Goal: Feedback & Contribution: Contribute content

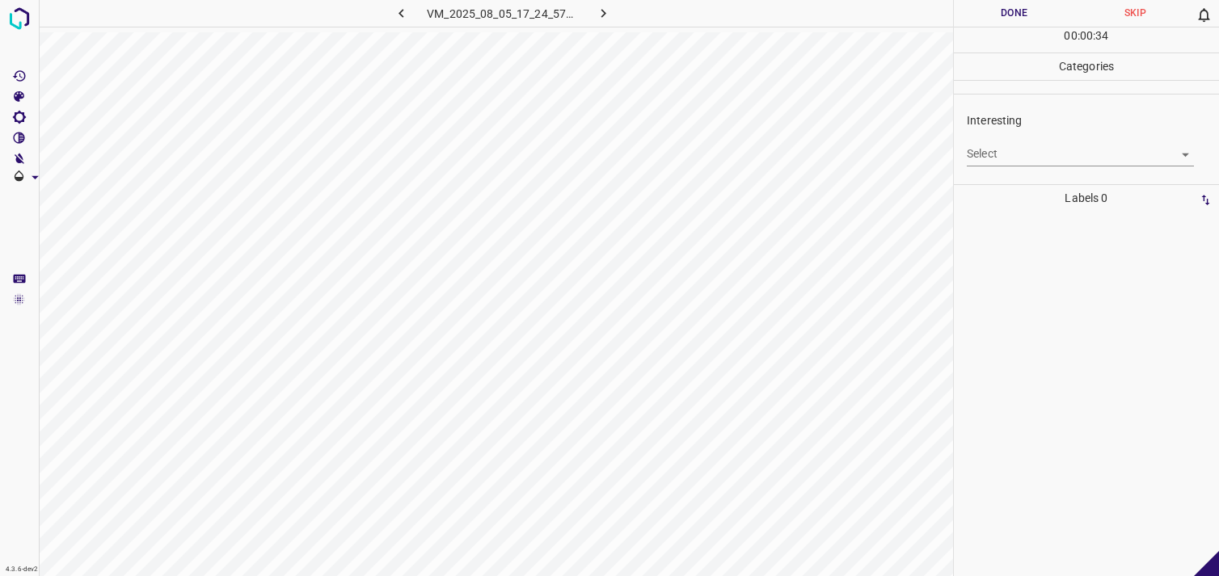
click at [1040, 133] on div "Select ​" at bounding box center [1080, 147] width 227 height 36
click at [1021, 154] on body "4.3.6-dev2 VM_2025_08_05_17_24_57_319_00.gif Done Skip 0 00 : 00 : 35 Categorie…" at bounding box center [609, 288] width 1219 height 576
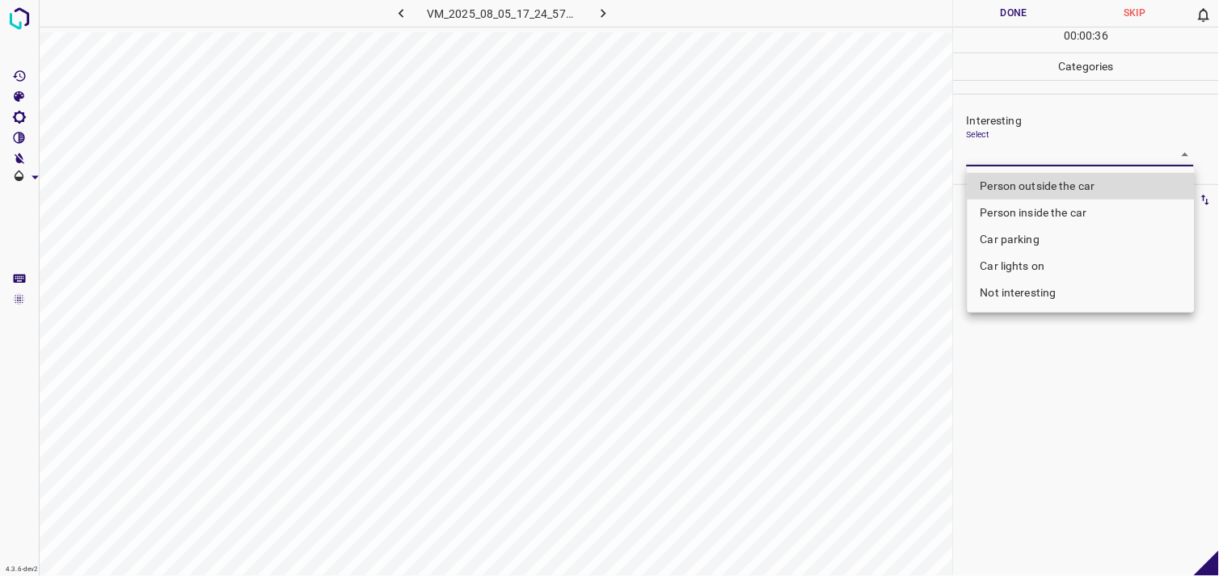
click at [1027, 291] on li "Not interesting" at bounding box center [1081, 293] width 227 height 27
type input "Not interesting"
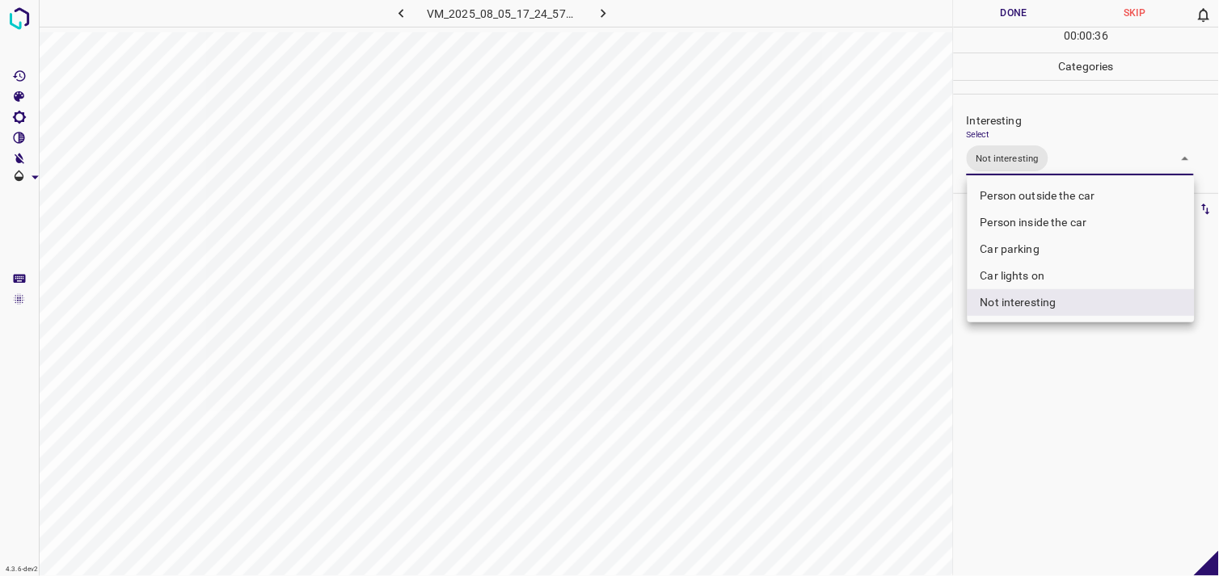
click at [1007, 382] on div at bounding box center [609, 288] width 1219 height 576
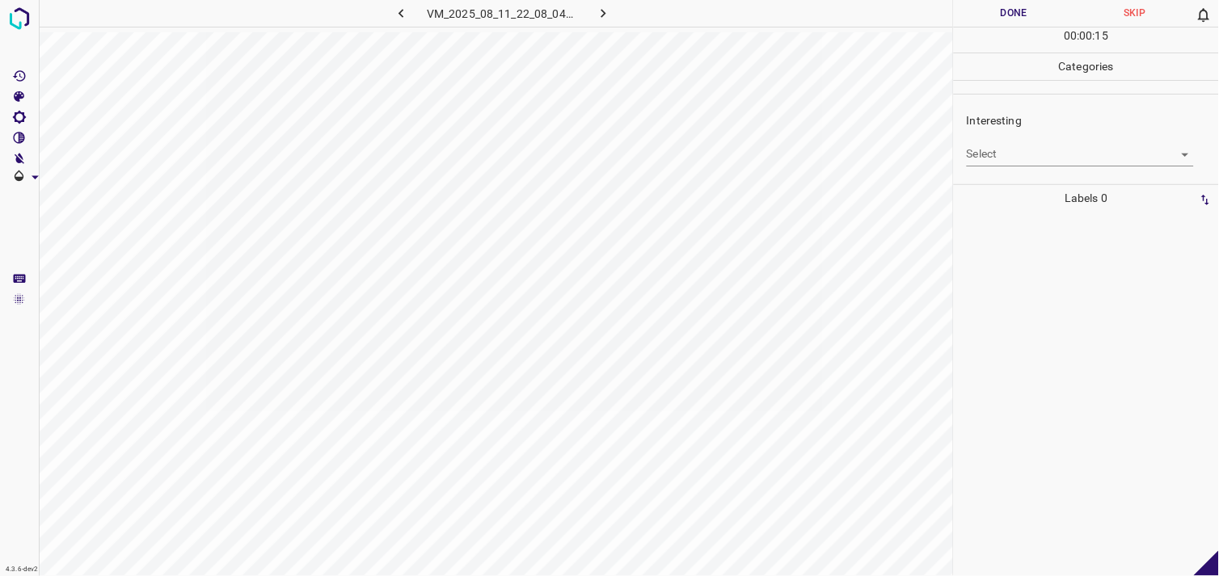
click at [1043, 163] on body "4.3.6-dev2 VM_2025_08_11_22_08_04_728_06.gif Done Skip 0 00 : 00 : 15 Categorie…" at bounding box center [609, 288] width 1219 height 576
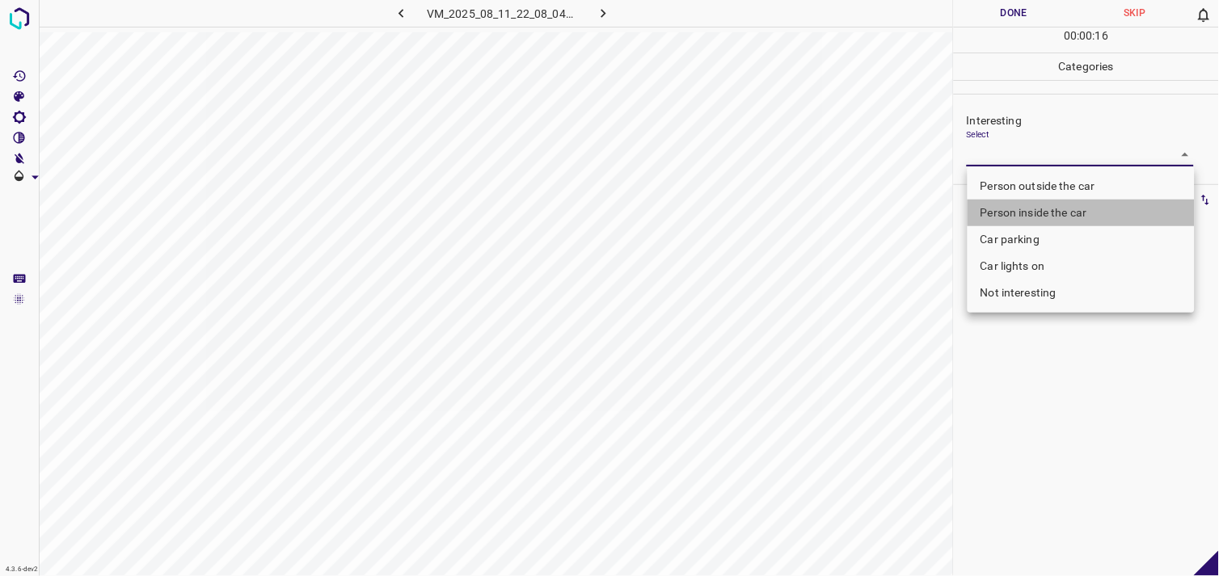
click at [1036, 210] on li "Person inside the car" at bounding box center [1081, 213] width 227 height 27
type input "Person inside the car"
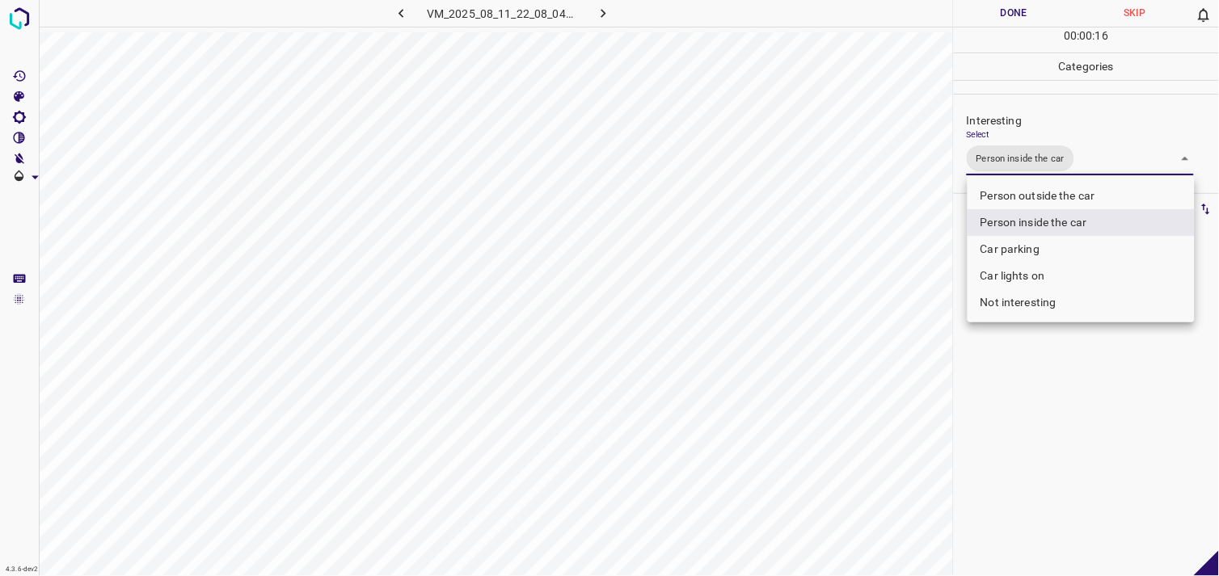
click at [1024, 399] on div at bounding box center [609, 288] width 1219 height 576
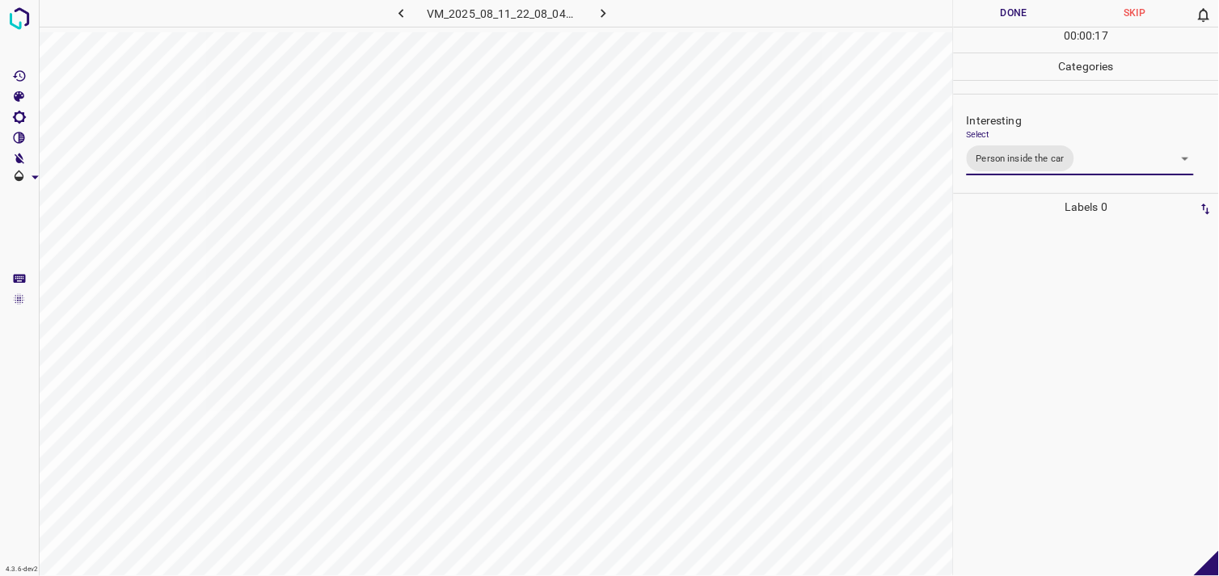
click at [1029, 310] on div at bounding box center [1086, 399] width 255 height 356
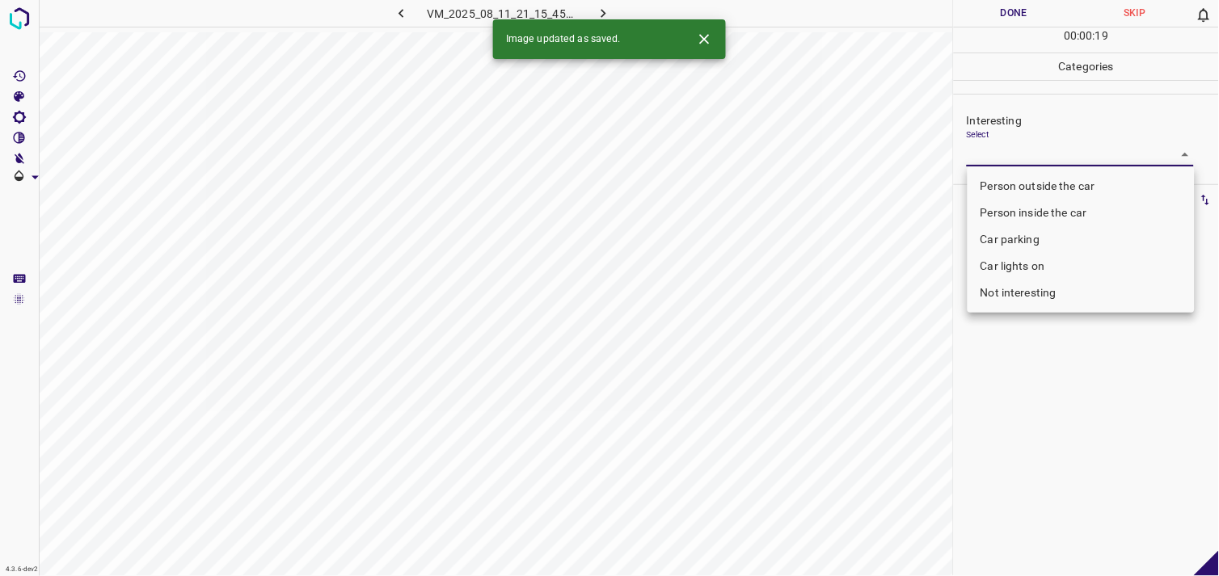
click at [1001, 150] on body "4.3.6-dev2 VM_2025_08_11_21_15_45_925_09.gif Done Skip 0 00 : 00 : 19 Categorie…" at bounding box center [609, 288] width 1219 height 576
click at [1021, 179] on li "Person outside the car" at bounding box center [1081, 186] width 227 height 27
type input "Person outside the car"
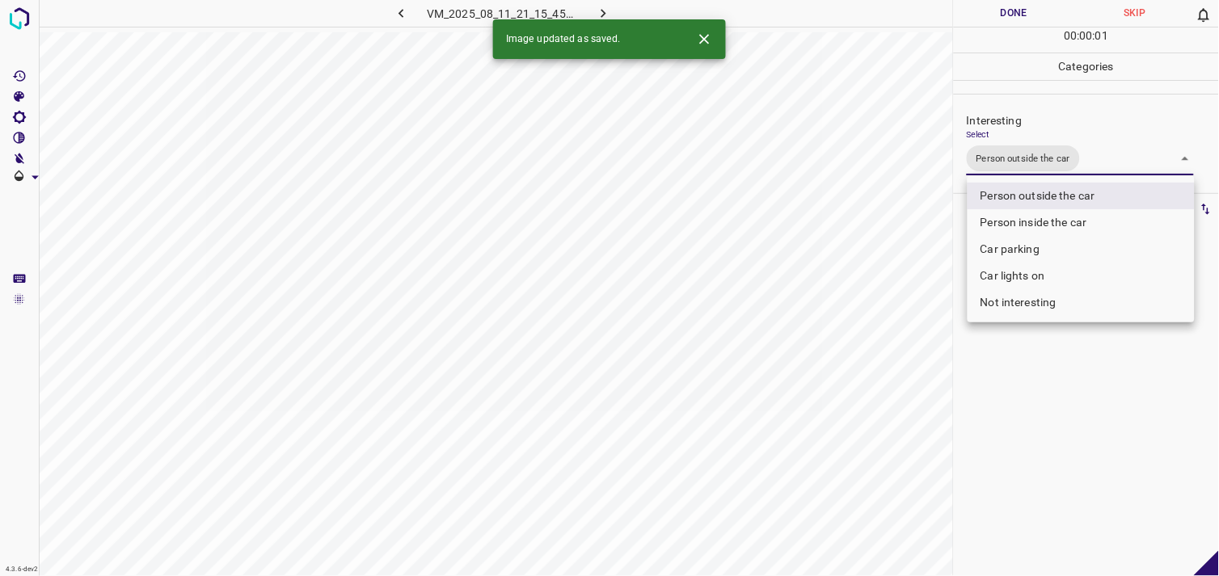
click at [1090, 412] on div at bounding box center [609, 288] width 1219 height 576
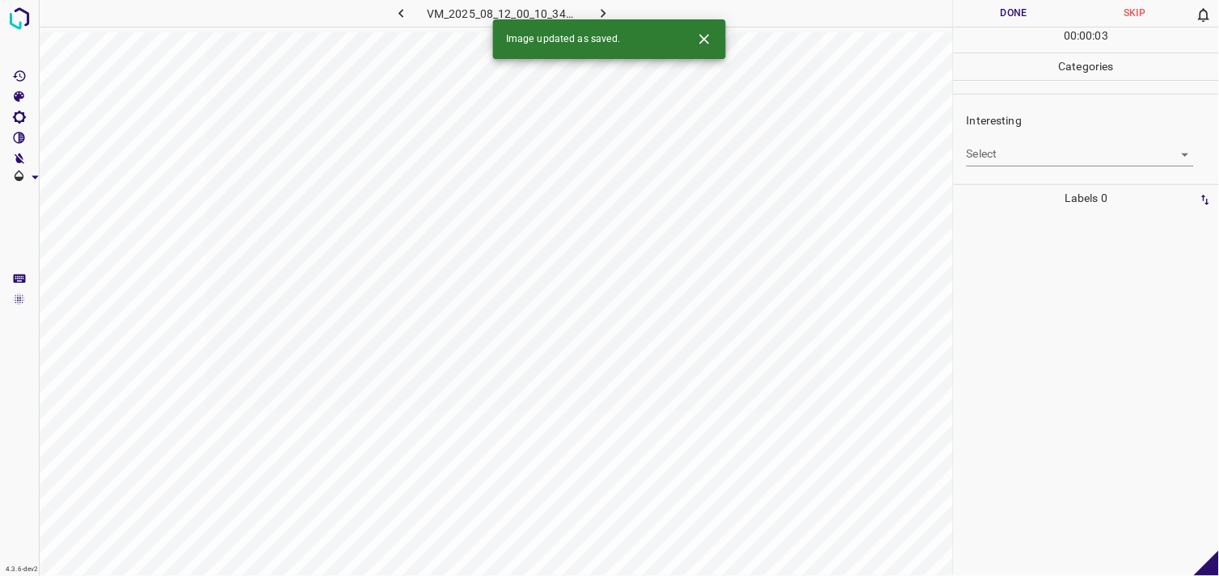
click at [1048, 160] on body "4.3.6-dev2 VM_2025_08_12_00_10_34_845_09.gif Done Skip 0 00 : 00 : 03 Categorie…" at bounding box center [609, 288] width 1219 height 576
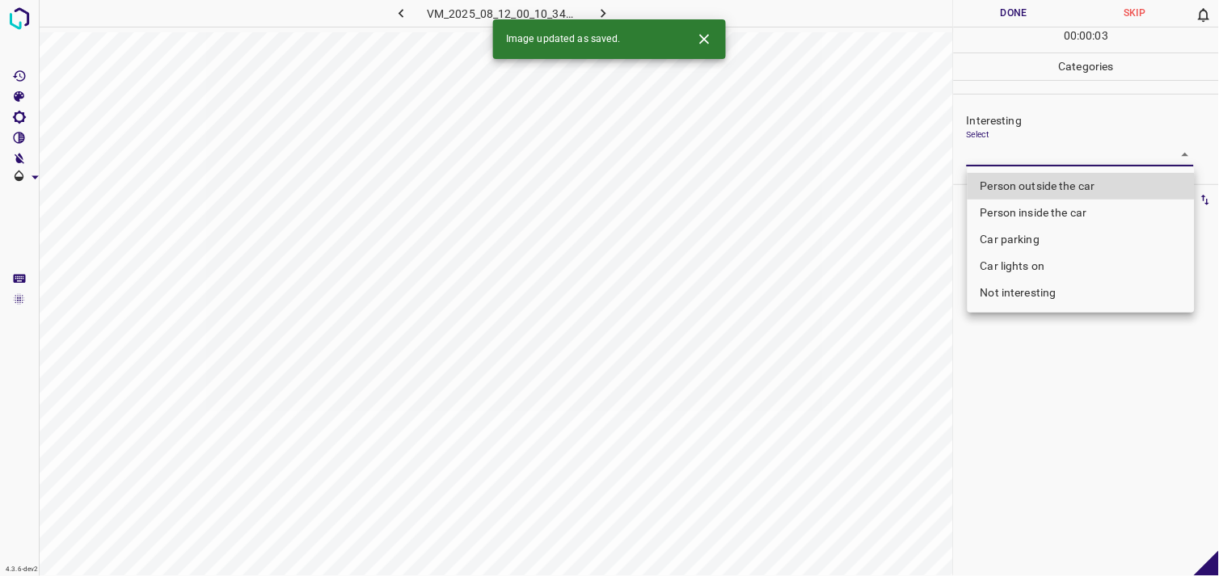
click at [1058, 181] on li "Person outside the car" at bounding box center [1081, 186] width 227 height 27
type input "Person outside the car"
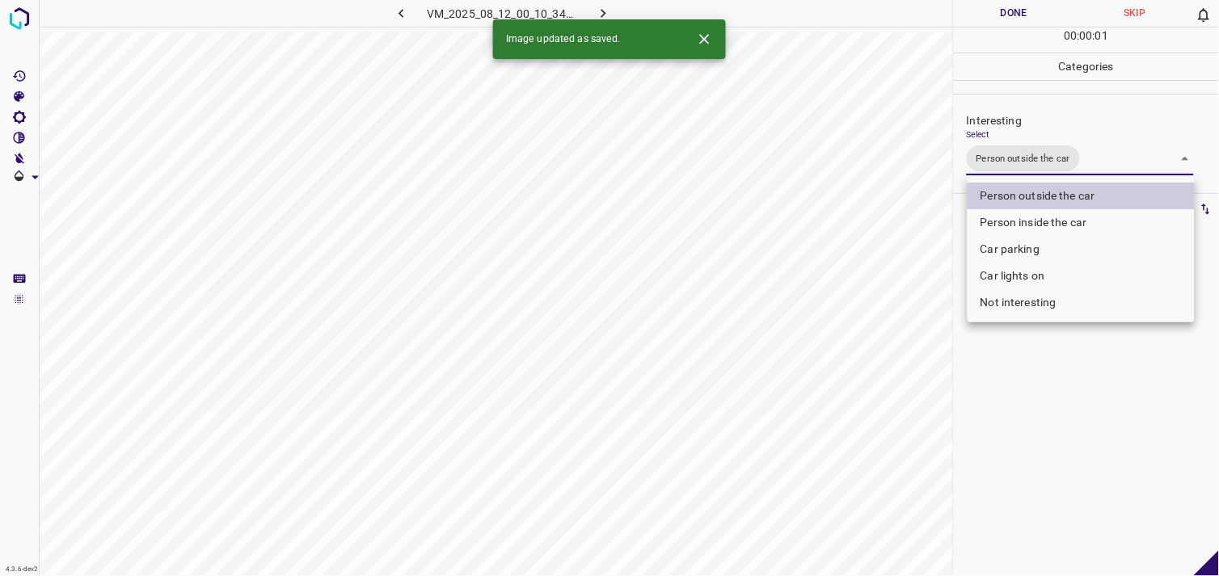
click at [1032, 418] on div at bounding box center [609, 288] width 1219 height 576
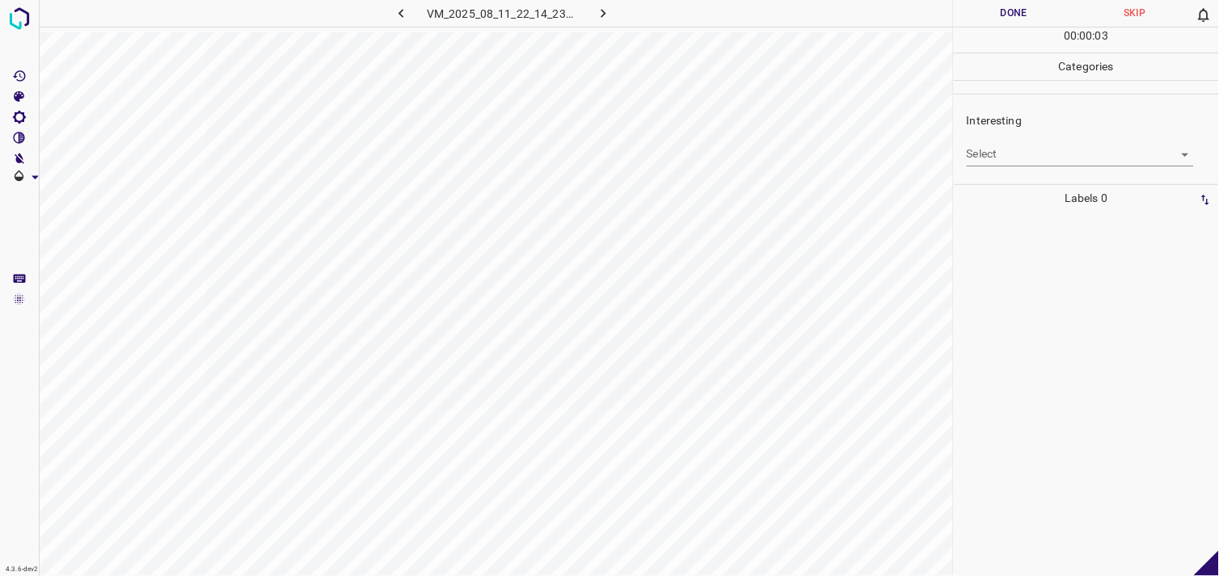
click at [1008, 156] on body "4.3.6-dev2 VM_2025_08_11_22_14_23_521_10.gif Done Skip 0 00 : 00 : 03 Categorie…" at bounding box center [609, 288] width 1219 height 576
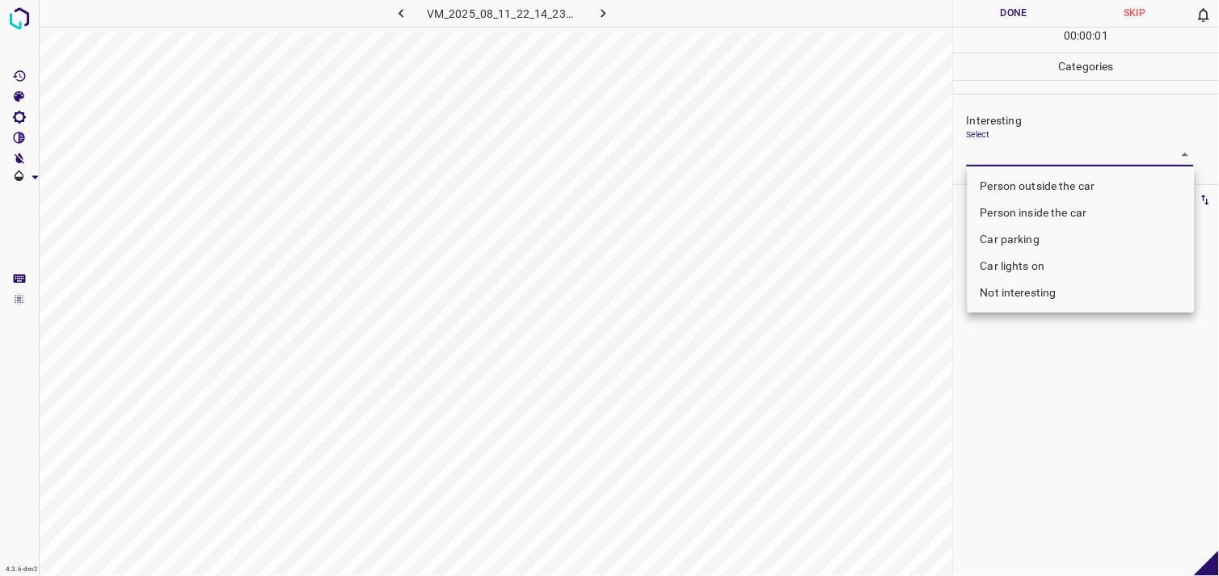
click at [1036, 182] on li "Person outside the car" at bounding box center [1081, 186] width 227 height 27
type input "Person outside the car"
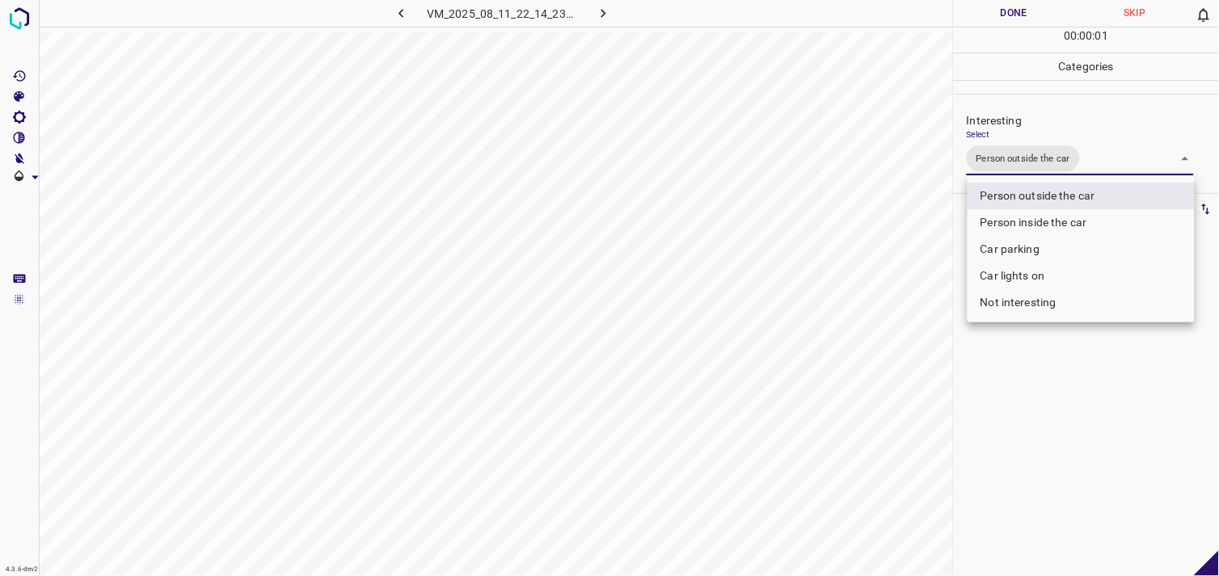
click at [1116, 418] on div at bounding box center [609, 288] width 1219 height 576
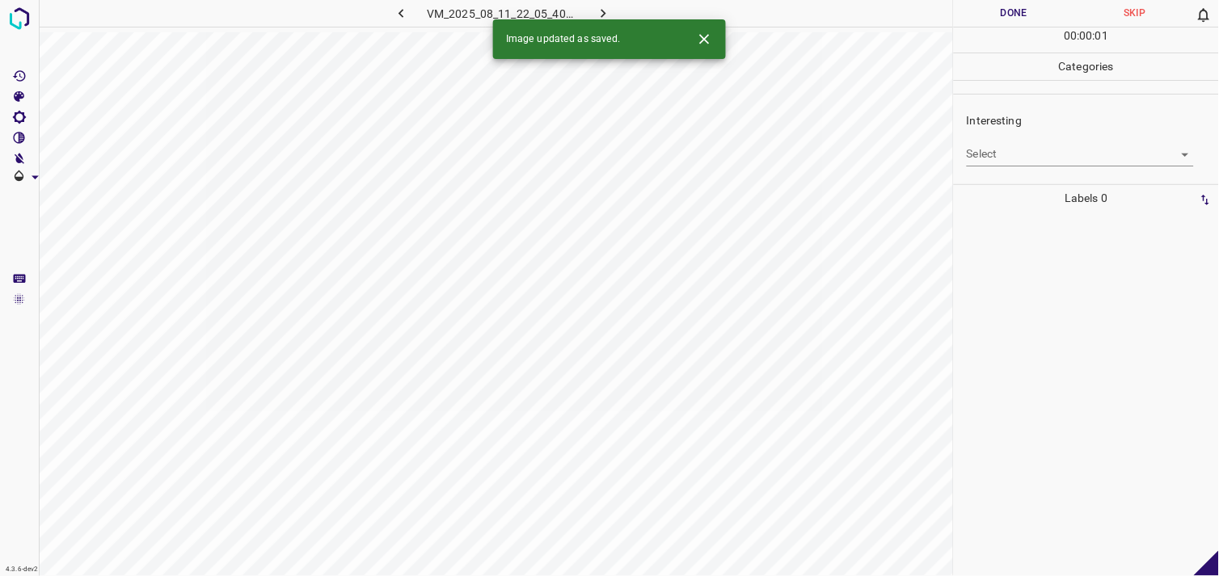
click at [1082, 155] on body "4.3.6-dev2 VM_2025_08_11_22_05_40_953_02.gif Done Skip 0 00 : 00 : 01 Categorie…" at bounding box center [609, 288] width 1219 height 576
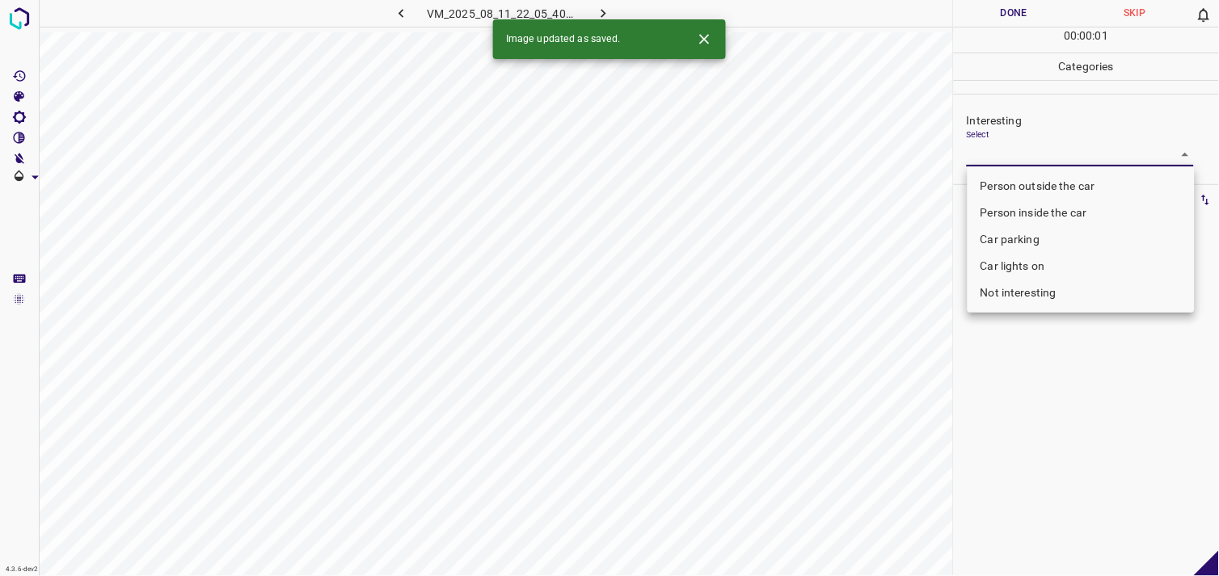
click at [1088, 200] on li "Person inside the car" at bounding box center [1081, 213] width 227 height 27
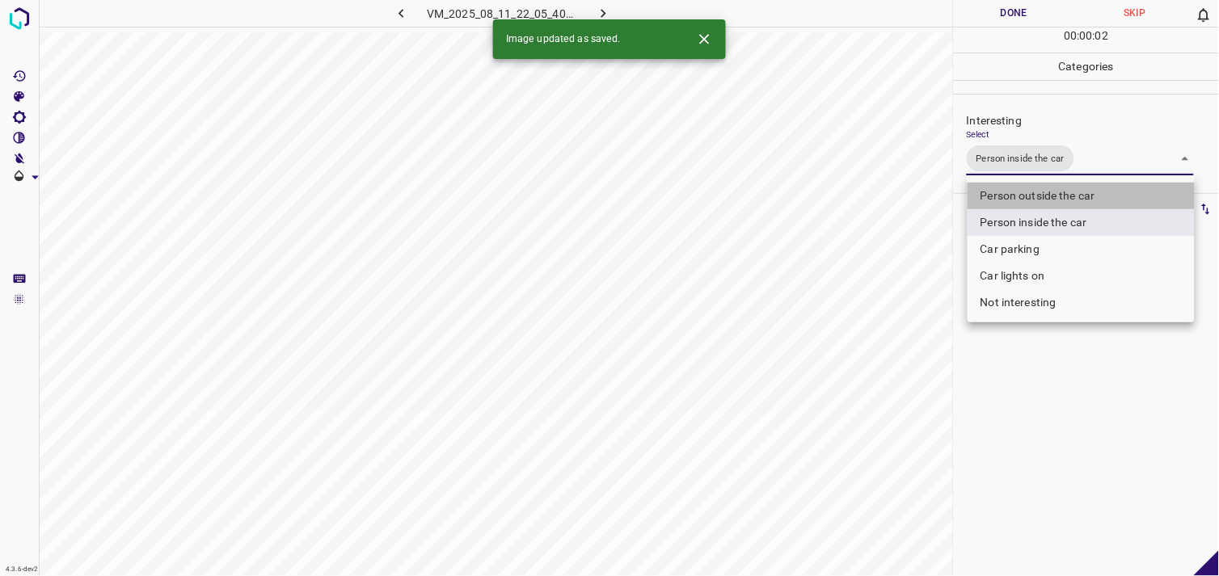
click at [1074, 197] on li "Person outside the car" at bounding box center [1081, 196] width 227 height 27
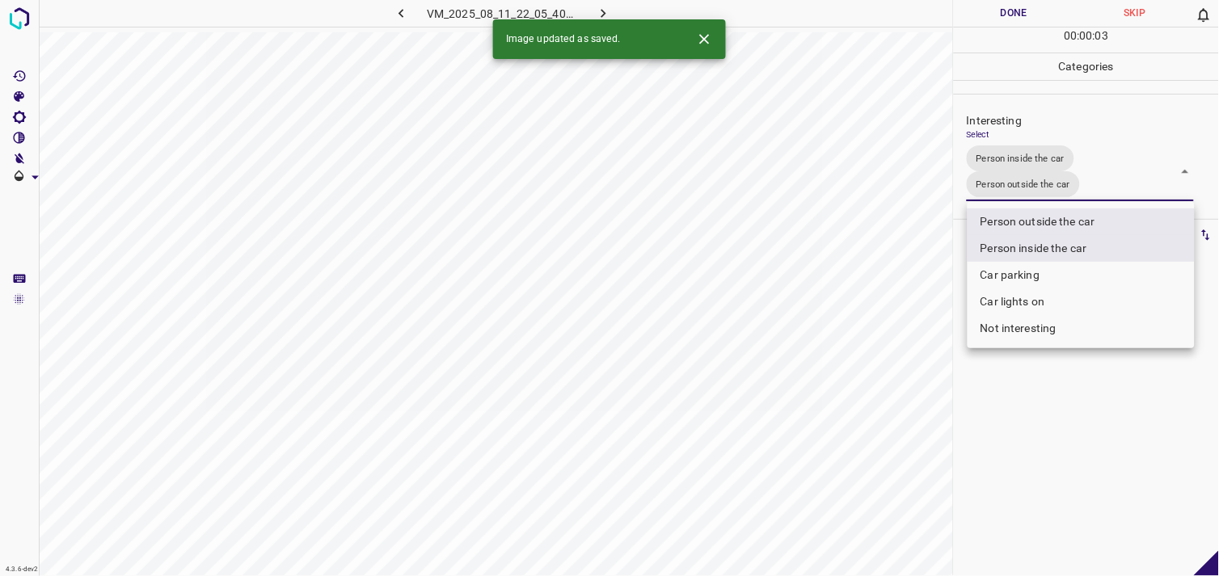
click at [1076, 244] on li "Person inside the car" at bounding box center [1081, 248] width 227 height 27
type input "Person outside the car"
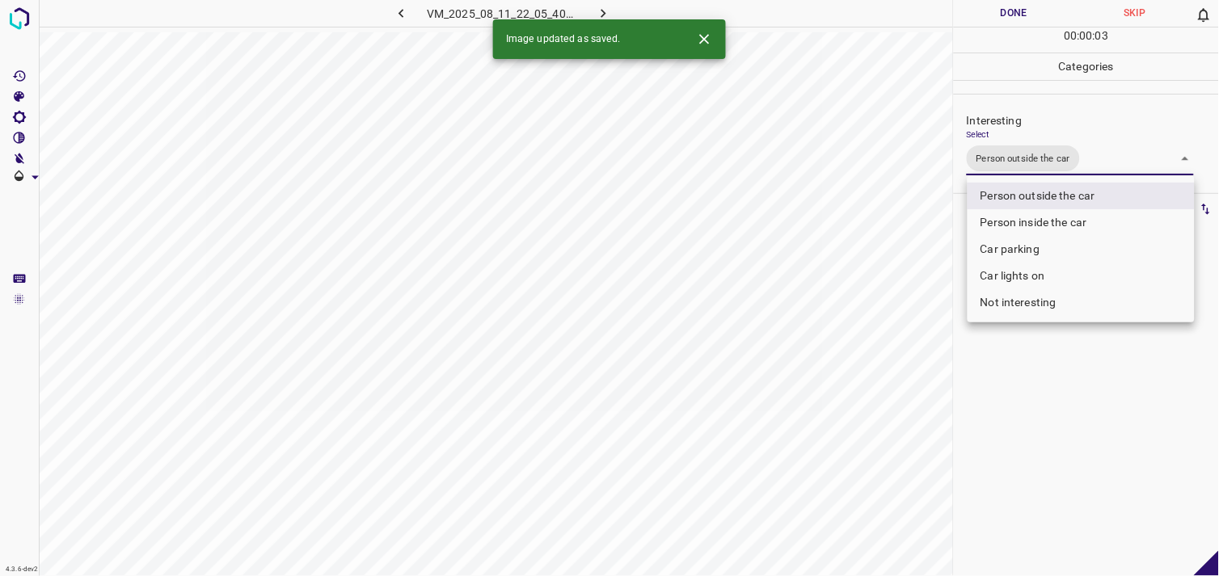
click at [1078, 405] on div at bounding box center [609, 288] width 1219 height 576
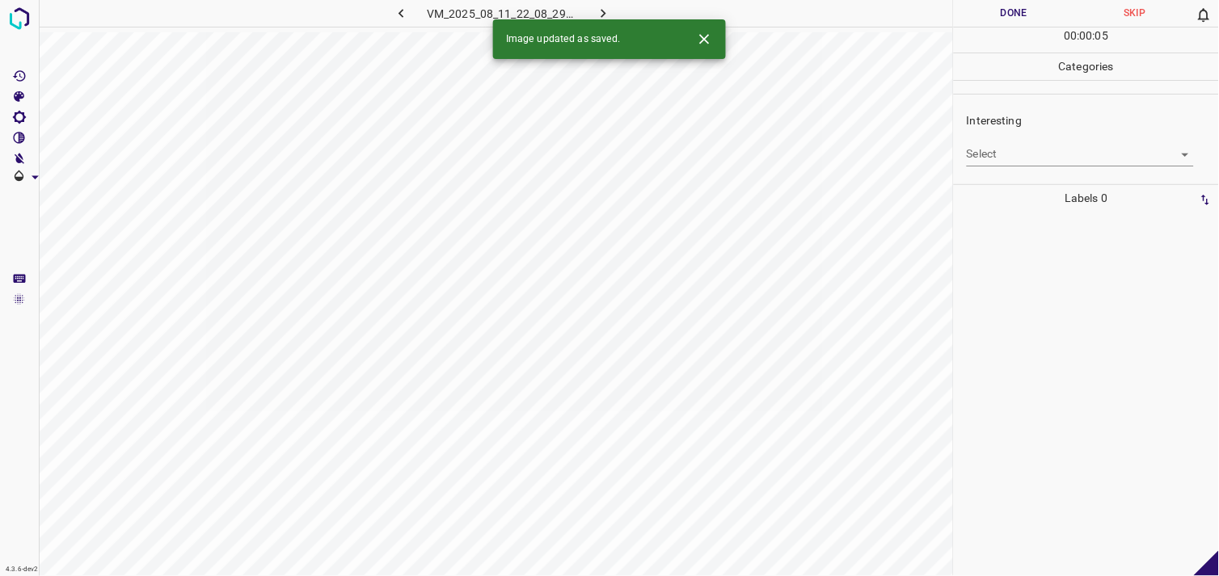
click at [1024, 170] on div "Interesting Select ​" at bounding box center [1086, 139] width 265 height 76
click at [1035, 154] on body "4.3.6-dev2 VM_2025_08_11_22_08_29_778_04.gif Done Skip 0 00 : 00 : 05 Categorie…" at bounding box center [609, 288] width 1219 height 576
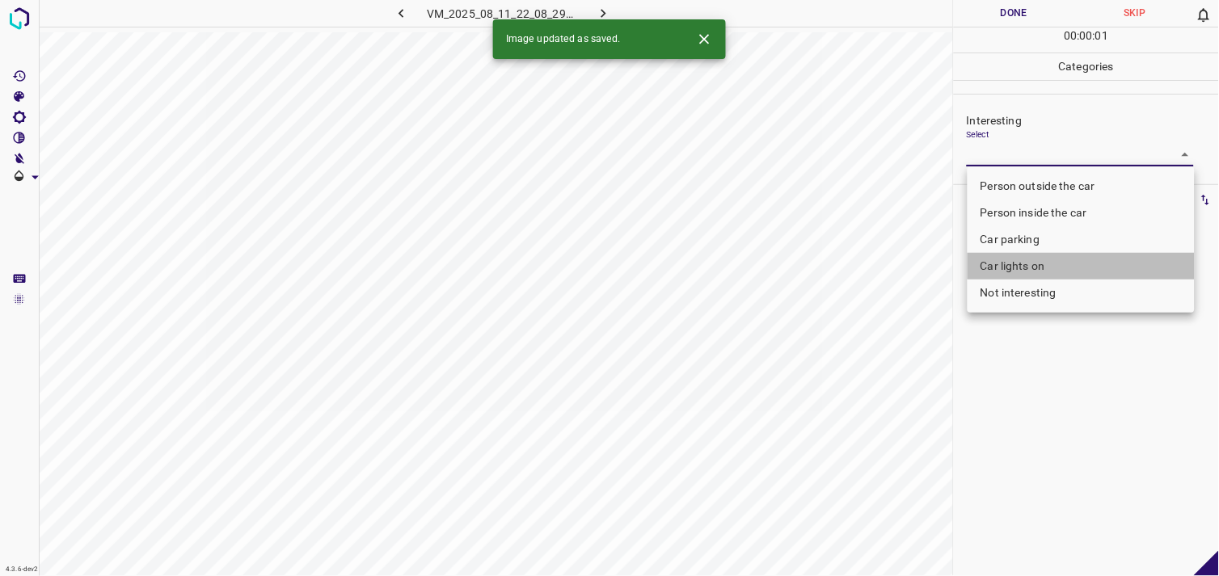
click at [1049, 275] on li "Car lights on" at bounding box center [1081, 266] width 227 height 27
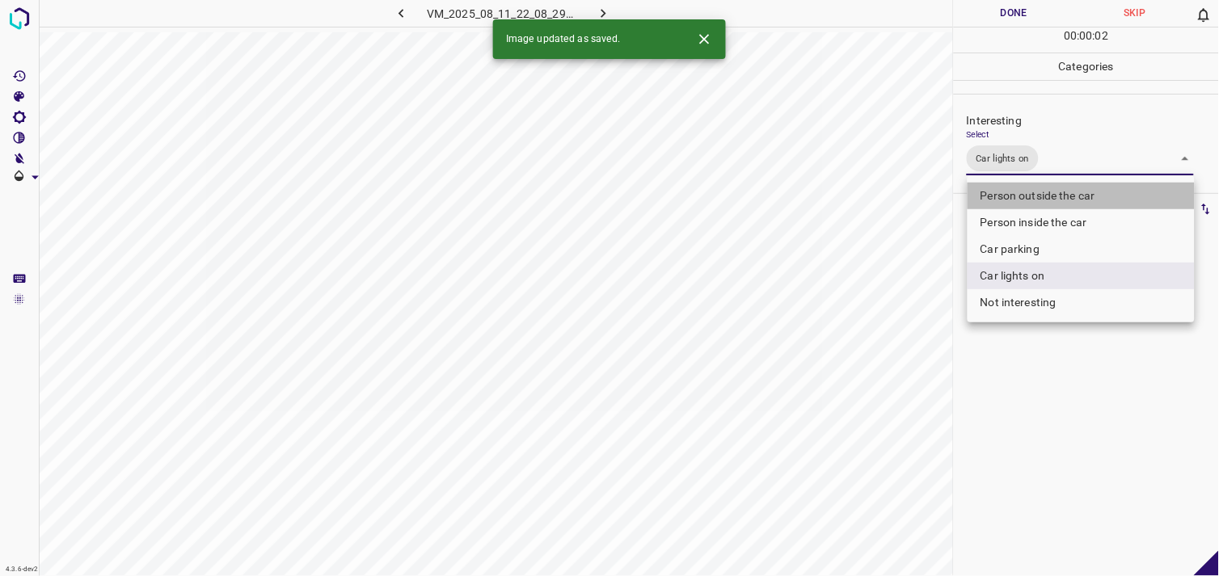
click at [1059, 196] on li "Person outside the car" at bounding box center [1081, 196] width 227 height 27
type input "Car lights on,Person outside the car"
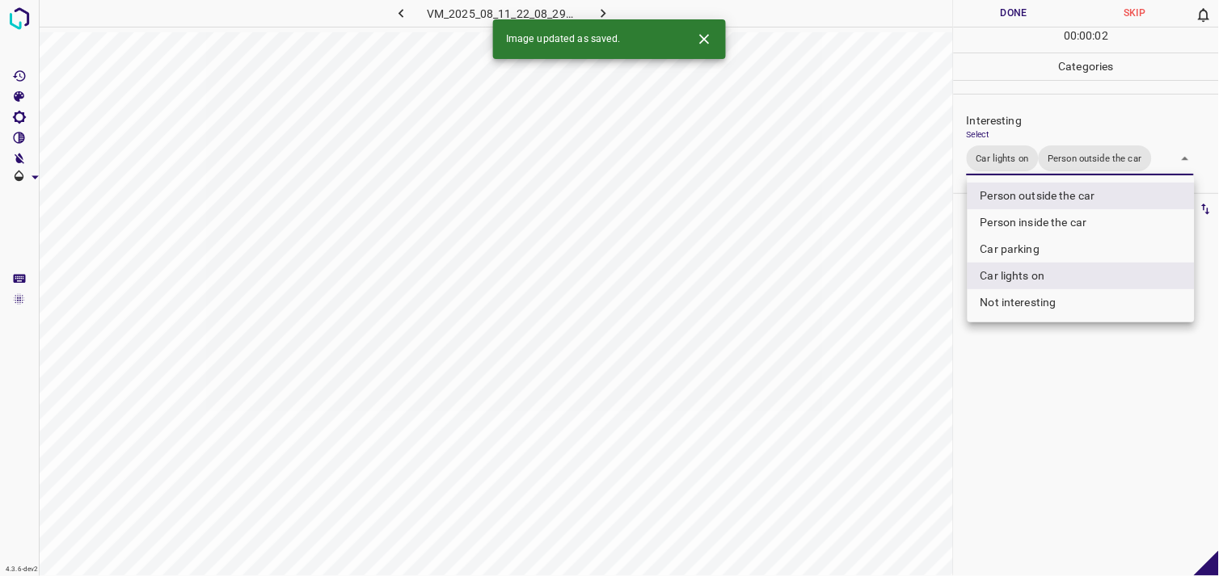
click at [1058, 411] on div at bounding box center [609, 288] width 1219 height 576
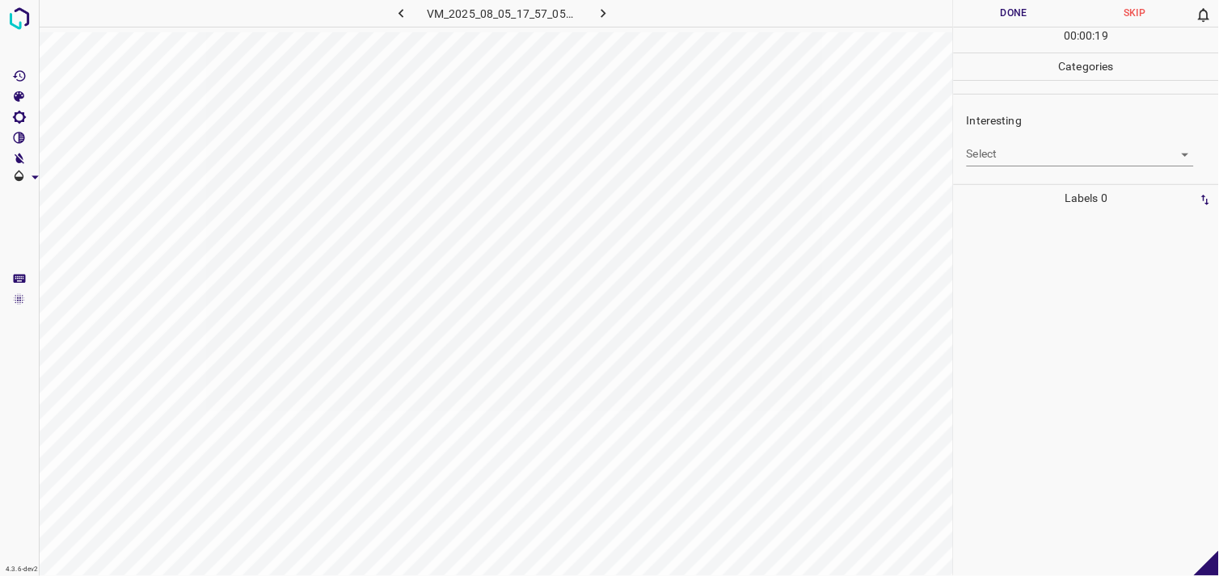
click at [1006, 149] on body "4.3.6-dev2 VM_2025_08_05_17_57_05_819_03.gif Done Skip 0 00 : 00 : 19 Categorie…" at bounding box center [609, 288] width 1219 height 576
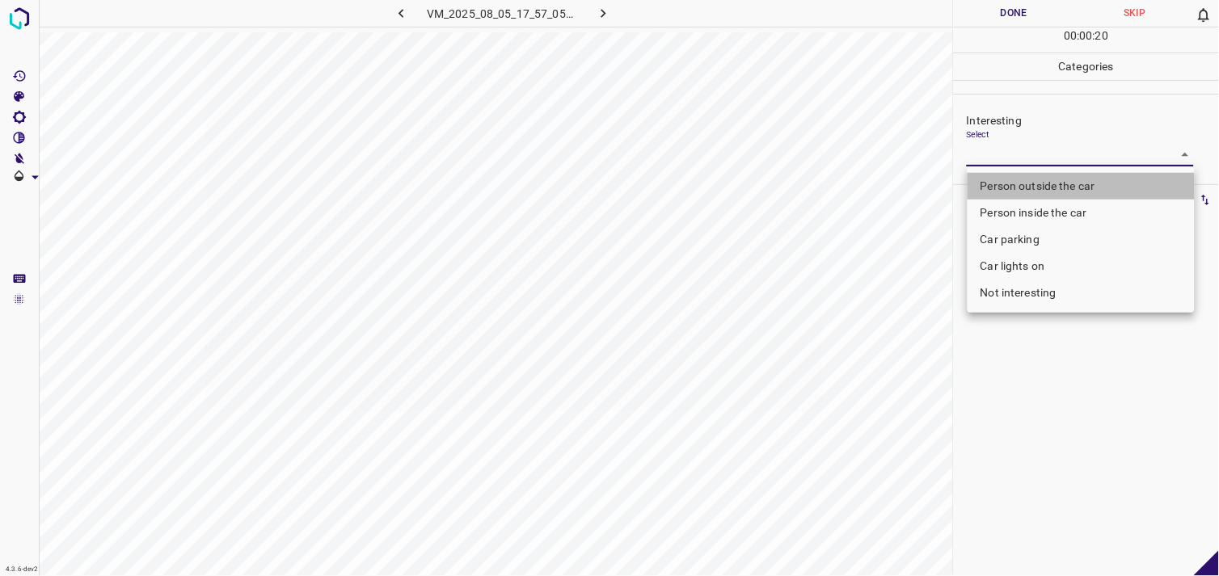
click at [1052, 183] on li "Person outside the car" at bounding box center [1081, 186] width 227 height 27
type input "Person outside the car"
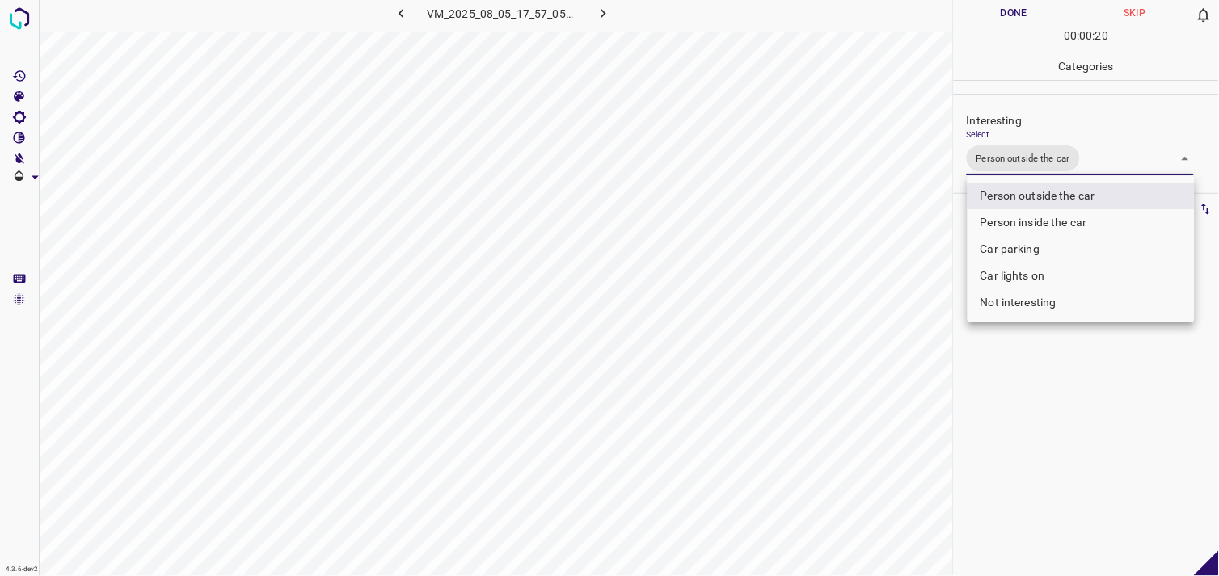
click at [988, 459] on div at bounding box center [609, 288] width 1219 height 576
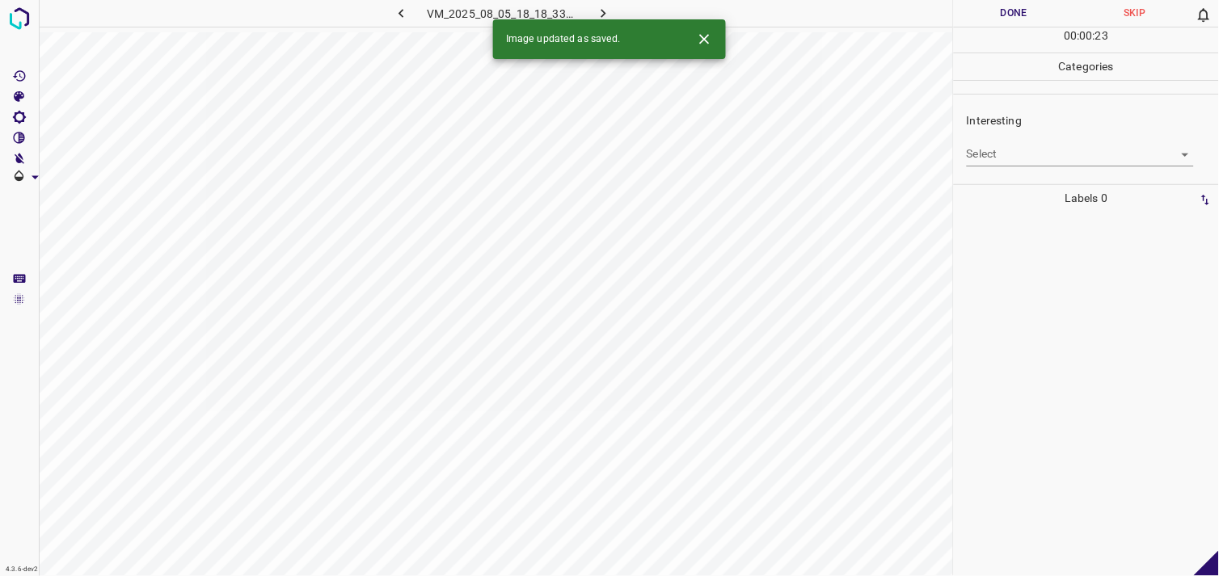
click at [1064, 159] on body "4.3.6-dev2 VM_2025_08_05_18_18_33_376_02.gif Done Skip 0 00 : 00 : 23 Categorie…" at bounding box center [609, 288] width 1219 height 576
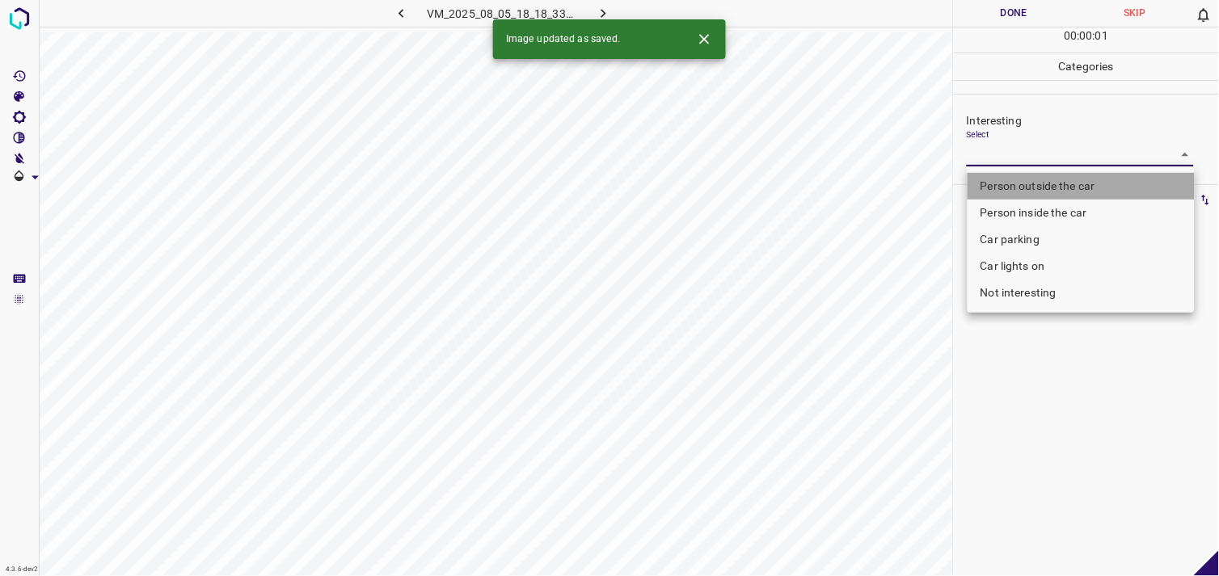
click at [1071, 188] on li "Person outside the car" at bounding box center [1081, 186] width 227 height 27
type input "Person outside the car"
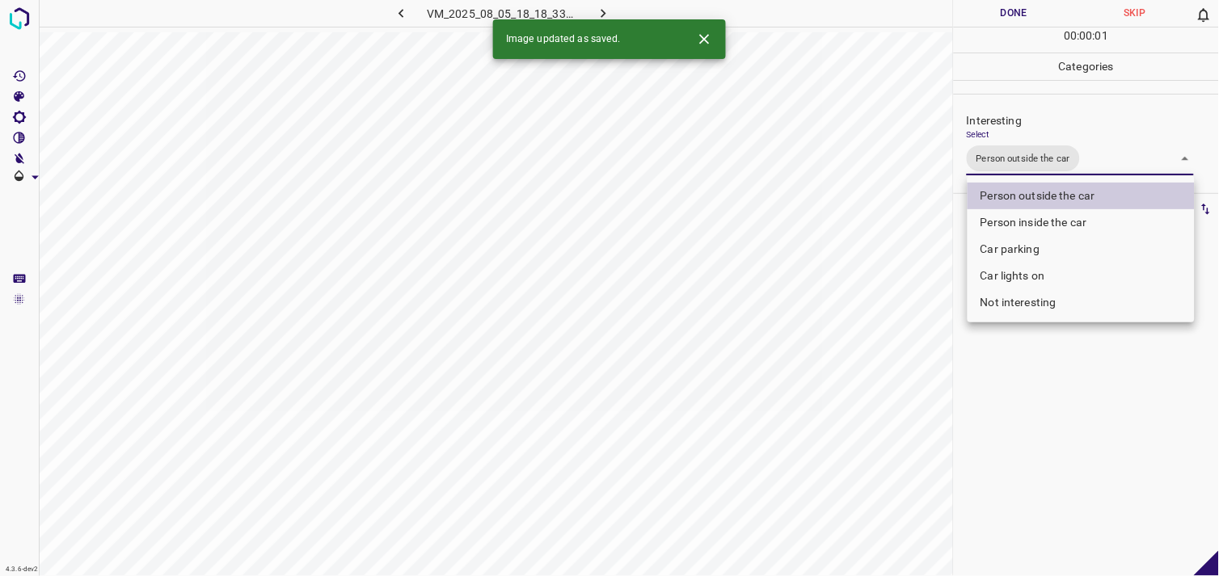
click at [1041, 399] on div at bounding box center [609, 288] width 1219 height 576
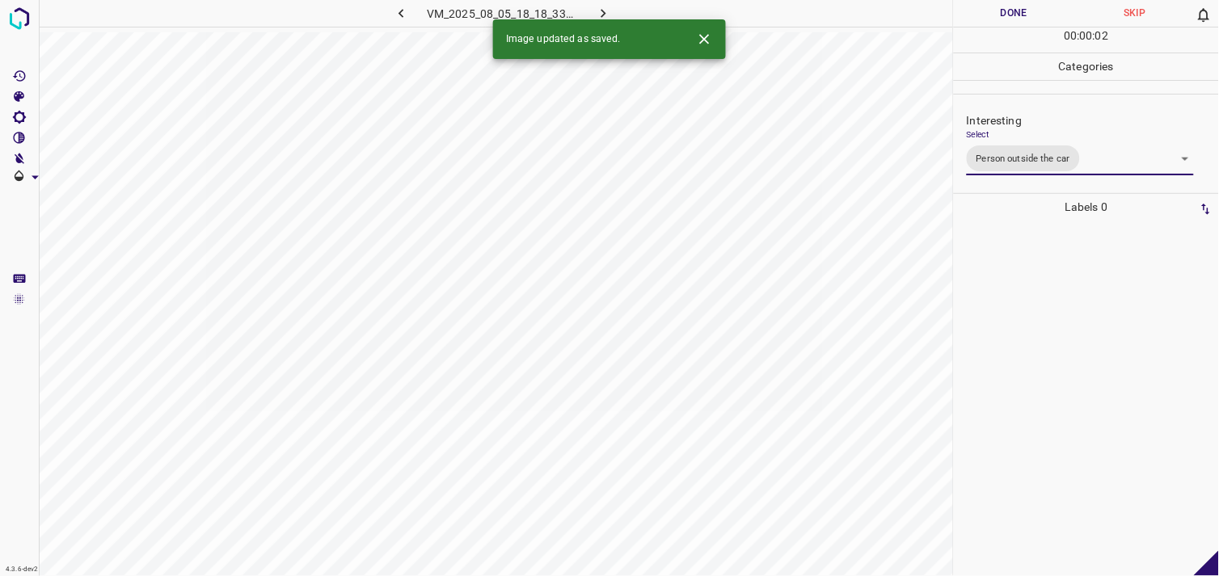
click at [1028, 360] on div at bounding box center [1086, 399] width 255 height 356
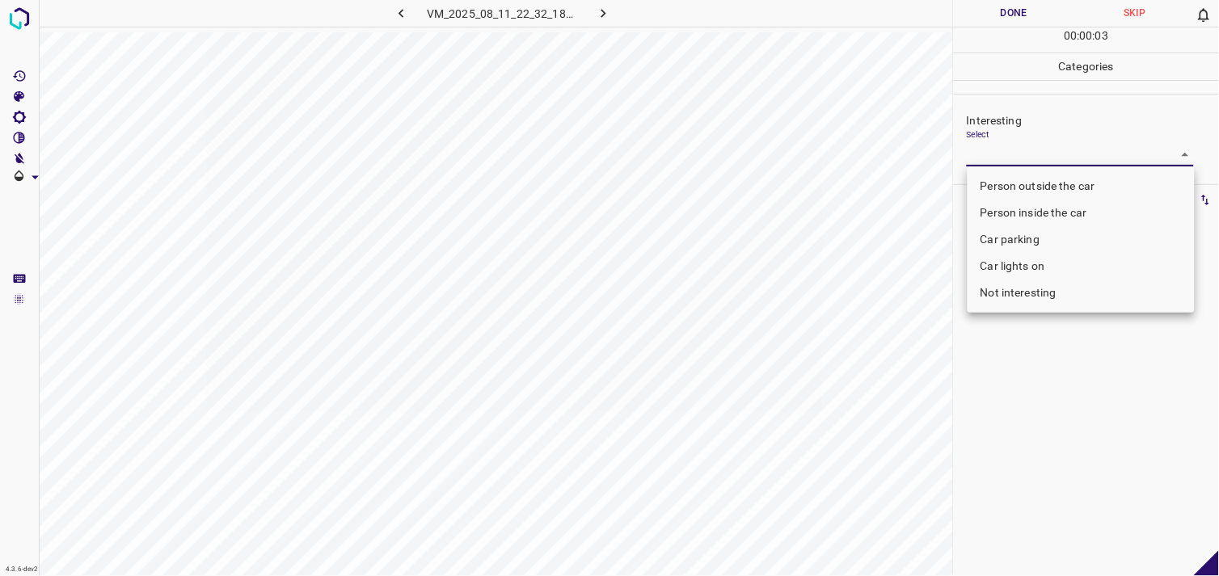
click at [1039, 155] on body "4.3.6-dev2 VM_2025_08_11_22_32_18_961_05.gif Done Skip 0 00 : 00 : 03 Categorie…" at bounding box center [609, 288] width 1219 height 576
click at [1041, 178] on li "Person outside the car" at bounding box center [1081, 186] width 227 height 27
type input "Person outside the car"
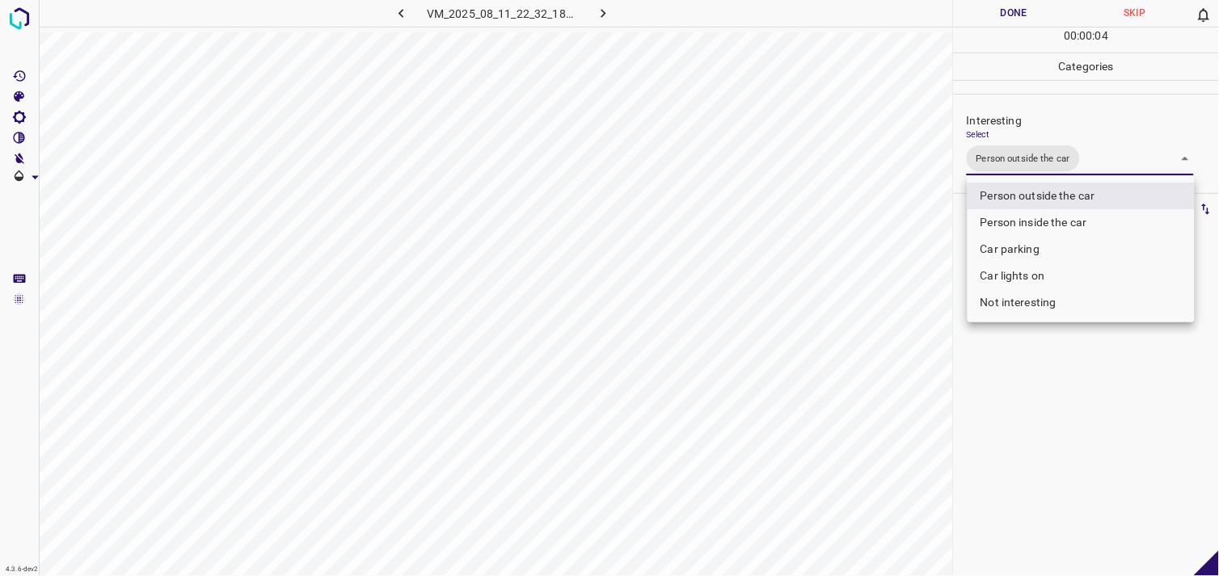
click at [1150, 430] on div at bounding box center [609, 288] width 1219 height 576
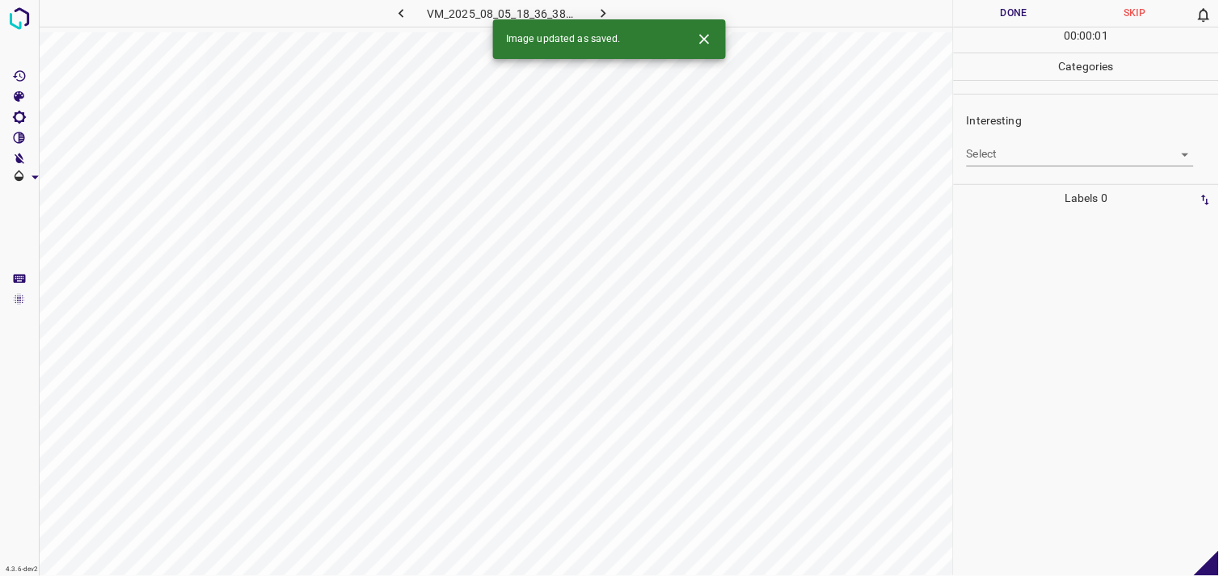
click at [1028, 168] on div "Interesting Select ​" at bounding box center [1086, 139] width 265 height 76
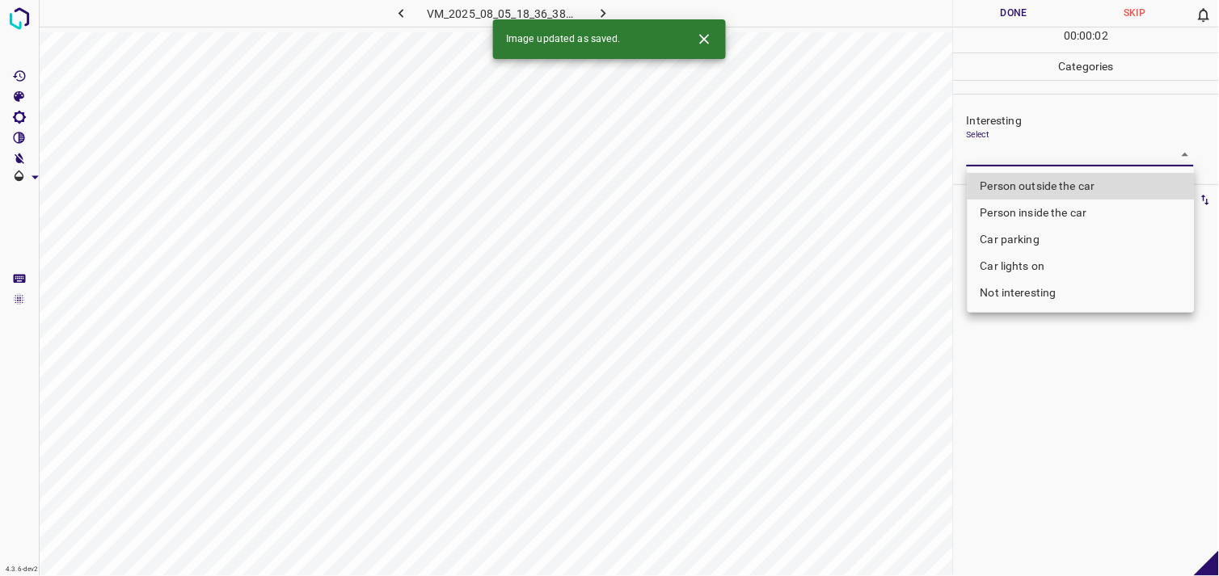
click at [1043, 152] on body "4.3.6-dev2 VM_2025_08_05_18_36_38_988_04.gif Done Skip 0 00 : 00 : 02 Categorie…" at bounding box center [609, 288] width 1219 height 576
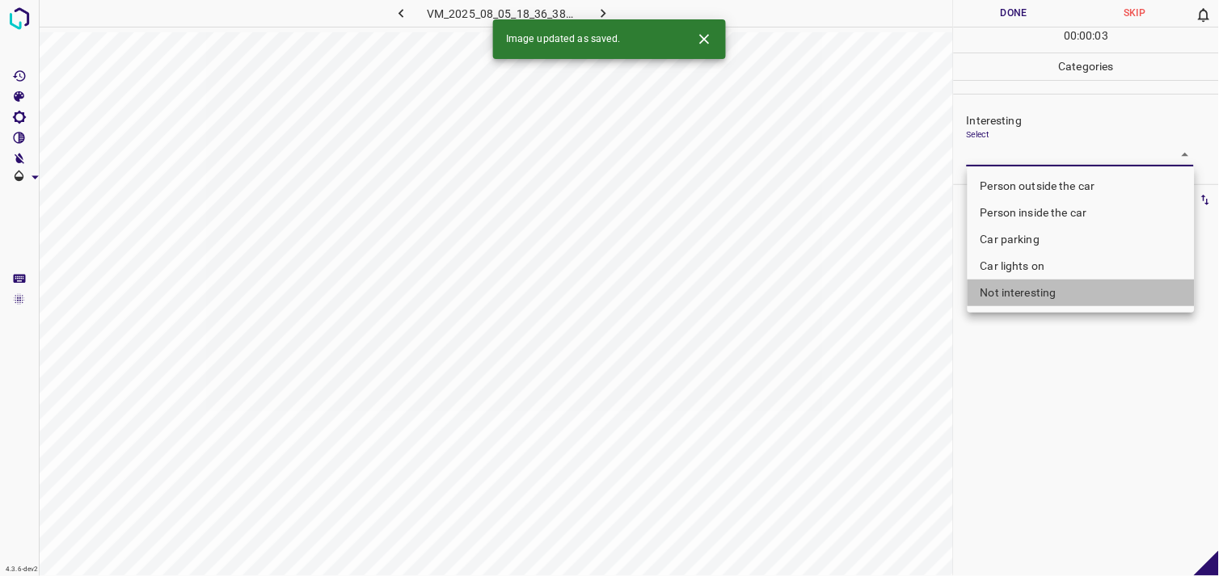
click at [1044, 299] on li "Not interesting" at bounding box center [1081, 293] width 227 height 27
type input "Not interesting"
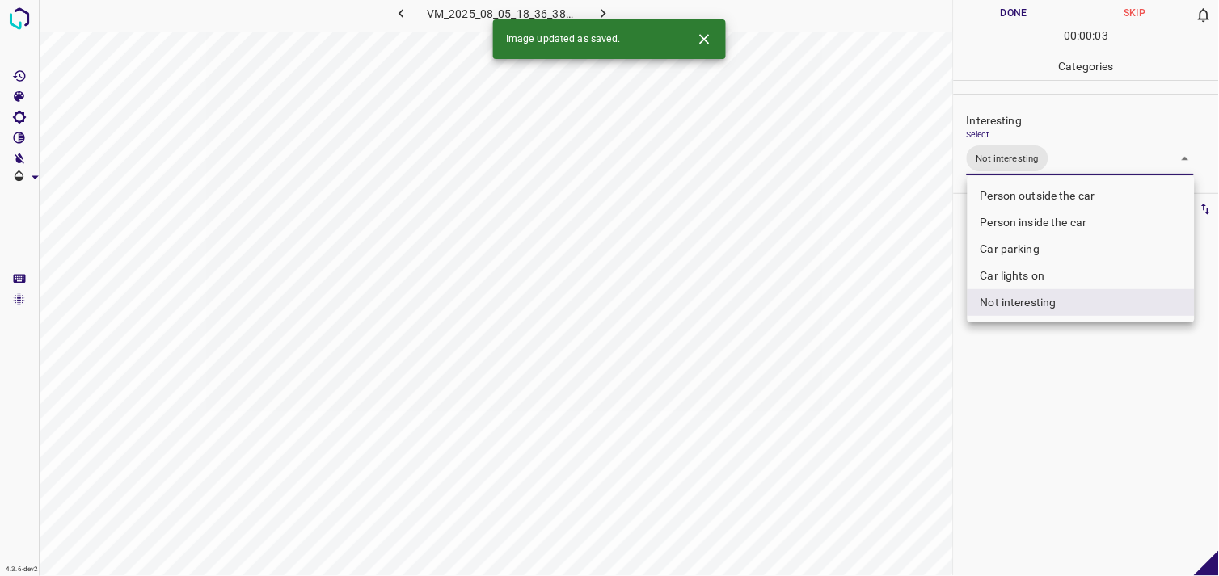
drag, startPoint x: 1031, startPoint y: 386, endPoint x: 1024, endPoint y: 327, distance: 59.4
click at [1027, 382] on div at bounding box center [609, 288] width 1219 height 576
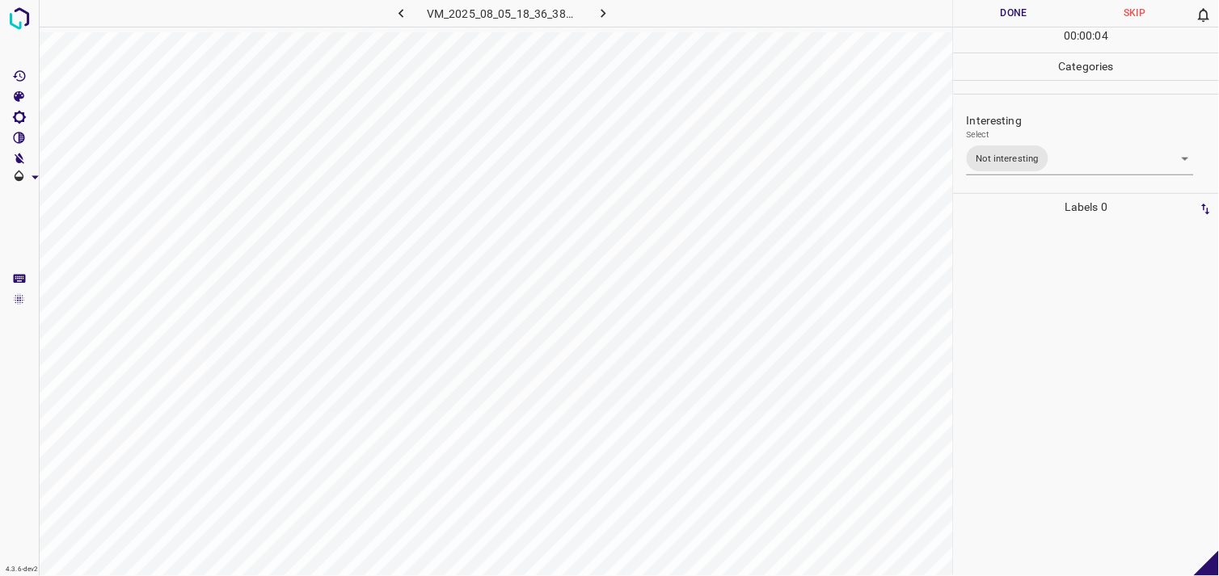
click at [1032, 291] on div at bounding box center [1086, 399] width 255 height 356
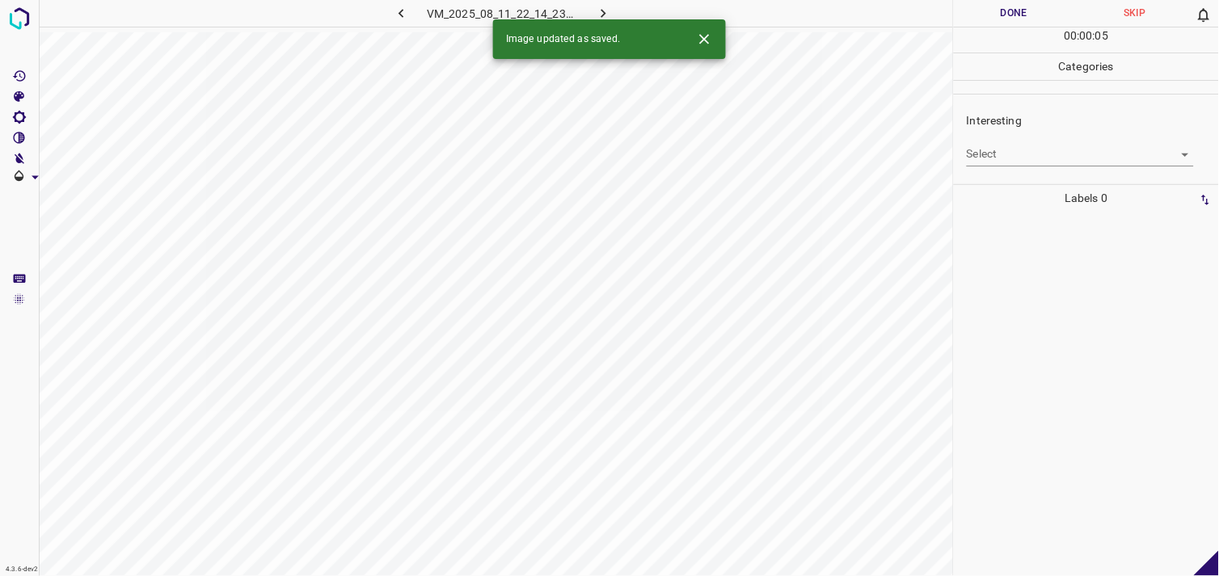
click at [1015, 156] on body "4.3.6-dev2 VM_2025_08_11_22_14_23_521_04.gif Done Skip 0 00 : 00 : 05 Categorie…" at bounding box center [609, 288] width 1219 height 576
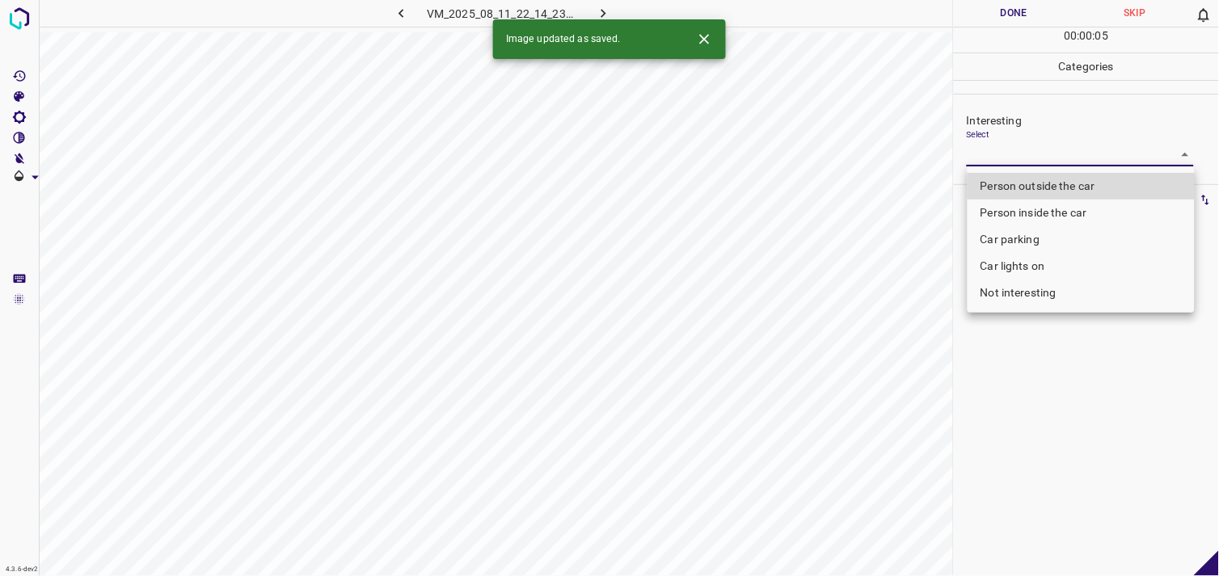
click at [1038, 180] on li "Person outside the car" at bounding box center [1081, 186] width 227 height 27
type input "Person outside the car"
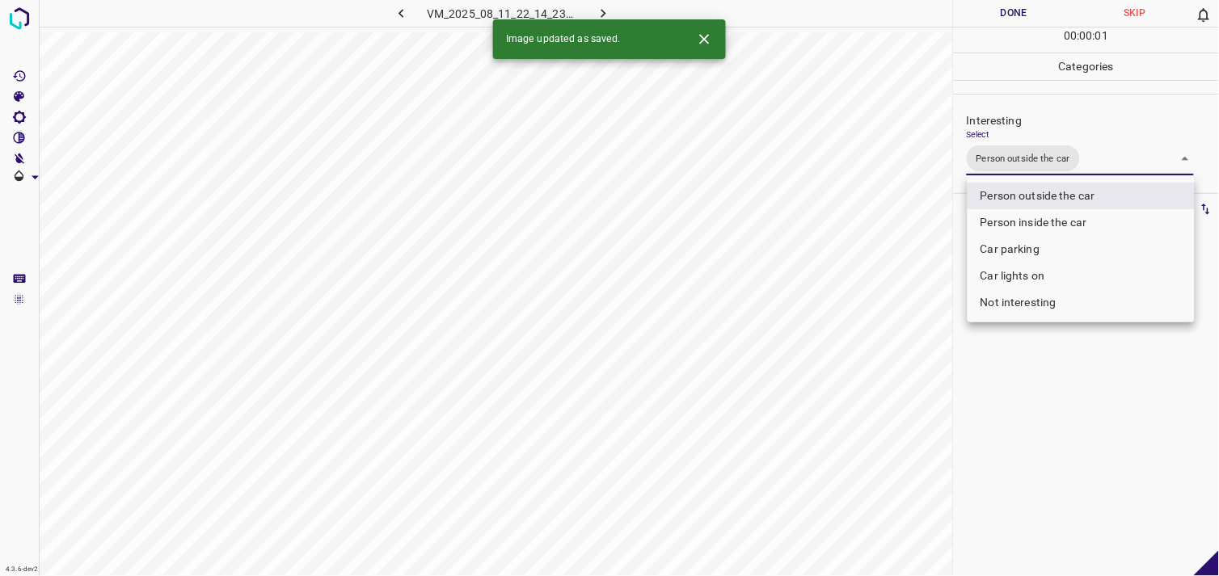
click at [1051, 402] on div at bounding box center [609, 288] width 1219 height 576
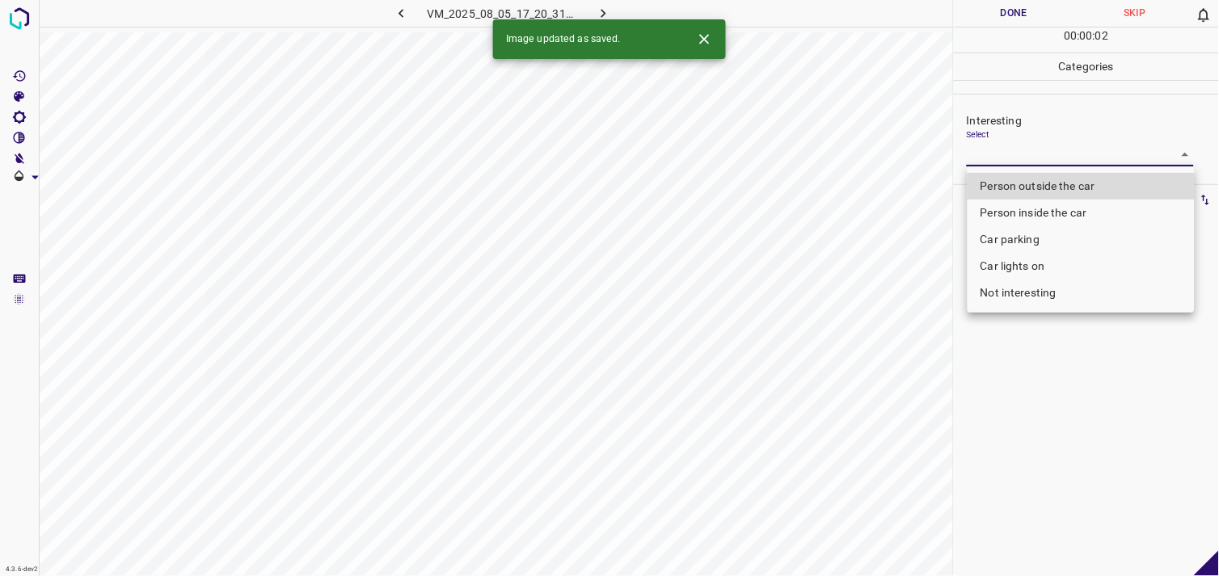
click at [1036, 166] on body "4.3.6-dev2 VM_2025_08_05_17_20_31_504_02.gif Done Skip 0 00 : 00 : 02 Categorie…" at bounding box center [609, 288] width 1219 height 576
click at [1035, 175] on li "Person outside the car" at bounding box center [1081, 186] width 227 height 27
type input "Person outside the car"
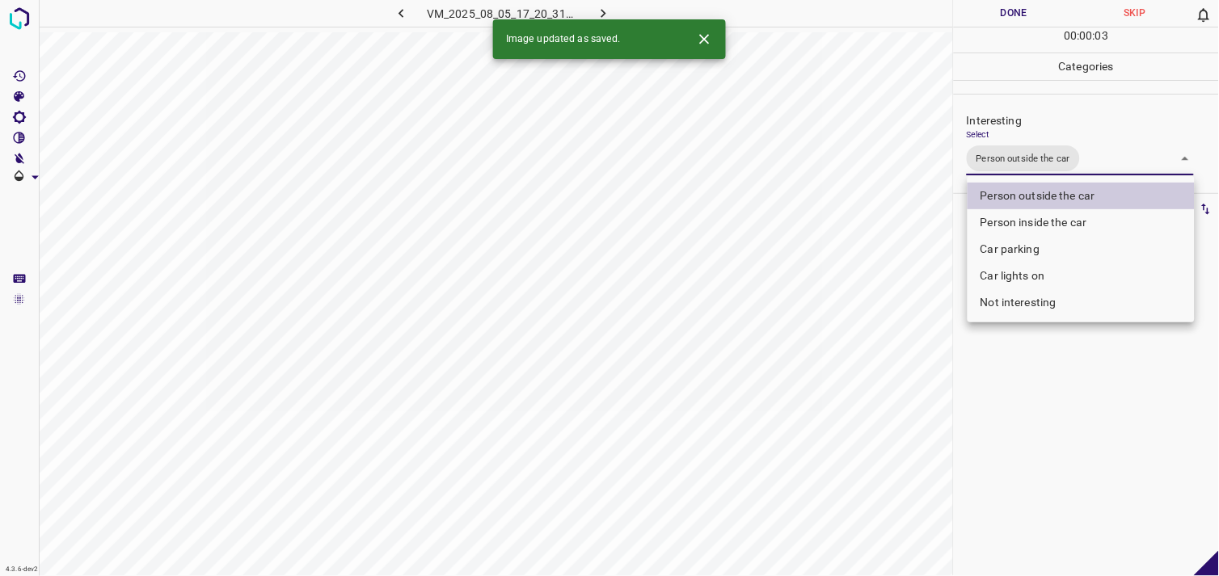
click at [1046, 386] on div at bounding box center [609, 288] width 1219 height 576
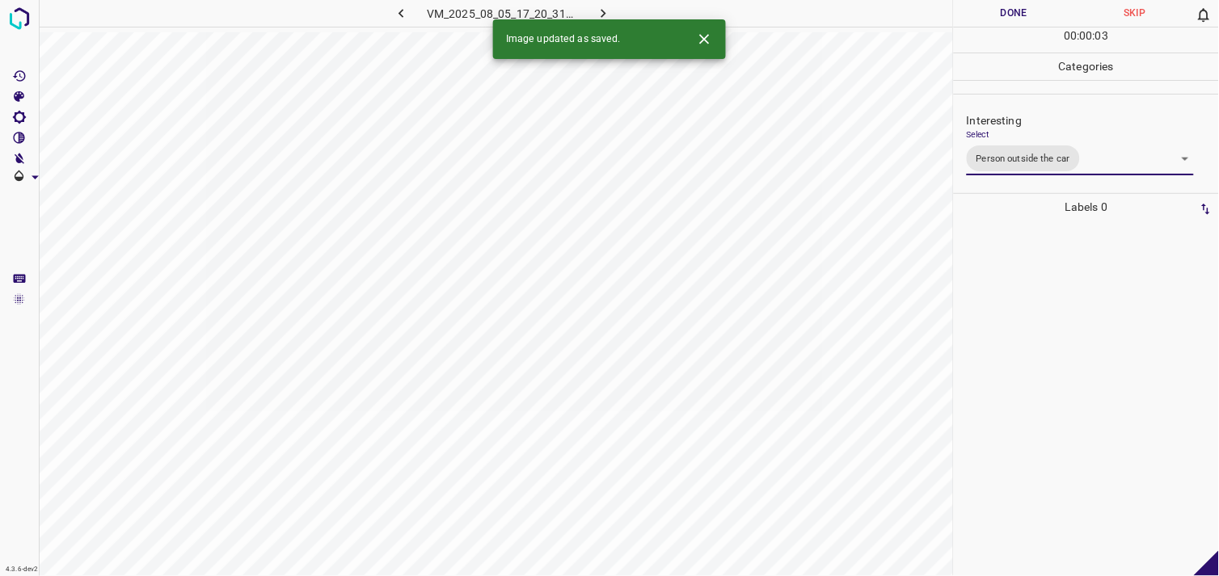
drag, startPoint x: 1035, startPoint y: 316, endPoint x: 1027, endPoint y: 314, distance: 8.4
click at [1033, 316] on div at bounding box center [1086, 399] width 255 height 356
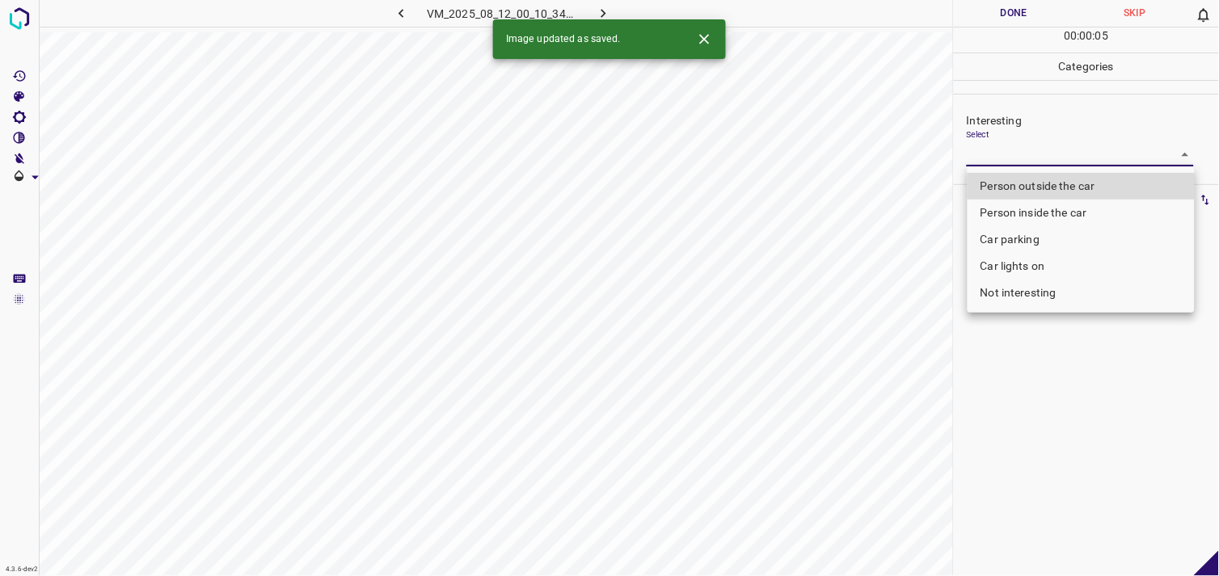
click at [1019, 156] on body "4.3.6-dev2 VM_2025_08_12_00_10_34_845_00.gif Done Skip 0 00 : 00 : 05 Categorie…" at bounding box center [609, 288] width 1219 height 576
click at [1035, 188] on li "Person outside the car" at bounding box center [1081, 186] width 227 height 27
type input "Person outside the car"
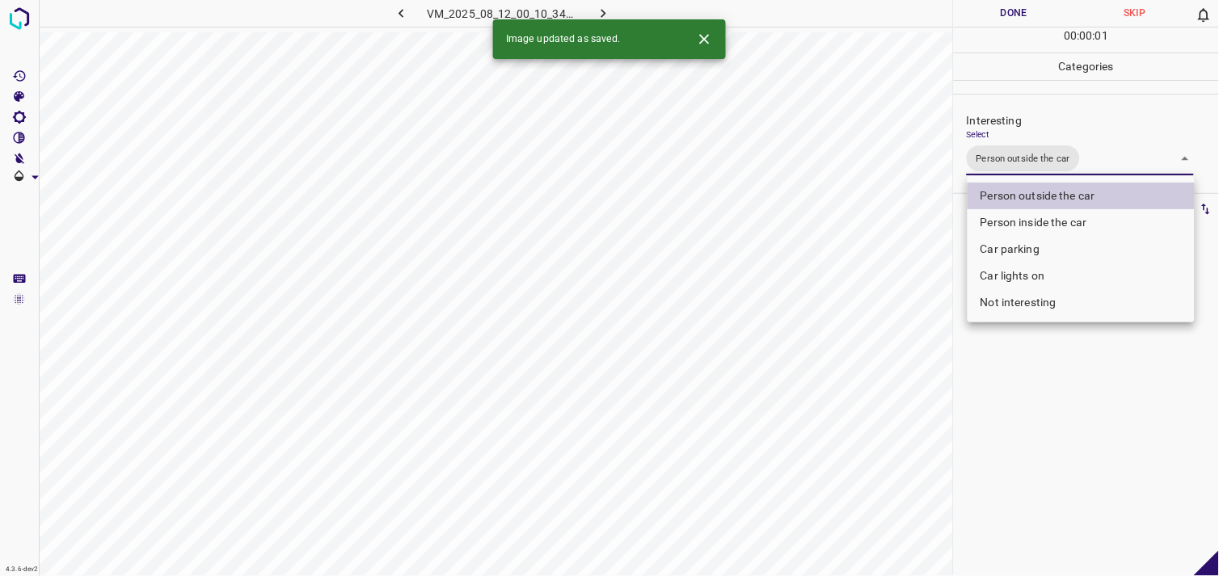
click at [1039, 407] on div at bounding box center [609, 288] width 1219 height 576
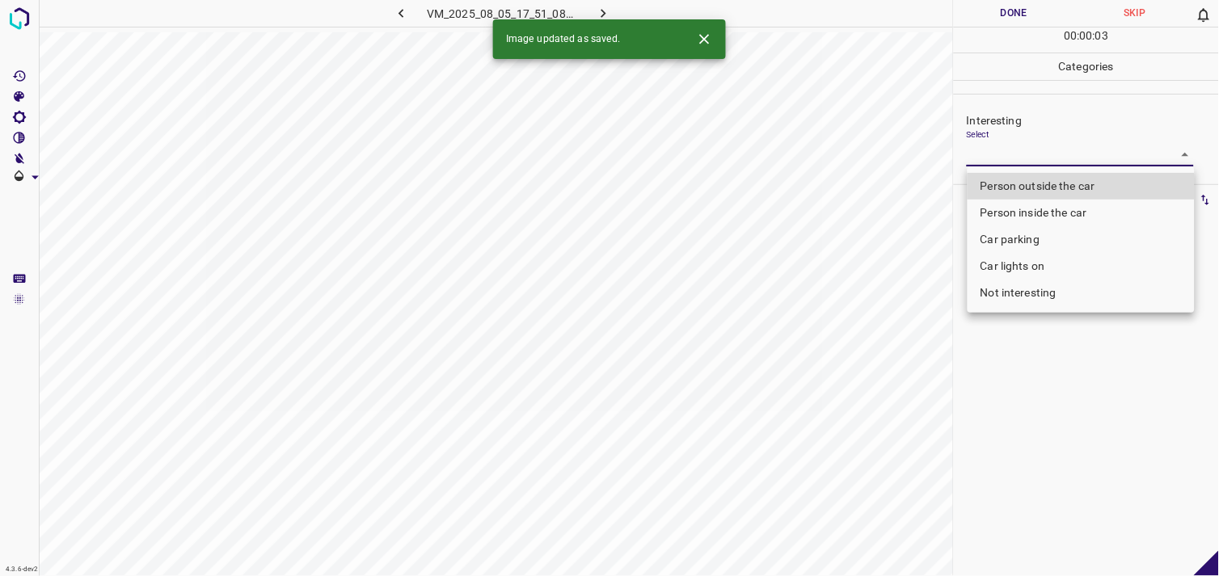
click at [1021, 143] on body "4.3.6-dev2 VM_2025_08_05_17_51_08_661_00.gif Done Skip 0 00 : 00 : 03 Categorie…" at bounding box center [609, 288] width 1219 height 576
click at [1036, 184] on li "Person outside the car" at bounding box center [1081, 186] width 227 height 27
type input "Person outside the car"
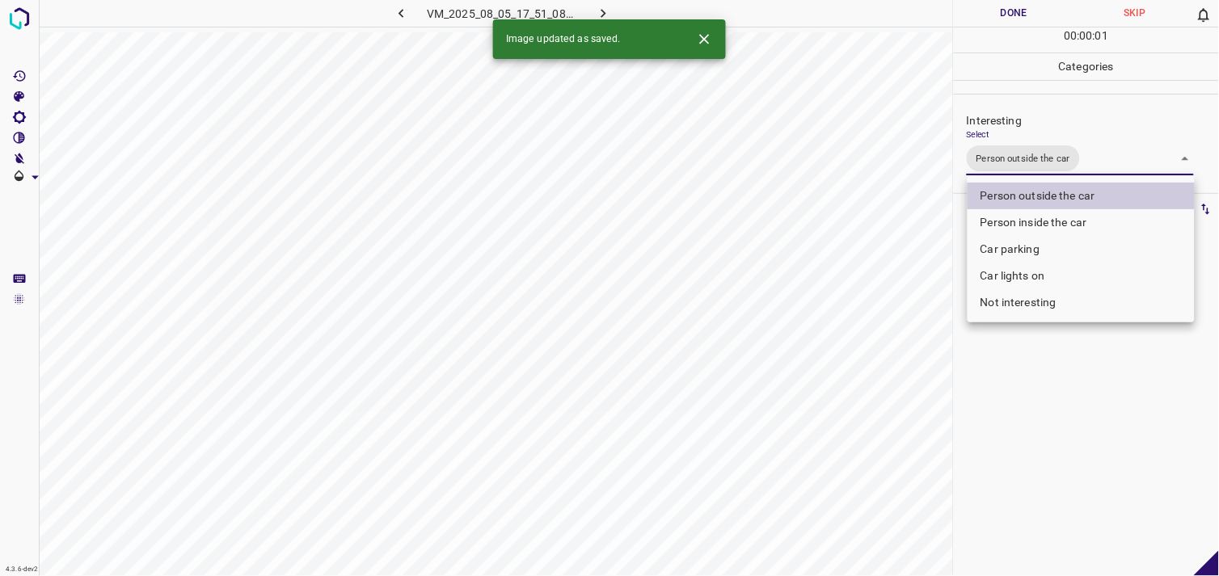
drag, startPoint x: 1112, startPoint y: 465, endPoint x: 1110, endPoint y: 348, distance: 116.4
click at [1113, 459] on div at bounding box center [609, 288] width 1219 height 576
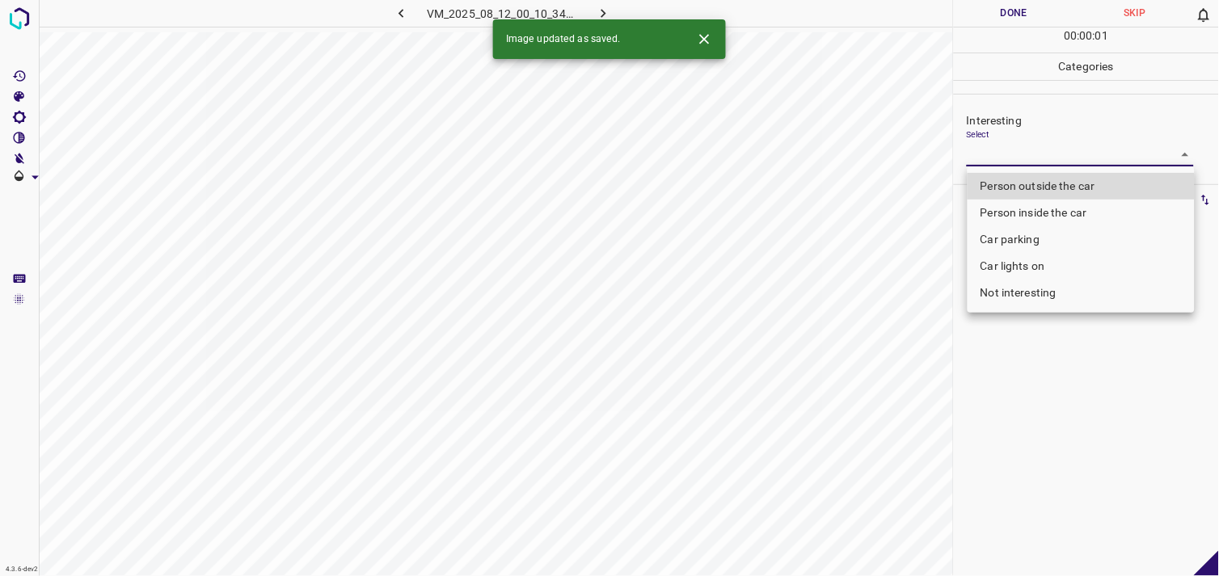
click at [1019, 149] on body "4.3.6-dev2 VM_2025_08_12_00_10_34_845_10.gif Done Skip 0 00 : 00 : 01 Categorie…" at bounding box center [609, 288] width 1219 height 576
click at [1024, 187] on li "Person outside the car" at bounding box center [1081, 186] width 227 height 27
type input "Person outside the car"
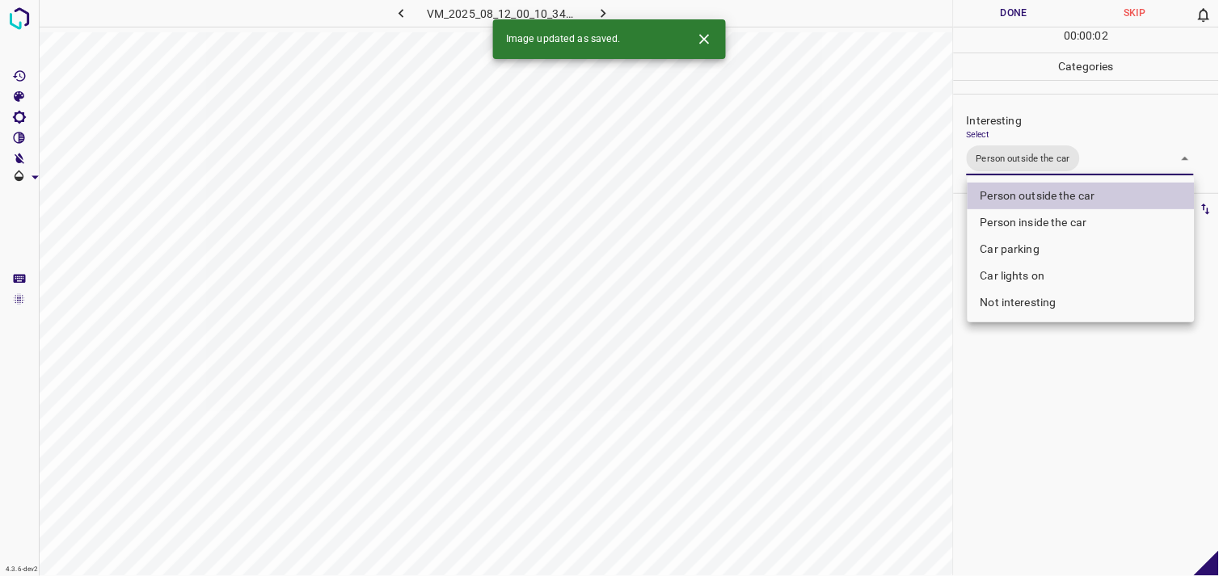
click at [1024, 389] on div at bounding box center [609, 288] width 1219 height 576
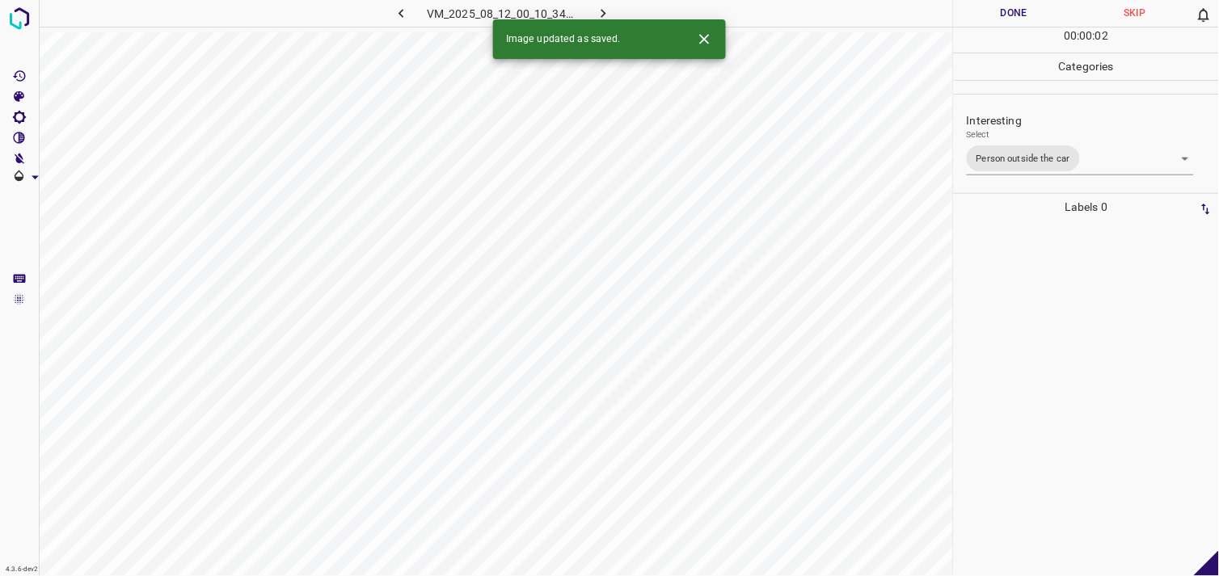
click at [1038, 302] on div at bounding box center [1086, 399] width 255 height 356
click at [1093, 151] on body "4.3.6-dev2 VM_2025_08_05_02_03_18_161_06.gif Done Skip 0 00 : 00 : 02 Categorie…" at bounding box center [609, 288] width 1219 height 576
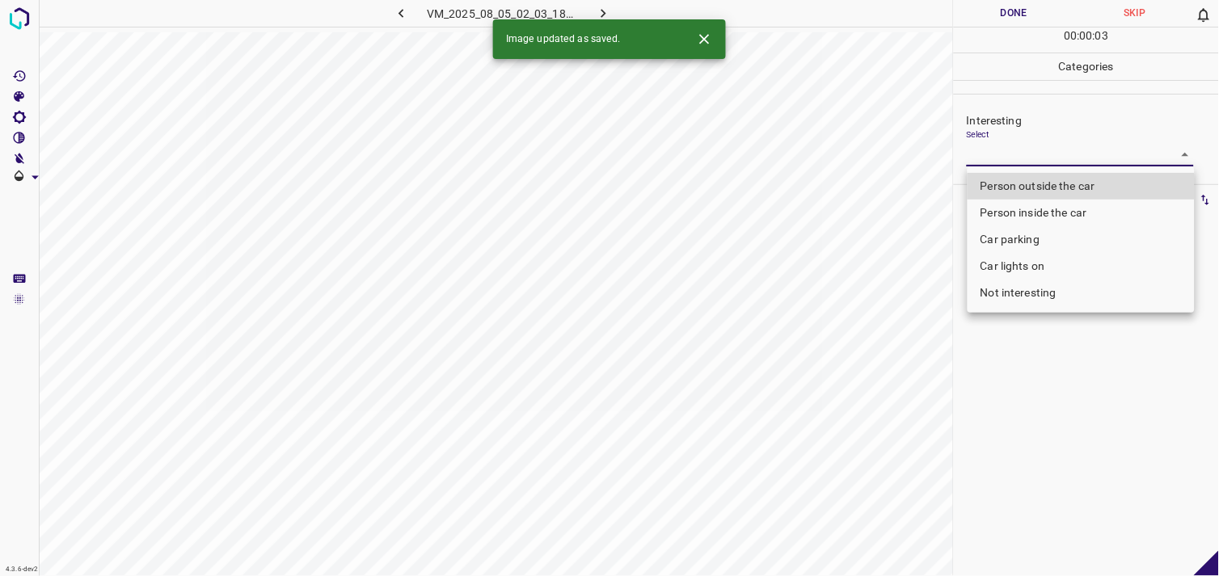
click at [1049, 292] on li "Not interesting" at bounding box center [1081, 293] width 227 height 27
type input "Not interesting"
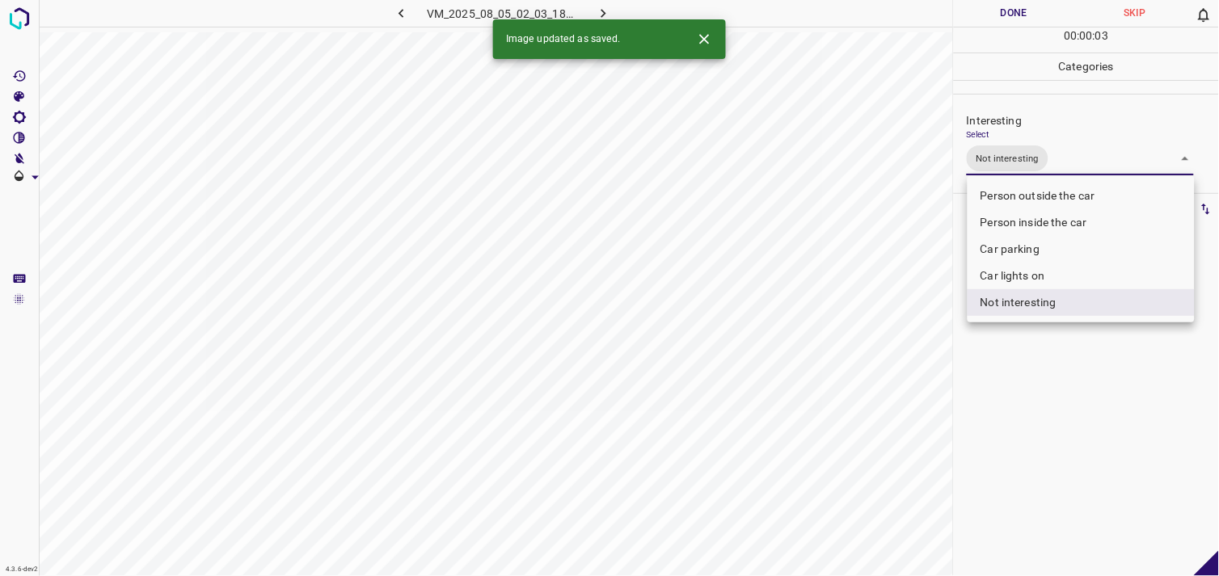
click at [1048, 365] on div at bounding box center [609, 288] width 1219 height 576
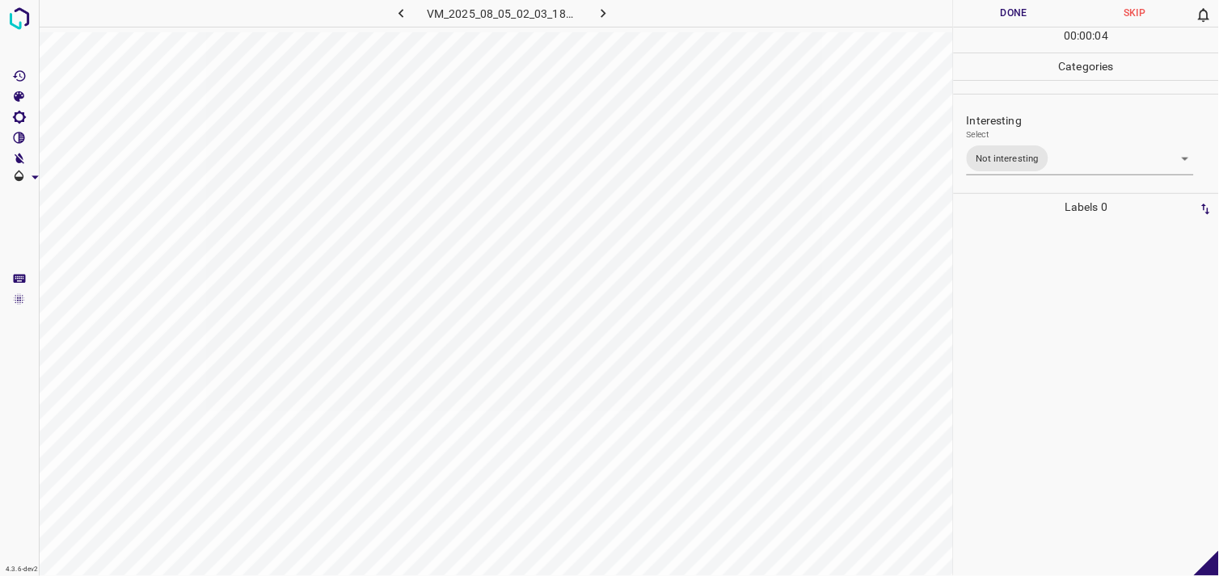
click at [1056, 344] on div at bounding box center [1086, 399] width 255 height 356
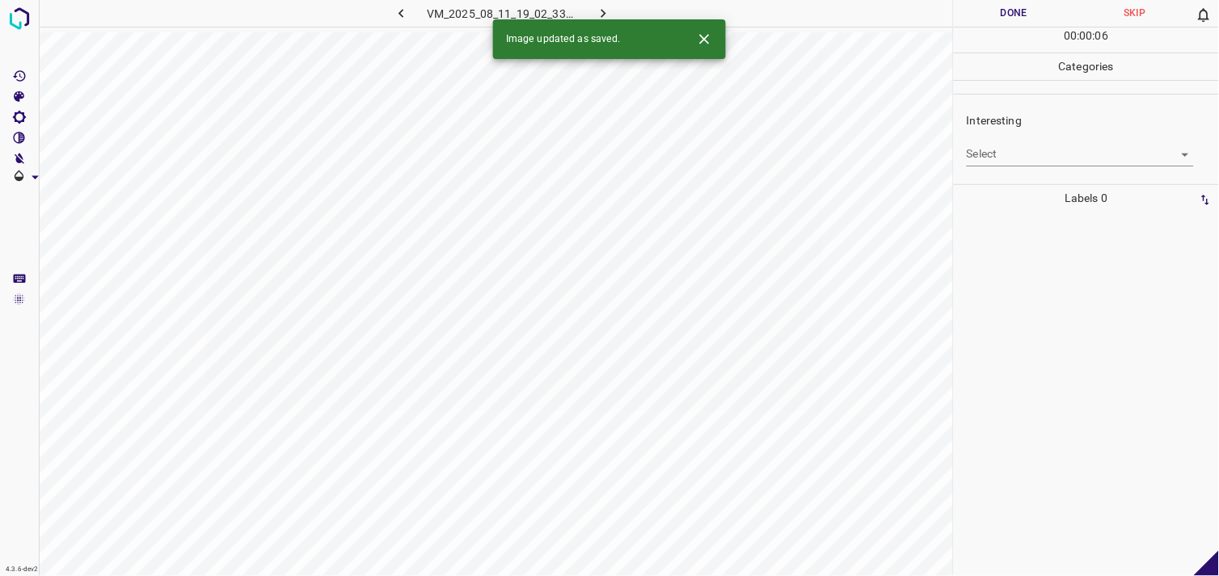
click at [1028, 154] on body "4.3.6-dev2 VM_2025_08_11_19_02_33_941_04.gif Done Skip 0 00 : 00 : 06 Categorie…" at bounding box center [609, 288] width 1219 height 576
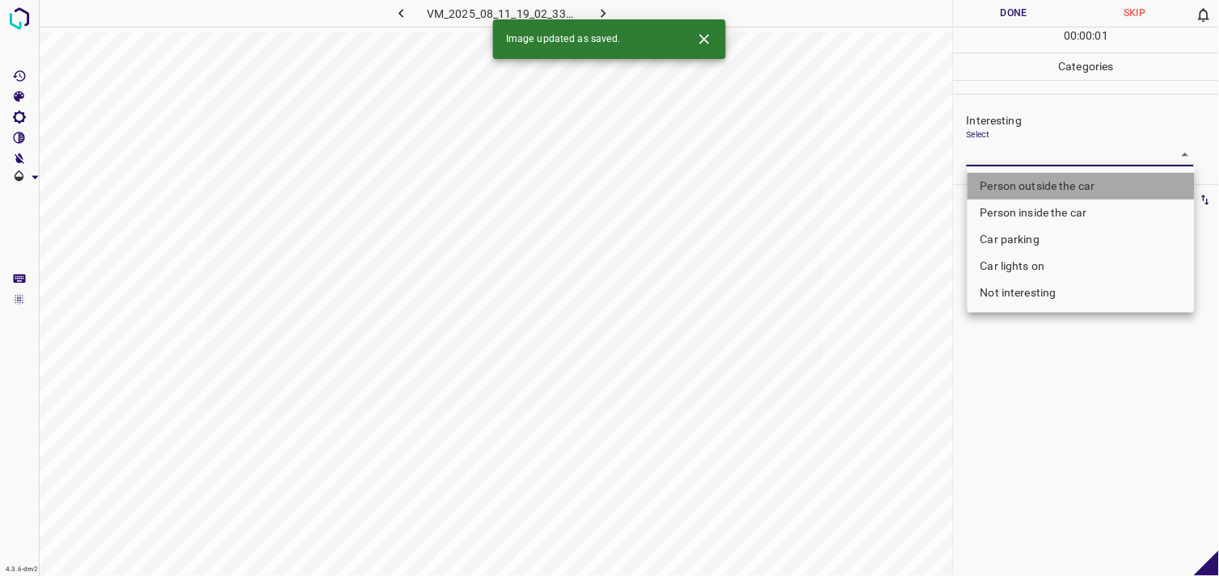
drag, startPoint x: 1051, startPoint y: 175, endPoint x: 1037, endPoint y: 255, distance: 82.0
click at [1049, 175] on li "Person outside the car" at bounding box center [1081, 186] width 227 height 27
type input "Person outside the car"
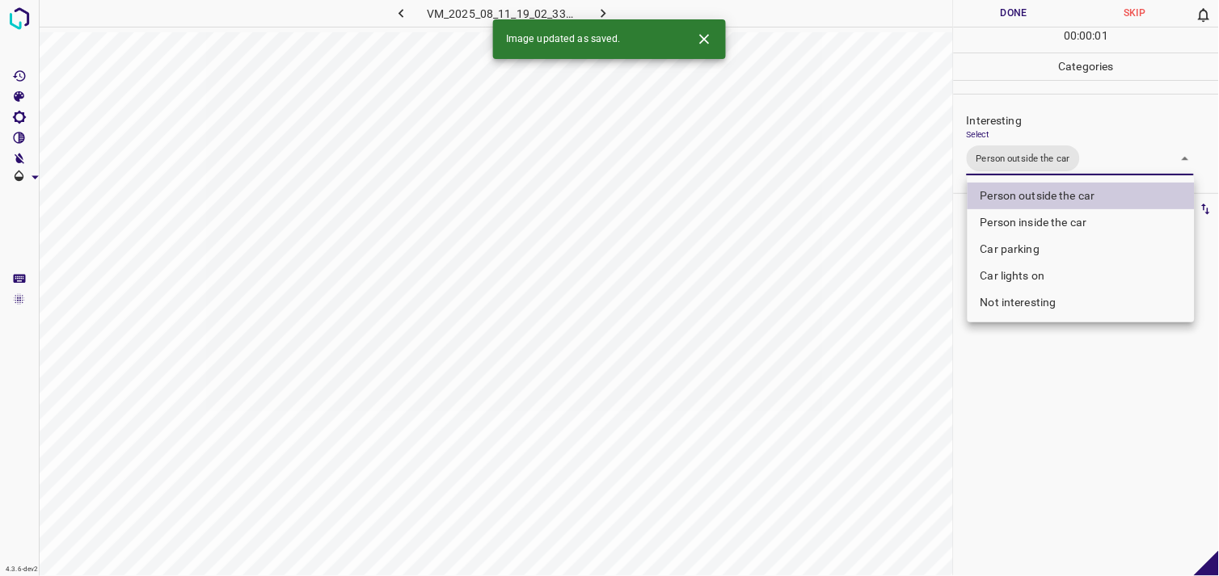
click at [1076, 467] on div at bounding box center [609, 288] width 1219 height 576
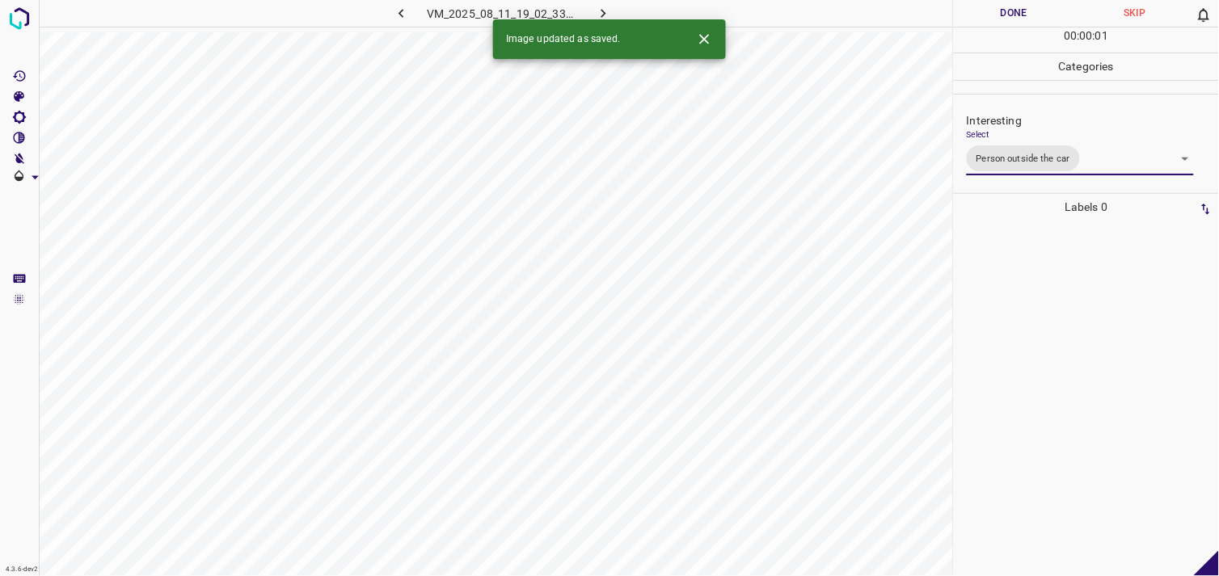
click at [1084, 351] on div at bounding box center [1086, 399] width 255 height 356
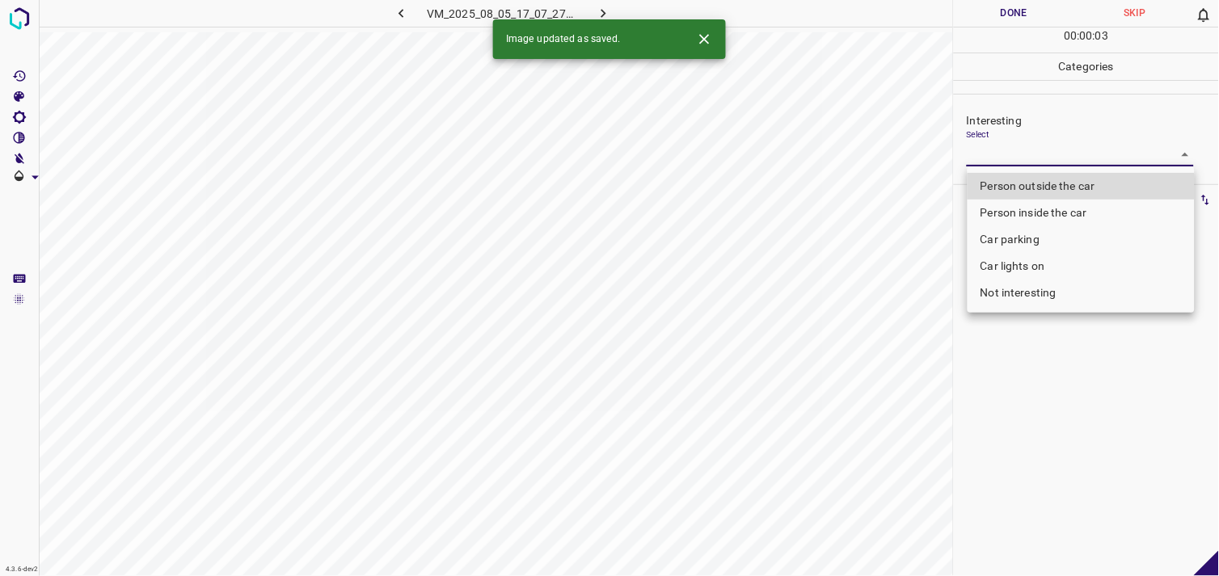
click at [1014, 160] on body "4.3.6-dev2 VM_2025_08_05_17_07_27_529_01.gif Done Skip 0 00 : 00 : 03 Categorie…" at bounding box center [609, 288] width 1219 height 576
click at [1019, 228] on li "Car parking" at bounding box center [1081, 239] width 227 height 27
type input "Car parking"
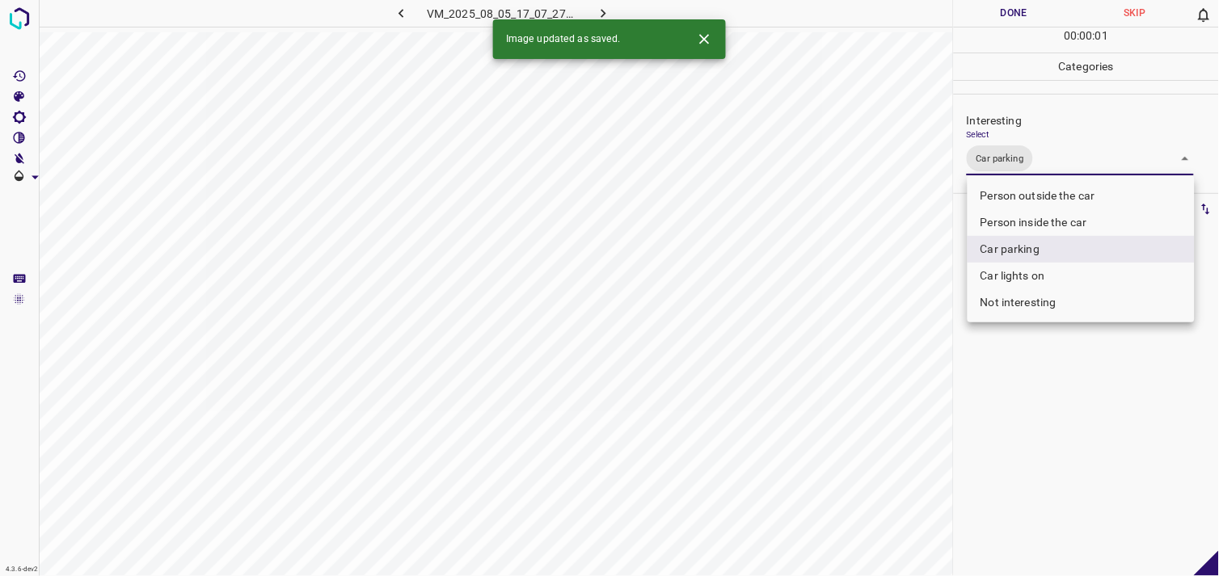
drag, startPoint x: 1038, startPoint y: 415, endPoint x: 1057, endPoint y: 301, distance: 115.5
click at [1038, 413] on div at bounding box center [609, 288] width 1219 height 576
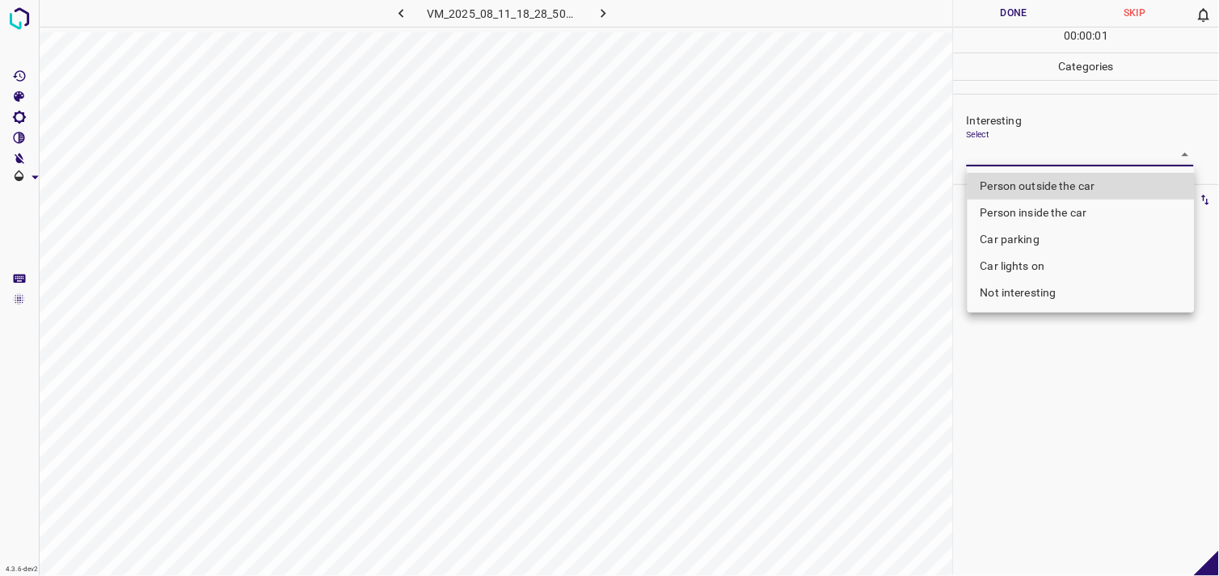
click at [1038, 158] on body "4.3.6-dev2 VM_2025_08_11_18_28_50_024_03.gif Done Skip 0 00 : 00 : 01 Categorie…" at bounding box center [609, 288] width 1219 height 576
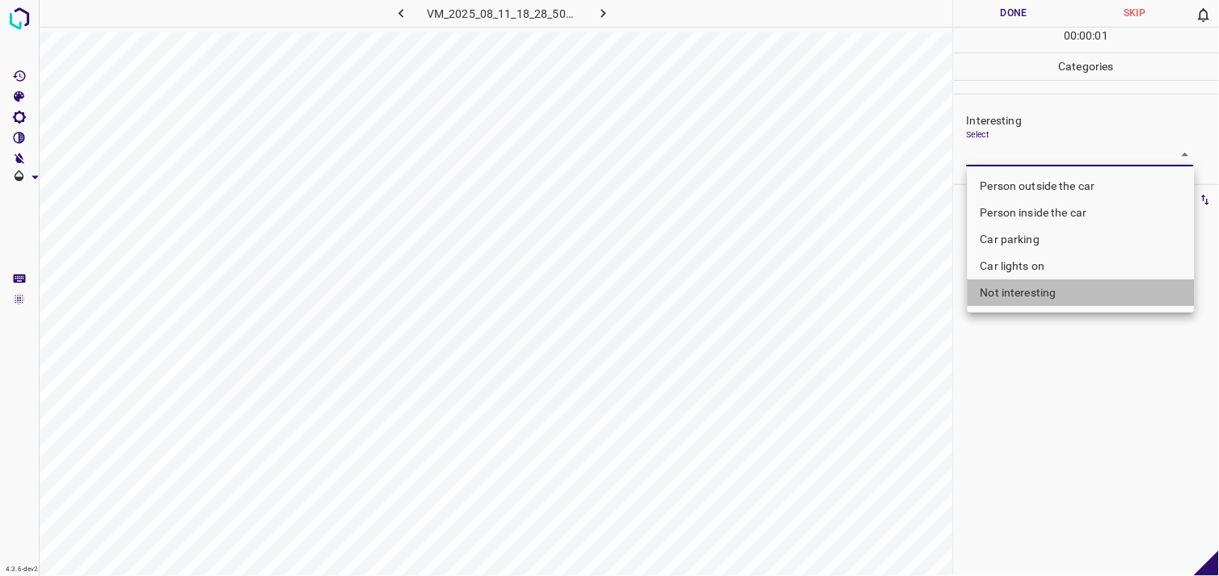
click at [1031, 289] on li "Not interesting" at bounding box center [1081, 293] width 227 height 27
type input "Not interesting"
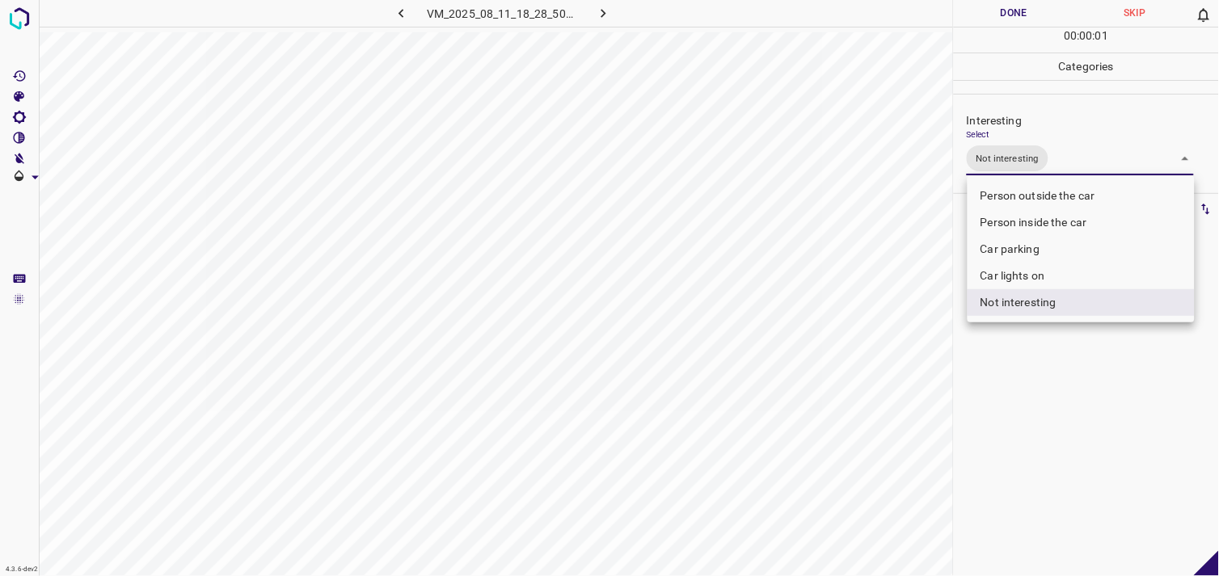
drag, startPoint x: 1062, startPoint y: 415, endPoint x: 1062, endPoint y: 322, distance: 93.0
click at [1060, 415] on div at bounding box center [609, 288] width 1219 height 576
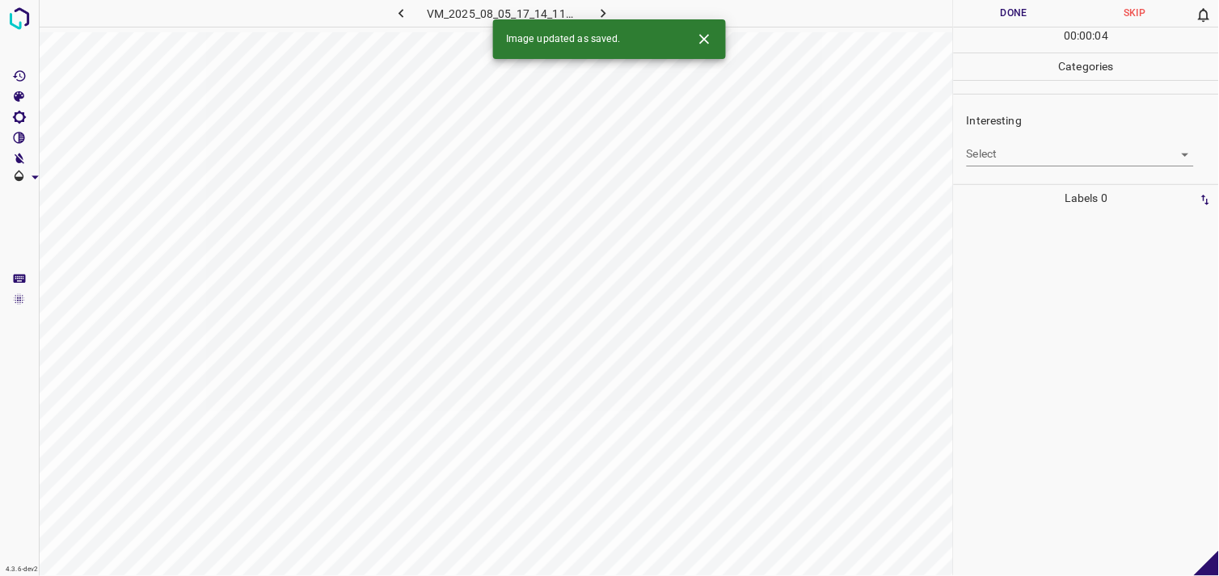
click at [1006, 149] on body "4.3.6-dev2 VM_2025_08_05_17_14_11_012_07.gif Done Skip 0 00 : 00 : 04 Categorie…" at bounding box center [609, 288] width 1219 height 576
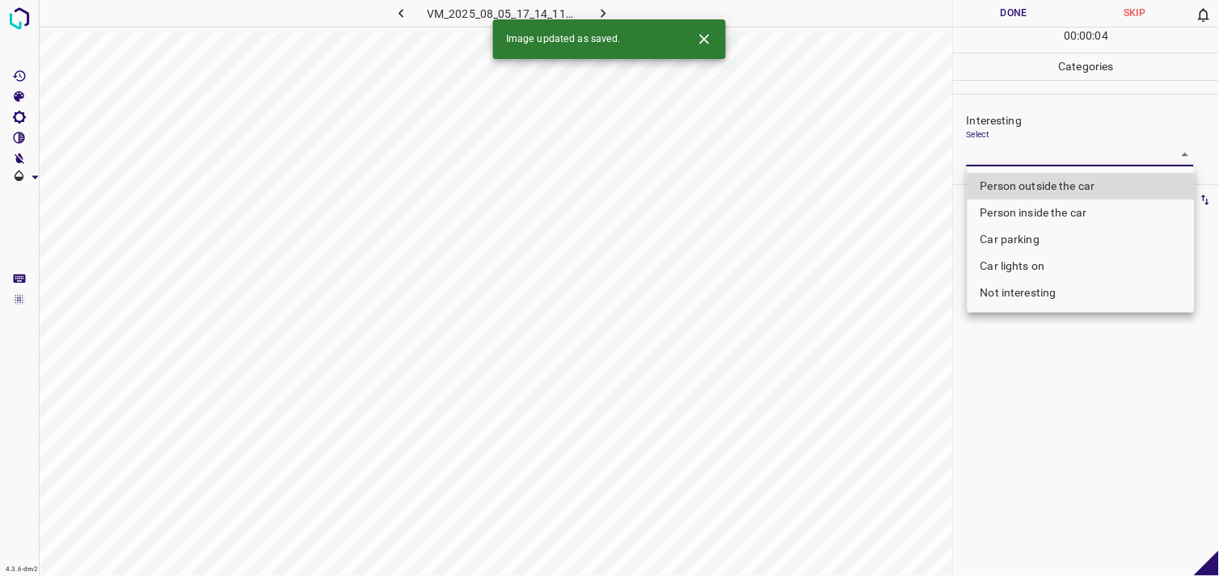
click at [1020, 173] on li "Person outside the car" at bounding box center [1081, 186] width 227 height 27
type input "Person outside the car"
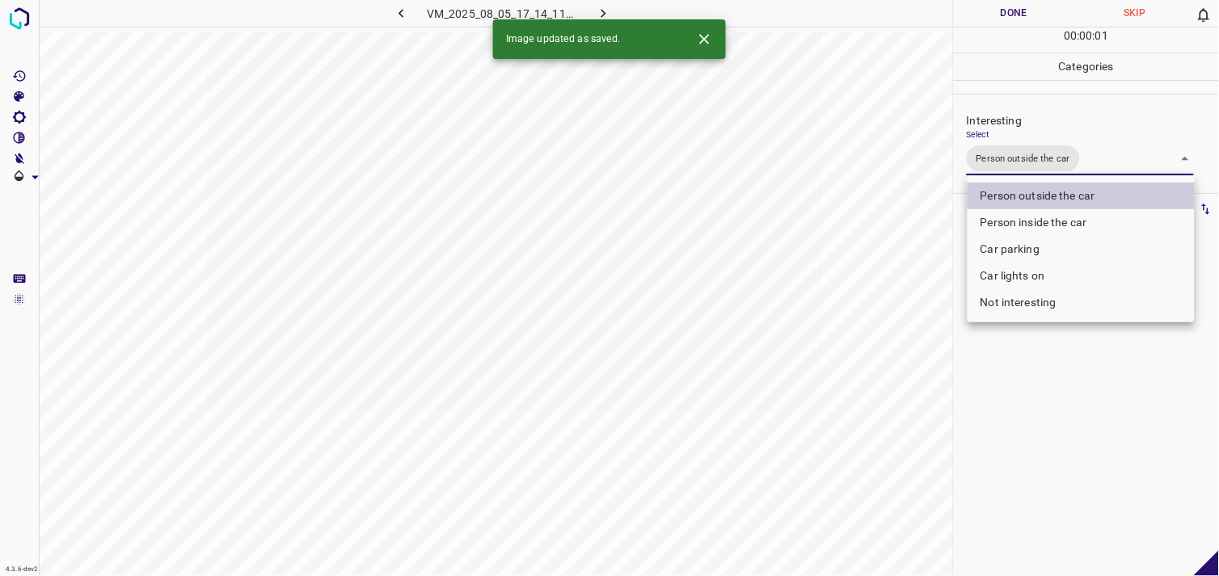
click at [1059, 382] on div at bounding box center [609, 288] width 1219 height 576
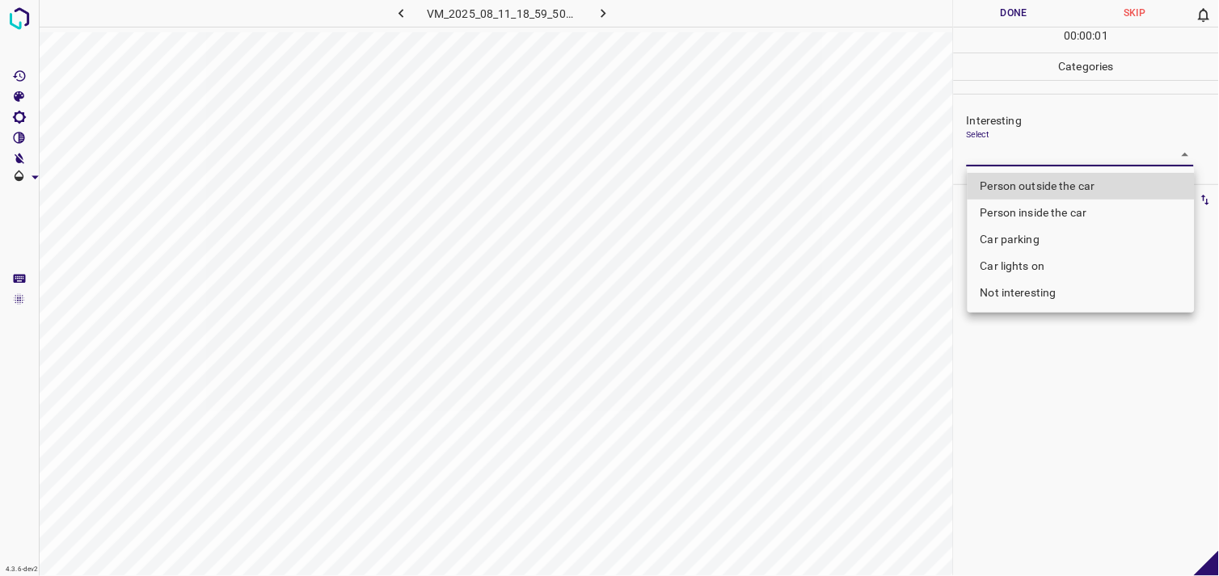
click at [991, 155] on body "4.3.6-dev2 VM_2025_08_11_18_59_50_898_02.gif Done Skip 0 00 : 00 : 01 Categorie…" at bounding box center [609, 288] width 1219 height 576
click at [1016, 189] on li "Person outside the car" at bounding box center [1081, 186] width 227 height 27
type input "Person outside the car"
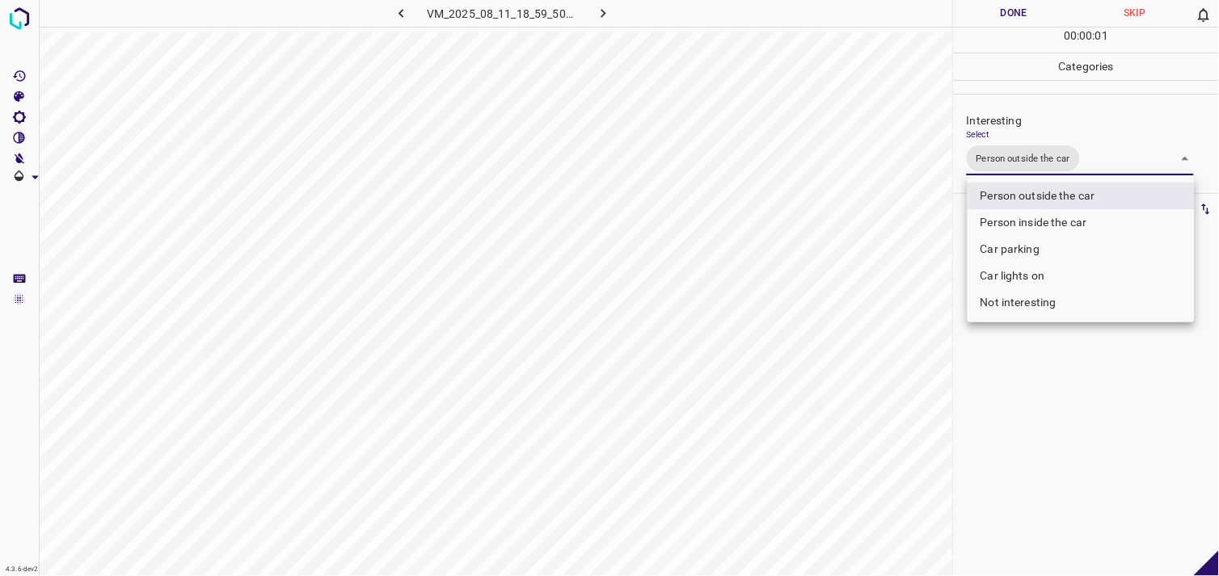
drag, startPoint x: 1047, startPoint y: 369, endPoint x: 1049, endPoint y: 308, distance: 60.7
click at [1047, 362] on div at bounding box center [609, 288] width 1219 height 576
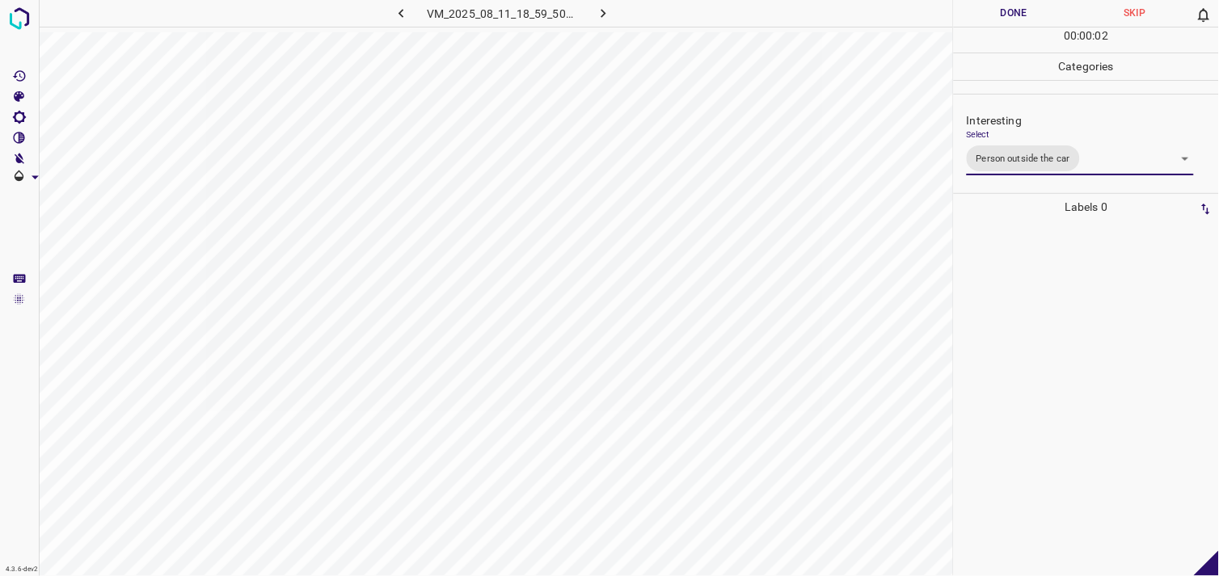
click at [1045, 297] on div at bounding box center [1086, 399] width 255 height 356
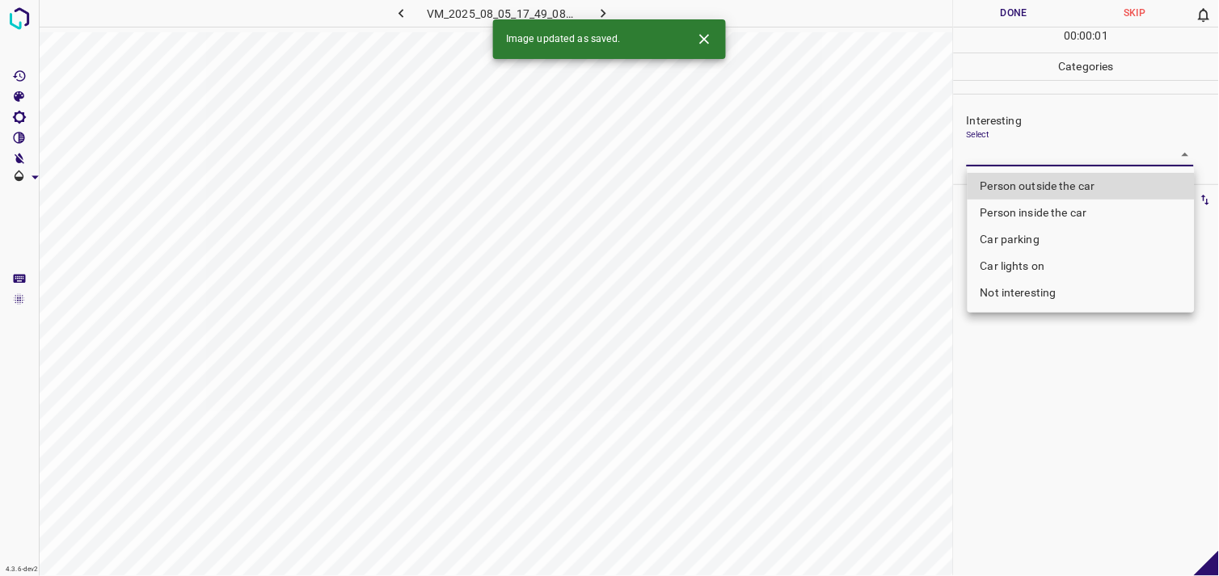
click at [1007, 159] on body "4.3.6-dev2 VM_2025_08_05_17_49_08_467_09.gif Done Skip 0 00 : 00 : 01 Categorie…" at bounding box center [609, 288] width 1219 height 576
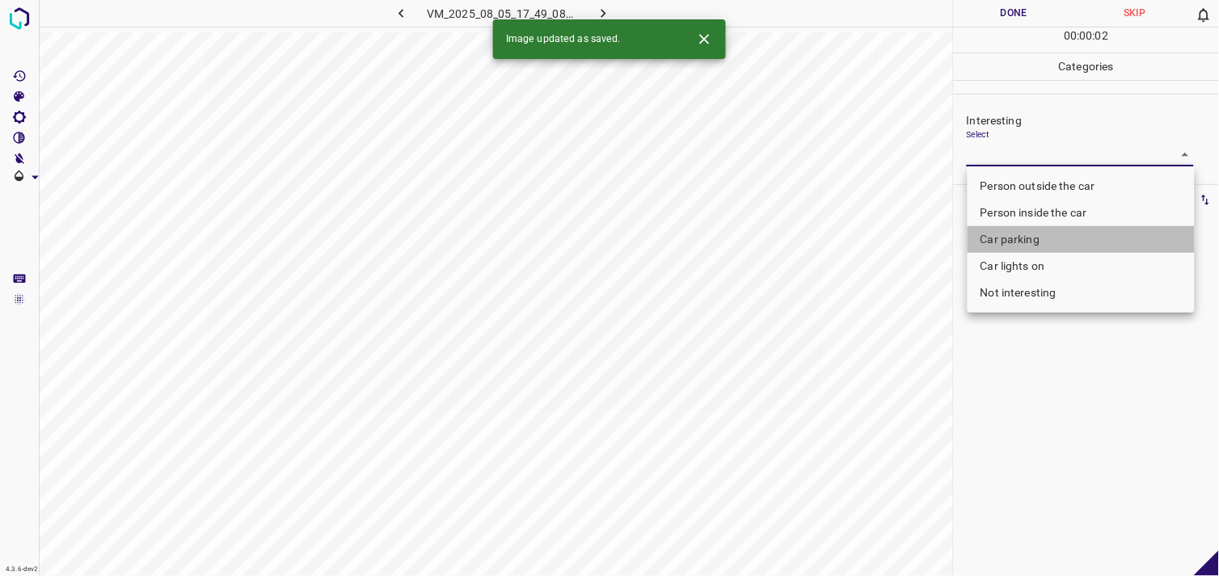
click at [1016, 234] on li "Car parking" at bounding box center [1081, 239] width 227 height 27
type input "Car parking"
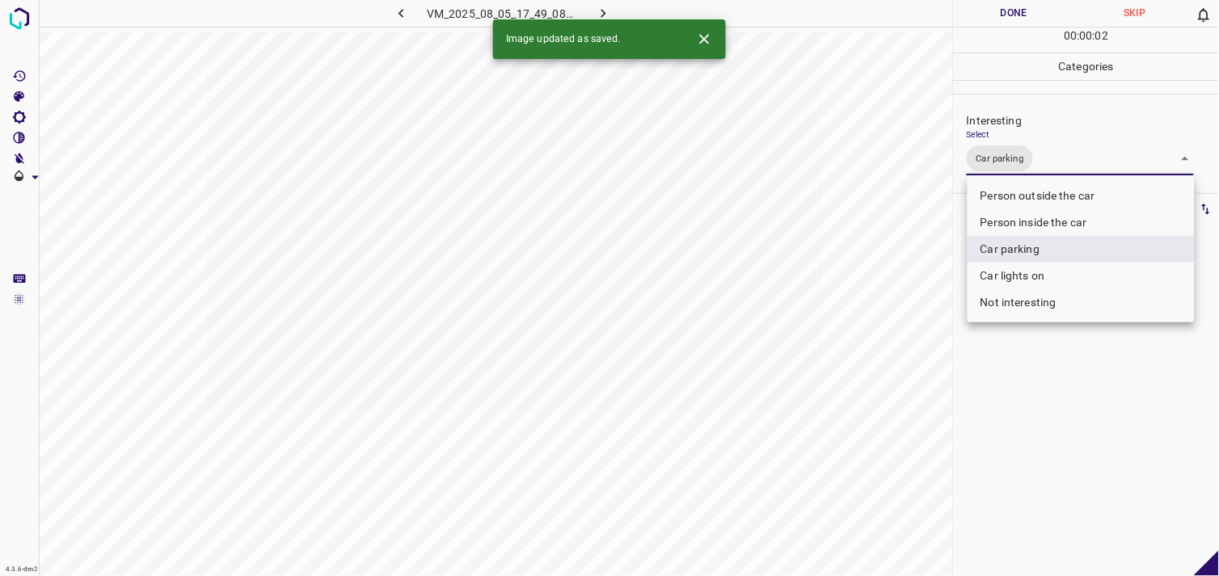
click at [1040, 430] on div at bounding box center [609, 288] width 1219 height 576
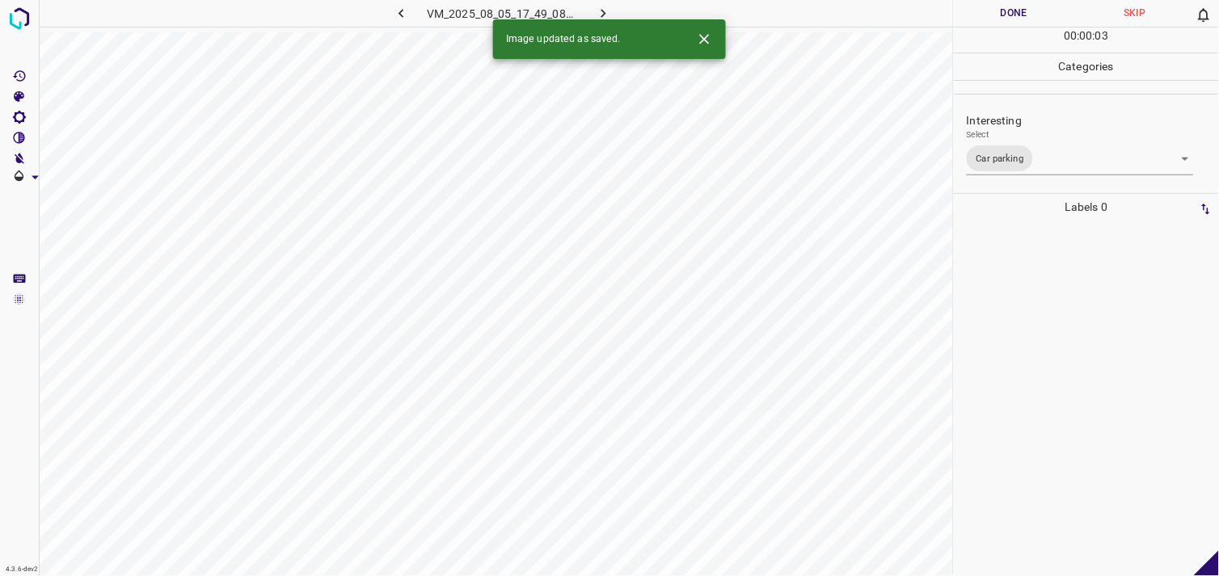
click at [1039, 351] on div at bounding box center [1086, 399] width 255 height 356
click at [1032, 162] on body "4.3.6-dev2 VM_2025_08_11_19_15_31_718_01.gif Done Skip 0 00 : 01 : 04 Categorie…" at bounding box center [609, 288] width 1219 height 576
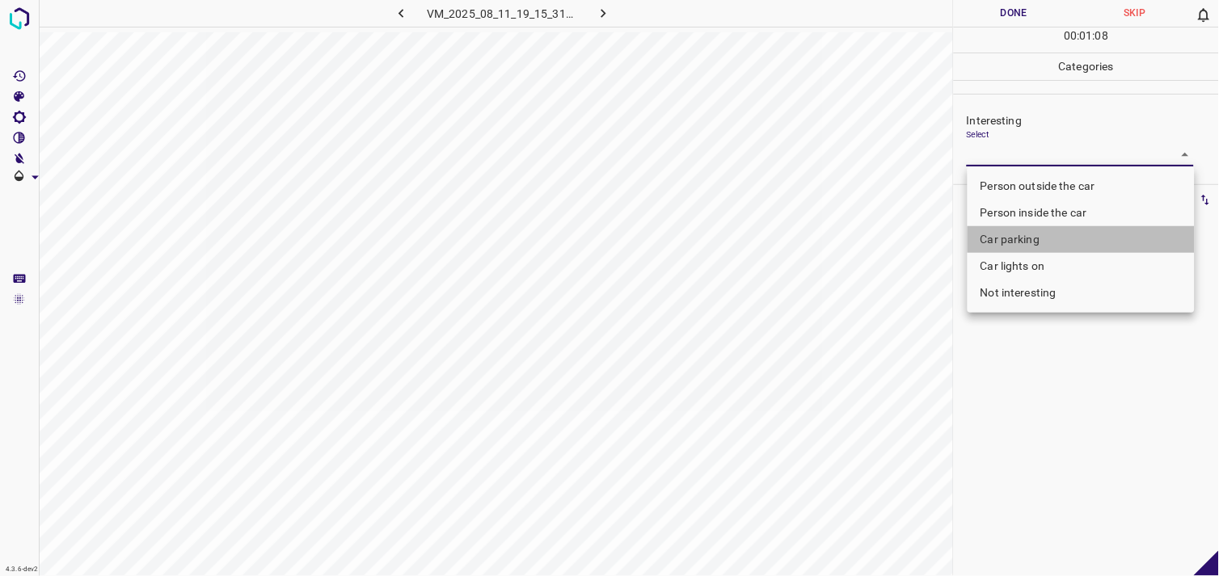
click at [1003, 238] on li "Car parking" at bounding box center [1081, 239] width 227 height 27
type input "Car parking"
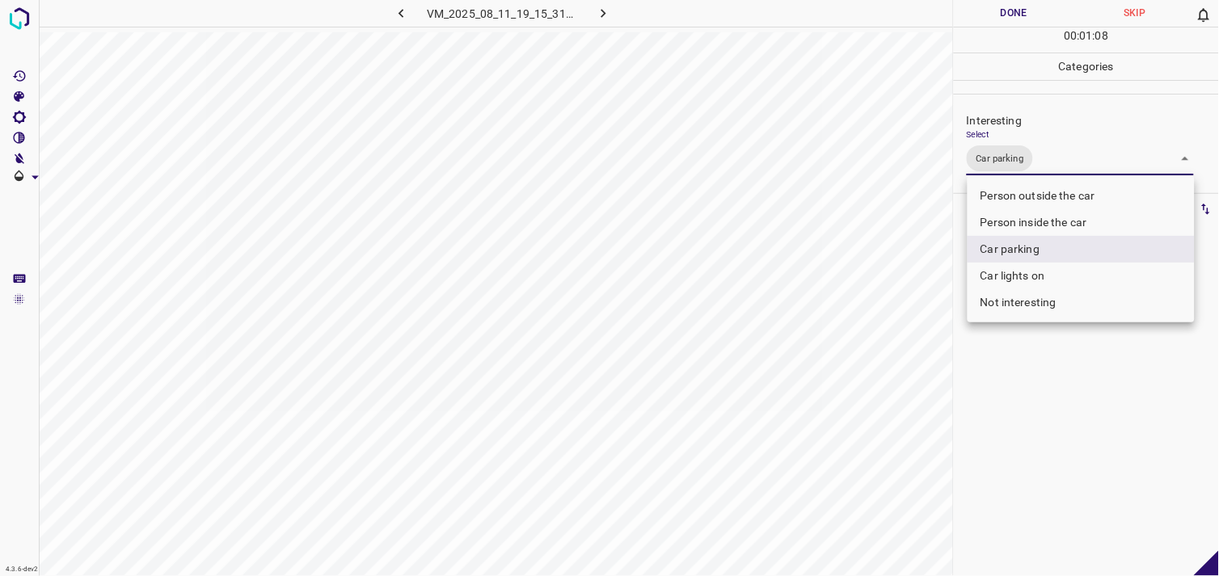
click at [1020, 345] on div at bounding box center [609, 288] width 1219 height 576
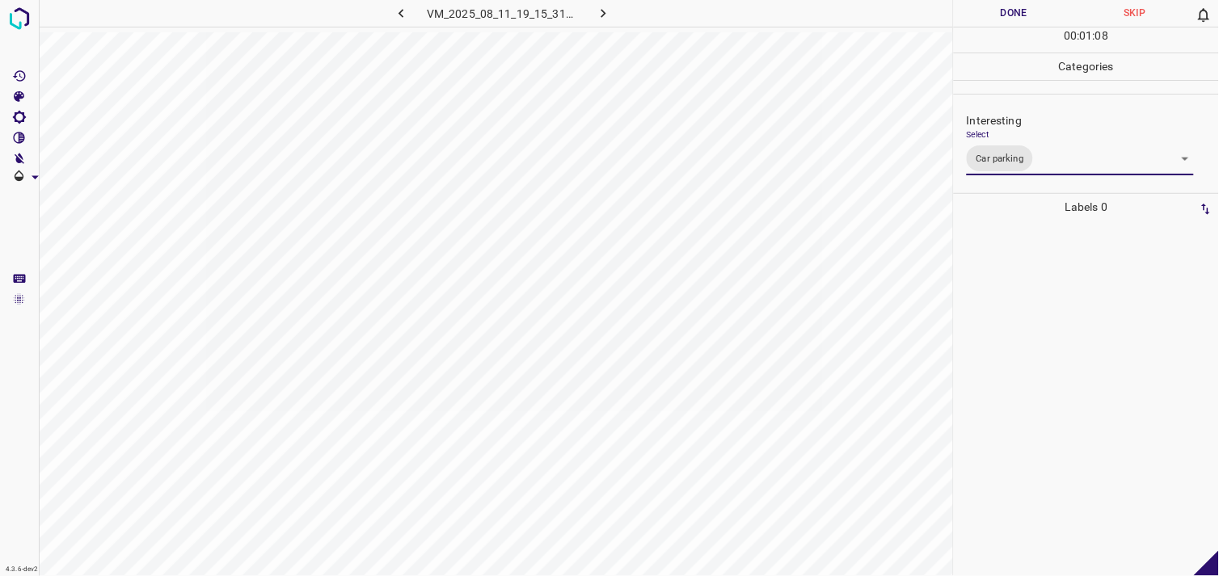
click at [1025, 327] on div at bounding box center [1086, 399] width 255 height 356
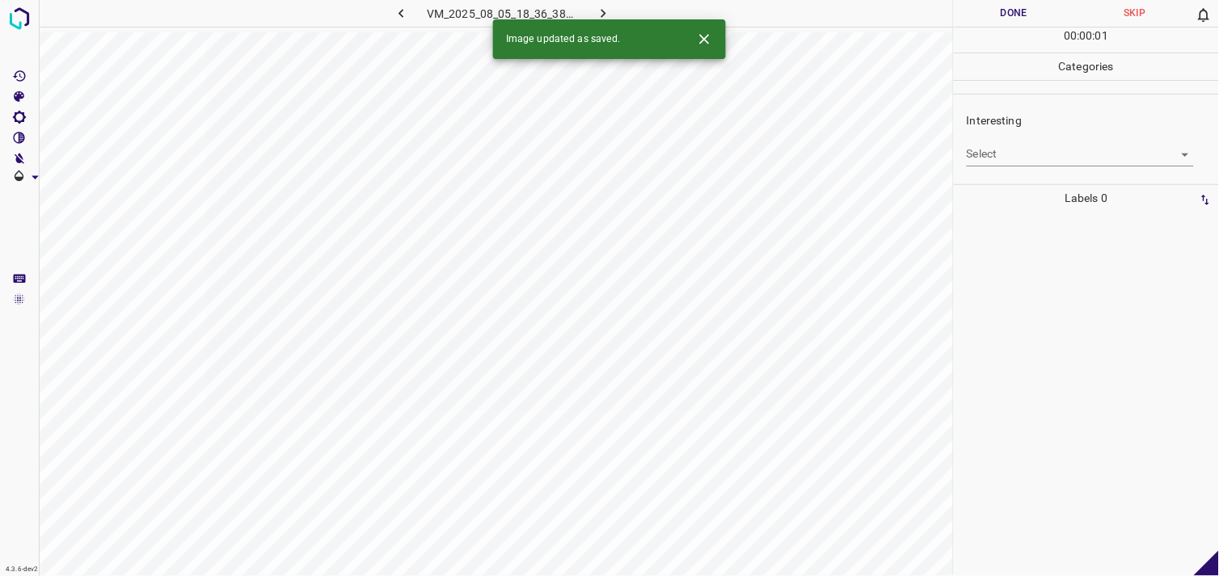
click at [996, 158] on body "4.3.6-dev2 VM_2025_08_05_18_36_38_988_02.gif Done Skip 0 00 : 00 : 01 Categorie…" at bounding box center [609, 288] width 1219 height 576
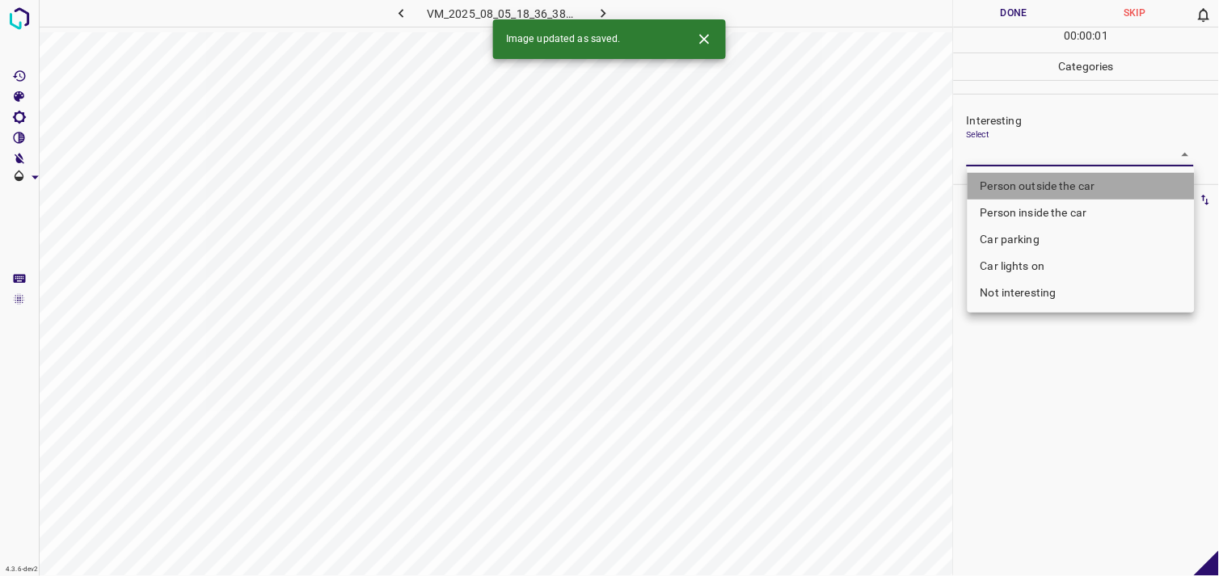
click at [1029, 188] on li "Person outside the car" at bounding box center [1081, 186] width 227 height 27
type input "Person outside the car"
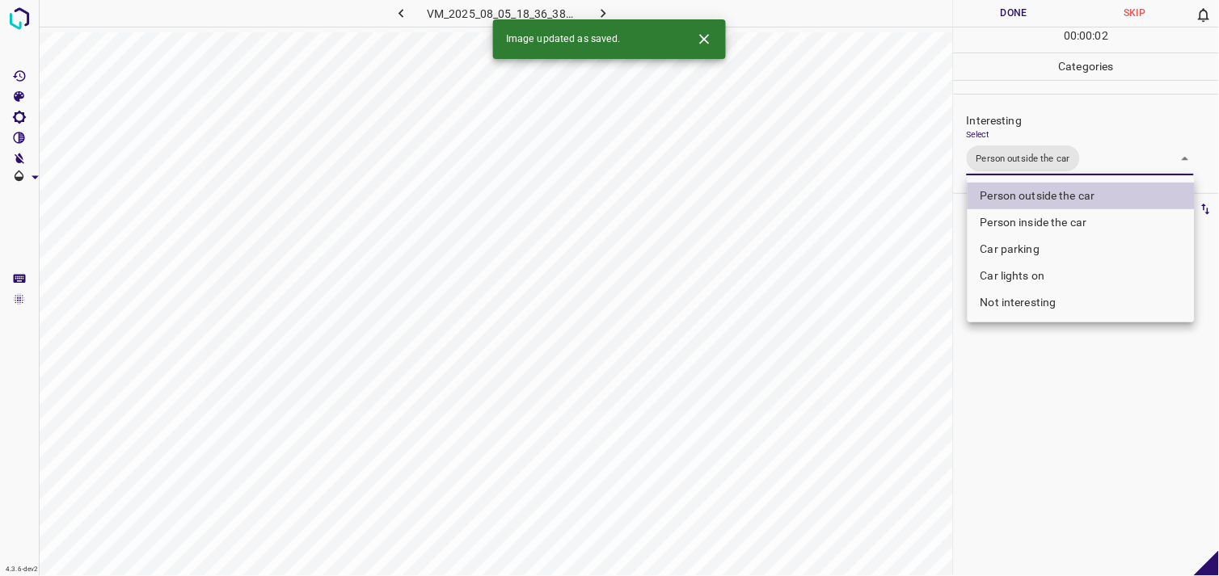
click at [1077, 394] on div at bounding box center [609, 288] width 1219 height 576
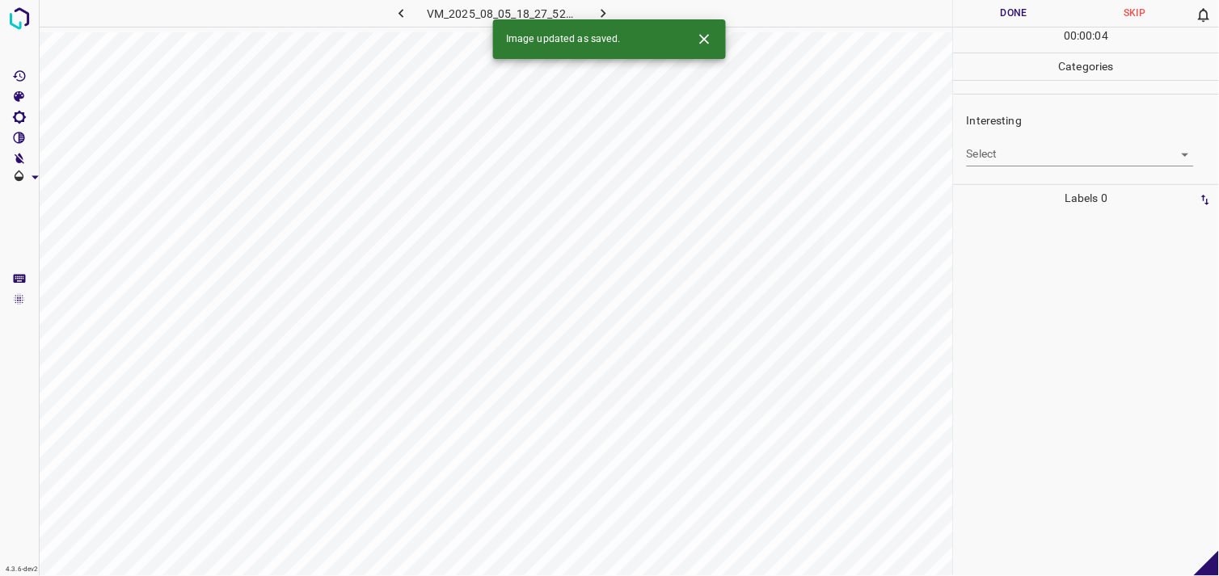
click at [1025, 149] on body "4.3.6-dev2 VM_2025_08_05_18_27_52_709_00.gif Done Skip 0 00 : 00 : 04 Categorie…" at bounding box center [609, 288] width 1219 height 576
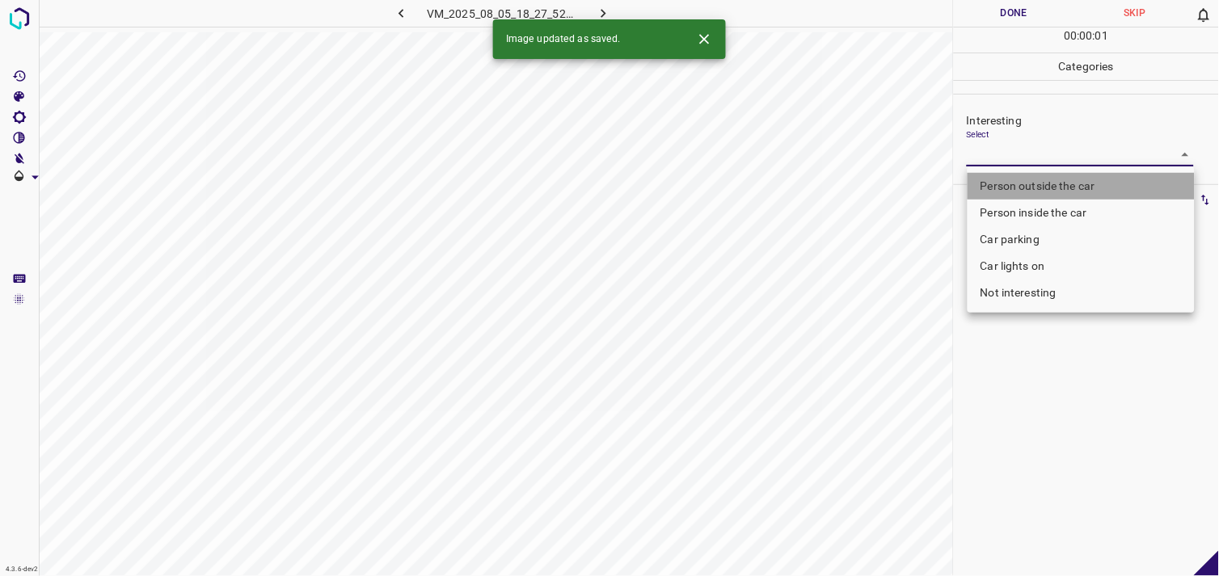
click at [1057, 181] on li "Person outside the car" at bounding box center [1081, 186] width 227 height 27
type input "Person outside the car"
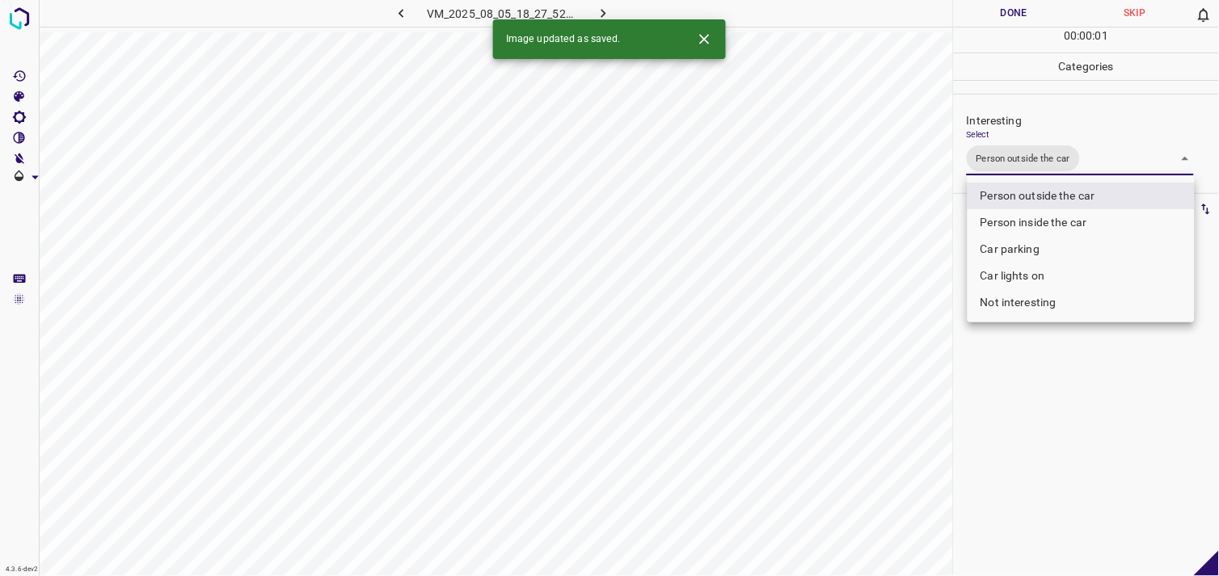
click at [1021, 383] on div at bounding box center [609, 288] width 1219 height 576
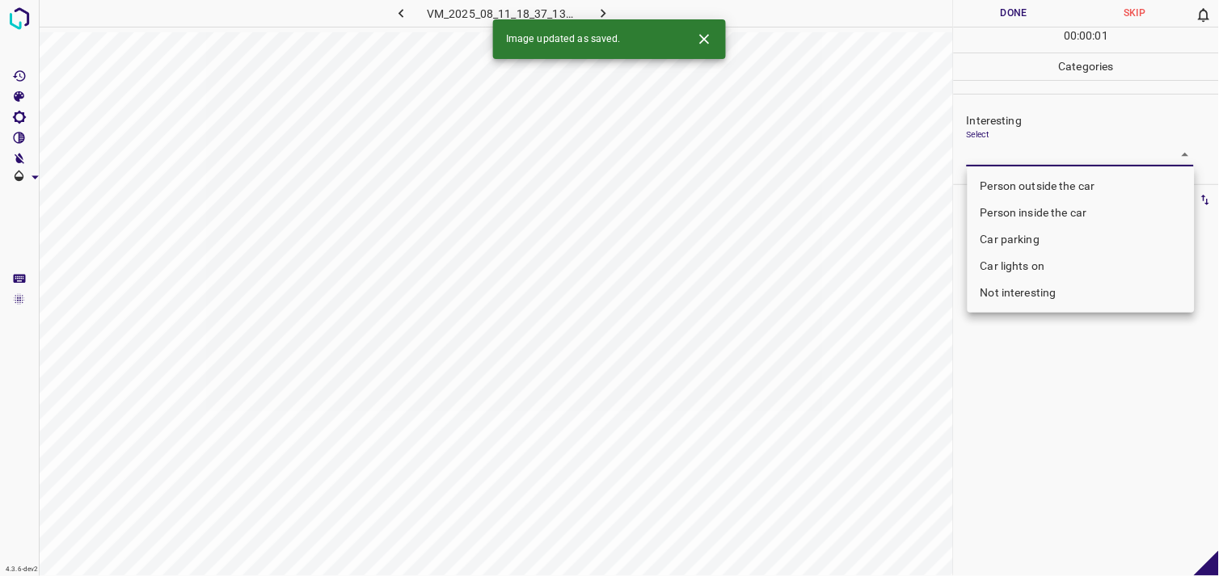
click at [1028, 155] on body "4.3.6-dev2 VM_2025_08_11_18_37_13_849_05.gif Done Skip 0 00 : 00 : 01 Categorie…" at bounding box center [609, 288] width 1219 height 576
click at [1023, 291] on li "Not interesting" at bounding box center [1081, 293] width 227 height 27
type input "Not interesting"
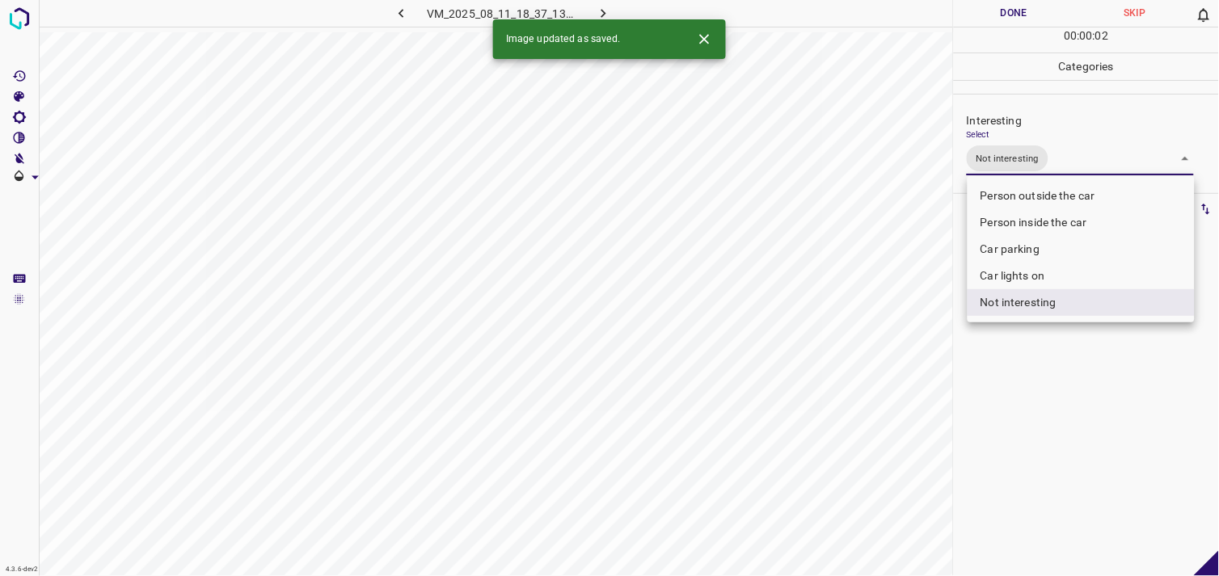
click at [1047, 374] on div at bounding box center [609, 288] width 1219 height 576
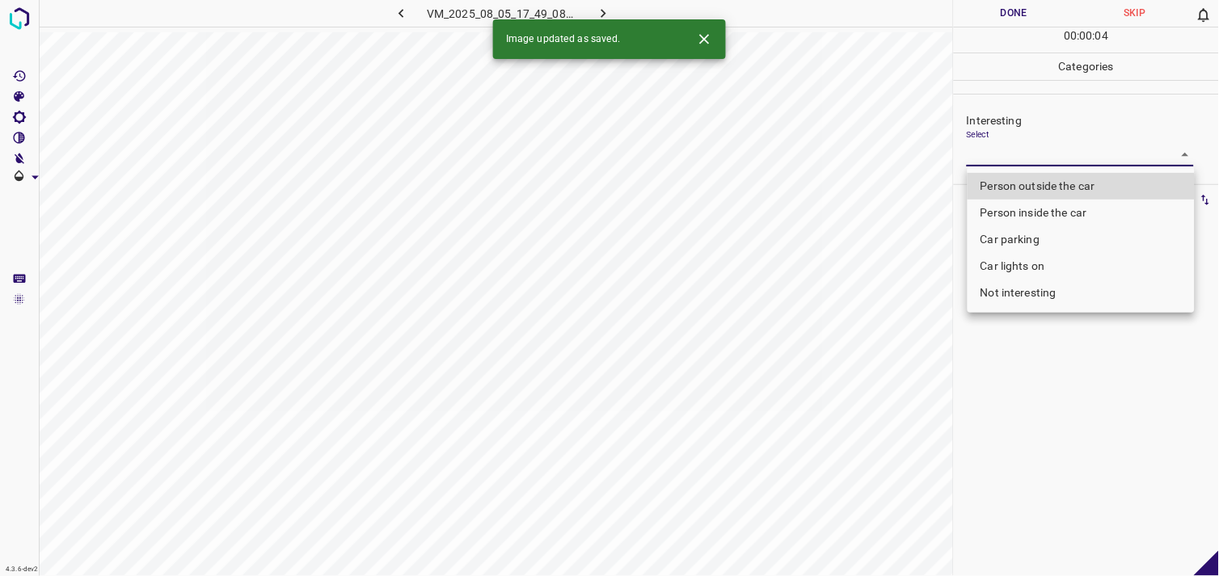
click at [1009, 157] on body "4.3.6-dev2 VM_2025_08_05_17_49_08_467_04.gif Done Skip 0 00 : 00 : 04 Categorie…" at bounding box center [609, 288] width 1219 height 576
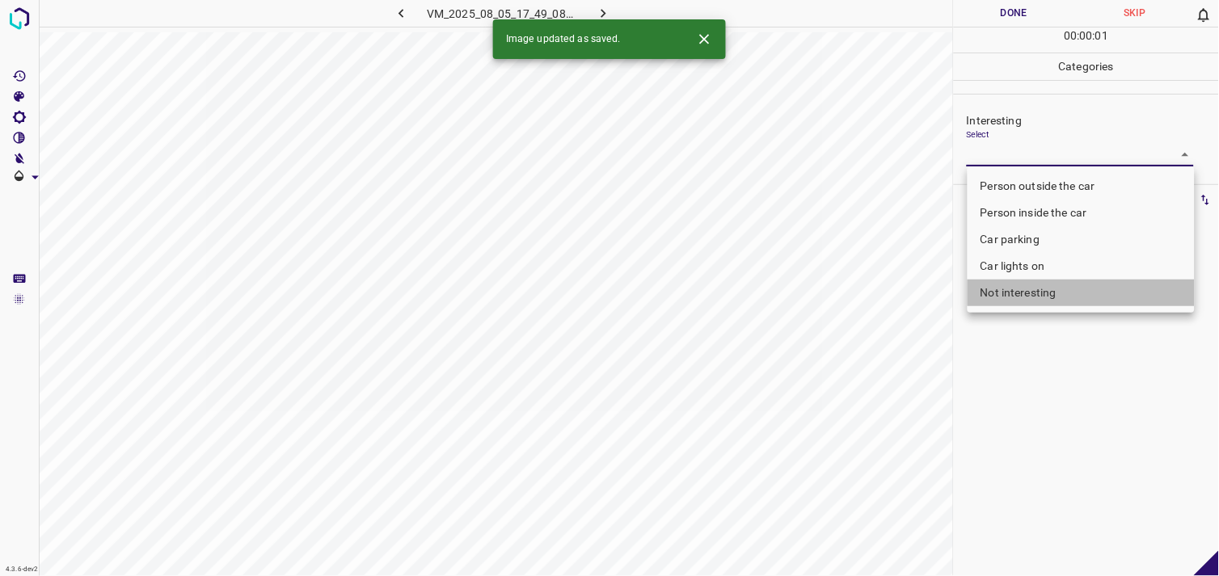
click at [1032, 287] on li "Not interesting" at bounding box center [1081, 293] width 227 height 27
type input "Not interesting"
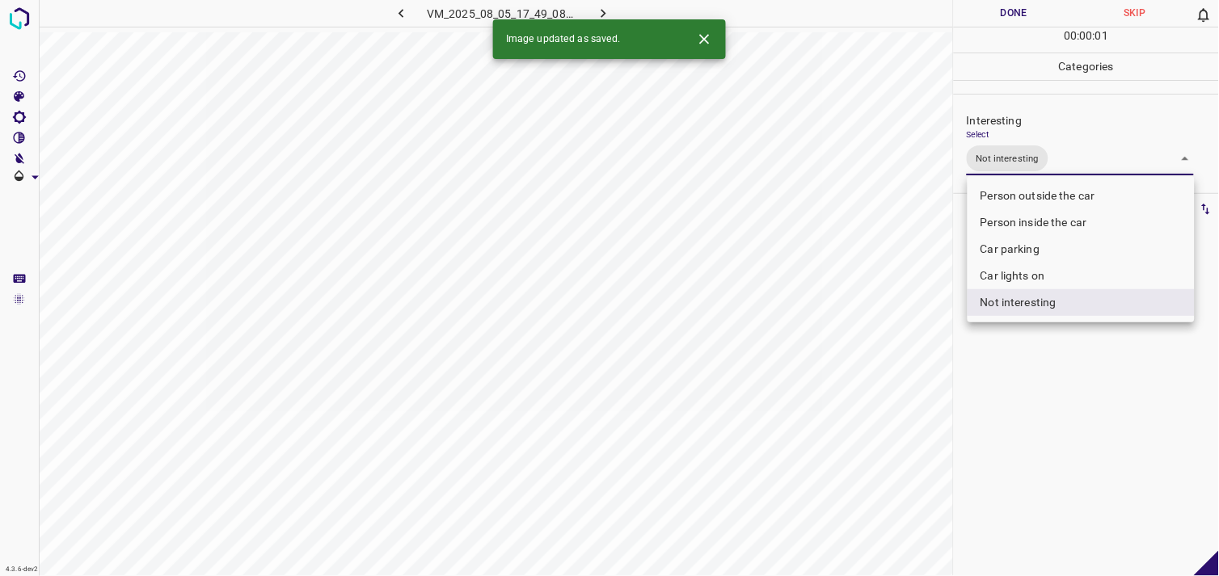
click at [1040, 368] on div at bounding box center [609, 288] width 1219 height 576
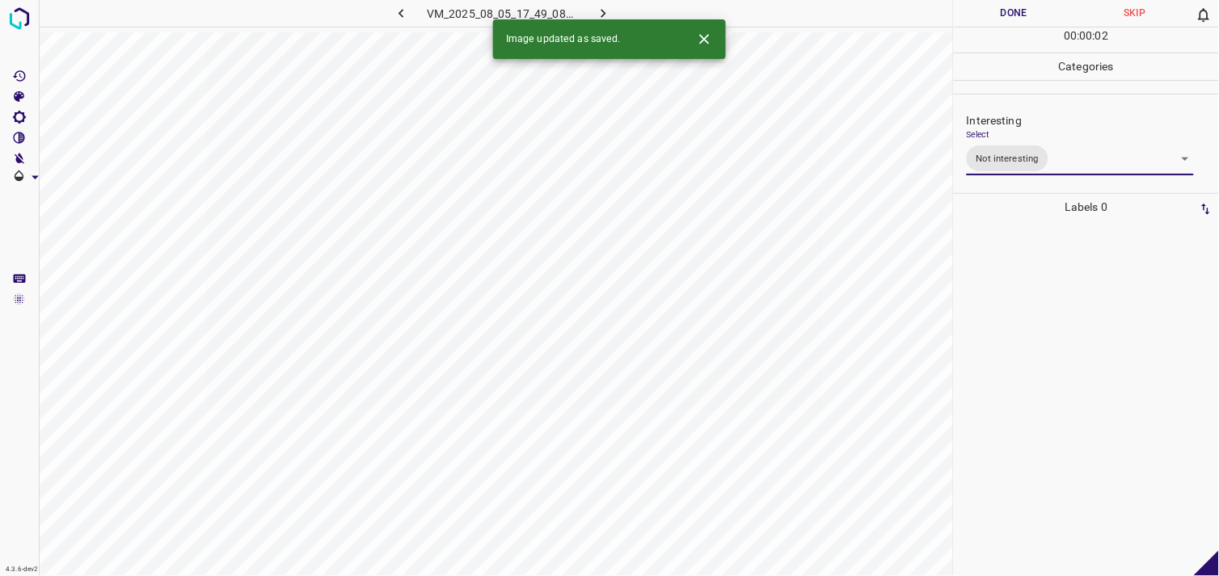
click at [1041, 264] on div at bounding box center [1086, 399] width 255 height 356
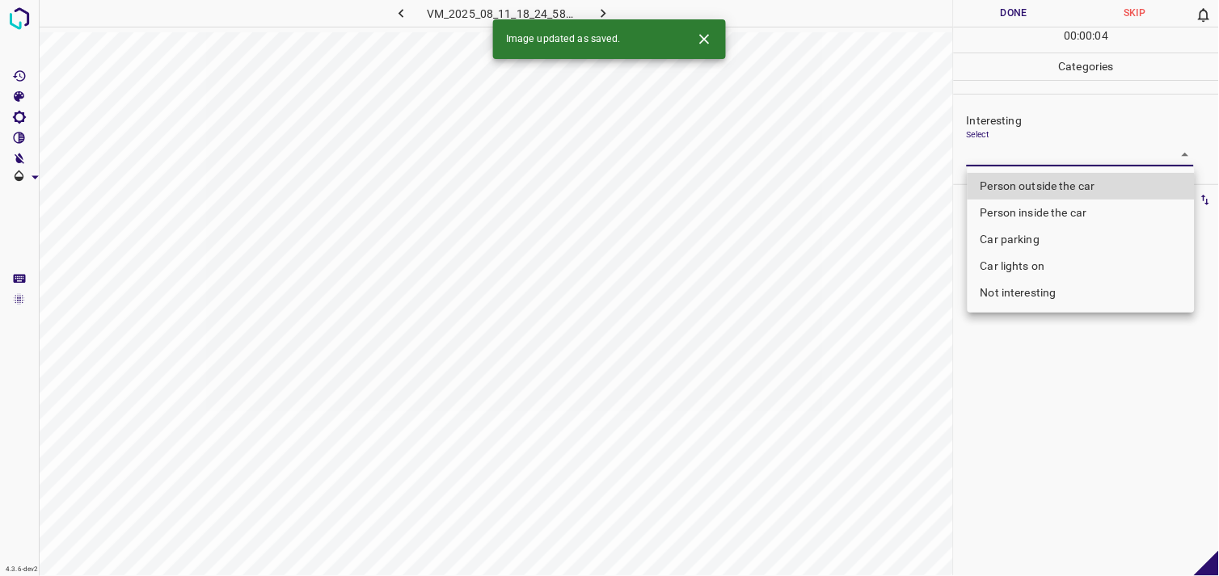
click at [1037, 148] on body "4.3.6-dev2 VM_2025_08_11_18_24_58_117_07.gif Done Skip 0 00 : 00 : 04 Categorie…" at bounding box center [609, 288] width 1219 height 576
click at [1067, 182] on li "Person outside the car" at bounding box center [1081, 186] width 227 height 27
type input "Person outside the car"
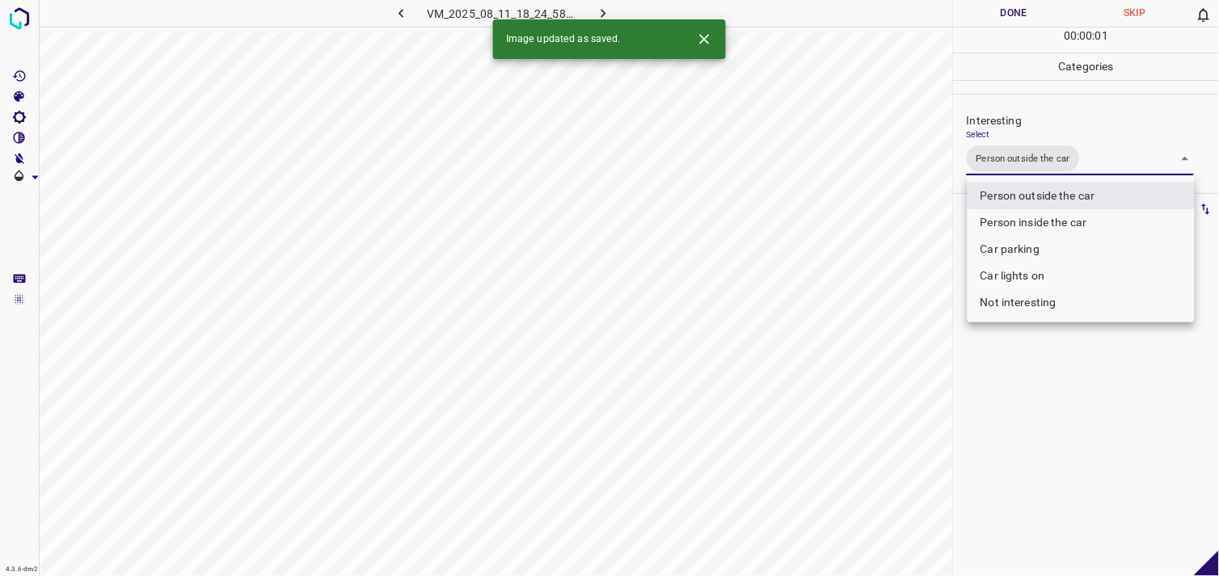
click at [1084, 390] on div at bounding box center [609, 288] width 1219 height 576
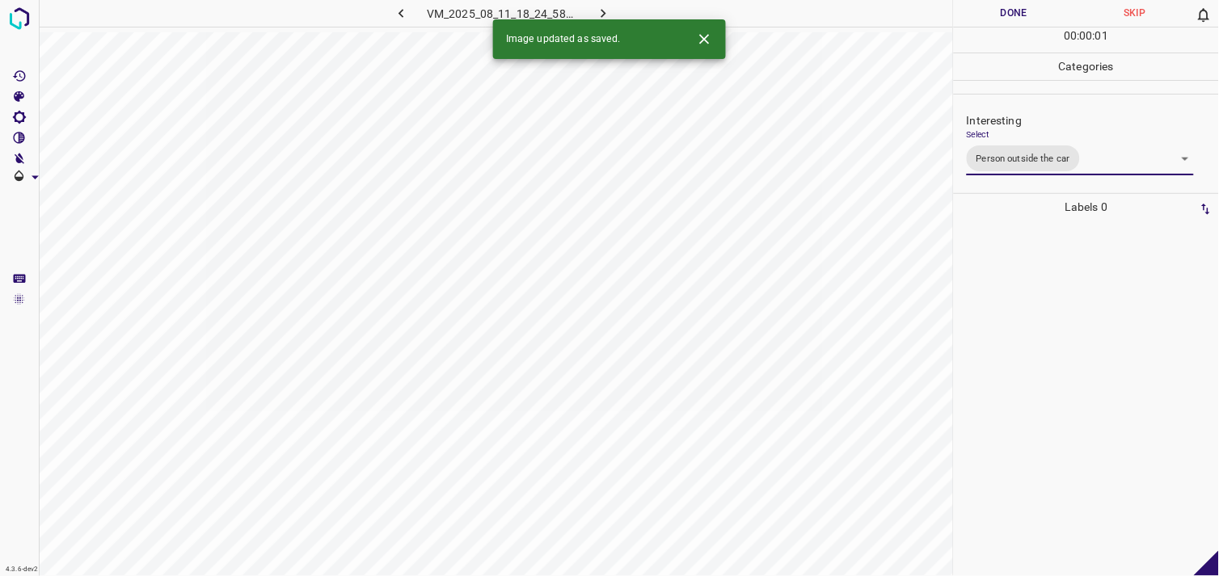
click at [1081, 351] on div at bounding box center [1086, 399] width 255 height 356
click at [998, 164] on body "4.3.6-dev2 VM_2025_08_05_18_36_38_988_03.gif Done Skip 0 00 : 00 : 04 Categorie…" at bounding box center [609, 288] width 1219 height 576
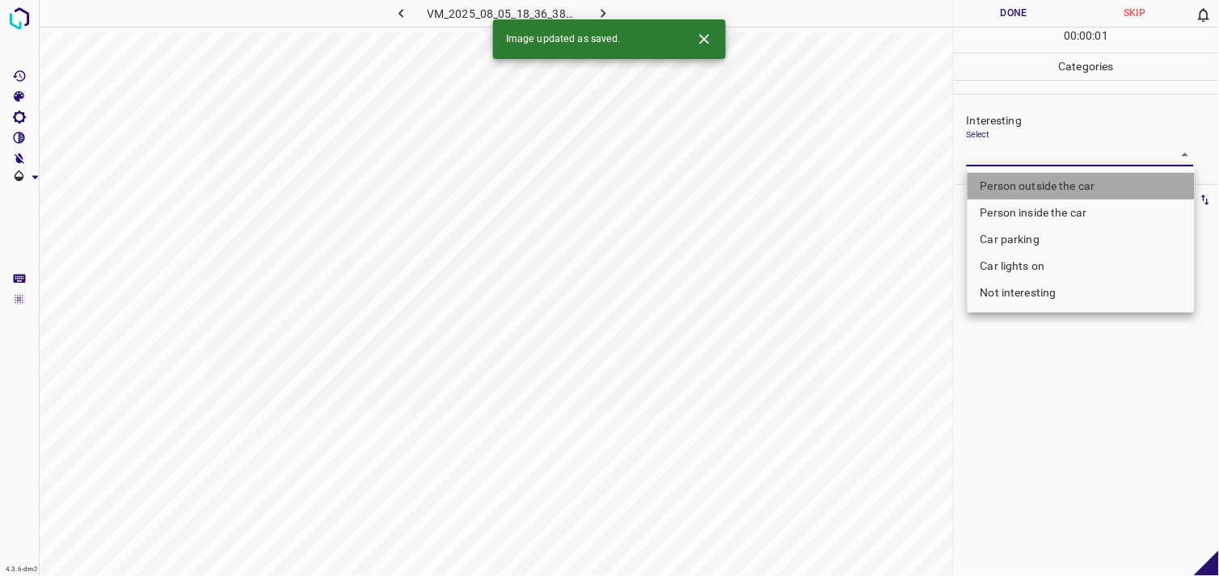
click at [1024, 186] on li "Person outside the car" at bounding box center [1081, 186] width 227 height 27
type input "Person outside the car"
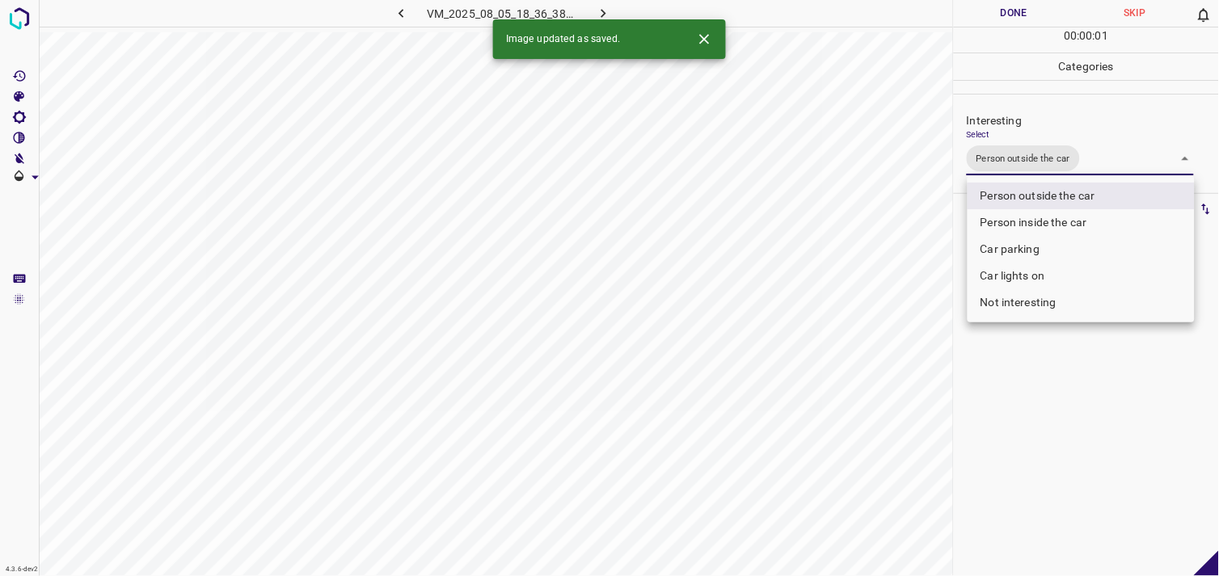
click at [1111, 394] on div at bounding box center [609, 288] width 1219 height 576
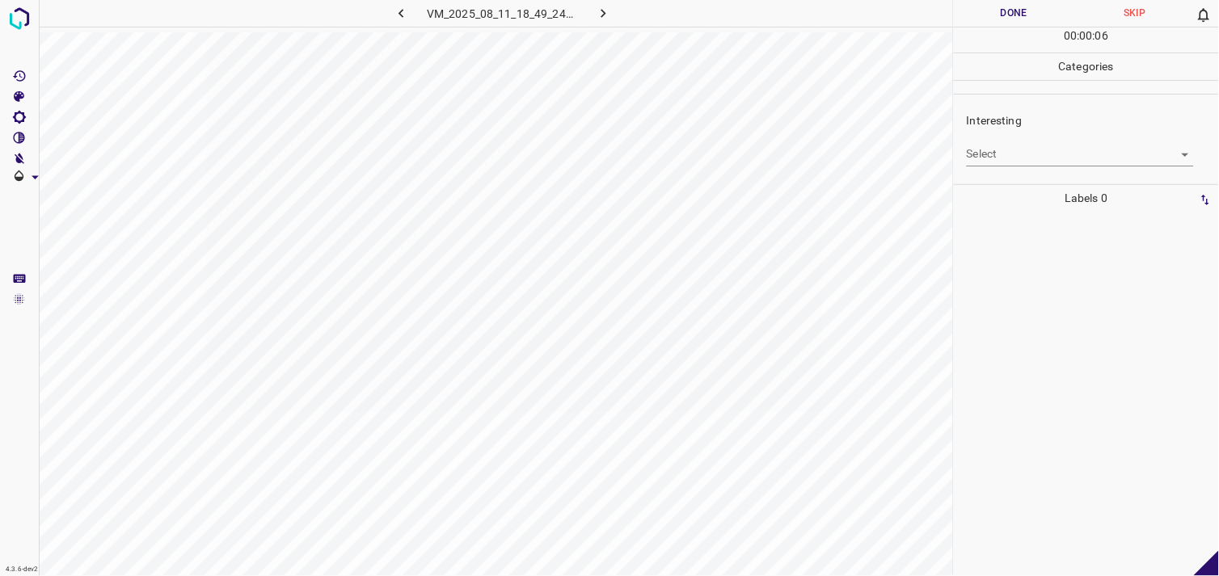
click at [1062, 163] on body "4.3.6-dev2 VM_2025_08_11_18_49_24_968_09.gif Done Skip 0 00 : 00 : 06 Categorie…" at bounding box center [609, 288] width 1219 height 576
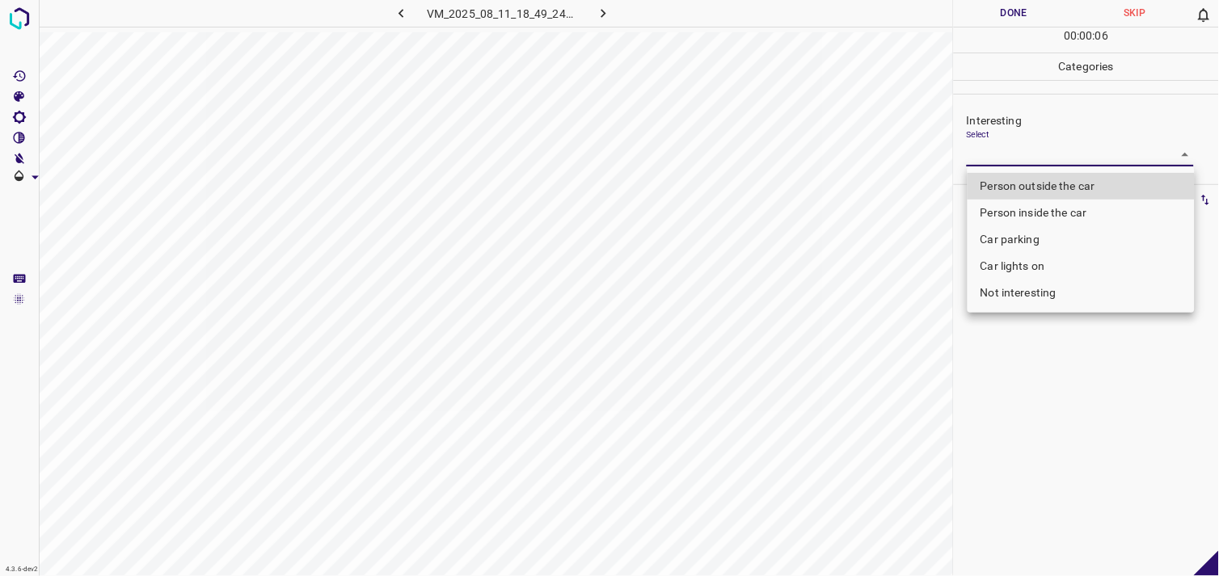
click at [1068, 179] on li "Person outside the car" at bounding box center [1081, 186] width 227 height 27
type input "Person outside the car"
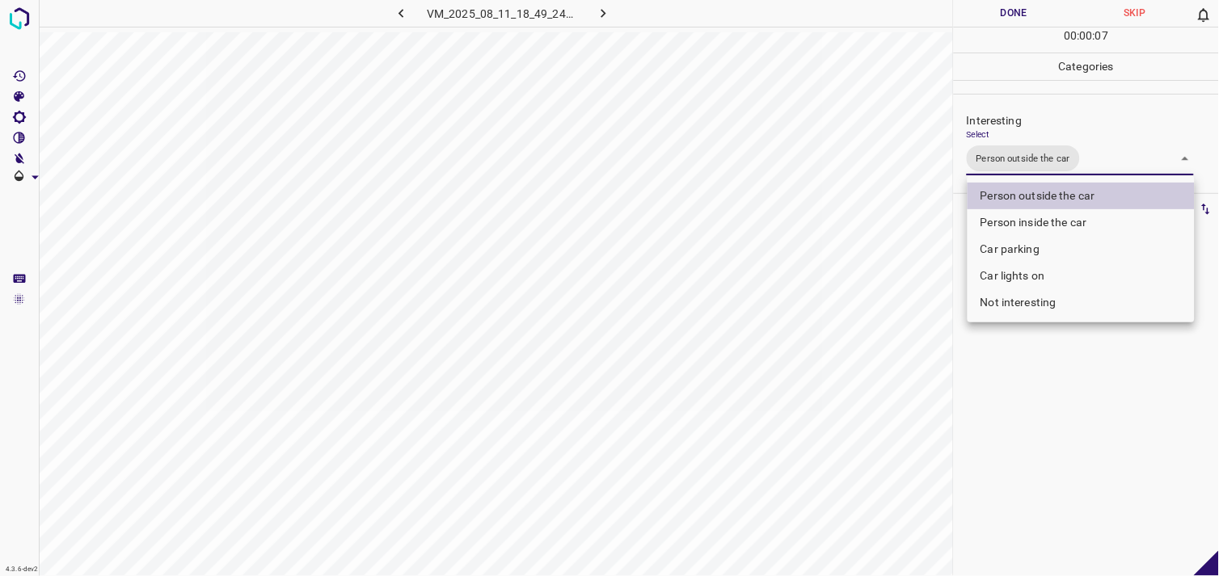
click at [1080, 375] on div at bounding box center [609, 288] width 1219 height 576
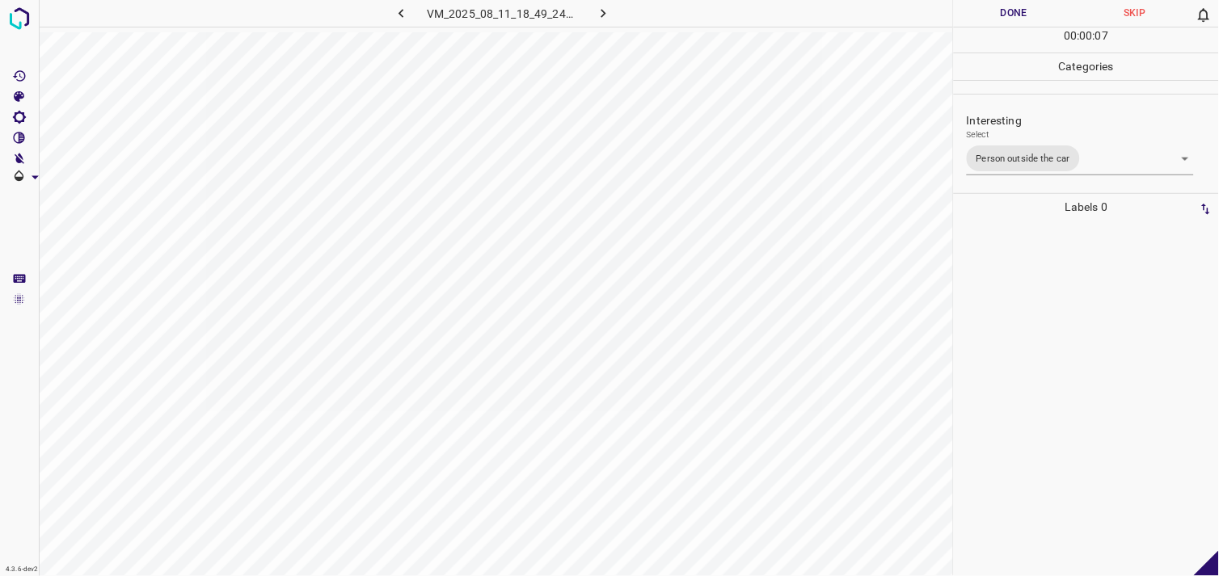
click at [1071, 357] on div at bounding box center [1086, 399] width 255 height 356
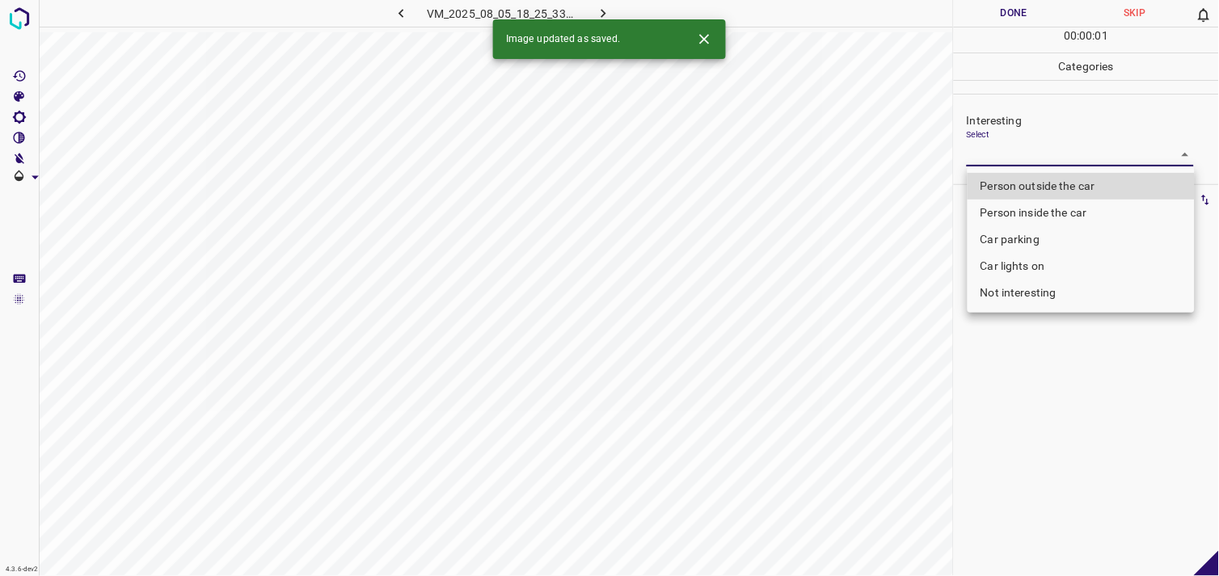
click at [1041, 158] on body "4.3.6-dev2 VM_2025_08_05_18_25_33_935_01.gif Done Skip 0 00 : 00 : 01 Categorie…" at bounding box center [609, 288] width 1219 height 576
click at [1048, 190] on li "Person outside the car" at bounding box center [1081, 186] width 227 height 27
type input "Person outside the car"
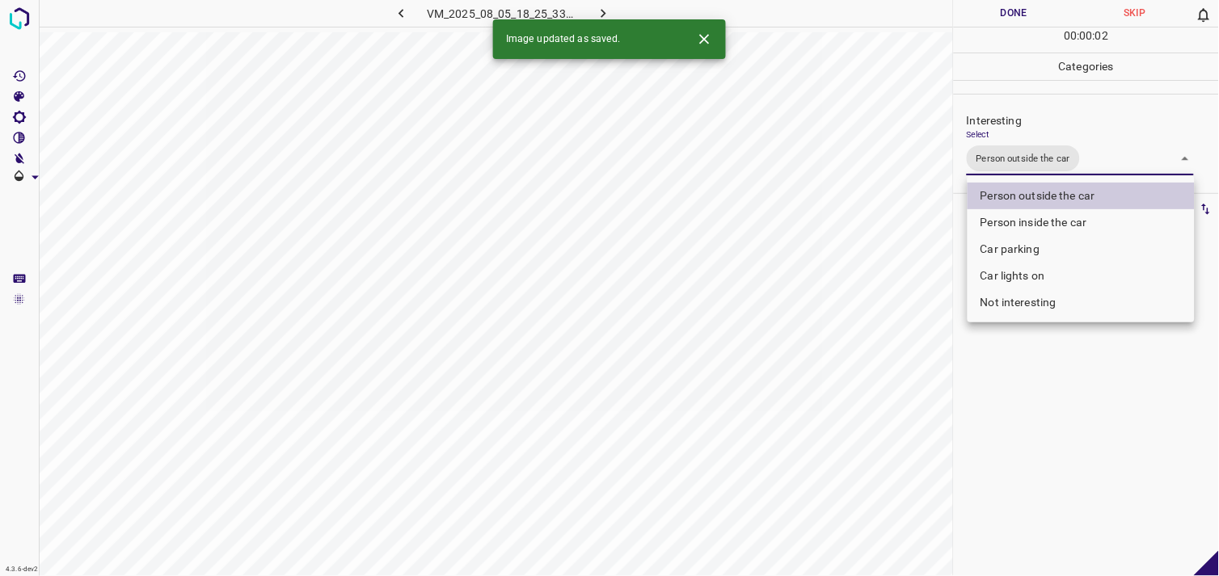
click at [1081, 366] on div at bounding box center [609, 288] width 1219 height 576
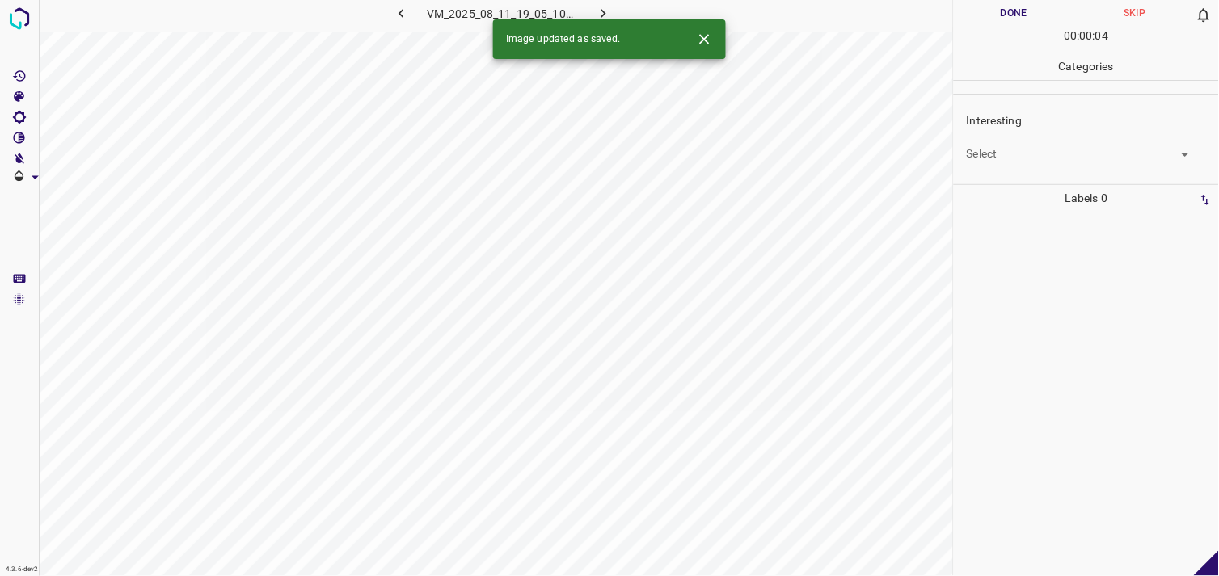
click at [1059, 154] on body "4.3.6-dev2 VM_2025_08_11_19_05_10_494_01.gif Done Skip 0 00 : 00 : 04 Categorie…" at bounding box center [609, 288] width 1219 height 576
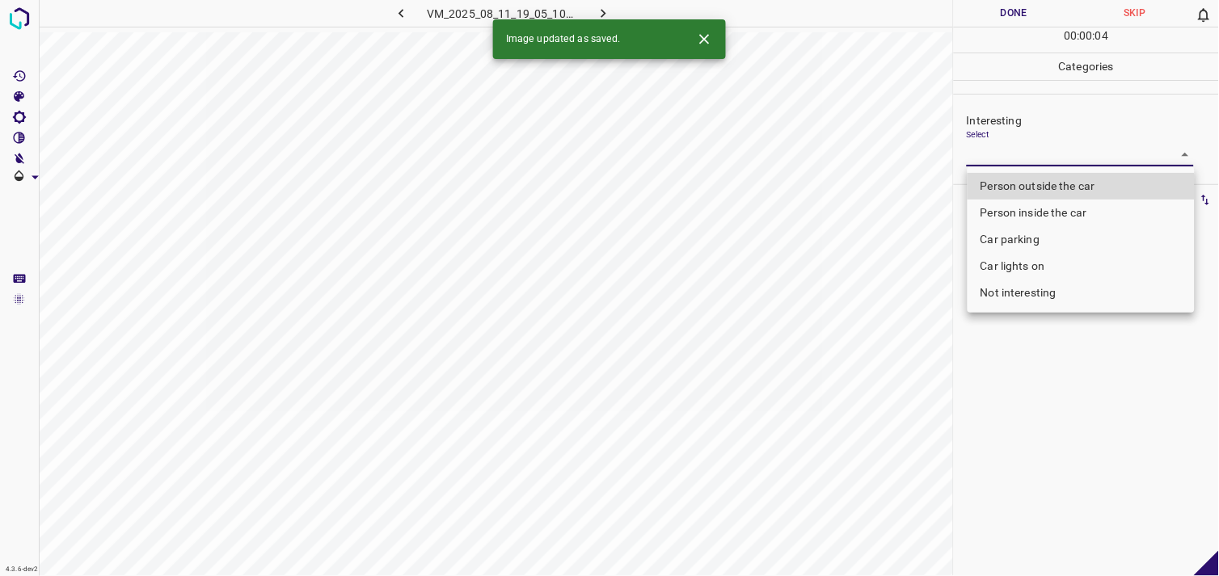
click at [1062, 187] on li "Person outside the car" at bounding box center [1081, 186] width 227 height 27
type input "Person outside the car"
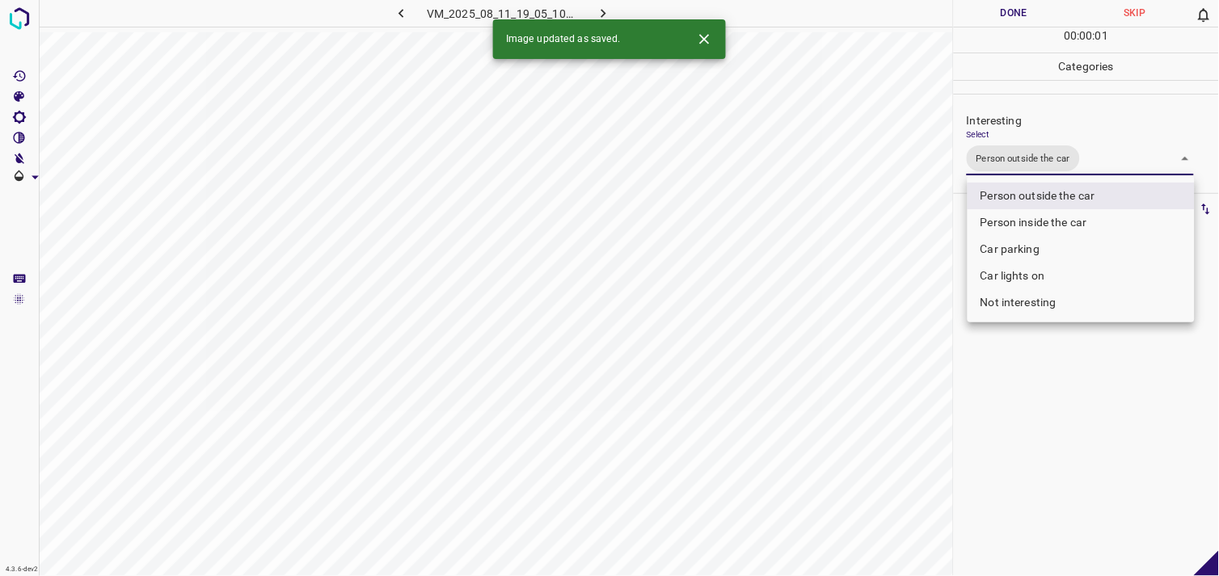
click at [1063, 372] on div at bounding box center [609, 288] width 1219 height 576
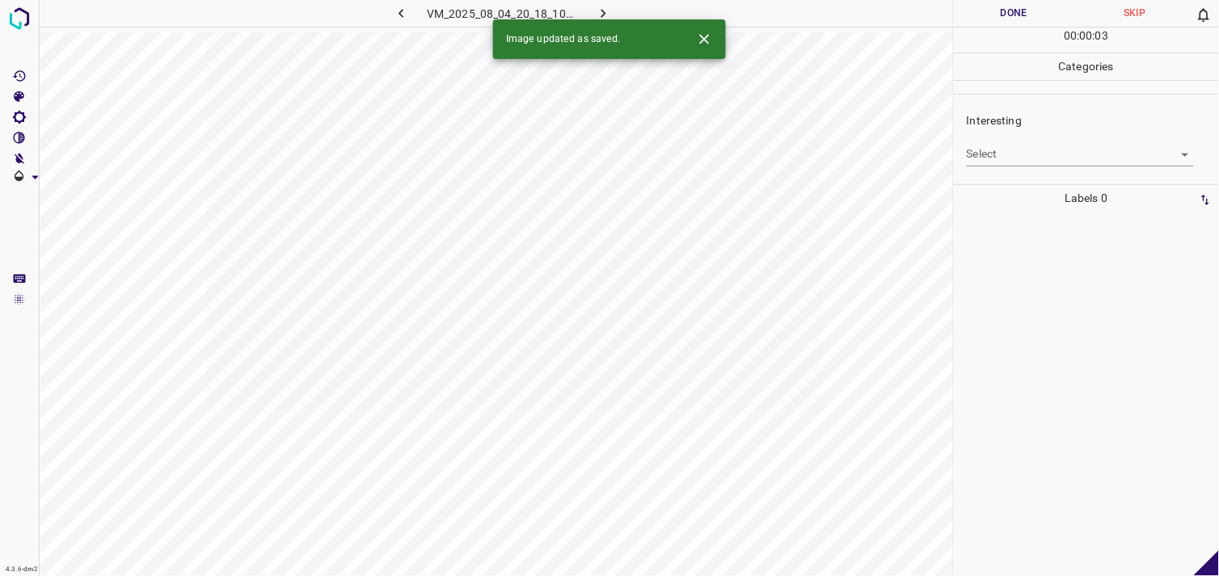
click at [1004, 154] on body "4.3.6-dev2 VM_2025_08_04_20_18_10_519_06.gif Done Skip 0 00 : 00 : 03 Categorie…" at bounding box center [609, 288] width 1219 height 576
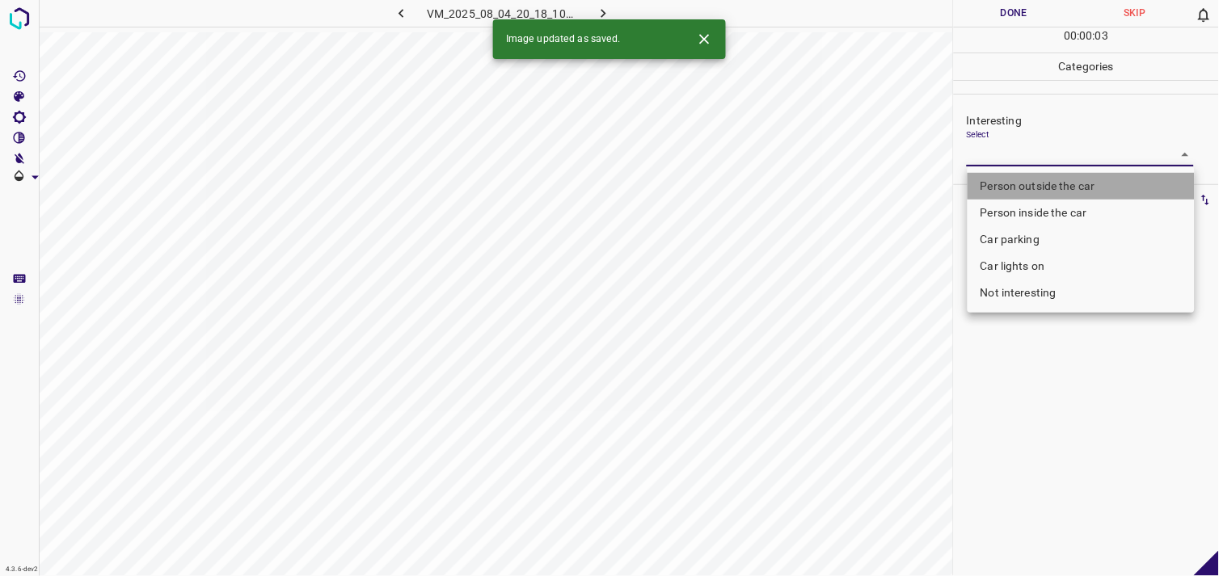
click at [1016, 182] on li "Person outside the car" at bounding box center [1081, 186] width 227 height 27
type input "Person outside the car"
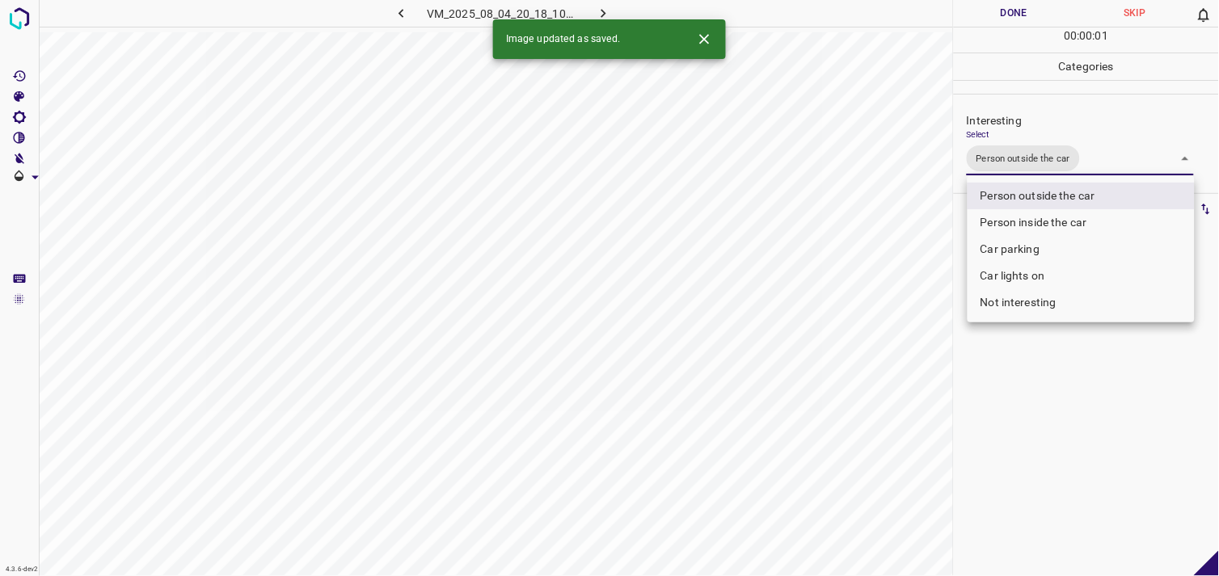
click at [1055, 445] on div at bounding box center [609, 288] width 1219 height 576
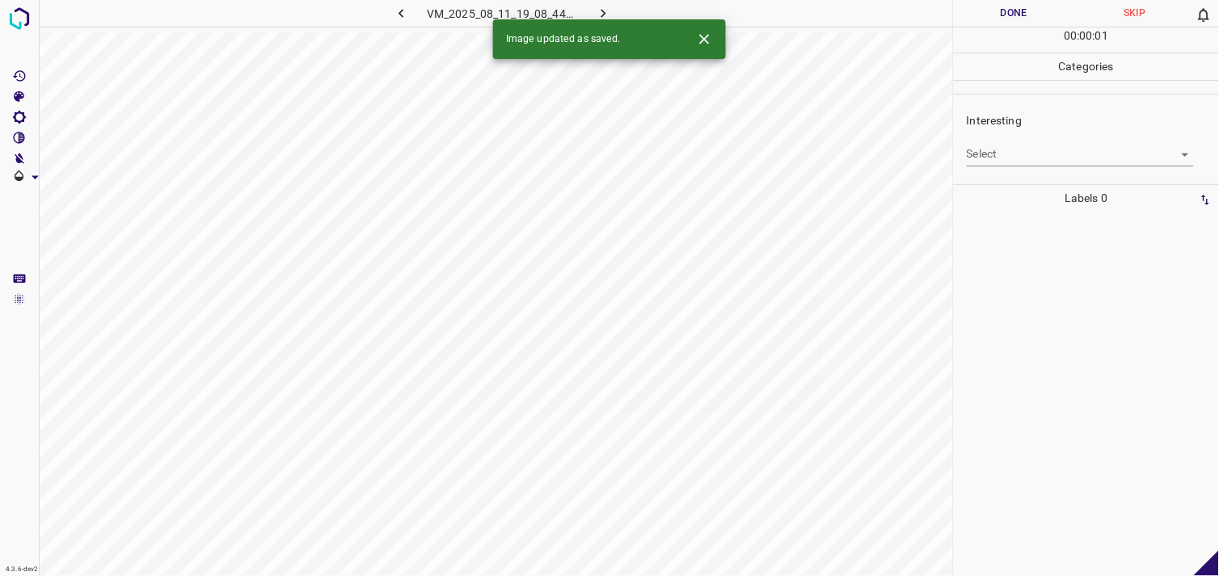
click at [1081, 146] on body "4.3.6-dev2 VM_2025_08_11_19_08_44_150_03.gif Done Skip 0 00 : 00 : 01 Categorie…" at bounding box center [609, 288] width 1219 height 576
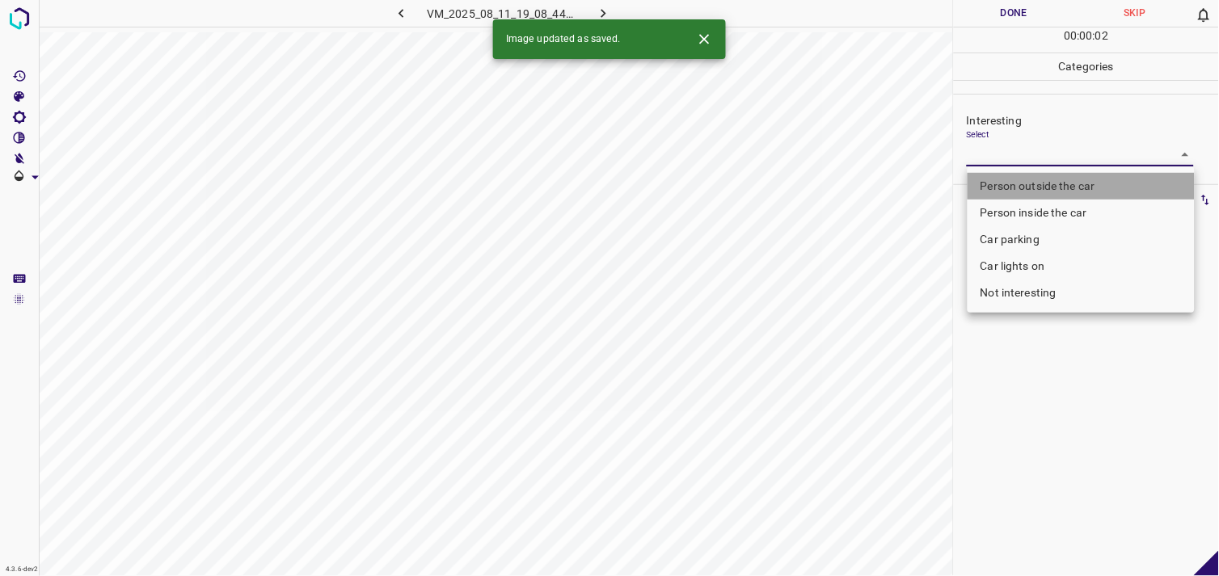
click at [1073, 183] on li "Person outside the car" at bounding box center [1081, 186] width 227 height 27
type input "Person outside the car"
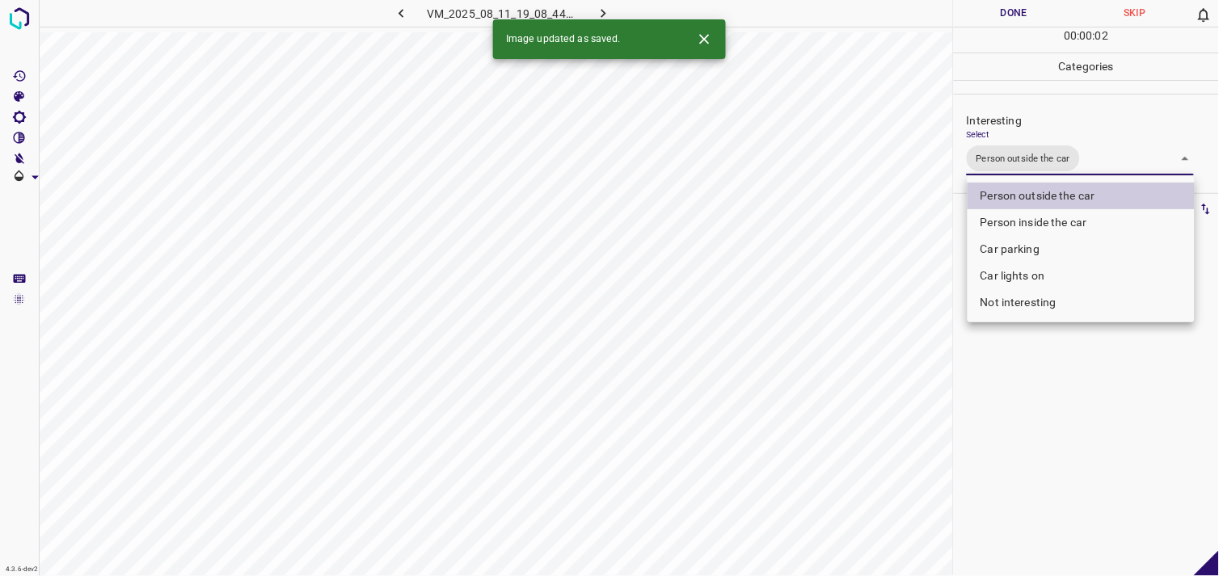
click at [1036, 433] on div at bounding box center [609, 288] width 1219 height 576
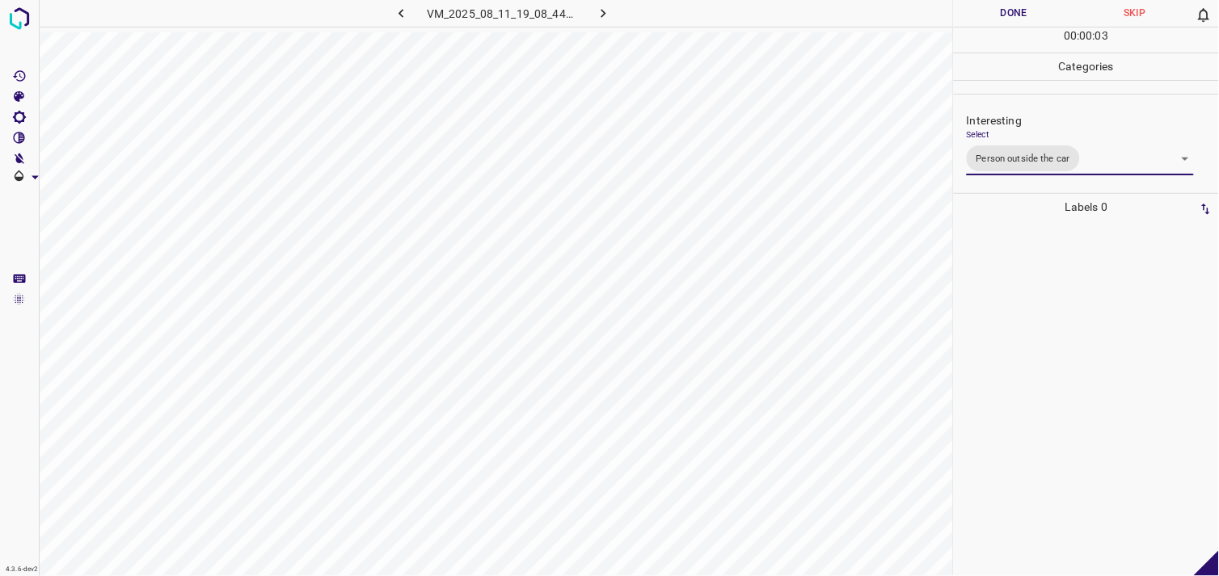
click at [1038, 324] on div at bounding box center [1086, 399] width 255 height 356
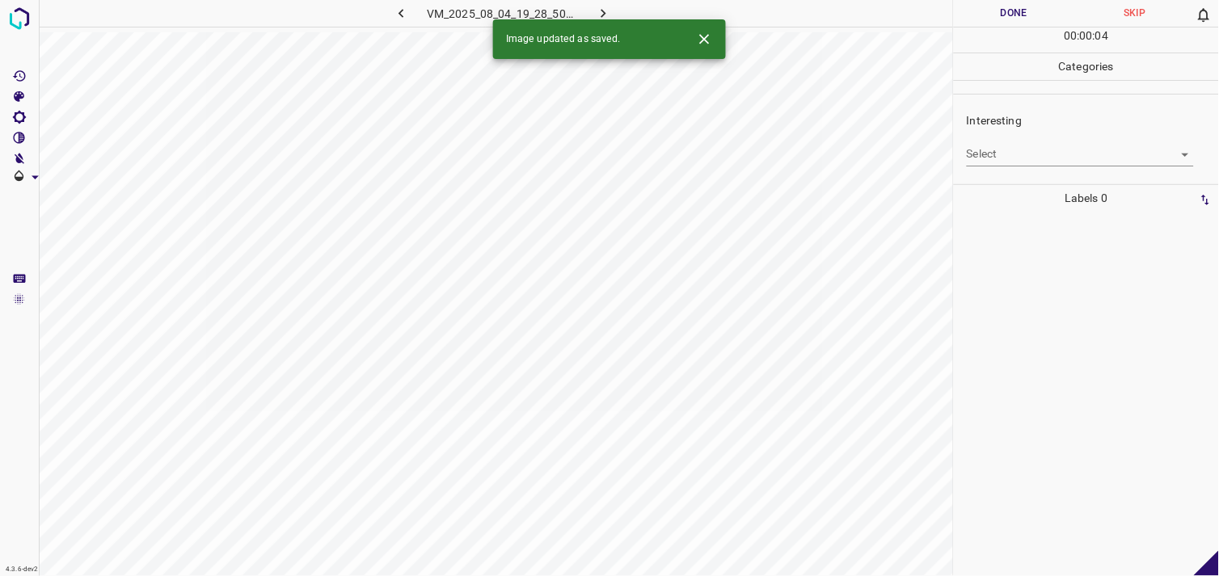
click at [1028, 163] on body "4.3.6-dev2 VM_2025_08_04_19_28_50_578_10.gif Done Skip 0 00 : 00 : 04 Categorie…" at bounding box center [609, 288] width 1219 height 576
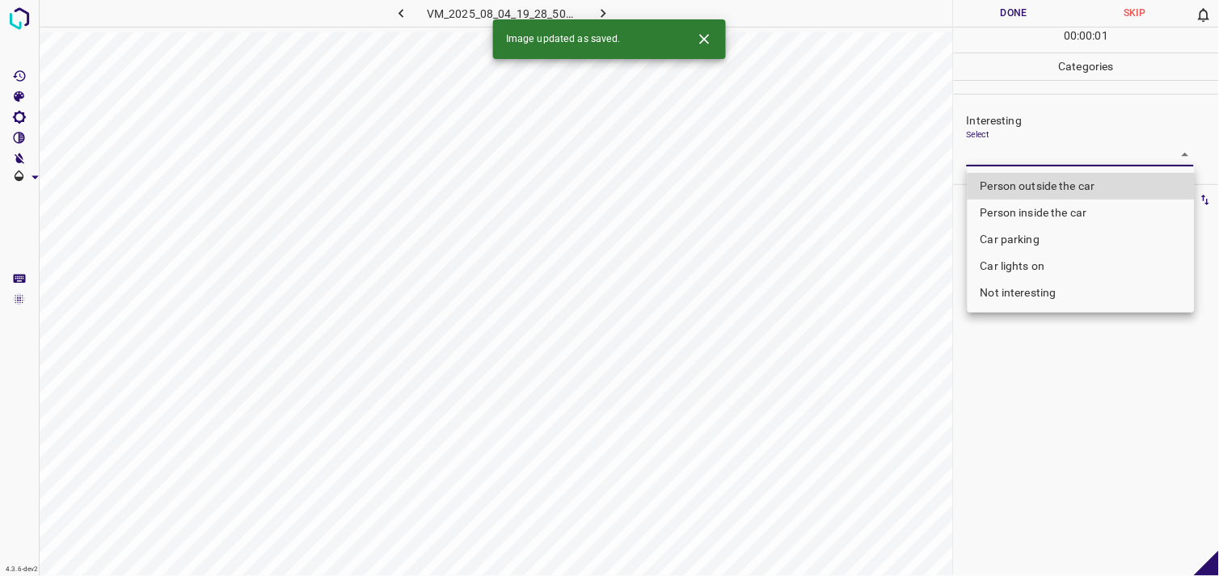
click at [1024, 237] on li "Car parking" at bounding box center [1081, 239] width 227 height 27
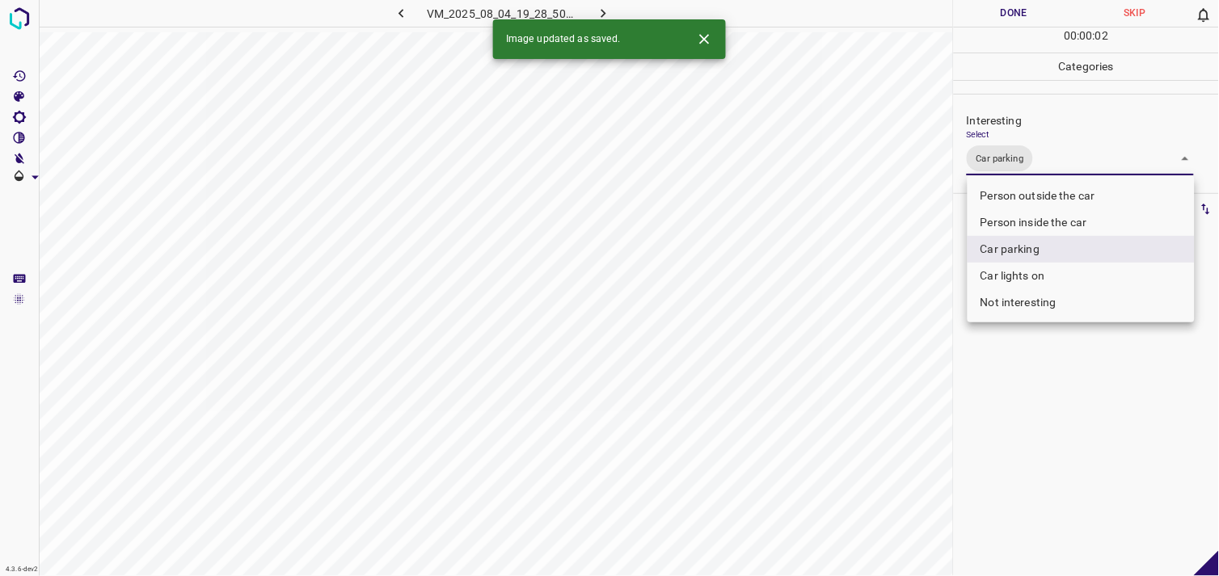
click at [1036, 219] on li "Person inside the car" at bounding box center [1081, 222] width 227 height 27
type input "Car parking,Person inside the car"
click at [1036, 389] on div at bounding box center [609, 288] width 1219 height 576
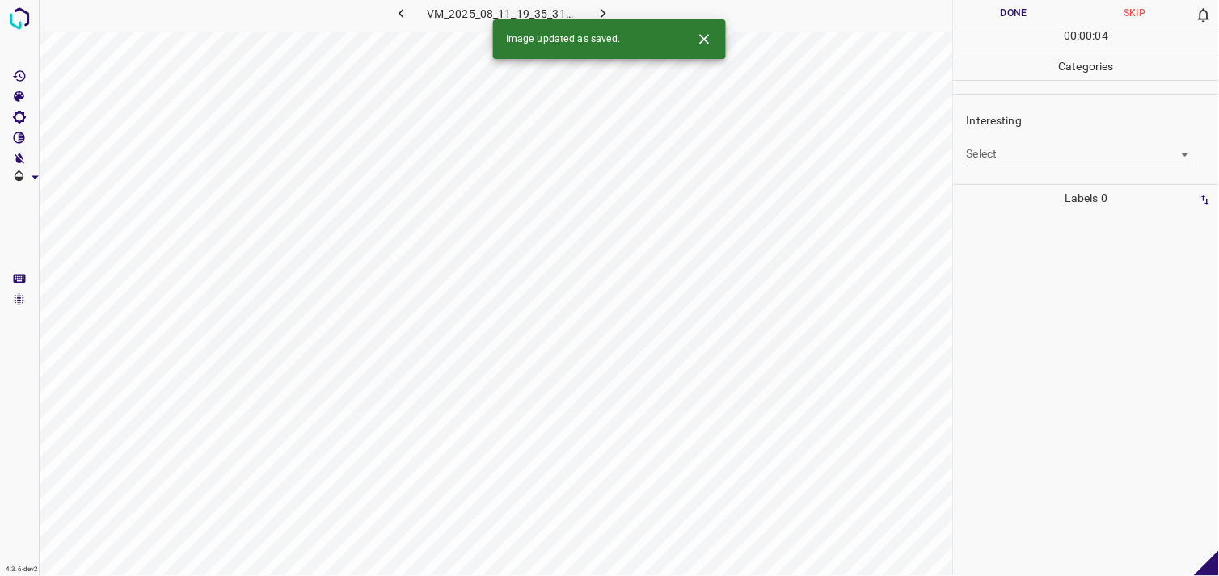
click at [1011, 154] on body "4.3.6-dev2 VM_2025_08_11_19_35_31_119_02.gif Done Skip 0 00 : 00 : 04 Categorie…" at bounding box center [609, 288] width 1219 height 576
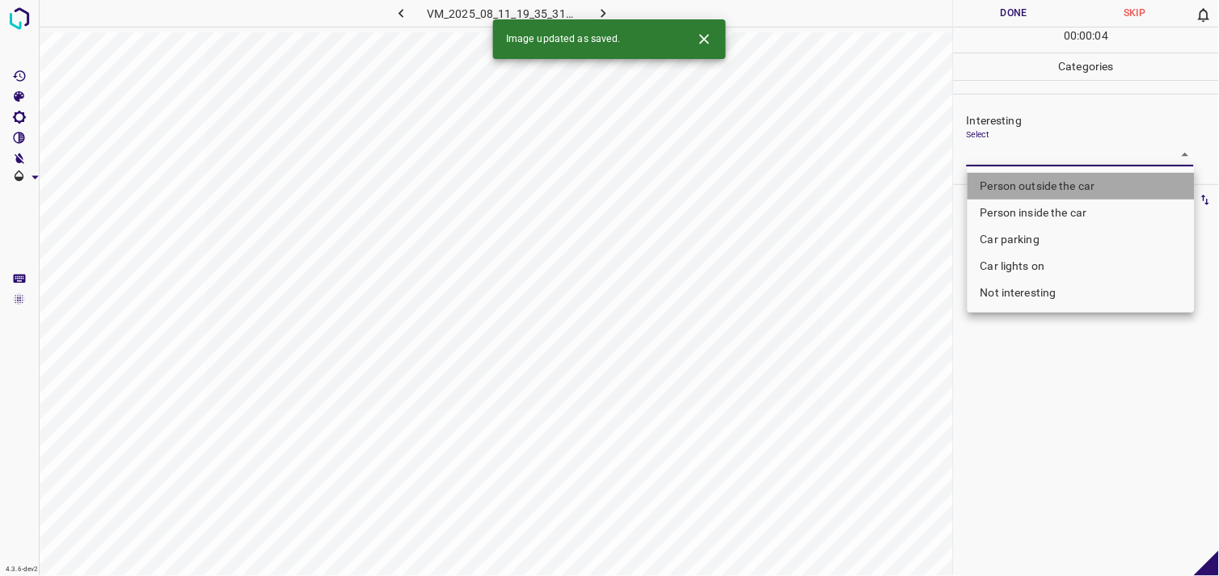
click at [1028, 179] on li "Person outside the car" at bounding box center [1081, 186] width 227 height 27
type input "Person outside the car"
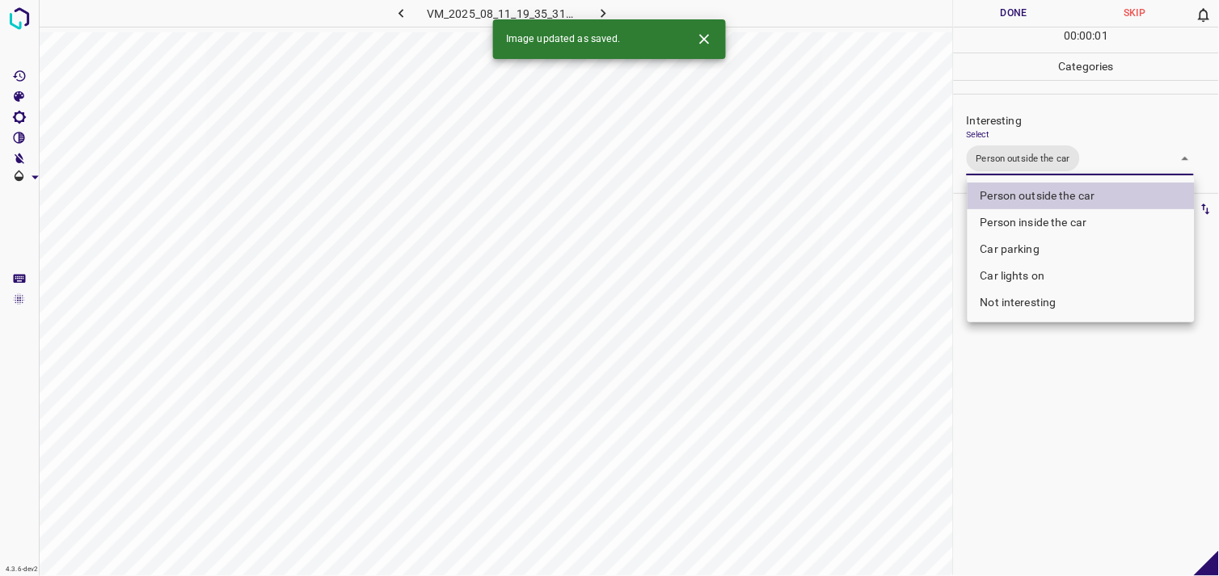
click at [1040, 384] on div at bounding box center [609, 288] width 1219 height 576
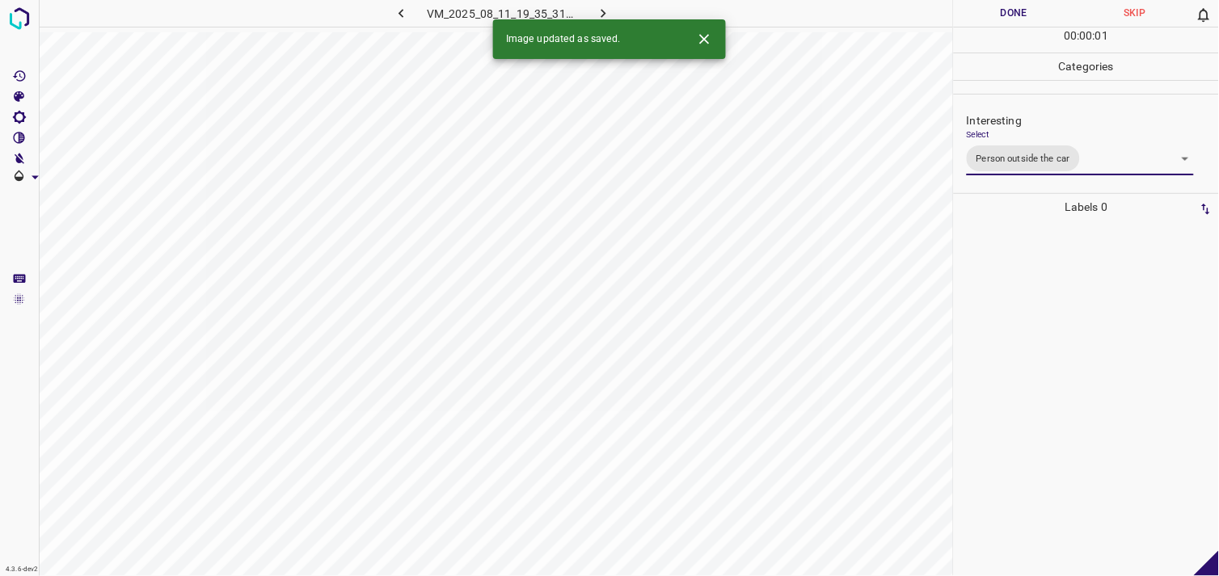
click at [1053, 323] on div at bounding box center [1086, 399] width 255 height 356
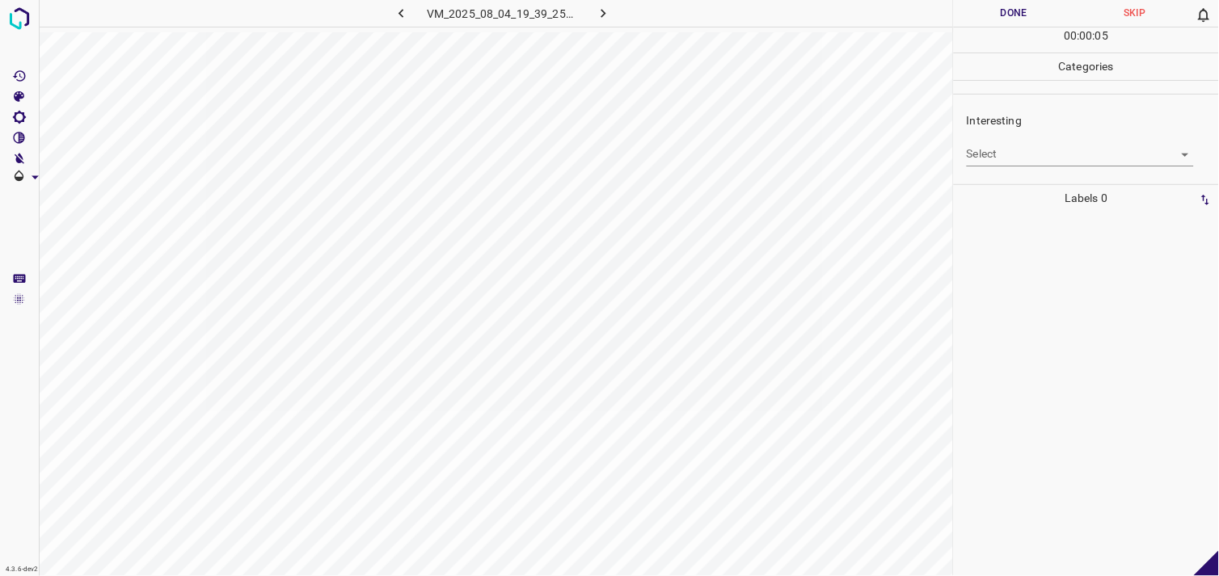
click at [1032, 163] on body "4.3.6-dev2 VM_2025_08_04_19_39_25_688_05.gif Done Skip 0 00 : 00 : 05 Categorie…" at bounding box center [609, 288] width 1219 height 576
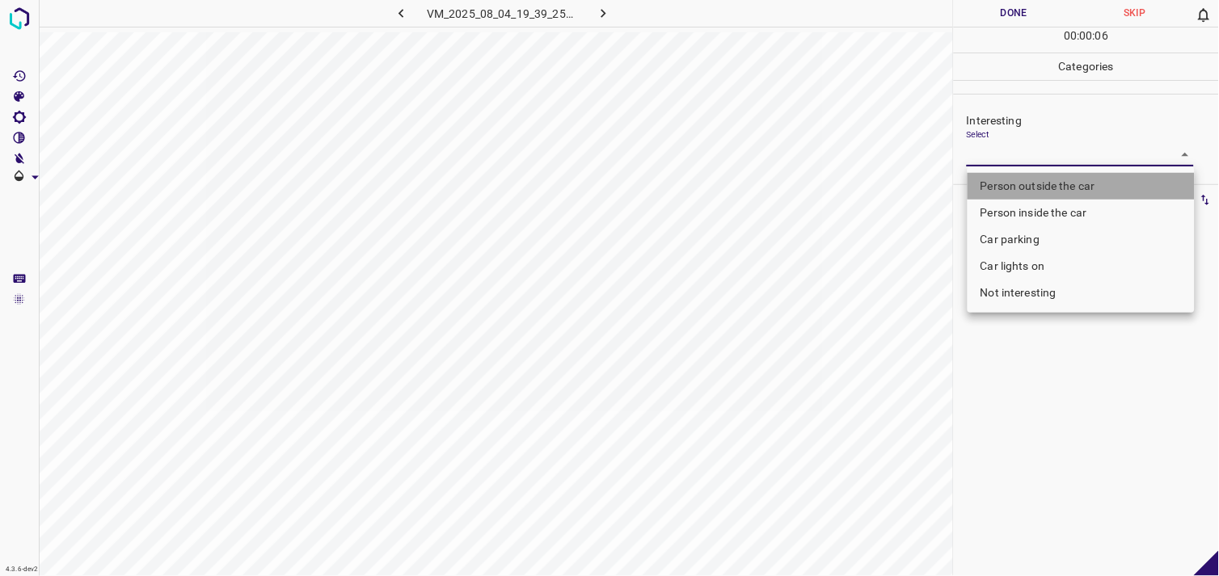
click at [1041, 190] on li "Person outside the car" at bounding box center [1081, 186] width 227 height 27
type input "Person outside the car"
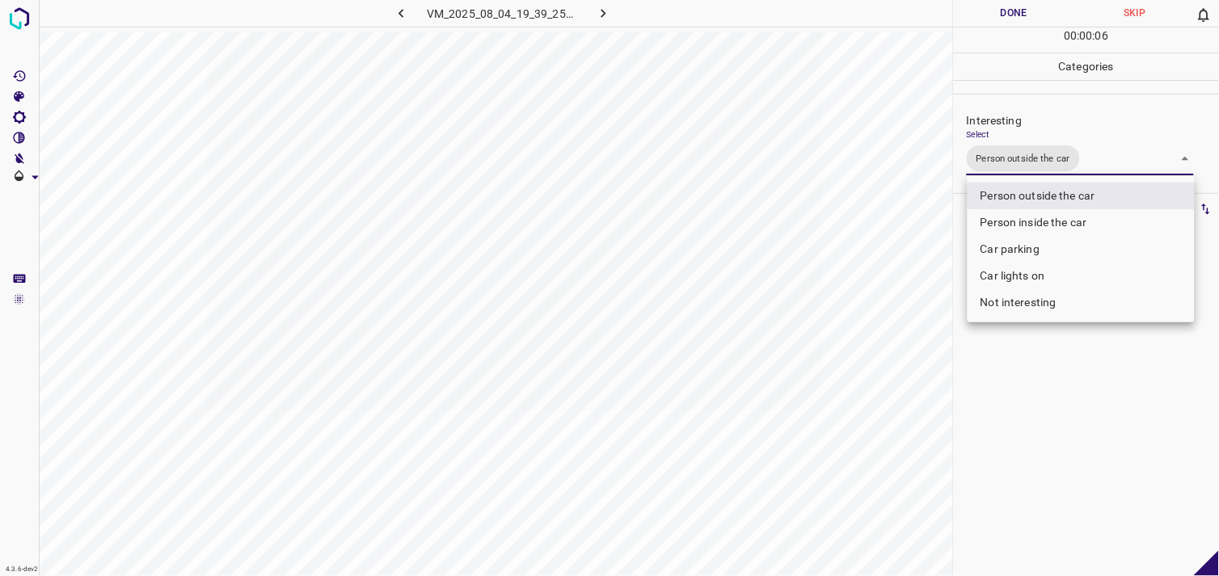
click at [1067, 409] on div at bounding box center [609, 288] width 1219 height 576
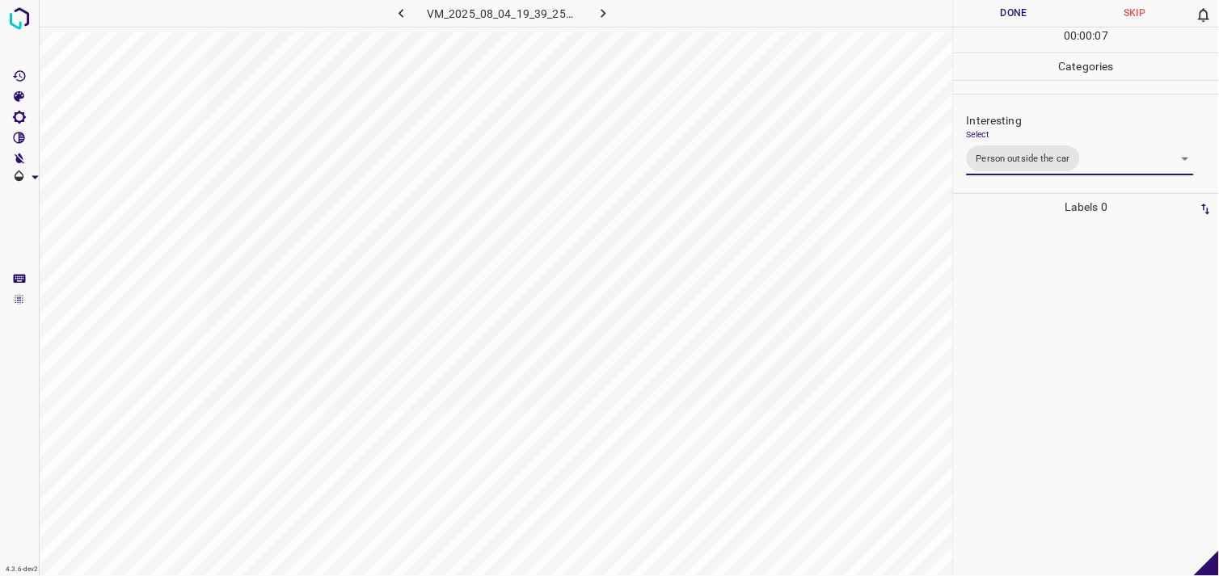
click at [1062, 352] on div at bounding box center [1086, 399] width 255 height 356
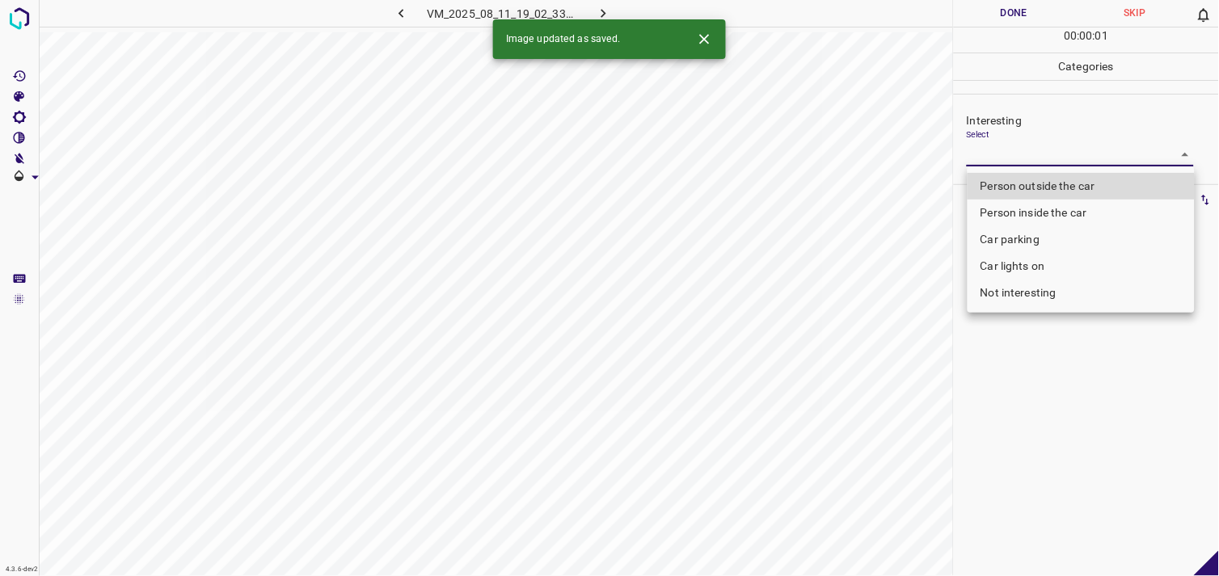
click at [1003, 160] on body "4.3.6-dev2 VM_2025_08_11_19_02_33_941_01.gif Done Skip 0 00 : 00 : 01 Categorie…" at bounding box center [609, 288] width 1219 height 576
click at [1017, 184] on li "Person outside the car" at bounding box center [1081, 186] width 227 height 27
type input "Person outside the car"
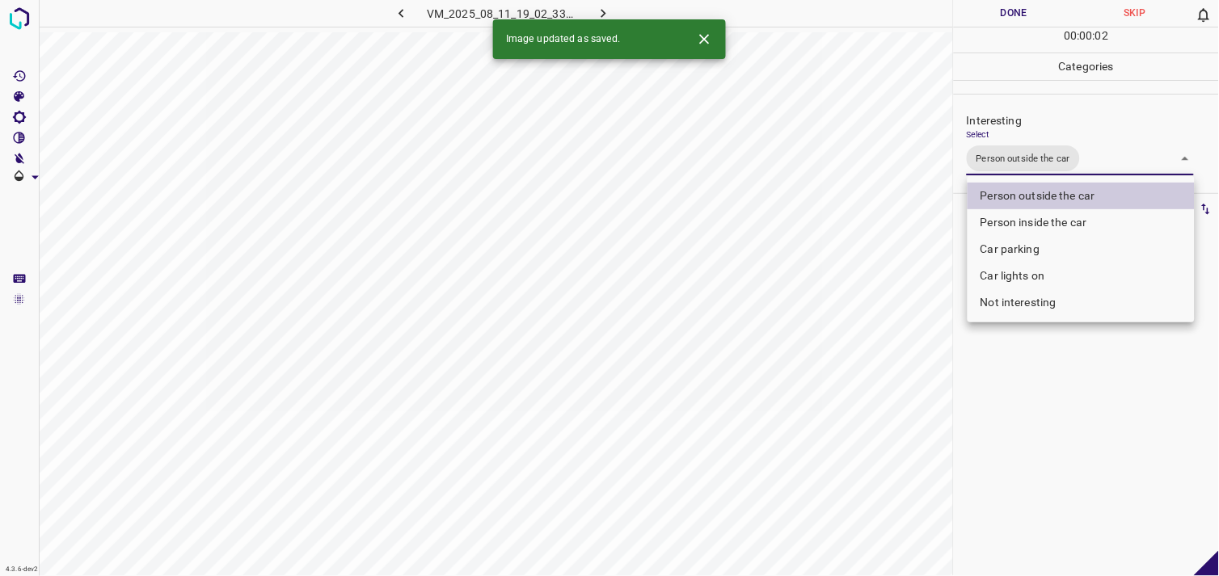
click at [1046, 400] on div at bounding box center [609, 288] width 1219 height 576
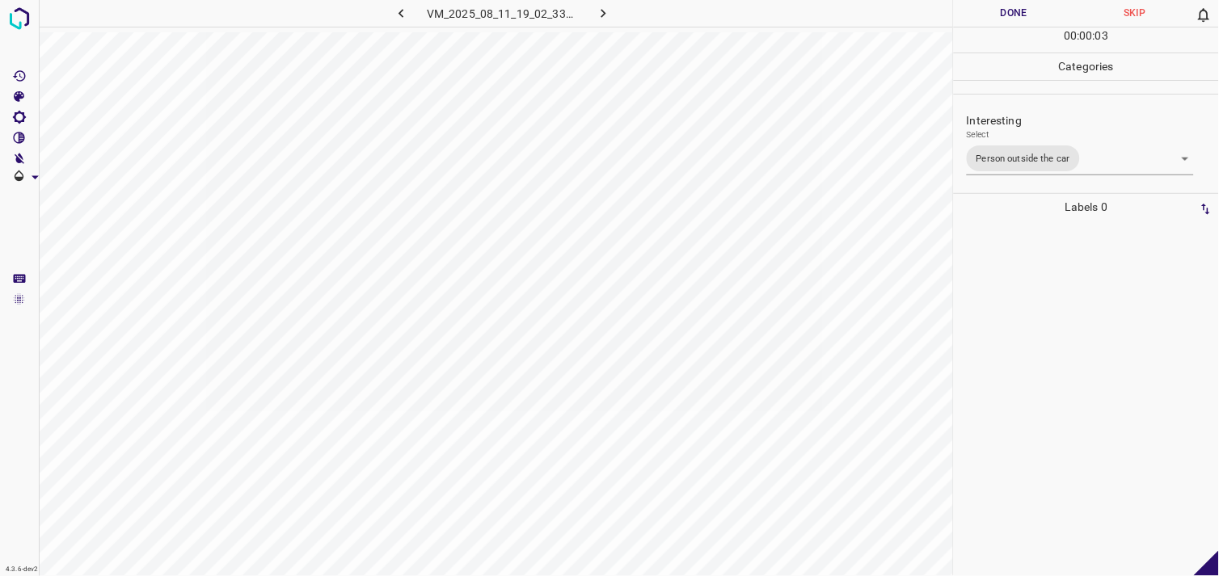
click at [1052, 361] on div at bounding box center [1086, 399] width 255 height 356
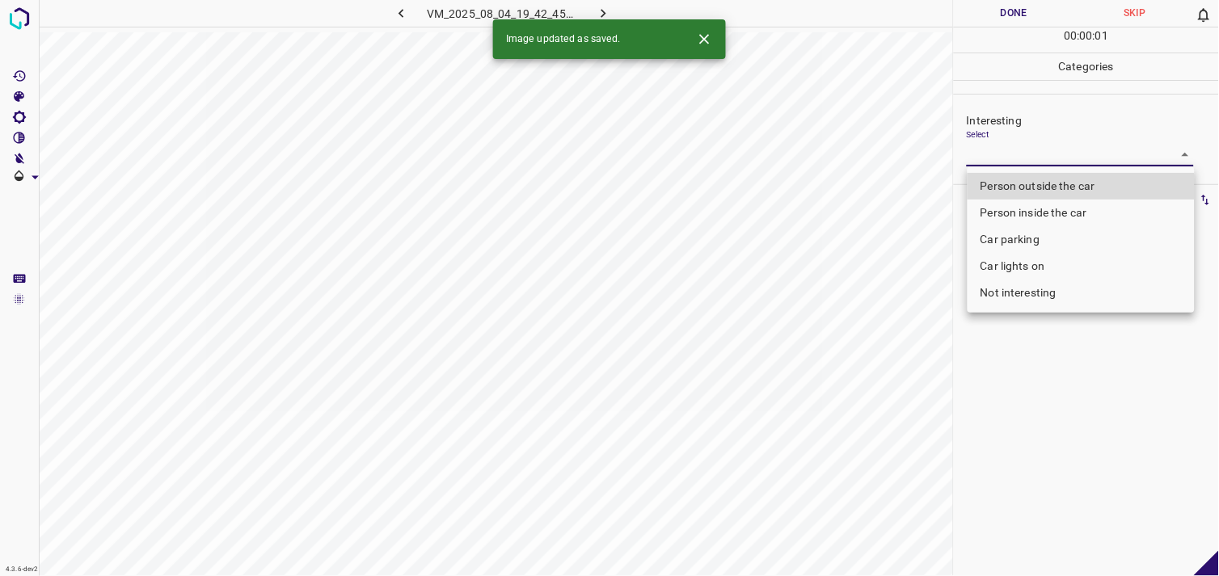
click at [1062, 155] on body "4.3.6-dev2 VM_2025_08_04_19_42_45_349_11.gif Done Skip 0 00 : 00 : 01 Categorie…" at bounding box center [609, 288] width 1219 height 576
click at [1054, 187] on li "Person outside the car" at bounding box center [1081, 186] width 227 height 27
type input "Person outside the car"
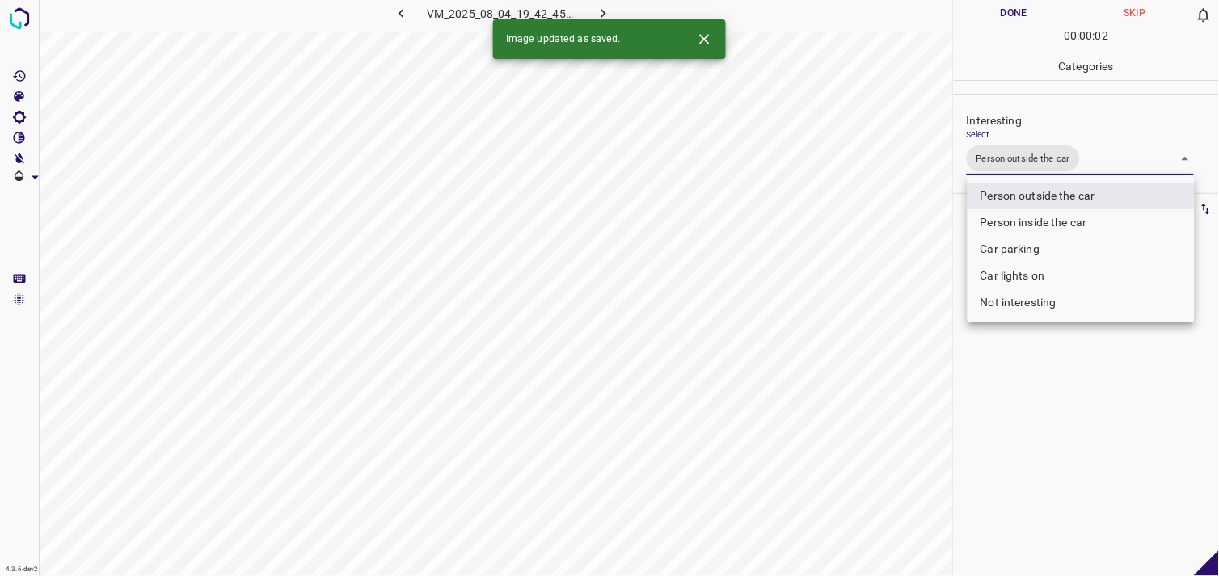
click at [1062, 351] on div at bounding box center [609, 288] width 1219 height 576
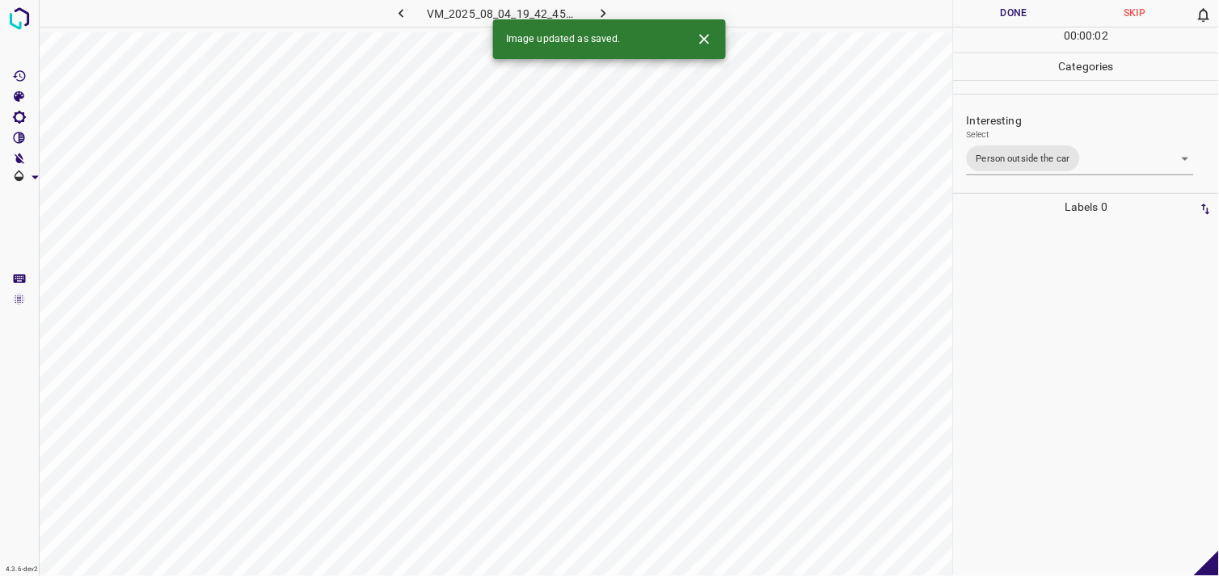
click at [1055, 332] on div at bounding box center [1086, 399] width 255 height 356
click at [992, 147] on body "4.3.6-dev2 VM_2025_08_11_18_24_58_117_05.gif Done Skip 0 00 : 00 : 04 Categorie…" at bounding box center [609, 288] width 1219 height 576
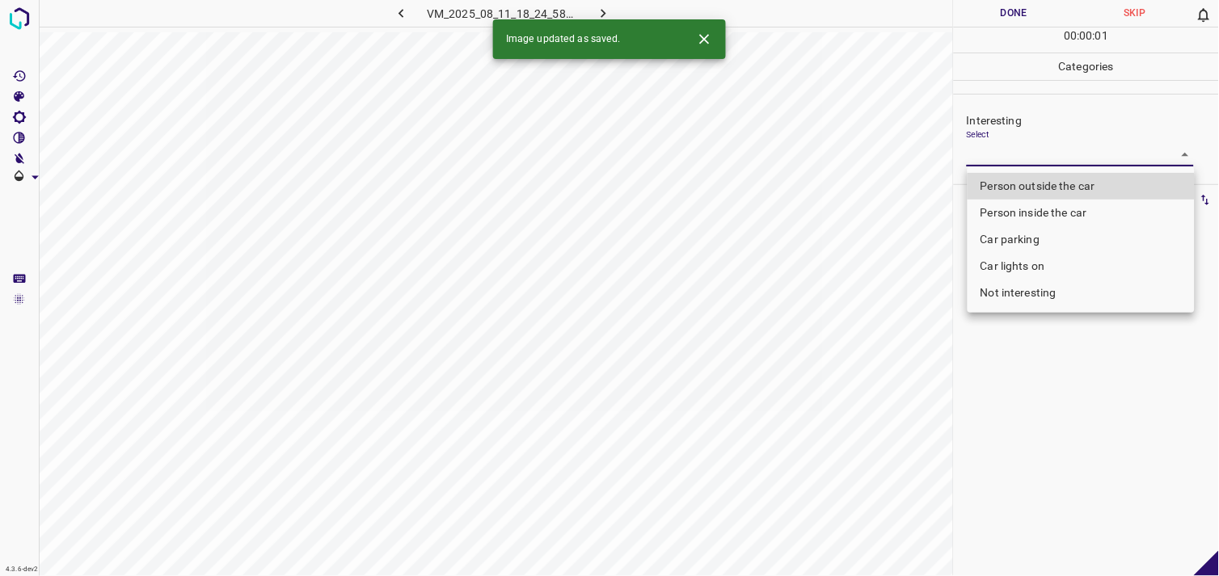
click at [1017, 264] on li "Car lights on" at bounding box center [1081, 266] width 227 height 27
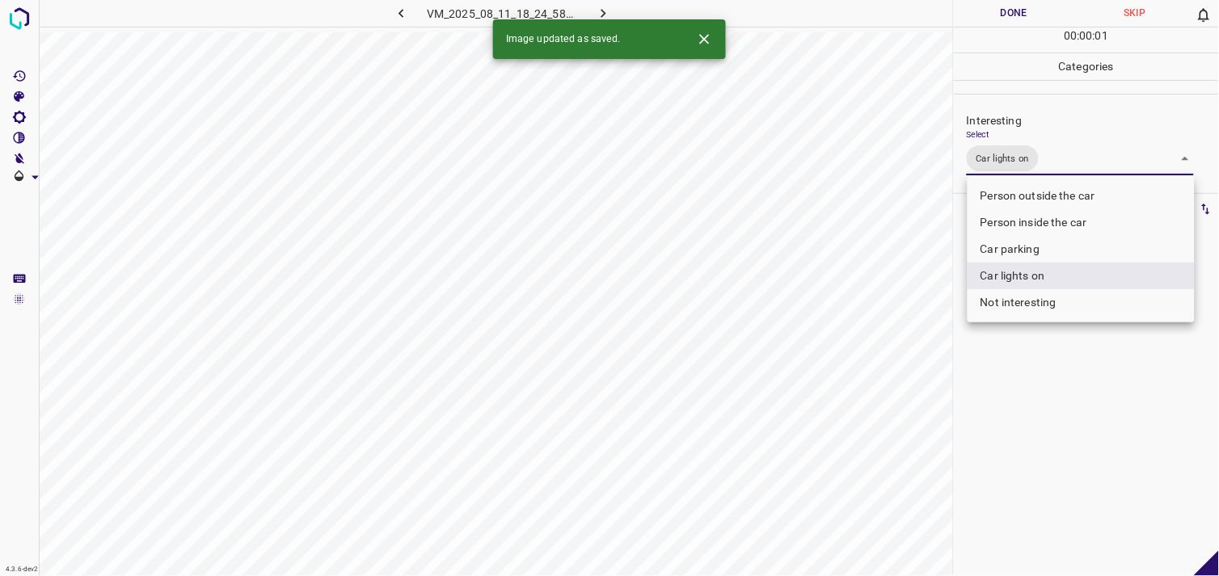
click at [1033, 192] on li "Person outside the car" at bounding box center [1081, 196] width 227 height 27
type input "Car lights on,Person outside the car"
click at [1035, 386] on div at bounding box center [609, 288] width 1219 height 576
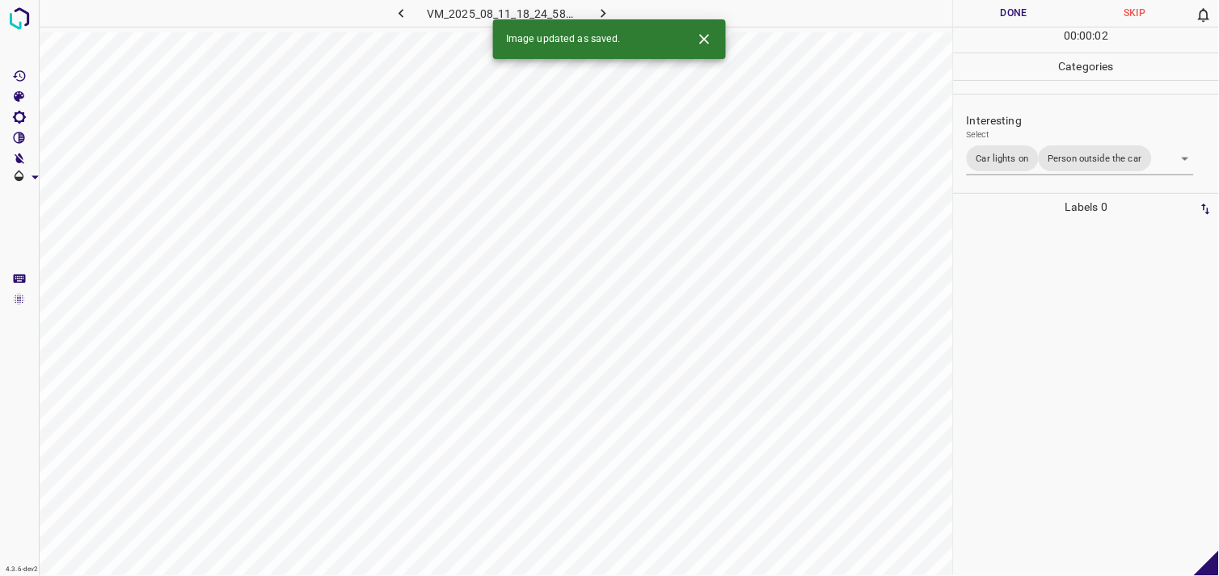
click at [1036, 348] on div at bounding box center [1086, 399] width 255 height 356
click at [1022, 155] on body "4.3.6-dev2 VM_2025_08_04_20_04_07_206_00.gif Done Skip 0 00 : 00 : 01 Categorie…" at bounding box center [609, 288] width 1219 height 576
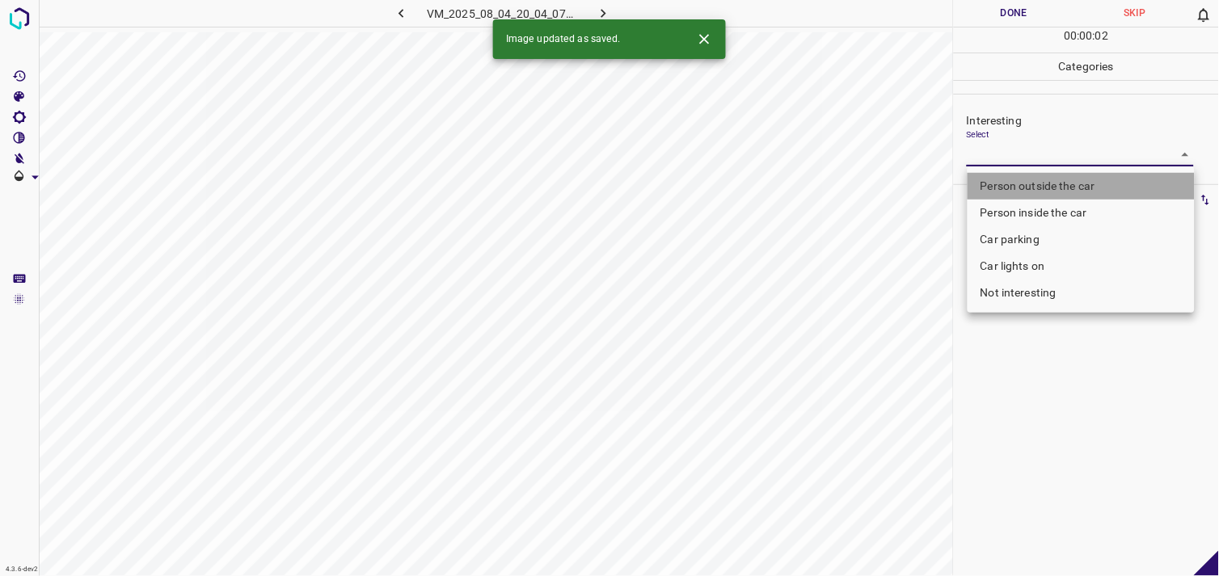
click at [1053, 188] on li "Person outside the car" at bounding box center [1081, 186] width 227 height 27
type input "Person outside the car"
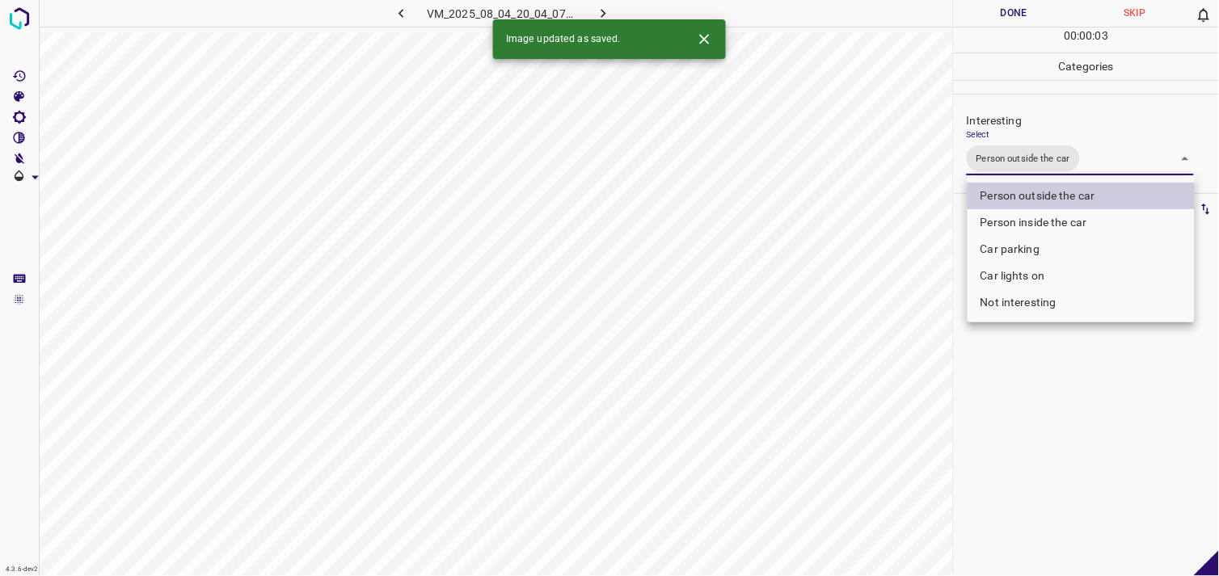
click at [1062, 382] on div at bounding box center [609, 288] width 1219 height 576
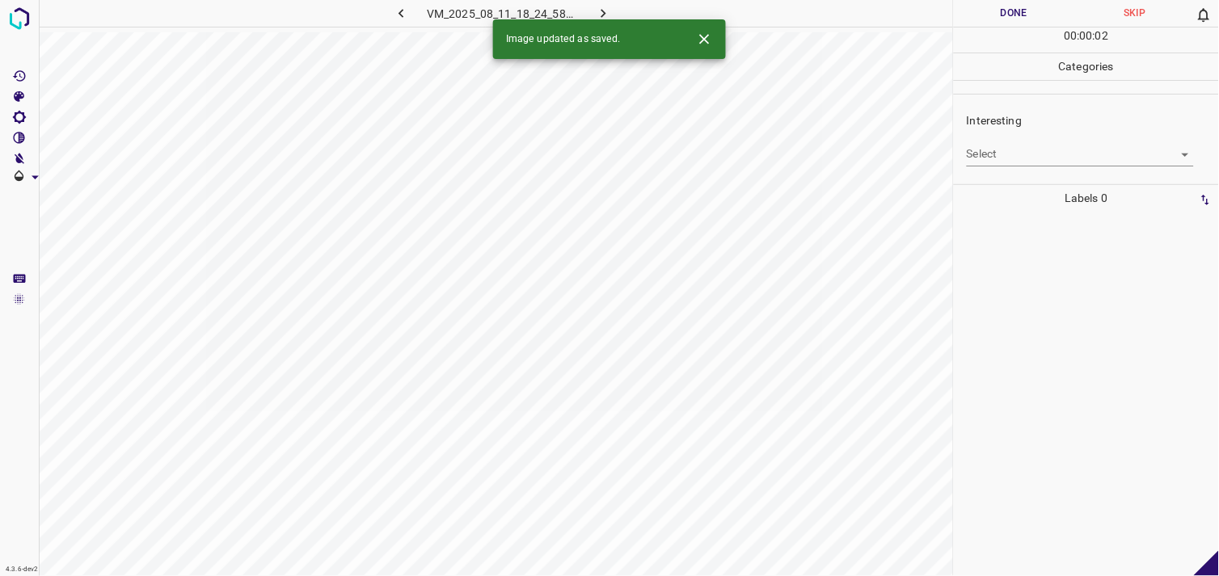
click at [1027, 173] on div "Interesting Select ​" at bounding box center [1086, 139] width 265 height 76
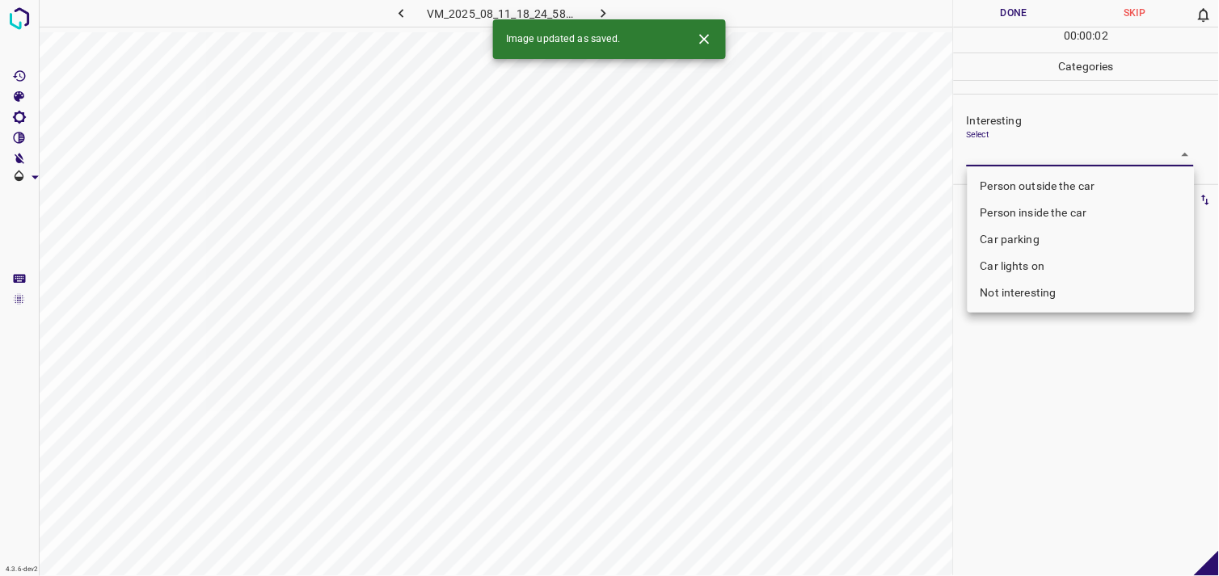
click at [1045, 160] on body "4.3.6-dev2 VM_2025_08_11_18_24_58_117_11.gif Done Skip 0 00 : 00 : 02 Categorie…" at bounding box center [609, 288] width 1219 height 576
click at [1048, 194] on li "Person outside the car" at bounding box center [1081, 186] width 227 height 27
type input "Person outside the car"
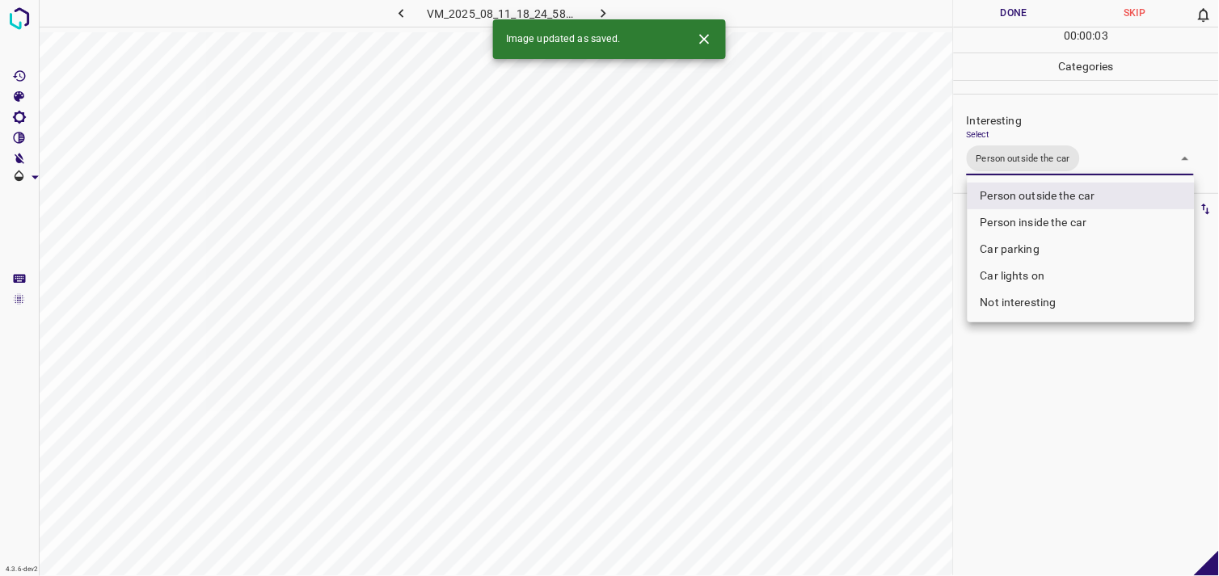
click at [1041, 383] on div at bounding box center [609, 288] width 1219 height 576
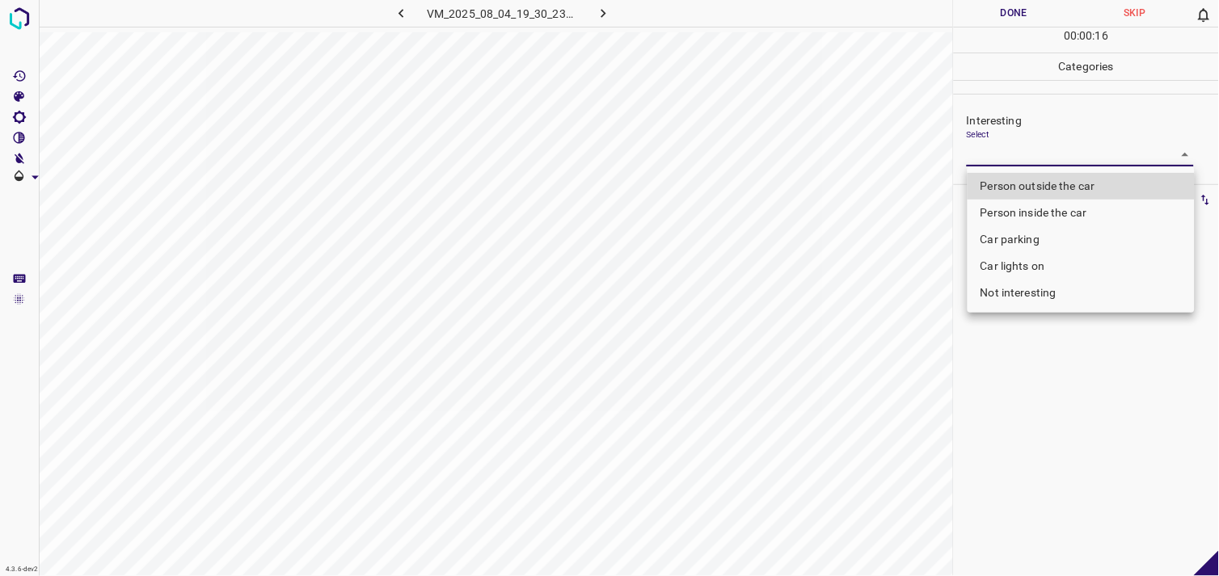
click at [1035, 158] on body "4.3.6-dev2 VM_2025_08_04_19_30_23_384_00.gif Done Skip 0 00 : 00 : 16 Categorie…" at bounding box center [609, 288] width 1219 height 576
click at [1054, 188] on li "Person outside the car" at bounding box center [1081, 186] width 227 height 27
type input "Person outside the car"
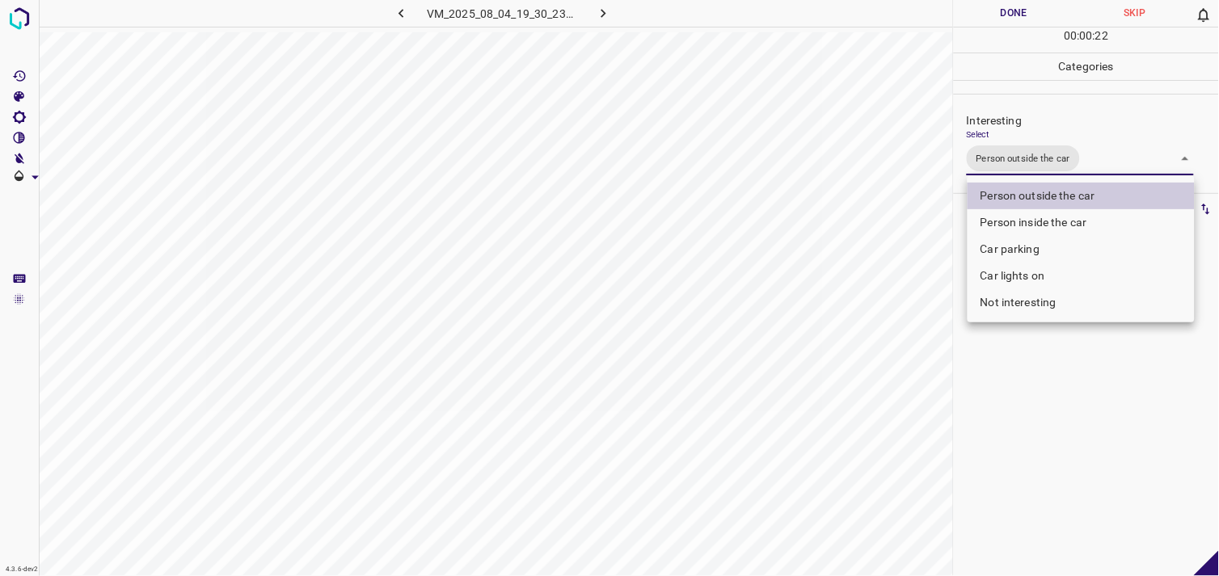
drag, startPoint x: 1108, startPoint y: 480, endPoint x: 1104, endPoint y: 462, distance: 18.9
click at [1105, 474] on div at bounding box center [609, 288] width 1219 height 576
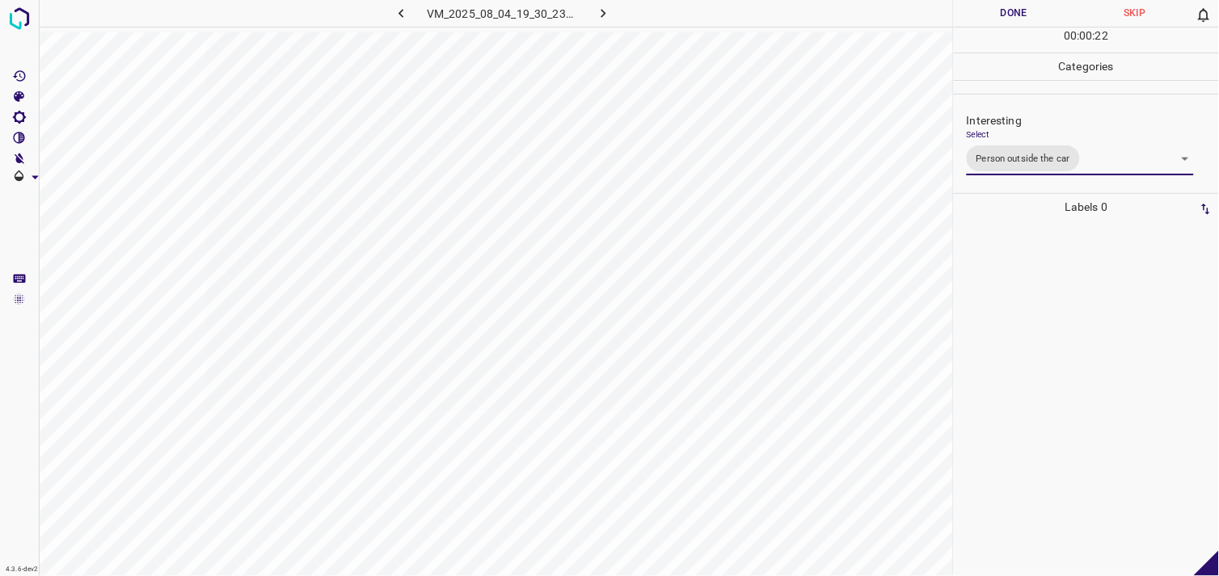
click at [1095, 369] on div at bounding box center [1086, 399] width 255 height 356
click at [1079, 254] on div at bounding box center [1086, 399] width 255 height 356
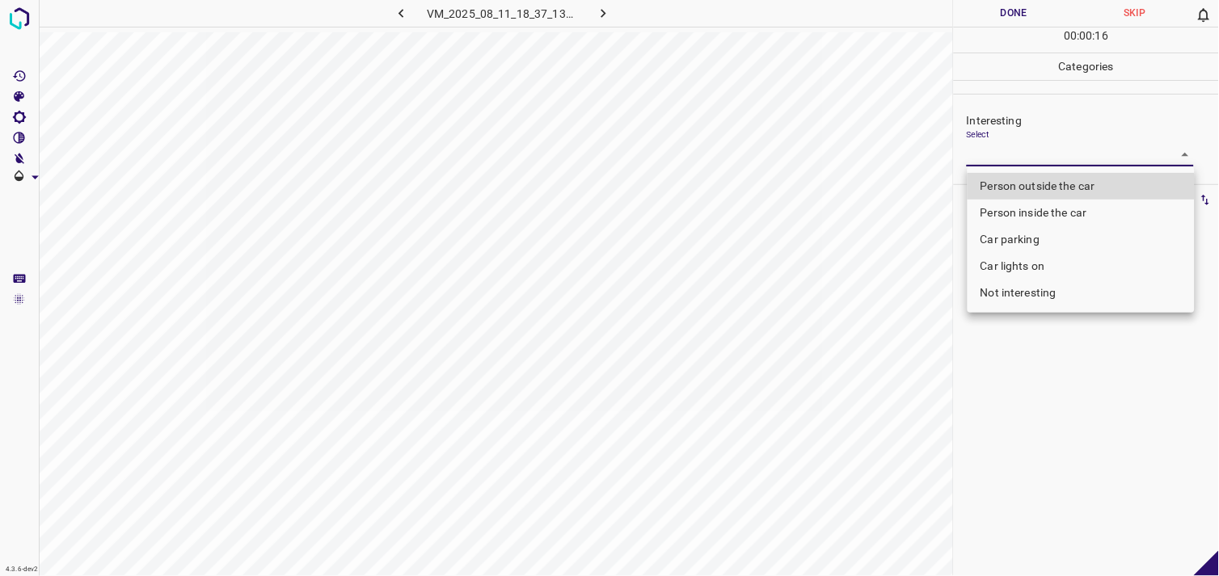
click at [1017, 150] on body "4.3.6-dev2 VM_2025_08_11_18_37_13_849_01.gif Done Skip 0 00 : 00 : 16 Categorie…" at bounding box center [609, 288] width 1219 height 576
click at [1017, 173] on li "Person outside the car" at bounding box center [1081, 186] width 227 height 27
type input "Person outside the car"
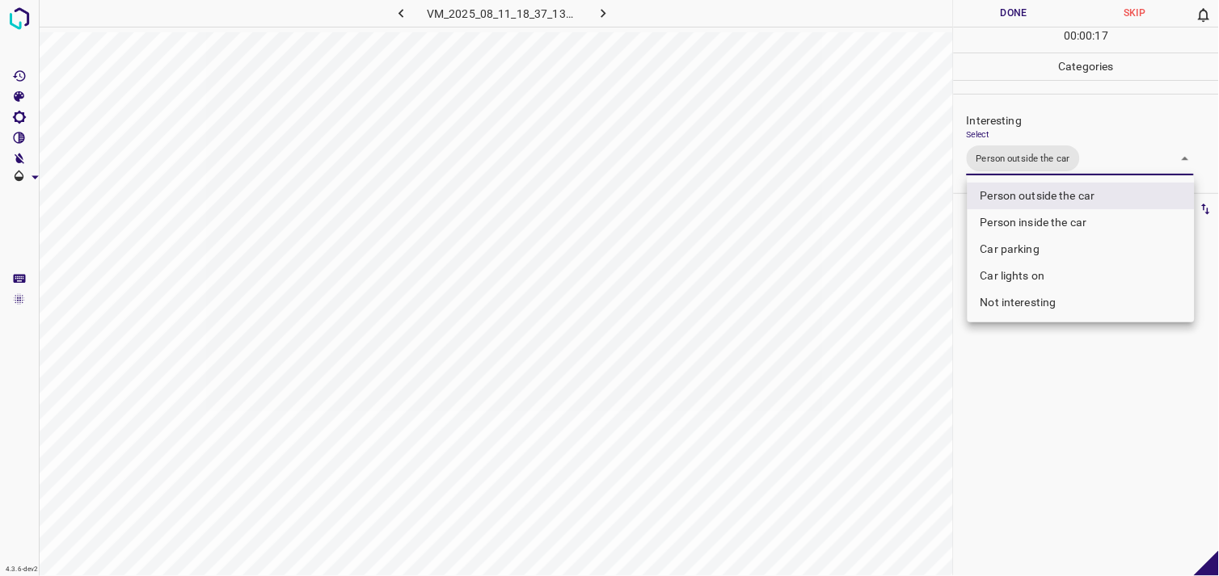
click at [1059, 386] on div at bounding box center [609, 288] width 1219 height 576
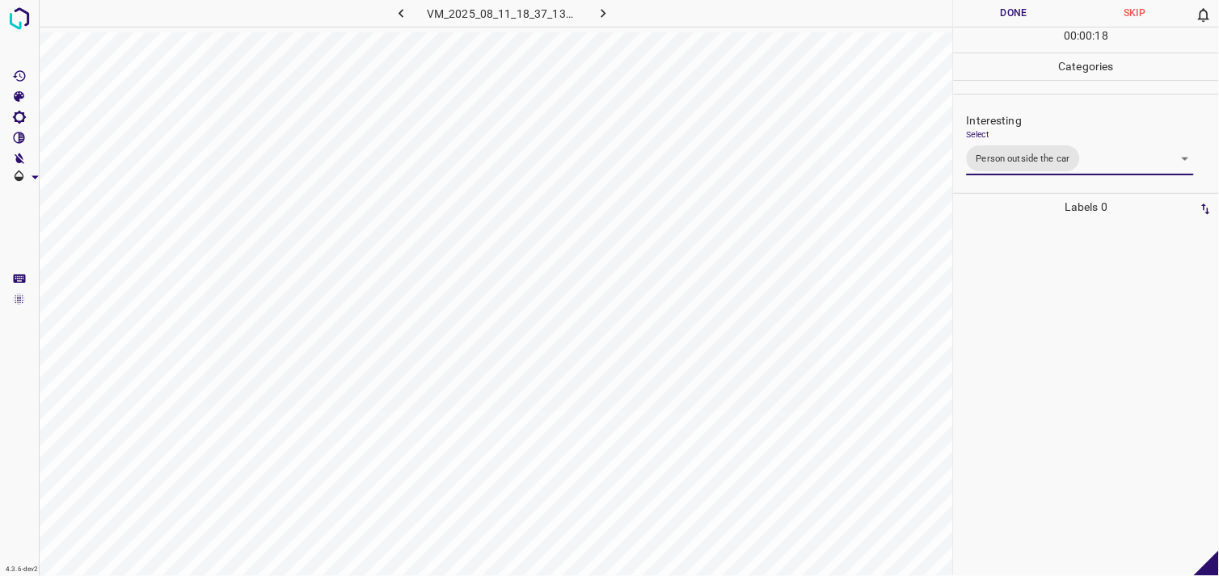
click at [1040, 305] on div at bounding box center [1086, 399] width 255 height 356
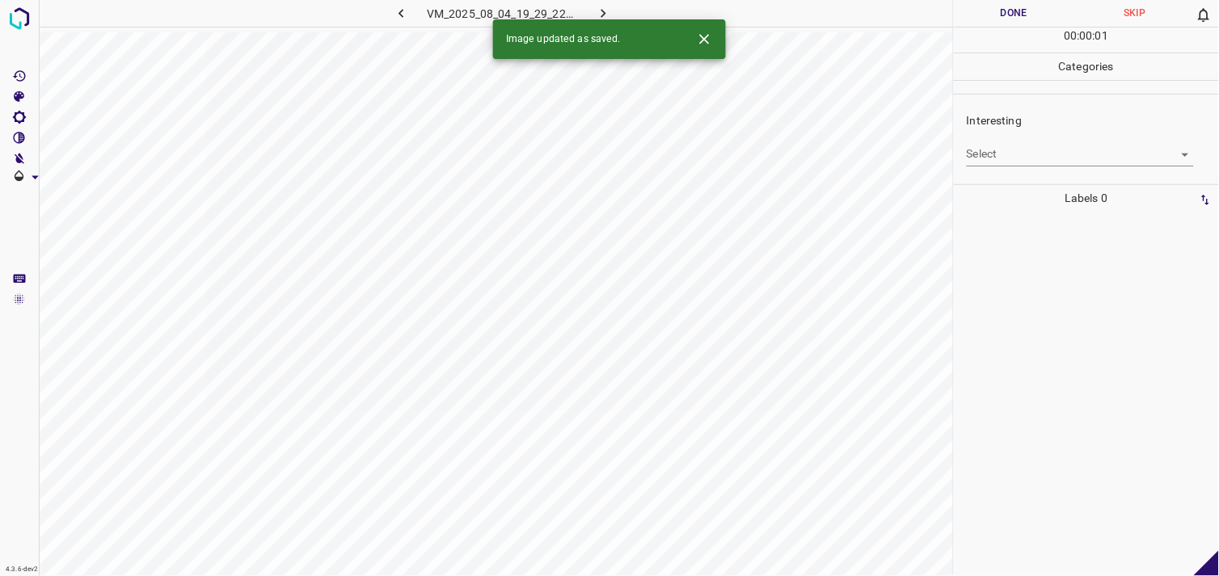
click at [1053, 171] on div "Interesting Select ​" at bounding box center [1086, 139] width 265 height 76
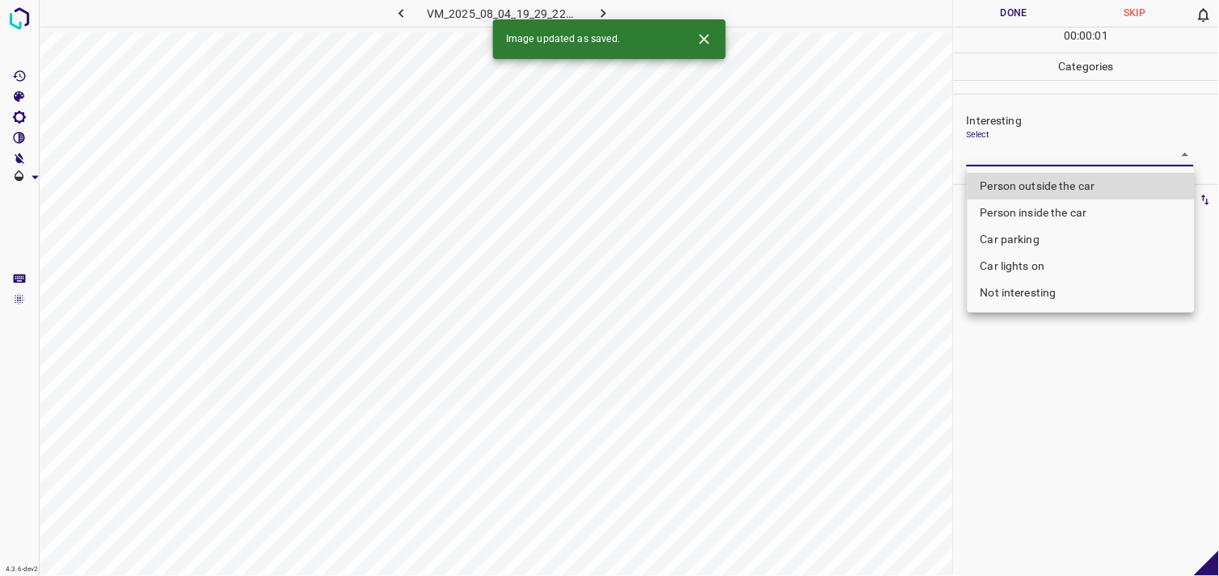
click at [1049, 158] on body "4.3.6-dev2 VM_2025_08_04_19_29_22_850_12.gif Done Skip 0 00 : 00 : 01 Categorie…" at bounding box center [609, 288] width 1219 height 576
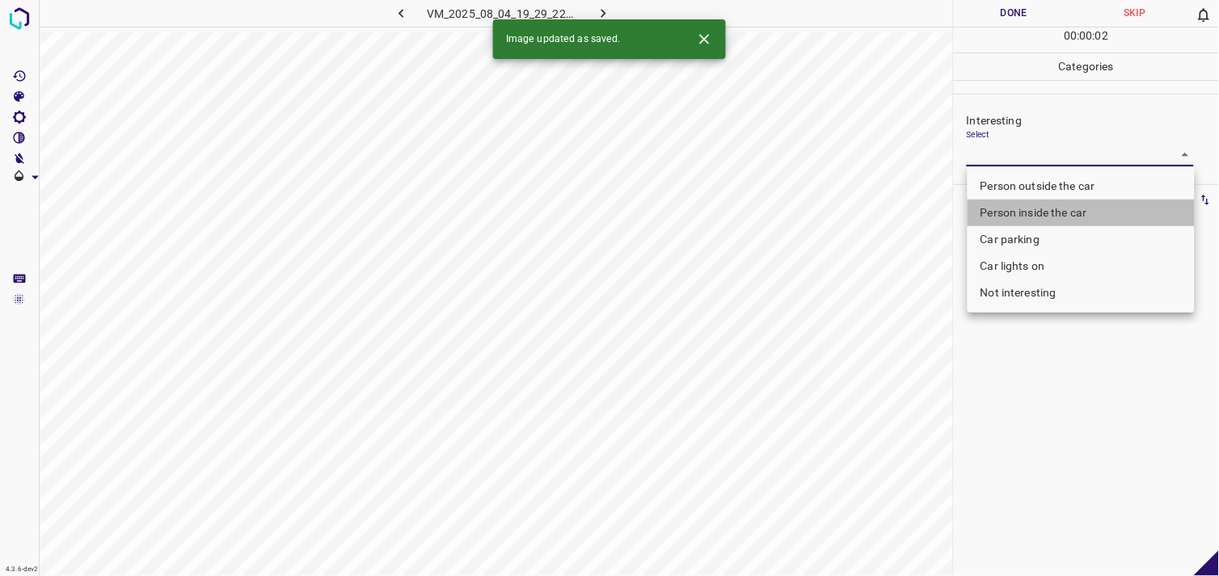
click at [1055, 221] on li "Person inside the car" at bounding box center [1081, 213] width 227 height 27
type input "Person inside the car"
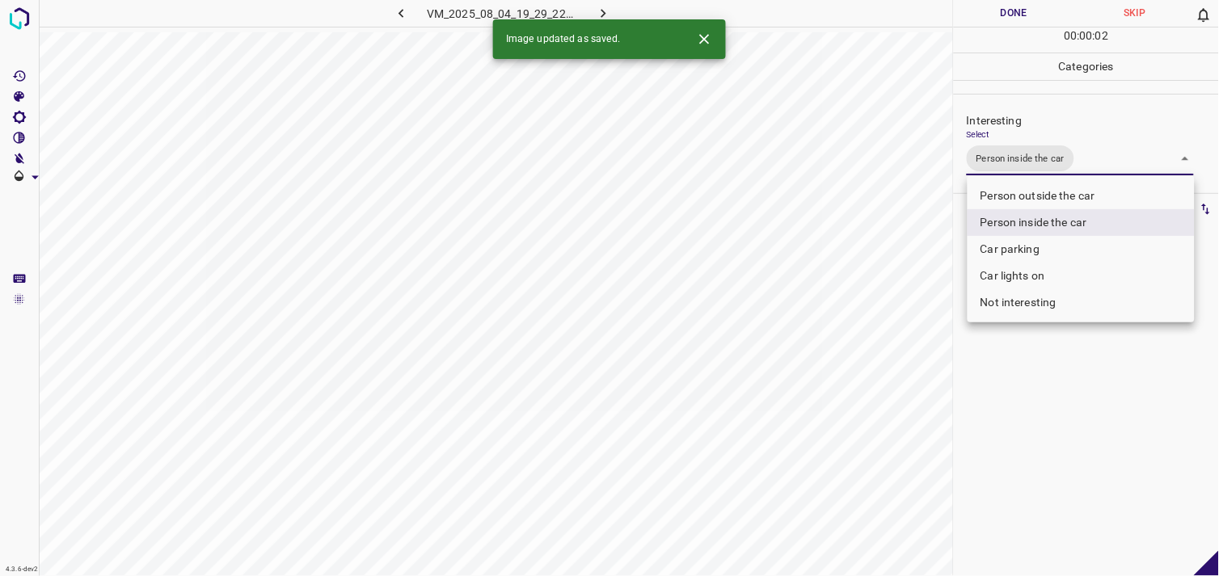
click at [1039, 369] on div at bounding box center [609, 288] width 1219 height 576
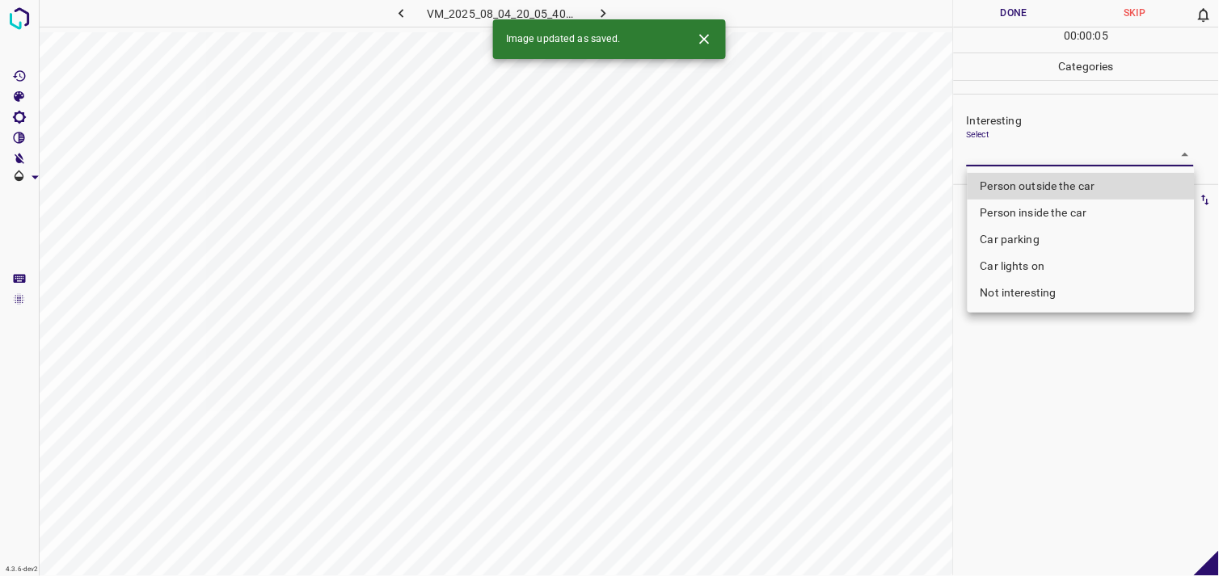
click at [1024, 159] on body "4.3.6-dev2 VM_2025_08_04_20_05_40_768_02.gif Done Skip 0 00 : 00 : 05 Categorie…" at bounding box center [609, 288] width 1219 height 576
click at [1045, 183] on li "Person outside the car" at bounding box center [1081, 186] width 227 height 27
type input "Person outside the car"
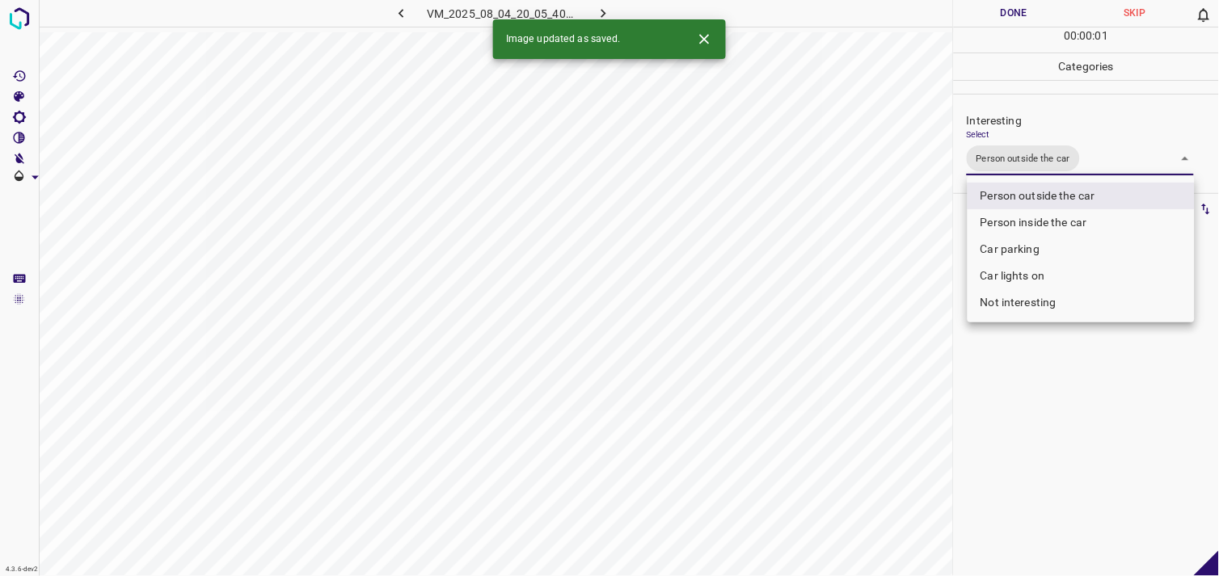
click at [1056, 386] on div at bounding box center [609, 288] width 1219 height 576
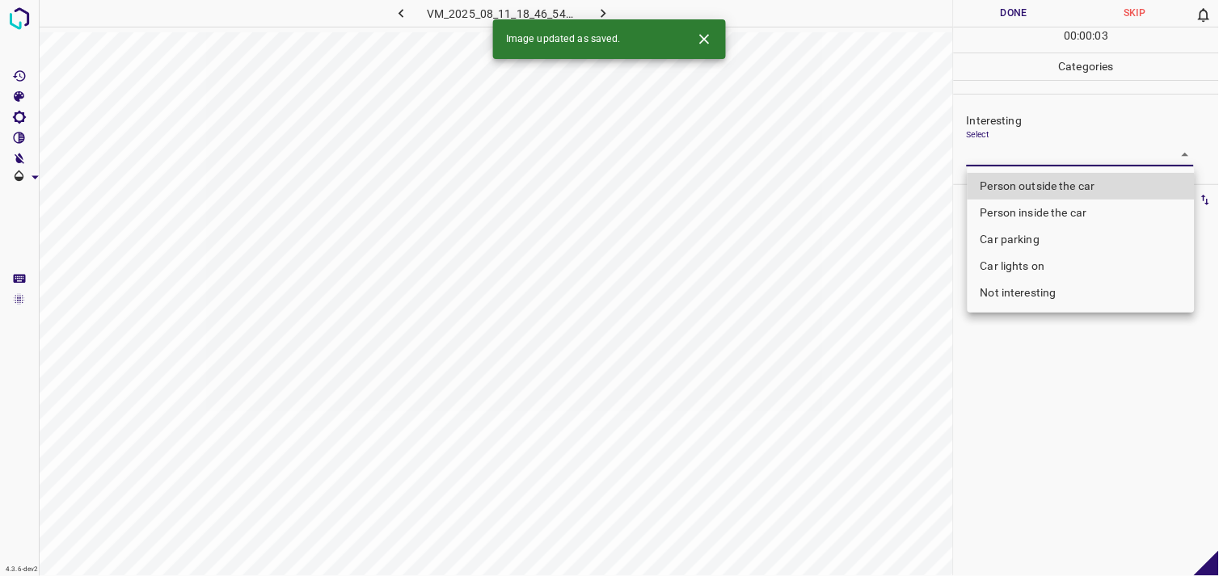
click at [1043, 154] on body "4.3.6-dev2 VM_2025_08_11_18_46_54_320_02.gif Done Skip 0 00 : 00 : 03 Categorie…" at bounding box center [609, 288] width 1219 height 576
click at [1040, 192] on li "Person outside the car" at bounding box center [1081, 186] width 227 height 27
type input "Person outside the car"
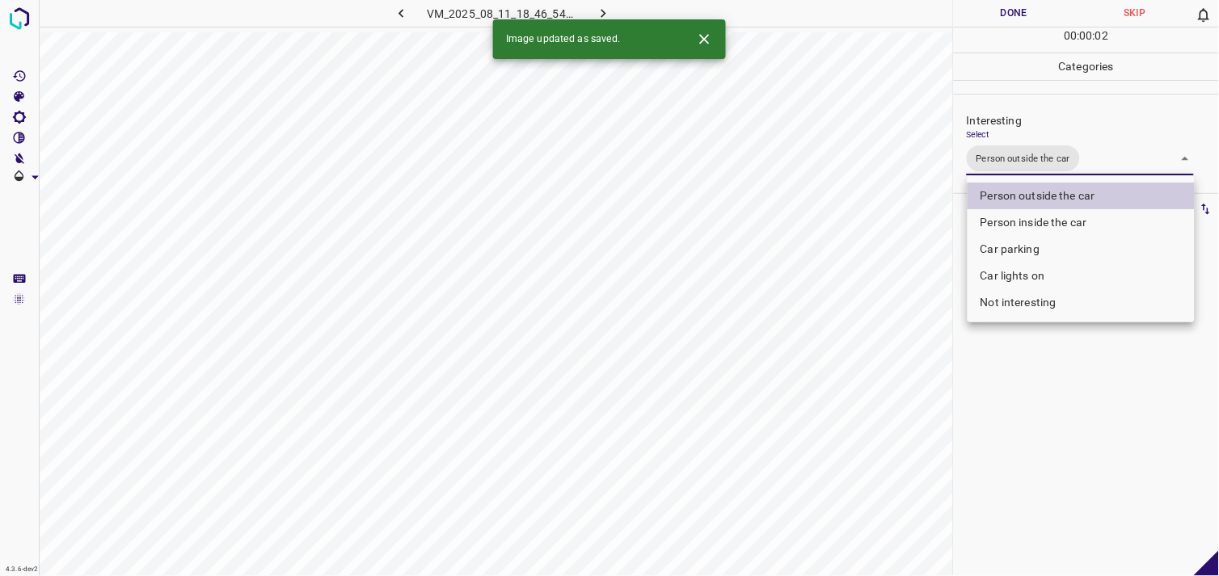
click at [1045, 424] on div at bounding box center [609, 288] width 1219 height 576
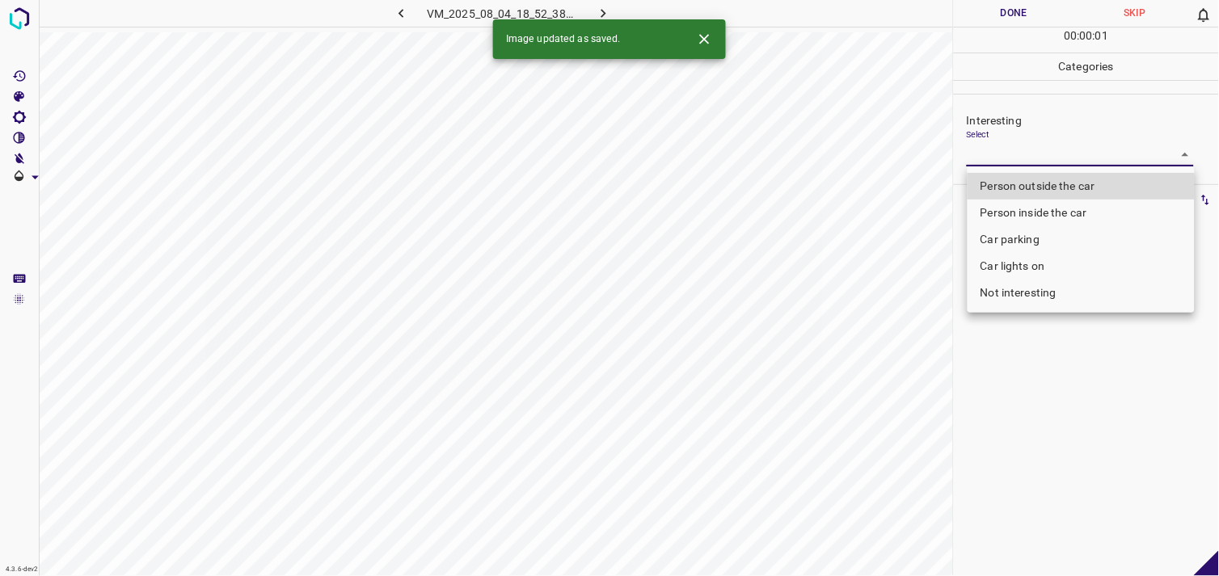
click at [1001, 158] on body "4.3.6-dev2 VM_2025_08_04_18_52_38_353_02.gif Done Skip 0 00 : 00 : 01 Categorie…" at bounding box center [609, 288] width 1219 height 576
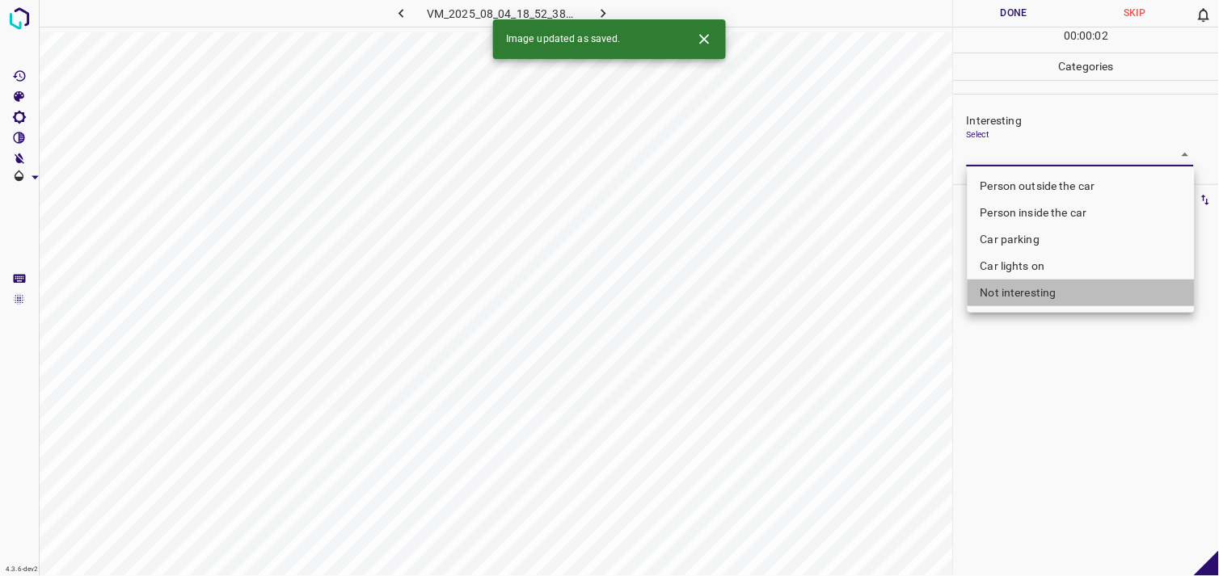
click at [1035, 293] on li "Not interesting" at bounding box center [1081, 293] width 227 height 27
type input "Not interesting"
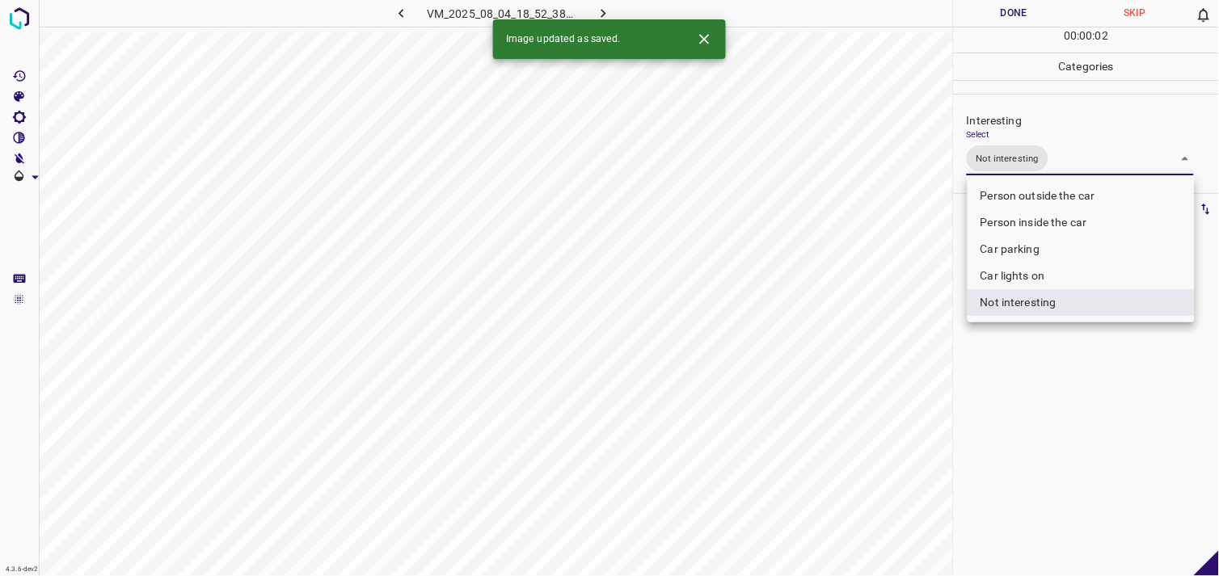
click at [1031, 390] on div at bounding box center [609, 288] width 1219 height 576
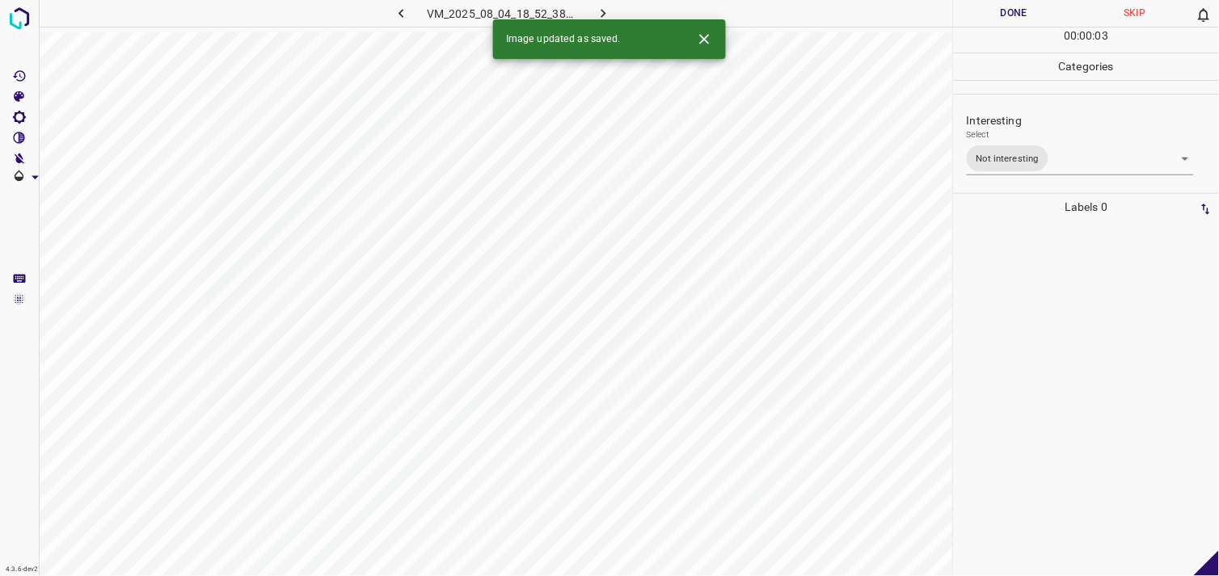
click at [1037, 354] on div at bounding box center [1086, 399] width 255 height 356
click at [1015, 160] on body "4.3.6-dev2 VM_2025_08_11_18_59_50_898_05.gif Done Skip 0 00 : 00 : 04 Categorie…" at bounding box center [609, 288] width 1219 height 576
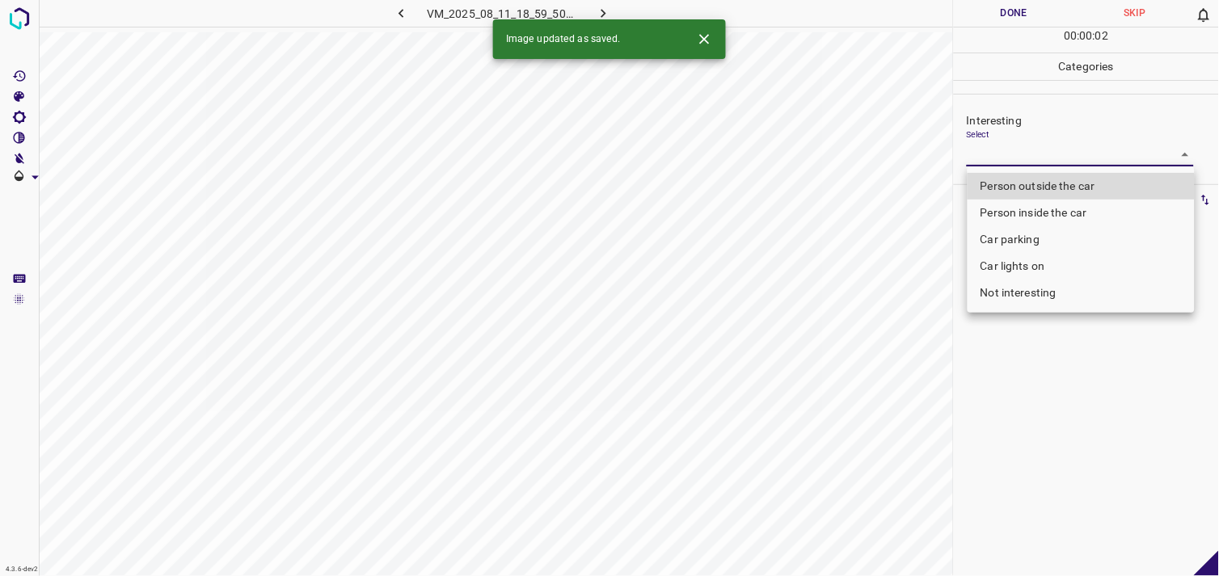
click at [1054, 184] on li "Person outside the car" at bounding box center [1081, 186] width 227 height 27
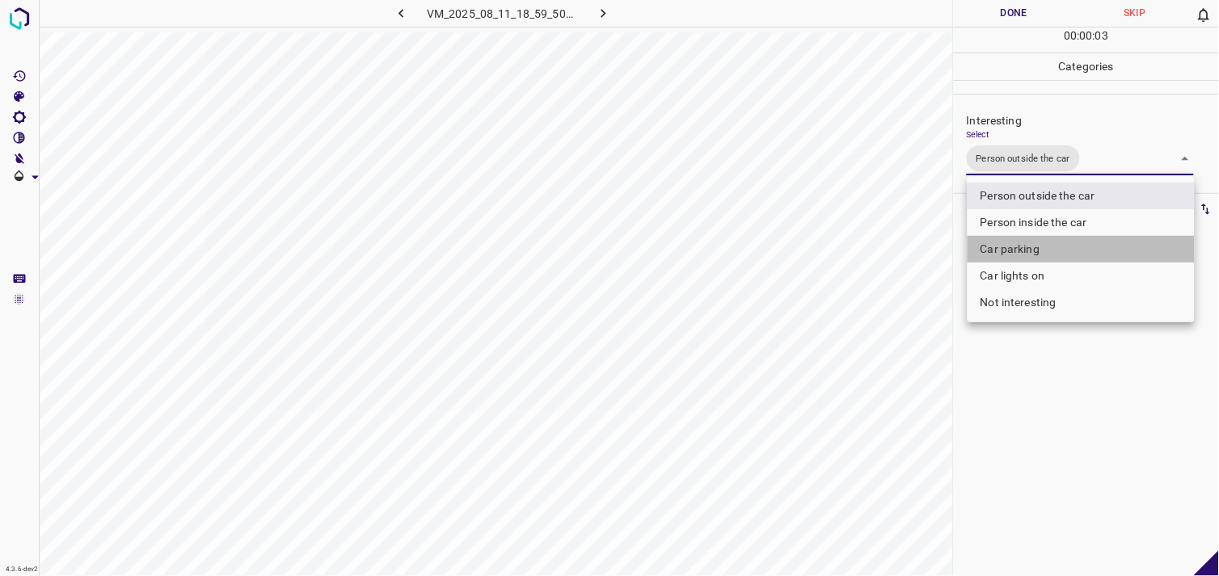
click at [1056, 247] on li "Car parking" at bounding box center [1081, 249] width 227 height 27
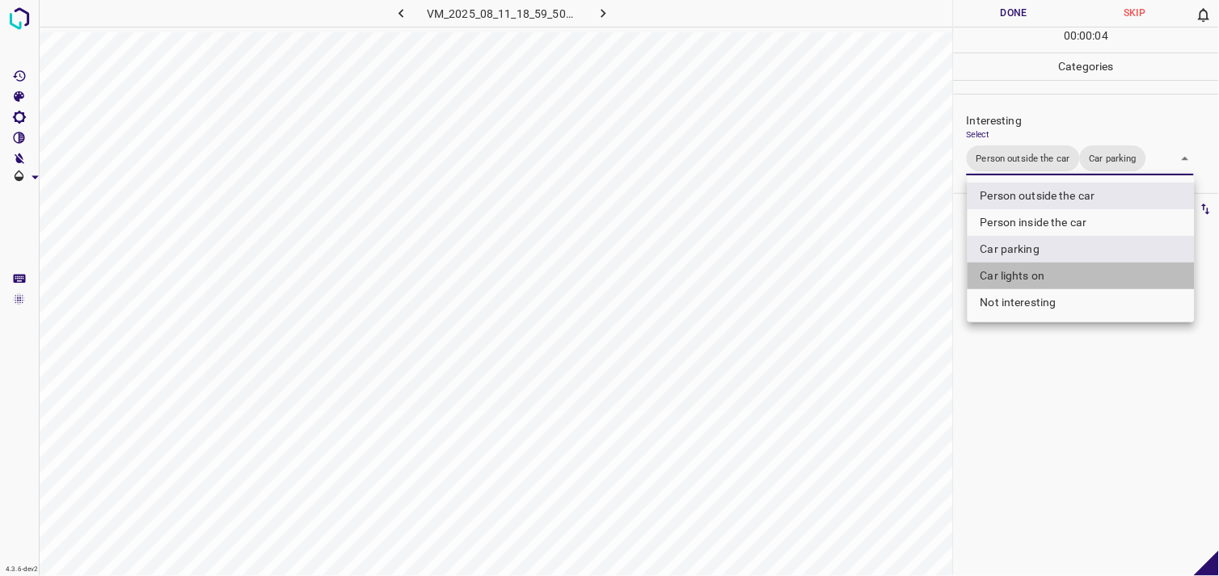
click at [1041, 276] on li "Car lights on" at bounding box center [1081, 276] width 227 height 27
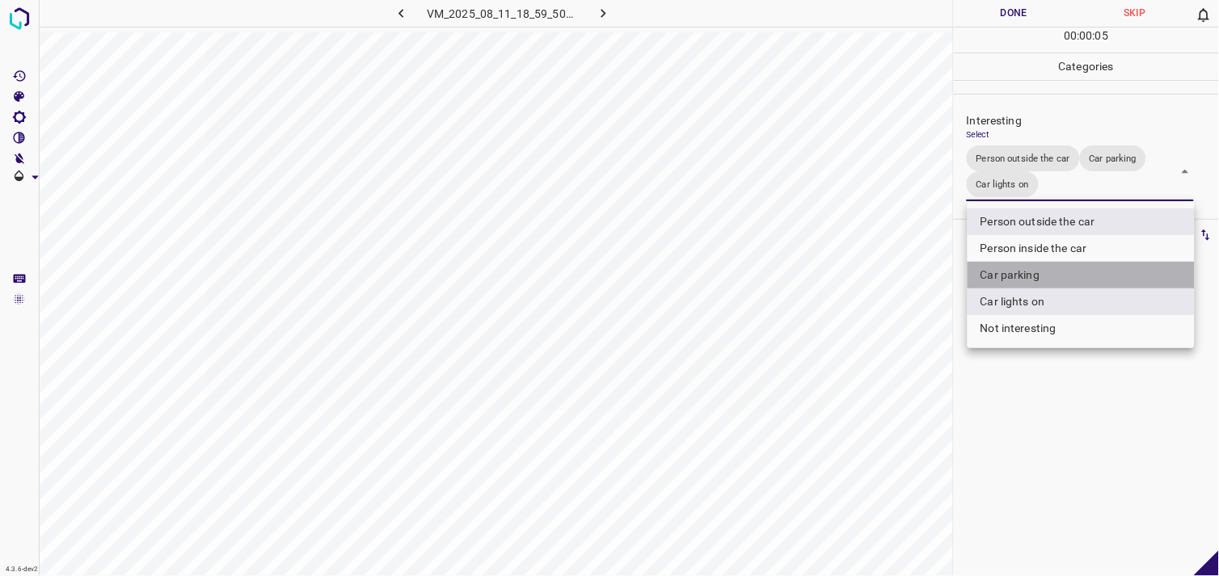
click at [1032, 279] on li "Car parking" at bounding box center [1081, 275] width 227 height 27
type input "Person outside the car,Car lights on"
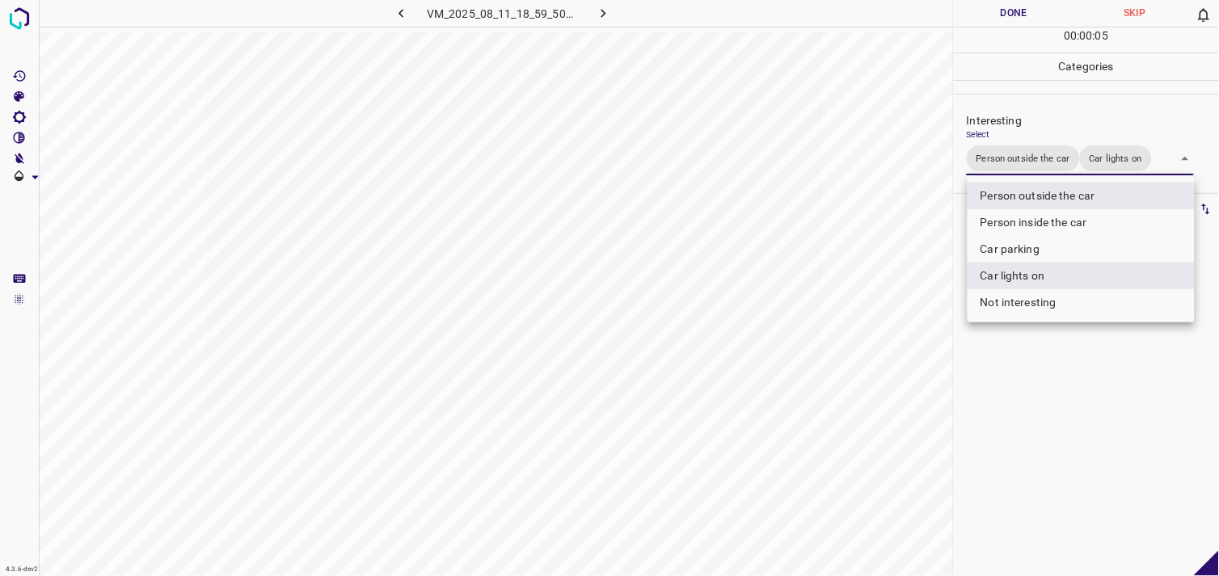
click at [1045, 416] on div at bounding box center [609, 288] width 1219 height 576
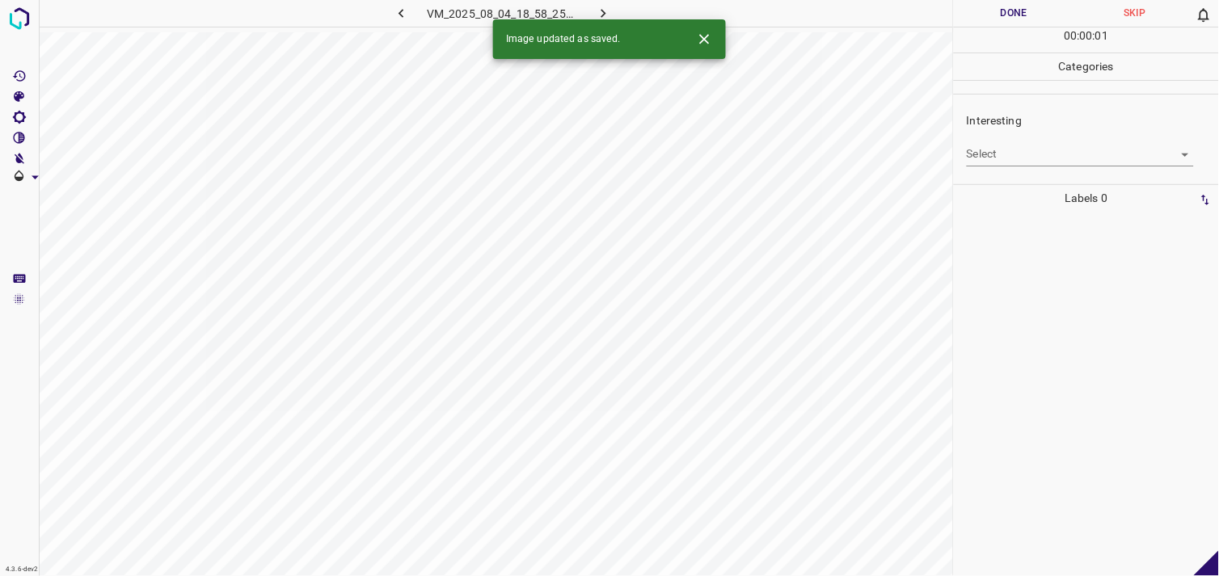
click at [1041, 148] on body "4.3.6-dev2 VM_2025_08_04_18_58_25_354_00.gif Done Skip 0 00 : 00 : 01 Categorie…" at bounding box center [609, 288] width 1219 height 576
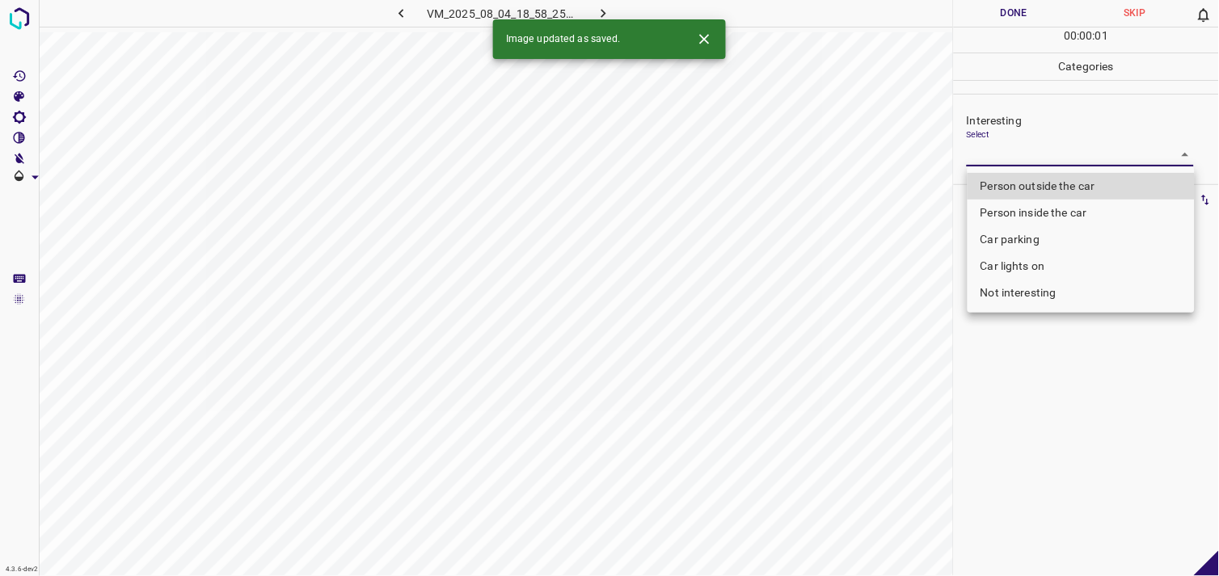
click at [1041, 228] on li "Car parking" at bounding box center [1081, 239] width 227 height 27
type input "Car parking"
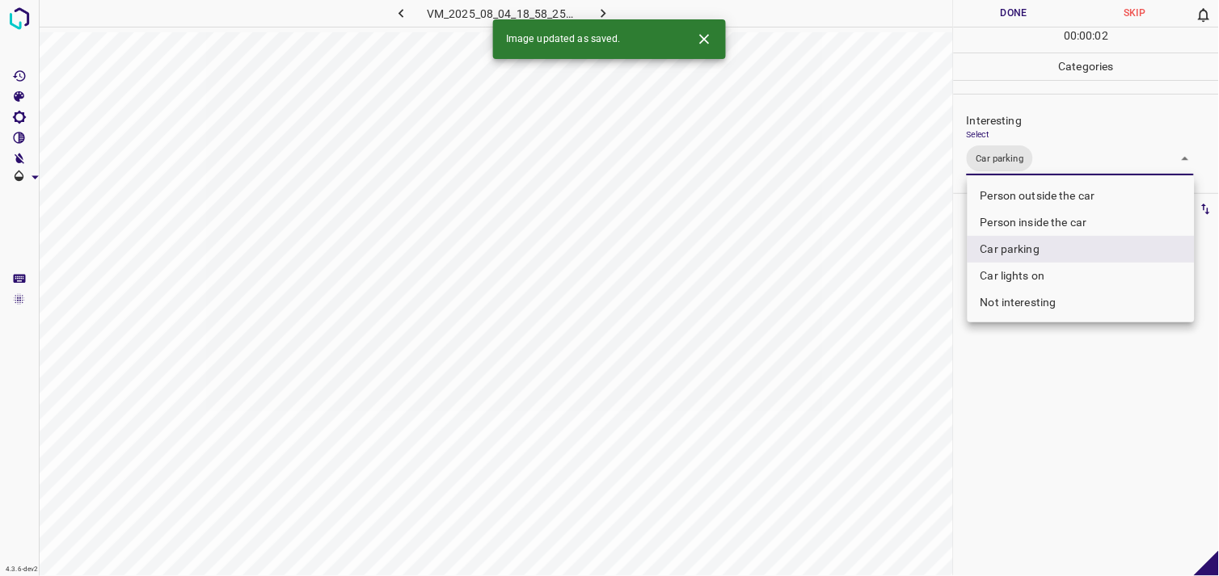
click at [1043, 399] on div at bounding box center [609, 288] width 1219 height 576
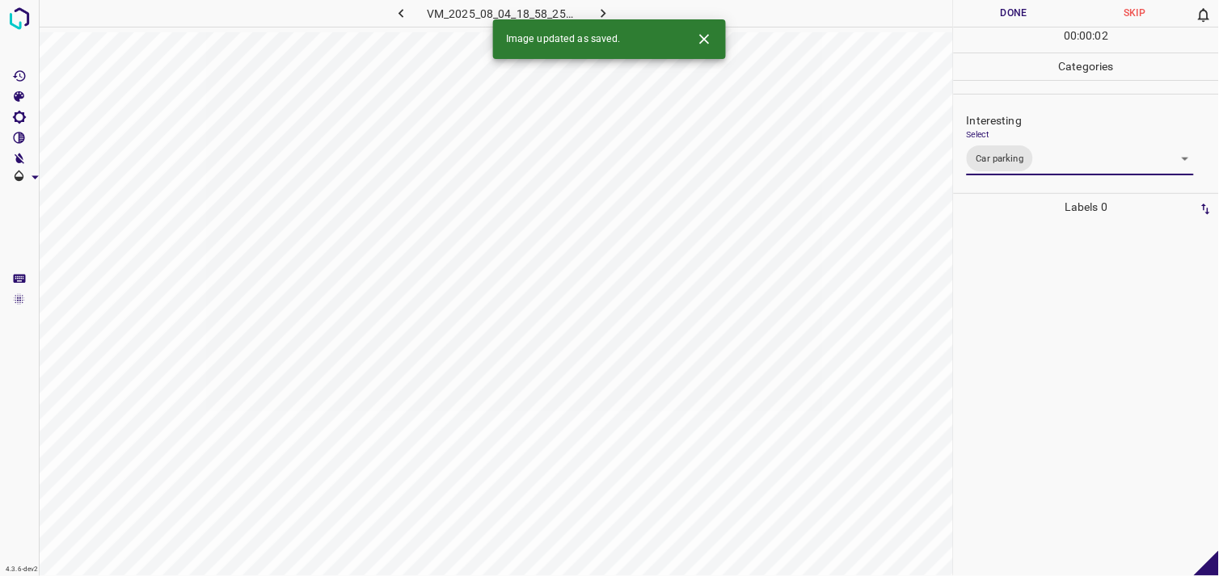
click at [1048, 378] on div at bounding box center [1086, 399] width 255 height 356
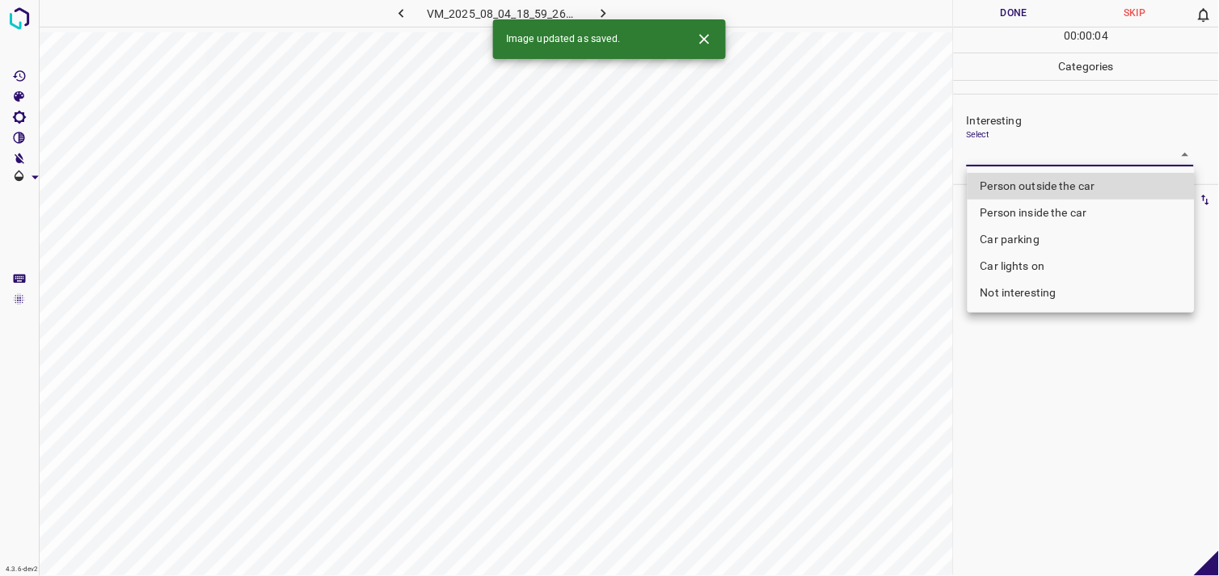
click at [1039, 154] on body "4.3.6-dev2 VM_2025_08_04_18_59_26_548_01.gif Done Skip 0 00 : 00 : 04 Categorie…" at bounding box center [609, 288] width 1219 height 576
click at [1049, 180] on li "Person outside the car" at bounding box center [1081, 186] width 227 height 27
type input "Person outside the car"
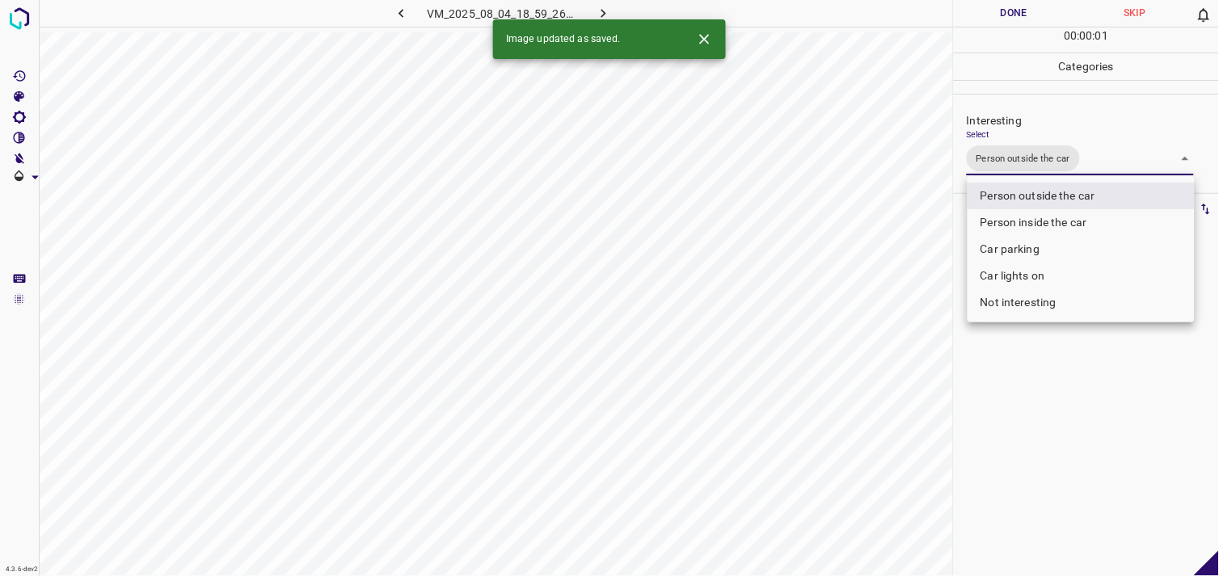
click at [1067, 404] on div at bounding box center [609, 288] width 1219 height 576
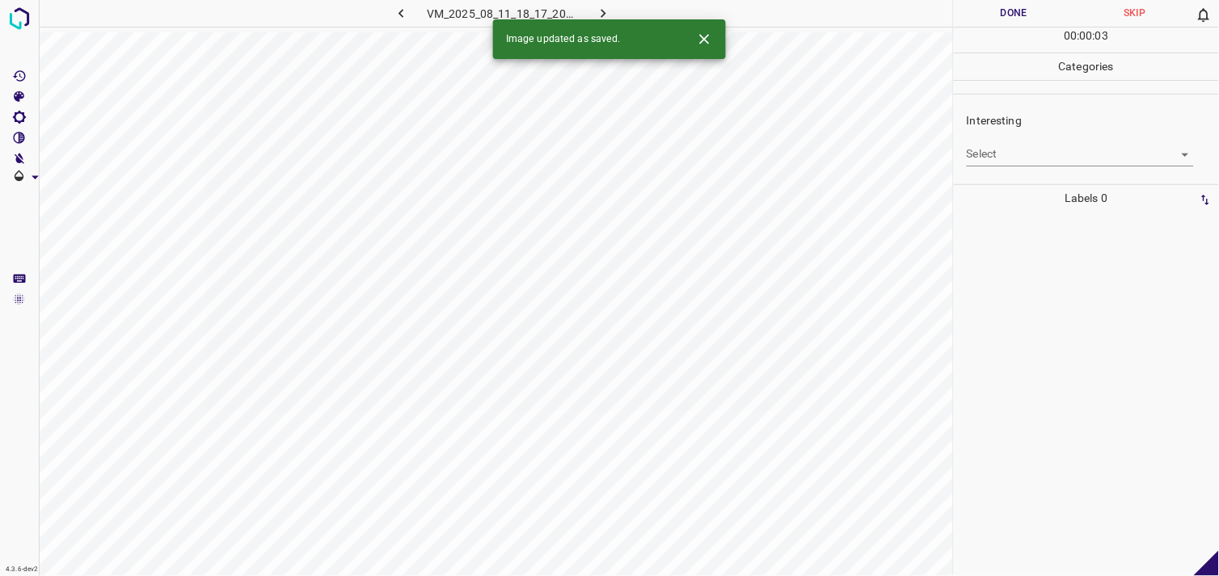
click at [1045, 154] on body "4.3.6-dev2 VM_2025_08_11_18_17_20_027_00.gif Done Skip 0 00 : 00 : 03 Categorie…" at bounding box center [609, 288] width 1219 height 576
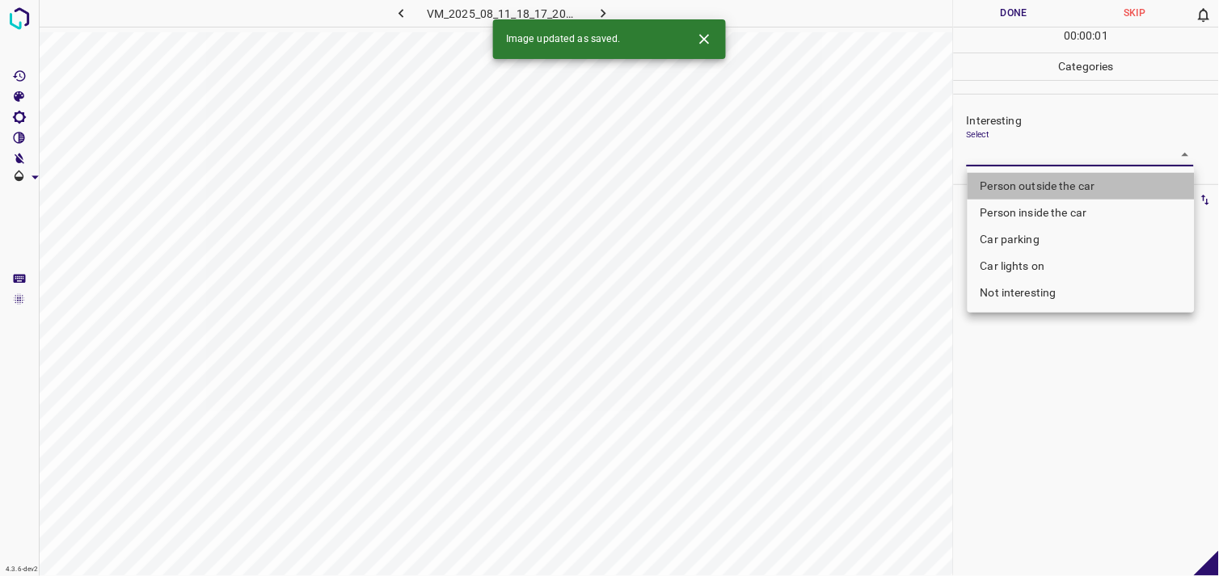
click at [1054, 182] on li "Person outside the car" at bounding box center [1081, 186] width 227 height 27
type input "Person outside the car"
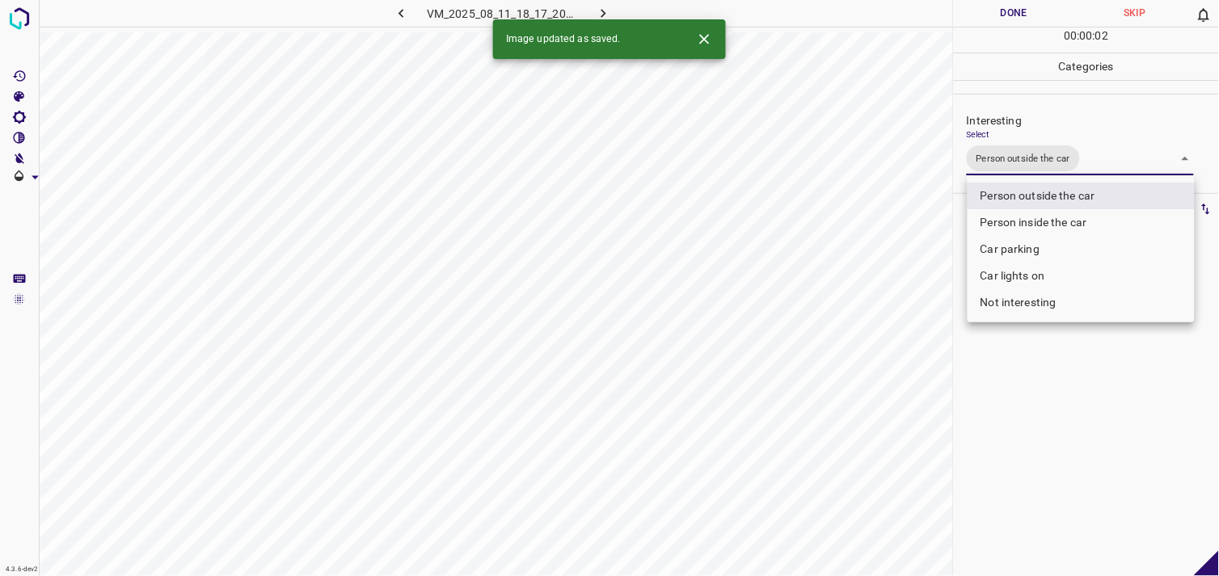
click at [1044, 435] on div at bounding box center [609, 288] width 1219 height 576
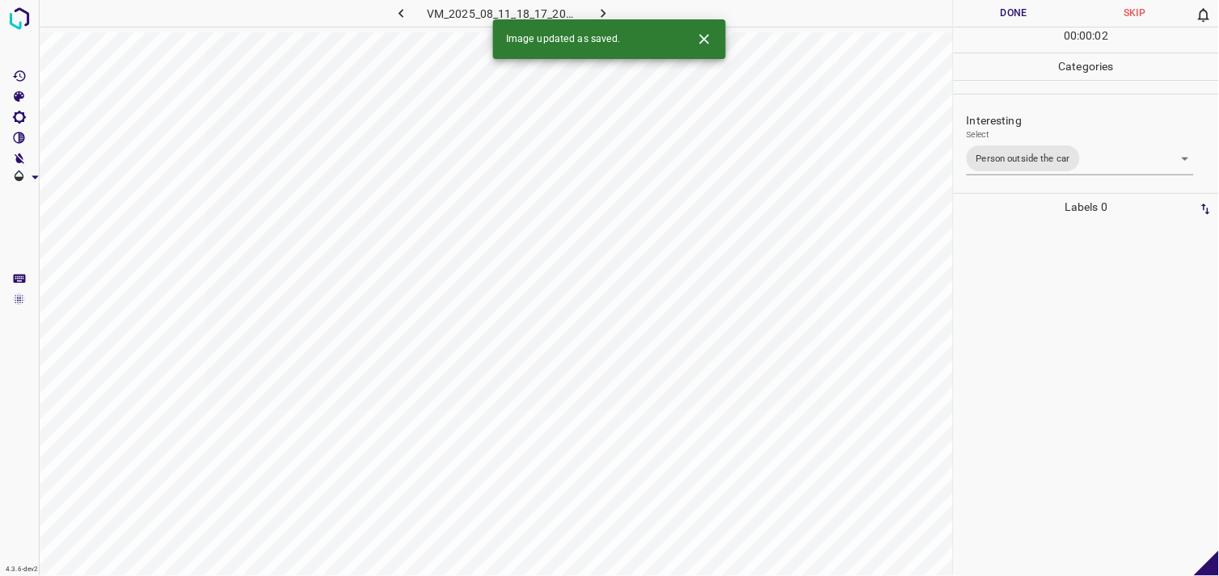
click at [1048, 357] on div at bounding box center [1086, 399] width 255 height 356
click at [1022, 150] on body "4.3.6-dev2 VM_2025_08_04_19_16_59_854_10.gif Done Skip 0 00 : 00 : 01 Categorie…" at bounding box center [609, 288] width 1219 height 576
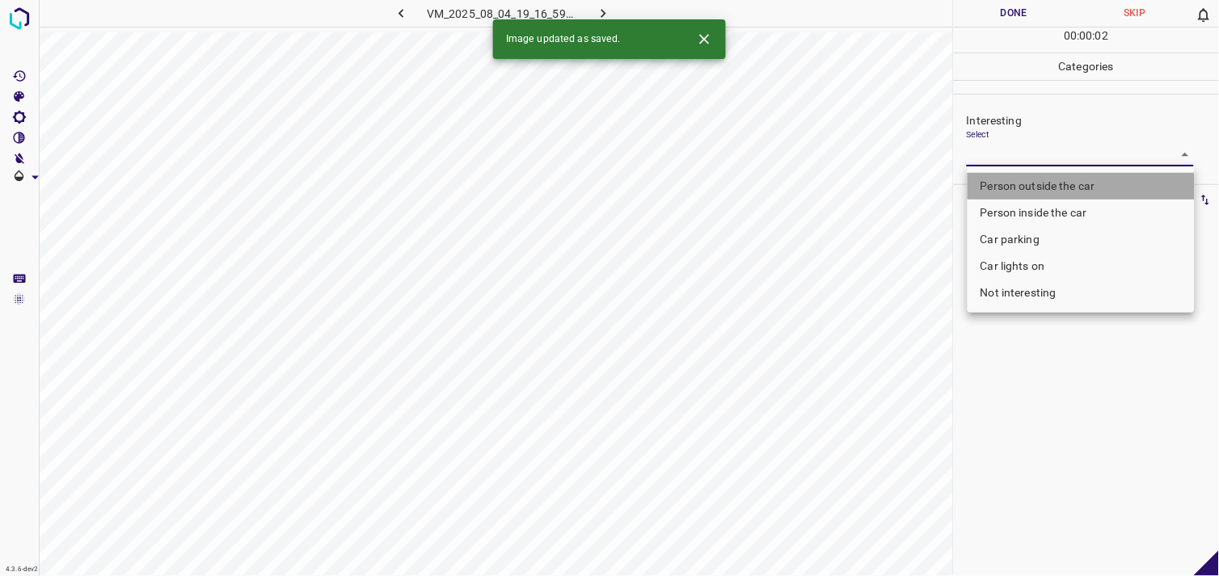
click at [1063, 195] on li "Person outside the car" at bounding box center [1081, 186] width 227 height 27
type input "Person outside the car"
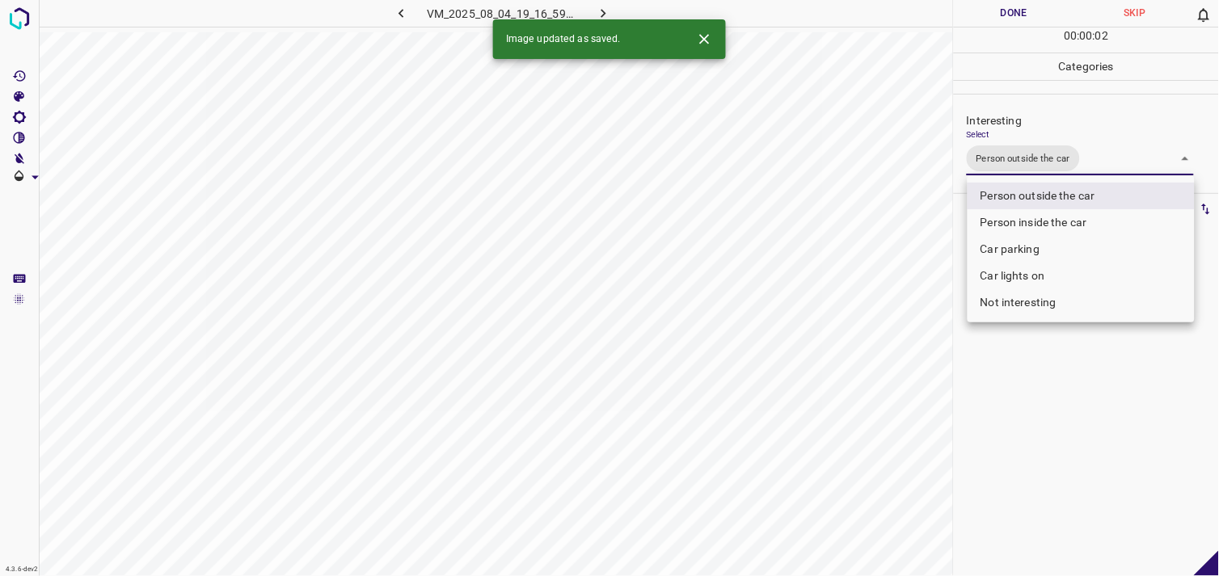
click at [1044, 399] on div at bounding box center [609, 288] width 1219 height 576
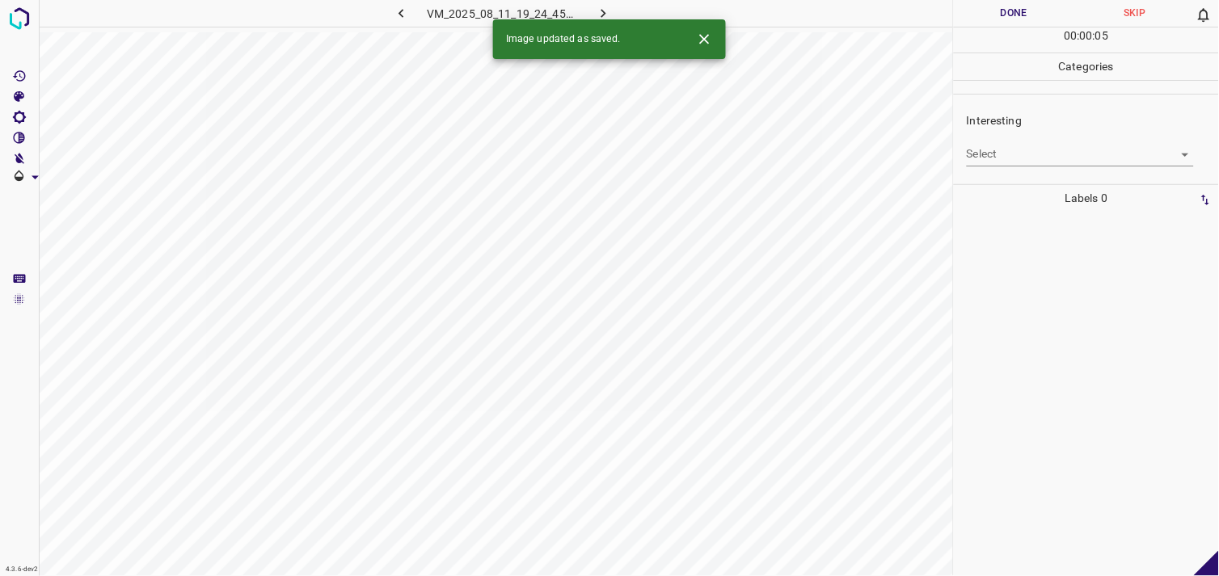
click at [1024, 158] on body "4.3.6-dev2 VM_2025_08_11_19_24_45_015_00.gif Done Skip 0 00 : 00 : 05 Categorie…" at bounding box center [609, 288] width 1219 height 576
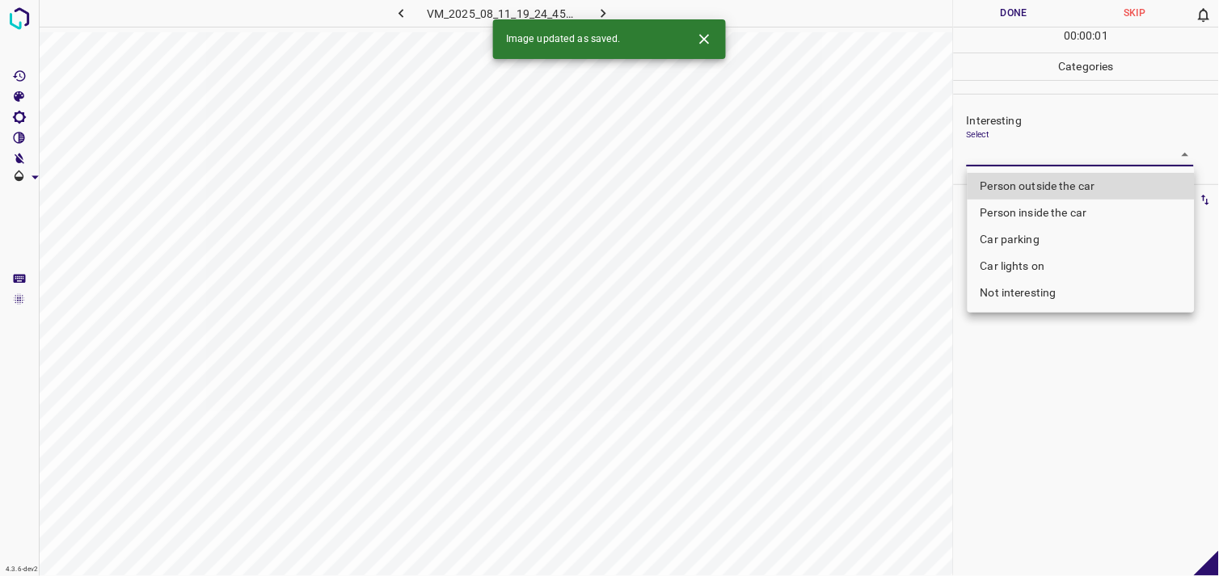
click at [1045, 234] on li "Car parking" at bounding box center [1081, 239] width 227 height 27
type input "Car parking"
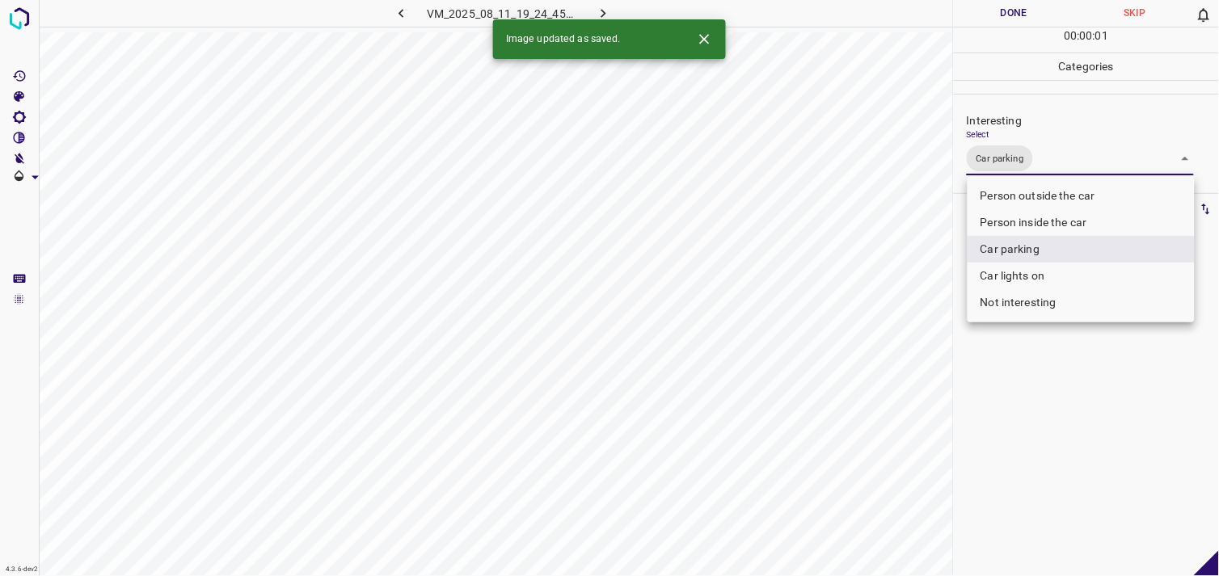
click at [1020, 406] on div at bounding box center [609, 288] width 1219 height 576
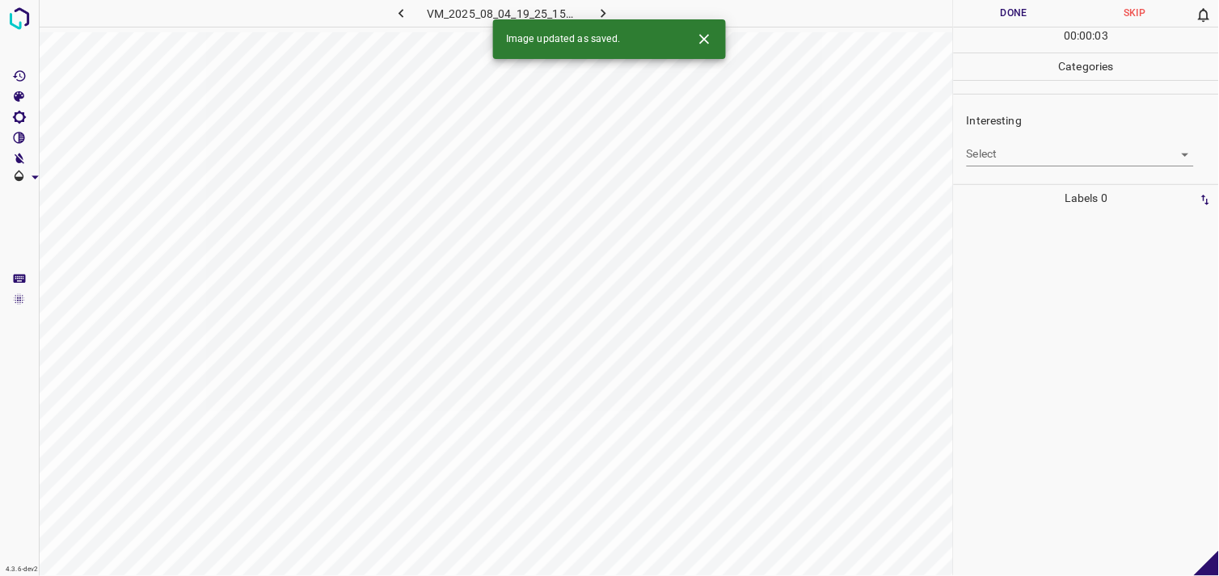
click at [1039, 149] on body "4.3.6-dev2 VM_2025_08_04_19_25_15_945_03.gif Done Skip 0 00 : 00 : 03 Categorie…" at bounding box center [609, 288] width 1219 height 576
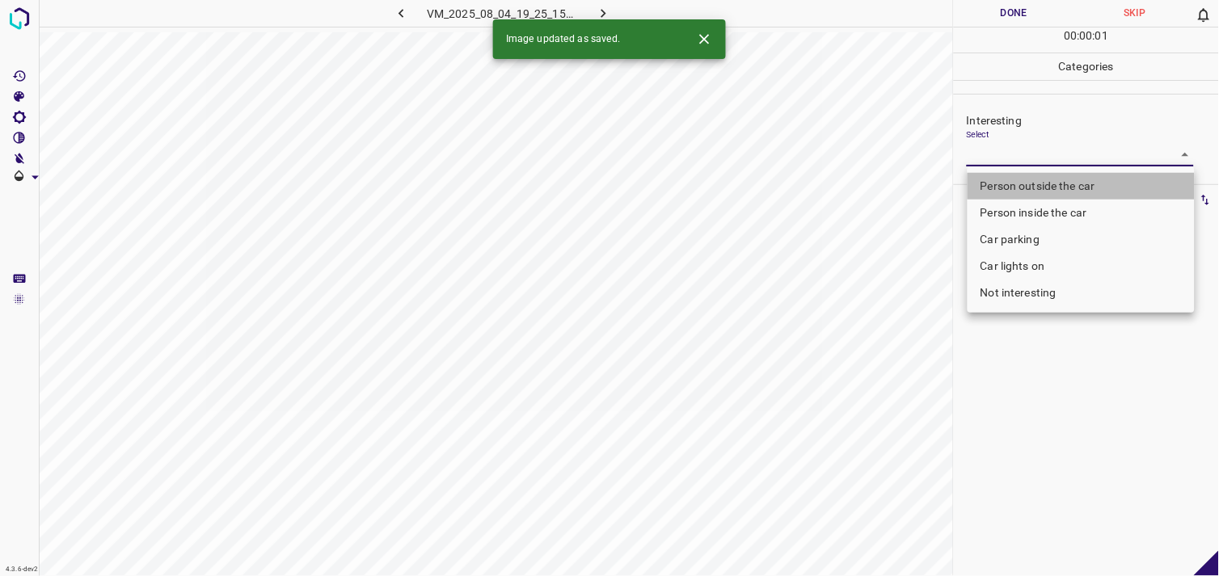
click at [1045, 182] on li "Person outside the car" at bounding box center [1081, 186] width 227 height 27
type input "Person outside the car"
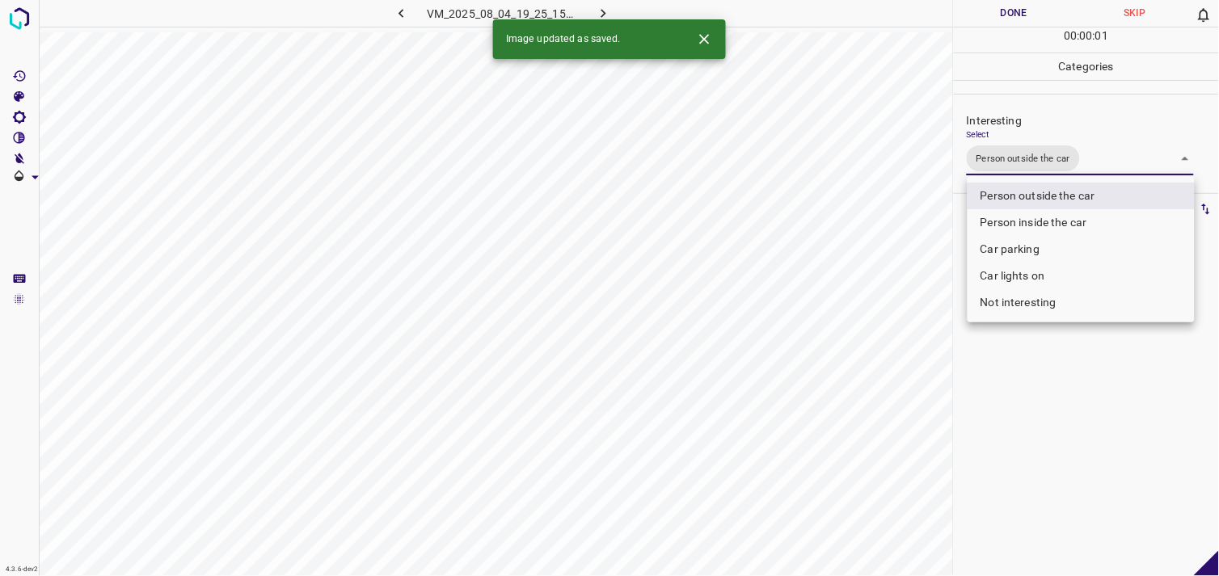
click at [1068, 446] on div at bounding box center [609, 288] width 1219 height 576
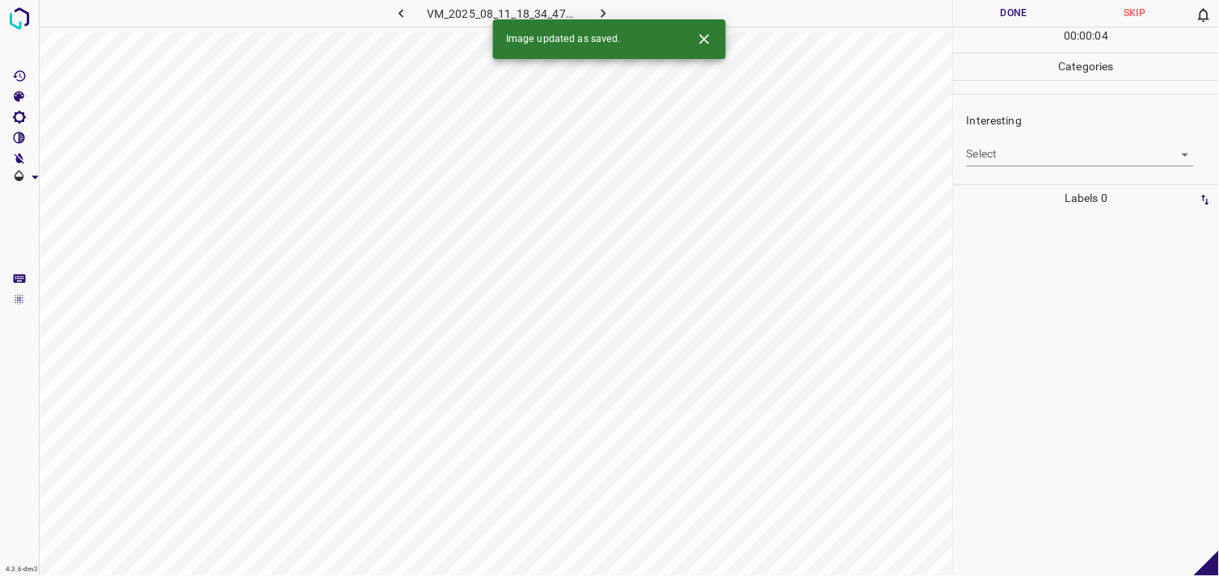
click at [999, 150] on body "4.3.6-dev2 VM_2025_08_11_18_34_47_284_06.gif Done Skip 0 00 : 00 : 04 Categorie…" at bounding box center [609, 288] width 1219 height 576
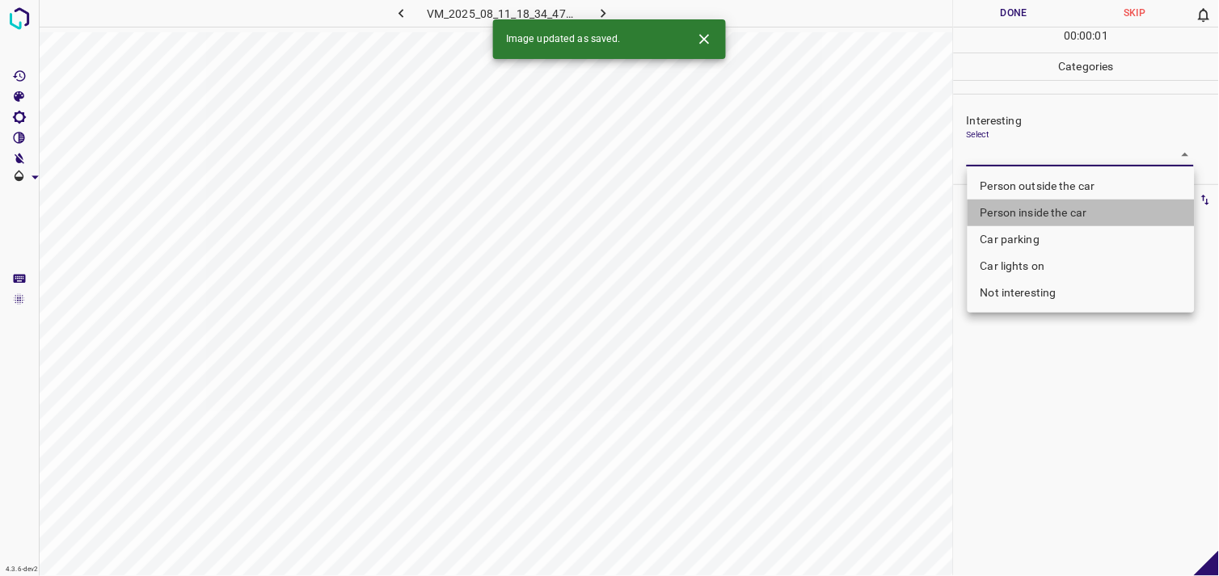
click at [1045, 212] on li "Person inside the car" at bounding box center [1081, 213] width 227 height 27
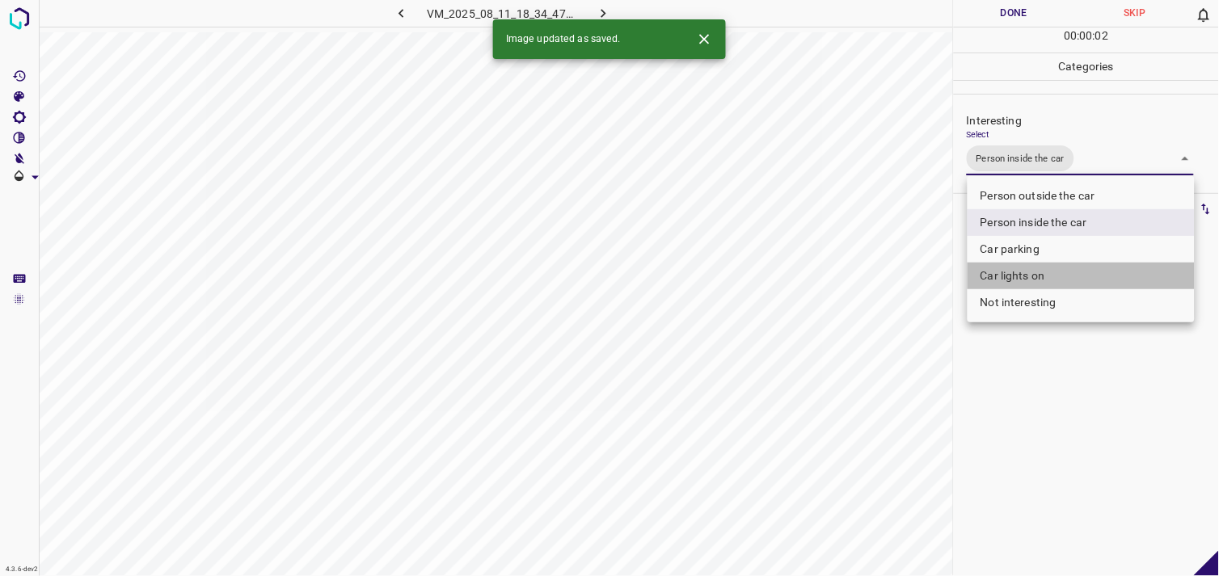
click at [1037, 279] on li "Car lights on" at bounding box center [1081, 276] width 227 height 27
type input "Person inside the car,Car lights on"
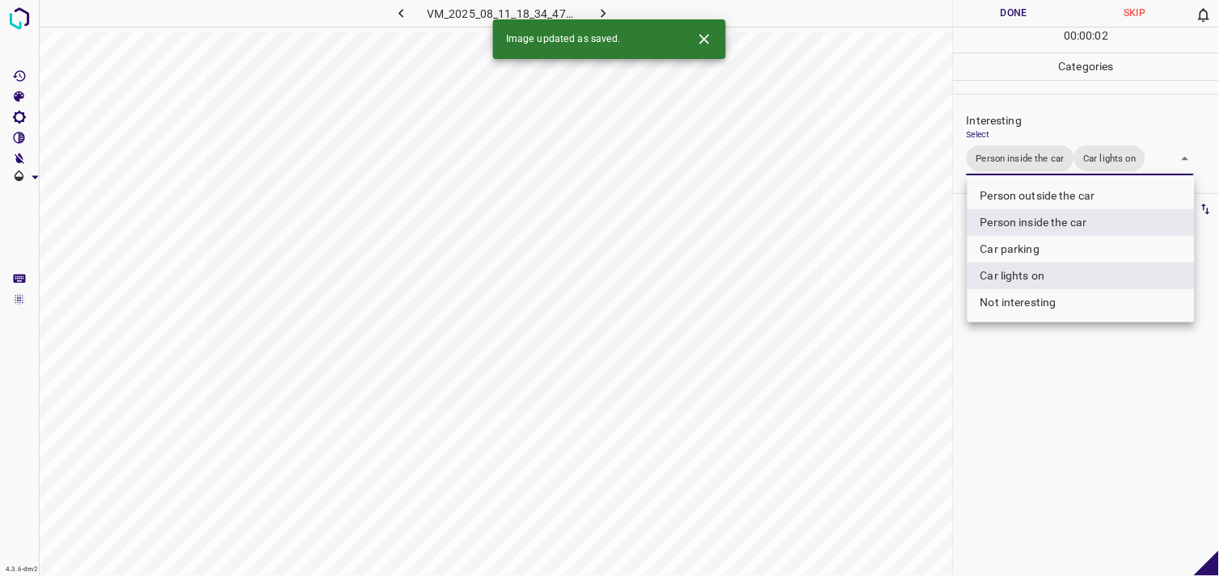
click at [1060, 433] on div at bounding box center [609, 288] width 1219 height 576
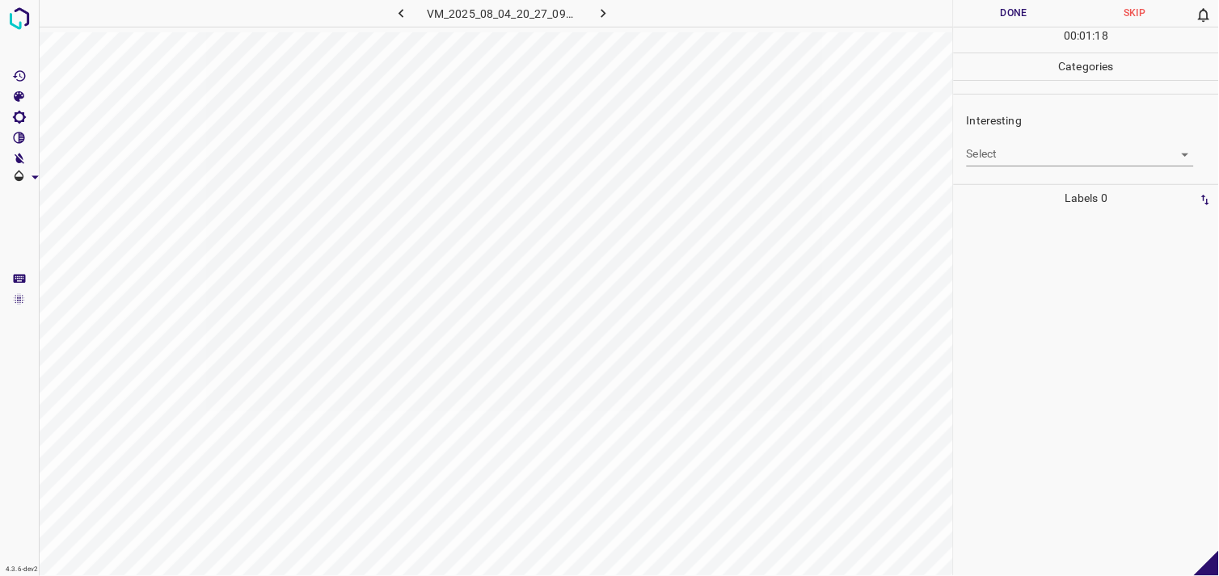
click at [1082, 157] on body "4.3.6-dev2 VM_2025_08_04_20_27_09_902_08.gif Done Skip 0 00 : 01 : 18 Categorie…" at bounding box center [609, 288] width 1219 height 576
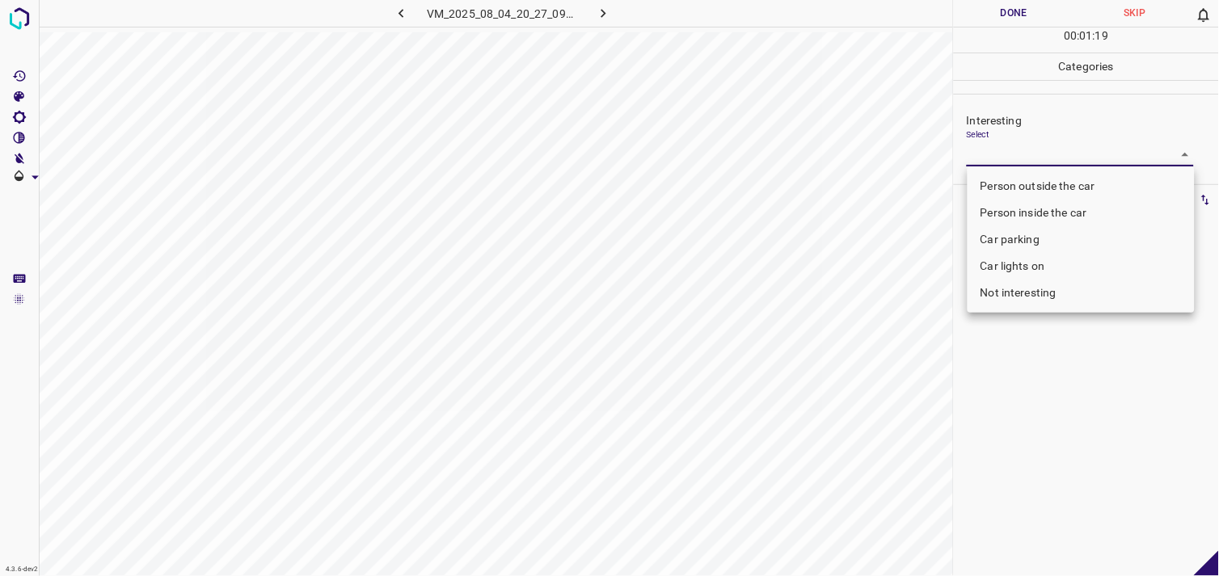
click at [1070, 292] on li "Not interesting" at bounding box center [1081, 293] width 227 height 27
type input "Not interesting"
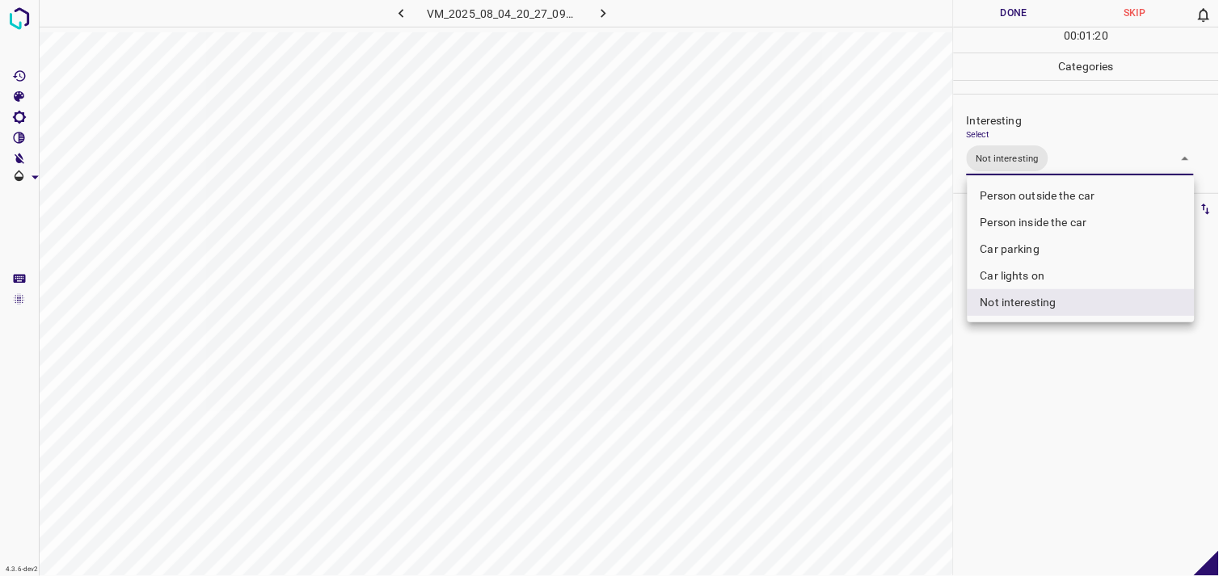
click at [1063, 376] on div at bounding box center [609, 288] width 1219 height 576
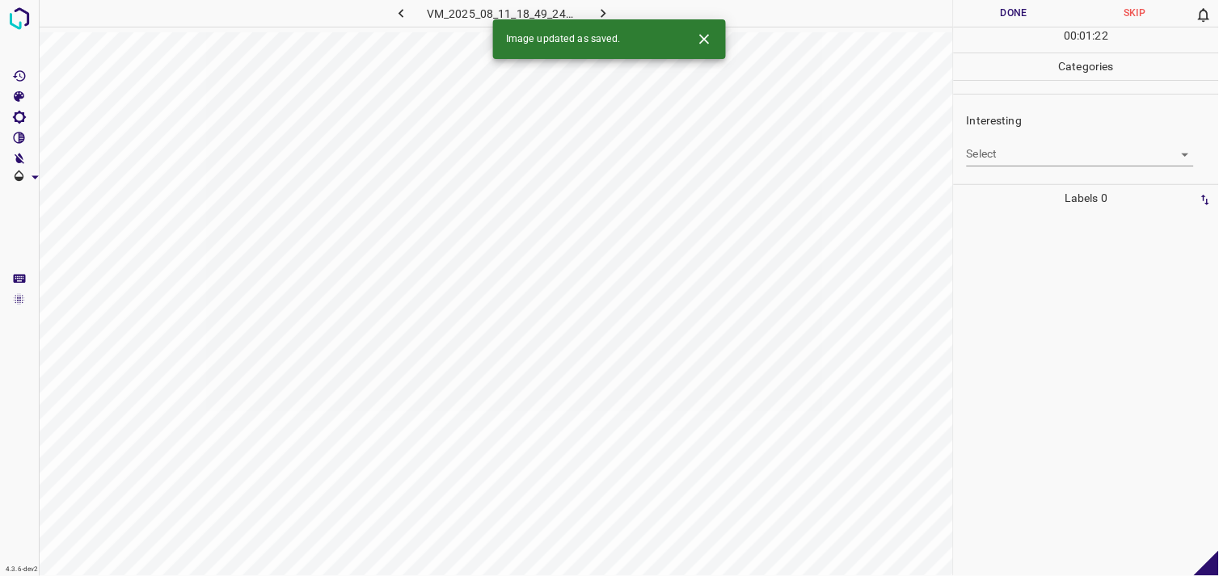
click at [1011, 154] on body "4.3.6-dev2 VM_2025_08_11_18_49_24_968_05.gif Done Skip 0 00 : 01 : 22 Categorie…" at bounding box center [609, 288] width 1219 height 576
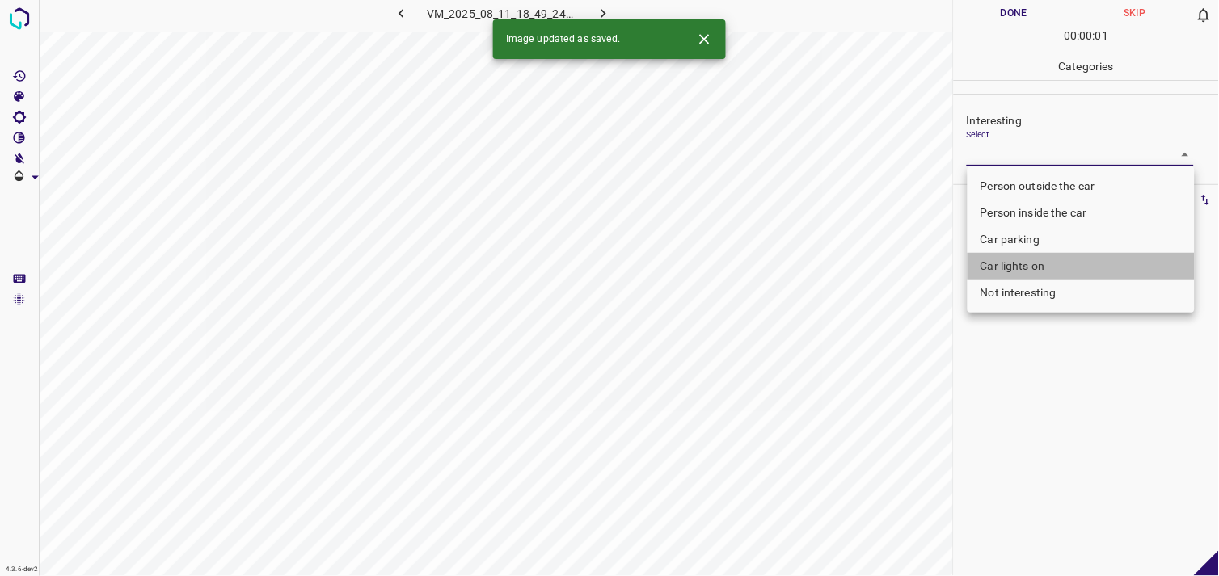
click at [1025, 268] on li "Car lights on" at bounding box center [1081, 266] width 227 height 27
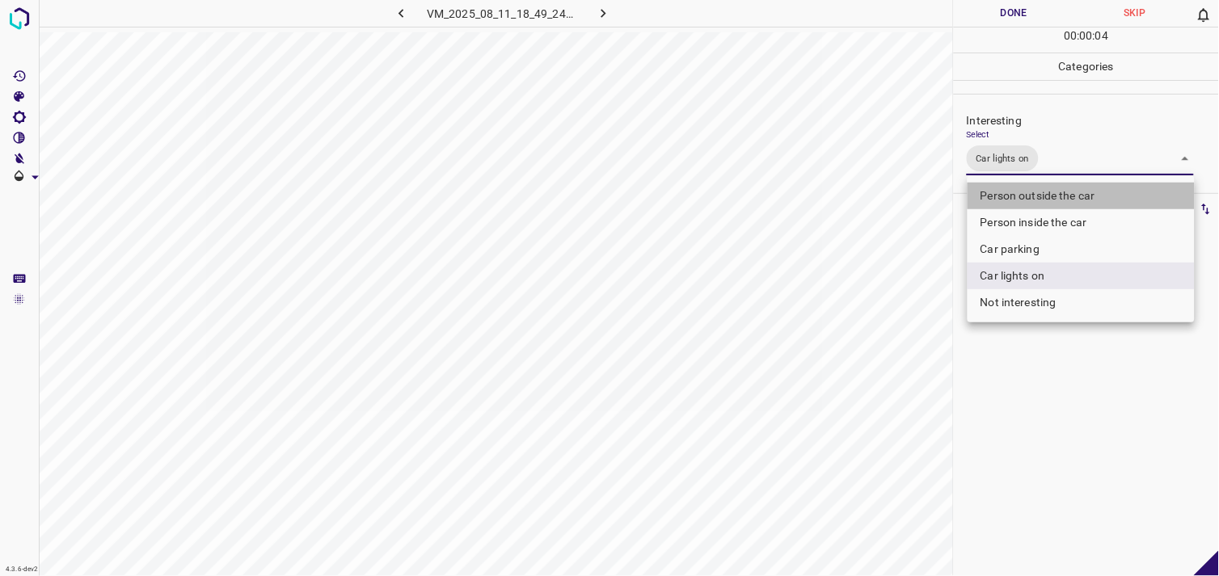
click at [1027, 196] on li "Person outside the car" at bounding box center [1081, 196] width 227 height 27
type input "Car lights on,Person outside the car"
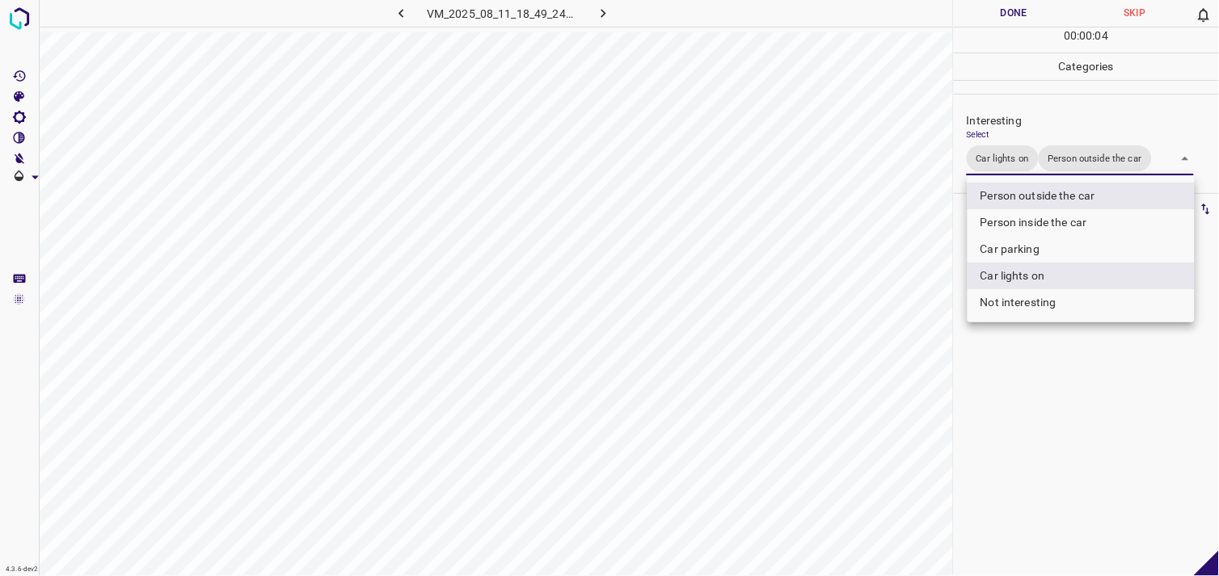
click at [1051, 427] on div at bounding box center [609, 288] width 1219 height 576
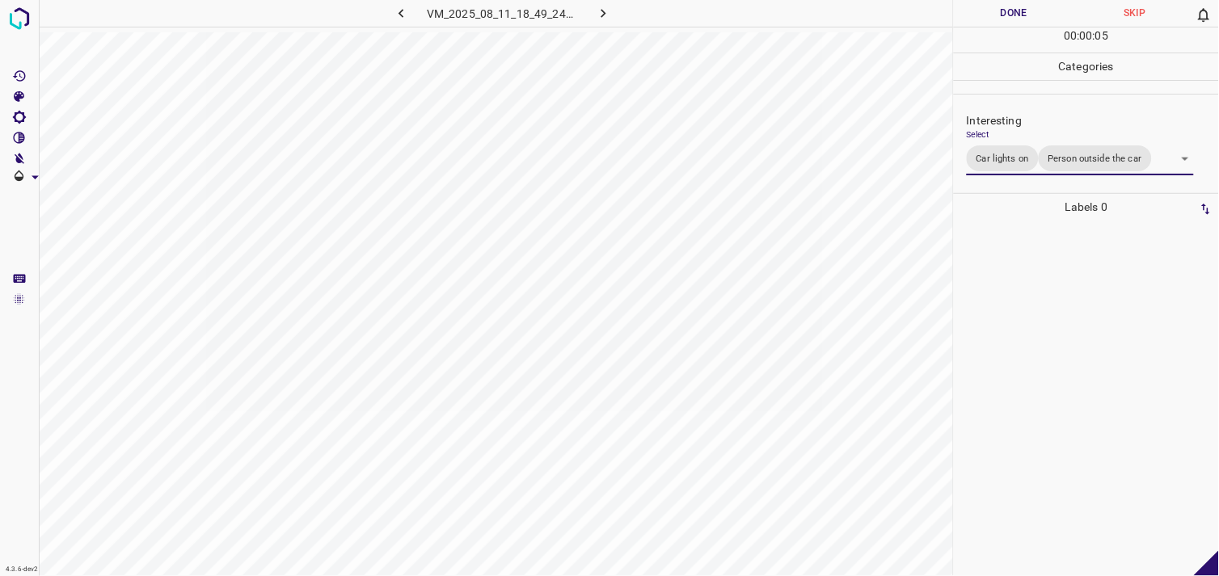
click at [1047, 353] on div at bounding box center [1086, 399] width 255 height 356
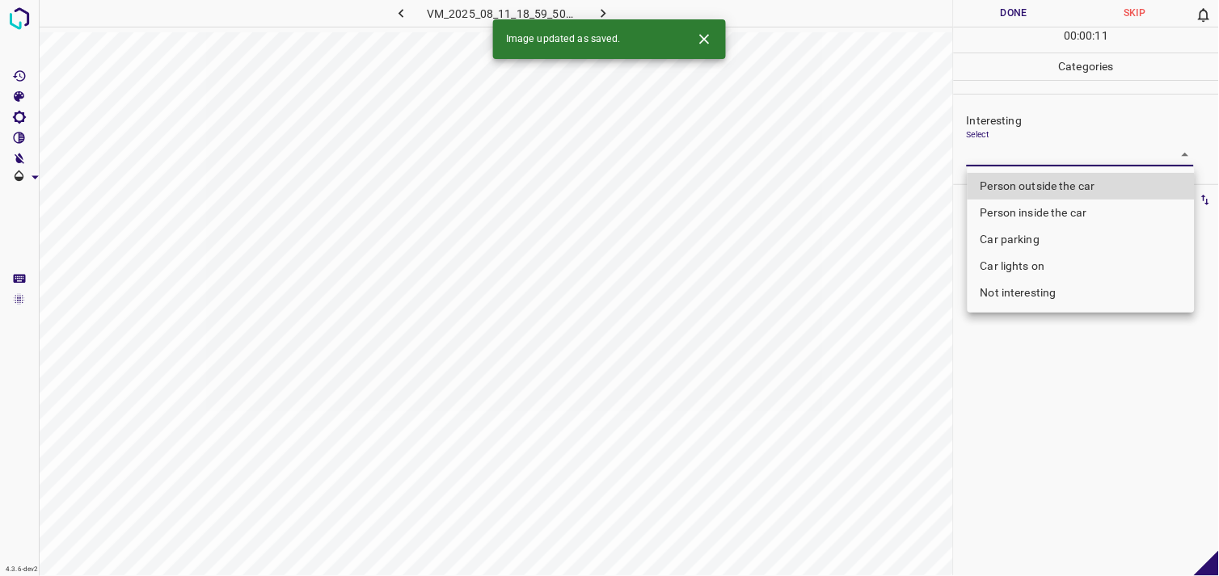
click at [1038, 162] on body "4.3.6-dev2 VM_2025_08_11_18_59_50_898_04.gif Done Skip 0 00 : 00 : 11 Categorie…" at bounding box center [609, 288] width 1219 height 576
click at [1079, 183] on li "Person outside the car" at bounding box center [1081, 186] width 227 height 27
type input "Person outside the car"
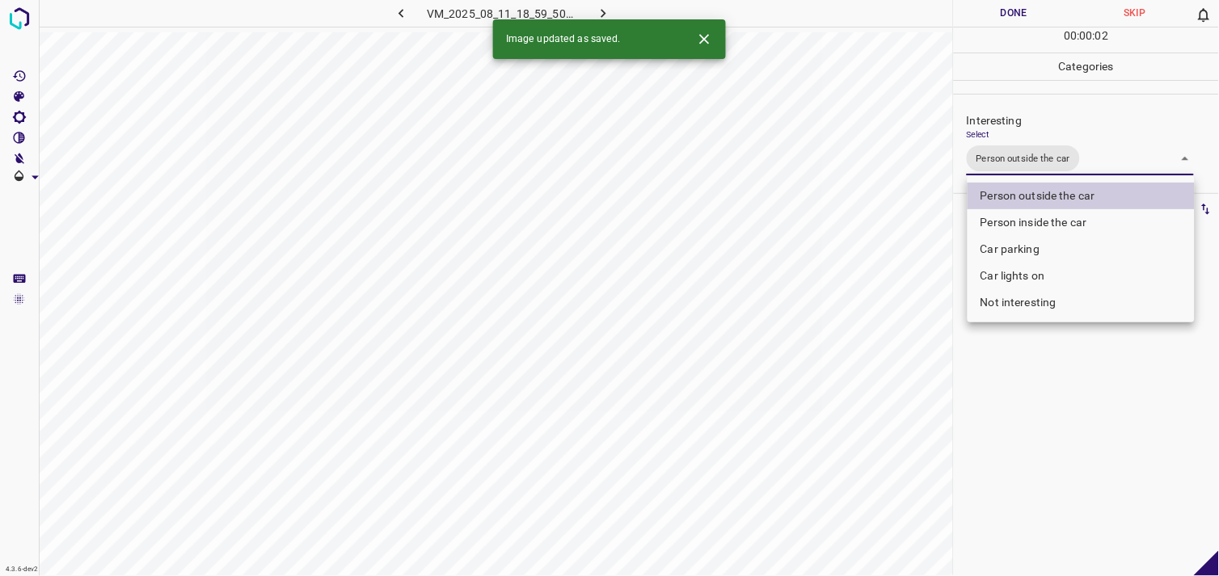
click at [1101, 381] on div at bounding box center [609, 288] width 1219 height 576
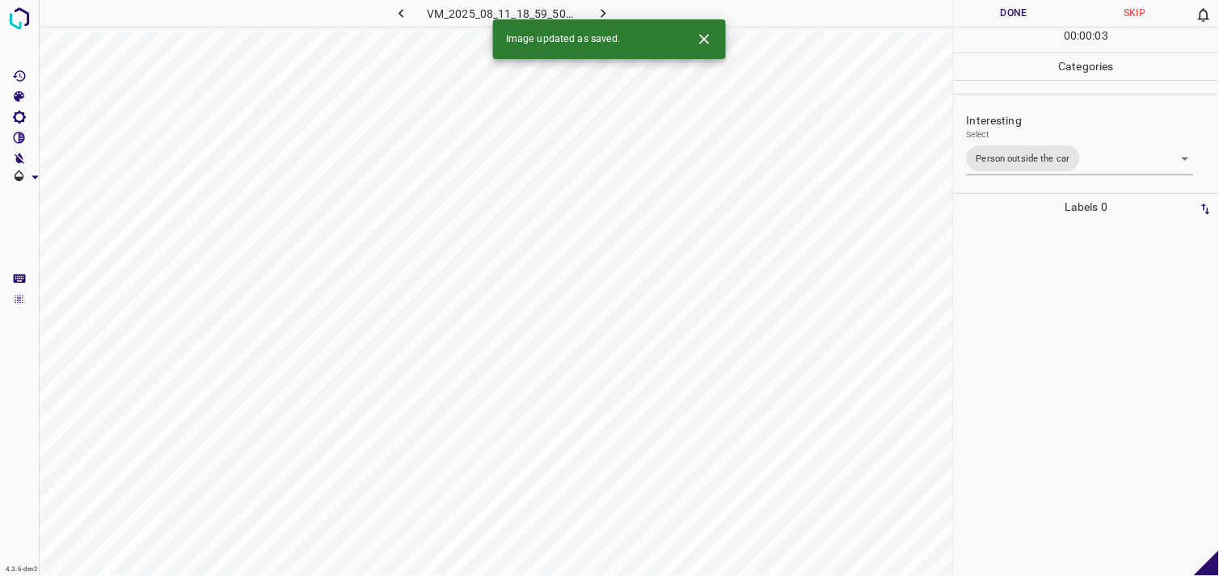
click at [1077, 331] on div at bounding box center [1086, 399] width 255 height 356
click at [1037, 143] on body "4.3.6-dev2 VM_2025_08_04_19_29_22_850_08.gif Done Skip 0 00 : 00 : 04 Categorie…" at bounding box center [609, 288] width 1219 height 576
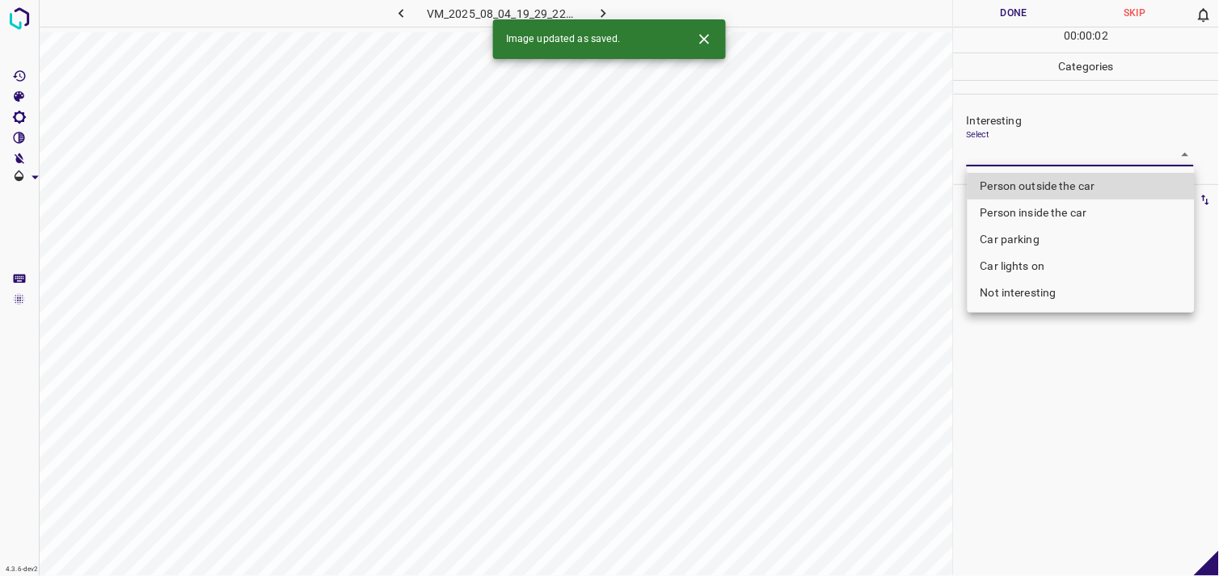
click at [1046, 237] on li "Car parking" at bounding box center [1081, 239] width 227 height 27
type input "Car parking"
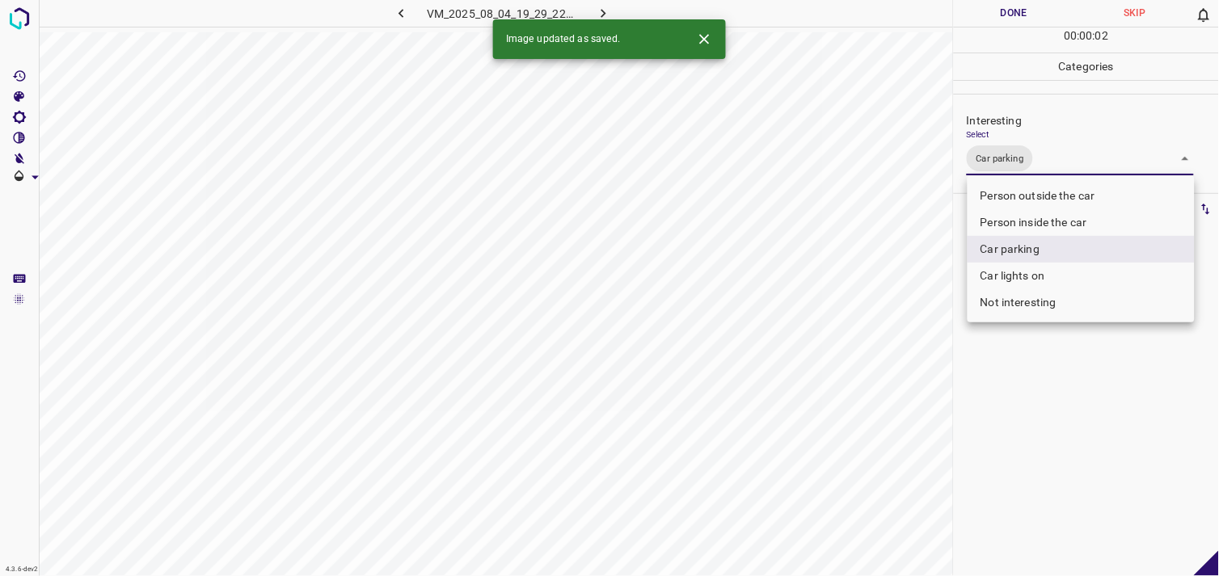
click at [1063, 337] on div at bounding box center [609, 288] width 1219 height 576
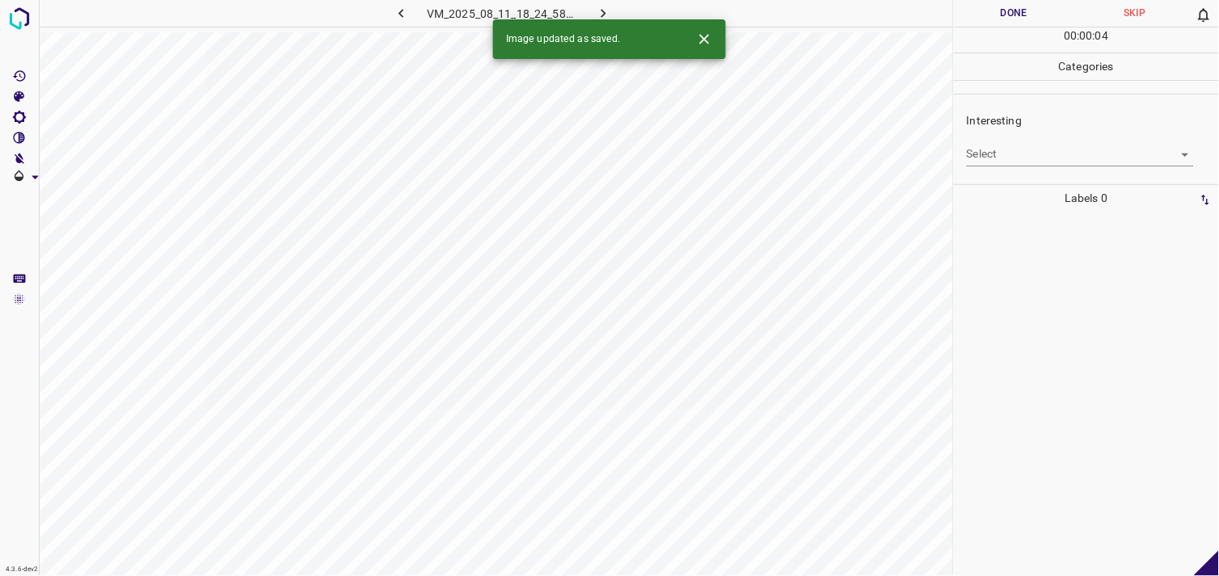
click at [1019, 143] on body "4.3.6-dev2 VM_2025_08_11_18_24_58_117_06.gif Done Skip 0 00 : 00 : 04 Categorie…" at bounding box center [609, 288] width 1219 height 576
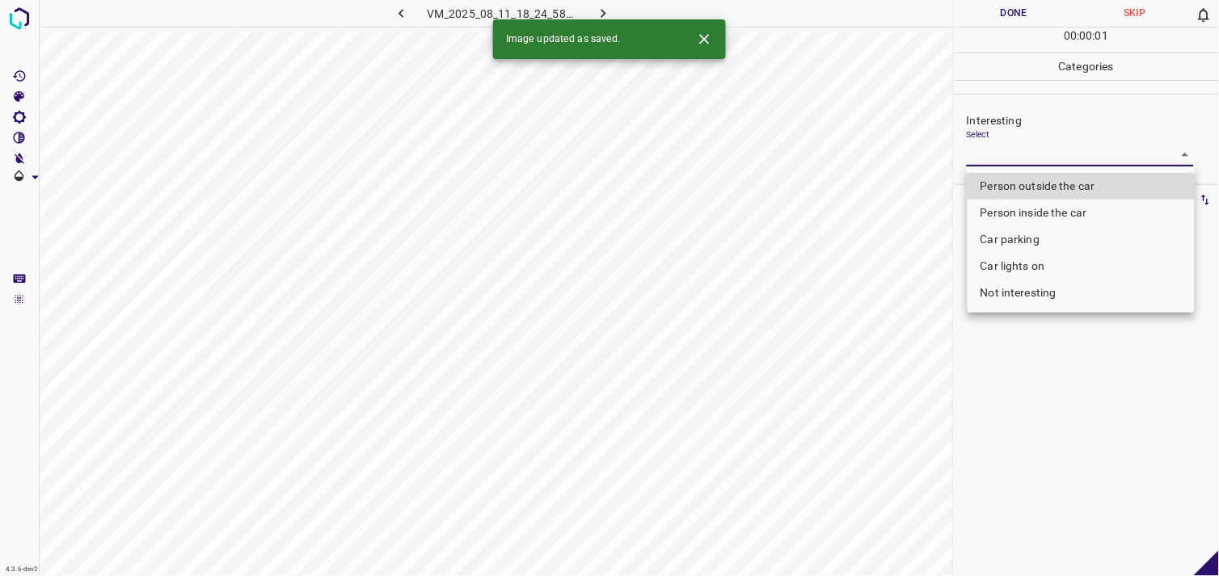
click at [1049, 179] on li "Person outside the car" at bounding box center [1081, 186] width 227 height 27
type input "Person outside the car"
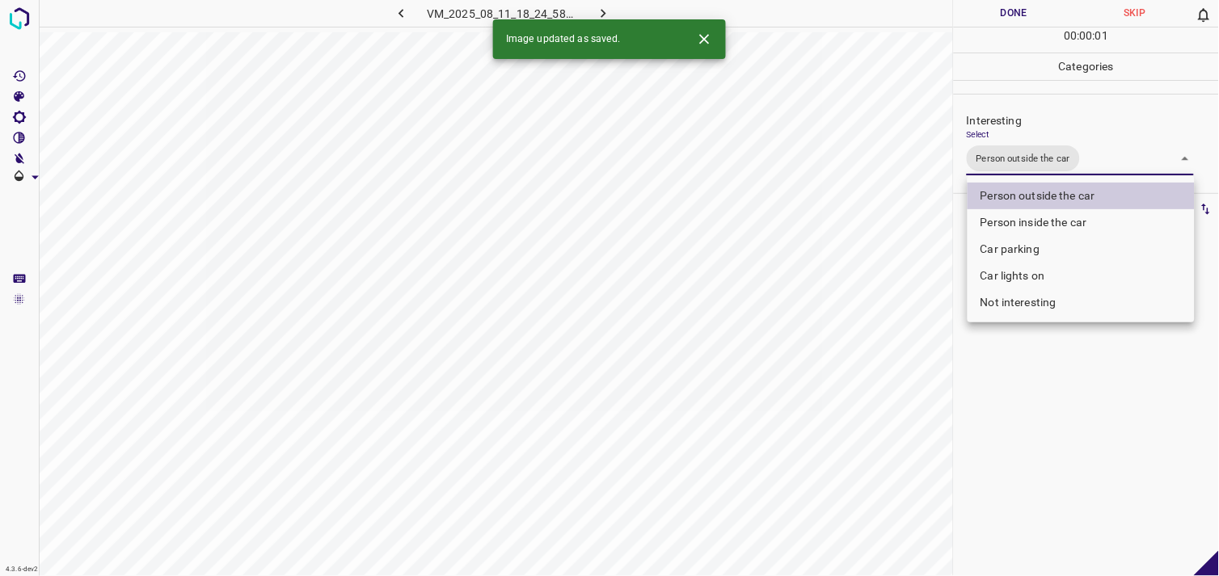
click at [1013, 398] on div at bounding box center [609, 288] width 1219 height 576
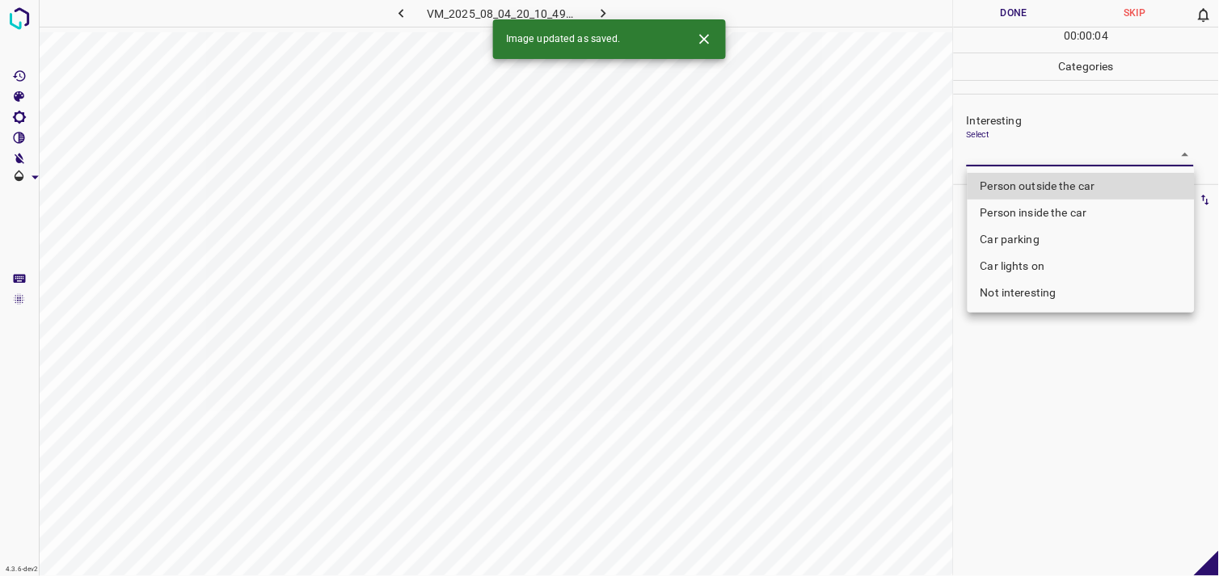
click at [1004, 164] on body "4.3.6-dev2 VM_2025_08_04_20_10_49_626_03.gif Done Skip 0 00 : 00 : 04 Categorie…" at bounding box center [609, 288] width 1219 height 576
click at [1044, 183] on li "Person outside the car" at bounding box center [1081, 186] width 227 height 27
type input "Person outside the car"
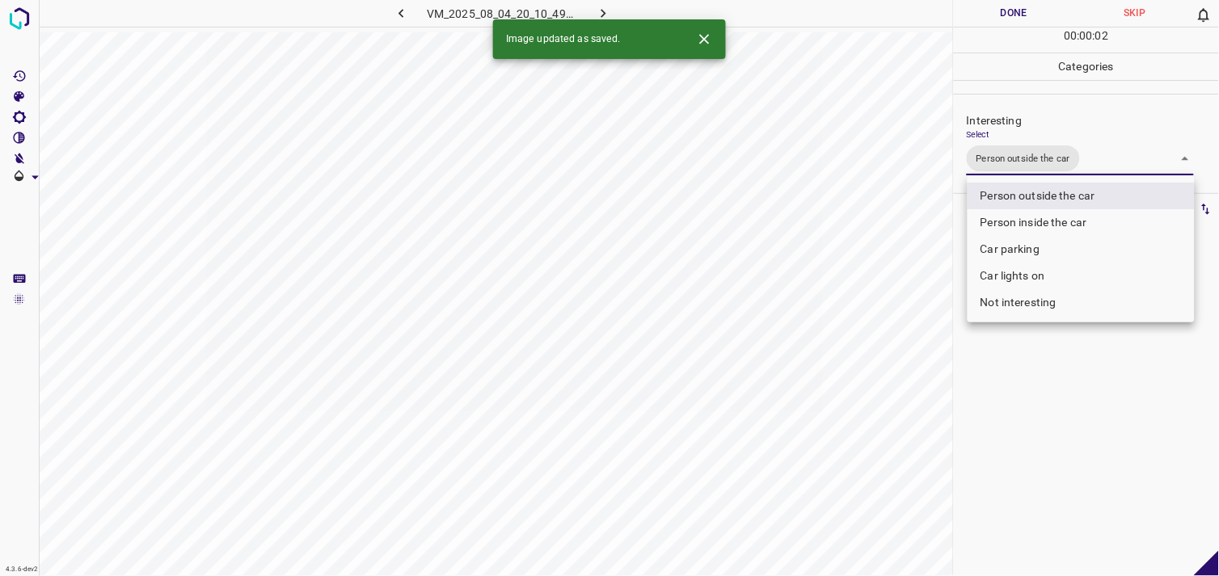
click at [1058, 364] on div at bounding box center [609, 288] width 1219 height 576
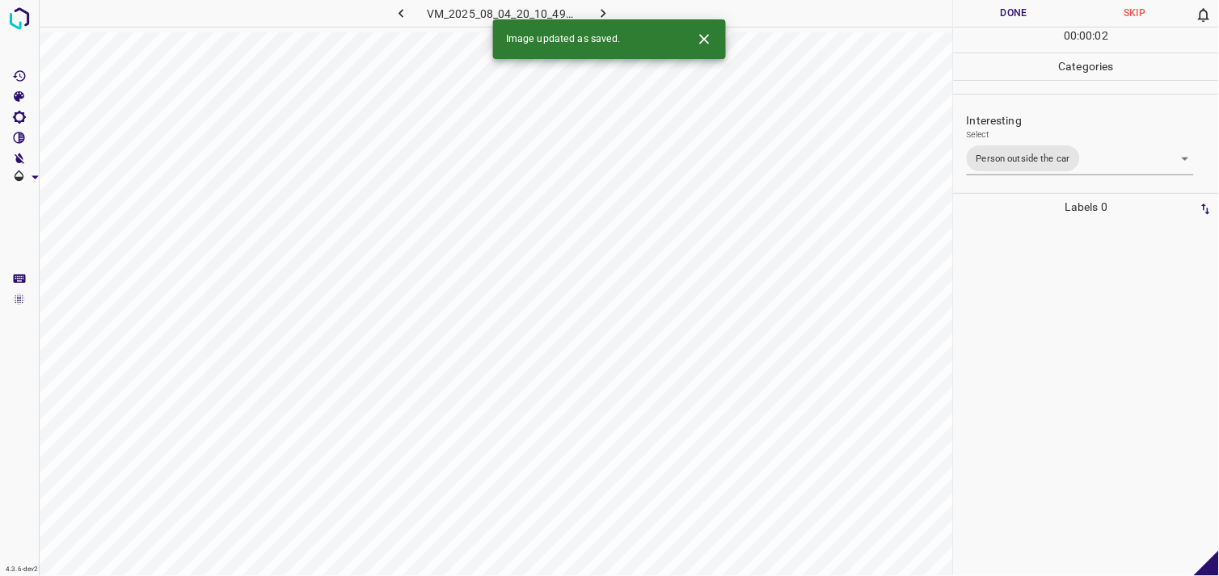
click at [1053, 280] on div at bounding box center [1086, 399] width 255 height 356
click at [1045, 152] on body "4.3.6-dev2 VM_2025_08_11_18_43_35_047_02.gif Done Skip 0 00 : 00 : 02 Categorie…" at bounding box center [609, 288] width 1219 height 576
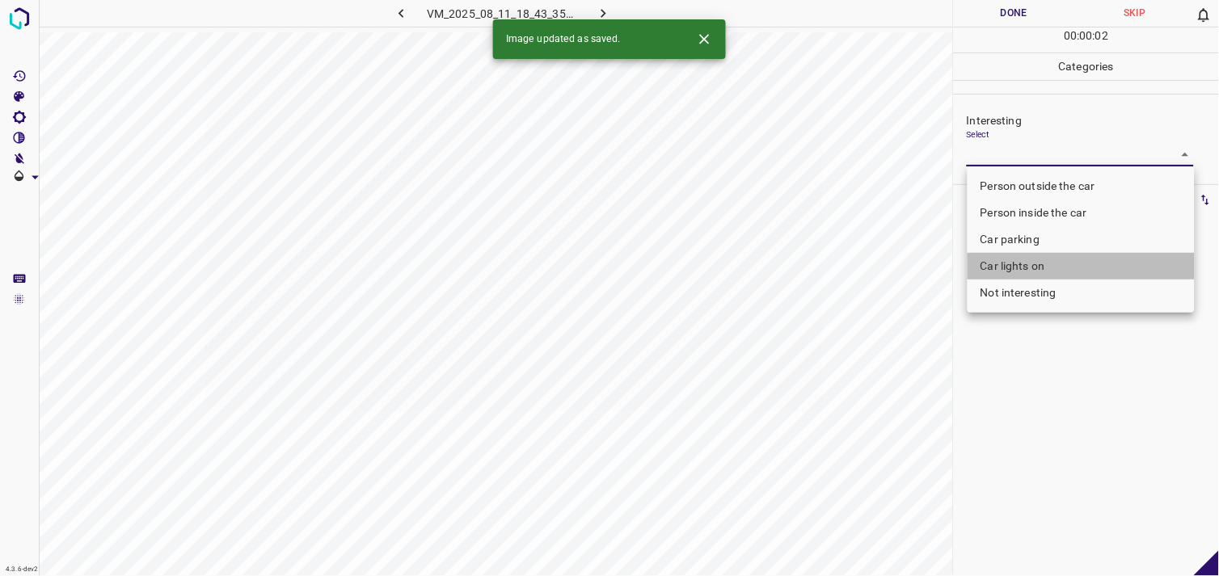
click at [1048, 275] on li "Car lights on" at bounding box center [1081, 266] width 227 height 27
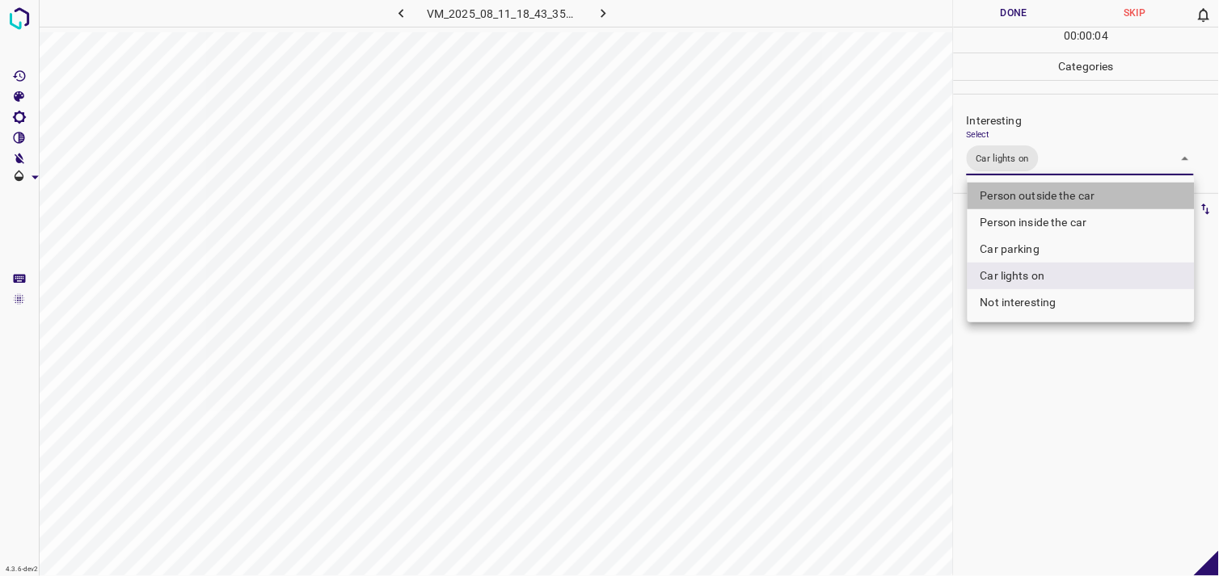
click at [1058, 196] on li "Person outside the car" at bounding box center [1081, 196] width 227 height 27
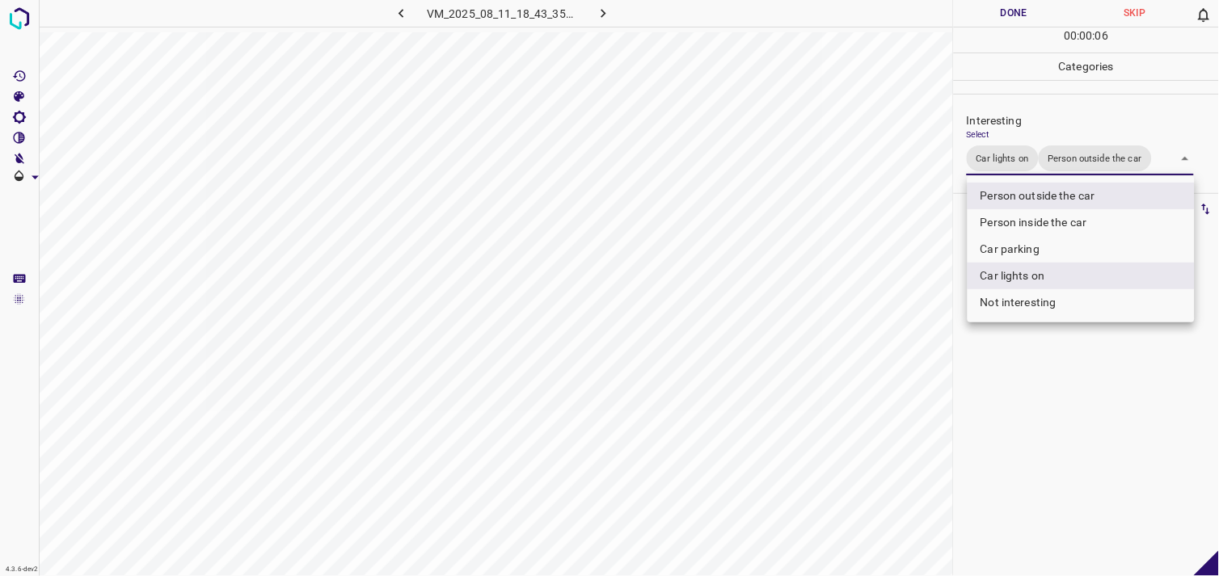
click at [1060, 218] on li "Person inside the car" at bounding box center [1081, 222] width 227 height 27
type input "Car lights on,Person outside the car,Person inside the car"
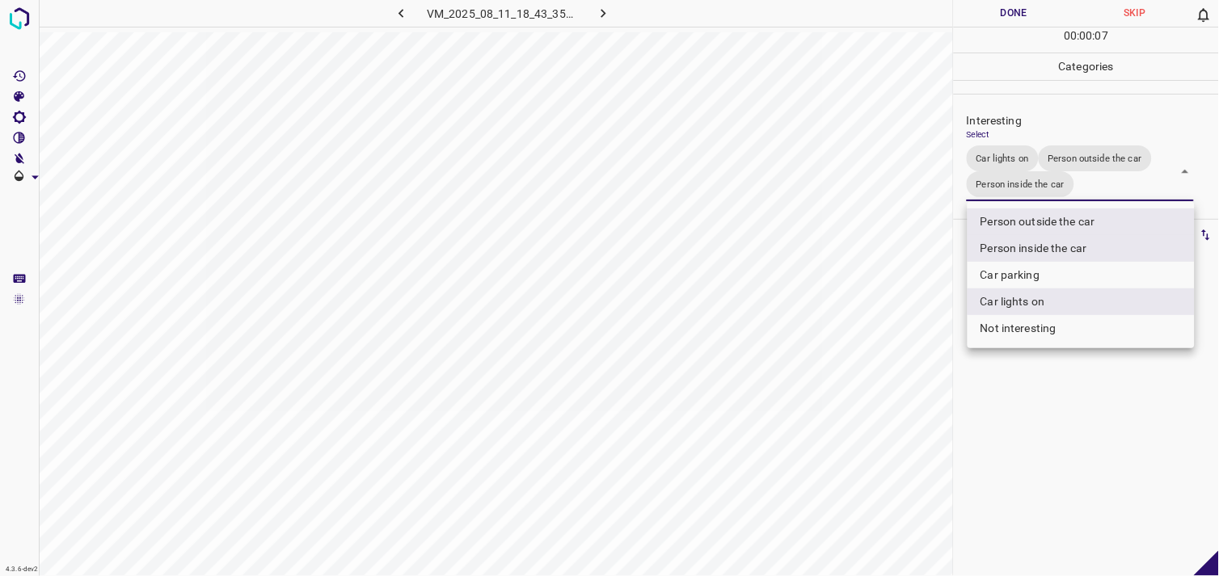
click at [1066, 399] on div at bounding box center [609, 288] width 1219 height 576
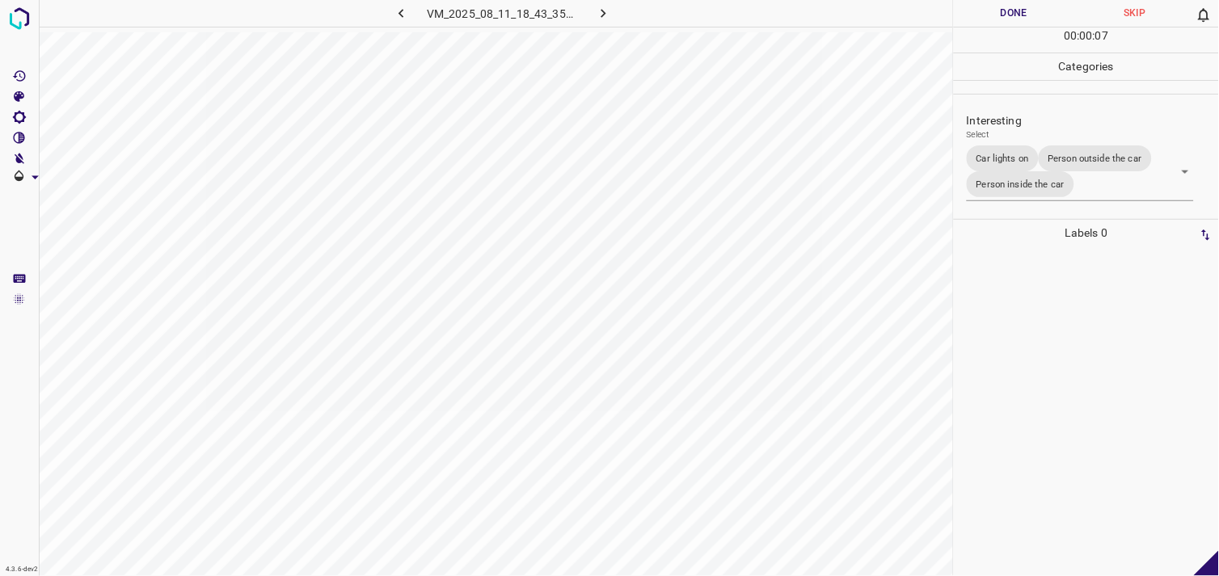
click at [1062, 374] on div at bounding box center [1086, 412] width 255 height 330
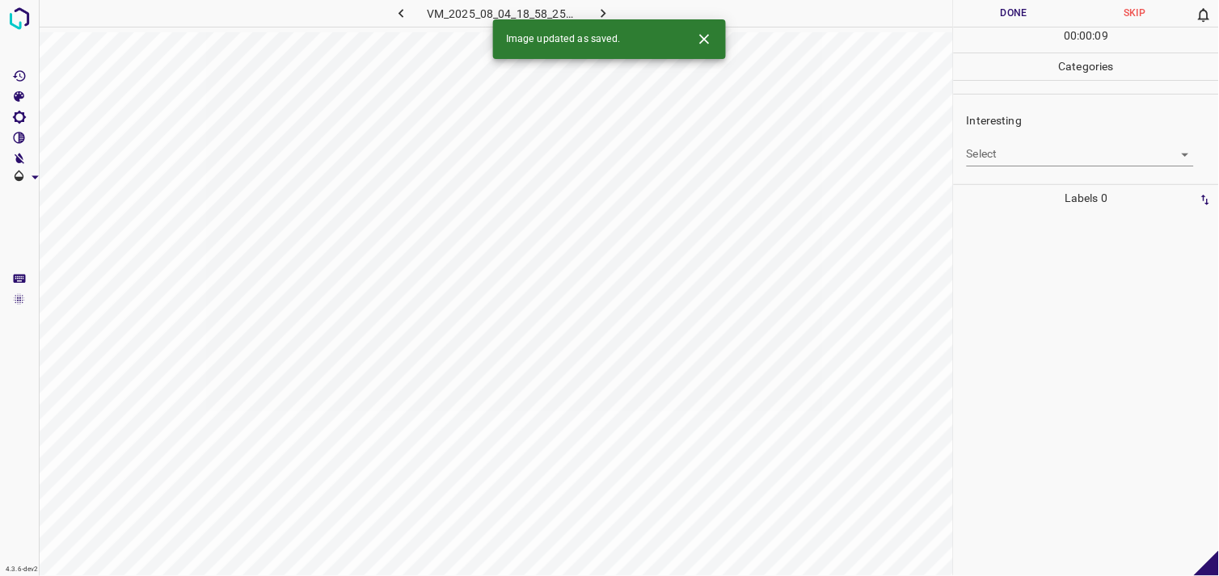
click at [1055, 154] on body "4.3.6-dev2 VM_2025_08_04_18_58_25_354_02.gif Done Skip 0 00 : 00 : 09 Categorie…" at bounding box center [609, 288] width 1219 height 576
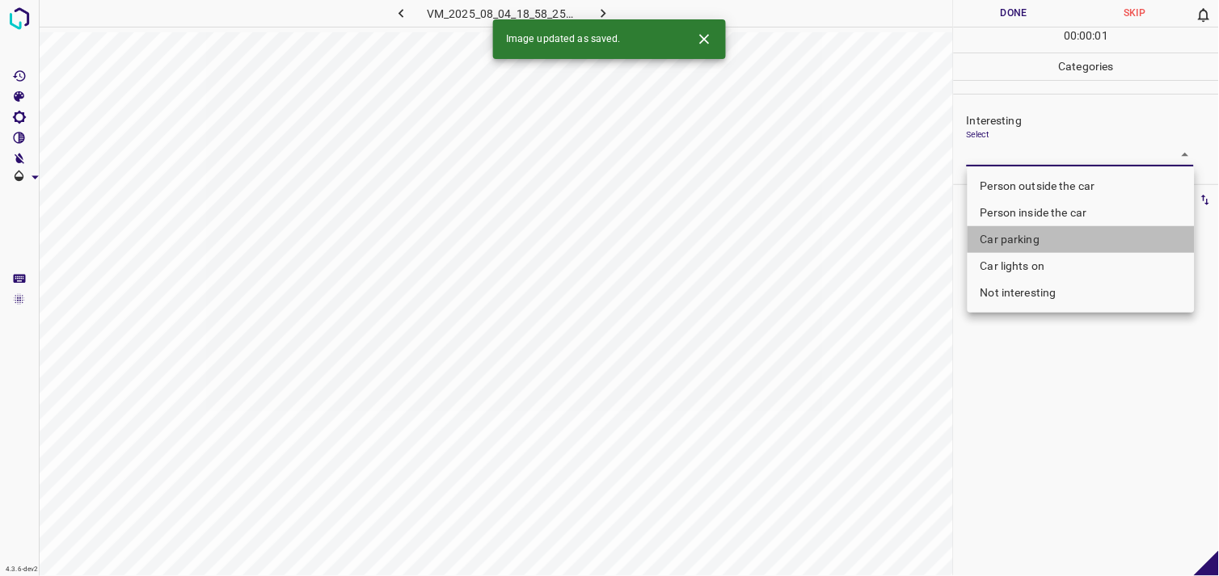
click at [1028, 238] on li "Car parking" at bounding box center [1081, 239] width 227 height 27
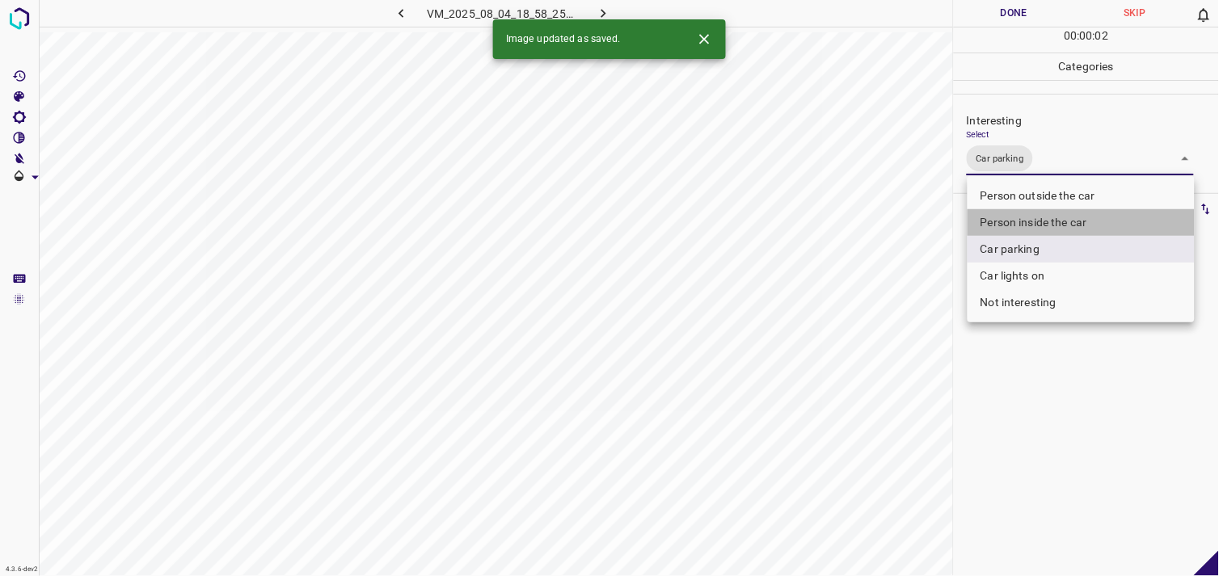
click at [1049, 220] on li "Person inside the car" at bounding box center [1081, 222] width 227 height 27
type input "Car parking,Person inside the car"
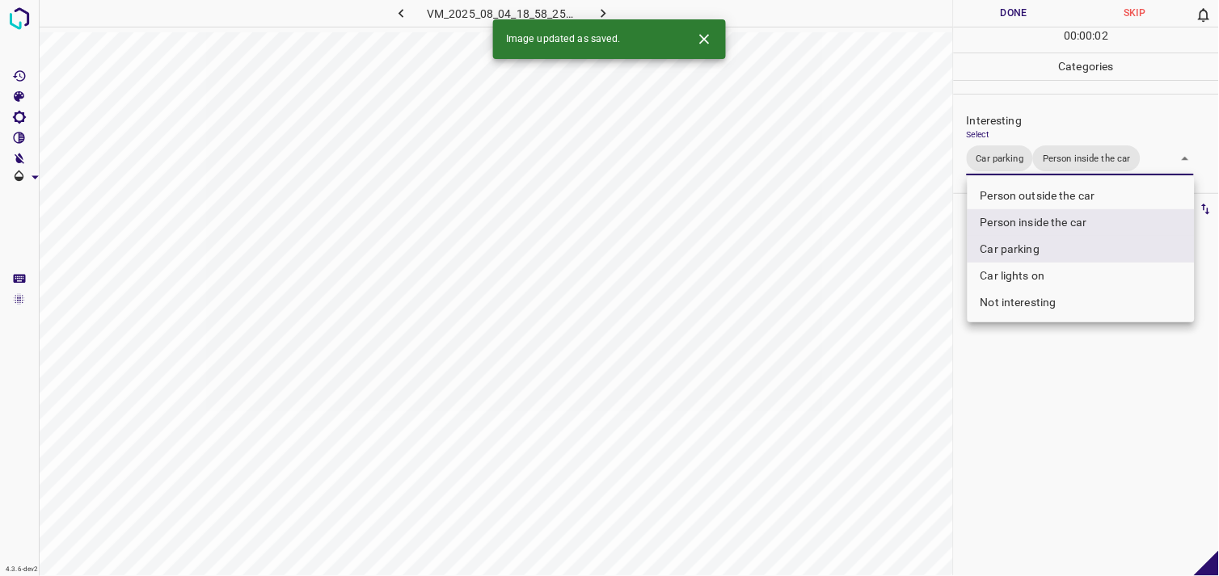
click at [1049, 386] on div at bounding box center [609, 288] width 1219 height 576
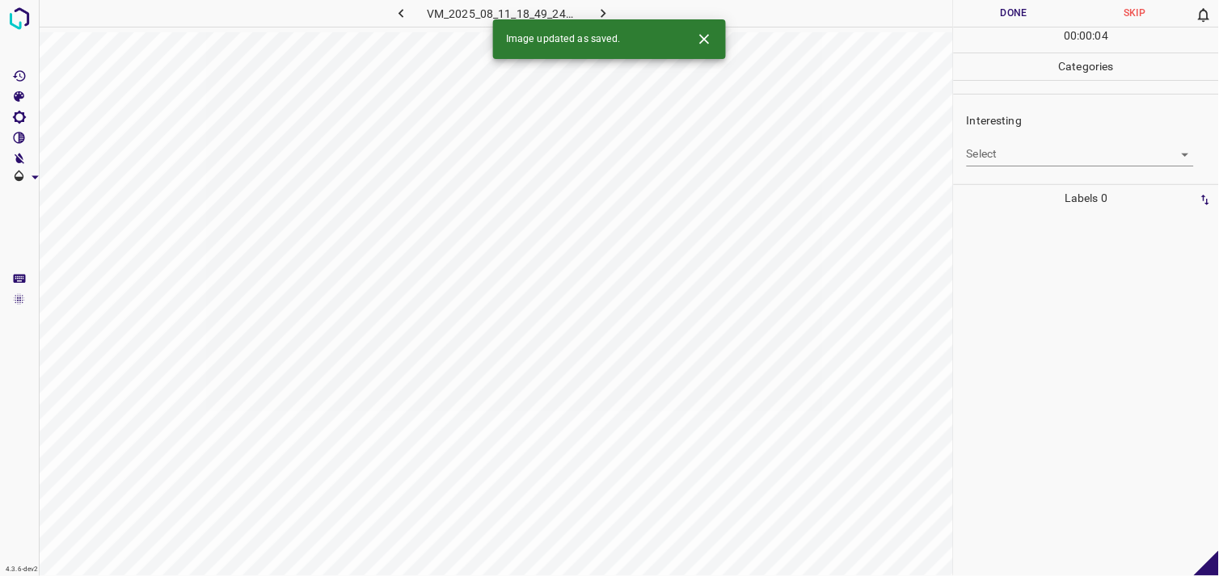
click at [1048, 165] on body "4.3.6-dev2 VM_2025_08_11_18_49_24_968_00.gif Done Skip 0 00 : 00 : 04 Categorie…" at bounding box center [609, 288] width 1219 height 576
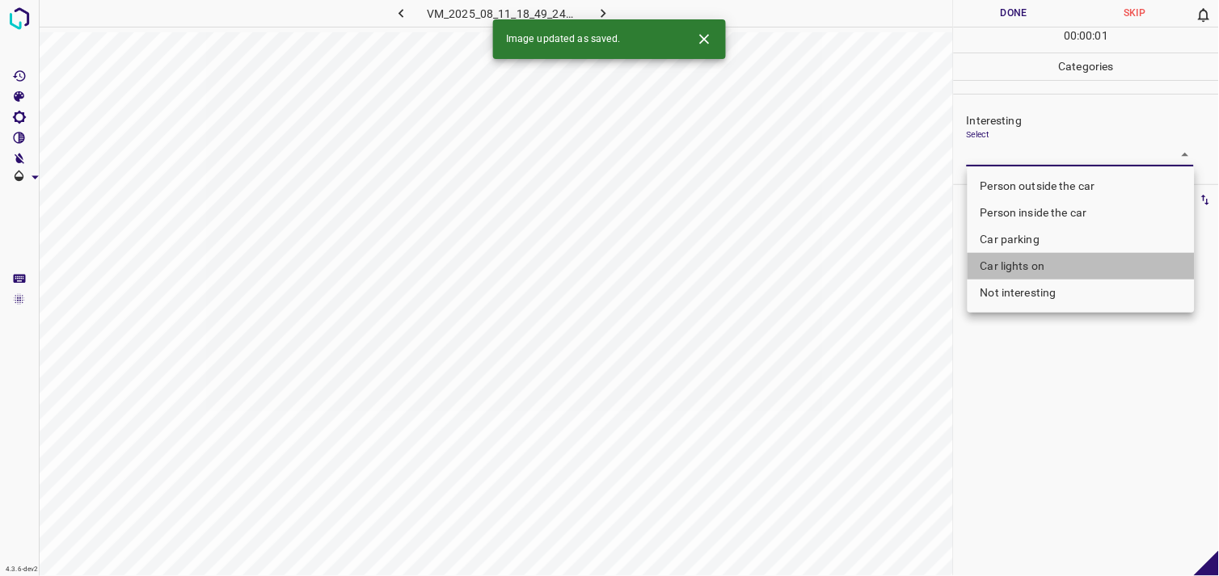
click at [1043, 271] on li "Car lights on" at bounding box center [1081, 266] width 227 height 27
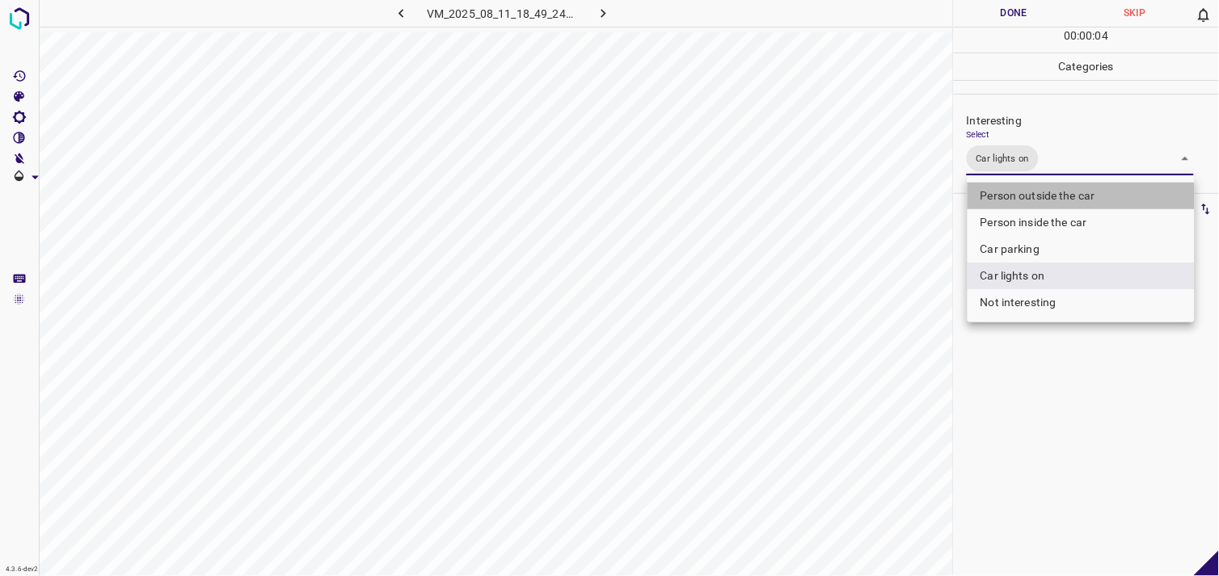
click at [1065, 200] on li "Person outside the car" at bounding box center [1081, 196] width 227 height 27
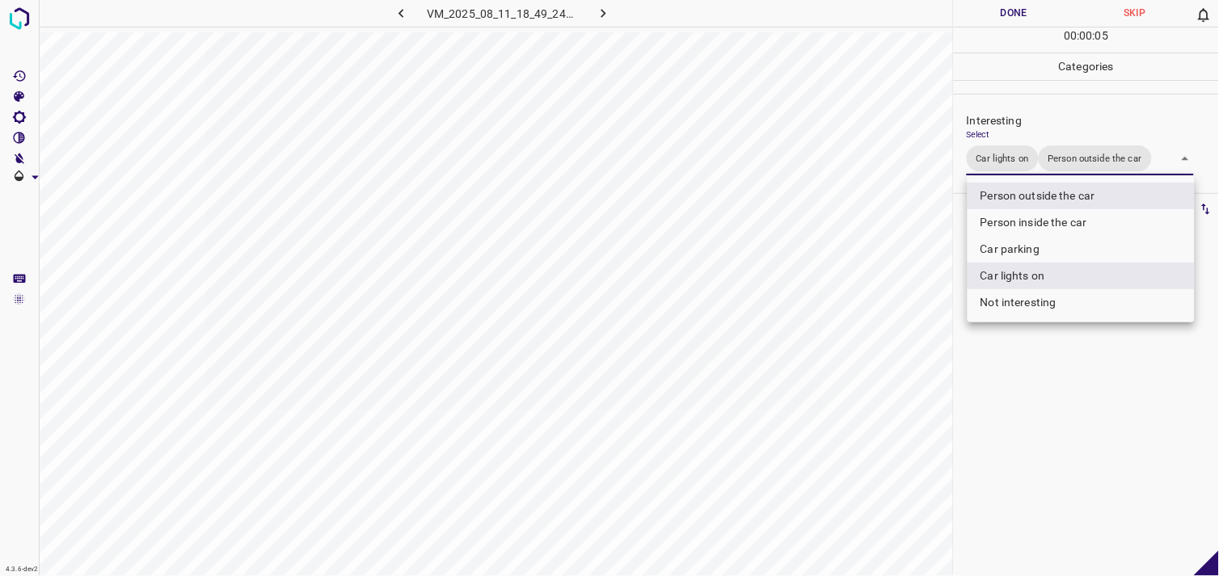
click at [1066, 222] on li "Person inside the car" at bounding box center [1081, 222] width 227 height 27
type input "Car lights on,Person outside the car,Person inside the car"
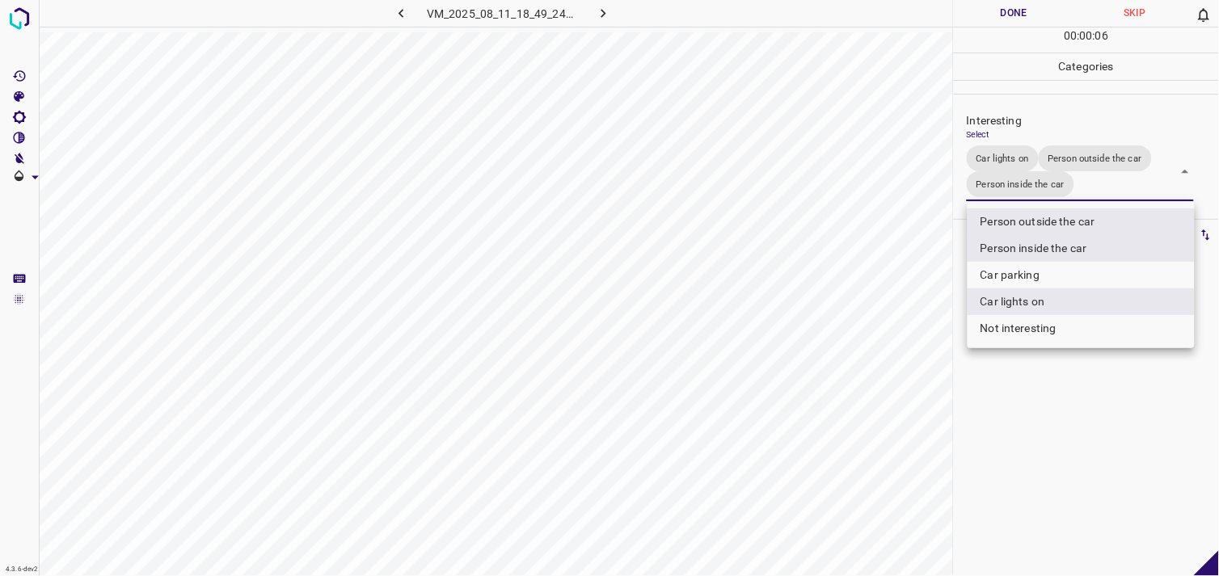
click at [1069, 463] on div at bounding box center [609, 288] width 1219 height 576
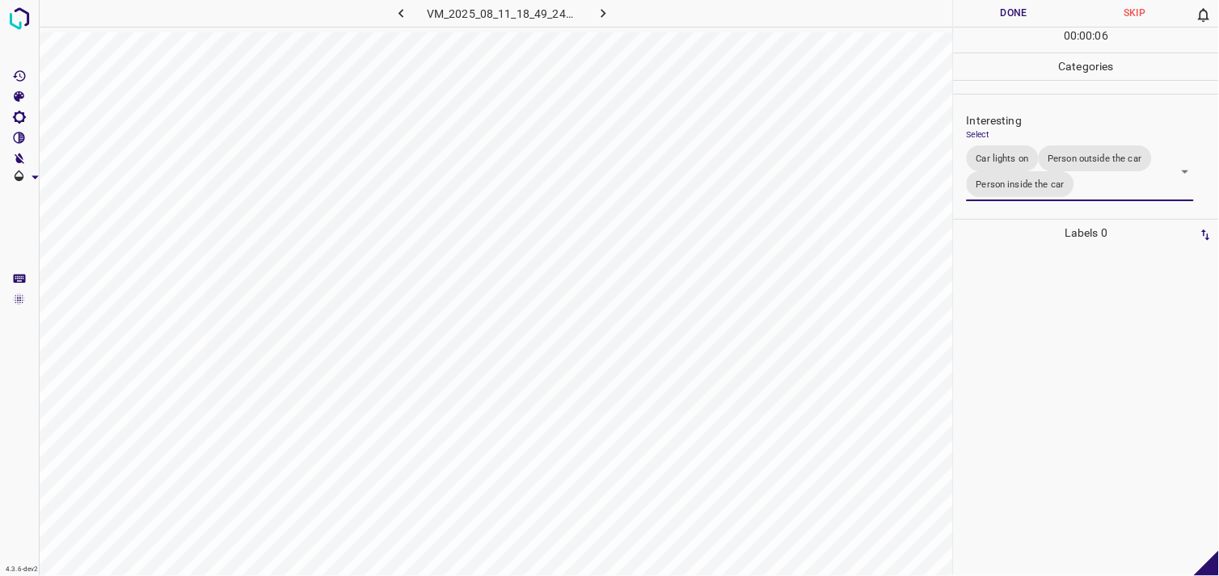
click at [1062, 435] on div at bounding box center [1086, 412] width 255 height 330
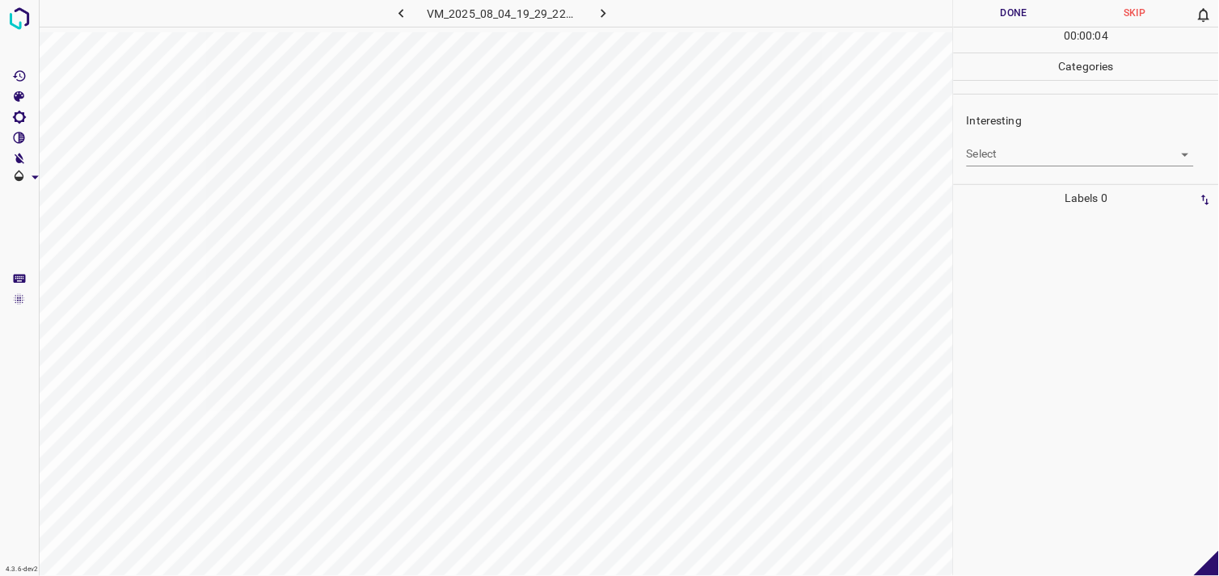
click at [983, 150] on body "4.3.6-dev2 VM_2025_08_04_19_29_22_850_05.gif Done Skip 0 00 : 00 : 04 Categorie…" at bounding box center [609, 288] width 1219 height 576
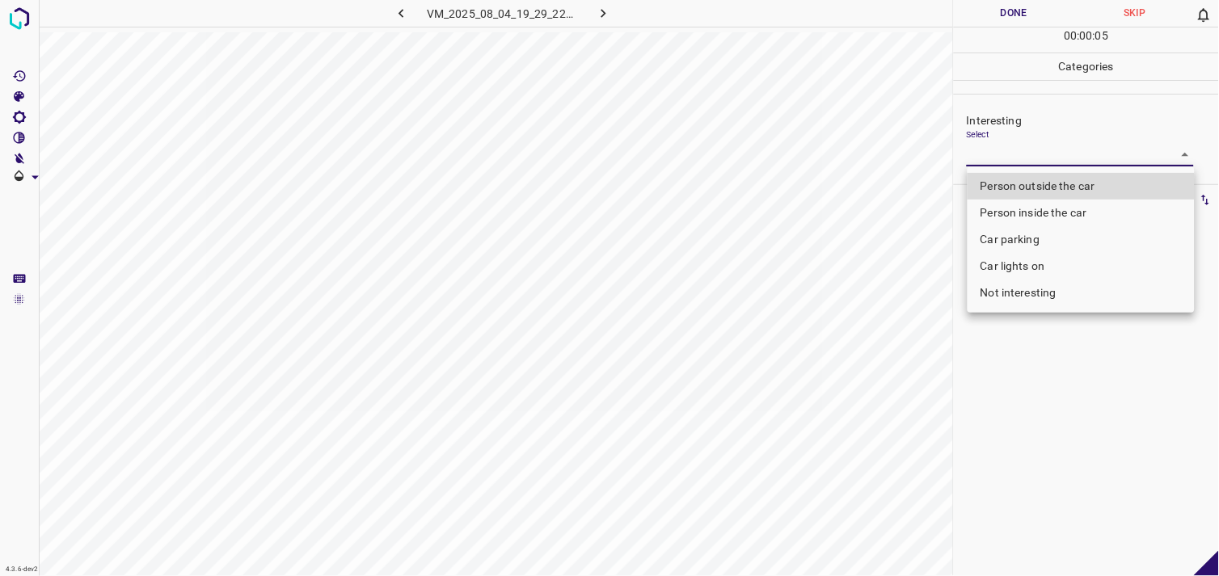
click at [1045, 241] on li "Car parking" at bounding box center [1081, 239] width 227 height 27
type input "Car parking"
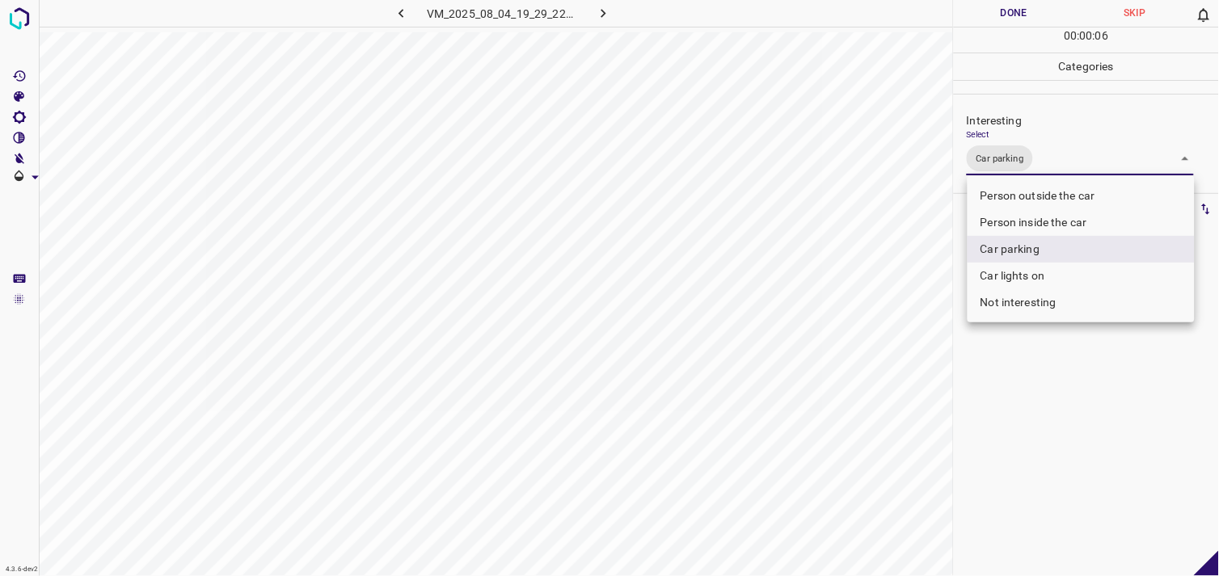
click at [1055, 404] on div at bounding box center [609, 288] width 1219 height 576
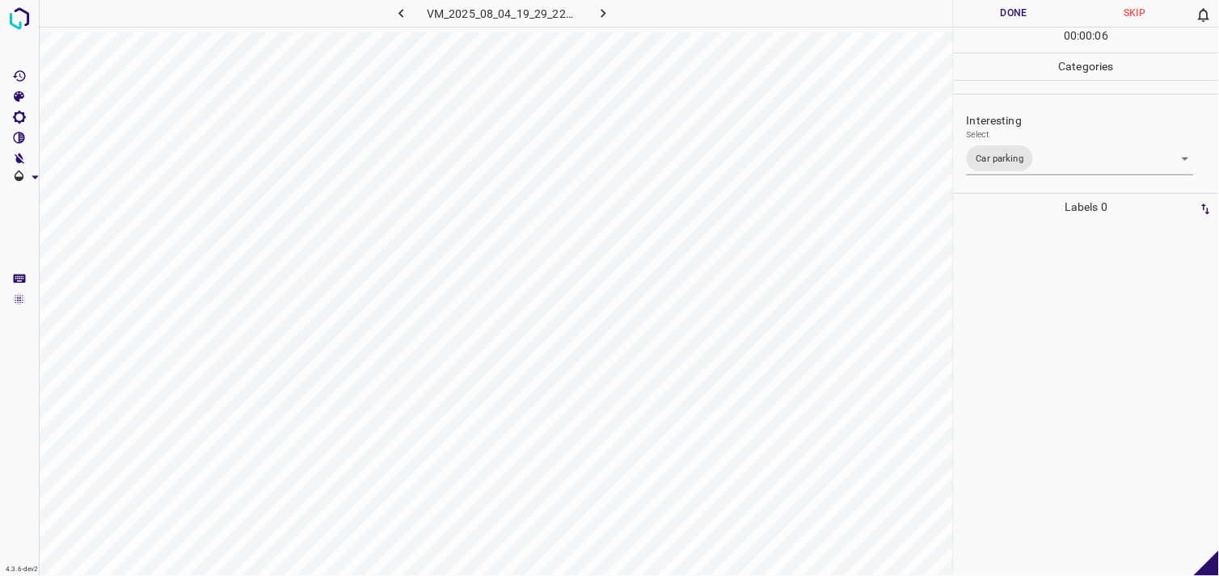
click at [1049, 353] on div at bounding box center [1086, 399] width 255 height 356
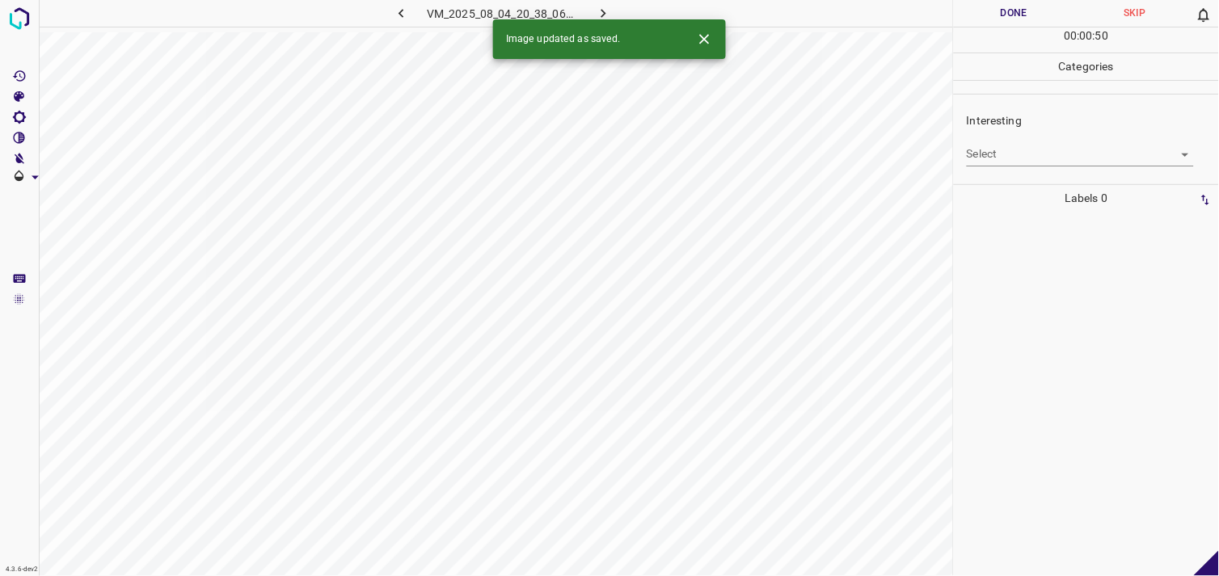
click at [988, 158] on body "4.3.6-dev2 VM_2025_08_04_20_38_06_418_08.gif Done Skip 0 00 : 00 : 50 Categorie…" at bounding box center [609, 288] width 1219 height 576
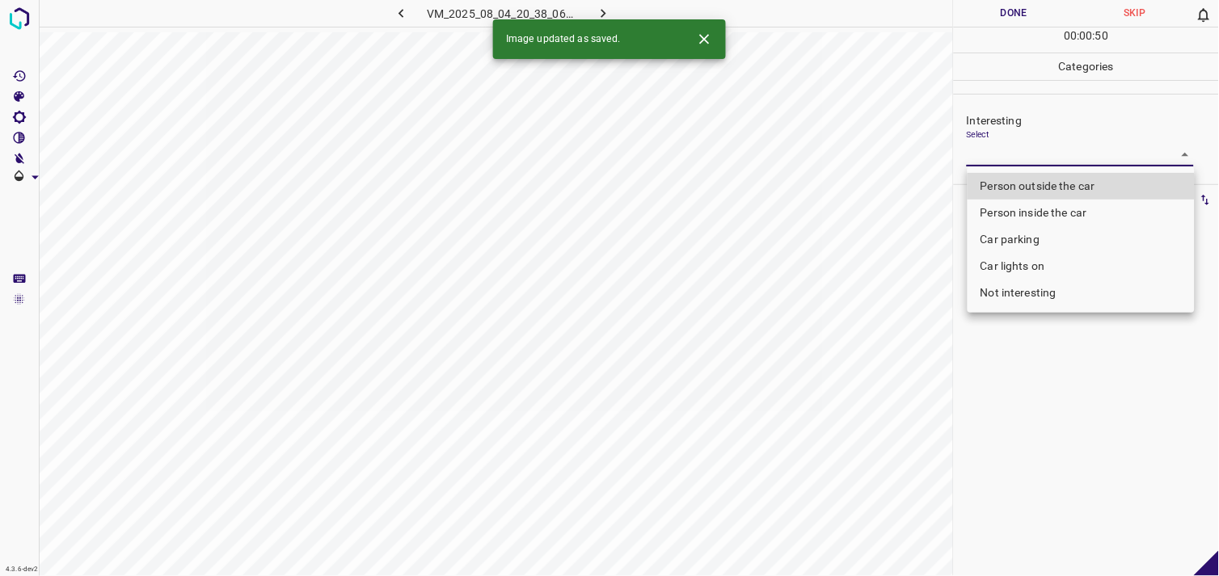
click at [1038, 184] on li "Person outside the car" at bounding box center [1081, 186] width 227 height 27
type input "Person outside the car"
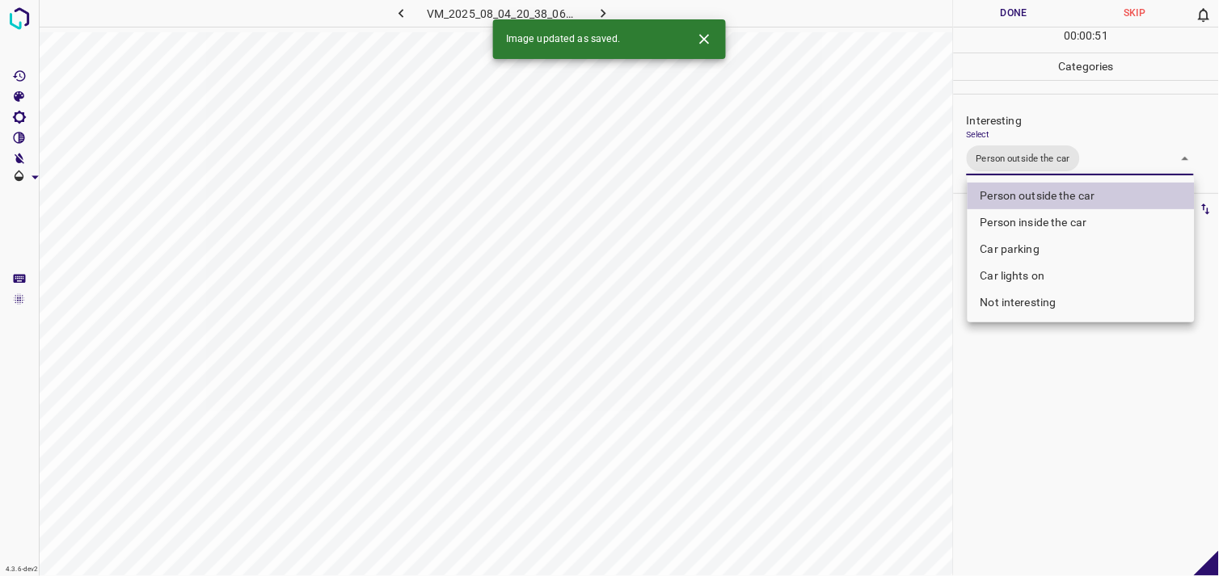
drag, startPoint x: 1045, startPoint y: 409, endPoint x: 1053, endPoint y: 399, distance: 12.8
click at [1046, 410] on div at bounding box center [609, 288] width 1219 height 576
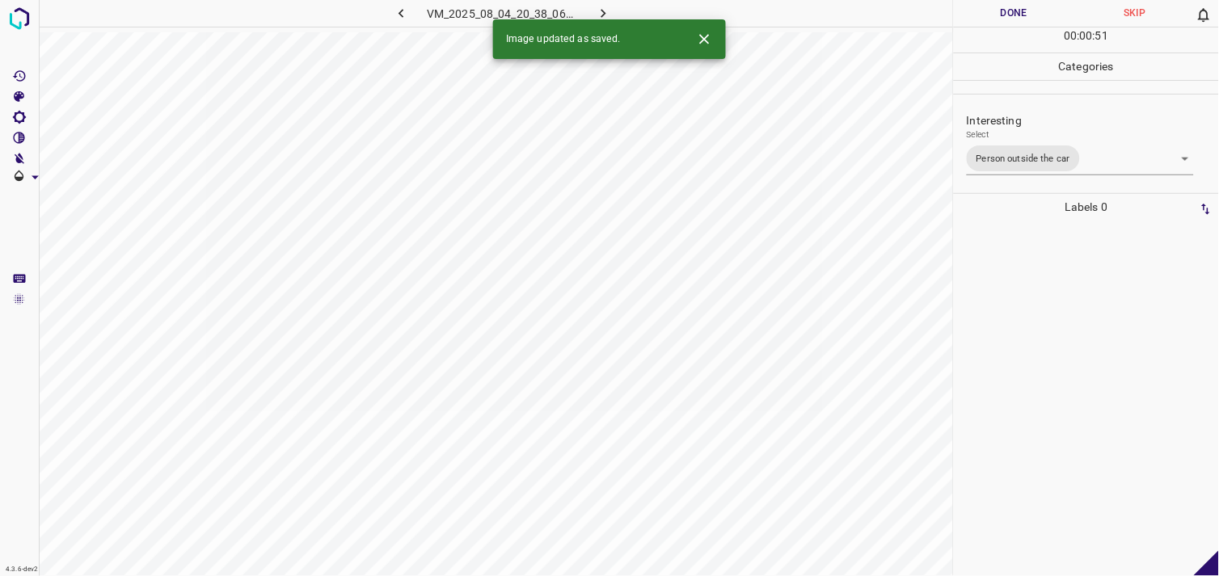
click at [1064, 324] on div at bounding box center [1086, 399] width 255 height 356
click at [1027, 150] on body "4.3.6-dev2 VM_2025_08_11_19_02_33_941_11.gif Done Skip 0 00 : 00 : 54 Categorie…" at bounding box center [609, 288] width 1219 height 576
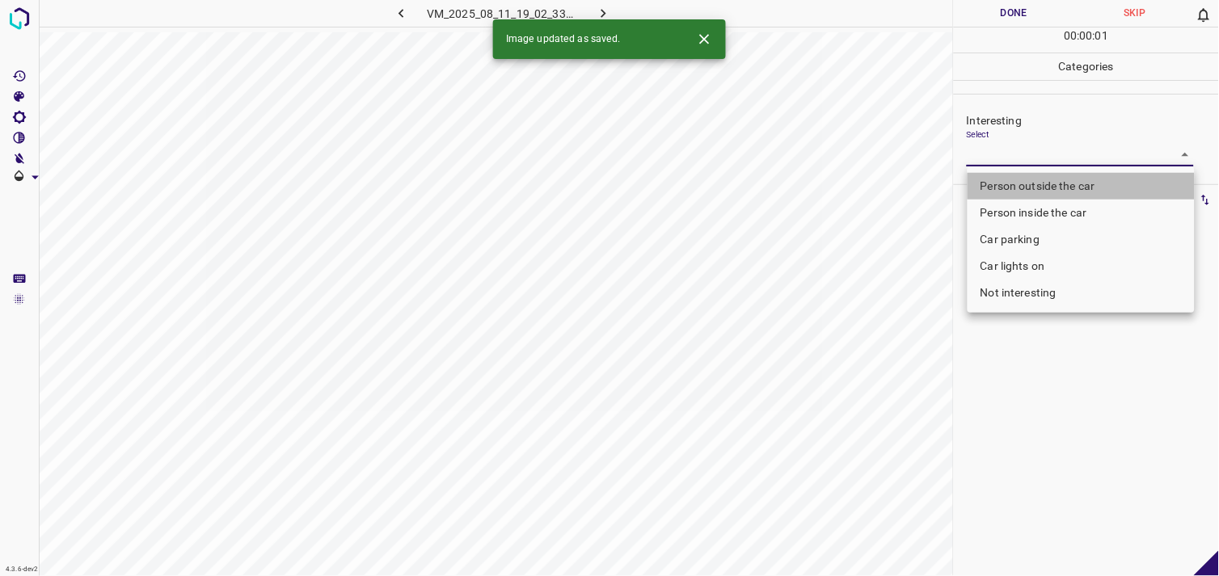
click at [1029, 181] on li "Person outside the car" at bounding box center [1081, 186] width 227 height 27
type input "Person outside the car"
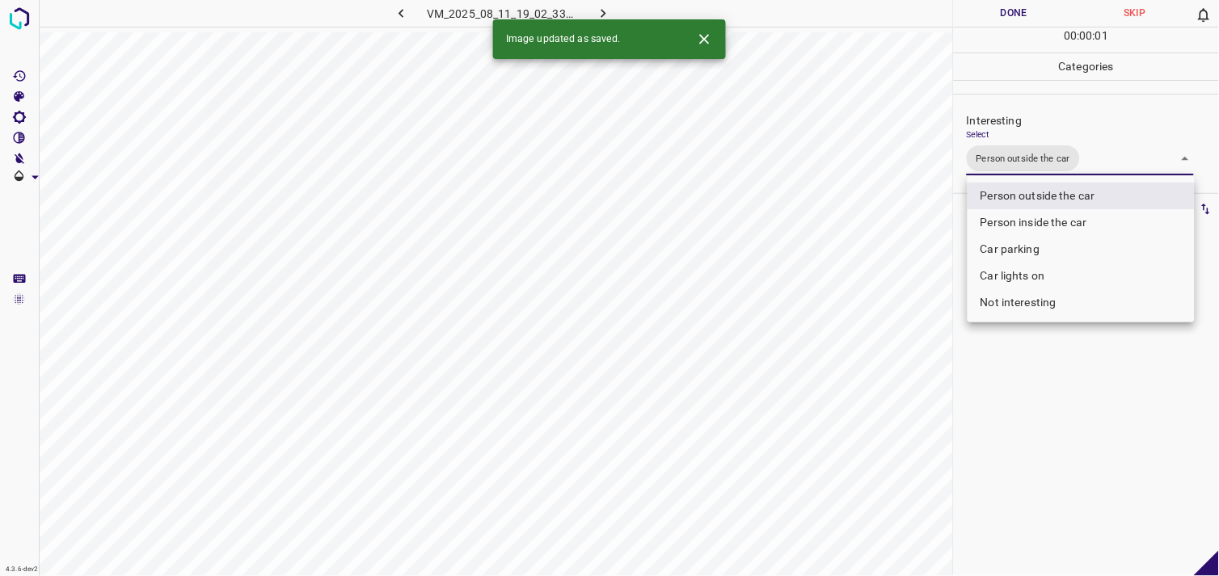
click at [1082, 391] on div at bounding box center [609, 288] width 1219 height 576
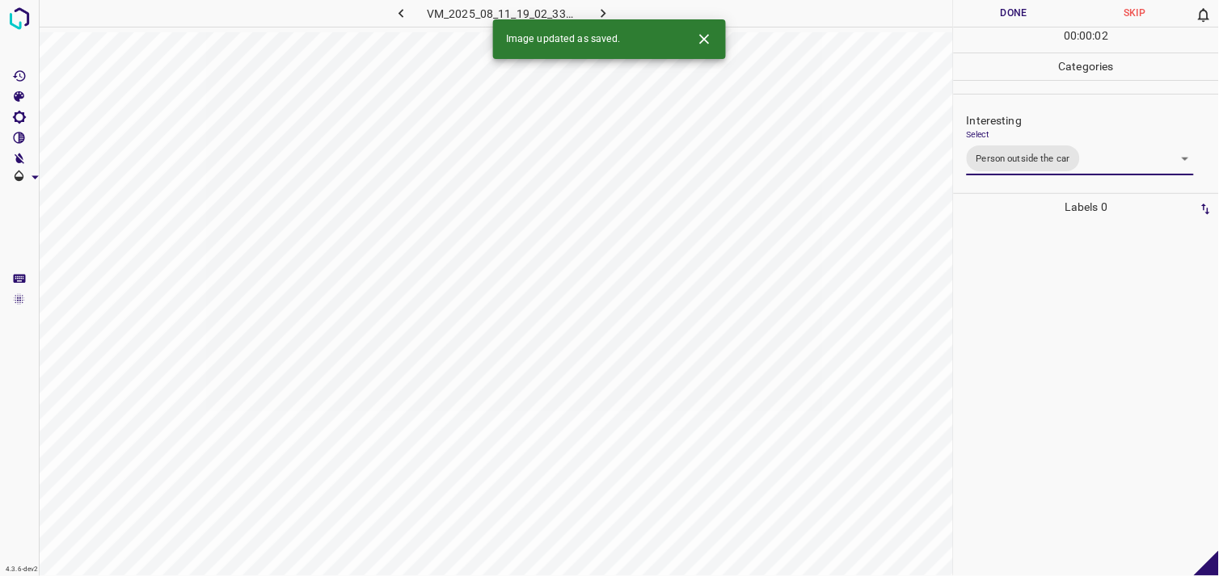
click at [1079, 344] on div at bounding box center [1086, 399] width 255 height 356
click at [986, 159] on body "4.3.6-dev2 VM_2025_08_11_19_02_33_941_05.gif Done Skip 0 00 : 00 : 01 Categorie…" at bounding box center [609, 288] width 1219 height 576
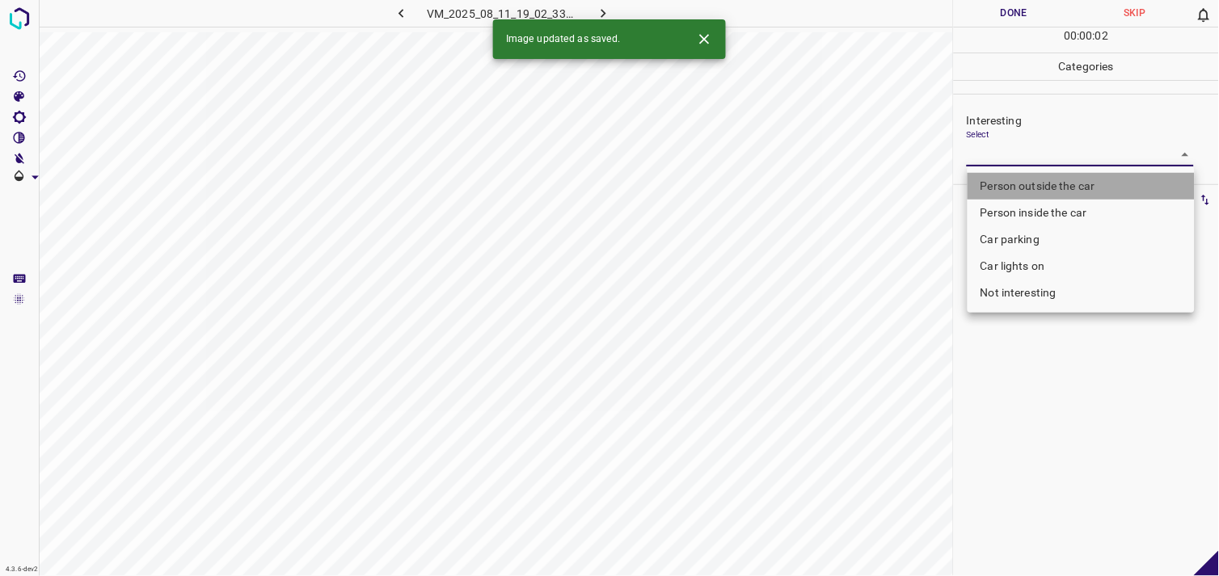
click at [1022, 191] on li "Person outside the car" at bounding box center [1081, 186] width 227 height 27
type input "Person outside the car"
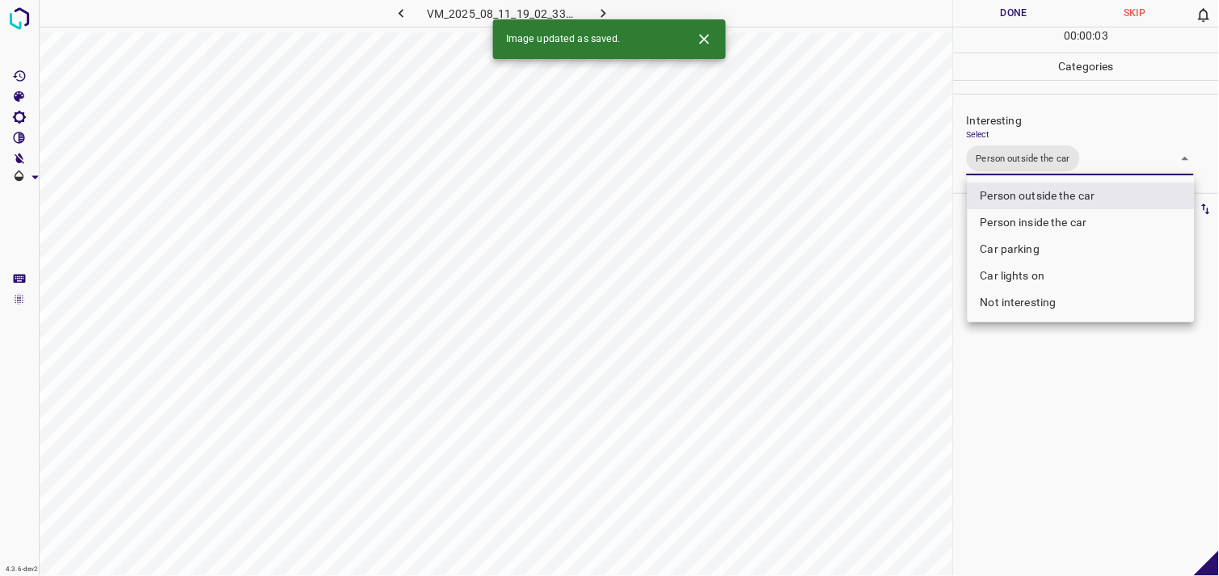
click at [1108, 374] on div at bounding box center [609, 288] width 1219 height 576
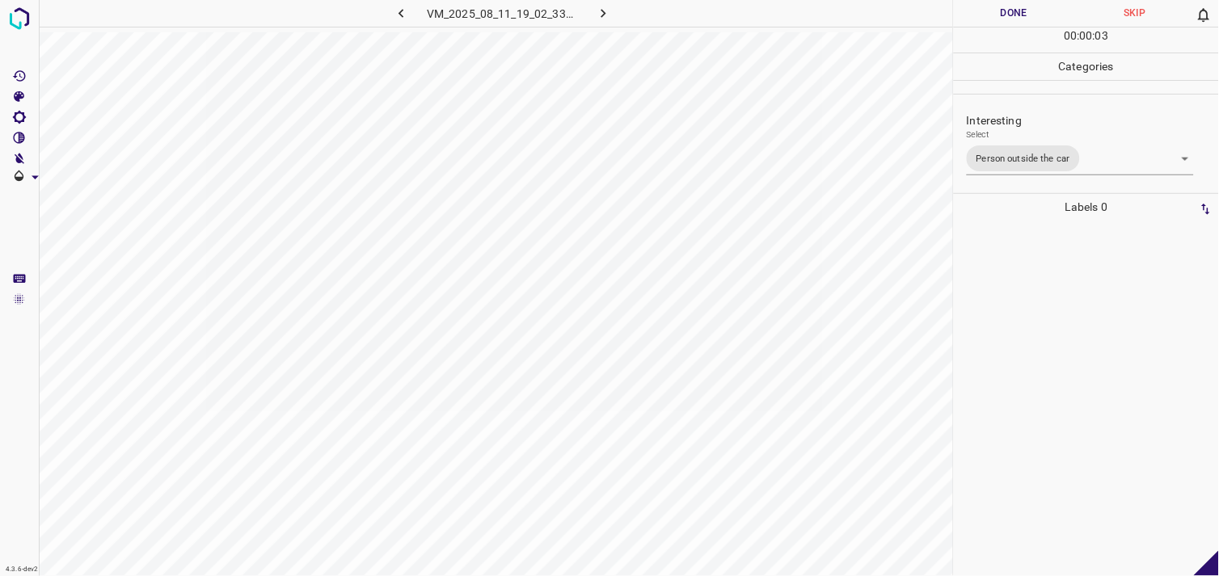
click at [1108, 370] on div at bounding box center [1086, 399] width 255 height 356
click at [1073, 158] on body "4.3.6-dev2 VM_2025_08_04_19_52_58_374_14.gif Done Skip 0 00 : 00 : 04 Categorie…" at bounding box center [609, 288] width 1219 height 576
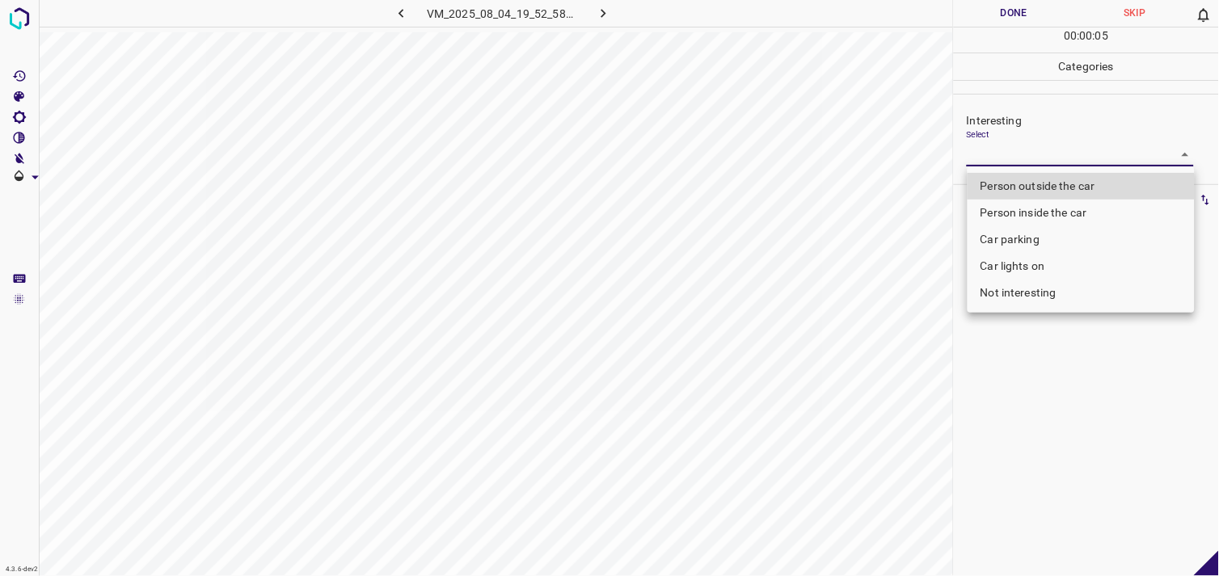
click at [1030, 304] on li "Not interesting" at bounding box center [1081, 293] width 227 height 27
type input "Not interesting"
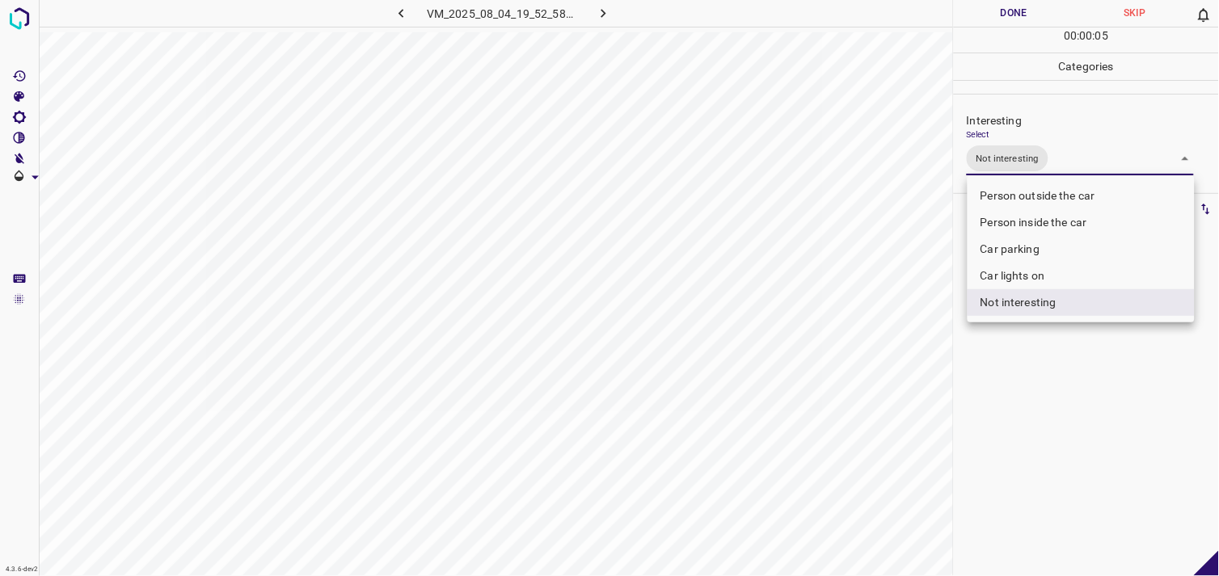
click at [1072, 374] on div at bounding box center [609, 288] width 1219 height 576
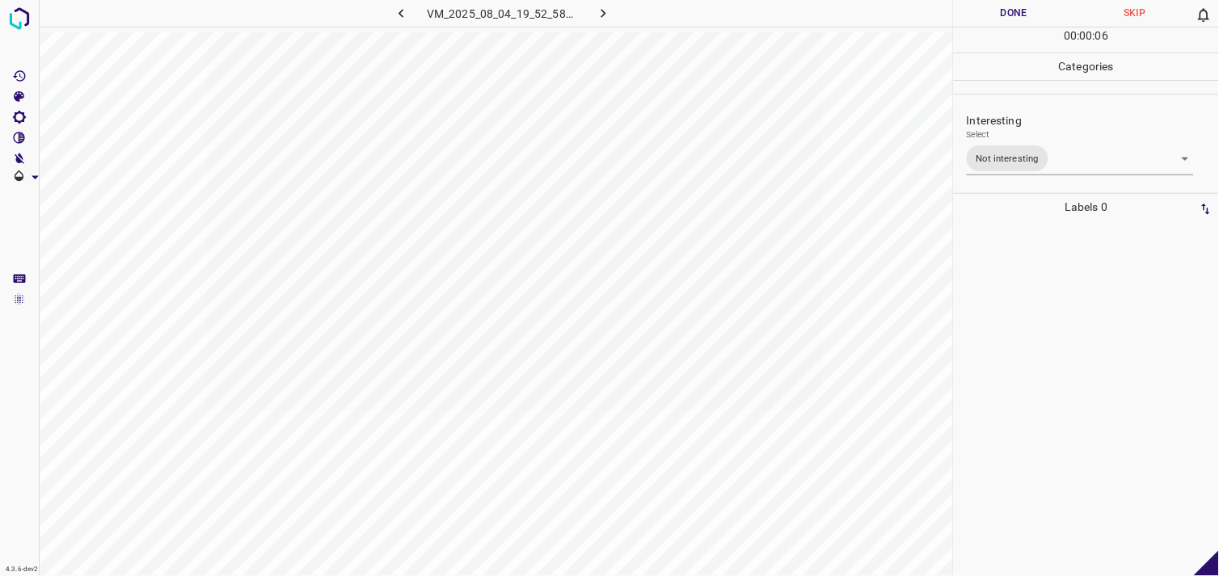
drag, startPoint x: 1062, startPoint y: 365, endPoint x: 1055, endPoint y: 340, distance: 25.3
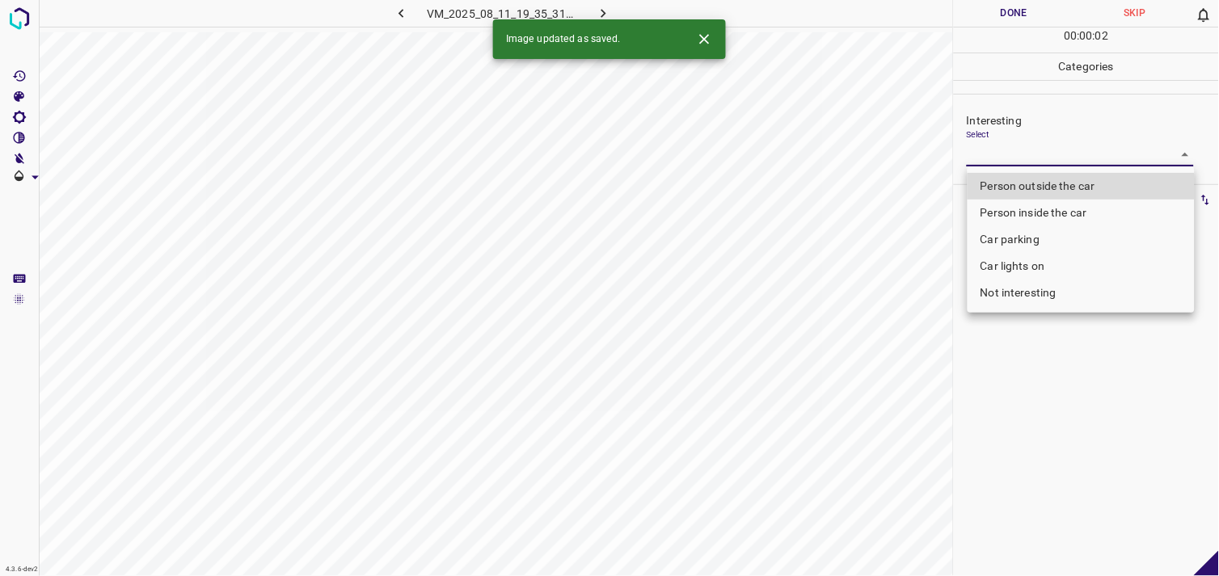
click at [1064, 154] on body "4.3.6-dev2 VM_2025_08_11_19_35_31_119_03.gif Done Skip 0 00 : 00 : 02 Categorie…" at bounding box center [609, 288] width 1219 height 576
click at [1067, 176] on li "Person outside the car" at bounding box center [1081, 186] width 227 height 27
type input "Person outside the car"
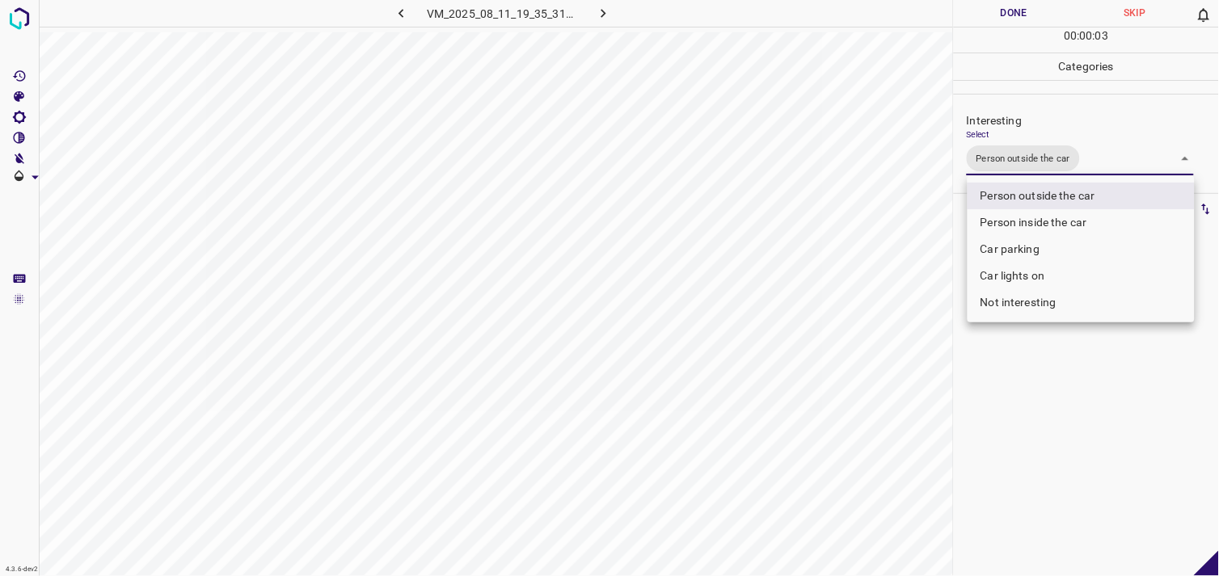
click at [1068, 407] on div at bounding box center [609, 288] width 1219 height 576
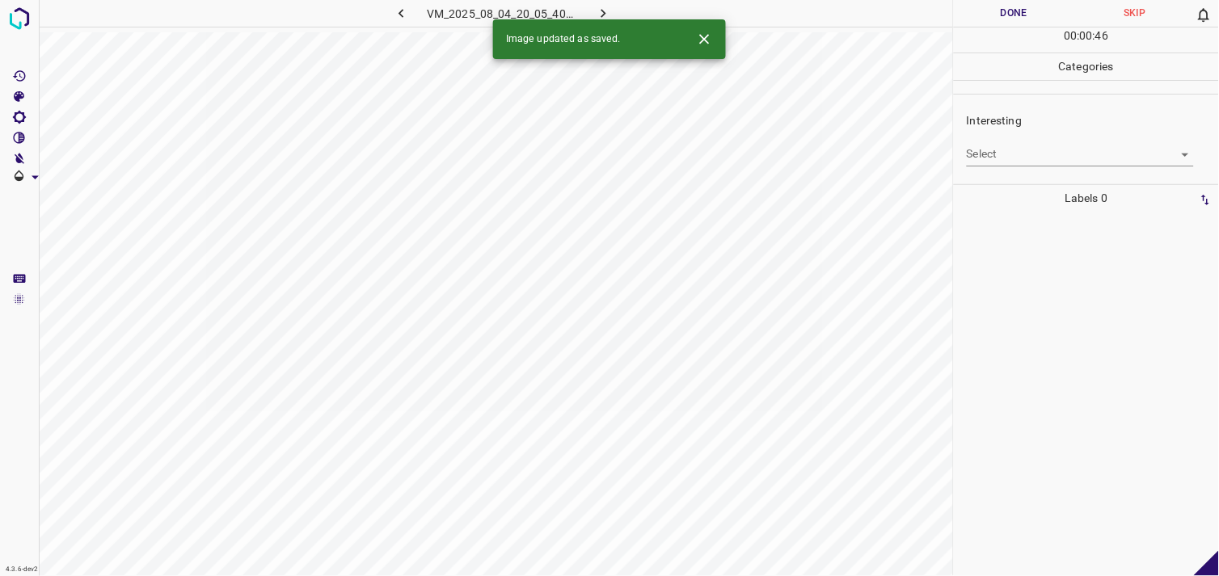
click at [1009, 165] on body "4.3.6-dev2 VM_2025_08_04_20_05_40_768_01.gif Done Skip 0 00 : 00 : 46 Categorie…" at bounding box center [609, 288] width 1219 height 576
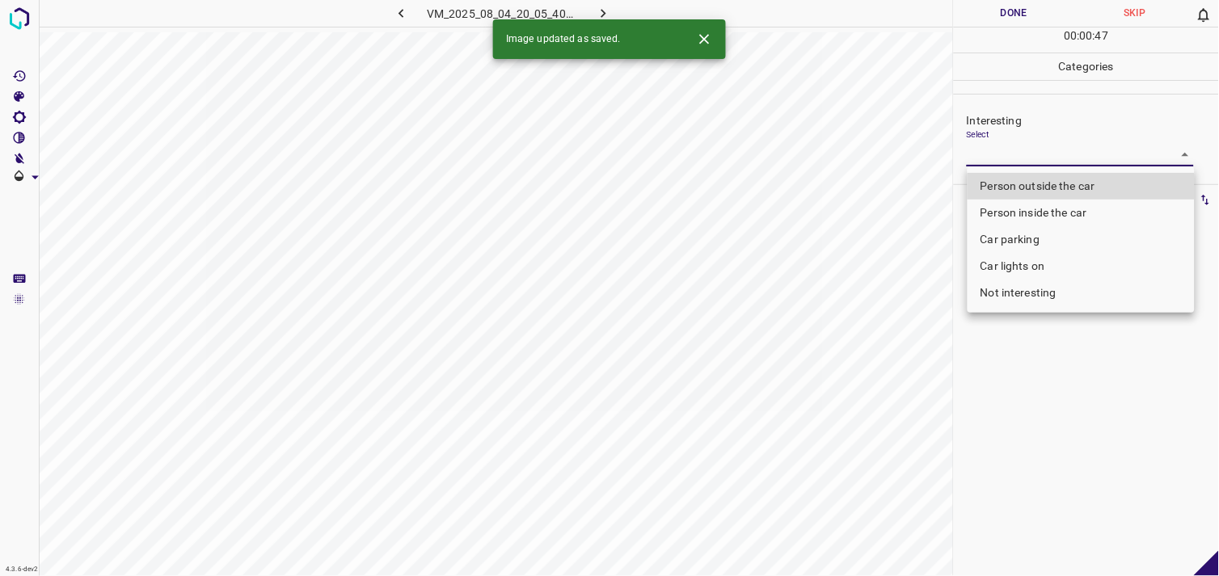
click at [1027, 188] on li "Person outside the car" at bounding box center [1081, 186] width 227 height 27
type input "Person outside the car"
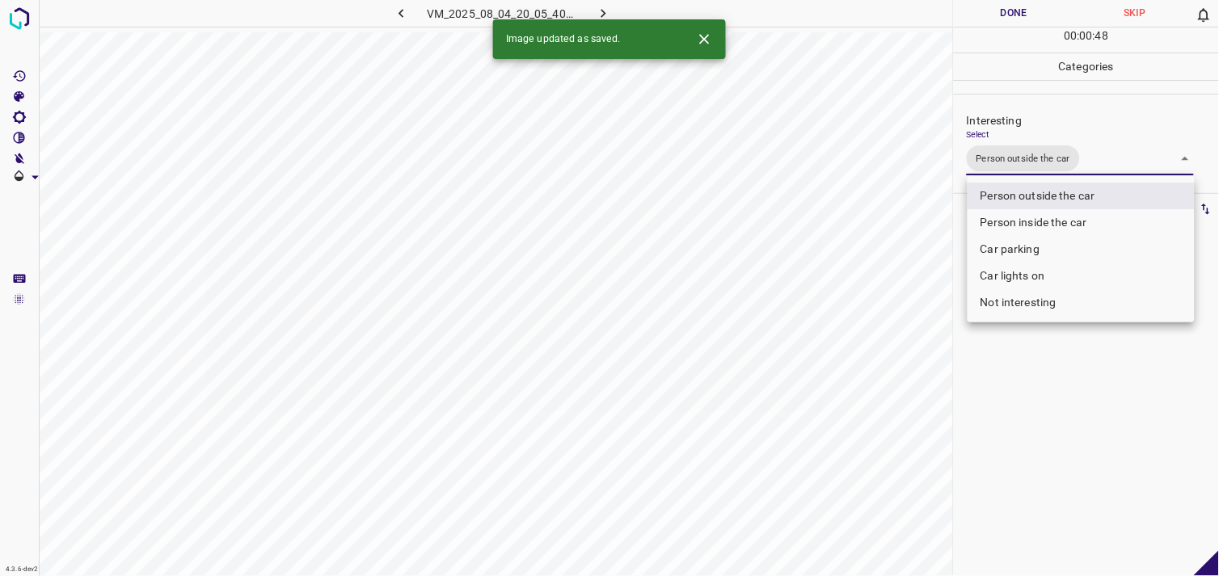
drag, startPoint x: 1073, startPoint y: 433, endPoint x: 1074, endPoint y: 399, distance: 34.0
click at [1071, 426] on div at bounding box center [609, 288] width 1219 height 576
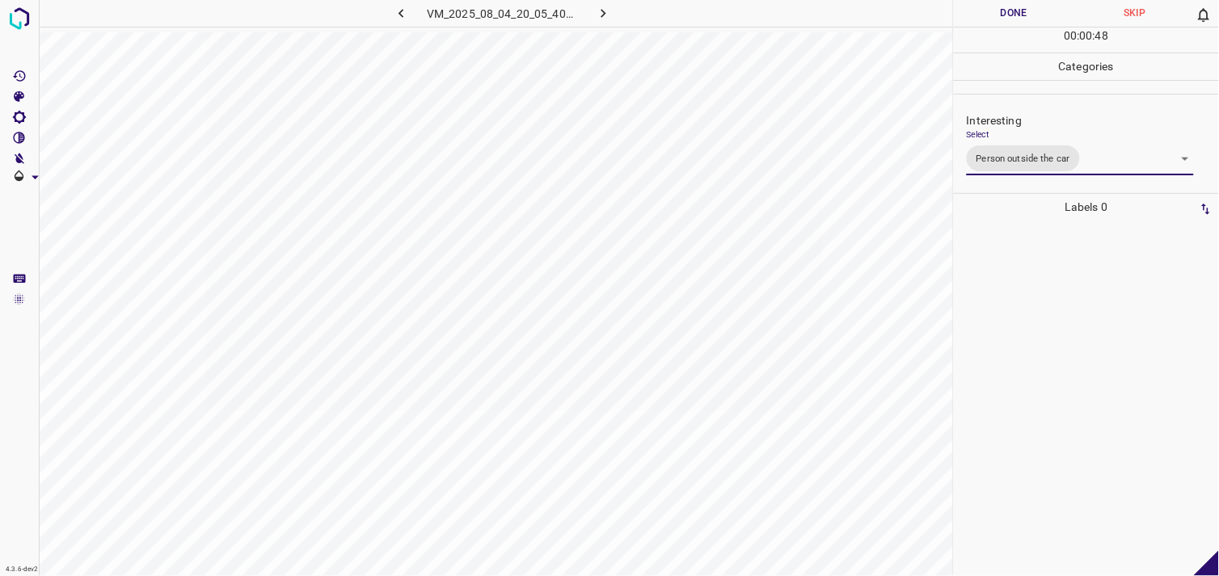
click at [1079, 357] on div at bounding box center [1086, 399] width 255 height 356
click at [1062, 149] on body "4.3.6-dev2 VM_2025_08_11_18_45_57_508_02.gif Done Skip 0 00 : 00 : 20 Categorie…" at bounding box center [609, 288] width 1219 height 576
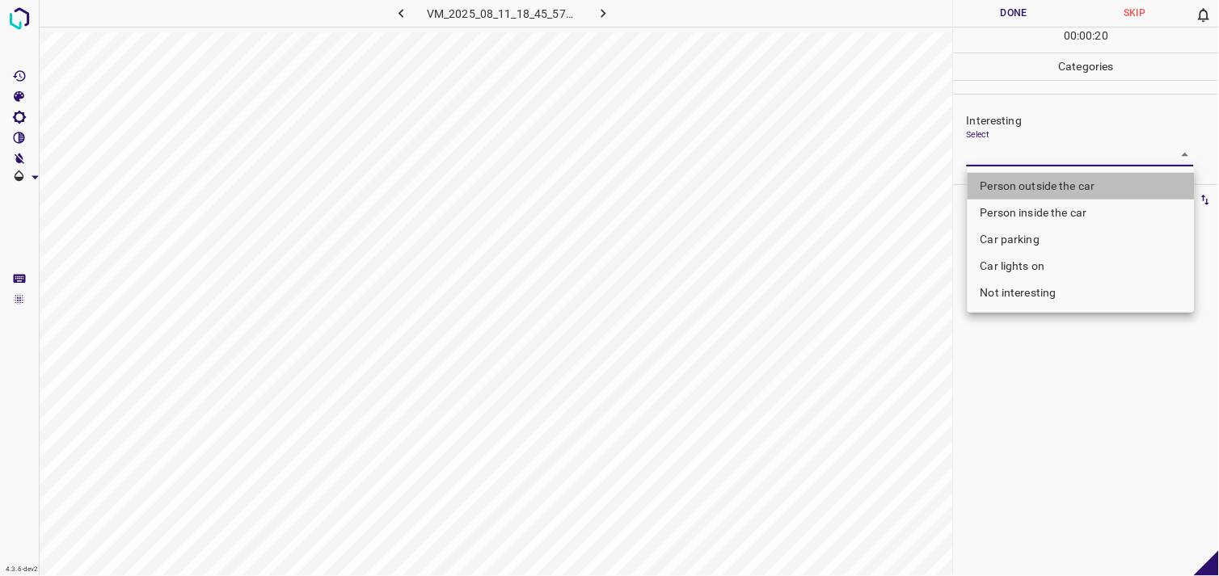
click at [1062, 182] on li "Person outside the car" at bounding box center [1081, 186] width 227 height 27
type input "Person outside the car"
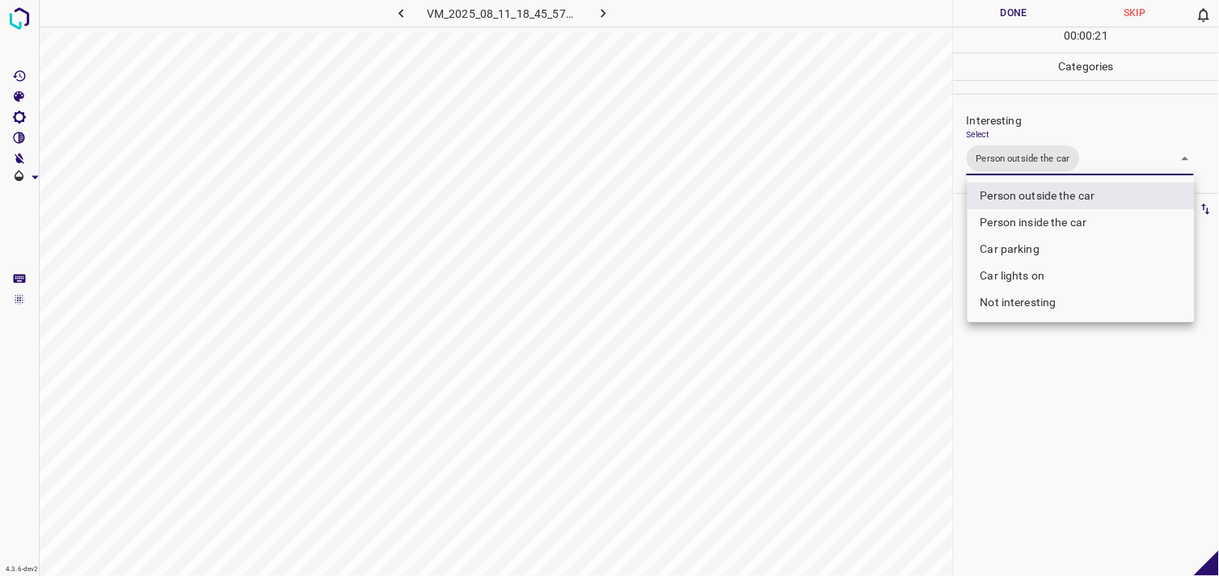
click at [1068, 419] on div at bounding box center [609, 288] width 1219 height 576
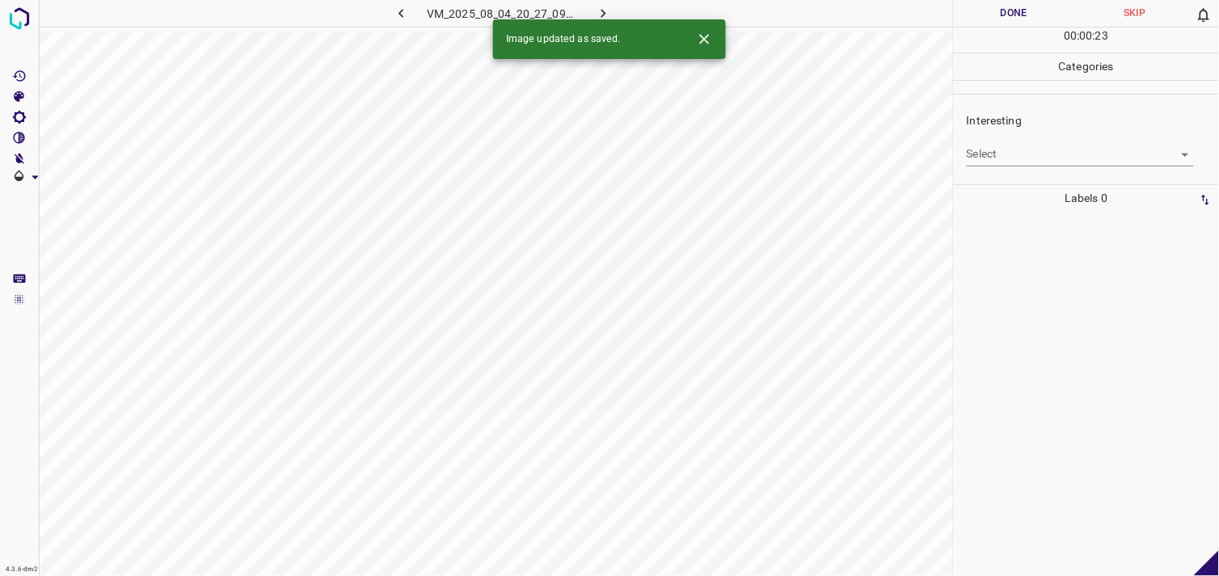
click at [982, 148] on body "4.3.6-dev2 VM_2025_08_04_20_27_09_902_02.gif Done Skip 0 00 : 00 : 23 Categorie…" at bounding box center [609, 288] width 1219 height 576
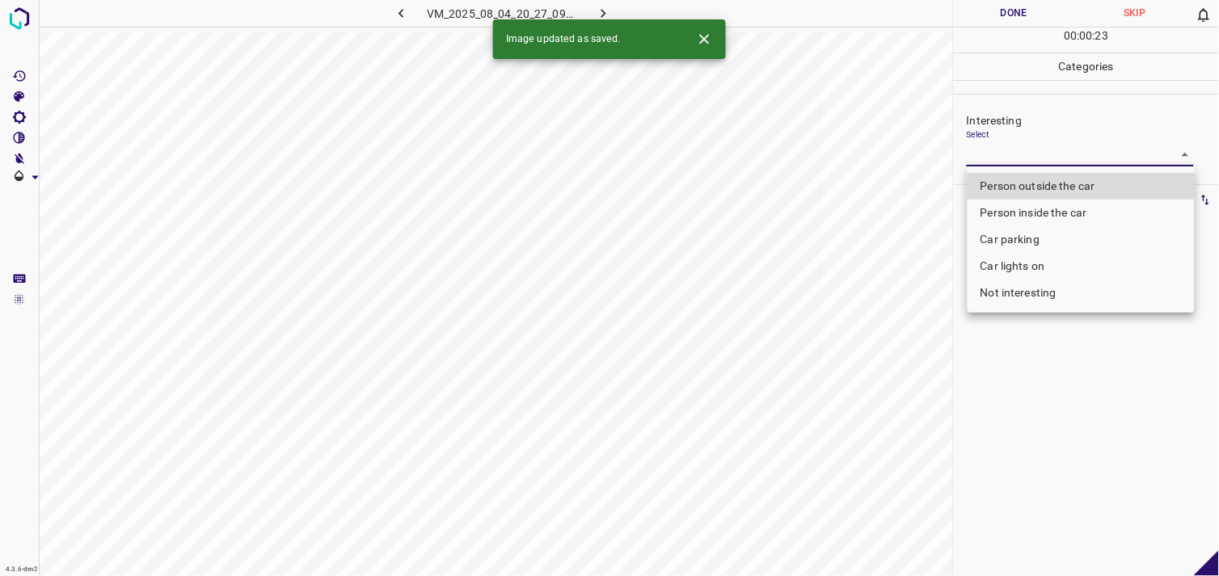
click at [1024, 240] on li "Car parking" at bounding box center [1081, 239] width 227 height 27
type input "Car parking"
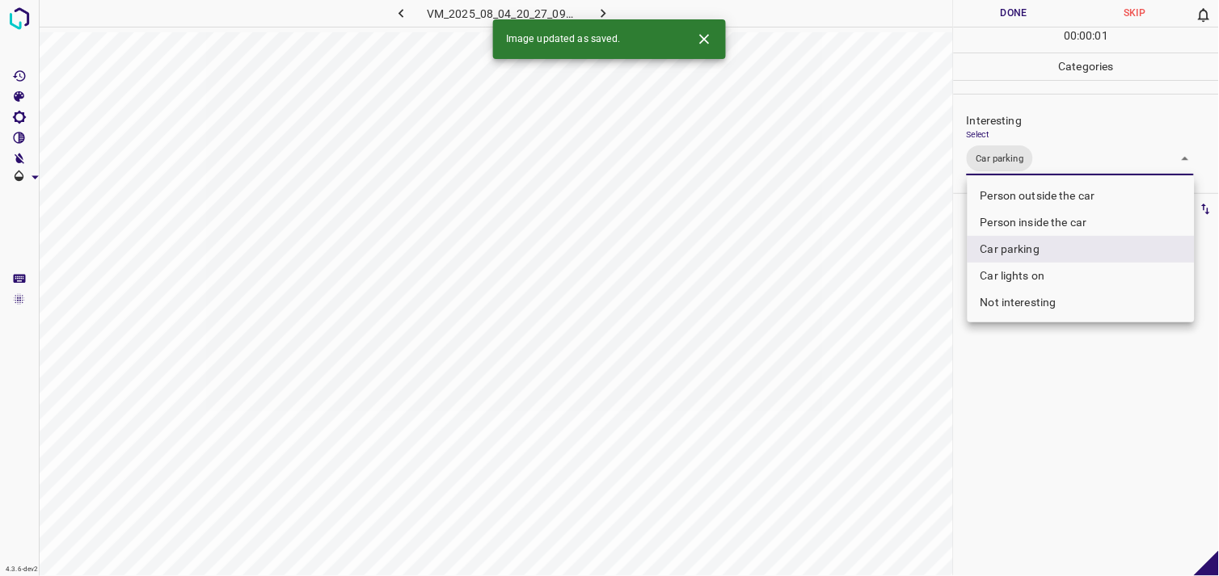
click at [1091, 448] on div at bounding box center [609, 288] width 1219 height 576
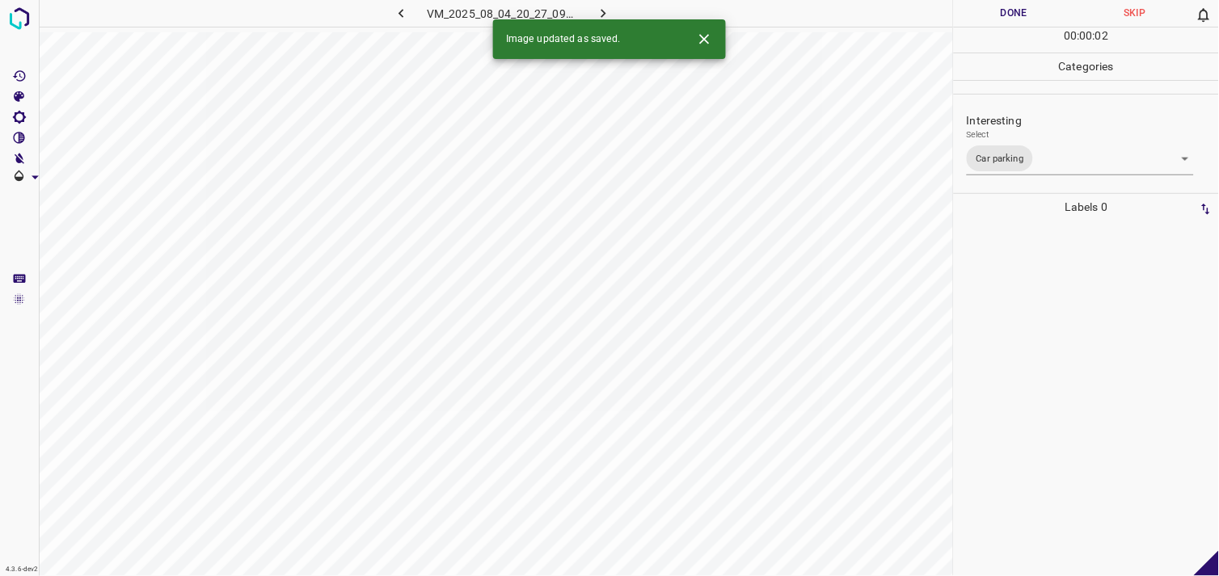
click at [1062, 346] on div at bounding box center [1086, 399] width 255 height 356
click at [404, 15] on icon "button" at bounding box center [401, 13] width 17 height 17
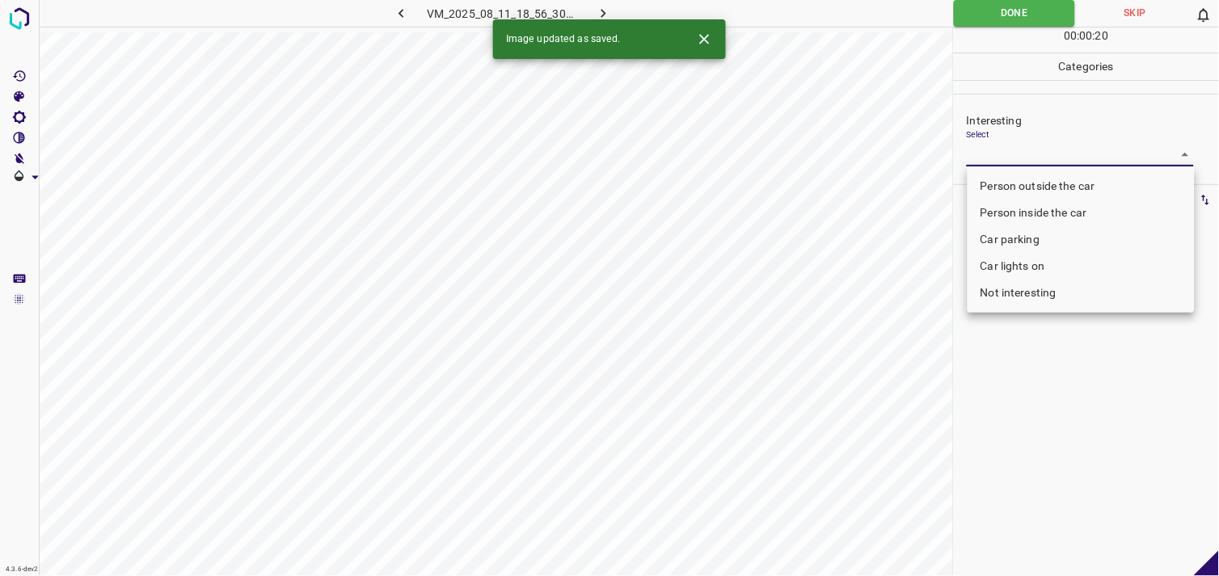
click at [1039, 160] on body "4.3.6-dev2 VM_2025_08_11_18_56_30_476_00.gif Done Skip 0 00 : 00 : 20 Categorie…" at bounding box center [609, 288] width 1219 height 576
click at [1040, 178] on li "Person outside the car" at bounding box center [1081, 186] width 227 height 27
type input "Person outside the car"
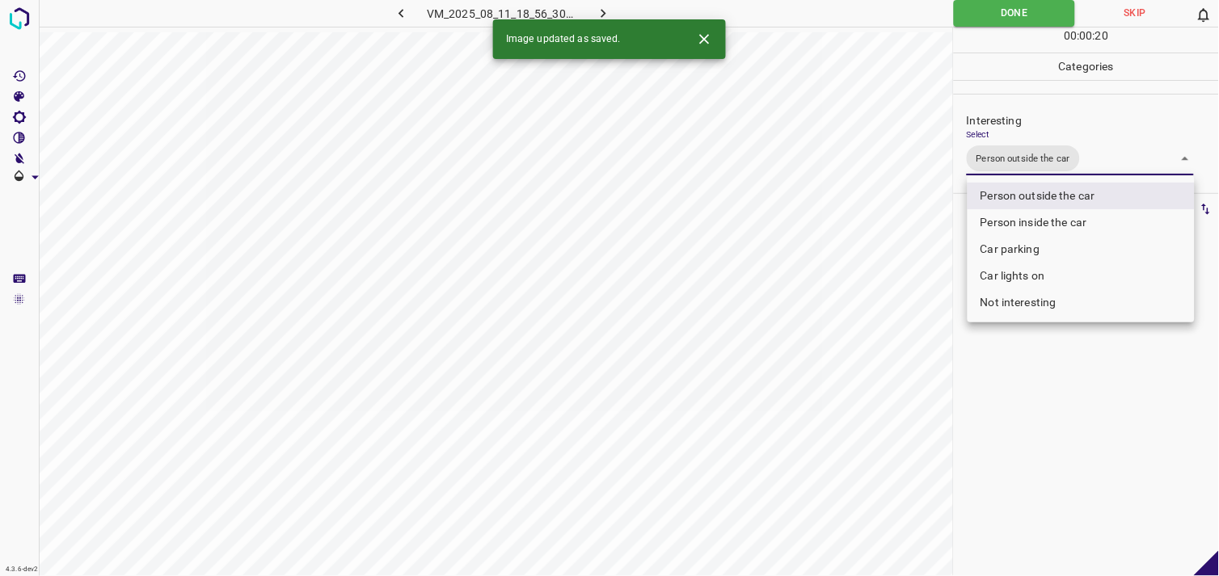
click at [1087, 403] on div at bounding box center [609, 288] width 1219 height 576
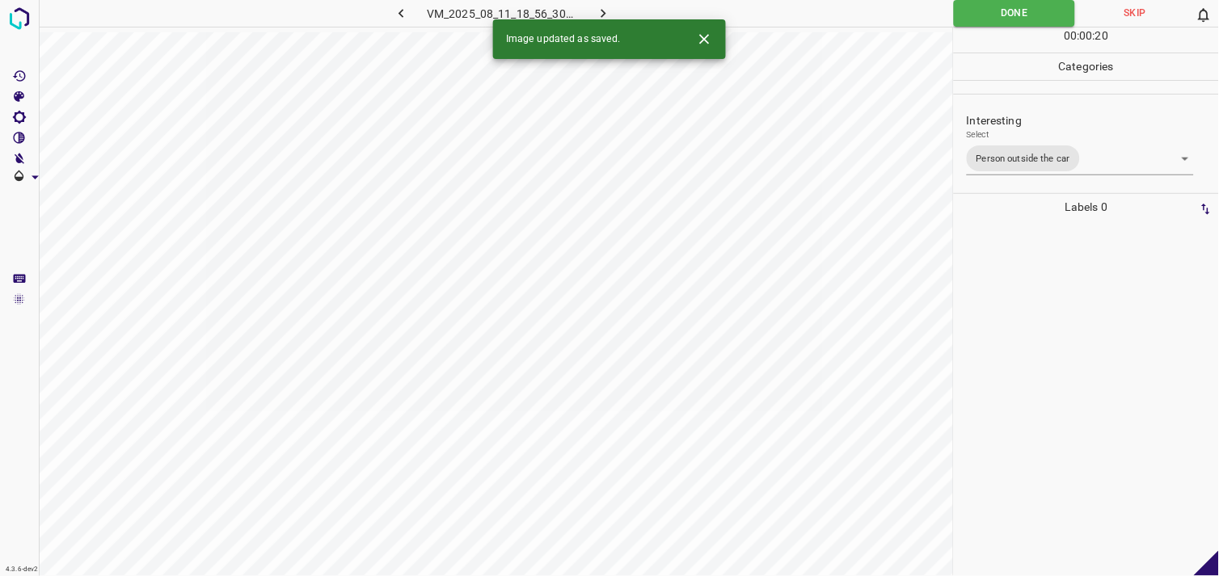
click at [1025, 281] on div at bounding box center [1086, 399] width 255 height 356
click at [1030, 158] on body "4.3.6-dev2 VM_2025_08_04_20_38_06_418_01.gif Done Skip 0 00 : 00 : 01 Categorie…" at bounding box center [609, 288] width 1219 height 576
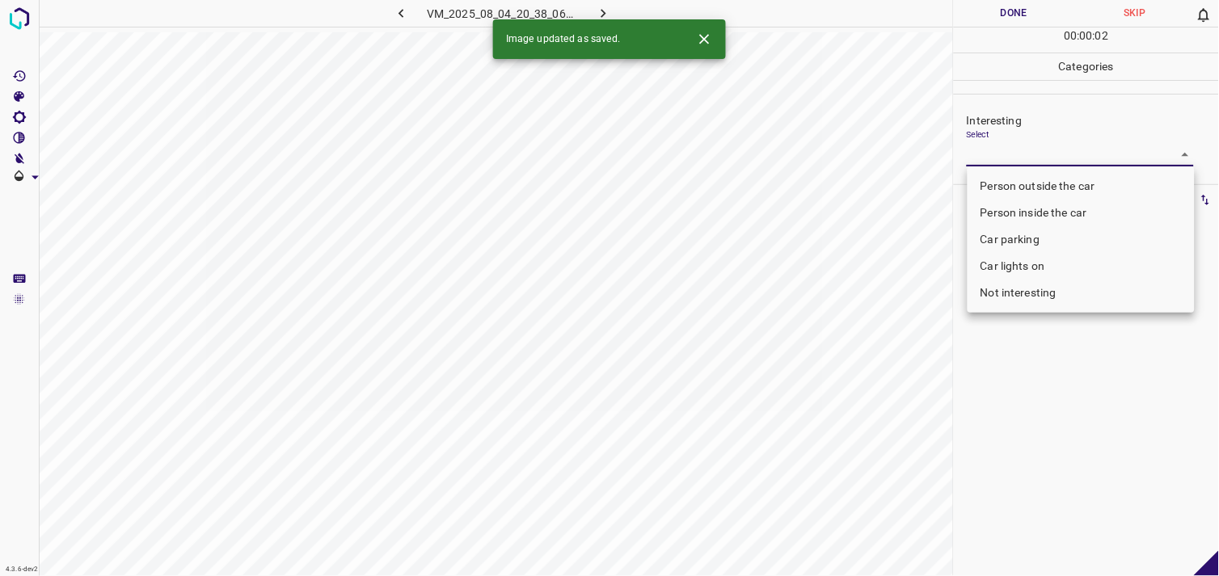
click at [1043, 267] on li "Car lights on" at bounding box center [1081, 266] width 227 height 27
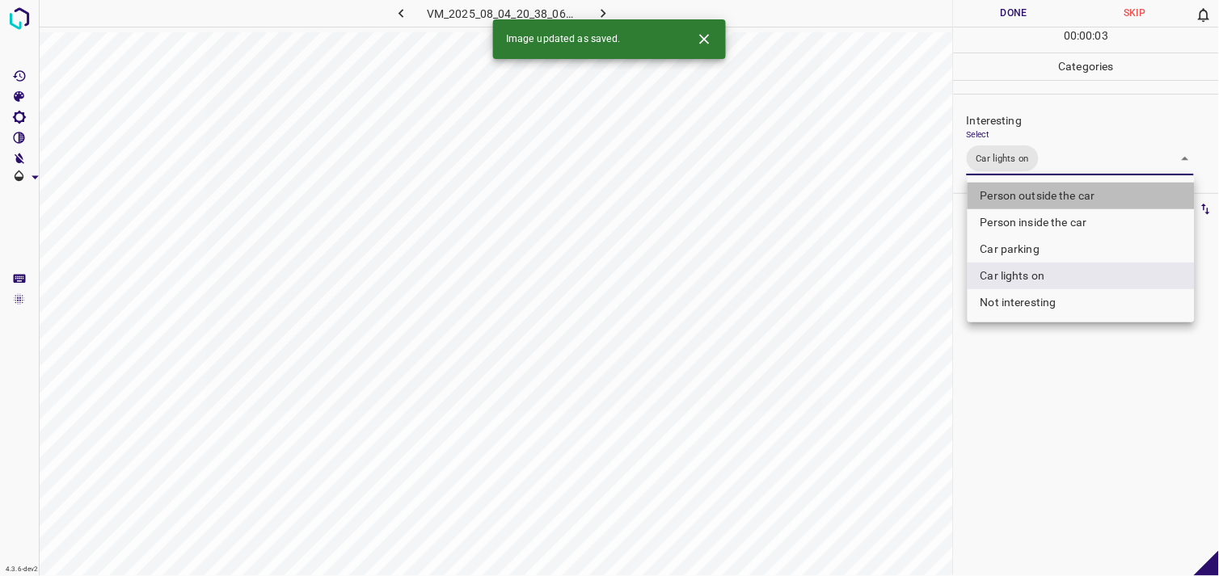
click at [1062, 197] on li "Person outside the car" at bounding box center [1081, 196] width 227 height 27
type input "Car lights on,Person outside the car"
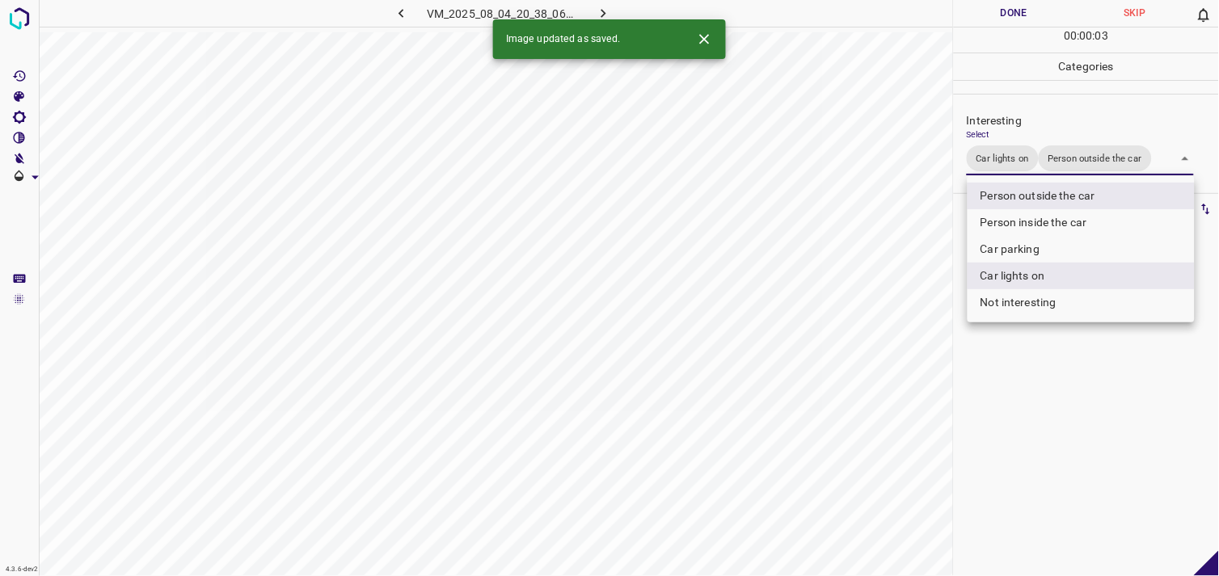
click at [1128, 411] on div at bounding box center [609, 288] width 1219 height 576
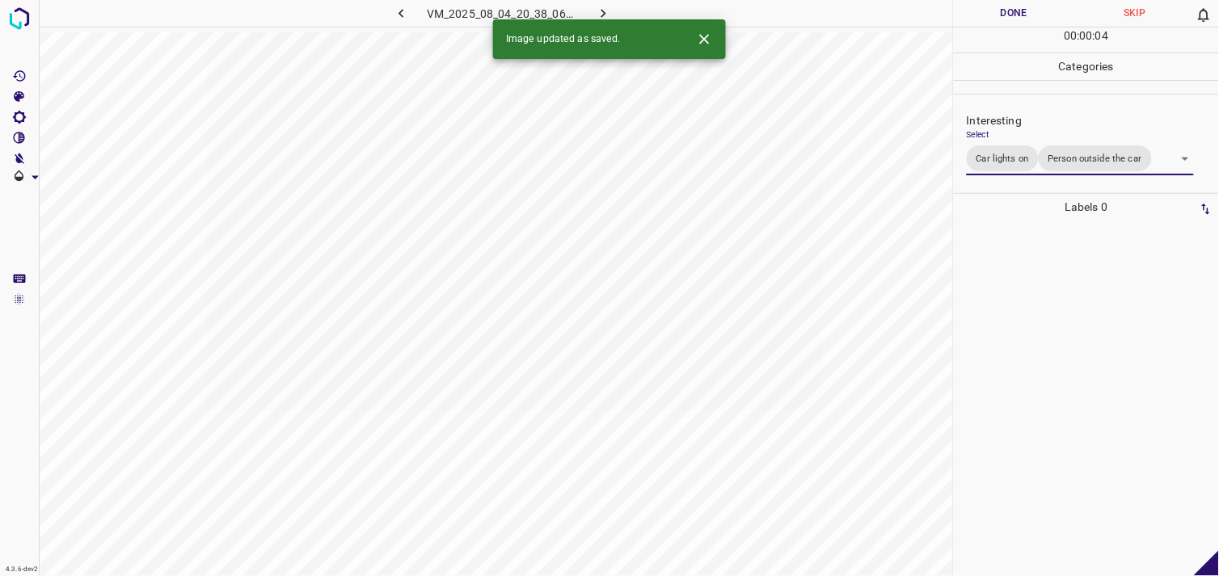
click at [1083, 353] on div at bounding box center [1086, 399] width 255 height 356
click at [1035, 157] on body "4.3.6-dev2 VM_2025_08_11_19_02_33_941_09.gif Done Skip 0 00 : 00 : 06 Categorie…" at bounding box center [609, 288] width 1219 height 576
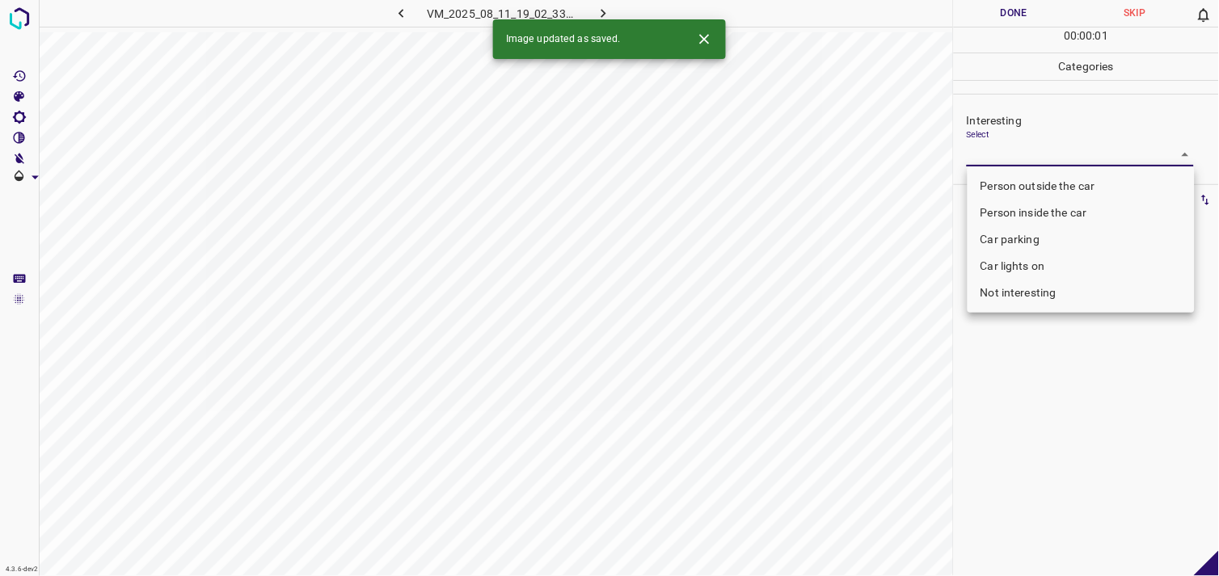
click at [1037, 179] on li "Person outside the car" at bounding box center [1081, 186] width 227 height 27
type input "Person outside the car"
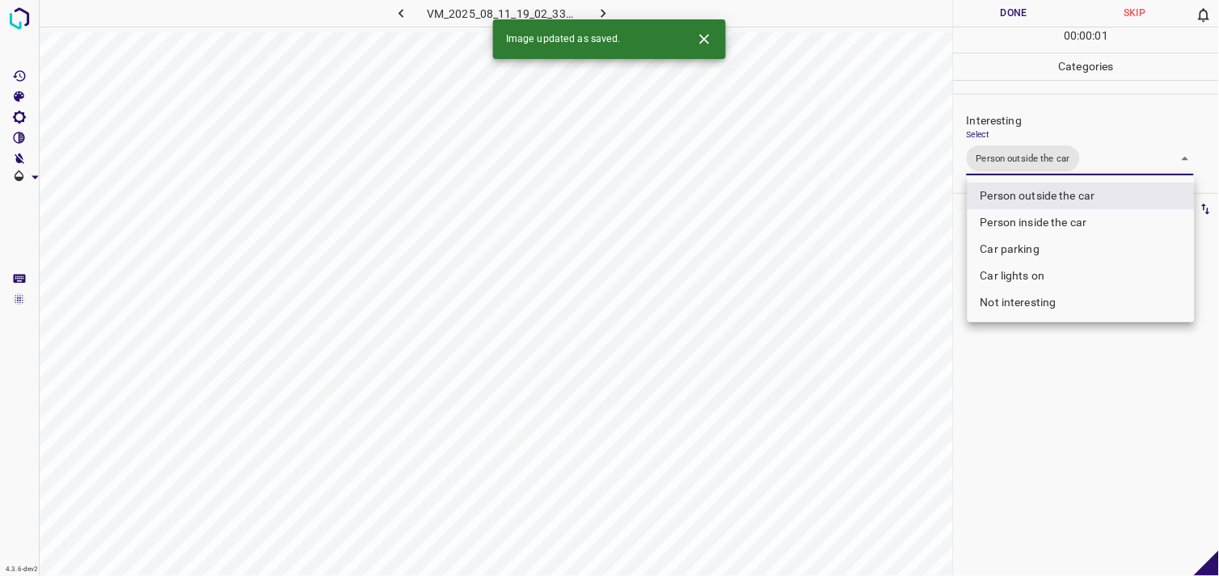
click at [1066, 352] on div at bounding box center [609, 288] width 1219 height 576
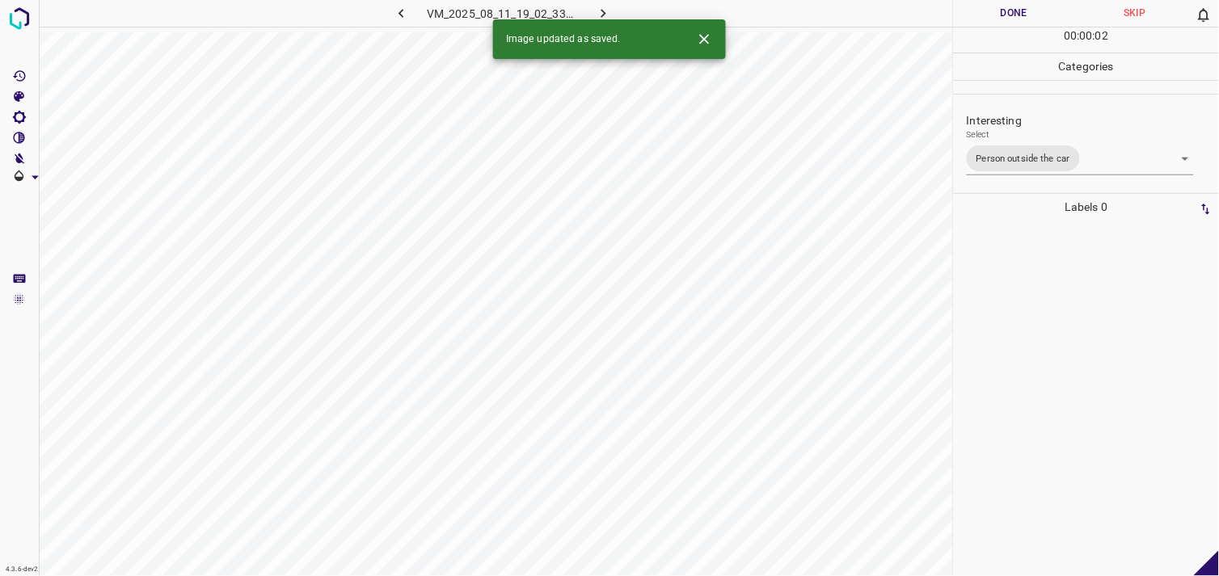
click at [1066, 334] on div at bounding box center [1086, 399] width 255 height 356
click at [982, 150] on body "4.3.6-dev2 VM_2025_08_04_19_25_15_945_08.gif Done Skip 0 00 : 00 : 03 Categorie…" at bounding box center [609, 288] width 1219 height 576
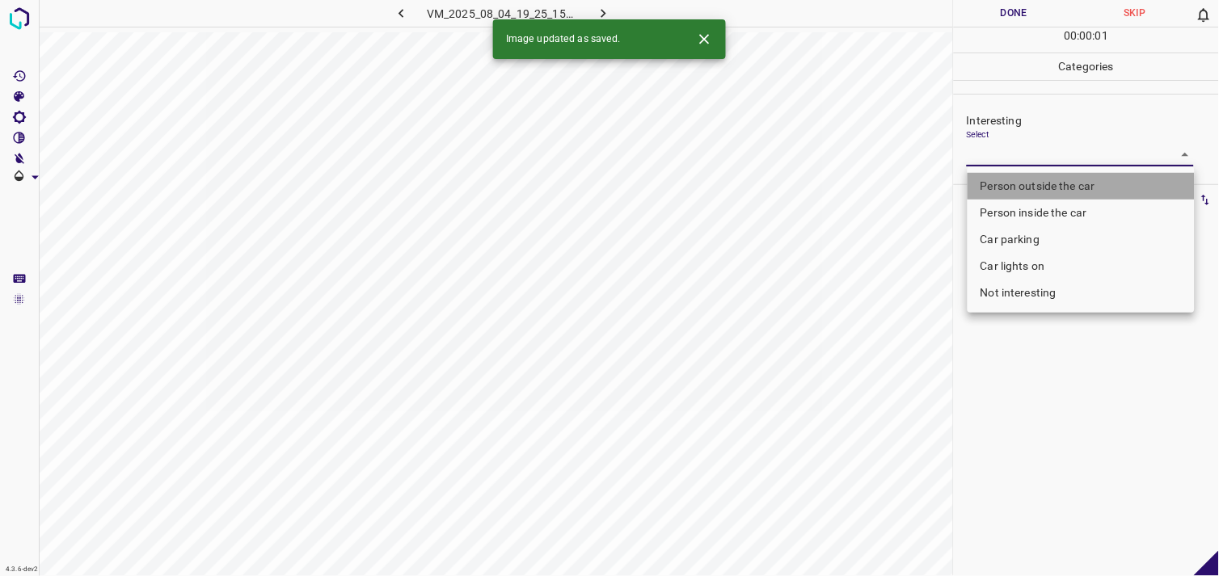
click at [1013, 174] on li "Person outside the car" at bounding box center [1081, 186] width 227 height 27
type input "Person outside the car"
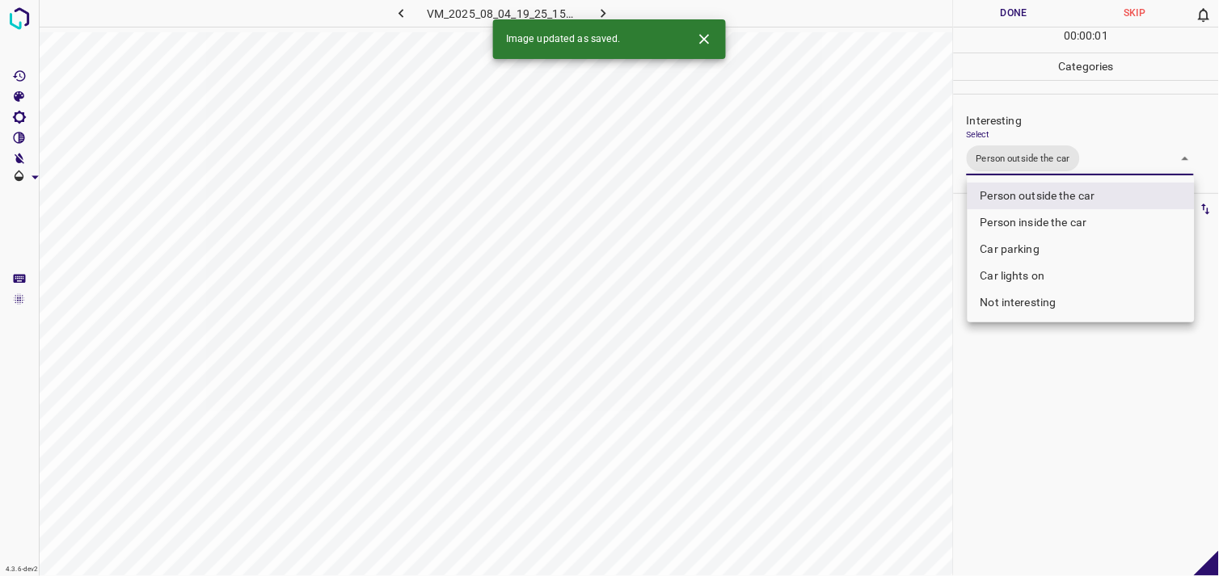
click at [1045, 370] on div at bounding box center [609, 288] width 1219 height 576
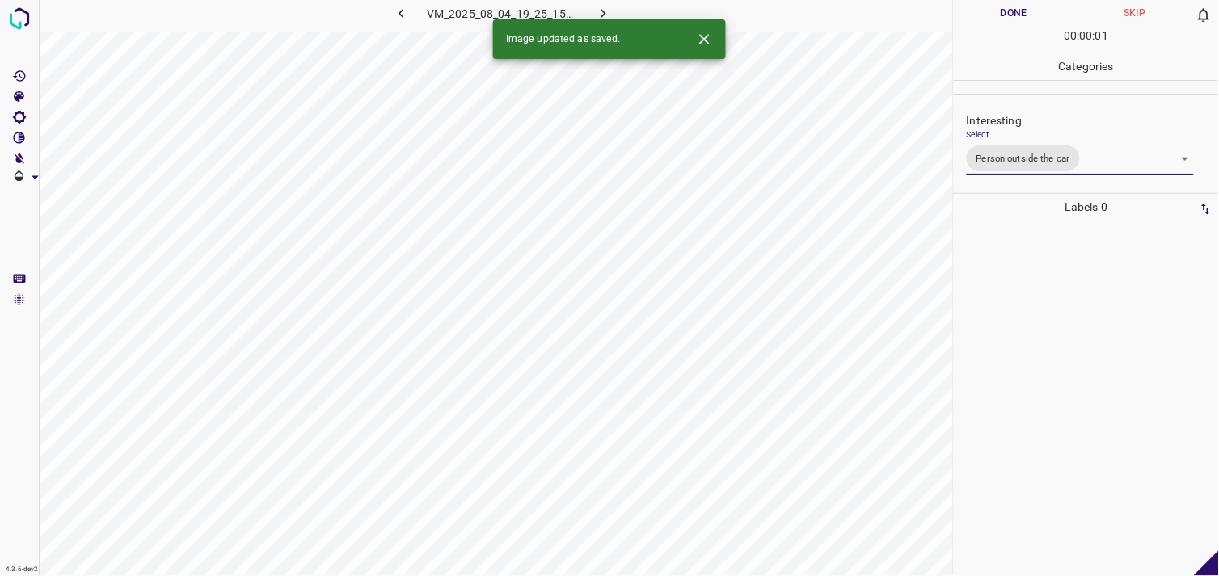
click at [1033, 328] on div at bounding box center [1086, 399] width 255 height 356
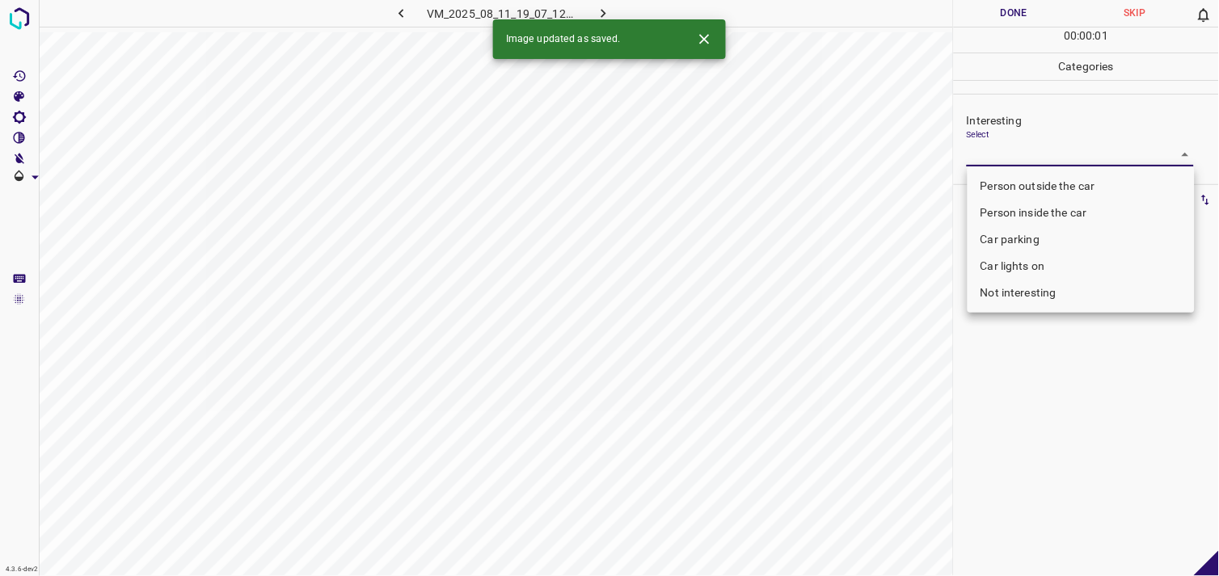
click at [1006, 156] on body "4.3.6-dev2 VM_2025_08_11_19_07_12_885_07.gif Done Skip 0 00 : 00 : 01 Categorie…" at bounding box center [609, 288] width 1219 height 576
click at [1020, 175] on li "Person outside the car" at bounding box center [1081, 186] width 227 height 27
type input "Person outside the car"
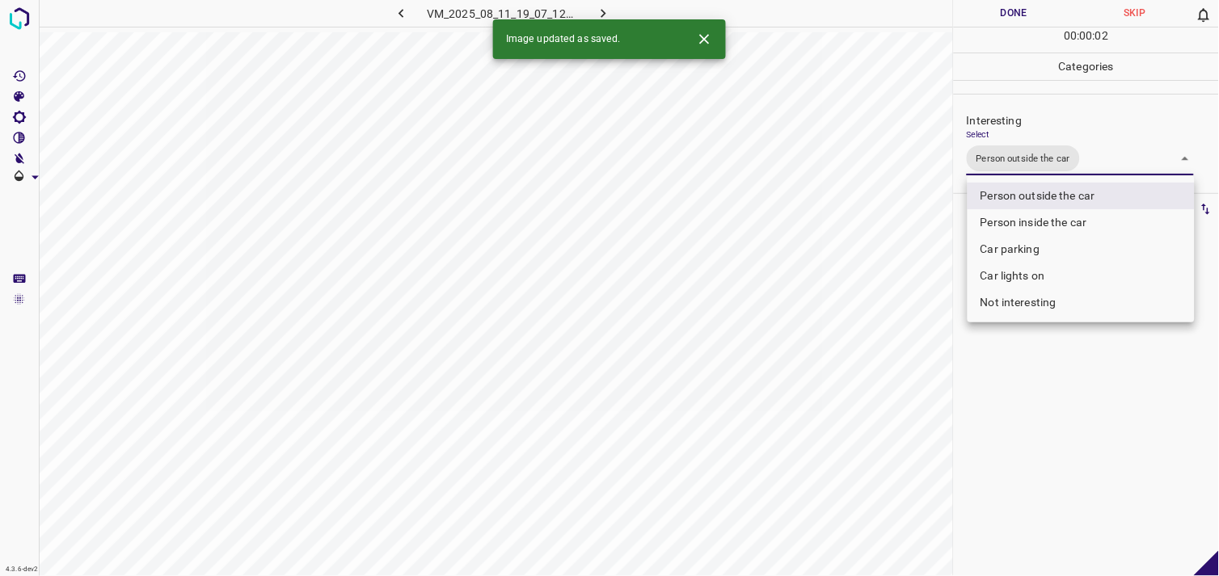
click at [1064, 446] on div at bounding box center [609, 288] width 1219 height 576
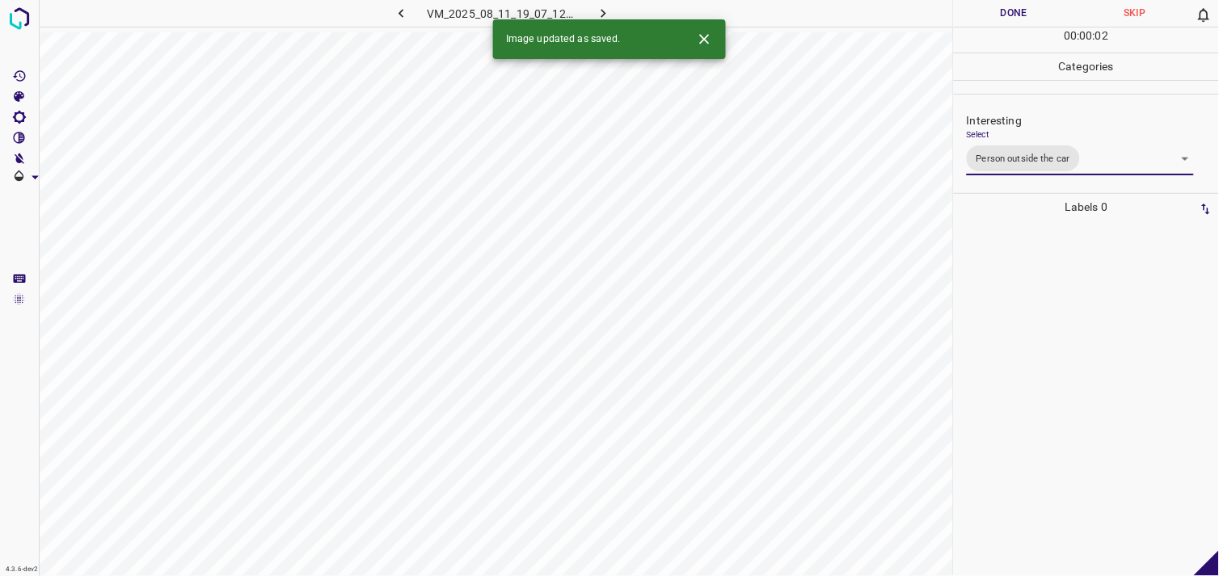
click at [1049, 315] on div at bounding box center [1086, 399] width 255 height 356
click at [1049, 157] on body "4.3.6-dev2 VM_2025_08_04_20_27_22_558_00.gif Done Skip 0 00 : 00 : 04 Categorie…" at bounding box center [609, 288] width 1219 height 576
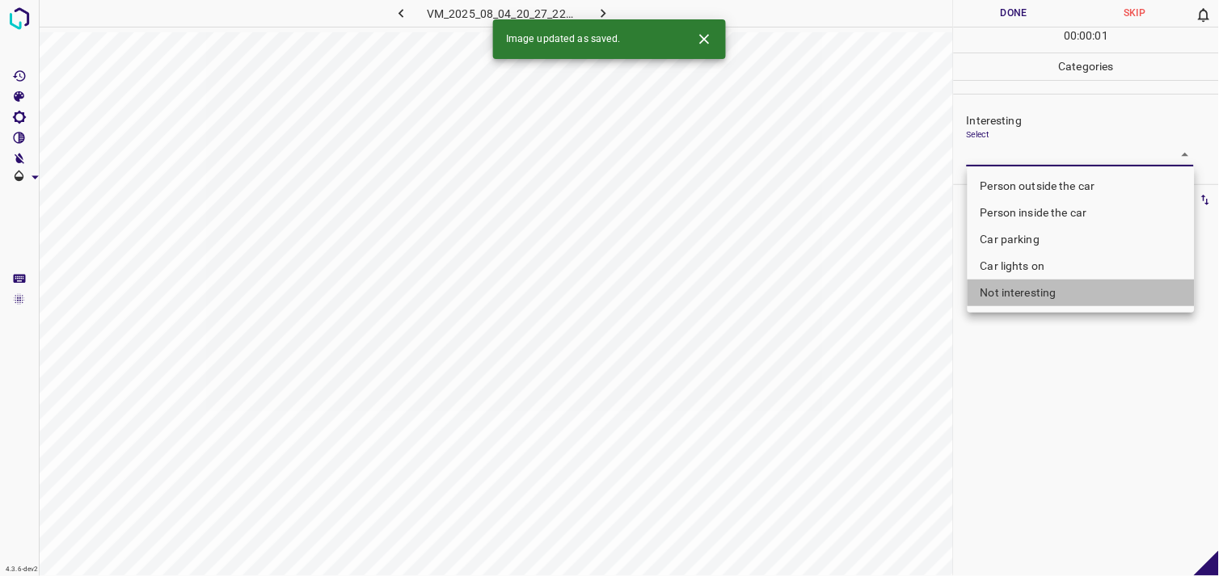
click at [1045, 296] on li "Not interesting" at bounding box center [1081, 293] width 227 height 27
type input "Not interesting"
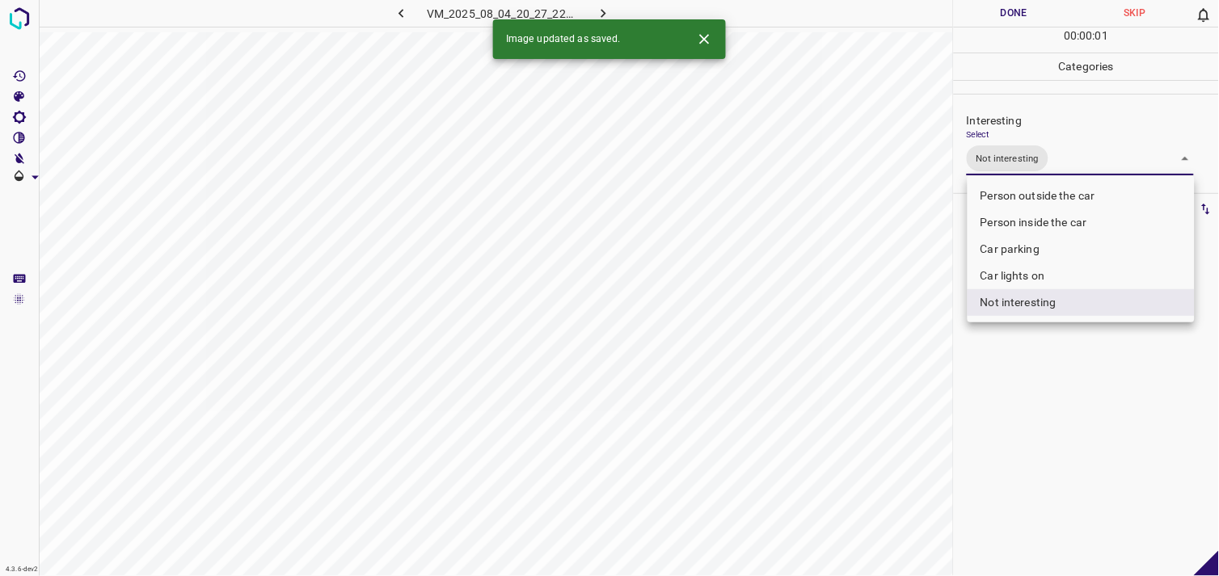
click at [1044, 378] on div at bounding box center [609, 288] width 1219 height 576
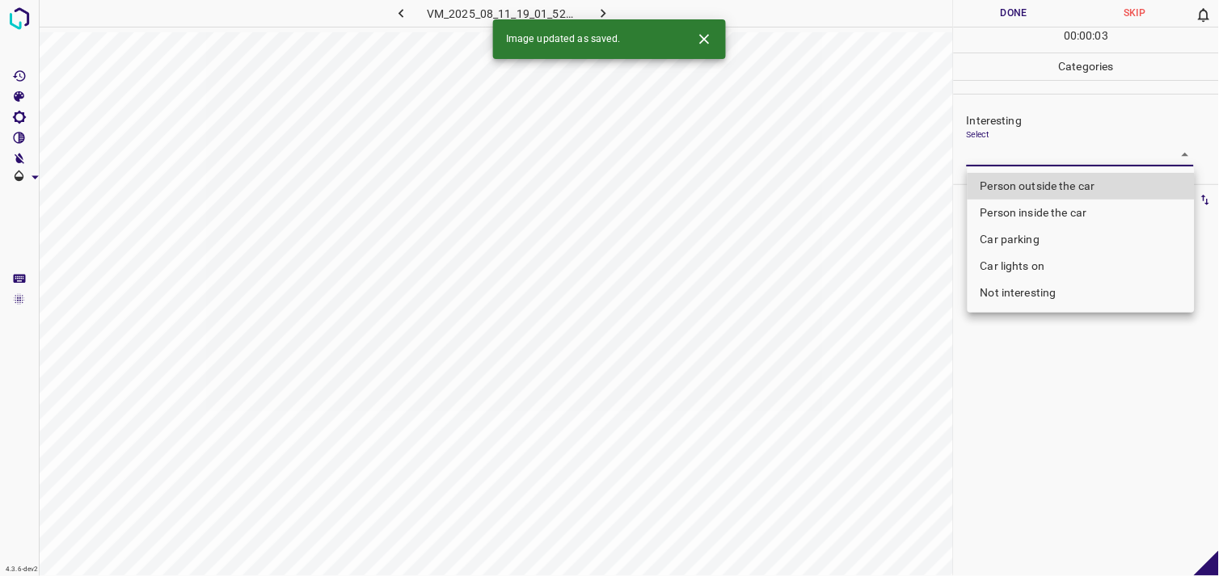
drag, startPoint x: 999, startPoint y: 150, endPoint x: 1003, endPoint y: 160, distance: 10.5
click at [998, 150] on body "4.3.6-dev2 VM_2025_08_11_19_01_52_587_03.gif Done Skip 0 00 : 00 : 03 Categorie…" at bounding box center [609, 288] width 1219 height 576
click at [1021, 182] on li "Person outside the car" at bounding box center [1081, 186] width 227 height 27
type input "Person outside the car"
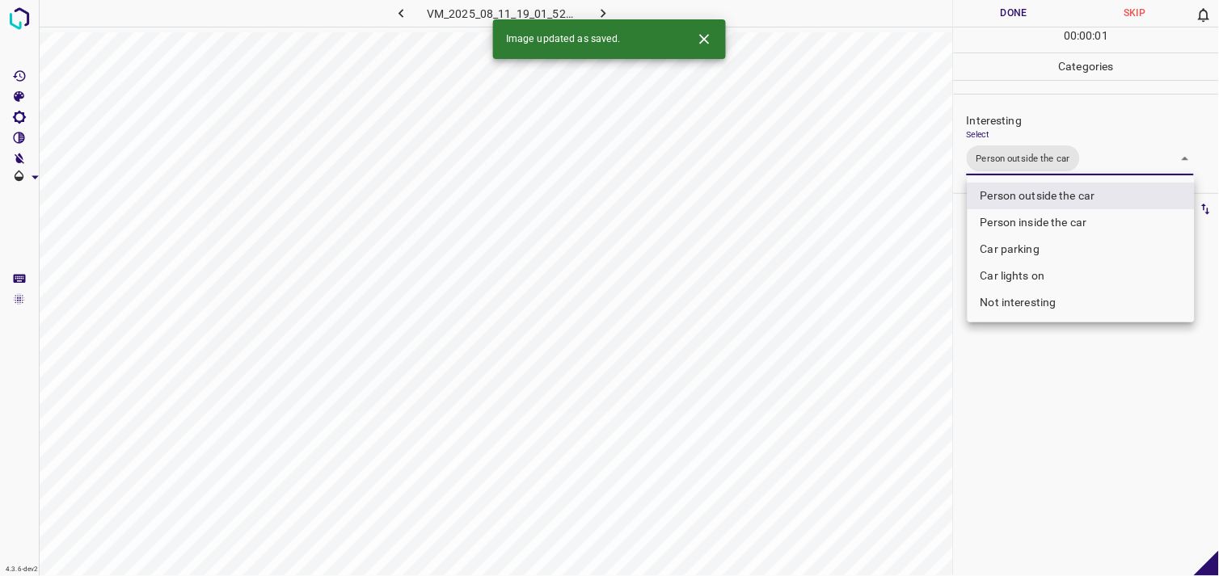
click at [1013, 374] on div at bounding box center [609, 288] width 1219 height 576
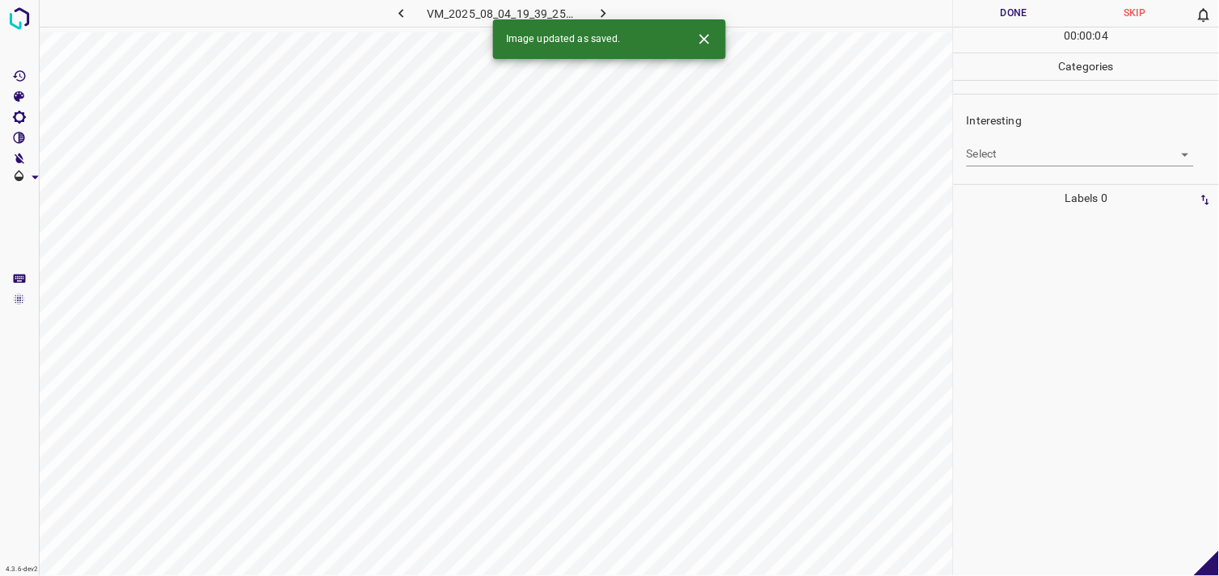
click at [1028, 150] on body "4.3.6-dev2 VM_2025_08_04_19_39_25_688_00.gif Done Skip 0 00 : 00 : 04 Categorie…" at bounding box center [609, 288] width 1219 height 576
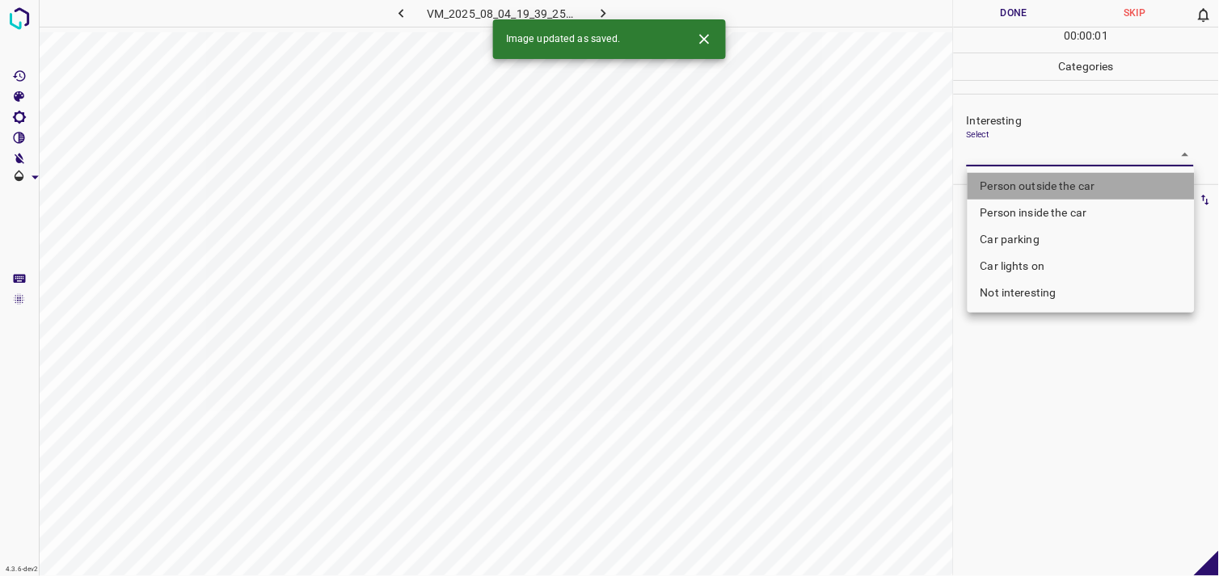
click at [1029, 179] on li "Person outside the car" at bounding box center [1081, 186] width 227 height 27
type input "Person outside the car"
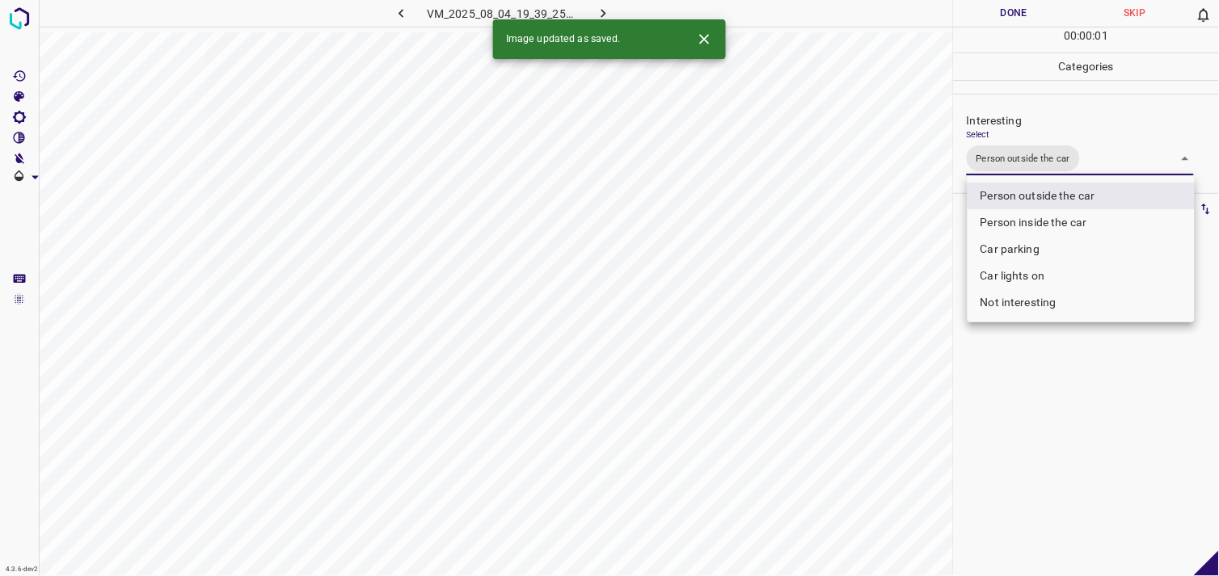
click at [1077, 380] on div at bounding box center [609, 288] width 1219 height 576
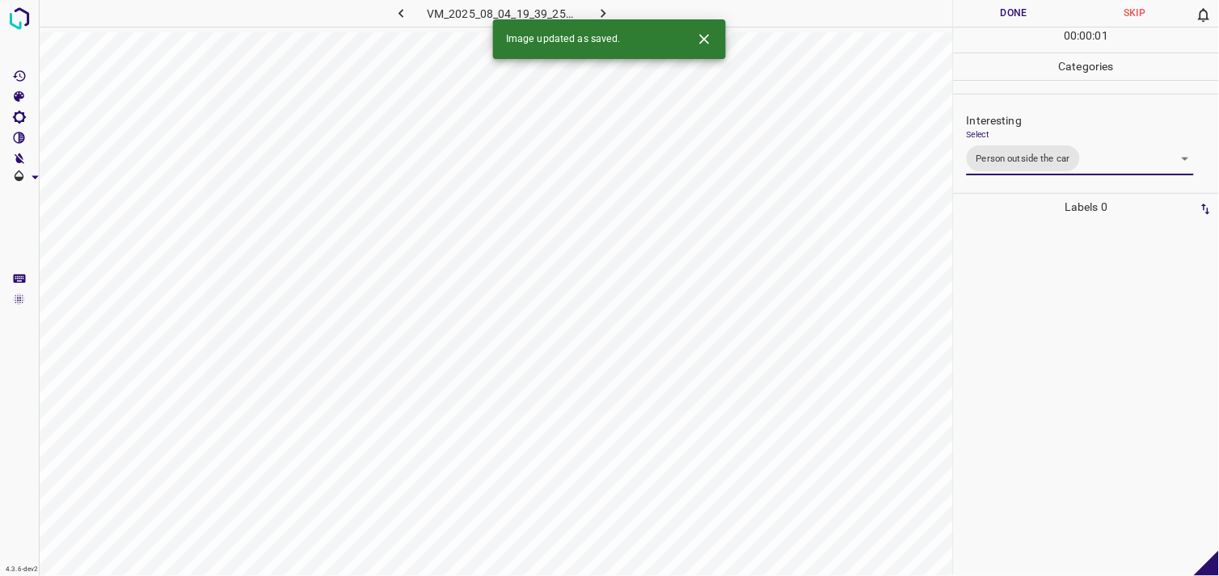
click at [1060, 272] on div at bounding box center [1086, 399] width 255 height 356
click at [1047, 154] on body "4.3.6-dev2 VM_2025_08_04_20_10_49_626_10.gif Done Skip 0 00 : 00 : 01 Categorie…" at bounding box center [609, 288] width 1219 height 576
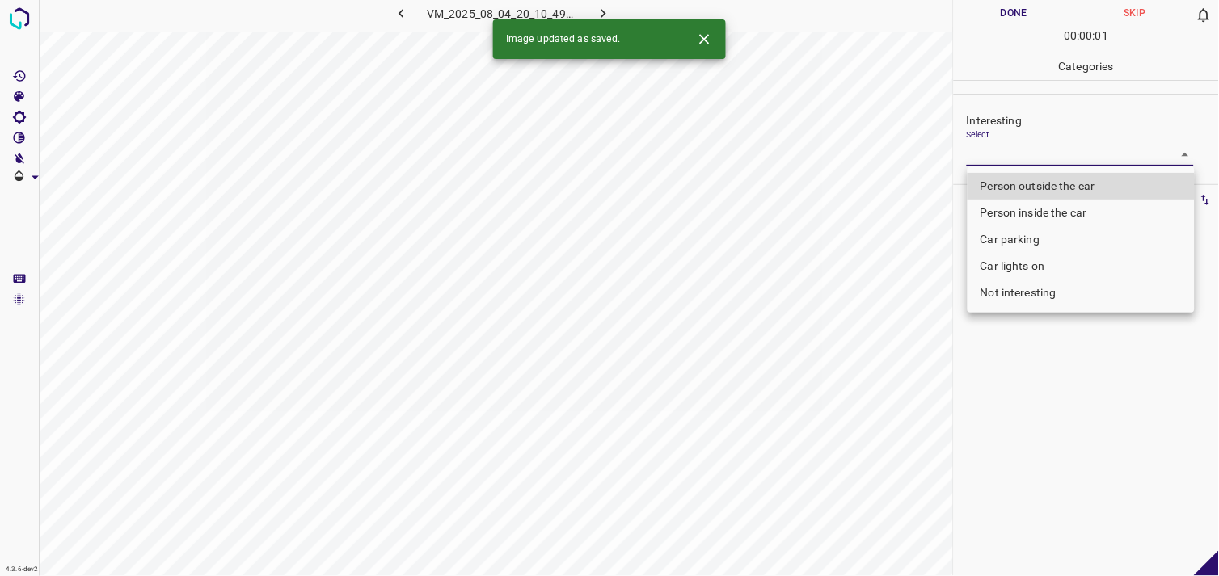
click at [1047, 180] on li "Person outside the car" at bounding box center [1081, 186] width 227 height 27
type input "Person outside the car"
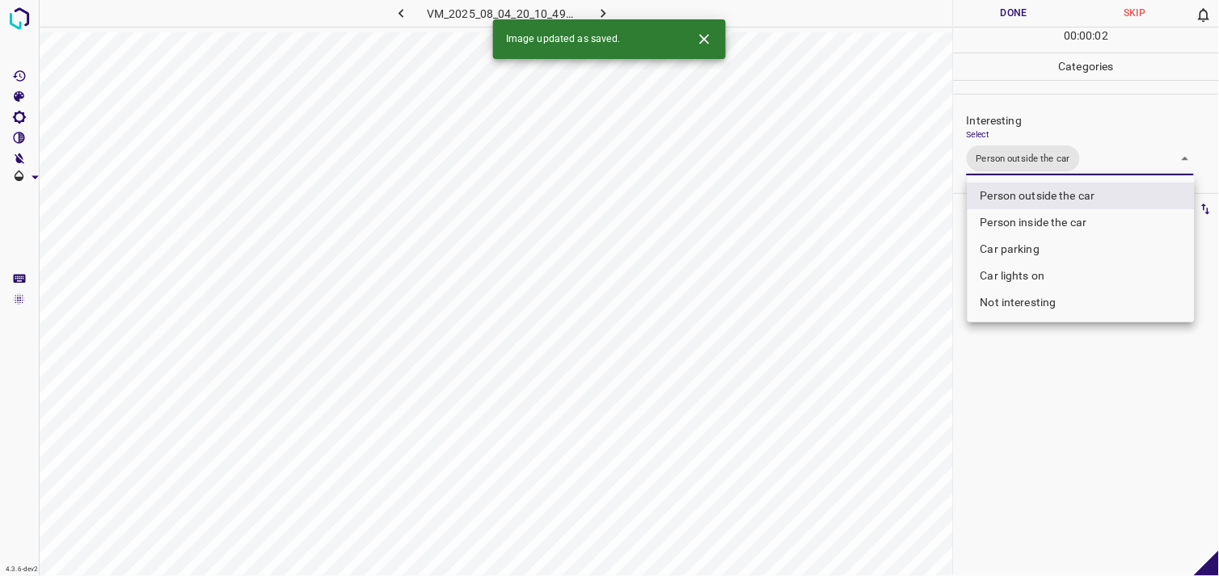
drag, startPoint x: 1062, startPoint y: 415, endPoint x: 1065, endPoint y: 391, distance: 23.7
click at [1064, 415] on div at bounding box center [609, 288] width 1219 height 576
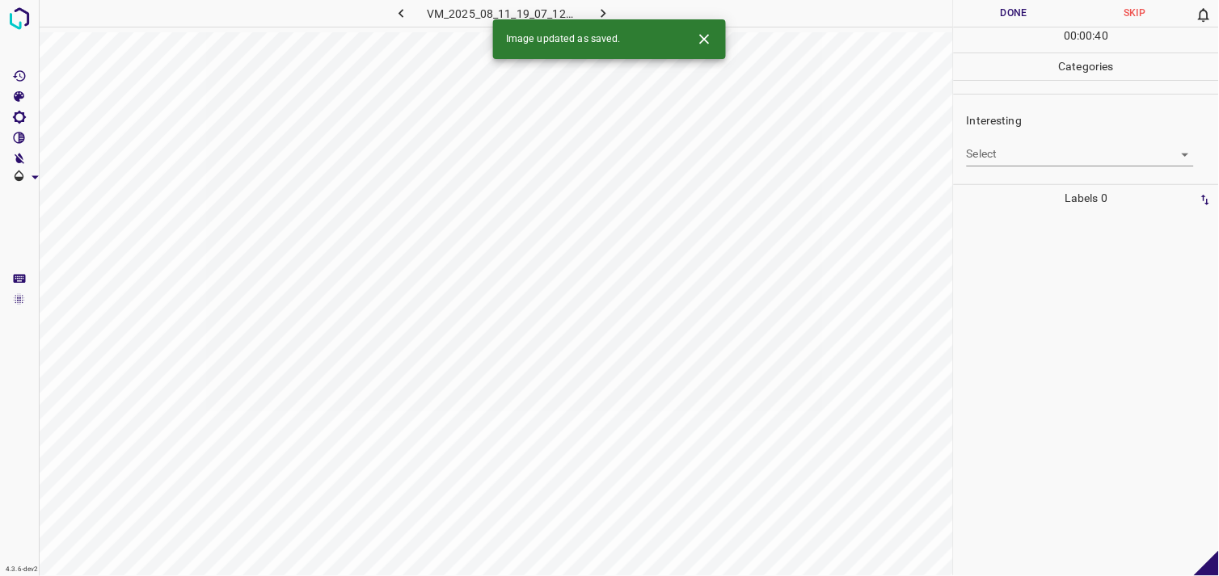
click at [1025, 143] on body "4.3.6-dev2 VM_2025_08_11_19_07_12_885_03.gif Done Skip 0 00 : 00 : 40 Categorie…" at bounding box center [609, 288] width 1219 height 576
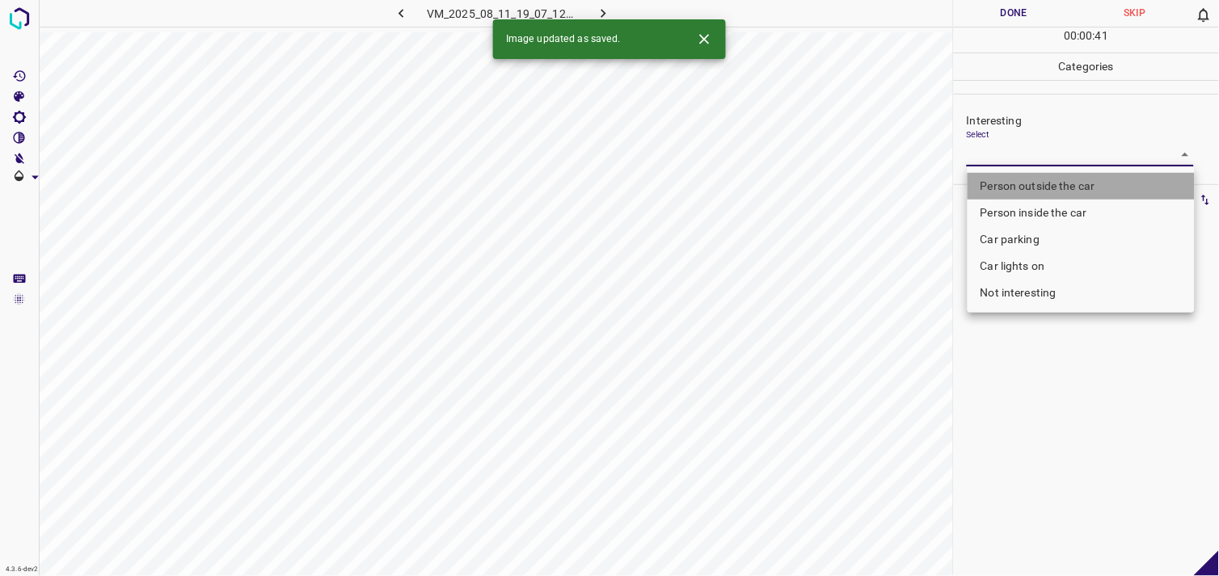
click at [1054, 184] on li "Person outside the car" at bounding box center [1081, 186] width 227 height 27
type input "Person outside the car"
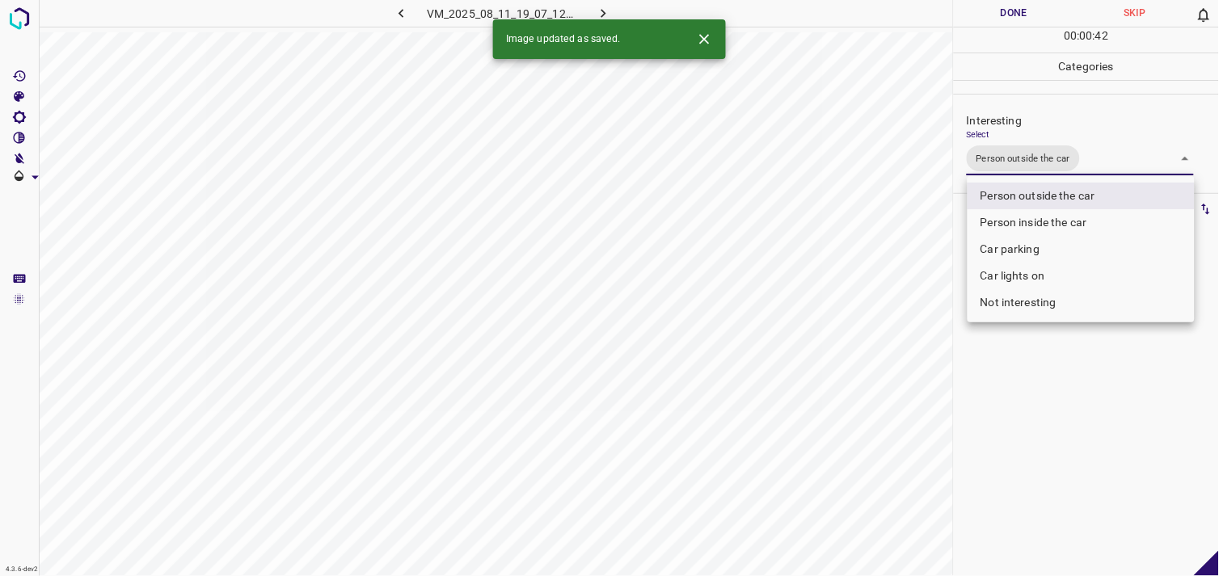
click at [1020, 462] on div at bounding box center [609, 288] width 1219 height 576
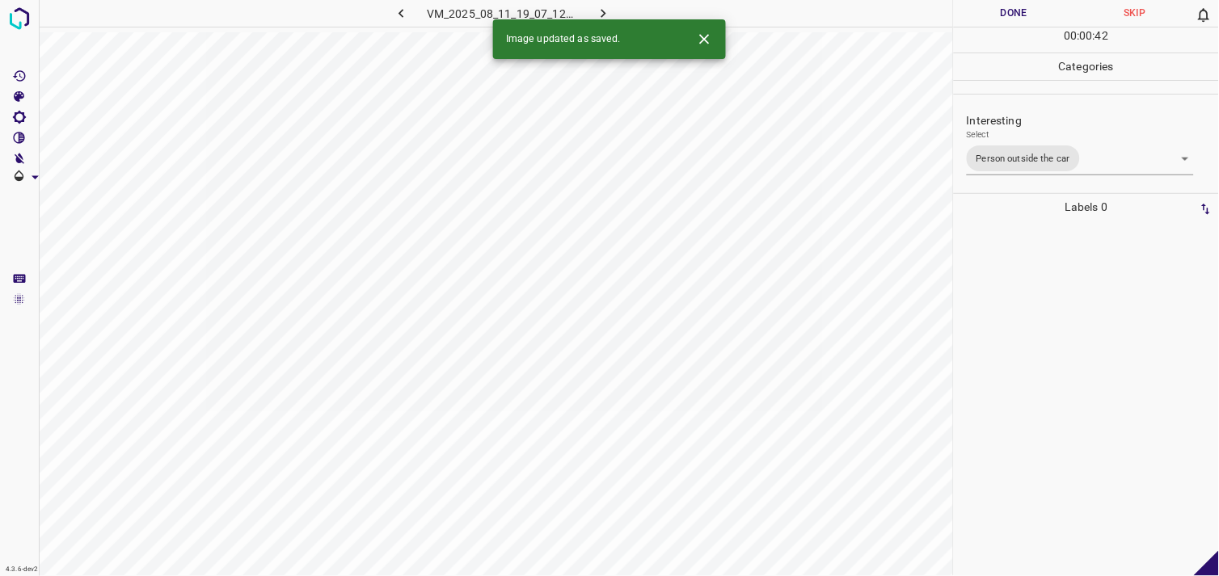
click at [1037, 398] on div at bounding box center [1086, 399] width 255 height 356
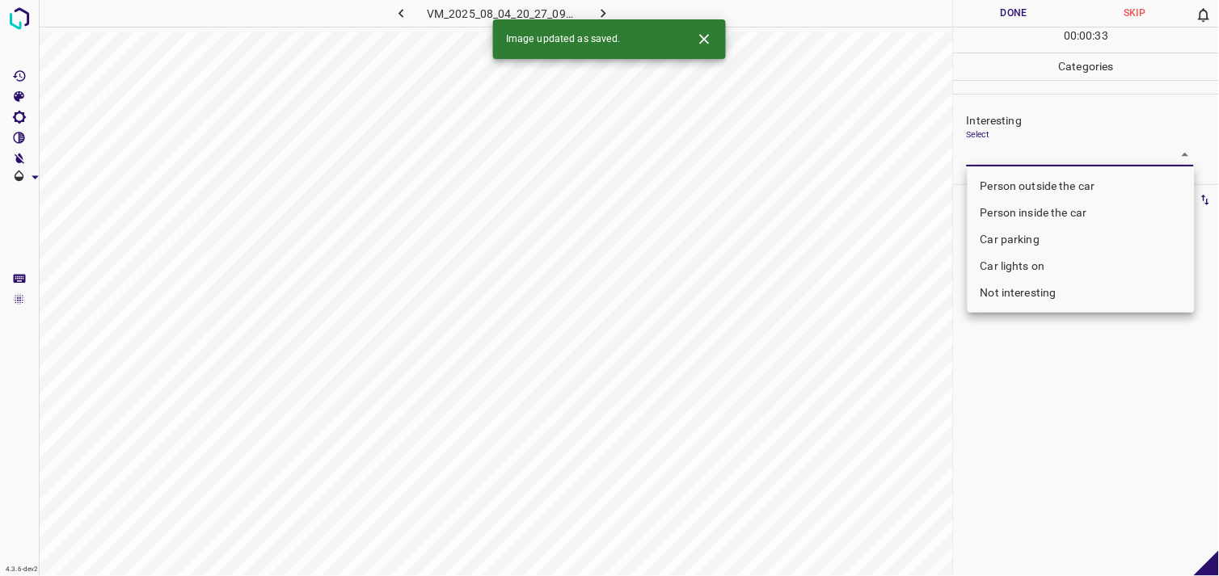
click at [1055, 150] on body "4.3.6-dev2 VM_2025_08_04_20_27_09_902_11.gif Done Skip 0 00 : 00 : 33 Categorie…" at bounding box center [609, 288] width 1219 height 576
click at [1015, 300] on li "Not interesting" at bounding box center [1081, 293] width 227 height 27
type input "Not interesting"
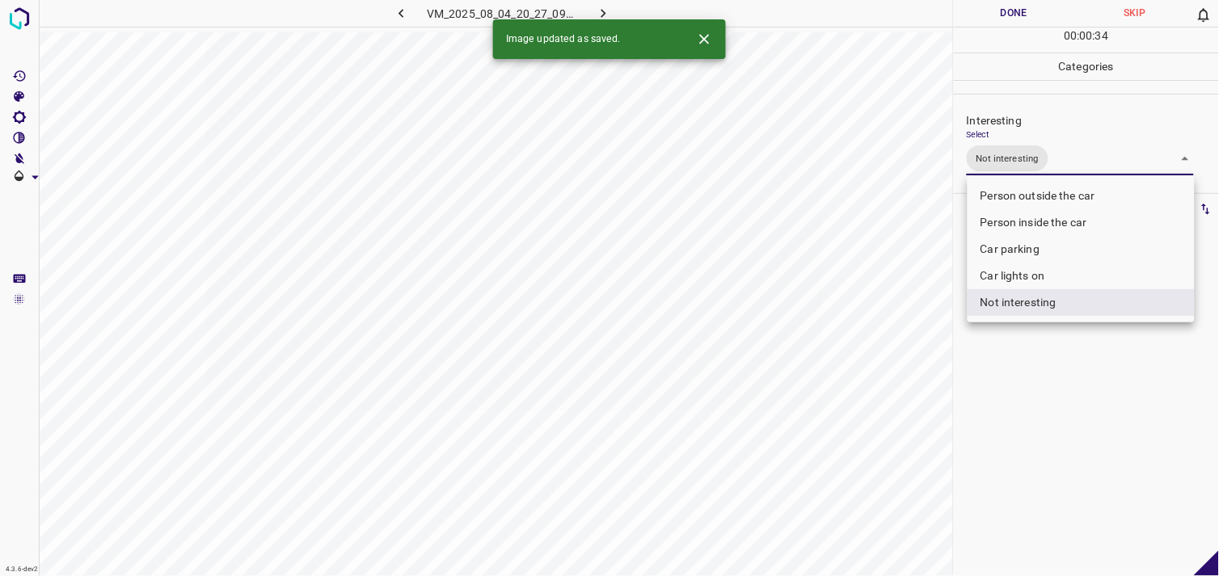
click at [1016, 382] on div at bounding box center [609, 288] width 1219 height 576
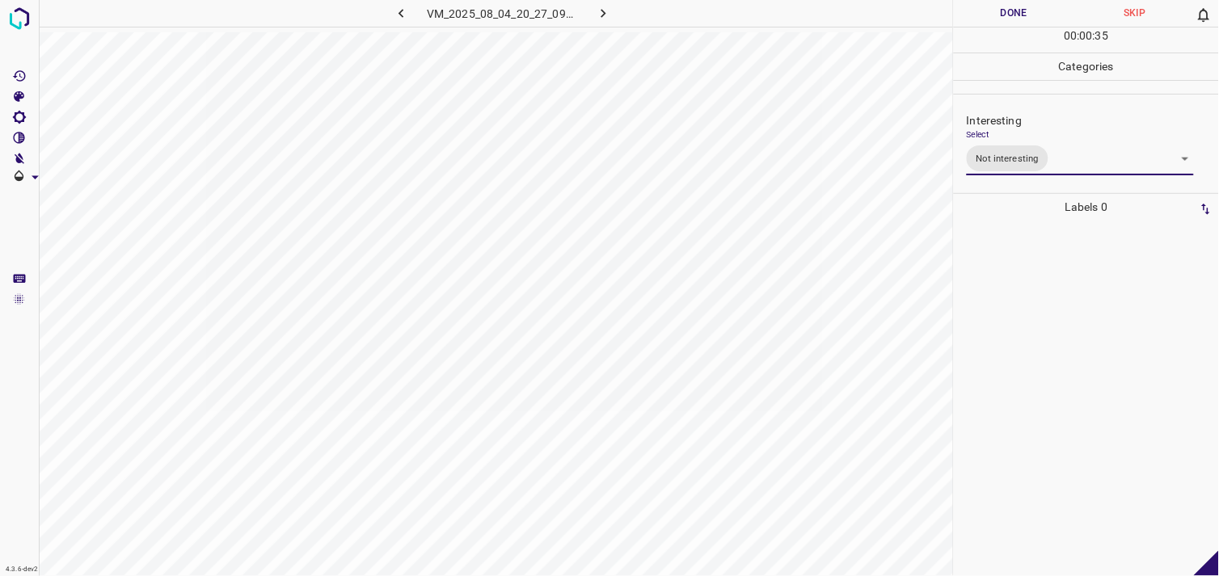
click at [1007, 281] on div at bounding box center [1086, 399] width 255 height 356
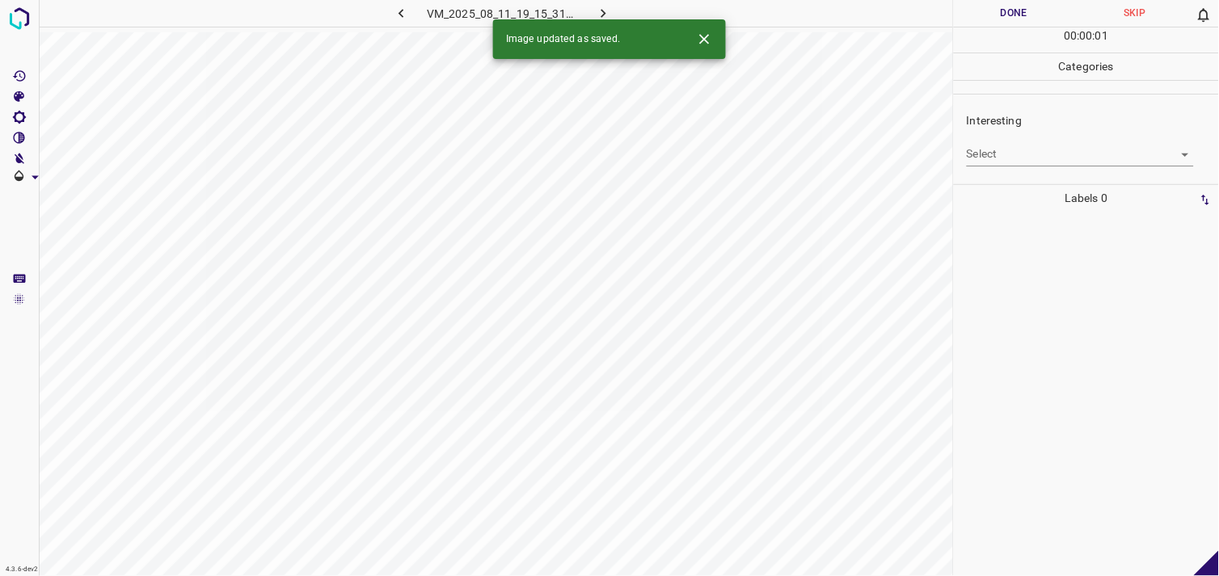
click at [1008, 149] on body "4.3.6-dev2 VM_2025_08_11_19_15_31_718_02.gif Done Skip 0 00 : 00 : 01 Categorie…" at bounding box center [609, 288] width 1219 height 576
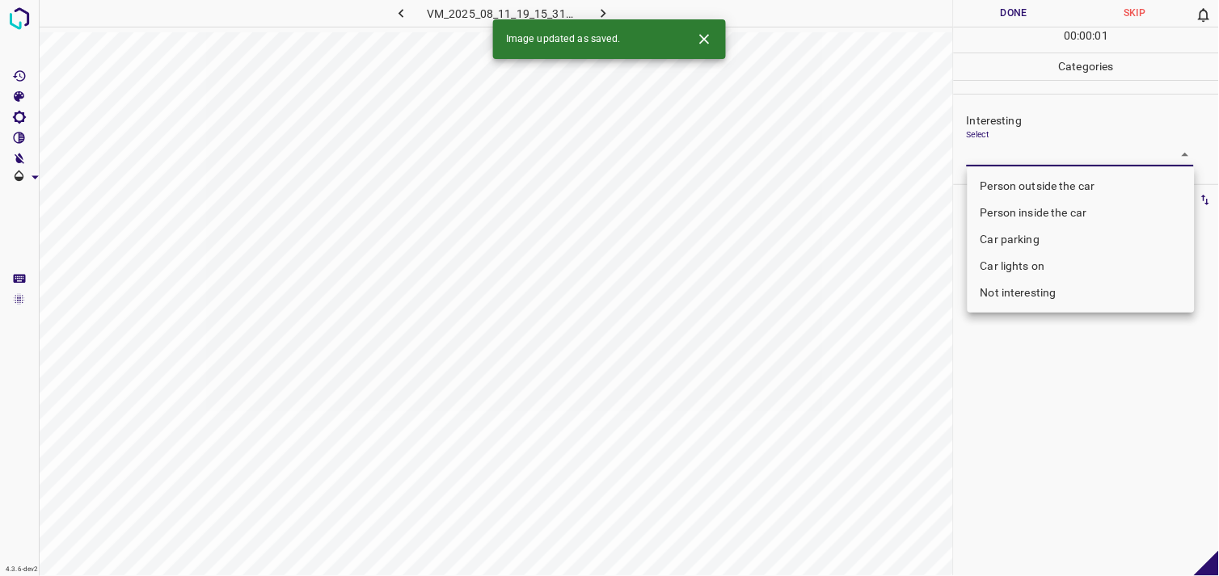
click at [1056, 287] on li "Not interesting" at bounding box center [1081, 293] width 227 height 27
type input "Not interesting"
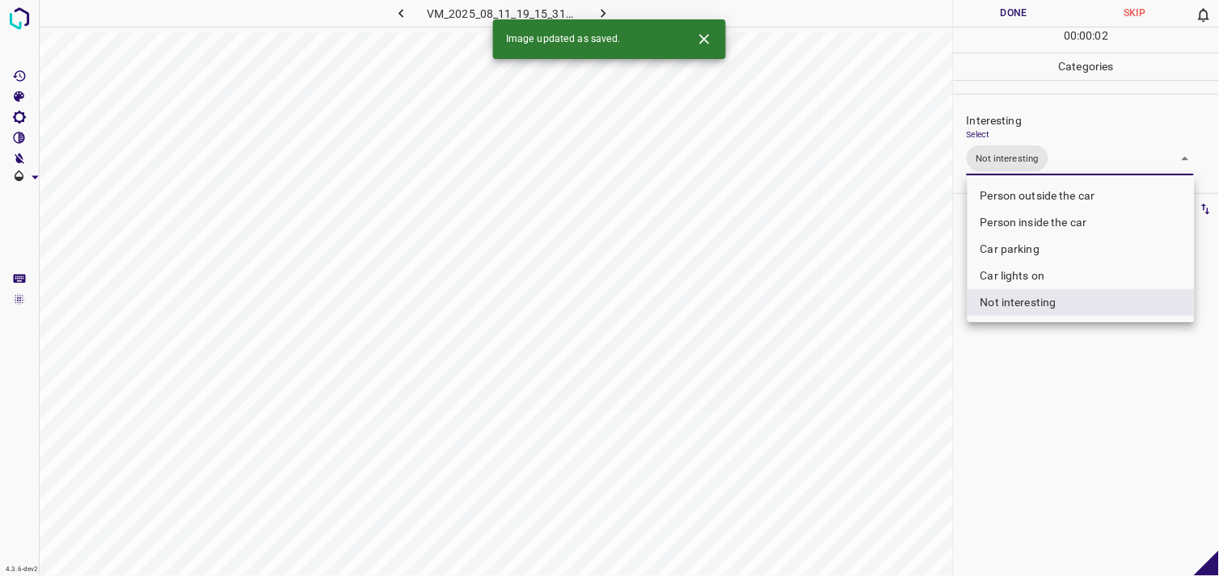
click at [1009, 386] on div at bounding box center [609, 288] width 1219 height 576
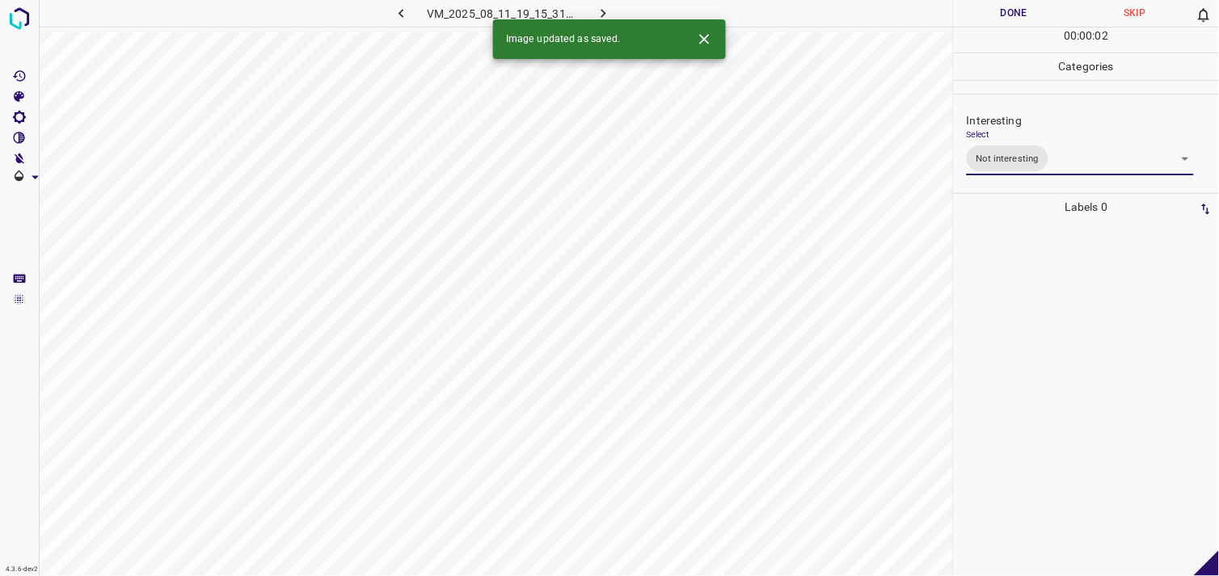
click at [1013, 291] on div at bounding box center [1086, 399] width 255 height 356
click at [1013, 157] on body "4.3.6-dev2 VM_2025_08_04_20_27_22_558_01.gif Done Skip 0 00 : 00 : 04 Categorie…" at bounding box center [609, 288] width 1219 height 576
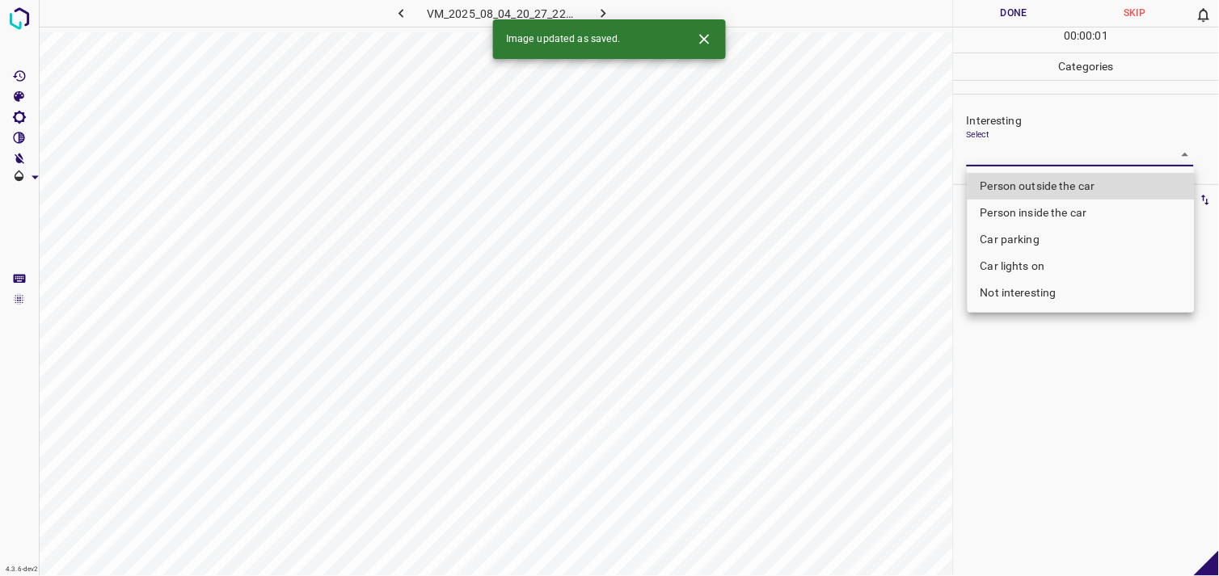
click at [1028, 281] on li "Not interesting" at bounding box center [1081, 293] width 227 height 27
type input "Not interesting"
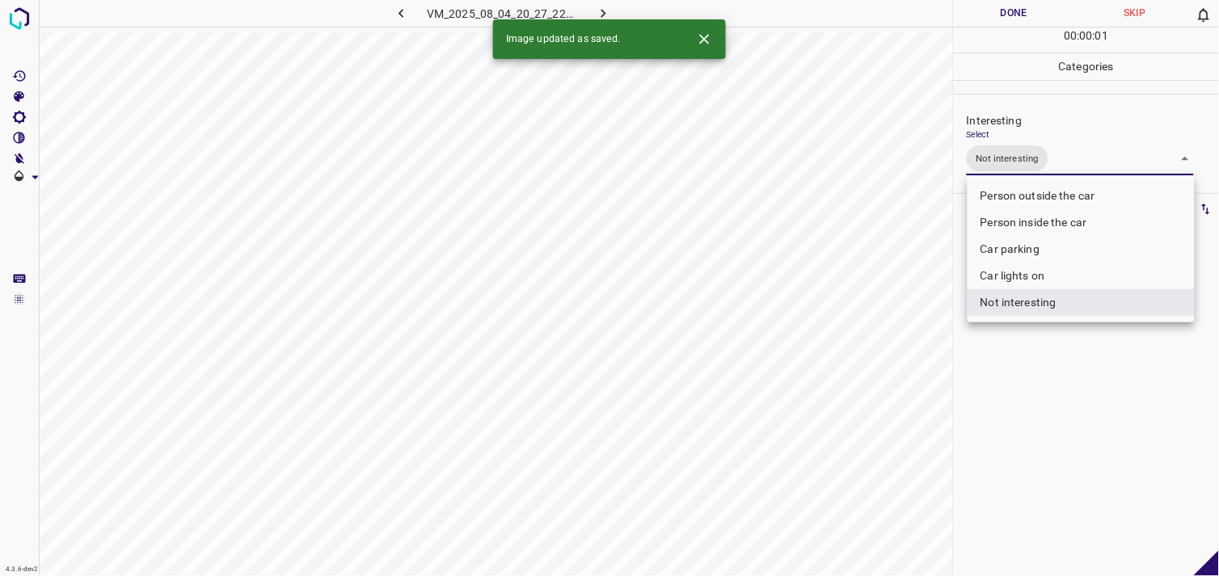
click at [1057, 378] on div at bounding box center [609, 288] width 1219 height 576
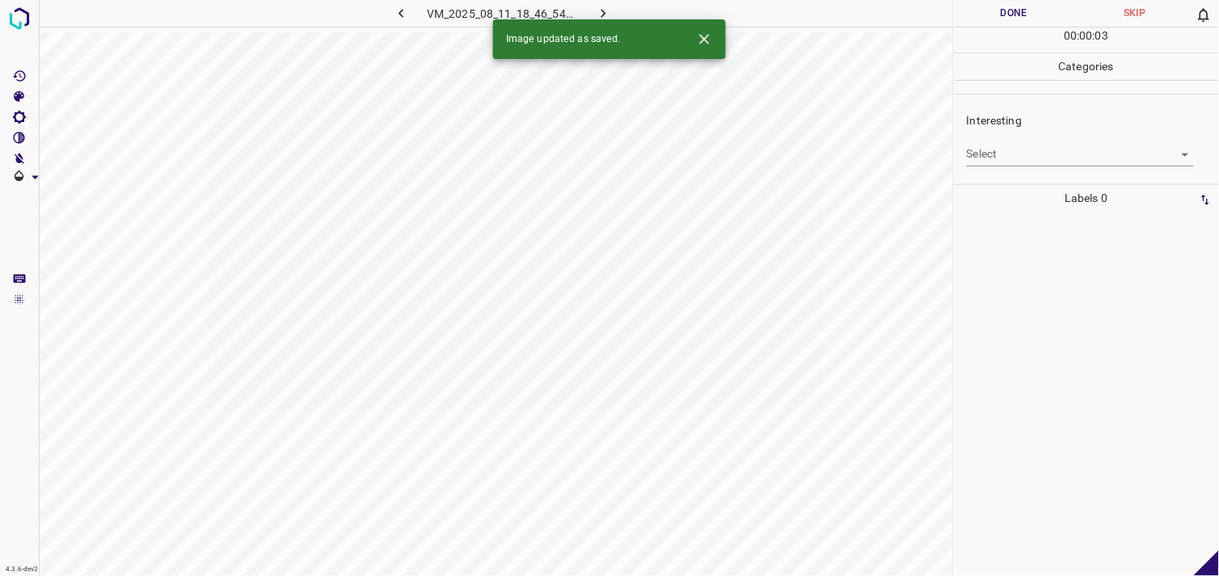
click at [1003, 146] on body "4.3.6-dev2 VM_2025_08_11_18_46_54_320_04.gif Done Skip 0 00 : 00 : 03 Categorie…" at bounding box center [609, 288] width 1219 height 576
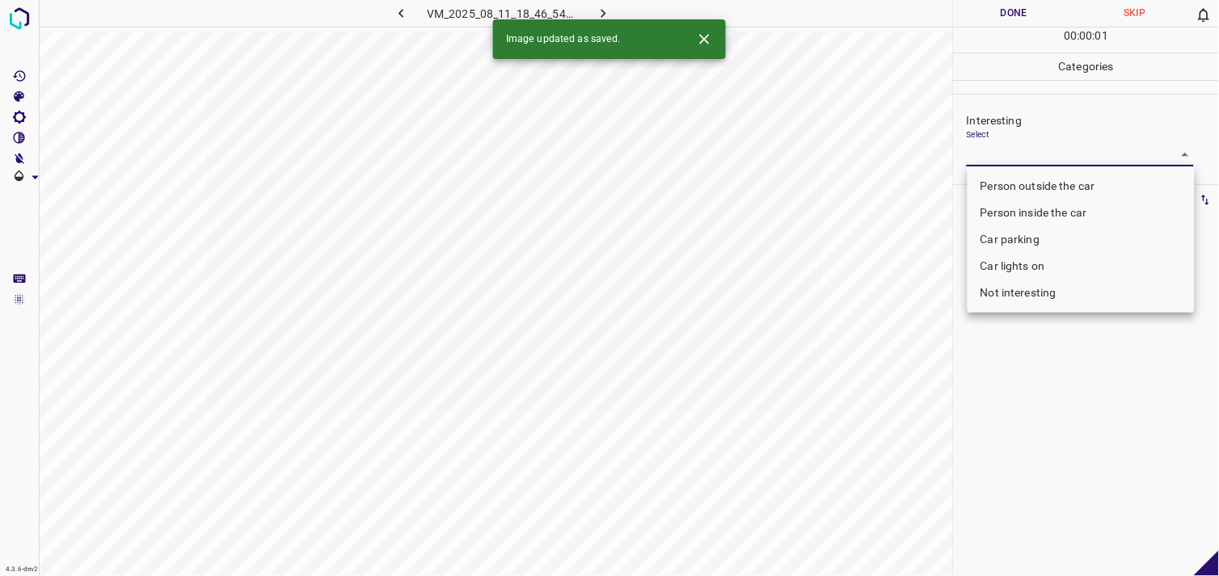
click at [1045, 182] on li "Person outside the car" at bounding box center [1081, 186] width 227 height 27
type input "Person outside the car"
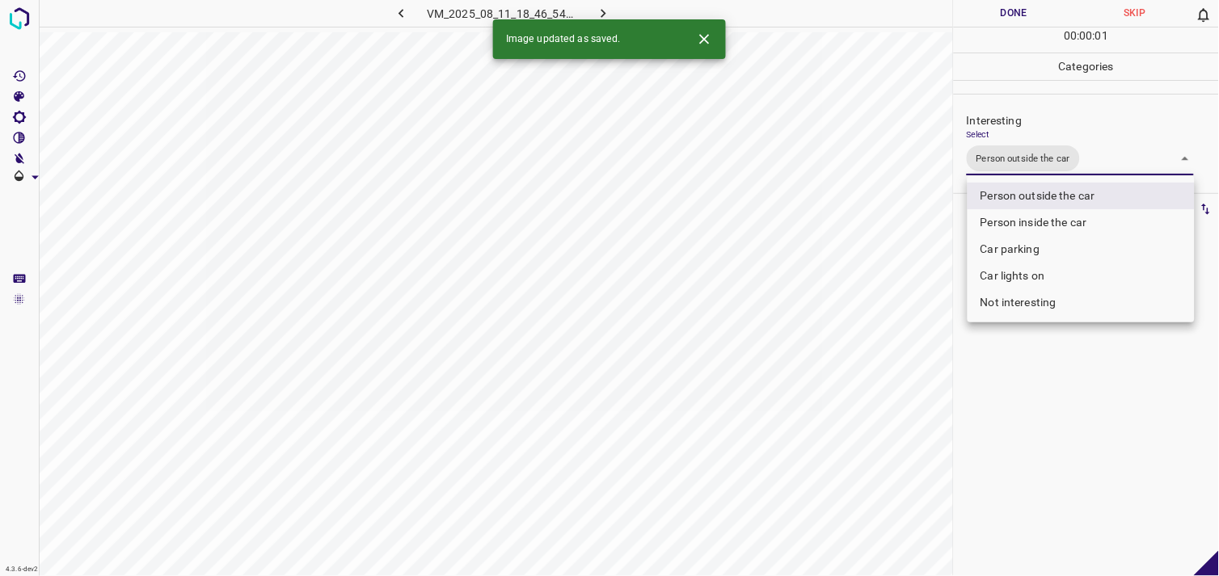
click at [1054, 407] on div at bounding box center [609, 288] width 1219 height 576
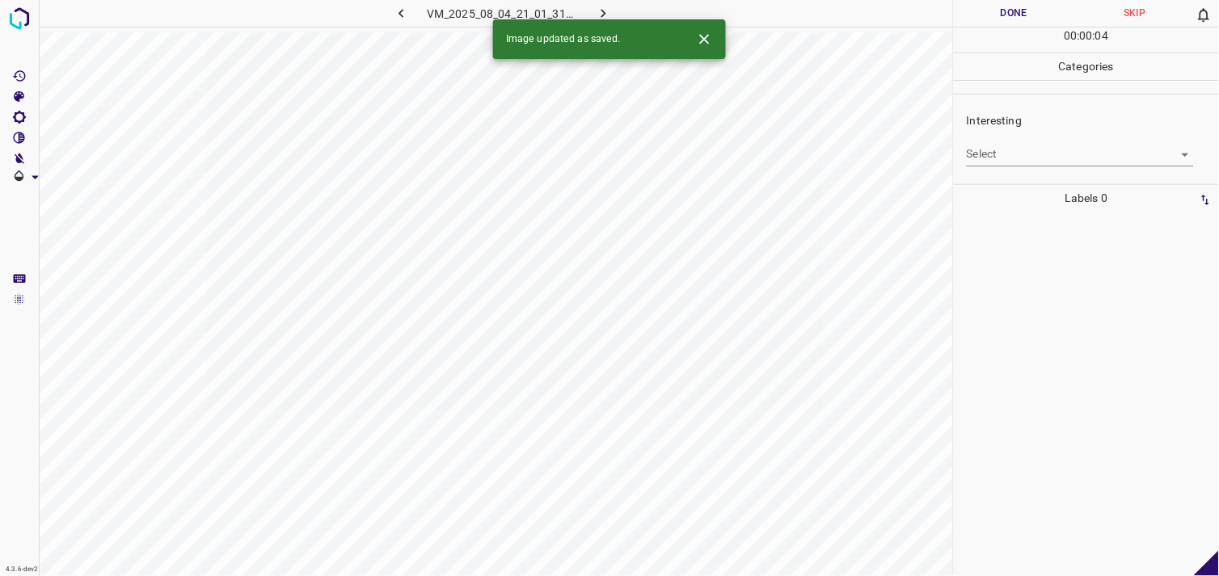
click at [1037, 144] on body "4.3.6-dev2 VM_2025_08_04_21_01_31_881_07.gif Done Skip 0 00 : 00 : 04 Categorie…" at bounding box center [609, 288] width 1219 height 576
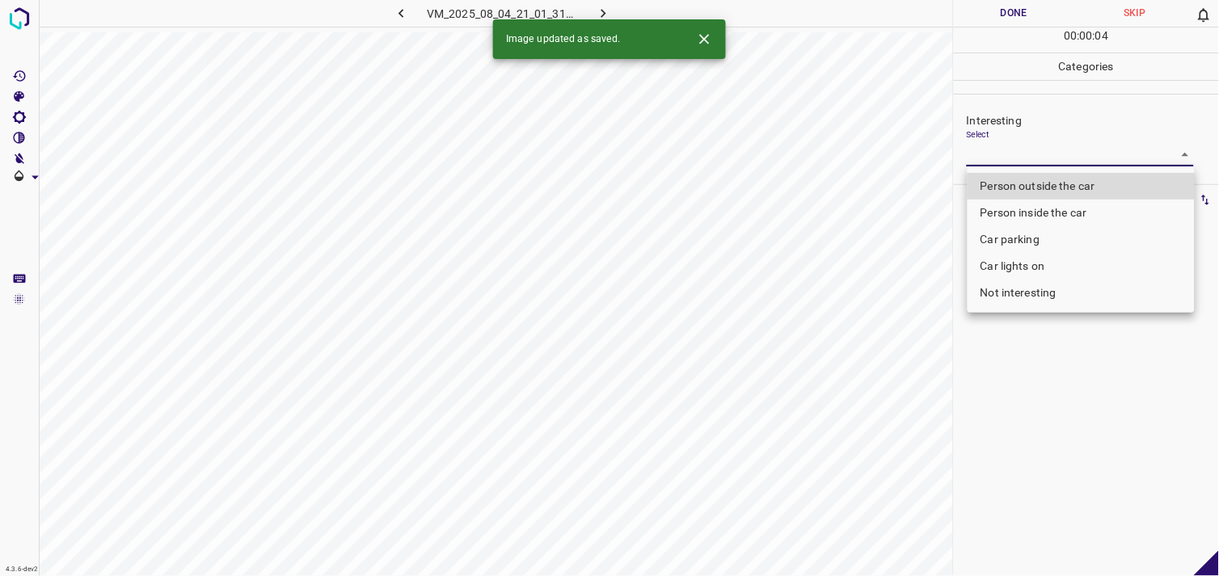
click at [1055, 192] on li "Person outside the car" at bounding box center [1081, 186] width 227 height 27
type input "Person outside the car"
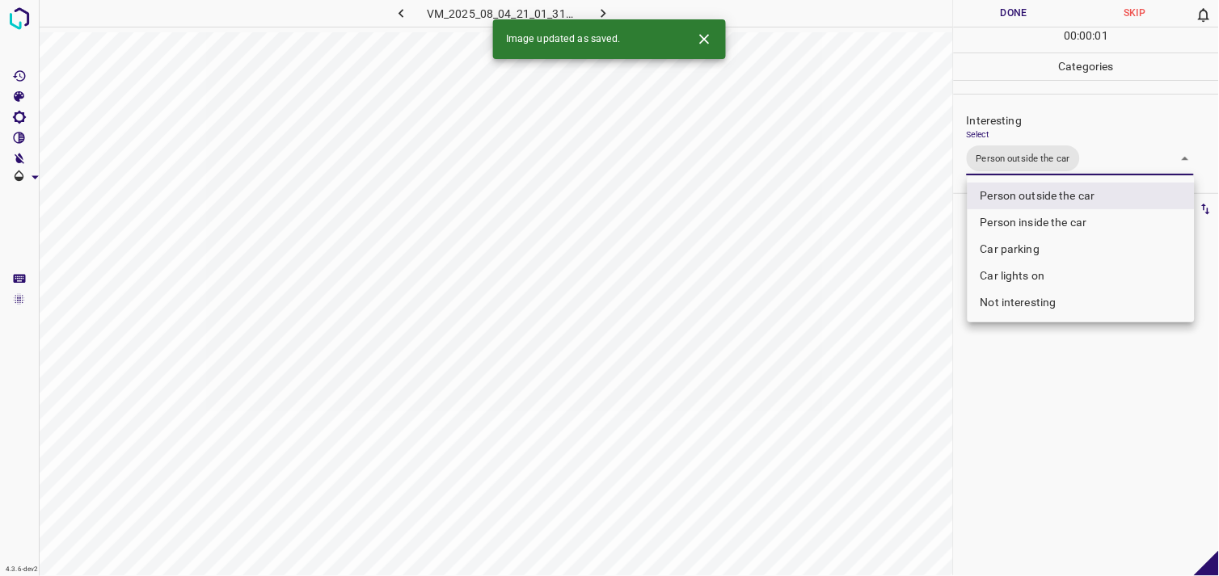
click at [1070, 417] on div at bounding box center [609, 288] width 1219 height 576
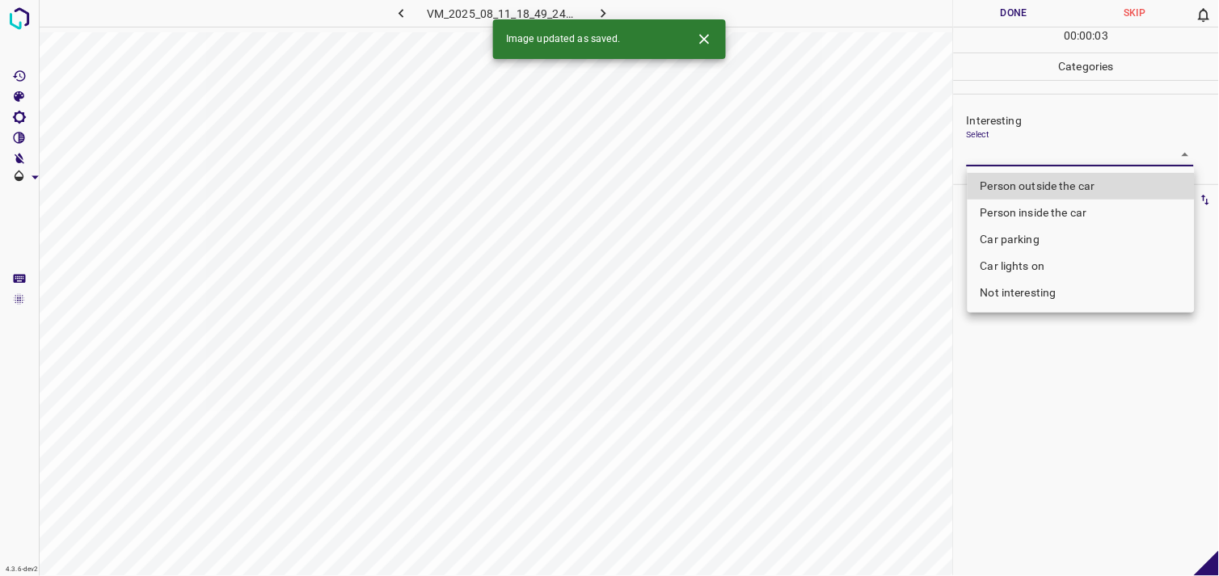
click at [1007, 150] on body "4.3.6-dev2 VM_2025_08_11_18_49_24_968_02.gif Done Skip 0 00 : 00 : 03 Categorie…" at bounding box center [609, 288] width 1219 height 576
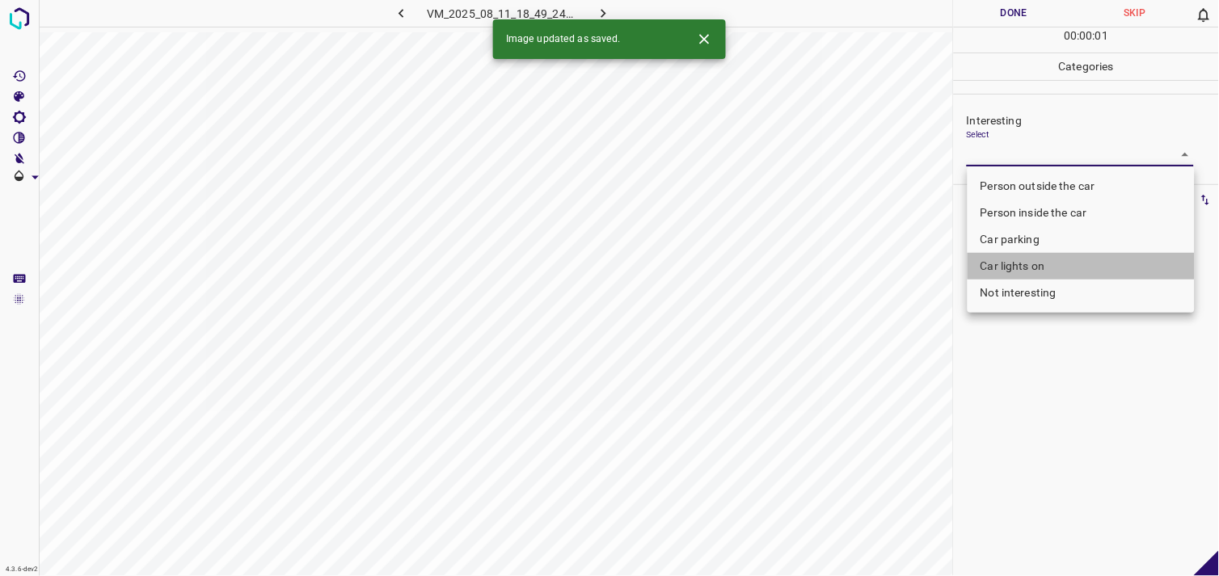
click at [1035, 263] on li "Car lights on" at bounding box center [1081, 266] width 227 height 27
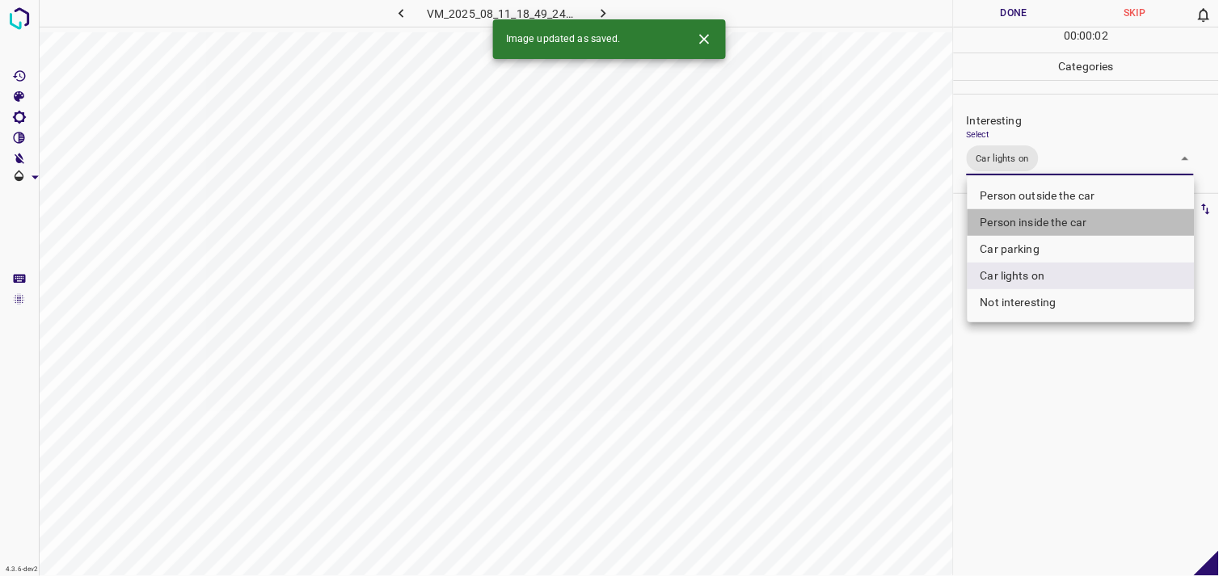
click at [1046, 218] on li "Person inside the car" at bounding box center [1081, 222] width 227 height 27
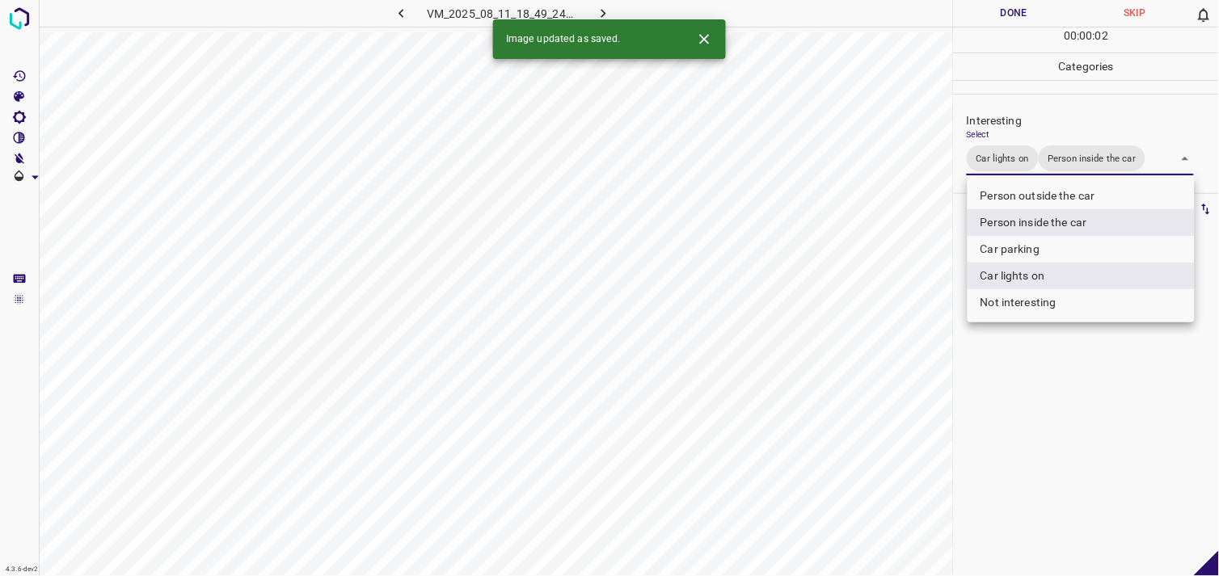
click at [1049, 197] on li "Person outside the car" at bounding box center [1081, 196] width 227 height 27
type input "Car lights on,Person inside the car,Person outside the car"
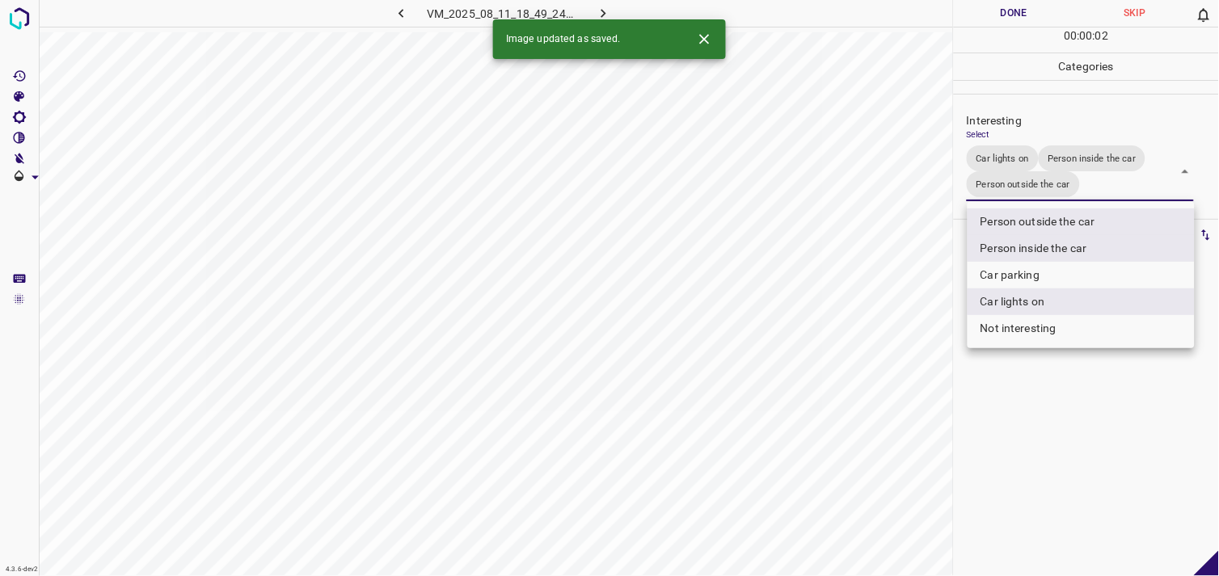
click at [1057, 378] on div at bounding box center [609, 288] width 1219 height 576
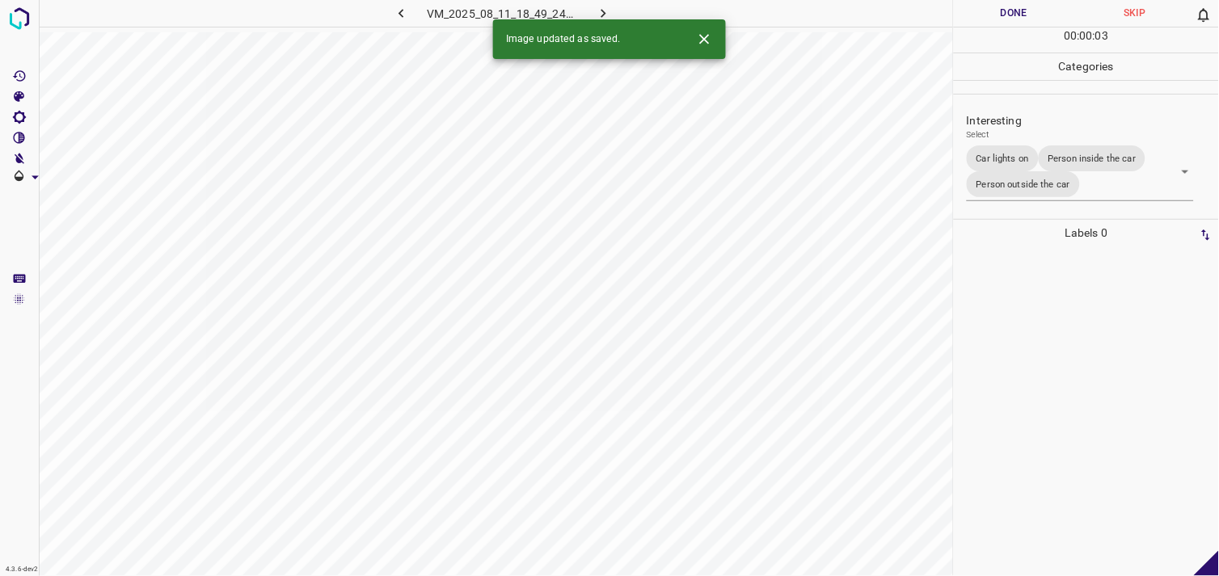
click at [1046, 310] on div at bounding box center [1086, 412] width 255 height 330
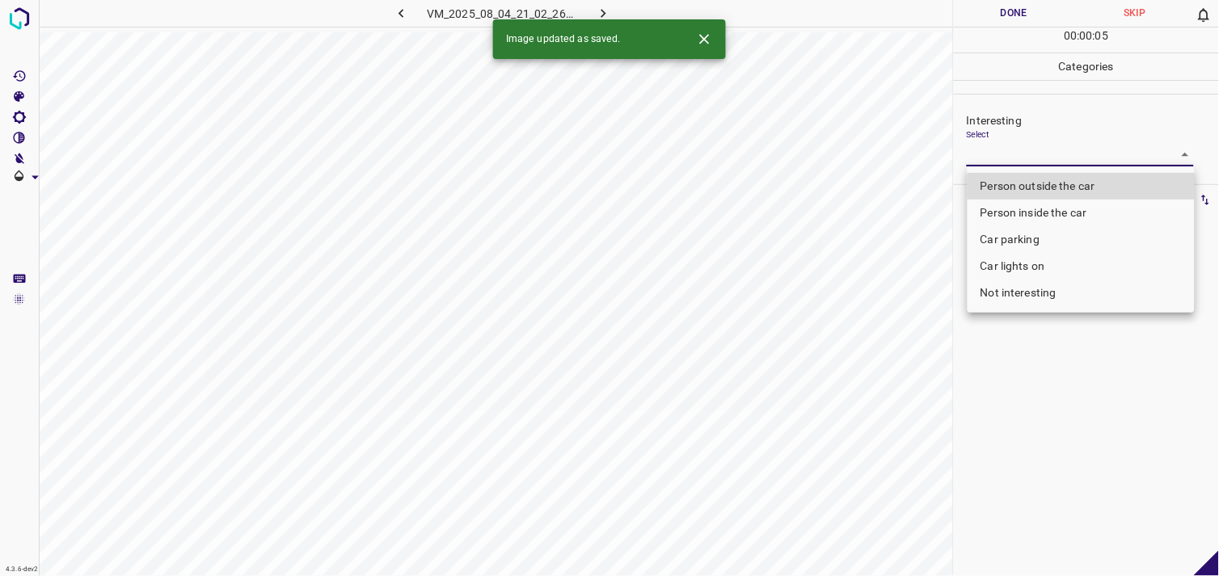
click at [1021, 163] on body "4.3.6-dev2 VM_2025_08_04_21_02_26_978_01.gif Done Skip 0 00 : 00 : 05 Categorie…" at bounding box center [609, 288] width 1219 height 576
click at [1032, 182] on li "Person outside the car" at bounding box center [1081, 186] width 227 height 27
type input "Person outside the car"
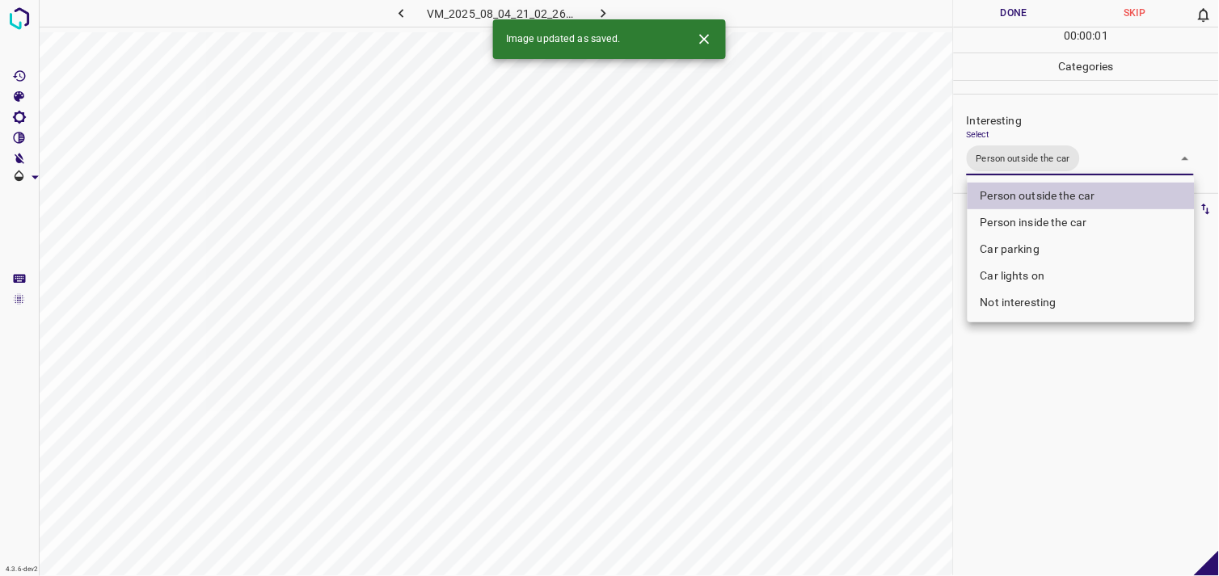
click at [1039, 407] on div at bounding box center [609, 288] width 1219 height 576
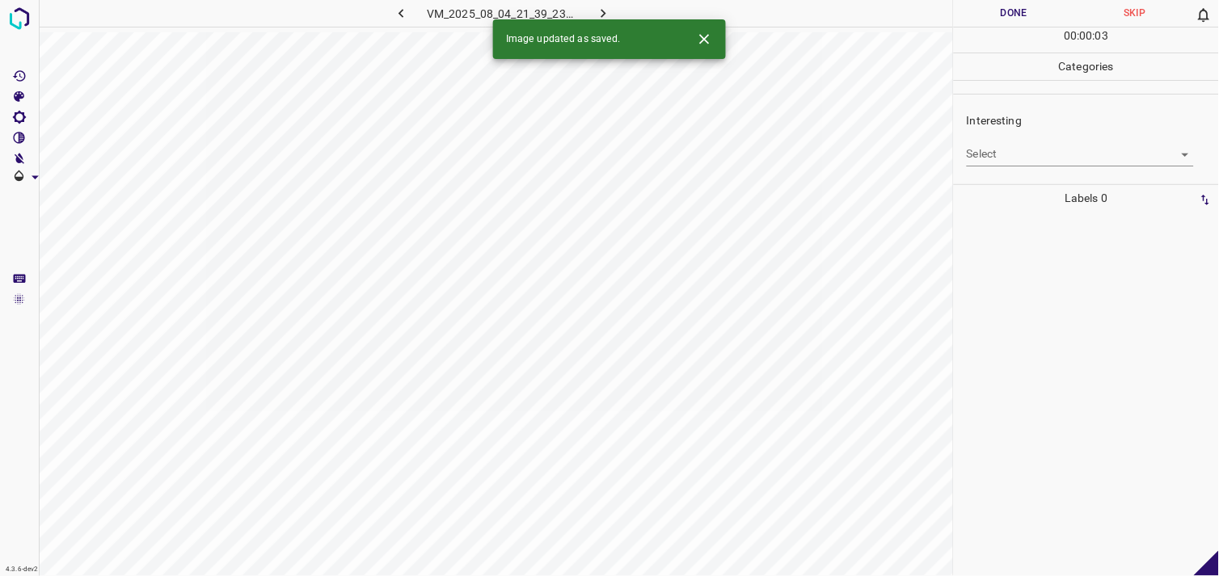
click at [1049, 149] on body "4.3.6-dev2 VM_2025_08_04_21_39_23_003_00.gif Done Skip 0 00 : 00 : 03 Categorie…" at bounding box center [609, 288] width 1219 height 576
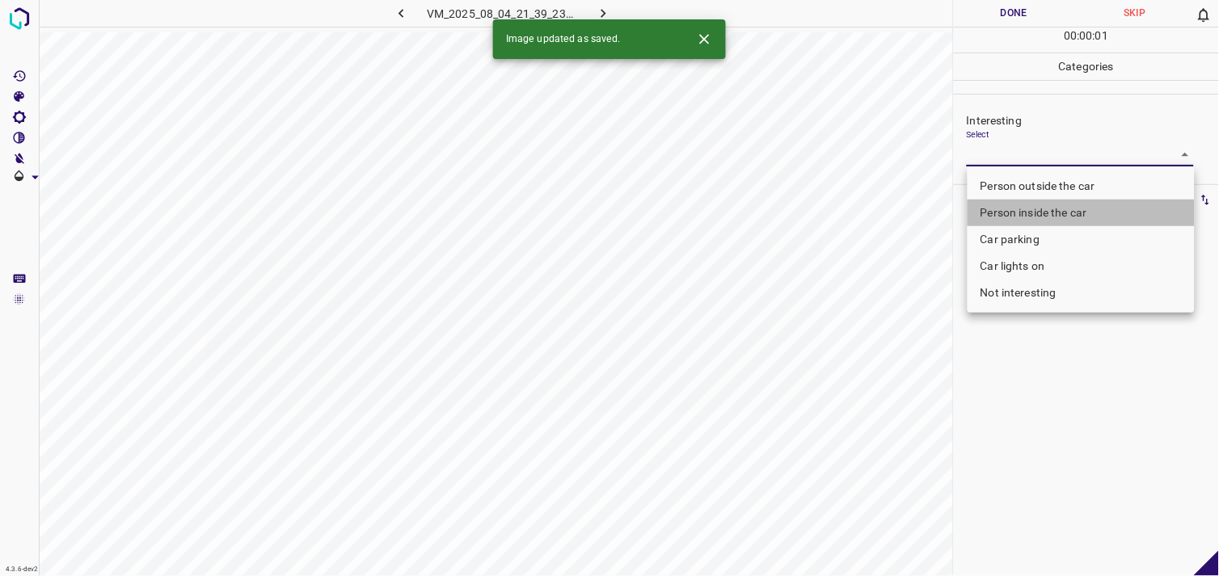
click at [1054, 209] on li "Person inside the car" at bounding box center [1081, 213] width 227 height 27
type input "Person inside the car"
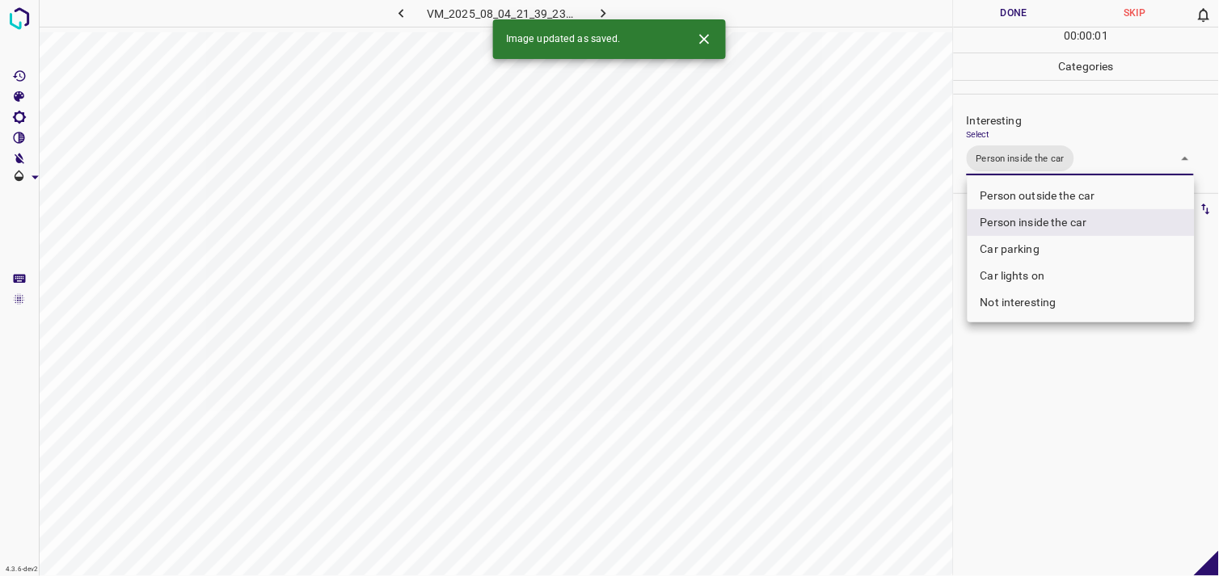
click at [1086, 420] on div at bounding box center [609, 288] width 1219 height 576
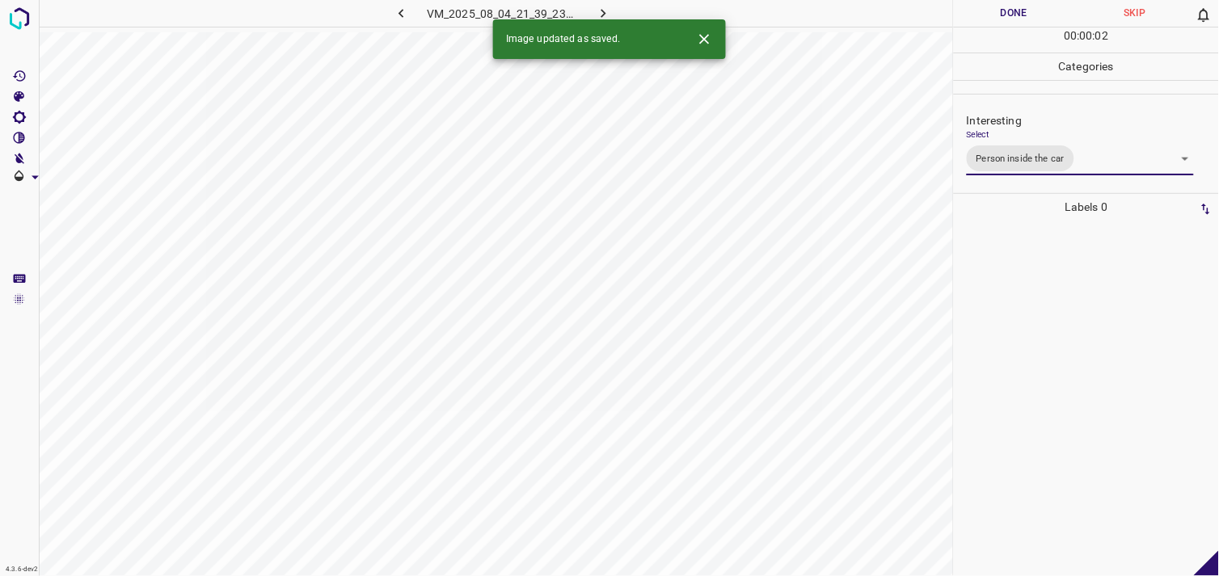
click at [1048, 313] on div at bounding box center [1086, 399] width 255 height 356
click at [1062, 146] on body "4.3.6-dev2 VM_2025_08_11_19_24_18_229_01.gif Done Skip 0 00 : 00 : 04 Categorie…" at bounding box center [609, 288] width 1219 height 576
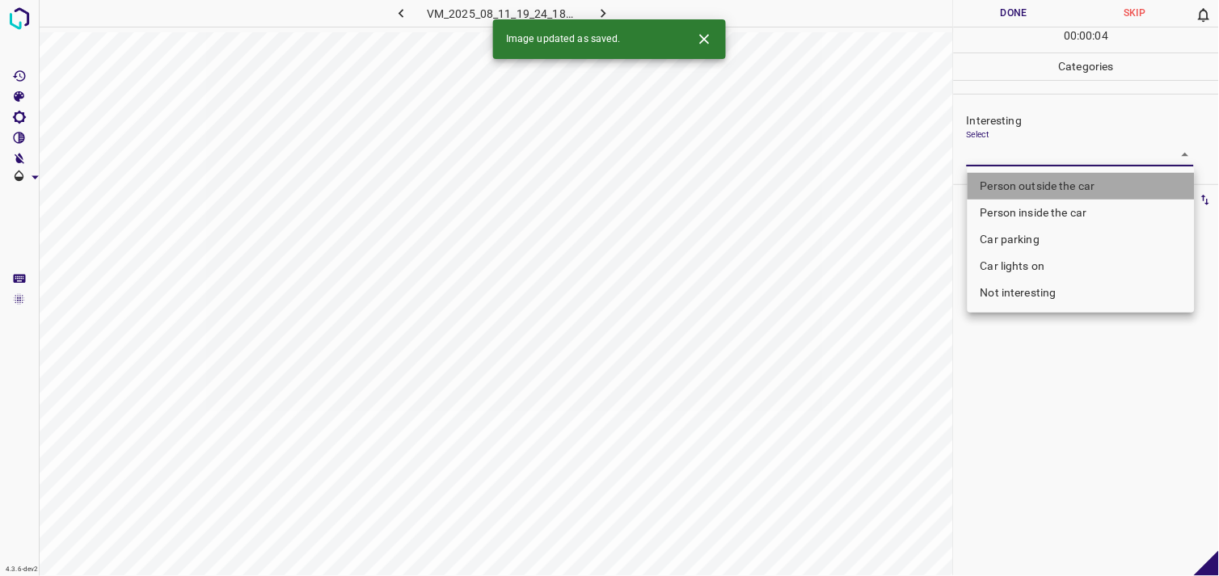
click at [1068, 174] on li "Person outside the car" at bounding box center [1081, 186] width 227 height 27
type input "Person outside the car"
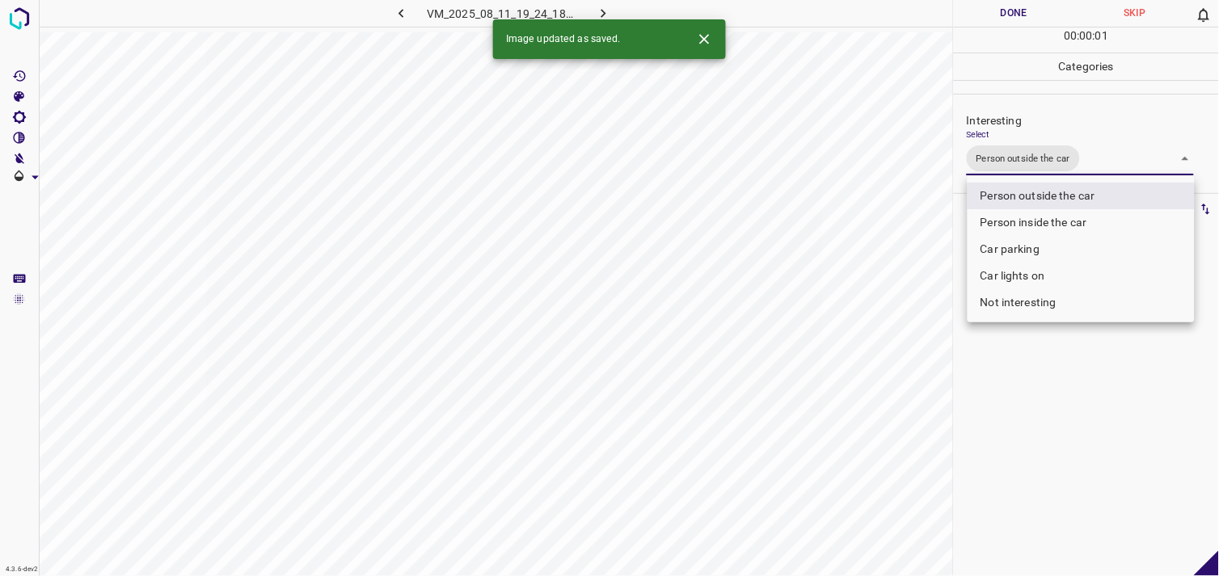
click at [1063, 388] on div at bounding box center [609, 288] width 1219 height 576
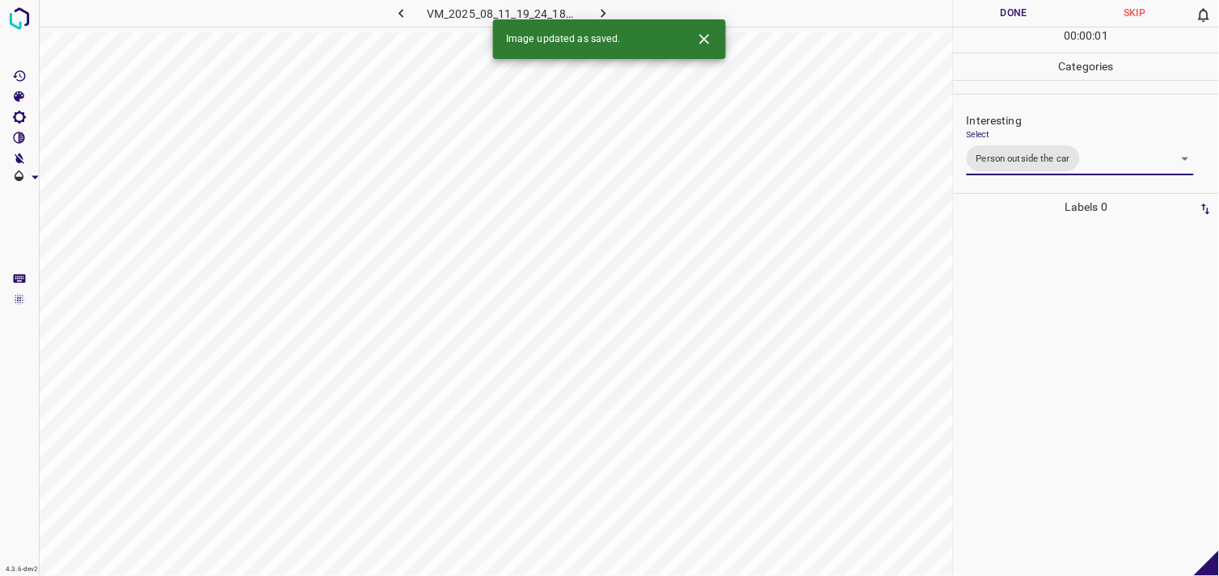
click at [1079, 310] on div at bounding box center [1086, 399] width 255 height 356
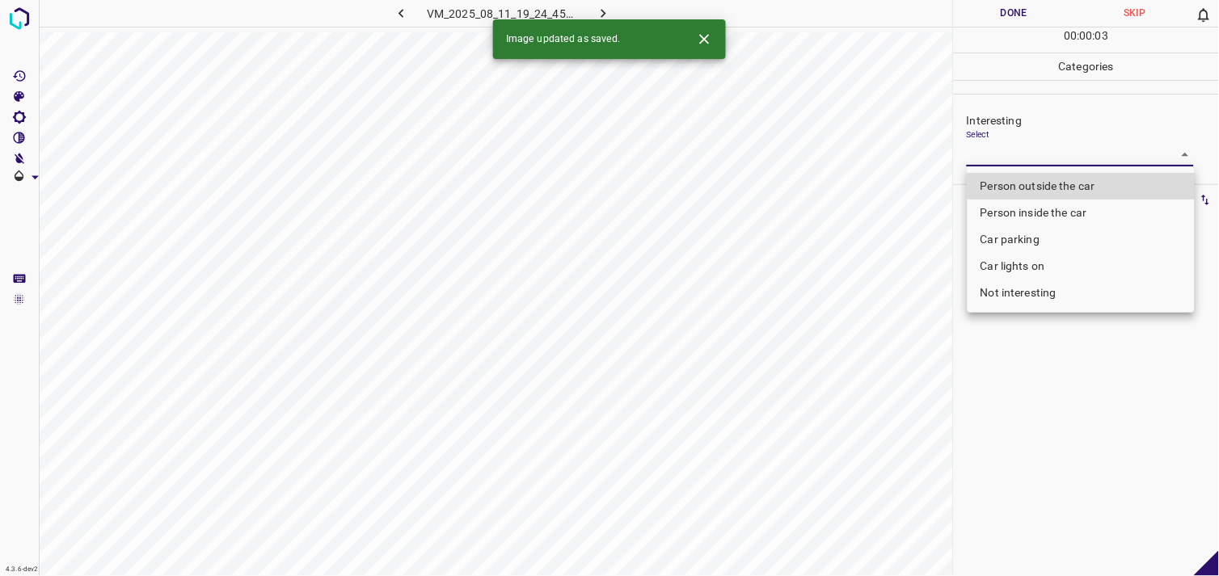
click at [1030, 151] on body "4.3.6-dev2 VM_2025_08_11_19_24_45_015_01.gif Done Skip 0 00 : 00 : 03 Categorie…" at bounding box center [609, 288] width 1219 height 576
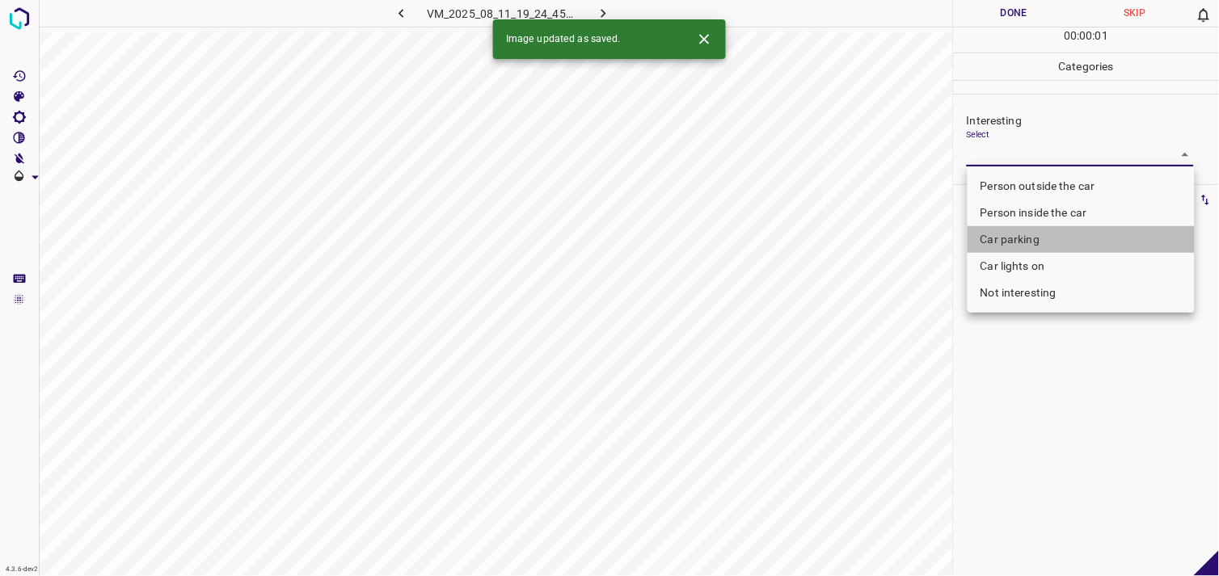
click at [1035, 239] on li "Car parking" at bounding box center [1081, 239] width 227 height 27
type input "Car parking"
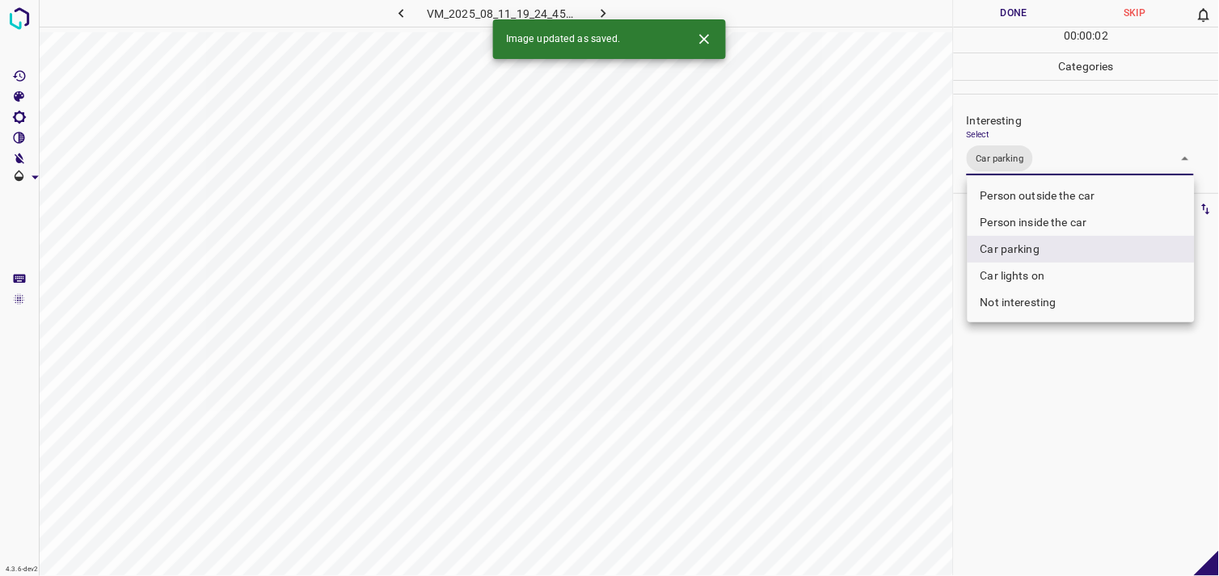
click at [1041, 397] on div at bounding box center [609, 288] width 1219 height 576
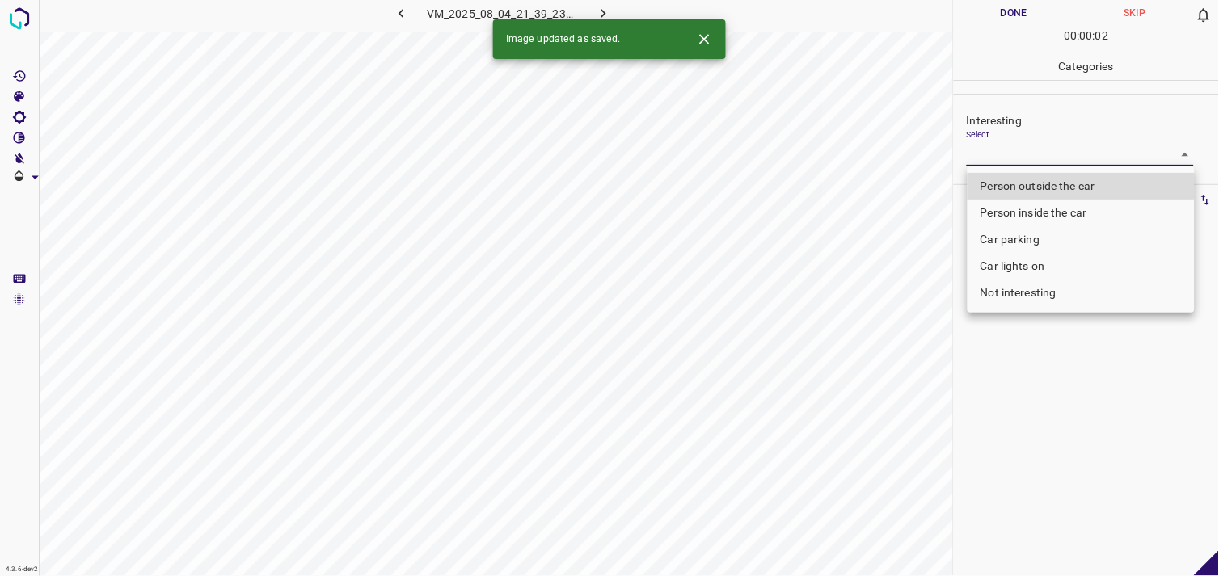
click at [1029, 154] on body "4.3.6-dev2 VM_2025_08_04_21_39_23_003_08.gif Done Skip 0 00 : 00 : 02 Categorie…" at bounding box center [609, 288] width 1219 height 576
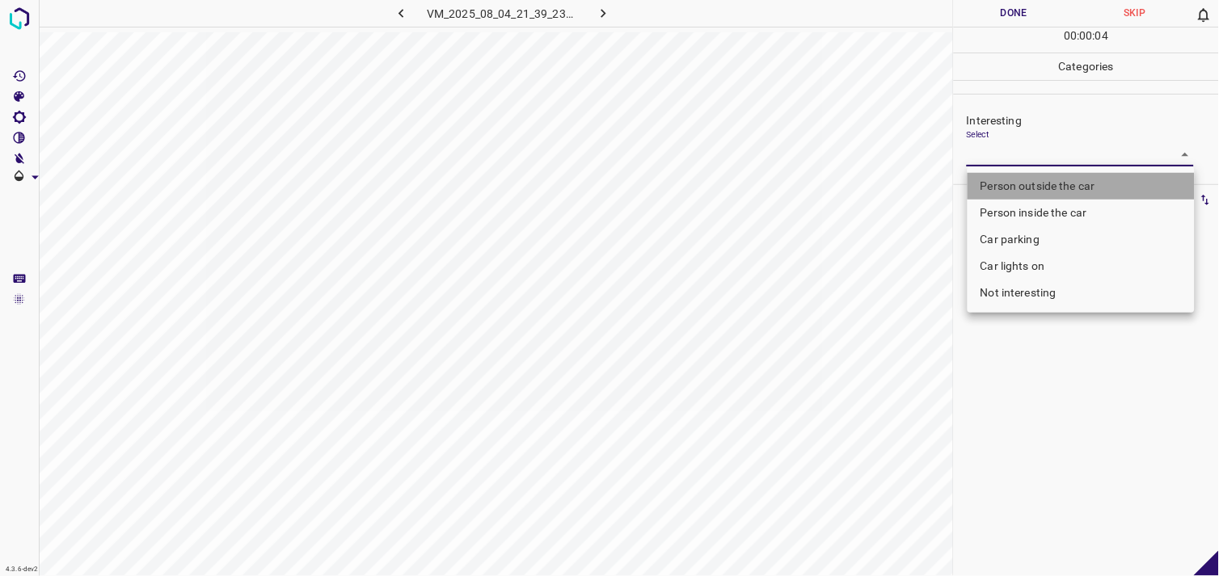
click at [1044, 184] on li "Person outside the car" at bounding box center [1081, 186] width 227 height 27
type input "Person outside the car"
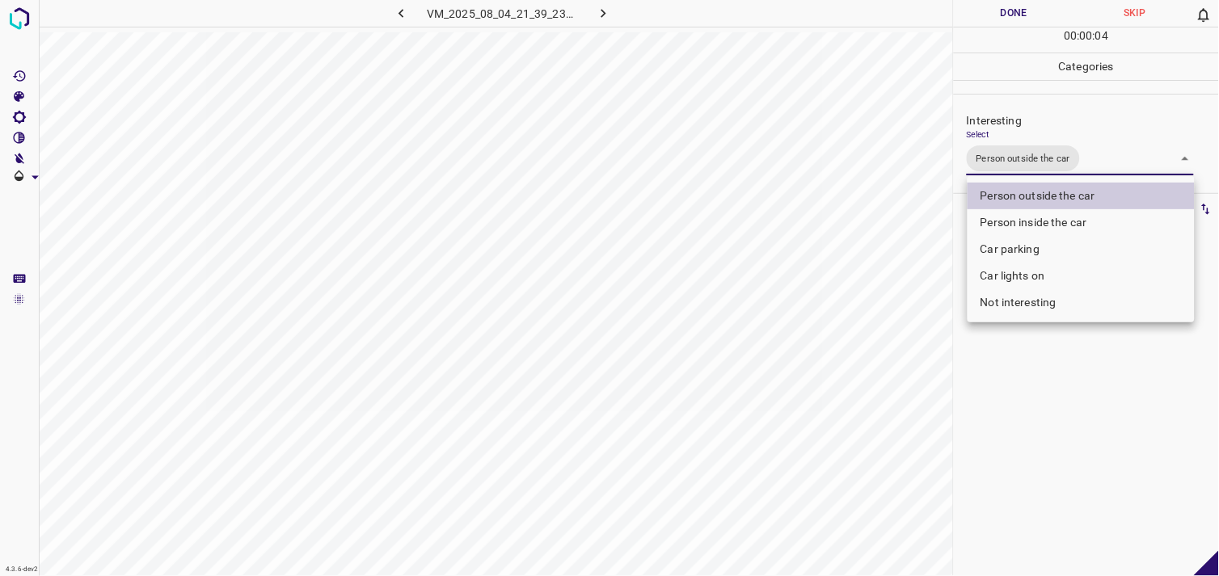
click at [1017, 432] on div at bounding box center [609, 288] width 1219 height 576
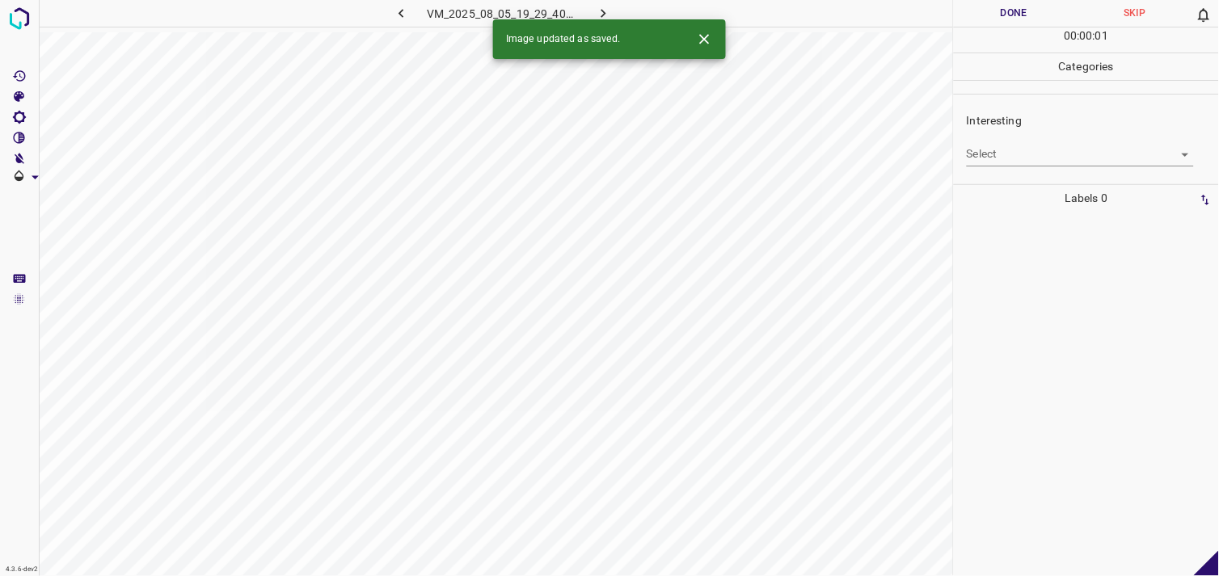
click at [1066, 158] on body "4.3.6-dev2 VM_2025_08_05_19_29_40_454_00.gif Done Skip 0 00 : 00 : 01 Categorie…" at bounding box center [609, 288] width 1219 height 576
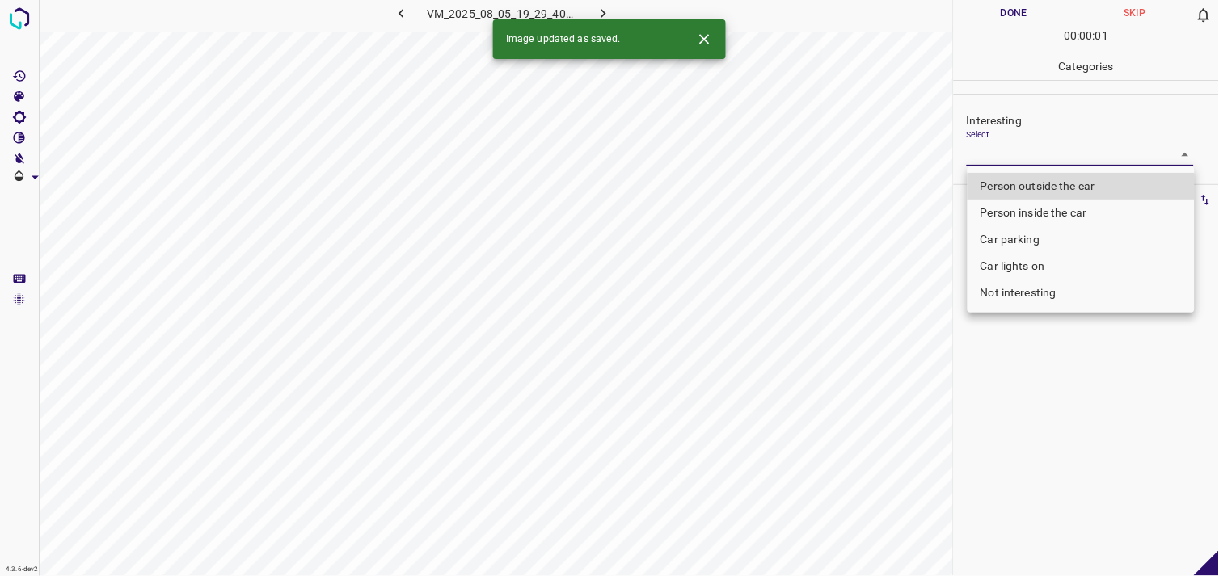
click at [1066, 183] on li "Person outside the car" at bounding box center [1081, 186] width 227 height 27
type input "Person outside the car"
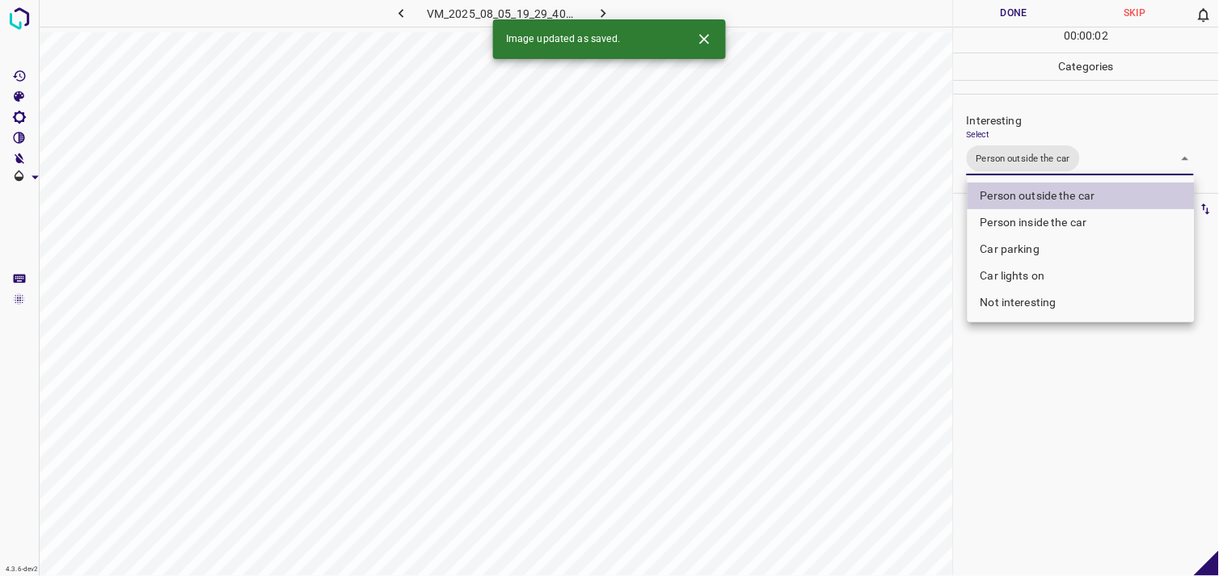
click at [1087, 402] on div at bounding box center [609, 288] width 1219 height 576
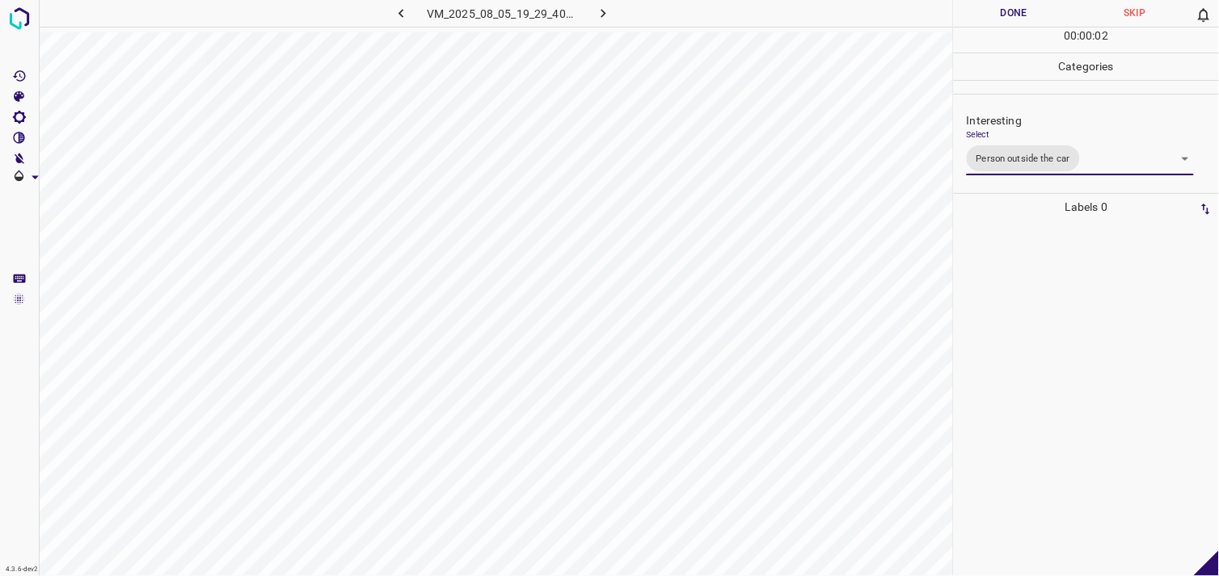
click at [1036, 327] on div at bounding box center [1086, 399] width 255 height 356
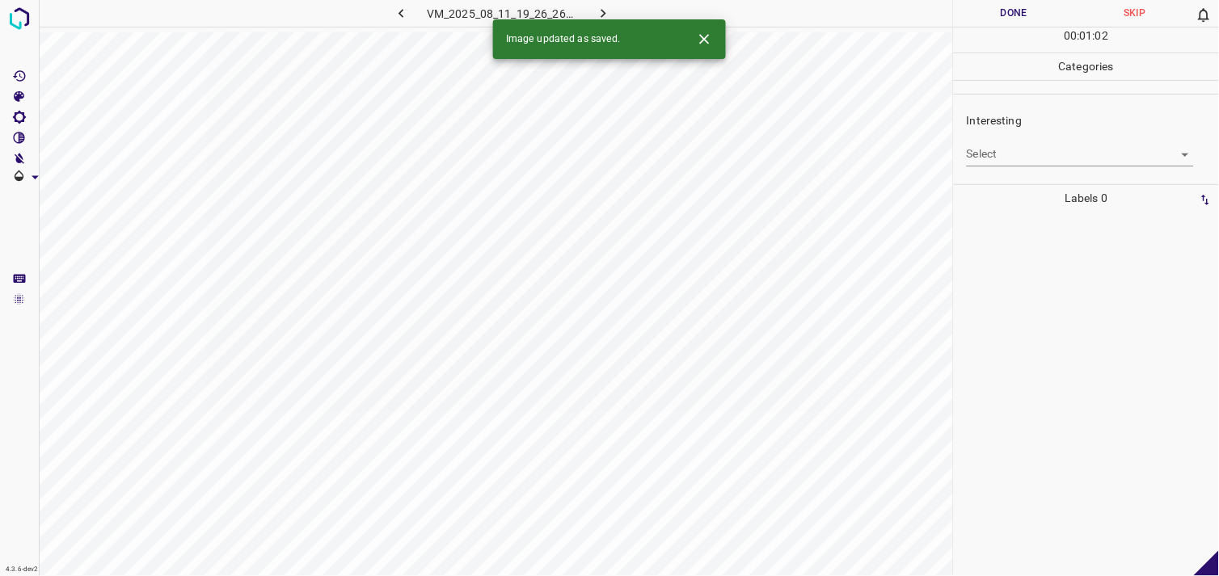
click at [993, 157] on body "4.3.6-dev2 VM_2025_08_11_19_26_26_991_00.gif Done Skip 0 00 : 01 : 02 Categorie…" at bounding box center [609, 288] width 1219 height 576
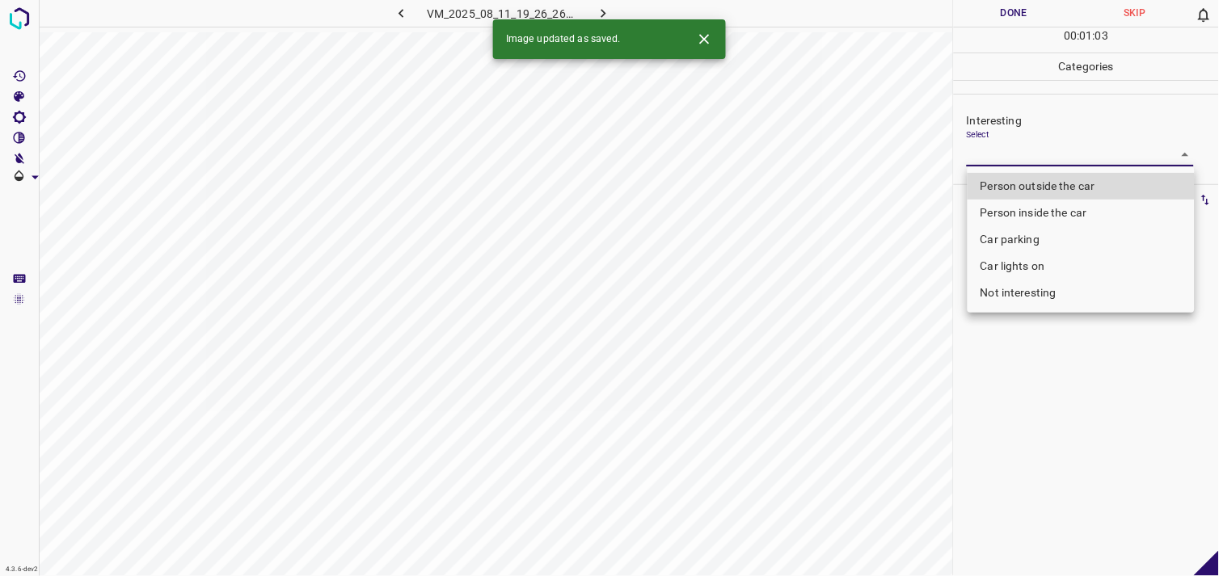
click at [1021, 182] on li "Person outside the car" at bounding box center [1081, 186] width 227 height 27
type input "Person outside the car"
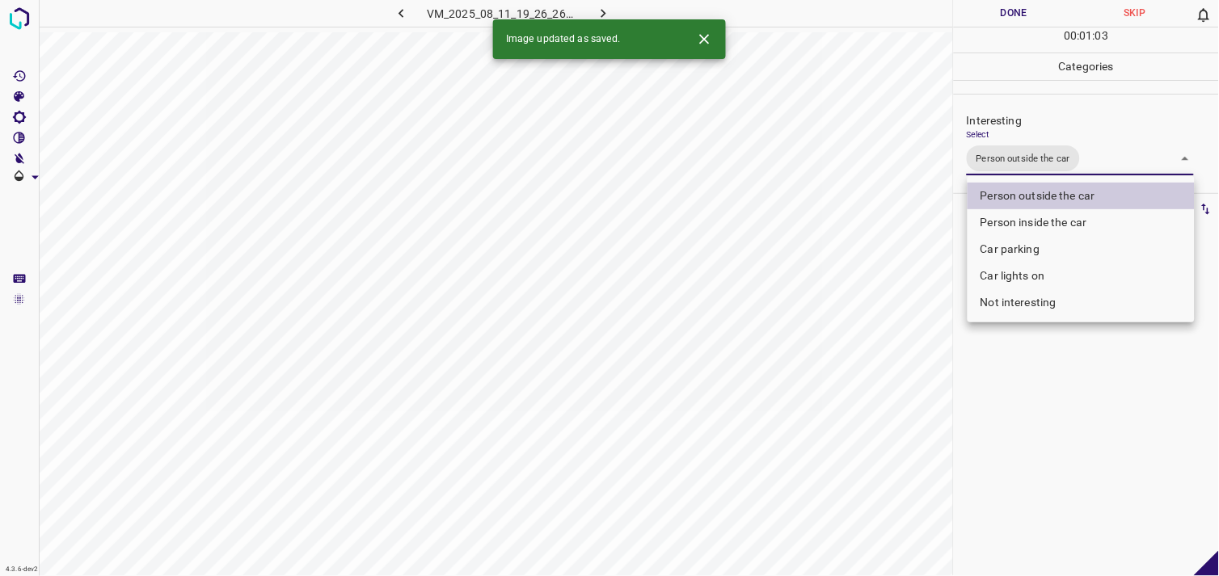
click at [1032, 394] on div at bounding box center [609, 288] width 1219 height 576
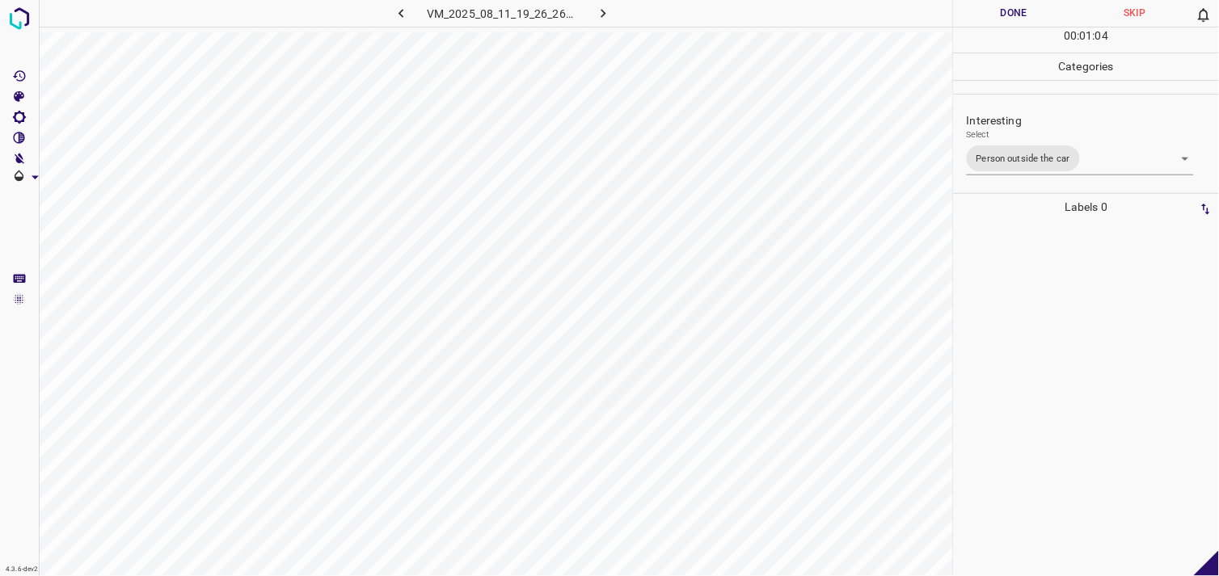
click at [1038, 322] on div at bounding box center [1086, 399] width 255 height 356
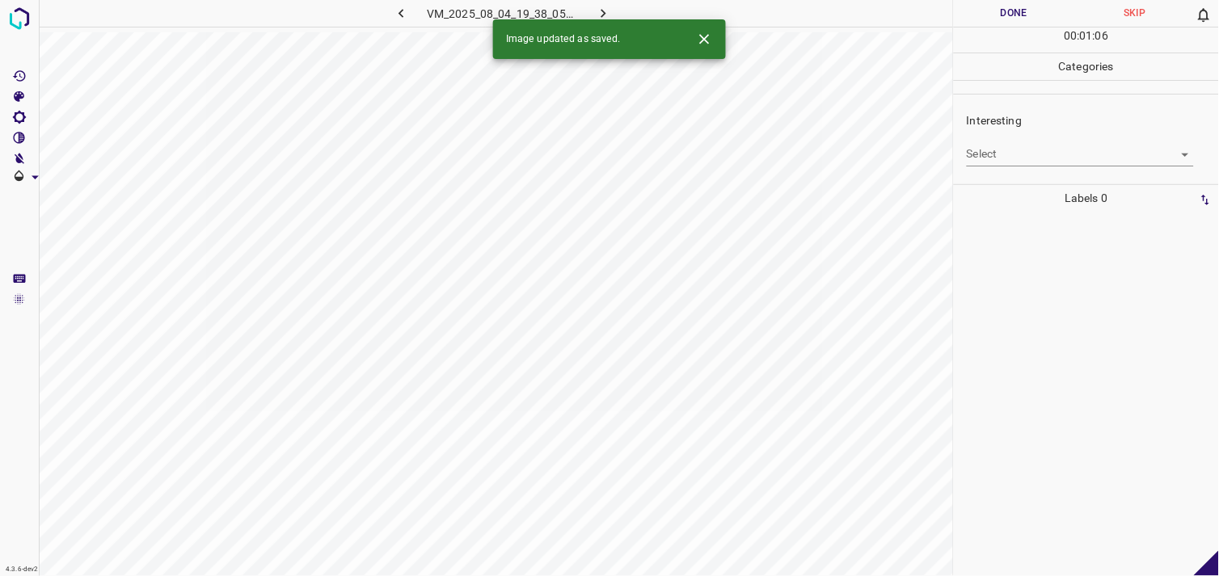
click at [1016, 154] on body "4.3.6-dev2 VM_2025_08_04_19_38_05_918_02.gif Done Skip 0 00 : 01 : 06 Categorie…" at bounding box center [609, 288] width 1219 height 576
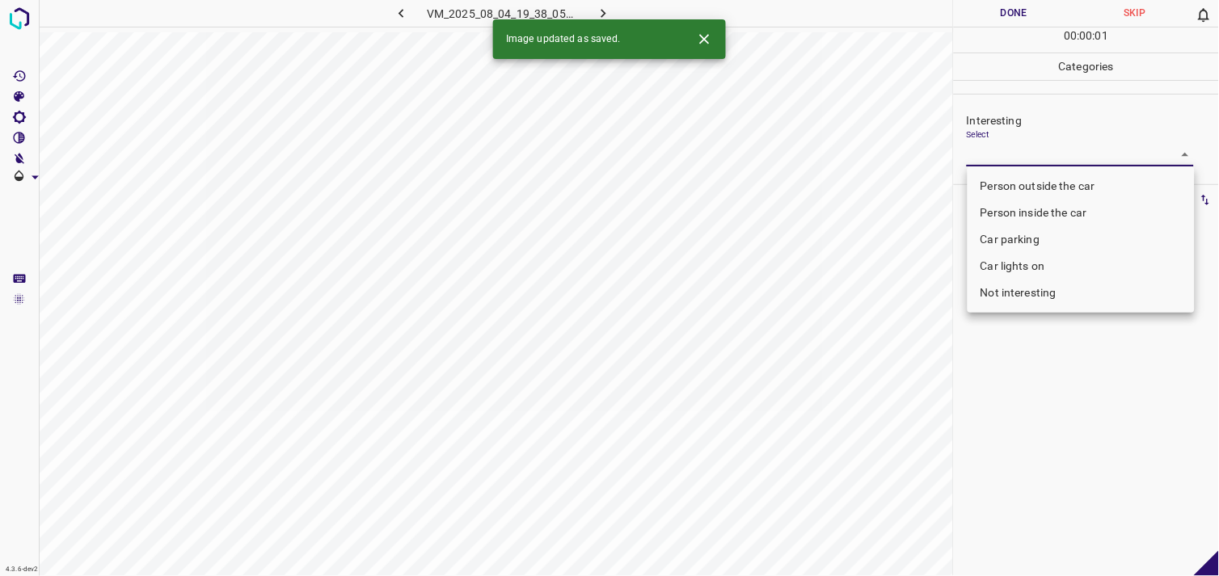
click at [1039, 188] on li "Person outside the car" at bounding box center [1081, 186] width 227 height 27
type input "Person outside the car"
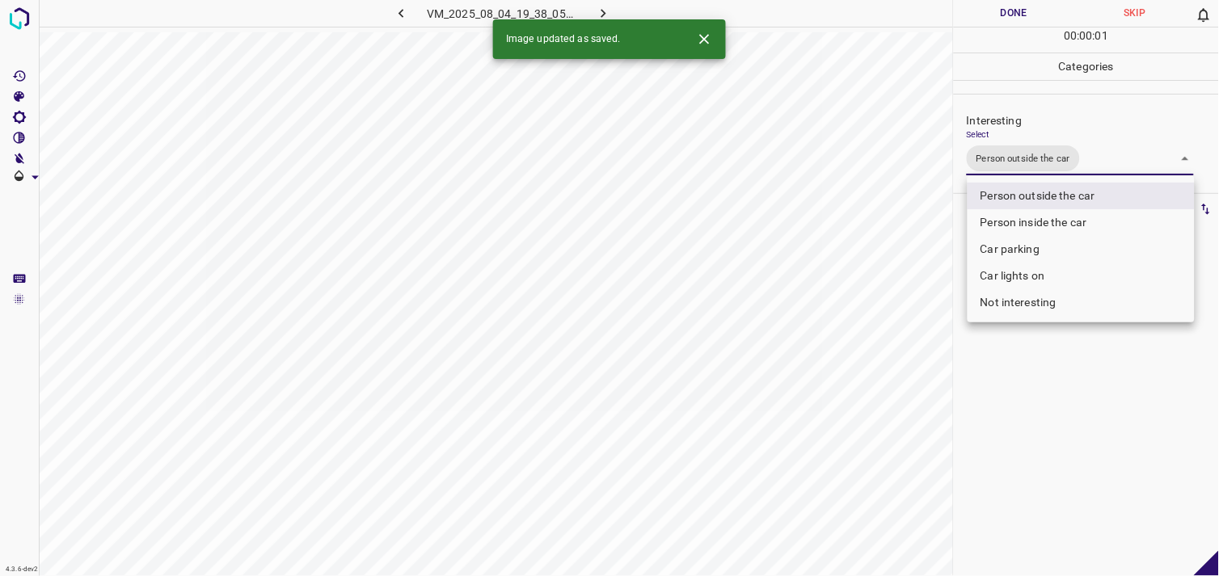
click at [1104, 439] on div at bounding box center [609, 288] width 1219 height 576
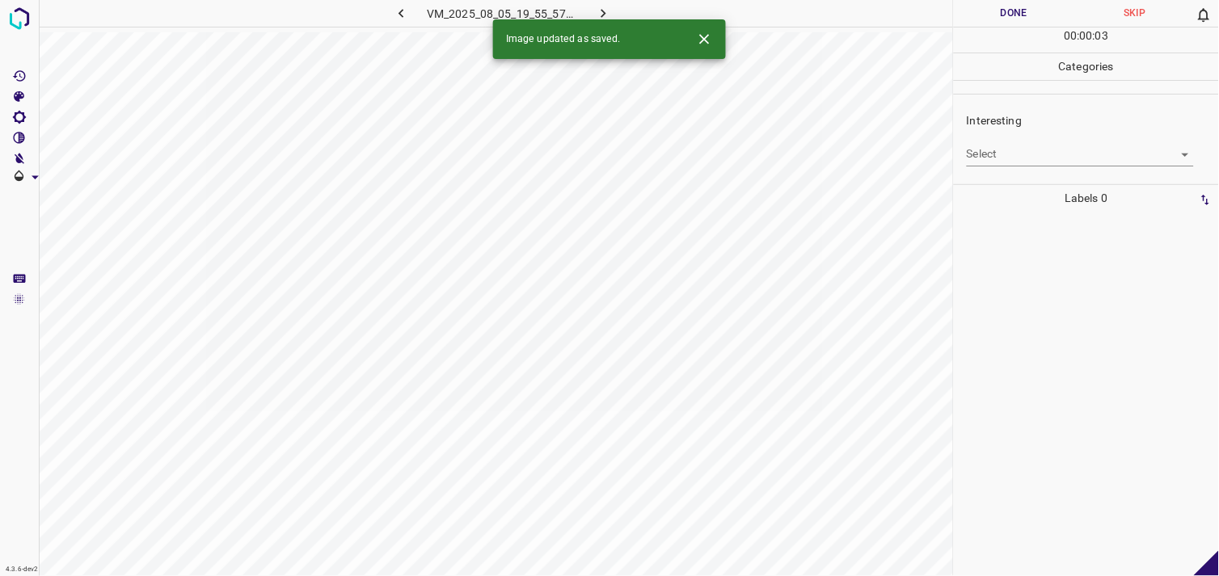
click at [1011, 171] on div "Interesting Select ​" at bounding box center [1086, 139] width 265 height 76
click at [1028, 158] on body "4.3.6-dev2 VM_2025_08_05_19_55_57_182_03.gif Done Skip 0 00 : 00 : 01 Categorie…" at bounding box center [609, 288] width 1219 height 576
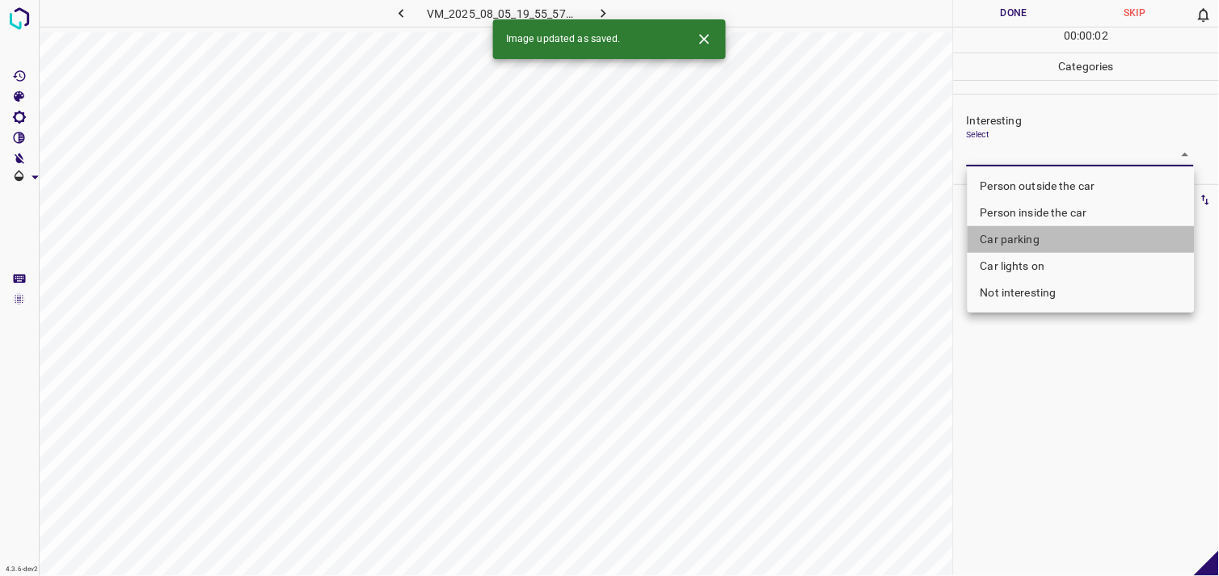
click at [1032, 236] on li "Car parking" at bounding box center [1081, 239] width 227 height 27
type input "Car parking"
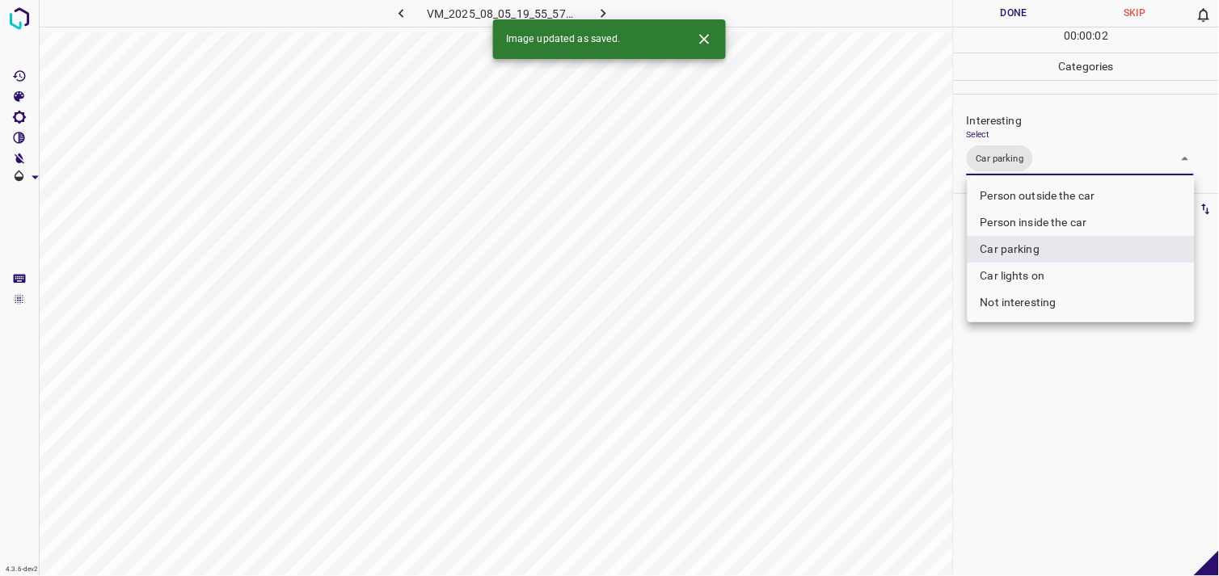
click at [1015, 397] on div at bounding box center [609, 288] width 1219 height 576
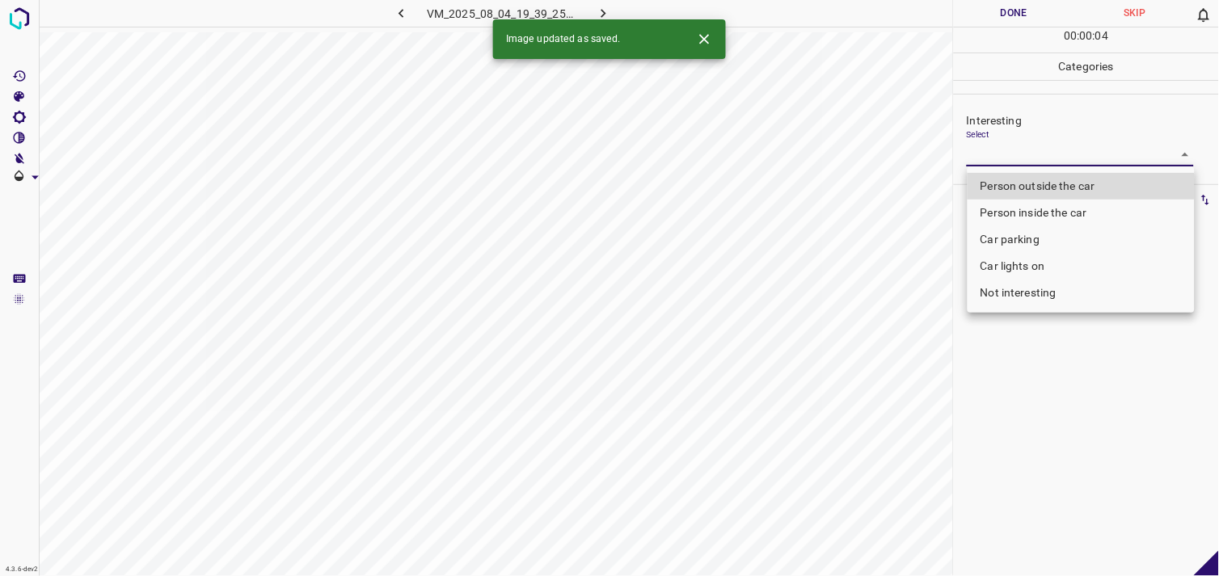
click at [1053, 150] on body "4.3.6-dev2 VM_2025_08_04_19_39_25_688_02.gif Done Skip 0 00 : 00 : 04 Categorie…" at bounding box center [609, 288] width 1219 height 576
click at [1045, 179] on li "Person outside the car" at bounding box center [1081, 186] width 227 height 27
type input "Person outside the car"
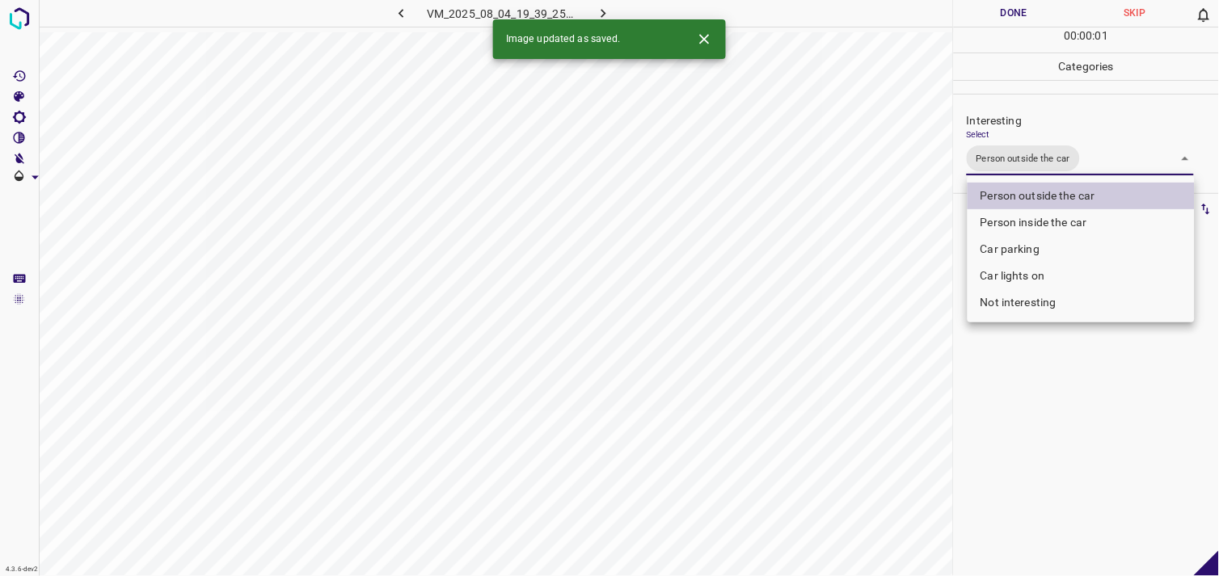
click at [1004, 406] on div at bounding box center [609, 288] width 1219 height 576
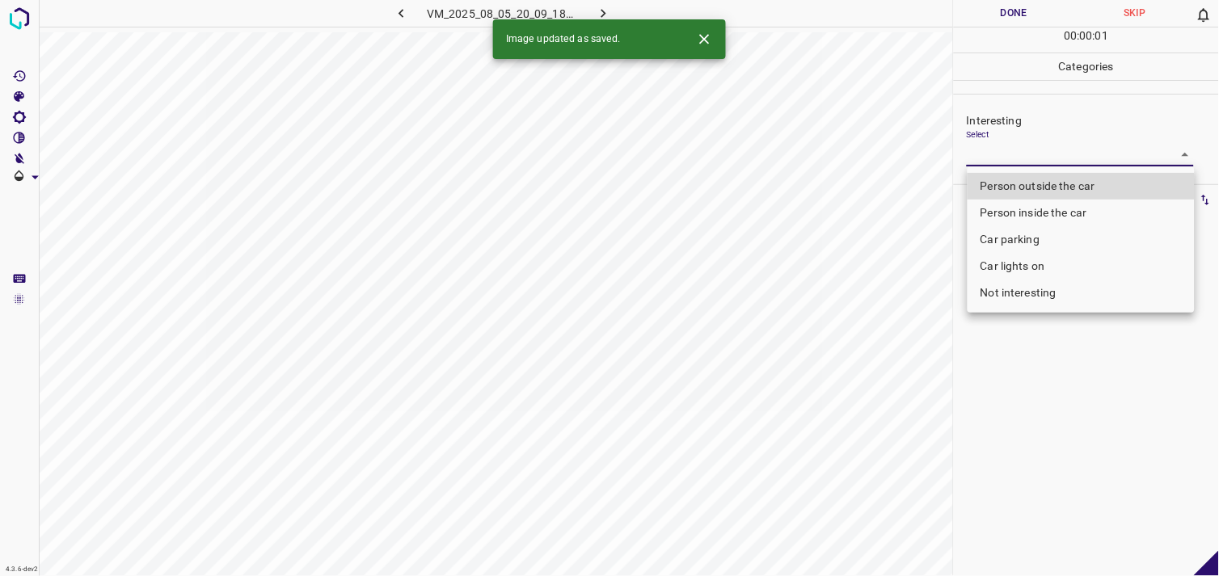
click at [1012, 154] on body "4.3.6-dev2 VM_2025_08_05_20_09_18_297_01.gif Done Skip 0 00 : 00 : 01 Categorie…" at bounding box center [609, 288] width 1219 height 576
click at [1030, 181] on li "Person outside the car" at bounding box center [1081, 186] width 227 height 27
type input "Person outside the car"
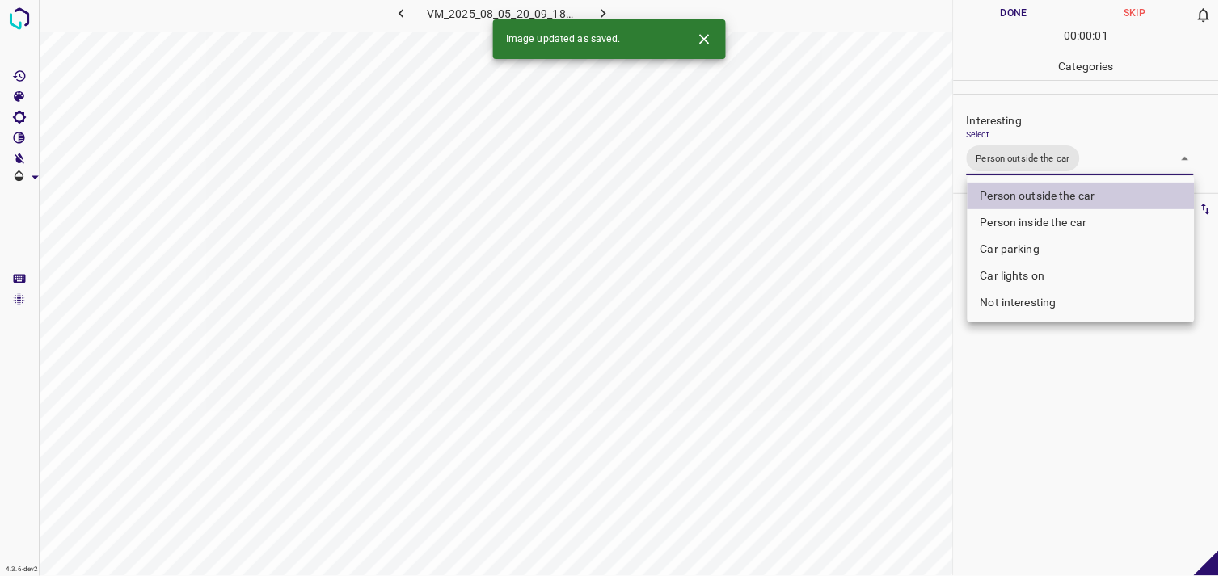
click at [1043, 391] on div at bounding box center [609, 288] width 1219 height 576
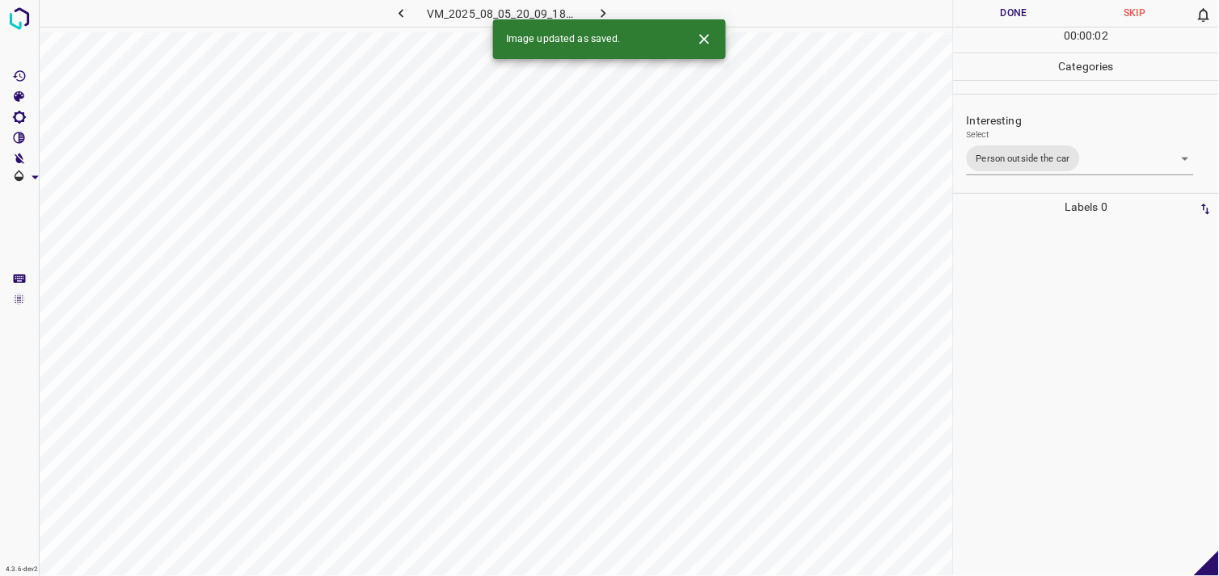
click at [1056, 353] on div at bounding box center [1086, 399] width 255 height 356
click at [1055, 150] on body "4.3.6-dev2 VM_2025_08_11_20_01_55_434_01.gif Done Skip 0 00 : 00 : 04 Categorie…" at bounding box center [609, 288] width 1219 height 576
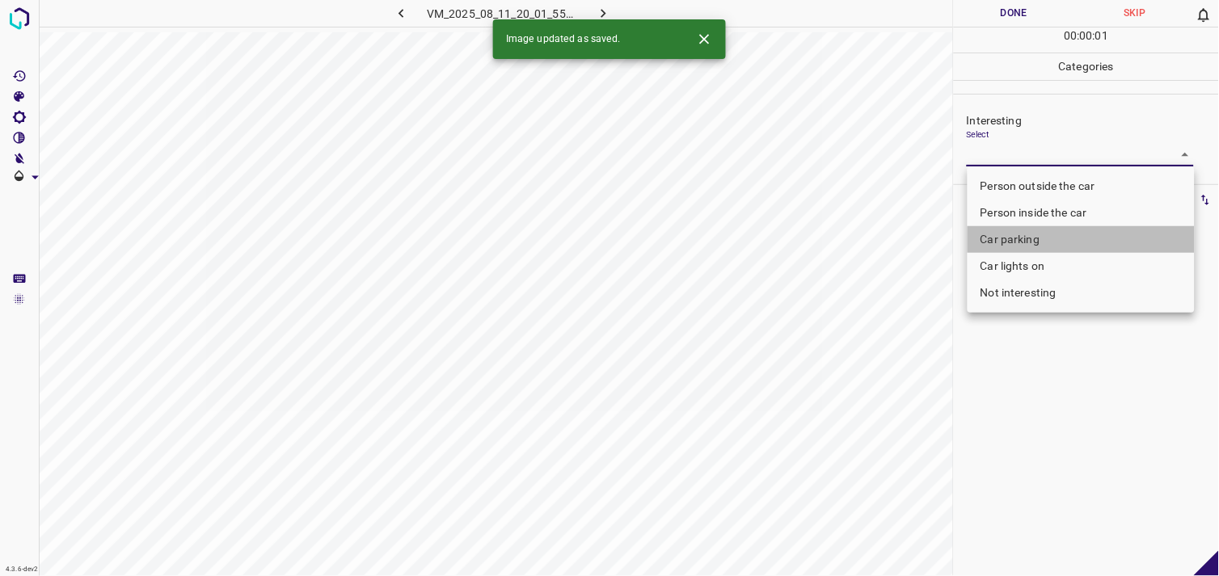
click at [1035, 234] on li "Car parking" at bounding box center [1081, 239] width 227 height 27
type input "Car parking"
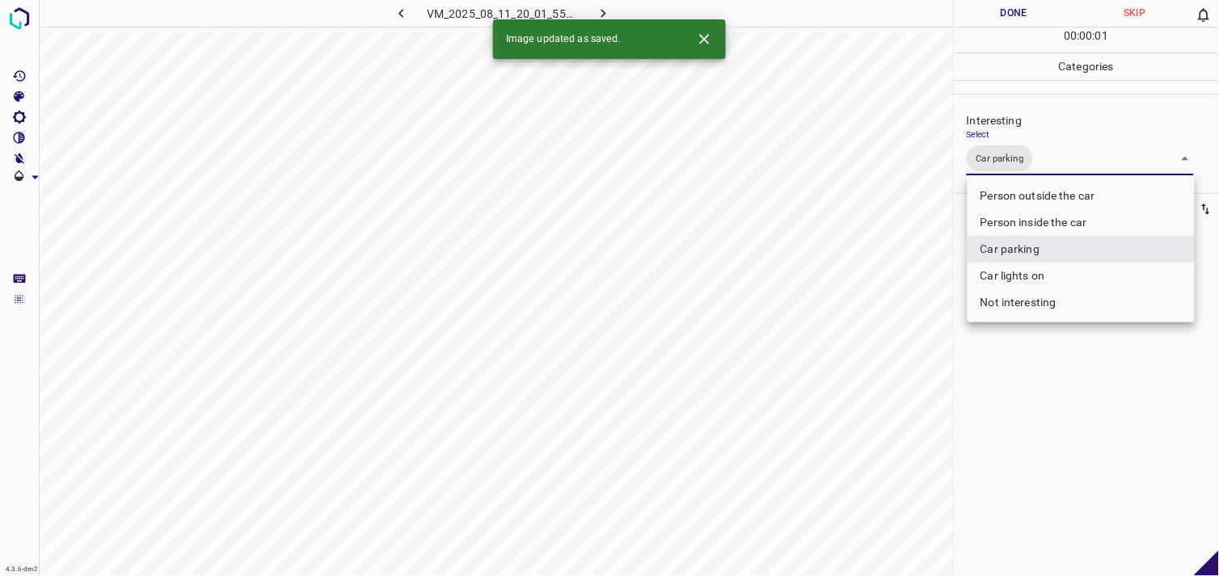
click at [1035, 381] on div at bounding box center [609, 288] width 1219 height 576
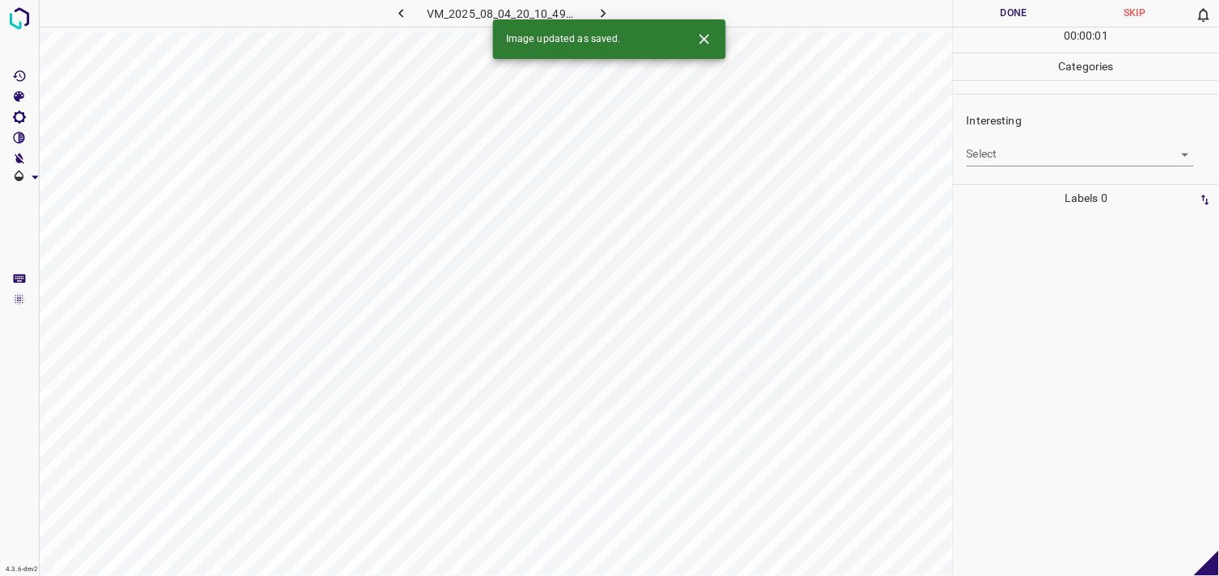
click at [978, 171] on div "Interesting Select ​" at bounding box center [1086, 139] width 265 height 76
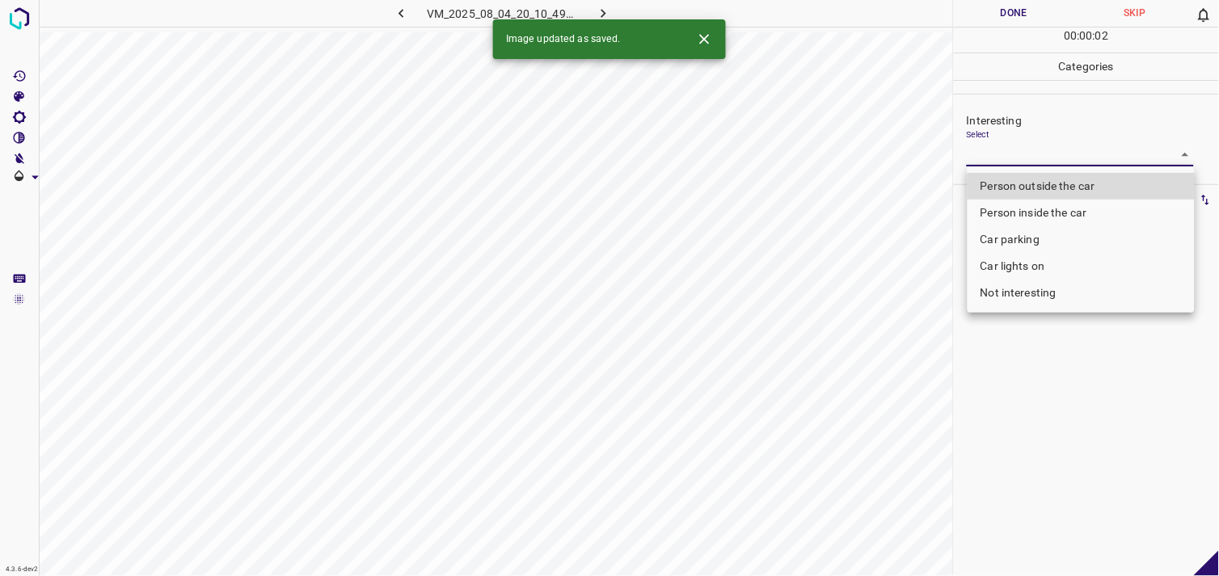
click at [1008, 154] on body "4.3.6-dev2 VM_2025_08_04_20_10_49_626_11.gif Done Skip 0 00 : 00 : 02 Categorie…" at bounding box center [609, 288] width 1219 height 576
click at [1036, 183] on li "Person outside the car" at bounding box center [1081, 186] width 227 height 27
type input "Person outside the car"
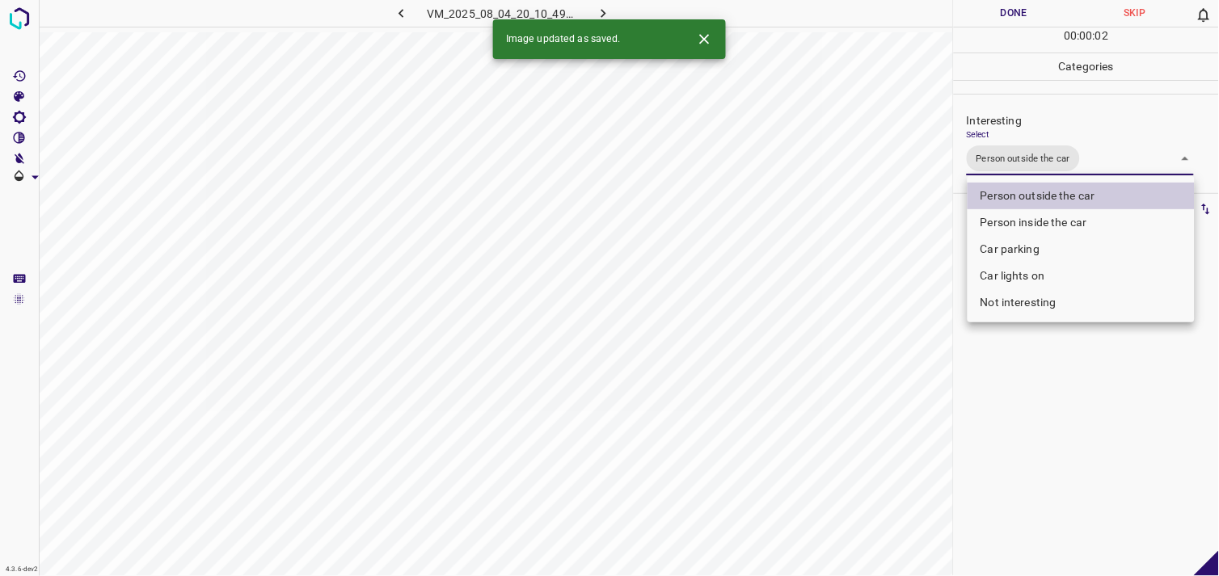
click at [1074, 385] on div at bounding box center [609, 288] width 1219 height 576
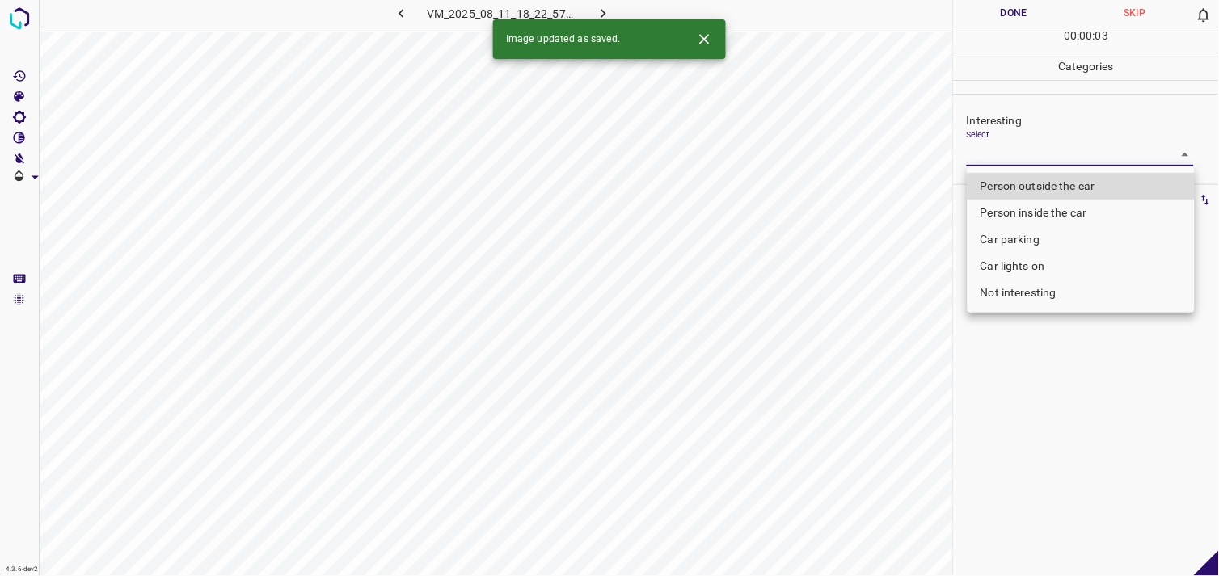
drag, startPoint x: 1007, startPoint y: 165, endPoint x: 1007, endPoint y: 157, distance: 8.1
click at [1007, 157] on body "4.3.6-dev2 VM_2025_08_11_18_22_57_152_02.gif Done Skip 0 00 : 00 : 03 Categorie…" at bounding box center [609, 288] width 1219 height 576
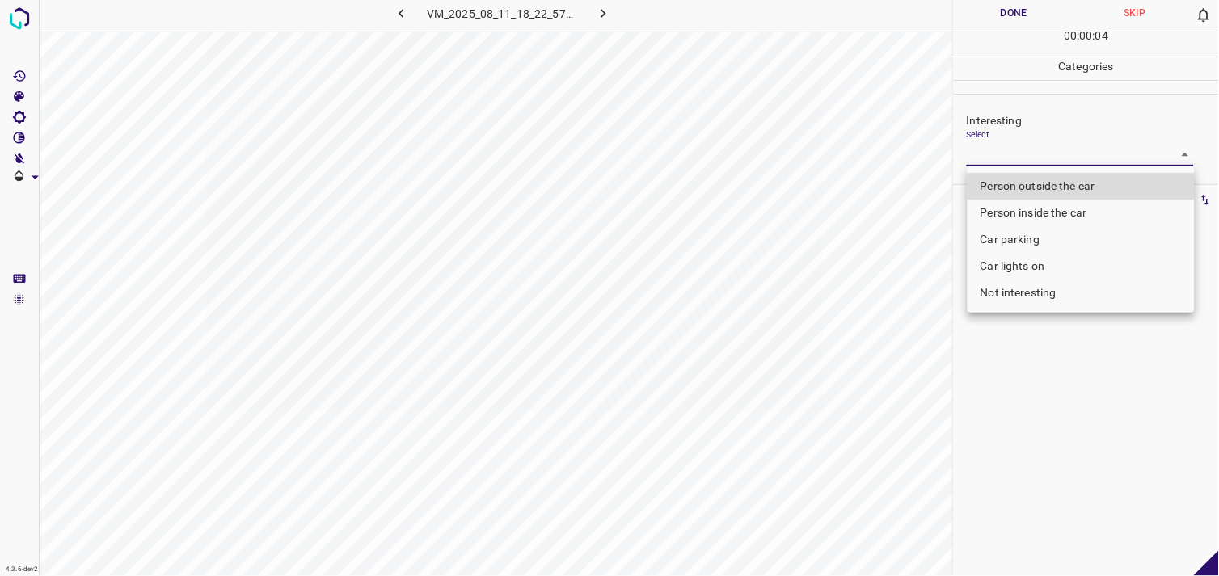
click at [1023, 181] on li "Person outside the car" at bounding box center [1081, 186] width 227 height 27
type input "Person outside the car"
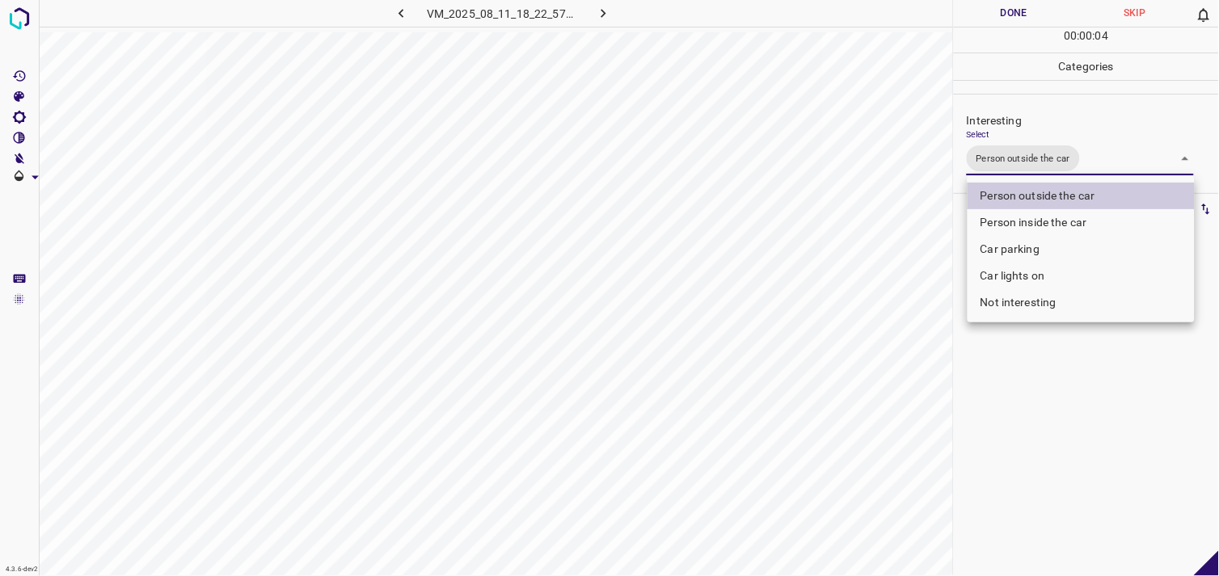
click at [1078, 395] on div at bounding box center [609, 288] width 1219 height 576
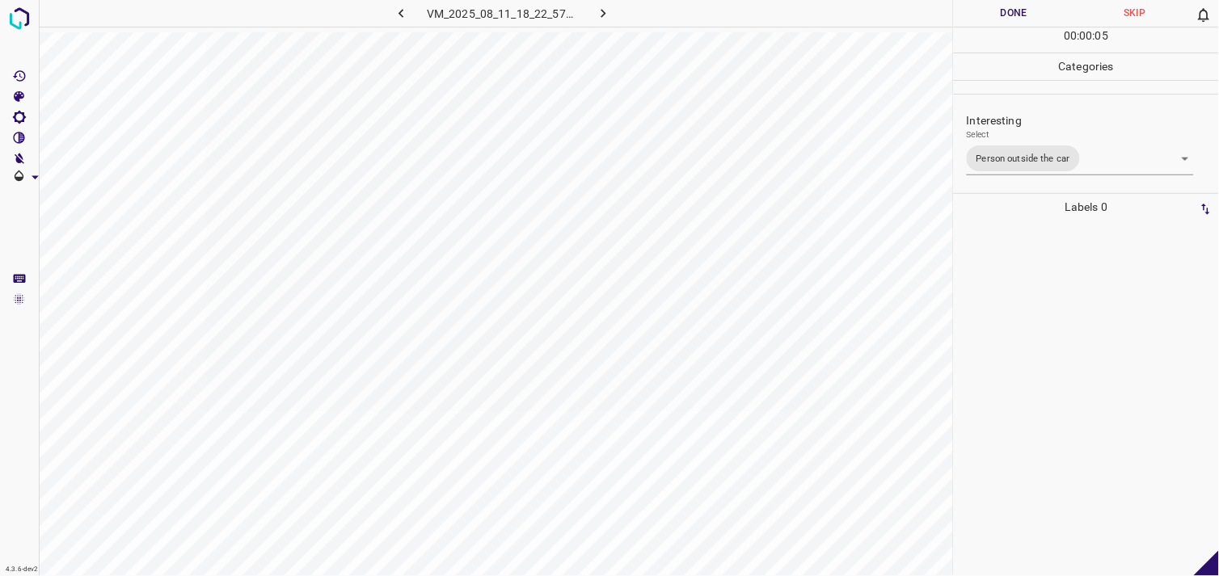
click at [1068, 308] on div at bounding box center [1086, 399] width 255 height 356
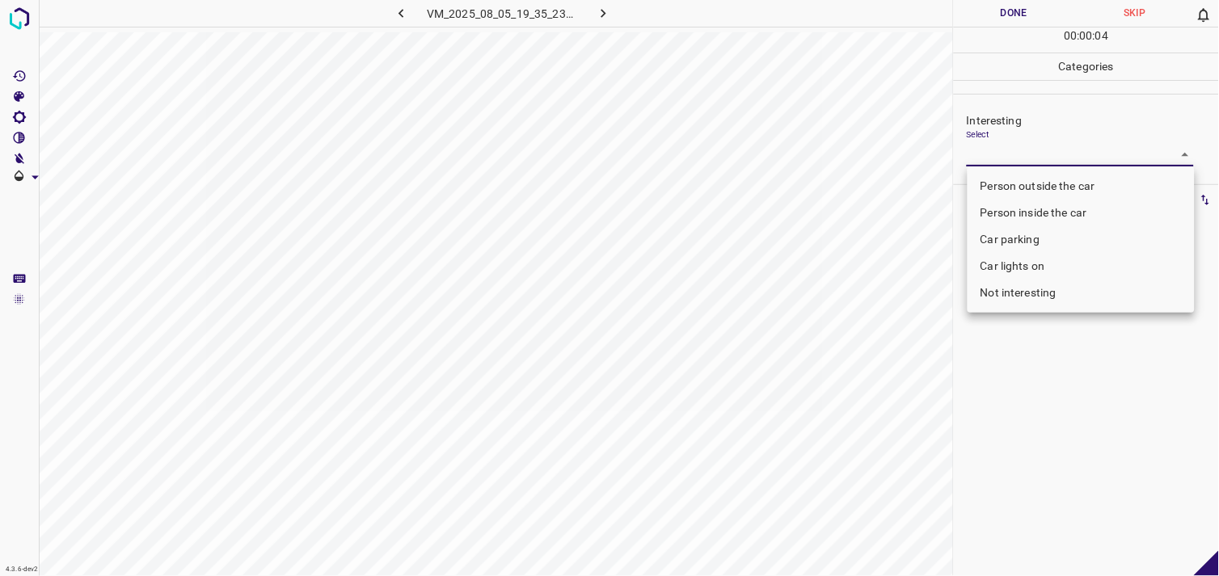
click at [1058, 163] on body "4.3.6-dev2 VM_2025_08_05_19_35_23_660_09.gif Done Skip 0 00 : 00 : 04 Categorie…" at bounding box center [609, 288] width 1219 height 576
click at [1053, 184] on li "Person outside the car" at bounding box center [1081, 186] width 227 height 27
type input "Person outside the car"
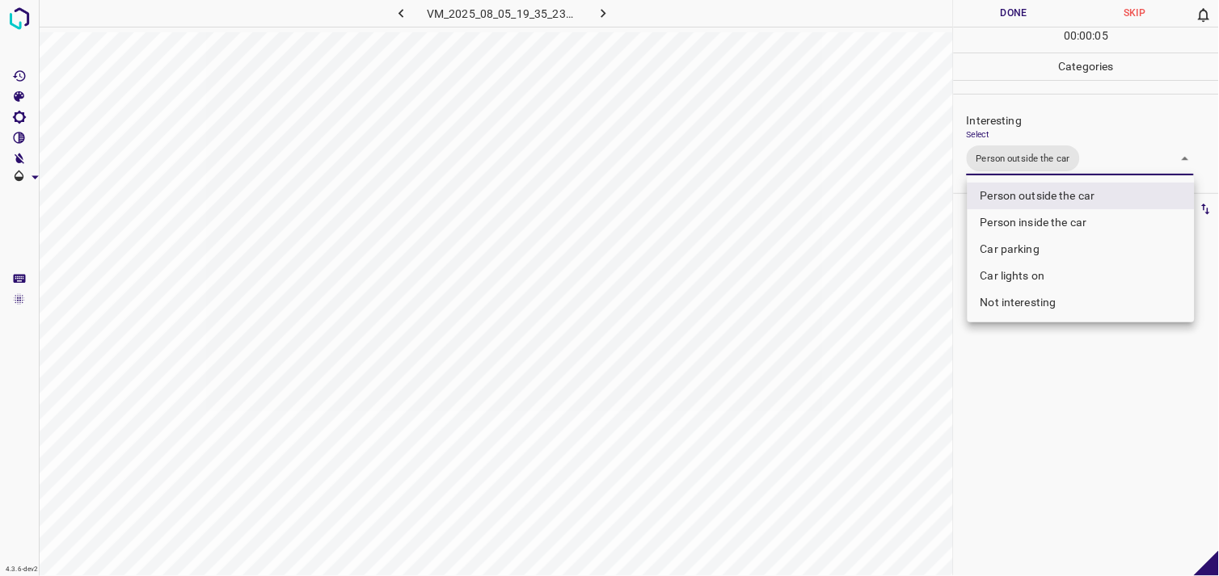
click at [1007, 441] on div at bounding box center [609, 288] width 1219 height 576
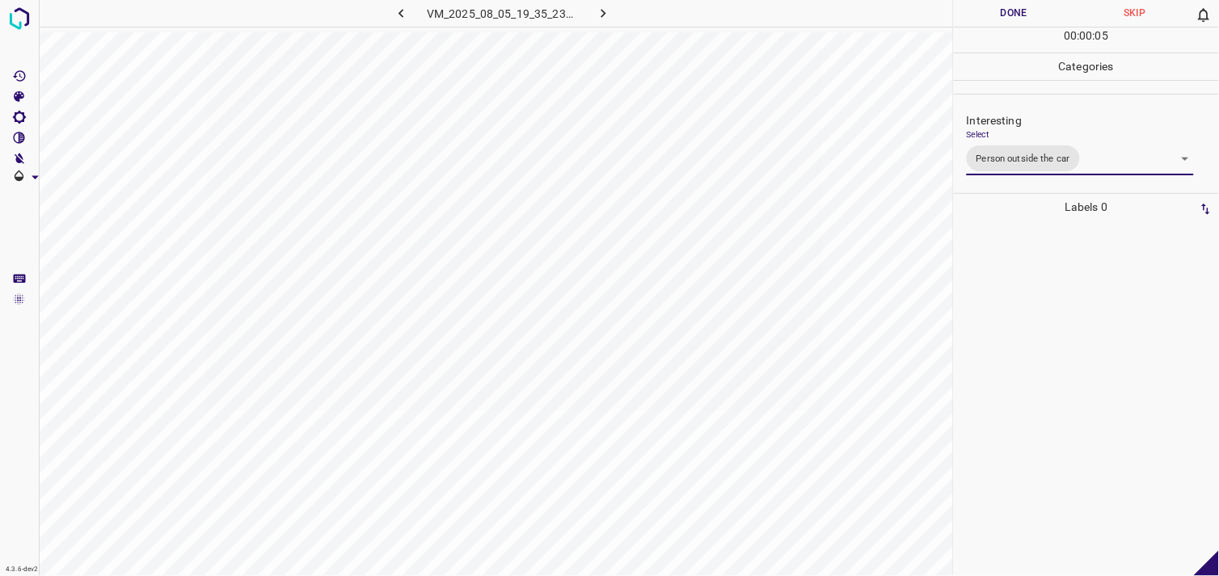
click at [1028, 321] on div at bounding box center [1086, 399] width 255 height 356
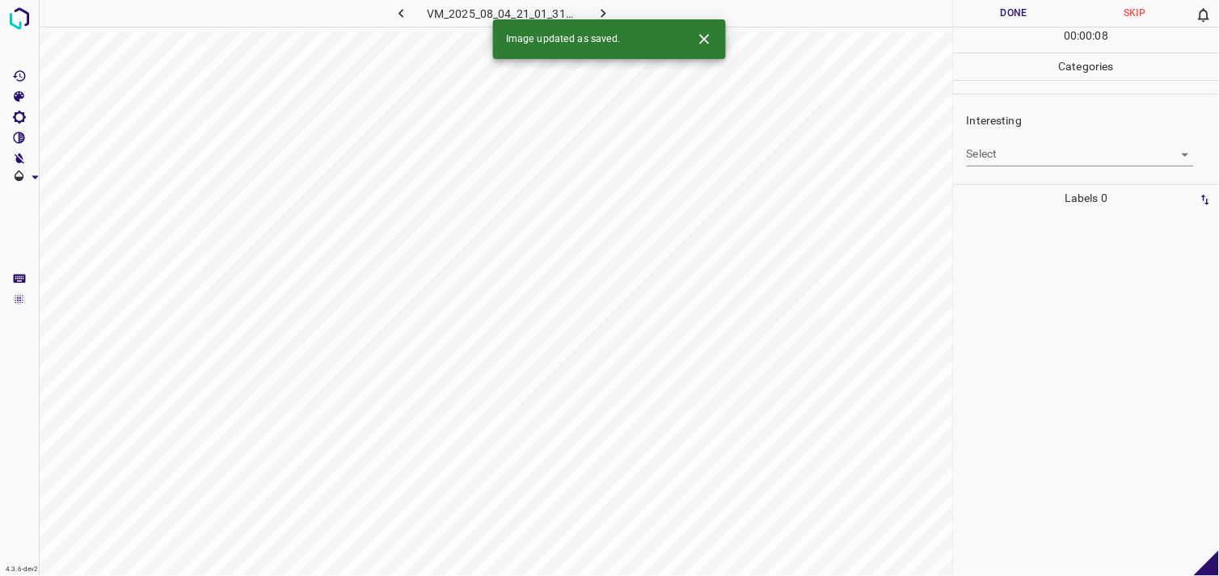
click at [1024, 147] on body "4.3.6-dev2 VM_2025_08_04_21_01_31_881_04.gif Done Skip 0 00 : 00 : 08 Categorie…" at bounding box center [609, 288] width 1219 height 576
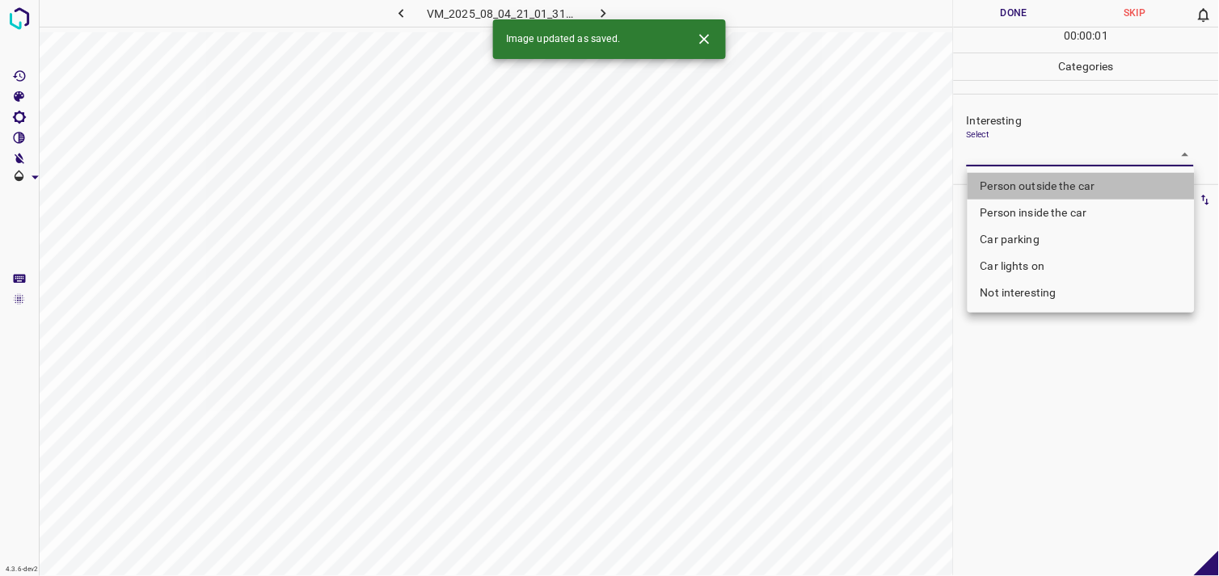
click at [1044, 187] on li "Person outside the car" at bounding box center [1081, 186] width 227 height 27
type input "Person outside the car"
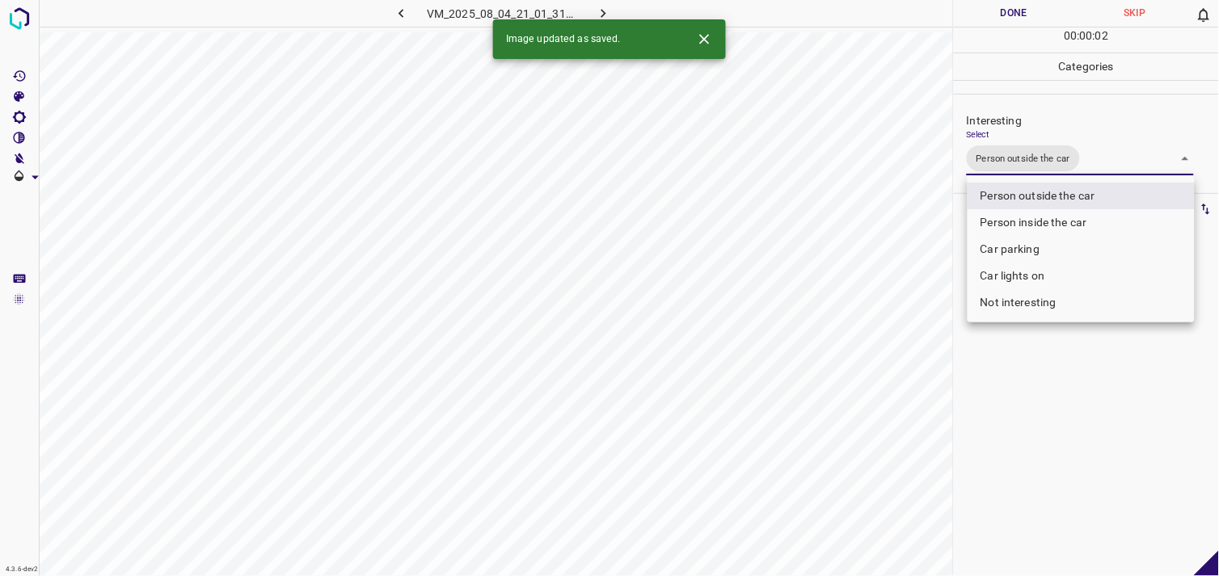
click at [1087, 441] on div at bounding box center [609, 288] width 1219 height 576
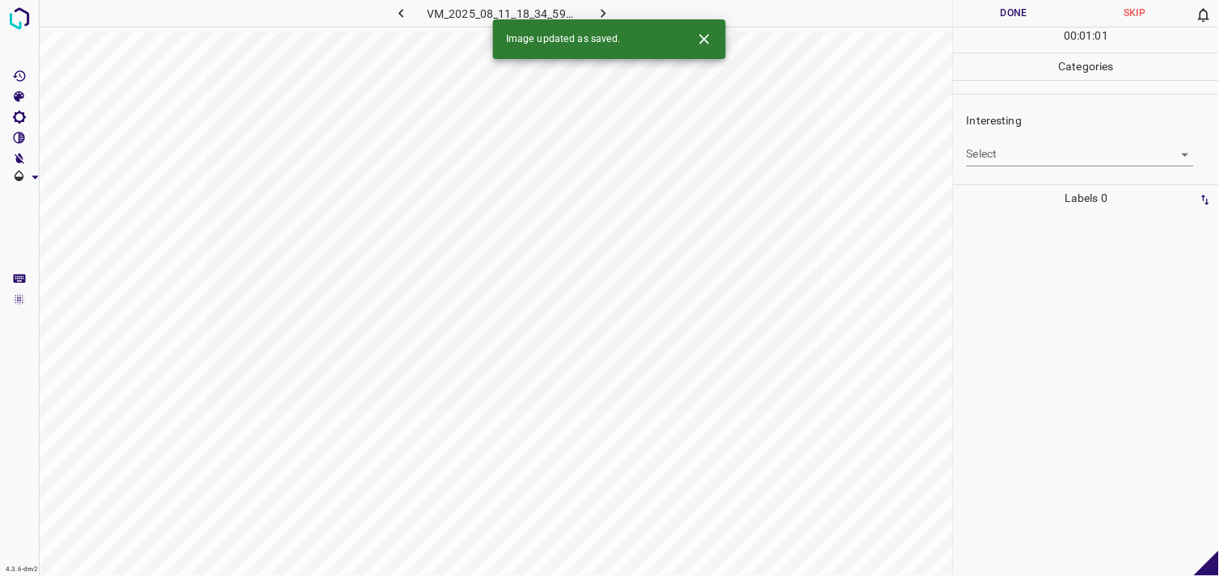
click at [1055, 154] on body "4.3.6-dev2 VM_2025_08_11_18_34_59_748_03.gif Done Skip 0 00 : 01 : 01 Categorie…" at bounding box center [609, 288] width 1219 height 576
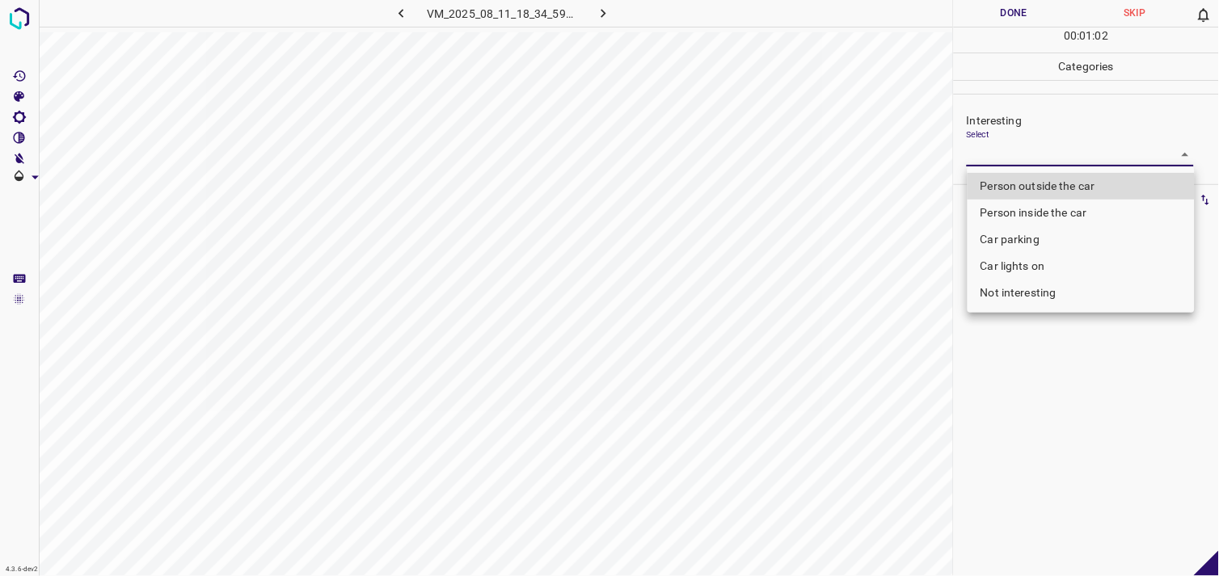
click at [1064, 281] on li "Not interesting" at bounding box center [1081, 293] width 227 height 27
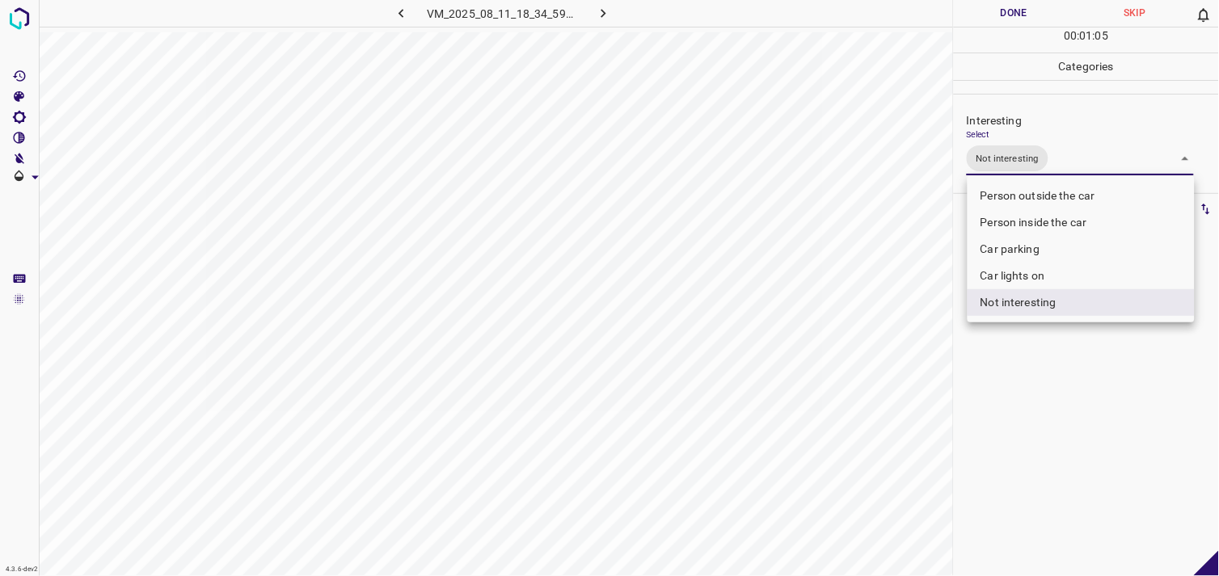
click at [1036, 198] on li "Person outside the car" at bounding box center [1081, 196] width 227 height 27
click at [1051, 293] on li "Not interesting" at bounding box center [1081, 302] width 227 height 27
type input "Person outside the car"
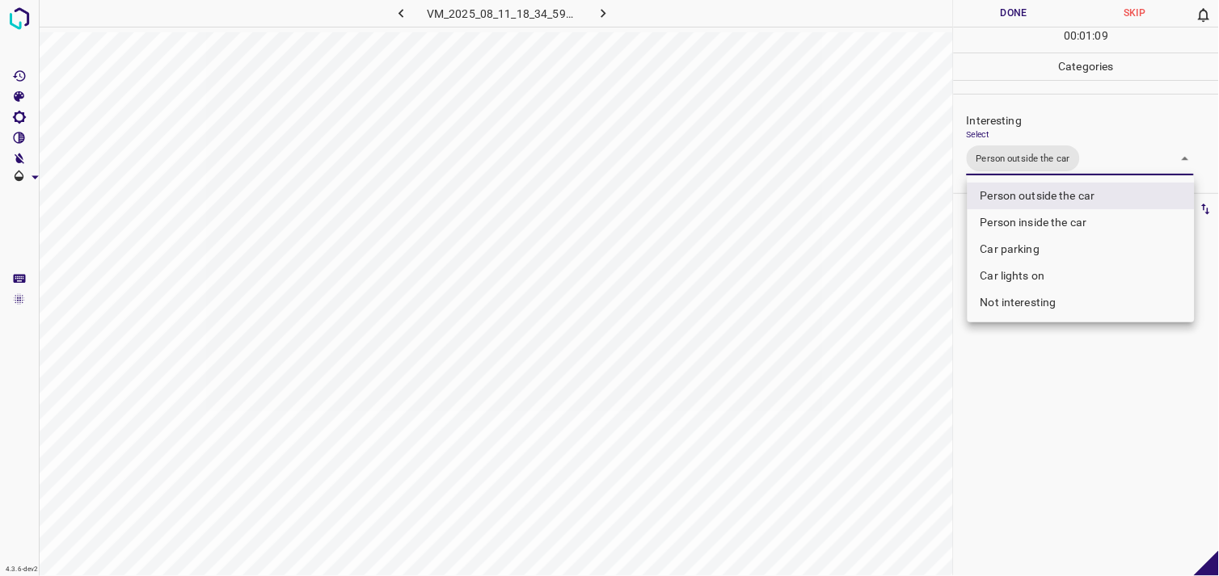
click at [1039, 407] on div at bounding box center [609, 288] width 1219 height 576
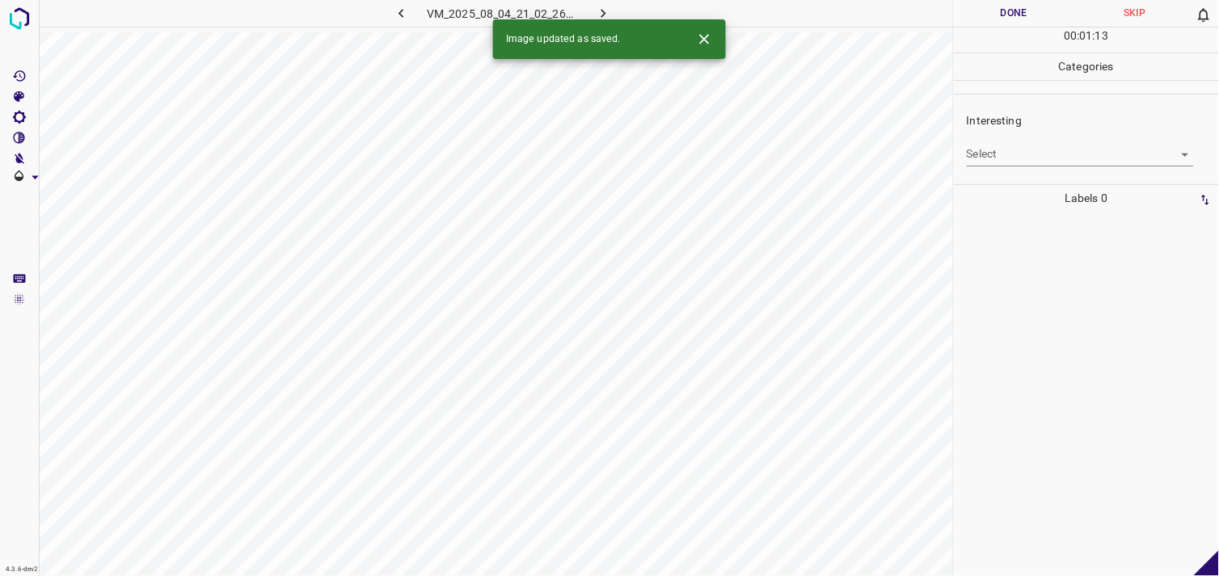
click at [1071, 159] on body "4.3.6-dev2 VM_2025_08_04_21_02_26_978_06.gif Done Skip 0 00 : 01 : 13 Categorie…" at bounding box center [609, 288] width 1219 height 576
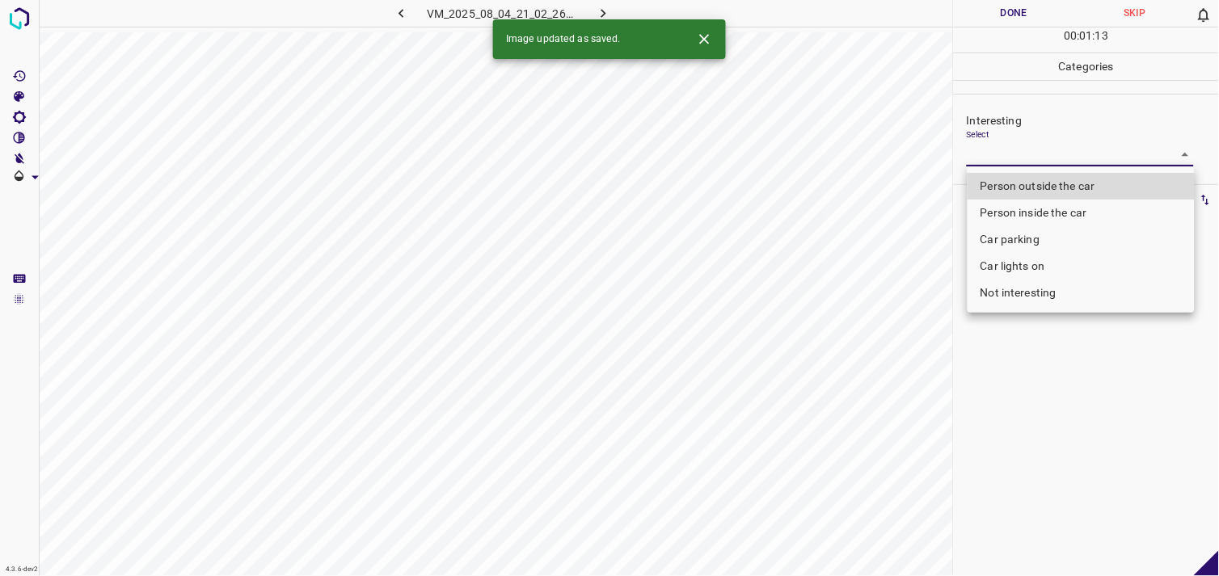
click at [1074, 182] on li "Person outside the car" at bounding box center [1081, 186] width 227 height 27
type input "Person outside the car"
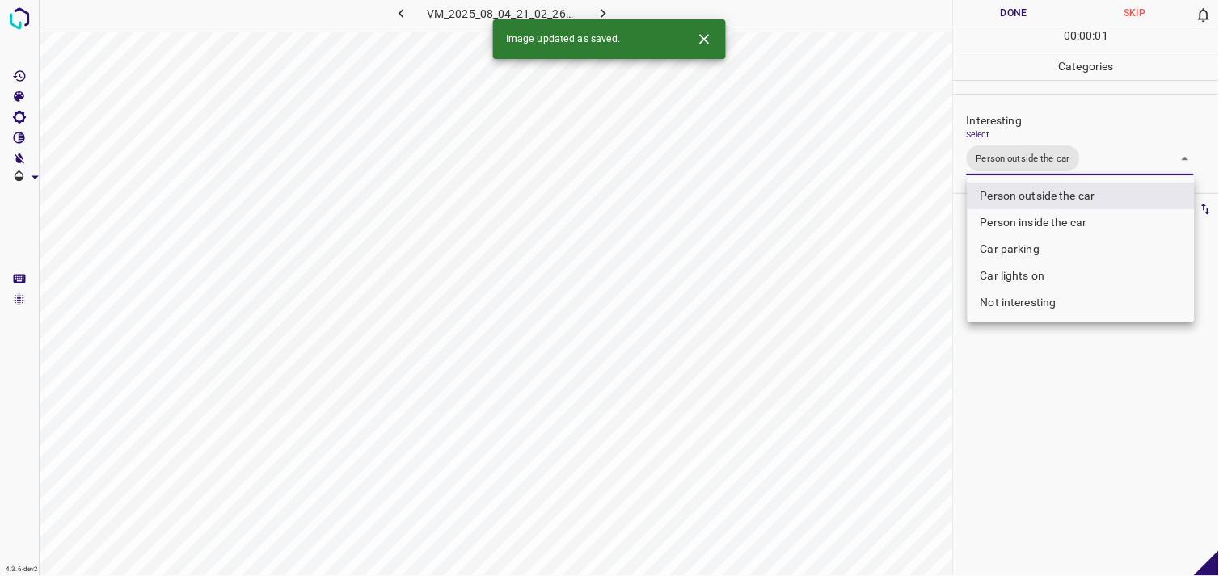
click at [1053, 393] on div at bounding box center [609, 288] width 1219 height 576
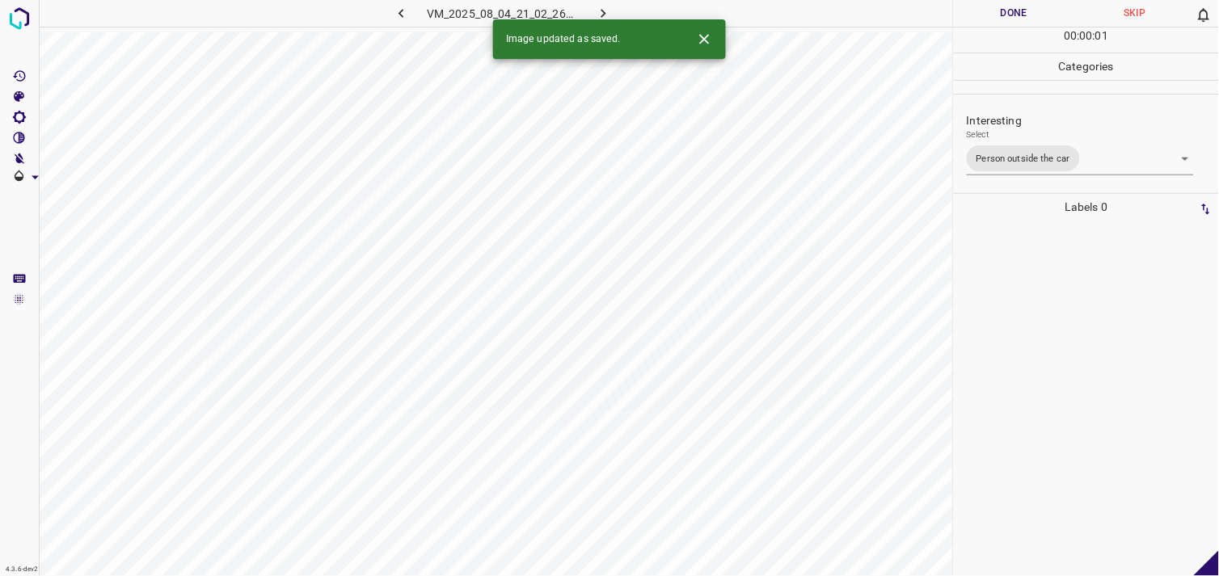
click at [1057, 325] on div at bounding box center [1086, 399] width 255 height 356
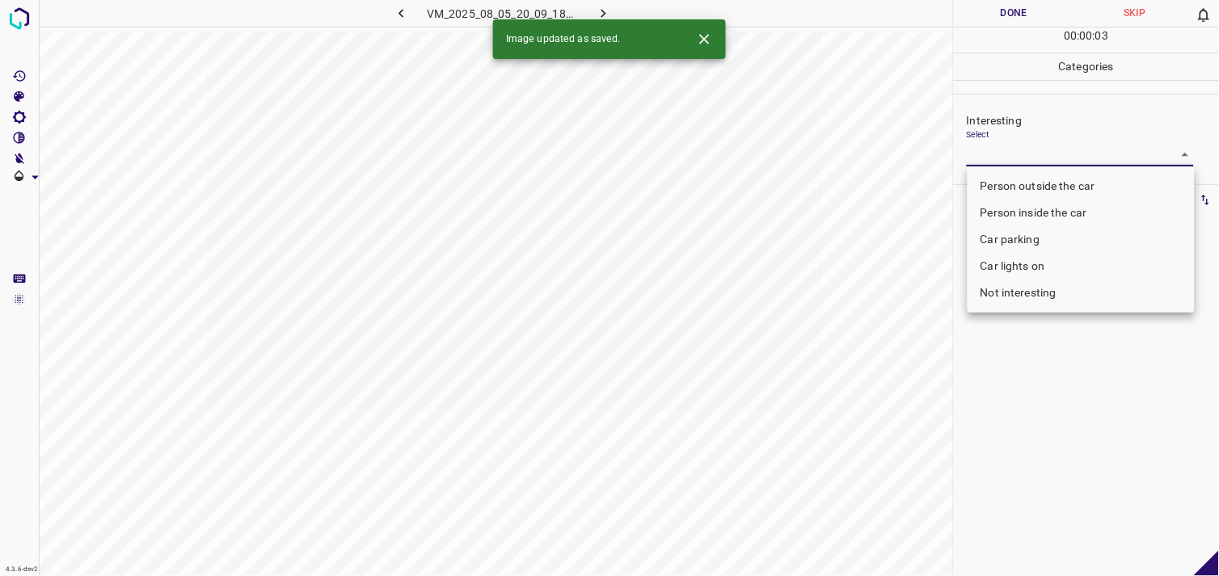
click at [1024, 160] on body "4.3.6-dev2 VM_2025_08_05_20_09_18_297_04.gif Done Skip 0 00 : 00 : 03 Categorie…" at bounding box center [609, 288] width 1219 height 576
click at [1029, 191] on li "Person outside the car" at bounding box center [1081, 186] width 227 height 27
type input "Person outside the car"
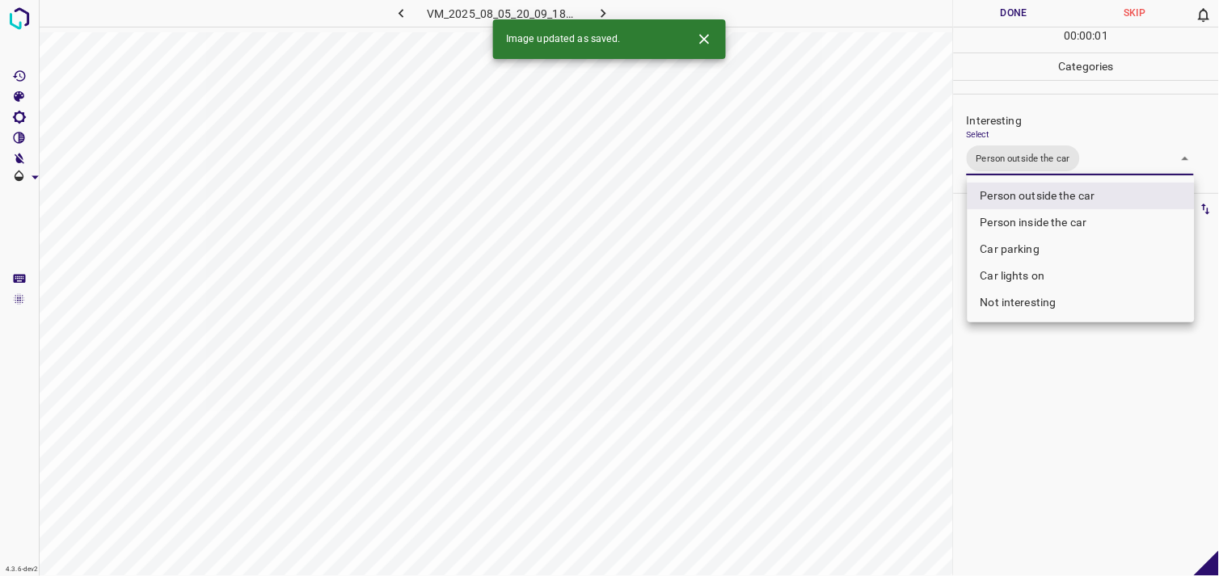
click at [1081, 382] on div at bounding box center [609, 288] width 1219 height 576
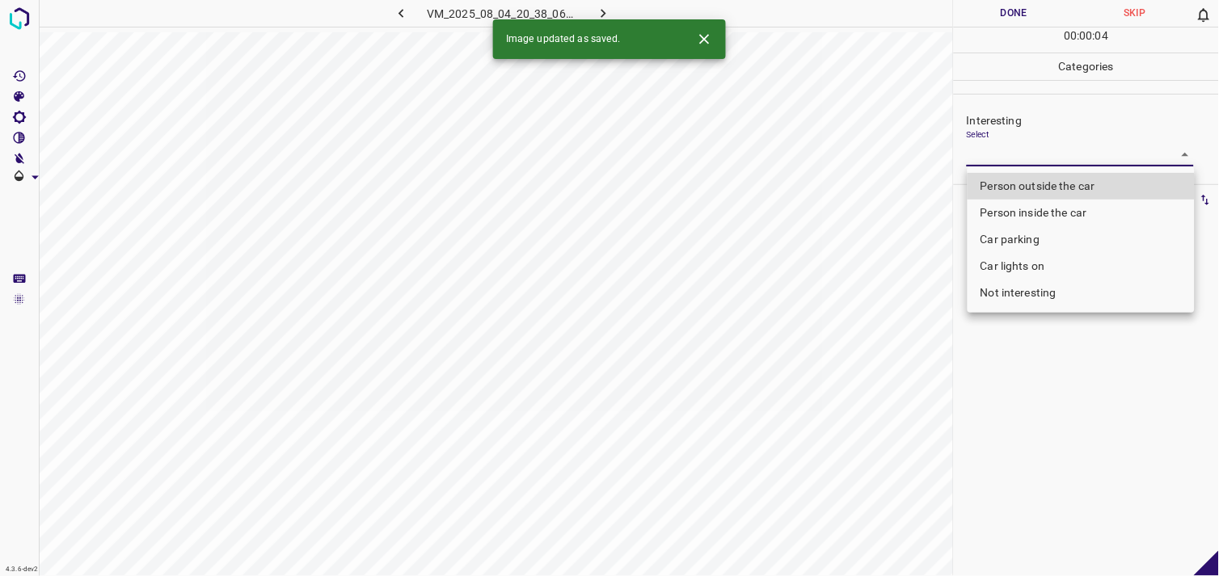
click at [1031, 146] on body "4.3.6-dev2 VM_2025_08_04_20_38_06_418_09.gif Done Skip 0 00 : 00 : 04 Categorie…" at bounding box center [609, 288] width 1219 height 576
click at [1041, 188] on li "Person outside the car" at bounding box center [1081, 186] width 227 height 27
type input "Person outside the car"
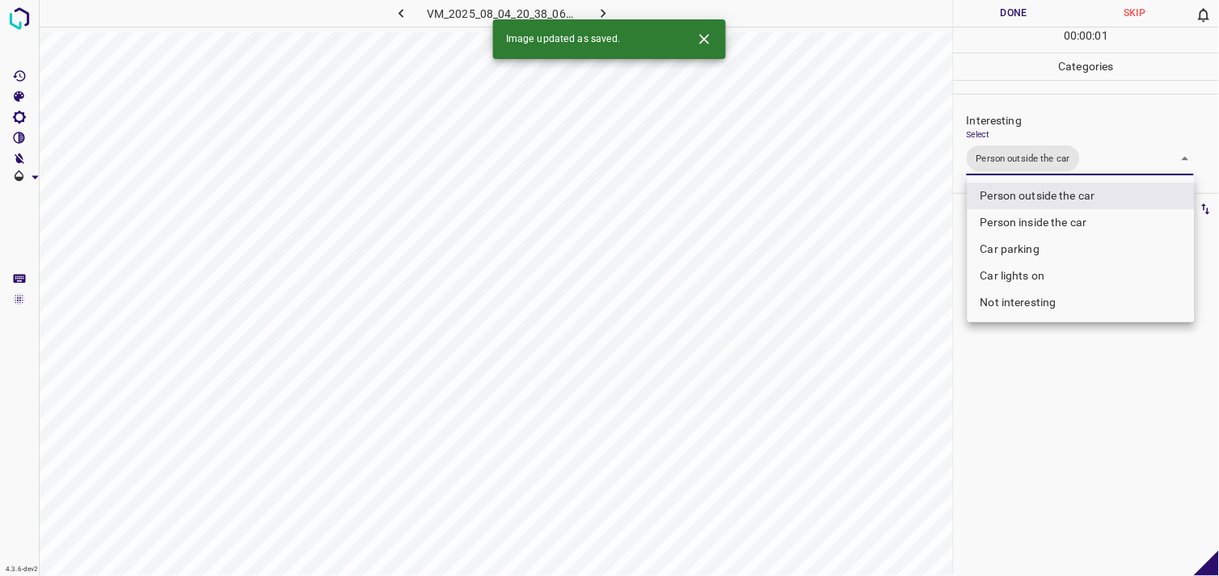
click at [1058, 385] on div at bounding box center [609, 288] width 1219 height 576
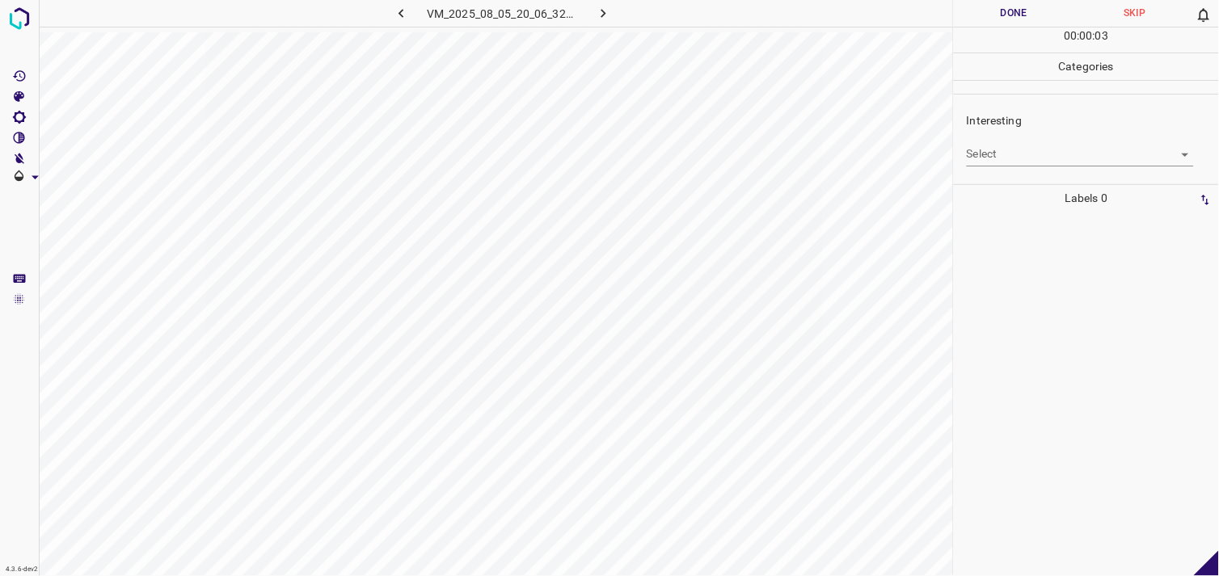
click at [1035, 146] on body "4.3.6-dev2 VM_2025_08_05_20_06_32_092_02.gif Done Skip 0 00 : 00 : 03 Categorie…" at bounding box center [609, 288] width 1219 height 576
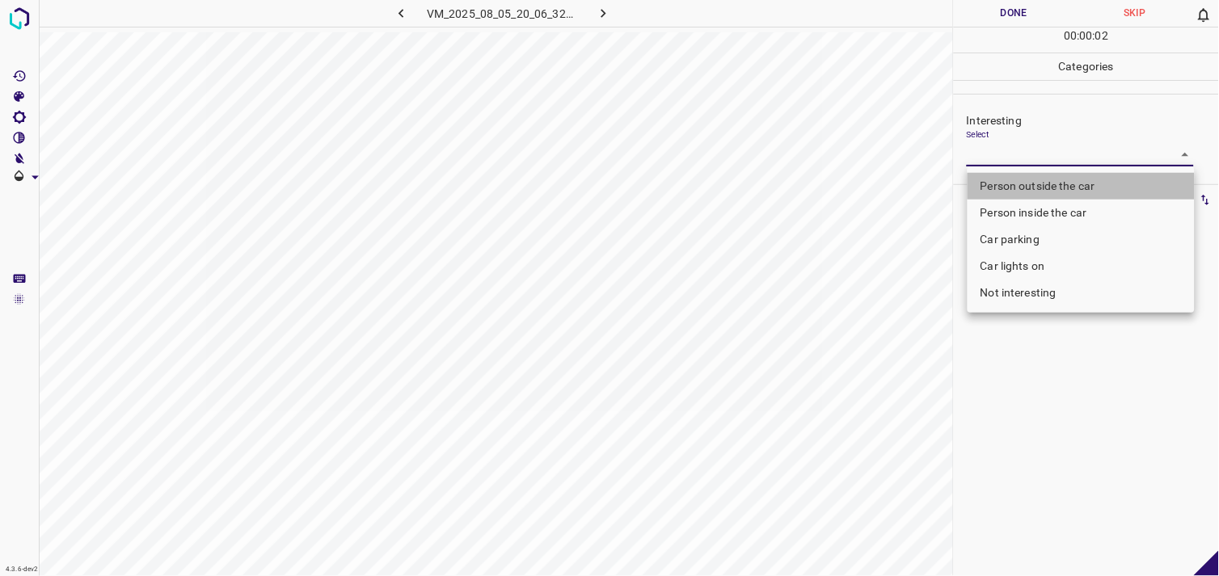
click at [1045, 181] on li "Person outside the car" at bounding box center [1081, 186] width 227 height 27
type input "Person outside the car"
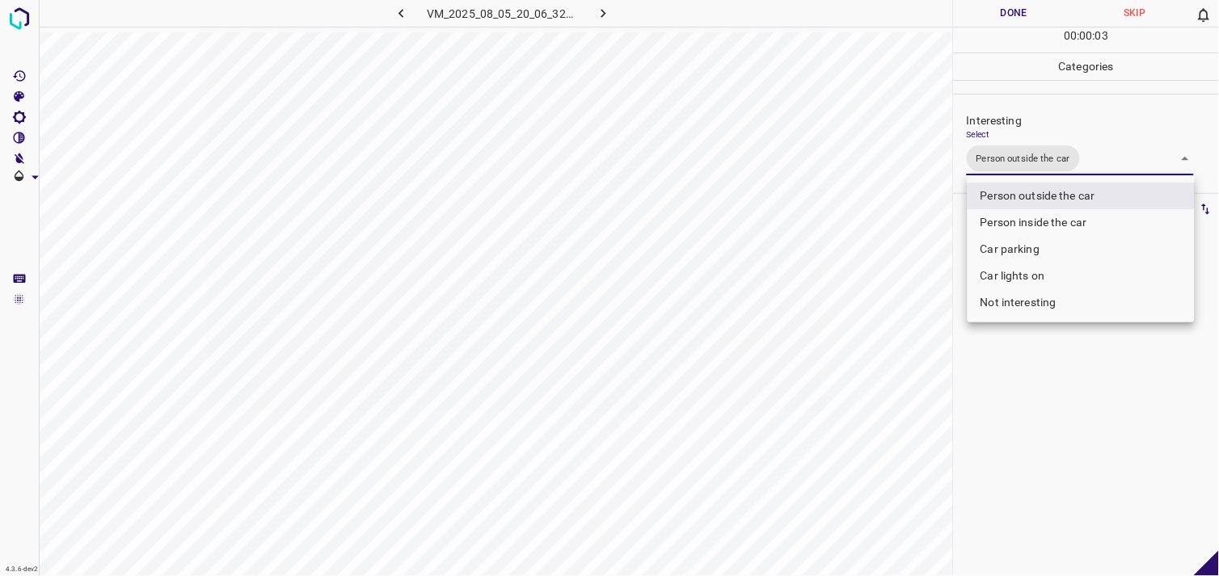
click at [1028, 412] on div at bounding box center [609, 288] width 1219 height 576
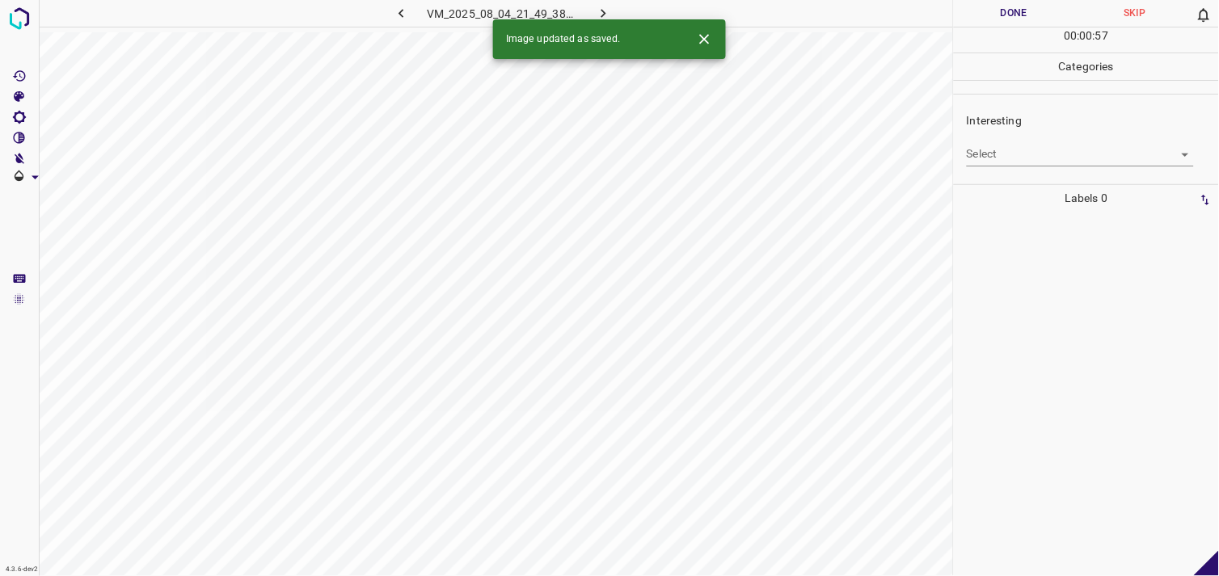
click at [1012, 154] on body "4.3.6-dev2 VM_2025_08_04_21_49_38_712_10.gif Done Skip 0 00 : 00 : 57 Categorie…" at bounding box center [609, 288] width 1219 height 576
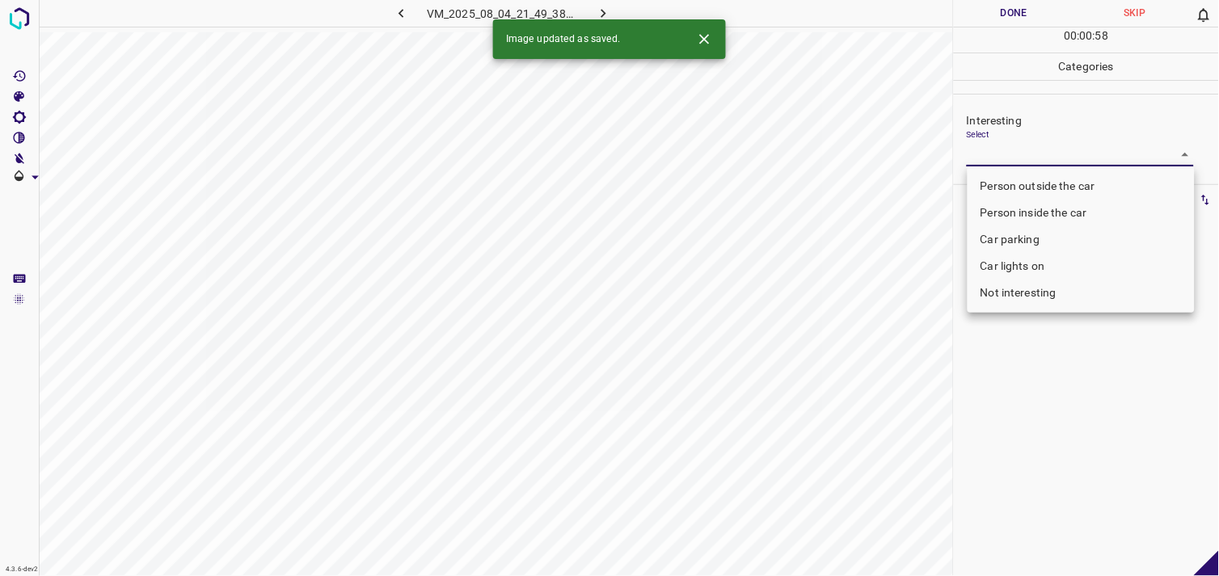
click at [1029, 178] on li "Person outside the car" at bounding box center [1081, 186] width 227 height 27
type input "Person outside the car"
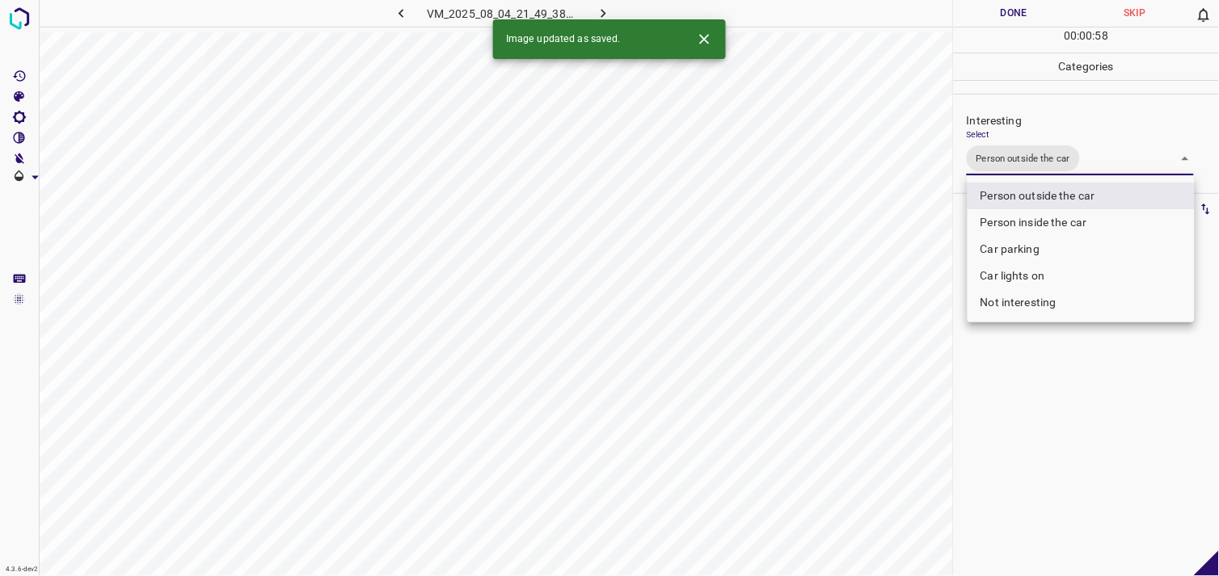
click at [1043, 369] on div at bounding box center [609, 288] width 1219 height 576
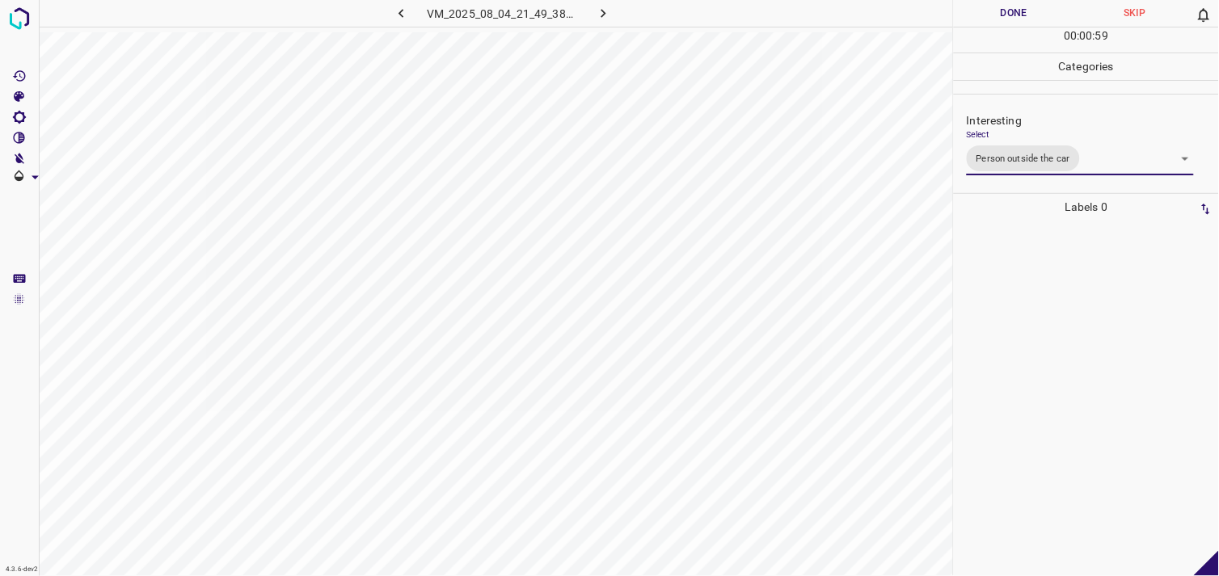
click at [1039, 358] on div at bounding box center [1086, 399] width 255 height 356
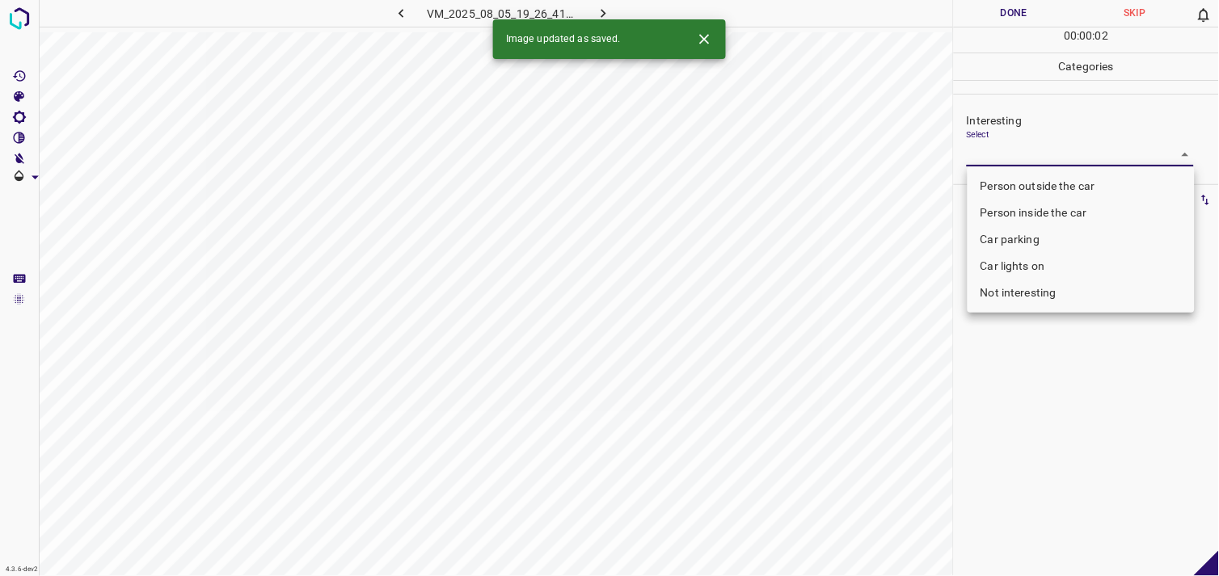
click at [1049, 165] on body "4.3.6-dev2 VM_2025_08_05_19_26_41_761_04.gif Done Skip 0 00 : 00 : 02 Categorie…" at bounding box center [609, 288] width 1219 height 576
click at [1062, 176] on li "Person outside the car" at bounding box center [1081, 186] width 227 height 27
type input "Person outside the car"
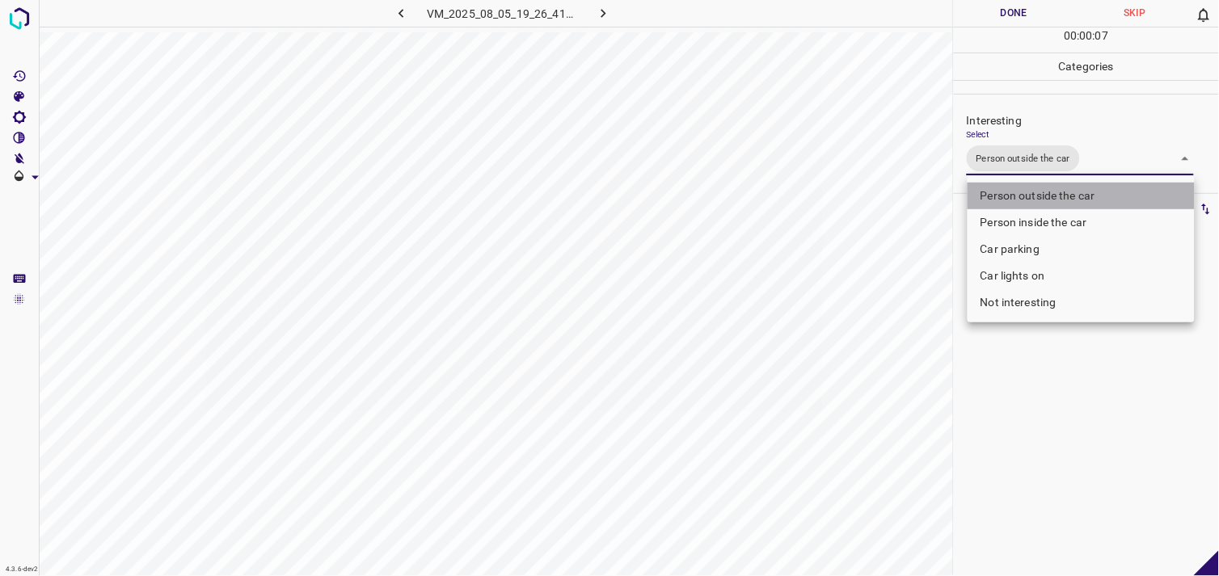
drag, startPoint x: 1046, startPoint y: 192, endPoint x: 1049, endPoint y: 207, distance: 14.8
click at [1046, 194] on li "Person outside the car" at bounding box center [1081, 196] width 227 height 27
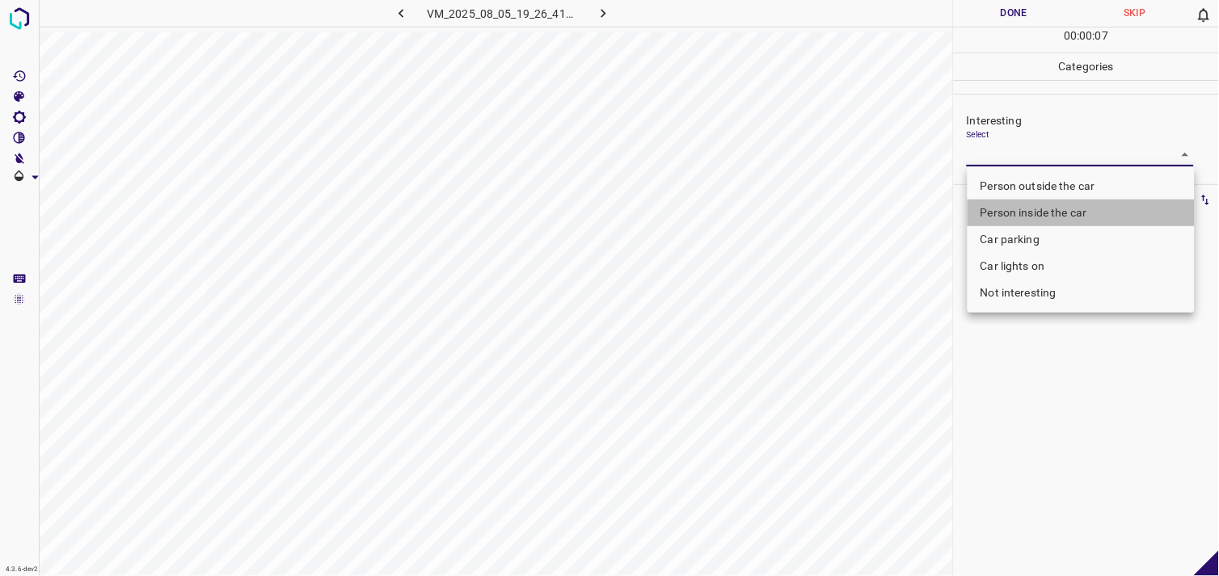
click at [1041, 210] on li "Person inside the car" at bounding box center [1081, 213] width 227 height 27
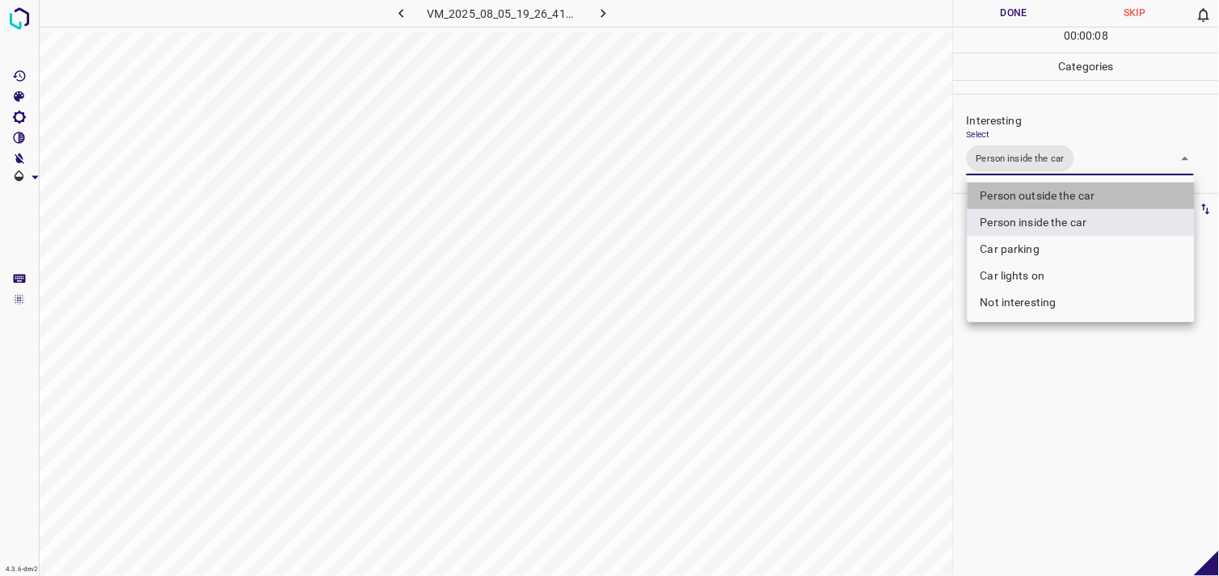
click at [1043, 199] on li "Person outside the car" at bounding box center [1081, 196] width 227 height 27
type input "Person inside the car,Person outside the car"
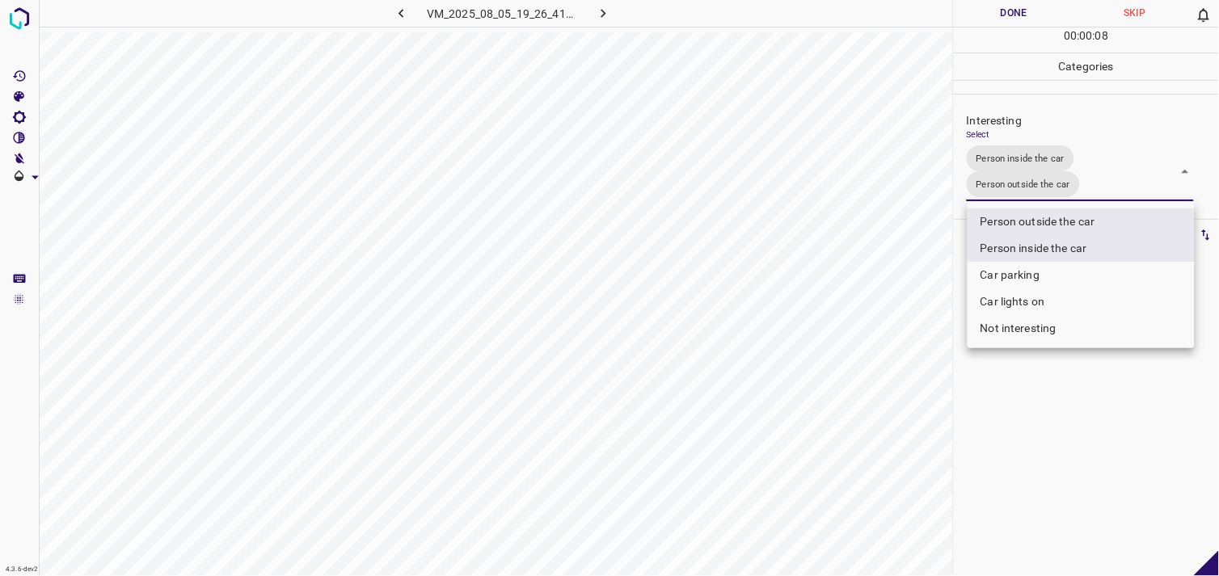
click at [1056, 350] on div at bounding box center [609, 288] width 1219 height 576
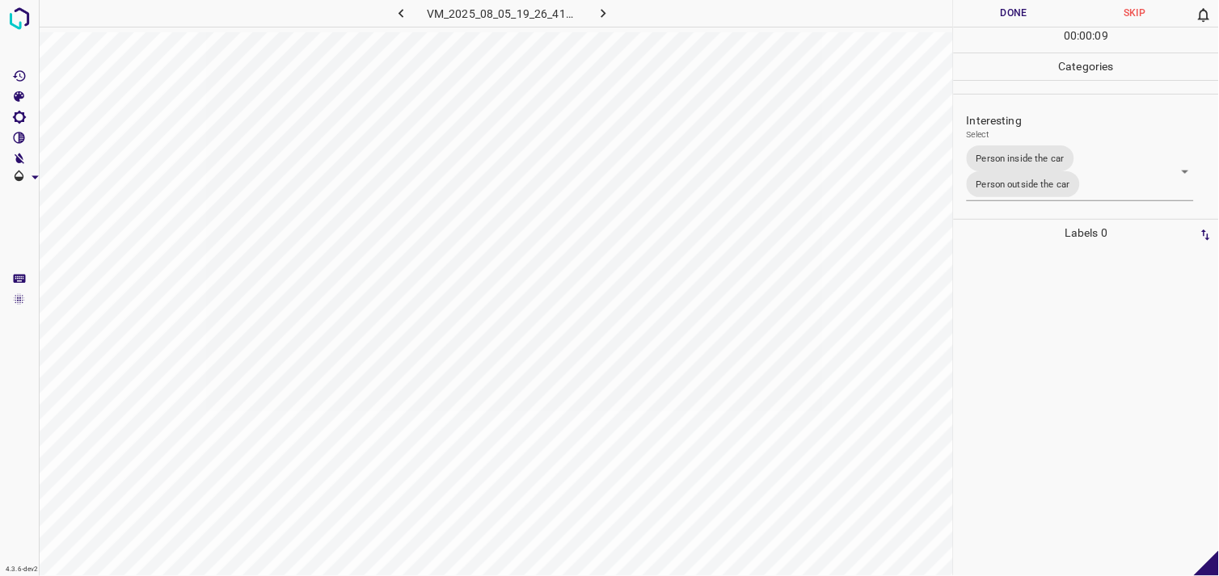
click at [1055, 390] on div at bounding box center [1086, 412] width 255 height 330
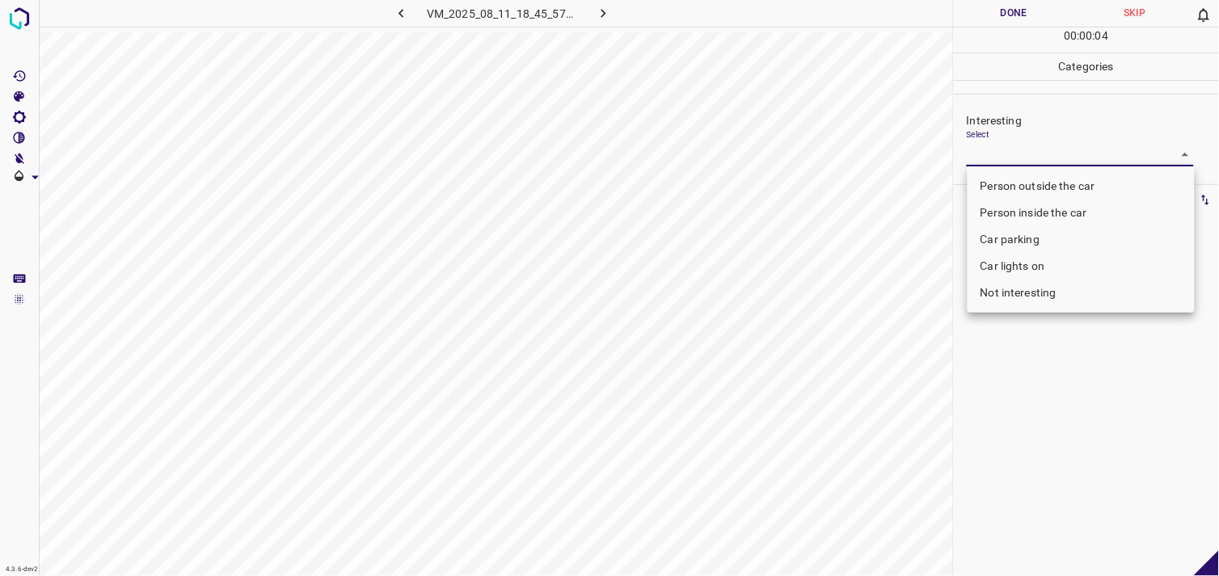
click at [1003, 159] on body "4.3.6-dev2 VM_2025_08_11_18_45_57_508_04.gif Done Skip 0 00 : 00 : 04 Categorie…" at bounding box center [609, 288] width 1219 height 576
click at [1061, 190] on li "Person outside the car" at bounding box center [1081, 186] width 227 height 27
type input "Person outside the car"
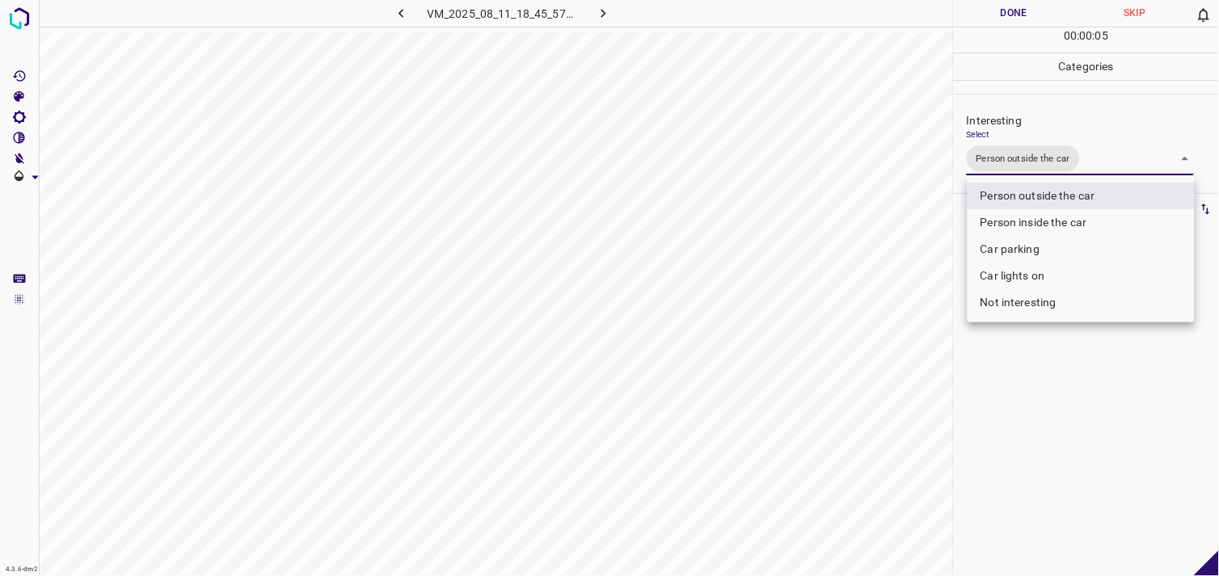
click at [1057, 414] on div at bounding box center [609, 288] width 1219 height 576
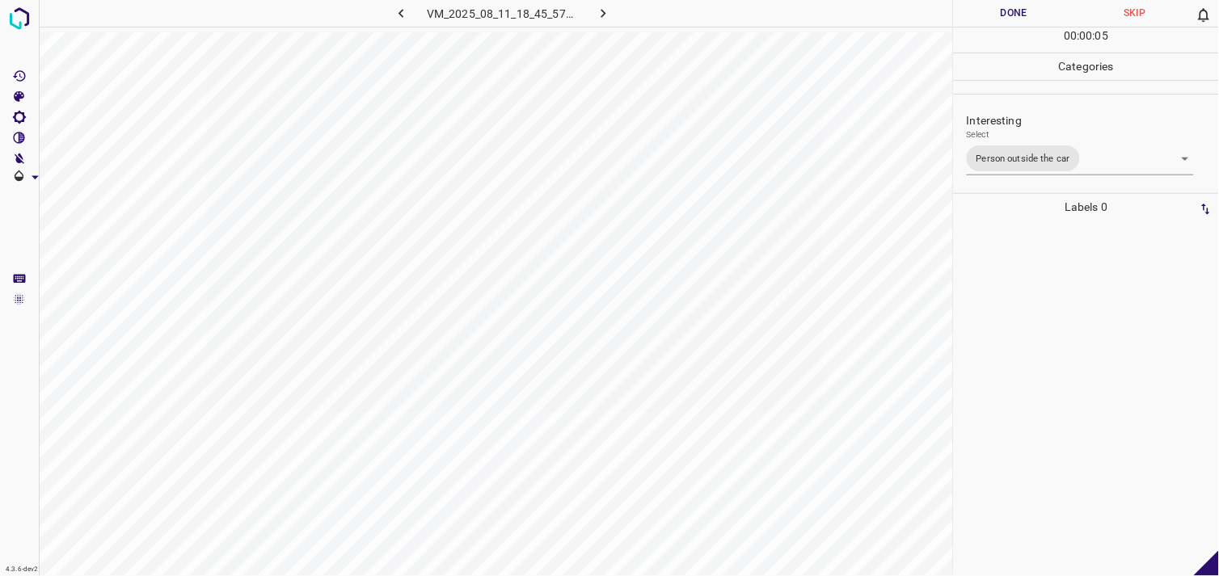
click at [1055, 357] on div at bounding box center [1086, 399] width 255 height 356
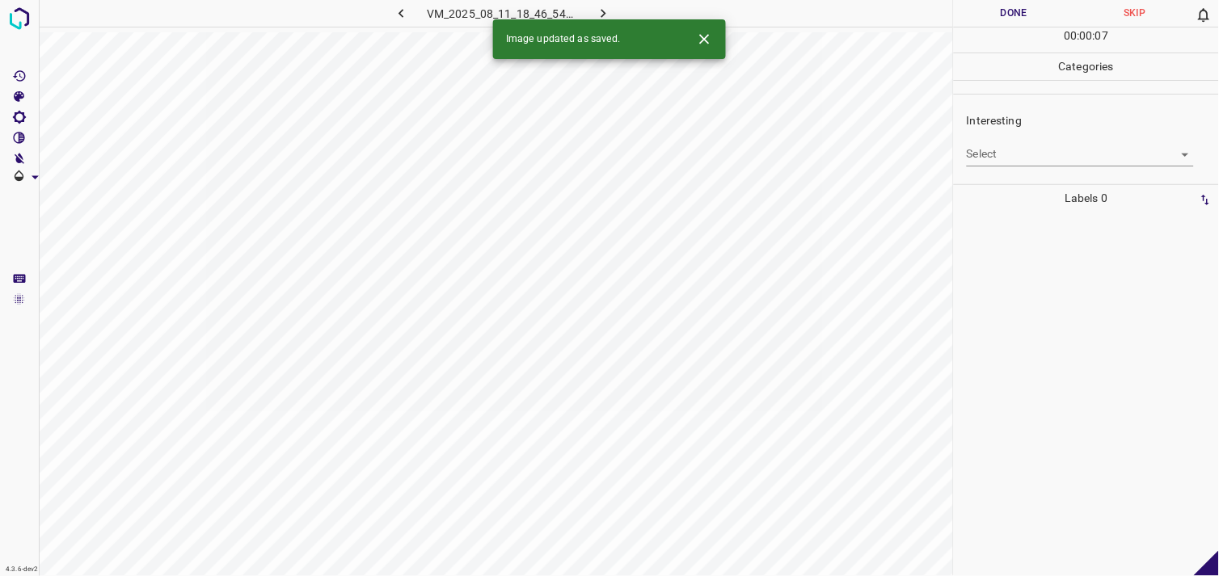
click at [1024, 146] on body "4.3.6-dev2 VM_2025_08_11_18_46_54_320_06.gif Done Skip 0 00 : 00 : 07 Categorie…" at bounding box center [609, 288] width 1219 height 576
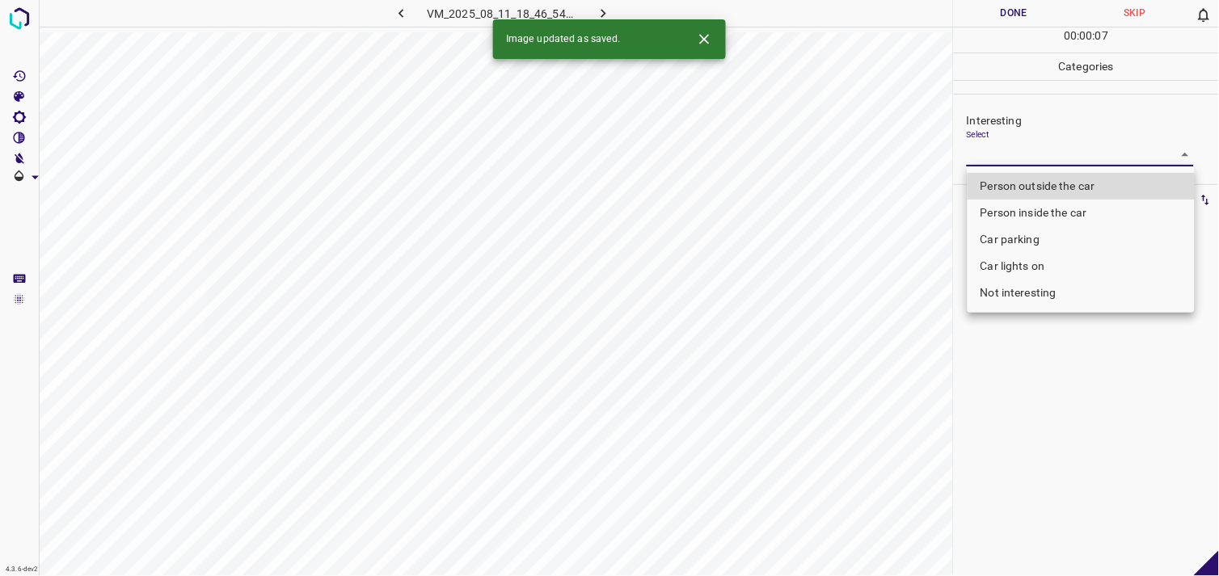
click at [1035, 184] on li "Person outside the car" at bounding box center [1081, 186] width 227 height 27
type input "Person outside the car"
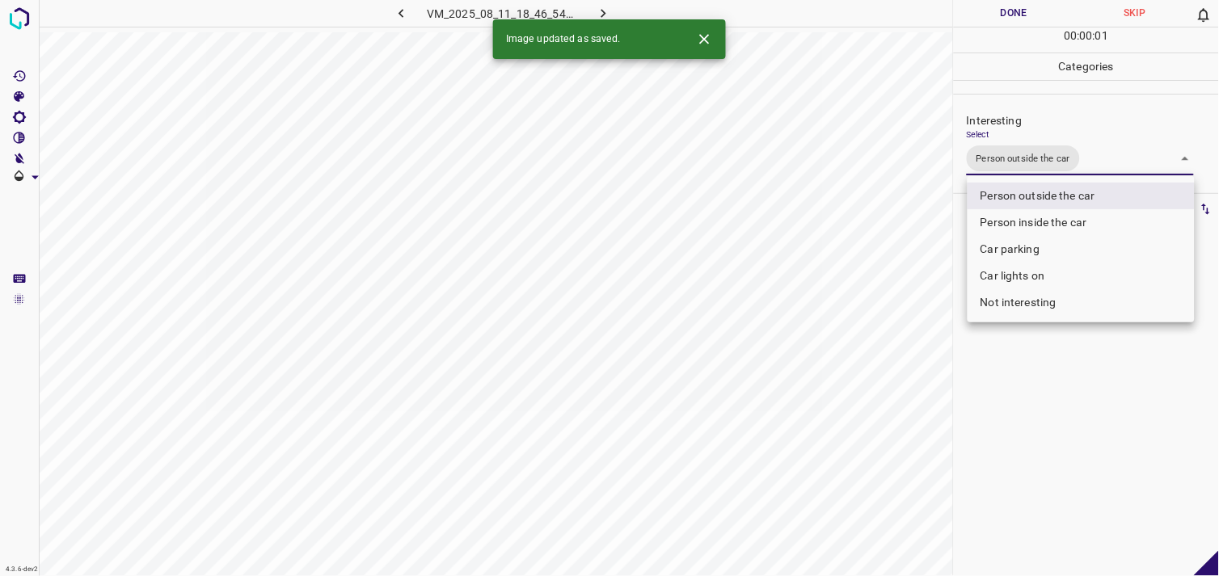
click at [1027, 364] on div at bounding box center [609, 288] width 1219 height 576
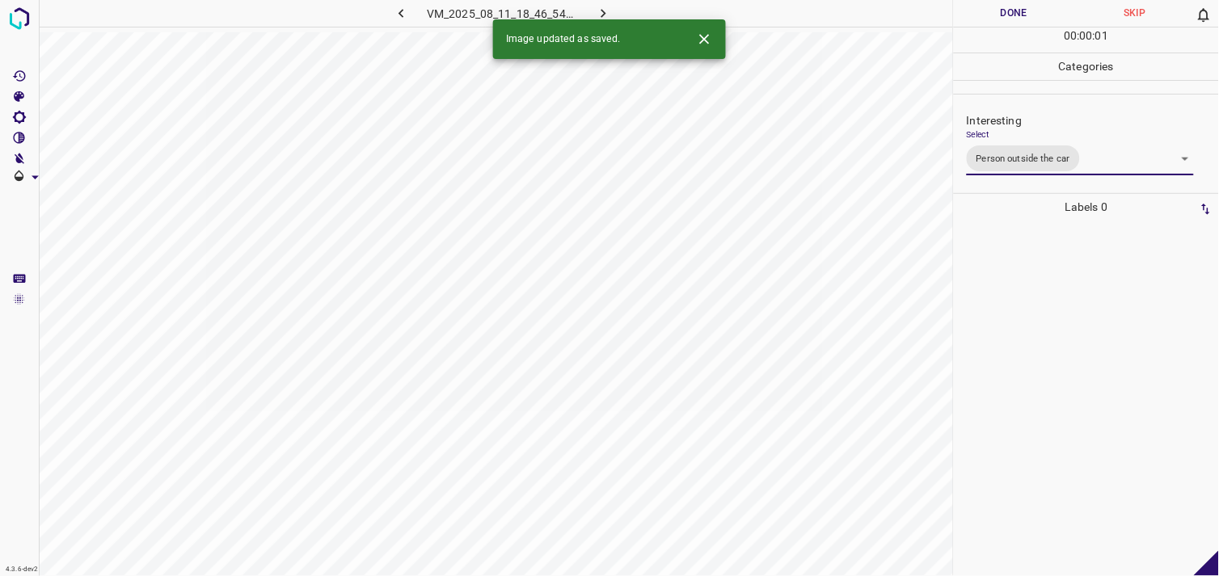
click at [1025, 333] on div at bounding box center [1086, 399] width 255 height 356
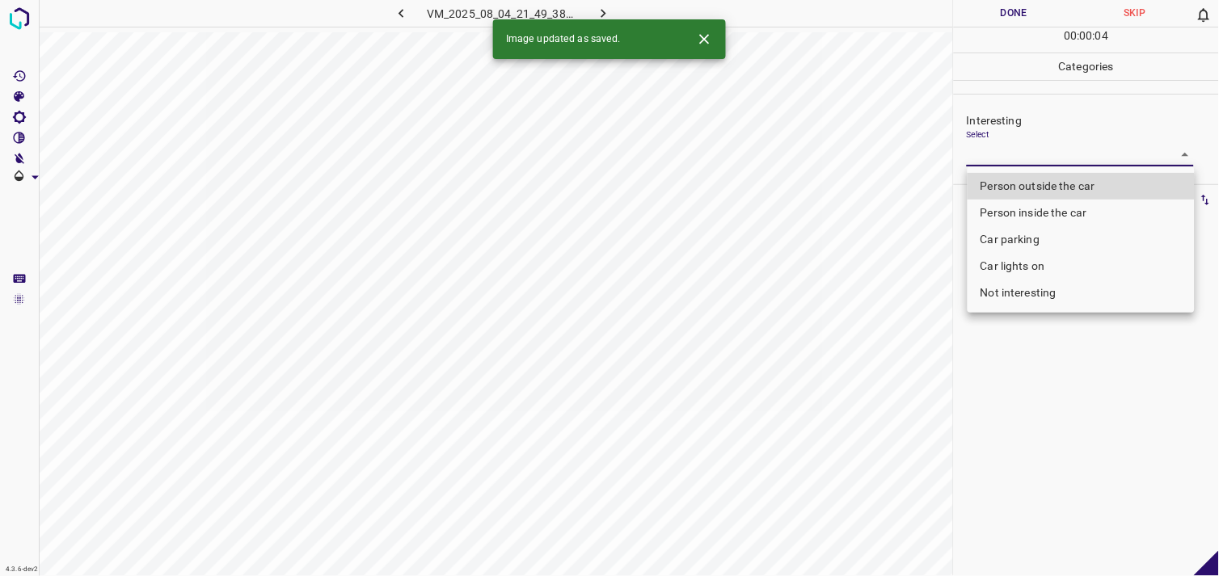
click at [1046, 154] on body "4.3.6-dev2 VM_2025_08_04_21_49_38_712_01.gif Done Skip 0 00 : 00 : 04 Categorie…" at bounding box center [609, 288] width 1219 height 576
click at [1048, 184] on li "Person outside the car" at bounding box center [1081, 186] width 227 height 27
type input "Person outside the car"
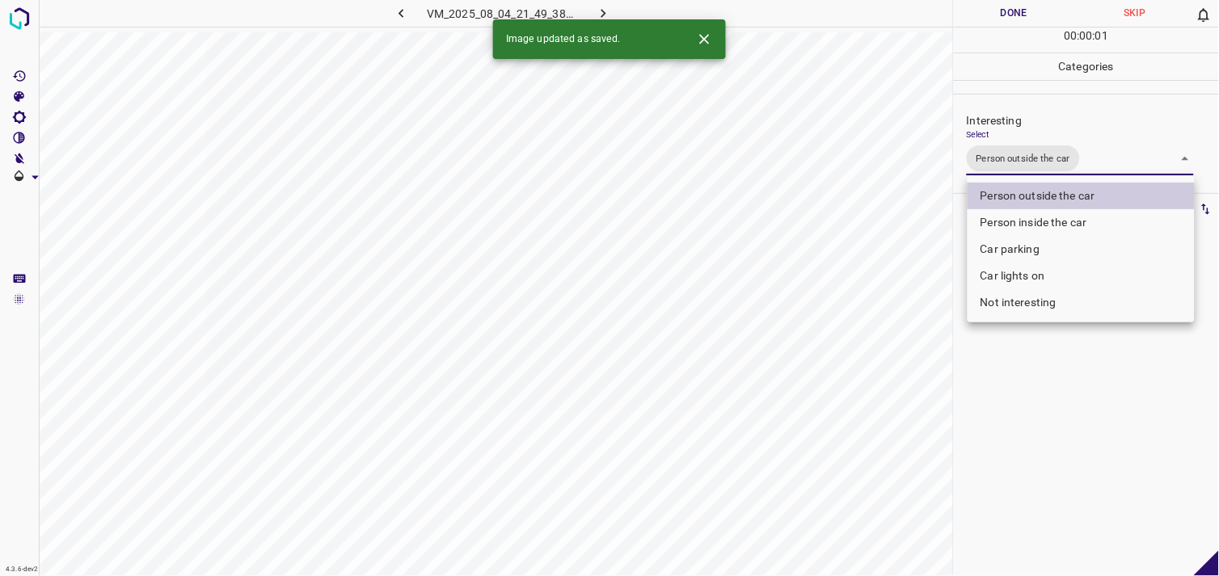
click at [1064, 412] on div at bounding box center [609, 288] width 1219 height 576
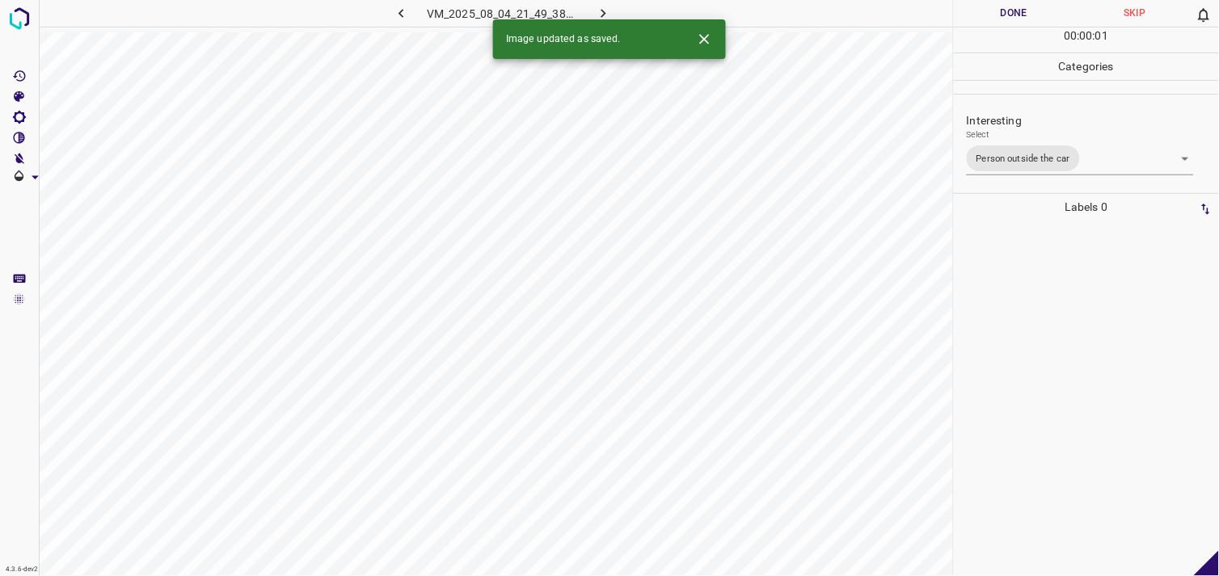
click at [1077, 384] on div at bounding box center [1086, 399] width 255 height 356
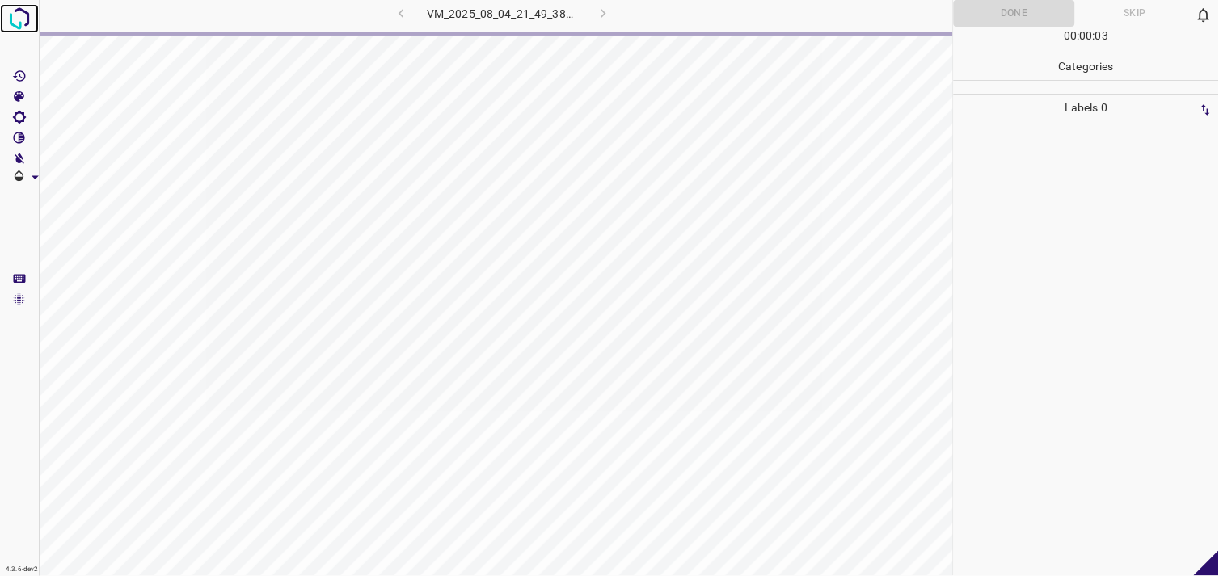
click at [8, 24] on img at bounding box center [19, 18] width 29 height 29
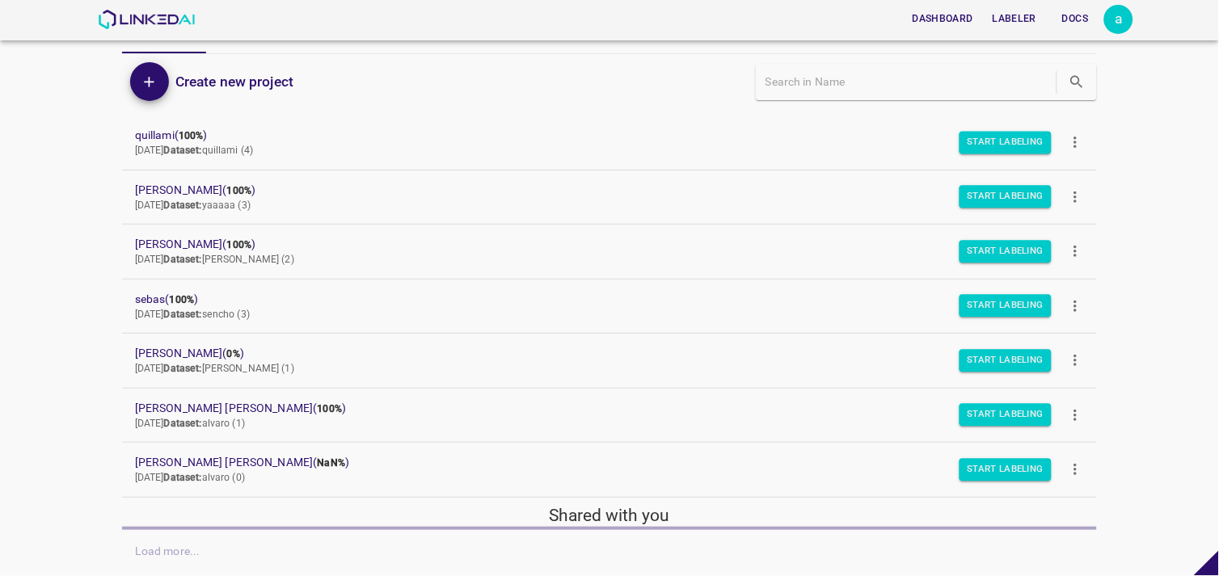
scroll to position [95, 0]
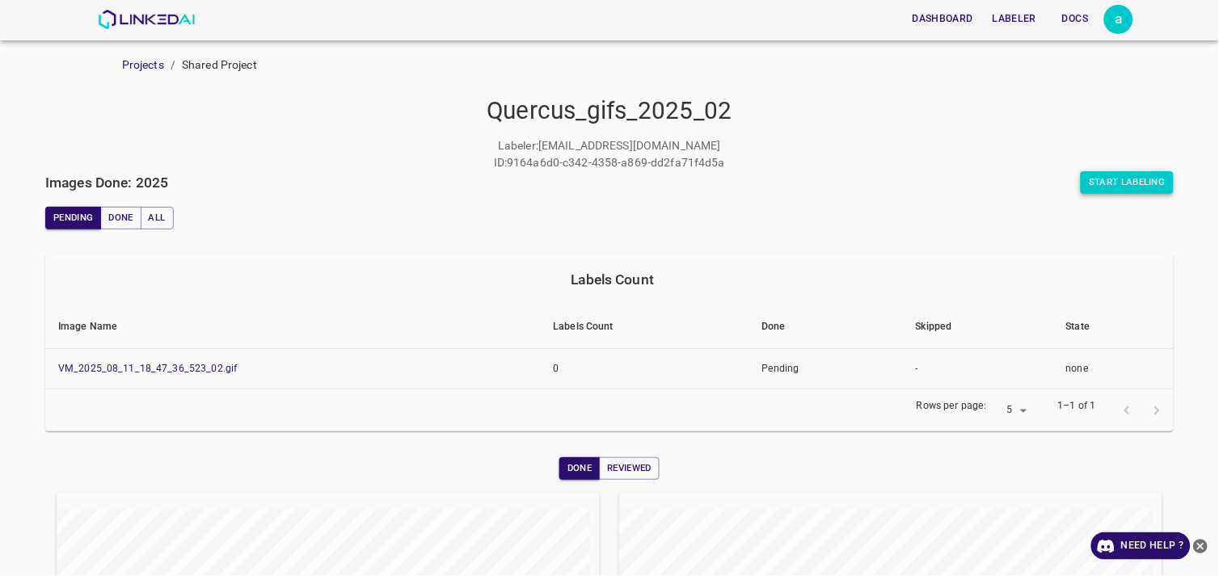
click at [1095, 176] on button "Start Labeling" at bounding box center [1127, 182] width 93 height 23
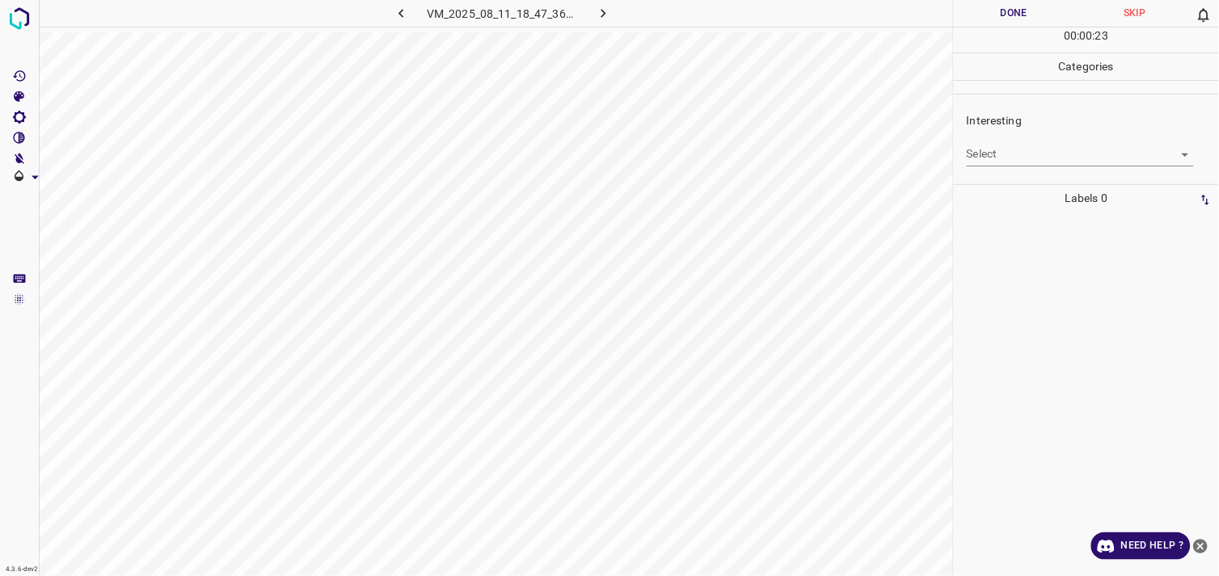
click at [1082, 164] on body "4.3.6-dev2 VM_2025_08_11_18_47_36_523_02.gif Done Skip 0 00 : 00 : 23 Categorie…" at bounding box center [609, 288] width 1219 height 576
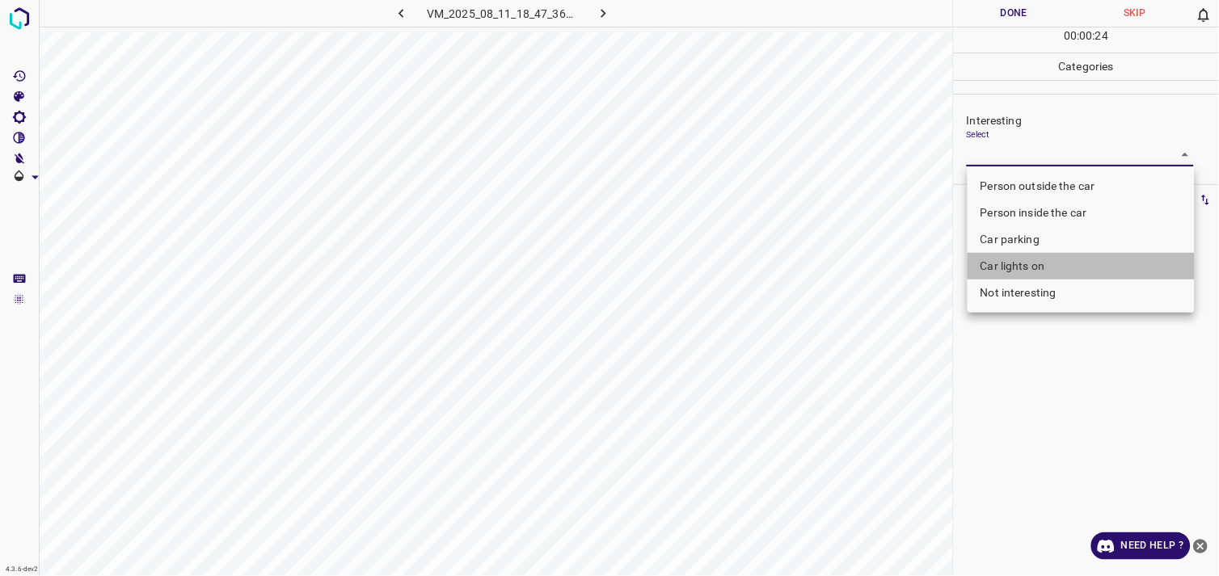
click at [1028, 265] on li "Car lights on" at bounding box center [1081, 266] width 227 height 27
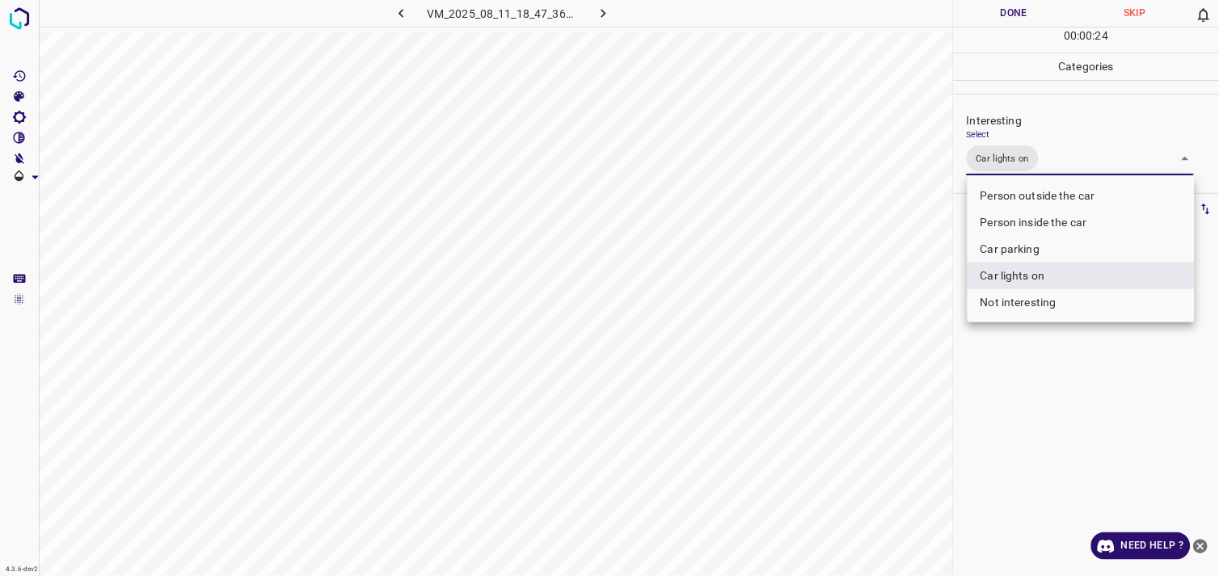
click at [1036, 220] on li "Person inside the car" at bounding box center [1081, 222] width 227 height 27
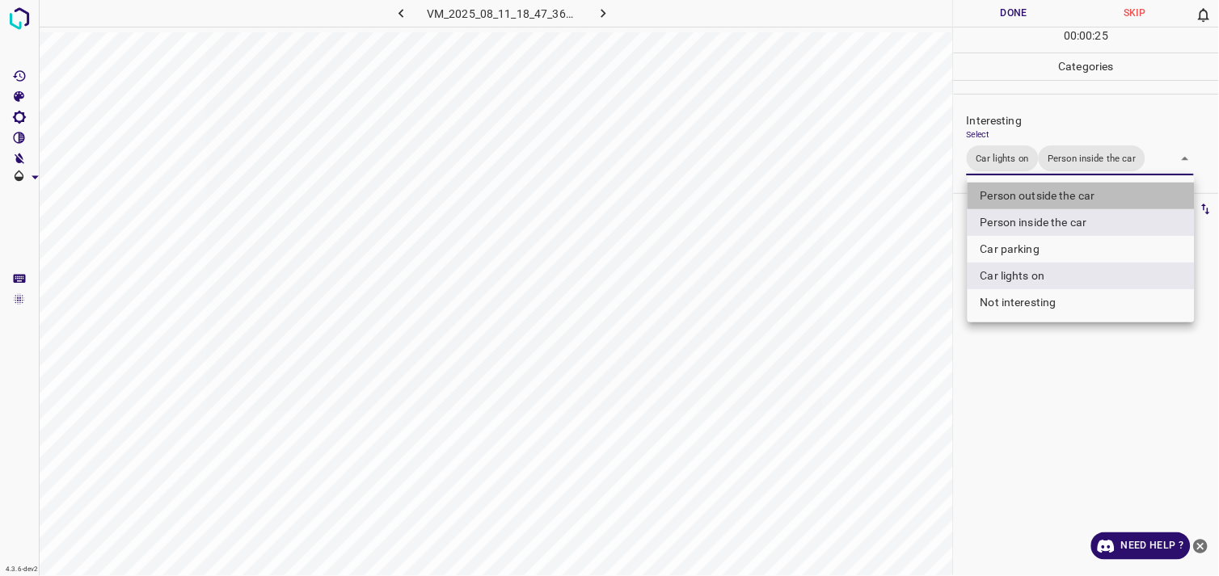
click at [1036, 194] on li "Person outside the car" at bounding box center [1081, 196] width 227 height 27
type input "Car lights on,Person inside the car,Person outside the car"
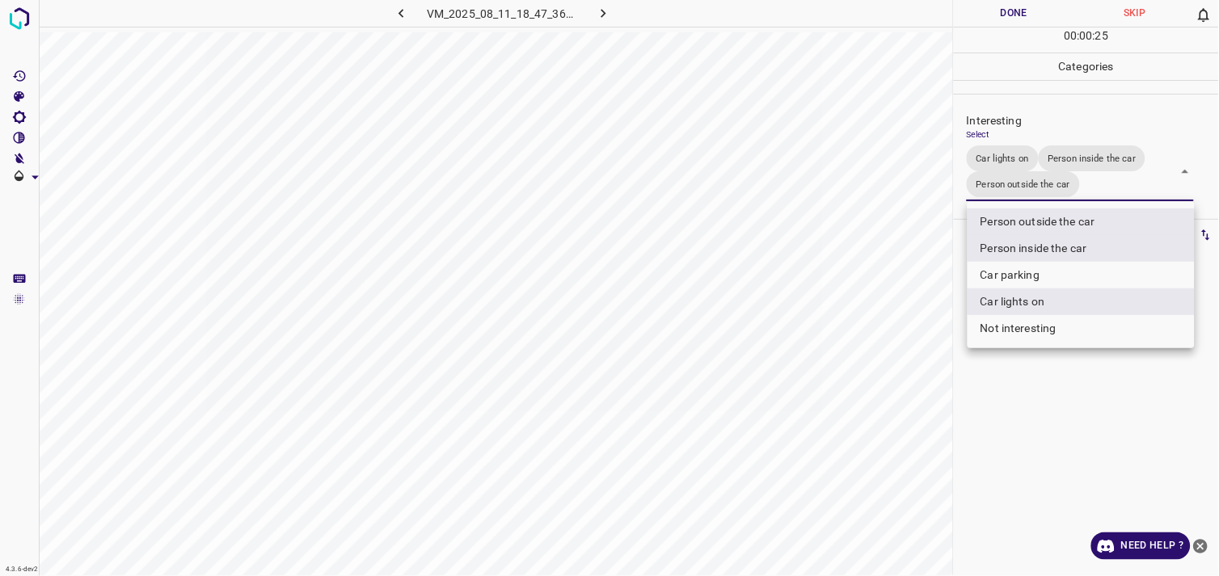
click at [1011, 386] on div at bounding box center [609, 288] width 1219 height 576
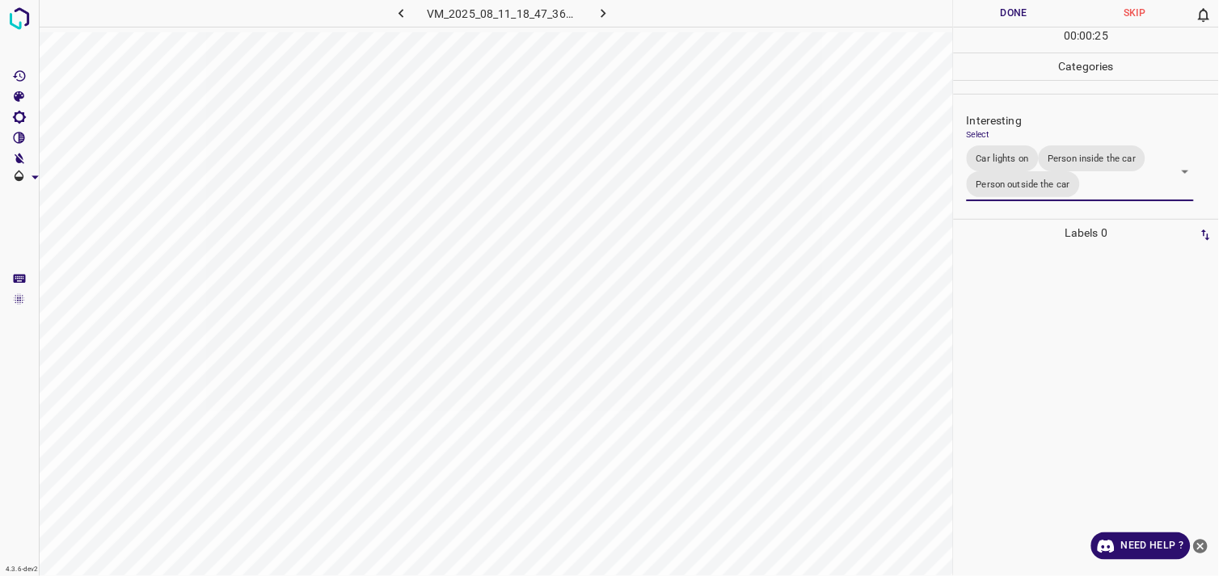
click at [1012, 386] on div at bounding box center [1086, 412] width 255 height 330
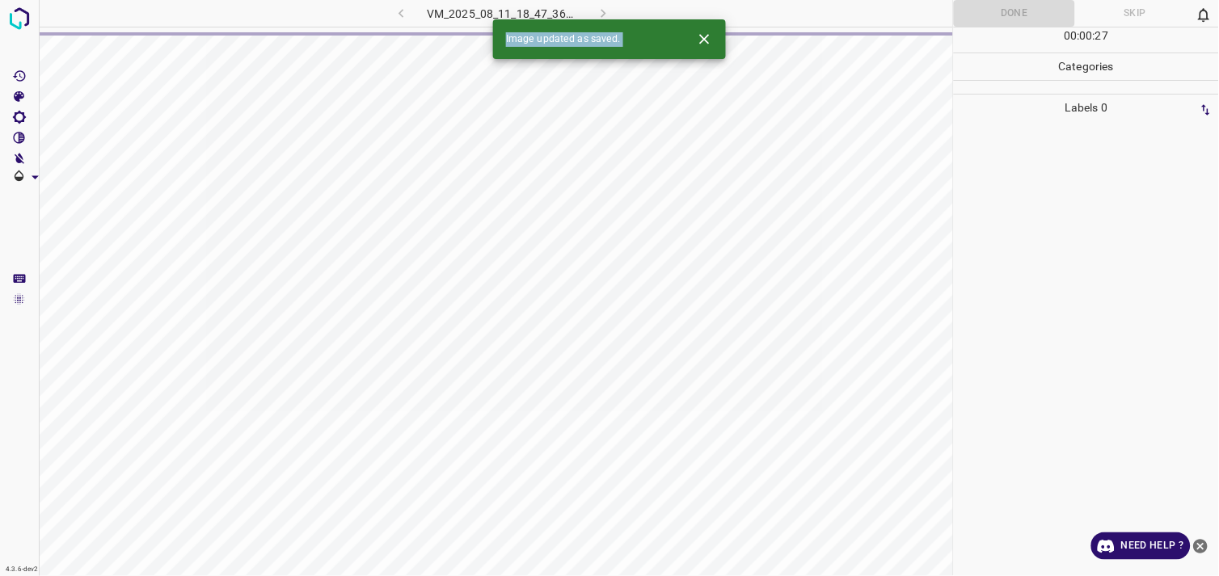
click at [1059, 385] on div at bounding box center [1086, 348] width 255 height 455
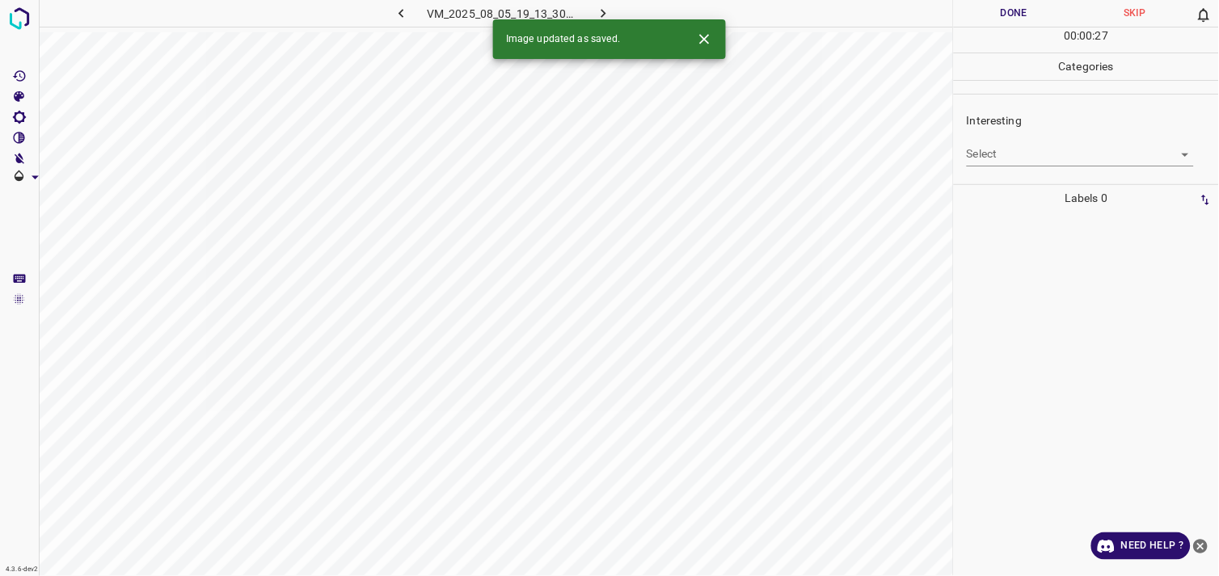
click at [1201, 540] on icon "close-help" at bounding box center [1201, 546] width 15 height 15
click at [1025, 175] on div "Interesting Select ​" at bounding box center [1086, 139] width 265 height 76
click at [1020, 157] on body "4.3.6-dev2 VM_2025_08_05_19_13_30_487_04.gif Done Skip 0 00 : 00 : 02 Categorie…" at bounding box center [609, 288] width 1219 height 576
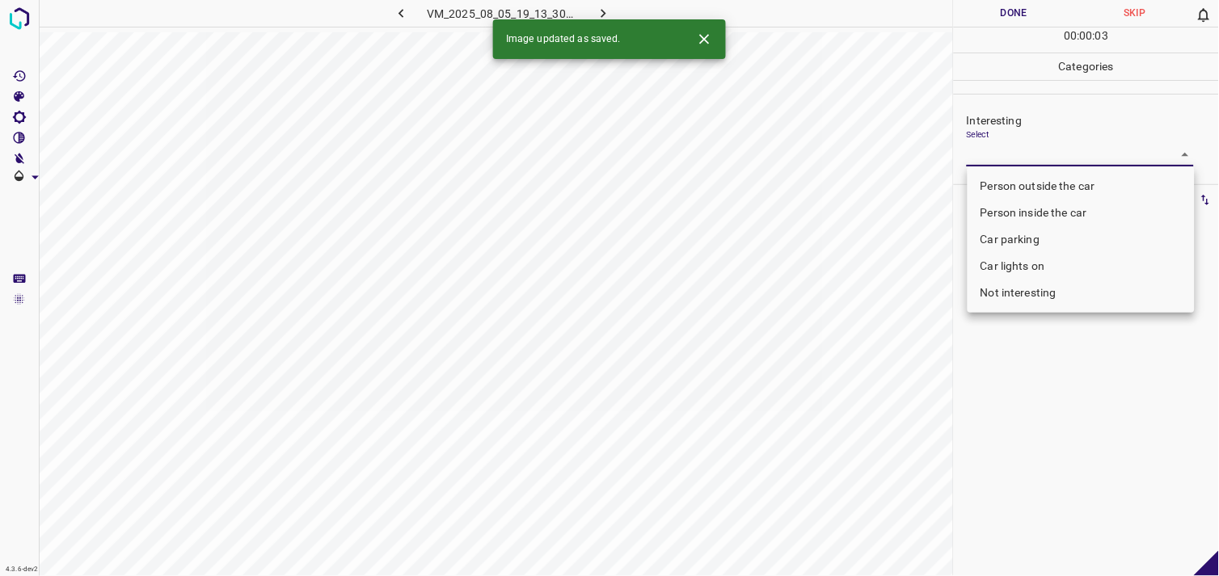
click at [1035, 300] on li "Not interesting" at bounding box center [1081, 293] width 227 height 27
type input "Not interesting"
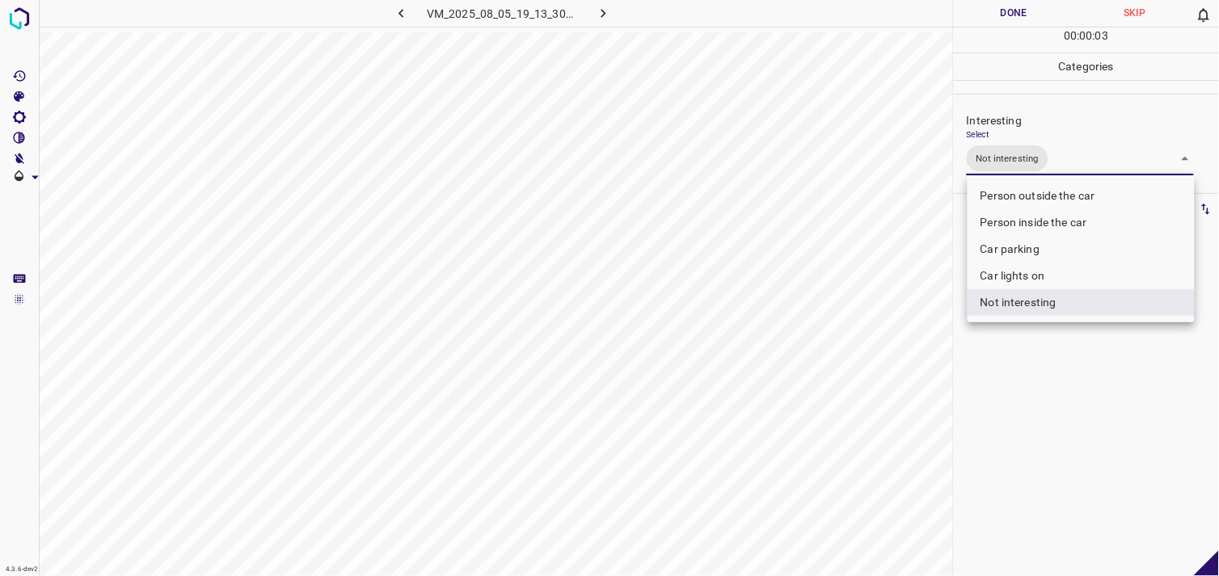
click at [1049, 357] on div at bounding box center [609, 288] width 1219 height 576
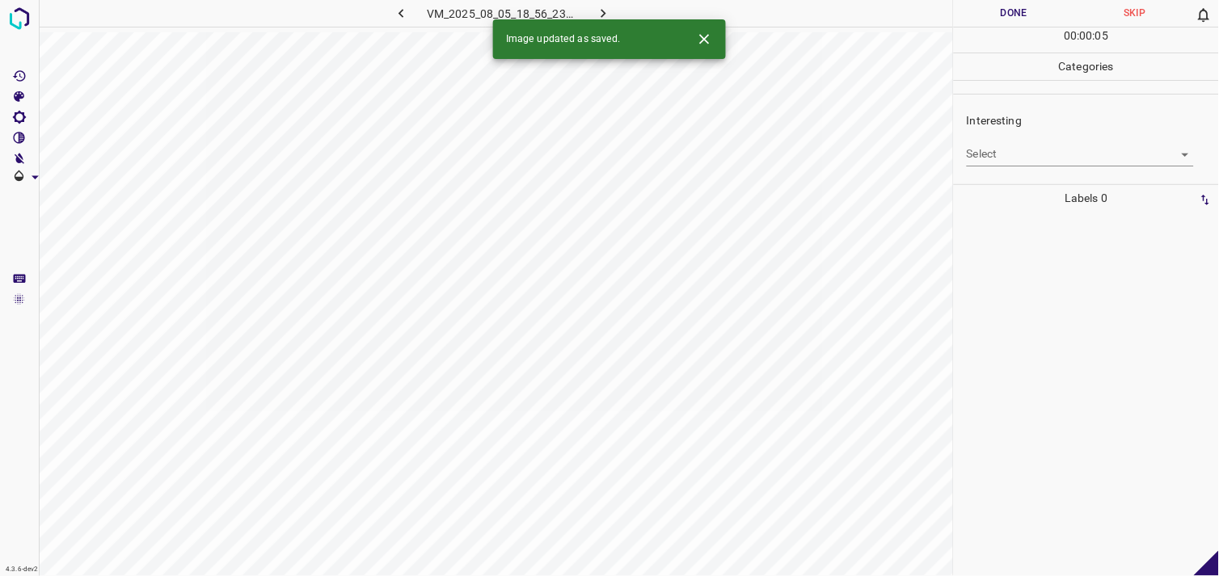
click at [1015, 163] on body "4.3.6-dev2 VM_2025_08_05_18_56_23_635_03.gif Done Skip 0 00 : 00 : 05 Categorie…" at bounding box center [609, 288] width 1219 height 576
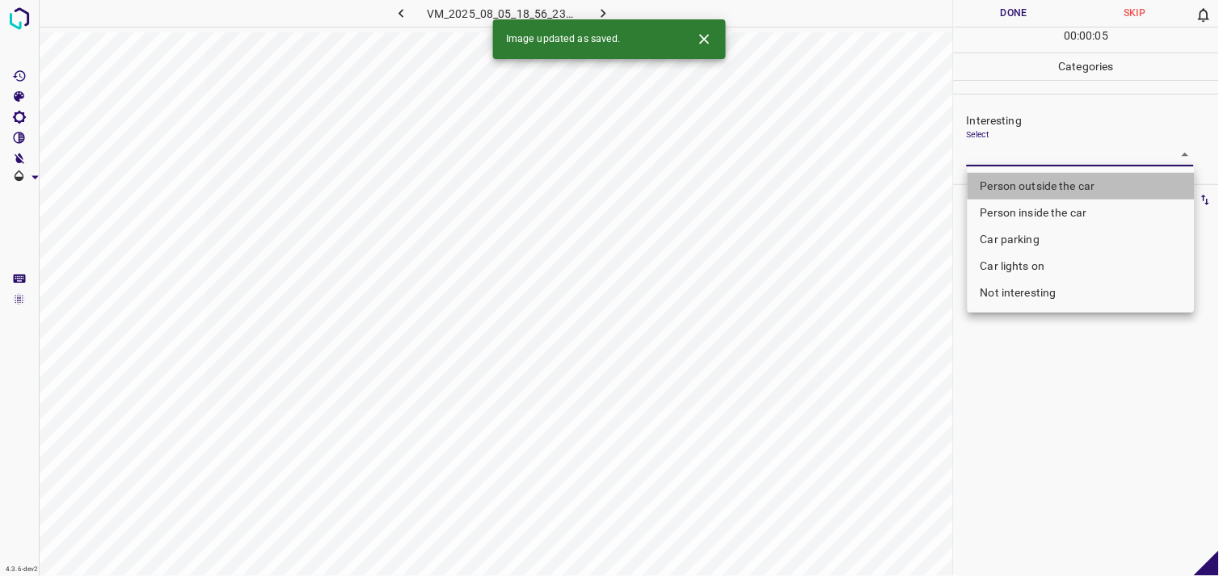
click at [1024, 186] on li "Person outside the car" at bounding box center [1081, 186] width 227 height 27
type input "Person outside the car"
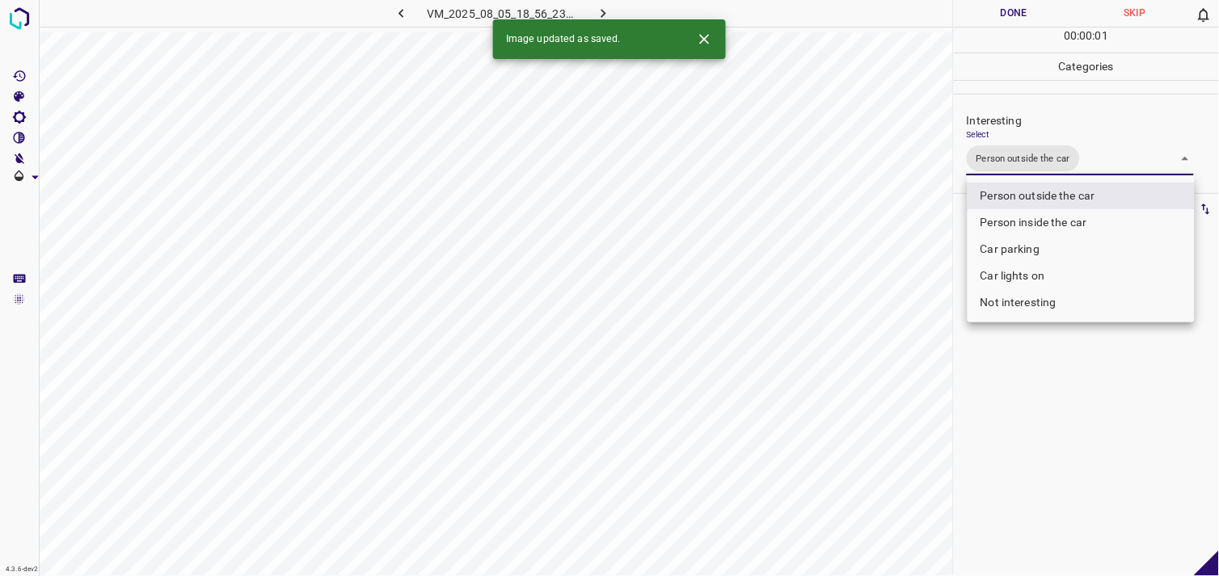
click at [896, 267] on div at bounding box center [609, 288] width 1219 height 576
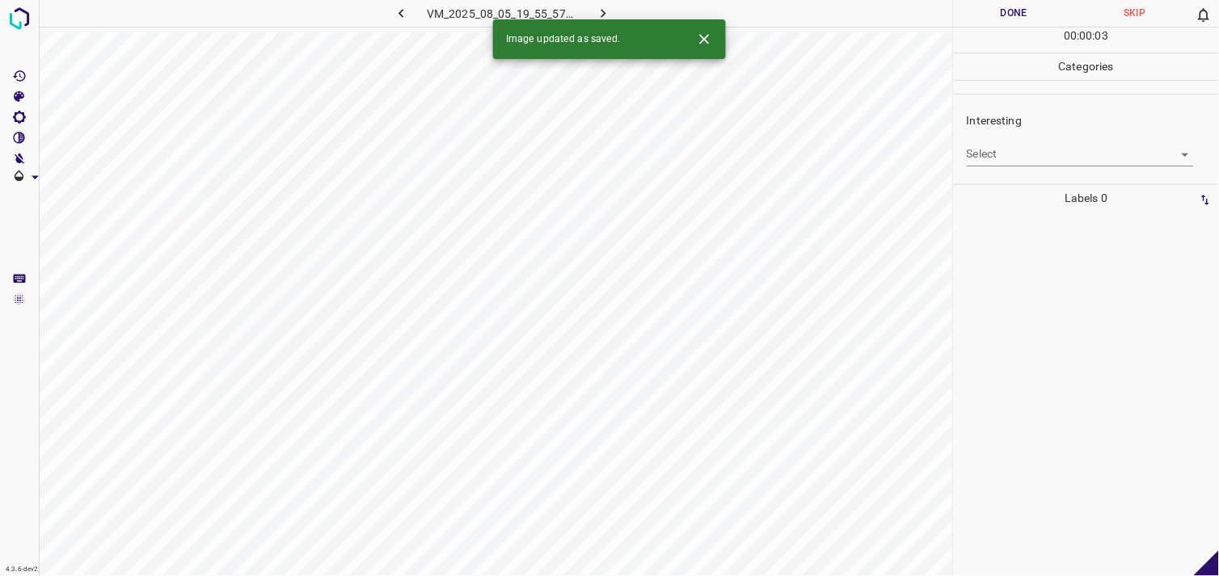
click at [1063, 162] on body "4.3.6-dev2 VM_2025_08_05_19_55_57_182_00.gif Done Skip 0 00 : 00 : 03 Categorie…" at bounding box center [609, 288] width 1219 height 576
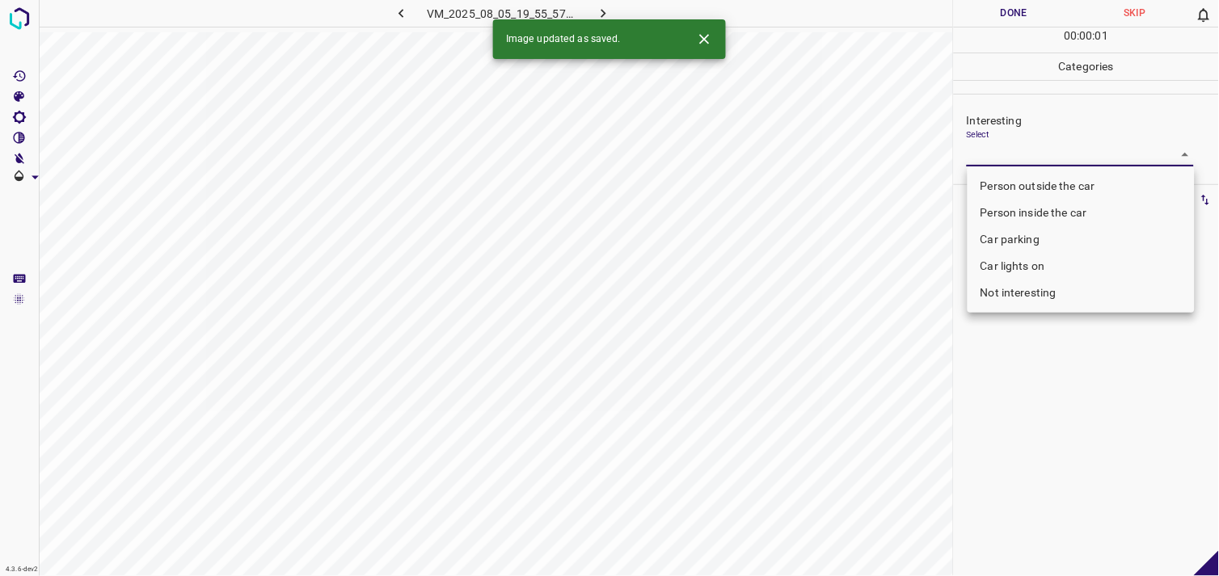
click at [1041, 224] on li "Person inside the car" at bounding box center [1081, 213] width 227 height 27
type input "Person inside the car"
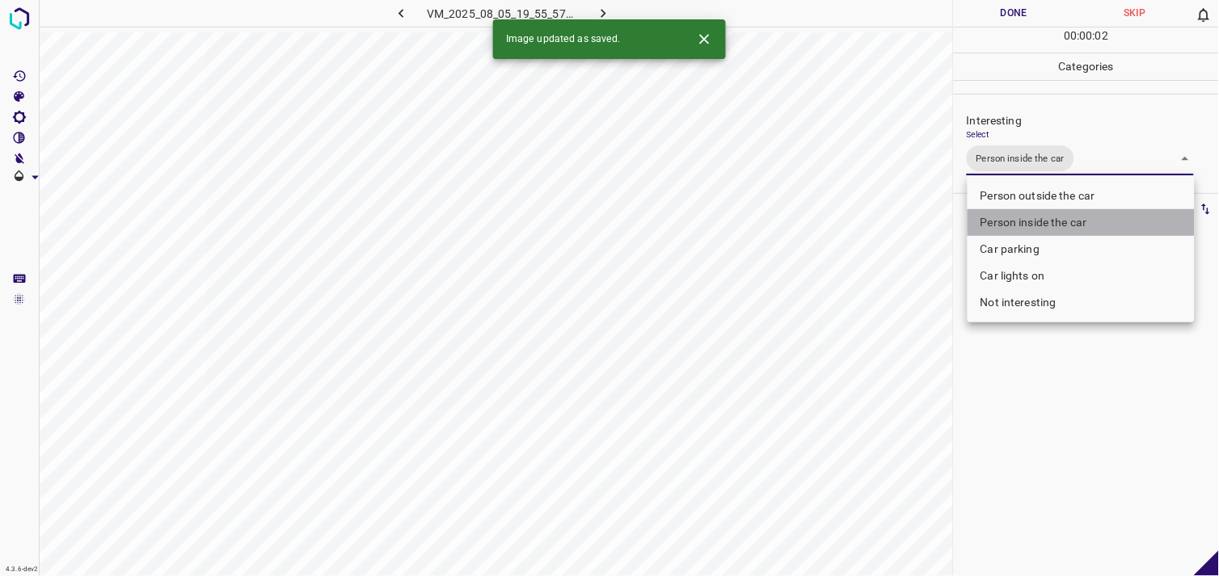
click at [1036, 218] on li "Person inside the car" at bounding box center [1081, 222] width 227 height 27
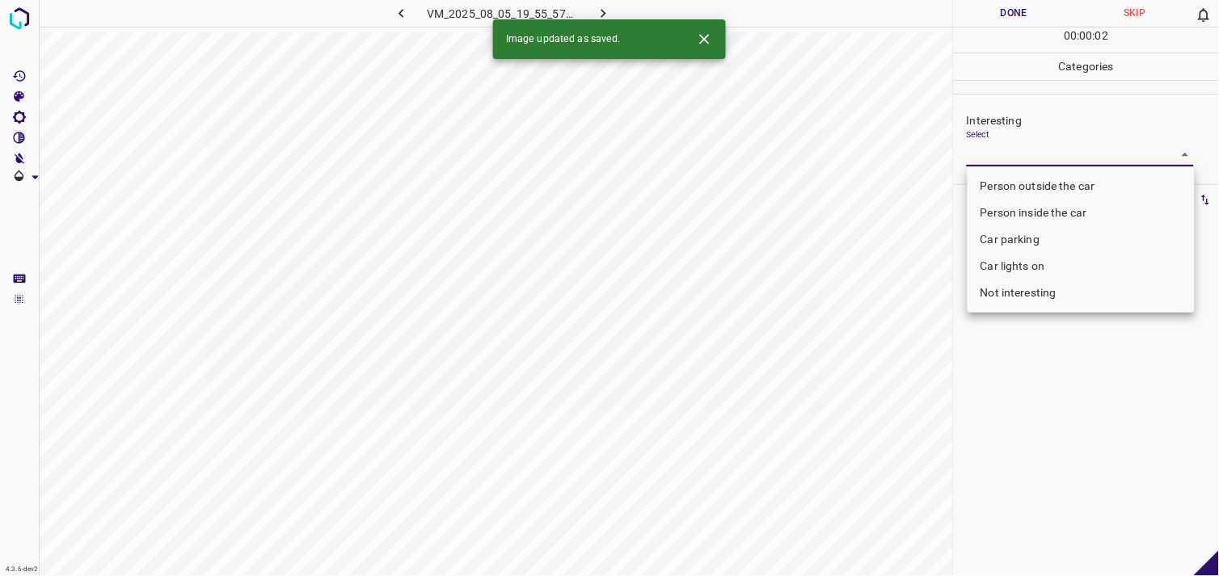
click at [1032, 239] on li "Car parking" at bounding box center [1081, 239] width 227 height 27
type input "Car parking"
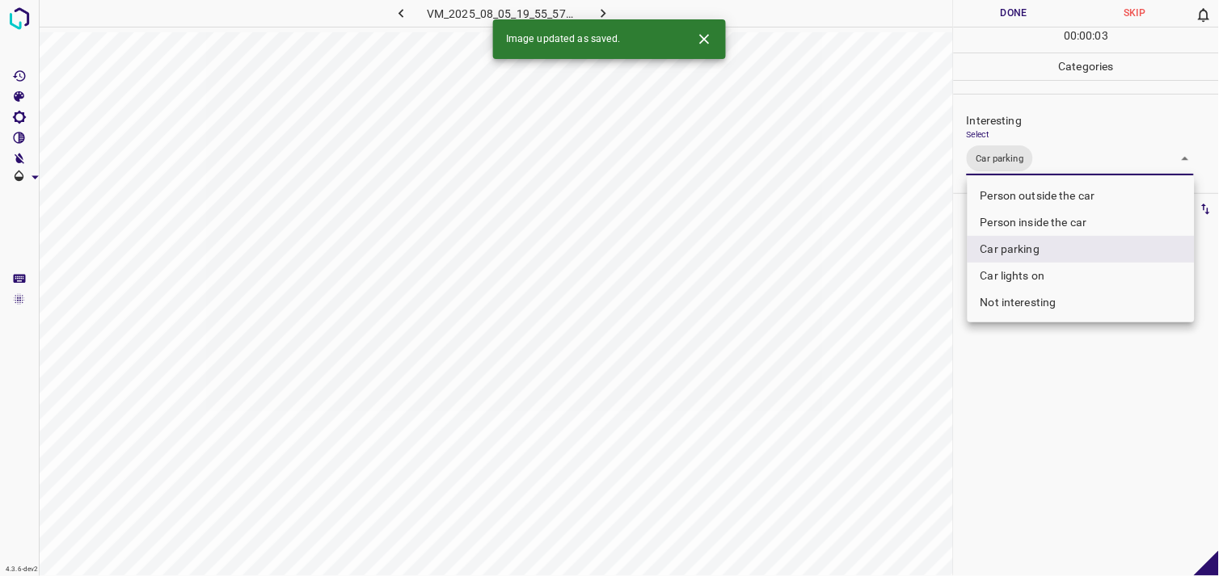
click at [878, 380] on div at bounding box center [609, 288] width 1219 height 576
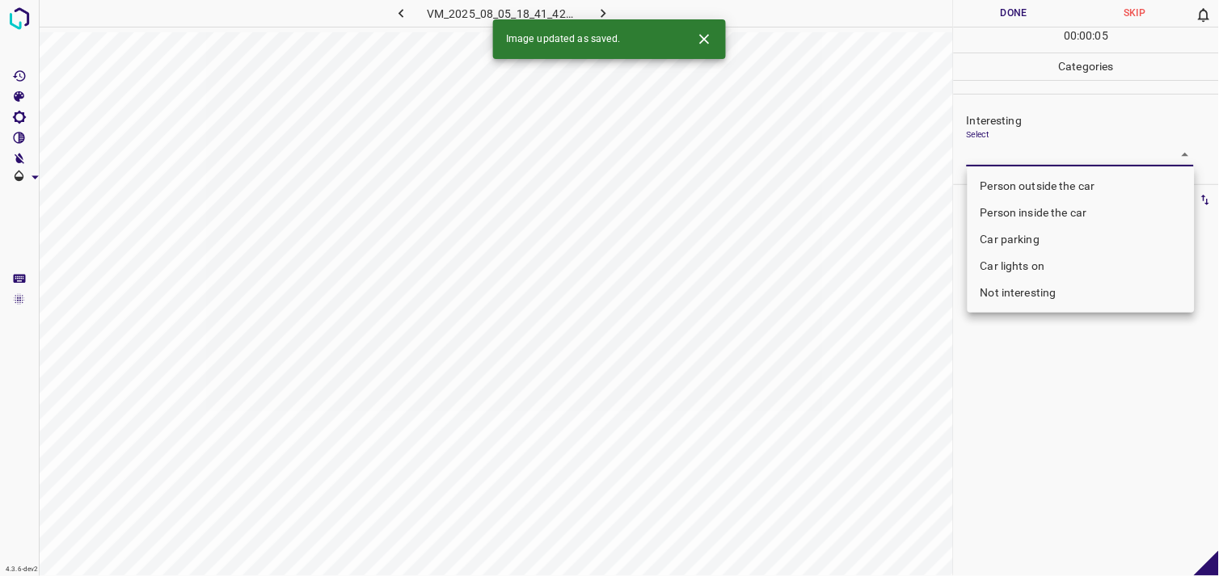
click at [993, 151] on body "4.3.6-dev2 VM_2025_08_05_18_41_42_588_02.gif Done Skip 0 00 : 00 : 05 Categorie…" at bounding box center [609, 288] width 1219 height 576
click at [1027, 184] on li "Person outside the car" at bounding box center [1081, 186] width 227 height 27
type input "Person outside the car"
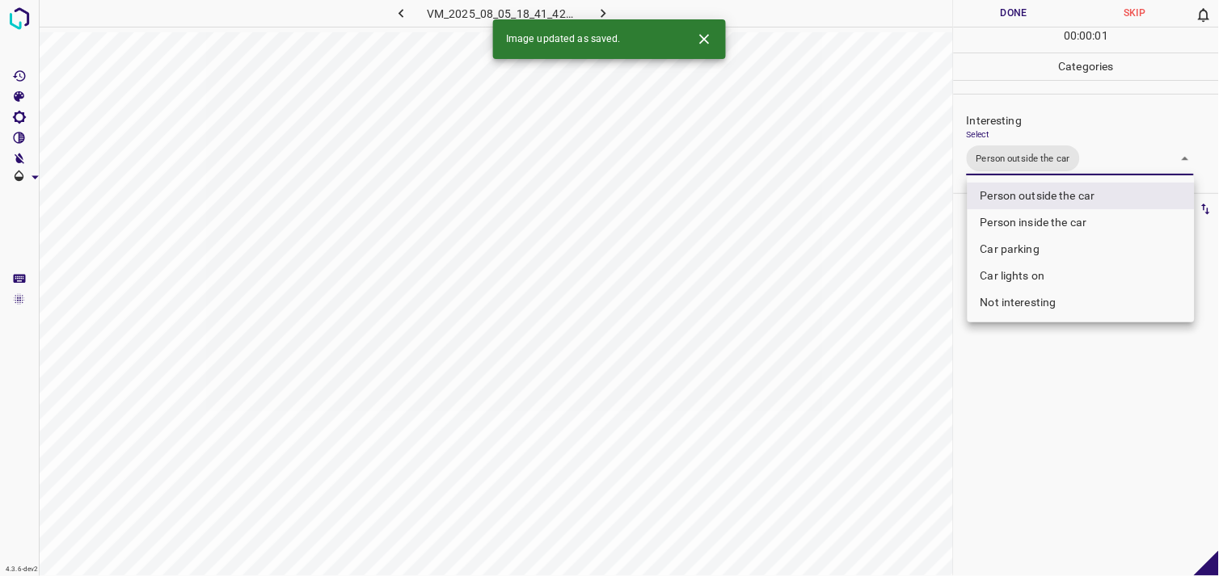
click at [858, 307] on div at bounding box center [609, 288] width 1219 height 576
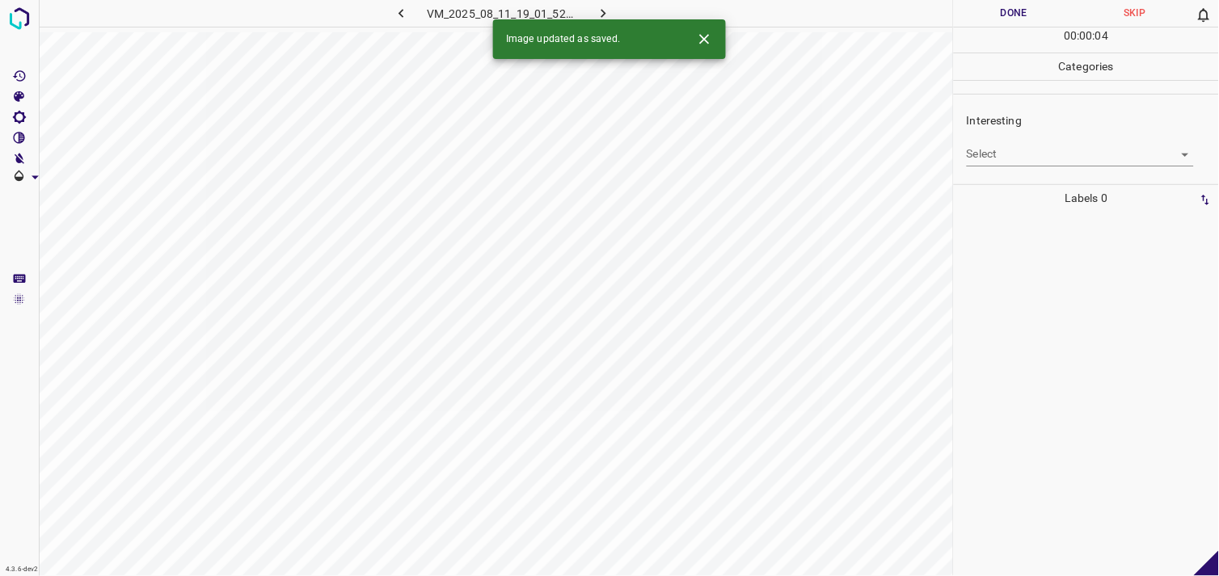
click at [1004, 165] on body "4.3.6-dev2 VM_2025_08_11_19_01_52_587_05.gif Done Skip 0 00 : 00 : 04 Categorie…" at bounding box center [609, 288] width 1219 height 576
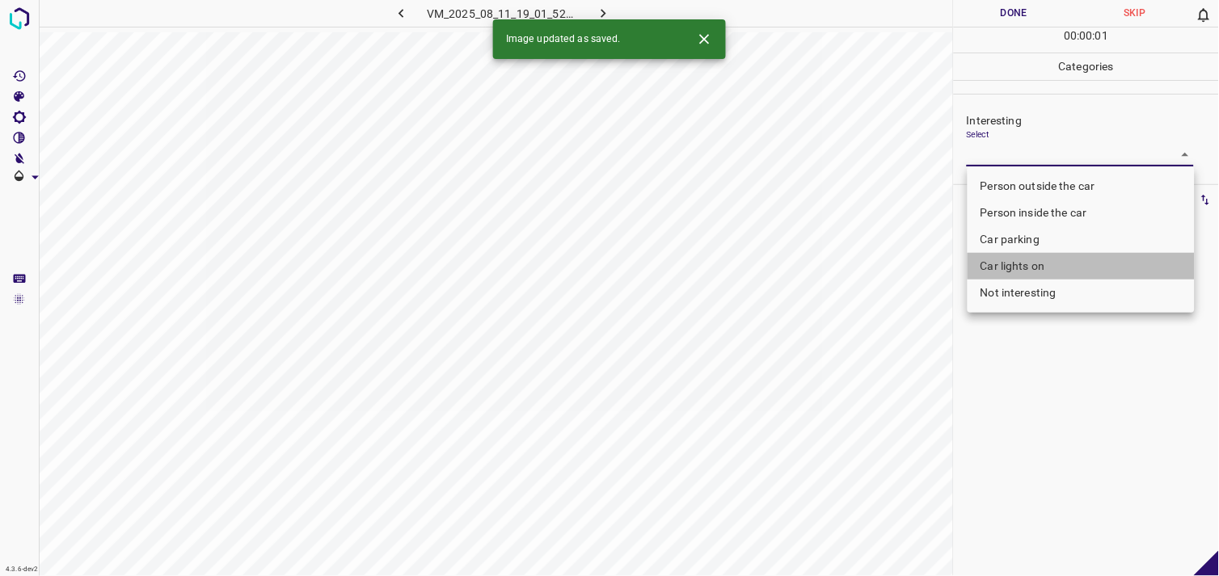
click at [1022, 256] on li "Car lights on" at bounding box center [1081, 266] width 227 height 27
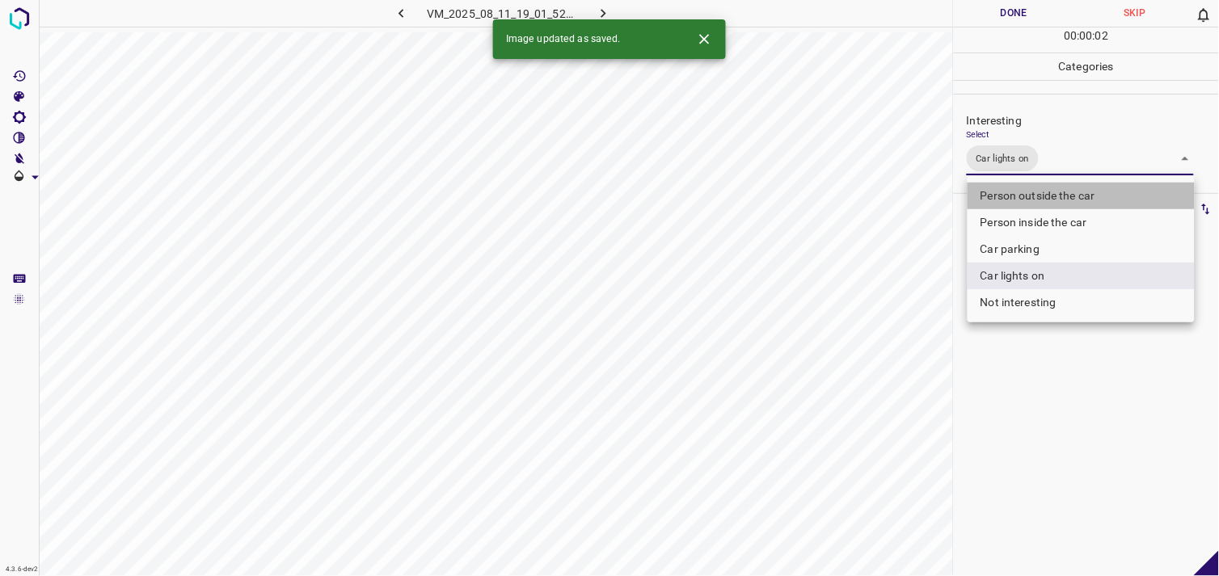
click at [1024, 184] on li "Person outside the car" at bounding box center [1081, 196] width 227 height 27
type input "Car lights on,Person outside the car"
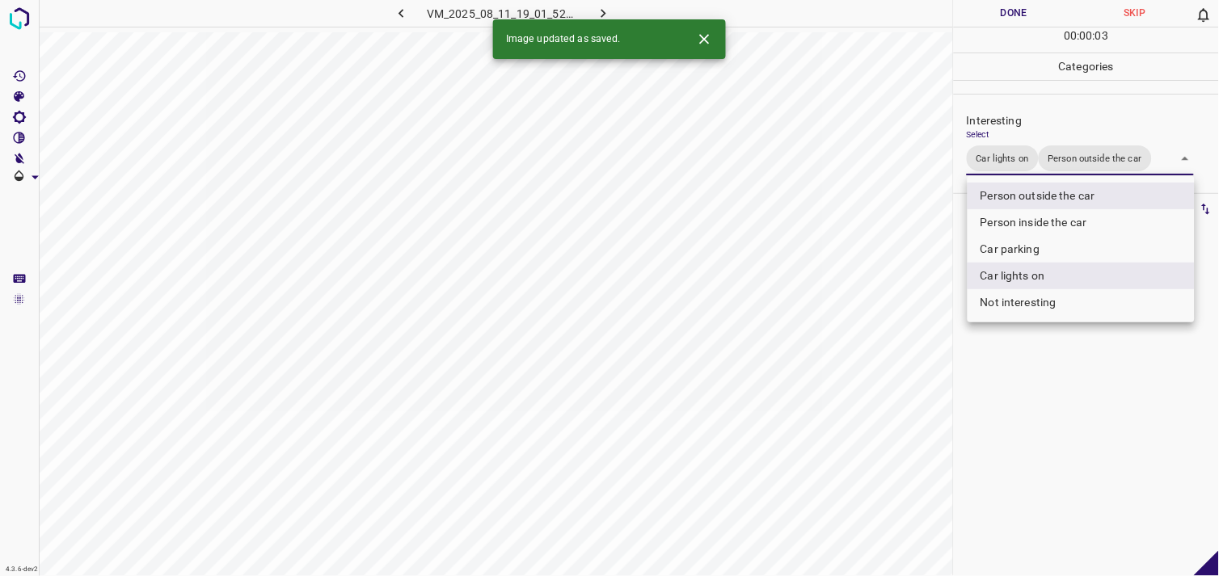
drag, startPoint x: 960, startPoint y: 381, endPoint x: 922, endPoint y: 332, distance: 61.6
click at [956, 378] on div at bounding box center [609, 288] width 1219 height 576
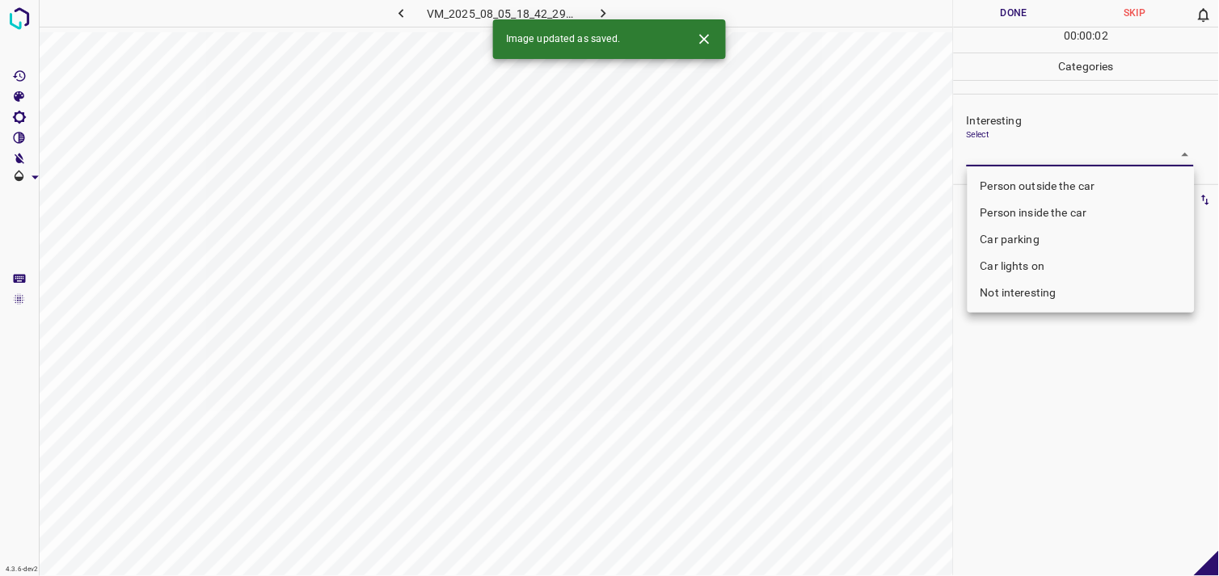
click at [1011, 163] on body "4.3.6-dev2 VM_2025_08_05_18_42_29_777_02.gif Done Skip 0 00 : 00 : 02 Categorie…" at bounding box center [609, 288] width 1219 height 576
click at [1028, 232] on li "Car parking" at bounding box center [1081, 239] width 227 height 27
type input "Car parking"
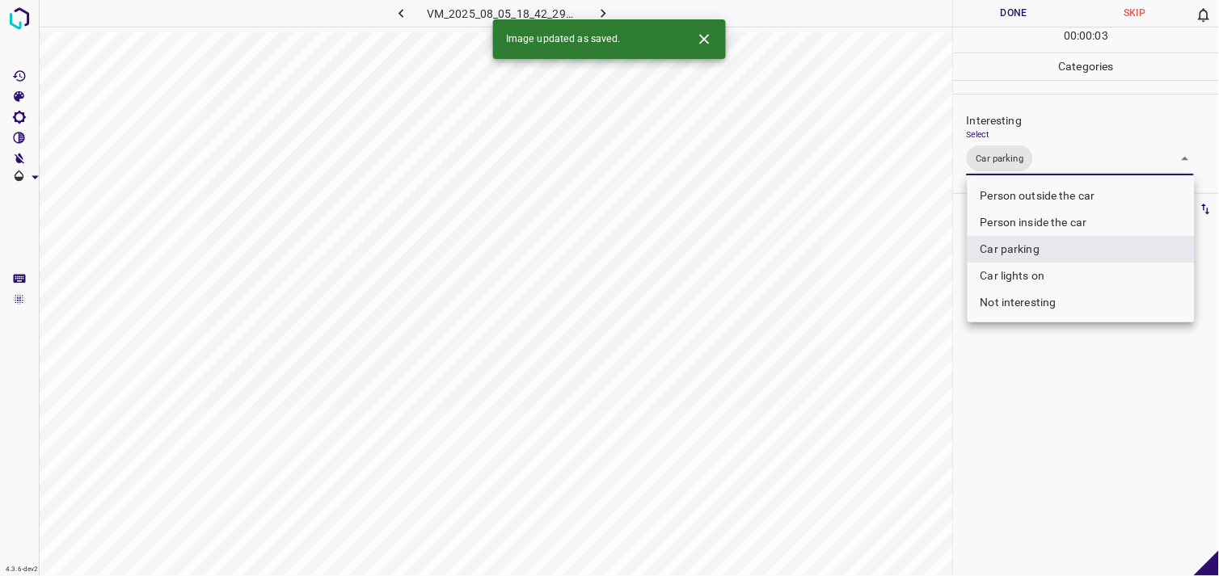
click at [1033, 409] on div at bounding box center [609, 288] width 1219 height 576
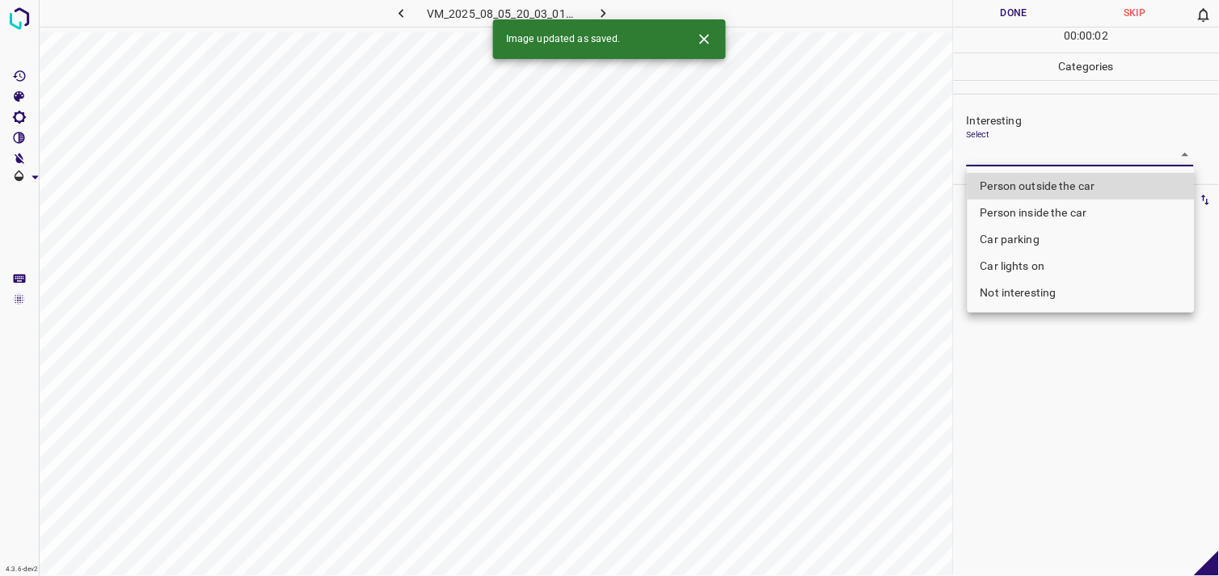
click at [1020, 162] on body "4.3.6-dev2 VM_2025_08_05_20_03_01_434_04.gif Done Skip 0 00 : 00 : 02 Categorie…" at bounding box center [609, 288] width 1219 height 576
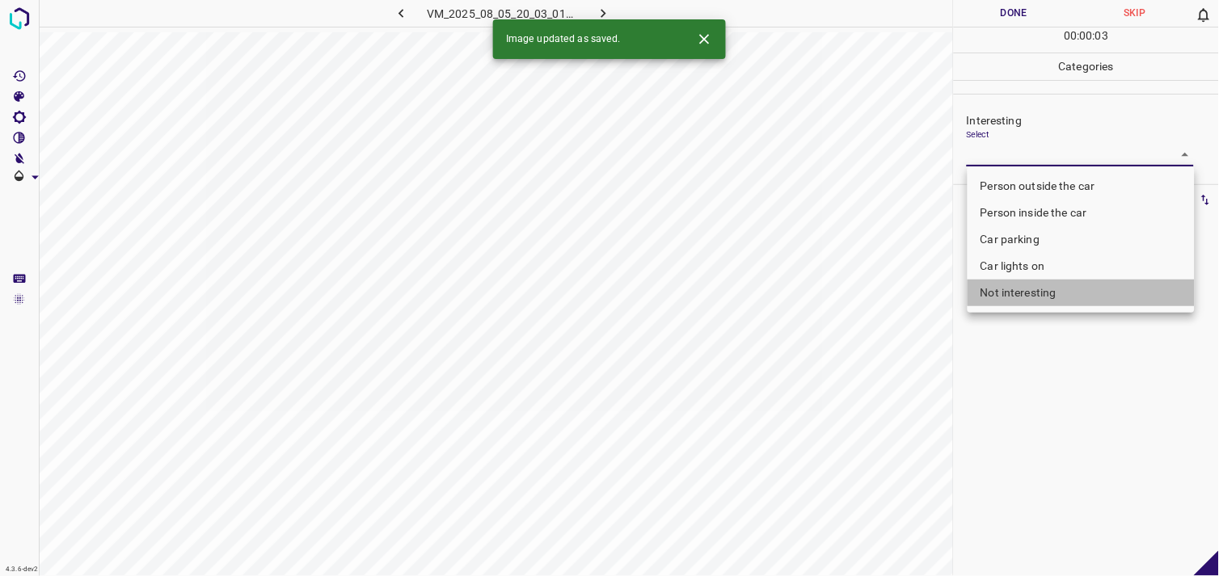
click at [1036, 292] on li "Not interesting" at bounding box center [1081, 293] width 227 height 27
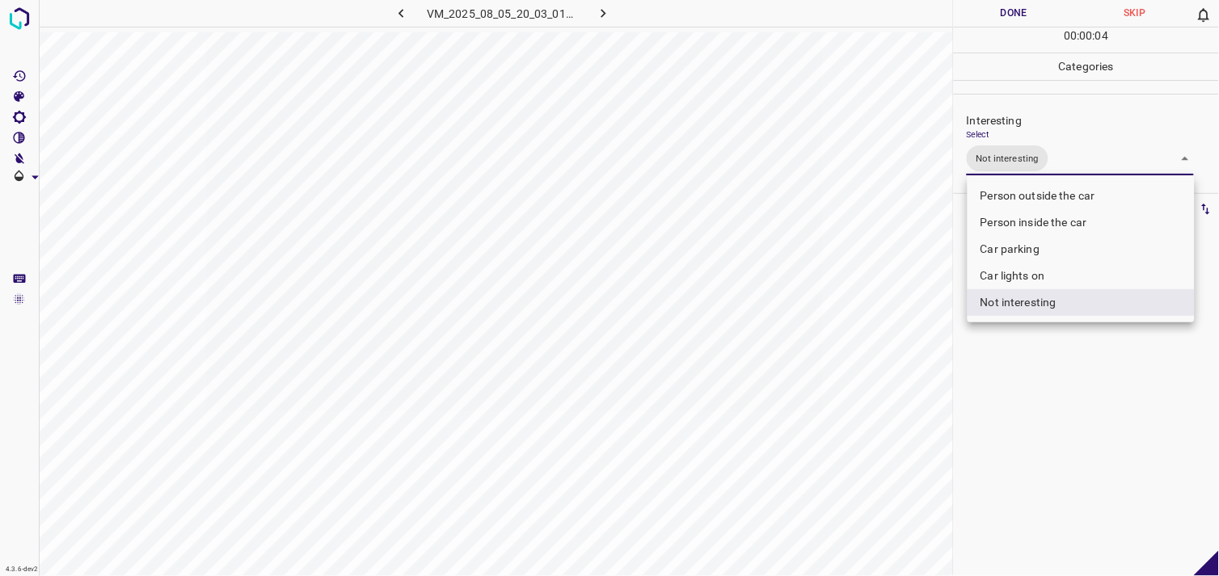
click at [1041, 287] on li "Car lights on" at bounding box center [1081, 276] width 227 height 27
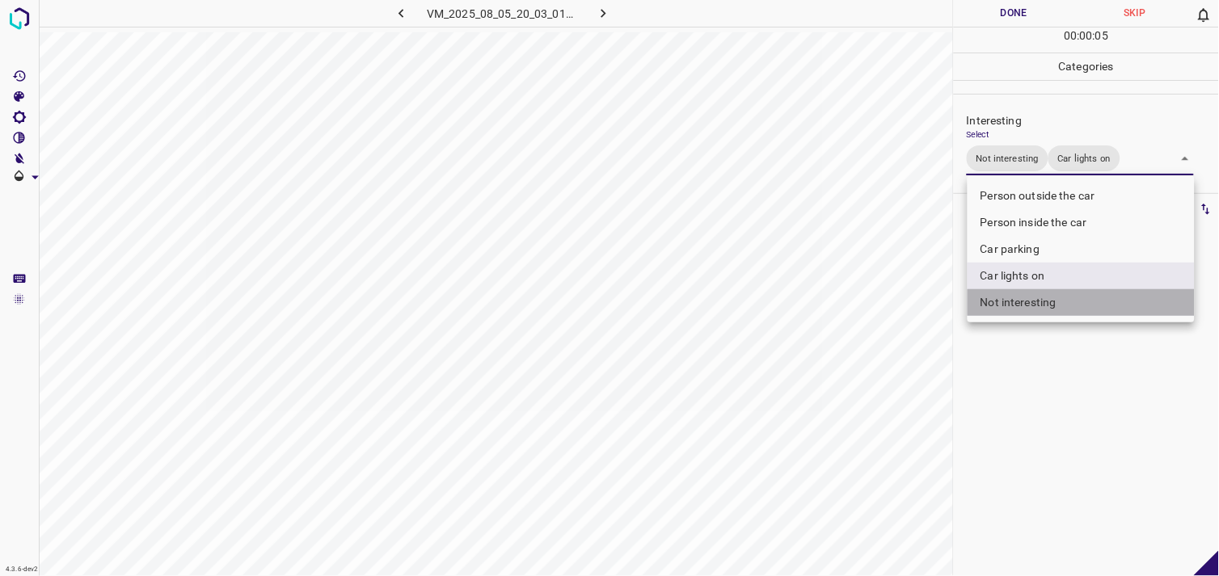
click at [1043, 302] on li "Not interesting" at bounding box center [1081, 302] width 227 height 27
type input "Car lights on"
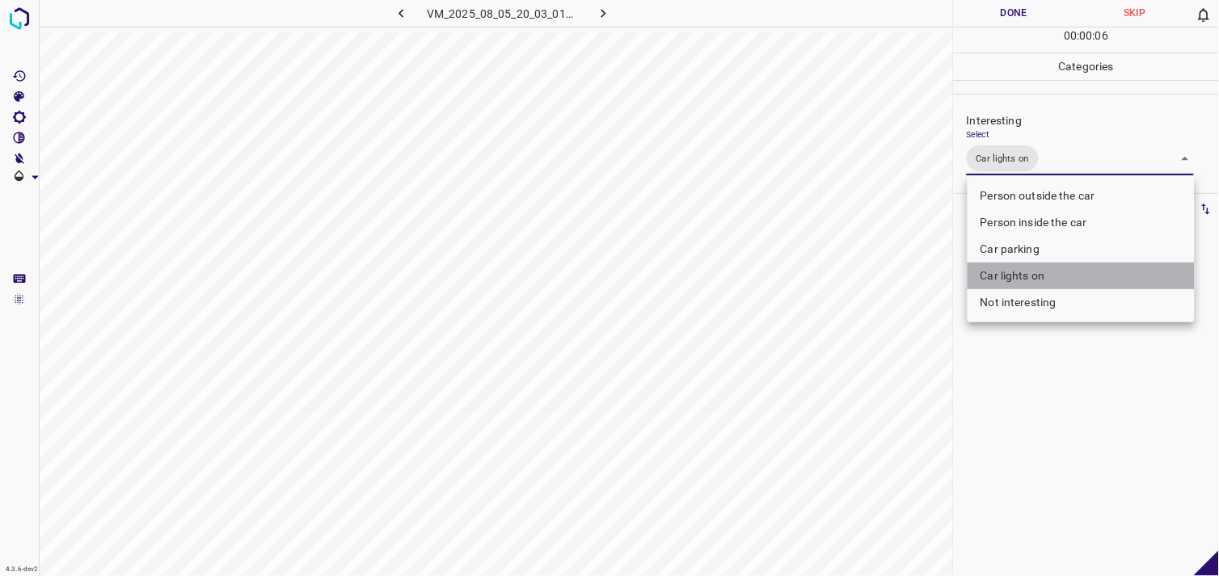
click at [1047, 281] on li "Car lights on" at bounding box center [1081, 276] width 227 height 27
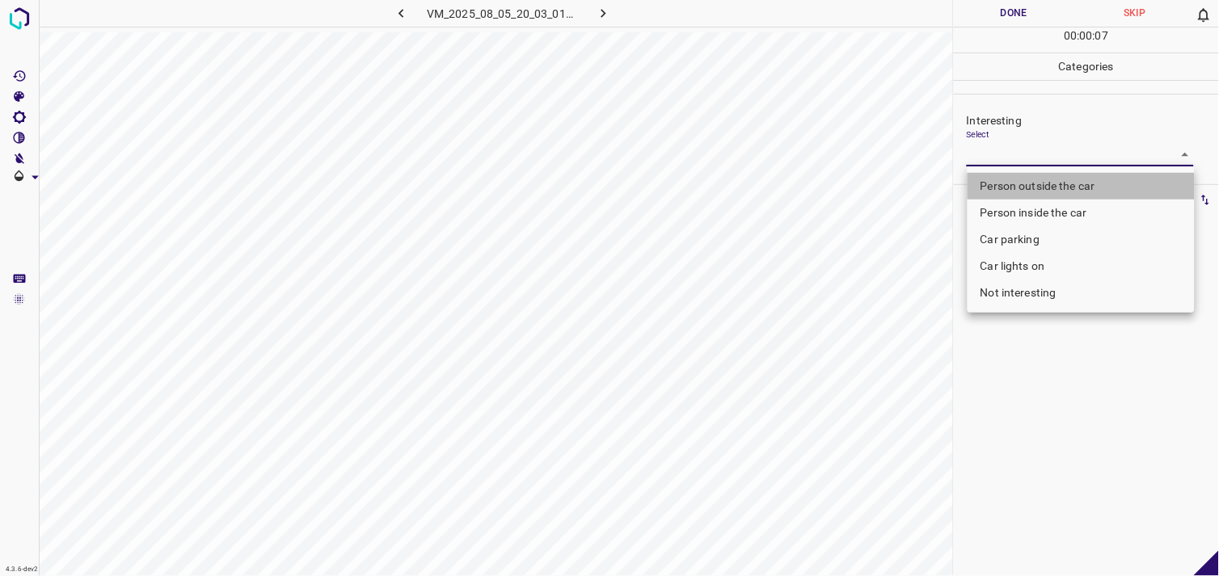
click at [1049, 186] on li "Person outside the car" at bounding box center [1081, 186] width 227 height 27
type input "Person outside the car"
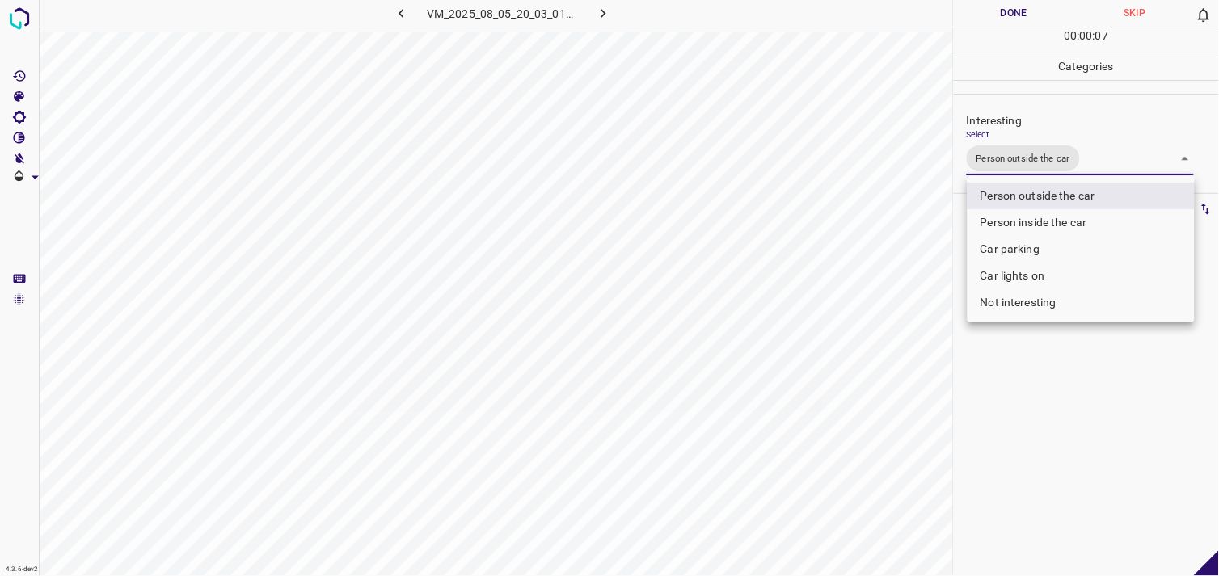
drag, startPoint x: 1058, startPoint y: 445, endPoint x: 1046, endPoint y: 432, distance: 17.2
click at [1053, 442] on div at bounding box center [609, 288] width 1219 height 576
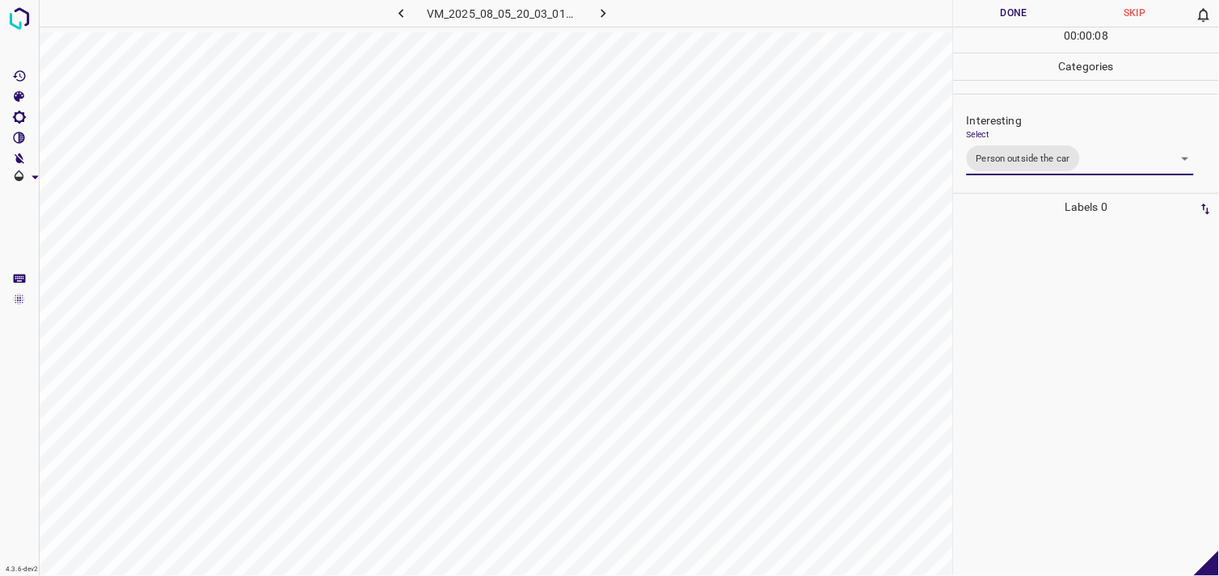
click at [959, 310] on div at bounding box center [1086, 399] width 255 height 356
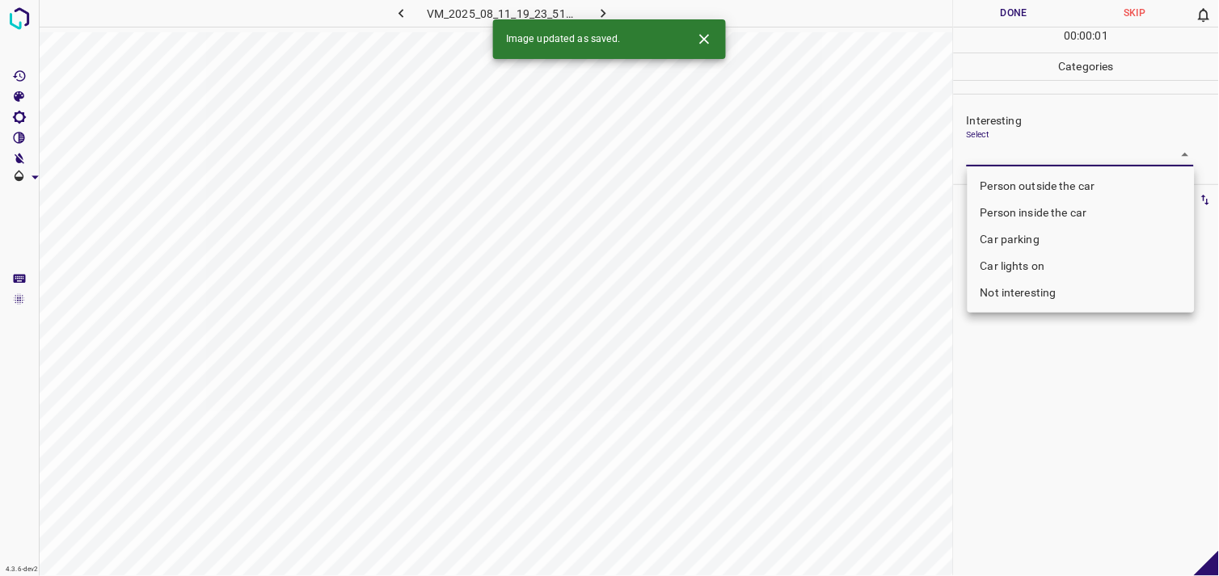
click at [1007, 154] on body "4.3.6-dev2 VM_2025_08_11_19_23_51_544_01.gif Done Skip 0 00 : 00 : 01 Categorie…" at bounding box center [609, 288] width 1219 height 576
click at [1016, 228] on li "Car parking" at bounding box center [1081, 239] width 227 height 27
type input "Car parking"
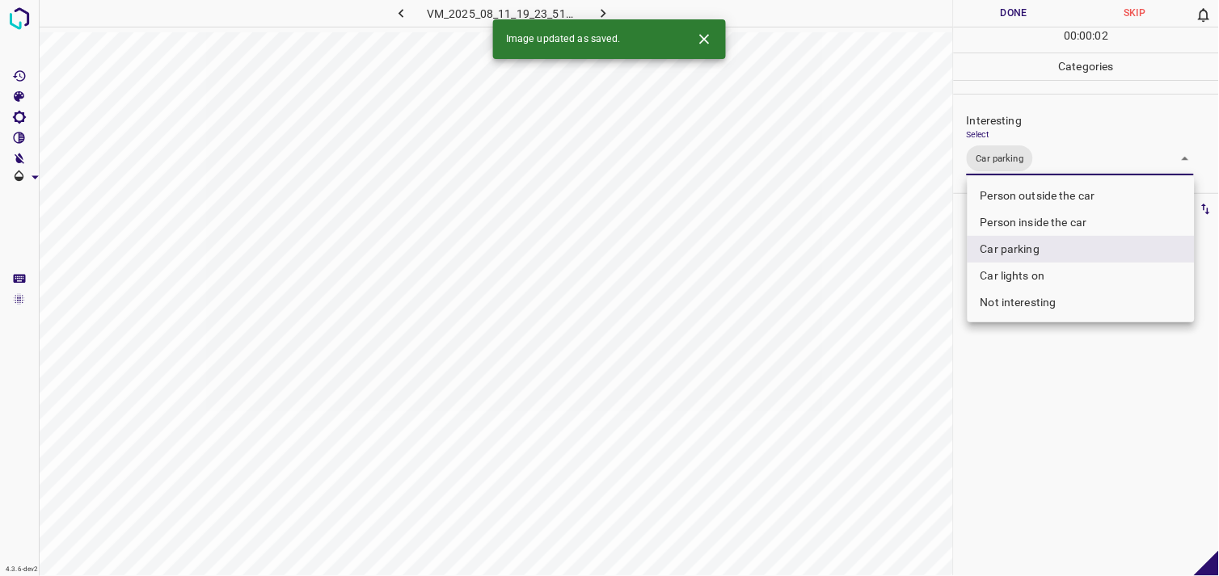
click at [1051, 386] on div at bounding box center [609, 288] width 1219 height 576
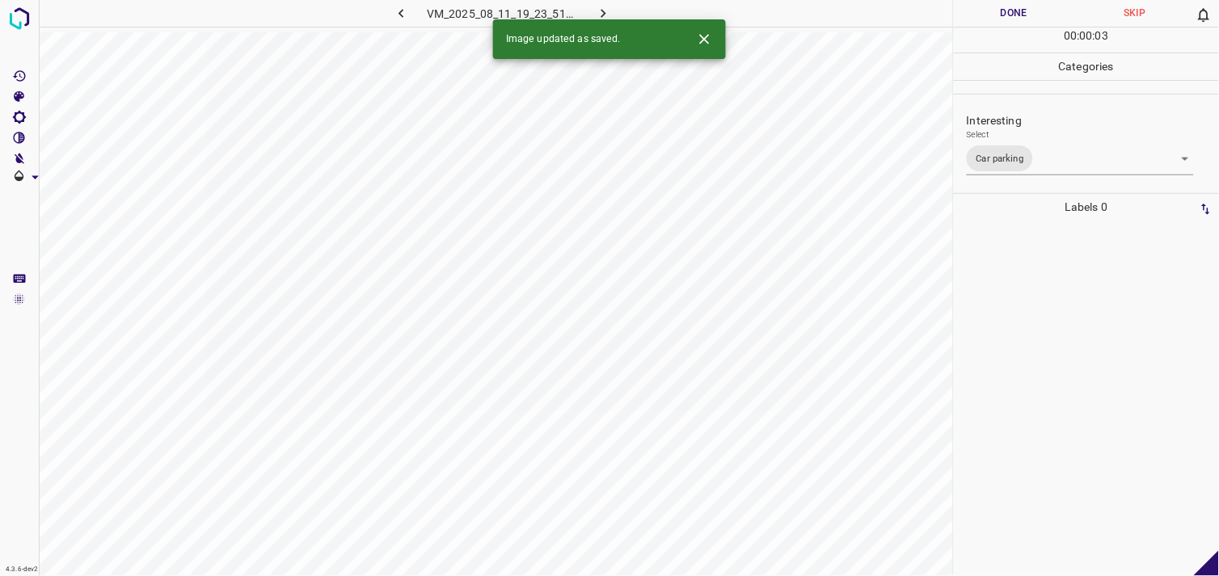
click at [1023, 319] on div at bounding box center [1086, 399] width 255 height 356
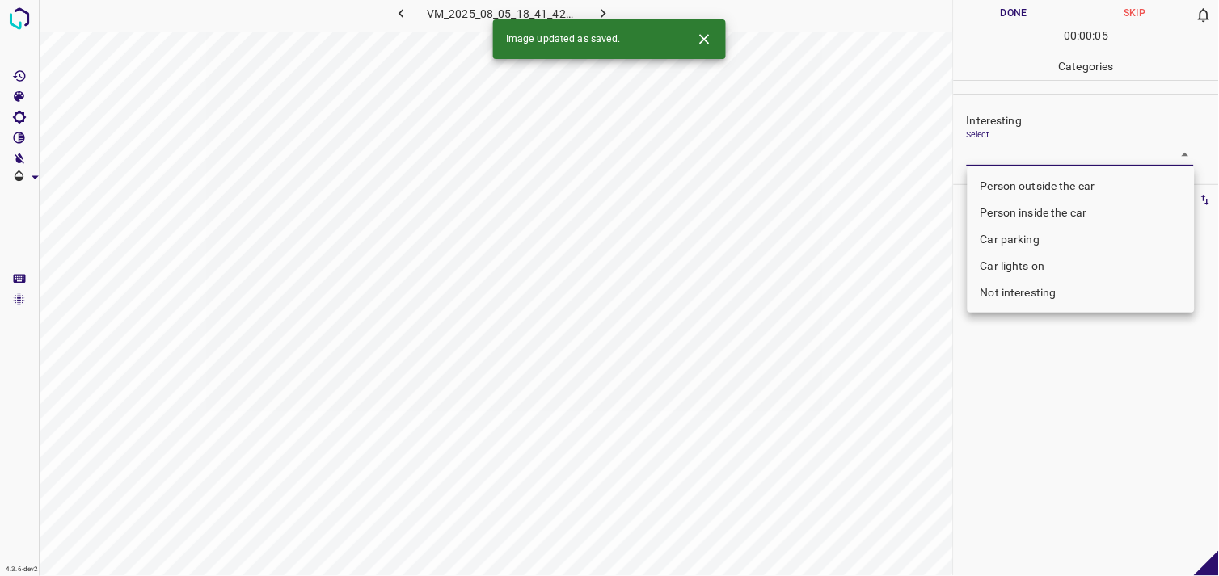
click at [1003, 149] on body "4.3.6-dev2 VM_2025_08_05_18_41_42_588_03.gif Done Skip 0 00 : 00 : 05 Categorie…" at bounding box center [609, 288] width 1219 height 576
click at [1021, 176] on li "Person outside the car" at bounding box center [1081, 186] width 227 height 27
type input "Person outside the car"
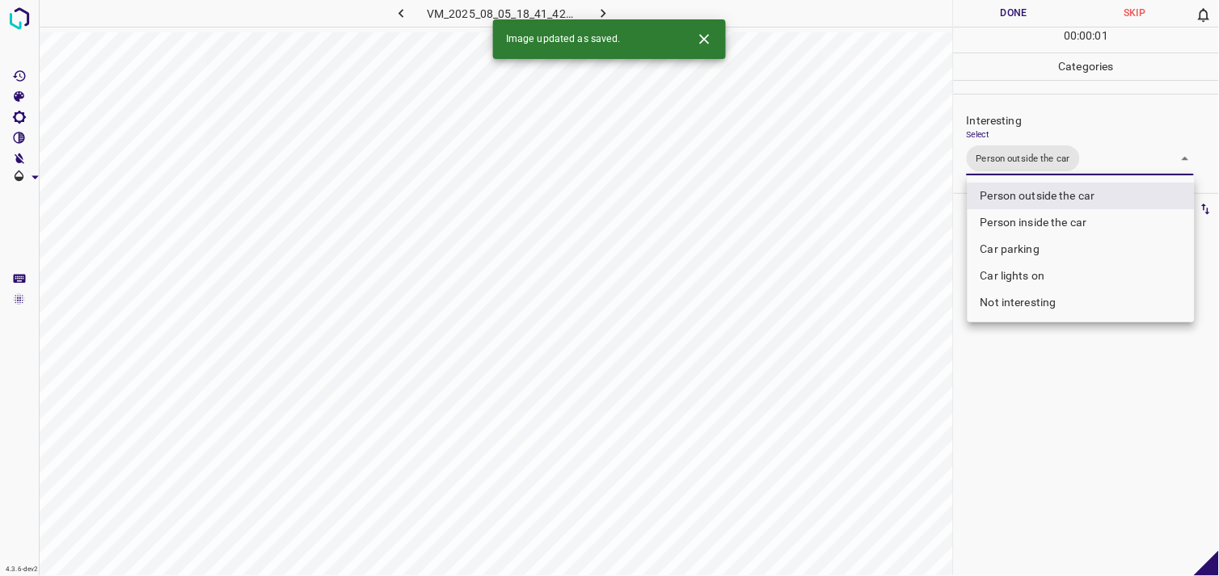
click at [1031, 380] on div at bounding box center [609, 288] width 1219 height 576
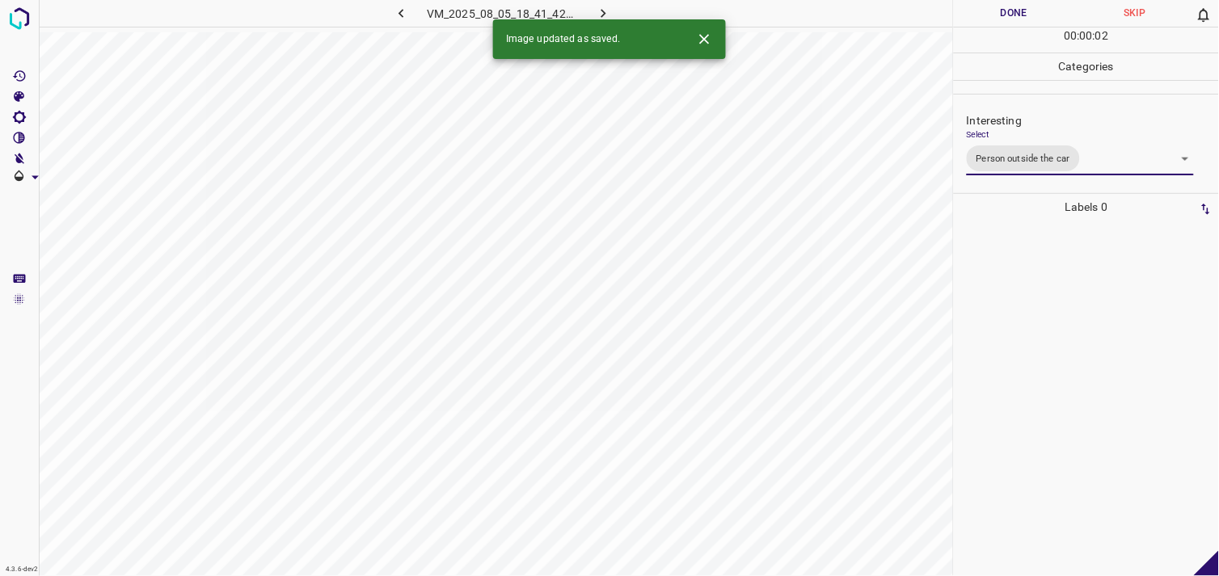
click at [1020, 351] on div at bounding box center [1086, 399] width 255 height 356
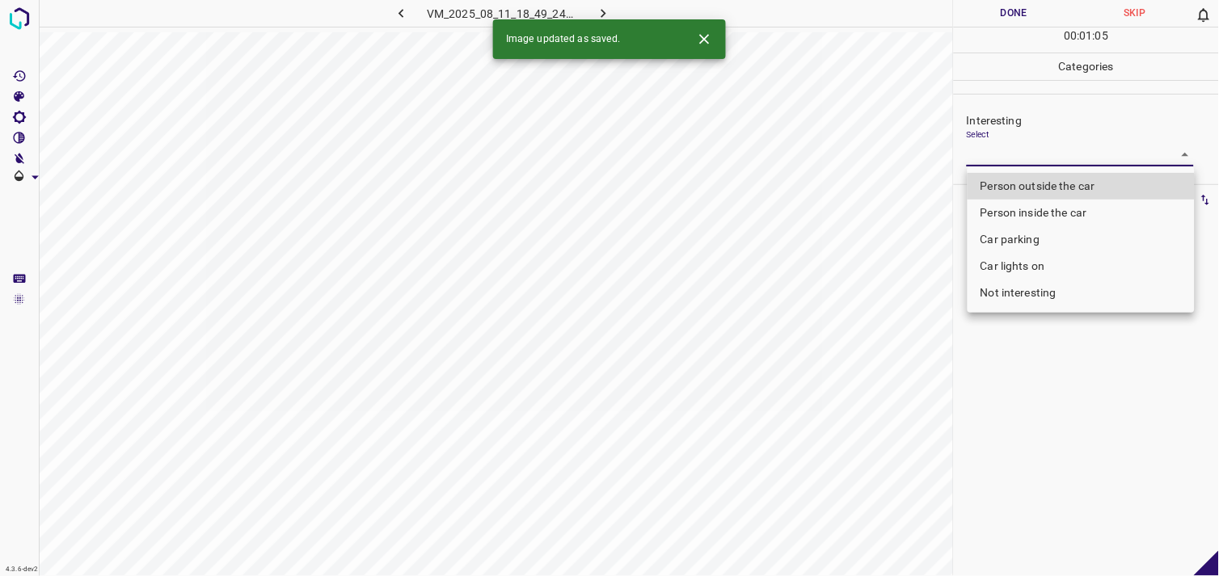
click at [1014, 155] on body "4.3.6-dev2 VM_2025_08_11_18_49_24_968_01.gif Done Skip 0 00 : 01 : 05 Categorie…" at bounding box center [609, 288] width 1219 height 576
click at [1021, 261] on li "Car lights on" at bounding box center [1081, 266] width 227 height 27
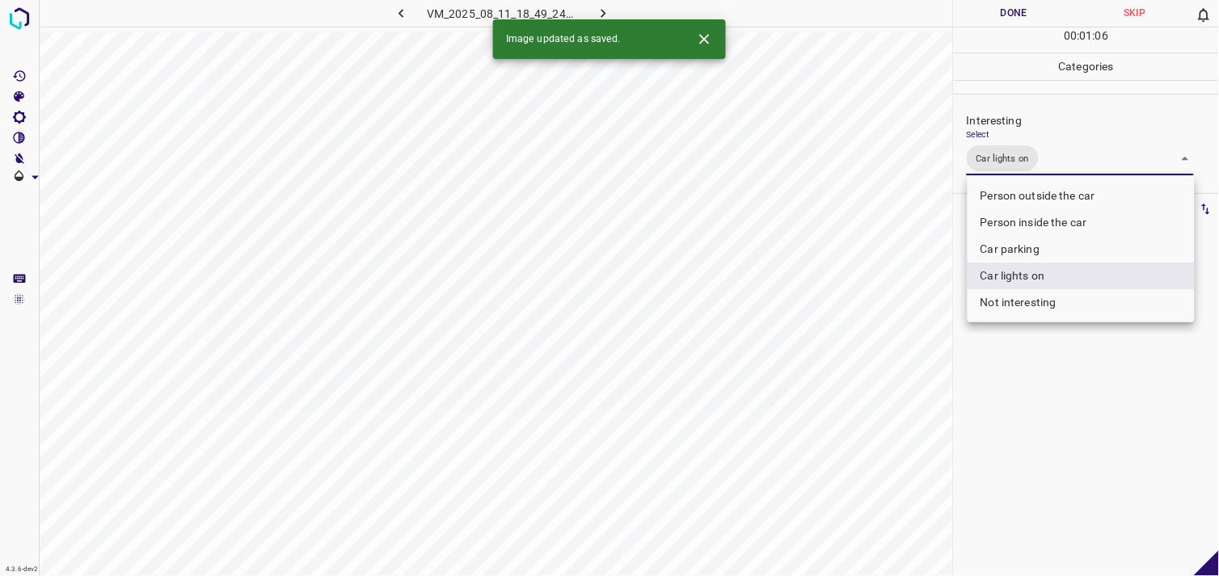
click at [1048, 213] on li "Person inside the car" at bounding box center [1081, 222] width 227 height 27
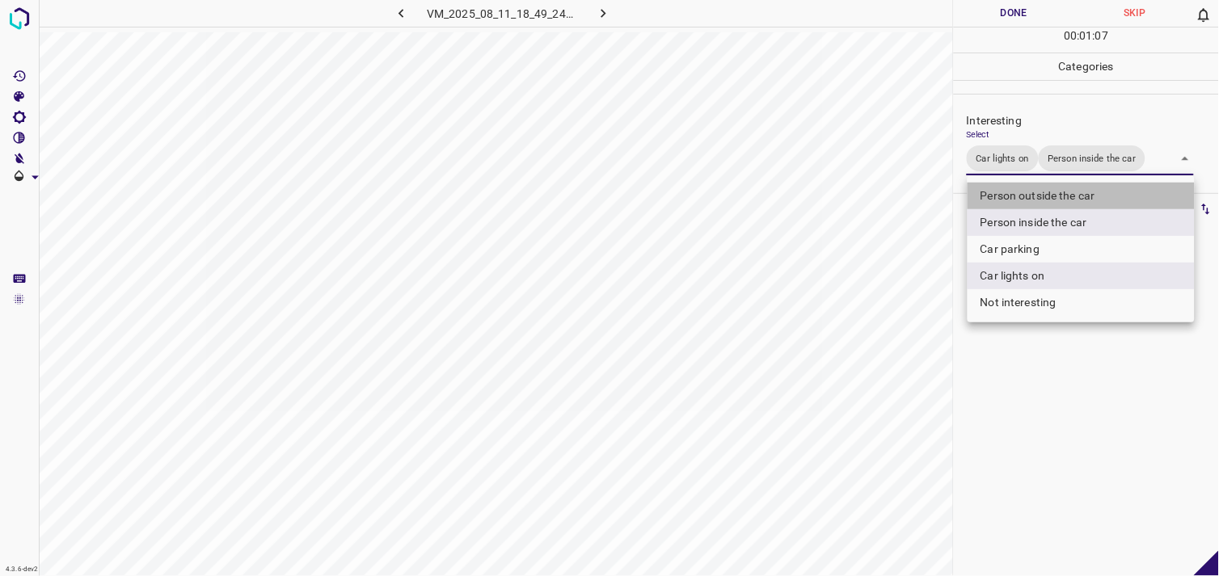
click at [1048, 196] on li "Person outside the car" at bounding box center [1081, 196] width 227 height 27
type input "Car lights on,Person inside the car,Person outside the car"
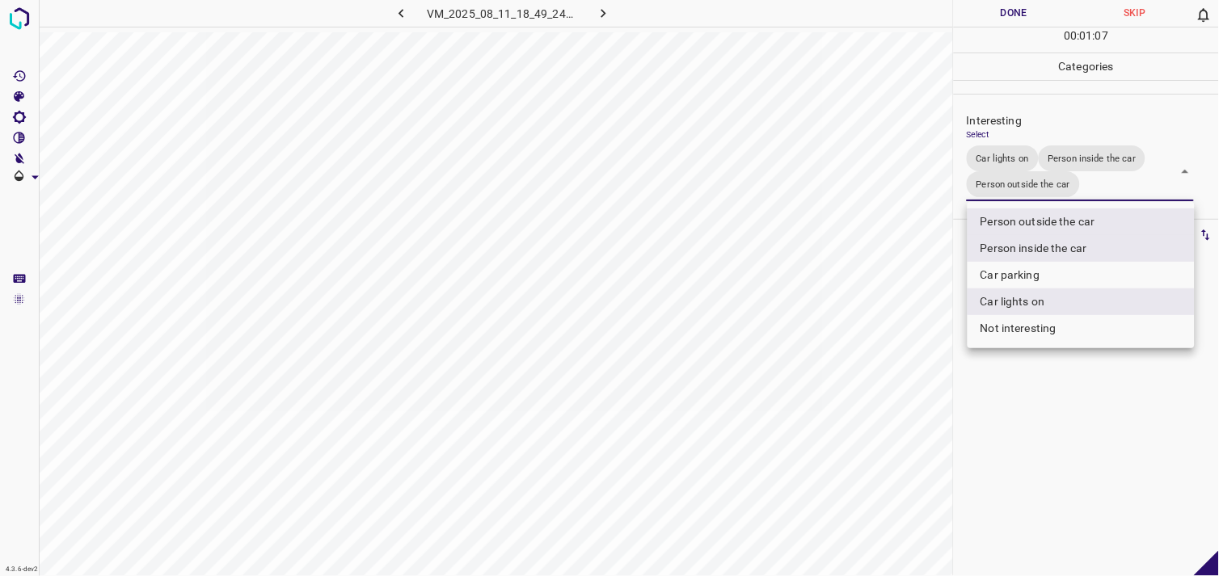
click at [1070, 399] on div at bounding box center [609, 288] width 1219 height 576
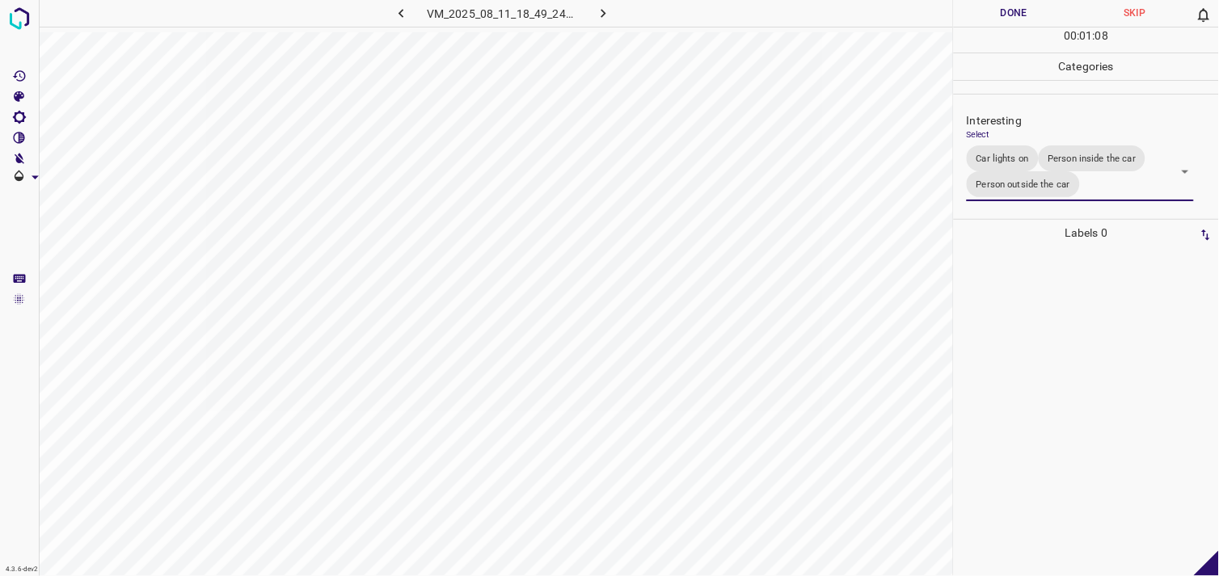
click at [1056, 372] on div at bounding box center [1086, 412] width 255 height 330
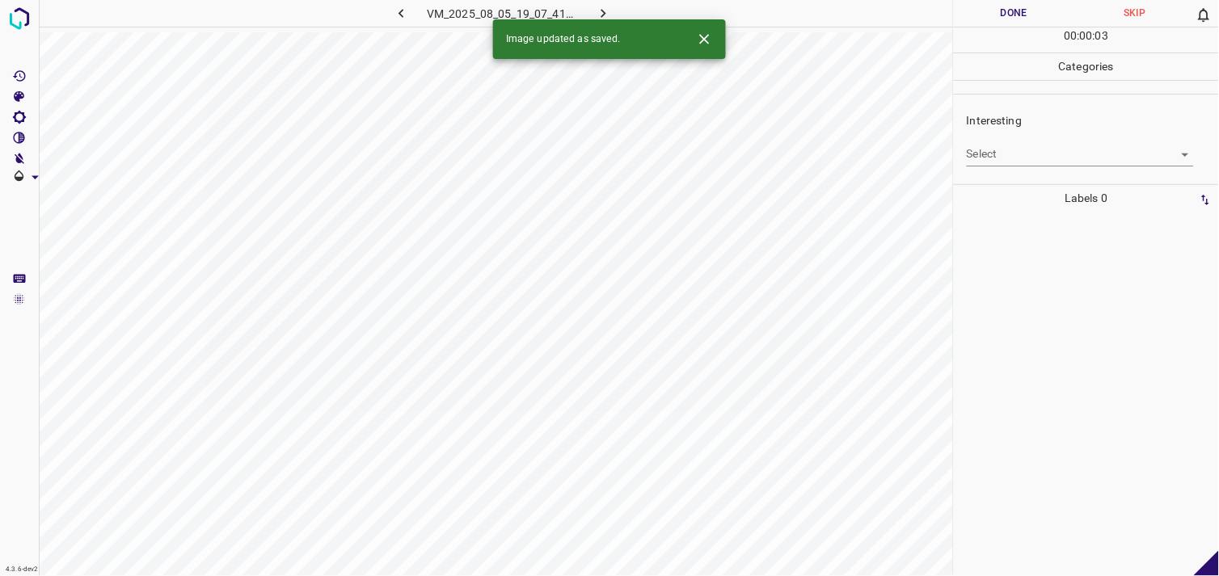
click at [1001, 158] on body "4.3.6-dev2 VM_2025_08_05_19_07_41_493_07.gif Done Skip 0 00 : 00 : 03 Categorie…" at bounding box center [609, 288] width 1219 height 576
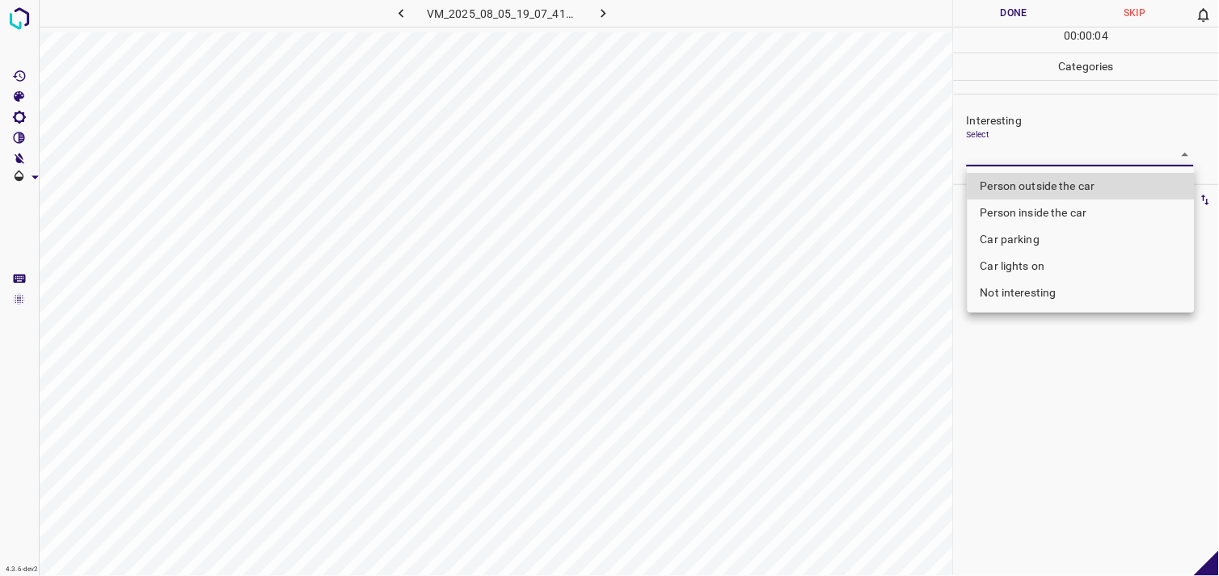
click at [1041, 291] on li "Not interesting" at bounding box center [1081, 293] width 227 height 27
type input "Not interesting"
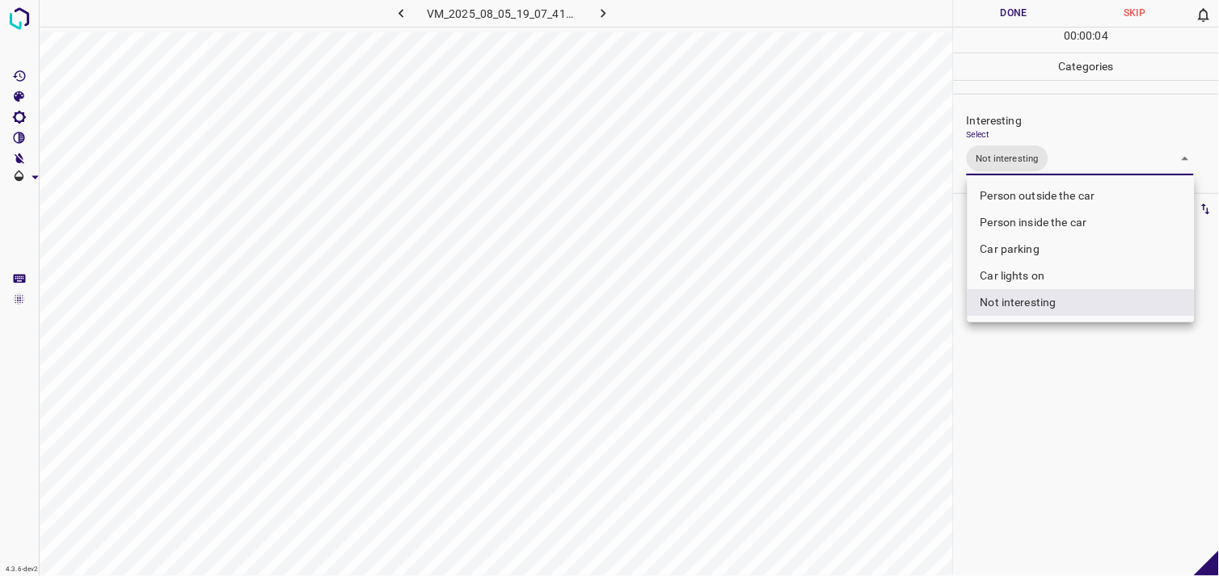
click at [1032, 372] on div at bounding box center [609, 288] width 1219 height 576
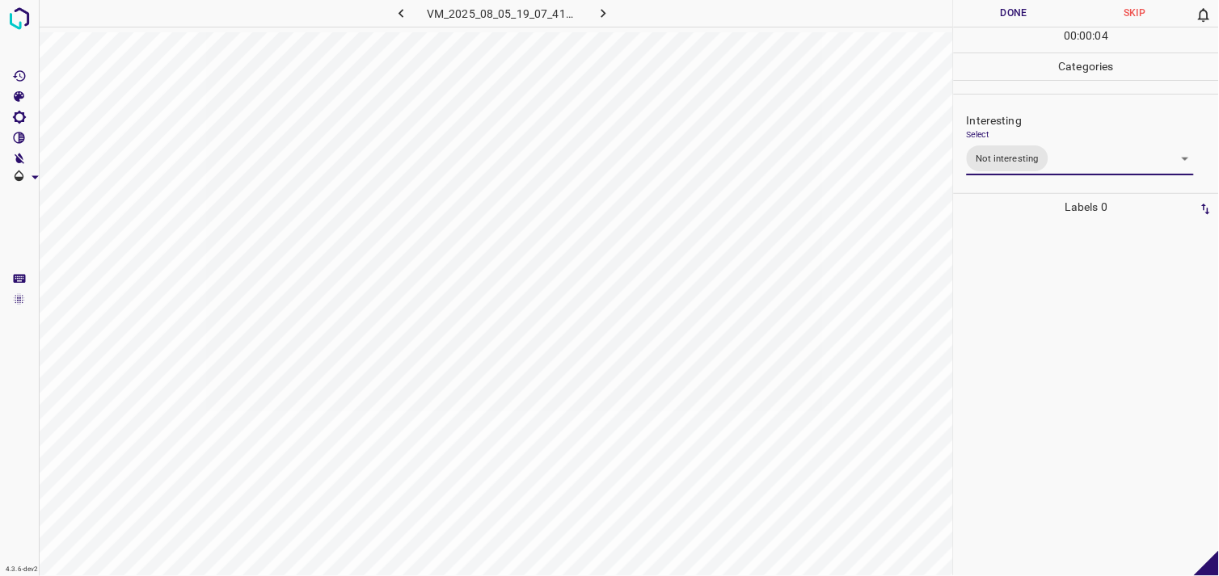
click at [1030, 364] on div at bounding box center [1086, 399] width 255 height 356
click at [1062, 163] on body "4.3.6-dev2 VM_2025_08_05_19_35_23_660_03.gif Done Skip 0 00 : 00 : 03 Categorie…" at bounding box center [609, 288] width 1219 height 576
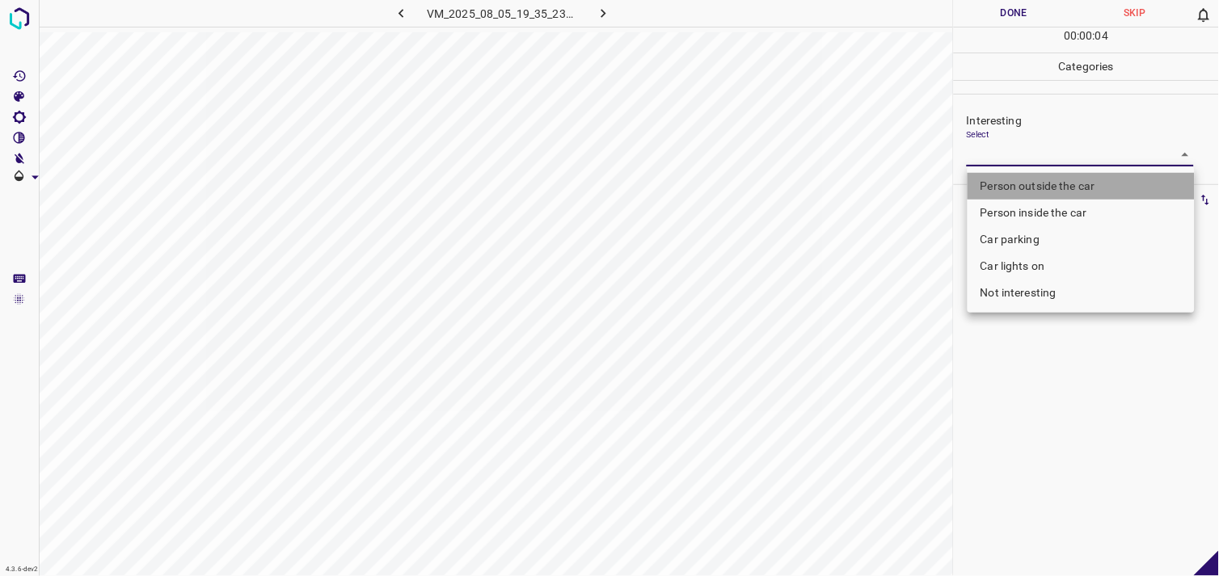
click at [1079, 188] on li "Person outside the car" at bounding box center [1081, 186] width 227 height 27
type input "Person outside the car"
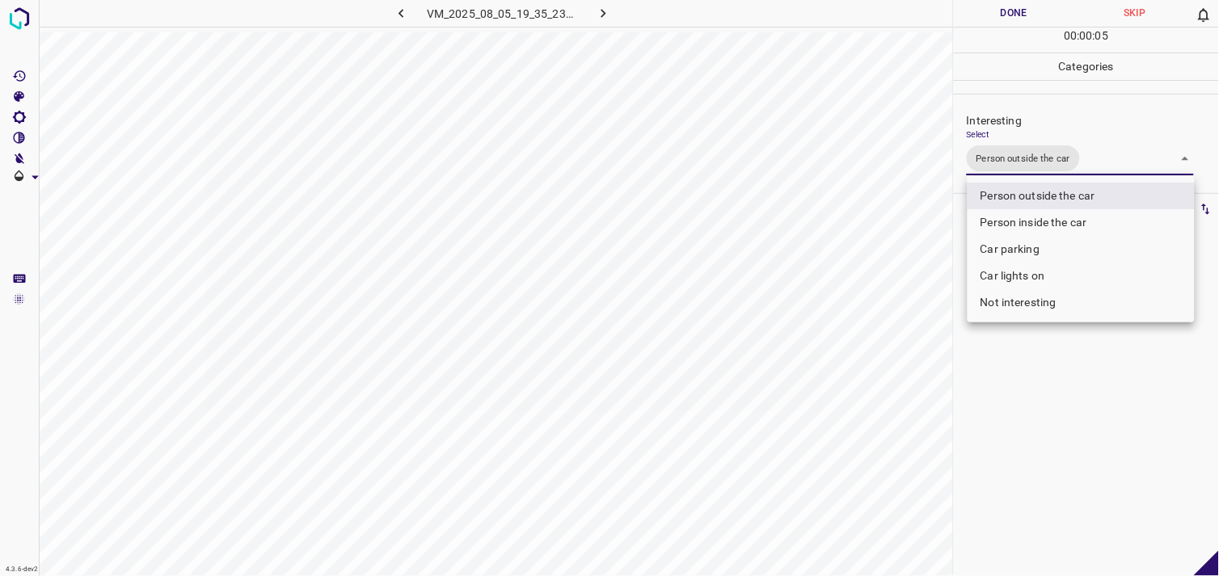
click at [1076, 348] on div at bounding box center [609, 288] width 1219 height 576
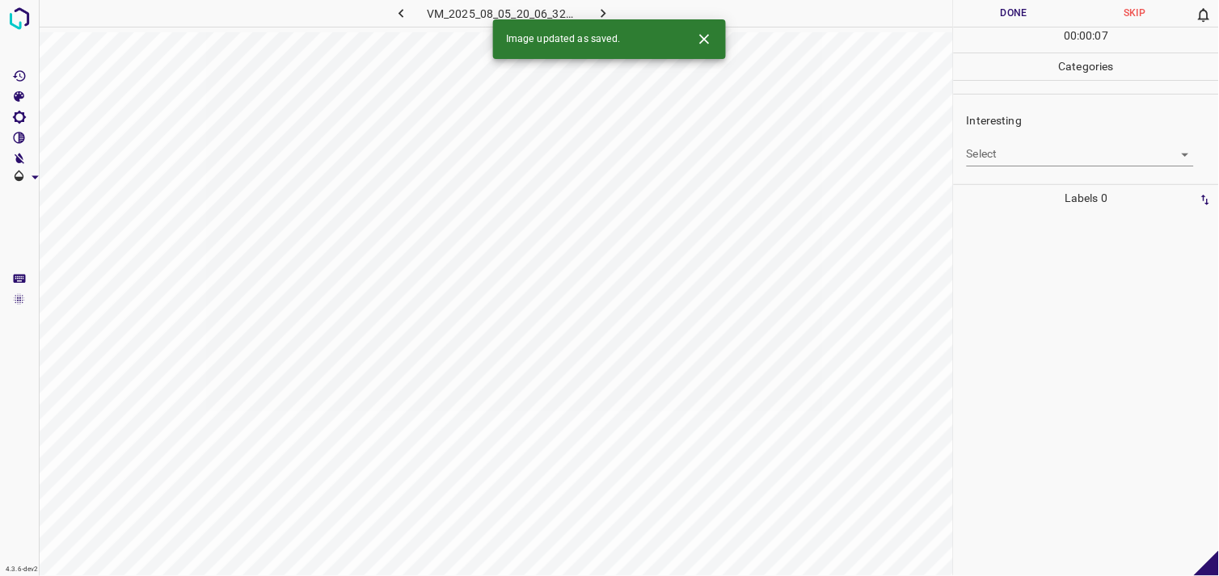
click at [1003, 160] on body "4.3.6-dev2 VM_2025_08_05_20_06_32_092_04.gif Done Skip 0 00 : 00 : 07 Categorie…" at bounding box center [609, 288] width 1219 height 576
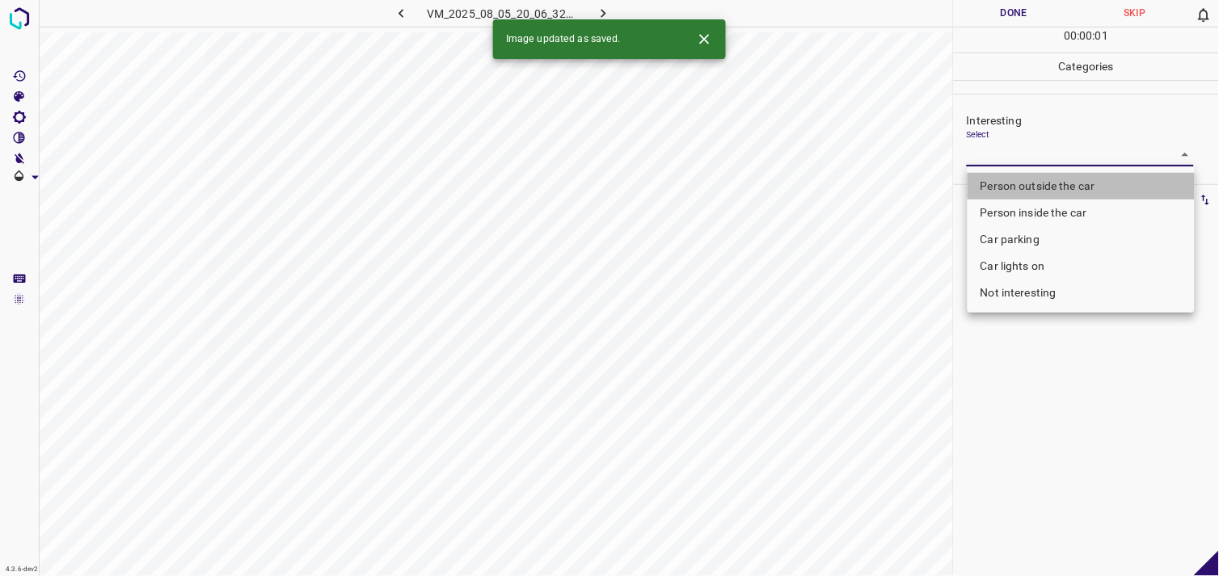
click at [1048, 192] on li "Person outside the car" at bounding box center [1081, 186] width 227 height 27
type input "Person outside the car"
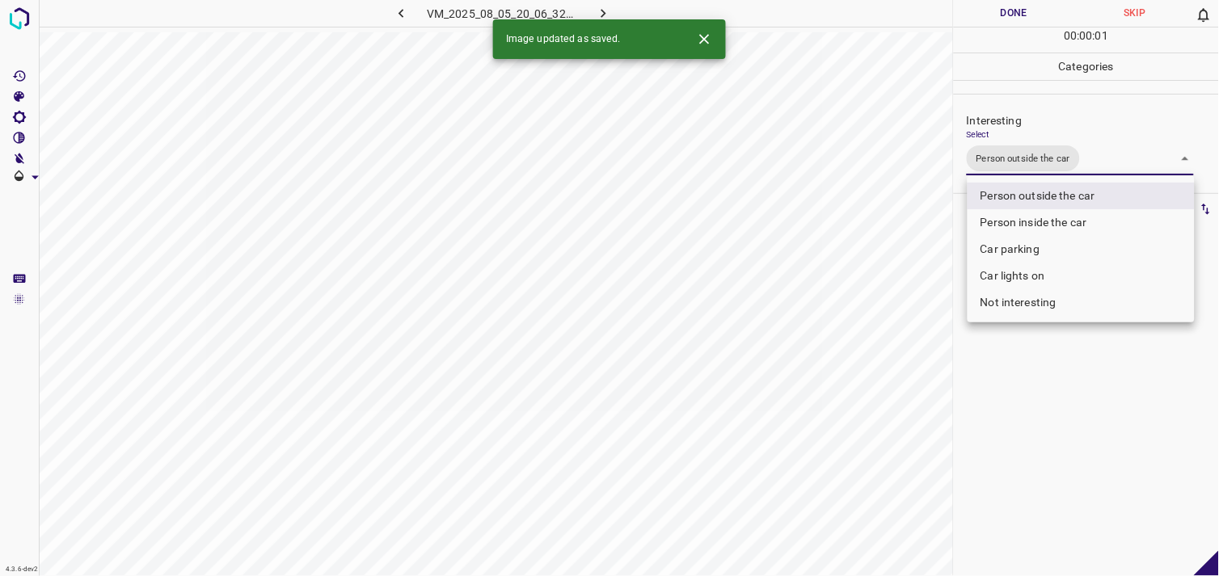
click at [1097, 423] on div at bounding box center [609, 288] width 1219 height 576
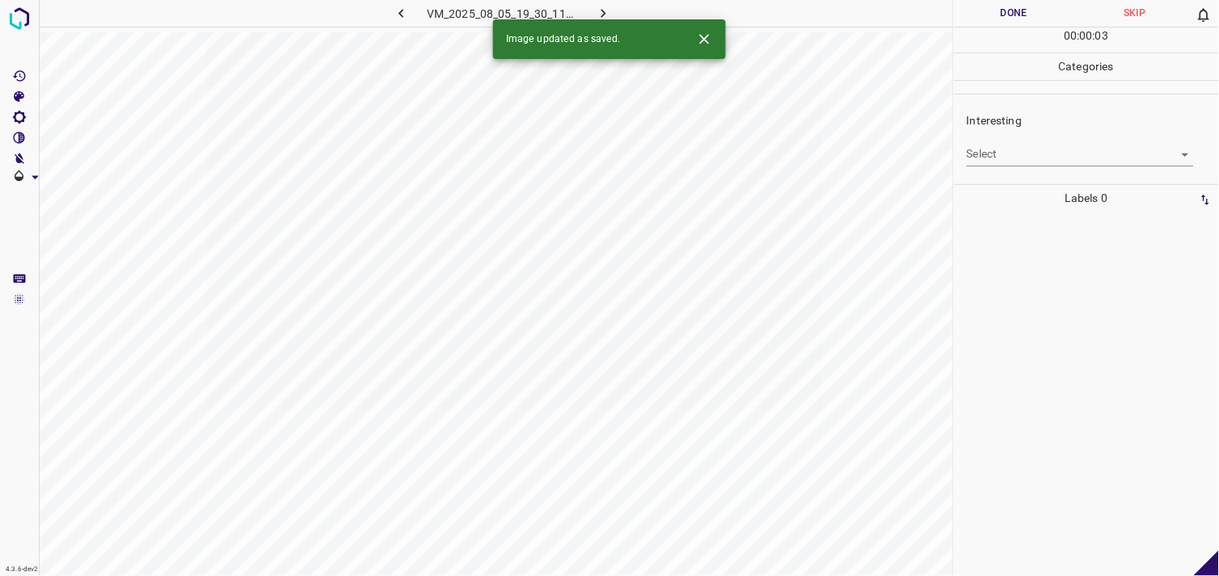
click at [1040, 163] on body "4.3.6-dev2 VM_2025_08_05_19_30_11_233_04.gif Done Skip 0 00 : 00 : 03 Categorie…" at bounding box center [609, 288] width 1219 height 576
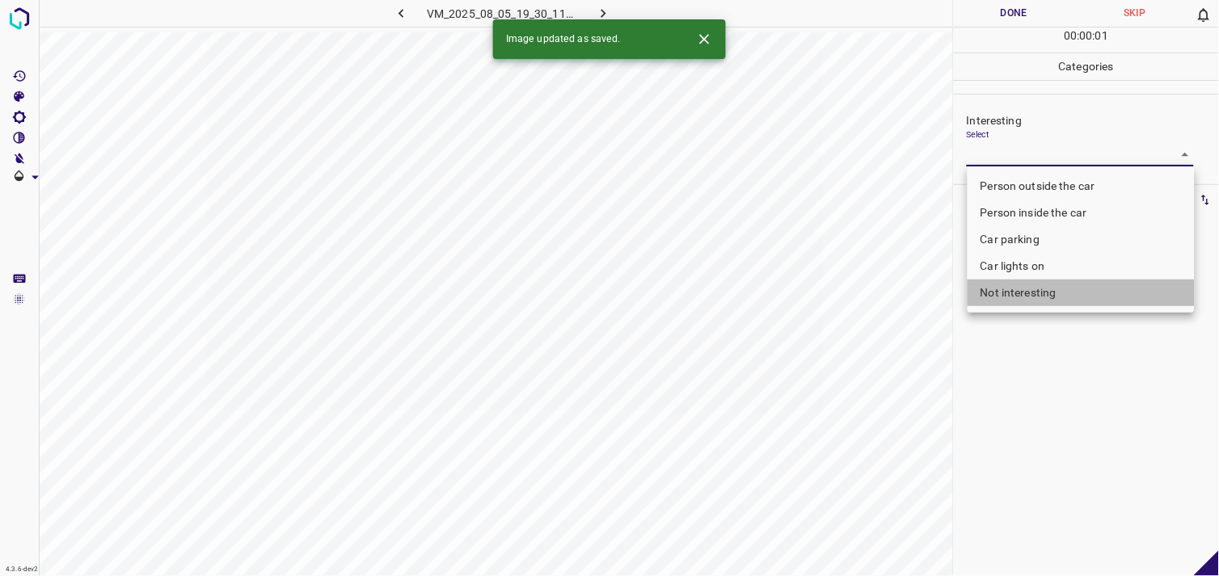
click at [1024, 293] on li "Not interesting" at bounding box center [1081, 293] width 227 height 27
type input "Not interesting"
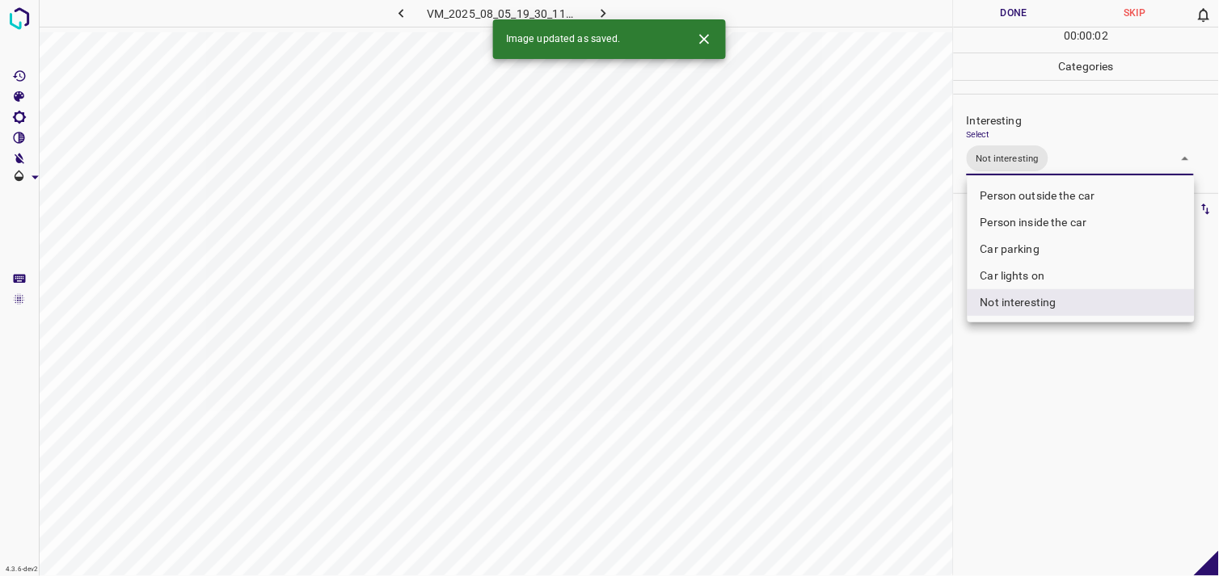
click at [1024, 362] on div at bounding box center [609, 288] width 1219 height 576
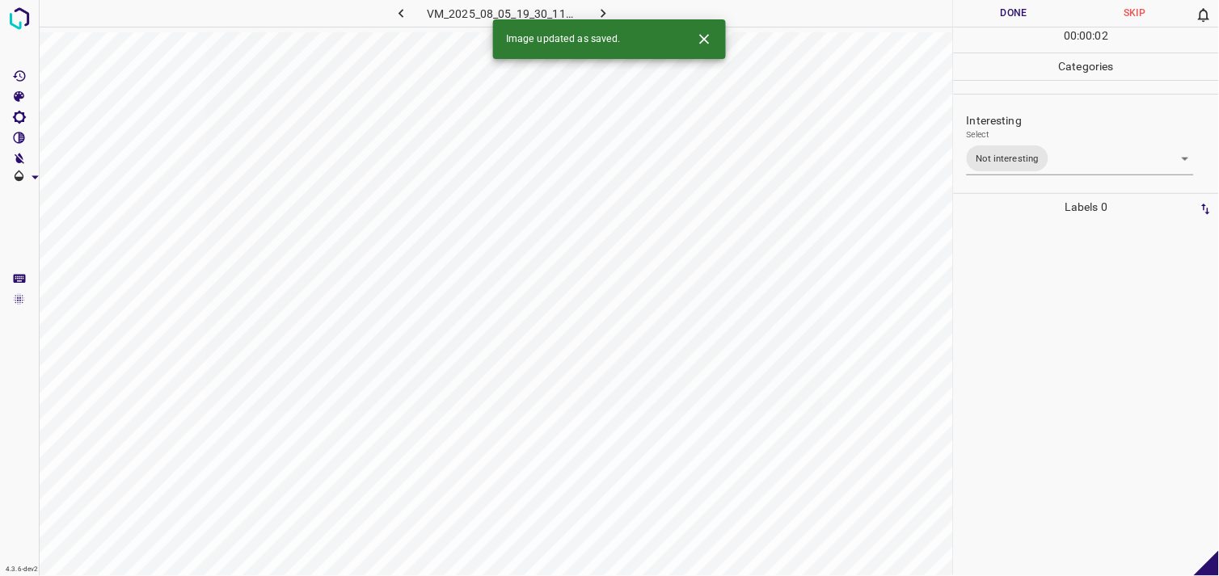
click at [1019, 351] on div at bounding box center [1086, 399] width 255 height 356
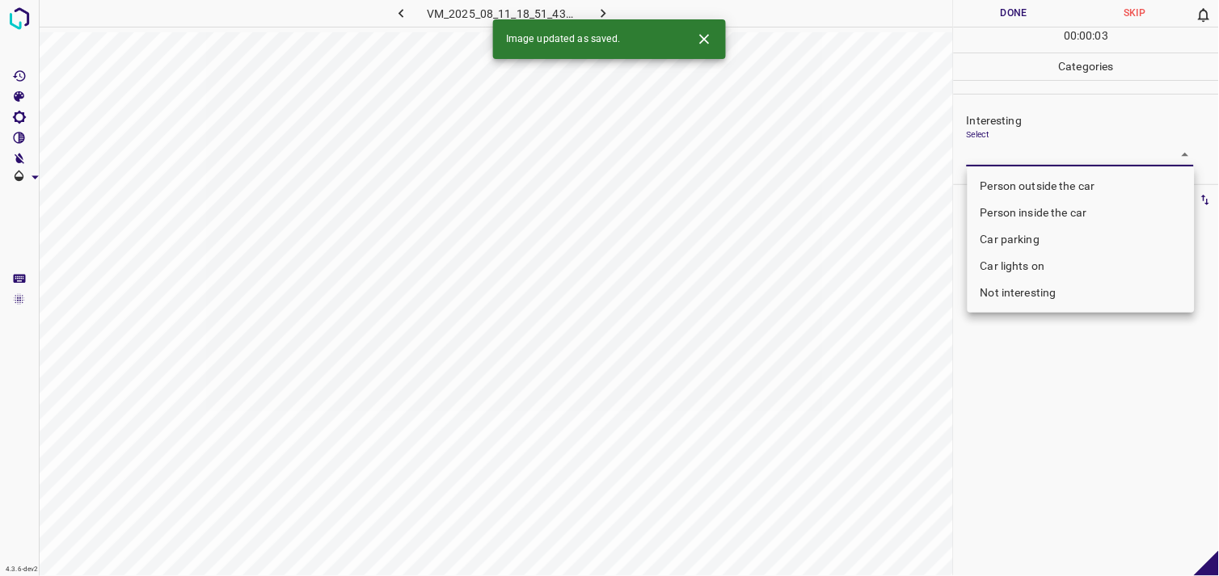
click at [1025, 162] on body "4.3.6-dev2 VM_2025_08_11_18_51_43_698_11.gif Done Skip 0 00 : 00 : 03 Categorie…" at bounding box center [609, 288] width 1219 height 576
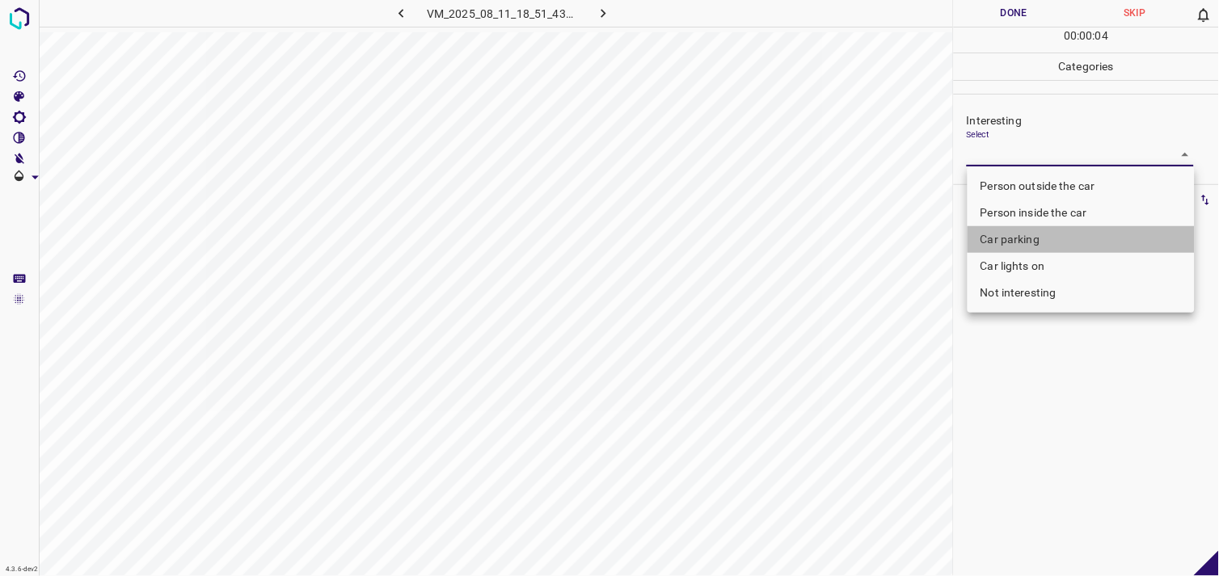
click at [1028, 229] on li "Car parking" at bounding box center [1081, 239] width 227 height 27
type input "Car parking"
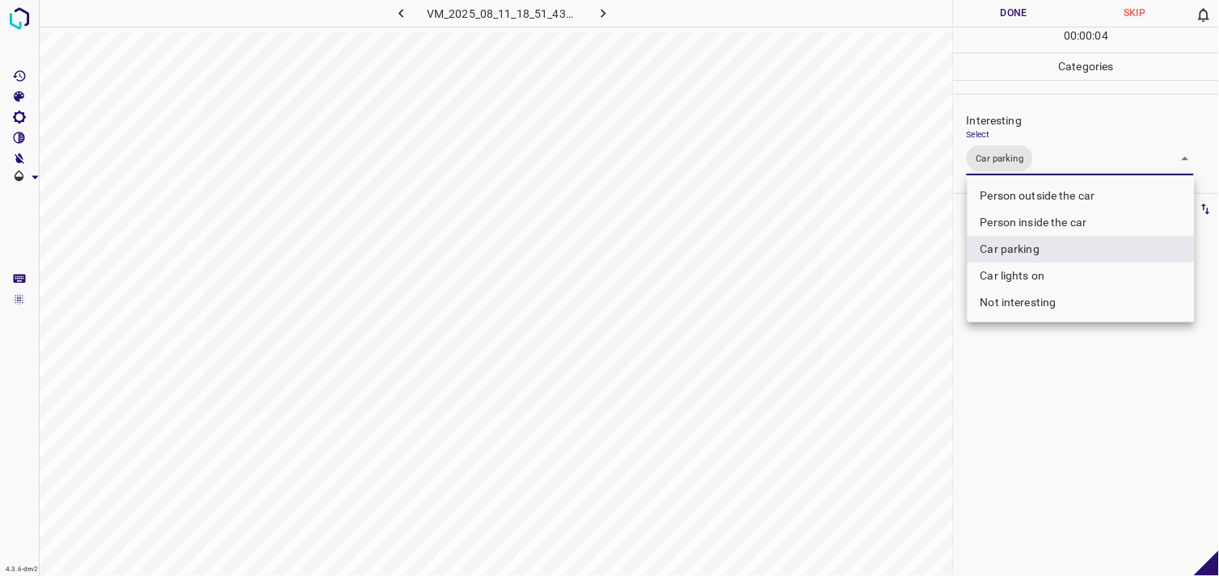
click at [1049, 400] on div at bounding box center [609, 288] width 1219 height 576
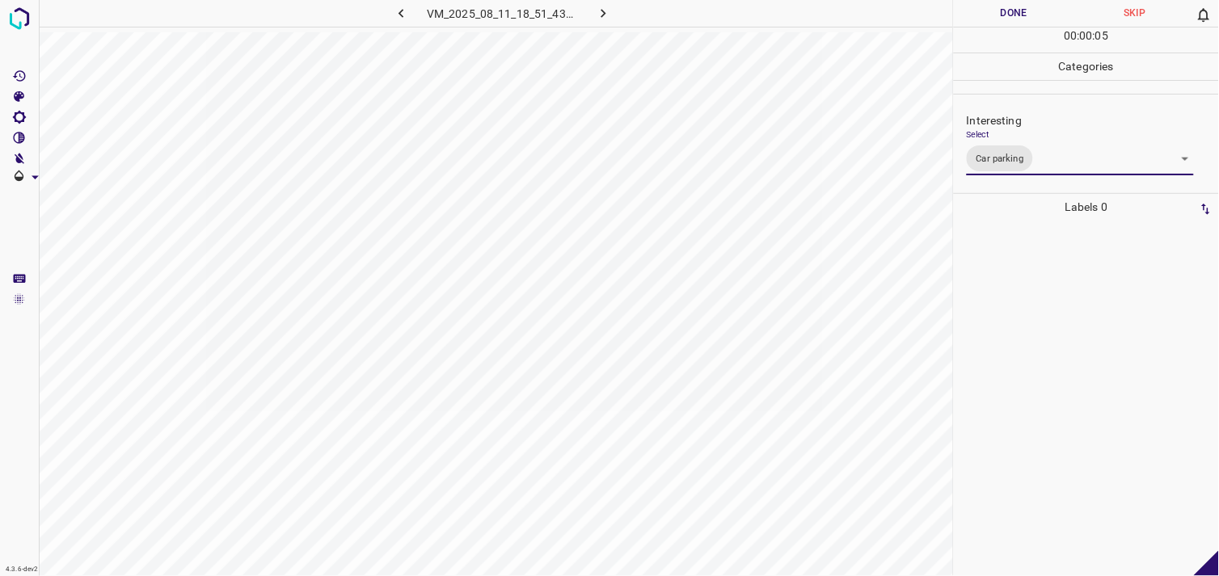
click at [1049, 357] on div at bounding box center [1086, 399] width 255 height 356
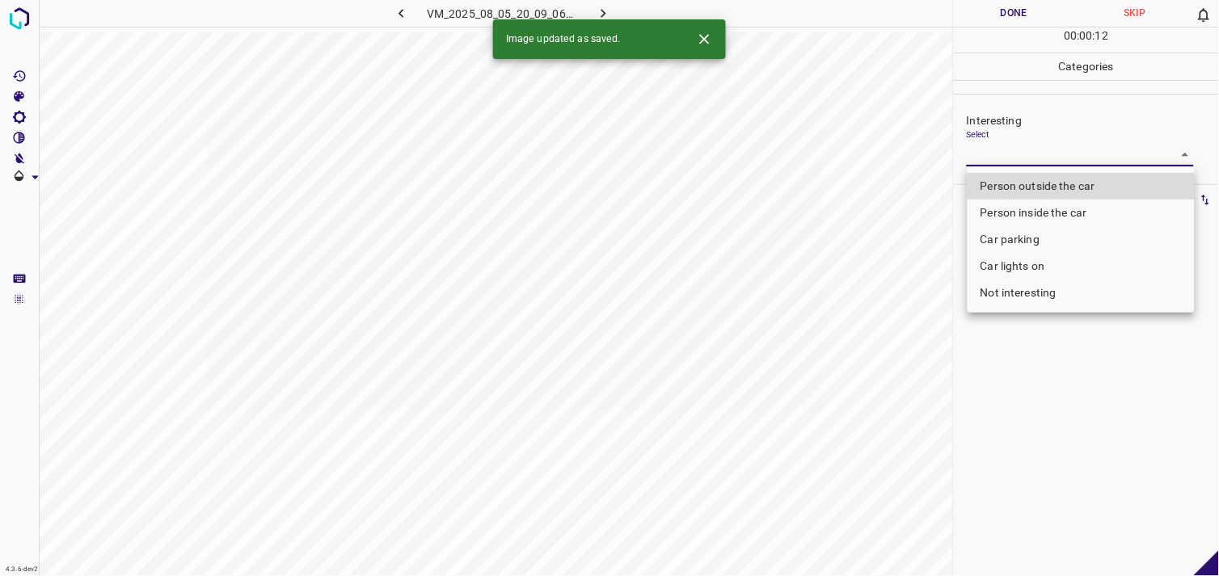
click at [1033, 154] on body "4.3.6-dev2 VM_2025_08_05_20_09_06_188_02.gif Done Skip 0 00 : 00 : 12 Categorie…" at bounding box center [609, 288] width 1219 height 576
click at [1036, 237] on li "Car parking" at bounding box center [1081, 239] width 227 height 27
type input "Car parking"
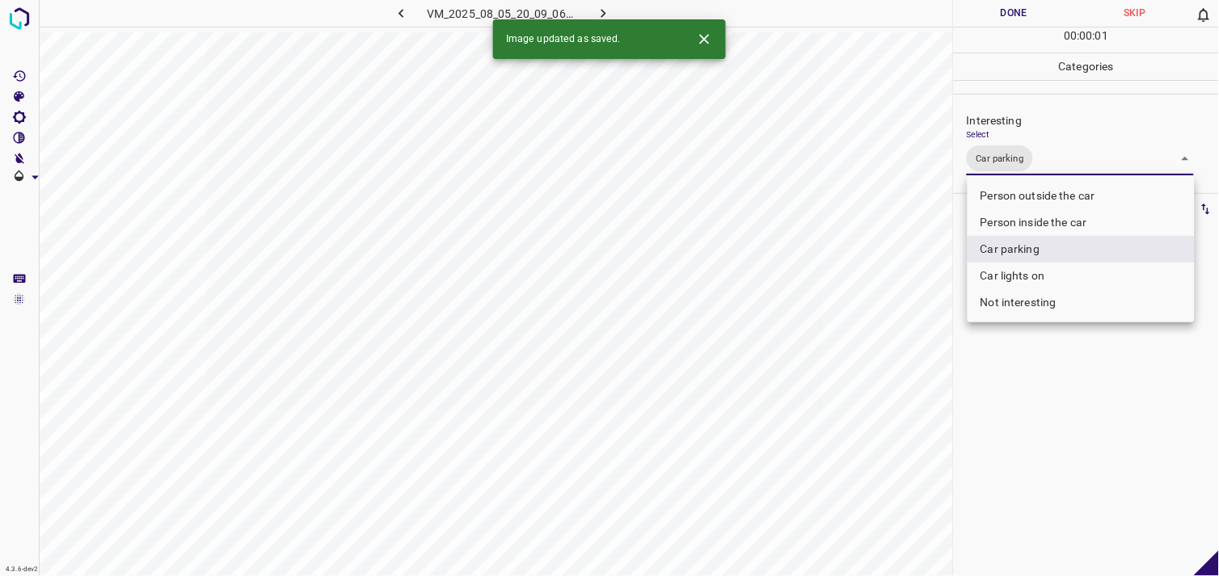
click at [1040, 433] on div at bounding box center [609, 288] width 1219 height 576
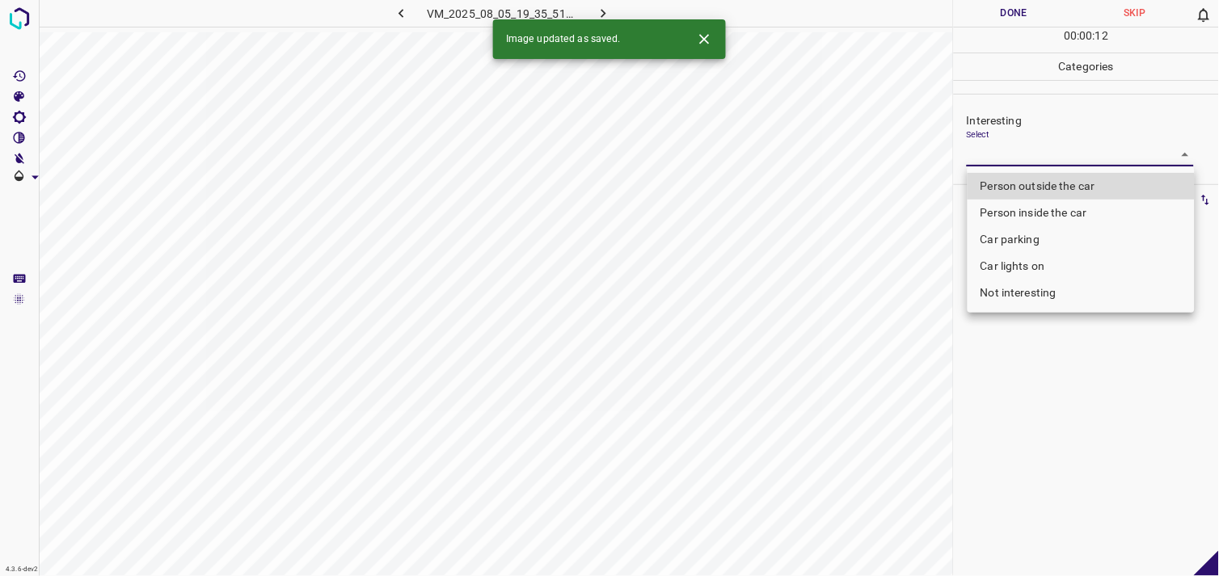
click at [1045, 155] on body "4.3.6-dev2 VM_2025_08_05_19_35_51_033_11.gif Done Skip 0 00 : 00 : 12 Categorie…" at bounding box center [609, 288] width 1219 height 576
drag, startPoint x: 1068, startPoint y: 188, endPoint x: 1046, endPoint y: 275, distance: 89.2
click at [1069, 188] on li "Person outside the car" at bounding box center [1081, 186] width 227 height 27
type input "Person outside the car"
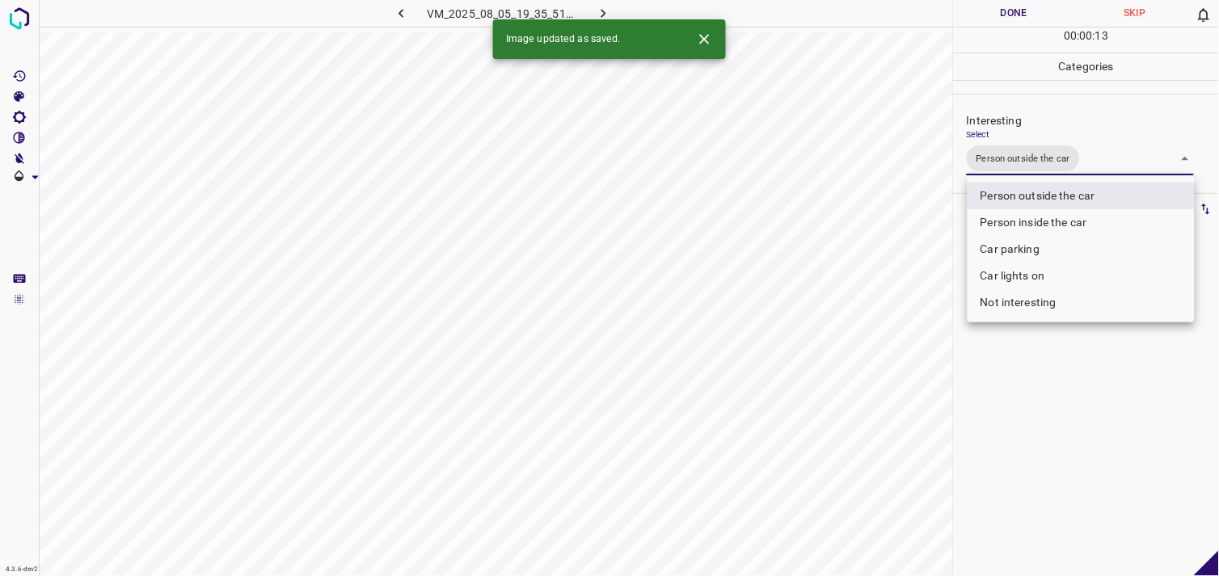
drag, startPoint x: 1048, startPoint y: 368, endPoint x: 1077, endPoint y: 308, distance: 66.5
click at [1049, 368] on div at bounding box center [609, 288] width 1219 height 576
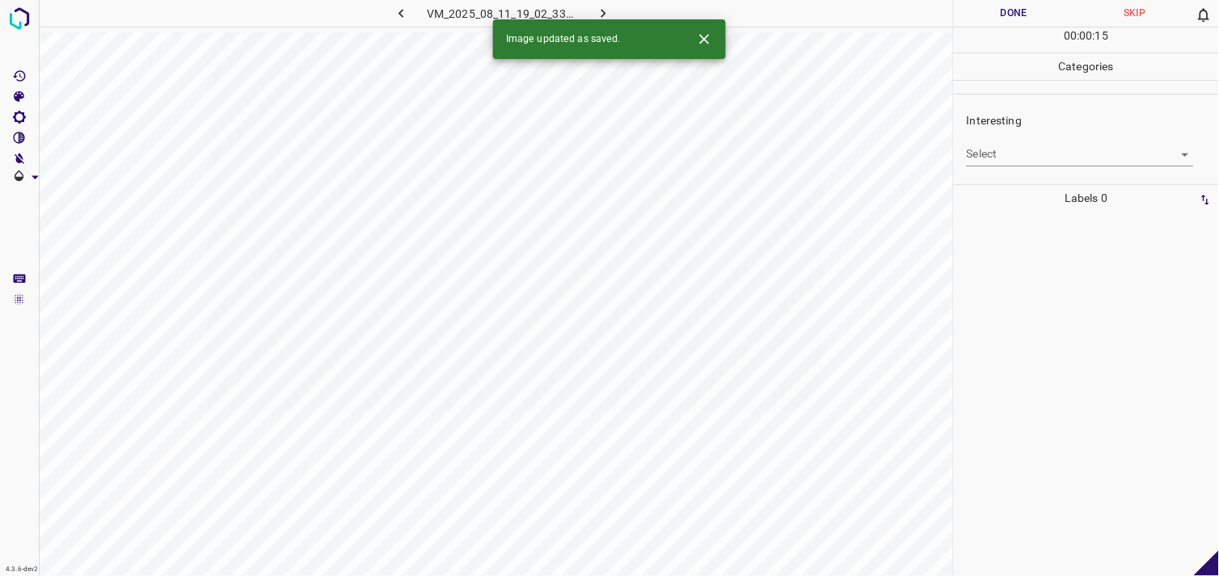
click at [1032, 155] on body "4.3.6-dev2 VM_2025_08_11_19_02_33_941_02.gif Done Skip 0 00 : 00 : 15 Categorie…" at bounding box center [609, 288] width 1219 height 576
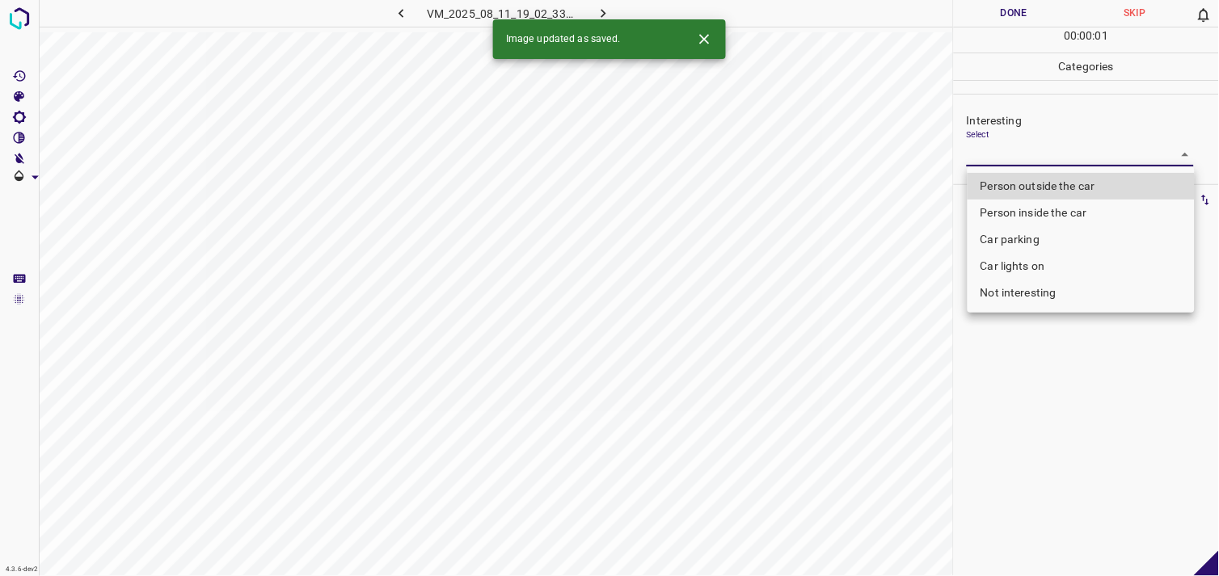
click at [1043, 187] on li "Person outside the car" at bounding box center [1081, 186] width 227 height 27
type input "Person outside the car"
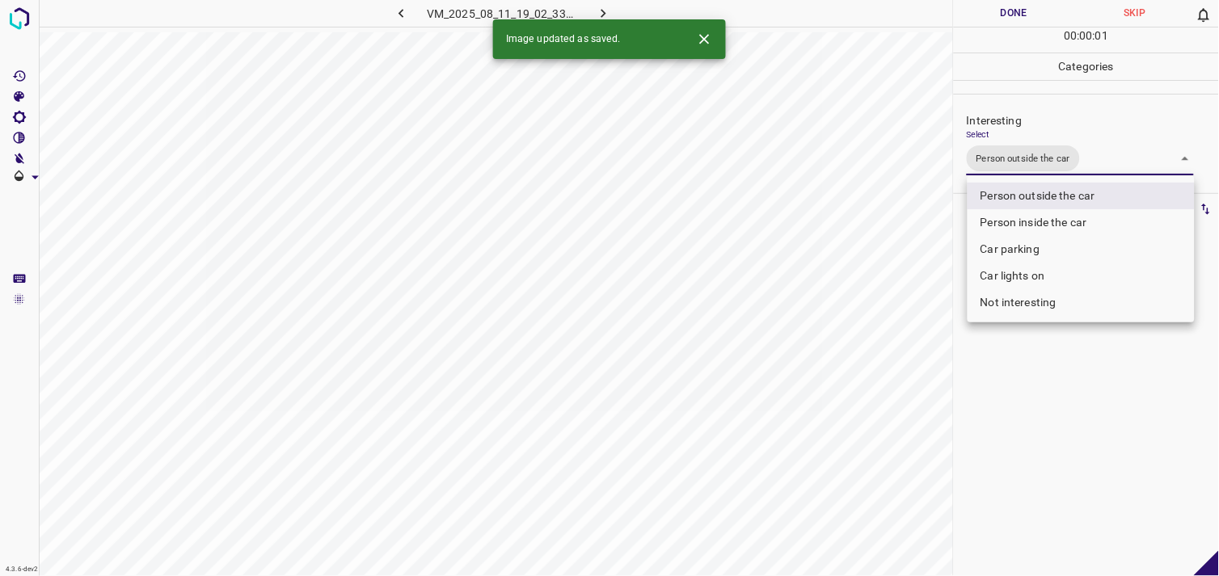
click at [1049, 391] on div at bounding box center [609, 288] width 1219 height 576
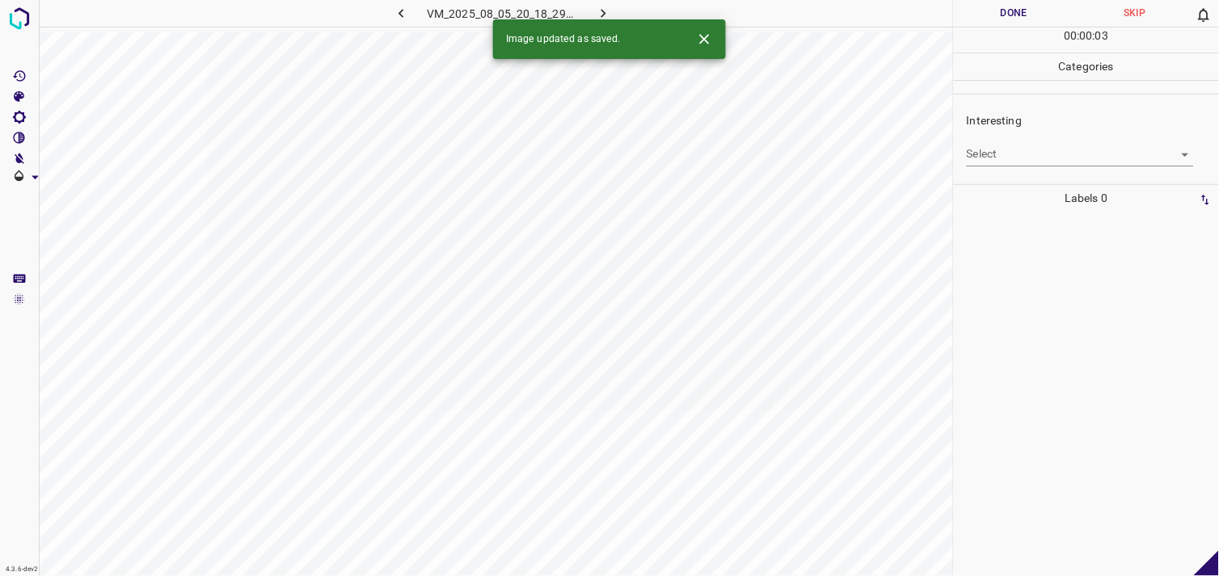
click at [991, 158] on body "4.3.6-dev2 VM_2025_08_05_20_18_29_698_03.gif Done Skip 0 00 : 00 : 03 Categorie…" at bounding box center [609, 288] width 1219 height 576
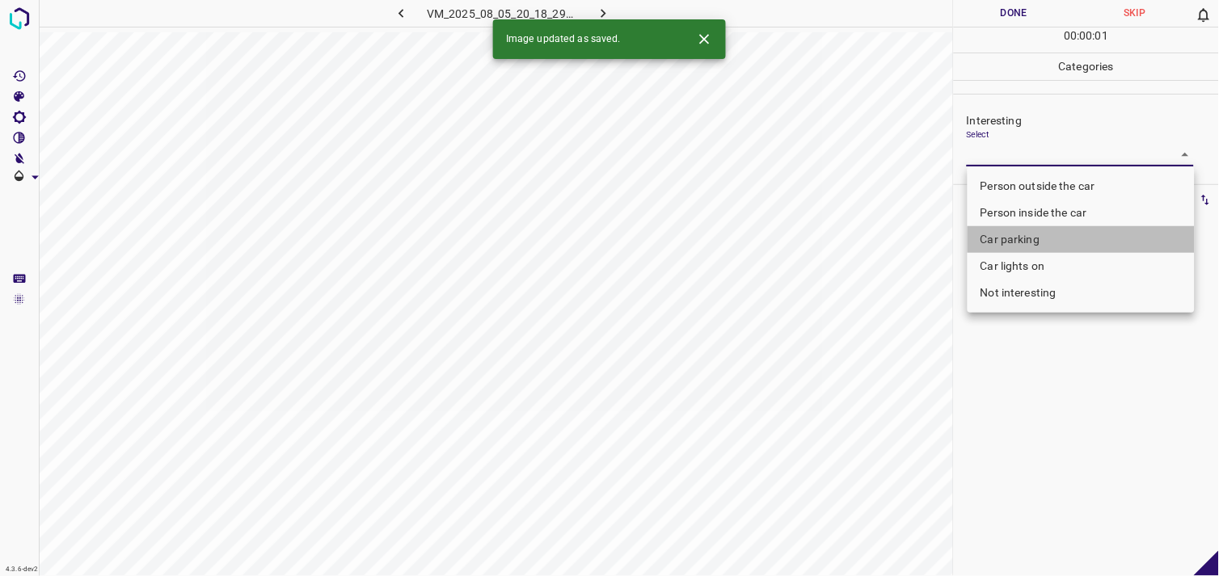
click at [1017, 236] on li "Car parking" at bounding box center [1081, 239] width 227 height 27
type input "Car parking"
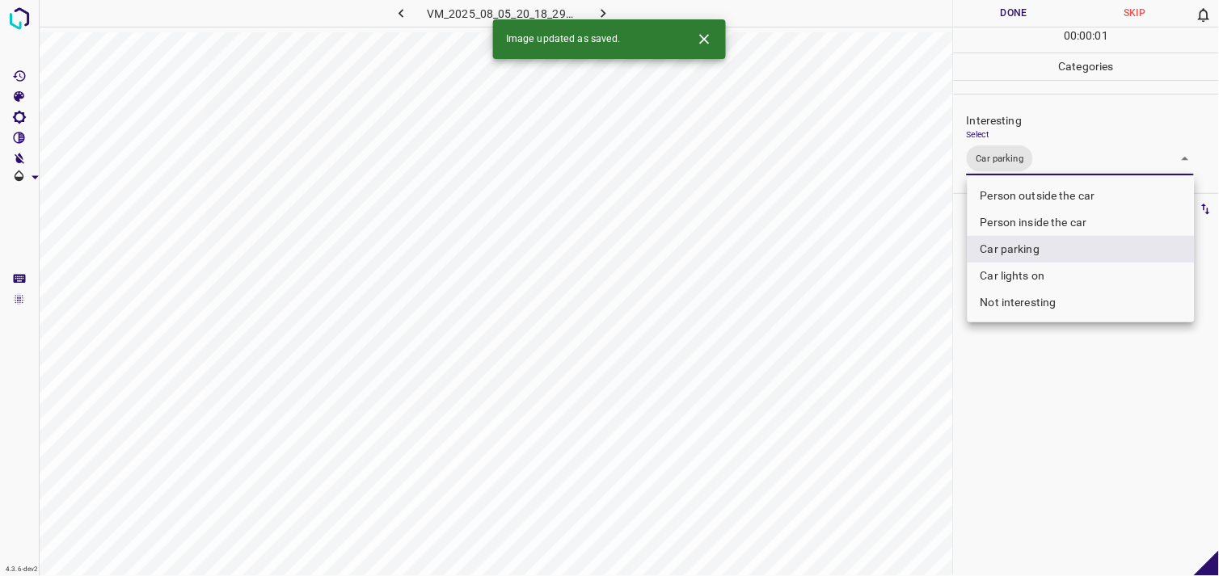
click at [1013, 378] on div at bounding box center [609, 288] width 1219 height 576
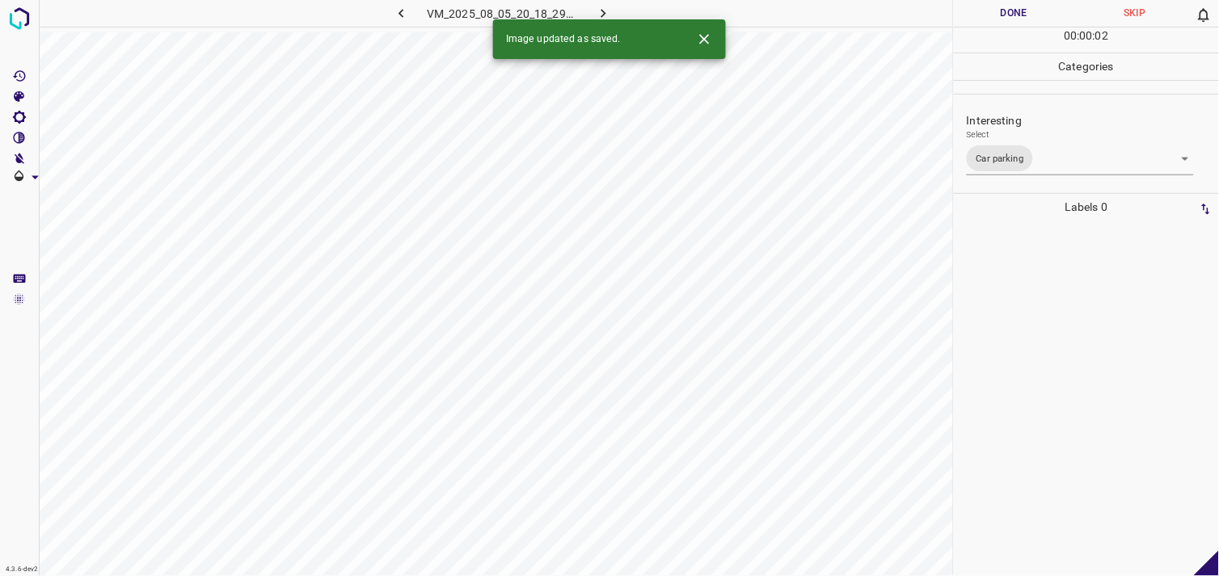
click at [1007, 296] on div at bounding box center [1086, 399] width 255 height 356
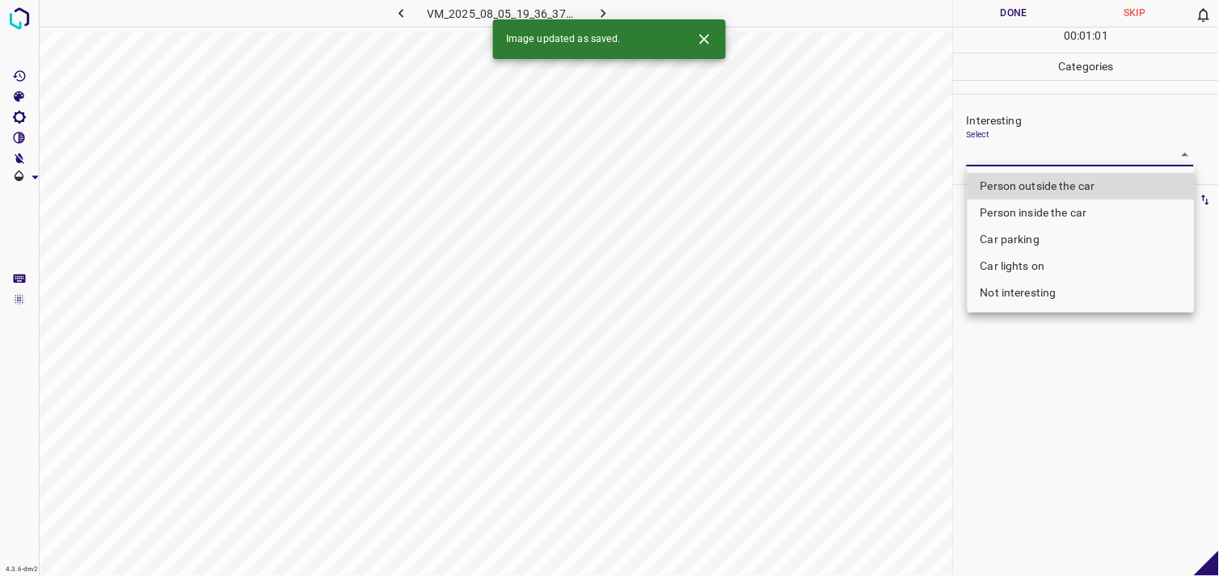
click at [1053, 147] on body "4.3.6-dev2 VM_2025_08_05_19_36_37_329_01.gif Done Skip 0 00 : 01 : 01 Categorie…" at bounding box center [609, 288] width 1219 height 576
drag, startPoint x: 1066, startPoint y: 181, endPoint x: 1006, endPoint y: 388, distance: 215.4
click at [1062, 184] on li "Person outside the car" at bounding box center [1081, 186] width 227 height 27
type input "Person outside the car"
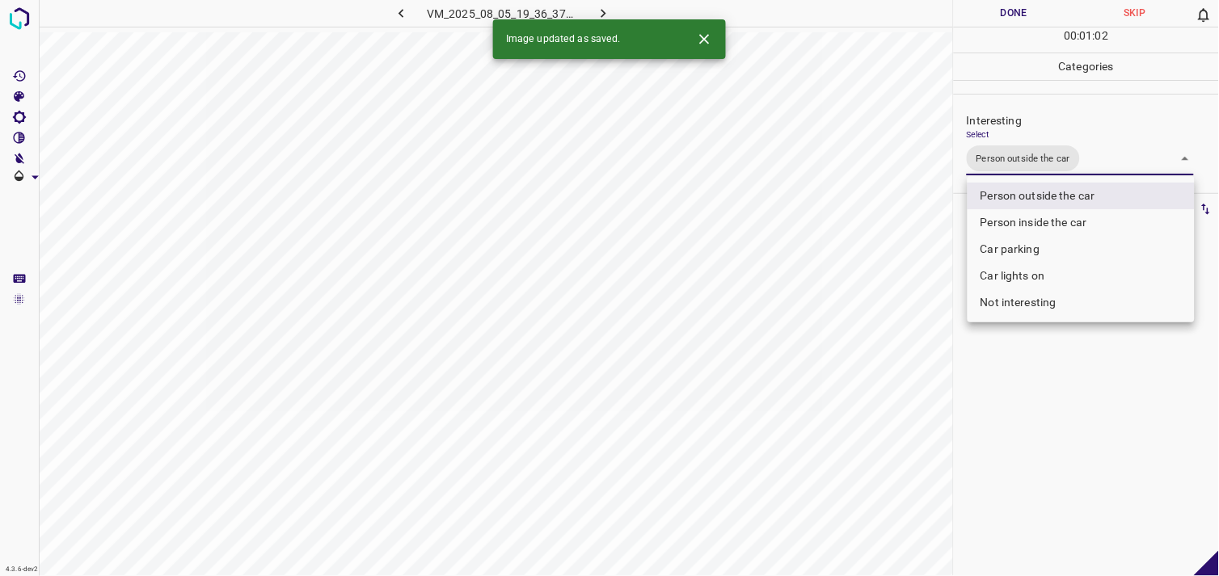
click at [1032, 471] on div at bounding box center [609, 288] width 1219 height 576
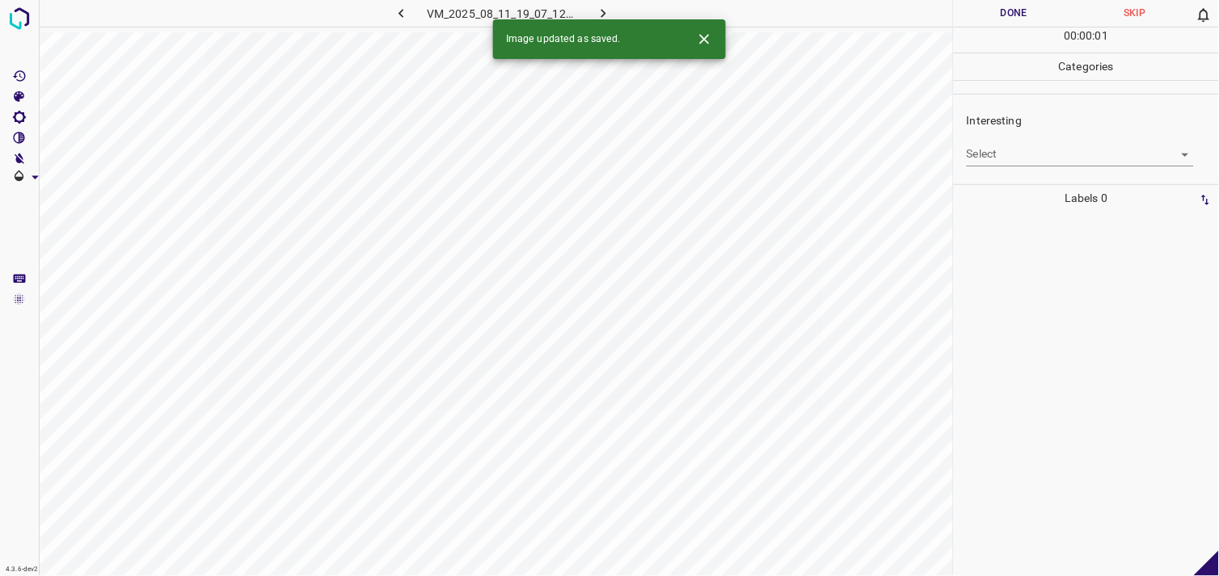
click at [1053, 155] on body "4.3.6-dev2 VM_2025_08_11_19_07_12_885_00.gif Done Skip 0 00 : 00 : 01 Categorie…" at bounding box center [609, 288] width 1219 height 576
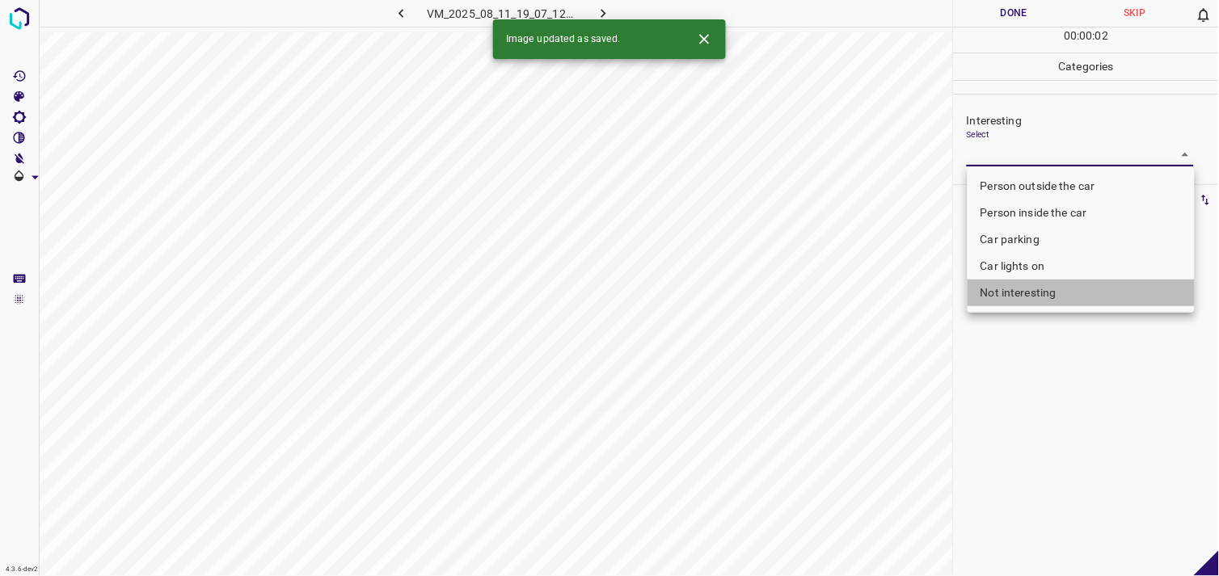
click at [1025, 296] on li "Not interesting" at bounding box center [1081, 293] width 227 height 27
type input "Not interesting"
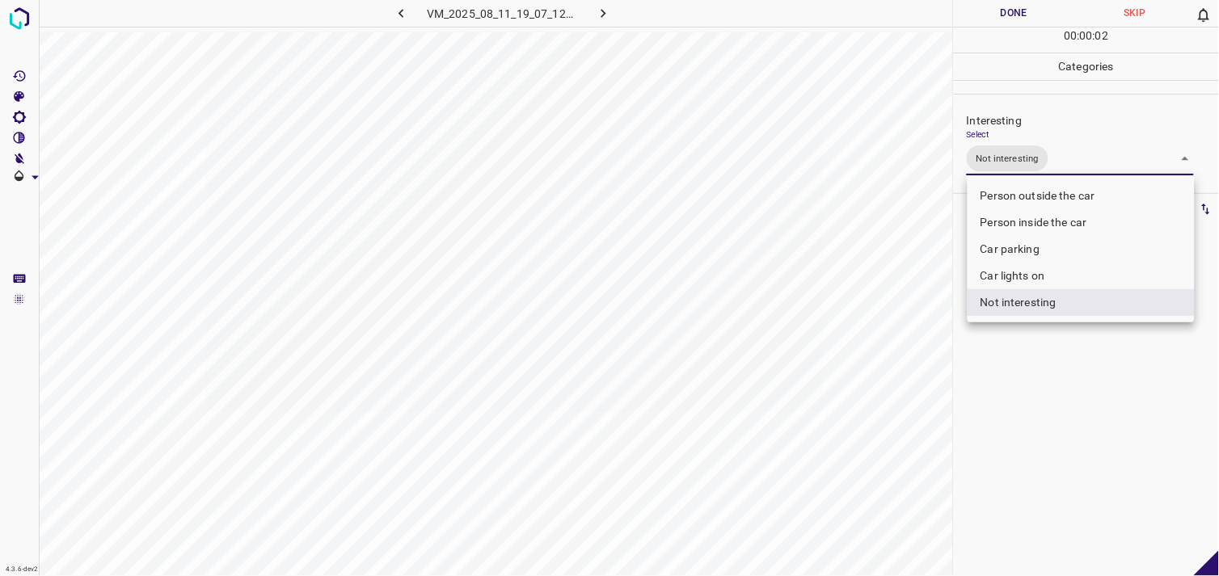
click at [1048, 376] on div at bounding box center [609, 288] width 1219 height 576
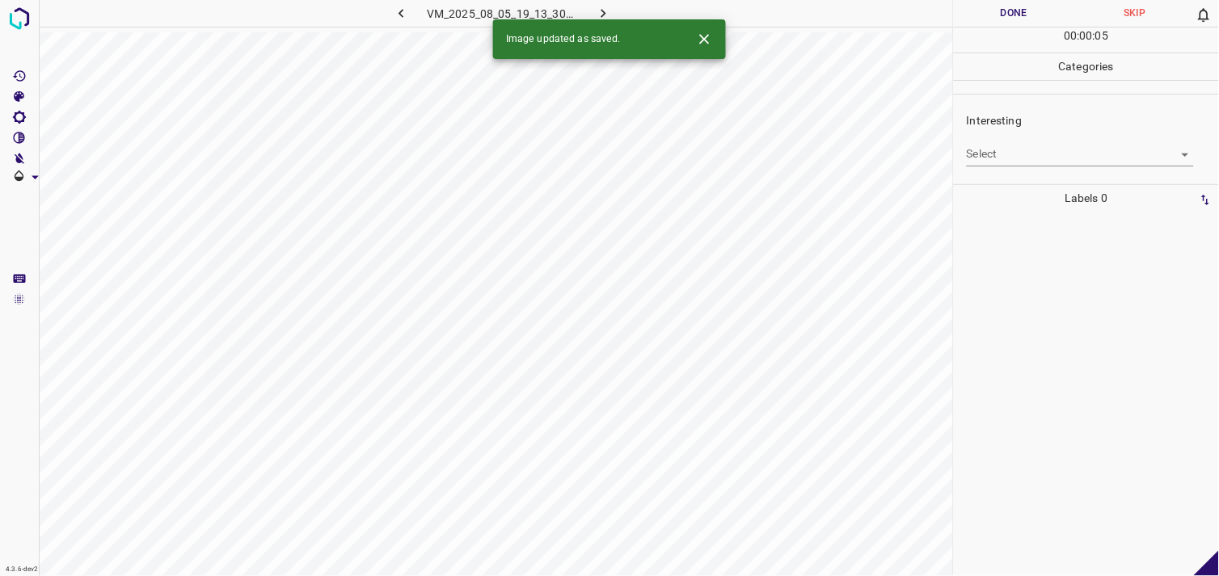
click at [1027, 149] on body "4.3.6-dev2 VM_2025_08_05_19_13_30_487_02.gif Done Skip 0 00 : 00 : 05 Categorie…" at bounding box center [609, 288] width 1219 height 576
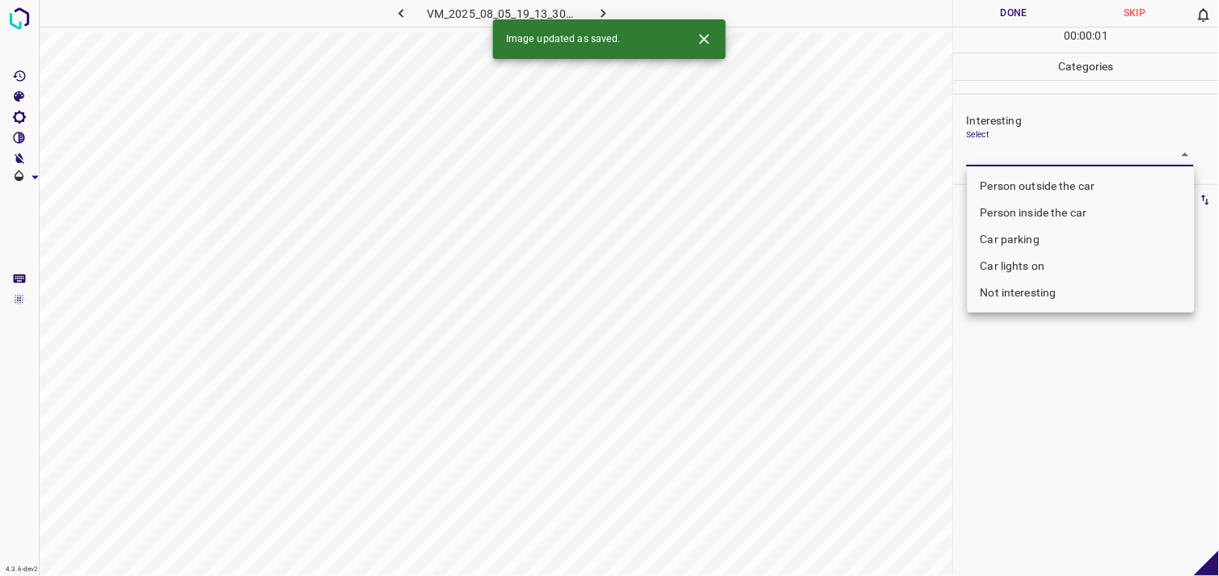
click at [1039, 184] on li "Person outside the car" at bounding box center [1081, 186] width 227 height 27
type input "Person outside the car"
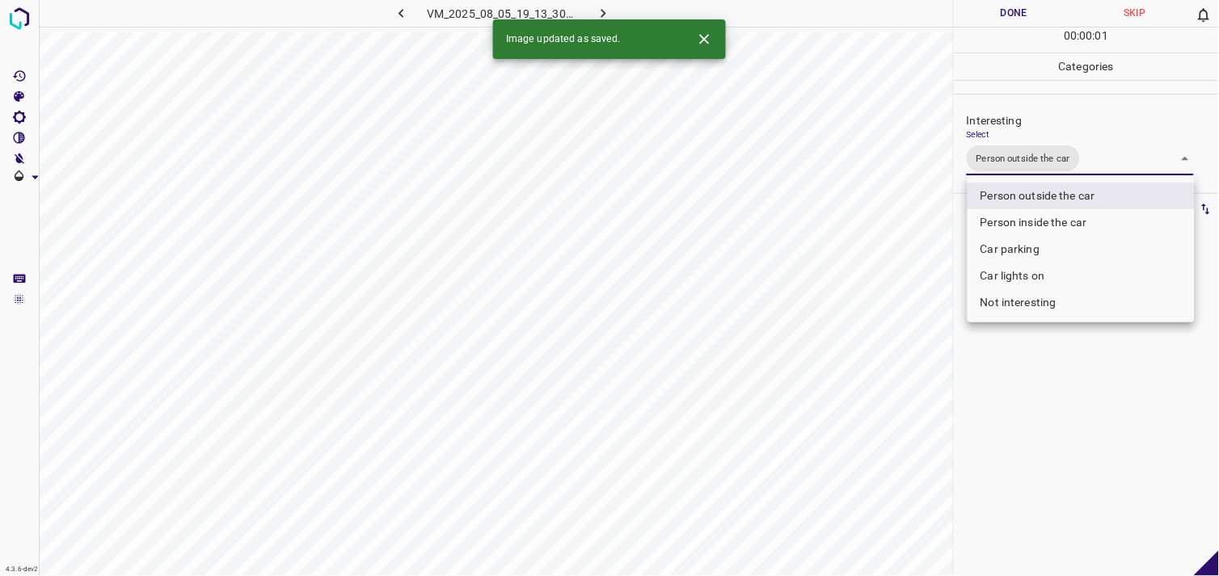
click at [1039, 396] on div at bounding box center [609, 288] width 1219 height 576
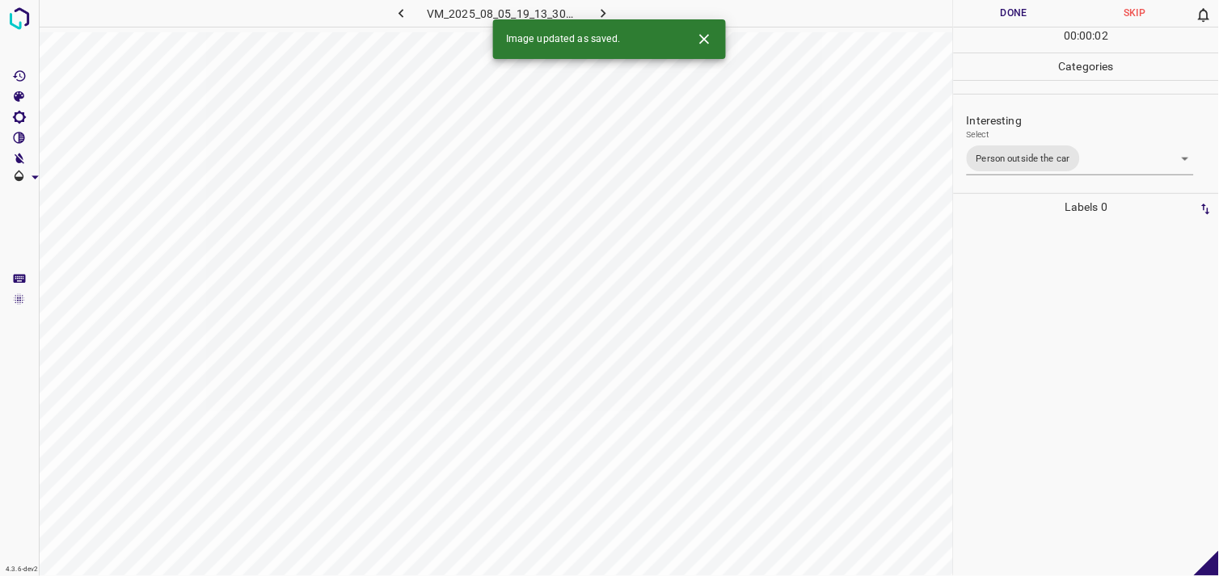
click at [1036, 386] on div at bounding box center [1086, 399] width 255 height 356
click at [1012, 150] on body "4.3.6-dev2 VM_2025_08_11_19_26_26_991_03.gif Done Skip 0 00 : 00 : 03 Categorie…" at bounding box center [609, 288] width 1219 height 576
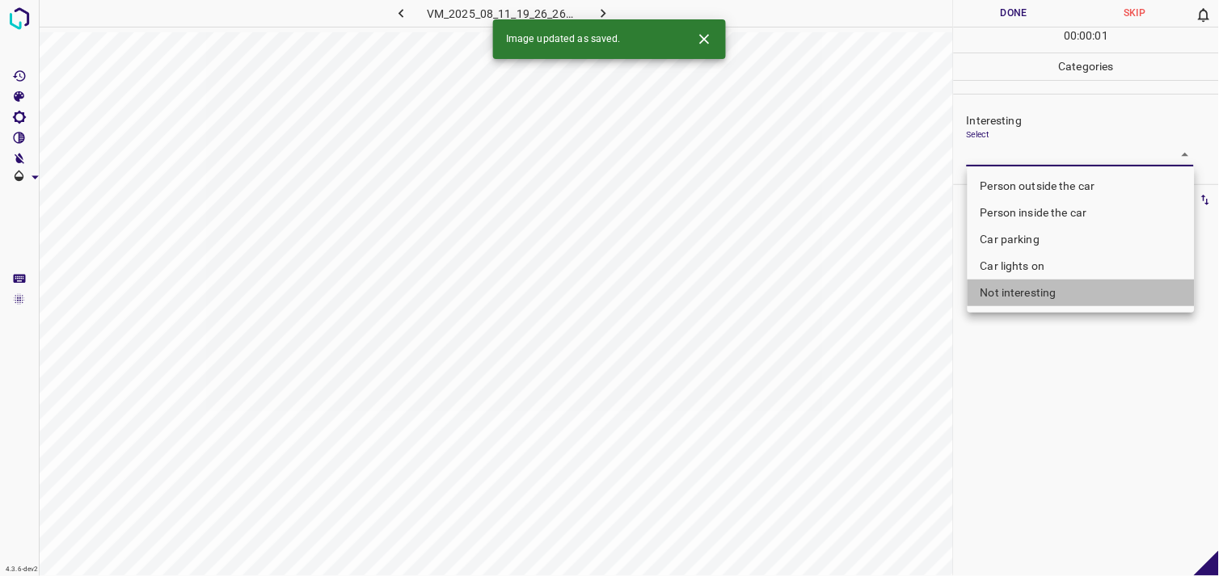
click at [1030, 289] on li "Not interesting" at bounding box center [1081, 293] width 227 height 27
type input "Not interesting"
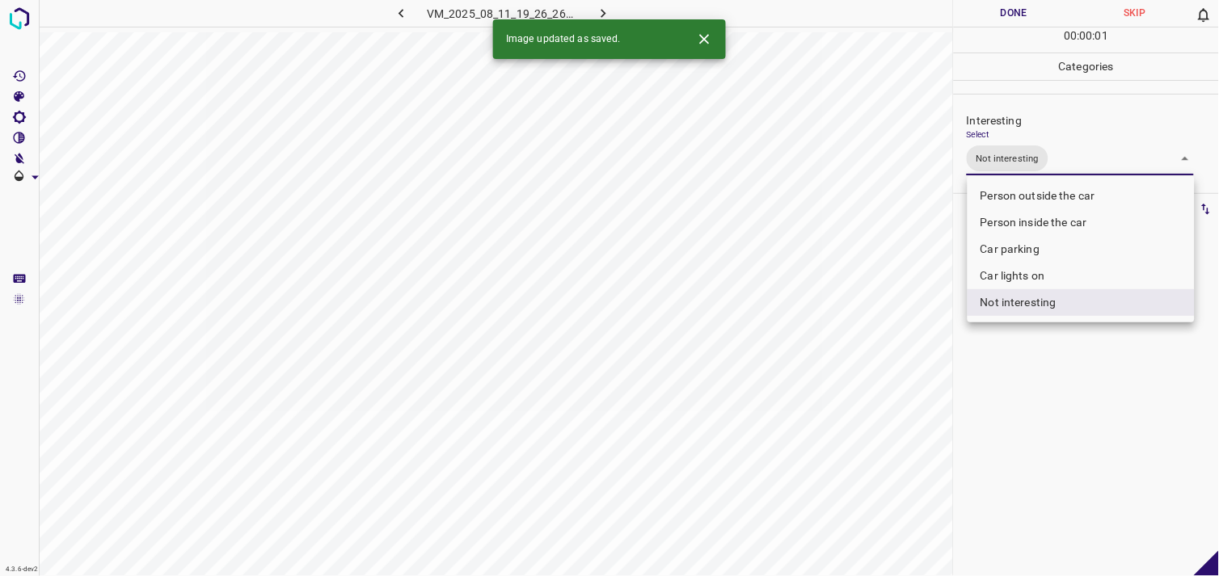
click at [1033, 384] on div at bounding box center [609, 288] width 1219 height 576
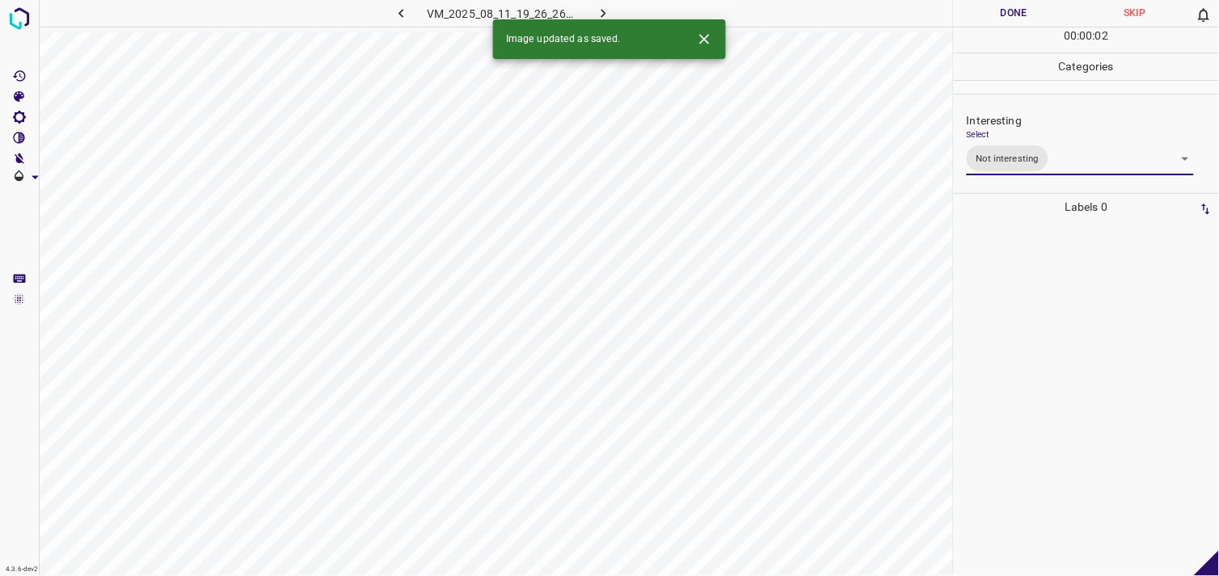
click at [1035, 348] on div at bounding box center [1086, 399] width 255 height 356
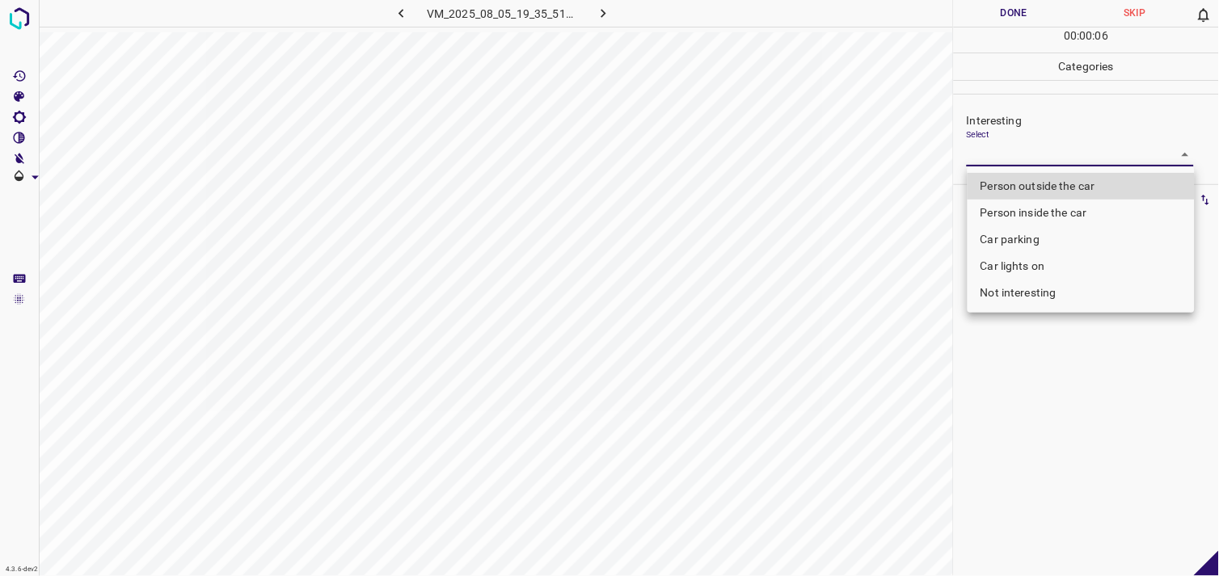
click at [984, 162] on body "4.3.6-dev2 VM_2025_08_05_19_35_51_033_07.gif Done Skip 0 00 : 00 : 06 Categorie…" at bounding box center [609, 288] width 1219 height 576
click at [1014, 194] on li "Person outside the car" at bounding box center [1081, 186] width 227 height 27
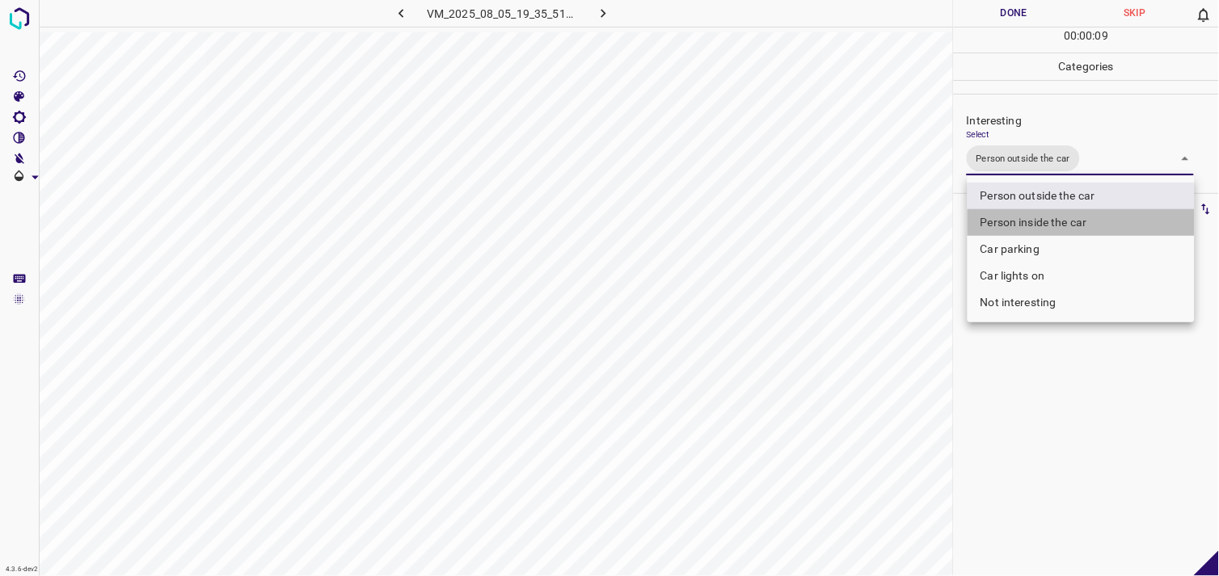
click at [1035, 227] on li "Person inside the car" at bounding box center [1081, 222] width 227 height 27
type input "Person outside the car,Person inside the car"
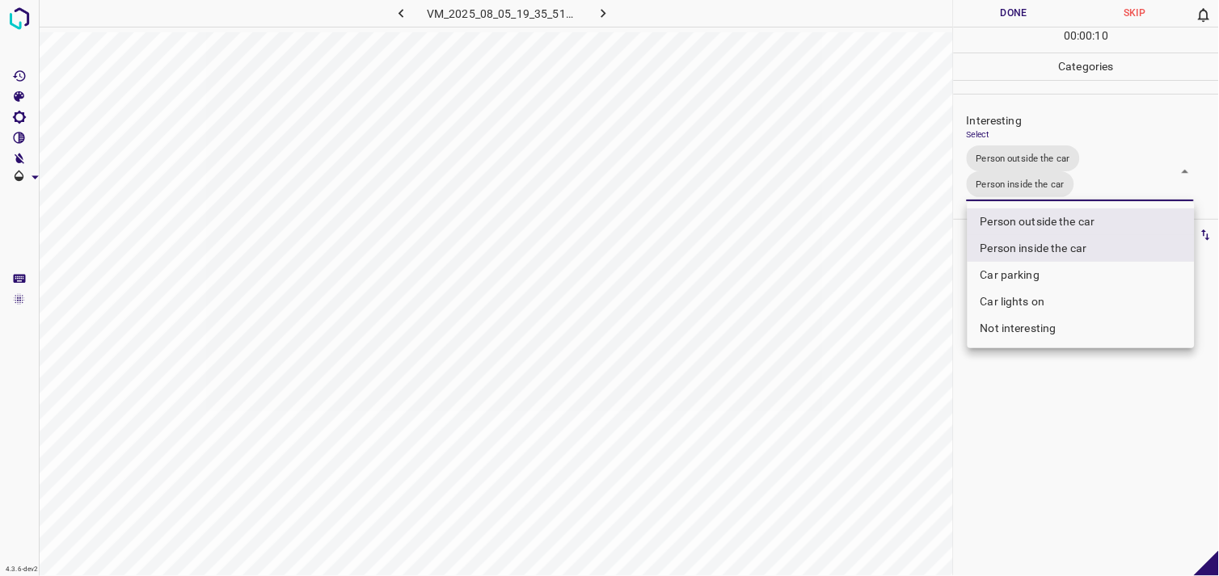
click at [1033, 393] on div at bounding box center [609, 288] width 1219 height 576
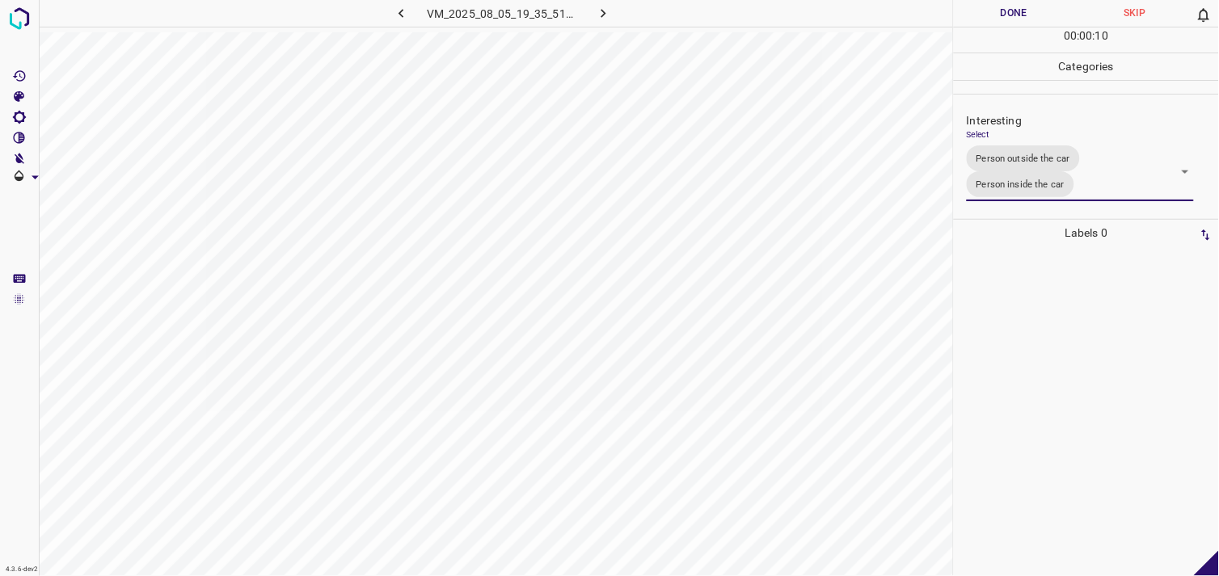
click at [1036, 361] on div at bounding box center [1086, 412] width 255 height 330
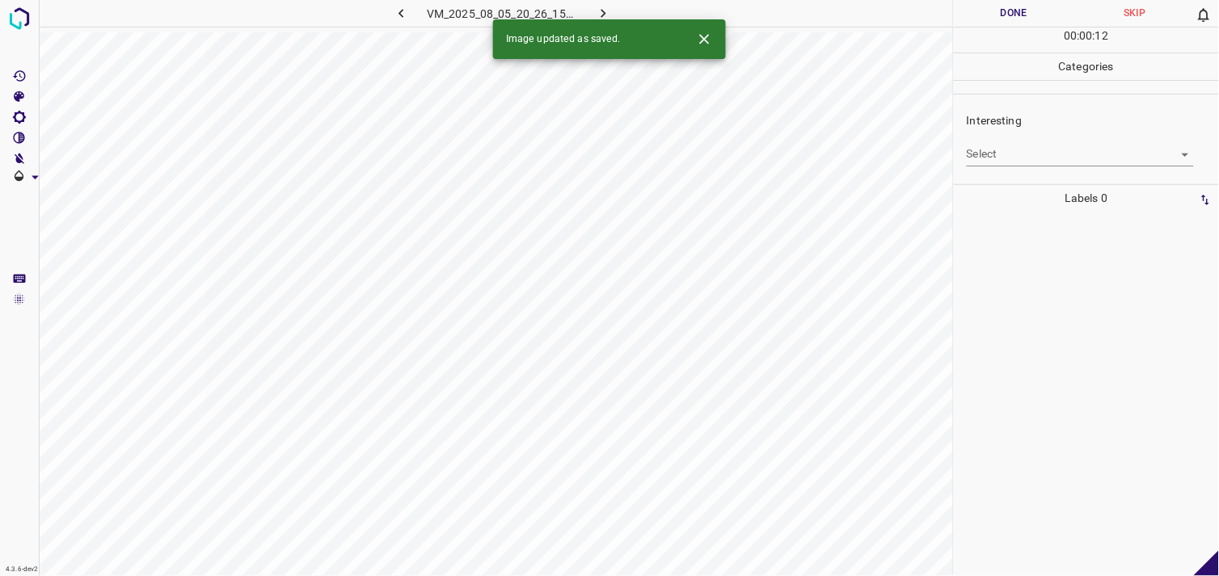
click at [1015, 156] on body "4.3.6-dev2 VM_2025_08_05_20_26_15_035_04.gif Done Skip 0 00 : 00 : 12 Categorie…" at bounding box center [609, 288] width 1219 height 576
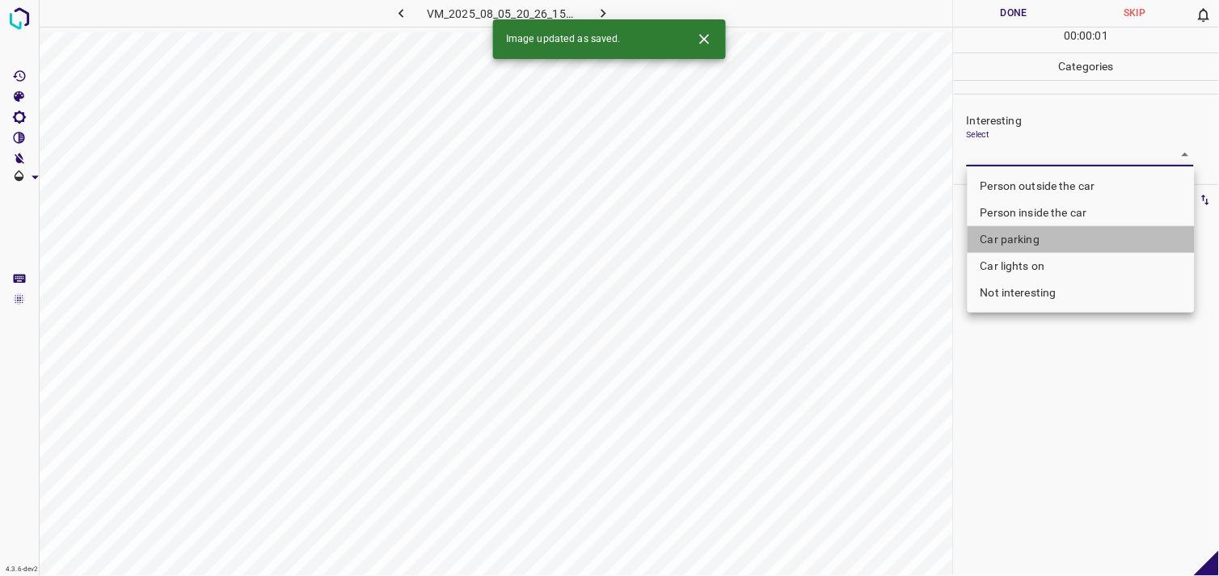
click at [1032, 239] on li "Car parking" at bounding box center [1081, 239] width 227 height 27
type input "Car parking"
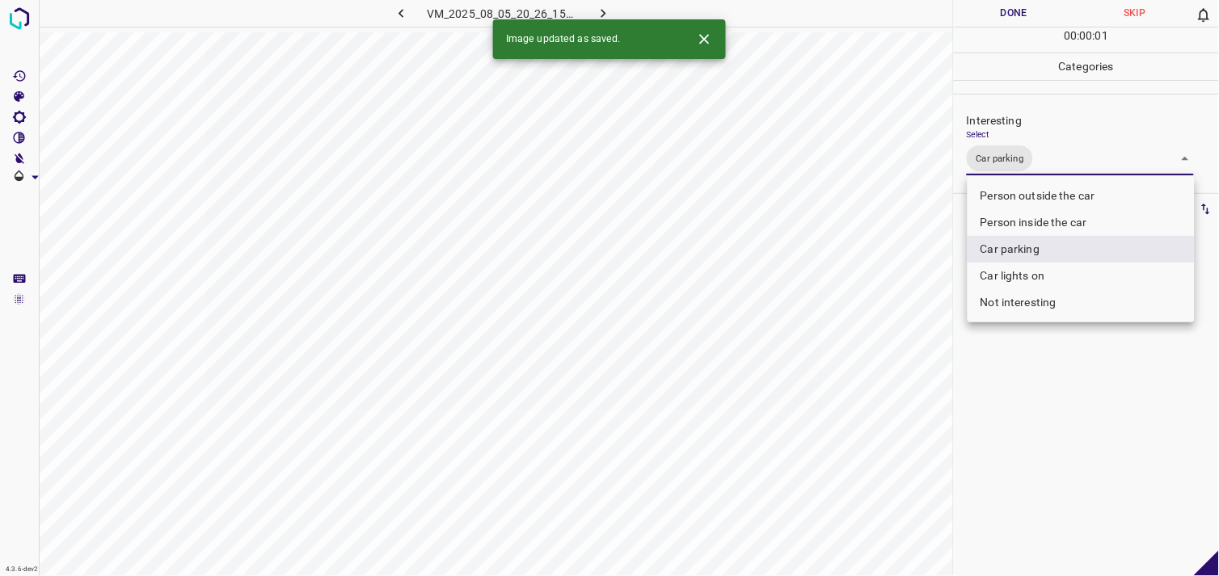
click at [1103, 407] on div at bounding box center [609, 288] width 1219 height 576
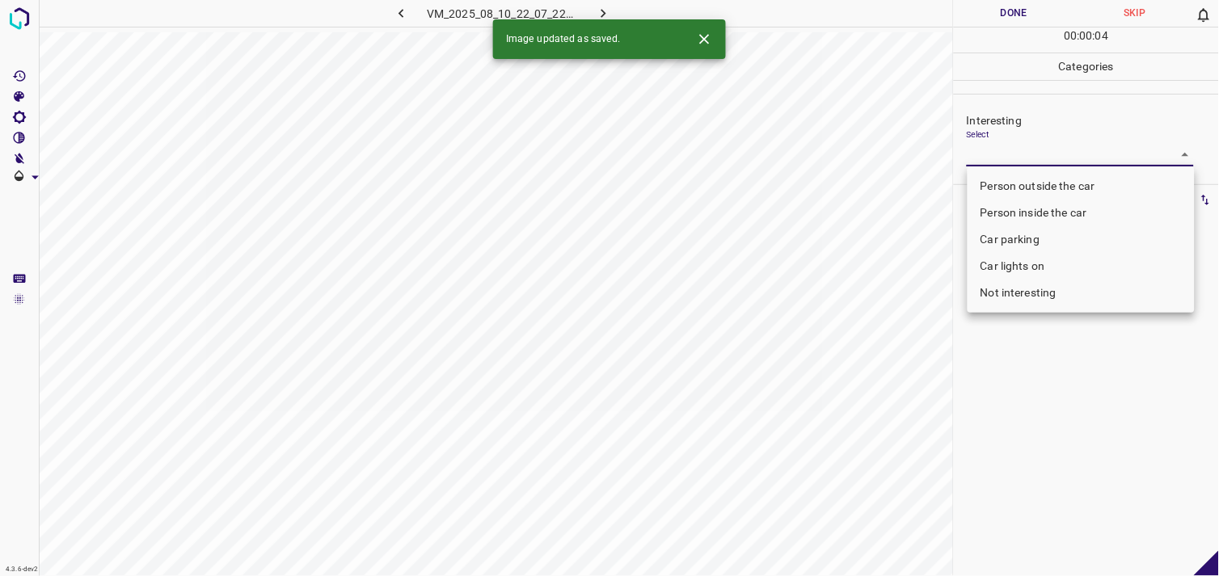
click at [1029, 155] on body "4.3.6-dev2 VM_2025_08_10_22_07_22_882_03.gif Done Skip 0 00 : 00 : 04 Categorie…" at bounding box center [609, 288] width 1219 height 576
click at [1040, 179] on li "Person outside the car" at bounding box center [1081, 186] width 227 height 27
type input "Person outside the car"
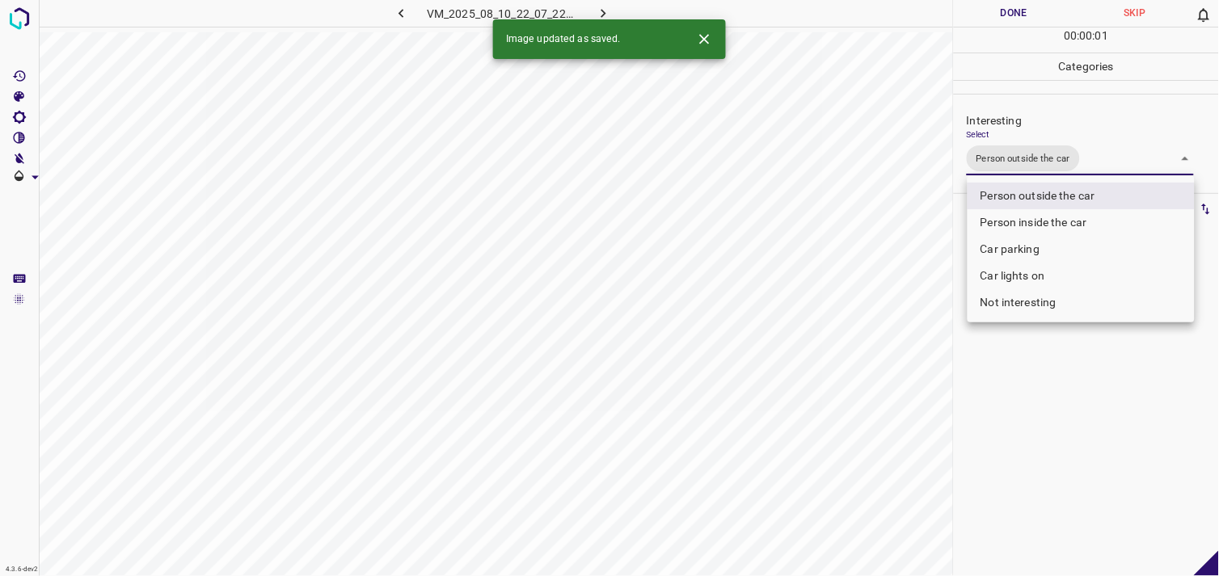
click at [1075, 431] on div at bounding box center [609, 288] width 1219 height 576
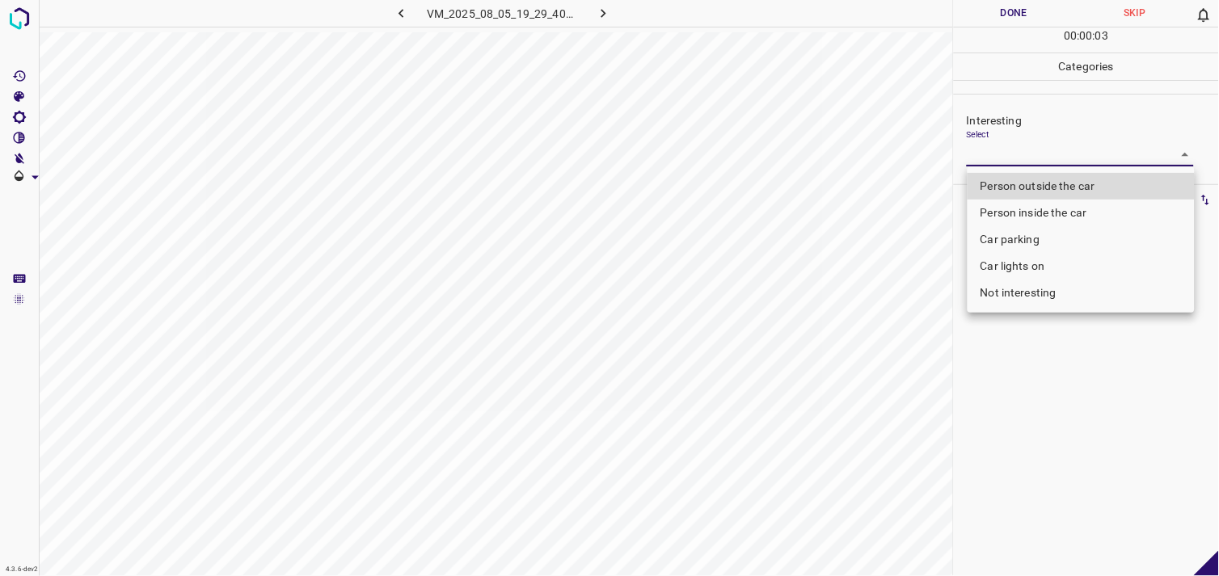
click at [1021, 155] on body "4.3.6-dev2 VM_2025_08_05_19_29_40_454_01.gif Done Skip 0 00 : 00 : 03 Categorie…" at bounding box center [609, 288] width 1219 height 576
click at [1041, 188] on li "Person outside the car" at bounding box center [1081, 186] width 227 height 27
type input "Person outside the car"
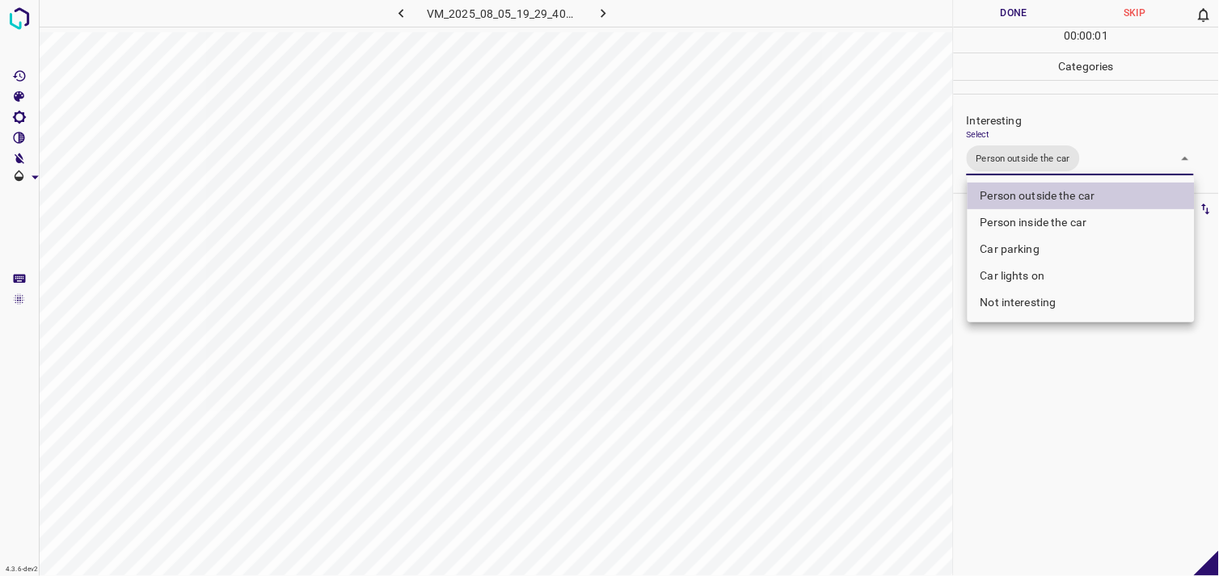
click at [1021, 383] on div at bounding box center [609, 288] width 1219 height 576
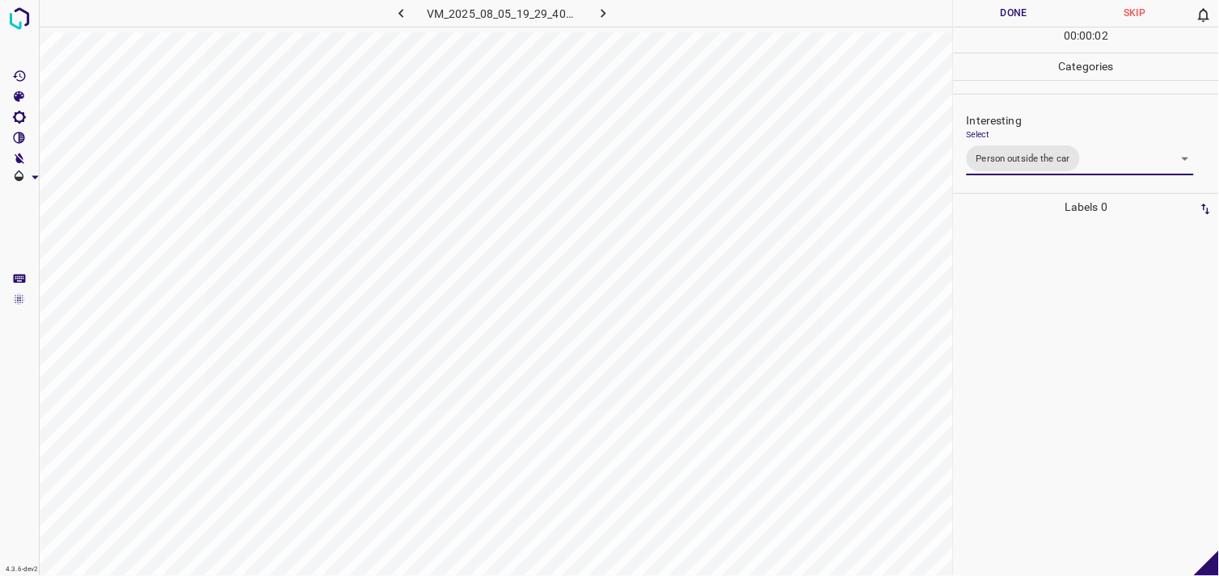
click at [1032, 353] on div at bounding box center [1086, 399] width 255 height 356
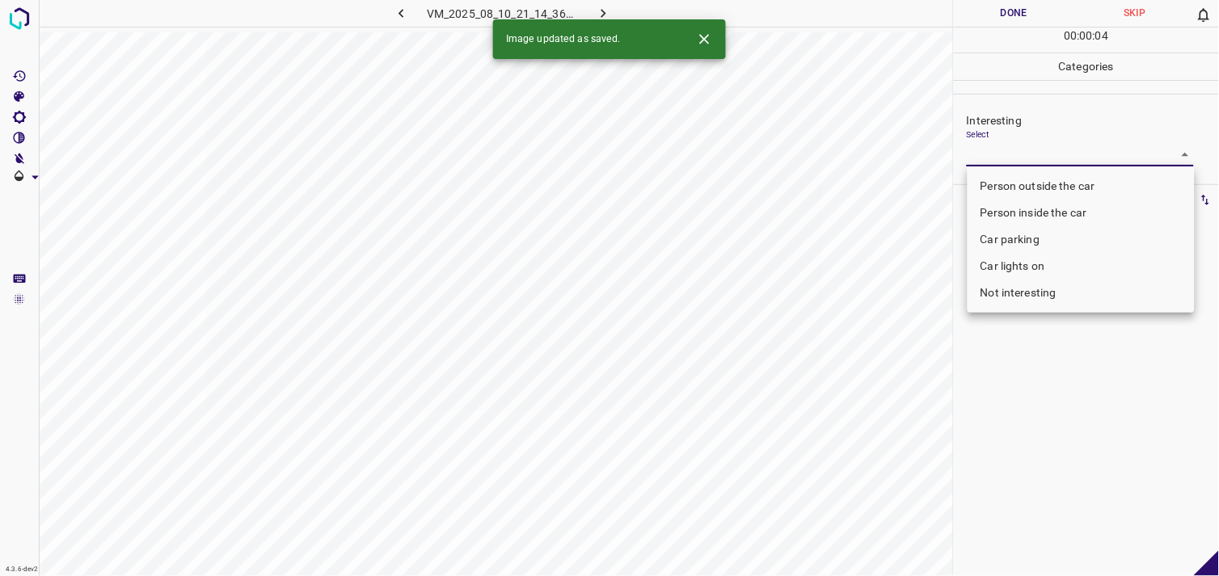
click at [1014, 163] on body "4.3.6-dev2 VM_2025_08_10_21_14_36_602_11.gif Done Skip 0 00 : 00 : 04 Categorie…" at bounding box center [609, 288] width 1219 height 576
click at [1054, 182] on li "Person outside the car" at bounding box center [1081, 186] width 227 height 27
type input "Person outside the car"
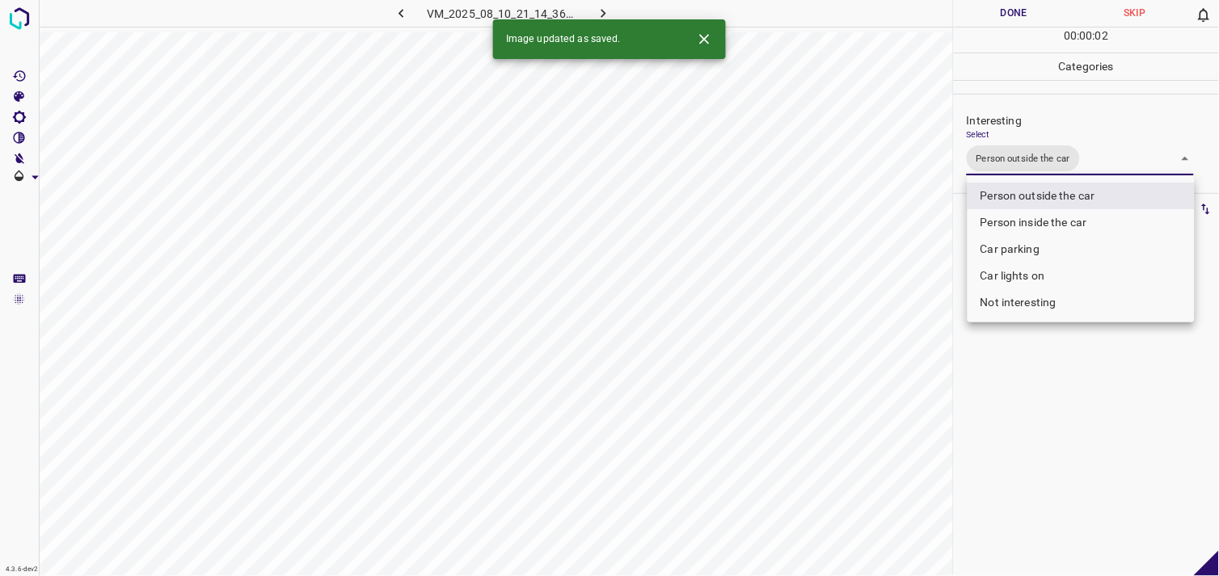
click at [1064, 391] on div at bounding box center [609, 288] width 1219 height 576
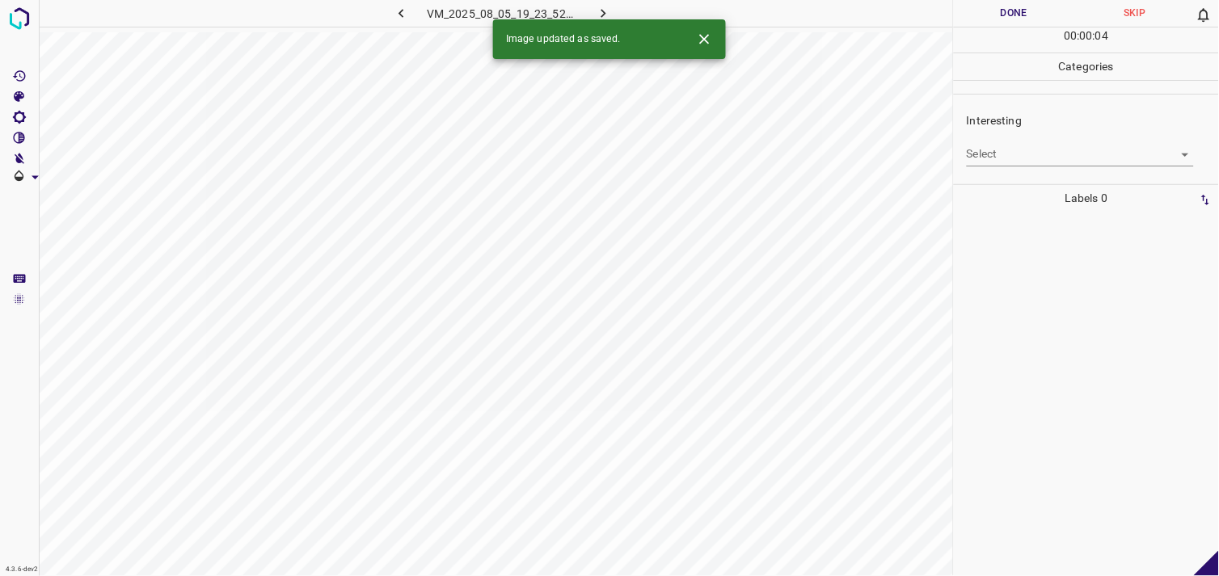
click at [1028, 160] on body "4.3.6-dev2 VM_2025_08_05_19_23_52_647_02.gif Done Skip 0 00 : 00 : 04 Categorie…" at bounding box center [609, 288] width 1219 height 576
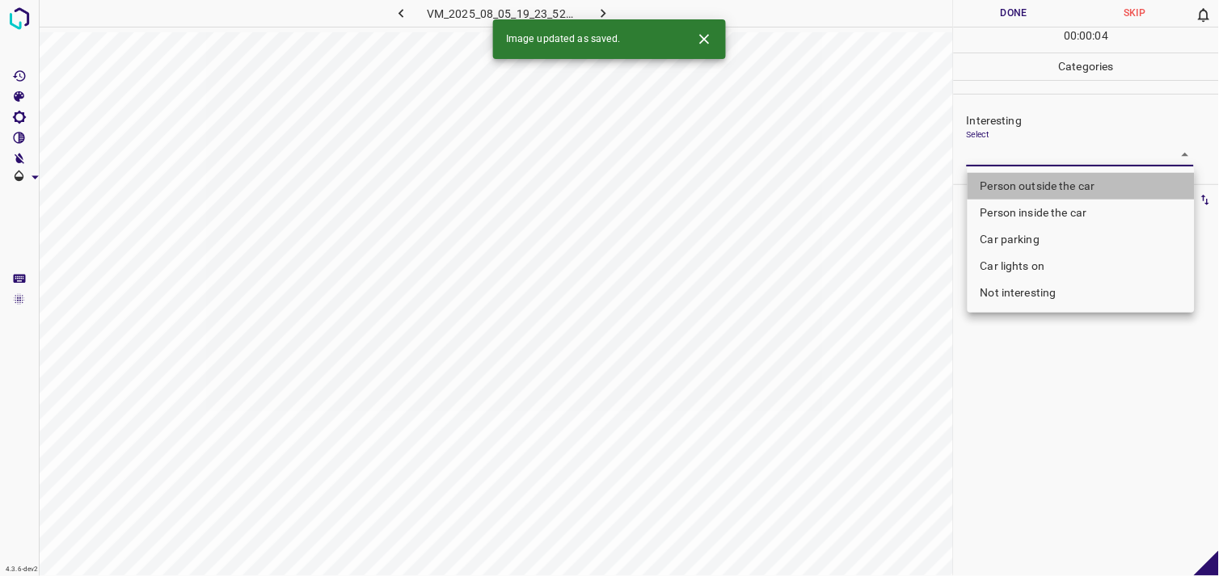
click at [1045, 181] on li "Person outside the car" at bounding box center [1081, 186] width 227 height 27
type input "Person outside the car"
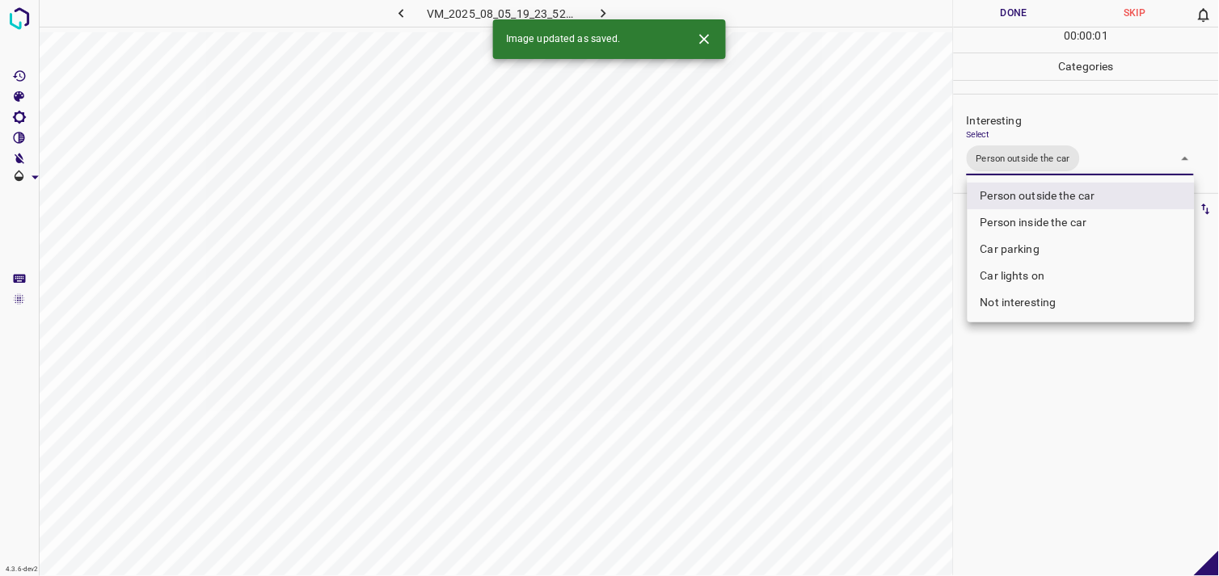
click at [1071, 382] on div at bounding box center [609, 288] width 1219 height 576
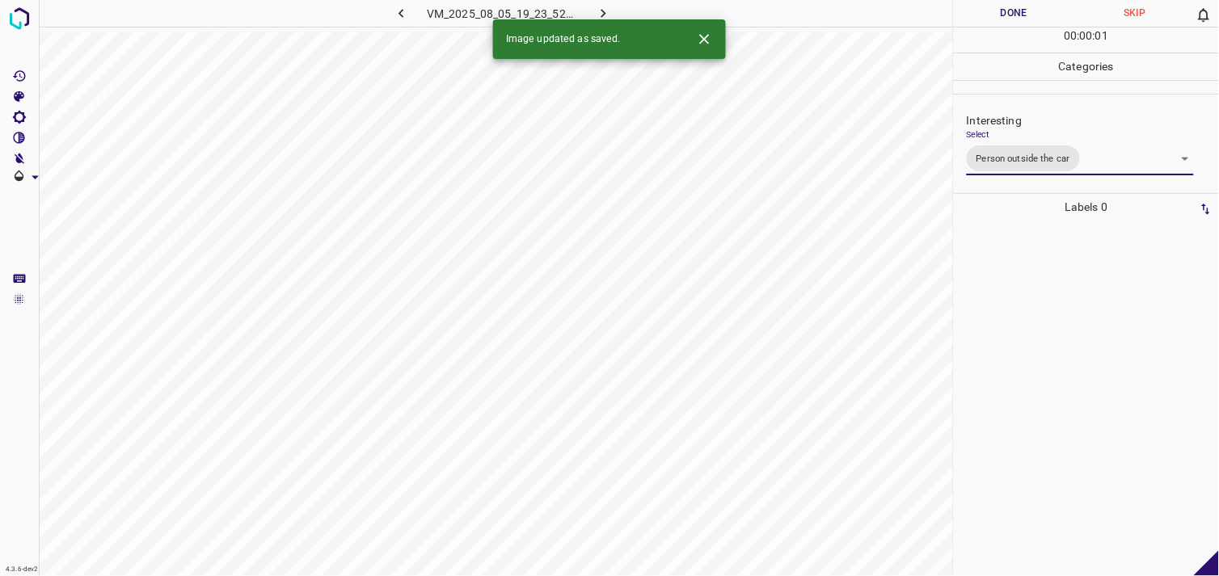
click at [1077, 358] on div at bounding box center [1086, 399] width 255 height 356
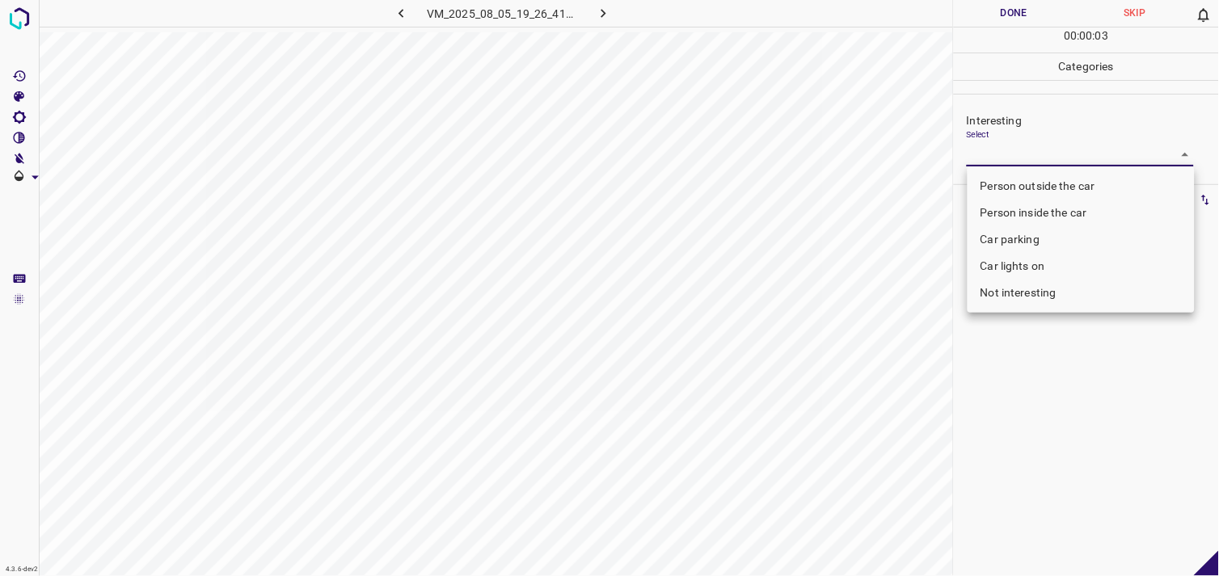
click at [1016, 154] on body "4.3.6-dev2 VM_2025_08_05_19_26_41_761_10.gif Done Skip 0 00 : 00 : 03 Categorie…" at bounding box center [609, 288] width 1219 height 576
click at [1028, 263] on li "Car lights on" at bounding box center [1081, 266] width 227 height 27
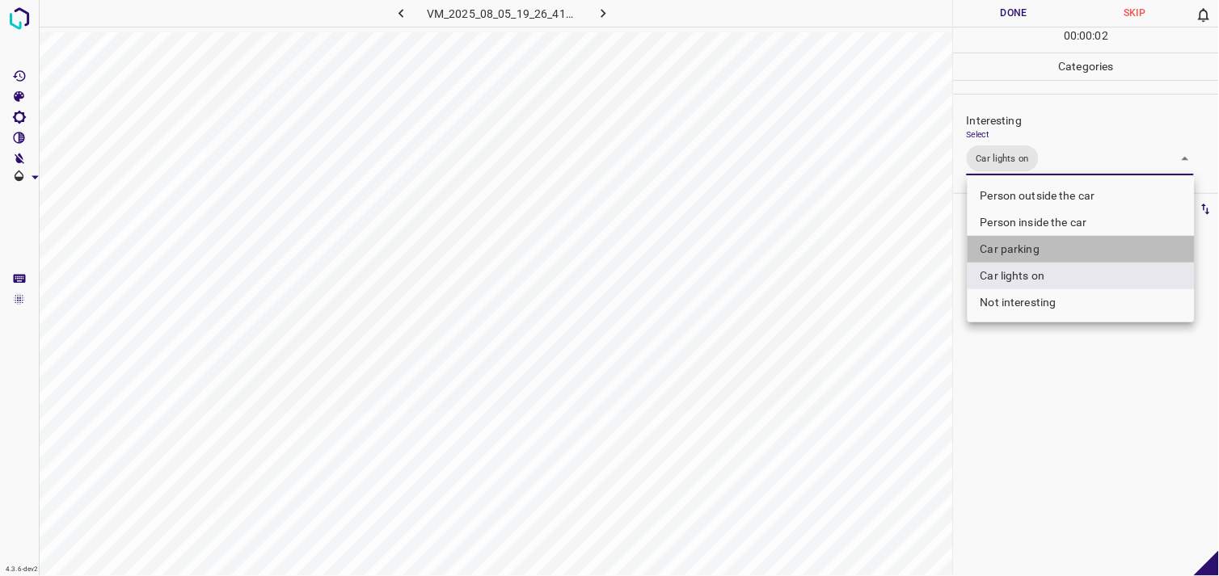
click at [1030, 241] on li "Car parking" at bounding box center [1081, 249] width 227 height 27
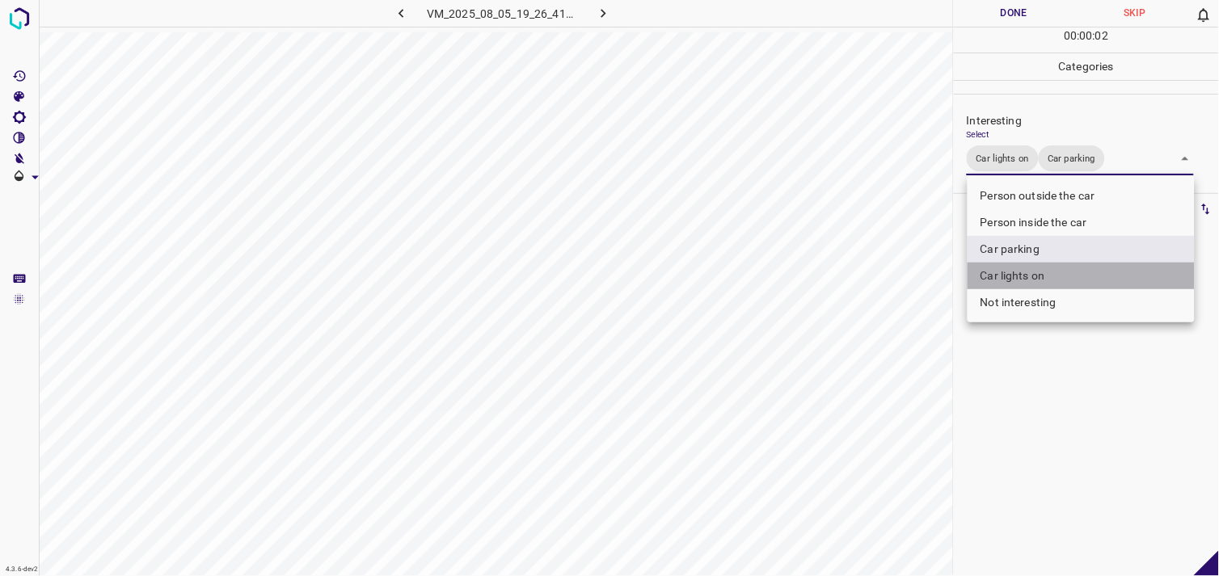
click at [1028, 278] on li "Car lights on" at bounding box center [1081, 276] width 227 height 27
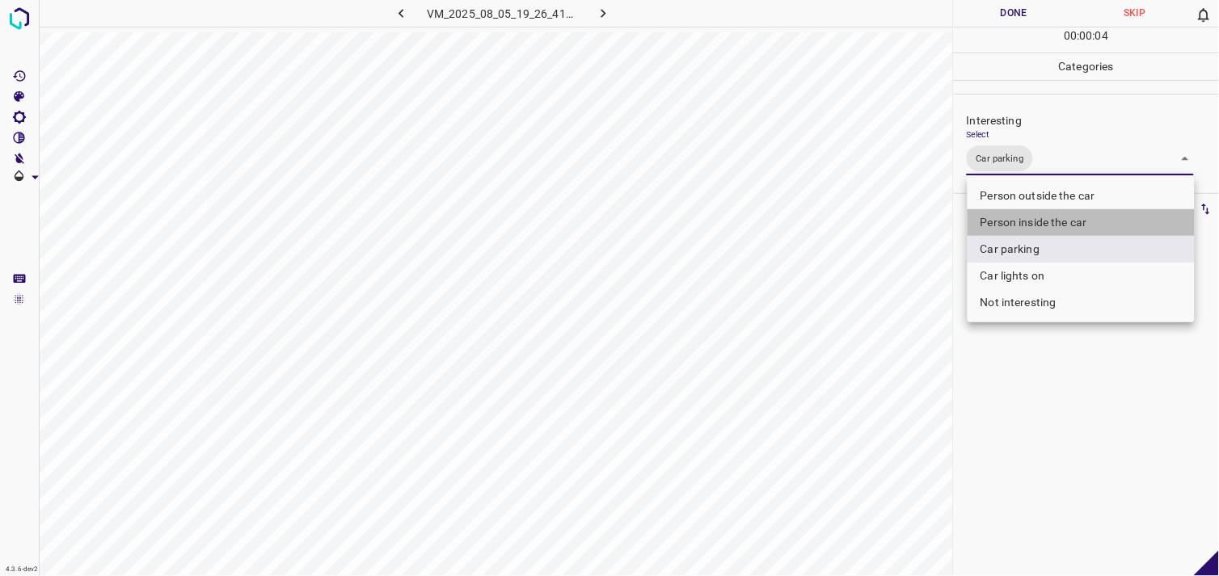
click at [1057, 219] on li "Person inside the car" at bounding box center [1081, 222] width 227 height 27
type input "Car parking,Person inside the car"
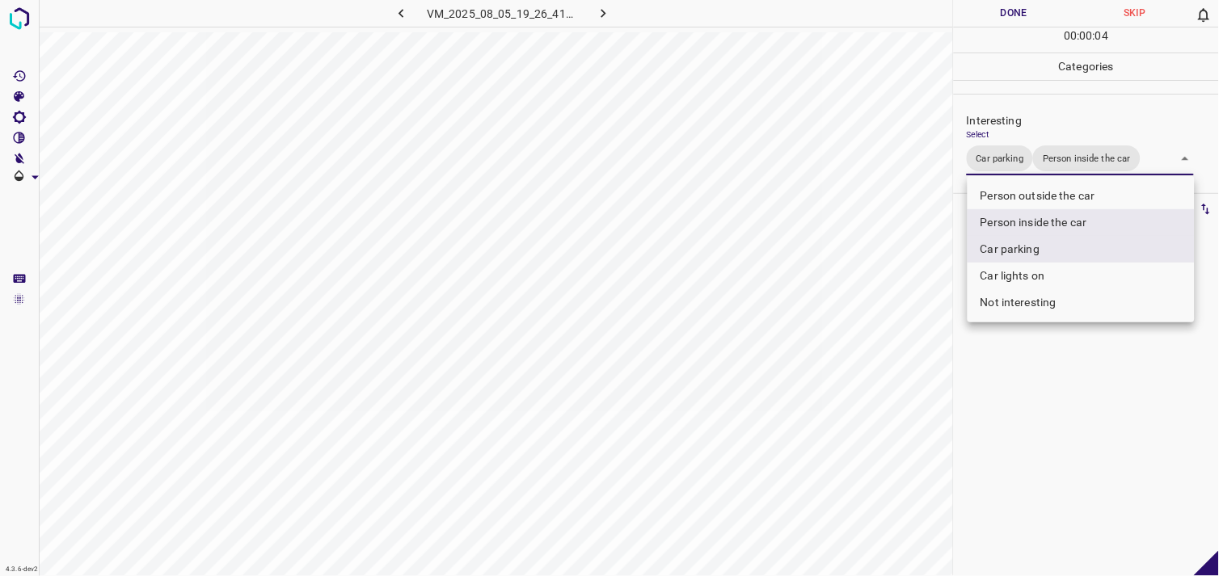
click at [1057, 383] on div at bounding box center [609, 288] width 1219 height 576
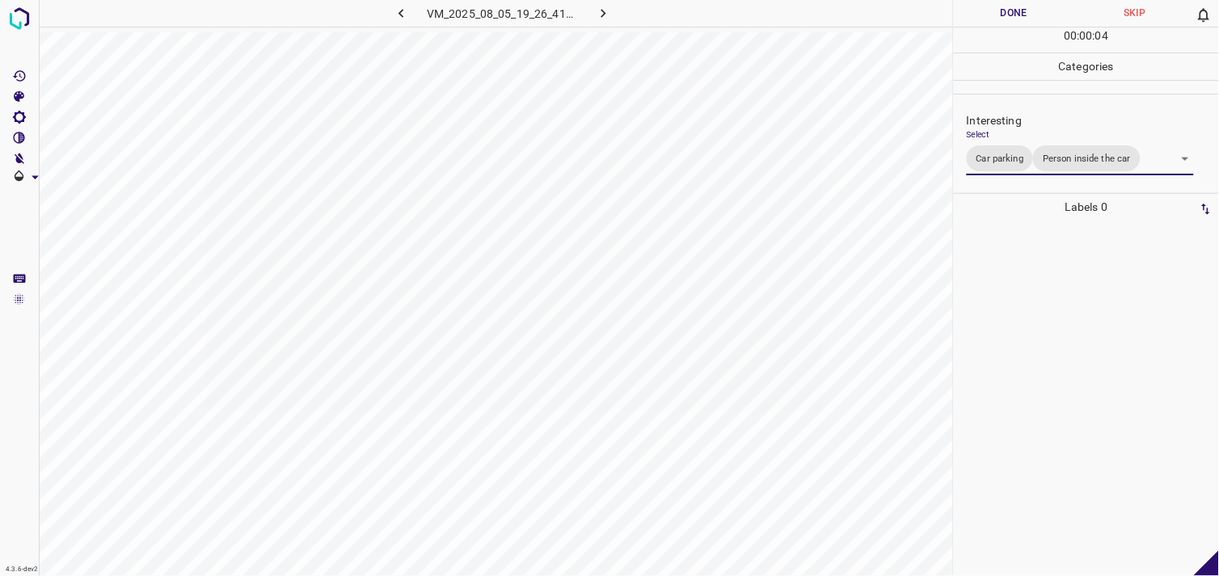
click at [1039, 340] on div at bounding box center [1086, 399] width 255 height 356
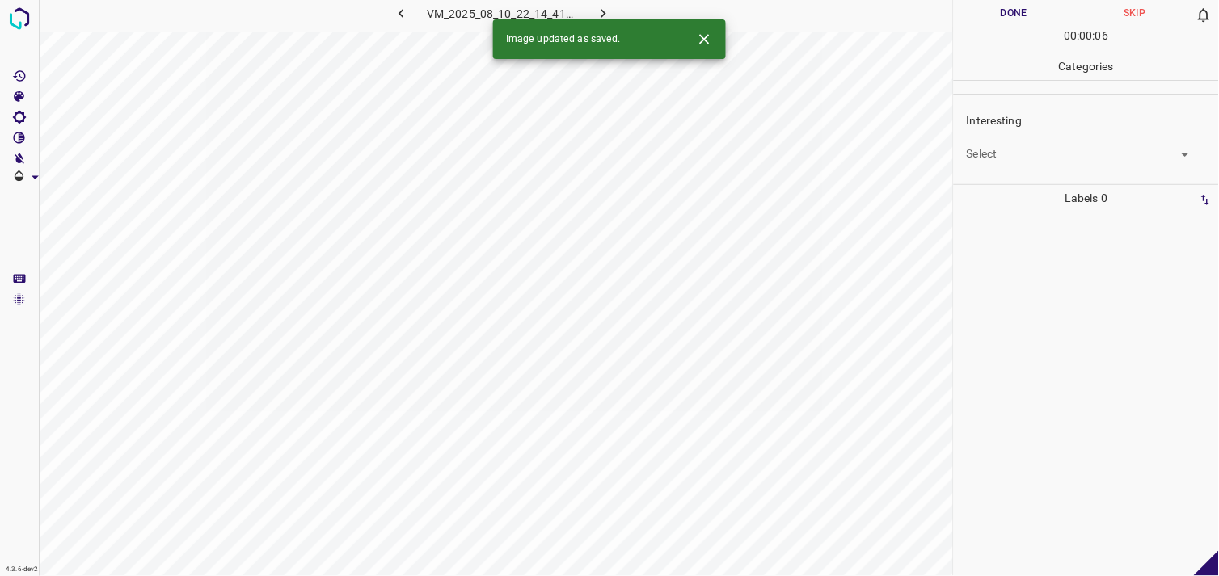
click at [1028, 165] on body "4.3.6-dev2 VM_2025_08_10_22_14_41_551_05.gif Done Skip 0 00 : 00 : 06 Categorie…" at bounding box center [609, 288] width 1219 height 576
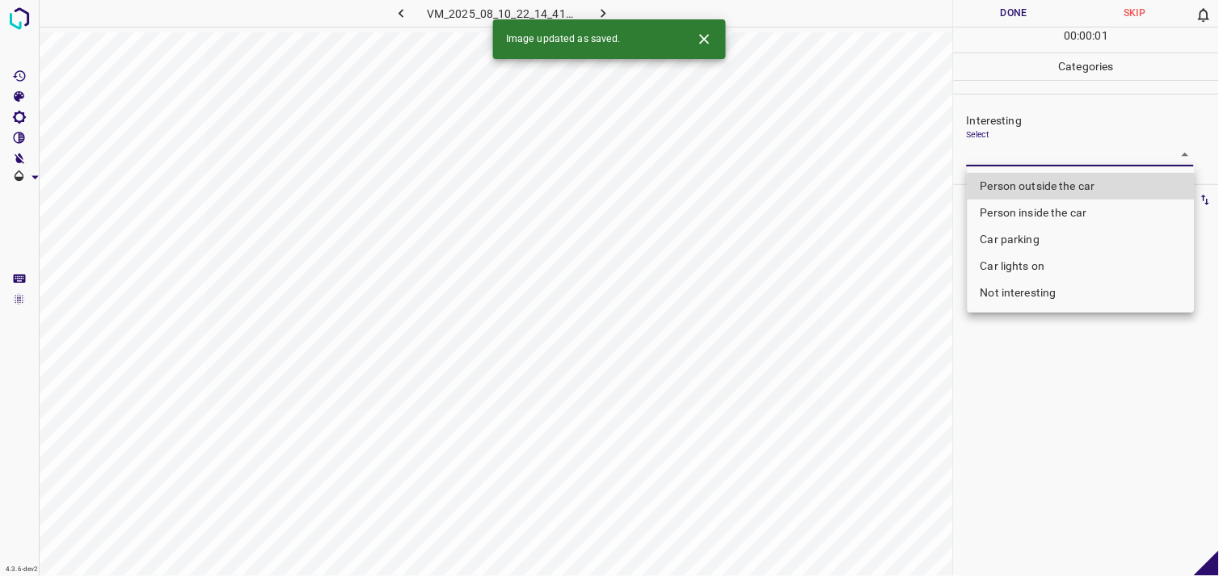
click at [1044, 187] on li "Person outside the car" at bounding box center [1081, 186] width 227 height 27
type input "Person outside the car"
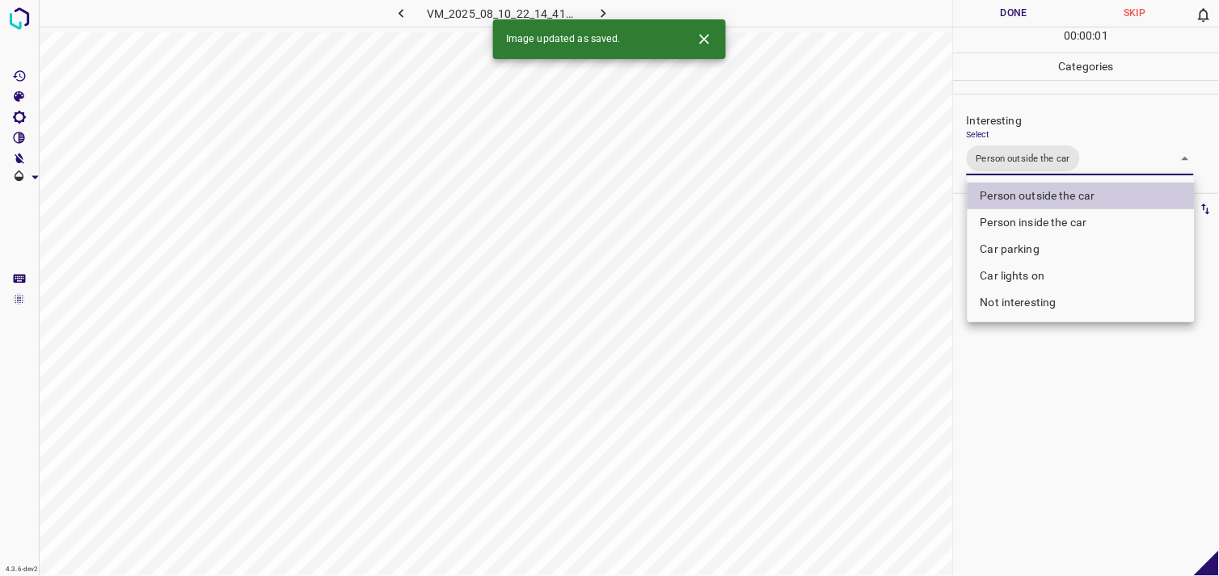
click at [1073, 445] on div at bounding box center [609, 288] width 1219 height 576
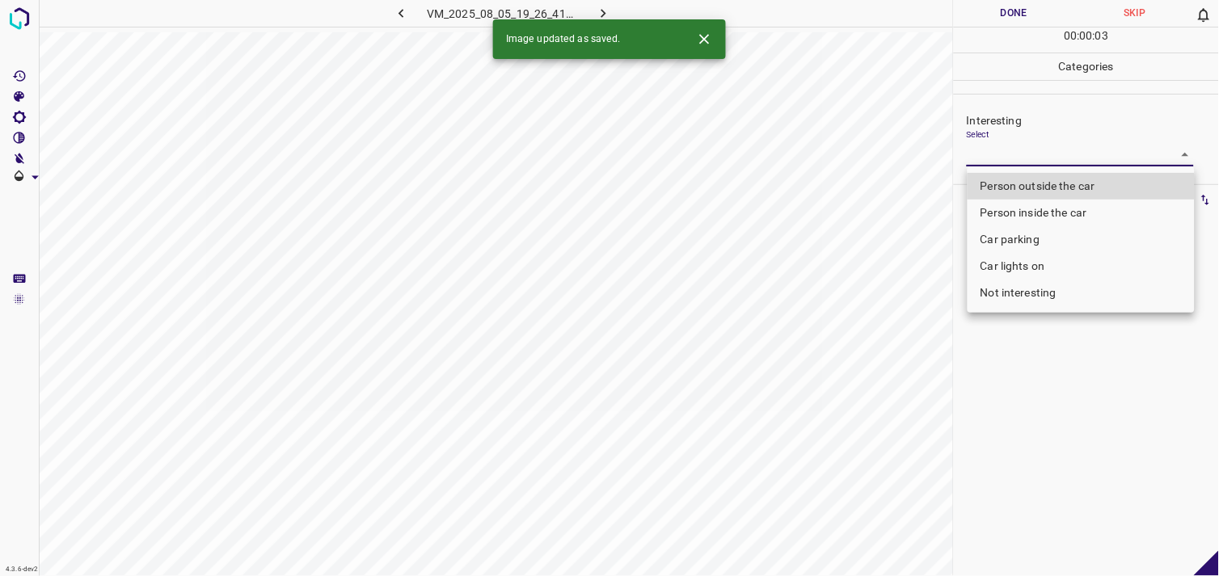
click at [1024, 152] on body "4.3.6-dev2 VM_2025_08_05_19_26_41_761_03.gif Done Skip 0 00 : 00 : 03 Categorie…" at bounding box center [609, 288] width 1219 height 576
click at [1047, 194] on li "Person outside the car" at bounding box center [1081, 186] width 227 height 27
type input "Person outside the car"
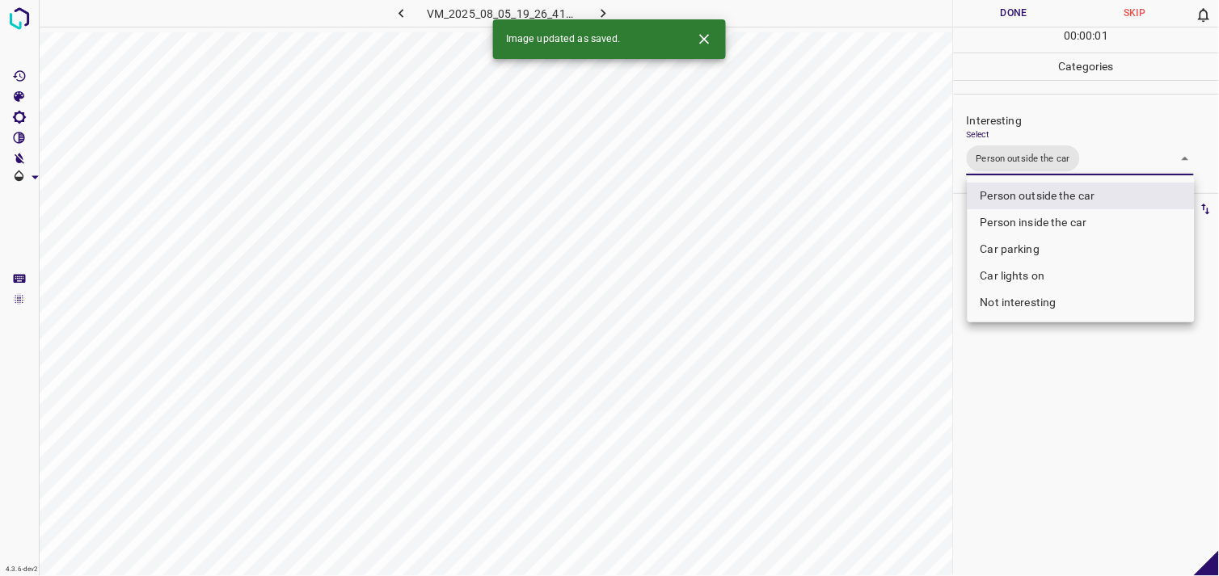
click at [1058, 397] on div at bounding box center [609, 288] width 1219 height 576
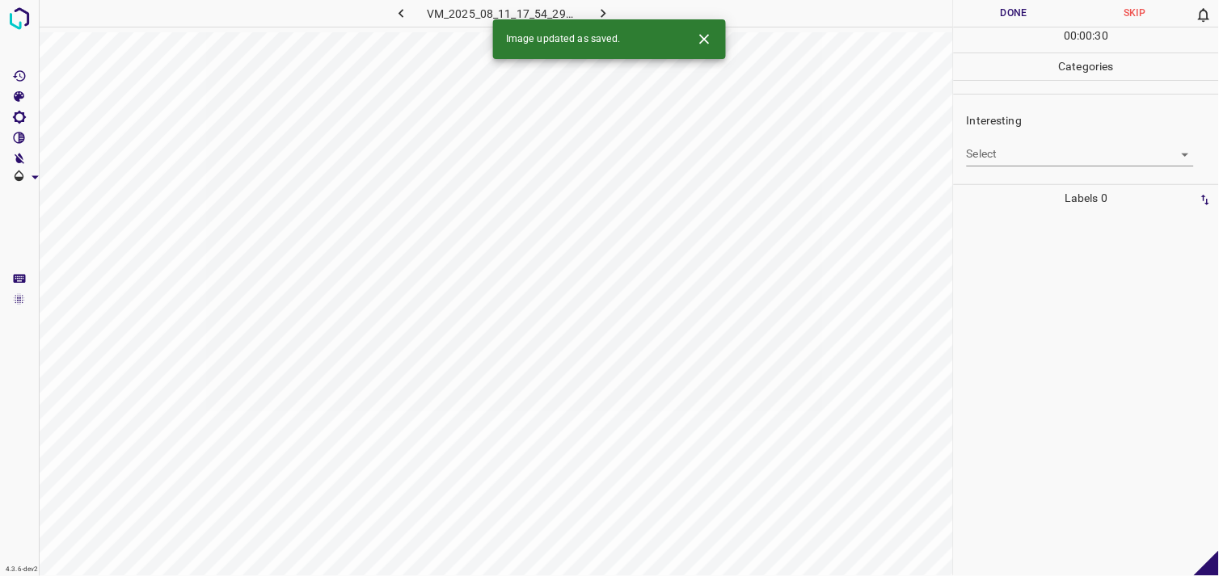
click at [1036, 168] on div "Interesting Select ​" at bounding box center [1086, 139] width 265 height 76
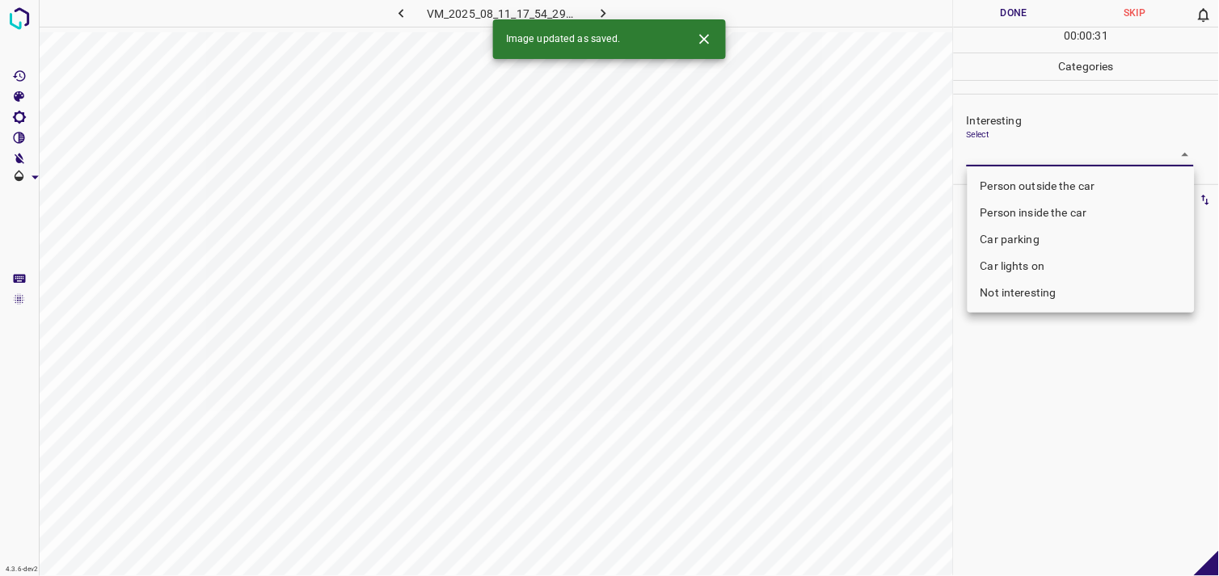
click at [1044, 155] on body "4.3.6-dev2 VM_2025_08_11_17_54_29_956_10.gif Done Skip 0 00 : 00 : 31 Categorie…" at bounding box center [609, 288] width 1219 height 576
click at [1014, 232] on li "Car parking" at bounding box center [1081, 239] width 227 height 27
type input "Car parking"
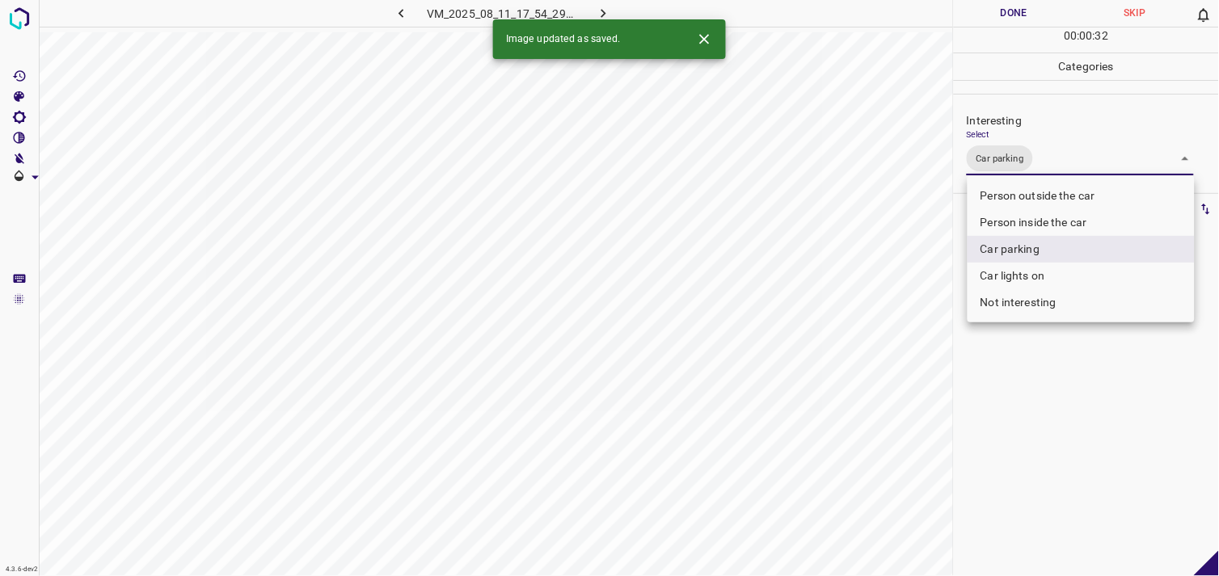
click at [1021, 439] on div at bounding box center [609, 288] width 1219 height 576
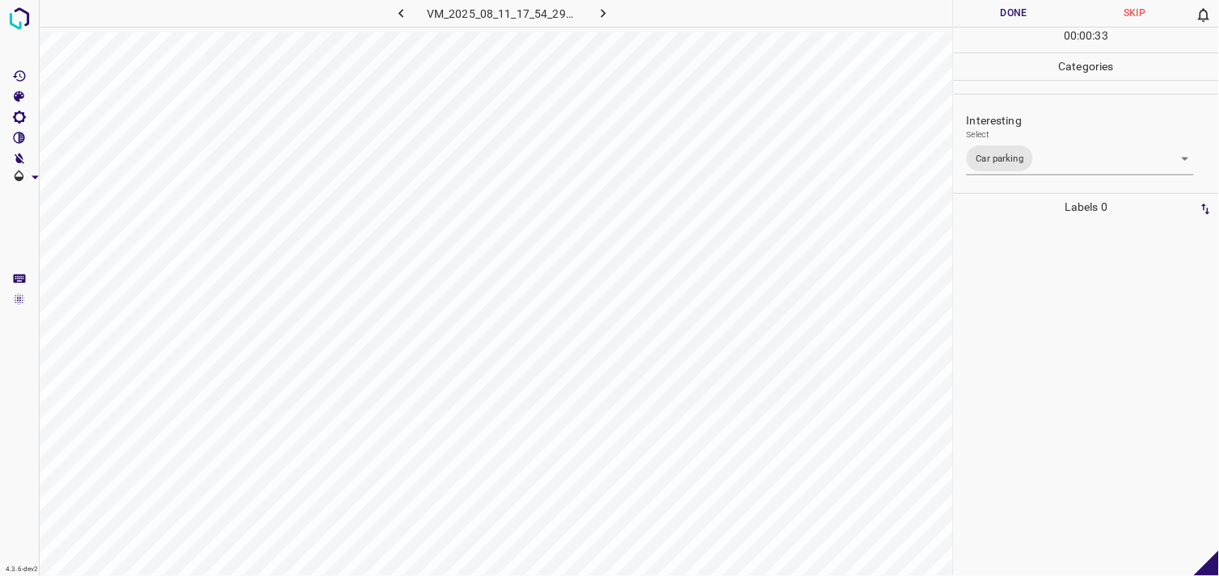
click at [1015, 424] on div at bounding box center [1086, 399] width 255 height 356
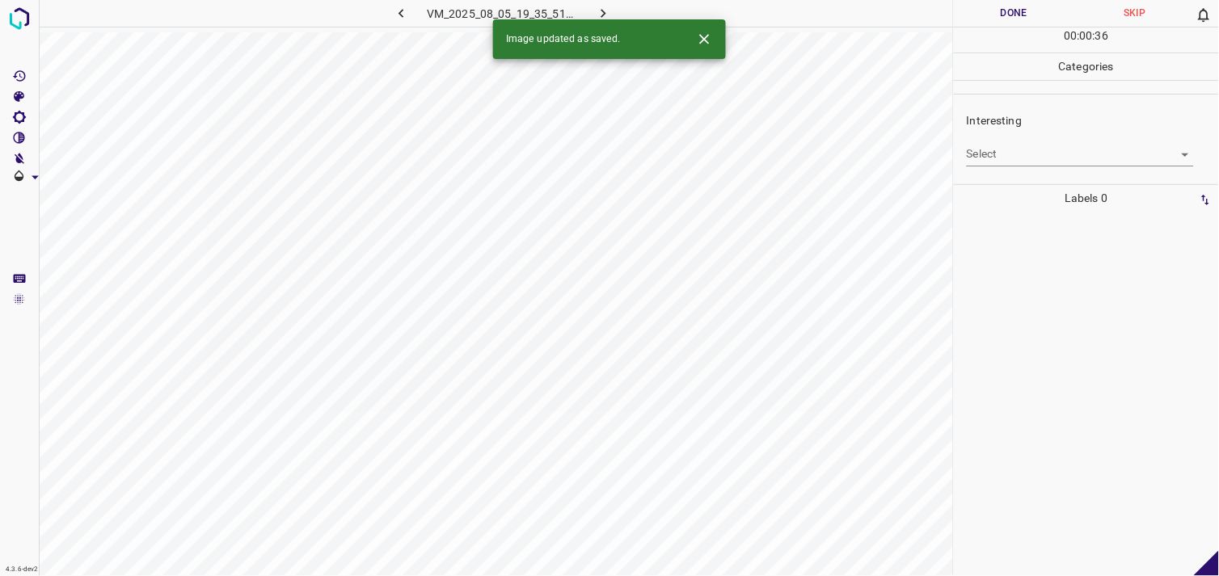
click at [1012, 154] on body "4.3.6-dev2 VM_2025_08_05_19_35_51_033_06.gif Done Skip 0 00 : 00 : 36 Categorie…" at bounding box center [609, 288] width 1219 height 576
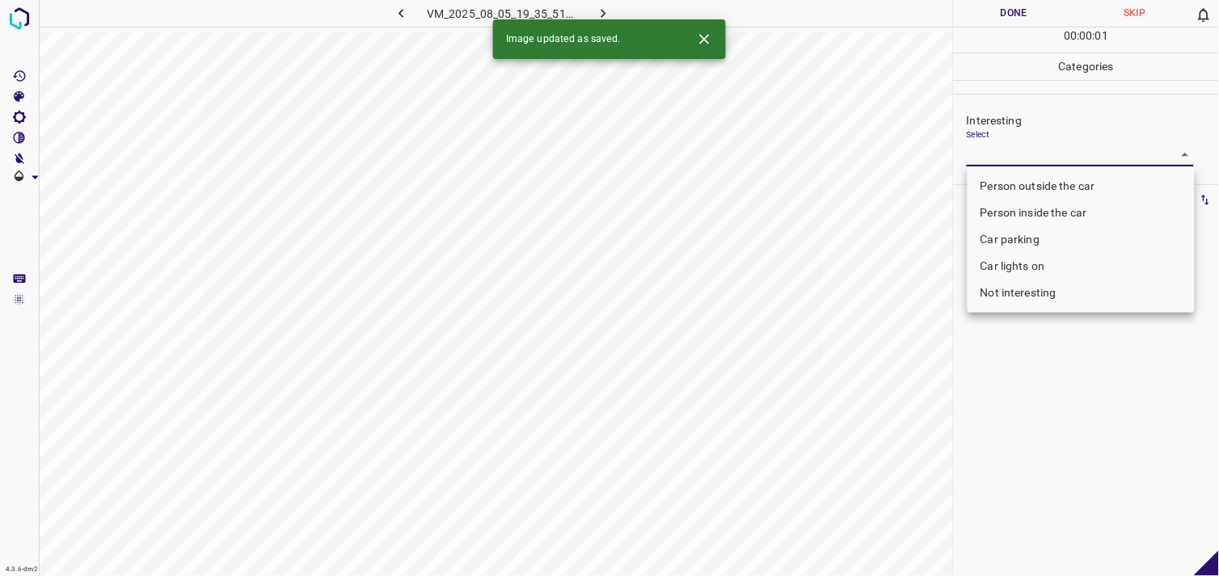
click at [1032, 184] on li "Person outside the car" at bounding box center [1081, 186] width 227 height 27
type input "Person outside the car"
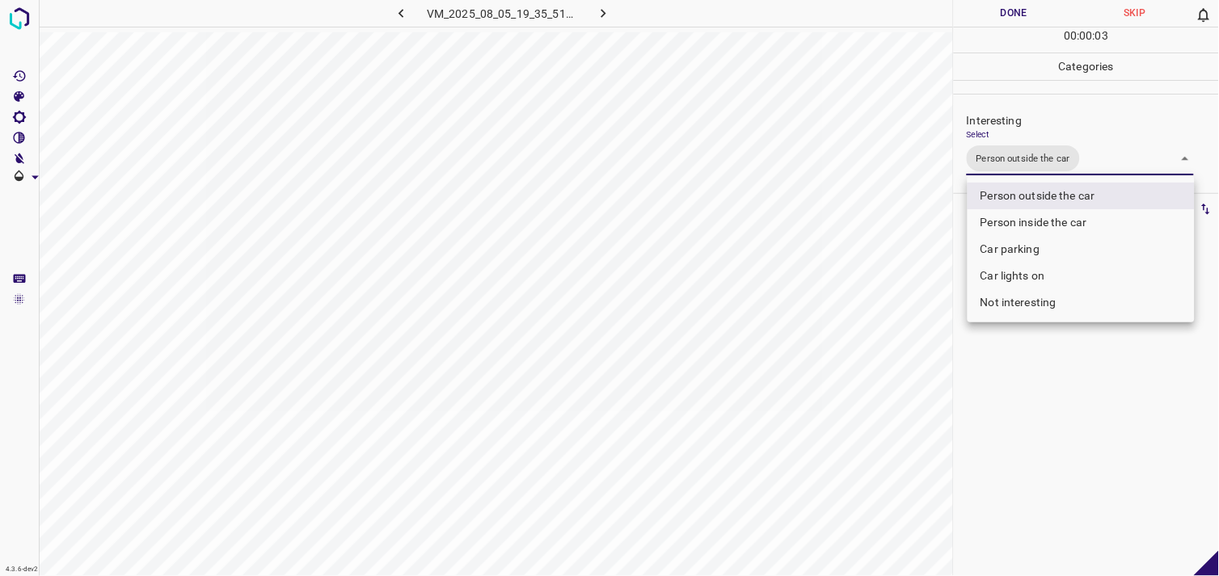
click at [1039, 400] on div at bounding box center [609, 288] width 1219 height 576
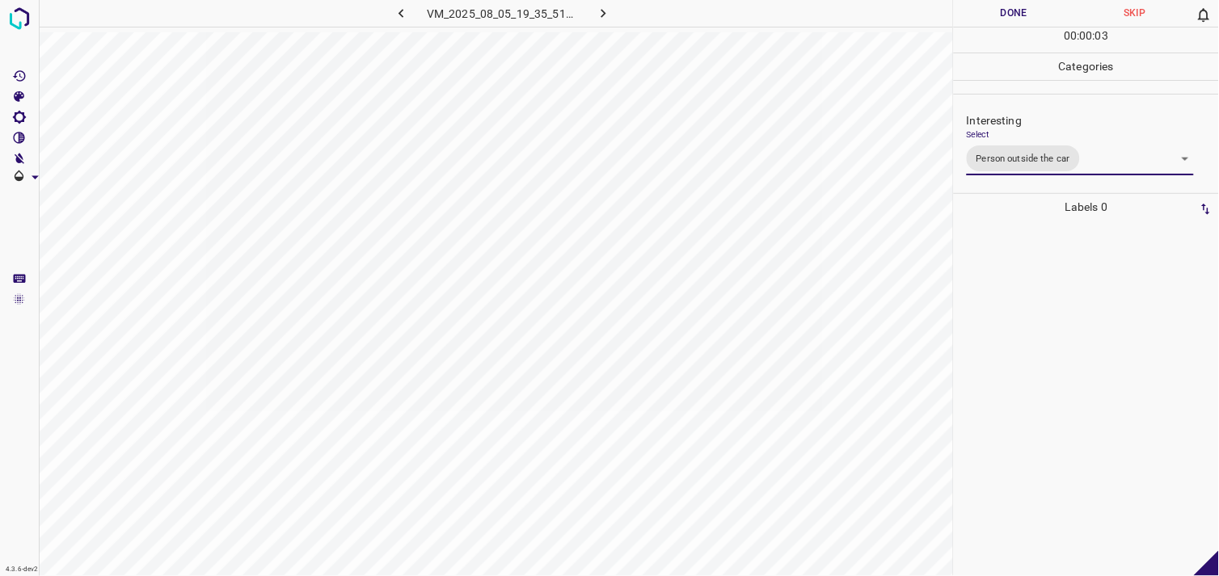
click at [1007, 346] on div at bounding box center [1086, 399] width 255 height 356
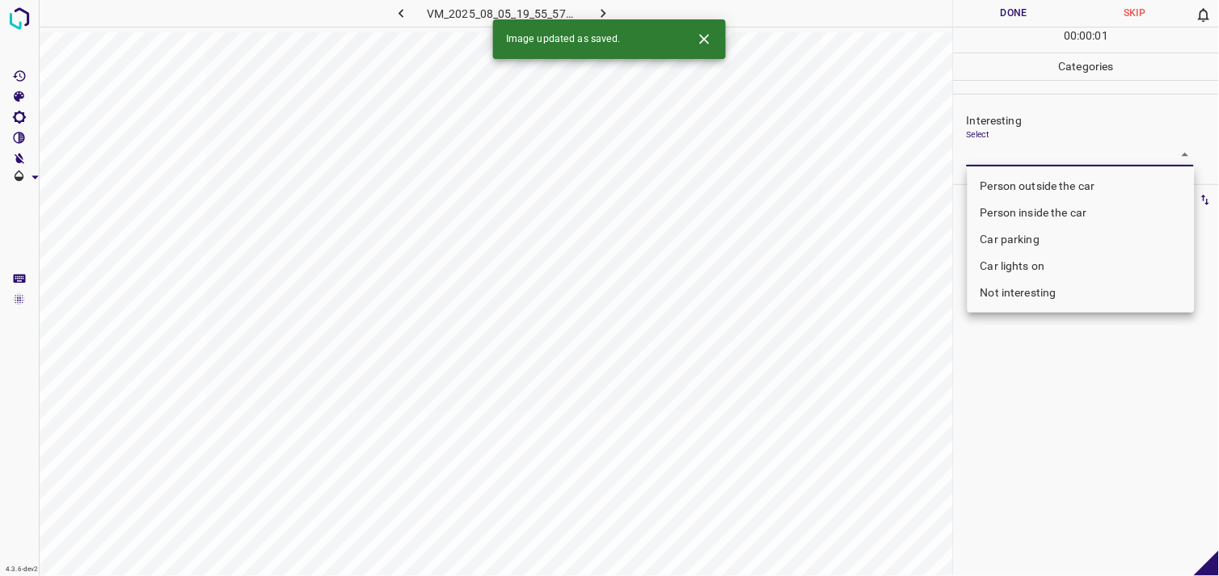
click at [1066, 149] on body "4.3.6-dev2 VM_2025_08_05_19_55_57_182_02.gif Done Skip 0 00 : 00 : 01 Categorie…" at bounding box center [609, 288] width 1219 height 576
click at [1048, 243] on li "Car parking" at bounding box center [1081, 239] width 227 height 27
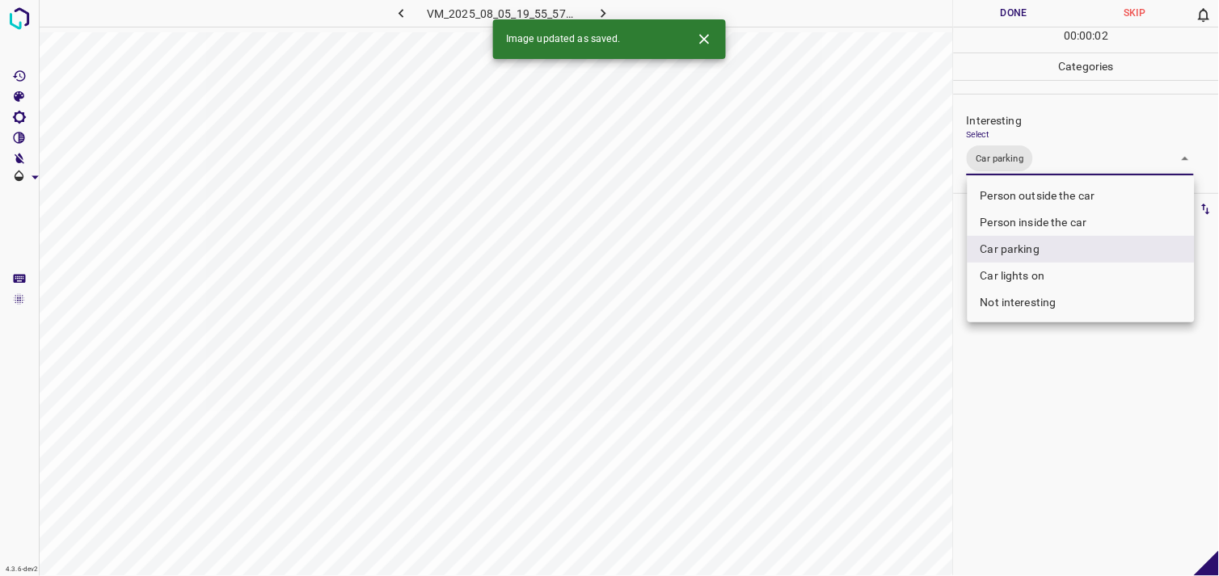
click at [1047, 223] on li "Person inside the car" at bounding box center [1081, 222] width 227 height 27
type input "Car parking,Person inside the car"
click at [1037, 458] on div at bounding box center [609, 288] width 1219 height 576
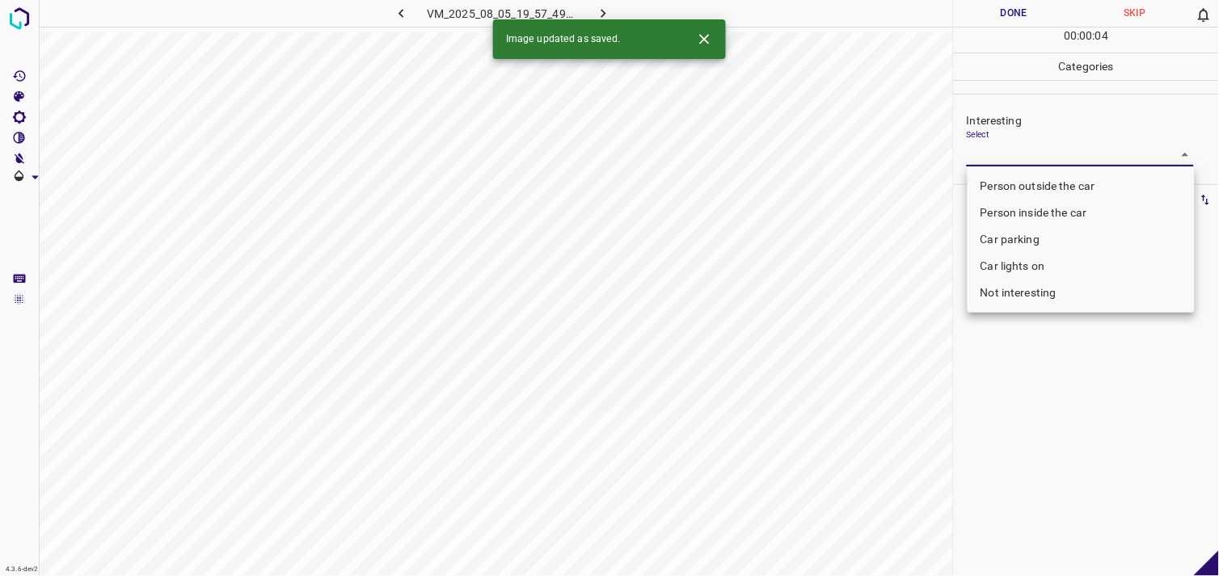
click at [1020, 152] on body "4.3.6-dev2 VM_2025_08_05_19_57_49_757_03.gif Done Skip 0 00 : 00 : 04 Categorie…" at bounding box center [609, 288] width 1219 height 576
click at [1062, 295] on li "Not interesting" at bounding box center [1081, 293] width 227 height 27
type input "Not interesting"
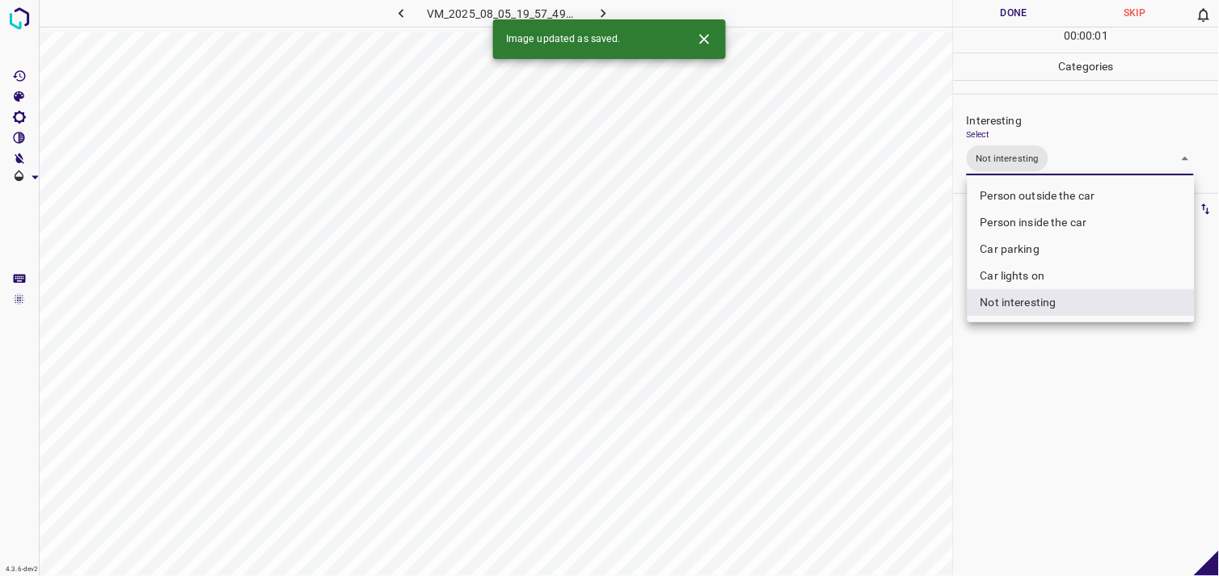
click at [1061, 338] on div at bounding box center [609, 288] width 1219 height 576
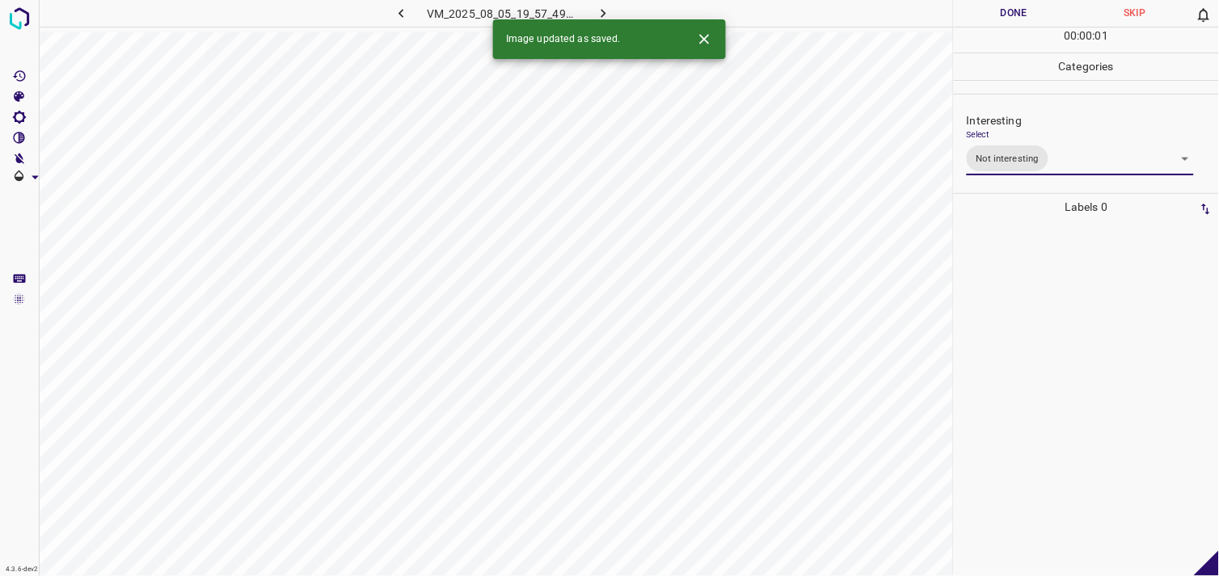
click at [1045, 310] on div at bounding box center [1086, 399] width 255 height 356
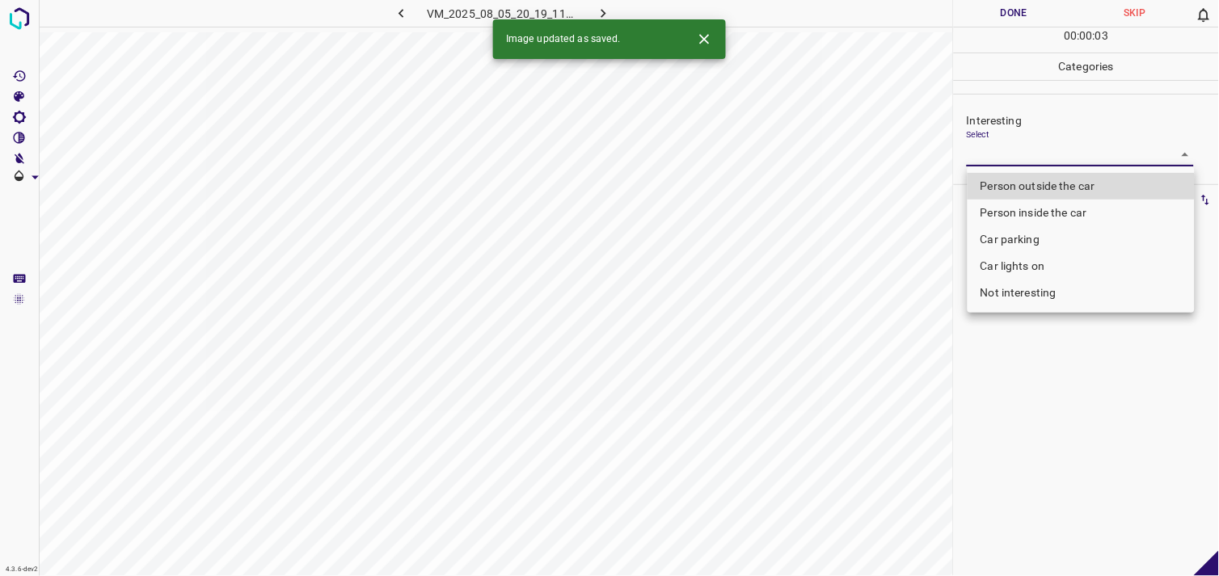
click at [1017, 152] on body "4.3.6-dev2 VM_2025_08_05_20_19_11_956_04.gif Done Skip 0 00 : 00 : 03 Categorie…" at bounding box center [609, 288] width 1219 height 576
click at [1036, 308] on ul "Person outside the car Person inside the car Car parking Car lights on Not inte…" at bounding box center [1081, 240] width 227 height 146
click at [1036, 297] on li "Not interesting" at bounding box center [1081, 293] width 227 height 27
type input "Not interesting"
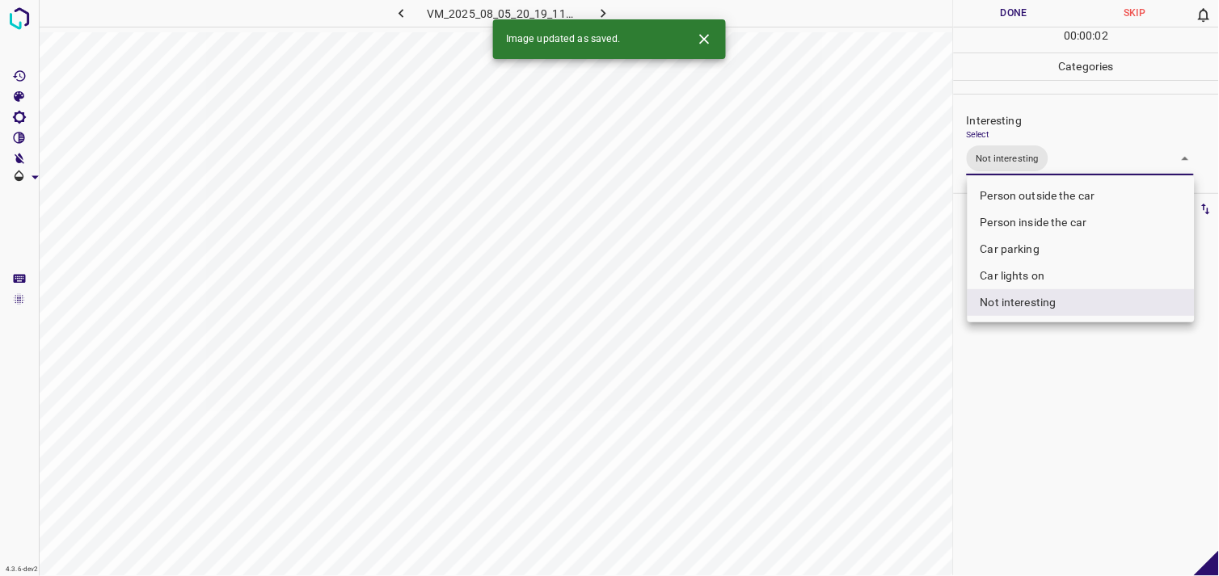
drag, startPoint x: 1053, startPoint y: 386, endPoint x: 1056, endPoint y: 297, distance: 89.0
click at [1054, 382] on div at bounding box center [609, 288] width 1219 height 576
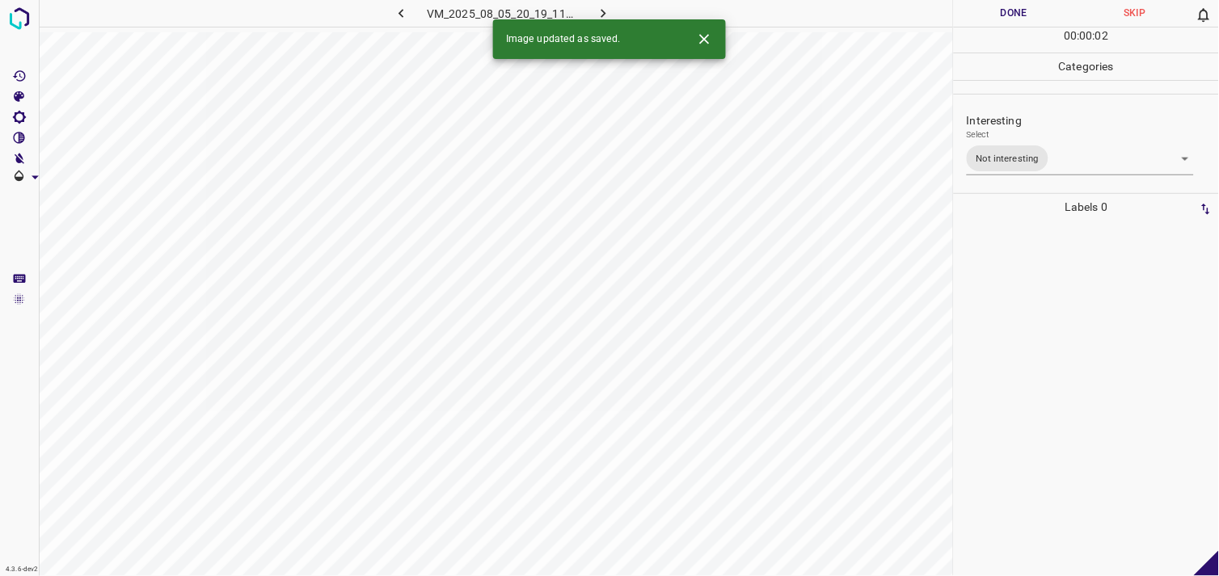
click at [1053, 292] on div at bounding box center [1086, 399] width 255 height 356
click at [990, 159] on body "4.3.6-dev2 VM_2025_08_10_20_20_48_701_00.gif Done Skip 0 00 : 00 : 01 Categorie…" at bounding box center [609, 288] width 1219 height 576
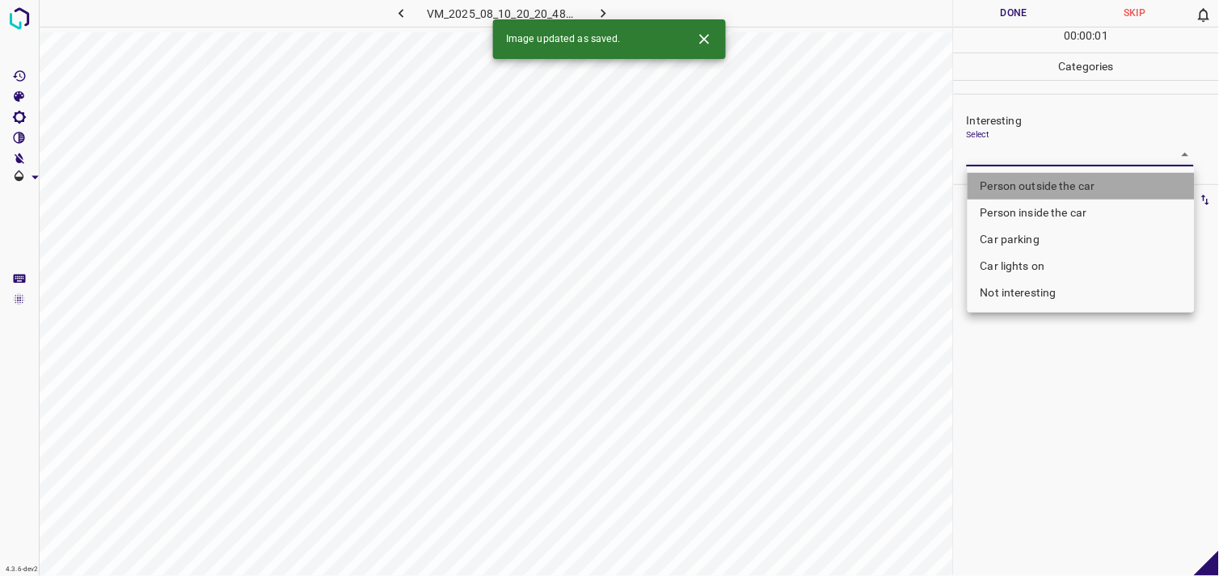
click at [1017, 178] on li "Person outside the car" at bounding box center [1081, 186] width 227 height 27
type input "Person outside the car"
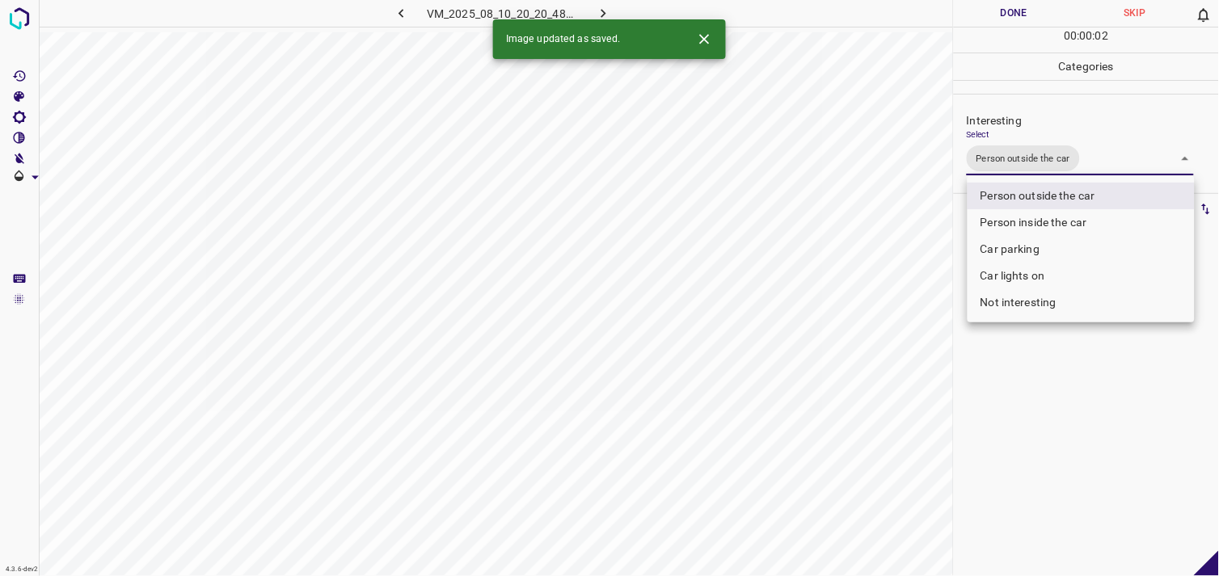
drag, startPoint x: 1070, startPoint y: 360, endPoint x: 1069, endPoint y: 351, distance: 9.0
click at [1073, 356] on div at bounding box center [609, 288] width 1219 height 576
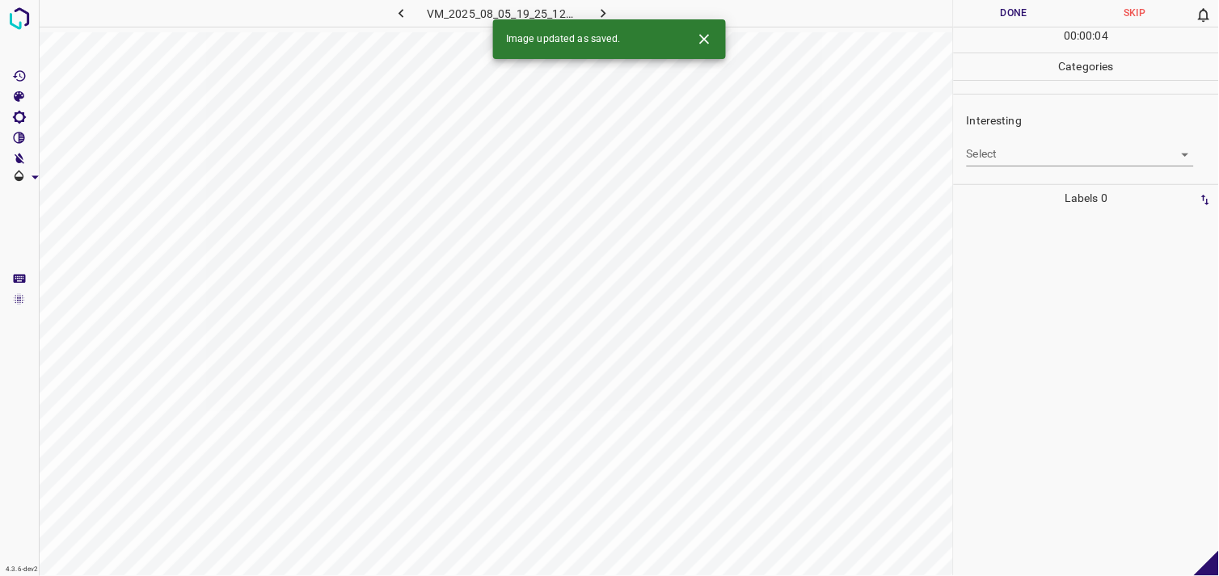
click at [996, 156] on body "4.3.6-dev2 VM_2025_08_05_19_25_12_959_02.gif Done Skip 0 00 : 00 : 04 Categorie…" at bounding box center [609, 288] width 1219 height 576
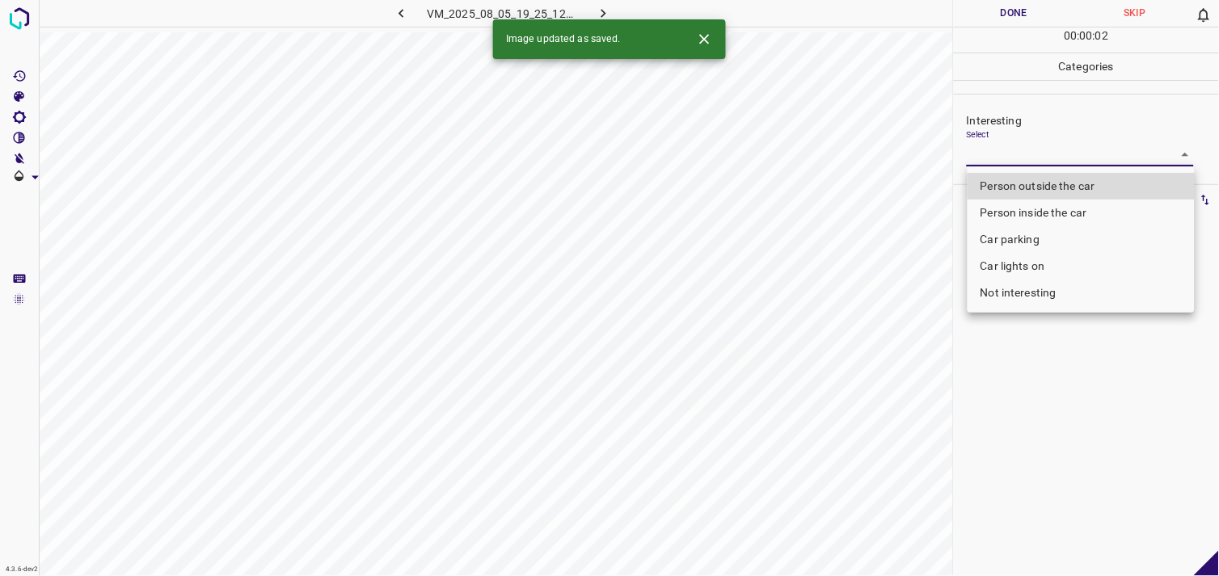
click at [1012, 230] on li "Car parking" at bounding box center [1081, 239] width 227 height 27
type input "Car parking"
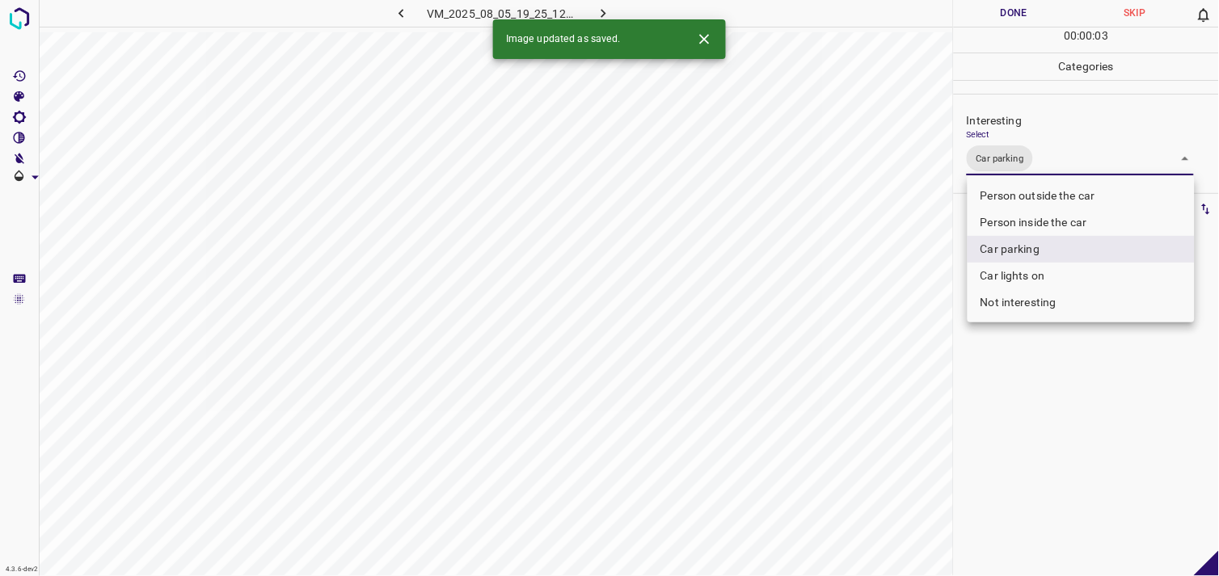
click at [997, 411] on div at bounding box center [609, 288] width 1219 height 576
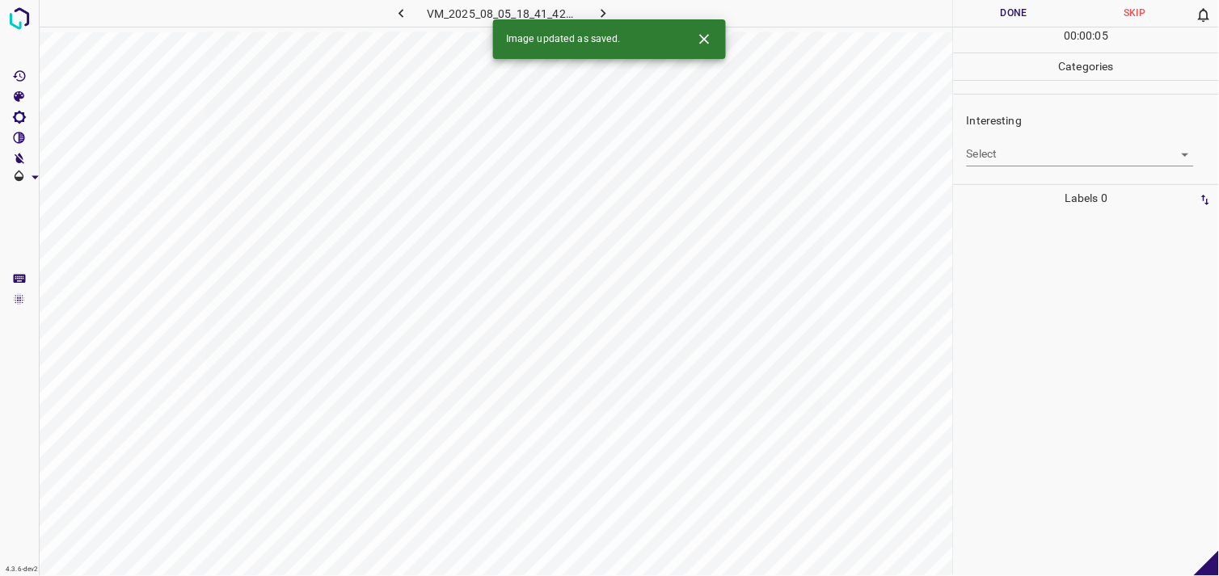
click at [1030, 148] on body "4.3.6-dev2 VM_2025_08_05_18_41_42_588_04.gif Done Skip 0 00 : 00 : 05 Categorie…" at bounding box center [609, 288] width 1219 height 576
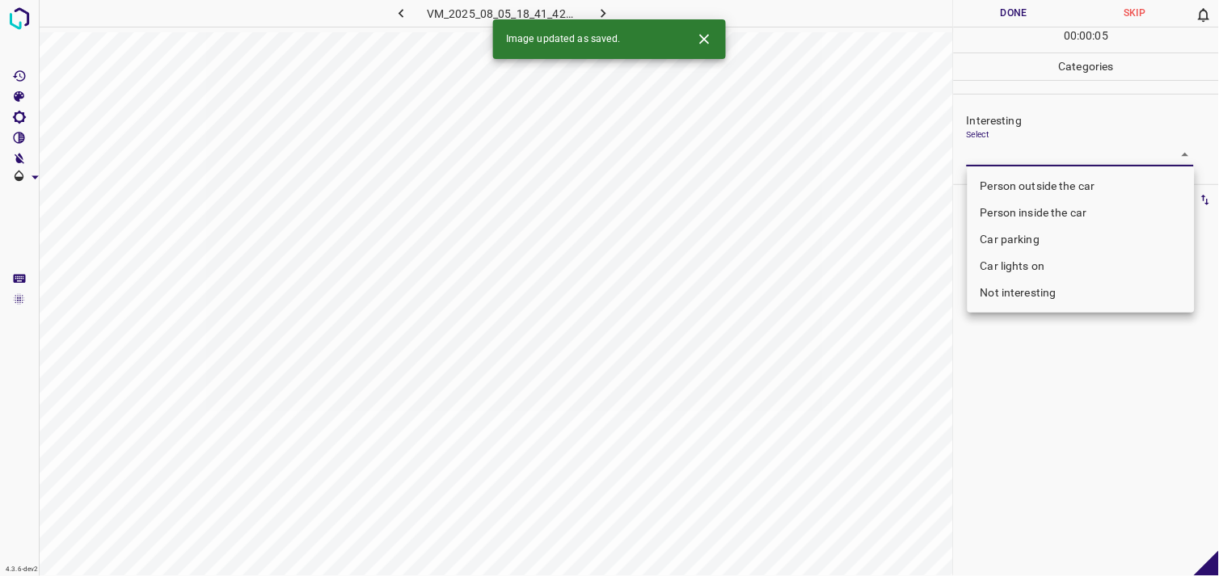
click at [1051, 190] on li "Person outside the car" at bounding box center [1081, 186] width 227 height 27
type input "Person outside the car"
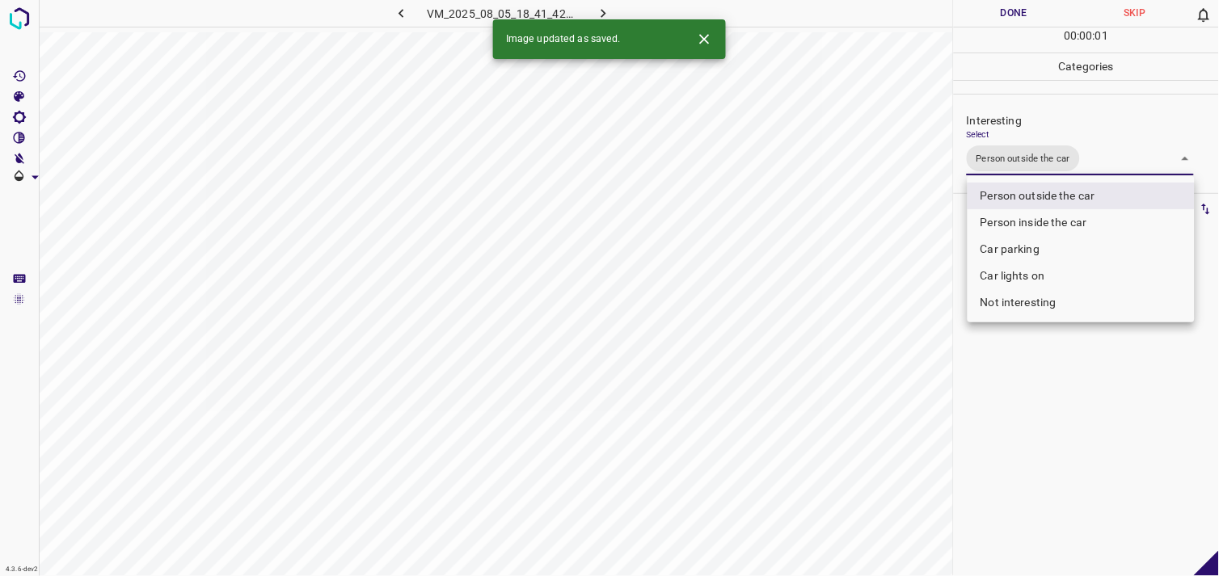
click at [1035, 359] on div at bounding box center [609, 288] width 1219 height 576
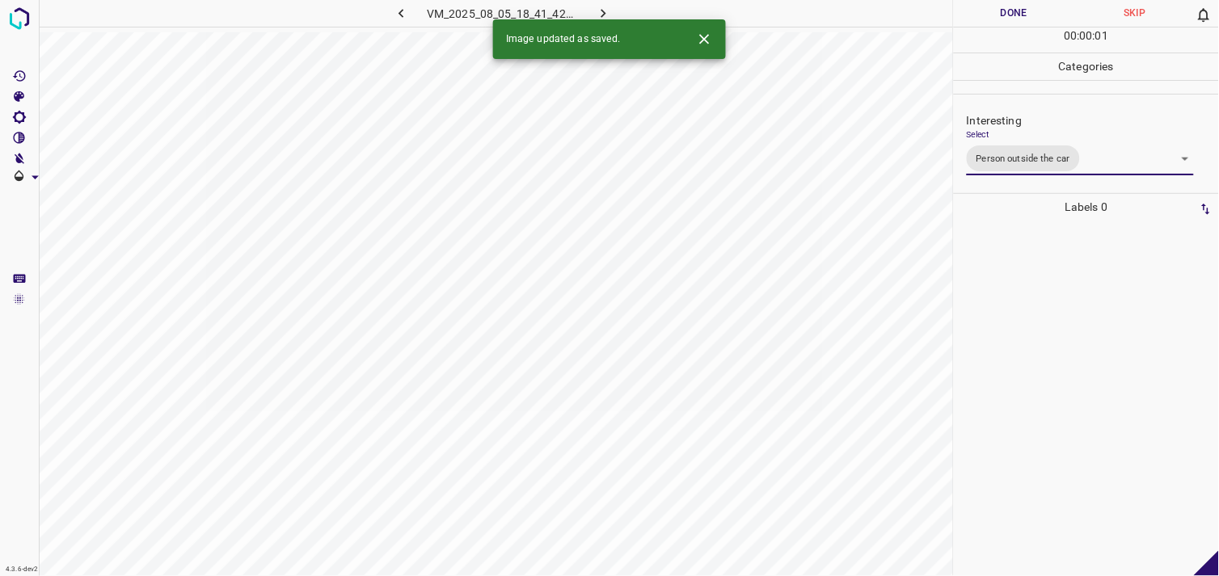
click at [1051, 352] on div at bounding box center [1086, 399] width 255 height 356
click at [1012, 150] on body "4.3.6-dev2 VM_2025_08_10_20_22_13_547_01.gif Done Skip 0 00 : 00 : 03 Categorie…" at bounding box center [609, 288] width 1219 height 576
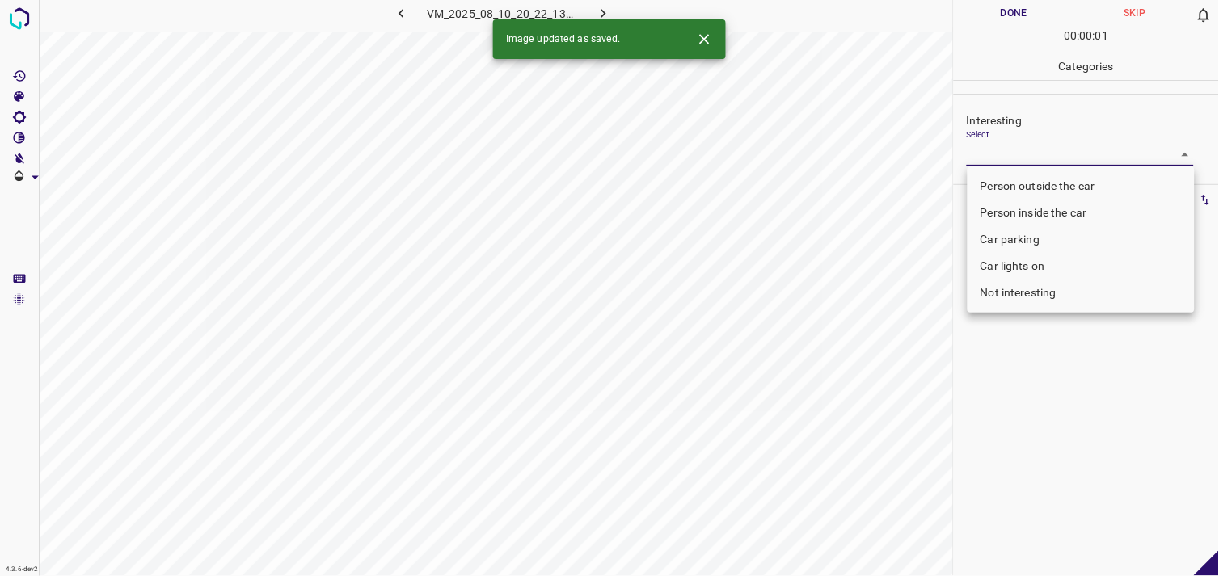
click at [1047, 179] on li "Person outside the car" at bounding box center [1081, 186] width 227 height 27
type input "Person outside the car"
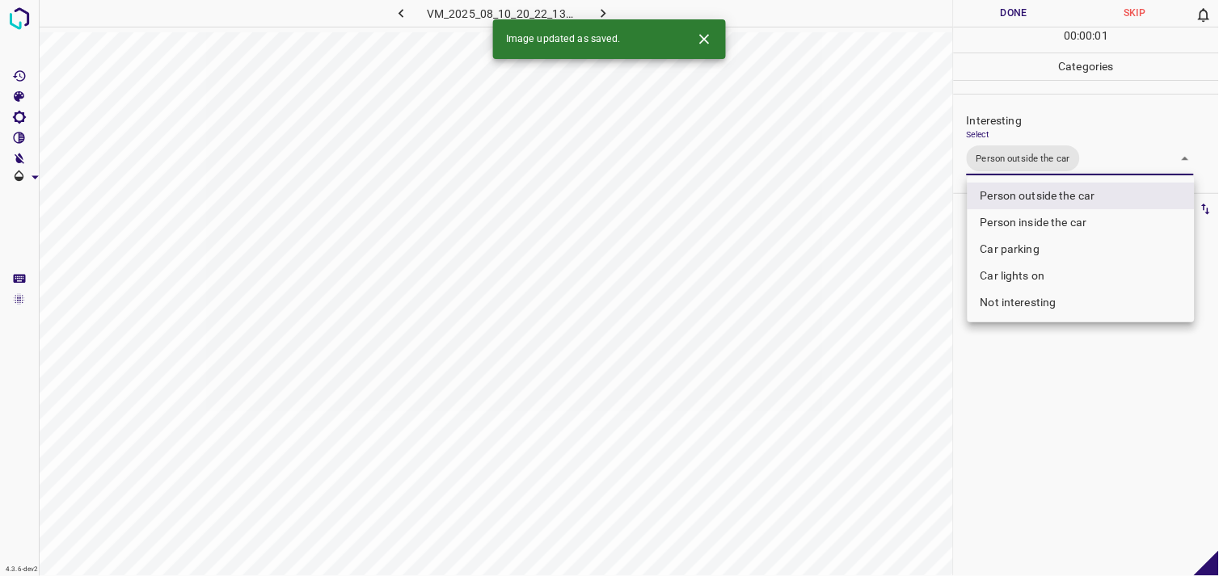
click at [1056, 388] on div at bounding box center [609, 288] width 1219 height 576
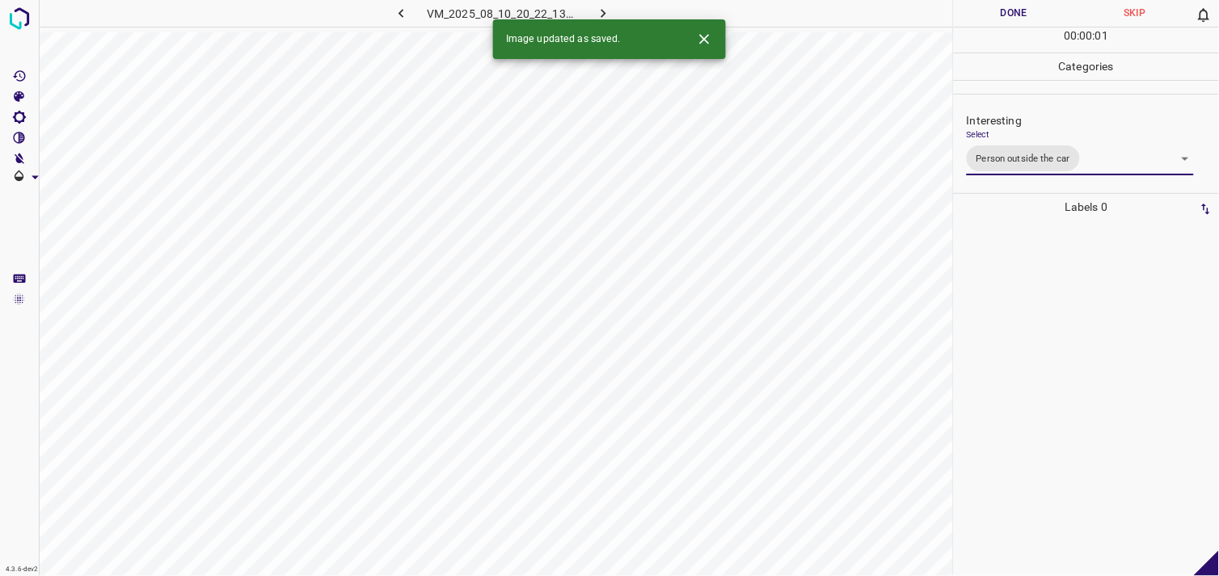
click at [1035, 330] on div at bounding box center [1086, 399] width 255 height 356
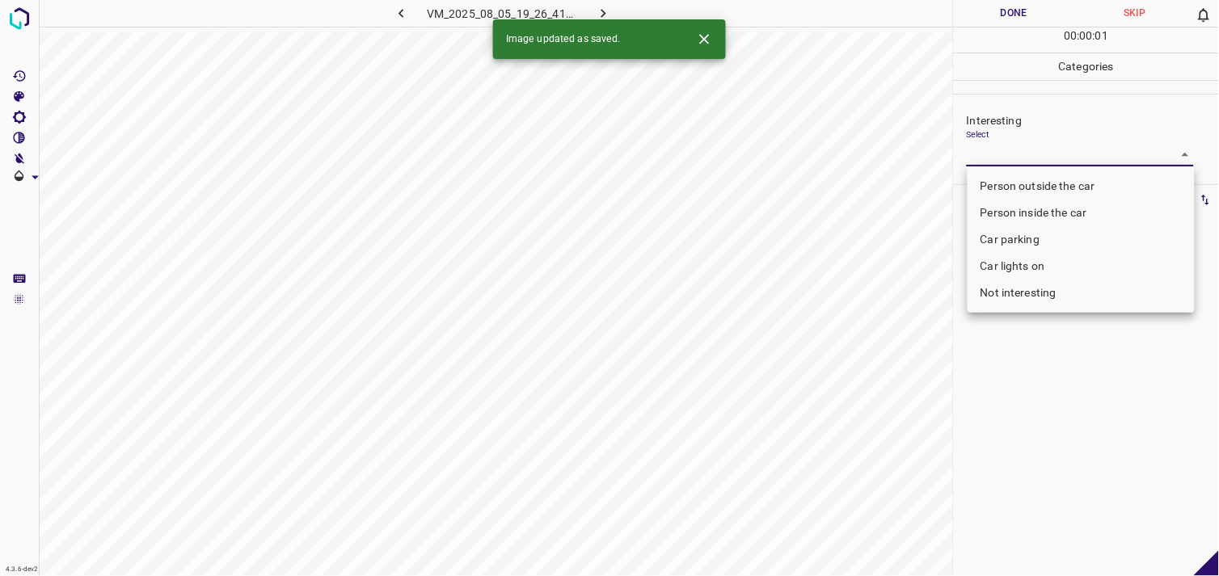
click at [1040, 155] on body "4.3.6-dev2 VM_2025_08_05_19_26_41_761_07.gif Done Skip 0 00 : 00 : 01 Categorie…" at bounding box center [609, 288] width 1219 height 576
click at [1047, 205] on li "Person inside the car" at bounding box center [1081, 213] width 227 height 27
type input "Person inside the car"
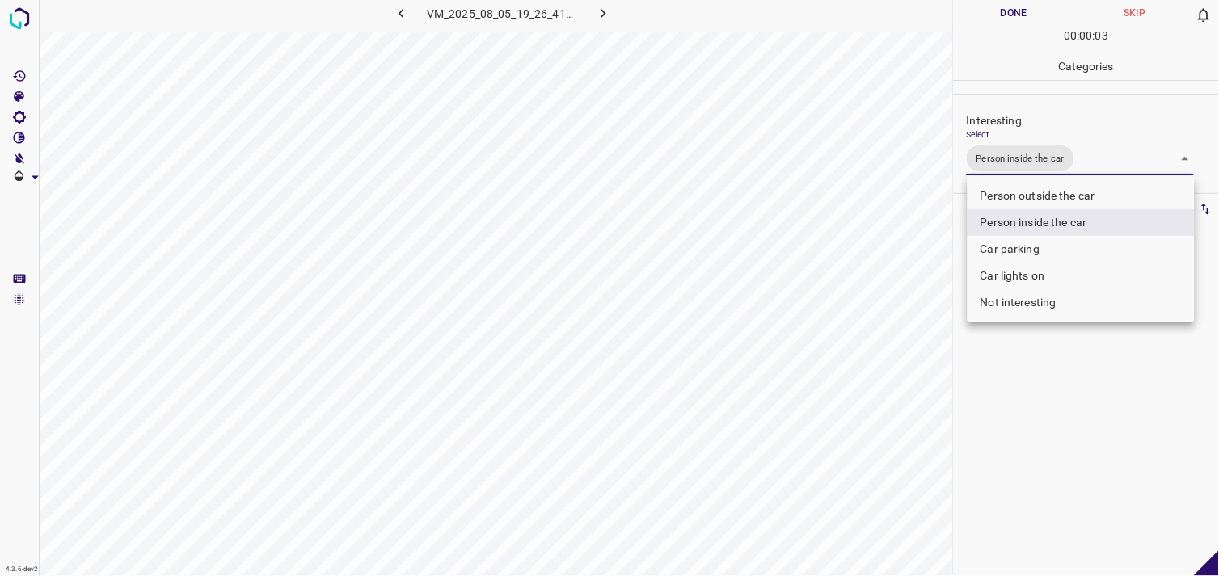
click at [1024, 397] on div at bounding box center [609, 288] width 1219 height 576
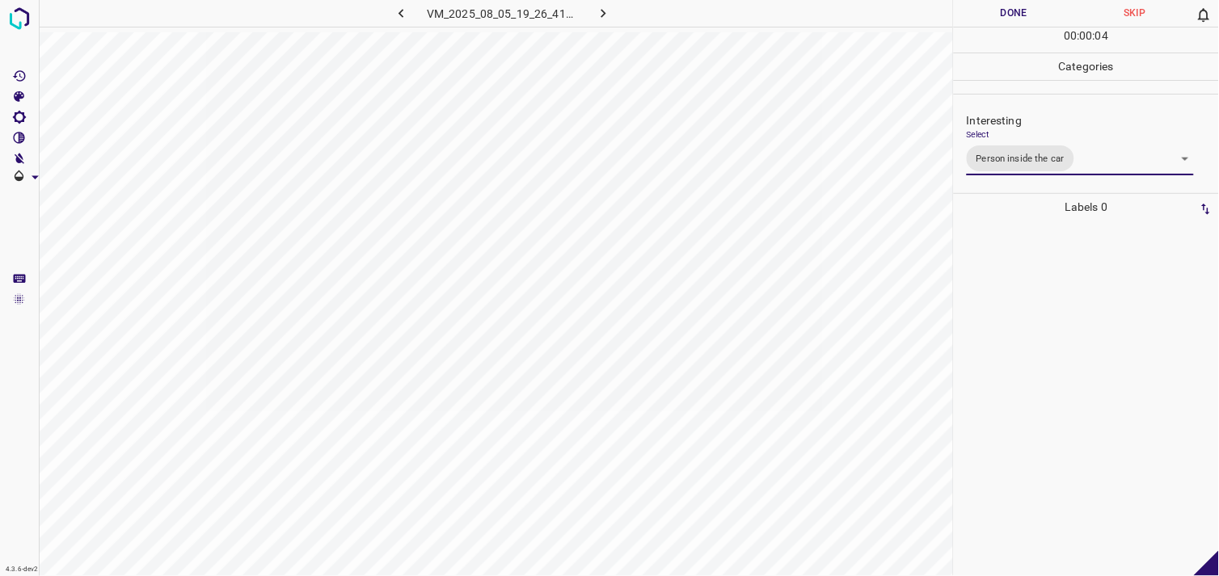
click at [1030, 331] on div at bounding box center [1086, 399] width 255 height 356
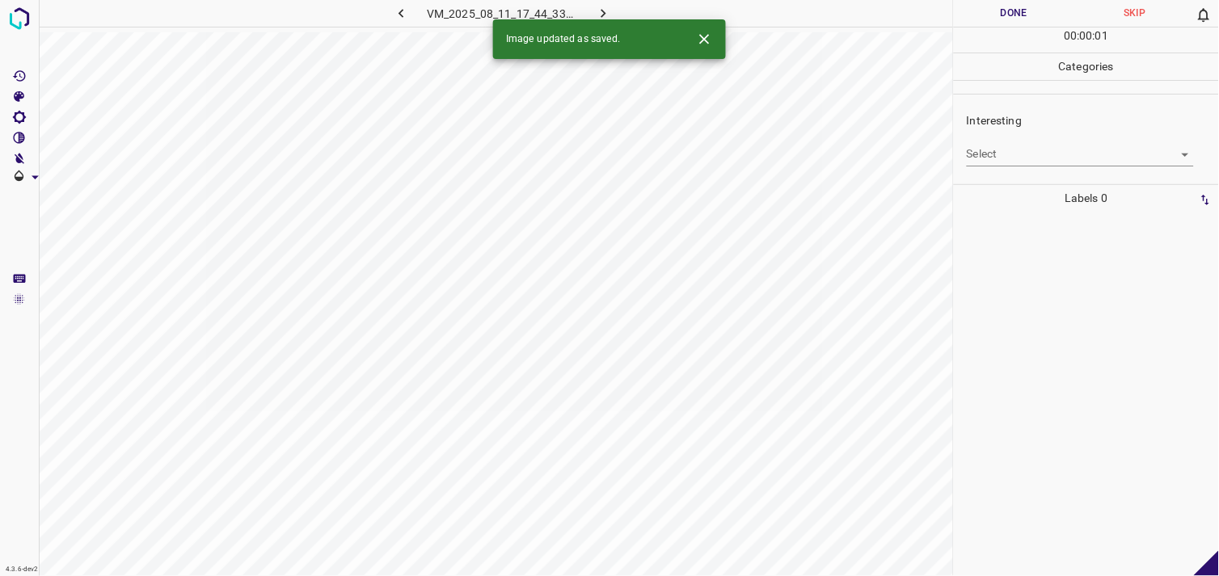
click at [1017, 156] on body "4.3.6-dev2 VM_2025_08_11_17_44_33_140_03.gif Done Skip 0 00 : 00 : 01 Categorie…" at bounding box center [609, 288] width 1219 height 576
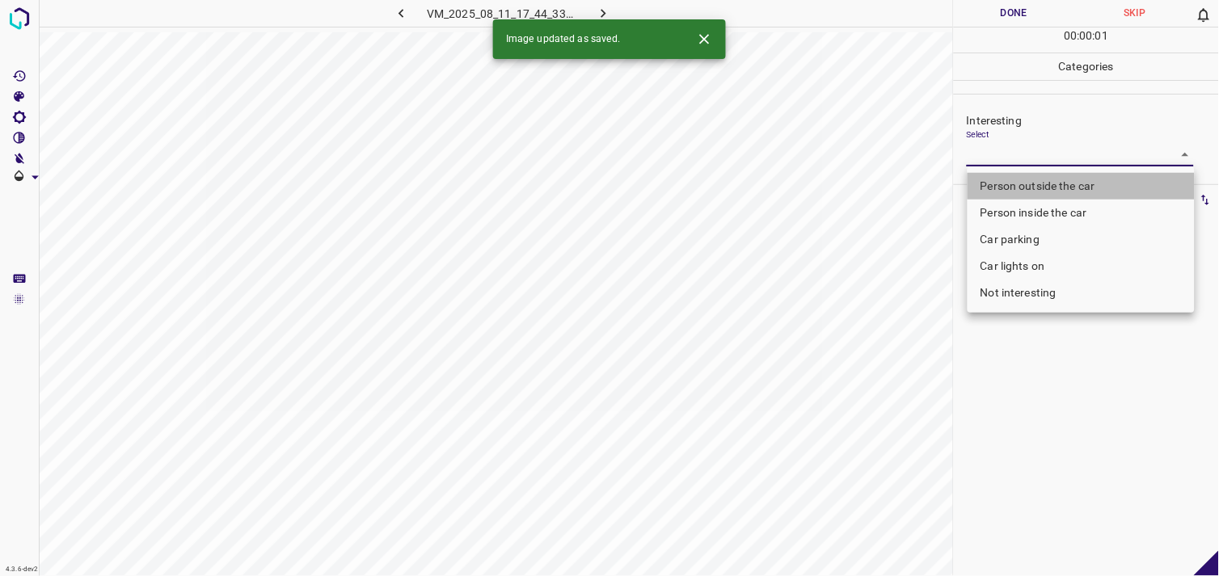
click at [1038, 179] on li "Person outside the car" at bounding box center [1081, 186] width 227 height 27
type input "Person outside the car"
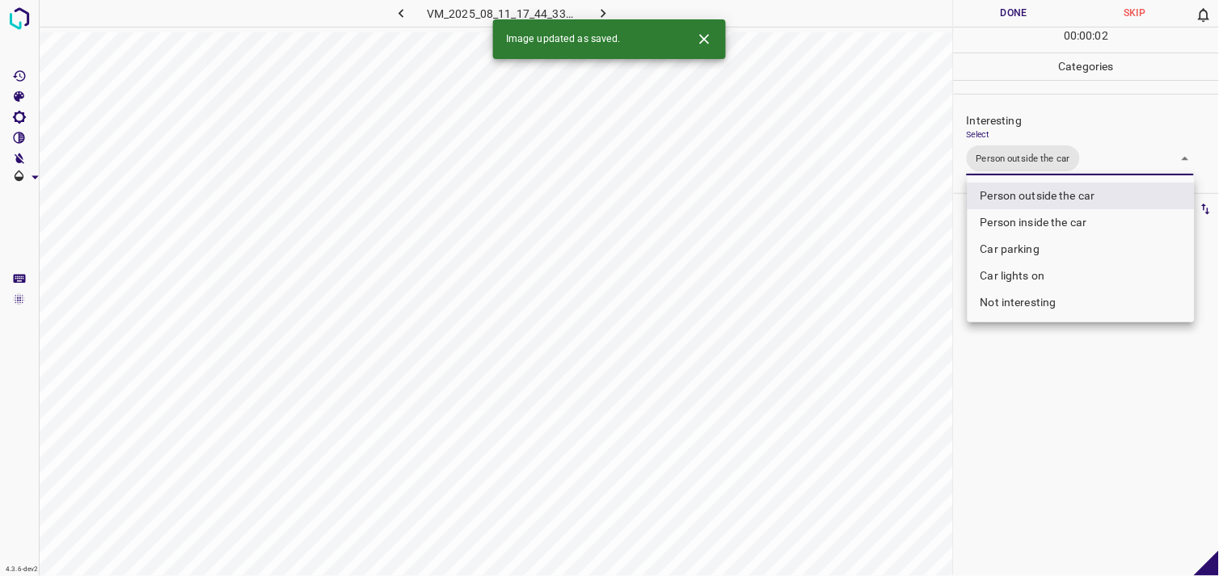
click at [1023, 382] on div at bounding box center [609, 288] width 1219 height 576
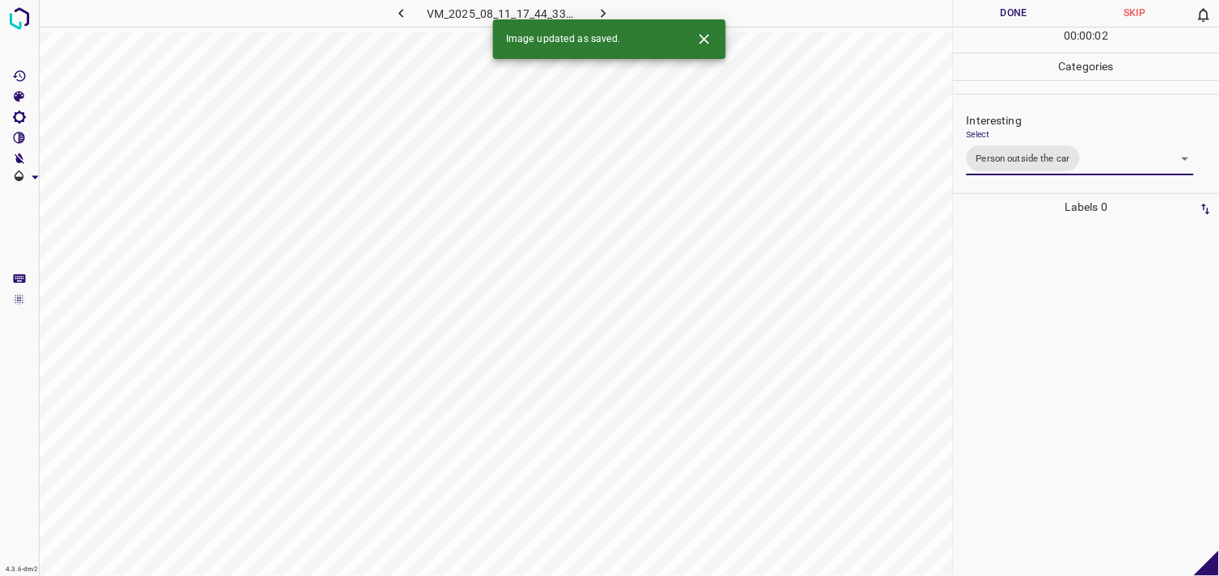
click at [1046, 338] on div at bounding box center [1086, 399] width 255 height 356
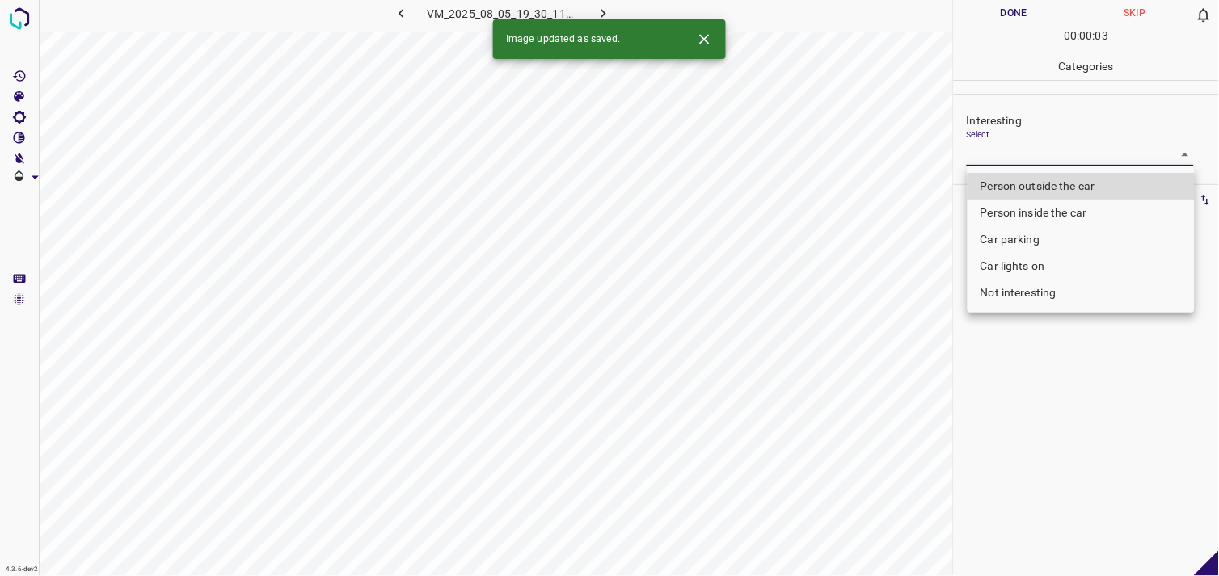
click at [987, 156] on body "4.3.6-dev2 VM_2025_08_05_19_30_11_233_03.gif Done Skip 0 00 : 00 : 03 Categorie…" at bounding box center [609, 288] width 1219 height 576
click at [1017, 182] on li "Person outside the car" at bounding box center [1081, 186] width 227 height 27
type input "Person outside the car"
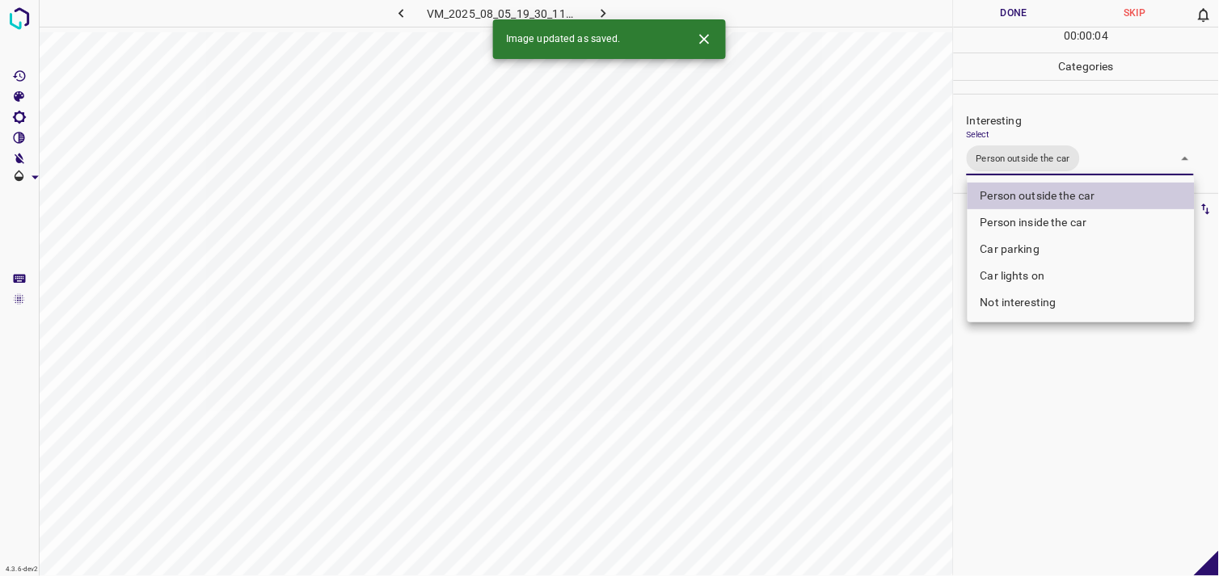
click at [1038, 351] on div at bounding box center [609, 288] width 1219 height 576
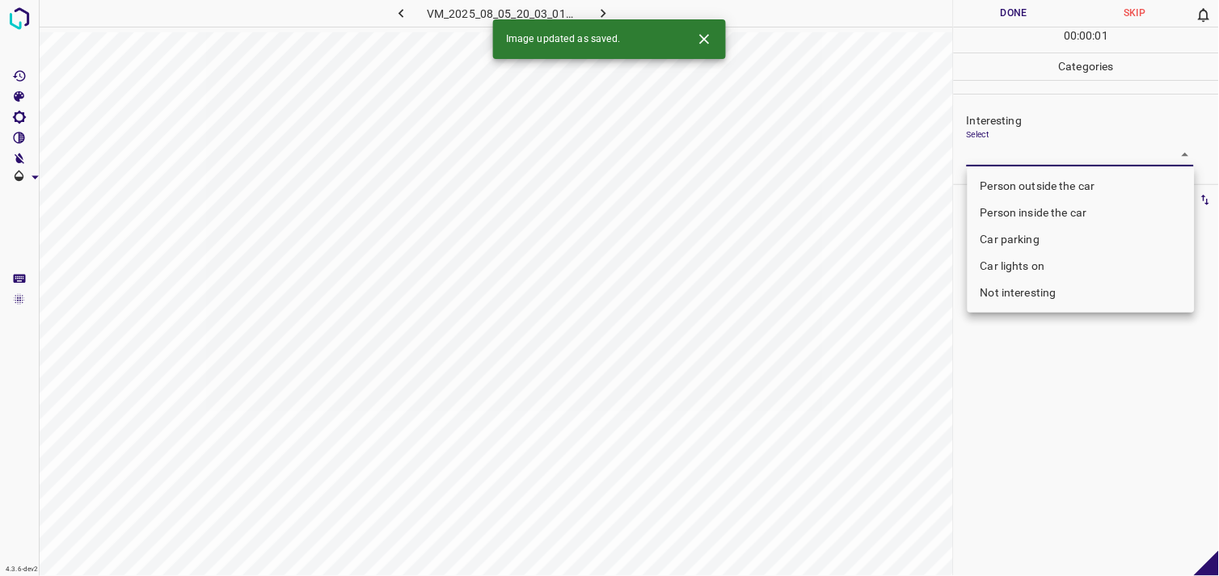
click at [998, 159] on body "4.3.6-dev2 VM_2025_08_05_20_03_01_434_05.gif Done Skip 0 00 : 00 : 01 Categorie…" at bounding box center [609, 288] width 1219 height 576
click at [1019, 175] on li "Person outside the car" at bounding box center [1081, 186] width 227 height 27
type input "Person outside the car"
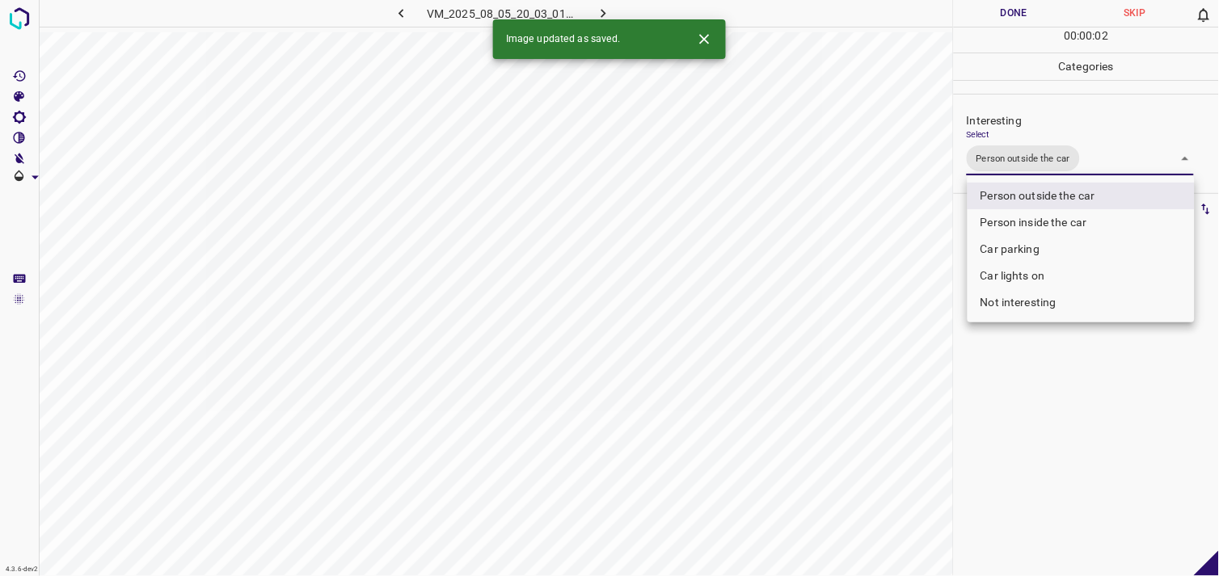
click at [1049, 406] on div at bounding box center [609, 288] width 1219 height 576
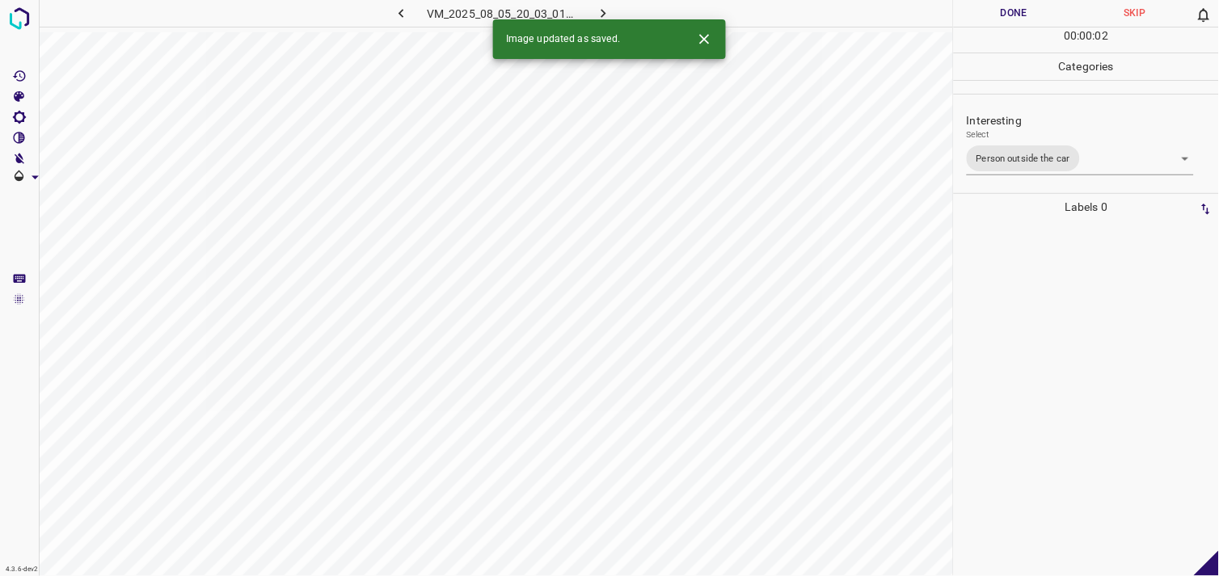
click at [1053, 340] on div at bounding box center [1086, 399] width 255 height 356
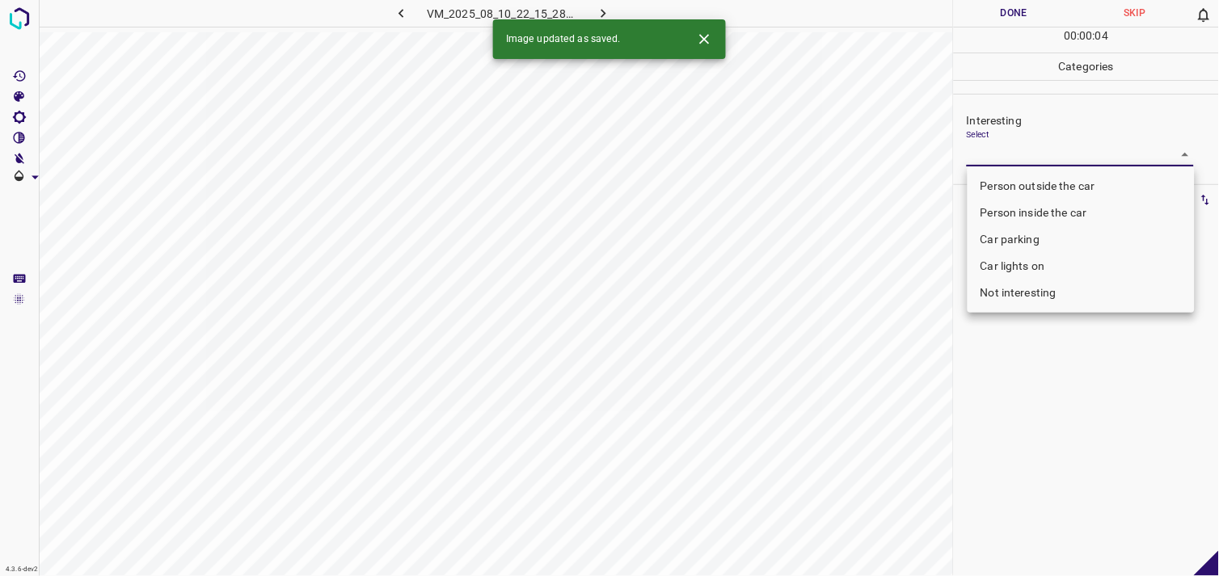
click at [1022, 158] on body "4.3.6-dev2 VM_2025_08_10_22_15_28_411_08.gif Done Skip 0 00 : 00 : 04 Categorie…" at bounding box center [609, 288] width 1219 height 576
drag, startPoint x: 1039, startPoint y: 180, endPoint x: 1038, endPoint y: 323, distance: 143.1
click at [1040, 181] on li "Person outside the car" at bounding box center [1081, 186] width 227 height 27
type input "Person outside the car"
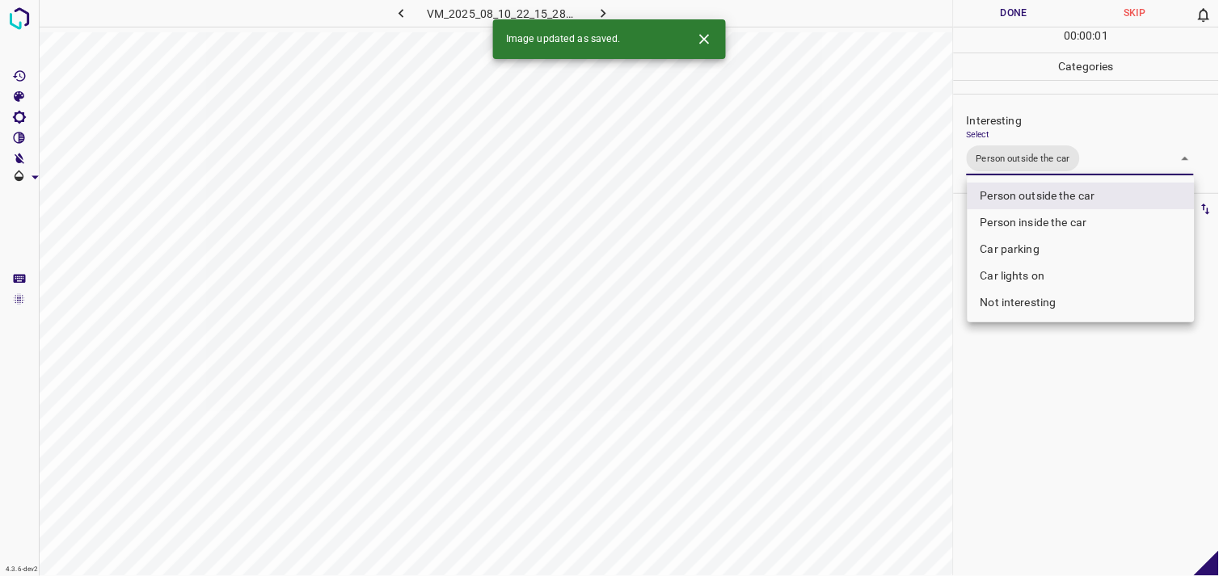
click at [1062, 430] on div at bounding box center [609, 288] width 1219 height 576
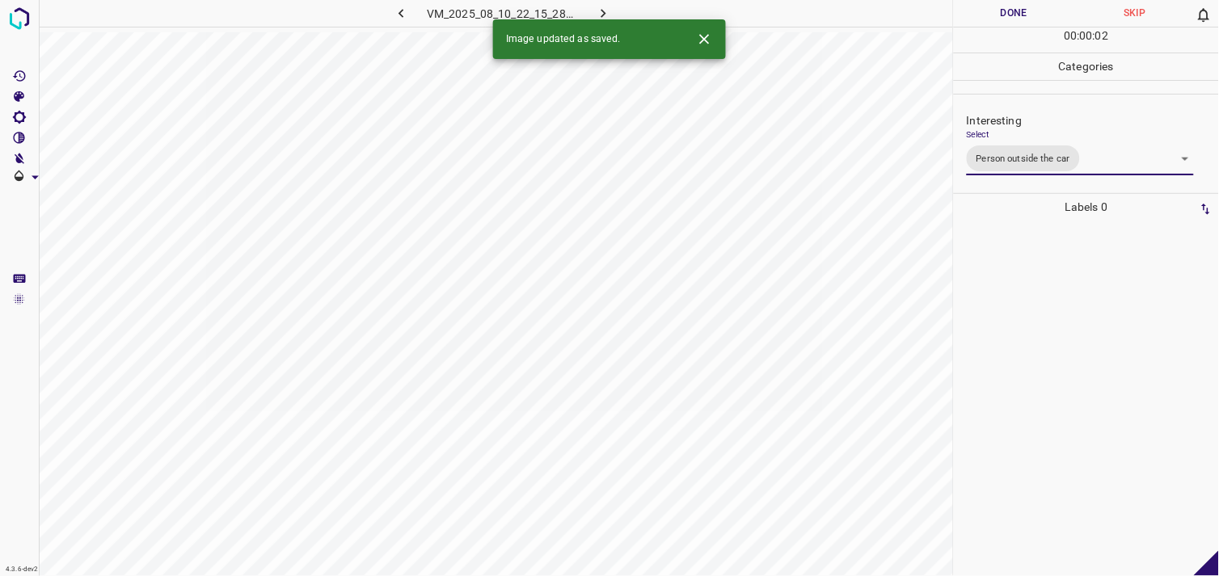
click at [1063, 314] on div at bounding box center [1086, 399] width 255 height 356
click at [1040, 157] on body "4.3.6-dev2 VM_2025_08_05_20_45_52_385_02.gif Done Skip 0 00 : 00 : 03 Categorie…" at bounding box center [609, 288] width 1219 height 576
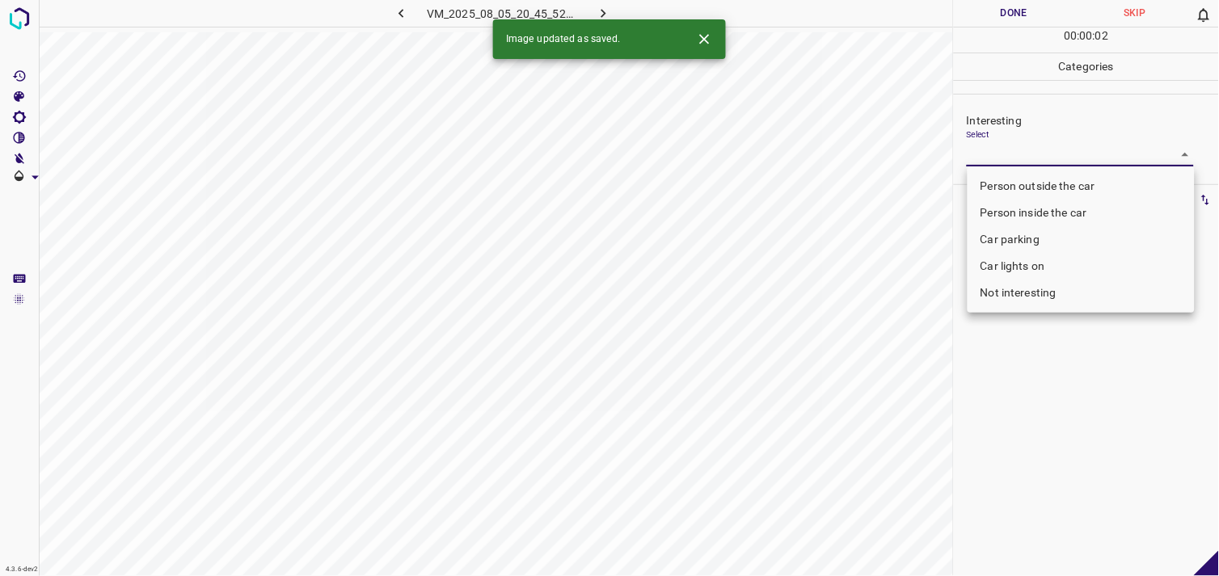
click at [998, 286] on li "Not interesting" at bounding box center [1081, 293] width 227 height 27
type input "Not interesting"
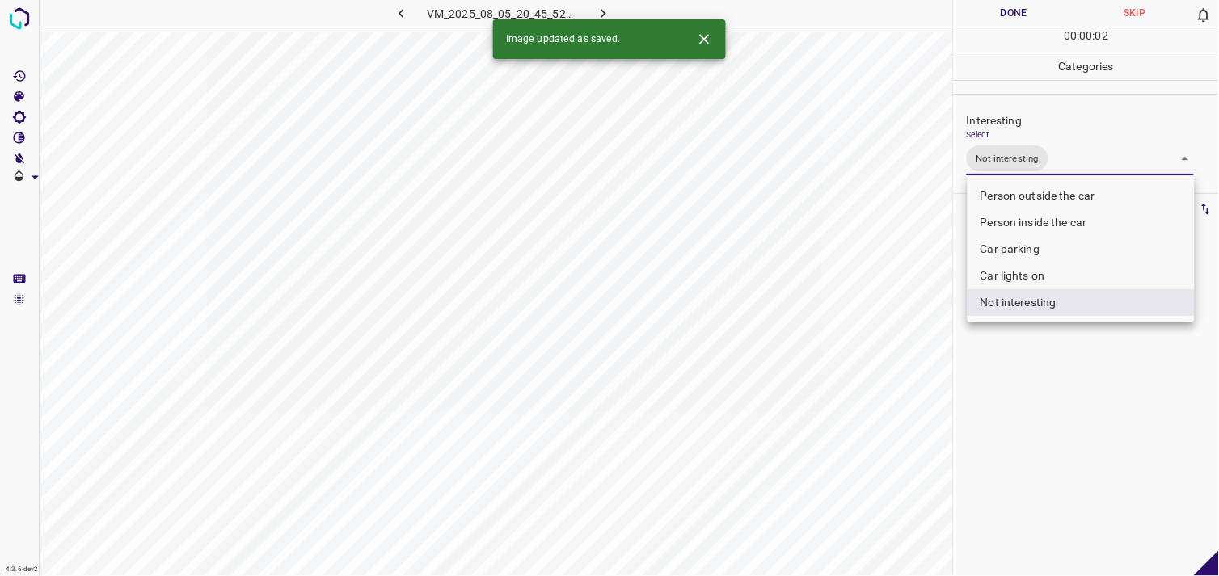
click at [1020, 343] on div at bounding box center [609, 288] width 1219 height 576
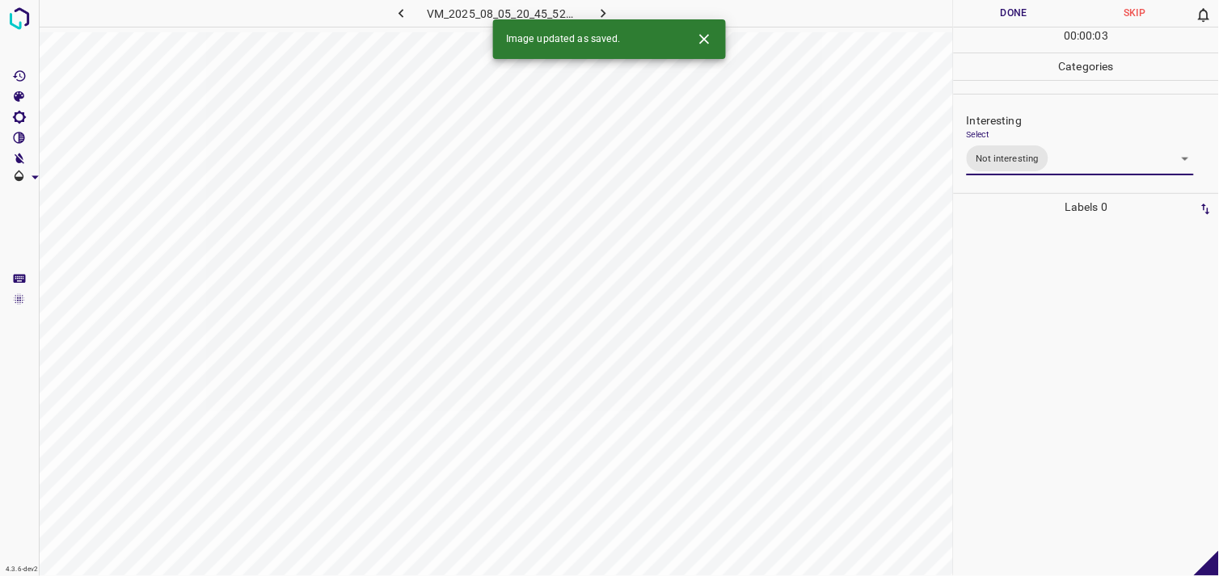
click at [1032, 273] on div at bounding box center [1086, 399] width 255 height 356
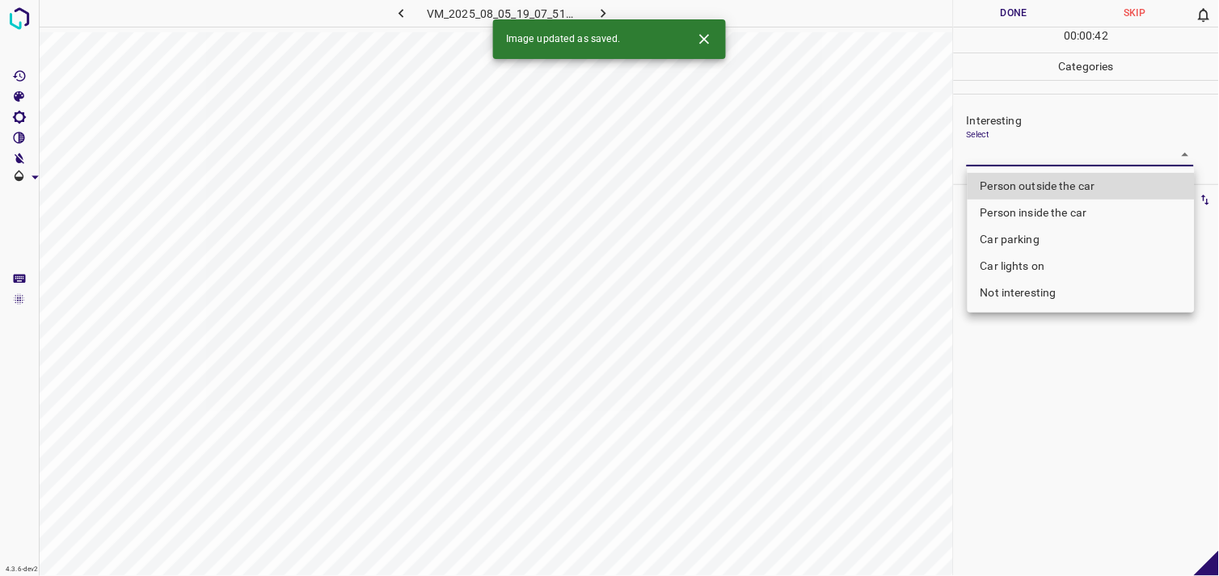
click at [1032, 155] on body "4.3.6-dev2 VM_2025_08_05_19_07_51_870_03.gif Done Skip 0 00 : 00 : 42 Categorie…" at bounding box center [609, 288] width 1219 height 576
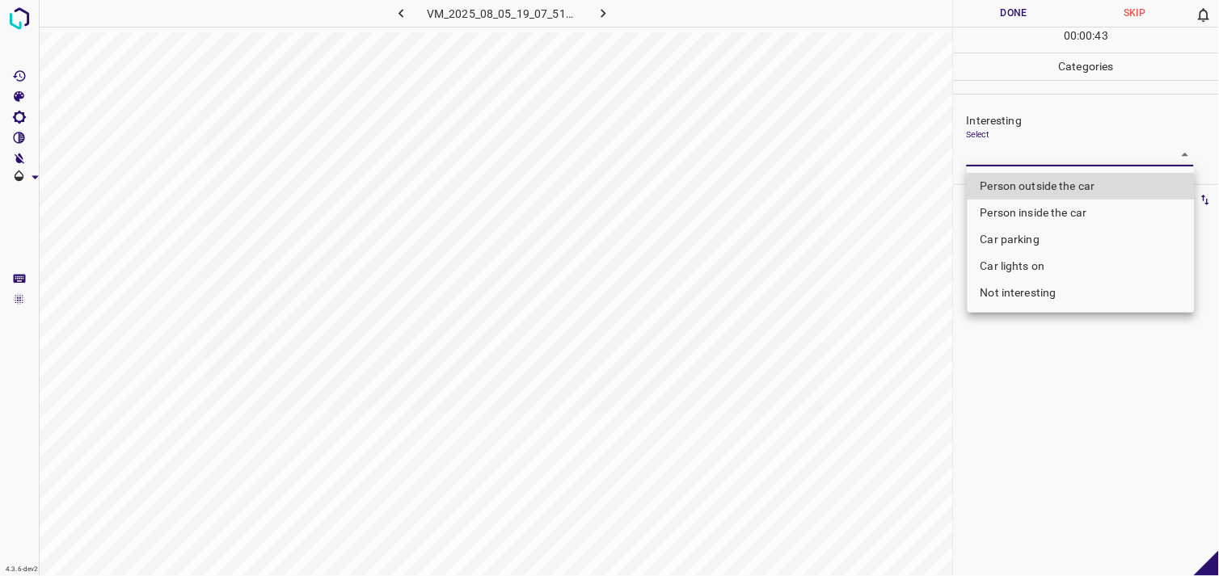
click at [1038, 294] on li "Not interesting" at bounding box center [1081, 293] width 227 height 27
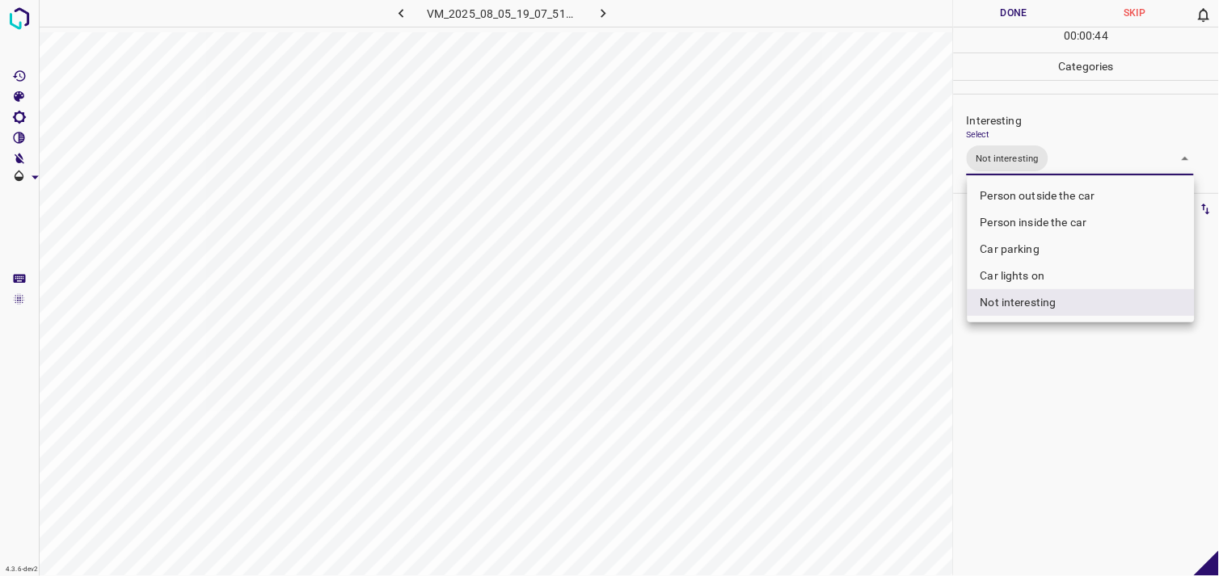
type input "Not interesting"
click at [1004, 382] on div at bounding box center [609, 288] width 1219 height 576
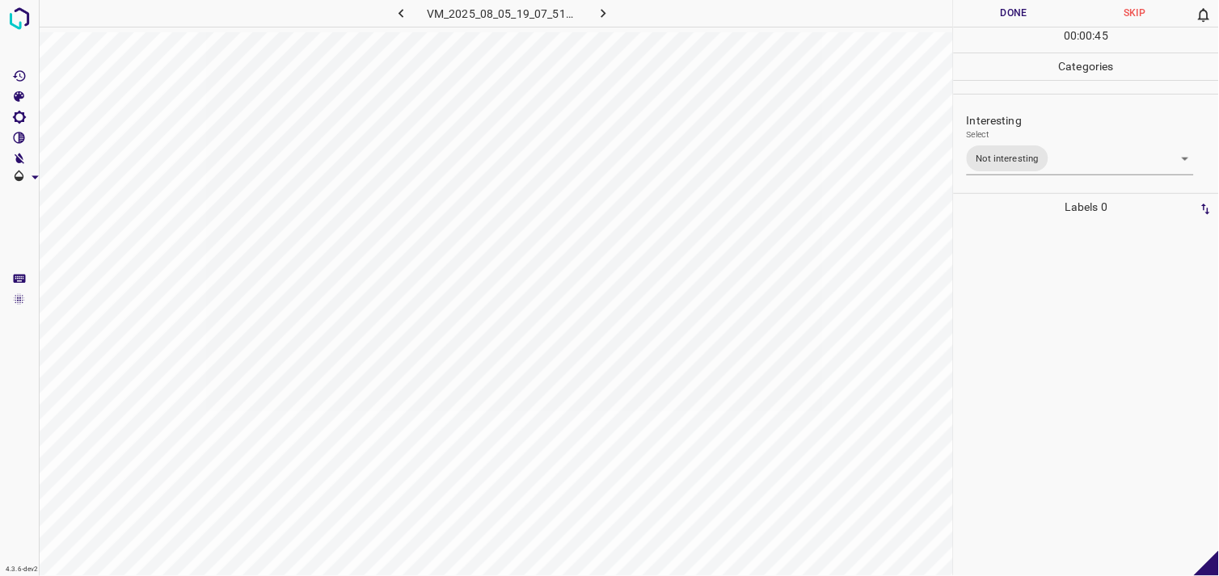
click at [1038, 245] on div at bounding box center [1086, 399] width 255 height 356
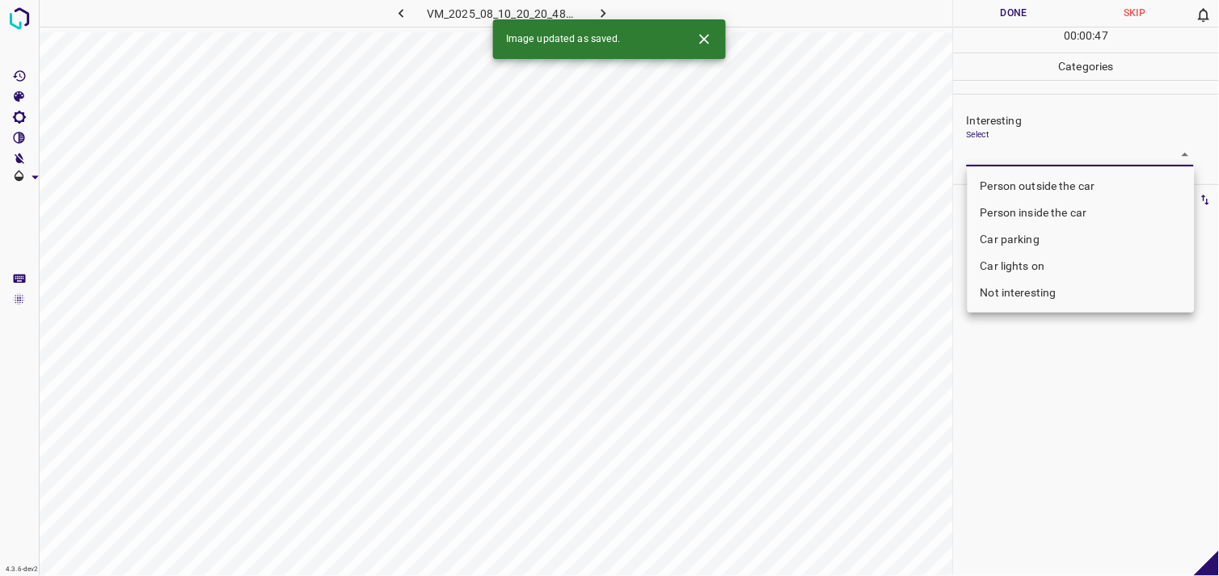
click at [1051, 157] on body "4.3.6-dev2 VM_2025_08_10_20_20_48_701_01.gif Done Skip 0 00 : 00 : 47 Categorie…" at bounding box center [609, 288] width 1219 height 576
click at [1061, 176] on li "Person outside the car" at bounding box center [1081, 186] width 227 height 27
type input "Person outside the car"
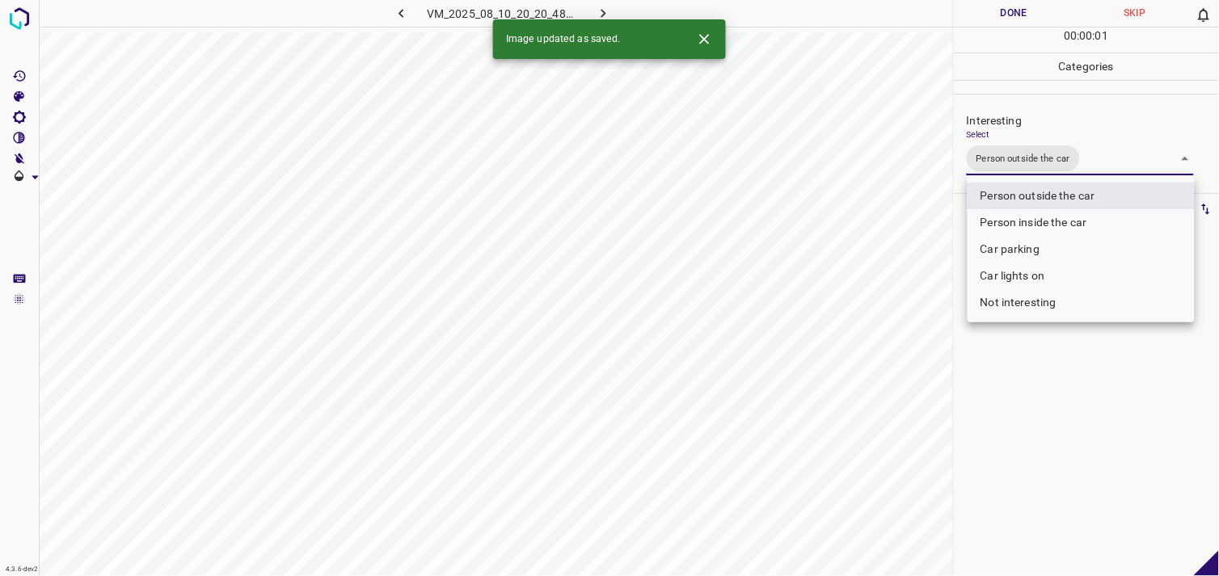
click at [1114, 416] on div at bounding box center [609, 288] width 1219 height 576
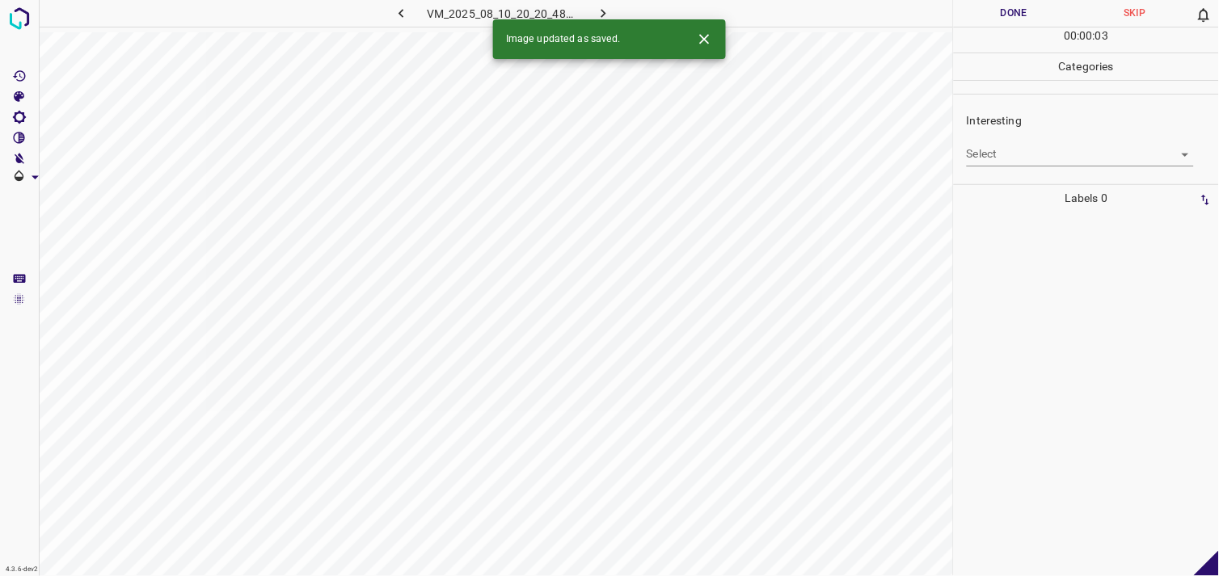
click at [1020, 160] on body "4.3.6-dev2 VM_2025_08_10_20_20_48_701_03.gif Done Skip 0 00 : 00 : 03 Categorie…" at bounding box center [609, 288] width 1219 height 576
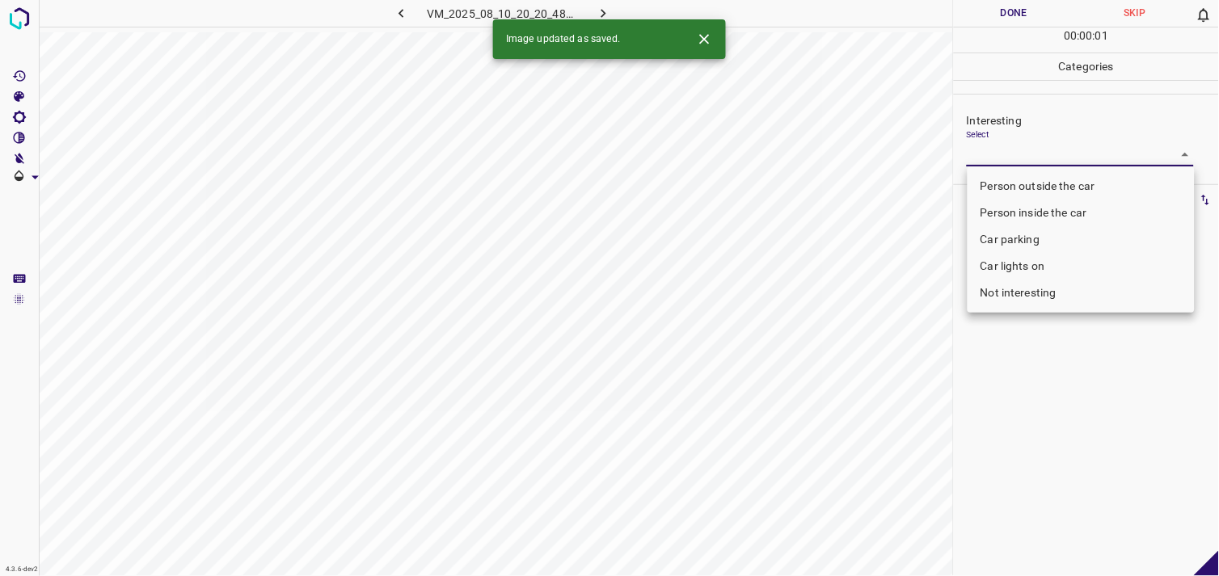
click at [1033, 190] on li "Person outside the car" at bounding box center [1081, 186] width 227 height 27
type input "Person outside the car"
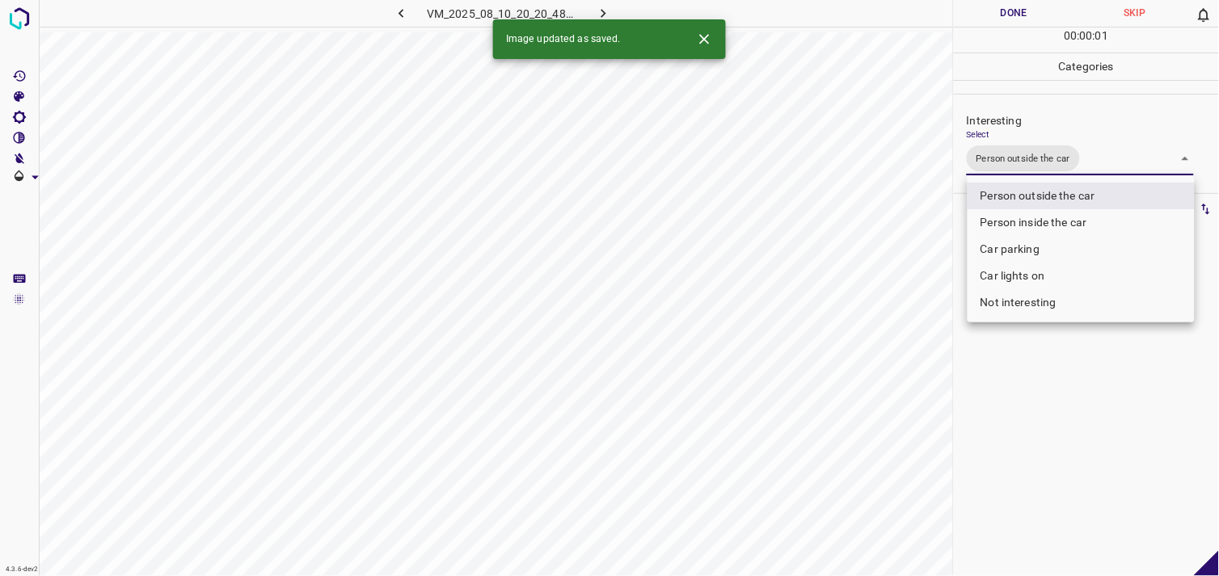
click at [1065, 396] on div at bounding box center [609, 288] width 1219 height 576
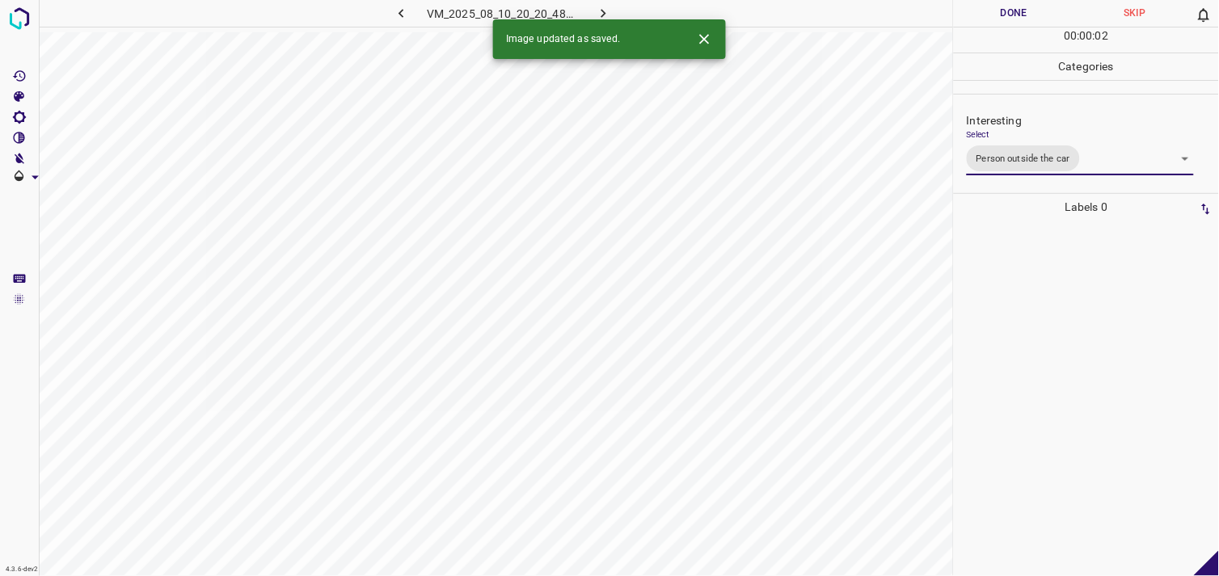
click at [1065, 320] on div at bounding box center [1086, 399] width 255 height 356
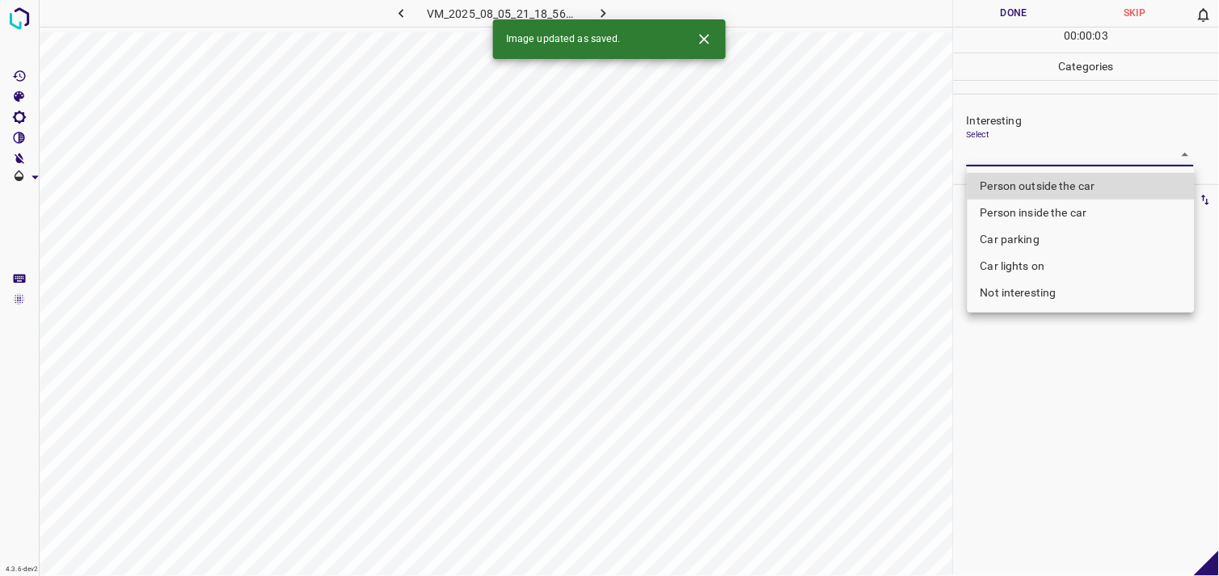
click at [1012, 162] on body "4.3.6-dev2 VM_2025_08_05_21_18_56_410_00.gif Done Skip 0 00 : 00 : 03 Categorie…" at bounding box center [609, 288] width 1219 height 576
click at [1015, 307] on ul "Person outside the car Person inside the car Car parking Car lights on Not inte…" at bounding box center [1081, 240] width 227 height 146
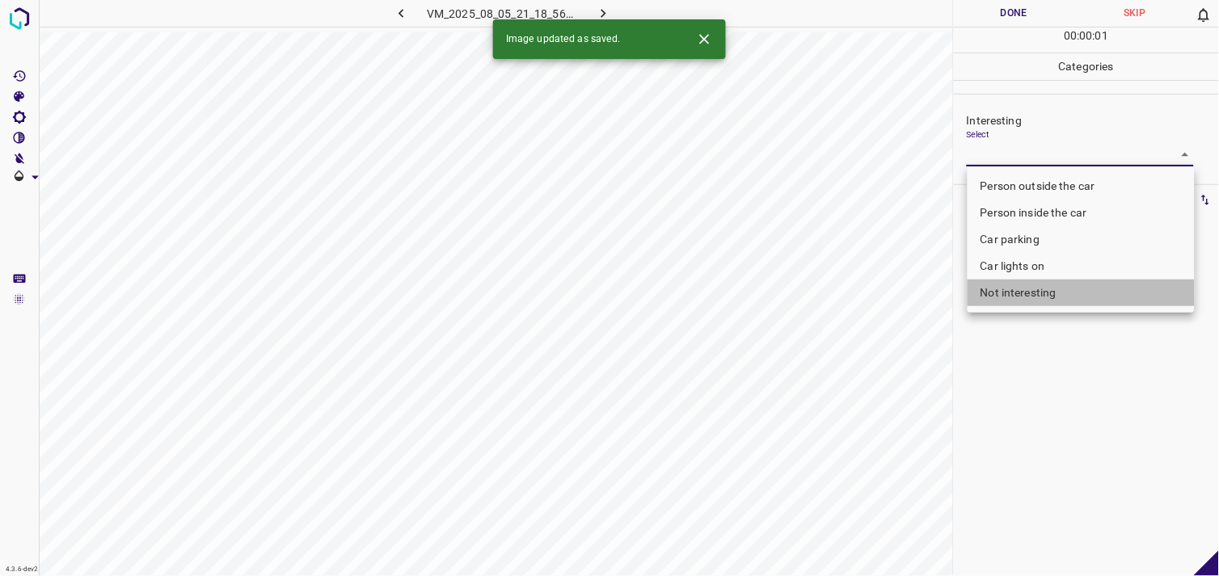
click at [1022, 297] on li "Not interesting" at bounding box center [1081, 293] width 227 height 27
type input "Not interesting"
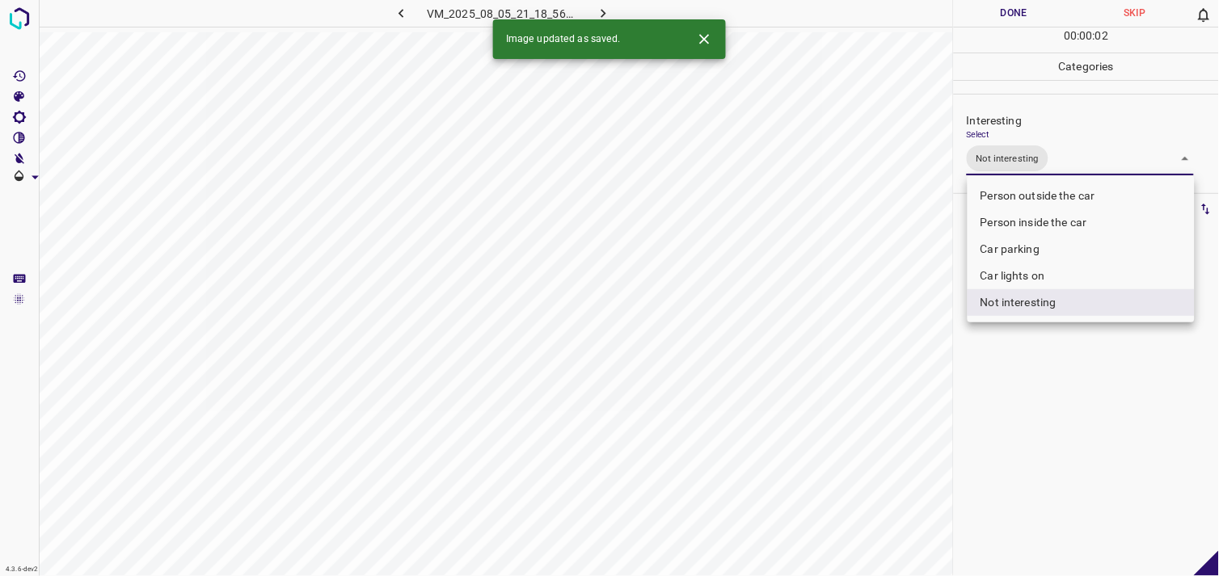
drag, startPoint x: 1038, startPoint y: 381, endPoint x: 1032, endPoint y: 345, distance: 36.0
click at [1041, 378] on div at bounding box center [609, 288] width 1219 height 576
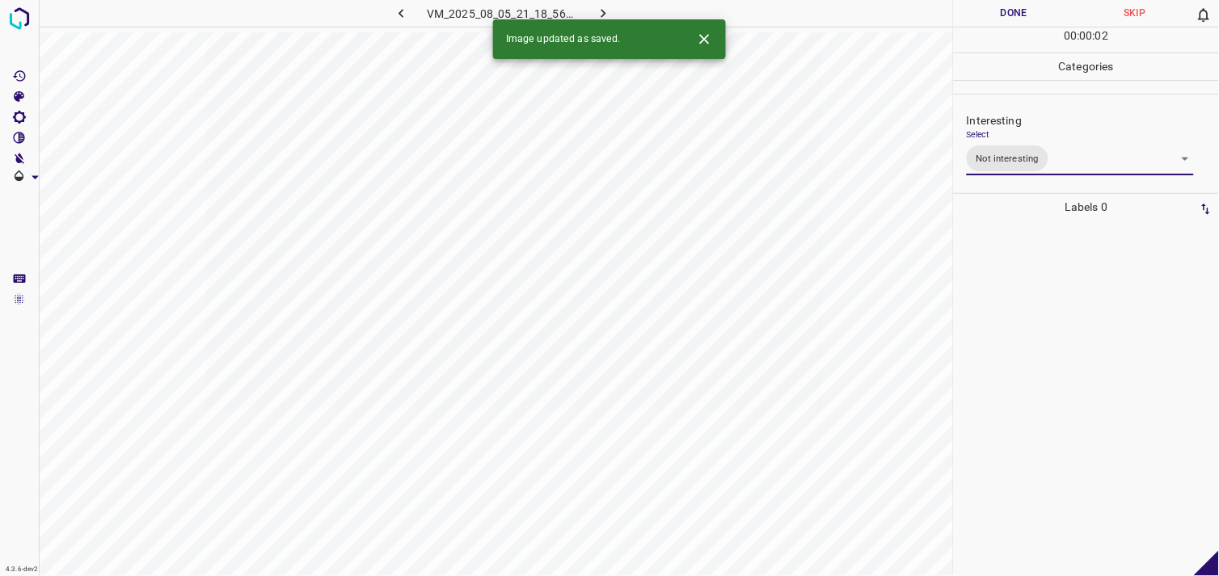
click at [1032, 337] on div at bounding box center [1086, 399] width 255 height 356
click at [1027, 164] on body "4.3.6-dev2 VM_2025_08_05_19_10_29_304_05.gif Done Skip 0 00 : 00 : 04 Categorie…" at bounding box center [609, 288] width 1219 height 576
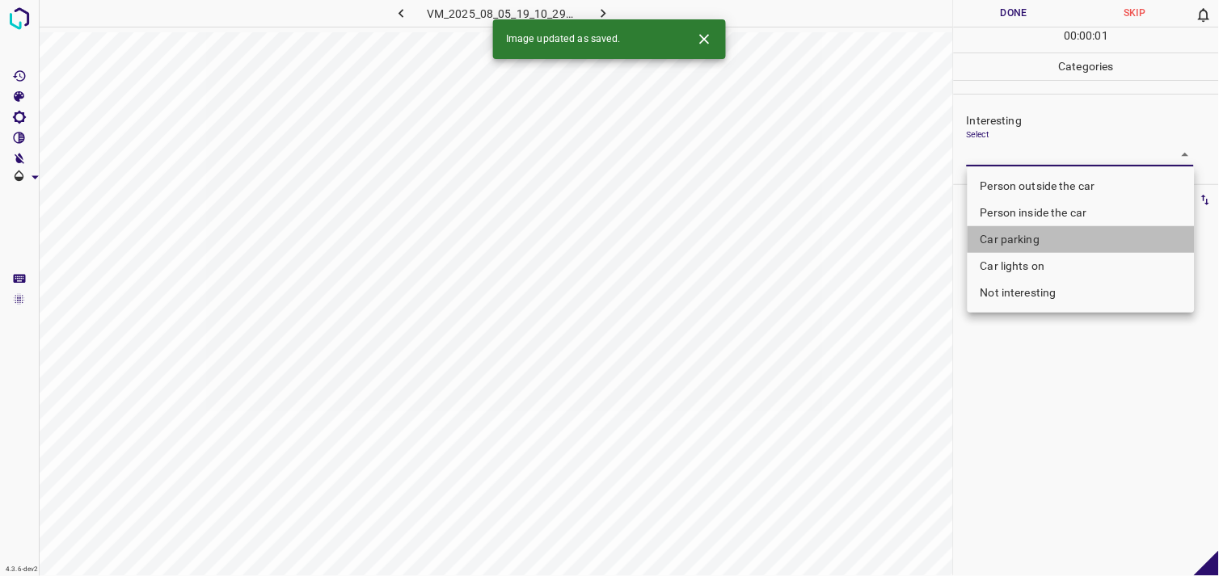
drag, startPoint x: 1039, startPoint y: 238, endPoint x: 1041, endPoint y: 246, distance: 8.2
click at [1038, 238] on li "Car parking" at bounding box center [1081, 239] width 227 height 27
type input "Car parking"
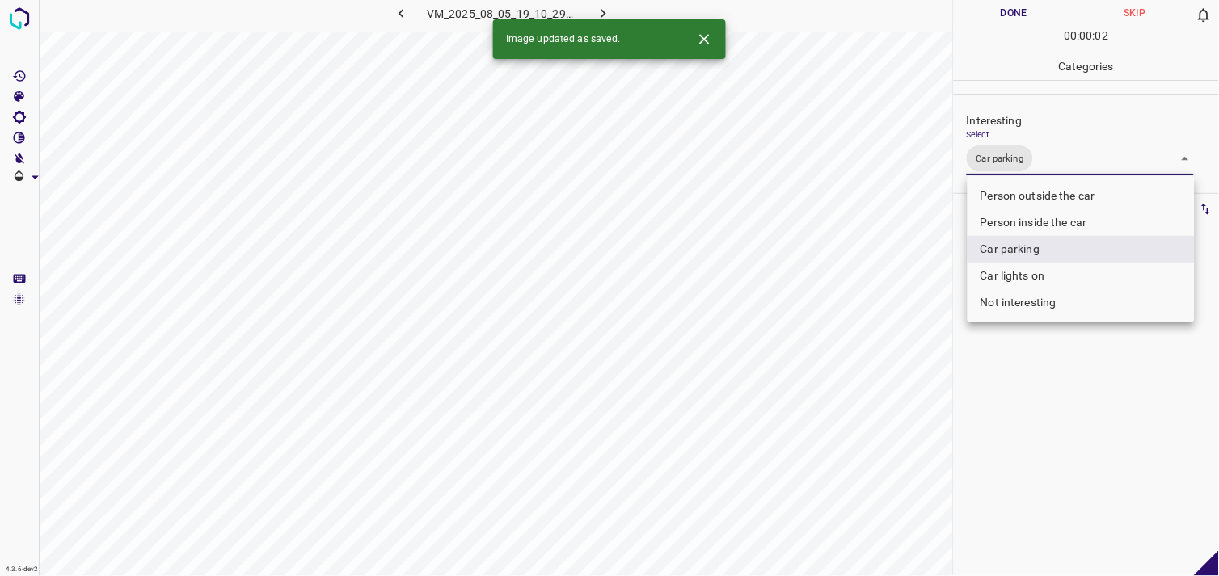
click at [1077, 440] on div at bounding box center [609, 288] width 1219 height 576
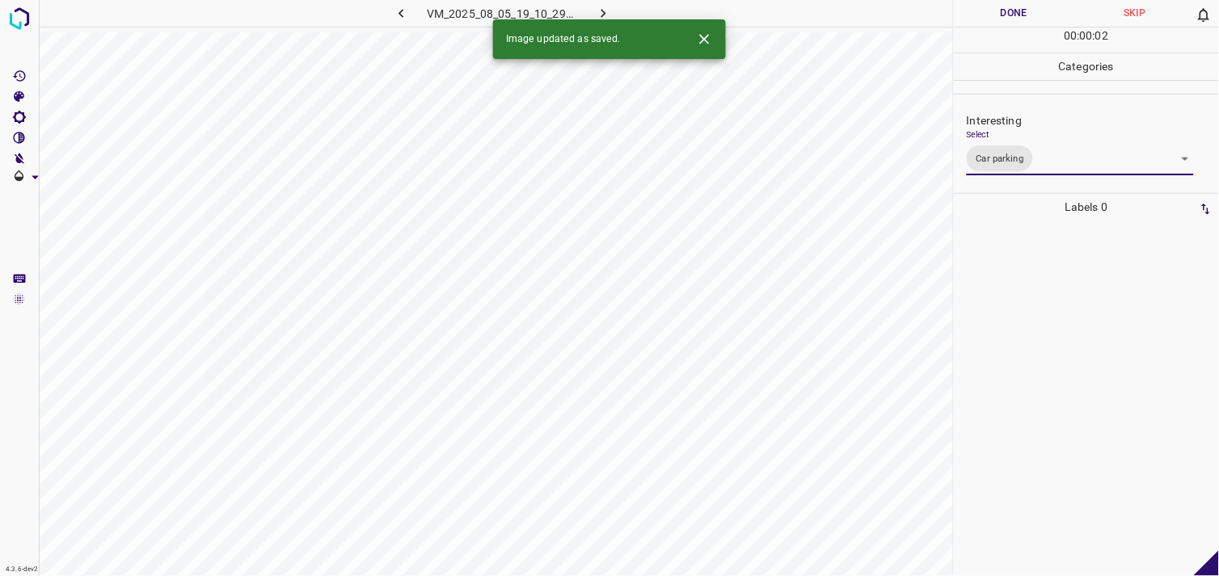
click at [1081, 386] on div at bounding box center [1086, 399] width 255 height 356
click at [1028, 160] on body "4.3.6-dev2 VM_2025_08_11_18_00_52_724_10.gif Done Skip 0 00 : 00 : 04 Categorie…" at bounding box center [609, 288] width 1219 height 576
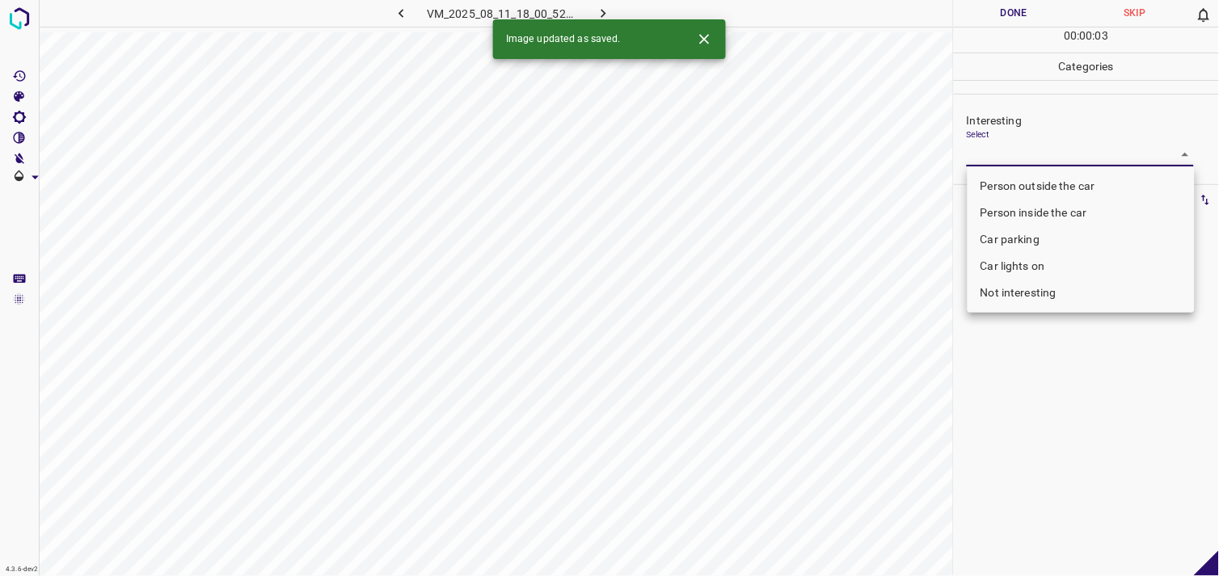
click at [1044, 287] on li "Not interesting" at bounding box center [1081, 293] width 227 height 27
type input "Not interesting"
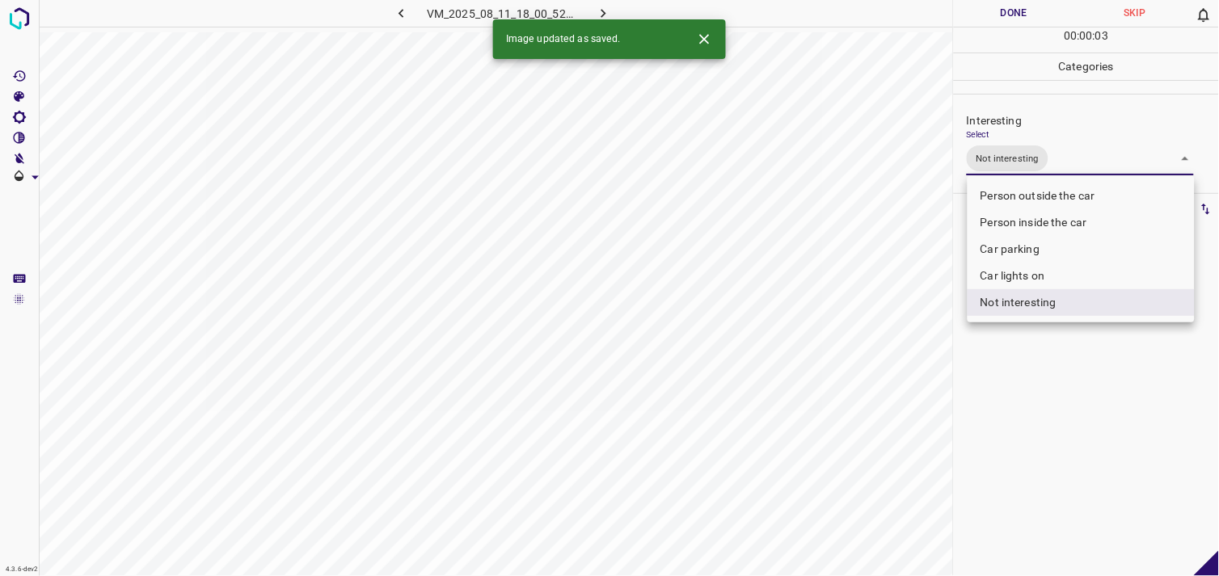
click at [1048, 369] on div at bounding box center [609, 288] width 1219 height 576
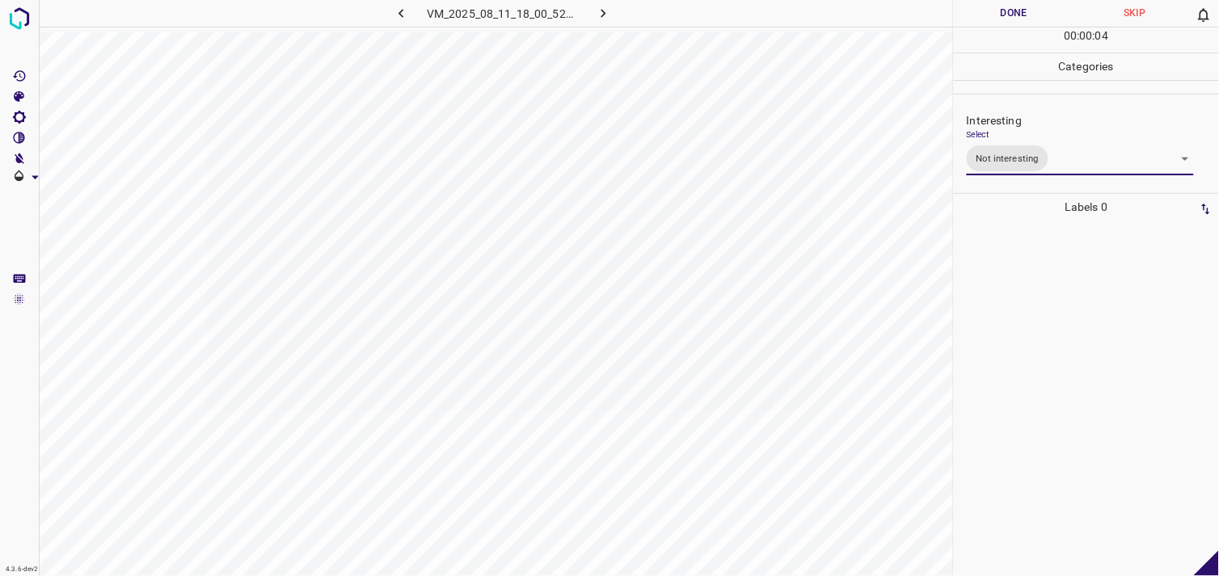
click at [1053, 303] on div at bounding box center [1086, 399] width 255 height 356
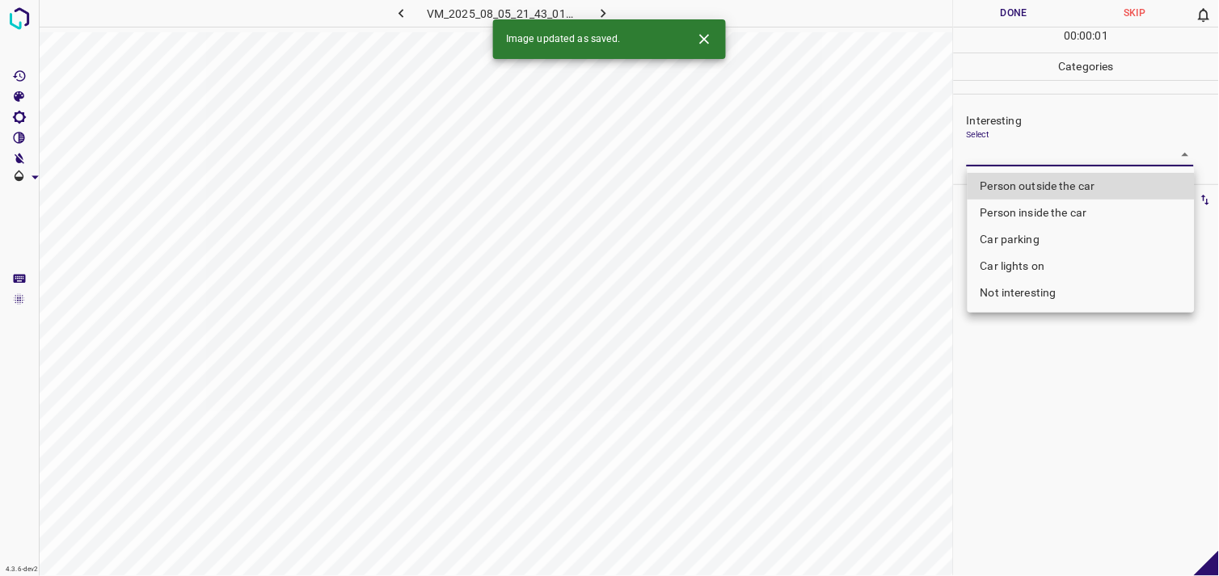
click at [1011, 152] on body "4.3.6-dev2 VM_2025_08_05_21_43_01_978_01.gif Done Skip 0 00 : 00 : 01 Categorie…" at bounding box center [609, 288] width 1219 height 576
click at [1045, 184] on li "Person outside the car" at bounding box center [1081, 186] width 227 height 27
type input "Person outside the car"
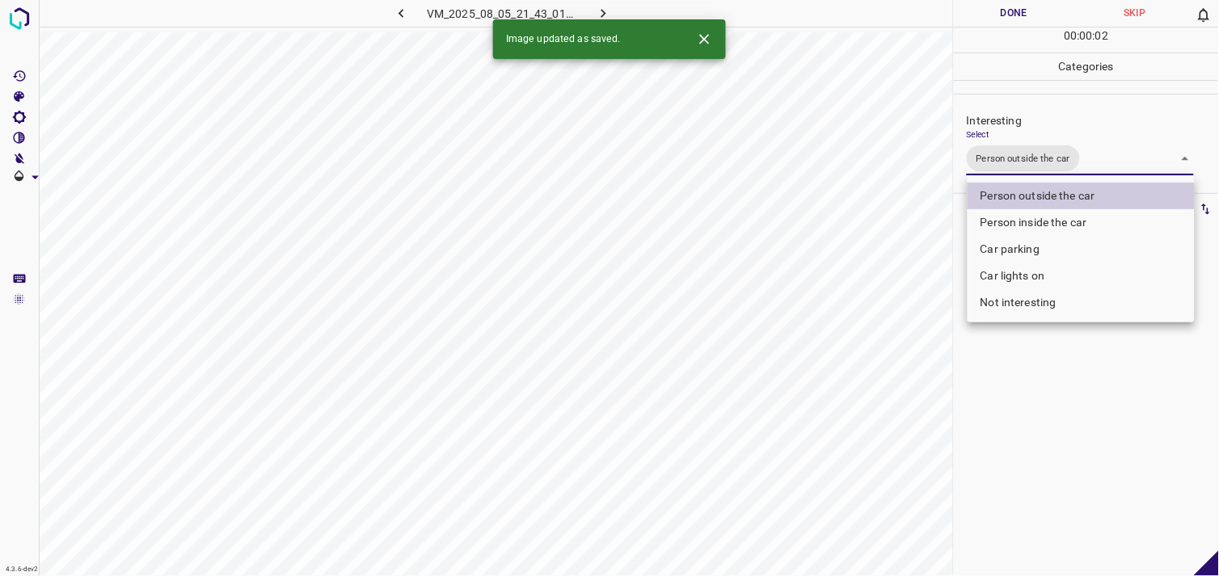
click at [1076, 384] on div at bounding box center [609, 288] width 1219 height 576
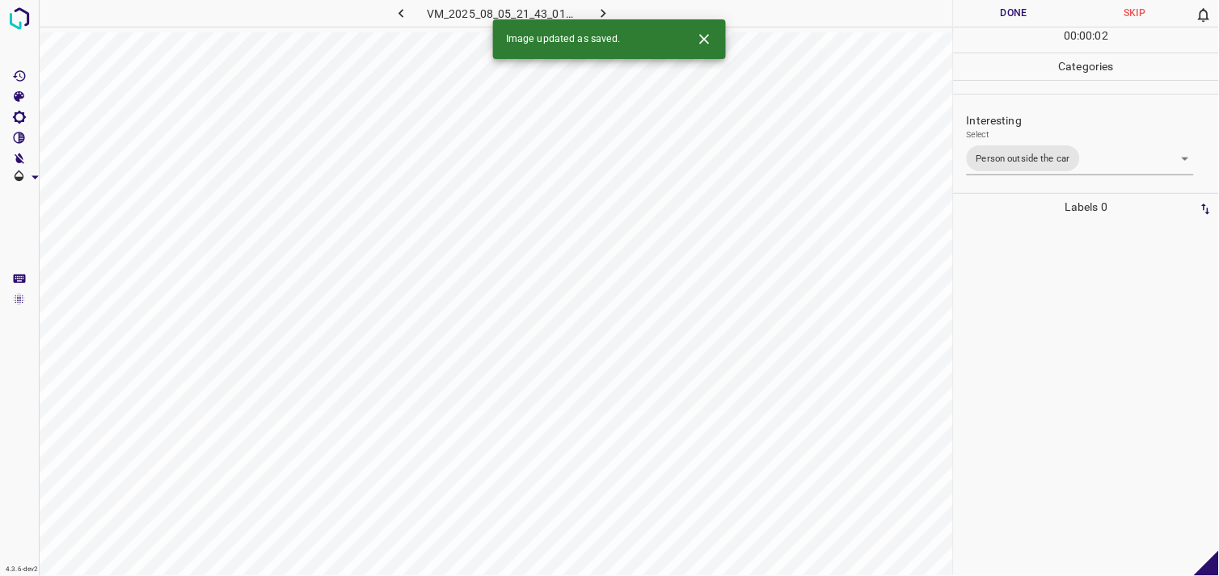
click at [1062, 343] on div at bounding box center [1086, 399] width 255 height 356
click at [1024, 159] on body "4.3.6-dev2 VM_2025_08_05_19_13_30_487_00.gif Done Skip 0 00 : 00 : 04 Categorie…" at bounding box center [609, 288] width 1219 height 576
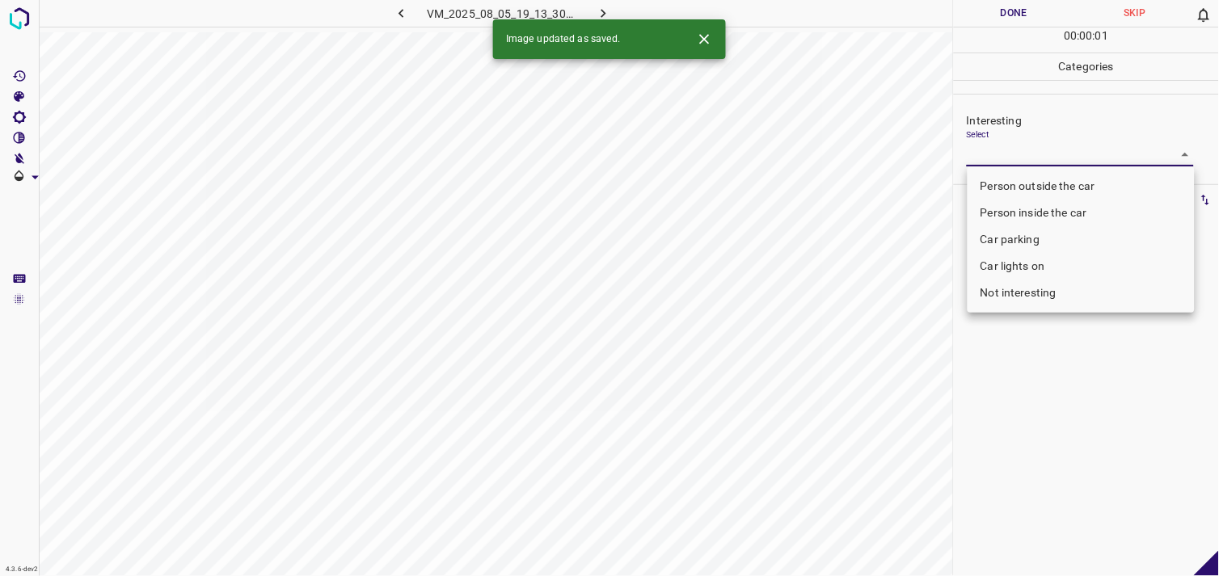
click at [1041, 188] on li "Person outside the car" at bounding box center [1081, 186] width 227 height 27
type input "Person outside the car"
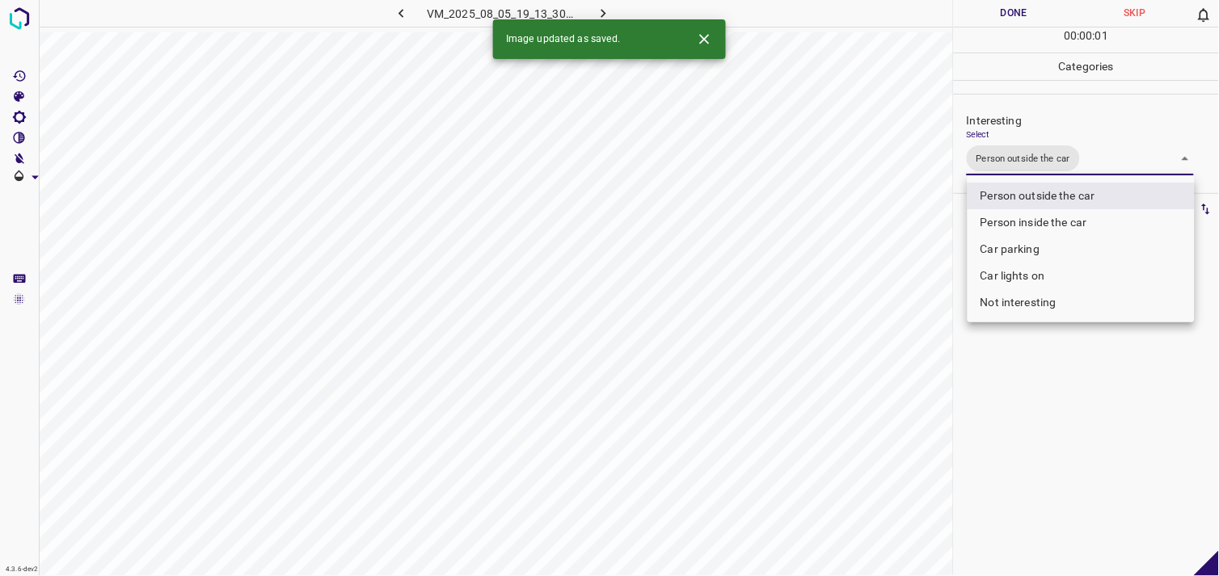
click at [1054, 404] on div at bounding box center [609, 288] width 1219 height 576
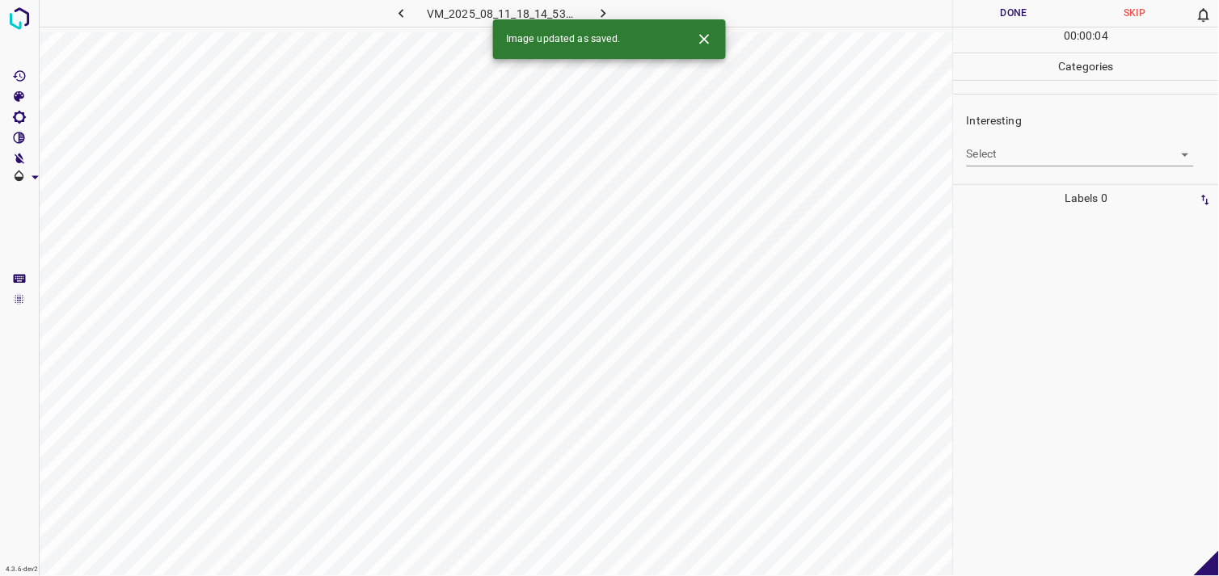
click at [1032, 163] on body "4.3.6-dev2 VM_2025_08_11_18_14_53_931_01.gif Done Skip 0 00 : 00 : 04 Categorie…" at bounding box center [609, 288] width 1219 height 576
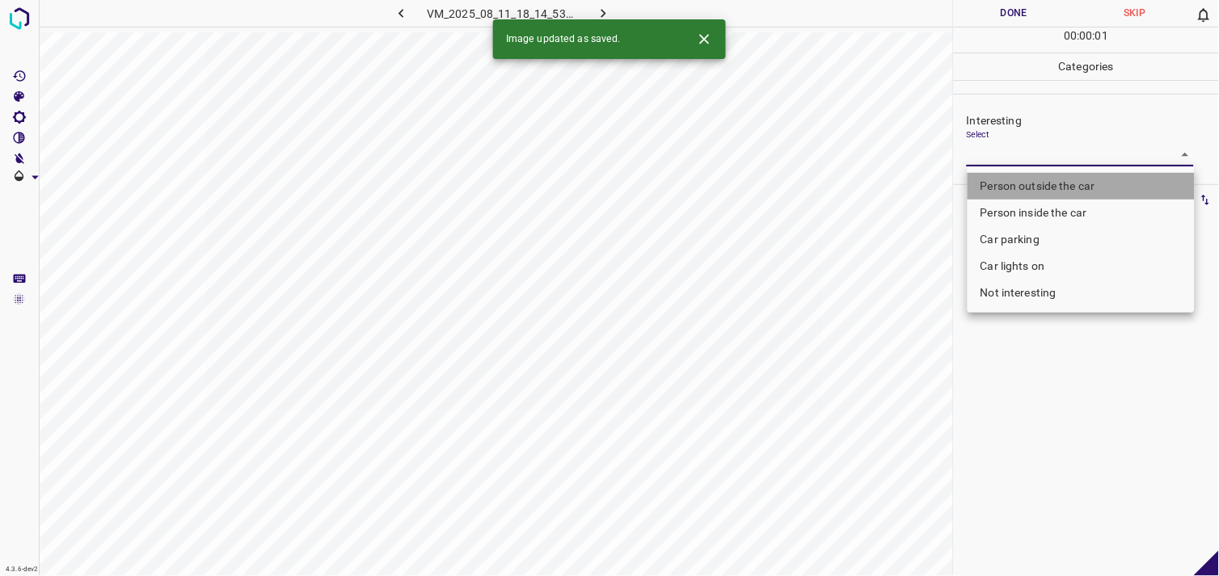
click at [1049, 184] on li "Person outside the car" at bounding box center [1081, 186] width 227 height 27
type input "Person outside the car"
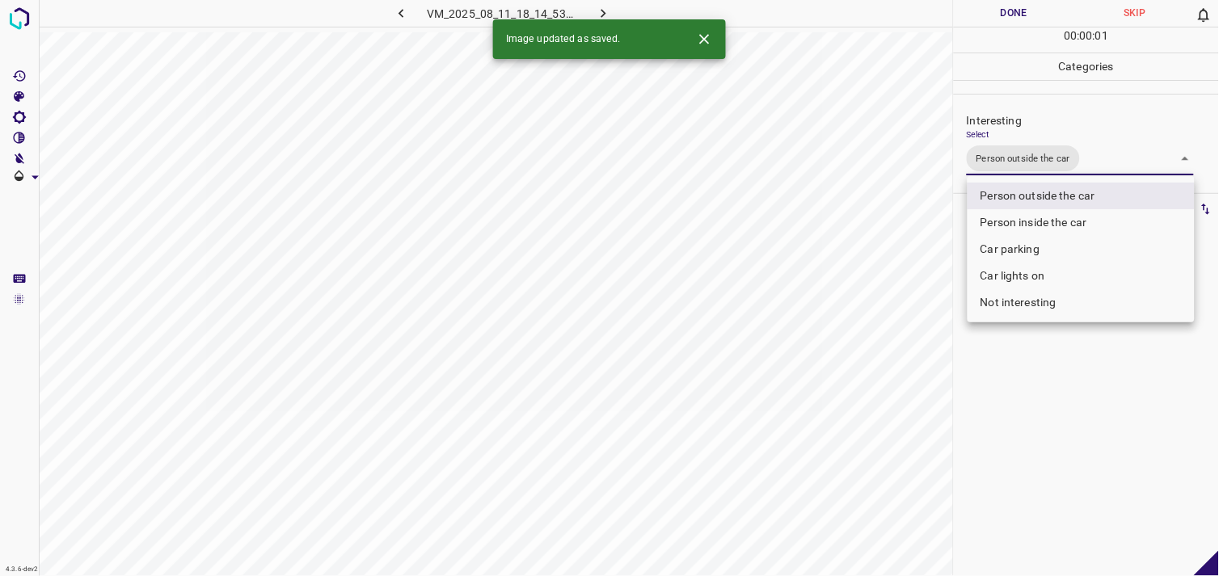
click at [1053, 360] on div at bounding box center [609, 288] width 1219 height 576
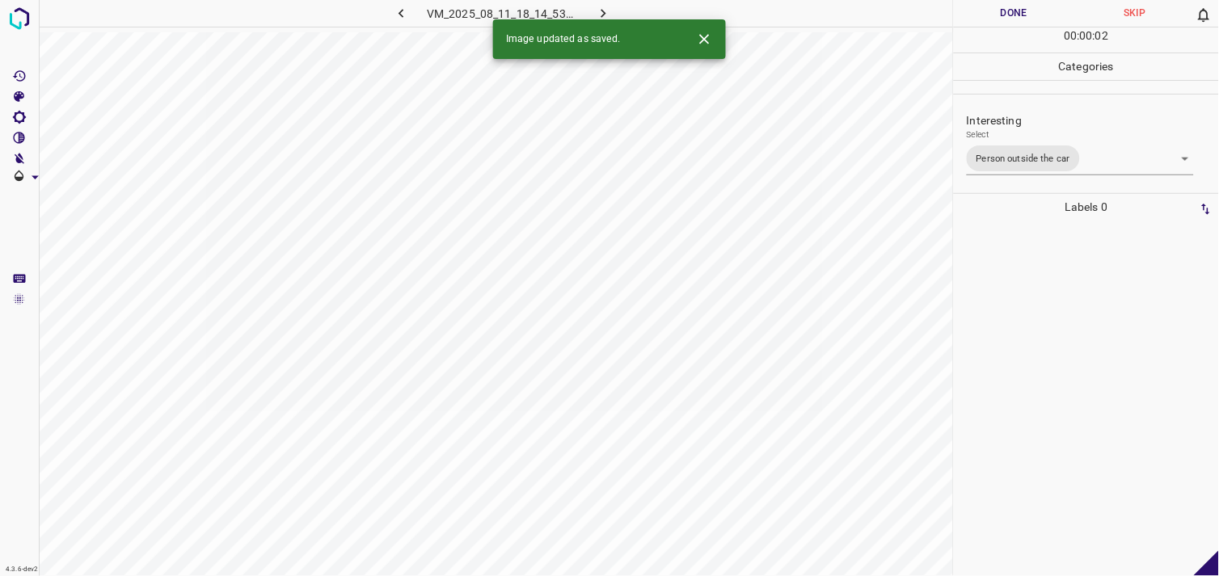
click at [1069, 322] on div at bounding box center [1086, 399] width 255 height 356
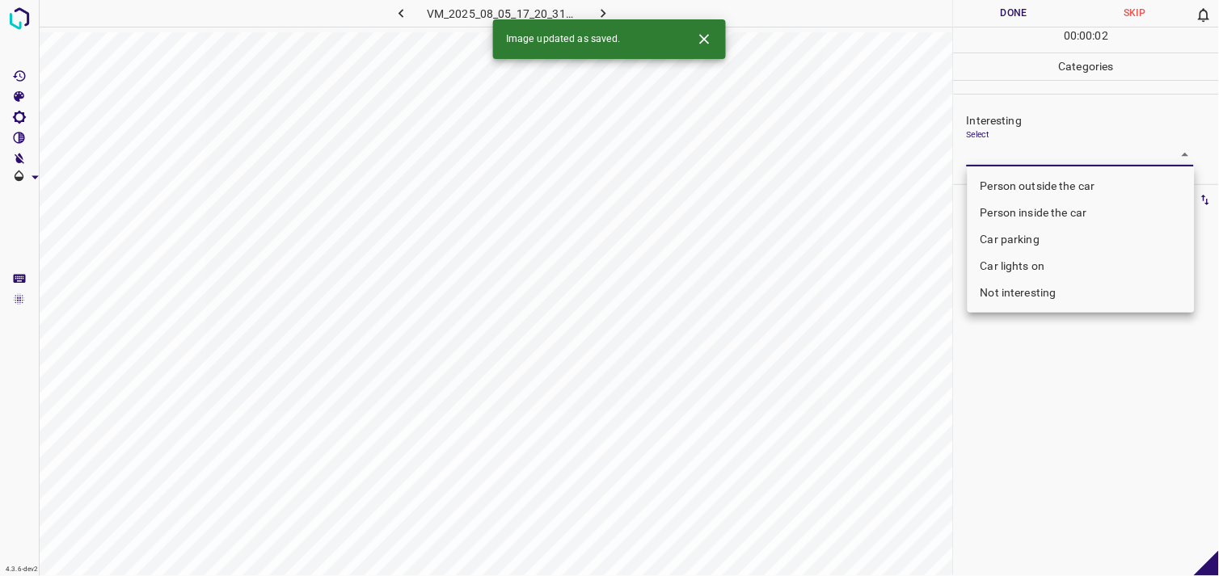
click at [1048, 147] on body "4.3.6-dev2 VM_2025_08_05_17_20_31_504_00.gif Done Skip 0 00 : 00 : 02 Categorie…" at bounding box center [609, 288] width 1219 height 576
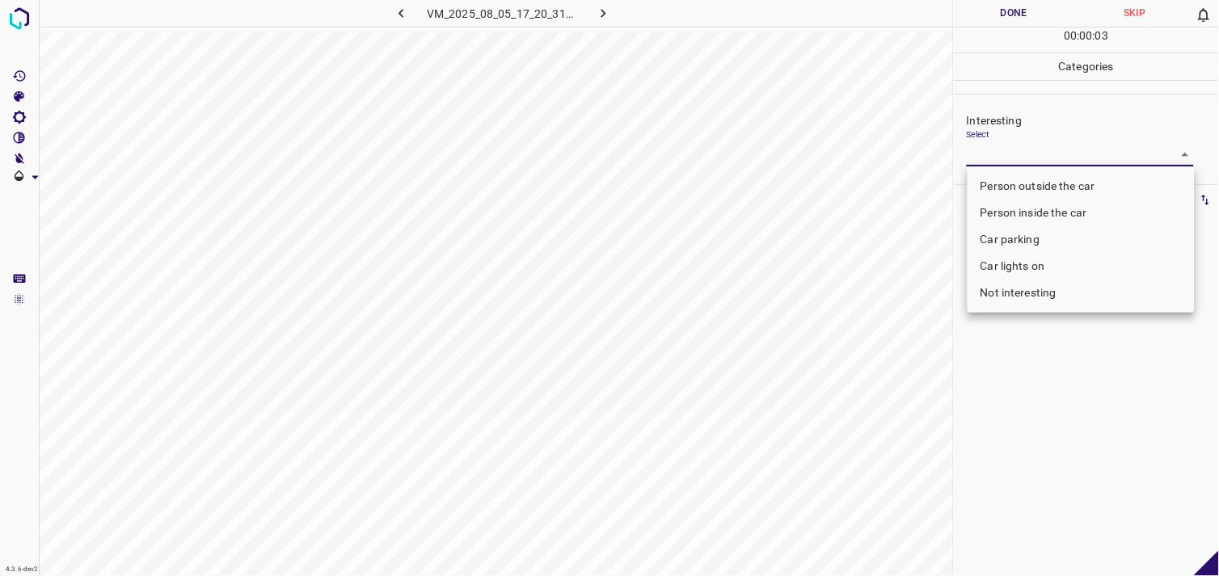
click at [1058, 181] on li "Person outside the car" at bounding box center [1081, 186] width 227 height 27
type input "Person outside the car"
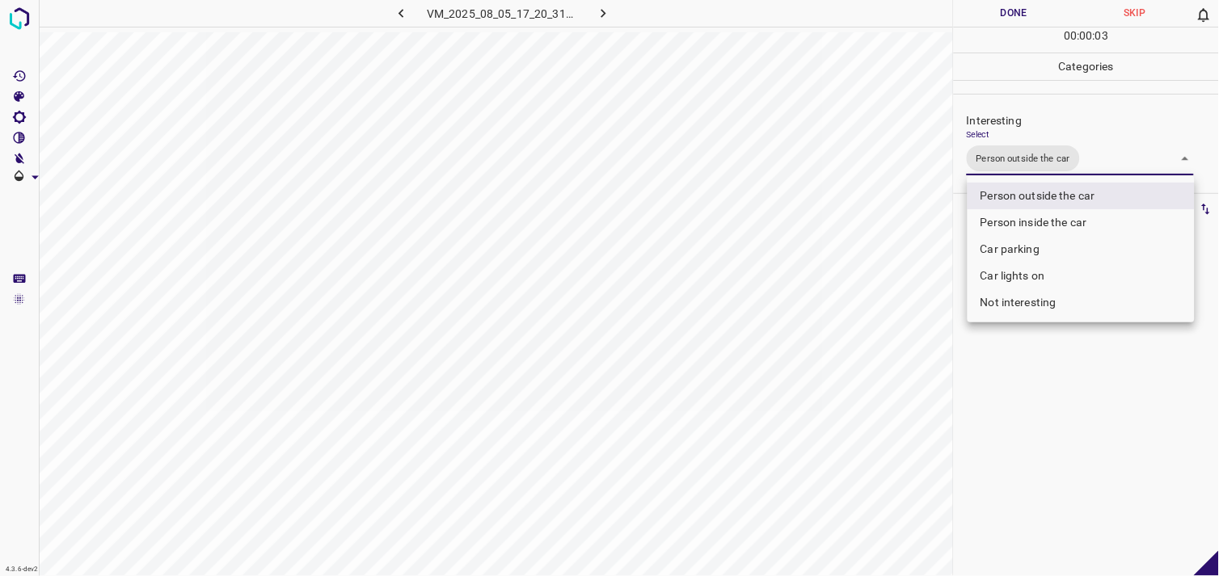
click at [1030, 386] on div at bounding box center [609, 288] width 1219 height 576
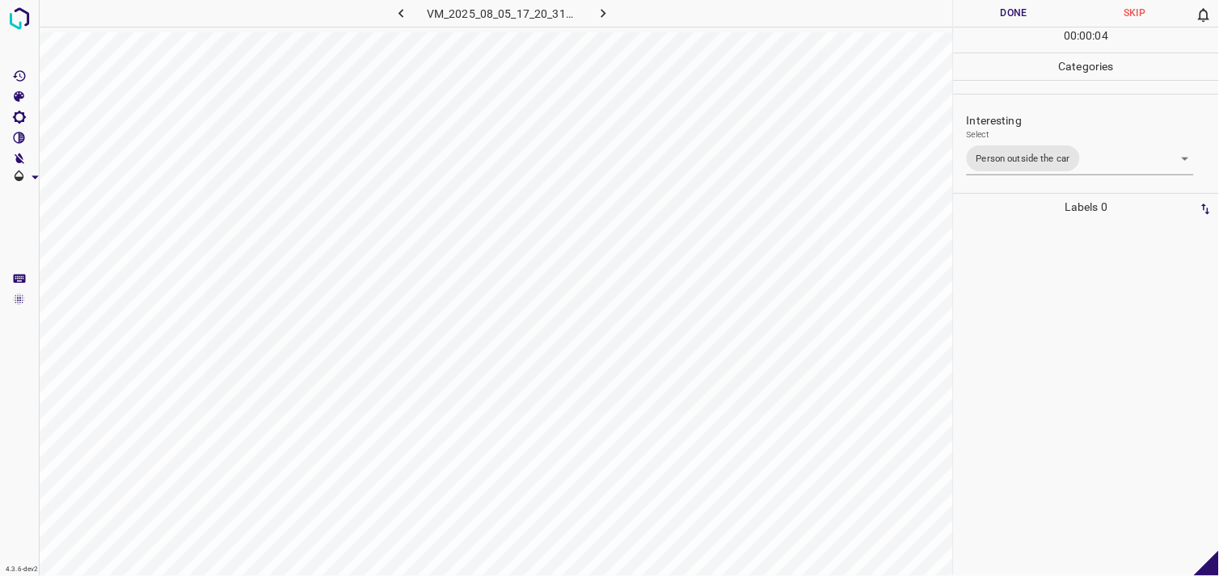
click at [1036, 308] on div at bounding box center [1086, 399] width 255 height 356
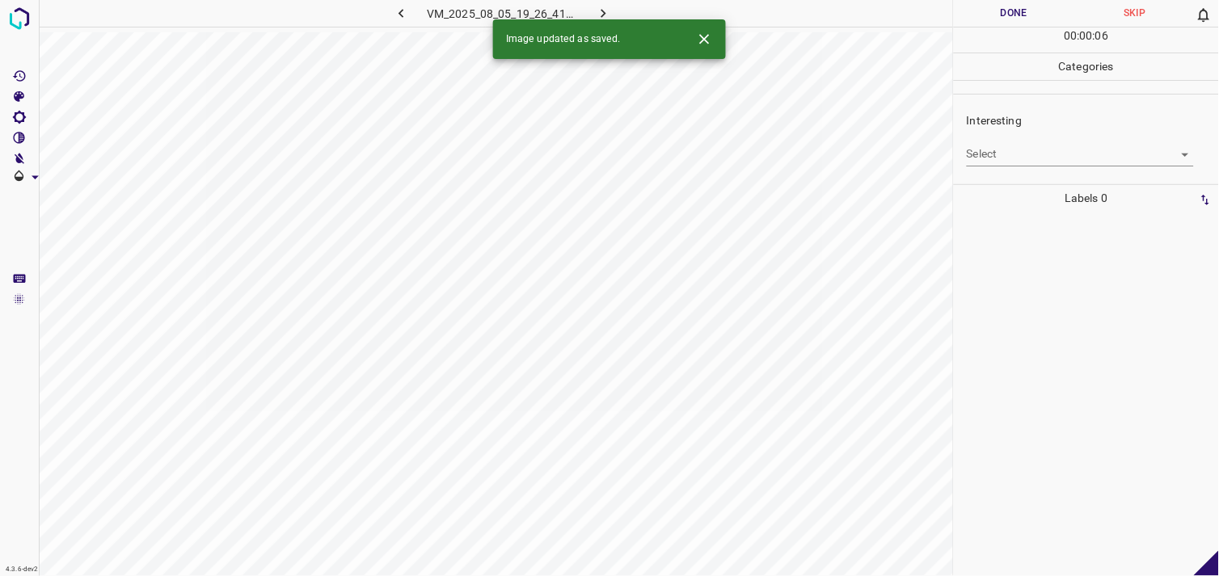
click at [1028, 160] on body "4.3.6-dev2 VM_2025_08_05_19_26_41_761_01.gif Done Skip 0 00 : 00 : 06 Categorie…" at bounding box center [609, 288] width 1219 height 576
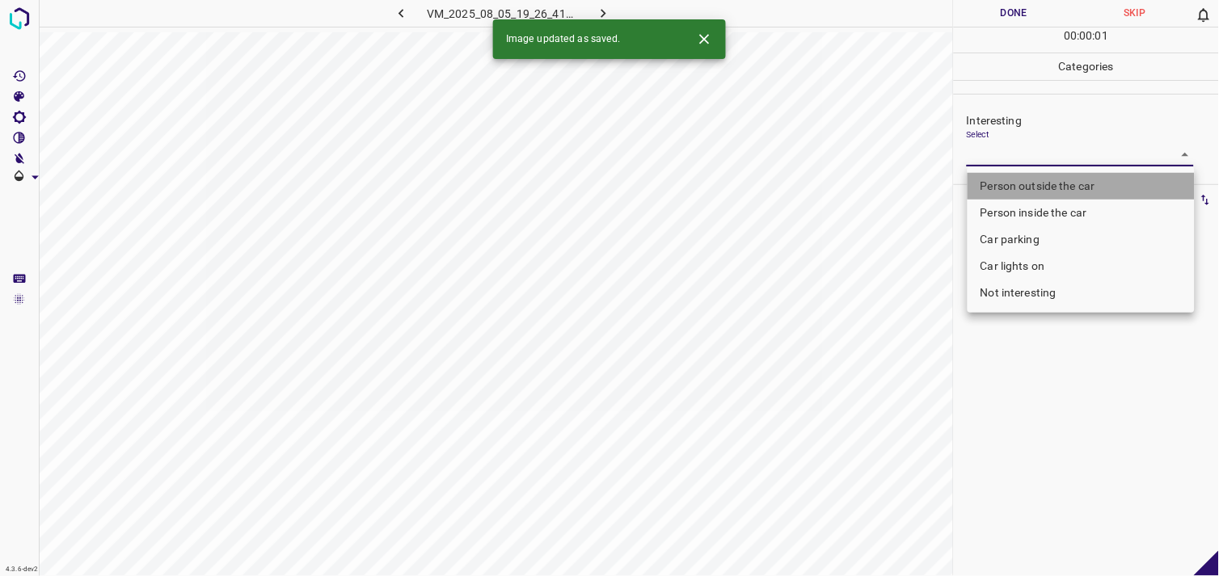
click at [1046, 175] on li "Person outside the car" at bounding box center [1081, 186] width 227 height 27
type input "Person outside the car"
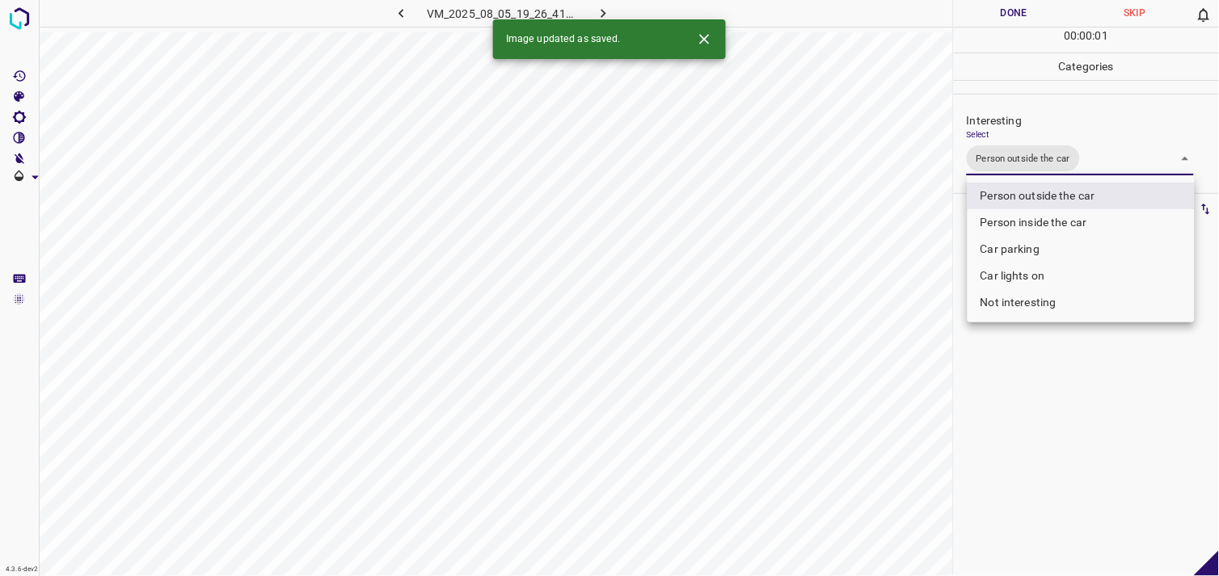
click at [1044, 391] on div at bounding box center [609, 288] width 1219 height 576
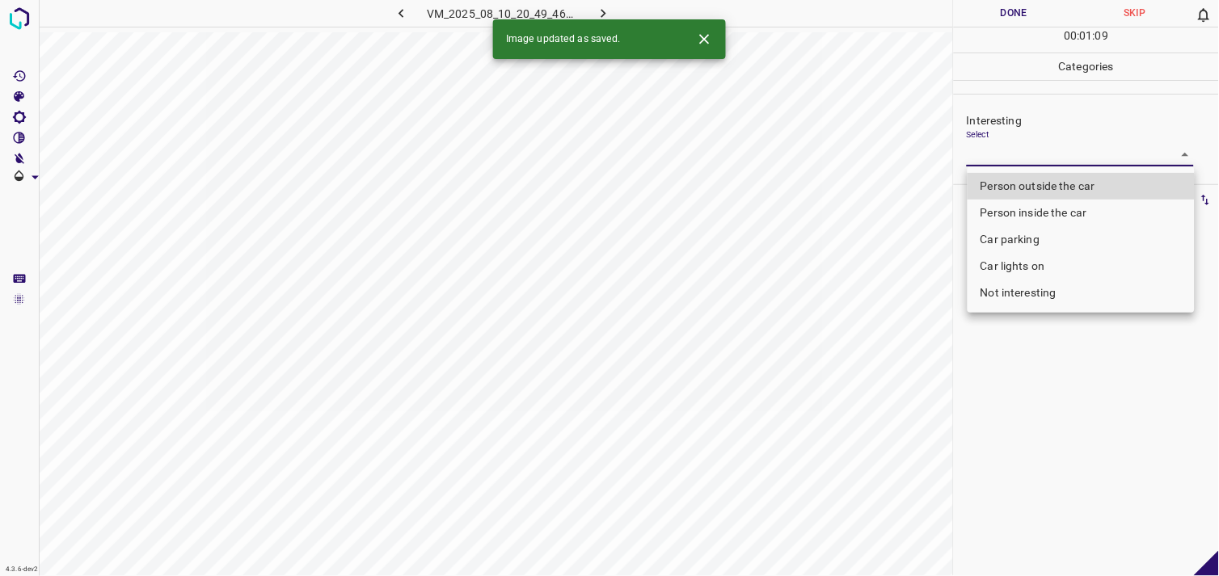
click at [1031, 156] on body "4.3.6-dev2 VM_2025_08_10_20_49_46_163_00.gif Done Skip 0 00 : 01 : 09 Categorie…" at bounding box center [609, 288] width 1219 height 576
click at [1031, 301] on li "Not interesting" at bounding box center [1081, 293] width 227 height 27
type input "Not interesting"
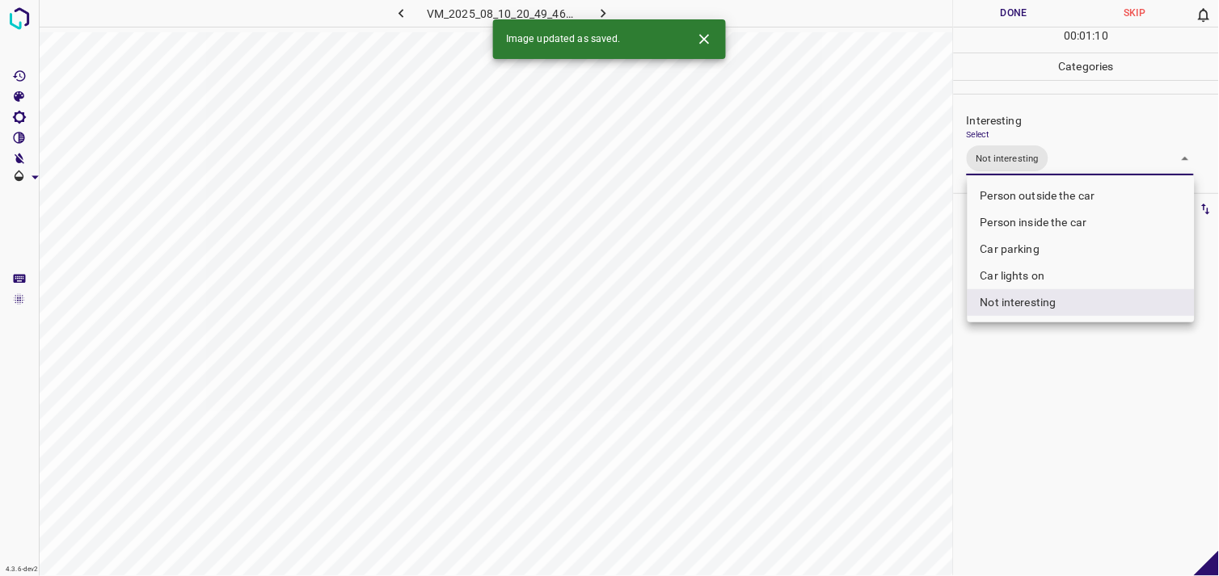
click at [1049, 384] on div at bounding box center [609, 288] width 1219 height 576
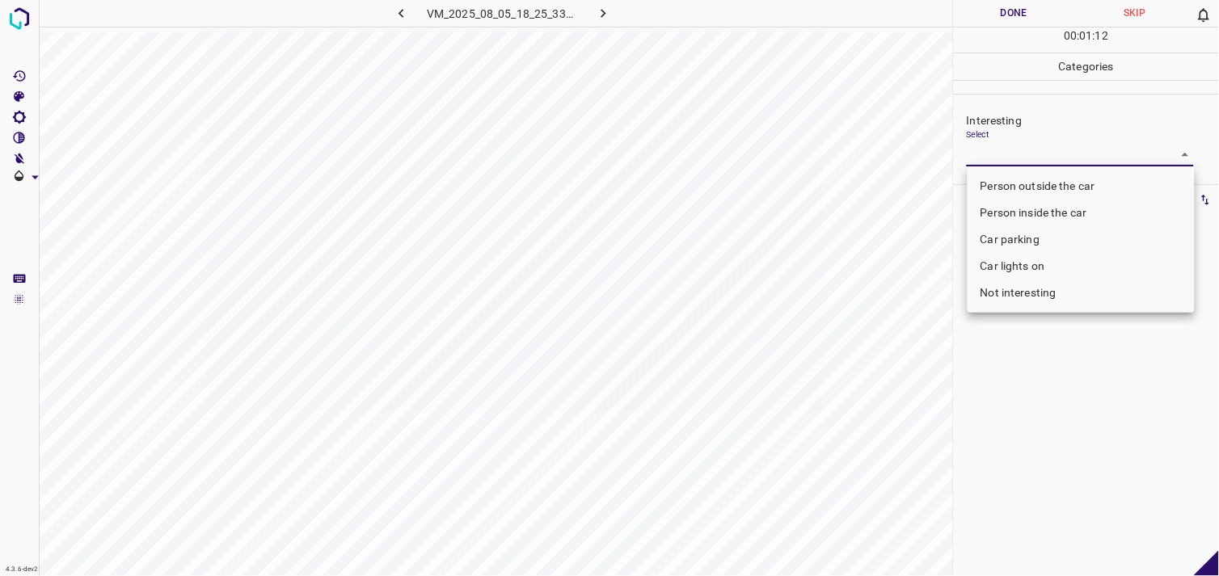
click at [1055, 159] on body "4.3.6-dev2 VM_2025_08_05_18_25_33_935_00.gif Done Skip 0 00 : 01 : 12 Categorie…" at bounding box center [609, 288] width 1219 height 576
click at [1058, 187] on li "Person outside the car" at bounding box center [1081, 186] width 227 height 27
type input "Person outside the car"
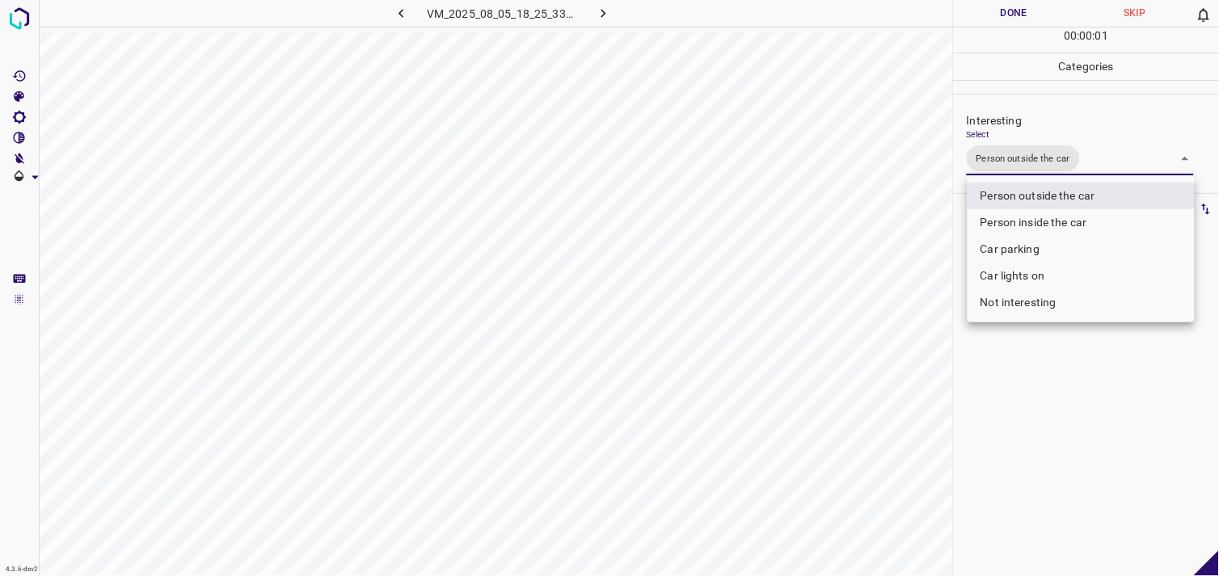
click at [1129, 423] on div at bounding box center [609, 288] width 1219 height 576
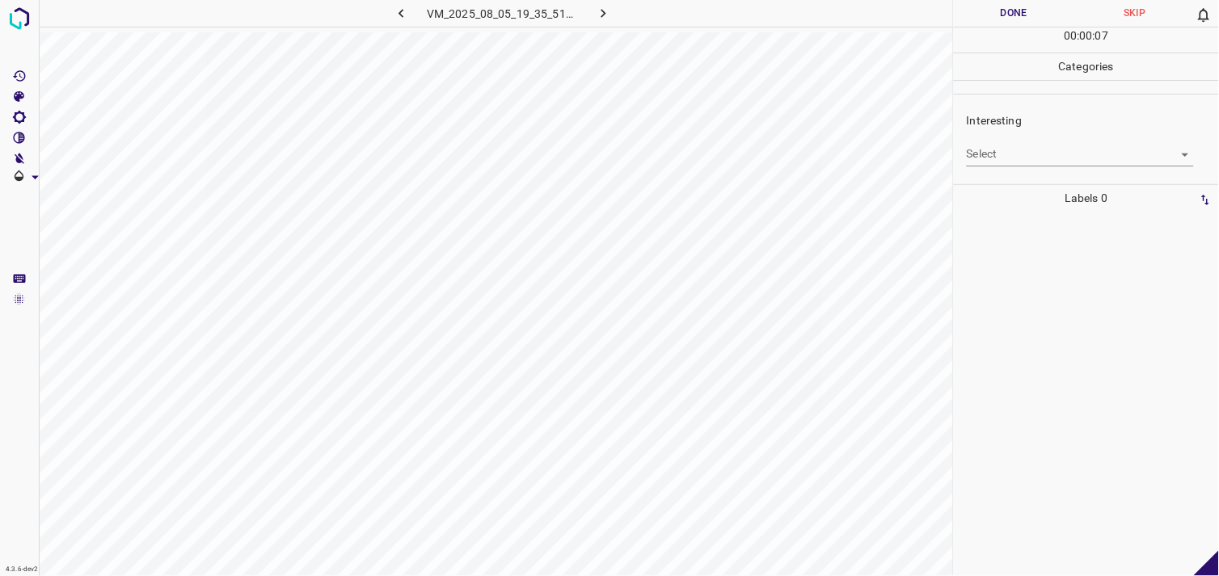
click at [1067, 150] on body "4.3.6-dev2 VM_2025_08_05_19_35_51_033_01.gif Done Skip 0 00 : 00 : 07 Categorie…" at bounding box center [609, 288] width 1219 height 576
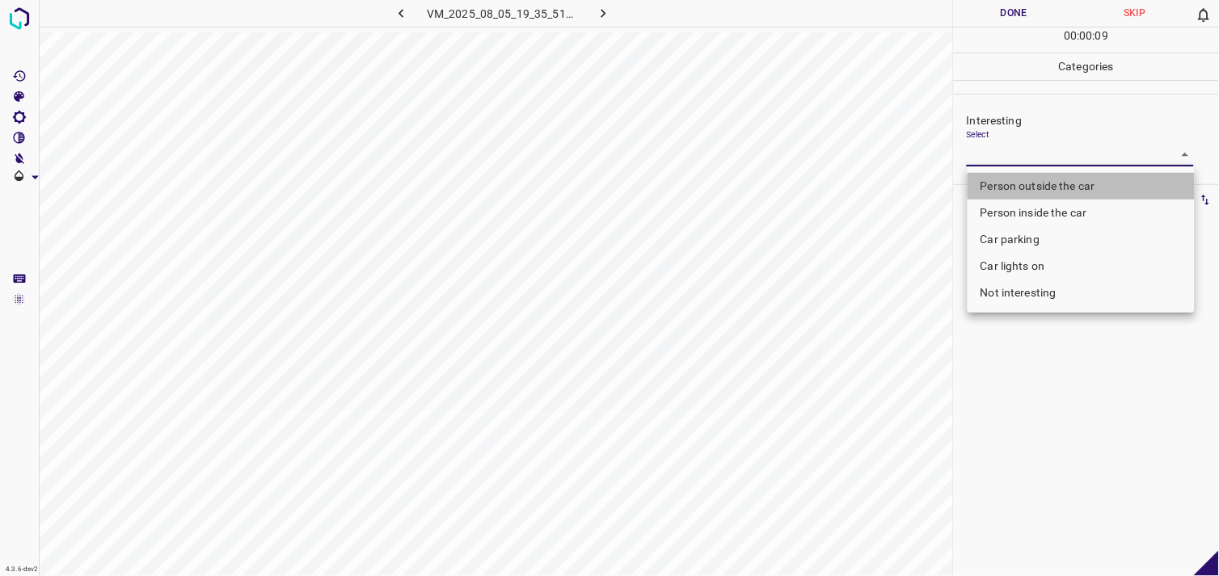
click at [1092, 189] on li "Person outside the car" at bounding box center [1081, 186] width 227 height 27
type input "Person outside the car"
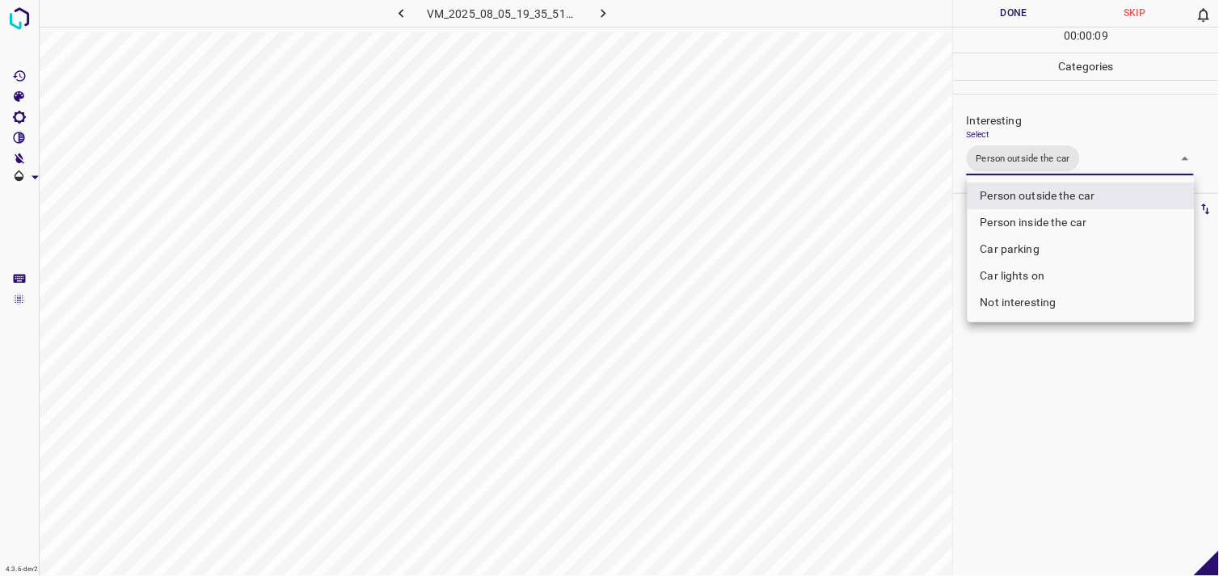
click at [1112, 384] on div at bounding box center [609, 288] width 1219 height 576
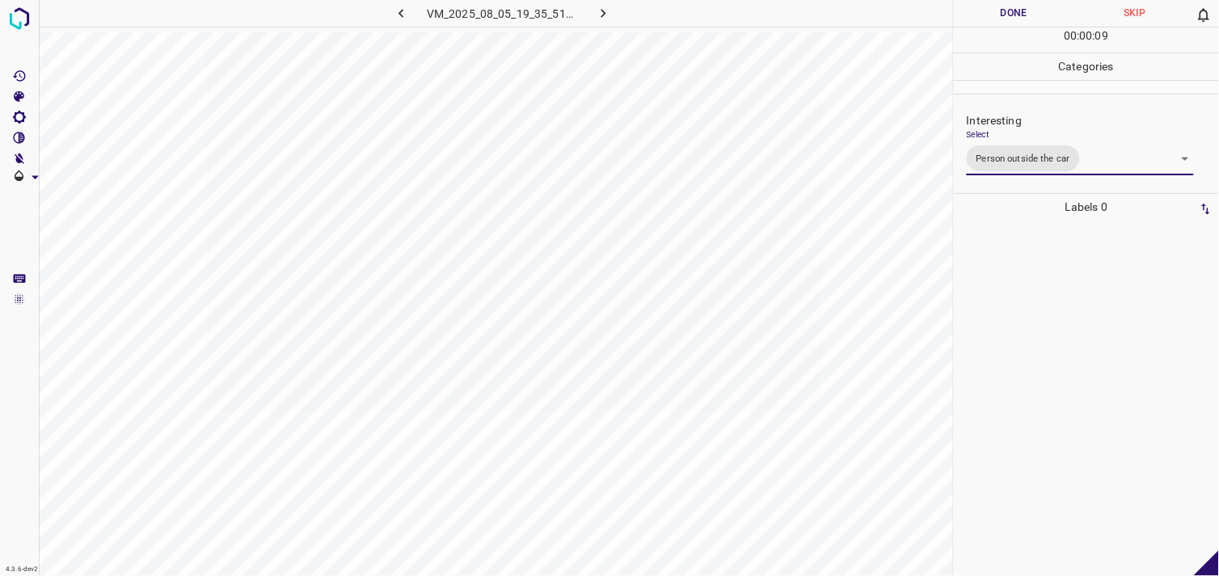
click at [1100, 349] on div at bounding box center [1086, 399] width 255 height 356
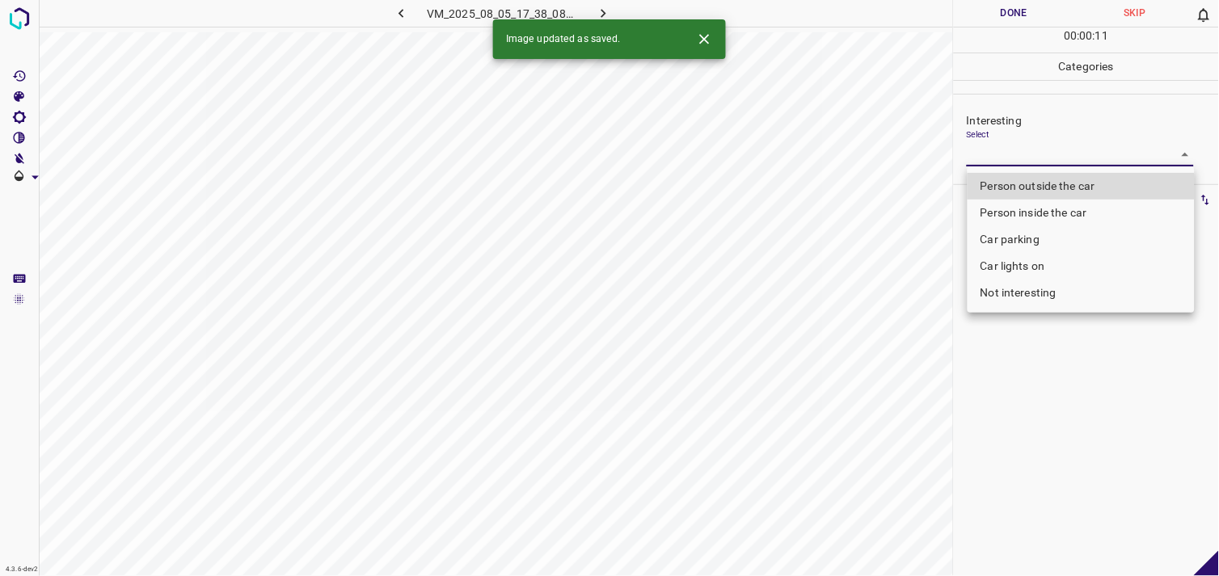
click at [1057, 148] on body "4.3.6-dev2 VM_2025_08_05_17_38_08_464_02.gif Done Skip 0 00 : 00 : 11 Categorie…" at bounding box center [609, 288] width 1219 height 576
click at [1062, 192] on li "Person outside the car" at bounding box center [1081, 186] width 227 height 27
type input "Person outside the car"
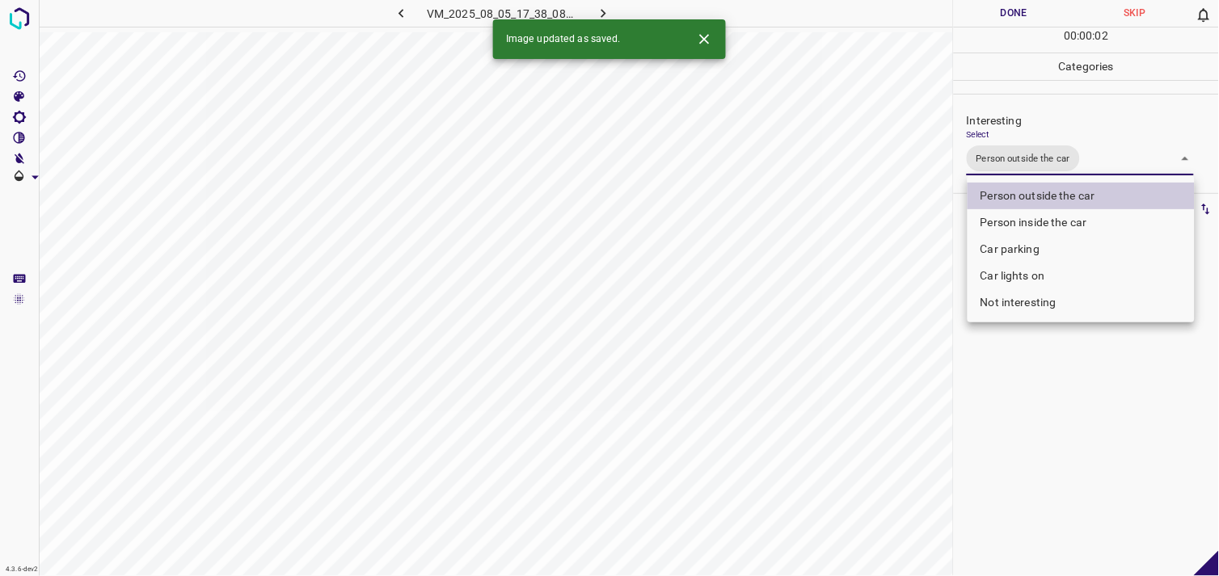
click at [1070, 383] on div at bounding box center [609, 288] width 1219 height 576
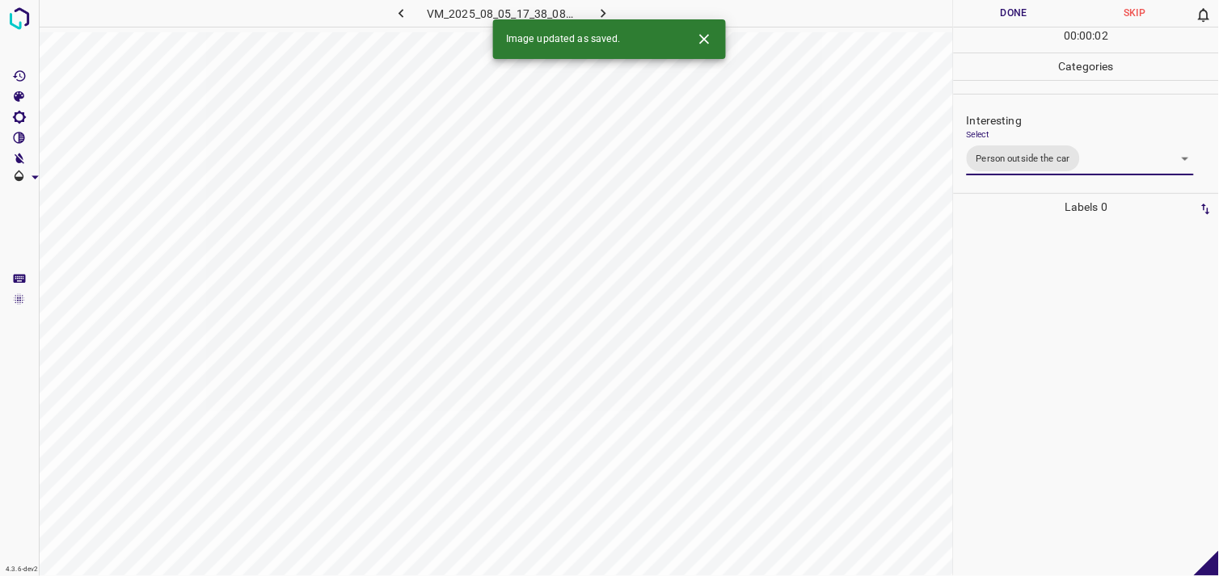
click at [1108, 343] on div at bounding box center [1086, 399] width 255 height 356
click at [1047, 150] on body "4.3.6-dev2 VM_2025_08_10_21_41_02_891_02.gif Done Skip 0 00 : 00 : 04 Categorie…" at bounding box center [609, 288] width 1219 height 576
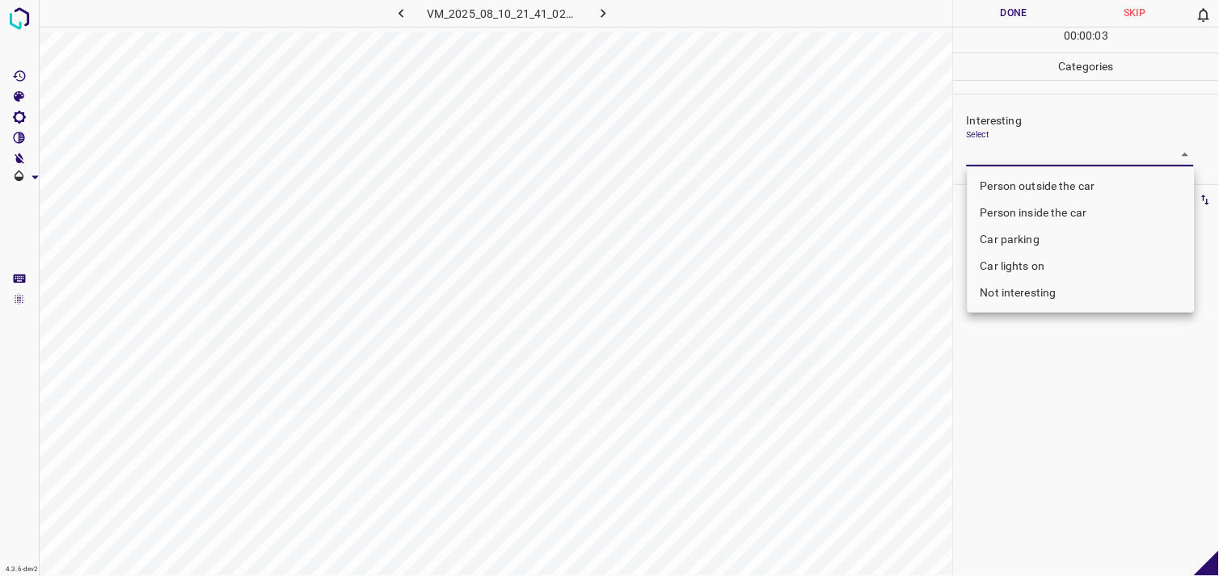
click at [1044, 230] on li "Car parking" at bounding box center [1081, 239] width 227 height 27
type input "Car parking"
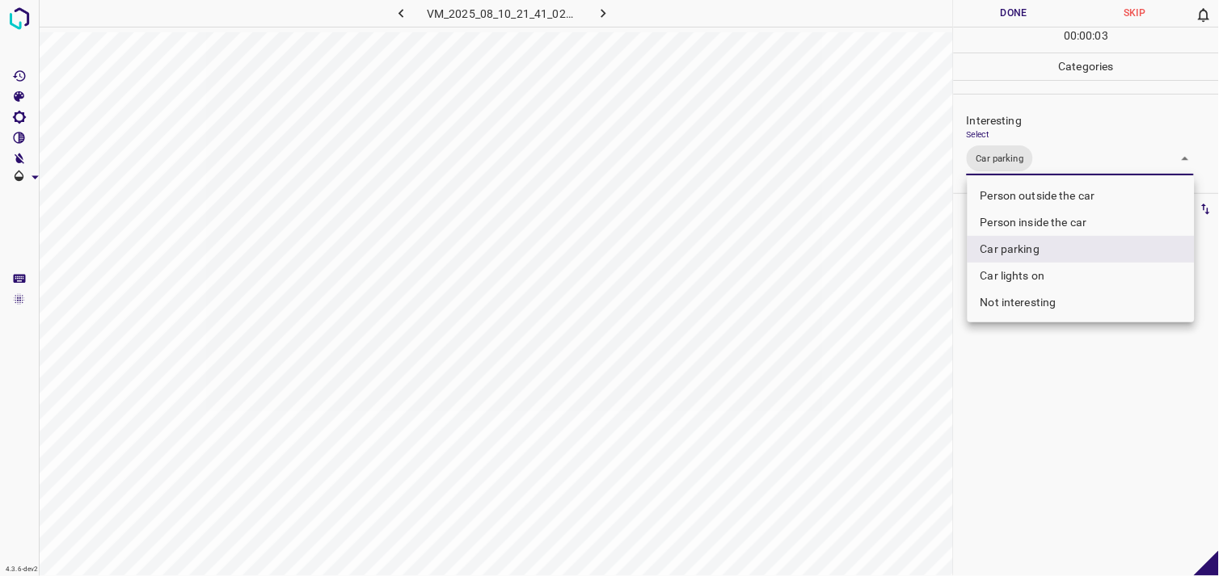
click at [1085, 374] on div at bounding box center [609, 288] width 1219 height 576
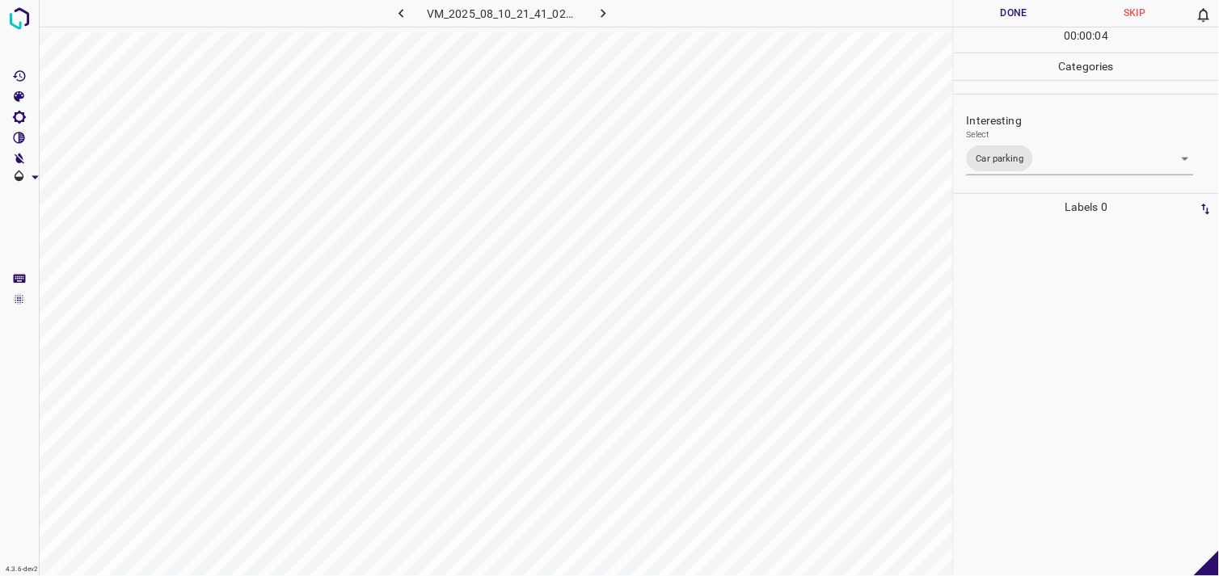
click at [1081, 359] on div at bounding box center [1086, 399] width 255 height 356
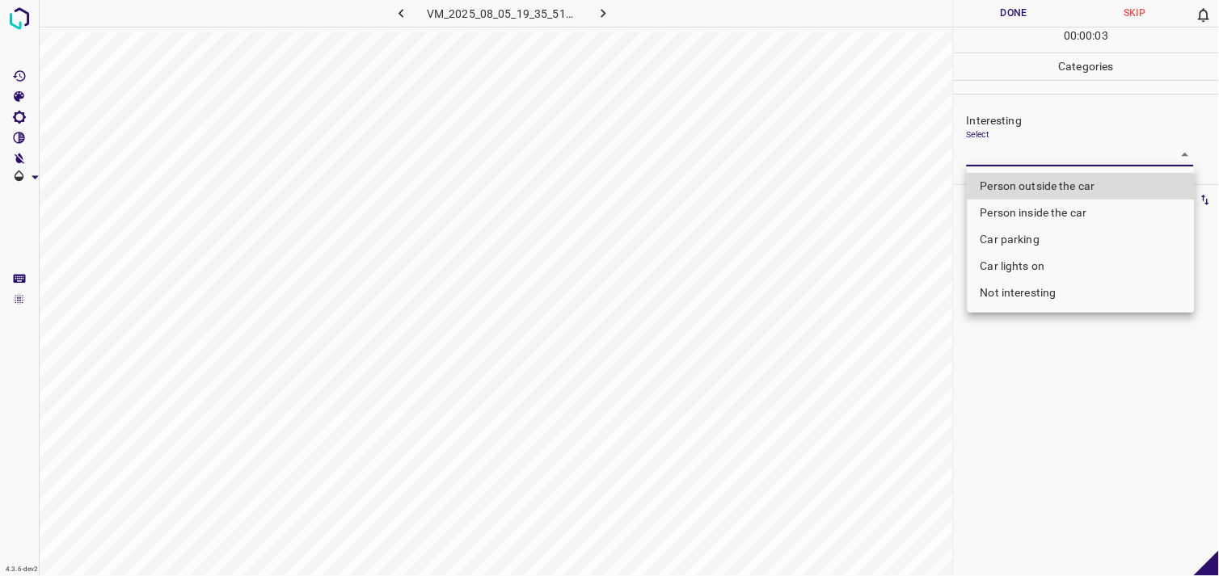
click at [1015, 165] on body "4.3.6-dev2 VM_2025_08_05_19_35_51_033_02.gif Done Skip 0 00 : 00 : 03 Categorie…" at bounding box center [609, 288] width 1219 height 576
click at [1045, 184] on li "Person outside the car" at bounding box center [1081, 186] width 227 height 27
type input "Person outside the car"
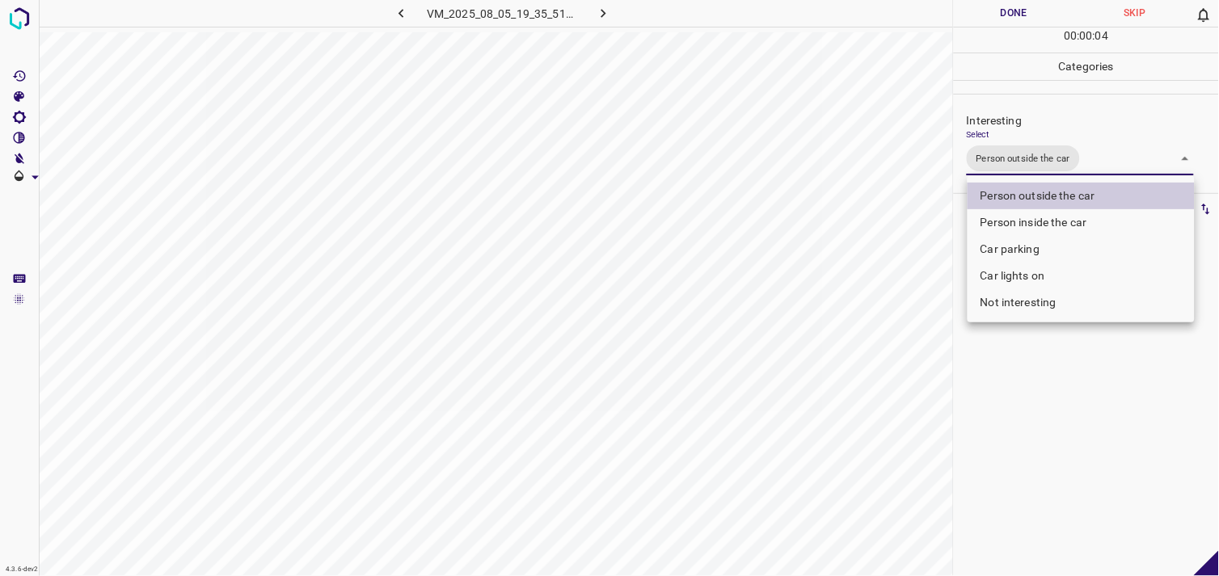
click at [1100, 399] on div at bounding box center [609, 288] width 1219 height 576
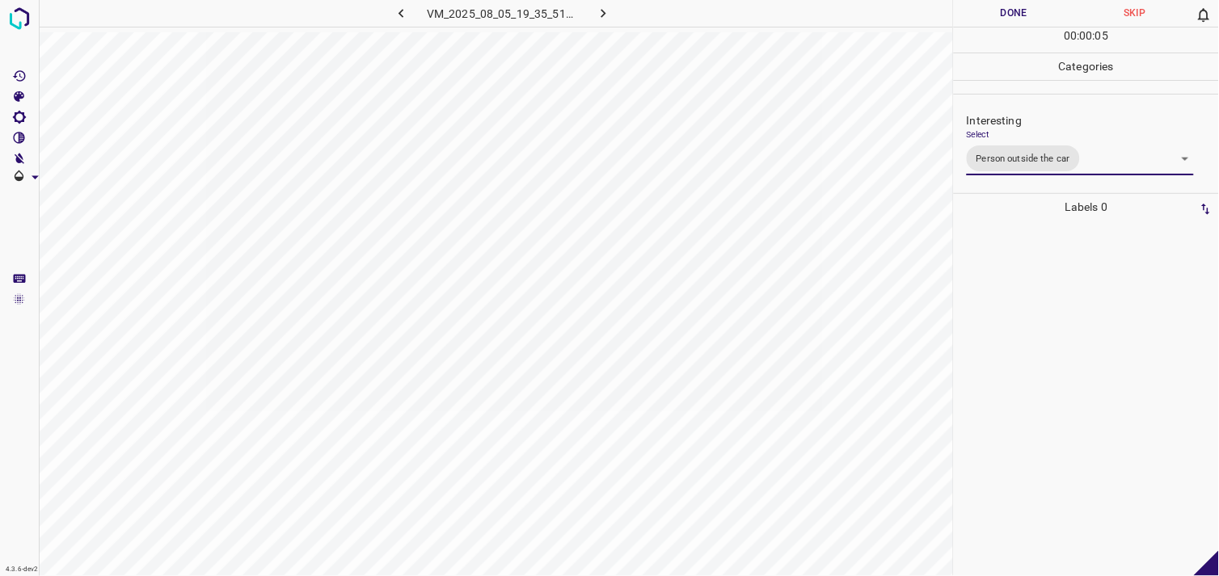
click at [1070, 323] on div at bounding box center [1086, 399] width 255 height 356
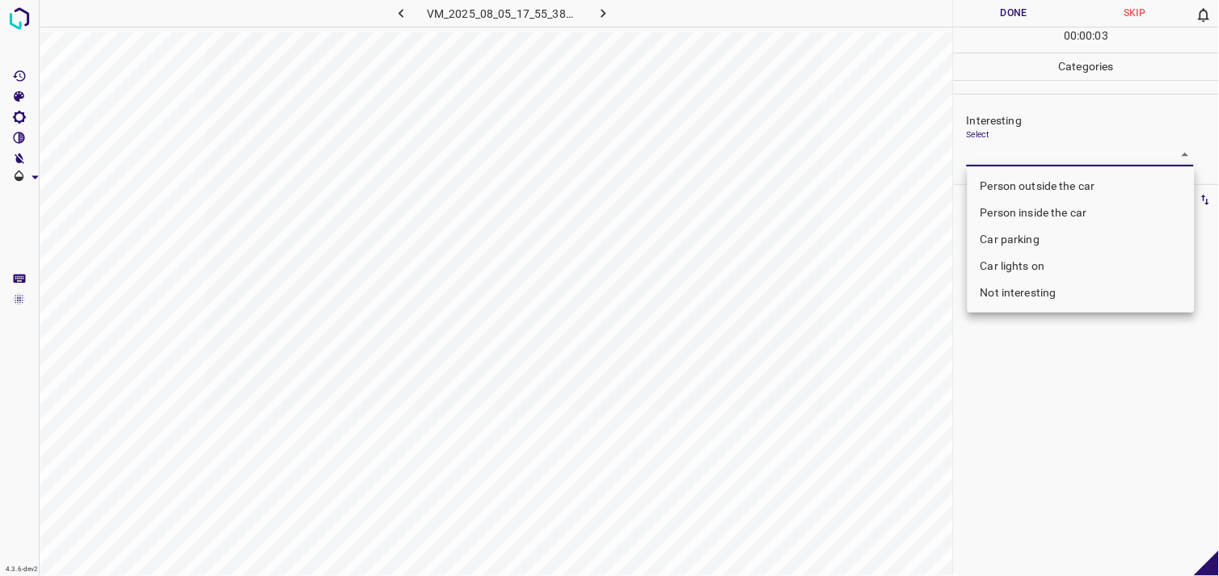
click at [1007, 158] on body "4.3.6-dev2 VM_2025_08_05_17_55_38_324_02.gif Done Skip 0 00 : 00 : 03 Categorie…" at bounding box center [609, 288] width 1219 height 576
click at [1037, 298] on li "Not interesting" at bounding box center [1081, 293] width 227 height 27
type input "Not interesting"
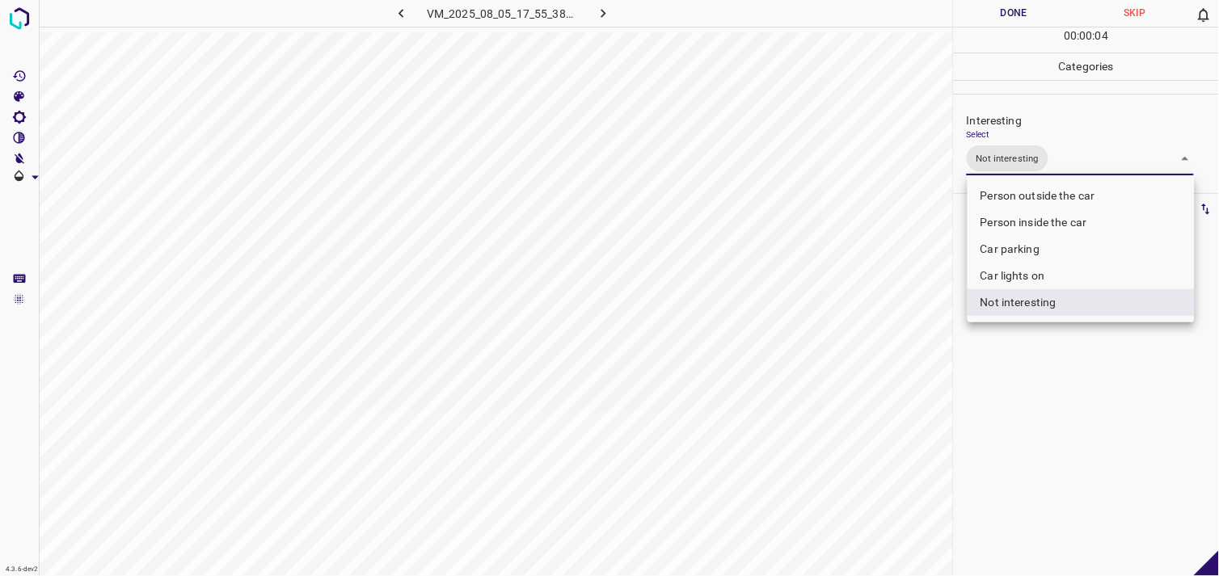
drag, startPoint x: 1091, startPoint y: 462, endPoint x: 1086, endPoint y: 435, distance: 27.3
click at [1090, 461] on div at bounding box center [609, 288] width 1219 height 576
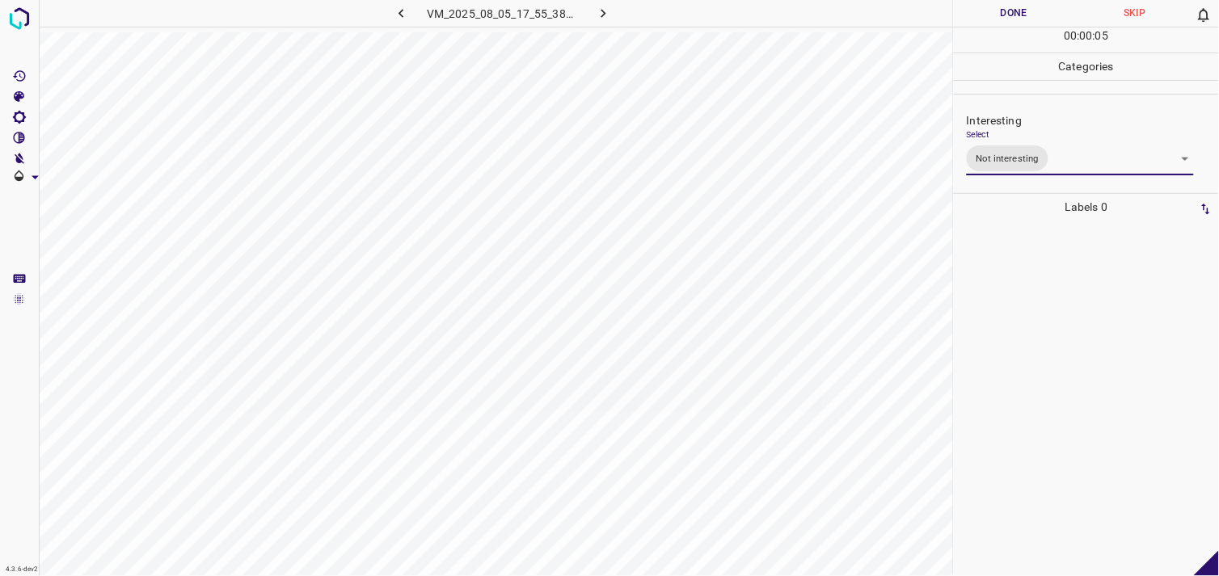
click at [1083, 411] on div at bounding box center [1086, 399] width 255 height 356
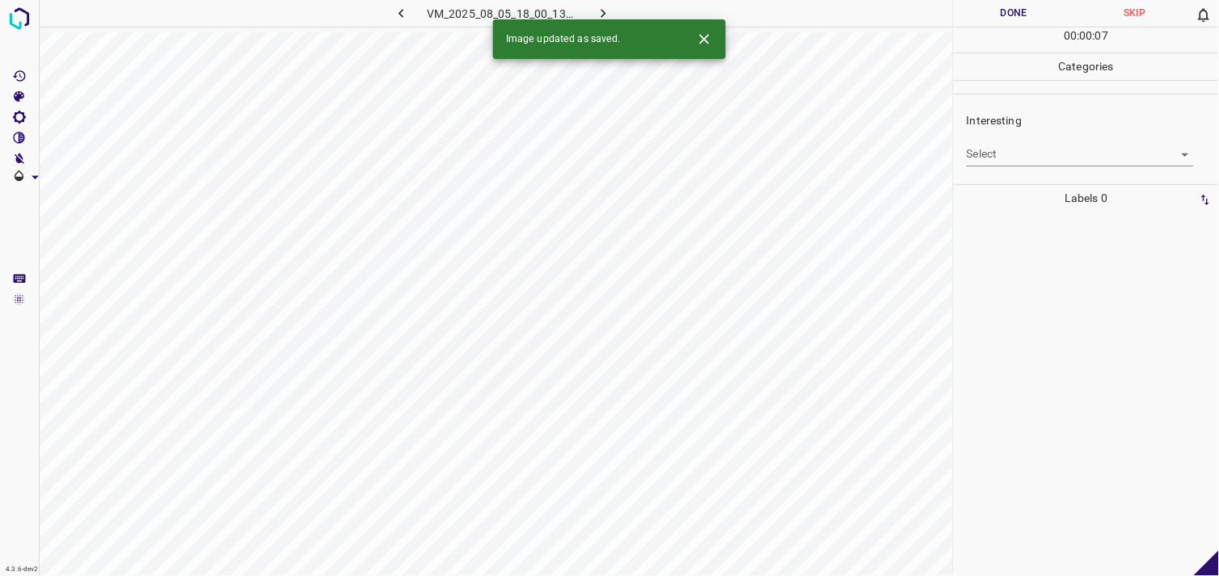
click at [1024, 163] on body "4.3.6-dev2 VM_2025_08_05_18_00_13_293_00.gif Done Skip 0 00 : 00 : 07 Categorie…" at bounding box center [609, 288] width 1219 height 576
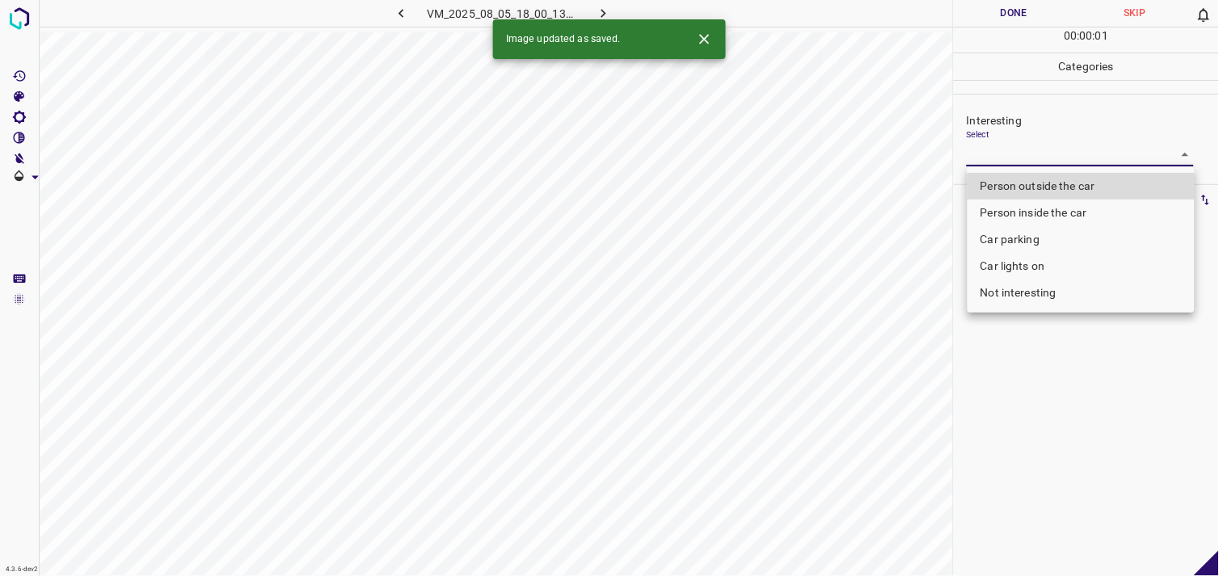
click at [1068, 181] on li "Person outside the car" at bounding box center [1081, 186] width 227 height 27
type input "Person outside the car"
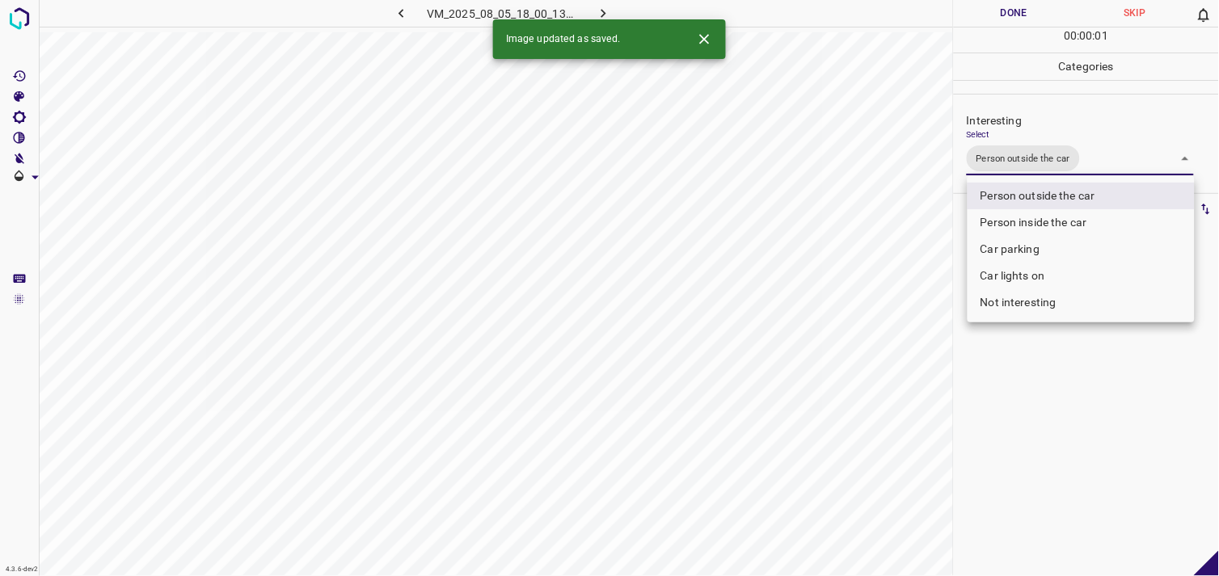
click at [1106, 417] on div at bounding box center [609, 288] width 1219 height 576
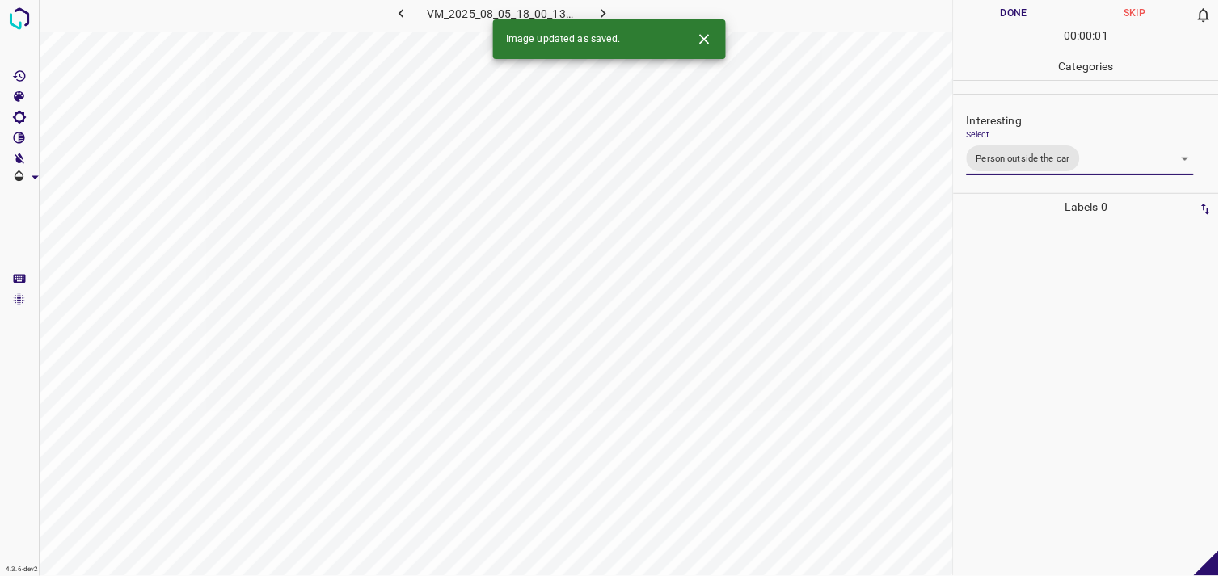
click at [1082, 380] on div at bounding box center [1086, 399] width 255 height 356
click at [1016, 158] on body "4.3.6-dev2 VM_2025_08_05_17_49_08_467_07.gif Done Skip 0 00 : 00 : 03 Categorie…" at bounding box center [609, 288] width 1219 height 576
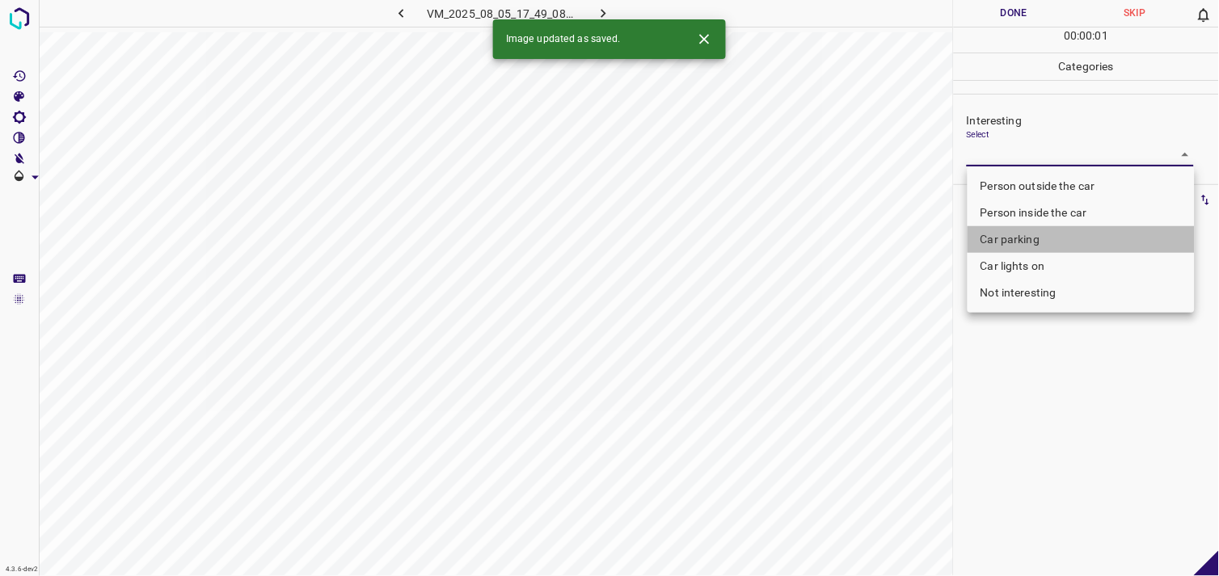
click at [1021, 238] on li "Car parking" at bounding box center [1081, 239] width 227 height 27
type input "Car parking"
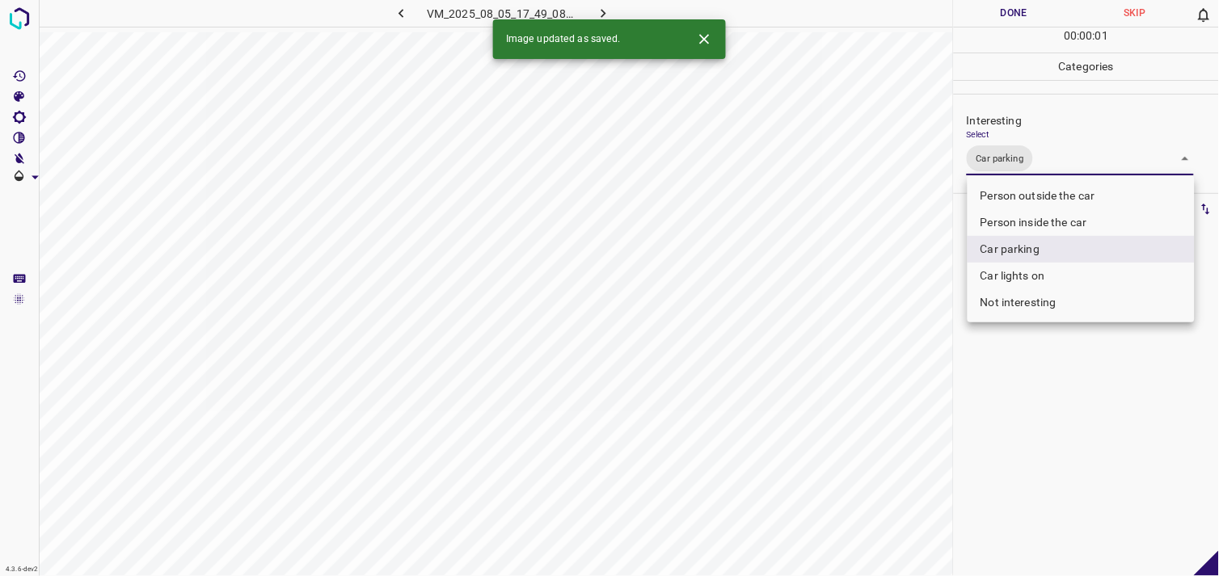
click at [1035, 423] on div at bounding box center [609, 288] width 1219 height 576
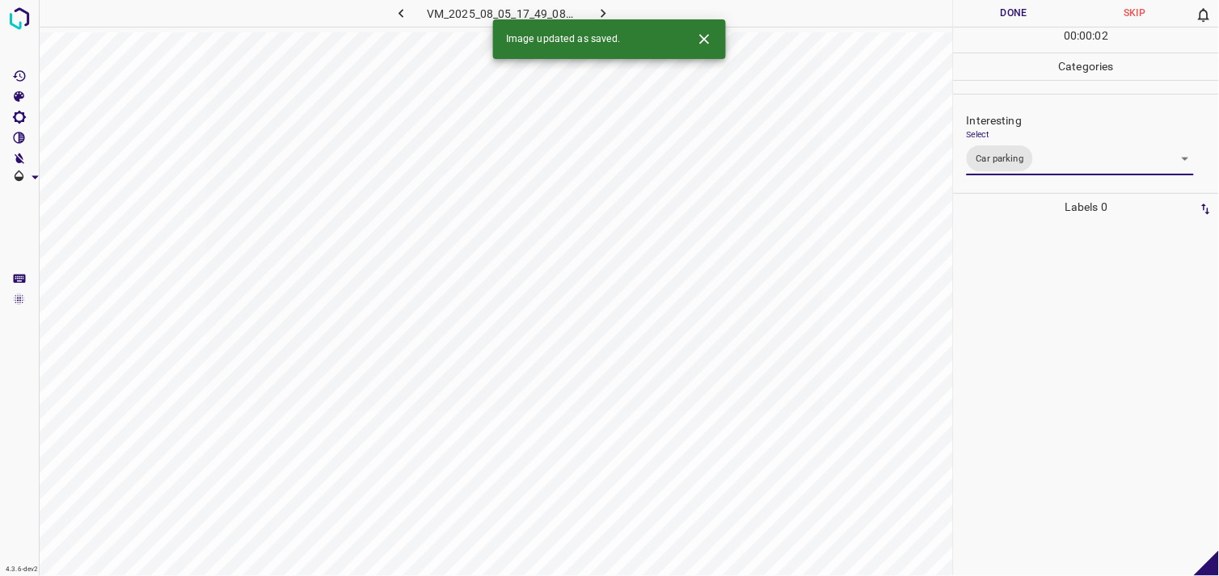
click at [1037, 391] on div at bounding box center [1086, 399] width 255 height 356
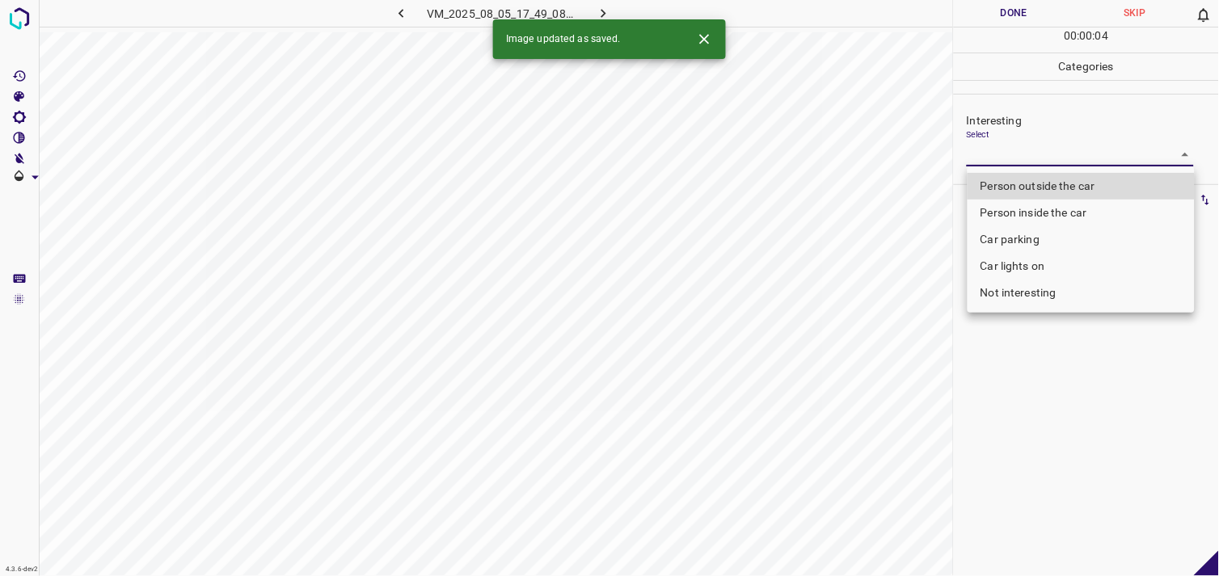
click at [1046, 154] on body "4.3.6-dev2 VM_2025_08_05_17_49_08_467_06.gif Done Skip 0 00 : 00 : 04 Categorie…" at bounding box center [609, 288] width 1219 height 576
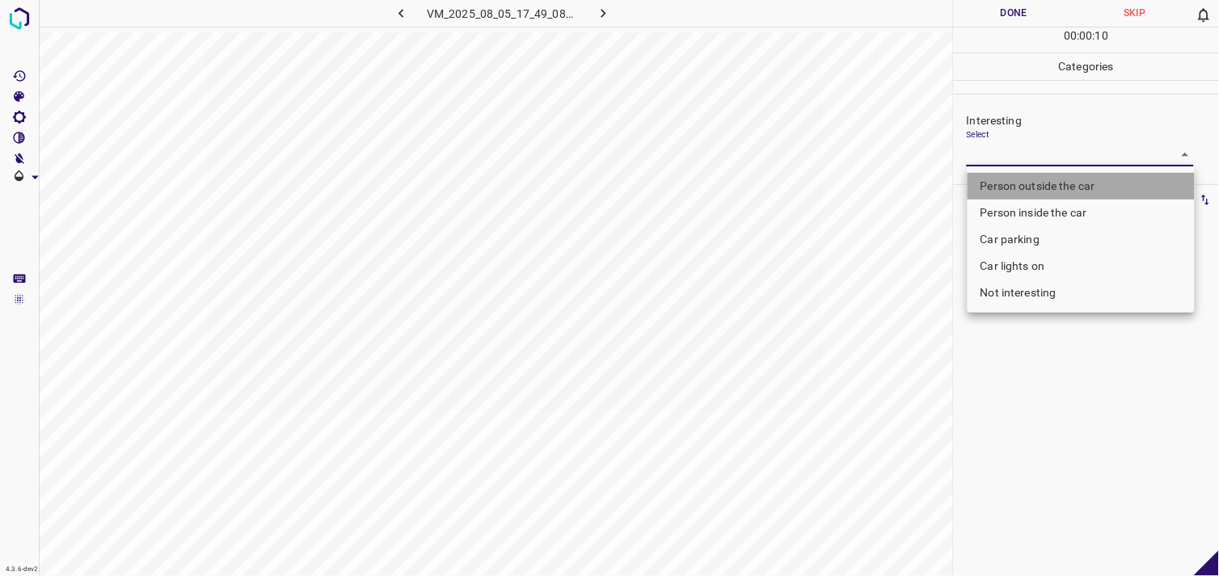
click at [1055, 190] on li "Person outside the car" at bounding box center [1081, 186] width 227 height 27
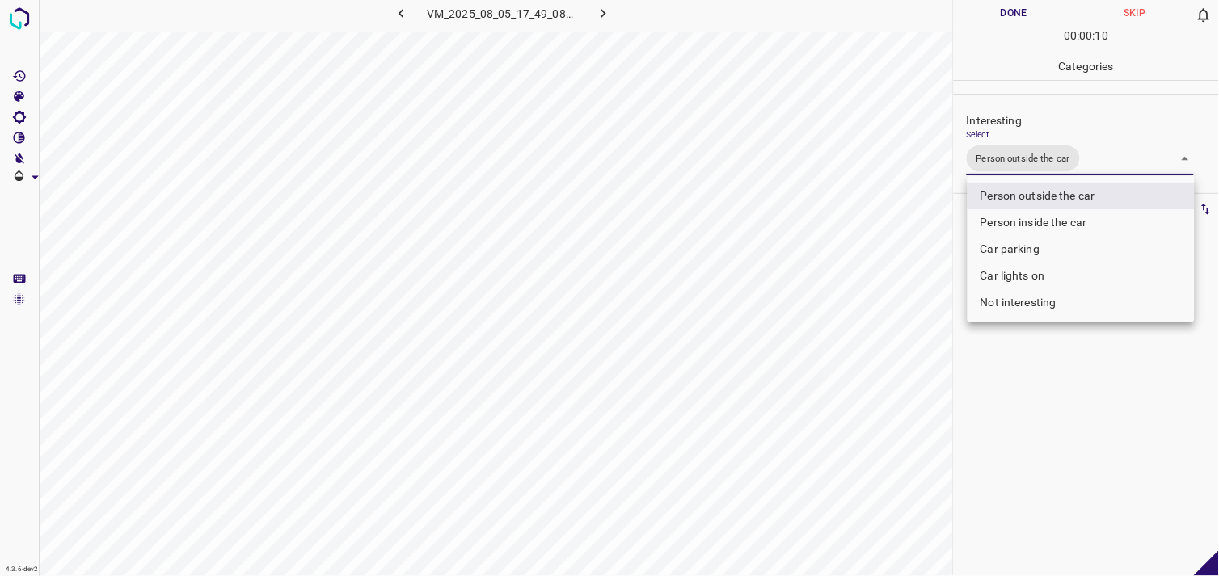
click at [1114, 446] on div at bounding box center [609, 288] width 1219 height 576
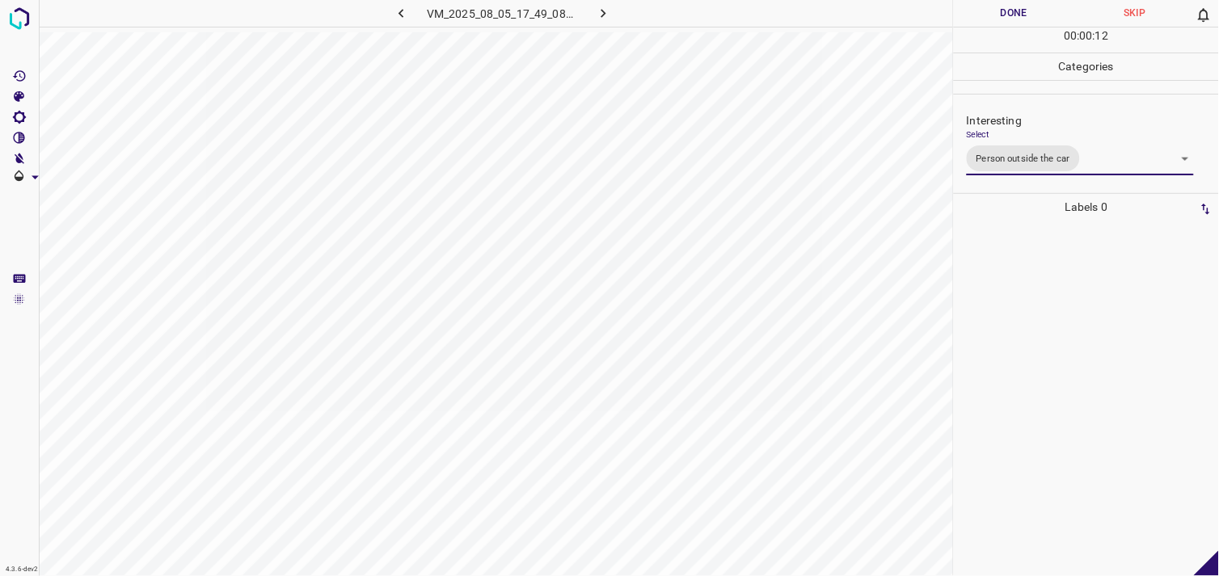
click at [1059, 336] on div at bounding box center [1086, 399] width 255 height 356
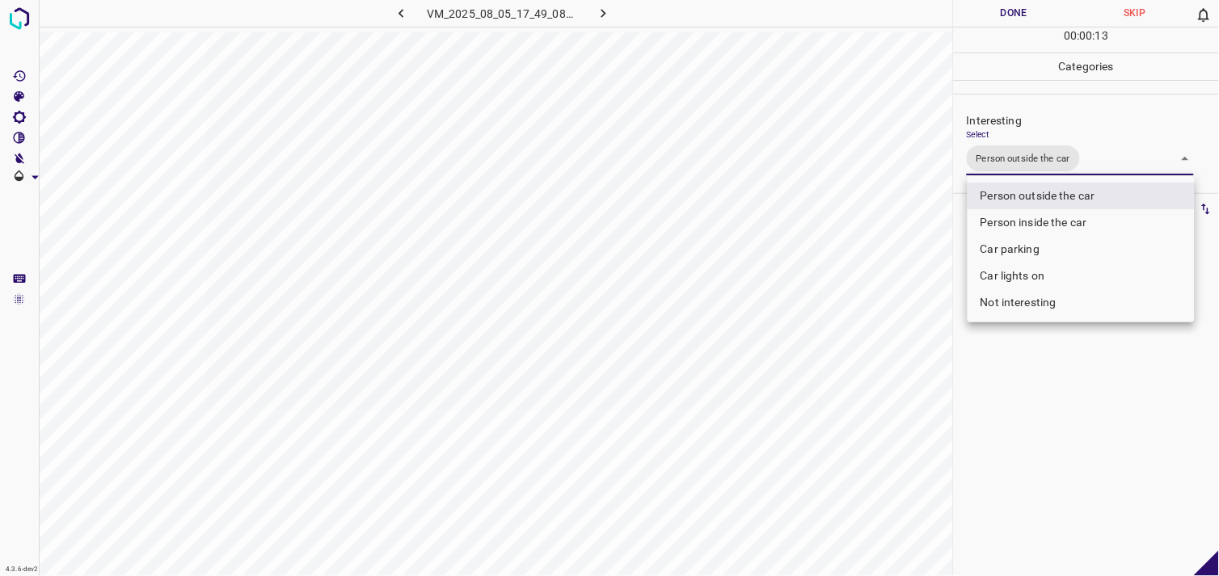
click at [1067, 150] on body "4.3.6-dev2 VM_2025_08_05_17_49_08_467_06.gif Done Skip 0 00 : 00 : 13 Categorie…" at bounding box center [609, 288] width 1219 height 576
click at [1024, 249] on li "Car parking" at bounding box center [1081, 249] width 227 height 27
click at [1077, 191] on li "Person outside the car" at bounding box center [1081, 196] width 227 height 27
type input "Car parking"
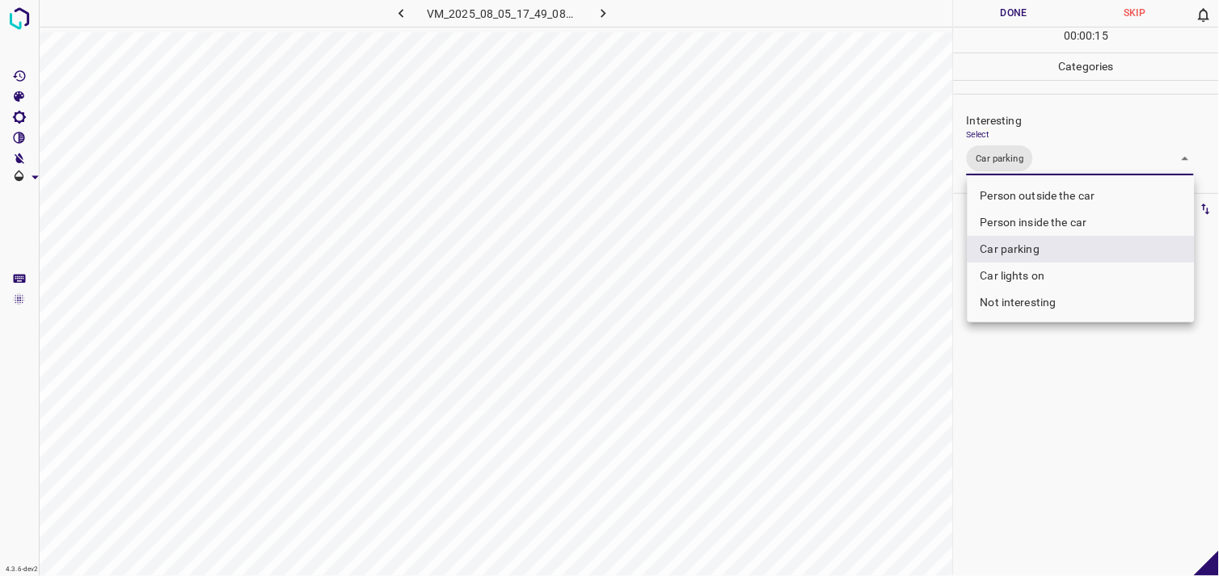
click at [1084, 390] on div at bounding box center [609, 288] width 1219 height 576
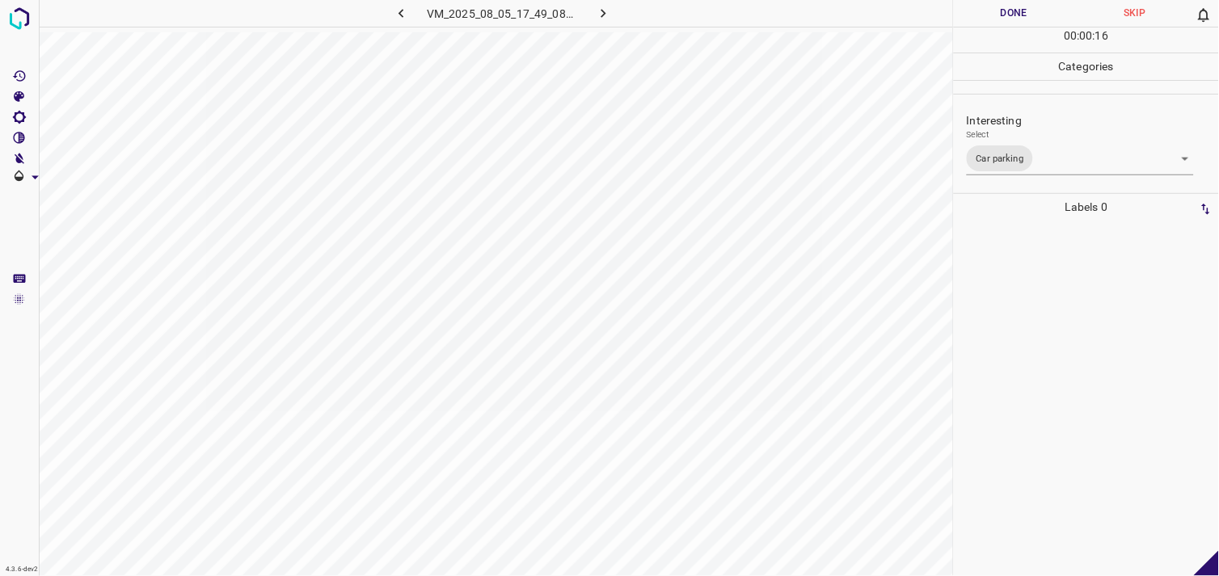
click at [1080, 334] on div at bounding box center [1086, 399] width 255 height 356
click at [1032, 165] on body "4.3.6-dev2 VM_2025_08_05_18_33_06_114_00.gif Done Skip 0 00 : 01 : 11 Categorie…" at bounding box center [609, 288] width 1219 height 576
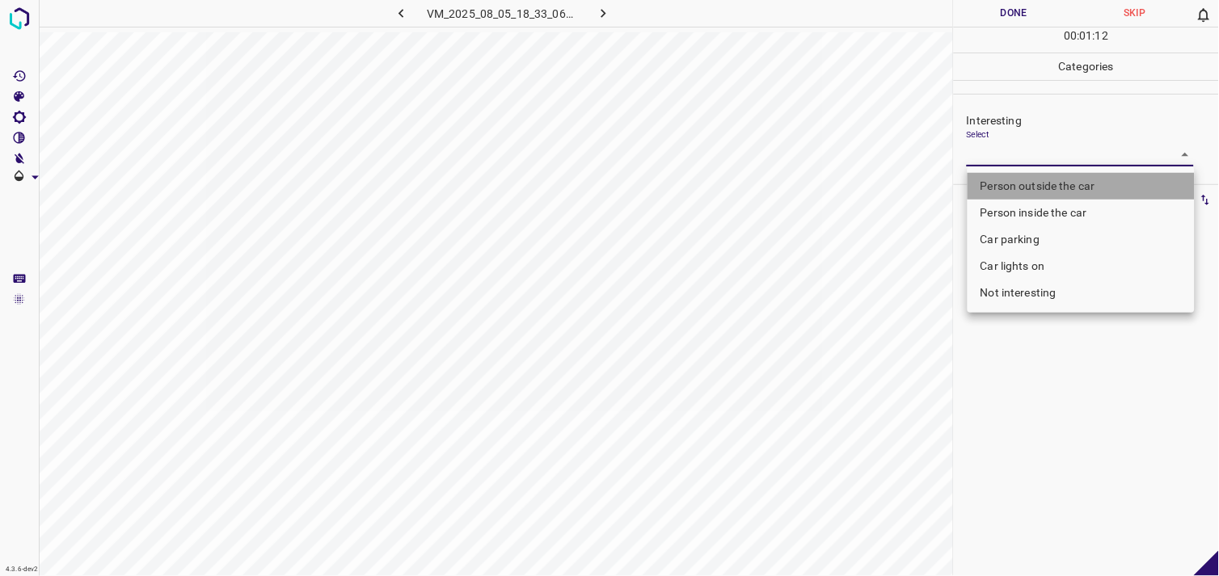
click at [1062, 184] on li "Person outside the car" at bounding box center [1081, 186] width 227 height 27
type input "Person outside the car"
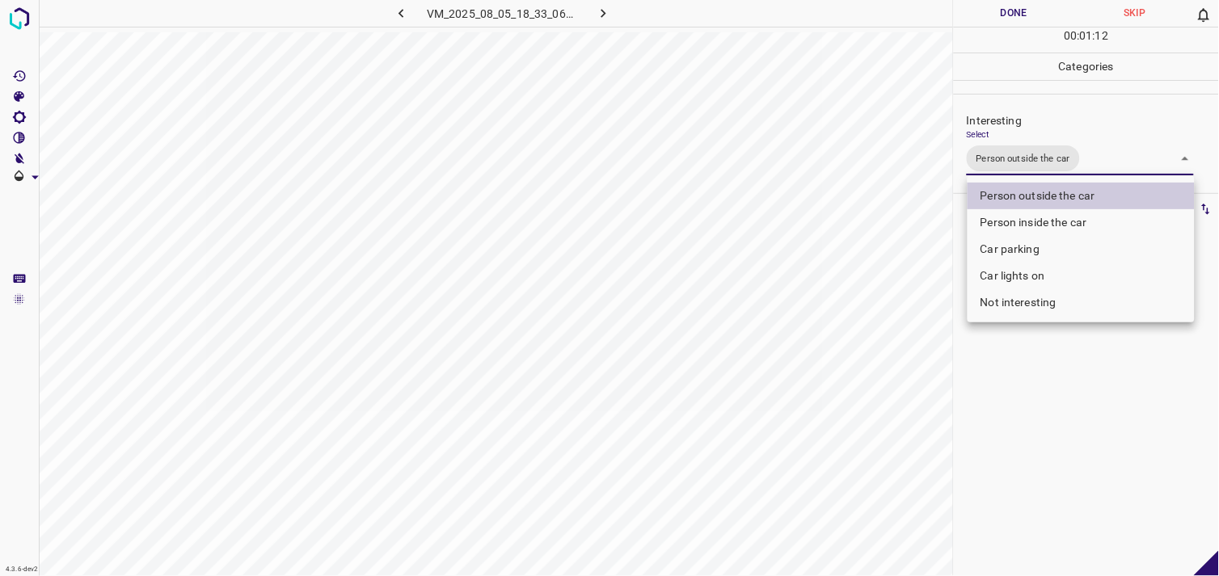
drag, startPoint x: 1063, startPoint y: 465, endPoint x: 1066, endPoint y: 430, distance: 34.8
click at [1067, 445] on div at bounding box center [609, 288] width 1219 height 576
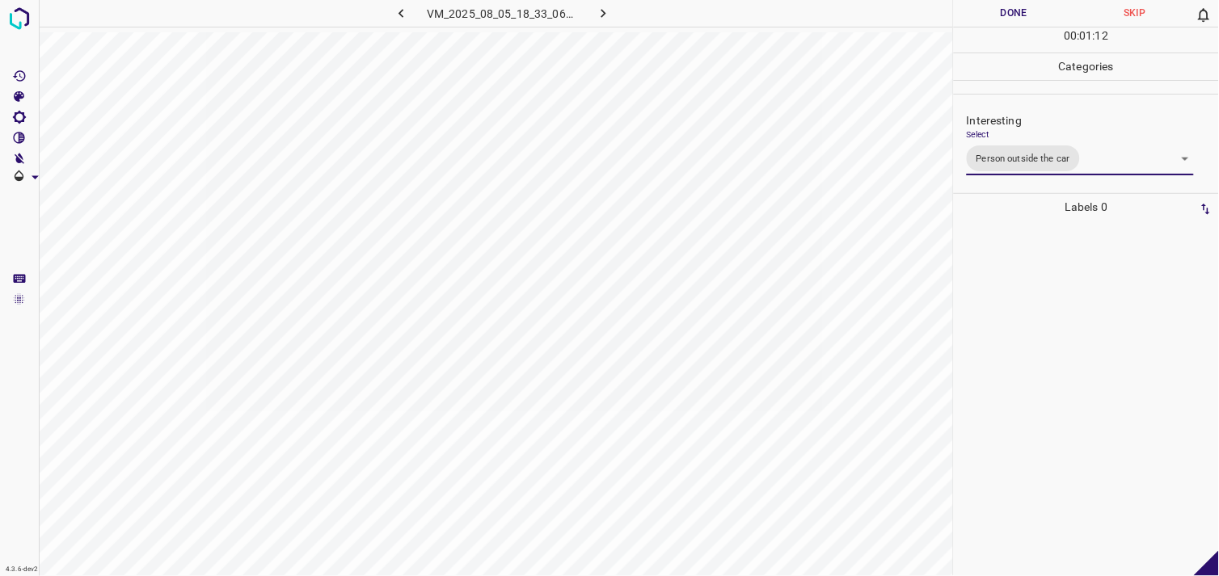
click at [1051, 307] on div at bounding box center [1086, 399] width 255 height 356
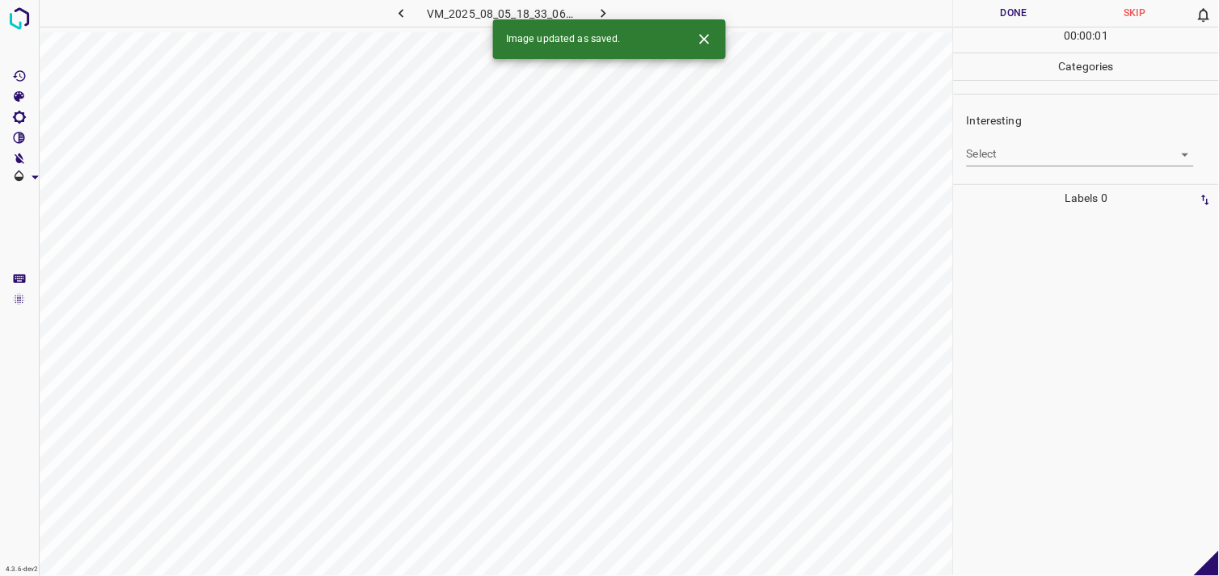
click at [1047, 157] on body "4.3.6-dev2 VM_2025_08_05_18_33_06_114_01.gif Done Skip 0 00 : 00 : 01 Categorie…" at bounding box center [609, 288] width 1219 height 576
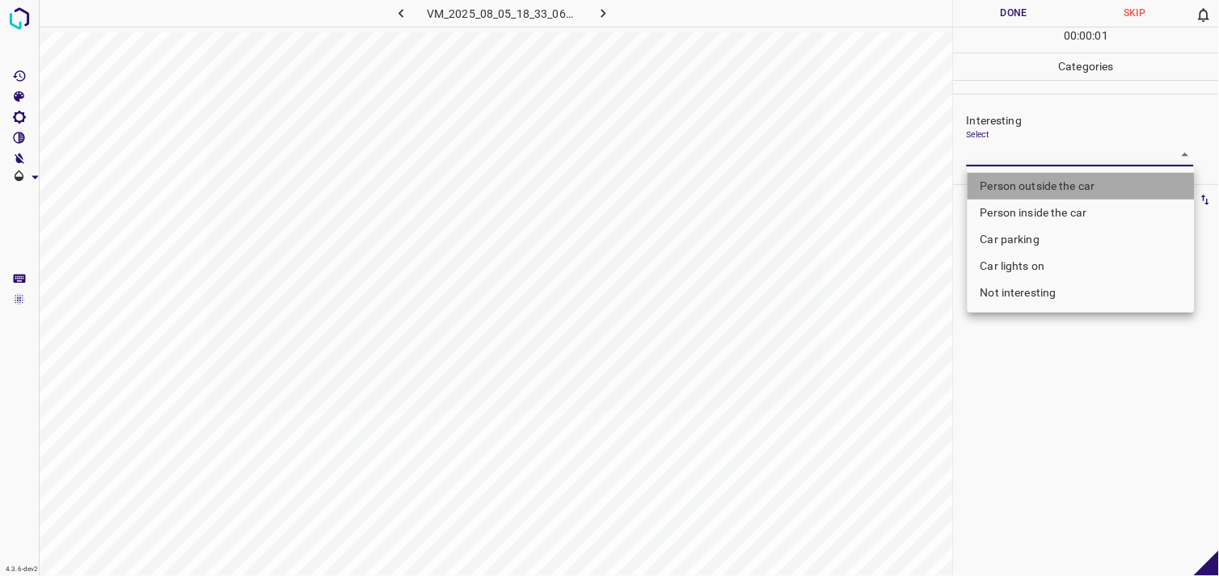
click at [1062, 179] on li "Person outside the car" at bounding box center [1081, 186] width 227 height 27
type input "Person outside the car"
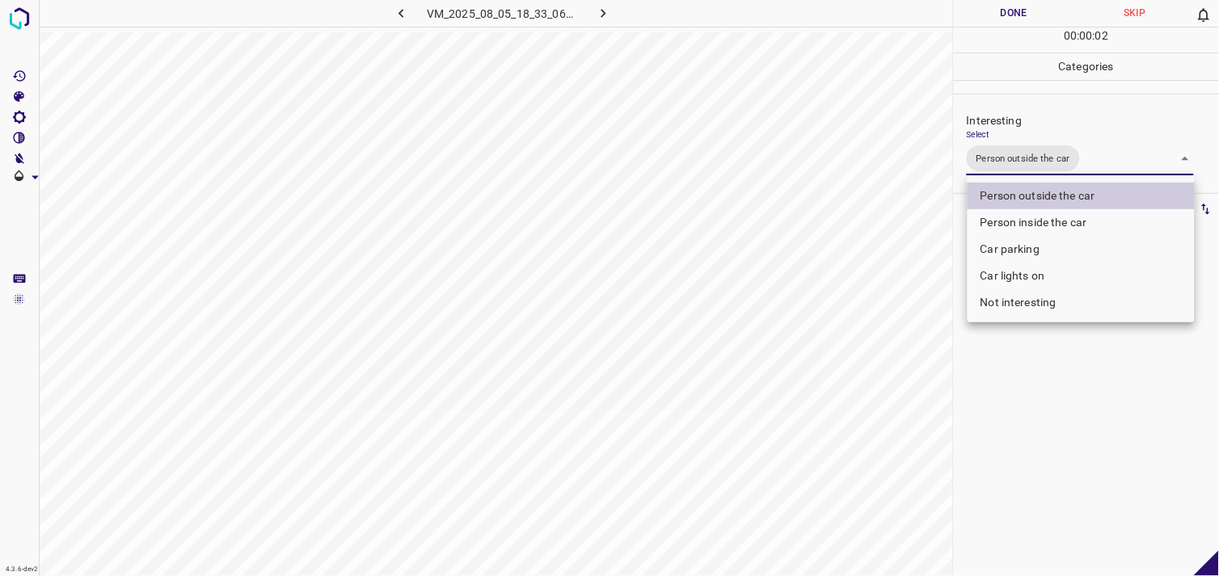
click at [1063, 389] on div at bounding box center [609, 288] width 1219 height 576
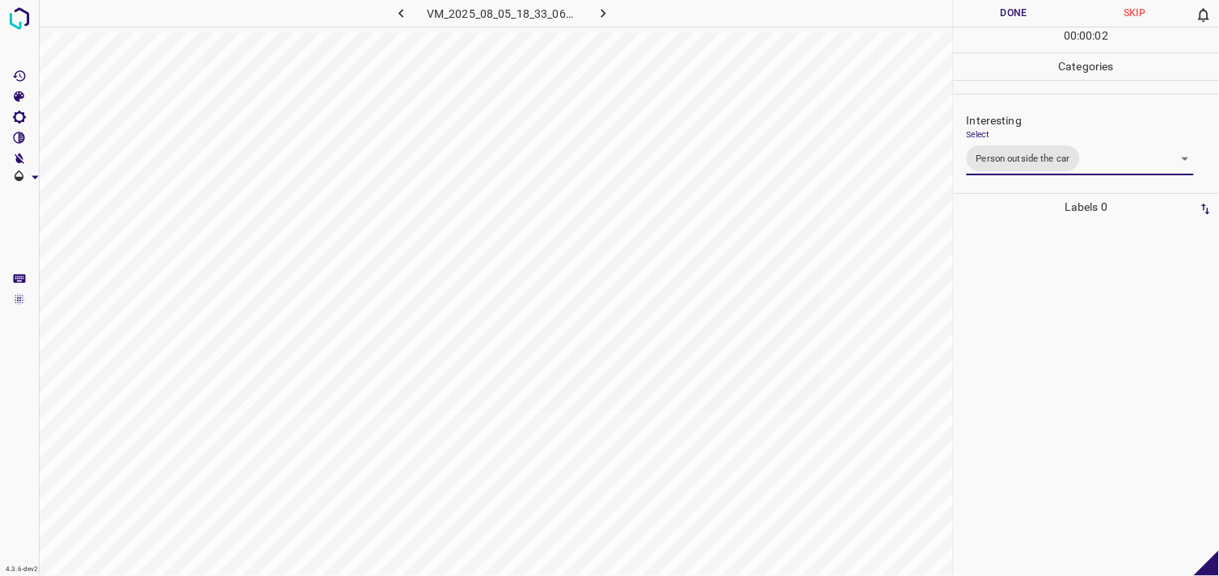
click at [1064, 374] on div at bounding box center [1086, 399] width 255 height 356
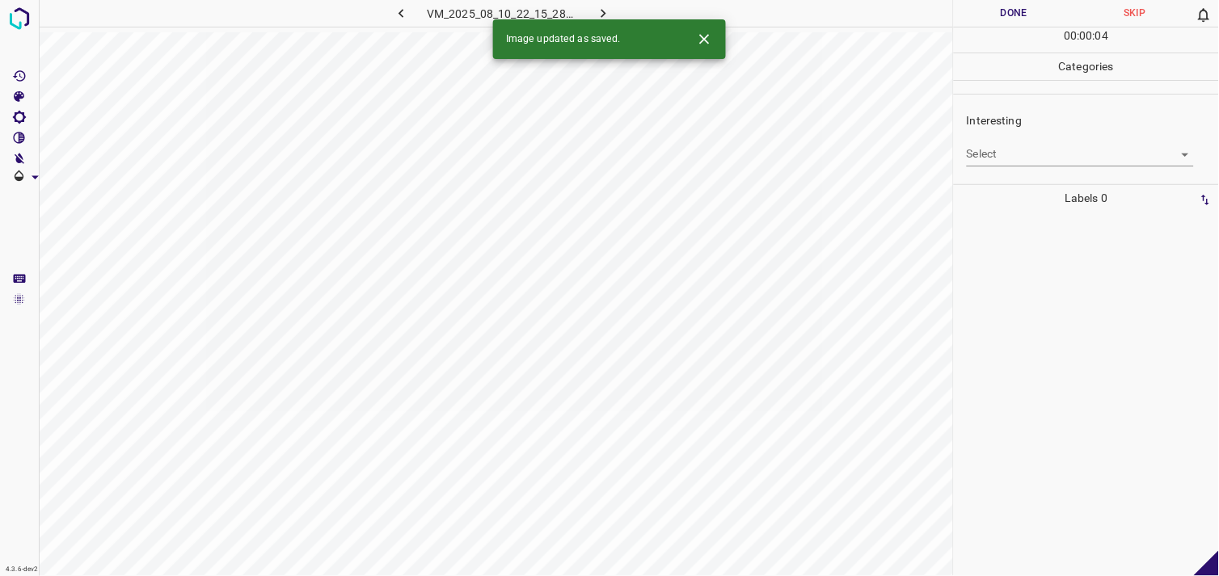
click at [1031, 156] on body "4.3.6-dev2 VM_2025_08_10_22_15_28_411_07.gif Done Skip 0 00 : 00 : 04 Categorie…" at bounding box center [609, 288] width 1219 height 576
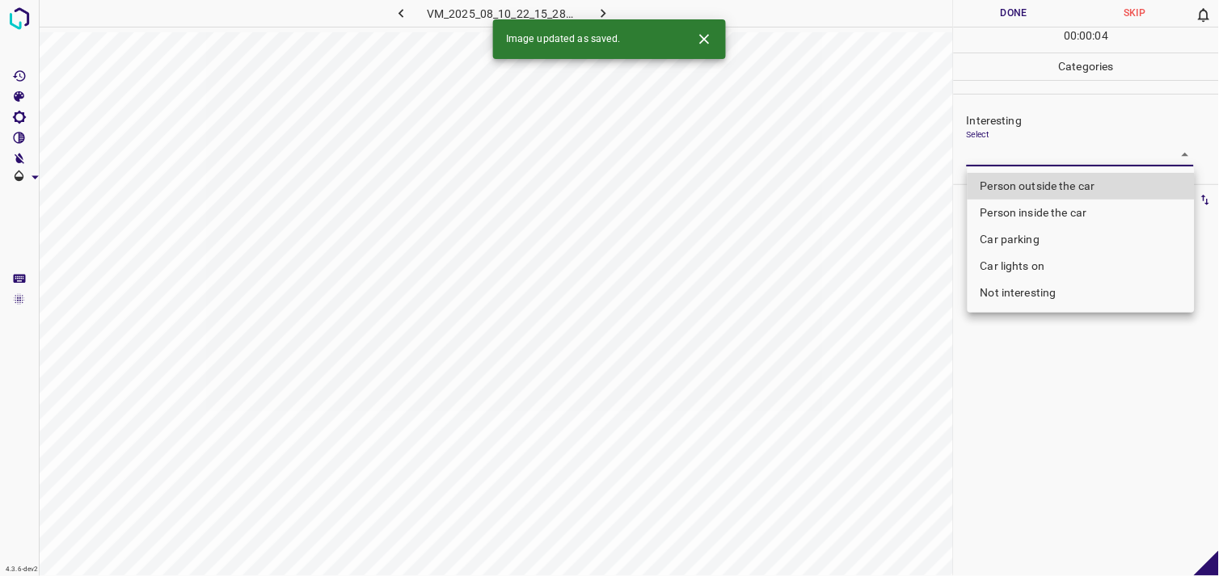
click at [1051, 191] on li "Person outside the car" at bounding box center [1081, 186] width 227 height 27
type input "Person outside the car"
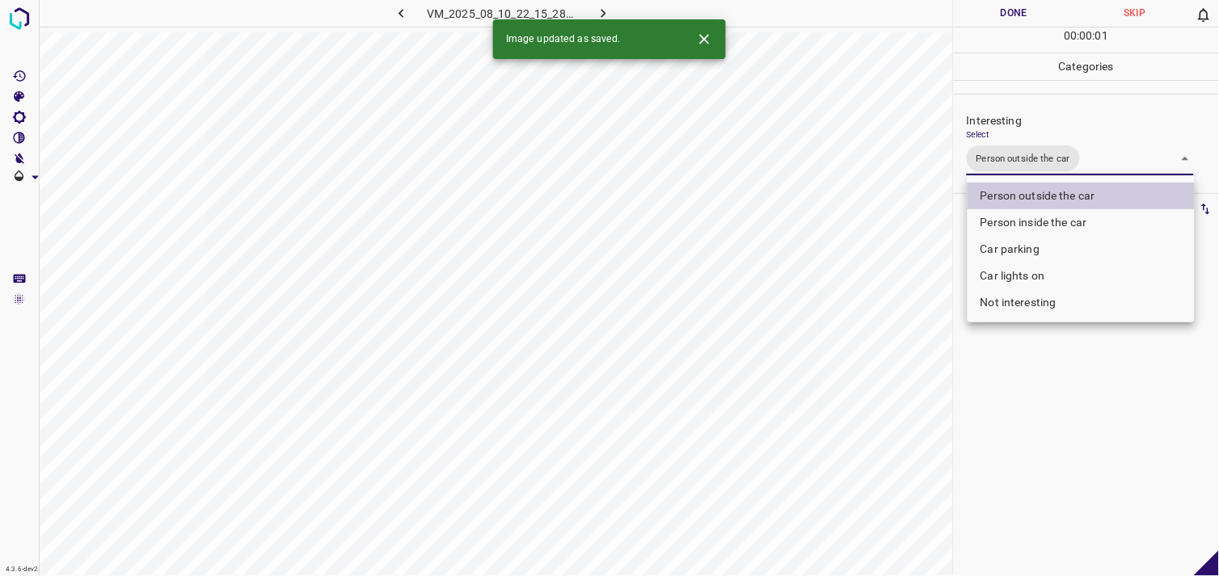
click at [1071, 416] on div at bounding box center [609, 288] width 1219 height 576
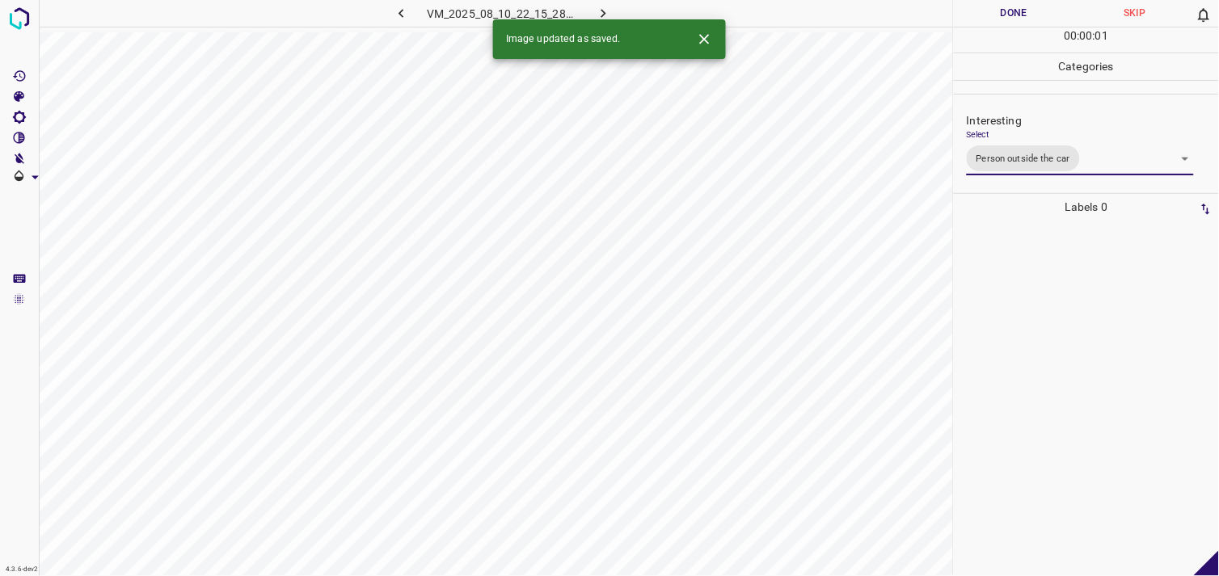
click at [1070, 402] on div at bounding box center [1086, 399] width 255 height 356
click at [1070, 141] on div "Select ​" at bounding box center [1080, 147] width 227 height 36
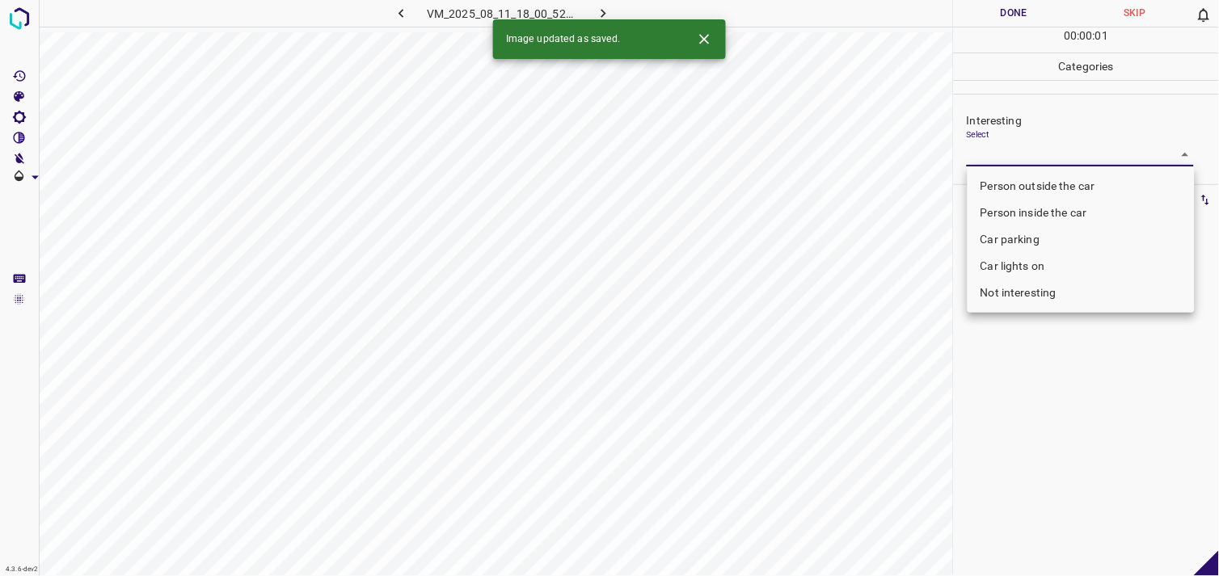
click at [1070, 163] on body "4.3.6-dev2 VM_2025_08_11_18_00_52_724_07.gif Done Skip 0 00 : 00 : 01 Categorie…" at bounding box center [609, 288] width 1219 height 576
click at [1028, 232] on li "Car parking" at bounding box center [1081, 239] width 227 height 27
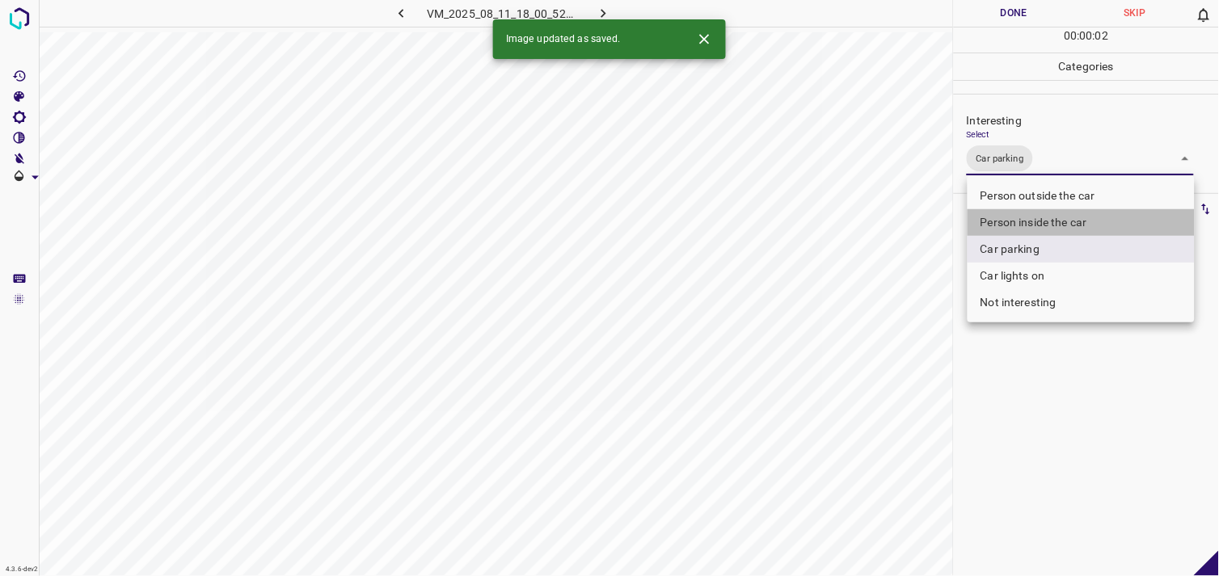
click at [1040, 215] on li "Person inside the car" at bounding box center [1081, 222] width 227 height 27
type input "Car parking,Person inside the car"
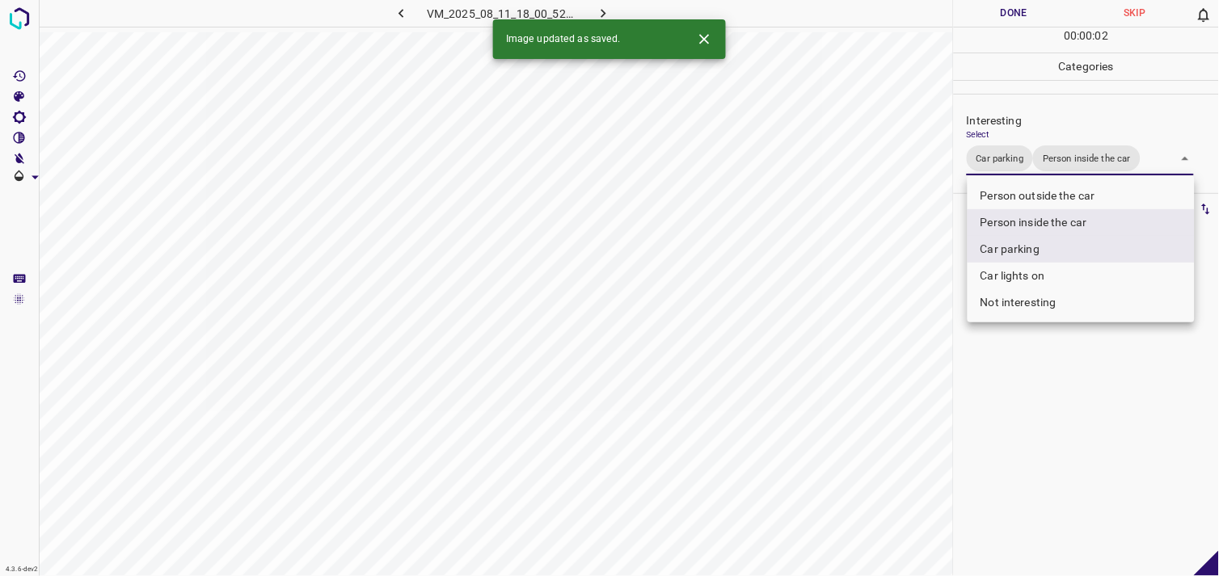
click at [1068, 353] on div at bounding box center [609, 288] width 1219 height 576
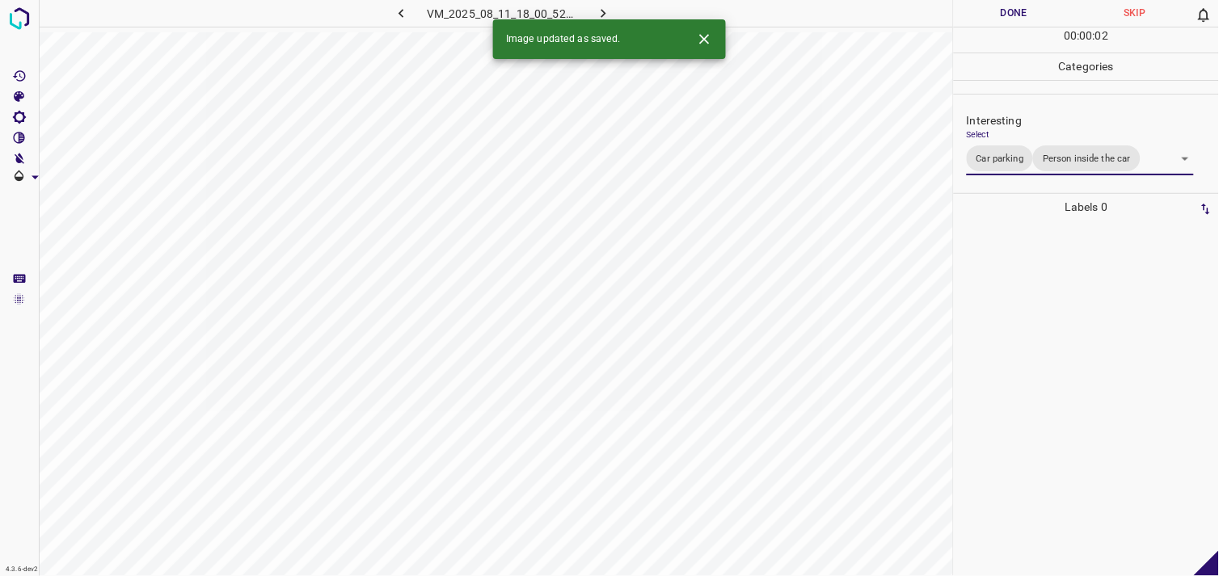
click at [1058, 341] on div at bounding box center [1086, 399] width 255 height 356
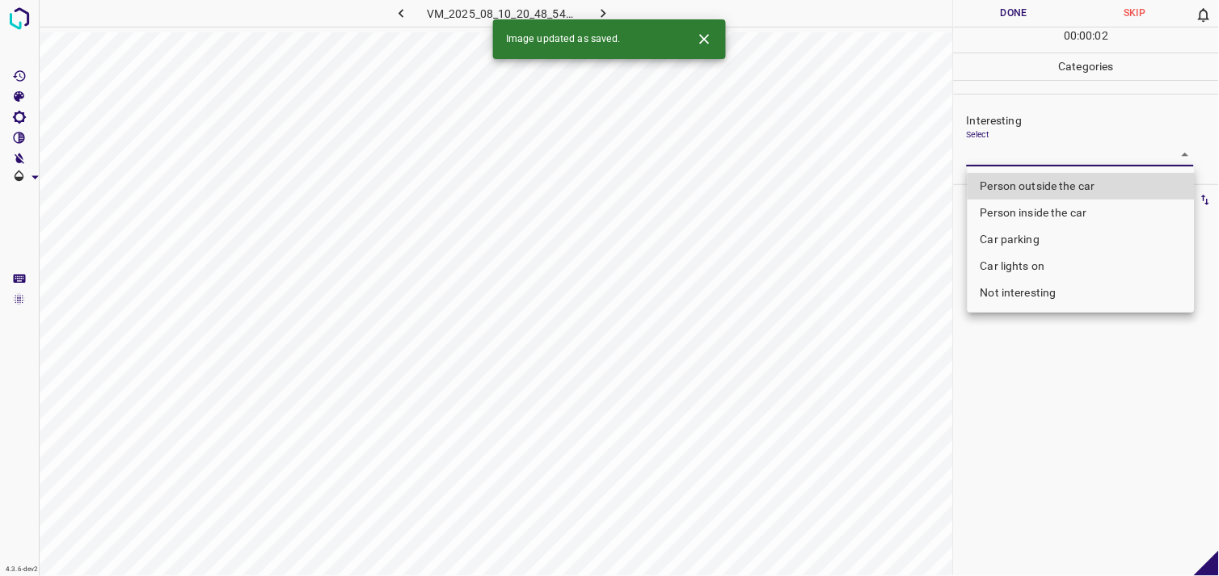
click at [1016, 154] on body "4.3.6-dev2 VM_2025_08_10_20_48_54_570_03.gif Done Skip 0 00 : 00 : 02 Categorie…" at bounding box center [609, 288] width 1219 height 576
click at [1046, 181] on li "Person outside the car" at bounding box center [1081, 186] width 227 height 27
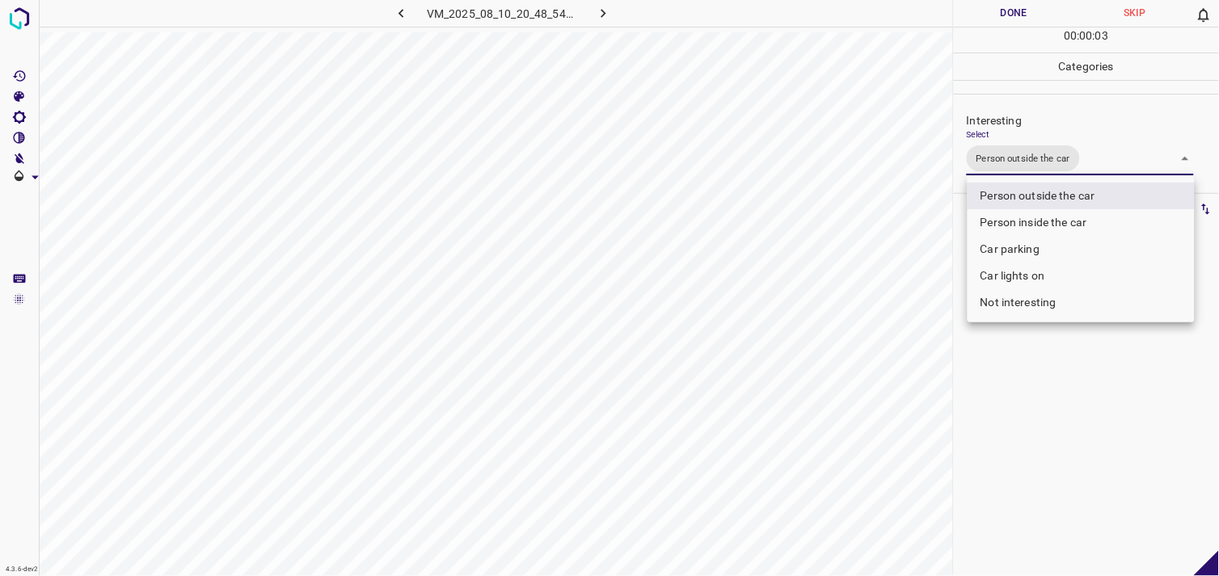
type input "Person outside the car"
click at [1075, 352] on div at bounding box center [609, 288] width 1219 height 576
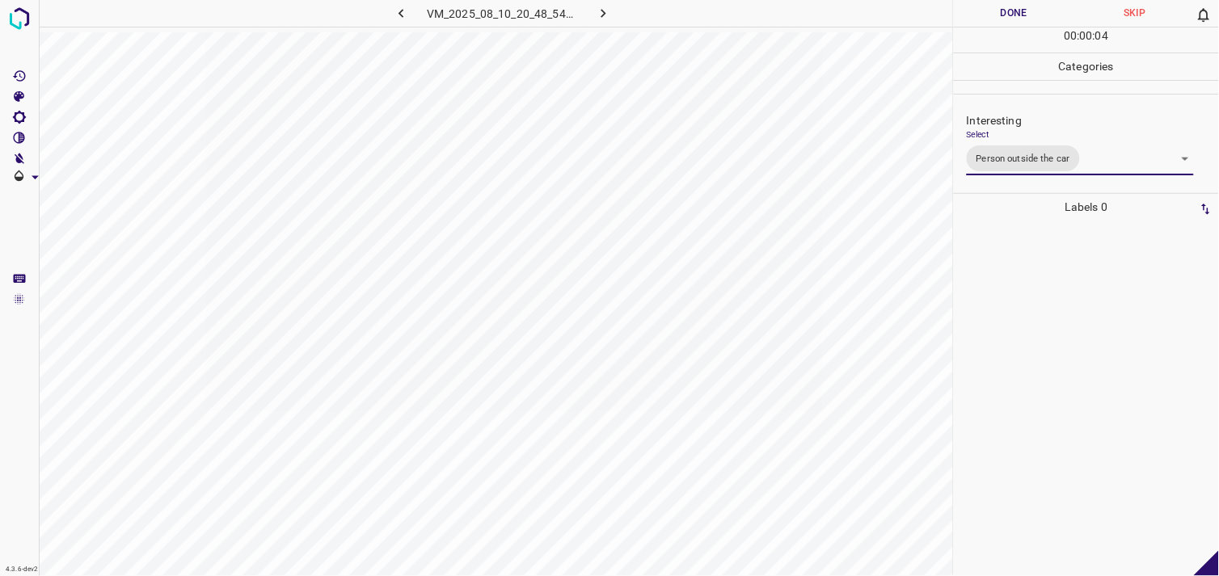
click at [1074, 288] on div at bounding box center [1086, 399] width 255 height 356
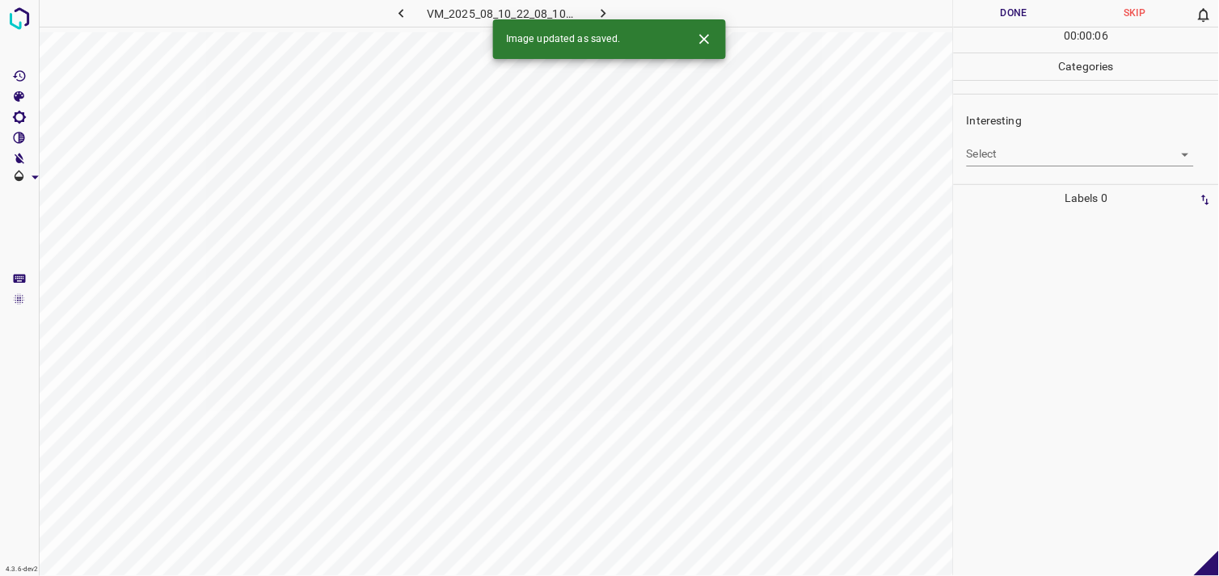
click at [1016, 150] on body "4.3.6-dev2 VM_2025_08_10_22_08_10_712_06.gif Done Skip 0 00 : 00 : 06 Categorie…" at bounding box center [609, 288] width 1219 height 576
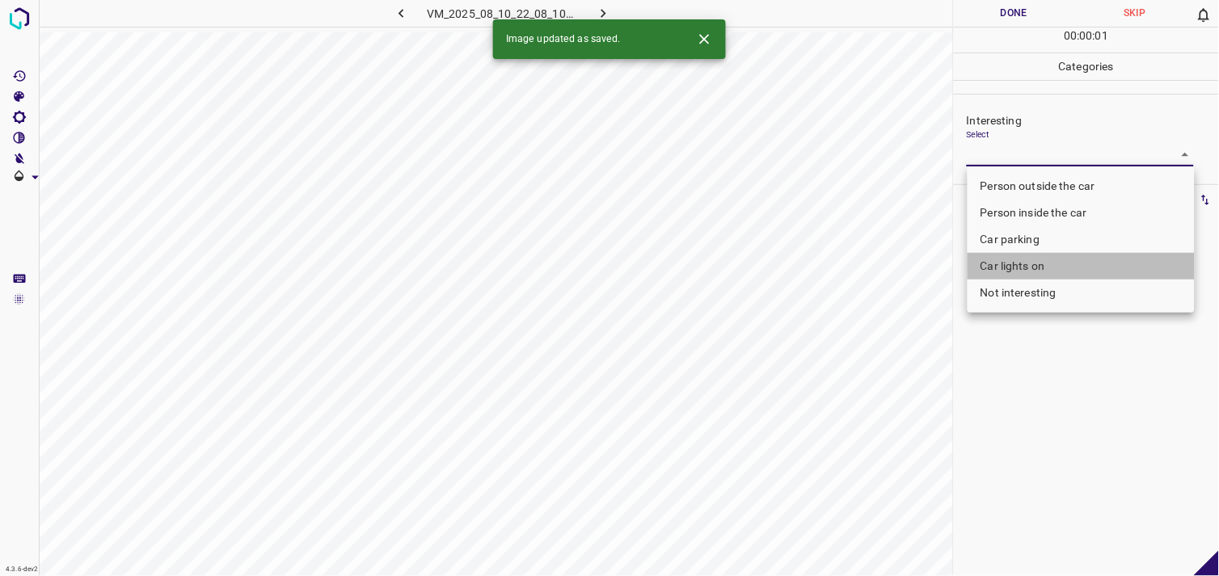
click at [1068, 273] on li "Car lights on" at bounding box center [1081, 266] width 227 height 27
type input "Car lights on"
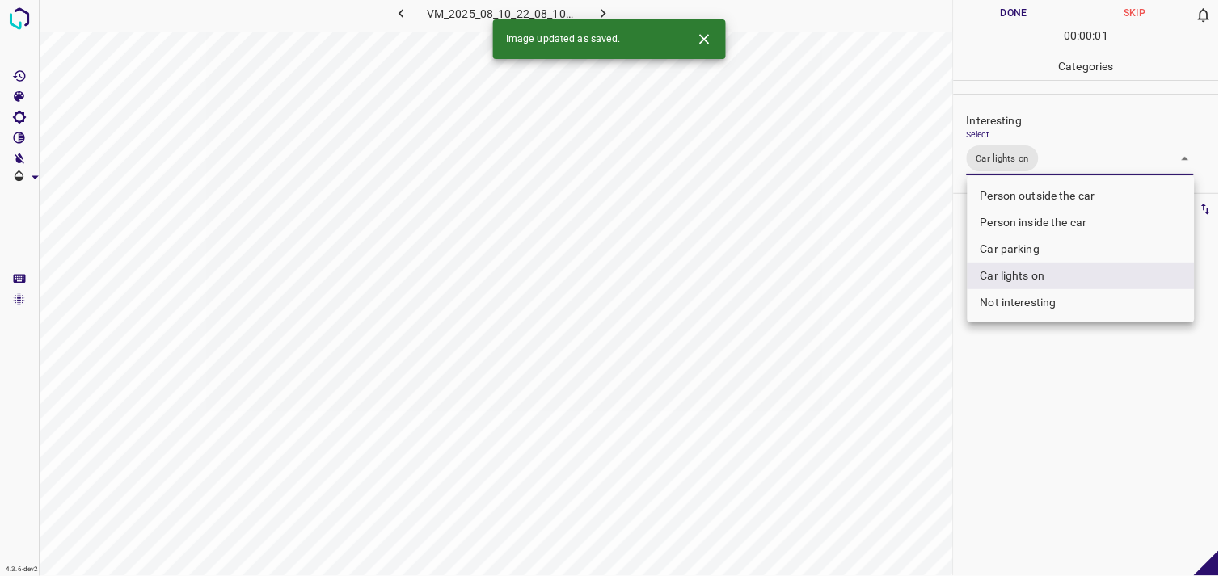
click at [1045, 424] on div at bounding box center [609, 288] width 1219 height 576
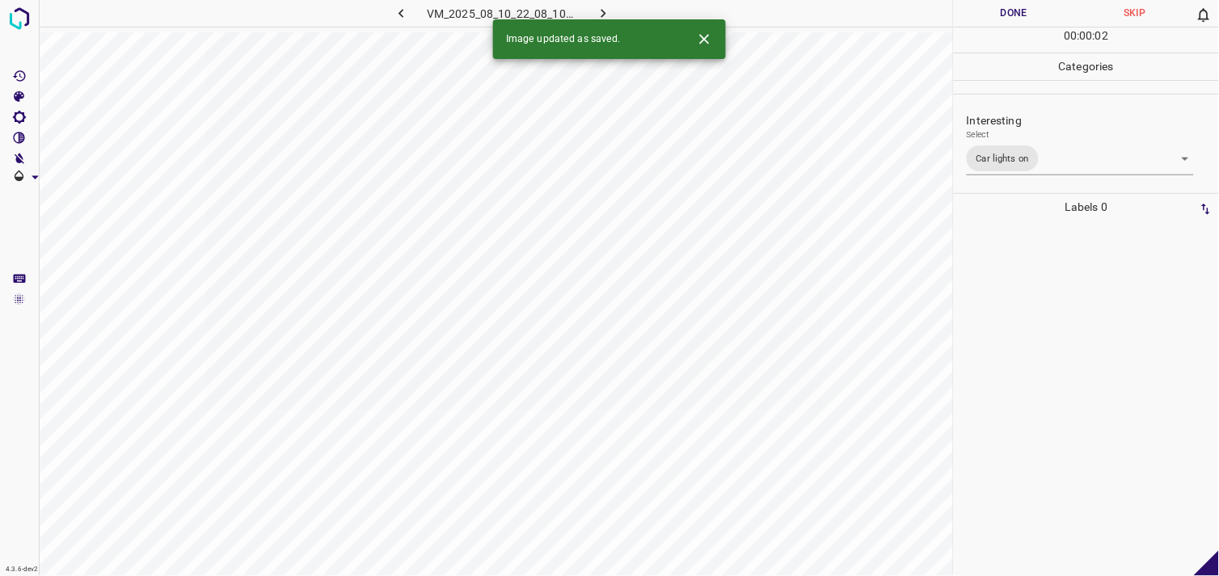
click at [1032, 296] on div at bounding box center [1086, 399] width 255 height 356
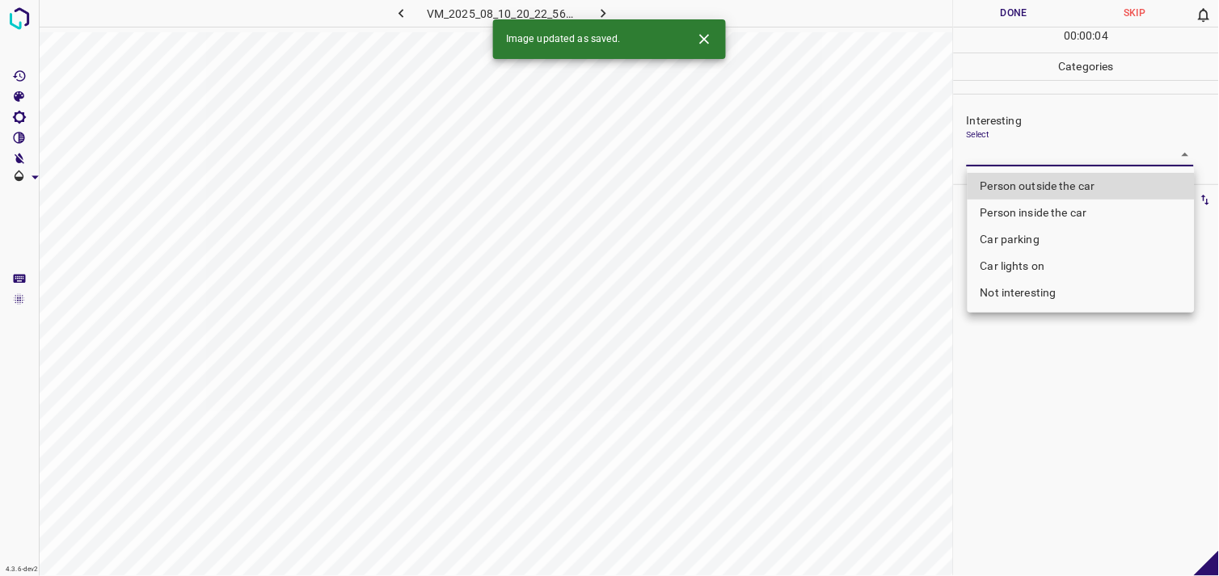
click at [1031, 163] on body "4.3.6-dev2 VM_2025_08_10_20_22_56_278_01.gif Done Skip 0 00 : 00 : 04 Categorie…" at bounding box center [609, 288] width 1219 height 576
click at [1047, 184] on li "Person outside the car" at bounding box center [1081, 186] width 227 height 27
type input "Person outside the car"
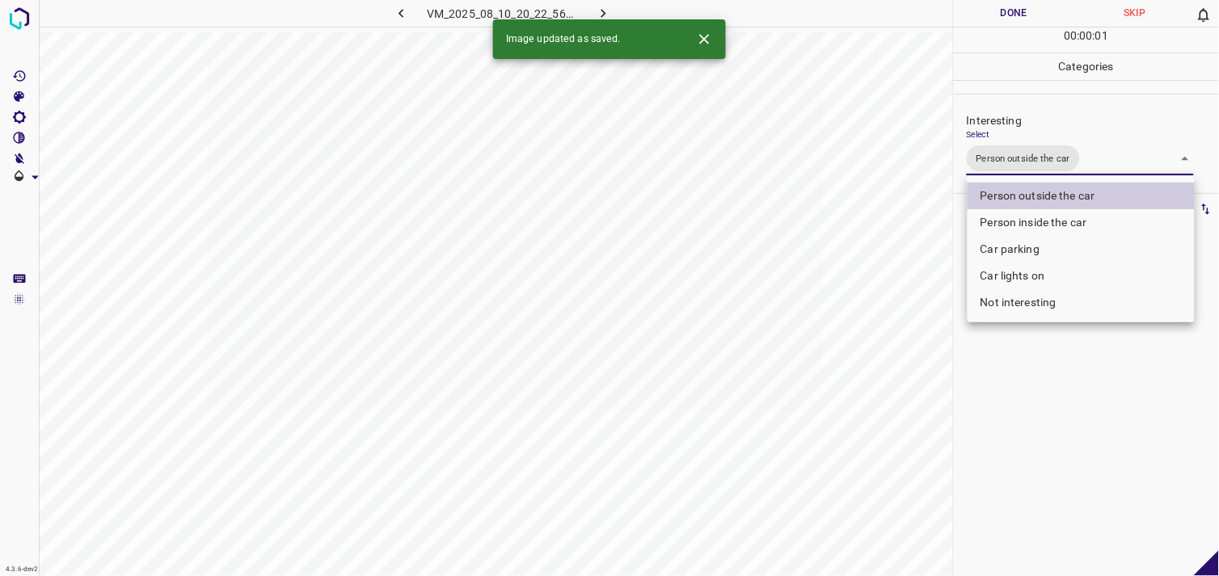
click at [1045, 441] on div at bounding box center [609, 288] width 1219 height 576
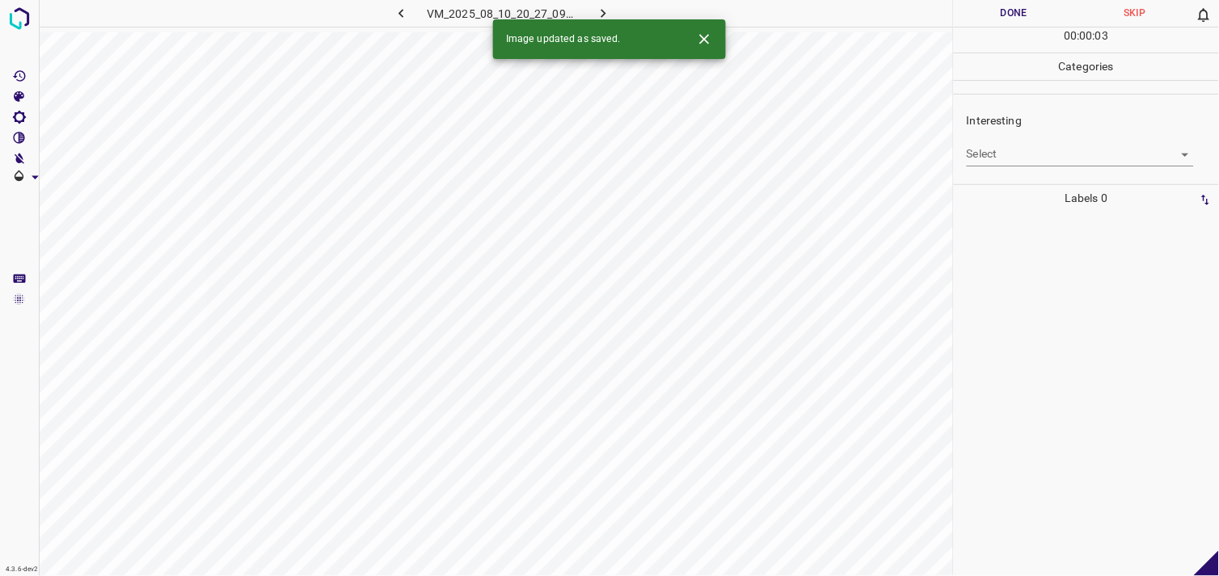
click at [1028, 149] on body "4.3.6-dev2 VM_2025_08_10_20_27_09_043_04.gif Done Skip 0 00 : 00 : 03 Categorie…" at bounding box center [609, 288] width 1219 height 576
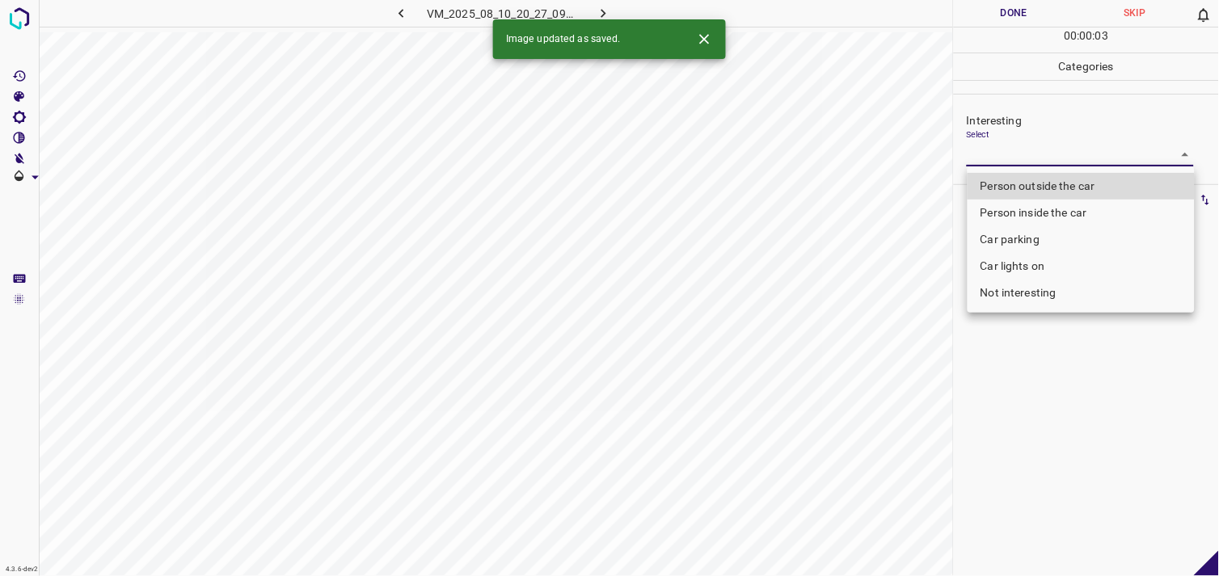
click at [1062, 182] on li "Person outside the car" at bounding box center [1081, 186] width 227 height 27
type input "Person outside the car"
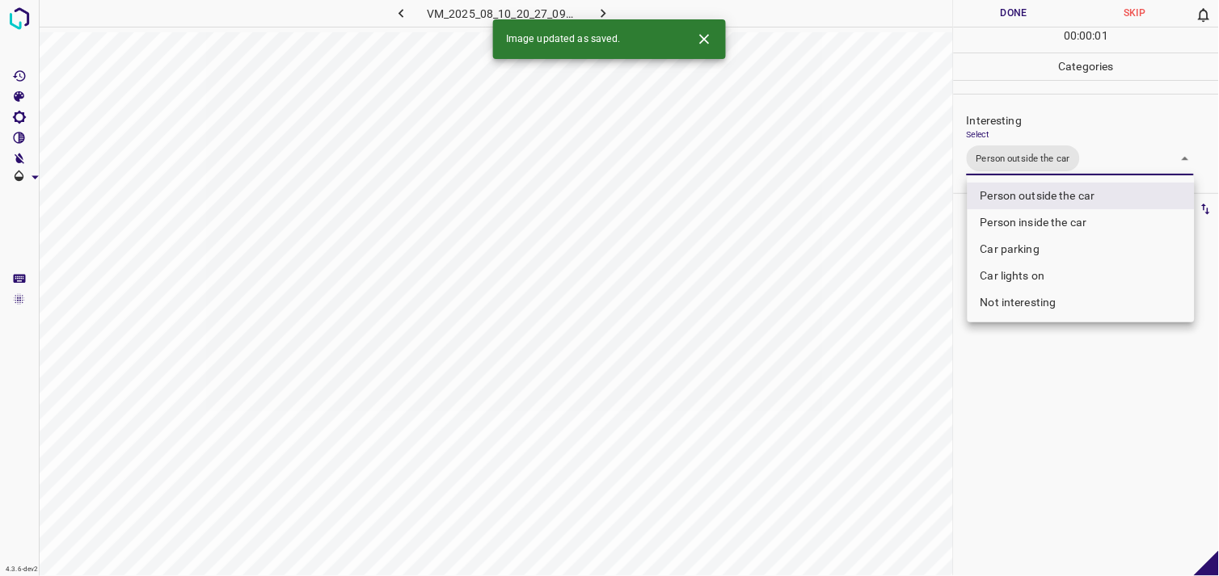
drag, startPoint x: 1052, startPoint y: 432, endPoint x: 1087, endPoint y: 402, distance: 45.9
click at [1053, 429] on div at bounding box center [609, 288] width 1219 height 576
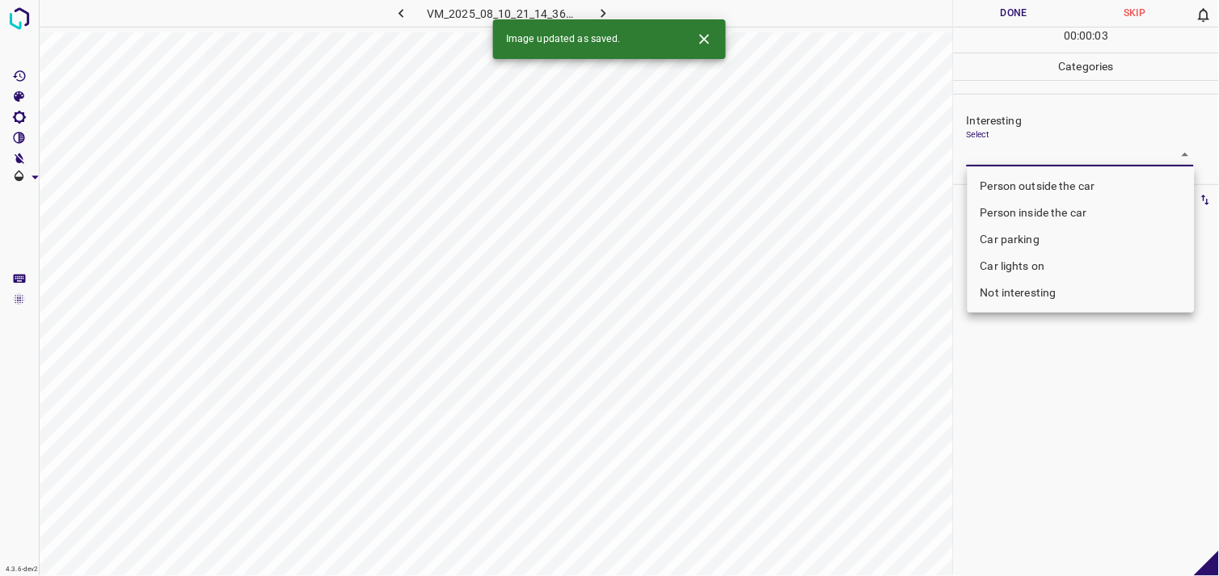
click at [993, 146] on body "4.3.6-dev2 VM_2025_08_10_21_14_36_602_07.gif Done Skip 0 00 : 00 : 03 Categorie…" at bounding box center [609, 288] width 1219 height 576
click at [1036, 184] on li "Person outside the car" at bounding box center [1081, 186] width 227 height 27
type input "Person outside the car"
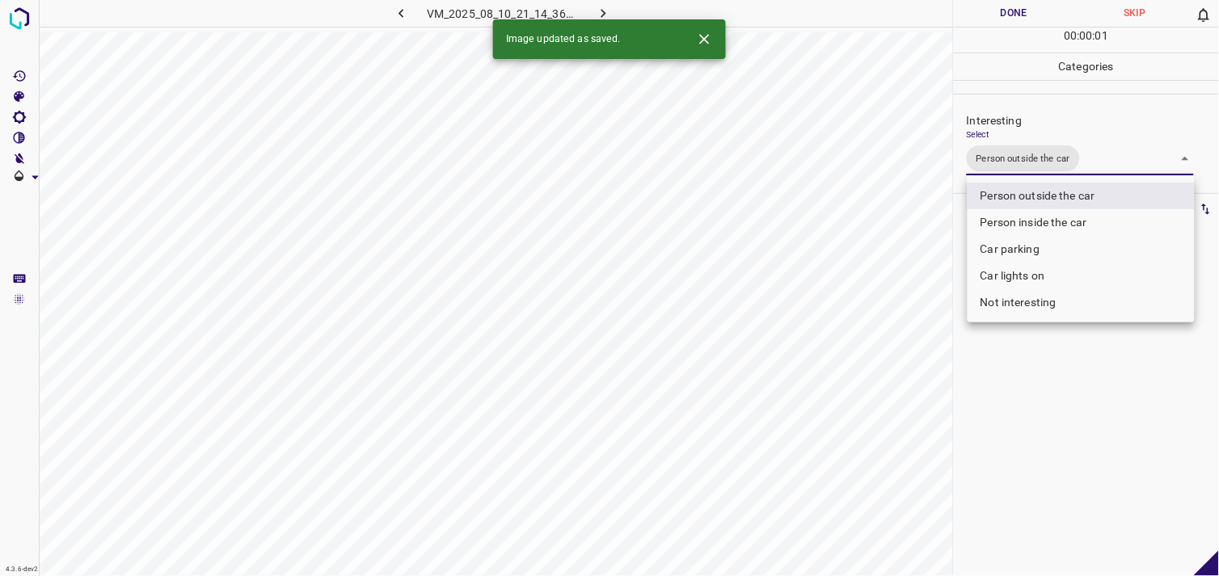
drag, startPoint x: 1037, startPoint y: 427, endPoint x: 1036, endPoint y: 356, distance: 71.2
click at [1035, 424] on div at bounding box center [609, 288] width 1219 height 576
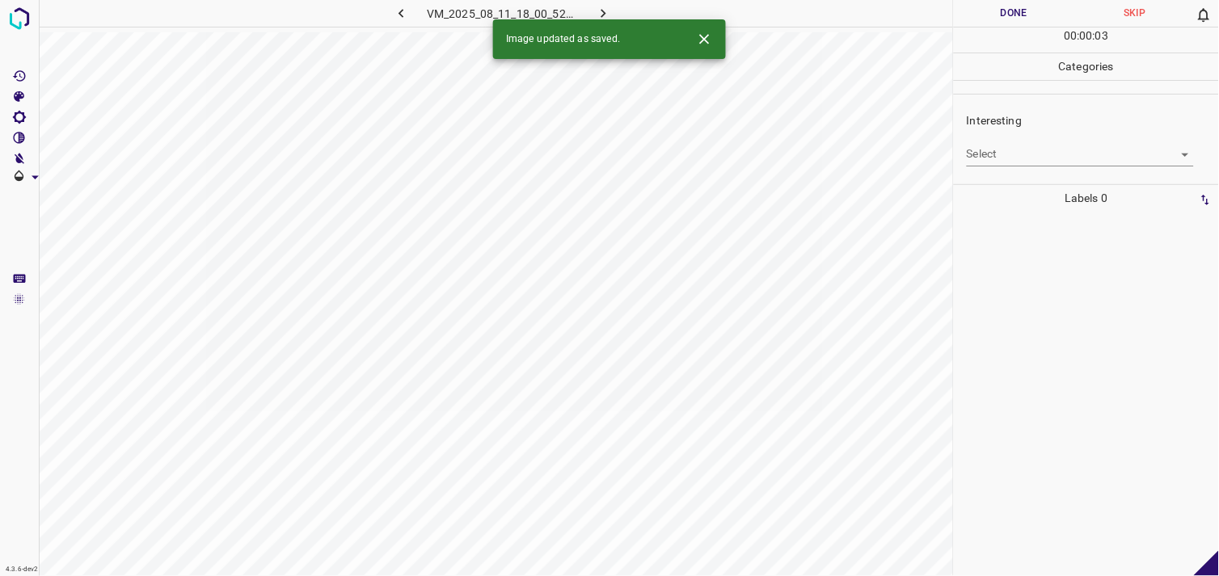
click at [1024, 151] on body "4.3.6-dev2 VM_2025_08_11_18_00_52_724_06.gif Done Skip 0 00 : 00 : 03 Categorie…" at bounding box center [609, 288] width 1219 height 576
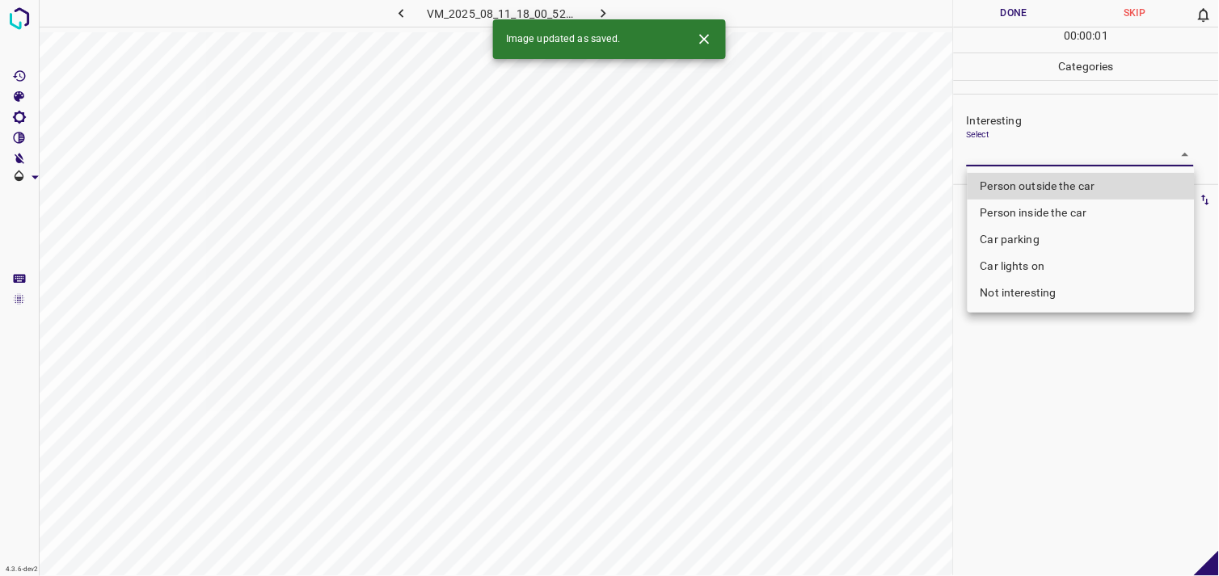
click at [1039, 240] on li "Car parking" at bounding box center [1081, 239] width 227 height 27
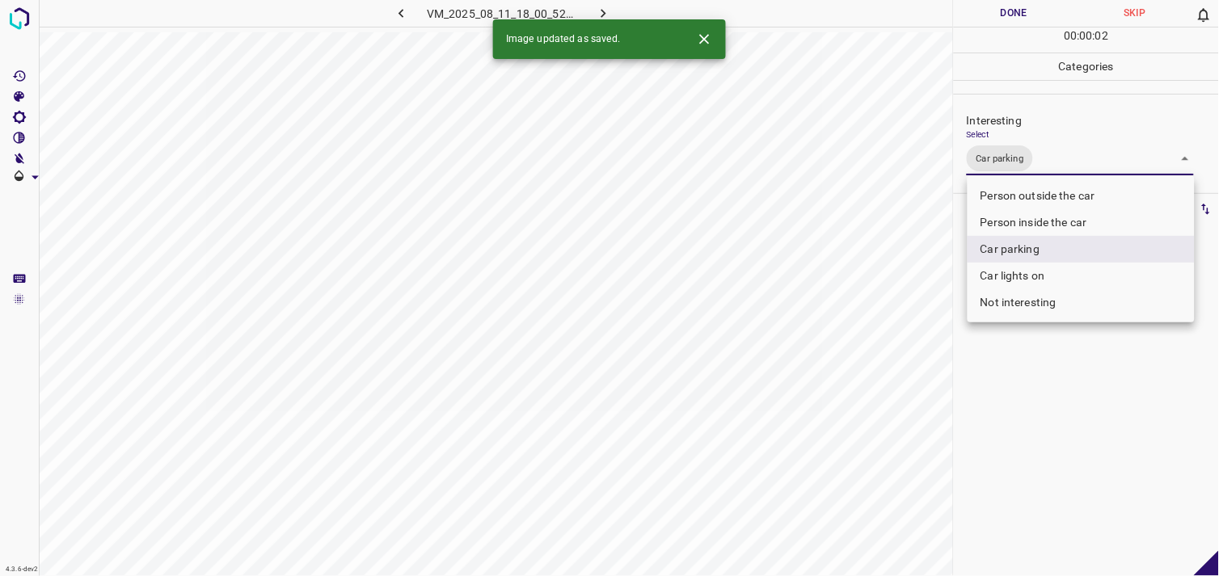
click at [1048, 232] on li "Person inside the car" at bounding box center [1081, 222] width 227 height 27
type input "Car parking,Person inside the car"
click at [1045, 389] on div at bounding box center [609, 288] width 1219 height 576
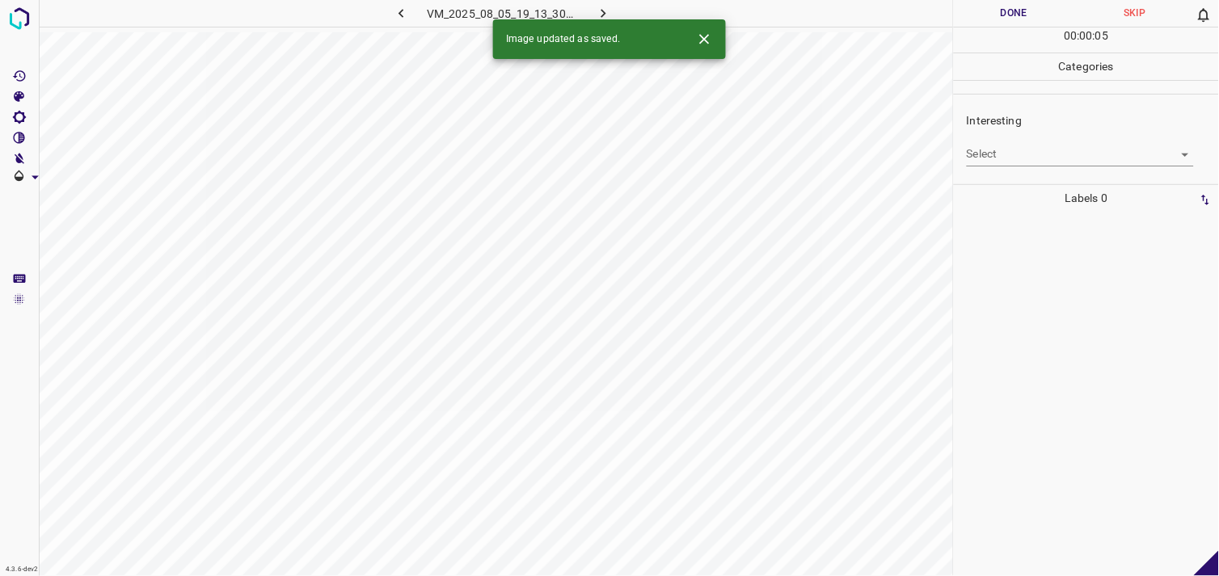
click at [1089, 156] on body "4.3.6-dev2 VM_2025_08_05_19_13_30_487_01.gif Done Skip 0 00 : 00 : 05 Categorie…" at bounding box center [609, 288] width 1219 height 576
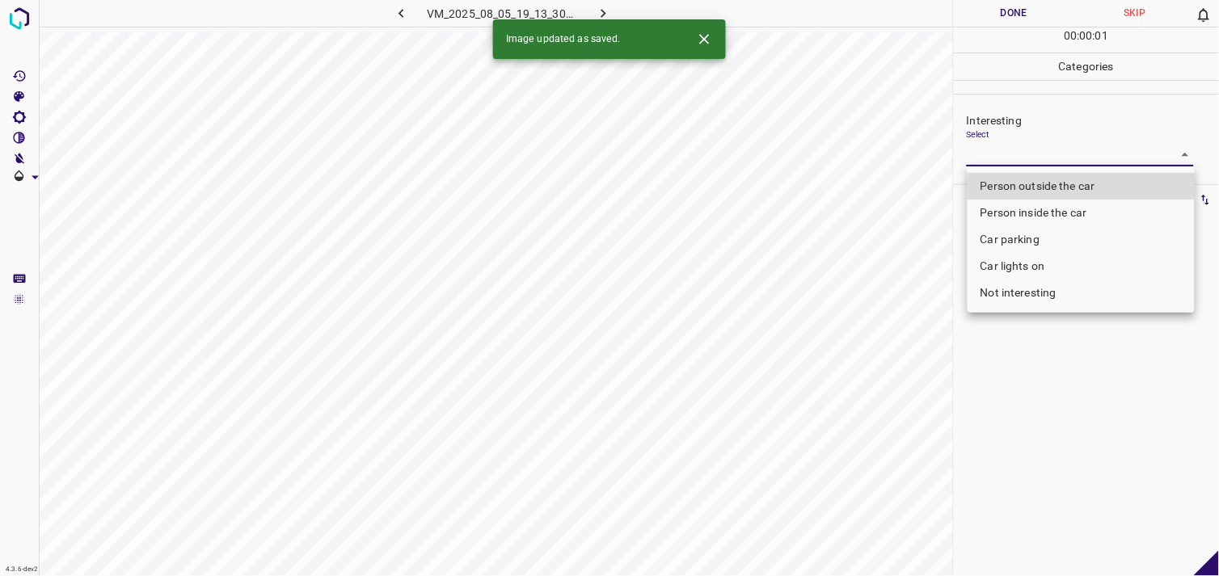
click at [1060, 188] on li "Person outside the car" at bounding box center [1081, 186] width 227 height 27
type input "Person outside the car"
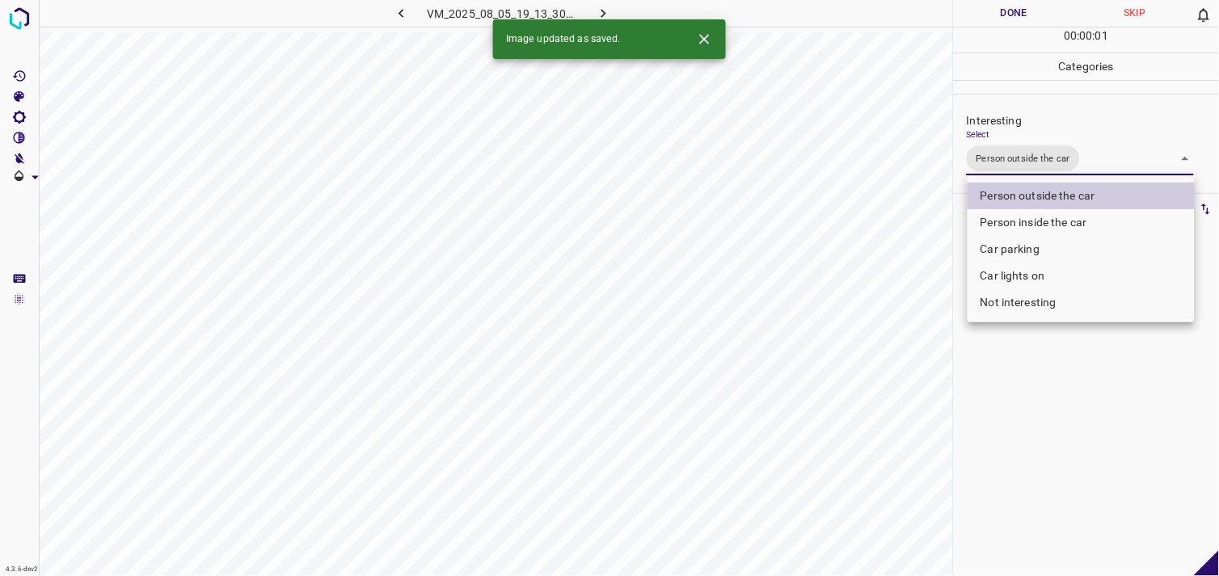
drag, startPoint x: 1022, startPoint y: 457, endPoint x: 1019, endPoint y: 449, distance: 8.7
click at [1023, 454] on div at bounding box center [609, 288] width 1219 height 576
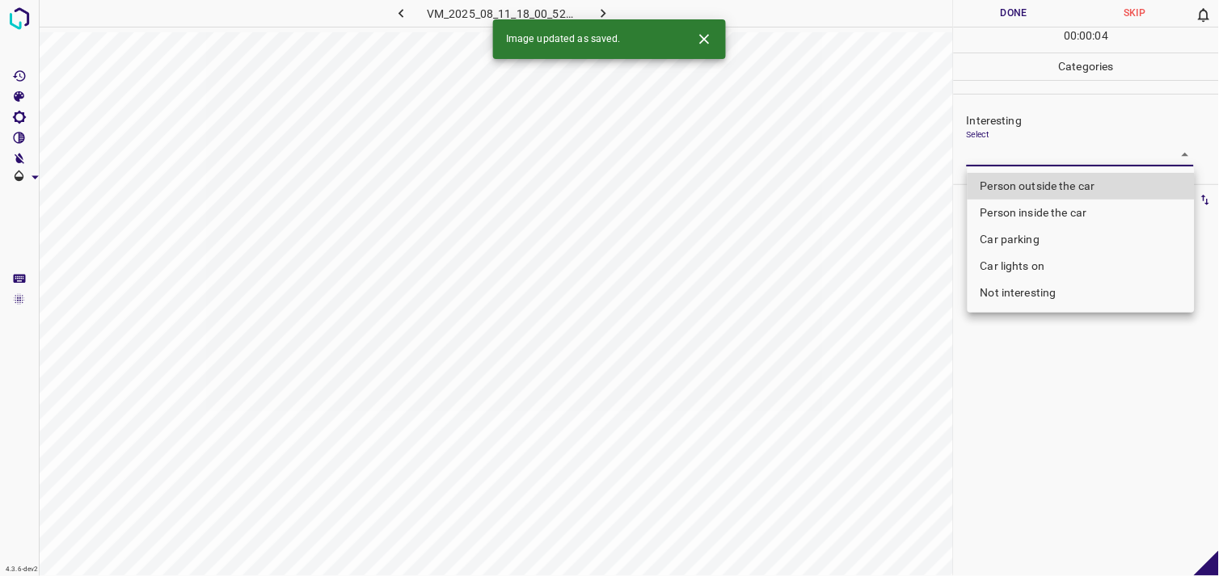
click at [983, 158] on body "4.3.6-dev2 VM_2025_08_11_18_00_52_724_09.gif Done Skip 0 00 : 00 : 04 Categorie…" at bounding box center [609, 288] width 1219 height 576
click at [1003, 234] on li "Car parking" at bounding box center [1081, 239] width 227 height 27
type input "Car parking"
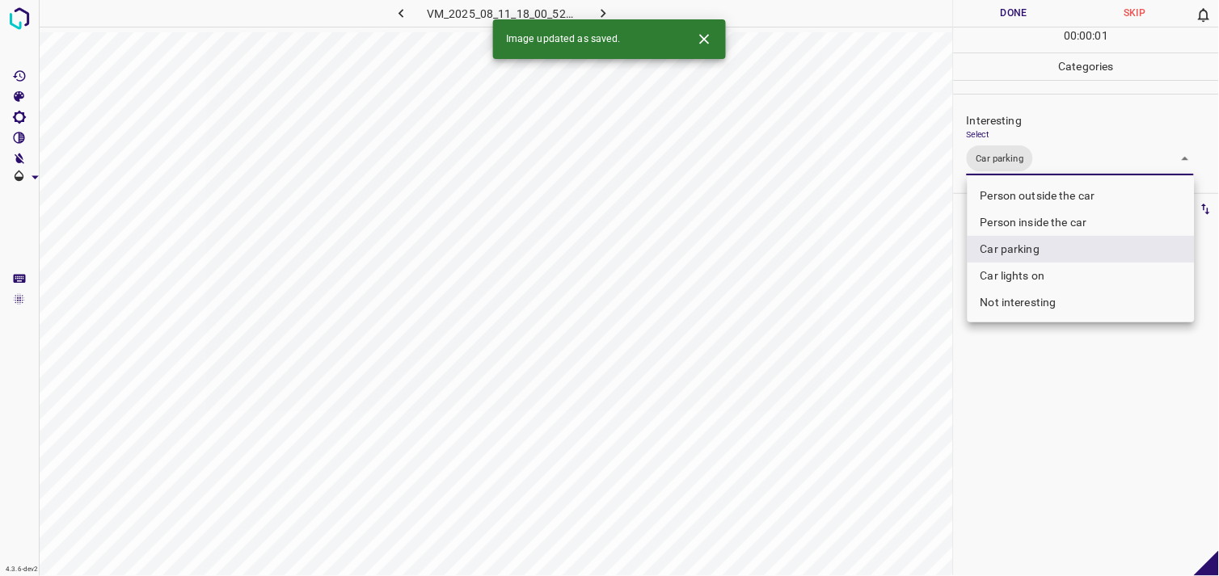
click at [1045, 393] on div at bounding box center [609, 288] width 1219 height 576
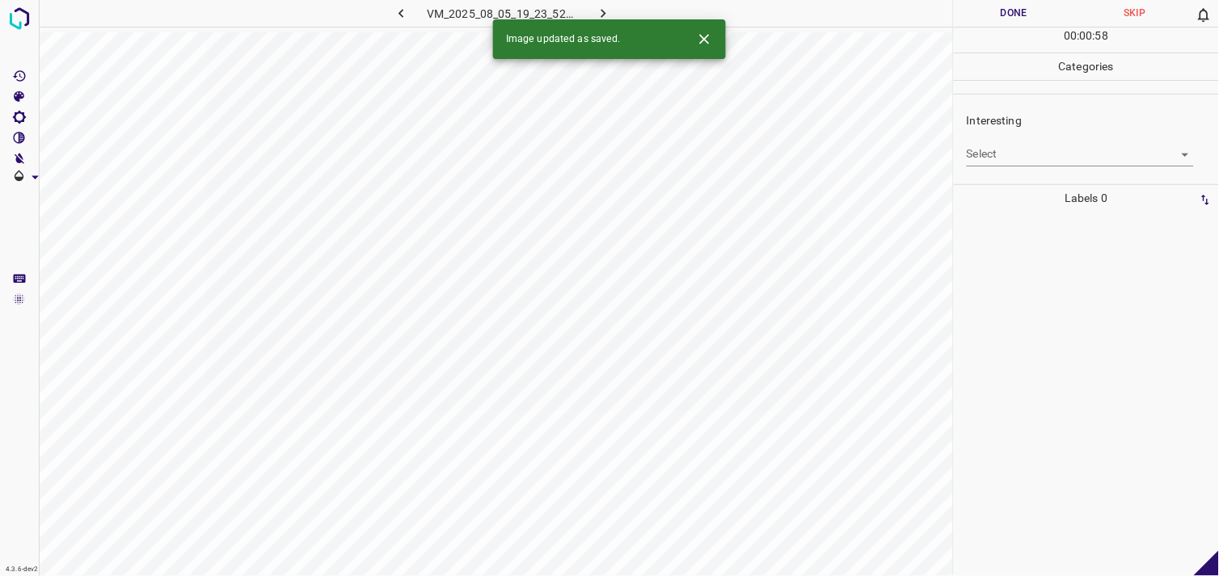
click at [1030, 160] on body "4.3.6-dev2 VM_2025_08_05_19_23_52_647_01.gif Done Skip 0 00 : 00 : 58 Categorie…" at bounding box center [609, 288] width 1219 height 576
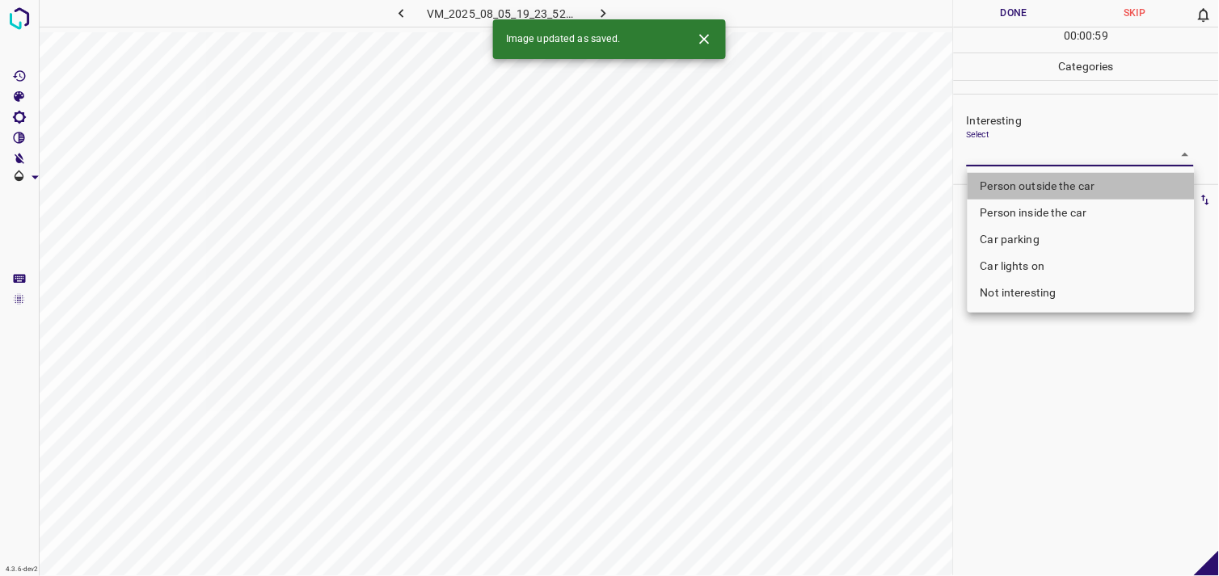
click at [1037, 179] on li "Person outside the car" at bounding box center [1081, 186] width 227 height 27
type input "Person outside the car"
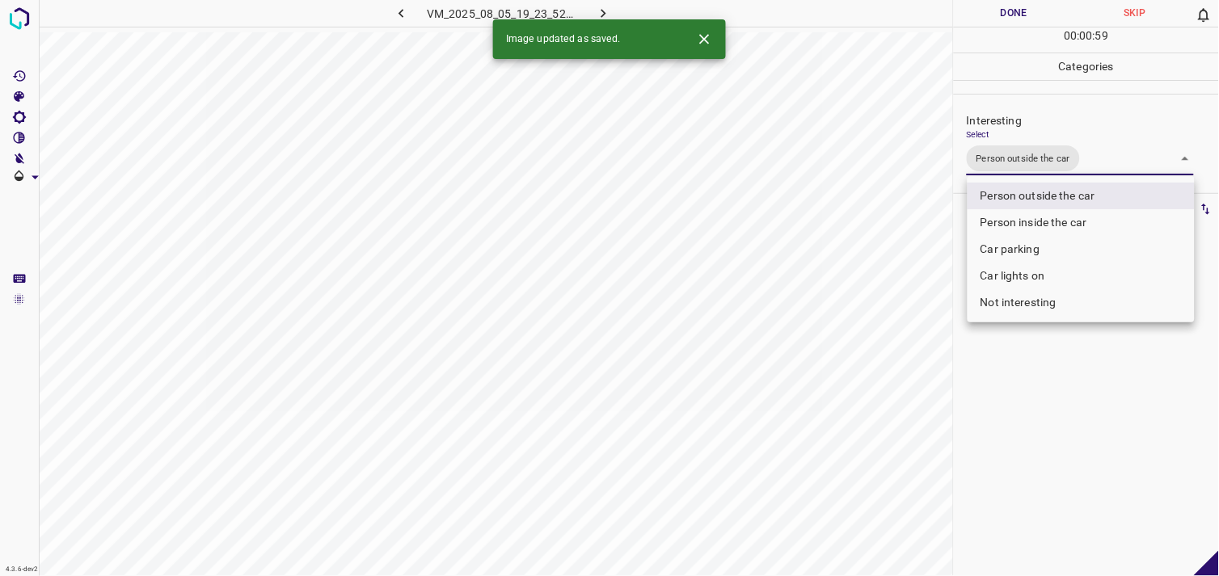
drag, startPoint x: 1038, startPoint y: 462, endPoint x: 1032, endPoint y: 437, distance: 25.7
click at [1033, 443] on div at bounding box center [609, 288] width 1219 height 576
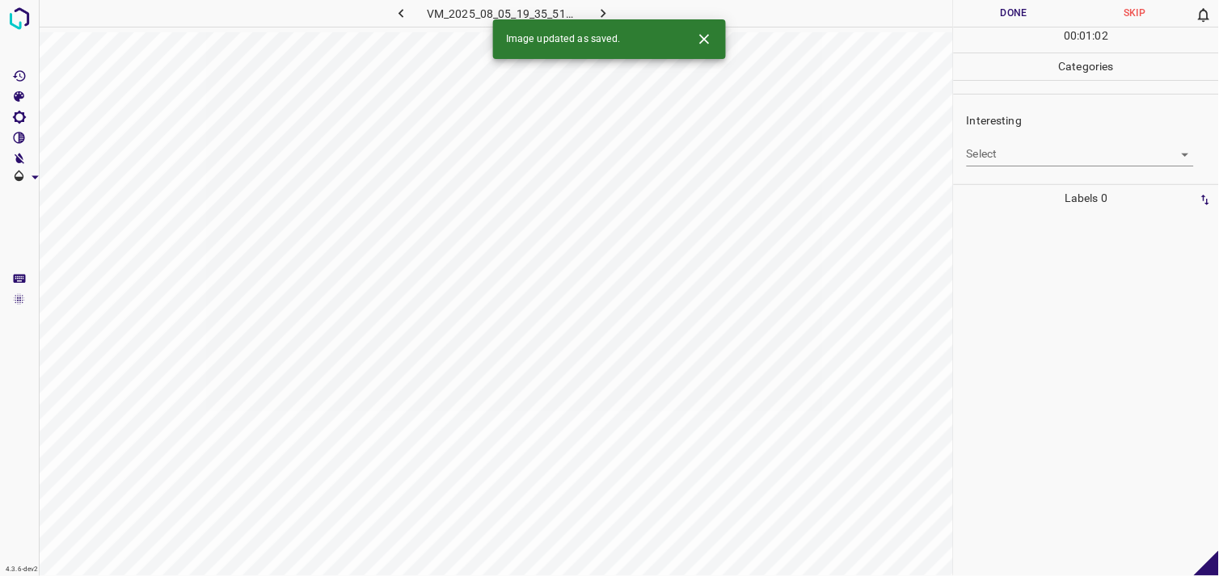
click at [1003, 152] on body "4.3.6-dev2 VM_2025_08_05_19_35_51_033_05.gif Done Skip 0 00 : 01 : 02 Categorie…" at bounding box center [609, 288] width 1219 height 576
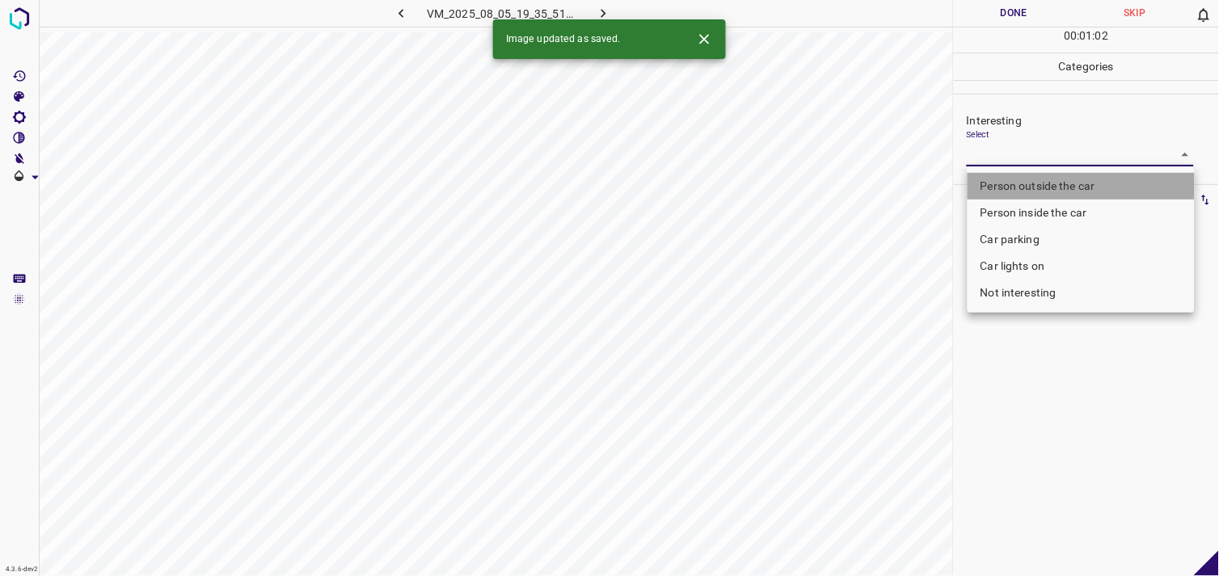
click at [1032, 184] on li "Person outside the car" at bounding box center [1081, 186] width 227 height 27
type input "Person outside the car"
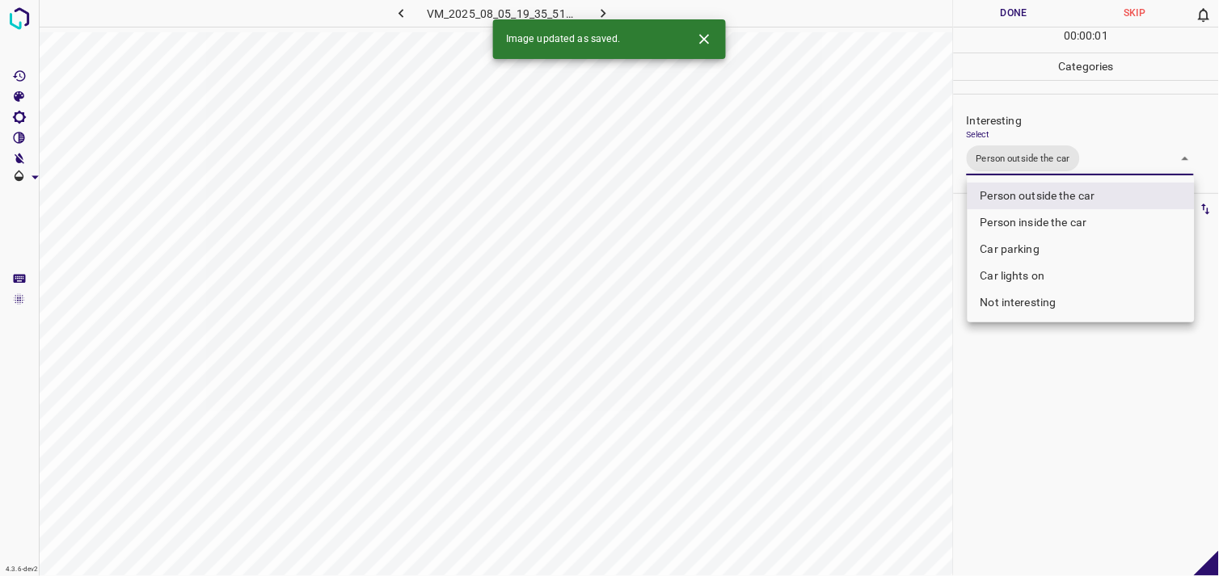
click at [1029, 401] on div at bounding box center [609, 288] width 1219 height 576
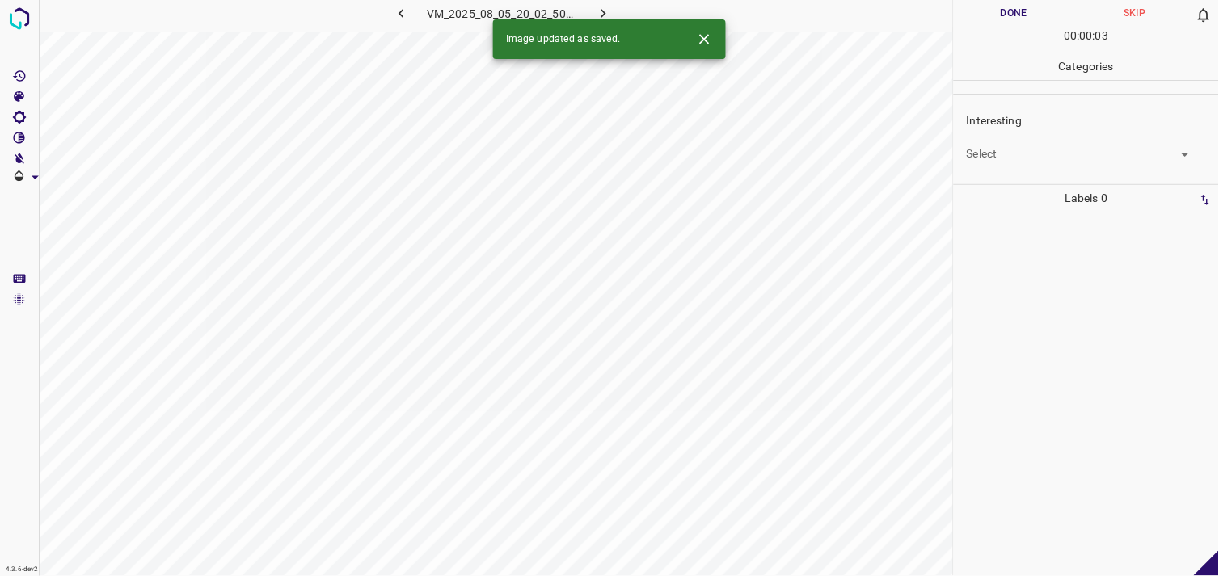
click at [994, 152] on body "4.3.6-dev2 VM_2025_08_05_20_02_50_924_05.gif Done Skip 0 00 : 00 : 03 Categorie…" at bounding box center [609, 288] width 1219 height 576
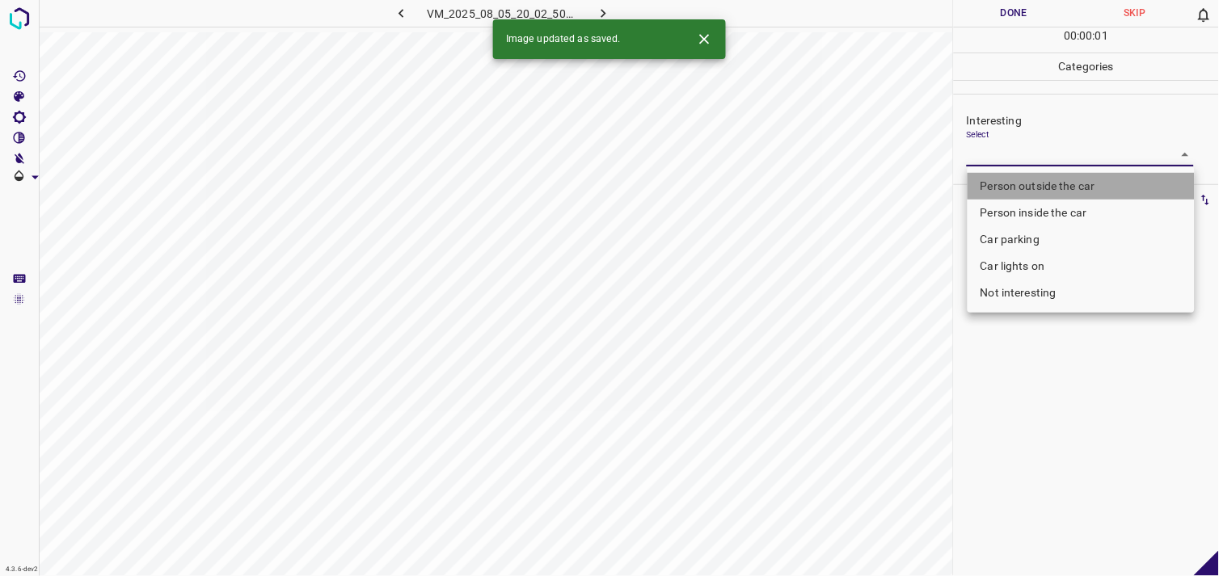
click at [1052, 180] on li "Person outside the car" at bounding box center [1081, 186] width 227 height 27
type input "Person outside the car"
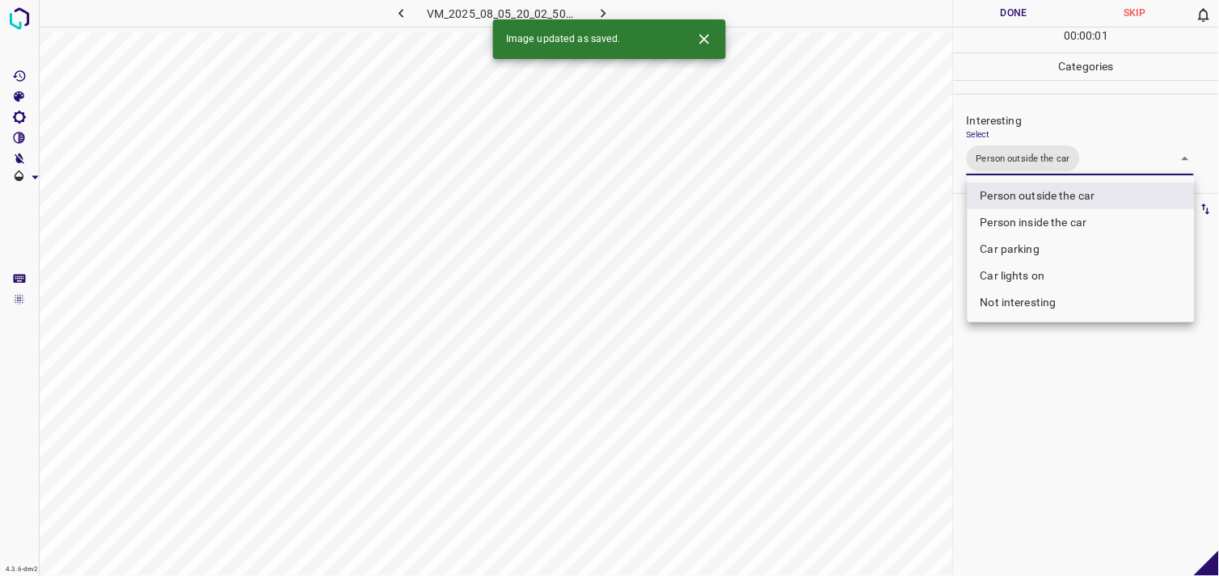
click at [1033, 416] on div at bounding box center [609, 288] width 1219 height 576
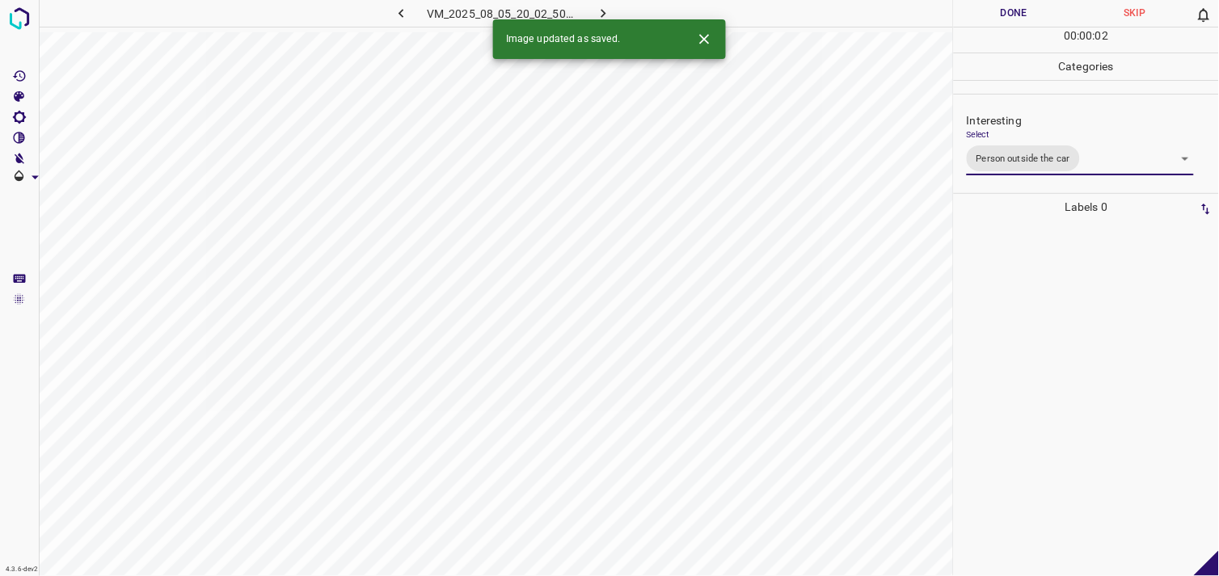
click at [1036, 344] on div at bounding box center [1086, 399] width 255 height 356
click at [1021, 146] on body "4.3.6-dev2 VM_2025_08_11_18_08_30_759_09.gif Done Skip 0 00 : 00 : 10 Categorie…" at bounding box center [609, 288] width 1219 height 576
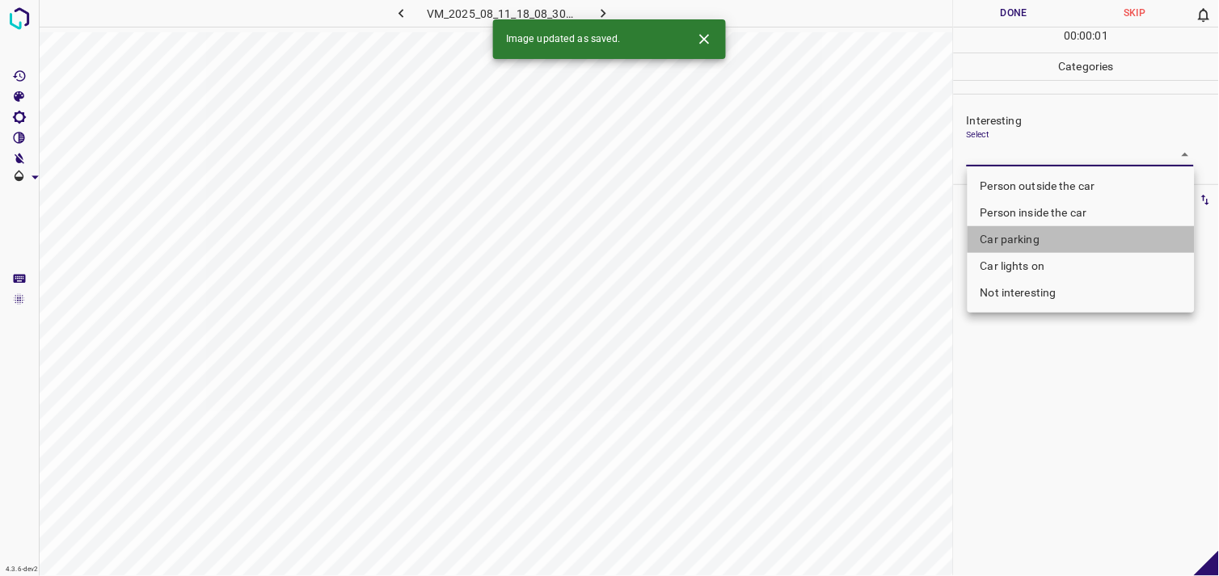
click at [1024, 230] on li "Car parking" at bounding box center [1081, 239] width 227 height 27
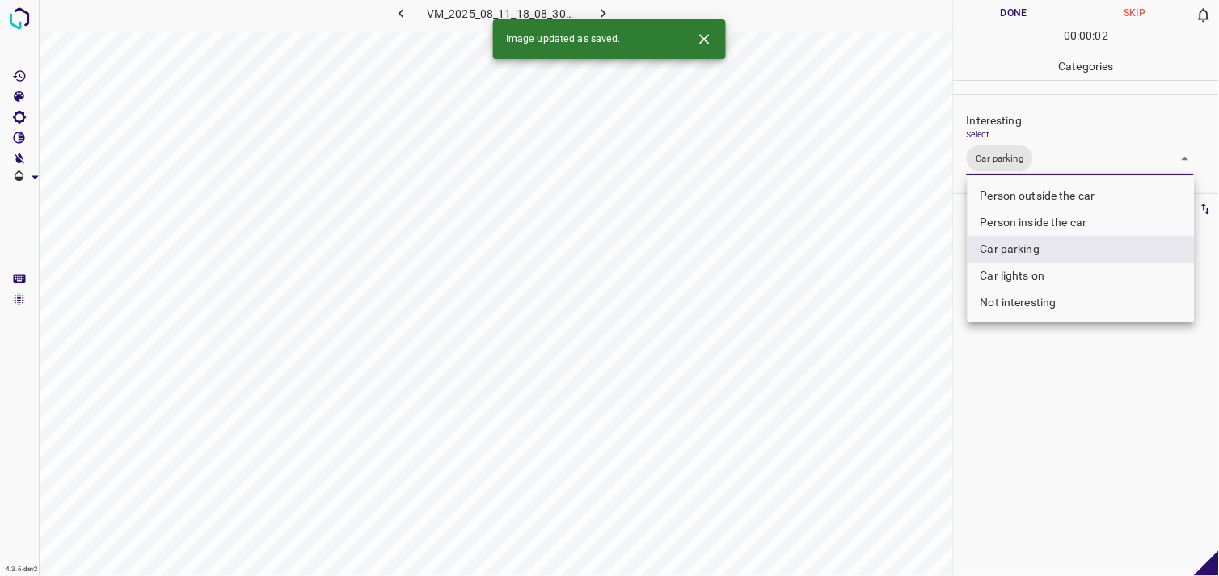
click at [1024, 429] on div at bounding box center [609, 288] width 1219 height 576
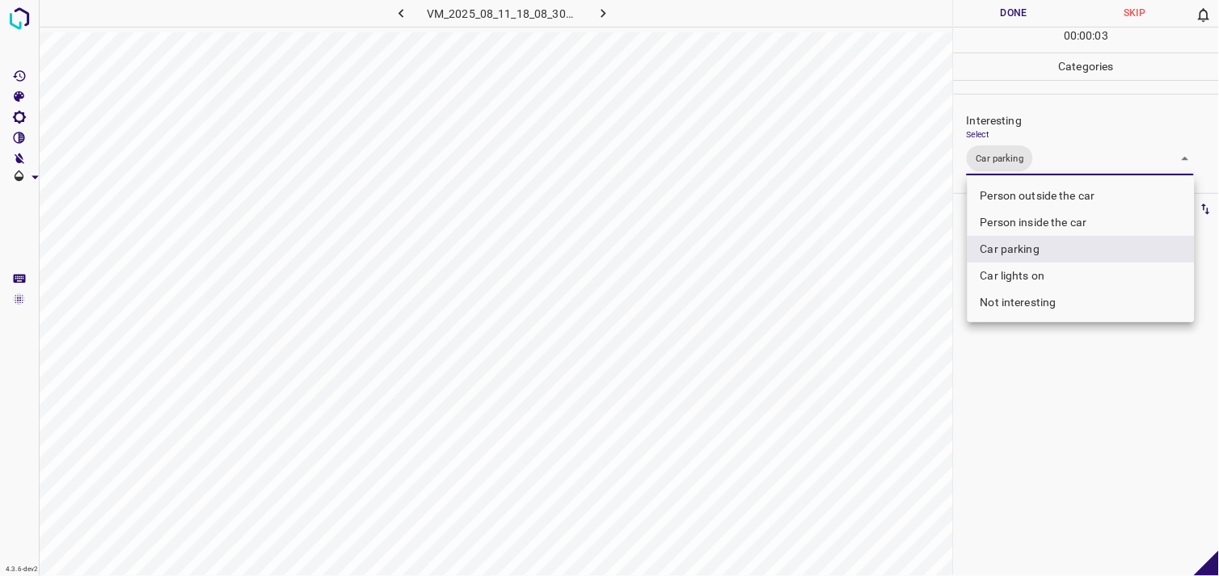
click at [1032, 164] on body "4.3.6-dev2 VM_2025_08_11_18_08_30_759_09.gif Done Skip 0 00 : 00 : 03 Categorie…" at bounding box center [609, 288] width 1219 height 576
click at [1036, 216] on li "Person inside the car" at bounding box center [1081, 222] width 227 height 27
type input "Car parking,Person inside the car"
click at [1049, 405] on div at bounding box center [609, 288] width 1219 height 576
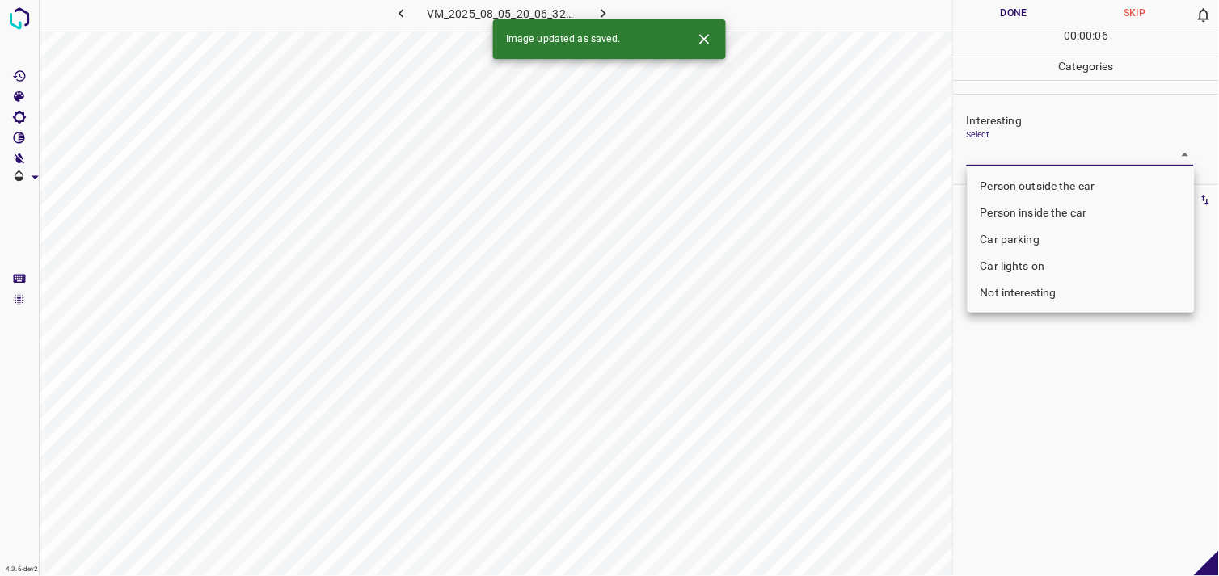
click at [1019, 151] on body "4.3.6-dev2 VM_2025_08_05_20_06_32_092_01.gif Done Skip 0 00 : 00 : 06 Categorie…" at bounding box center [609, 288] width 1219 height 576
click at [1038, 207] on li "Person inside the car" at bounding box center [1081, 213] width 227 height 27
type input "Person inside the car"
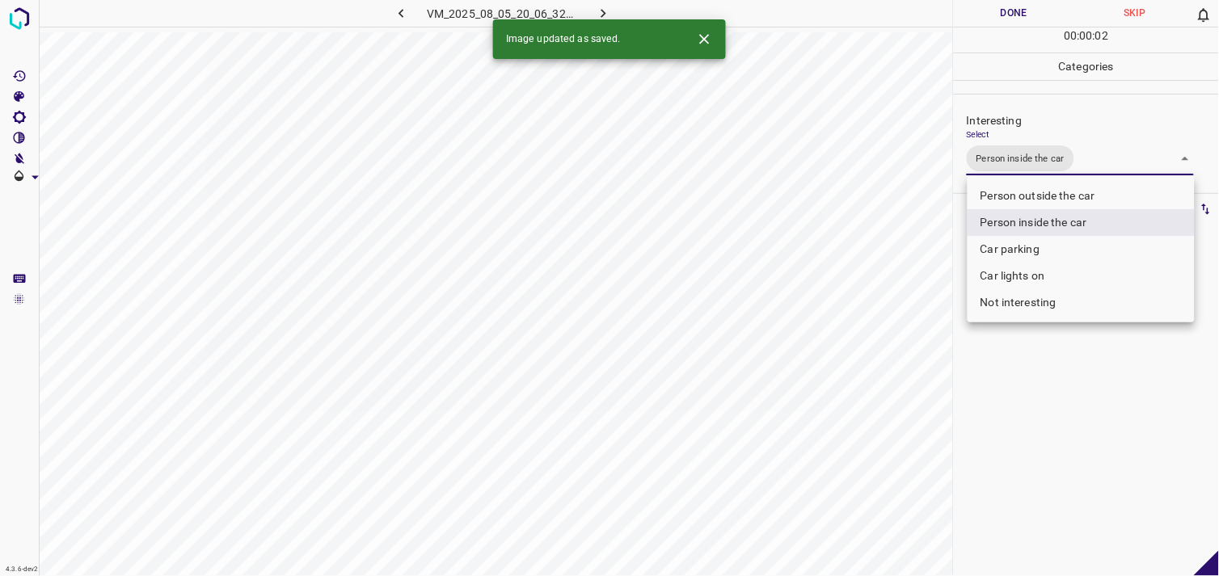
click at [1053, 366] on div at bounding box center [609, 288] width 1219 height 576
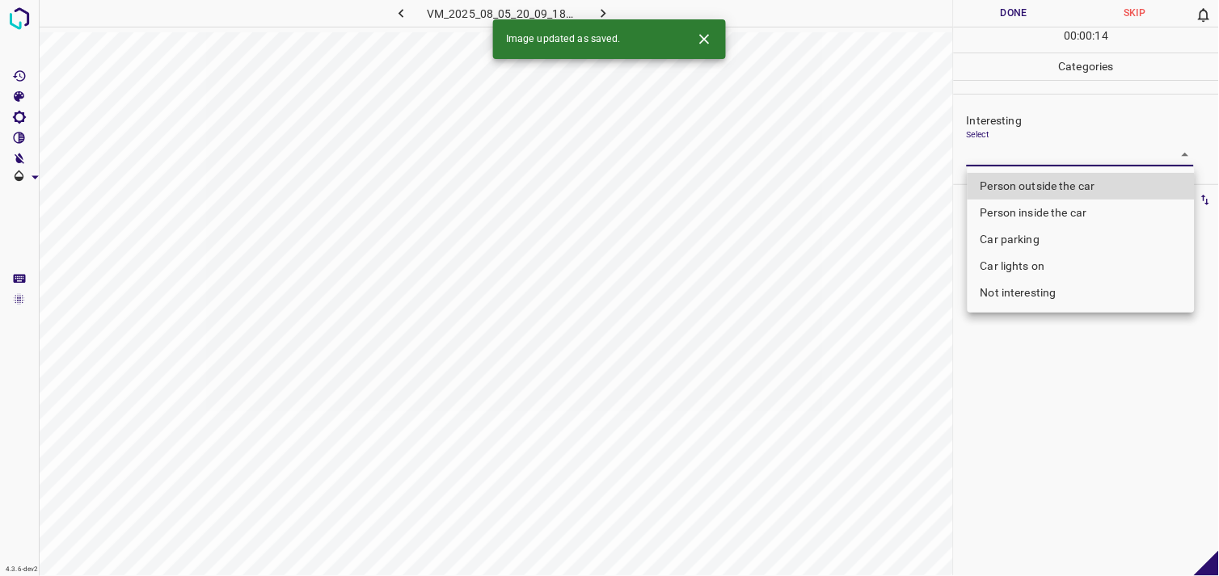
click at [1019, 155] on body "4.3.6-dev2 VM_2025_08_05_20_09_18_297_05.gif Done Skip 0 00 : 00 : 14 Categorie…" at bounding box center [609, 288] width 1219 height 576
click at [1049, 184] on li "Person outside the car" at bounding box center [1081, 186] width 227 height 27
type input "Person outside the car"
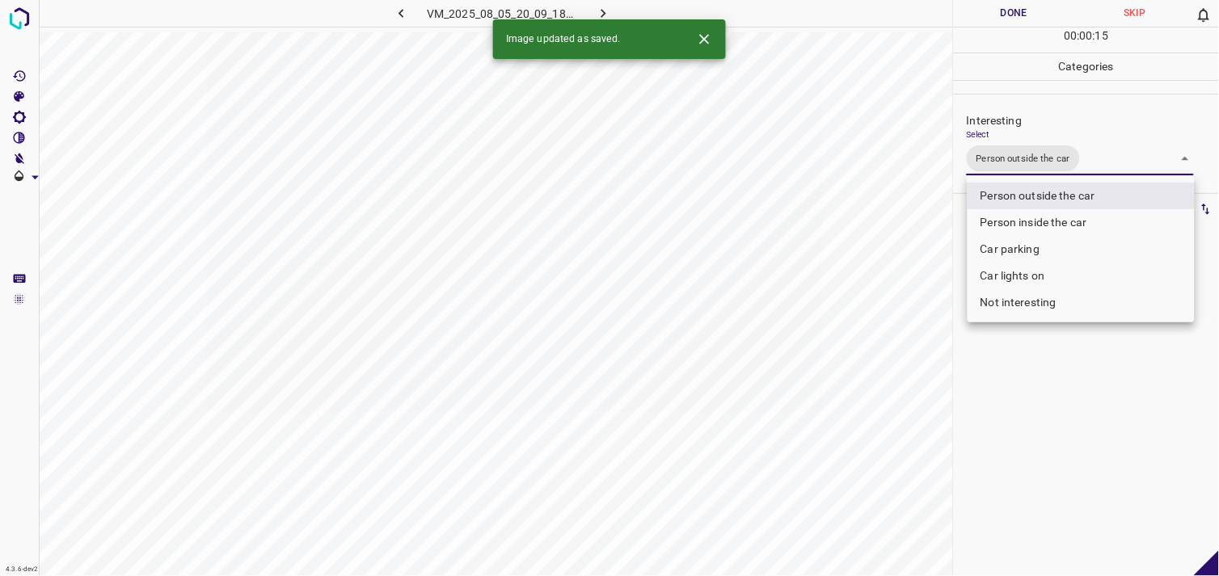
click at [1032, 404] on div at bounding box center [609, 288] width 1219 height 576
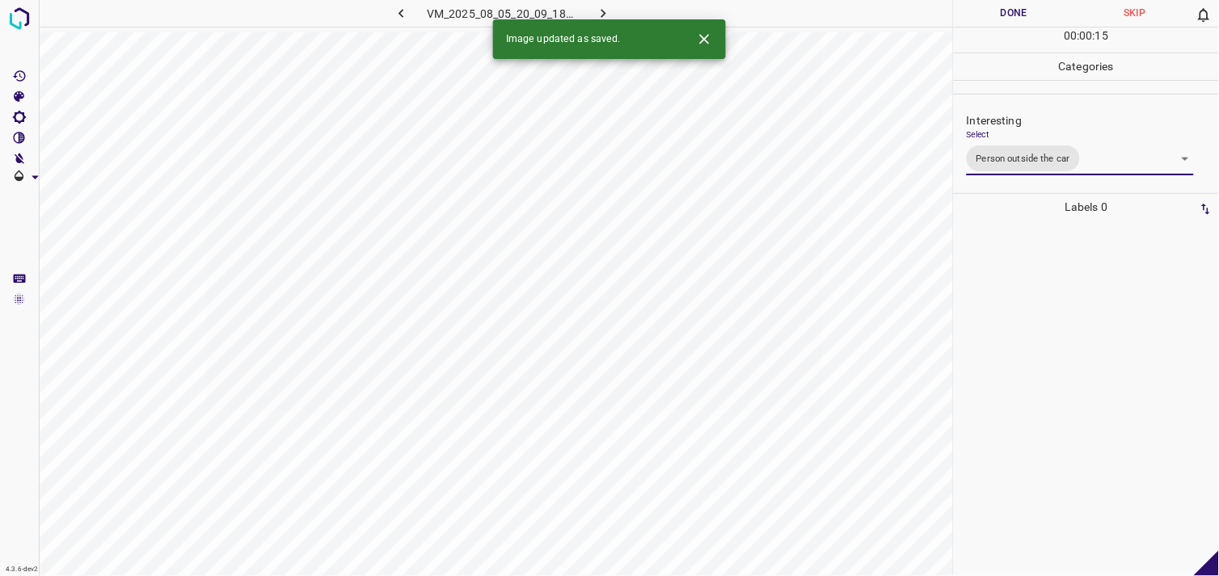
click at [1039, 333] on div at bounding box center [1086, 399] width 255 height 356
click at [1049, 163] on body "4.3.6-dev2 VM_2025_08_11_18_14_53_931_04.gif Done Skip 0 00 : 00 : 02 Categorie…" at bounding box center [609, 288] width 1219 height 576
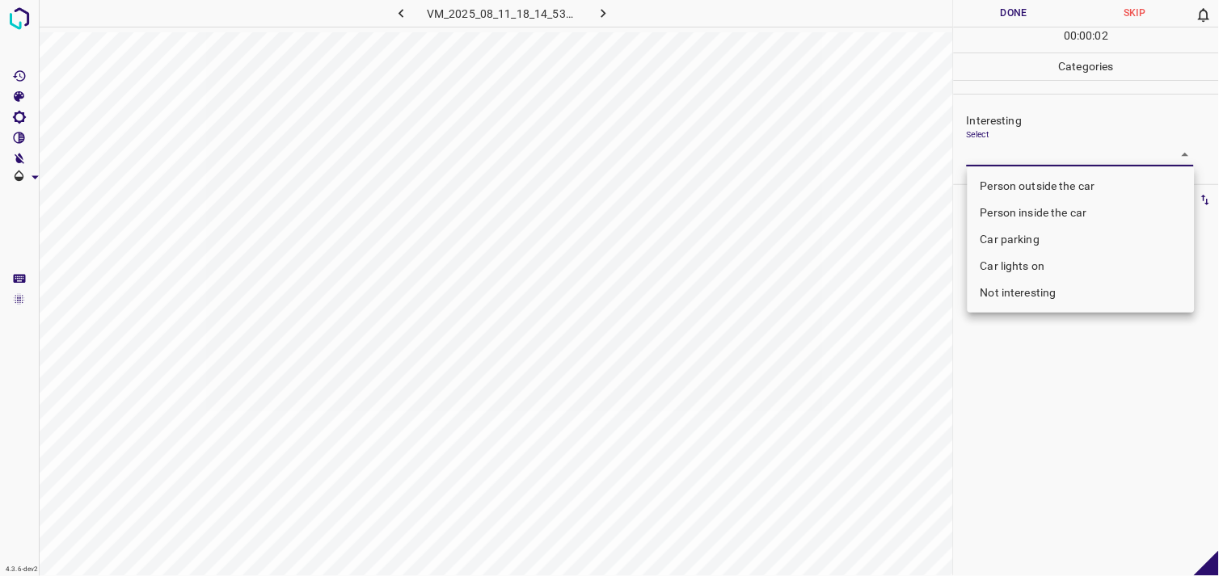
click at [1045, 293] on li "Not interesting" at bounding box center [1081, 293] width 227 height 27
type input "Not interesting"
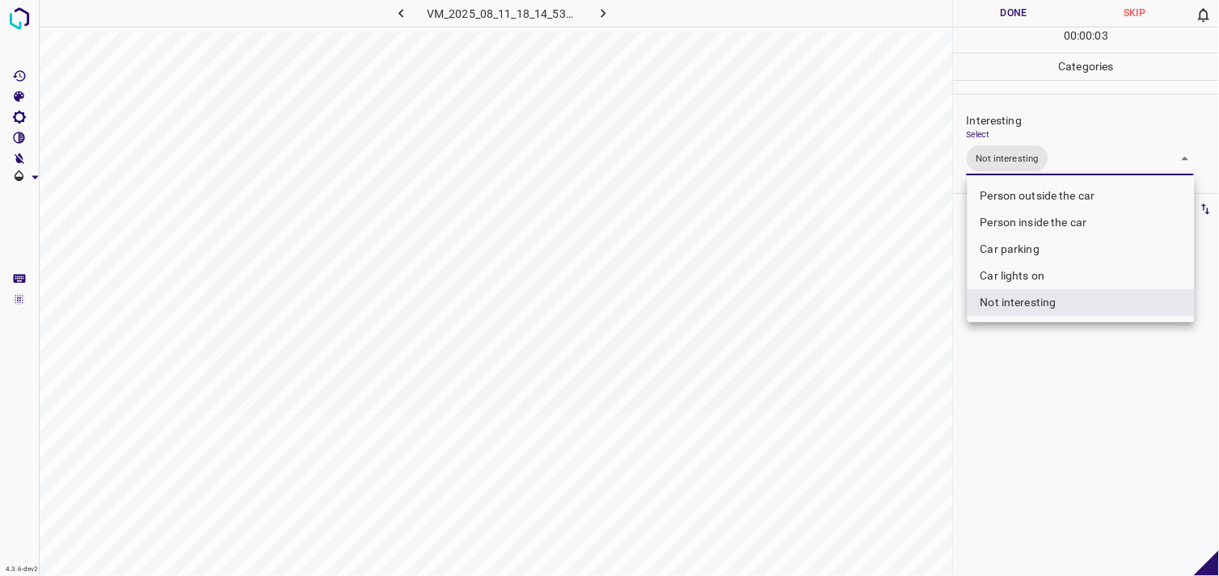
click at [1044, 403] on div at bounding box center [609, 288] width 1219 height 576
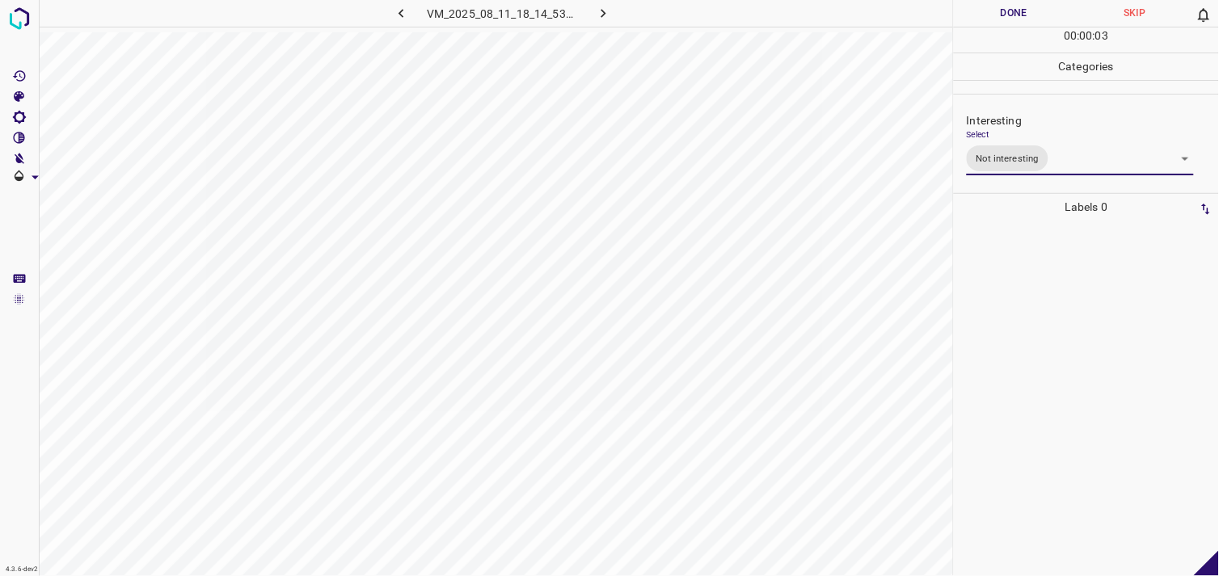
click at [1029, 370] on div at bounding box center [1086, 399] width 255 height 356
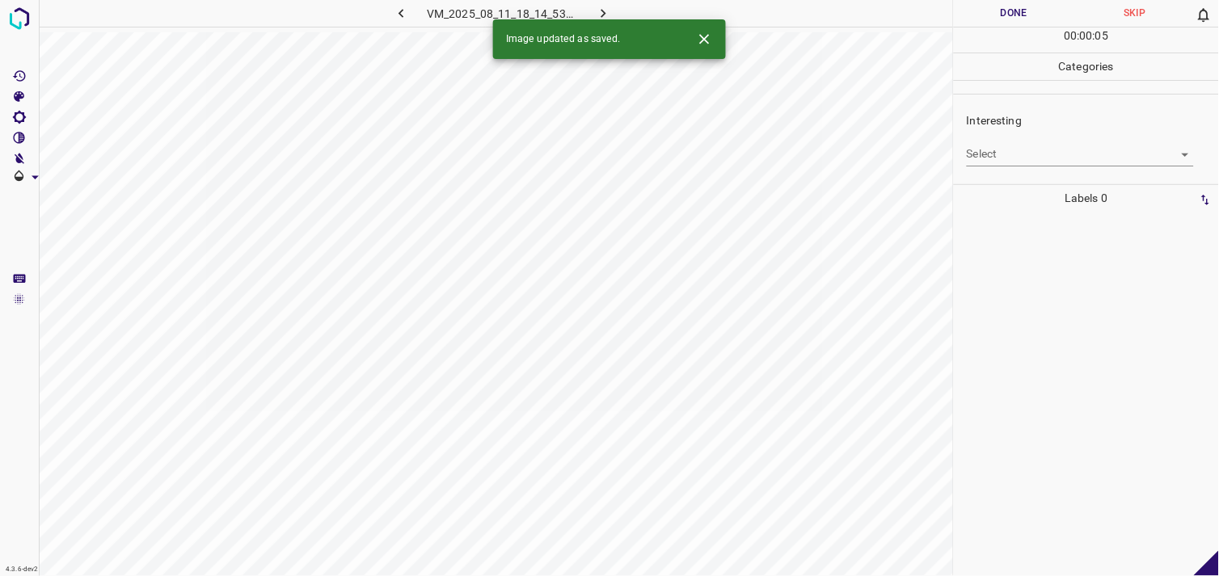
click at [1015, 158] on body "4.3.6-dev2 VM_2025_08_11_18_14_53_931_03.gif Done Skip 0 00 : 00 : 05 Categorie…" at bounding box center [609, 288] width 1219 height 576
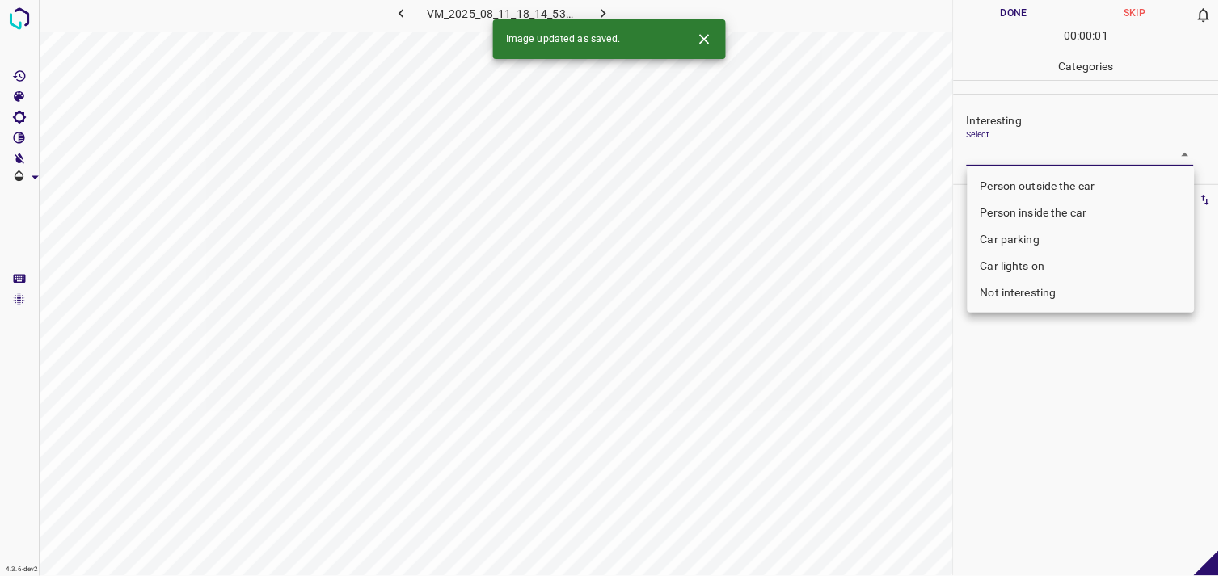
click at [1028, 178] on li "Person outside the car" at bounding box center [1081, 186] width 227 height 27
type input "Person outside the car"
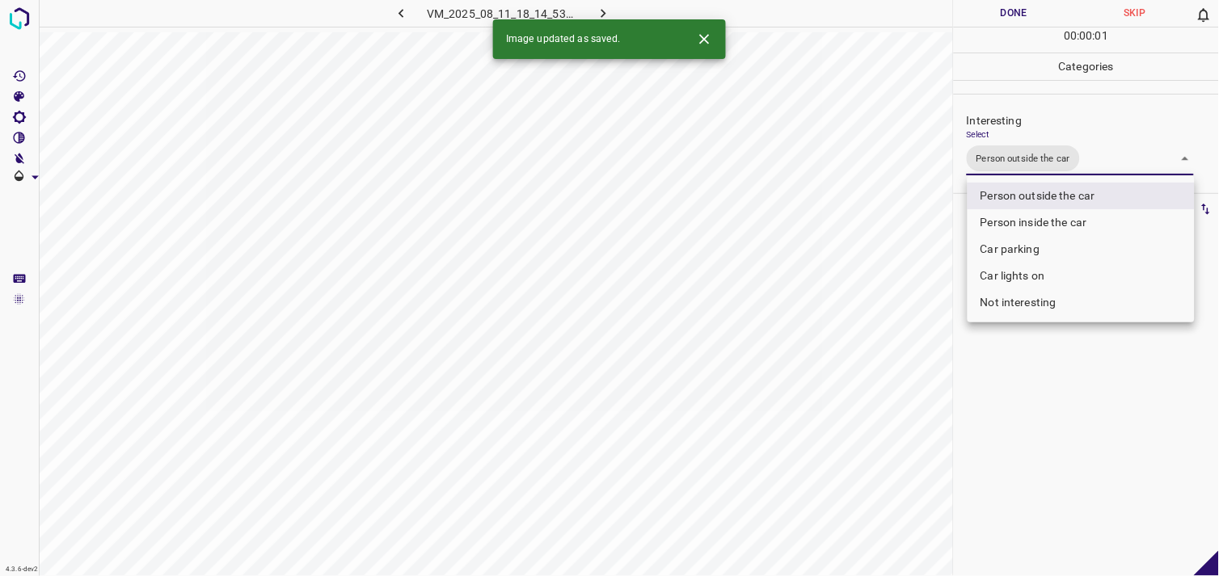
click at [1033, 369] on div at bounding box center [609, 288] width 1219 height 576
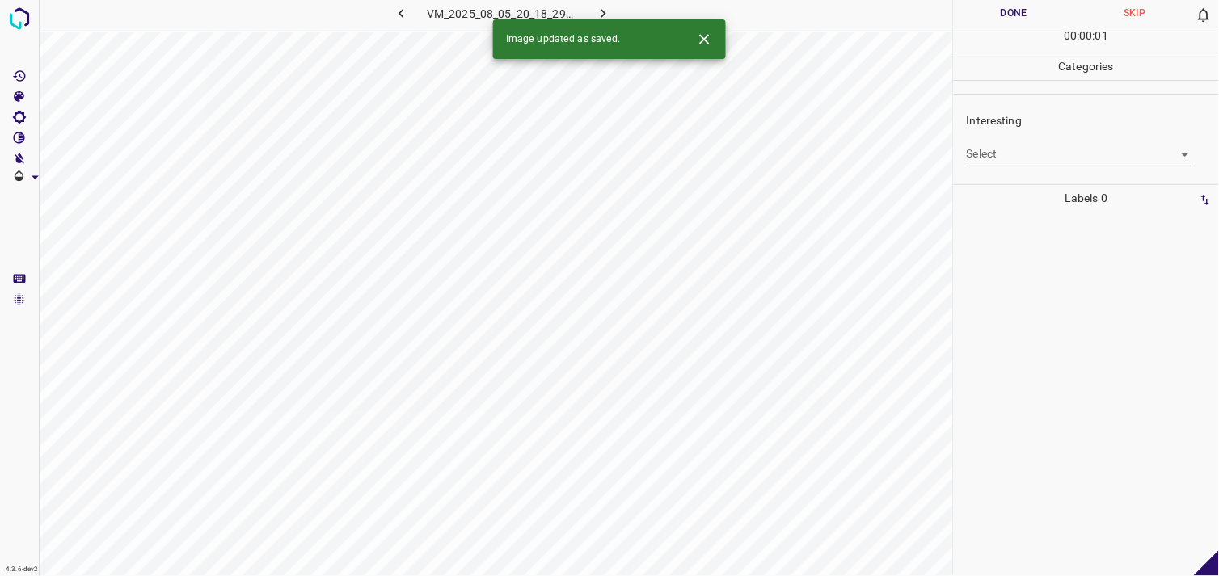
click at [1038, 174] on div "Interesting Select ​" at bounding box center [1086, 139] width 265 height 76
click at [1036, 164] on body "4.3.6-dev2 VM_2025_08_05_20_18_29_698_05.gif Done Skip 0 00 : 00 : 01 Categorie…" at bounding box center [609, 288] width 1219 height 576
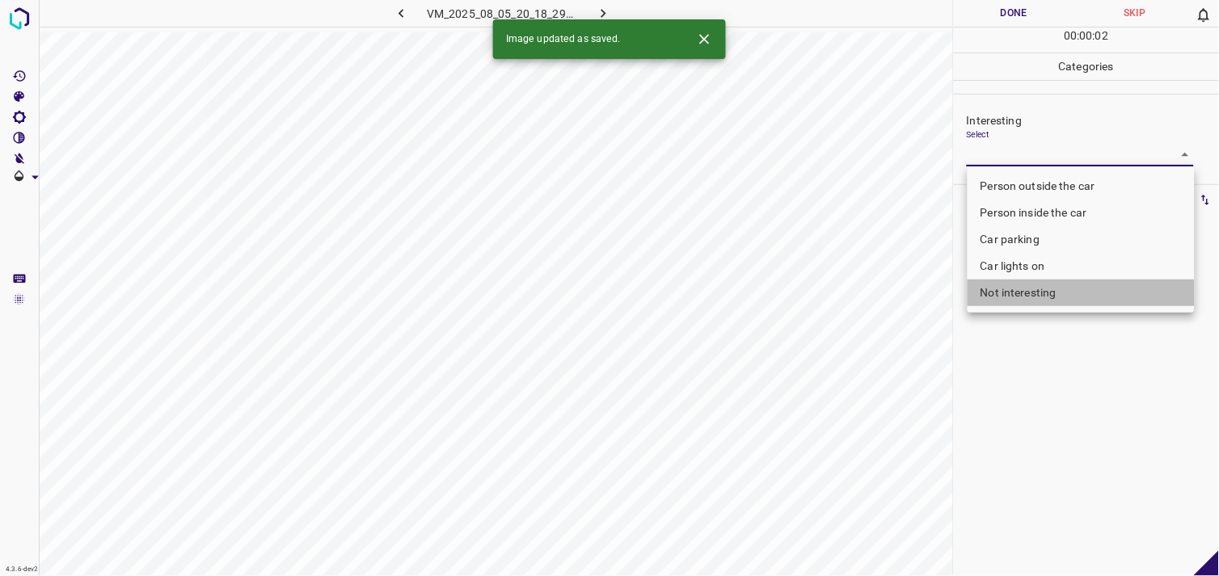
click at [1049, 292] on li "Not interesting" at bounding box center [1081, 293] width 227 height 27
type input "Not interesting"
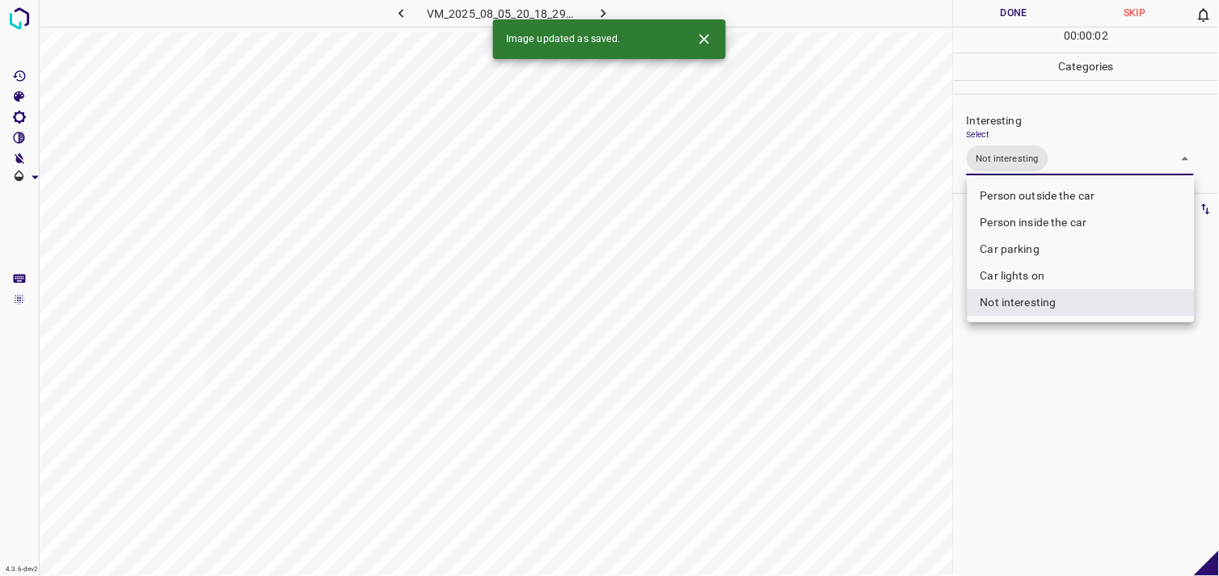
click at [1031, 400] on div at bounding box center [609, 288] width 1219 height 576
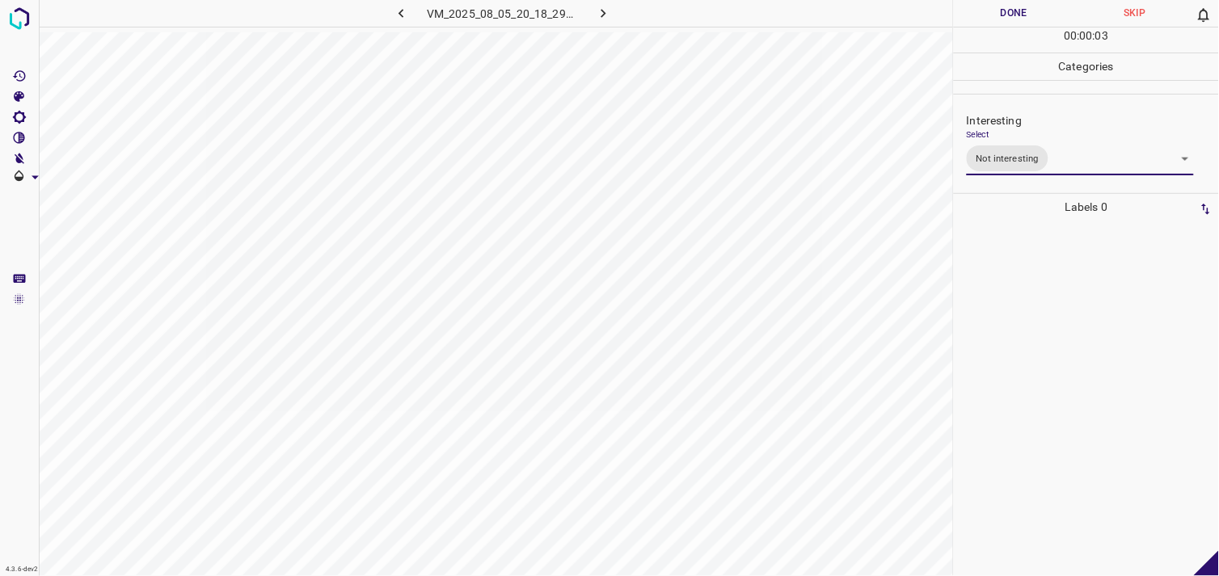
click at [1032, 335] on div at bounding box center [1086, 399] width 255 height 356
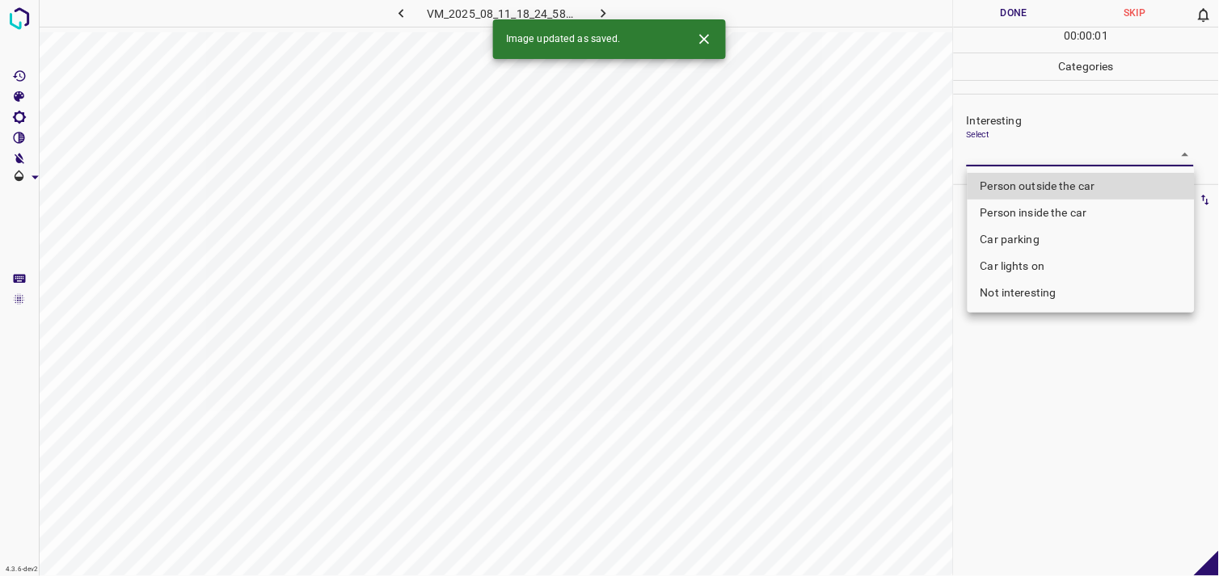
click at [1003, 154] on body "4.3.6-dev2 VM_2025_08_11_18_24_58_117_01.gif Done Skip 0 00 : 00 : 01 Categorie…" at bounding box center [609, 288] width 1219 height 576
click at [1046, 181] on li "Person outside the car" at bounding box center [1081, 186] width 227 height 27
type input "Person outside the car"
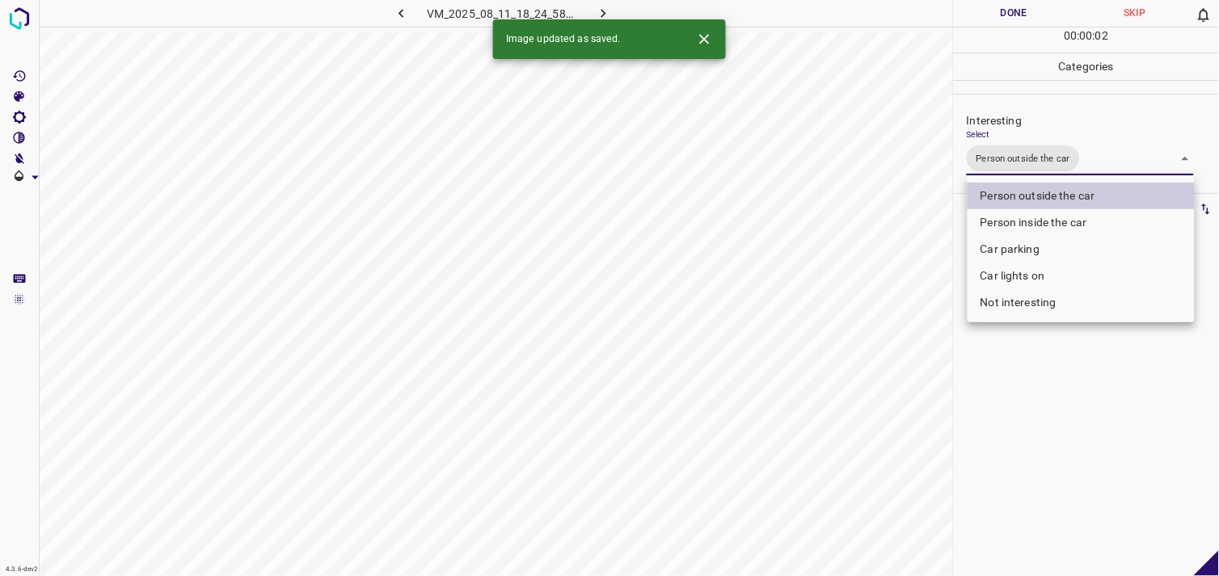
click at [1035, 442] on div at bounding box center [609, 288] width 1219 height 576
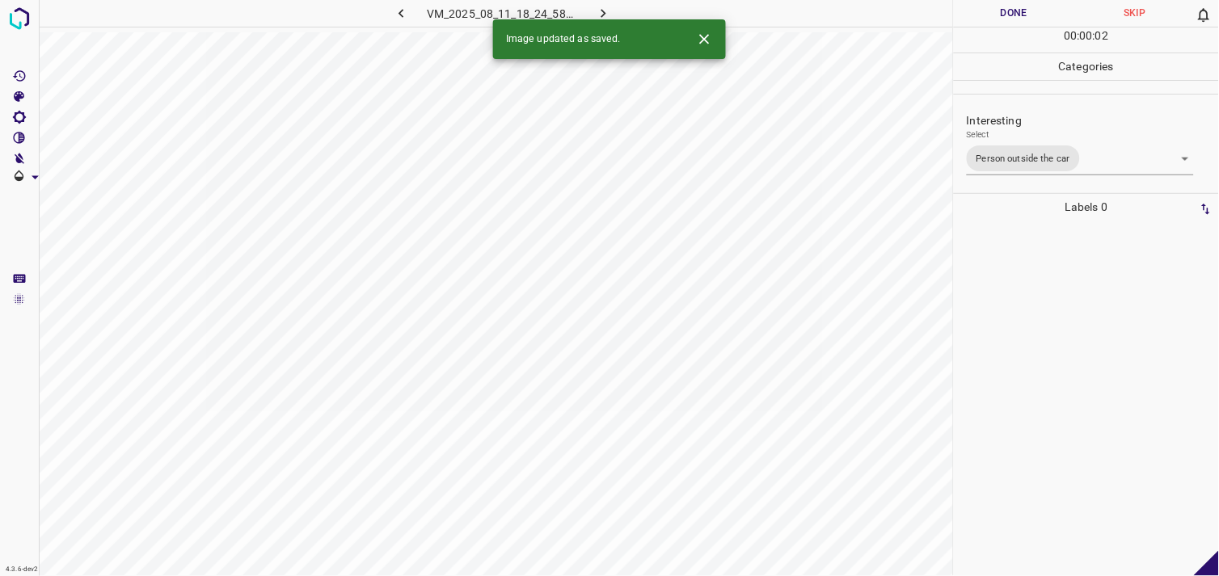
click at [1046, 353] on div at bounding box center [1086, 399] width 255 height 356
click at [1030, 164] on body "4.3.6-dev2 VM_2025_08_05_19_57_49_757_02.gif Done Skip 0 00 : 00 : 44 Categorie…" at bounding box center [609, 288] width 1219 height 576
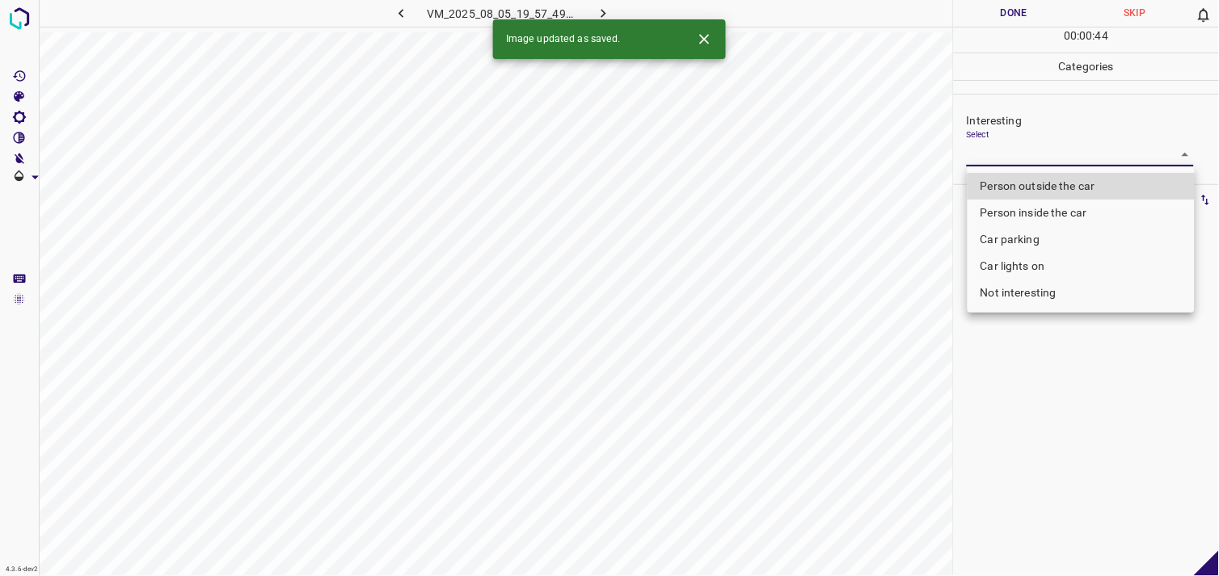
click at [1033, 294] on li "Not interesting" at bounding box center [1081, 293] width 227 height 27
type input "Not interesting"
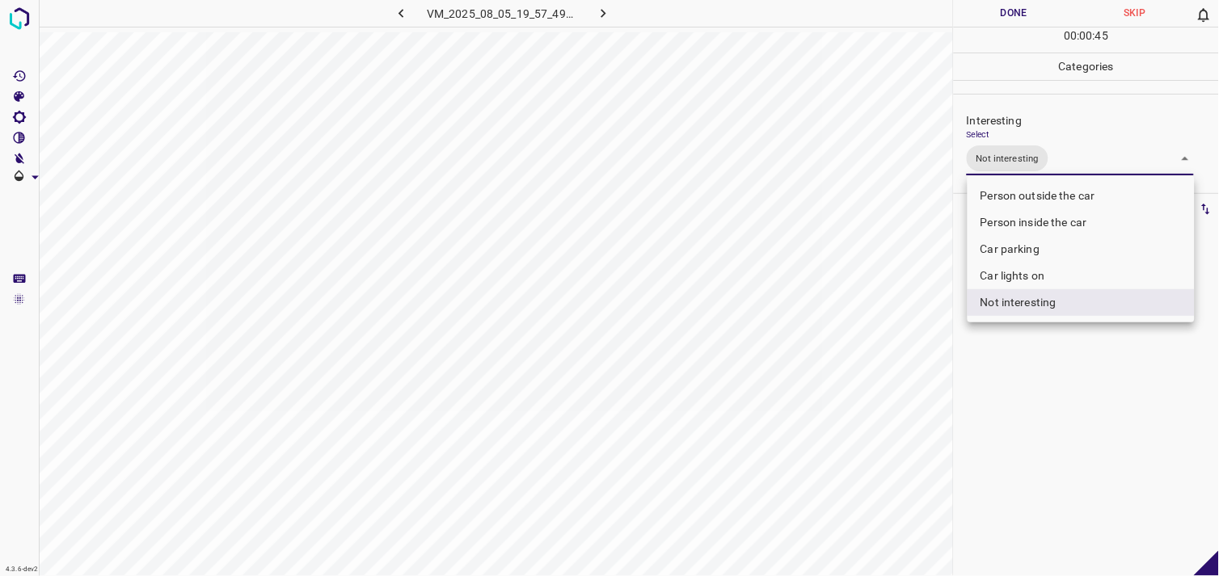
click at [1064, 407] on div at bounding box center [609, 288] width 1219 height 576
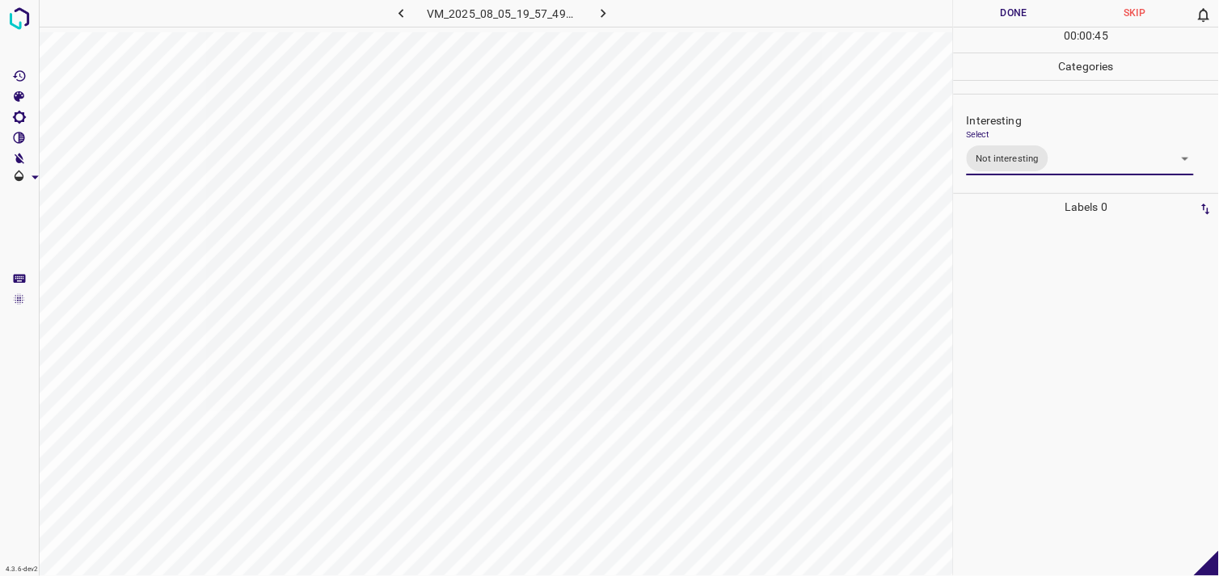
click at [1083, 367] on div at bounding box center [1086, 399] width 255 height 356
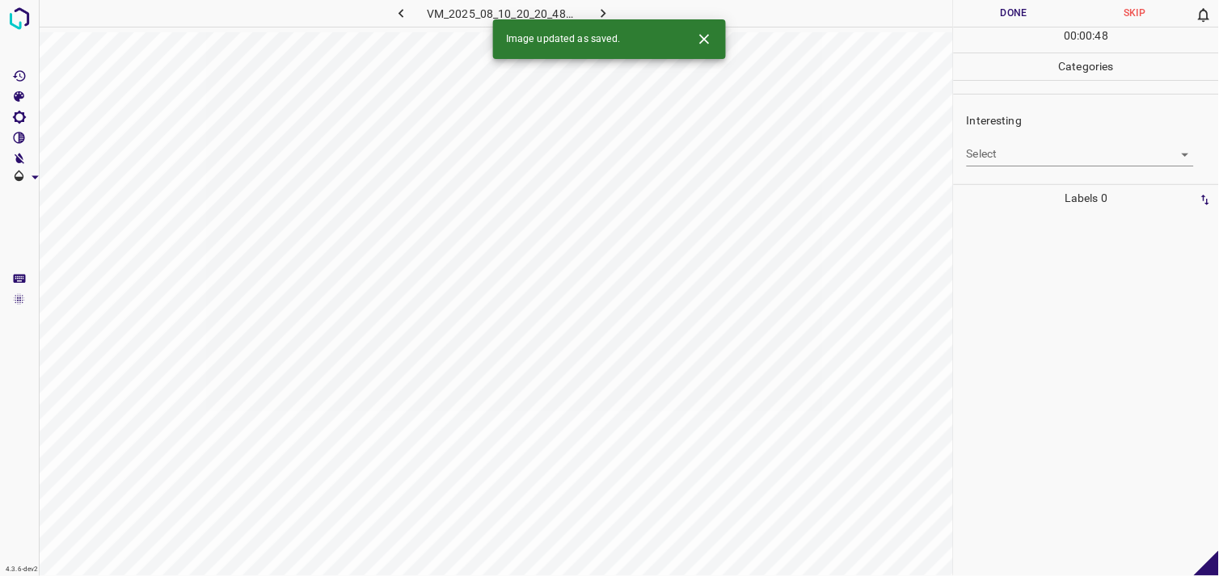
click at [990, 154] on body "4.3.6-dev2 VM_2025_08_10_20_20_48_701_04.gif Done Skip 0 00 : 00 : 48 Categorie…" at bounding box center [609, 288] width 1219 height 576
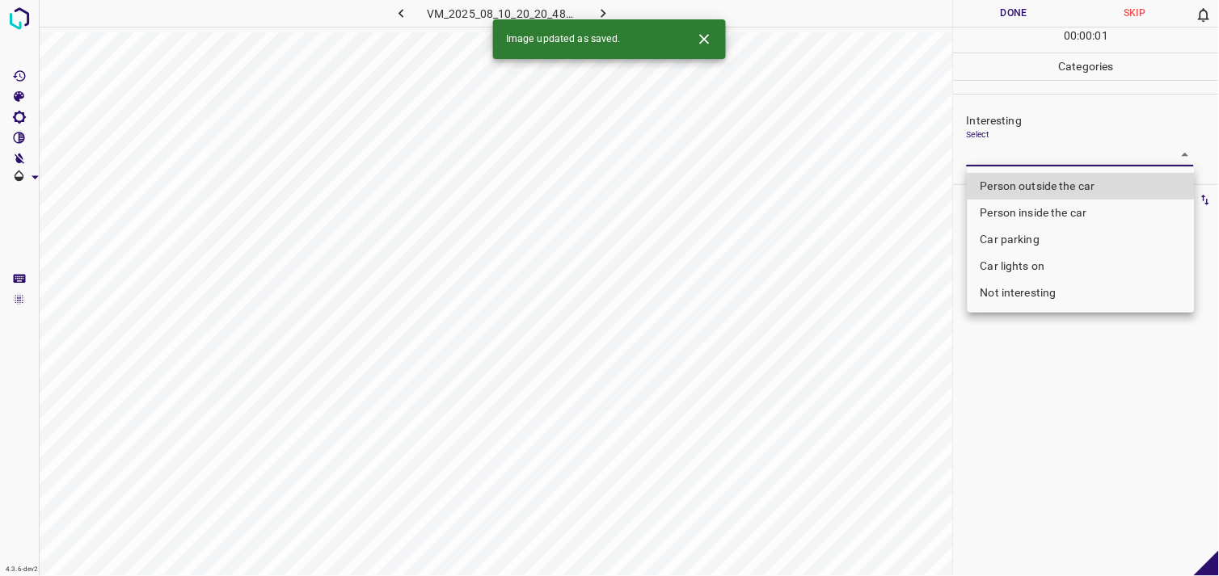
click at [1023, 189] on li "Person outside the car" at bounding box center [1081, 186] width 227 height 27
type input "Person outside the car"
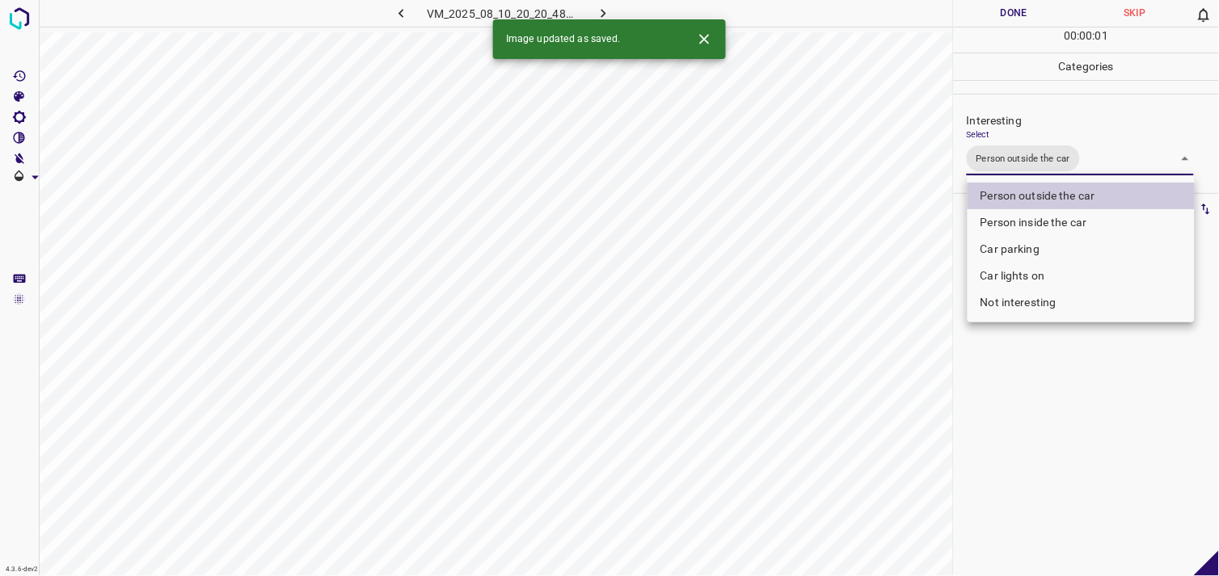
click at [996, 475] on div at bounding box center [609, 288] width 1219 height 576
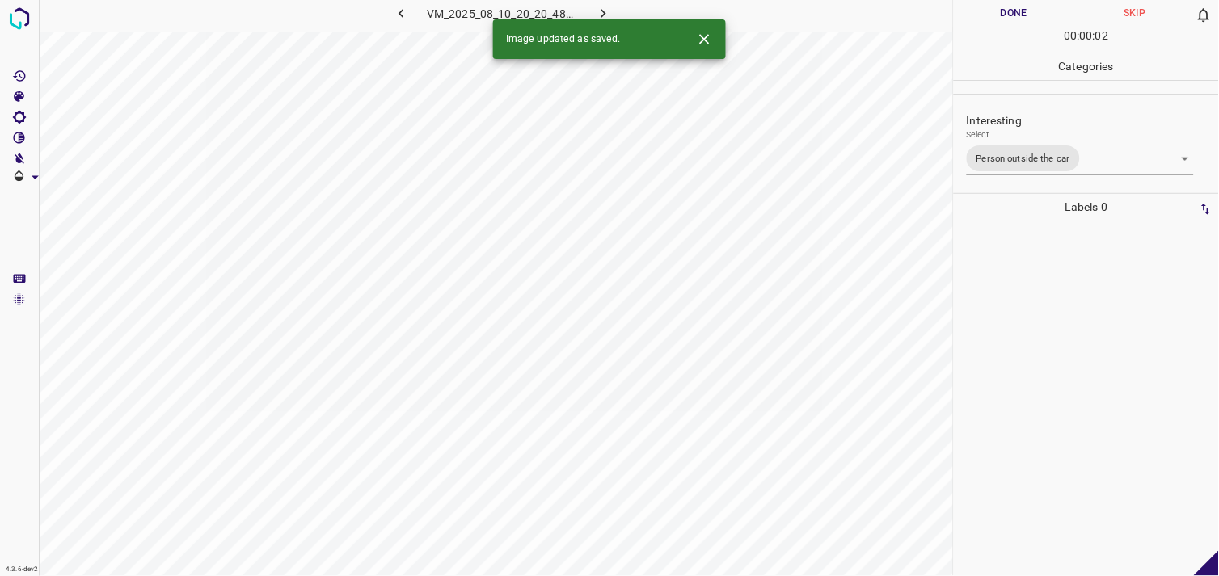
click at [1024, 338] on div at bounding box center [1086, 399] width 255 height 356
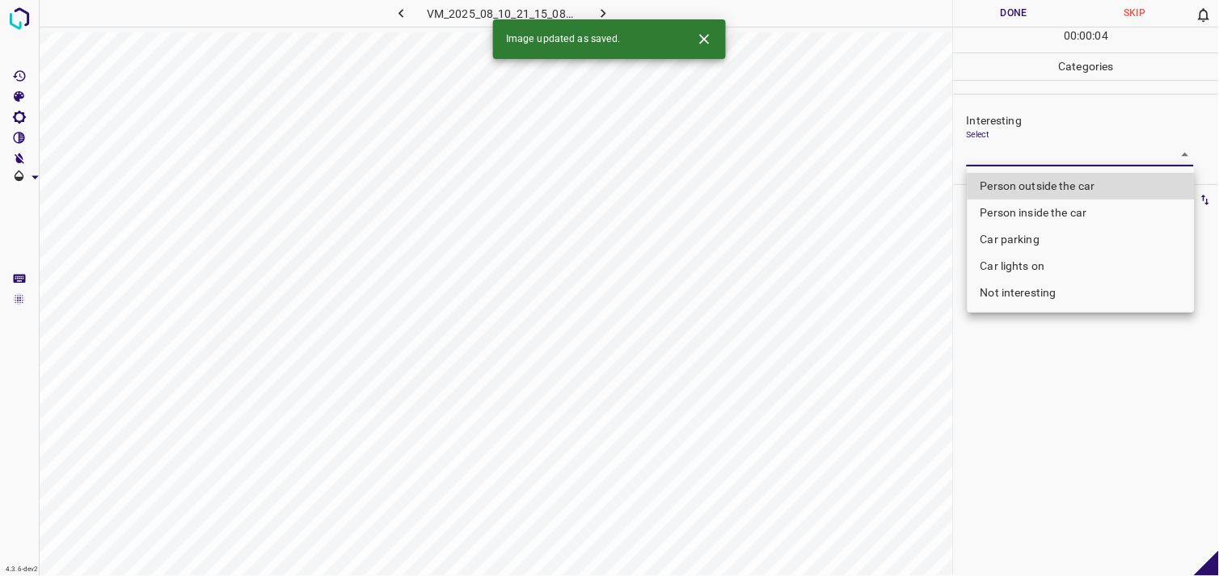
click at [990, 150] on body "4.3.6-dev2 VM_2025_08_10_21_15_08_604_00.gif Done Skip 0 00 : 00 : 04 Categorie…" at bounding box center [609, 288] width 1219 height 576
click at [1020, 236] on li "Car parking" at bounding box center [1081, 239] width 227 height 27
type input "Car parking"
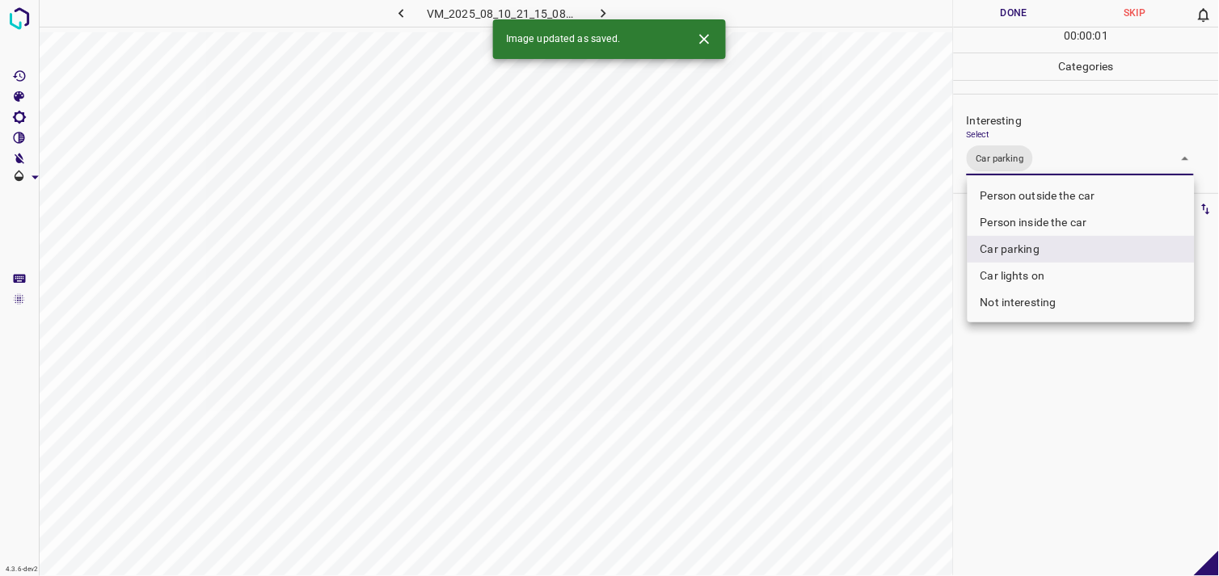
click at [1049, 393] on div at bounding box center [609, 288] width 1219 height 576
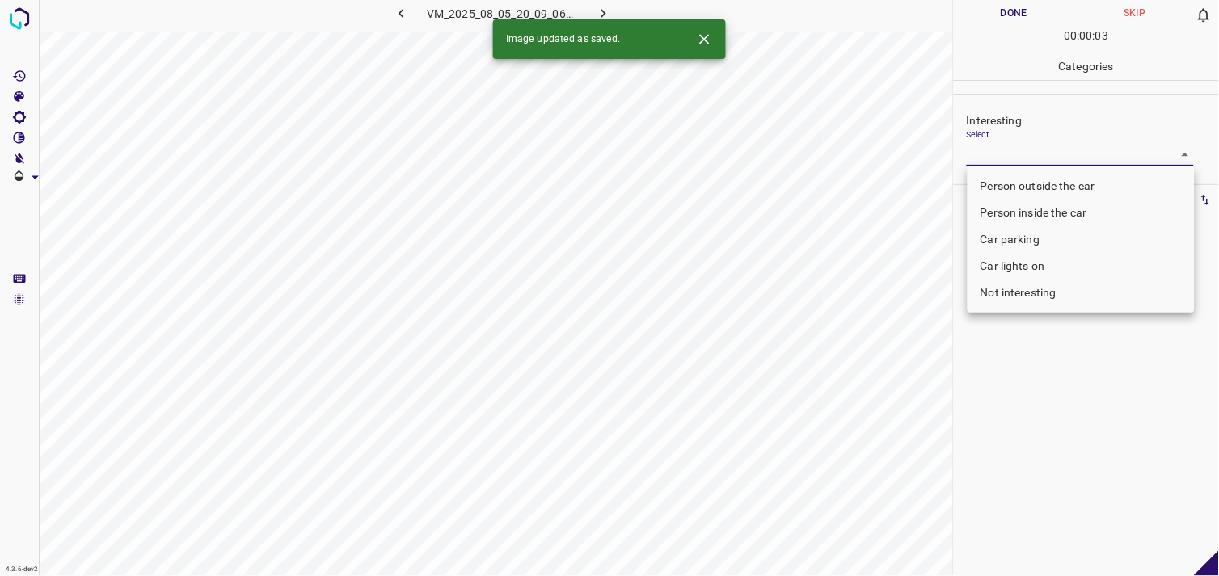
click at [1023, 158] on body "4.3.6-dev2 VM_2025_08_05_20_09_06_188_03.gif Done Skip 0 00 : 00 : 03 Categorie…" at bounding box center [609, 288] width 1219 height 576
click at [1023, 232] on li "Car parking" at bounding box center [1081, 239] width 227 height 27
type input "Car parking"
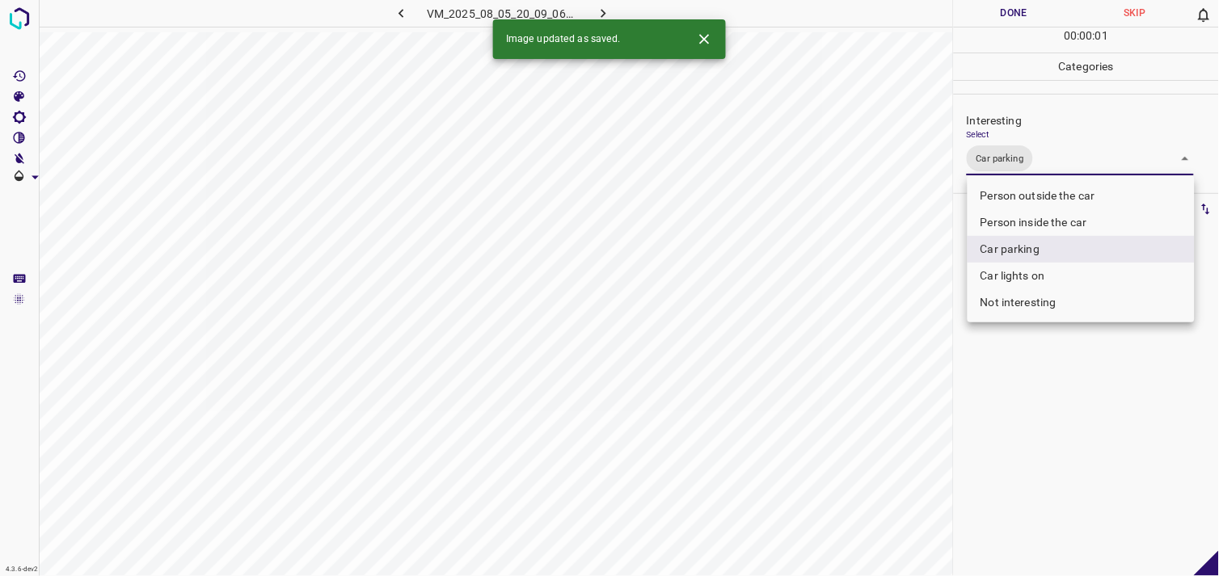
click at [1039, 404] on div at bounding box center [609, 288] width 1219 height 576
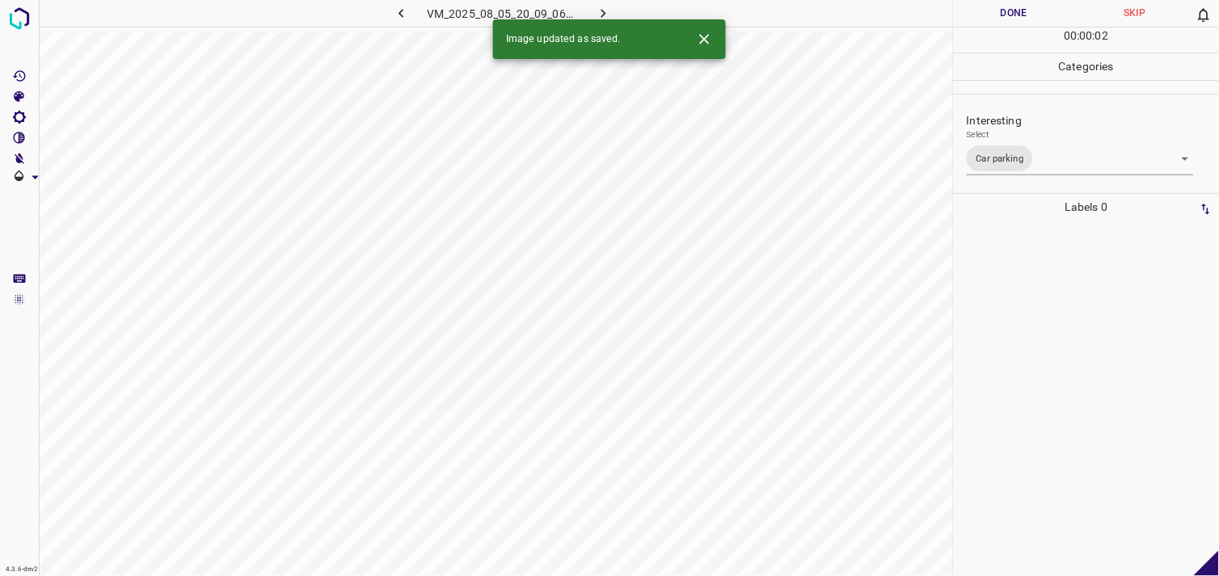
click at [1019, 340] on div at bounding box center [1086, 399] width 255 height 356
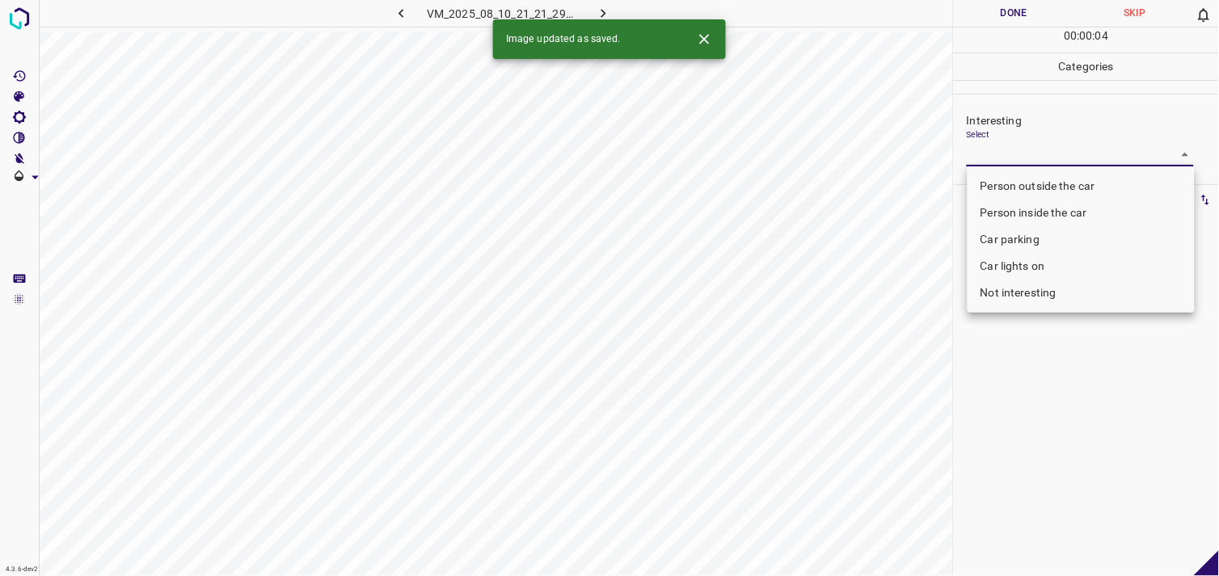
click at [1017, 158] on body "4.3.6-dev2 VM_2025_08_10_21_21_29_107_01.gif Done Skip 0 00 : 00 : 04 Categorie…" at bounding box center [609, 288] width 1219 height 576
drag, startPoint x: 1069, startPoint y: 184, endPoint x: 1079, endPoint y: 216, distance: 33.0
click at [1070, 190] on li "Person outside the car" at bounding box center [1081, 186] width 227 height 27
type input "Person outside the car"
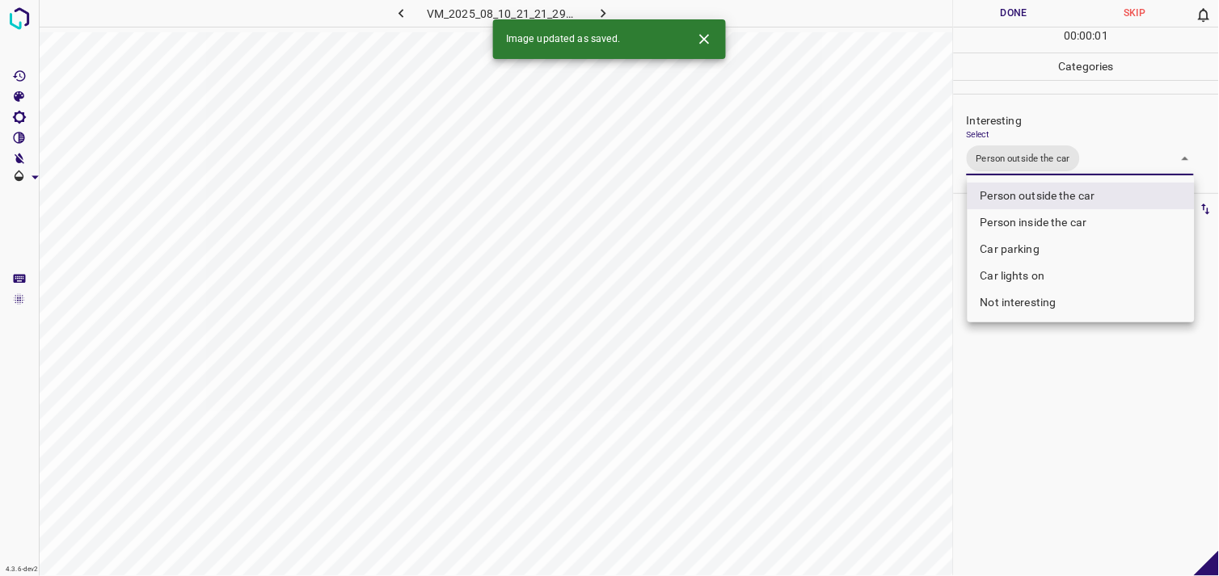
drag, startPoint x: 1101, startPoint y: 417, endPoint x: 1079, endPoint y: 349, distance: 71.6
click at [1100, 417] on div at bounding box center [609, 288] width 1219 height 576
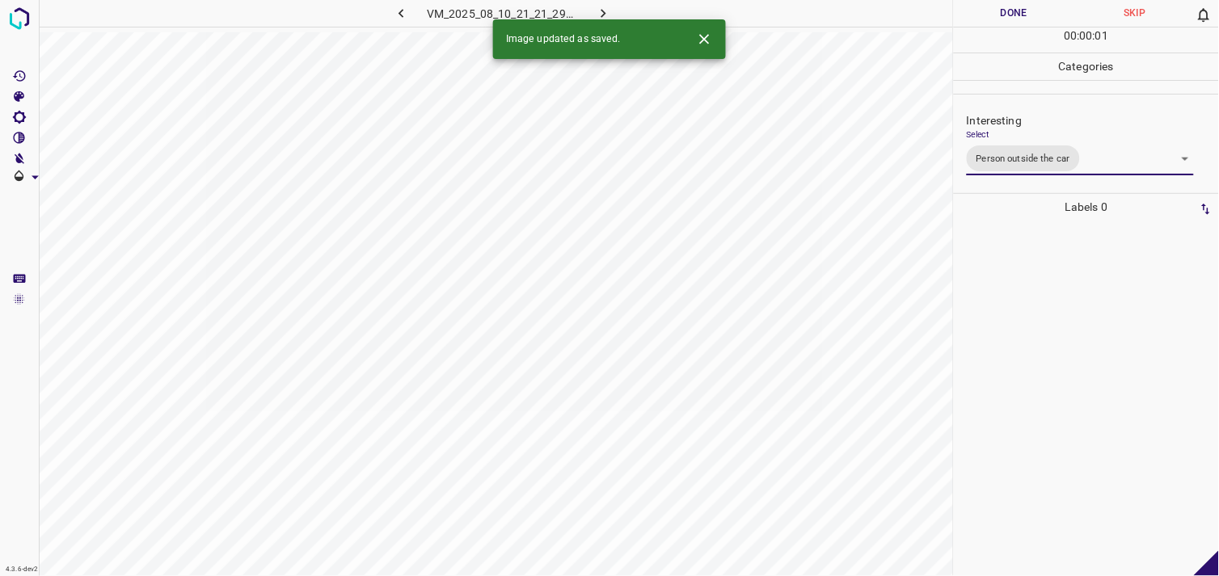
click at [1076, 334] on div at bounding box center [1086, 399] width 255 height 356
click at [1048, 158] on body "4.3.6-dev2 VM_2025_08_05_21_19_20_986_01.gif Done Skip 0 00 : 00 : 03 Categorie…" at bounding box center [609, 288] width 1219 height 576
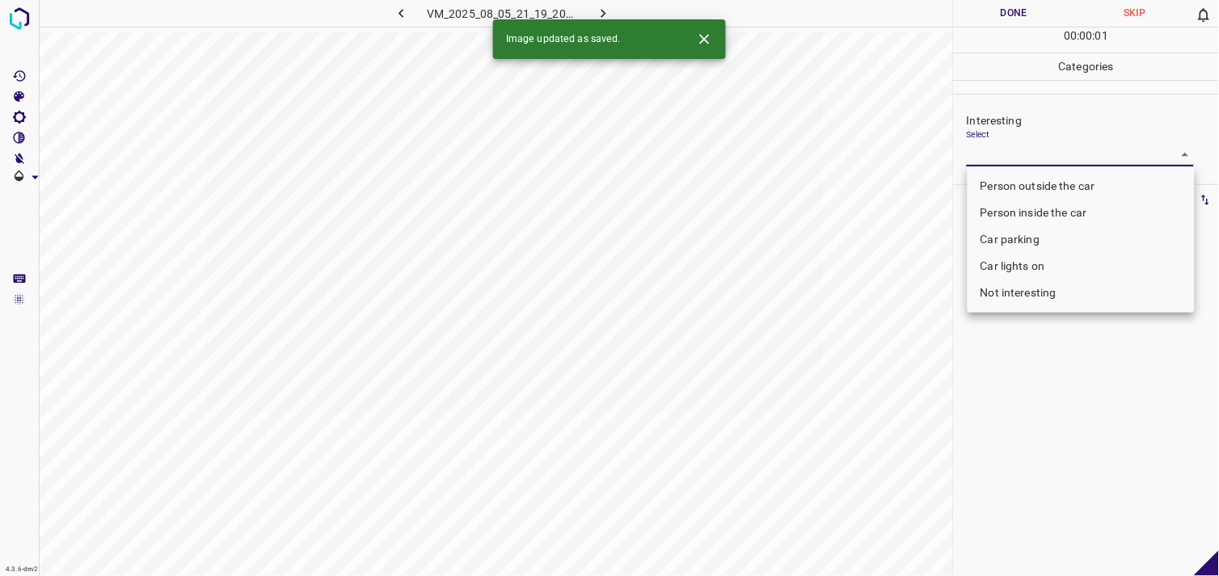
click at [1055, 181] on li "Person outside the car" at bounding box center [1081, 186] width 227 height 27
type input "Person outside the car"
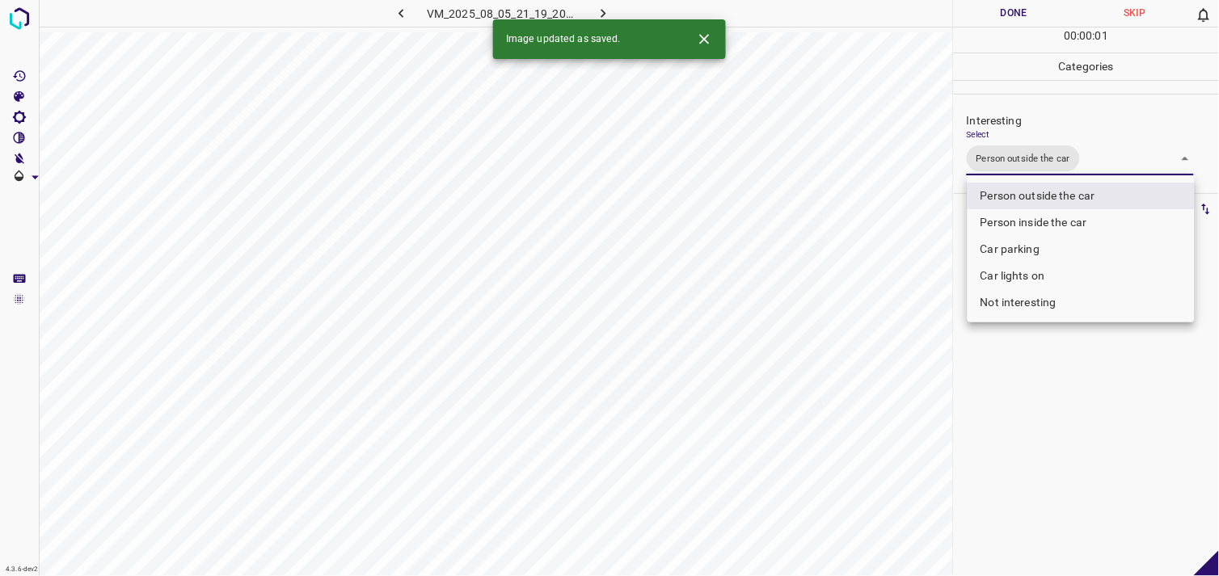
click at [1020, 377] on div at bounding box center [609, 288] width 1219 height 576
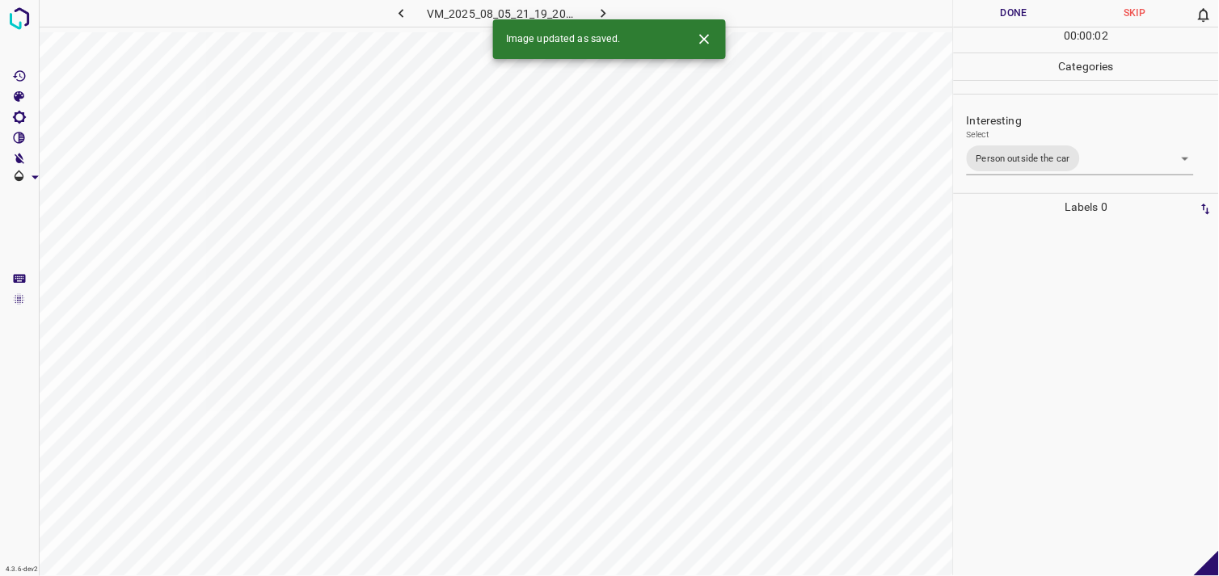
click at [1045, 300] on div at bounding box center [1086, 399] width 255 height 356
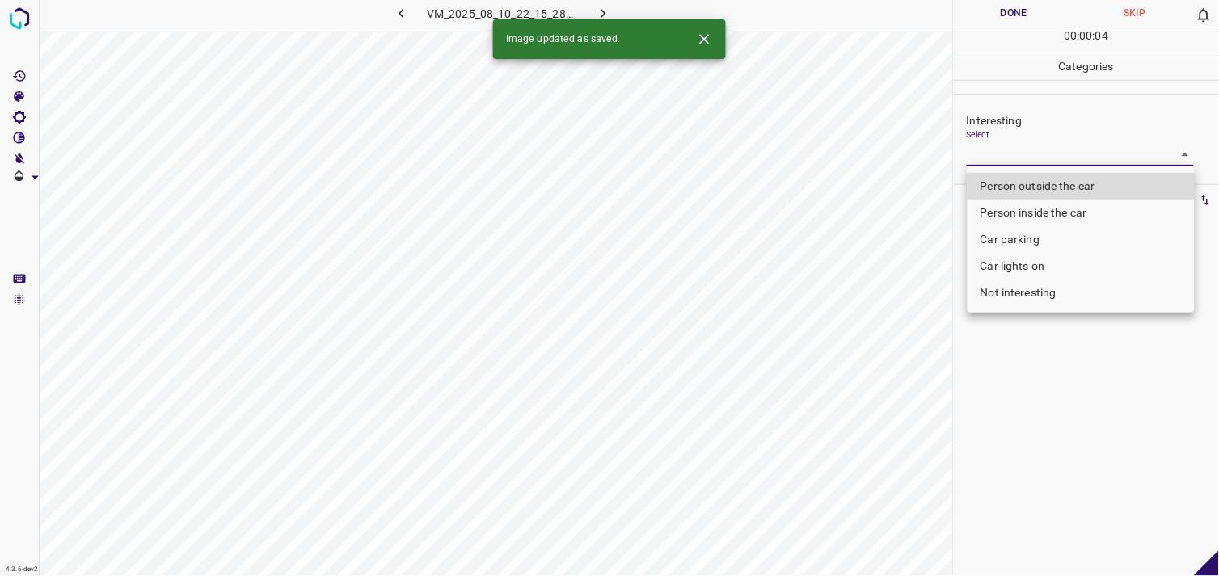
click at [1033, 152] on body "4.3.6-dev2 VM_2025_08_10_22_15_28_411_02.gif Done Skip 0 00 : 00 : 04 Categorie…" at bounding box center [609, 288] width 1219 height 576
click at [1049, 180] on ul "Person outside the car Person inside the car Car parking Car lights on Not inte…" at bounding box center [1081, 240] width 227 height 146
click at [1049, 180] on li "Person outside the car" at bounding box center [1081, 186] width 227 height 27
type input "Person outside the car"
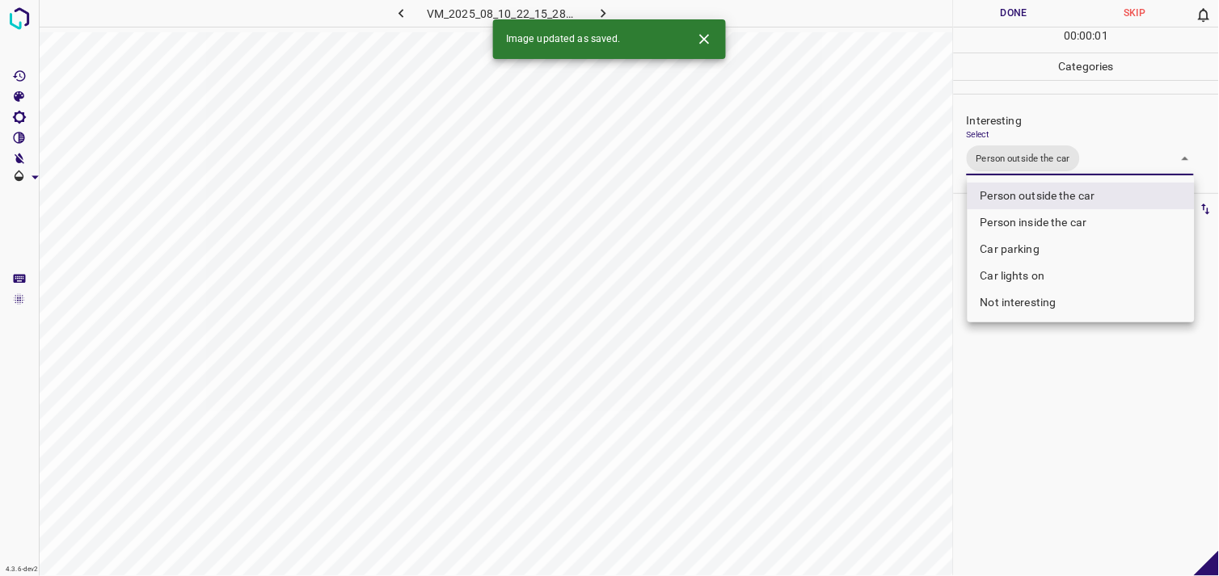
drag, startPoint x: 1079, startPoint y: 395, endPoint x: 1061, endPoint y: 341, distance: 56.2
click at [1077, 394] on div at bounding box center [609, 288] width 1219 height 576
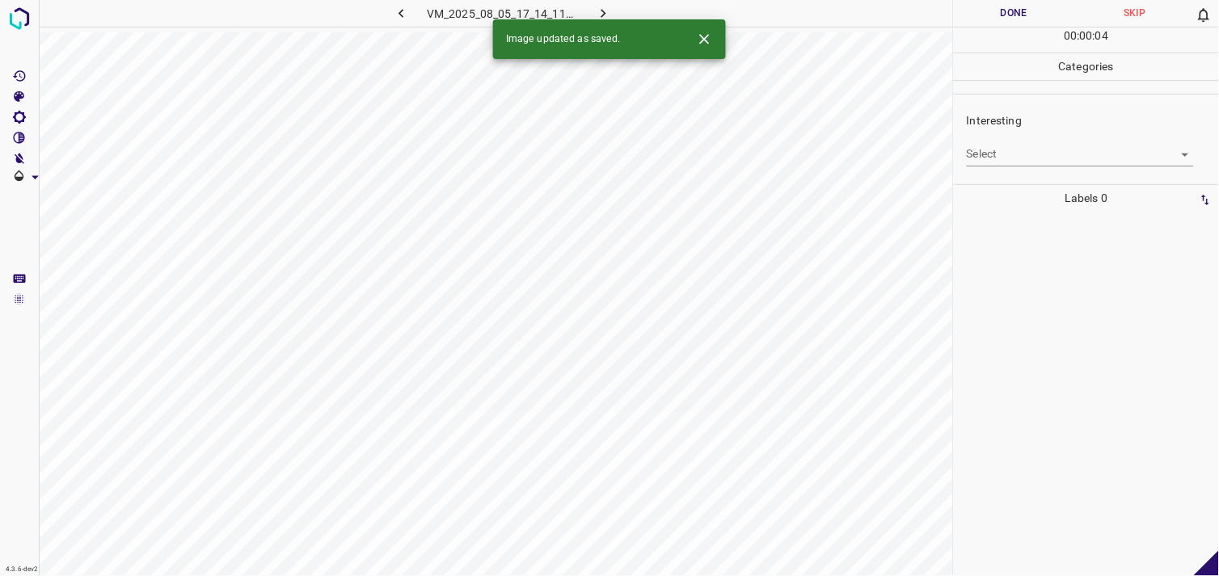
click at [1036, 134] on div "Select ​" at bounding box center [1080, 147] width 227 height 36
click at [1045, 148] on body "4.3.6-dev2 VM_2025_08_05_17_14_11_012_03.gif Done Skip 0 00 : 00 : 01 Categorie…" at bounding box center [609, 288] width 1219 height 576
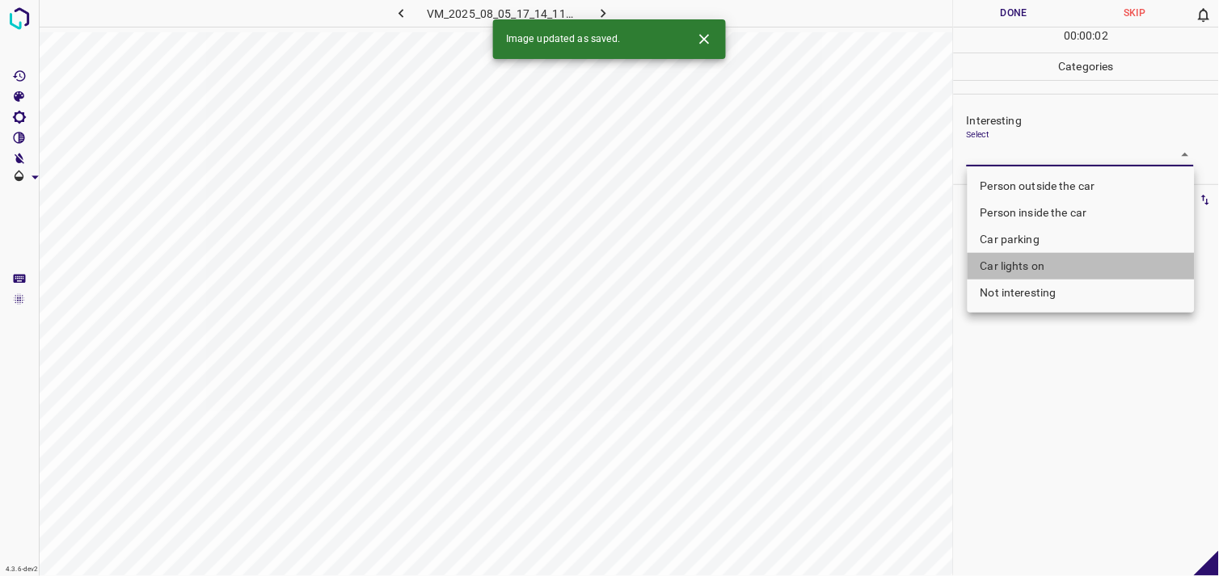
click at [1048, 269] on li "Car lights on" at bounding box center [1081, 266] width 227 height 27
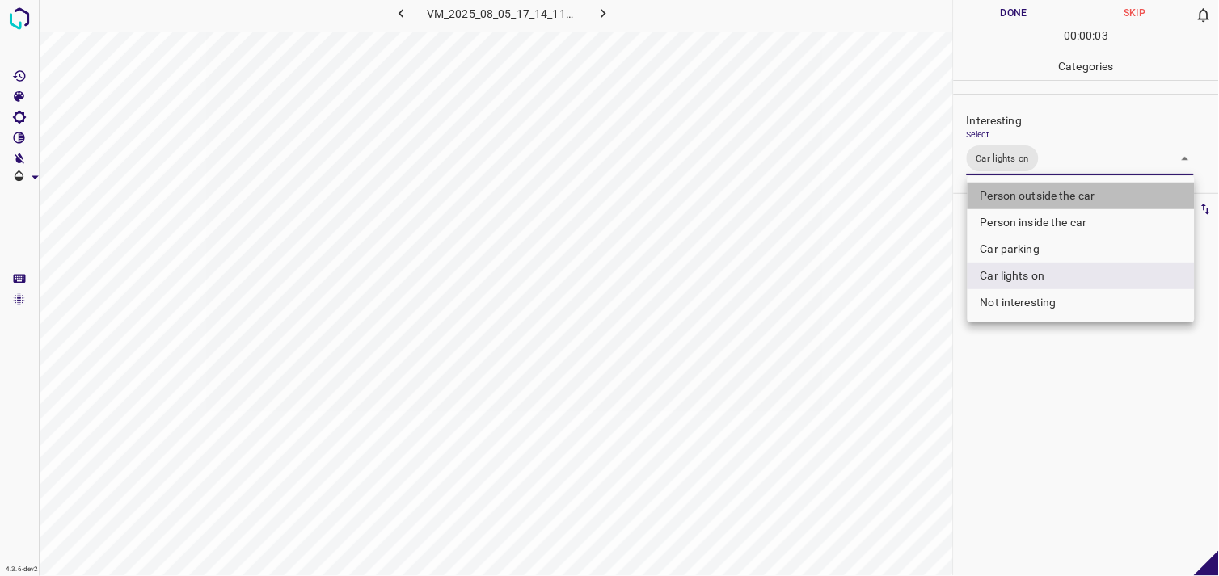
click at [1069, 191] on li "Person outside the car" at bounding box center [1081, 196] width 227 height 27
type input "Car lights on,Person outside the car"
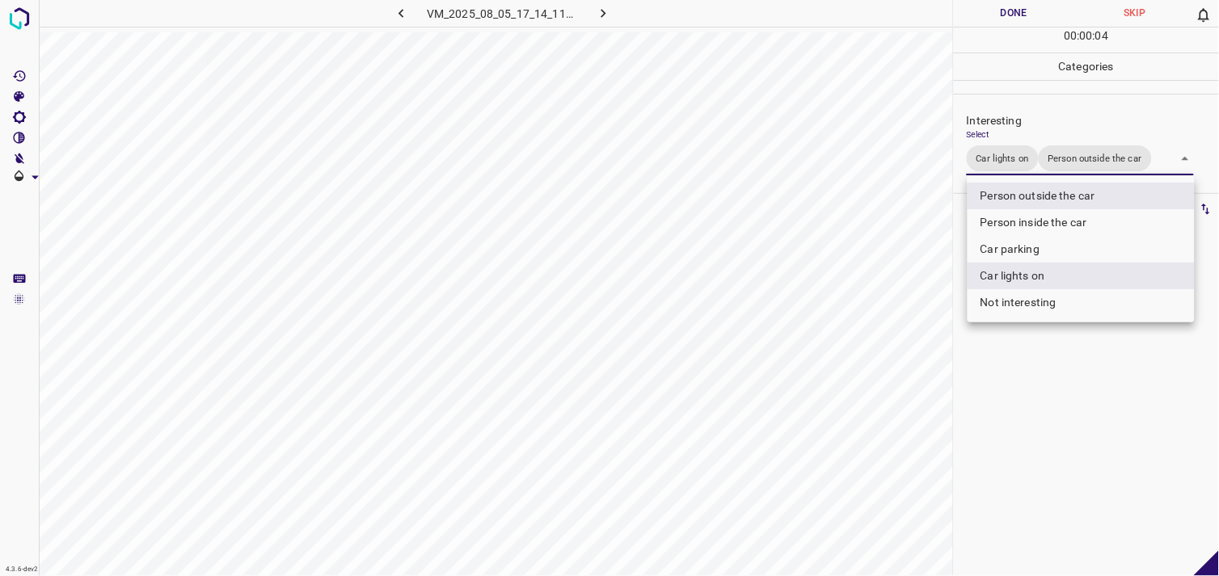
click at [1055, 370] on div at bounding box center [609, 288] width 1219 height 576
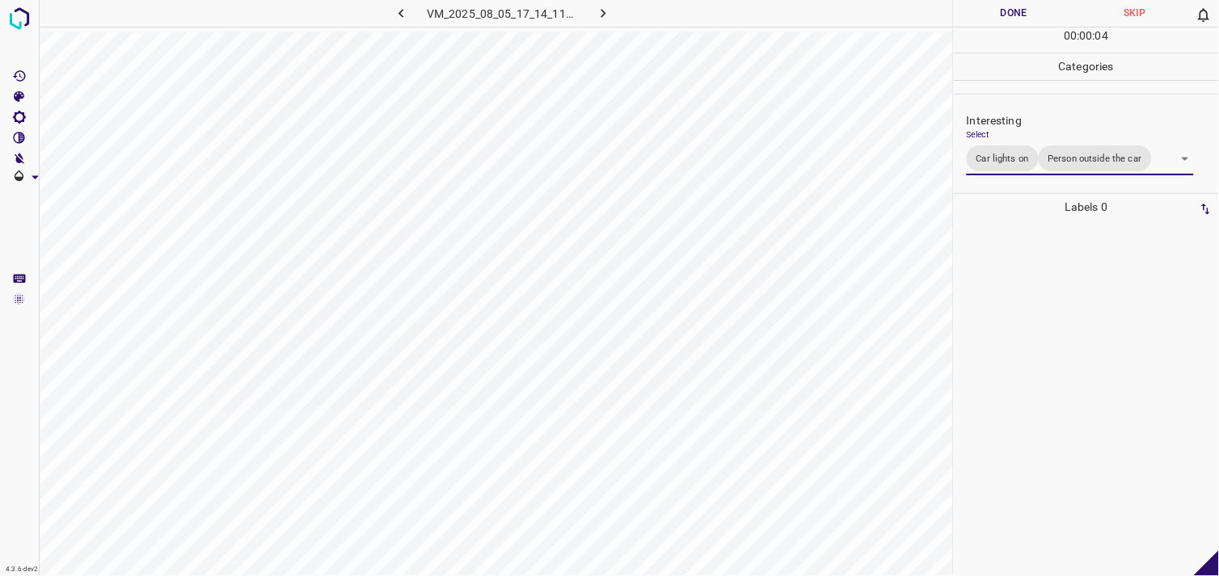
click at [1041, 302] on div at bounding box center [1086, 399] width 255 height 356
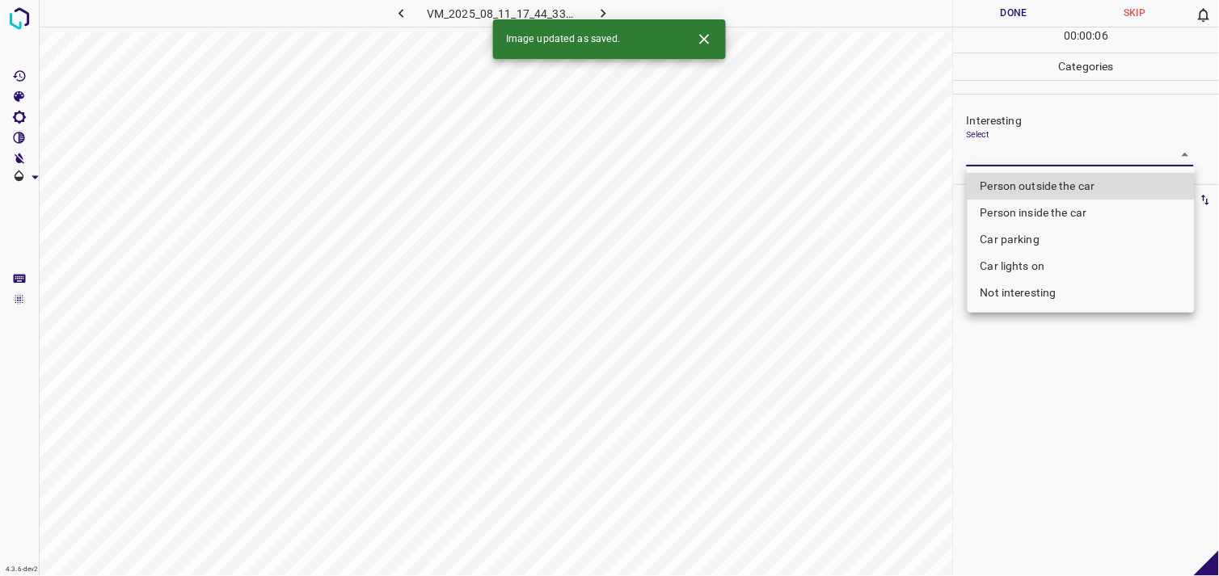
click at [1036, 149] on body "4.3.6-dev2 VM_2025_08_11_17_44_33_140_00.gif Done Skip 0 00 : 00 : 06 Categorie…" at bounding box center [609, 288] width 1219 height 576
click at [1062, 184] on li "Person outside the car" at bounding box center [1081, 186] width 227 height 27
type input "Person outside the car"
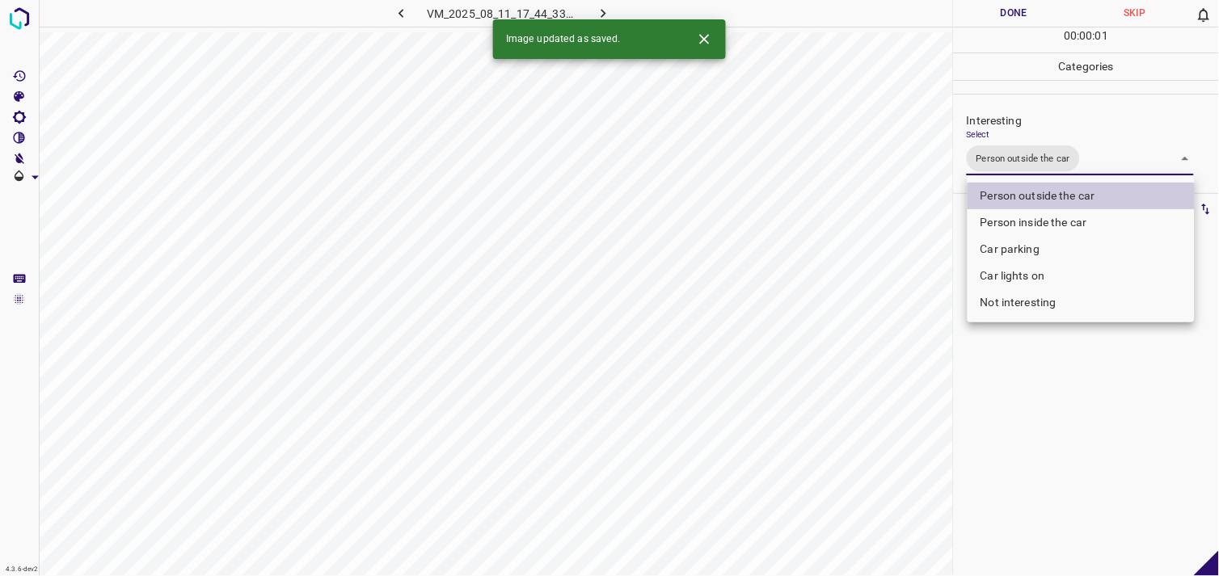
click at [1074, 409] on div at bounding box center [609, 288] width 1219 height 576
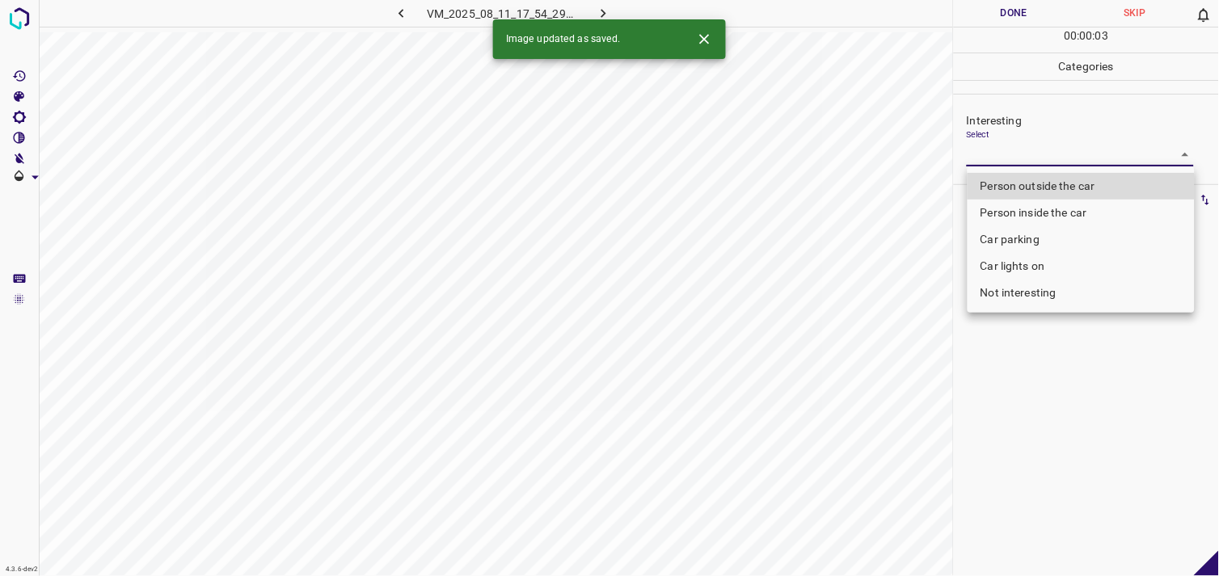
click at [1036, 158] on body "4.3.6-dev2 VM_2025_08_11_17_54_29_956_03.gif Done Skip 0 00 : 00 : 03 Categorie…" at bounding box center [609, 288] width 1219 height 576
click at [1028, 239] on li "Car parking" at bounding box center [1081, 239] width 227 height 27
type input "Car parking"
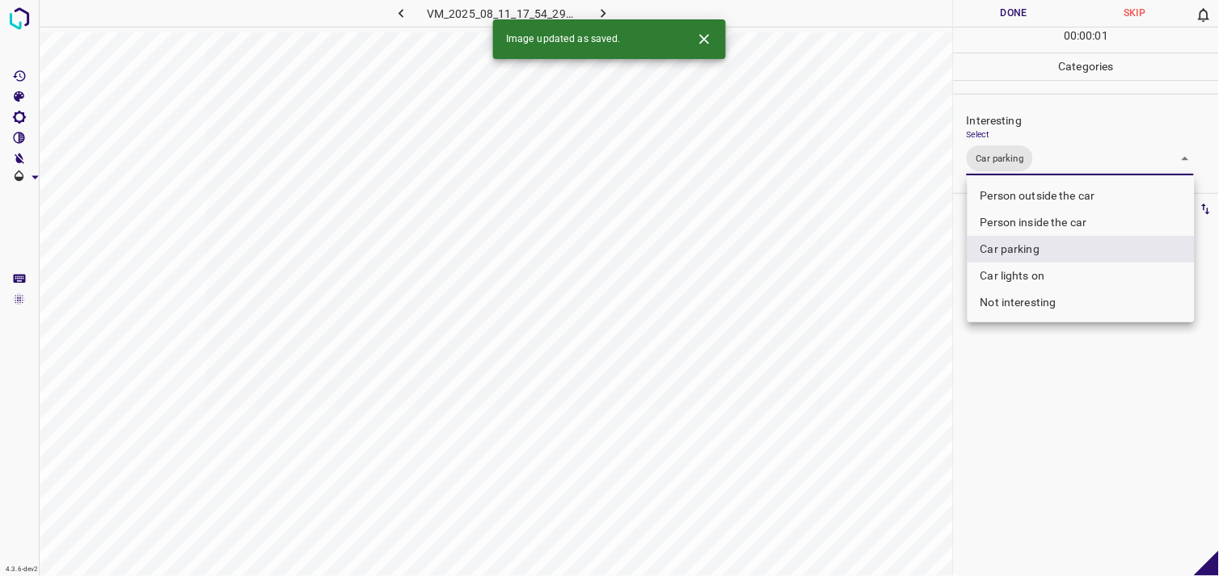
drag, startPoint x: 1014, startPoint y: 432, endPoint x: 1013, endPoint y: 396, distance: 35.6
click at [1014, 417] on div at bounding box center [609, 288] width 1219 height 576
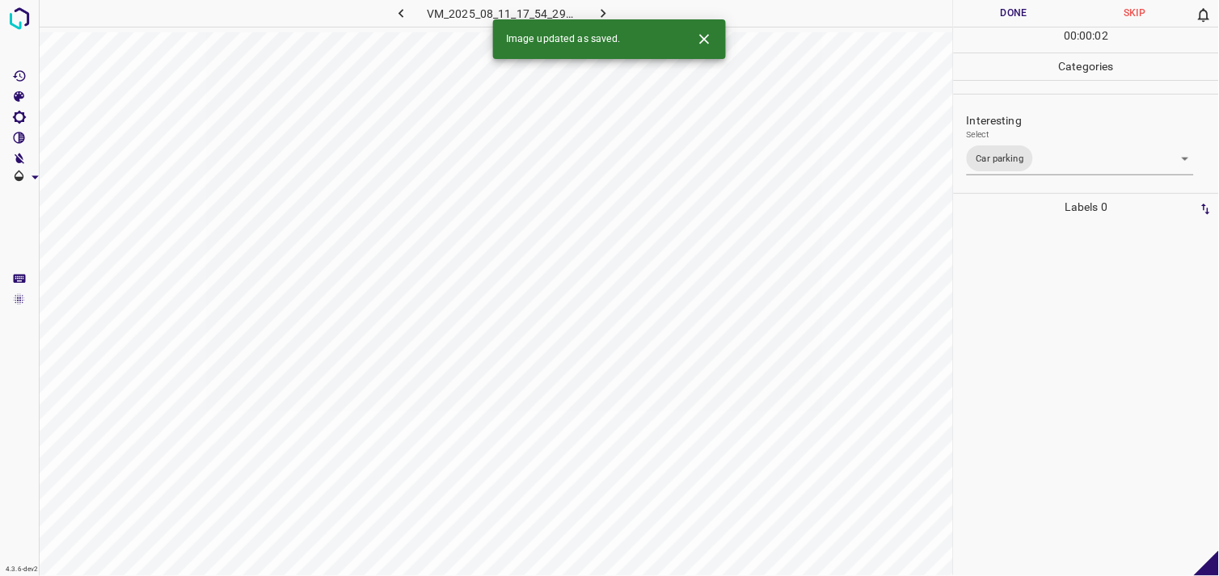
click at [1015, 370] on div at bounding box center [1086, 399] width 255 height 356
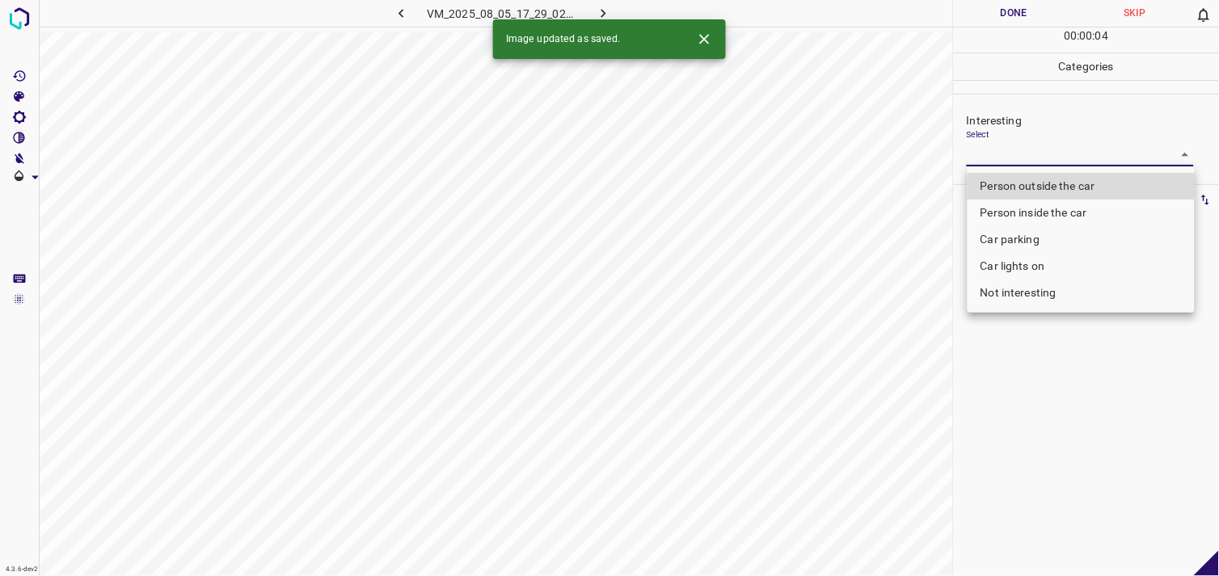
drag, startPoint x: 1009, startPoint y: 162, endPoint x: 1022, endPoint y: 182, distance: 24.0
click at [1009, 163] on body "4.3.6-dev2 VM_2025_08_05_17_29_02_149_03.gif Done Skip 0 00 : 00 : 04 Categorie…" at bounding box center [609, 288] width 1219 height 576
click at [1040, 191] on li "Person outside the car" at bounding box center [1081, 186] width 227 height 27
type input "Person outside the car"
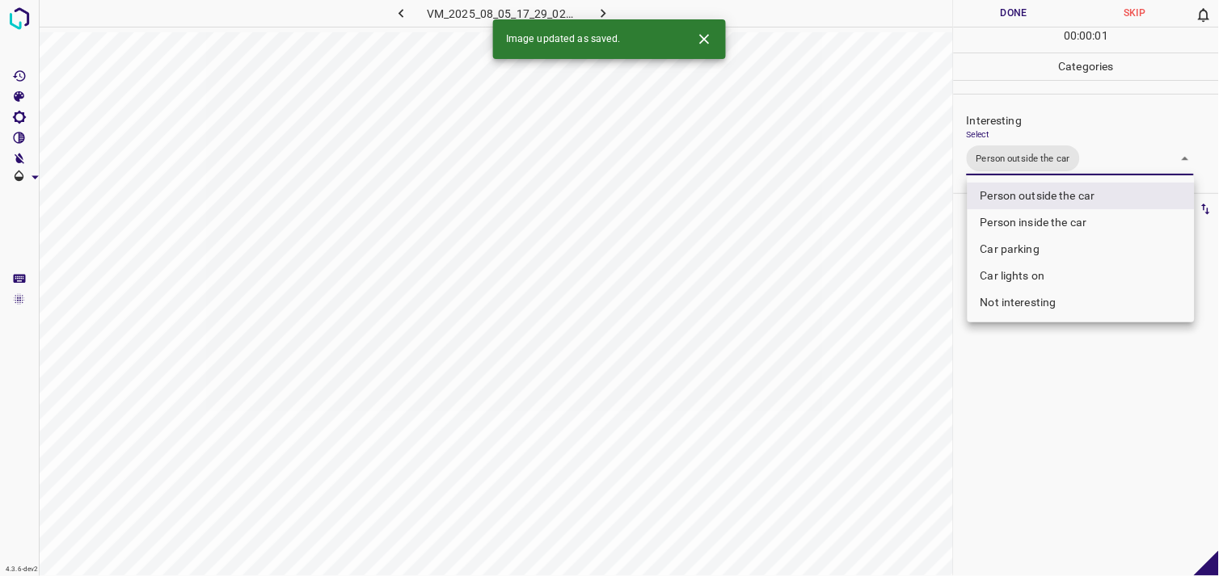
click at [1038, 450] on div at bounding box center [609, 288] width 1219 height 576
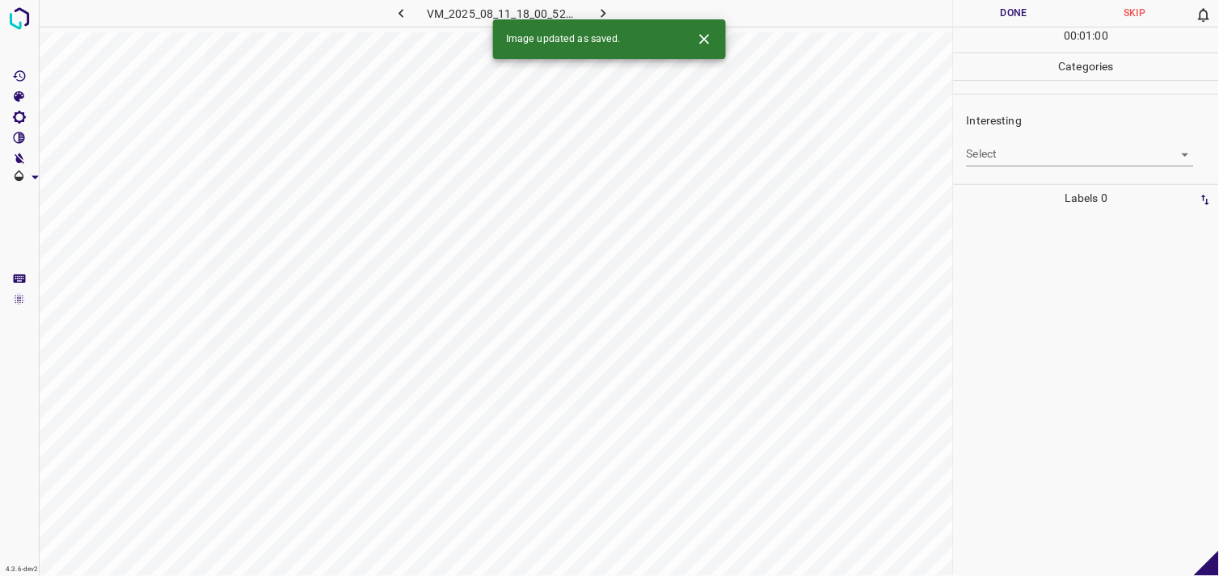
click at [1023, 168] on div "Interesting Select ​" at bounding box center [1086, 139] width 265 height 76
click at [1039, 162] on body "4.3.6-dev2 VM_2025_08_11_18_00_52_724_03.gif Done Skip 0 00 : 01 : 00 Categorie…" at bounding box center [609, 288] width 1219 height 576
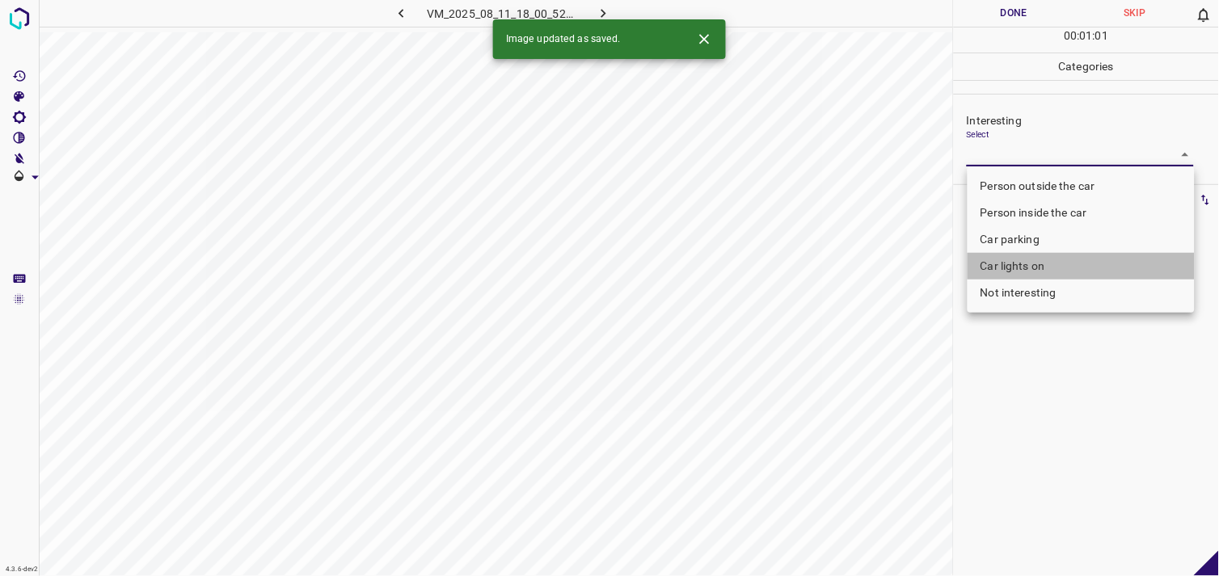
click at [1039, 264] on li "Car lights on" at bounding box center [1081, 266] width 227 height 27
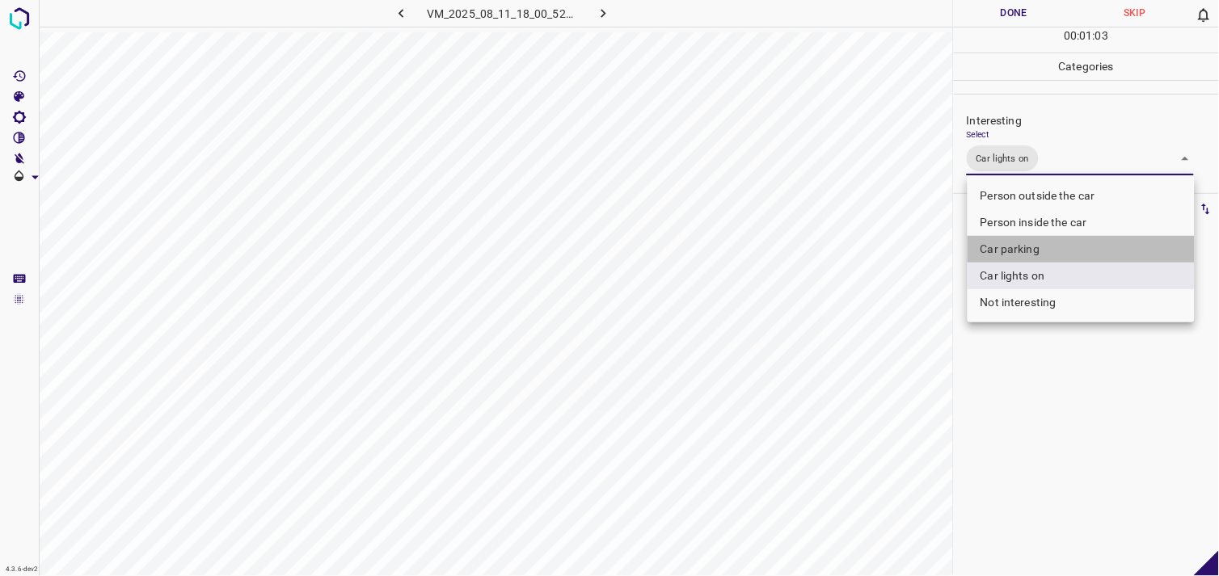
click at [1032, 252] on li "Car parking" at bounding box center [1081, 249] width 227 height 27
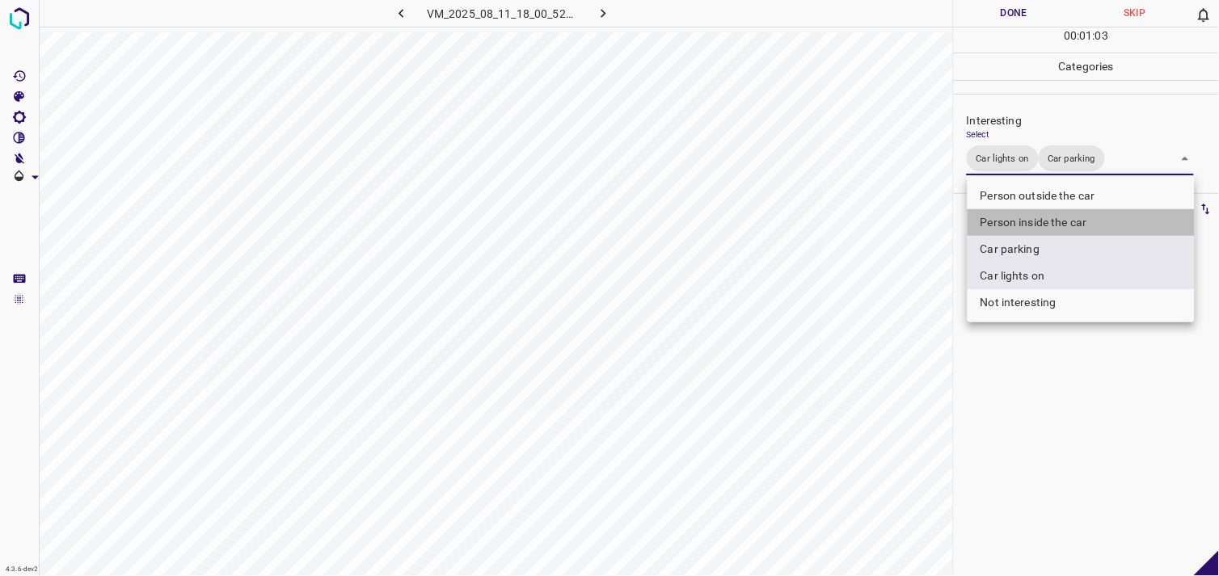
click at [1046, 221] on li "Person inside the car" at bounding box center [1081, 222] width 227 height 27
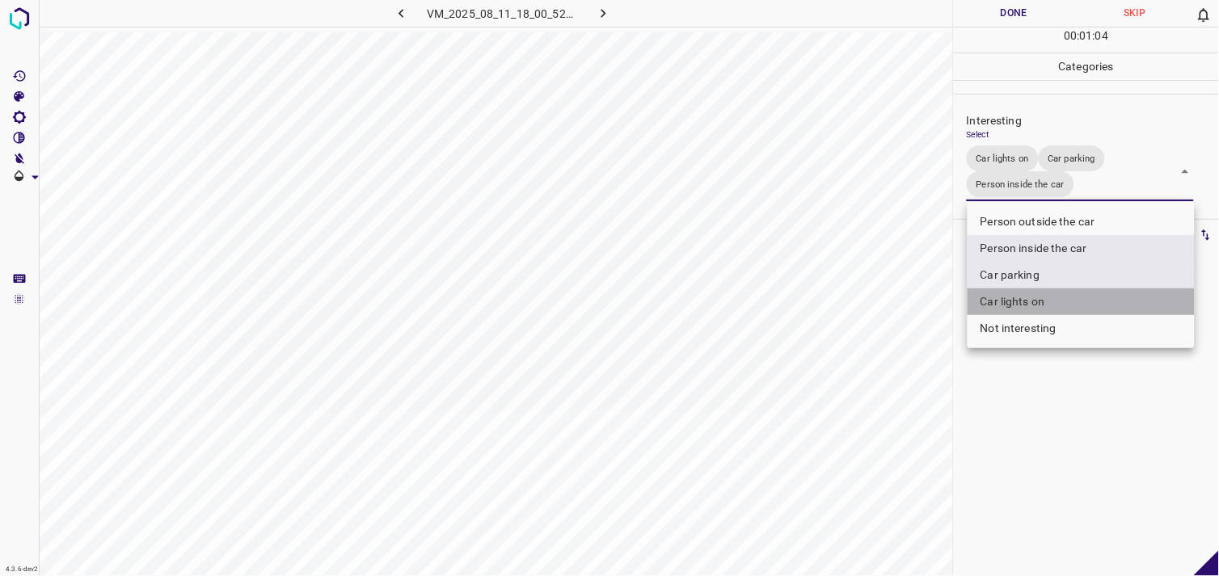
click at [1040, 295] on li "Car lights on" at bounding box center [1081, 302] width 227 height 27
type input "Car parking,Person inside the car"
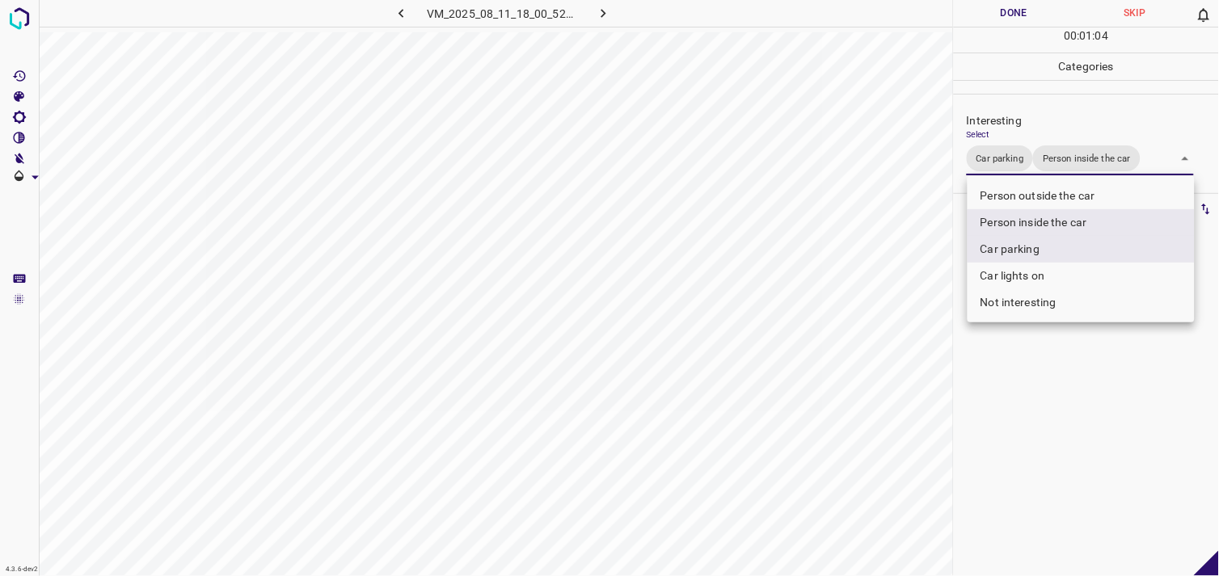
click at [1041, 414] on div at bounding box center [609, 288] width 1219 height 576
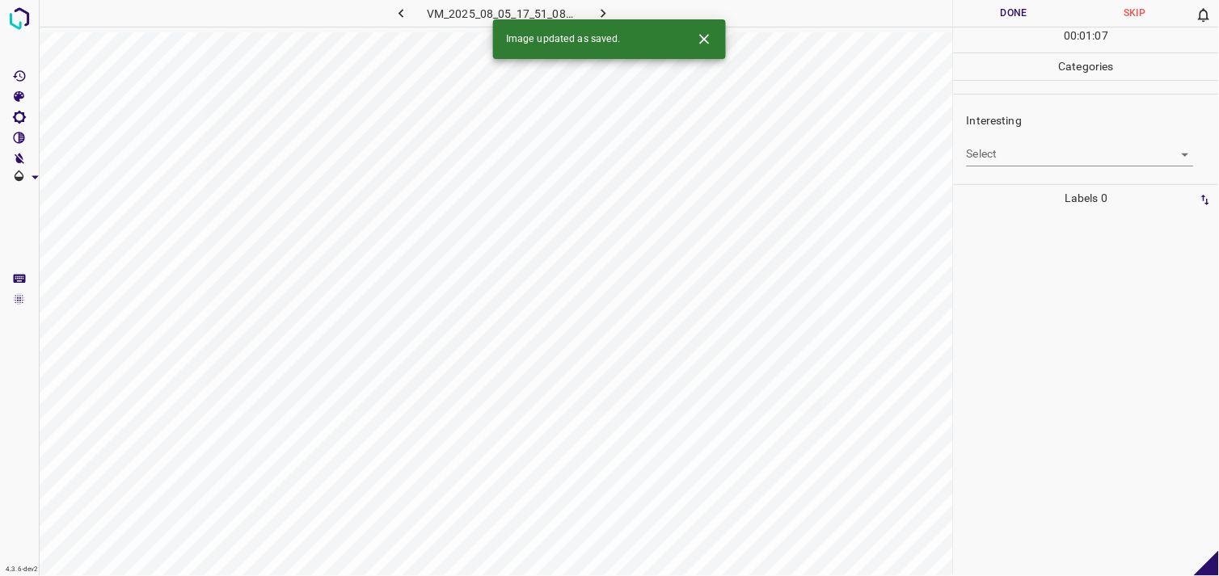
click at [1005, 154] on body "4.3.6-dev2 VM_2025_08_05_17_51_08_661_01.gif Done Skip 0 00 : 01 : 07 Categorie…" at bounding box center [609, 288] width 1219 height 576
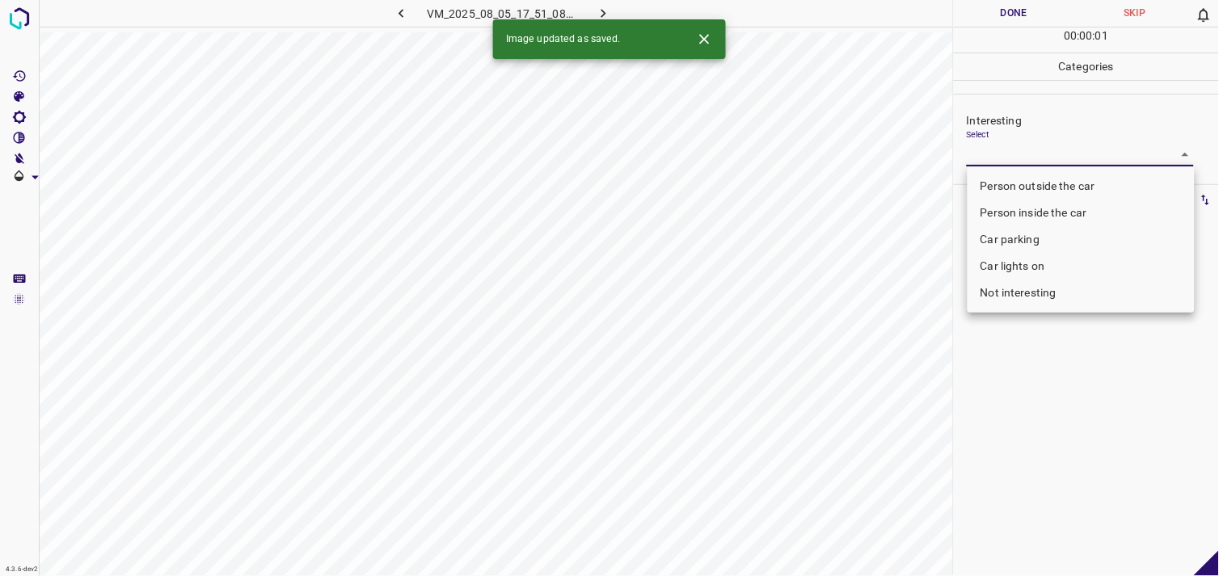
click at [1063, 191] on li "Person outside the car" at bounding box center [1081, 186] width 227 height 27
type input "Person outside the car"
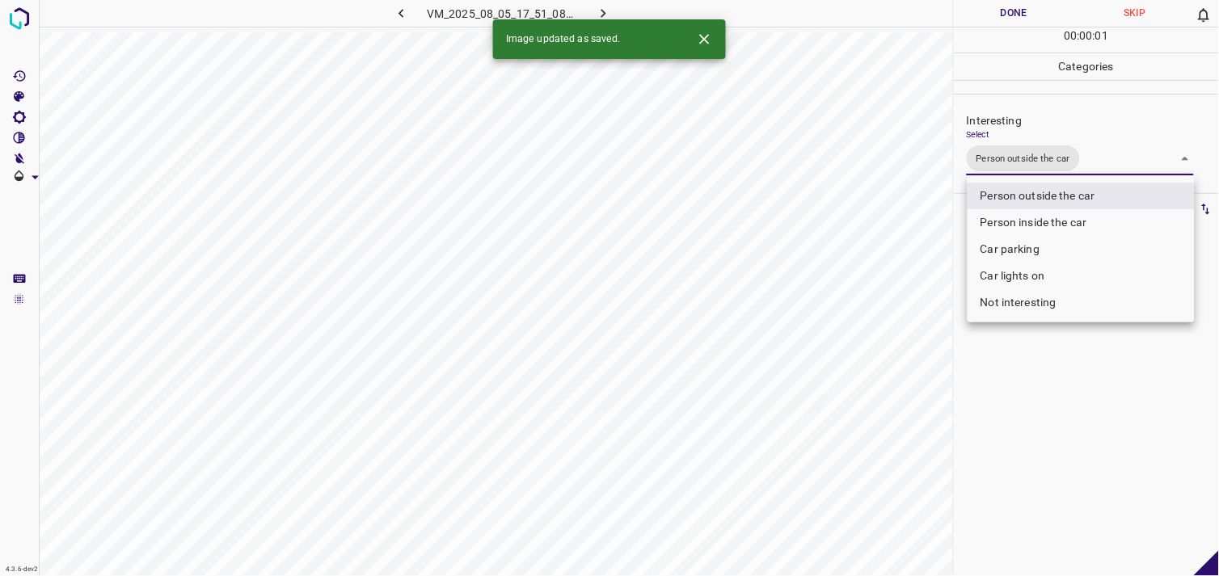
click at [1084, 364] on div at bounding box center [609, 288] width 1219 height 576
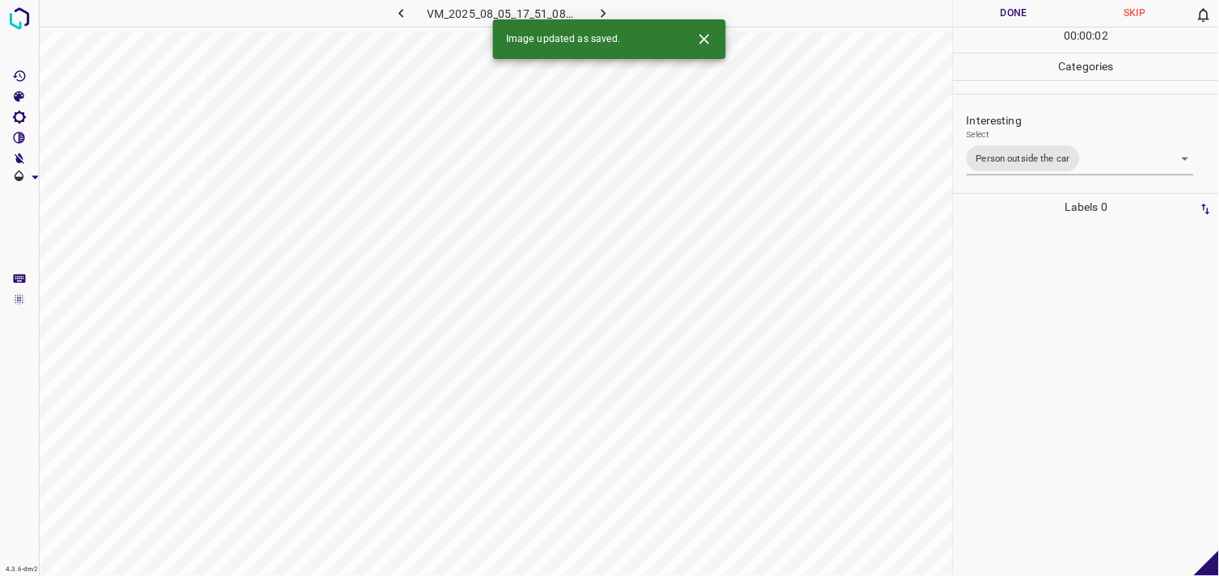
click at [1049, 329] on div at bounding box center [1086, 399] width 255 height 356
click at [1038, 163] on body "4.3.6-dev2 VM_2025_08_05_17_51_08_661_04.gif Done Skip 0 00 : 00 : 03 Categorie…" at bounding box center [609, 288] width 1219 height 576
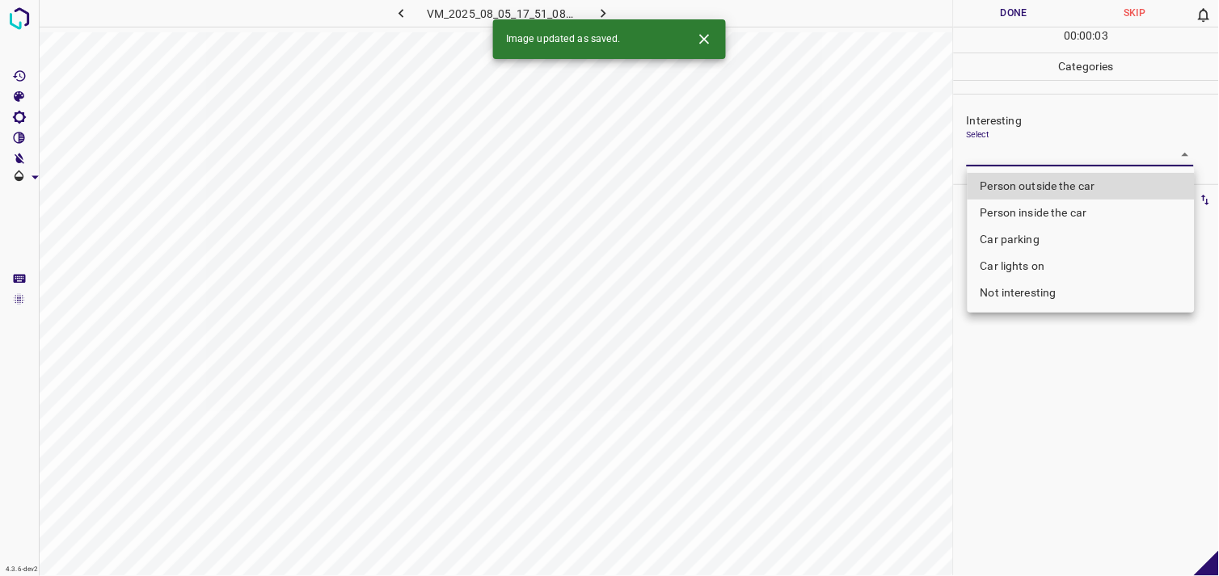
click at [1053, 189] on li "Person outside the car" at bounding box center [1081, 186] width 227 height 27
type input "Person outside the car"
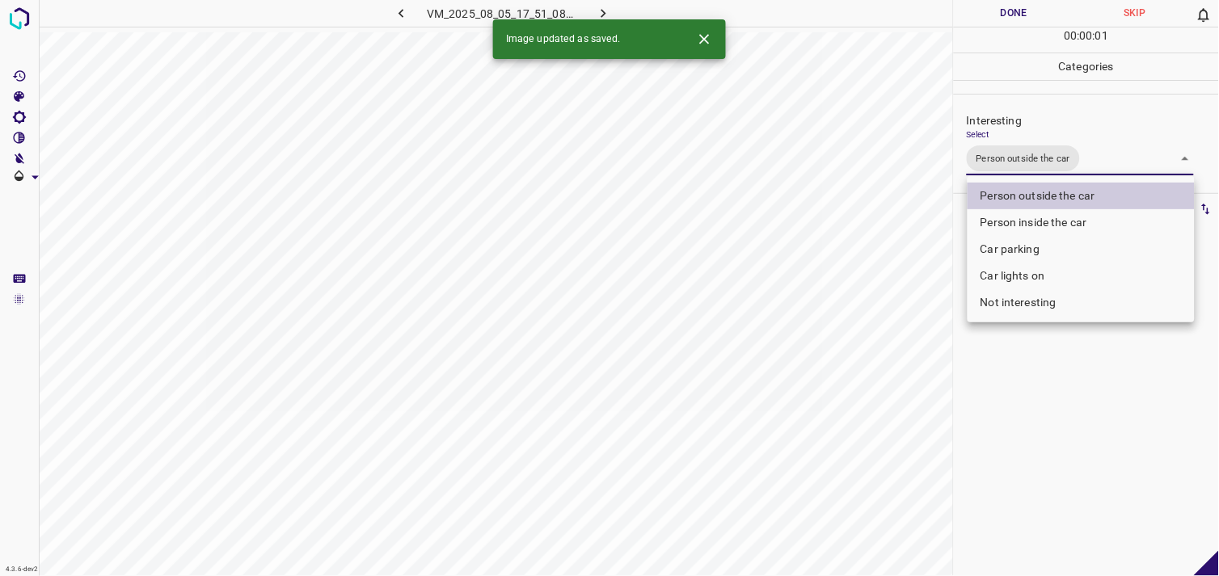
drag, startPoint x: 1063, startPoint y: 417, endPoint x: 1055, endPoint y: 389, distance: 29.4
click at [1061, 417] on div at bounding box center [609, 288] width 1219 height 576
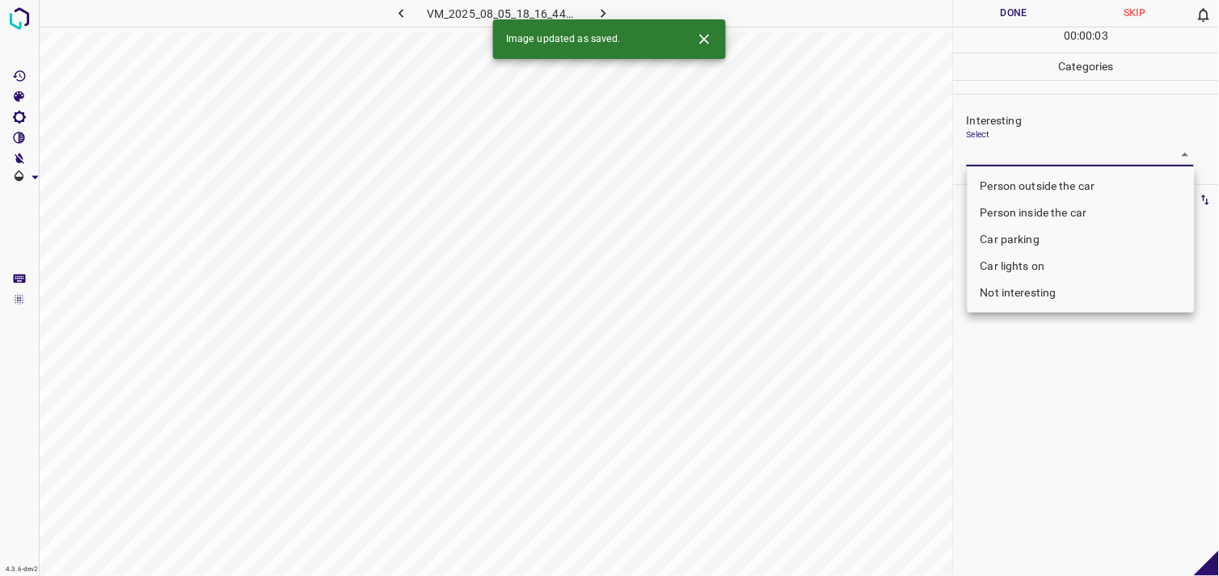
drag, startPoint x: 1000, startPoint y: 154, endPoint x: 1024, endPoint y: 184, distance: 38.0
click at [1003, 154] on body "4.3.6-dev2 VM_2025_08_05_18_16_44_492_05.gif Done Skip 0 00 : 00 : 03 Categorie…" at bounding box center [609, 288] width 1219 height 576
click at [1028, 189] on li "Person outside the car" at bounding box center [1081, 186] width 227 height 27
type input "Person outside the car"
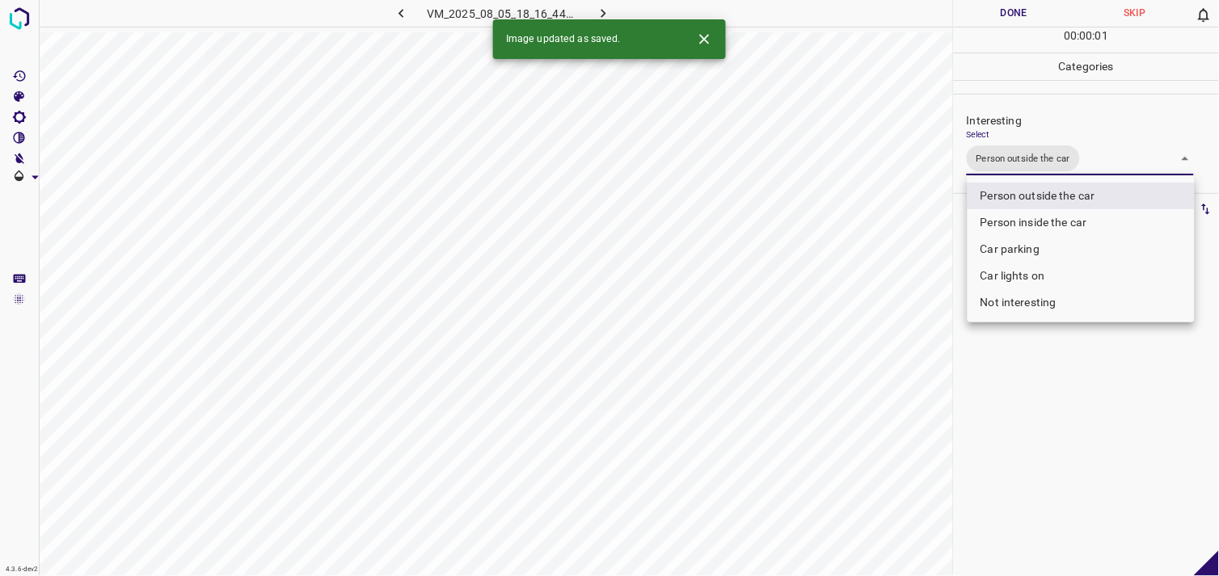
click at [1054, 384] on div at bounding box center [609, 288] width 1219 height 576
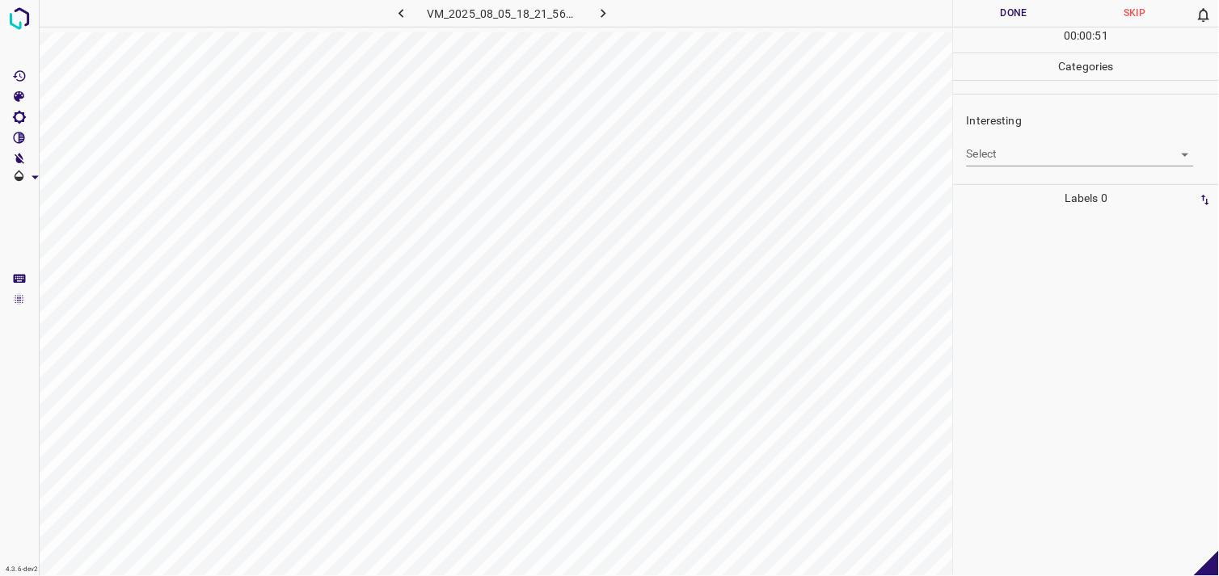
click at [1045, 155] on body "4.3.6-dev2 VM_2025_08_05_18_21_56_953_01.gif Done Skip 0 00 : 00 : 51 Categorie…" at bounding box center [609, 288] width 1219 height 576
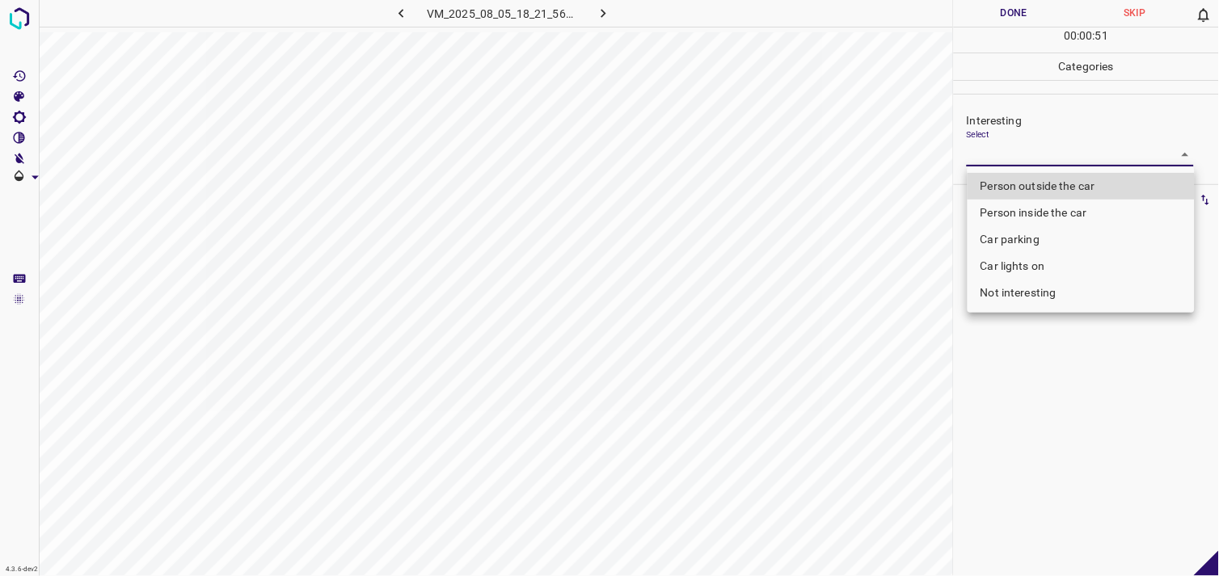
click at [1075, 180] on li "Person outside the car" at bounding box center [1081, 186] width 227 height 27
type input "Person outside the car"
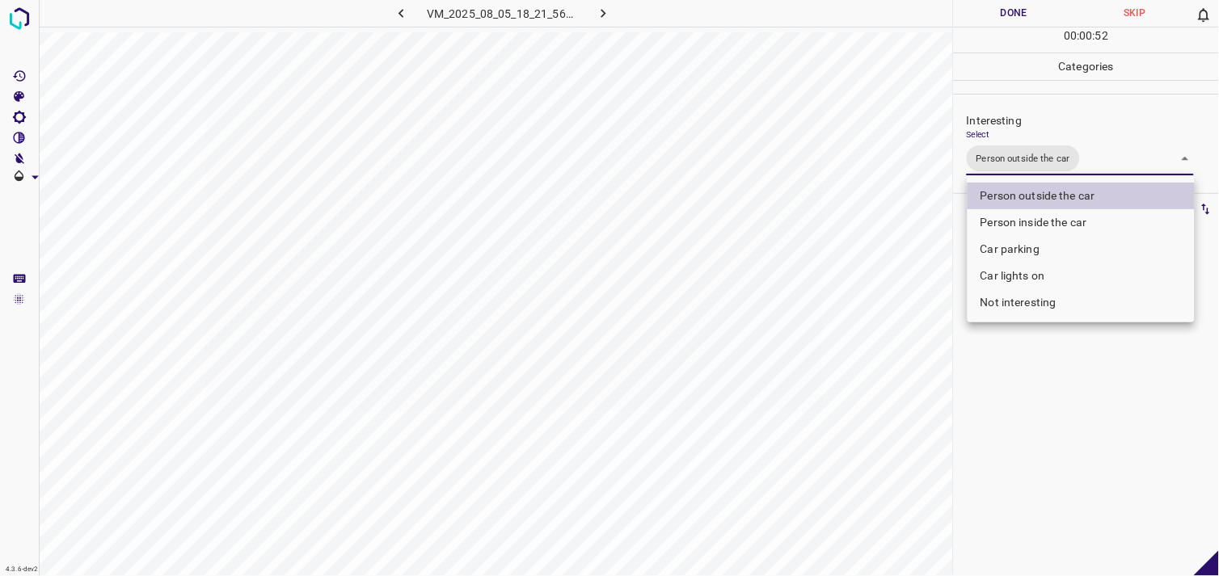
click at [1071, 443] on div at bounding box center [609, 288] width 1219 height 576
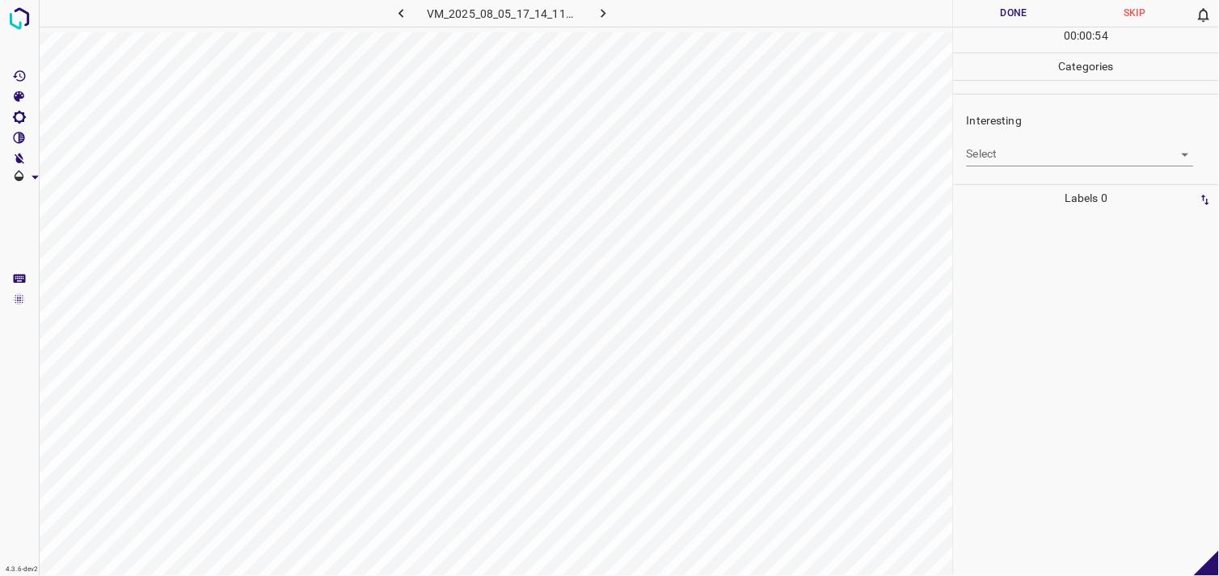
click at [1024, 148] on body "4.3.6-dev2 VM_2025_08_05_17_14_11_012_02.gif Done Skip 0 00 : 00 : 54 Categorie…" at bounding box center [609, 288] width 1219 height 576
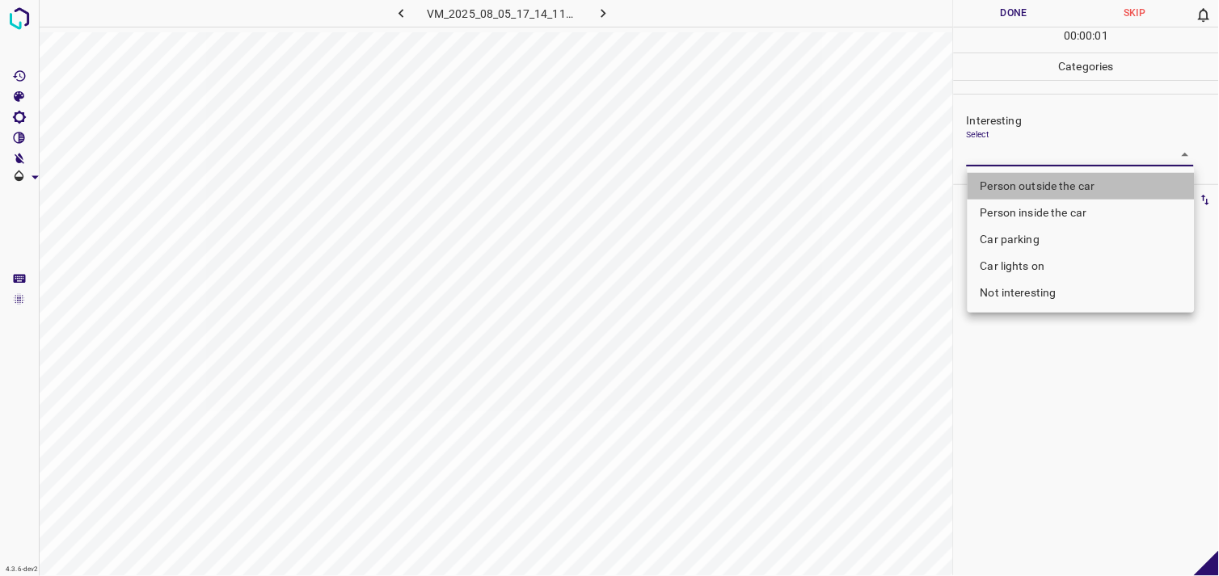
click at [1061, 178] on li "Person outside the car" at bounding box center [1081, 186] width 227 height 27
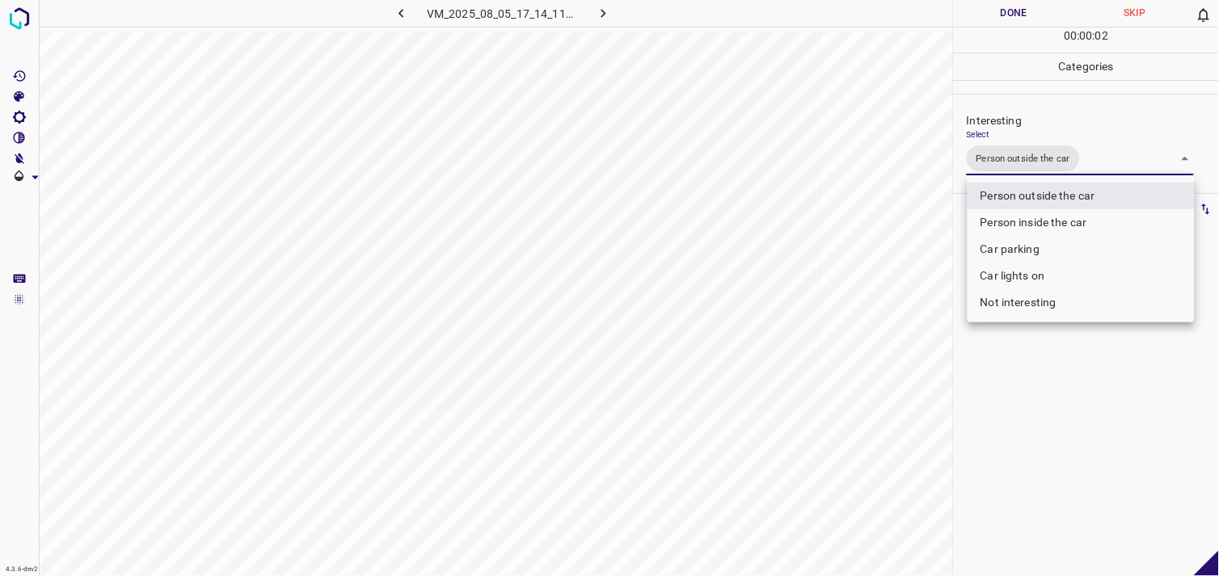
click at [1053, 273] on li "Car lights on" at bounding box center [1081, 276] width 227 height 27
type input "Person outside the car,Car lights on"
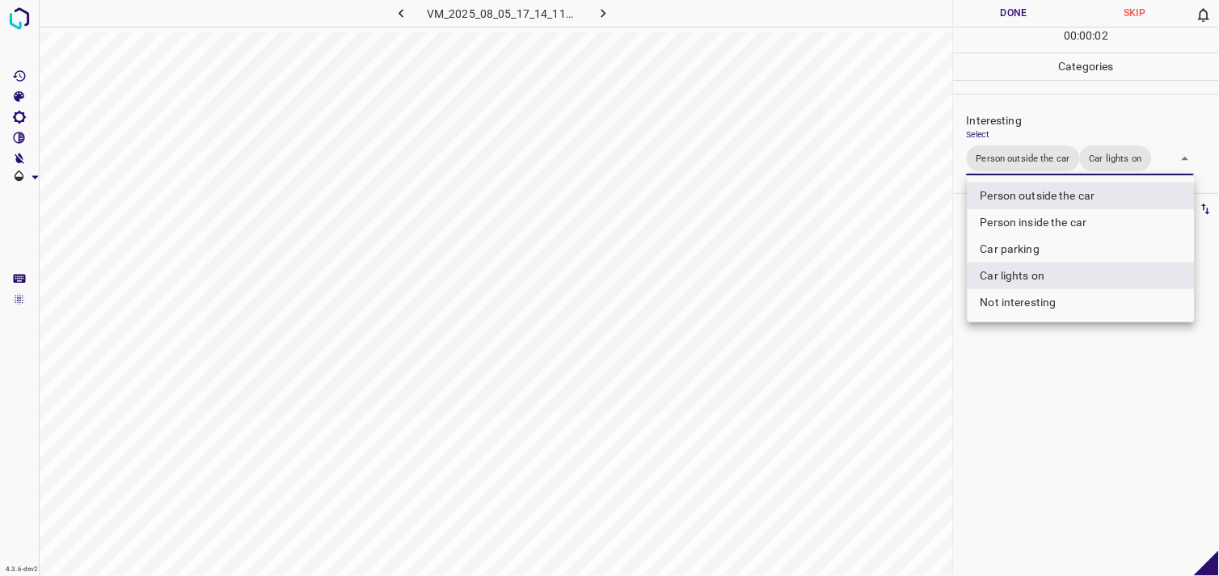
click at [1063, 361] on div at bounding box center [609, 288] width 1219 height 576
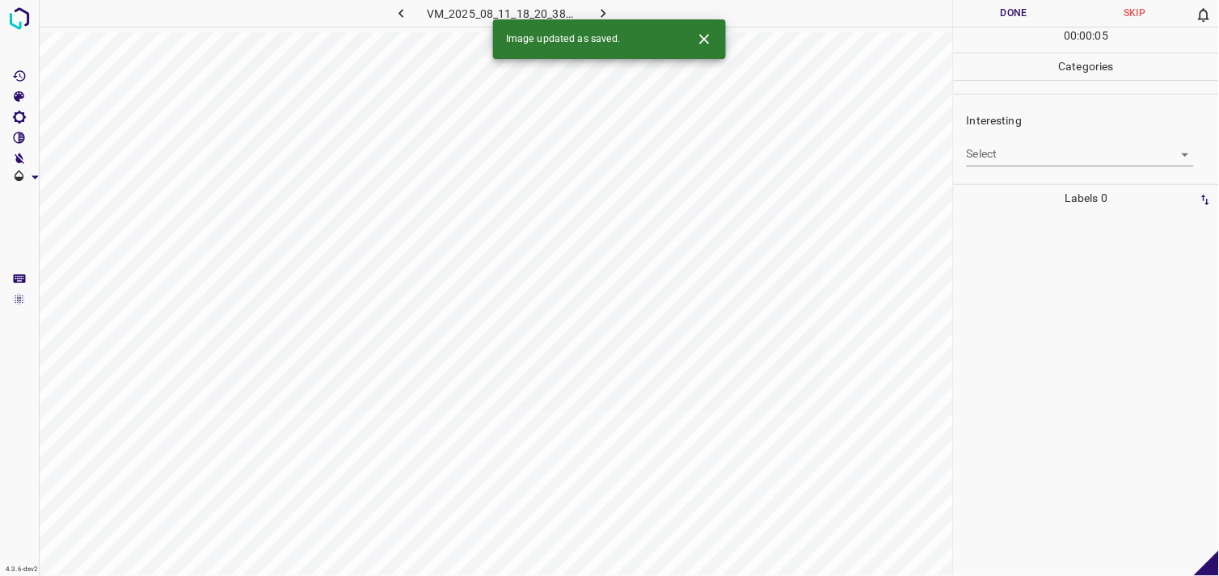
click at [1047, 151] on body "4.3.6-dev2 VM_2025_08_11_18_20_38_553_04.gif Done Skip 0 00 : 00 : 05 Categorie…" at bounding box center [609, 288] width 1219 height 576
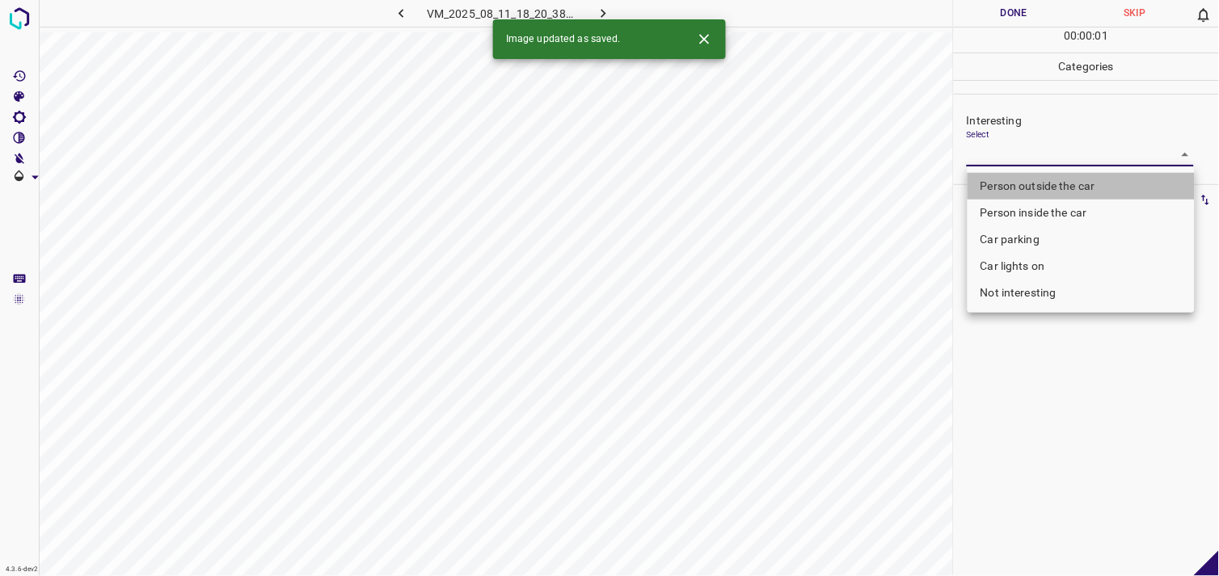
click at [1072, 188] on li "Person outside the car" at bounding box center [1081, 186] width 227 height 27
type input "Person outside the car"
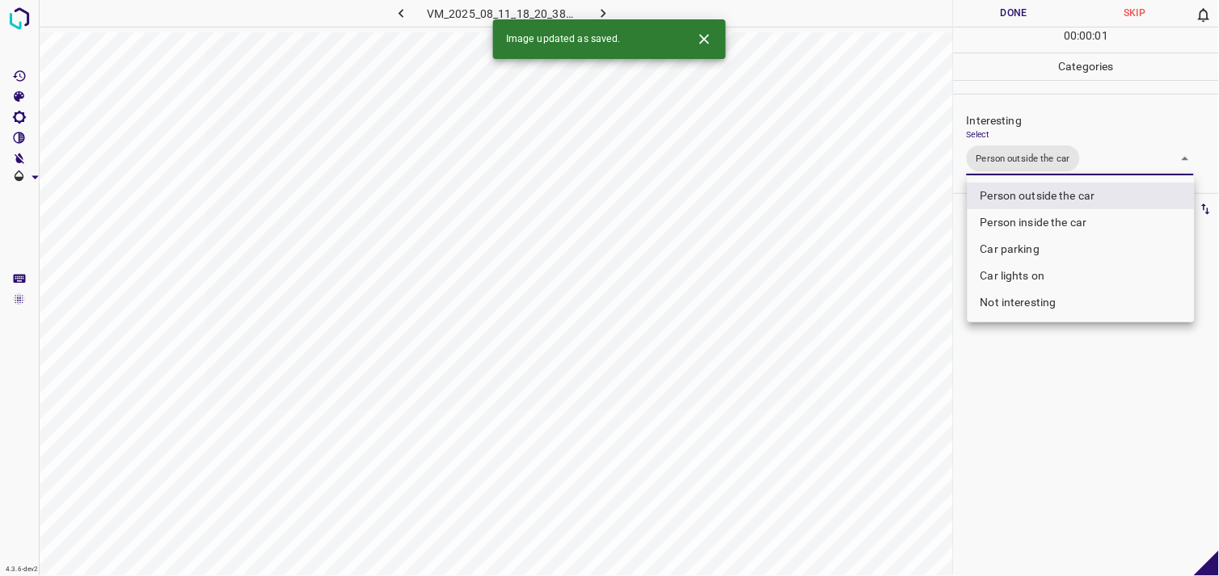
click at [1073, 391] on div at bounding box center [609, 288] width 1219 height 576
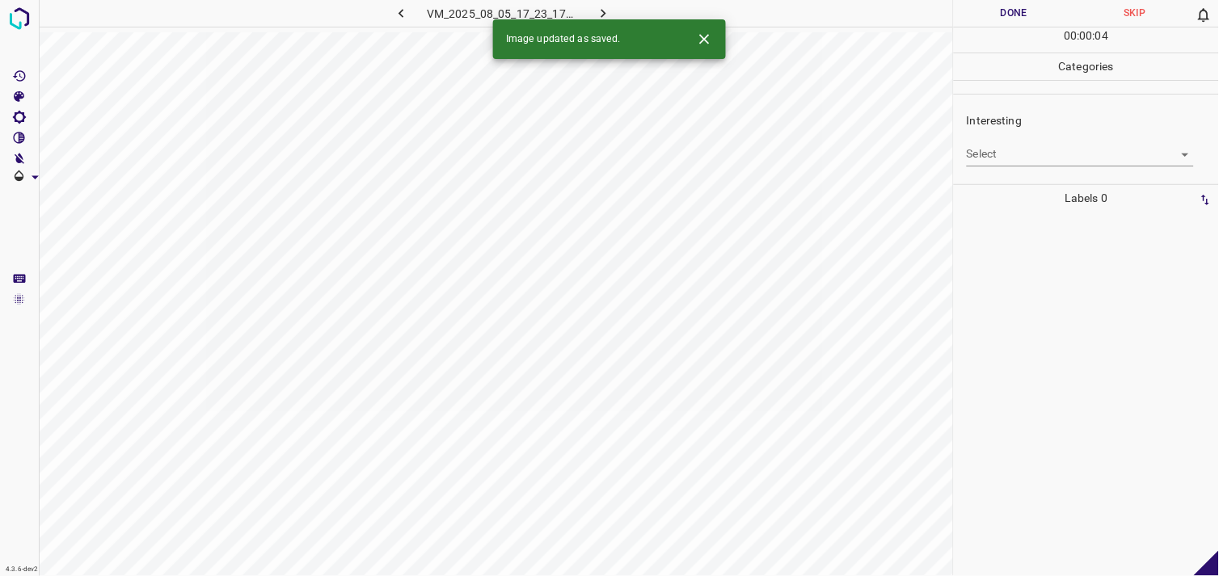
click at [1028, 167] on div "Interesting Select ​" at bounding box center [1086, 139] width 265 height 76
click at [1037, 162] on body "4.3.6-dev2 VM_2025_08_05_17_23_17_058_00.gif Done Skip 0 00 : 00 : 04 Categorie…" at bounding box center [609, 288] width 1219 height 576
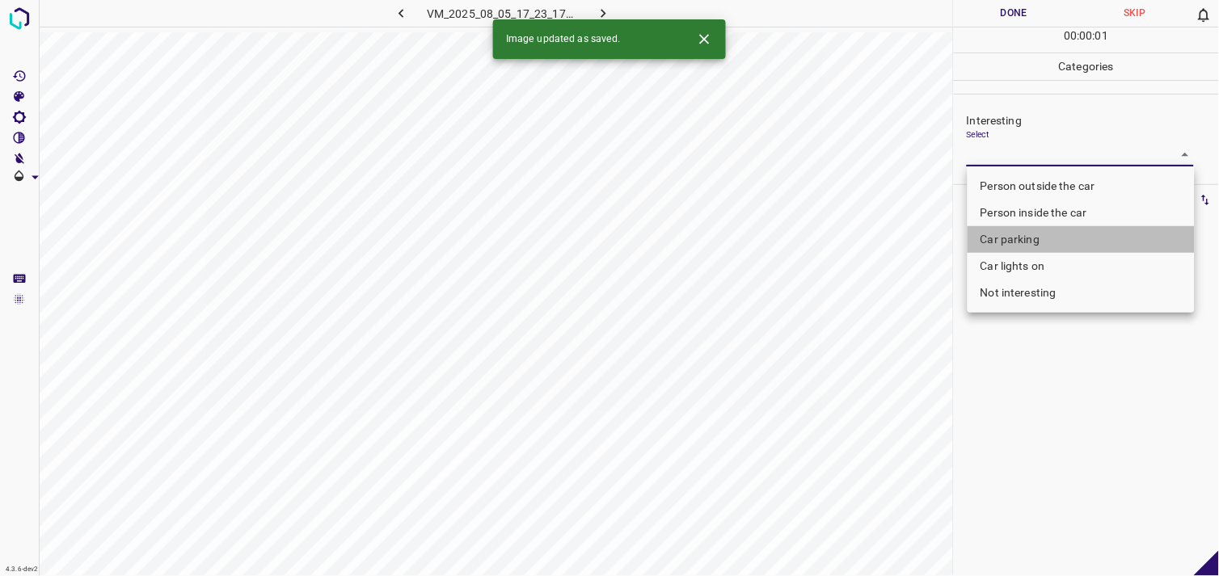
click at [1048, 238] on li "Car parking" at bounding box center [1081, 239] width 227 height 27
type input "Car parking"
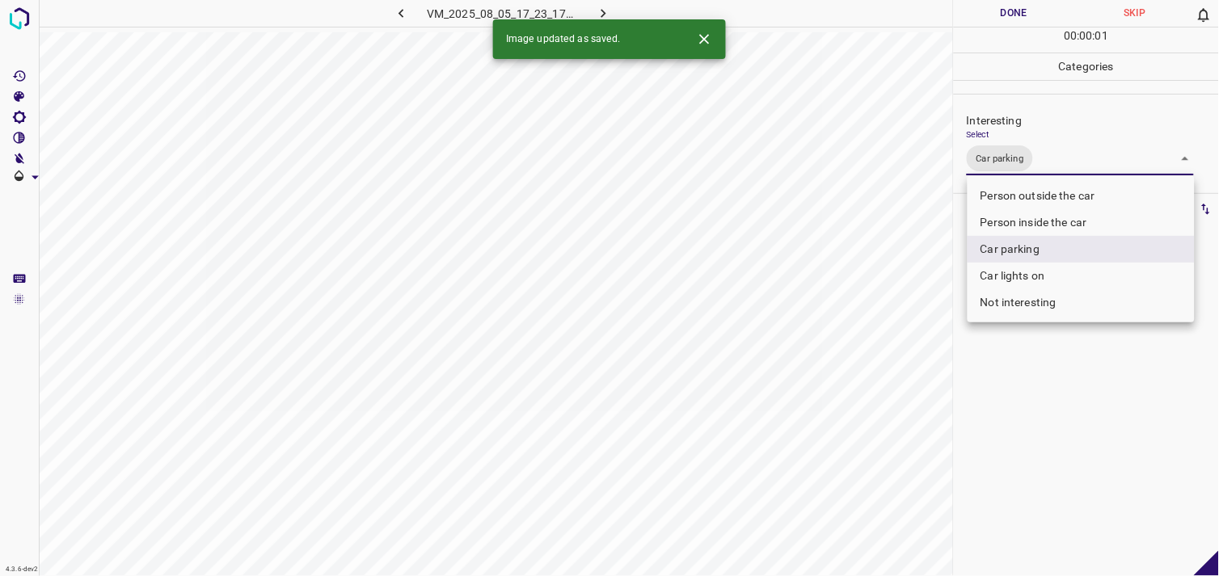
click at [1062, 396] on div at bounding box center [609, 288] width 1219 height 576
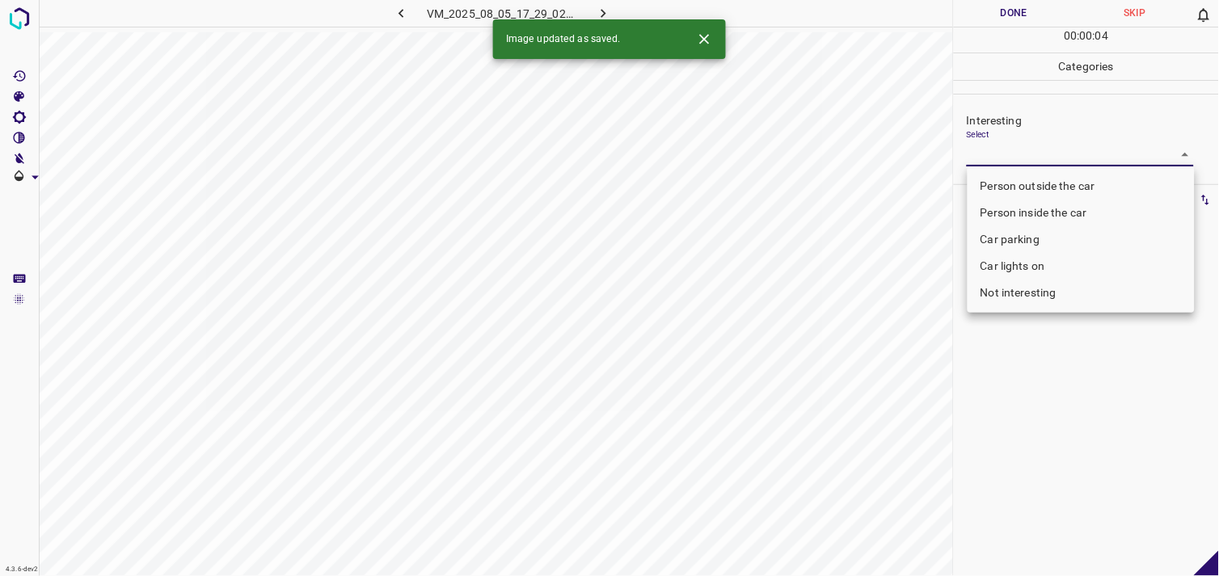
click at [1057, 152] on body "4.3.6-dev2 VM_2025_08_05_17_29_02_149_04.gif Done Skip 0 00 : 00 : 04 Categorie…" at bounding box center [609, 288] width 1219 height 576
click at [1070, 187] on li "Person outside the car" at bounding box center [1081, 186] width 227 height 27
type input "Person outside the car"
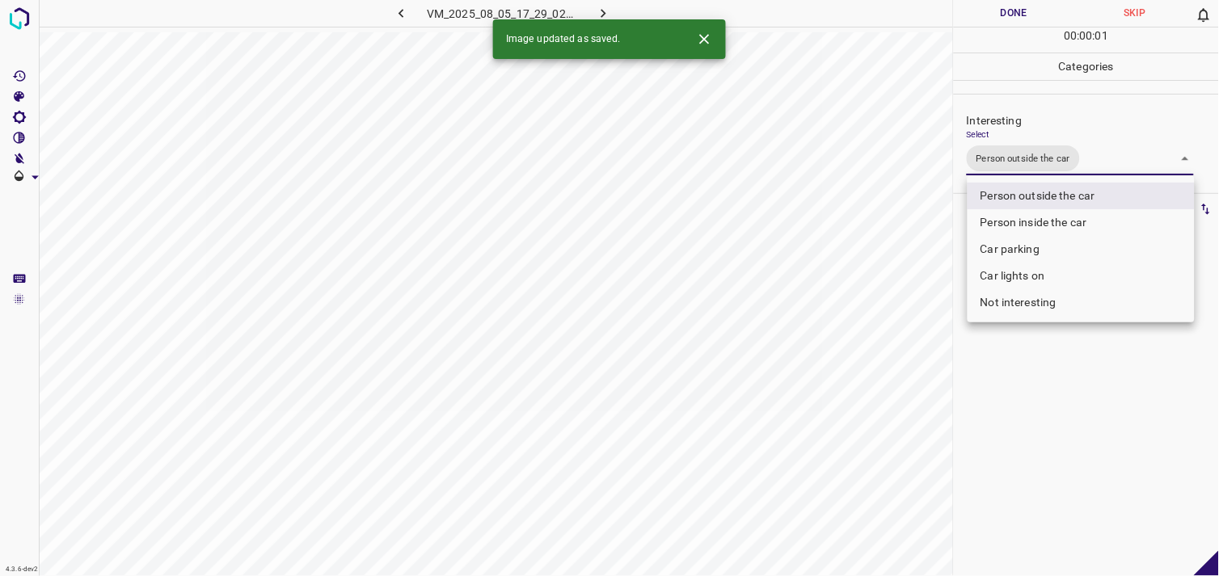
click at [1105, 413] on div at bounding box center [609, 288] width 1219 height 576
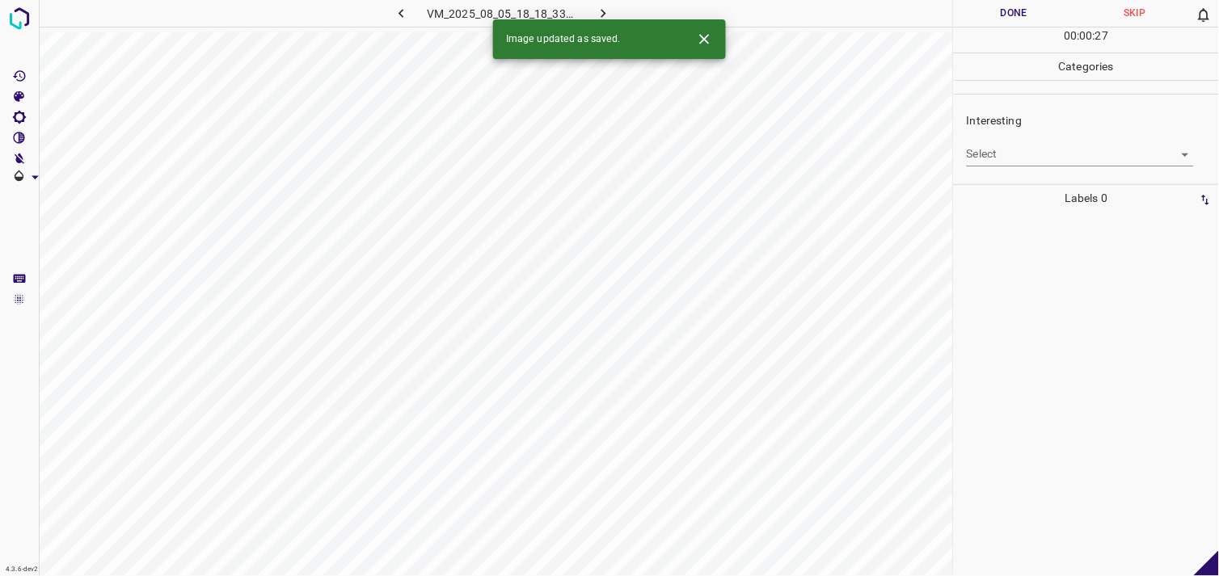
click at [1032, 165] on body "4.3.6-dev2 VM_2025_08_05_18_18_33_376_03.gif Done Skip 0 00 : 00 : 27 Categorie…" at bounding box center [609, 288] width 1219 height 576
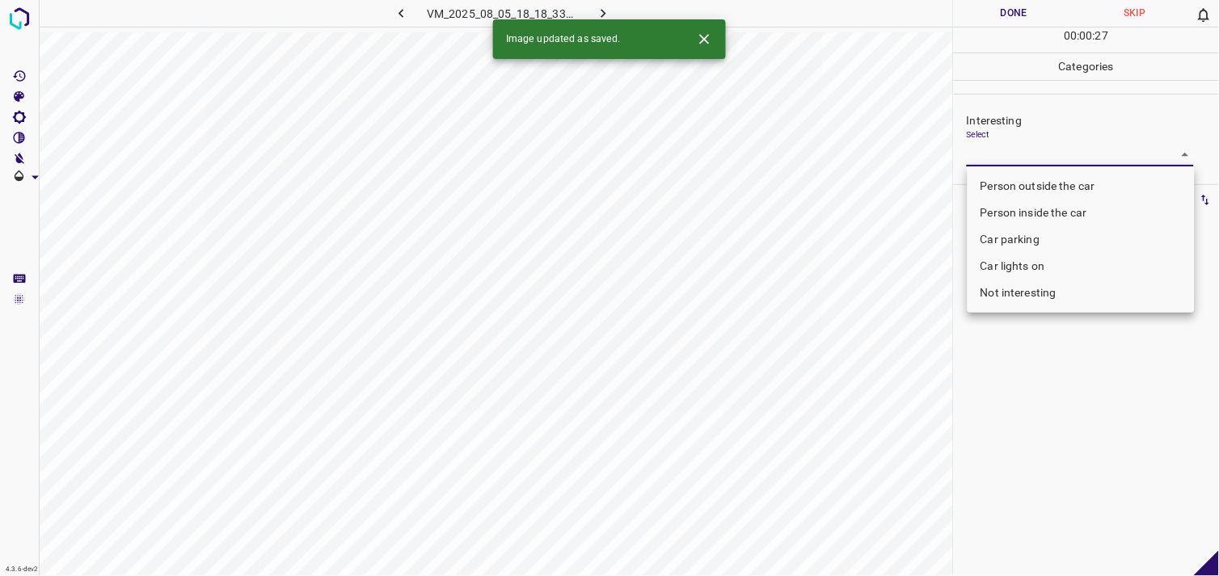
click at [1033, 189] on li "Person outside the car" at bounding box center [1081, 186] width 227 height 27
type input "Person outside the car"
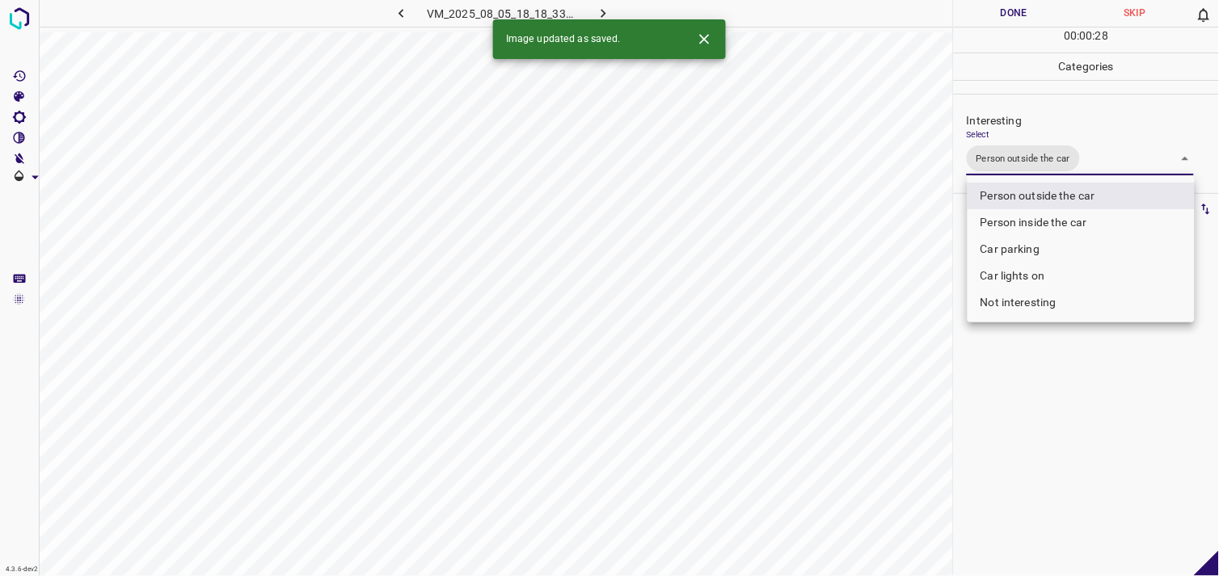
click at [1033, 401] on div at bounding box center [609, 288] width 1219 height 576
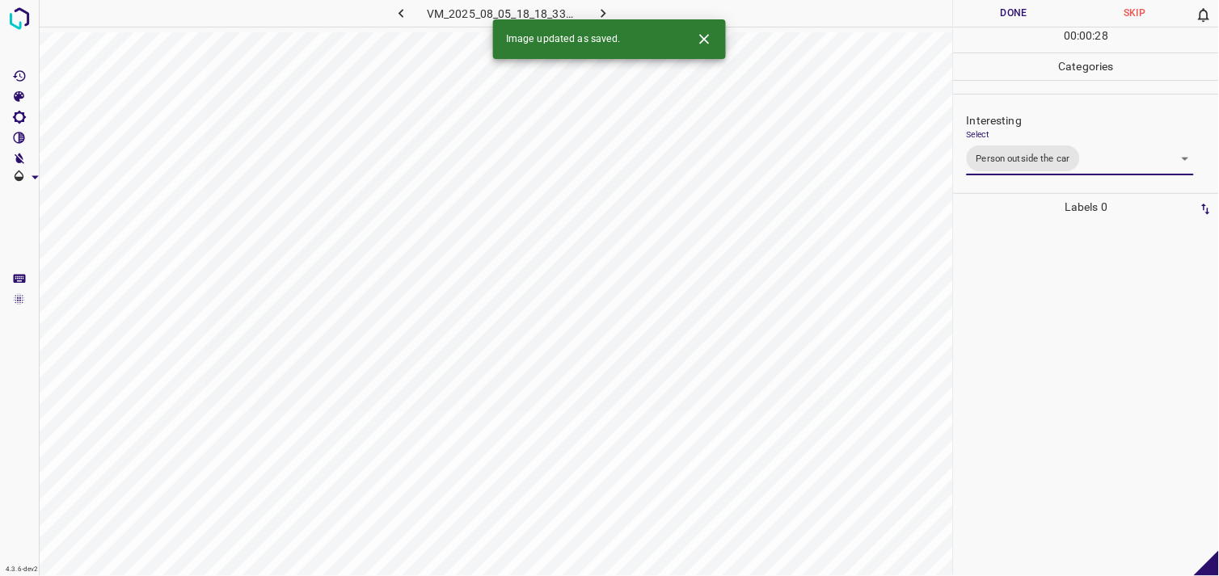
click at [1021, 370] on div at bounding box center [1086, 399] width 255 height 356
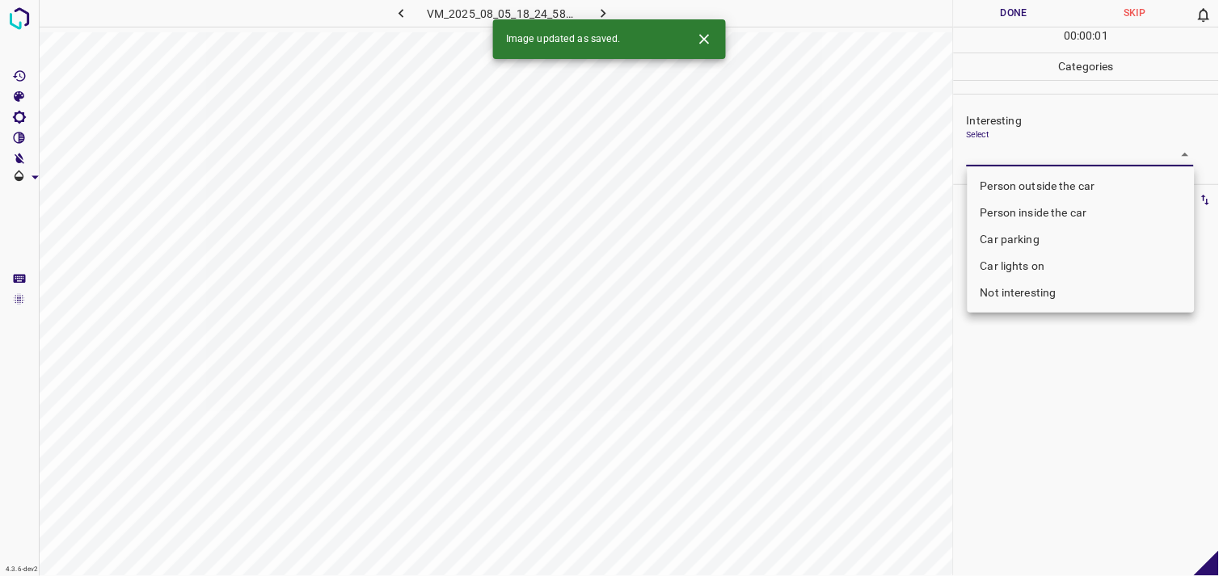
click at [1055, 163] on body "4.3.6-dev2 VM_2025_08_05_18_24_58_504_01.gif Done Skip 0 00 : 00 : 01 Categorie…" at bounding box center [609, 288] width 1219 height 576
click at [1067, 181] on li "Person outside the car" at bounding box center [1081, 186] width 227 height 27
type input "Person outside the car"
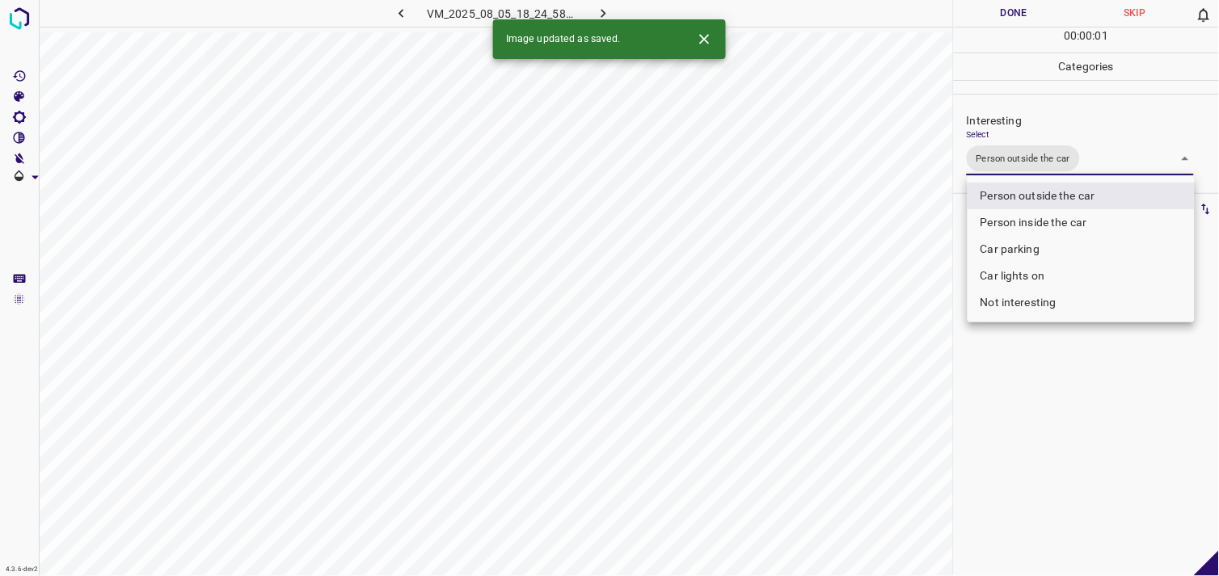
click at [1064, 395] on div at bounding box center [609, 288] width 1219 height 576
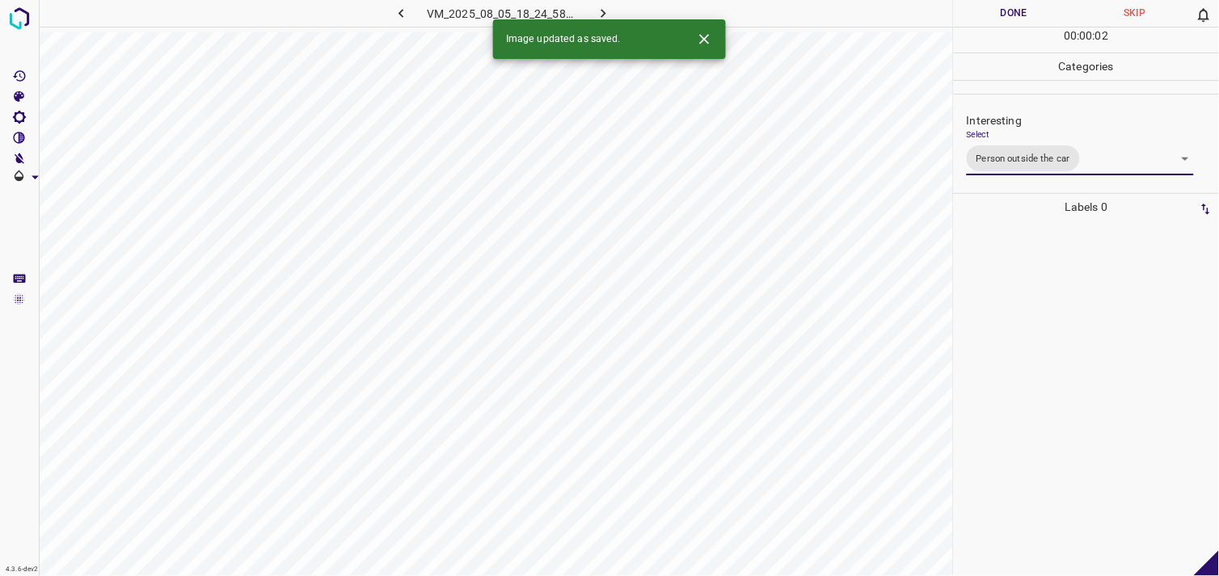
click at [1065, 354] on div at bounding box center [1086, 399] width 255 height 356
click at [1025, 151] on body "4.3.6-dev2 VM_2025_08_05_18_41_28_308_09.gif Done Skip 0 00 : 00 : 04 Categorie…" at bounding box center [609, 288] width 1219 height 576
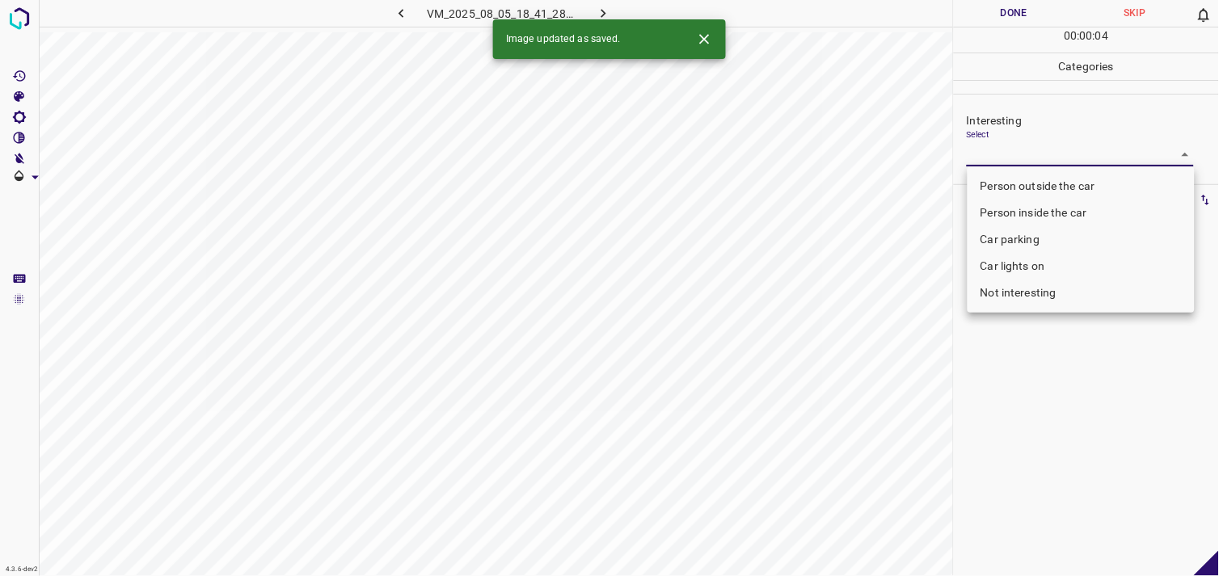
click at [1046, 181] on li "Person outside the car" at bounding box center [1081, 186] width 227 height 27
type input "Person outside the car"
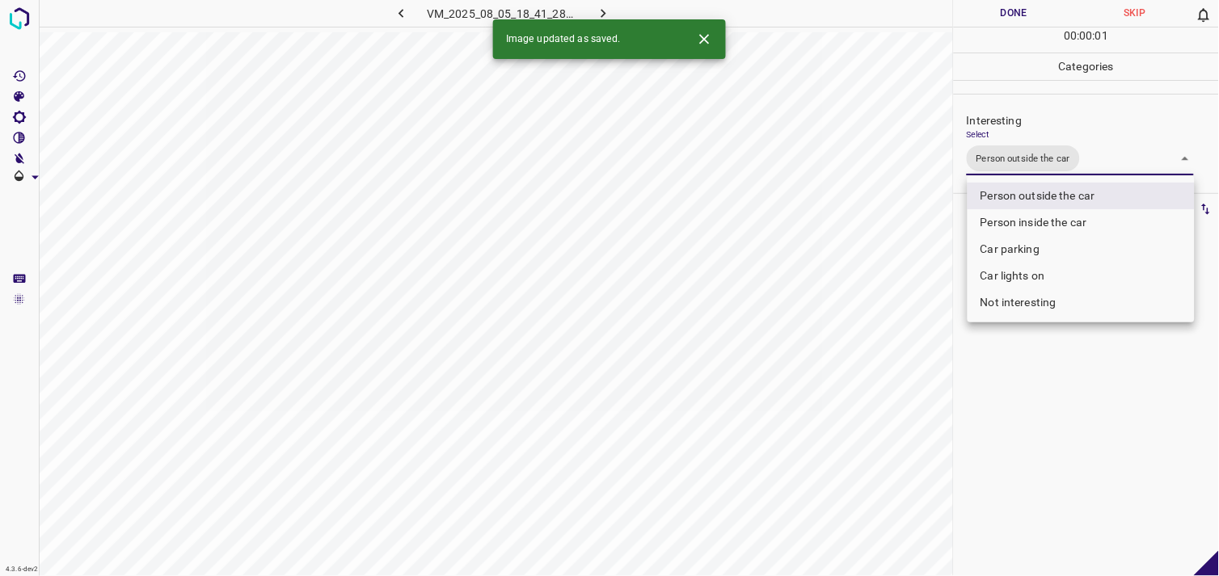
click at [1062, 374] on div at bounding box center [609, 288] width 1219 height 576
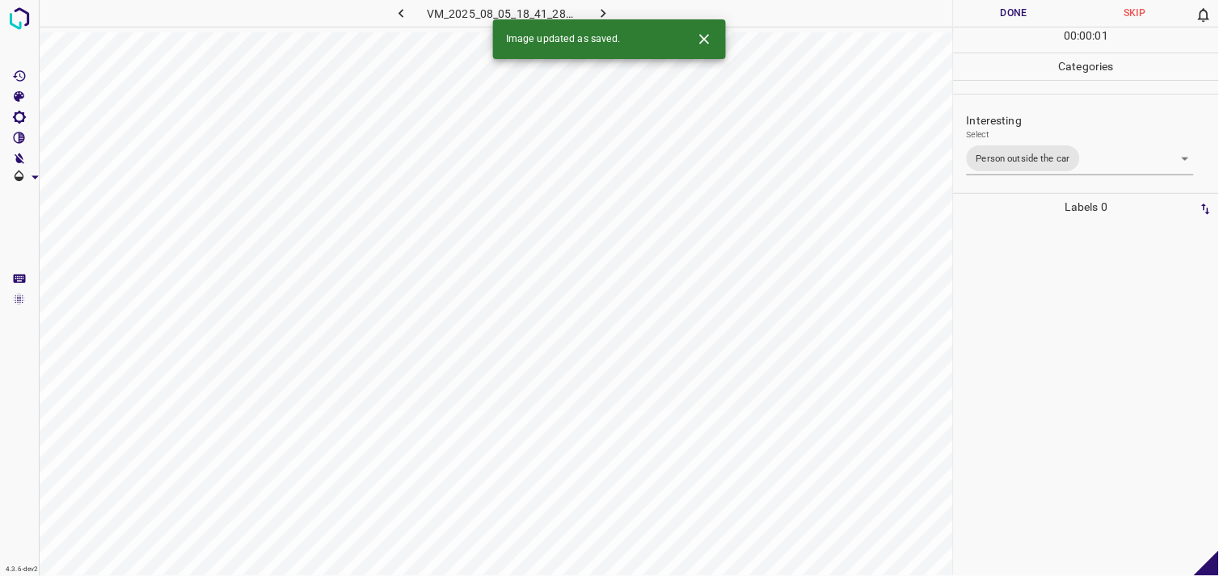
click at [1046, 342] on div at bounding box center [1086, 399] width 255 height 356
click at [1032, 158] on body "4.3.6-dev2 VM_2025_08_10_20_12_51_897_00.gif Done Skip 0 00 : 00 : 04 Categorie…" at bounding box center [609, 288] width 1219 height 576
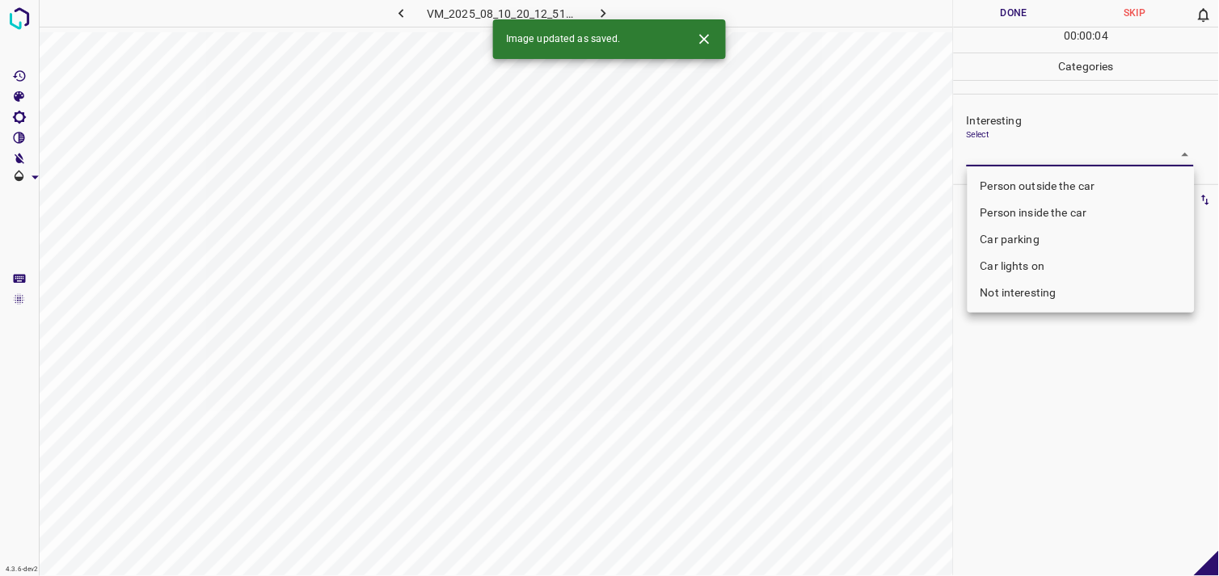
click at [1060, 181] on li "Person outside the car" at bounding box center [1081, 186] width 227 height 27
type input "Person outside the car"
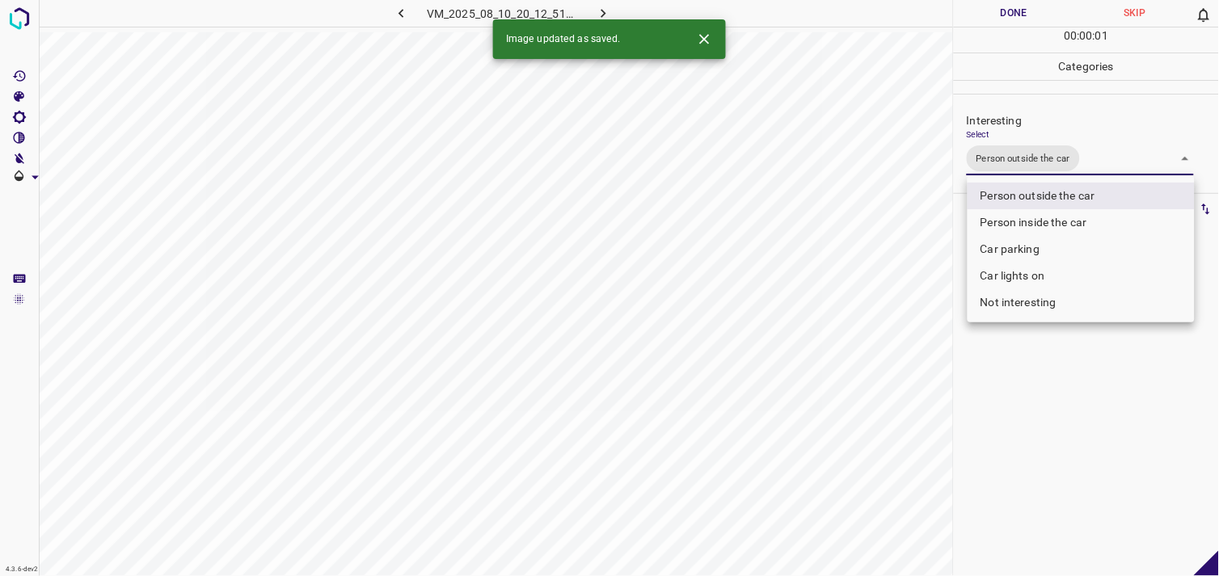
click at [1087, 394] on div at bounding box center [609, 288] width 1219 height 576
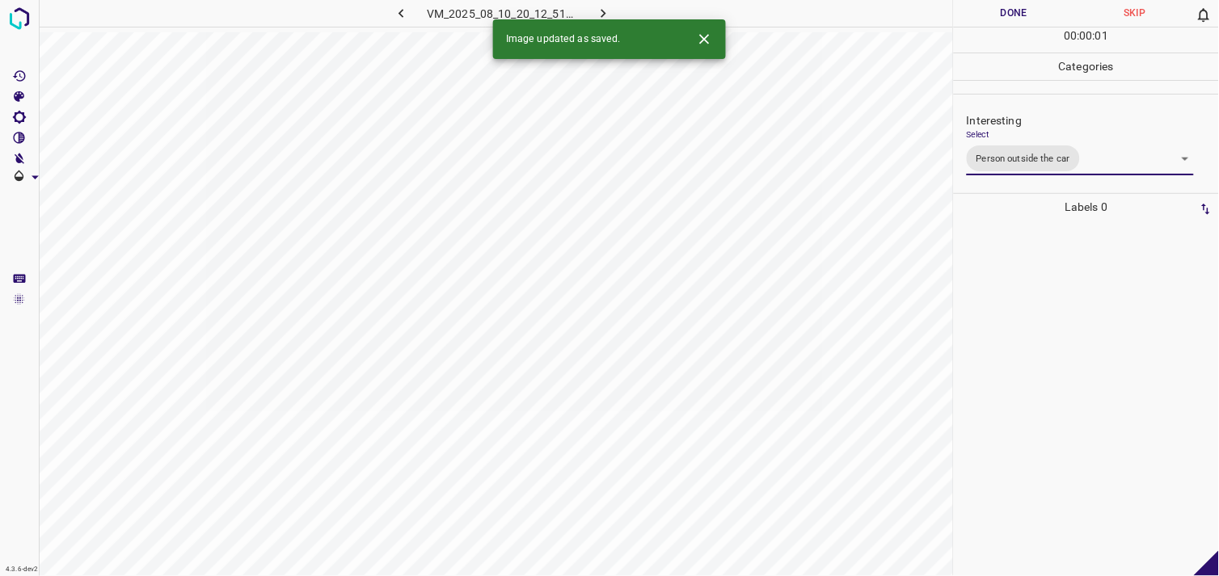
click at [1072, 353] on div at bounding box center [1086, 399] width 255 height 356
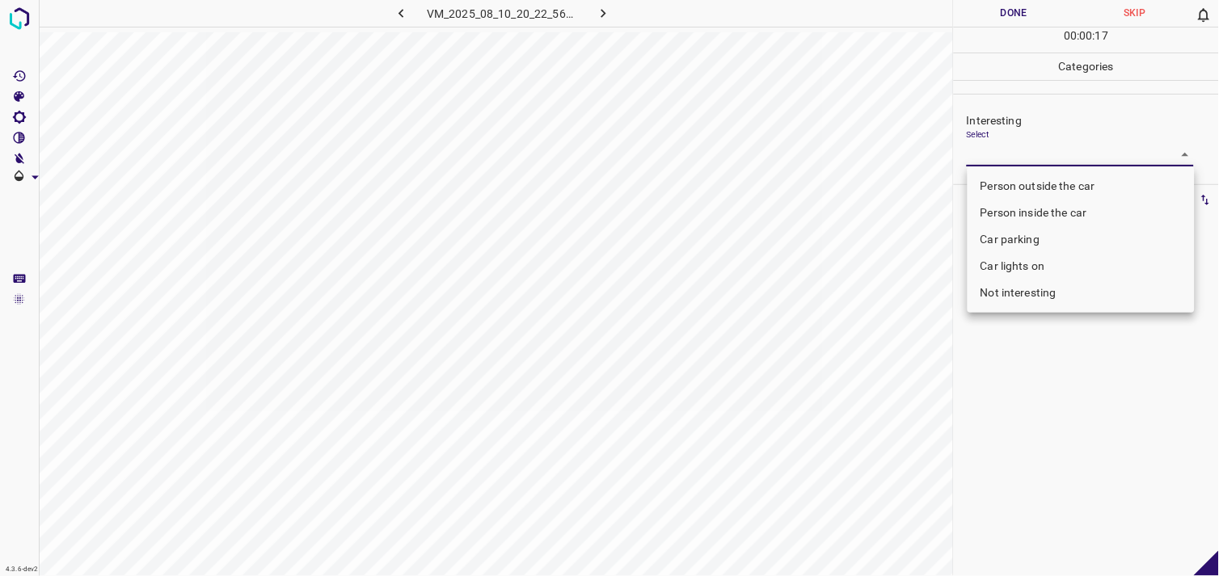
click at [1064, 158] on body "4.3.6-dev2 VM_2025_08_10_20_22_56_278_00.gif Done Skip 0 00 : 00 : 17 Categorie…" at bounding box center [609, 288] width 1219 height 576
click at [1053, 176] on li "Person outside the car" at bounding box center [1081, 186] width 227 height 27
type input "Person outside the car"
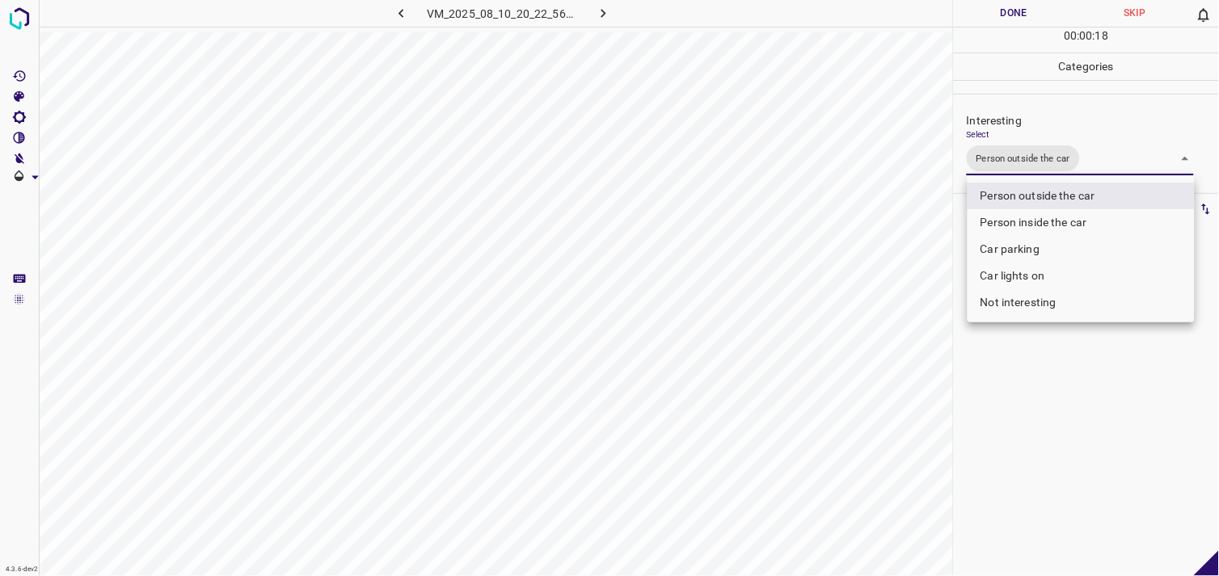
click at [1049, 394] on div at bounding box center [609, 288] width 1219 height 576
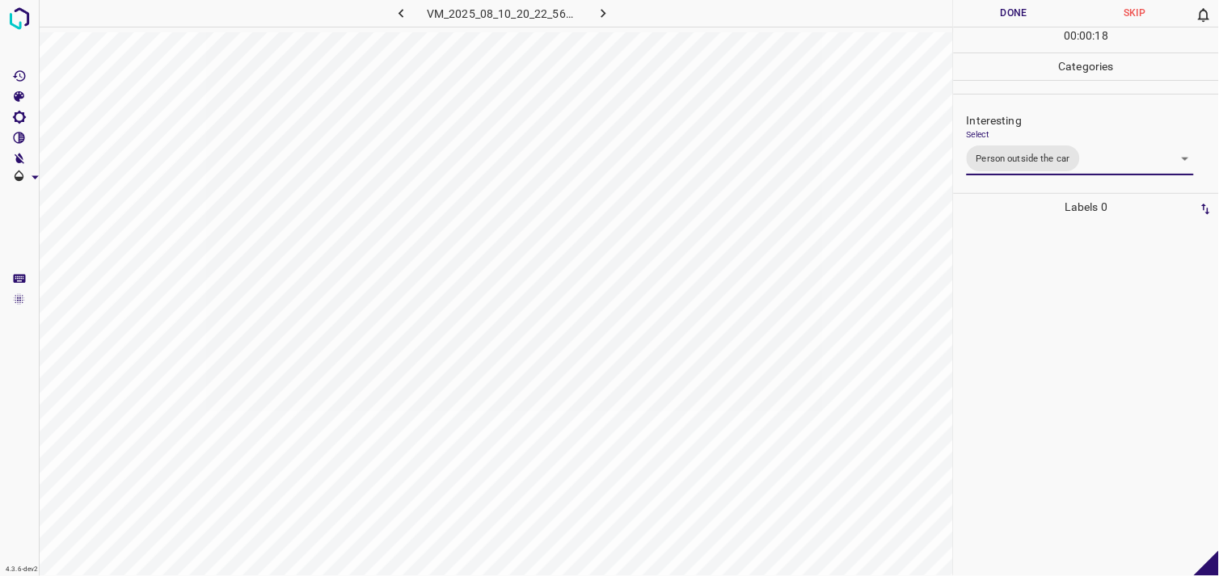
click at [1045, 336] on div at bounding box center [1086, 399] width 255 height 356
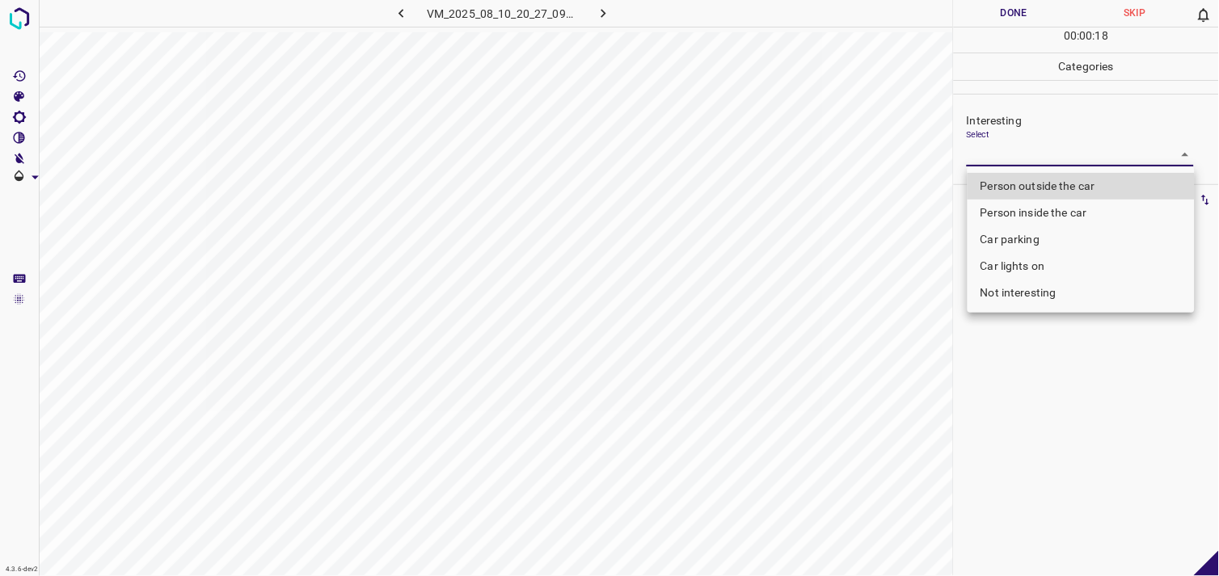
click at [1029, 150] on body "4.3.6-dev2 VM_2025_08_10_20_27_09_043_00.gif Done Skip 0 00 : 00 : 18 Categorie…" at bounding box center [609, 288] width 1219 height 576
click at [1044, 179] on li "Person outside the car" at bounding box center [1081, 186] width 227 height 27
type input "Person outside the car"
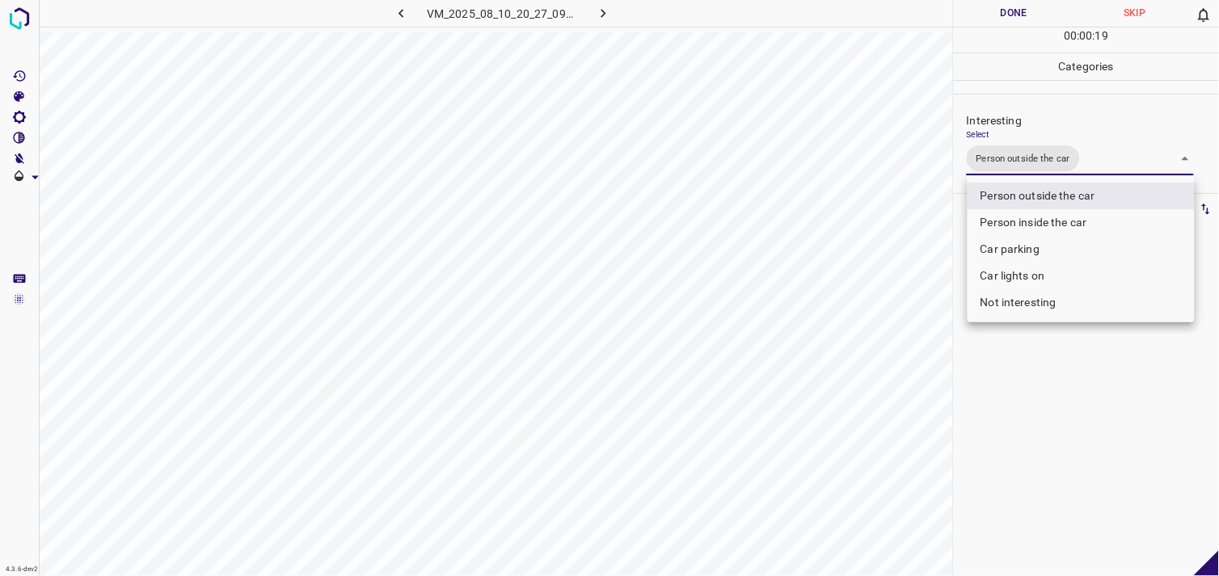
click at [1121, 424] on div at bounding box center [609, 288] width 1219 height 576
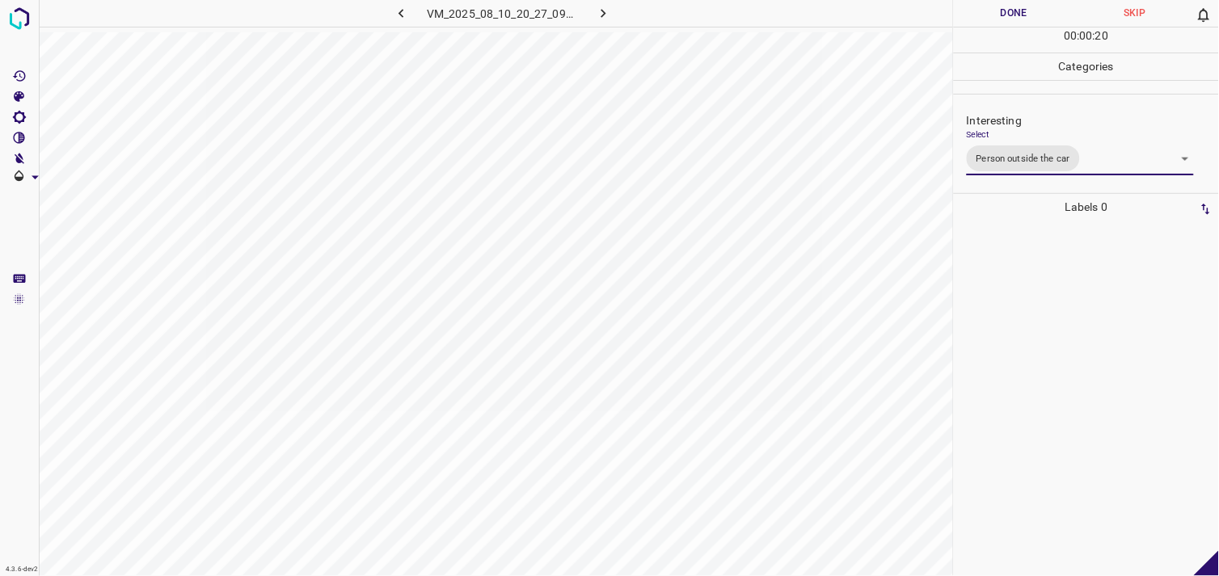
click at [1106, 406] on div at bounding box center [1086, 399] width 255 height 356
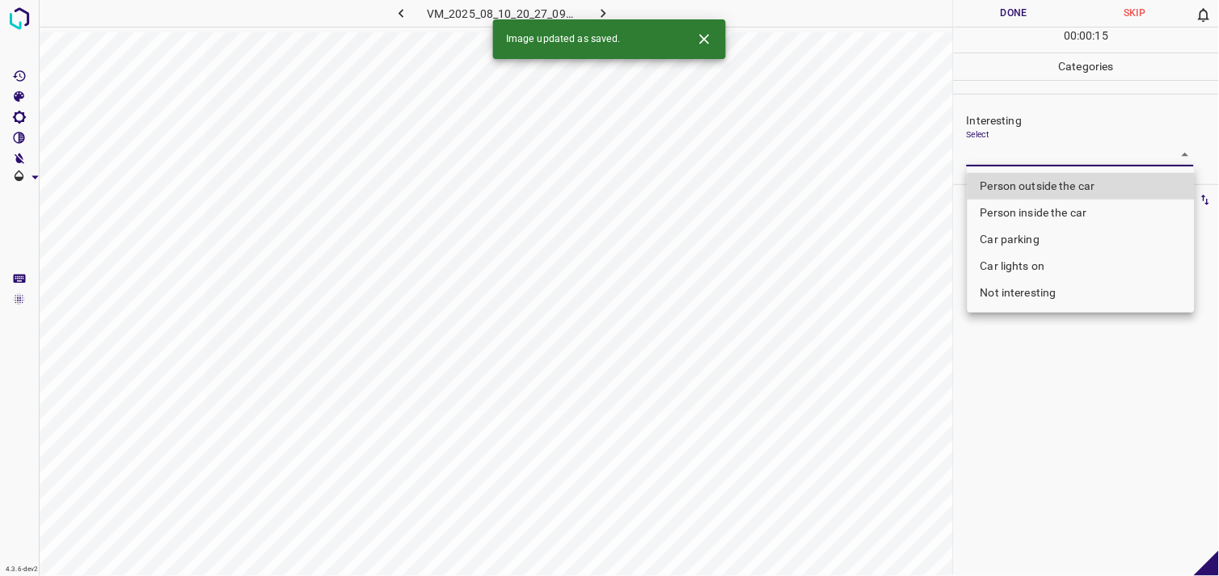
click at [1023, 157] on body "4.3.6-dev2 VM_2025_08_10_20_27_09_043_05.gif Done Skip 0 00 : 00 : 15 Categorie…" at bounding box center [609, 288] width 1219 height 576
click at [1052, 184] on li "Person outside the car" at bounding box center [1081, 186] width 227 height 27
type input "Person outside the car"
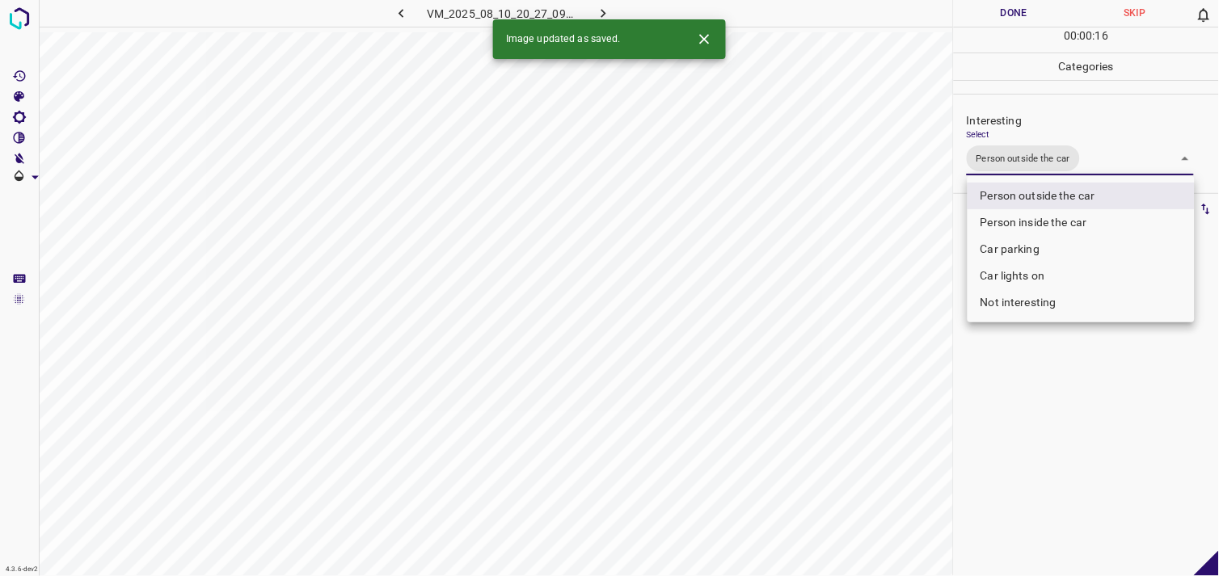
click at [1084, 372] on div at bounding box center [609, 288] width 1219 height 576
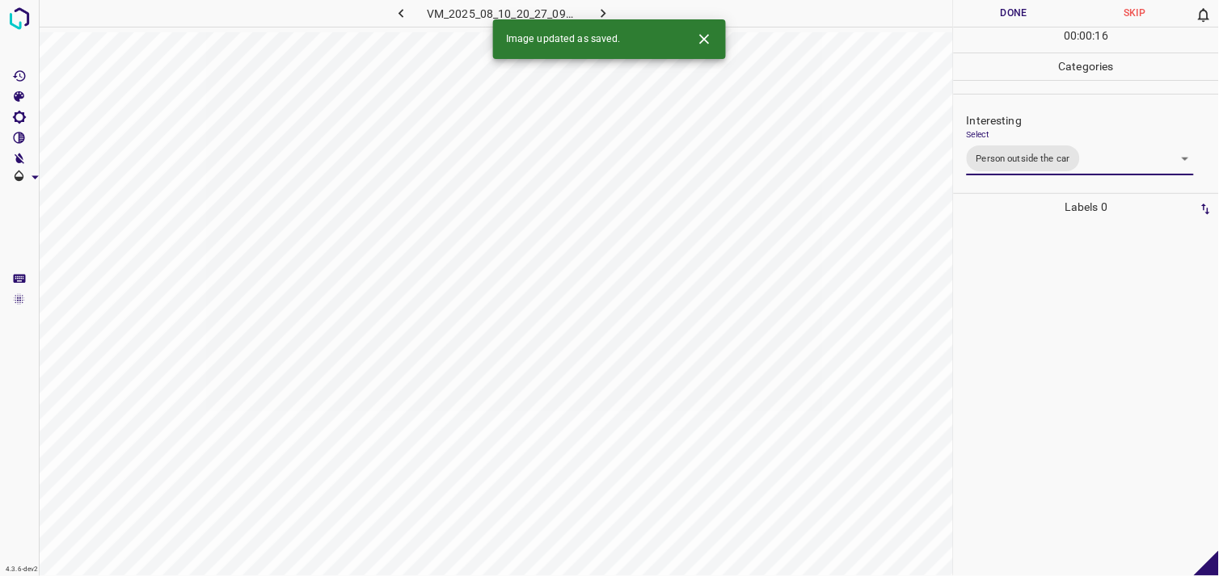
click at [1077, 367] on div at bounding box center [1086, 399] width 255 height 356
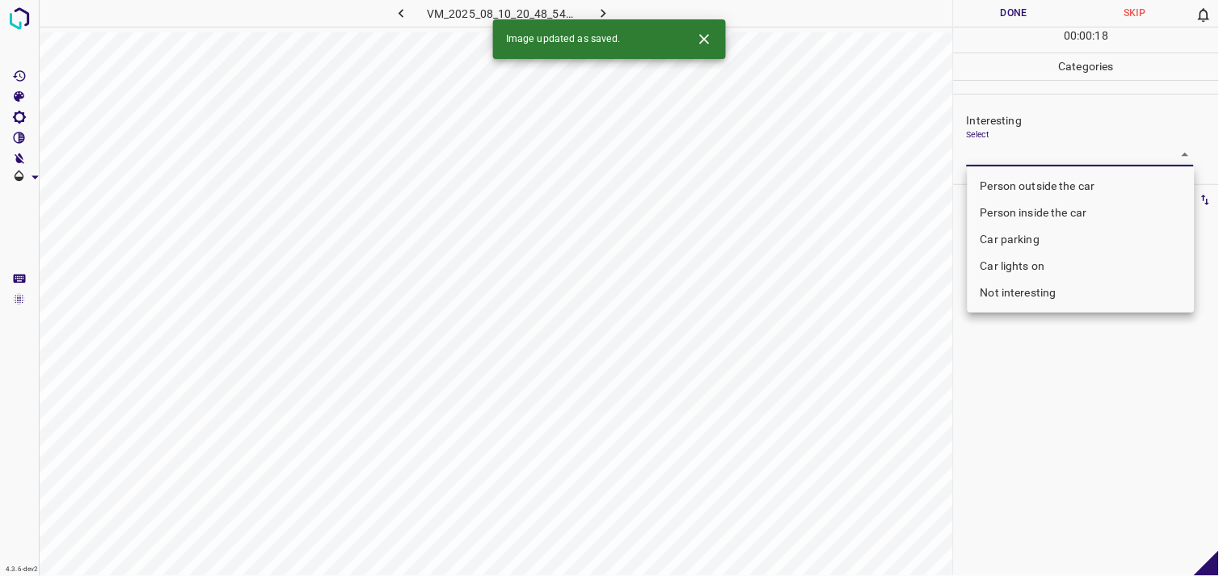
click at [1044, 162] on body "4.3.6-dev2 VM_2025_08_10_20_48_54_570_04.gif Done Skip 0 00 : 00 : 18 Categorie…" at bounding box center [609, 288] width 1219 height 576
click at [1049, 293] on li "Not interesting" at bounding box center [1081, 293] width 227 height 27
type input "Not interesting"
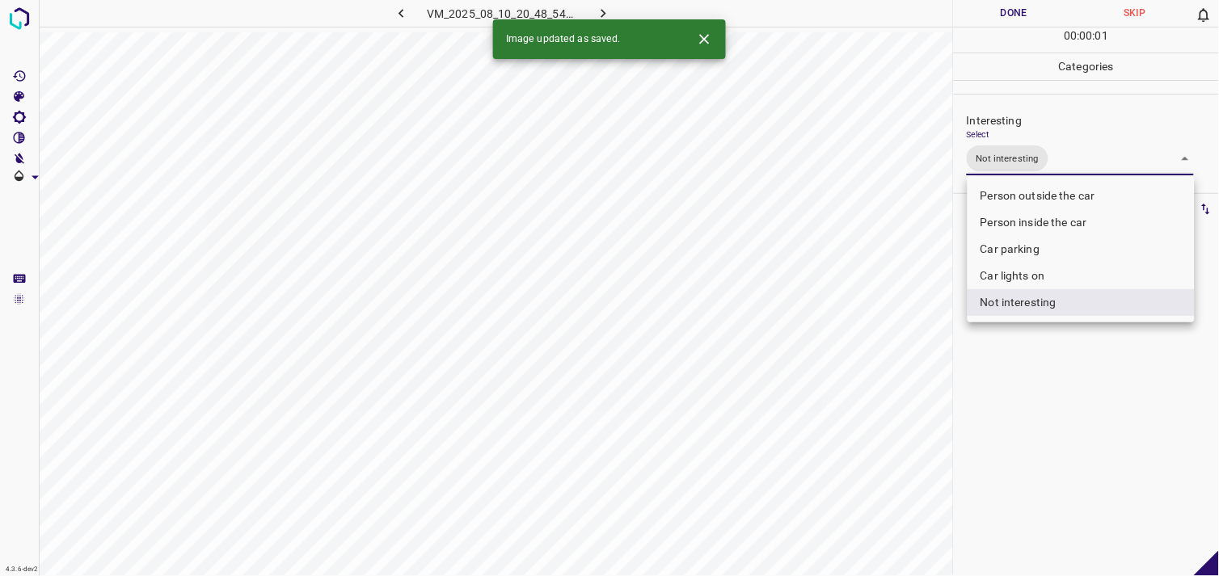
click at [1079, 384] on div at bounding box center [609, 288] width 1219 height 576
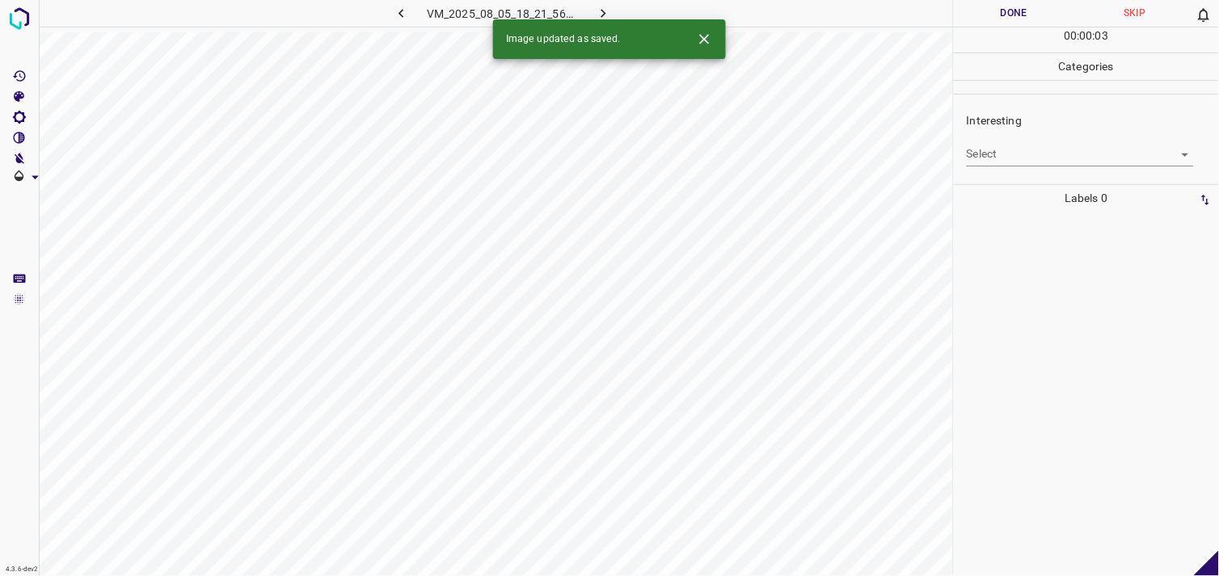
click at [1043, 163] on body "4.3.6-dev2 VM_2025_08_05_18_21_56_953_03.gif Done Skip 0 00 : 00 : 03 Categorie…" at bounding box center [609, 288] width 1219 height 576
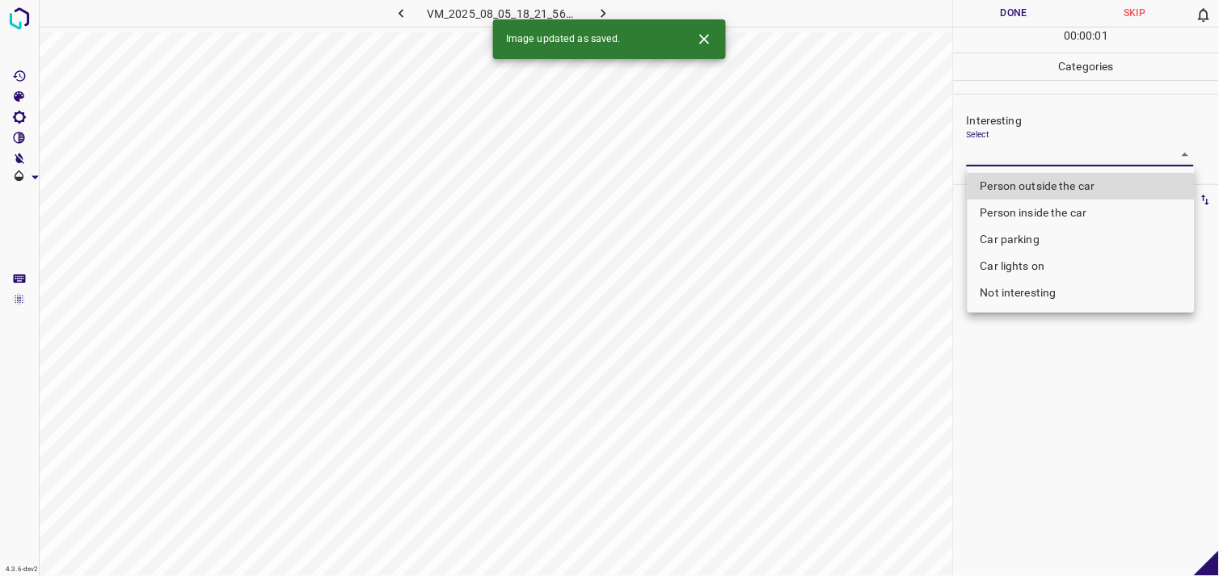
click at [1064, 186] on li "Person outside the car" at bounding box center [1081, 186] width 227 height 27
type input "Person outside the car"
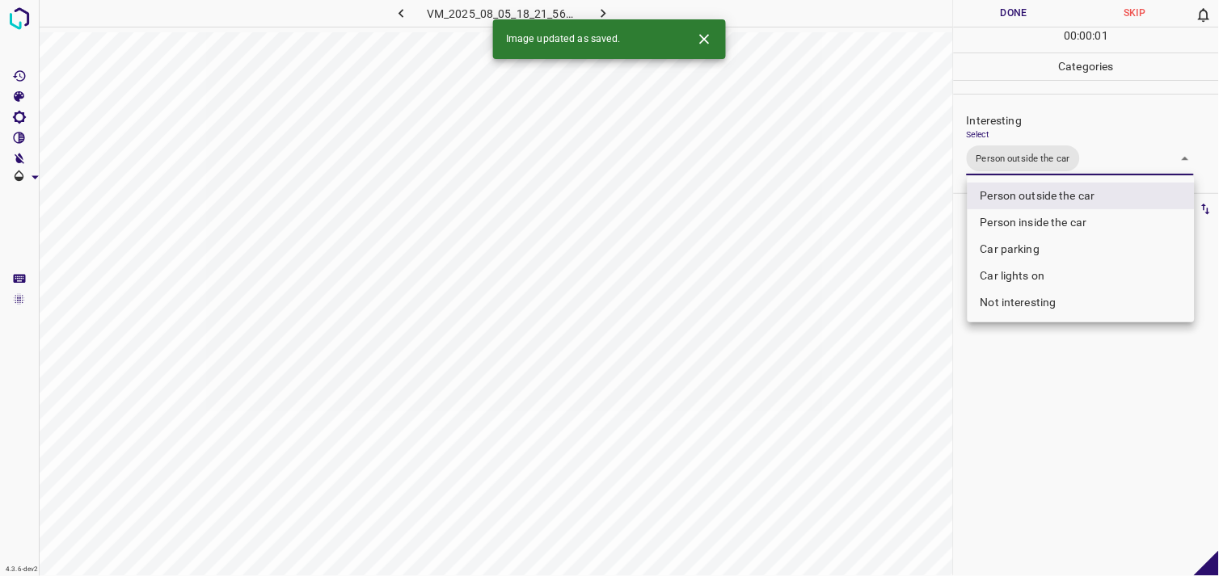
click at [1061, 424] on div at bounding box center [609, 288] width 1219 height 576
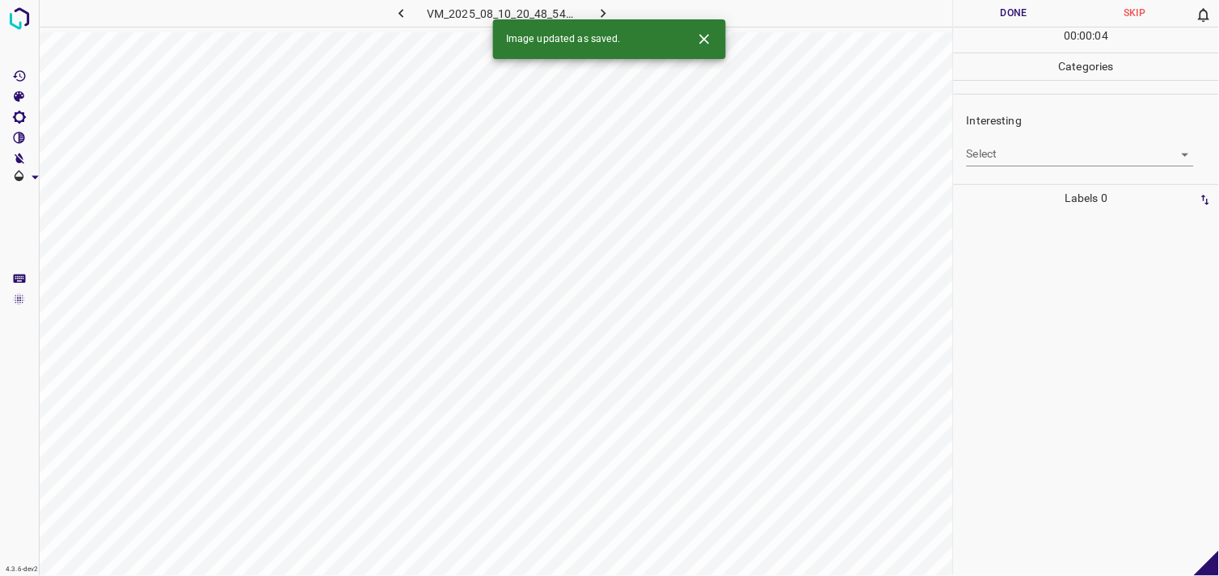
click at [1075, 166] on body "4.3.6-dev2 VM_2025_08_10_20_48_54_570_07.gif Done Skip 0 00 : 00 : 04 Categorie…" at bounding box center [609, 288] width 1219 height 576
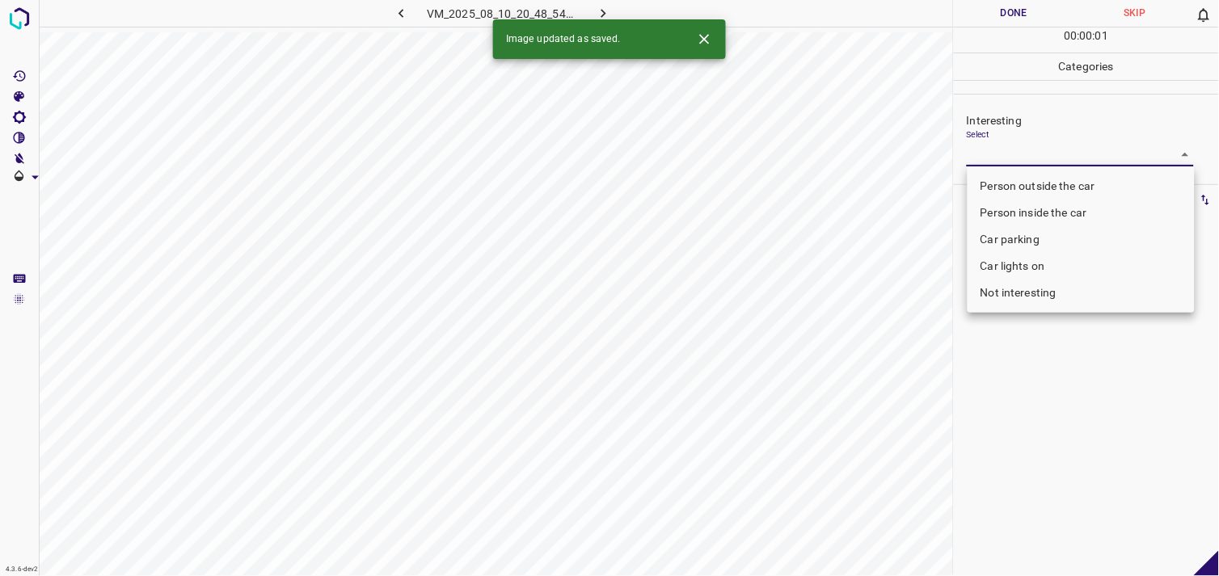
click at [1067, 295] on li "Not interesting" at bounding box center [1081, 293] width 227 height 27
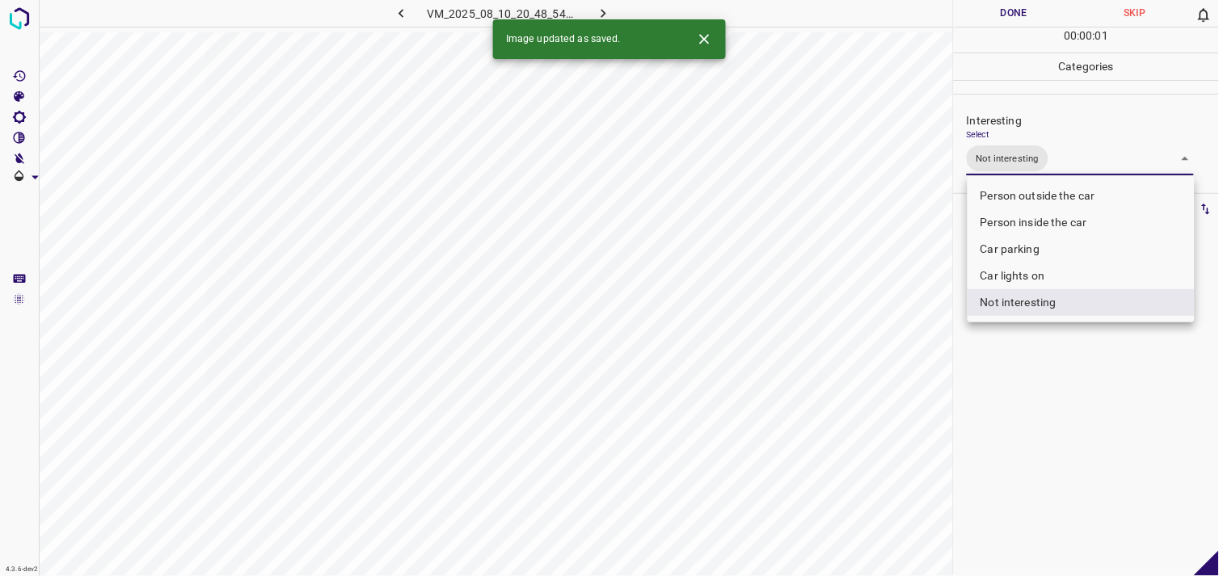
type input "Not interesting"
click at [1091, 362] on div at bounding box center [609, 288] width 1219 height 576
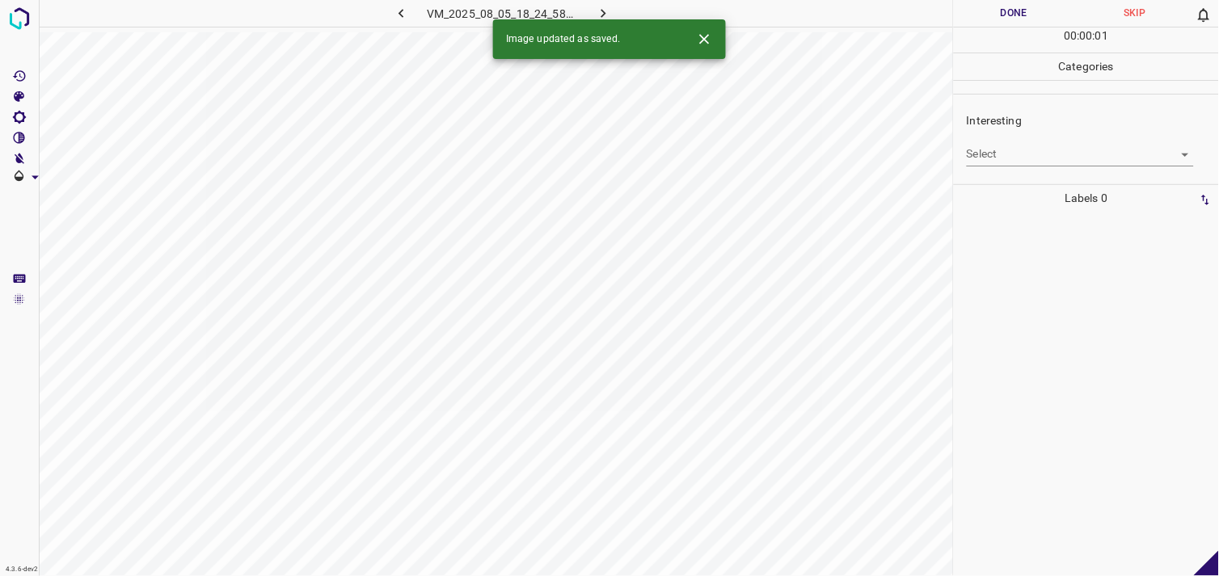
click at [1079, 141] on div "Select ​" at bounding box center [1080, 147] width 227 height 36
click at [1073, 163] on body "4.3.6-dev2 VM_2025_08_05_18_24_58_504_04.gif Done Skip 0 00 : 00 : 02 Categorie…" at bounding box center [609, 288] width 1219 height 576
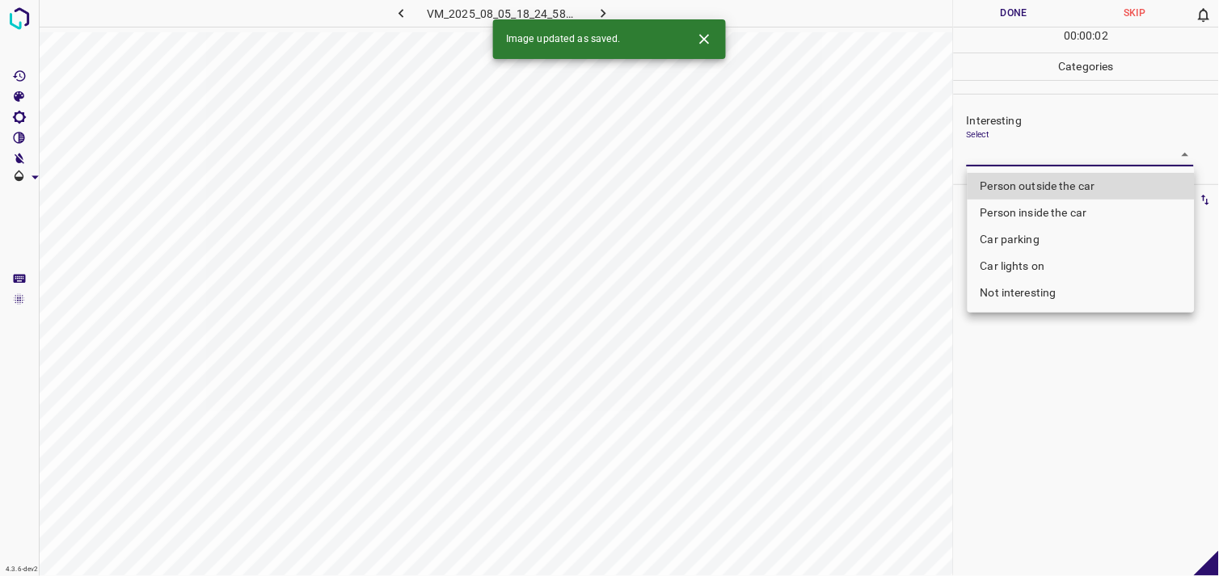
click at [1073, 186] on li "Person outside the car" at bounding box center [1081, 186] width 227 height 27
type input "Person outside the car"
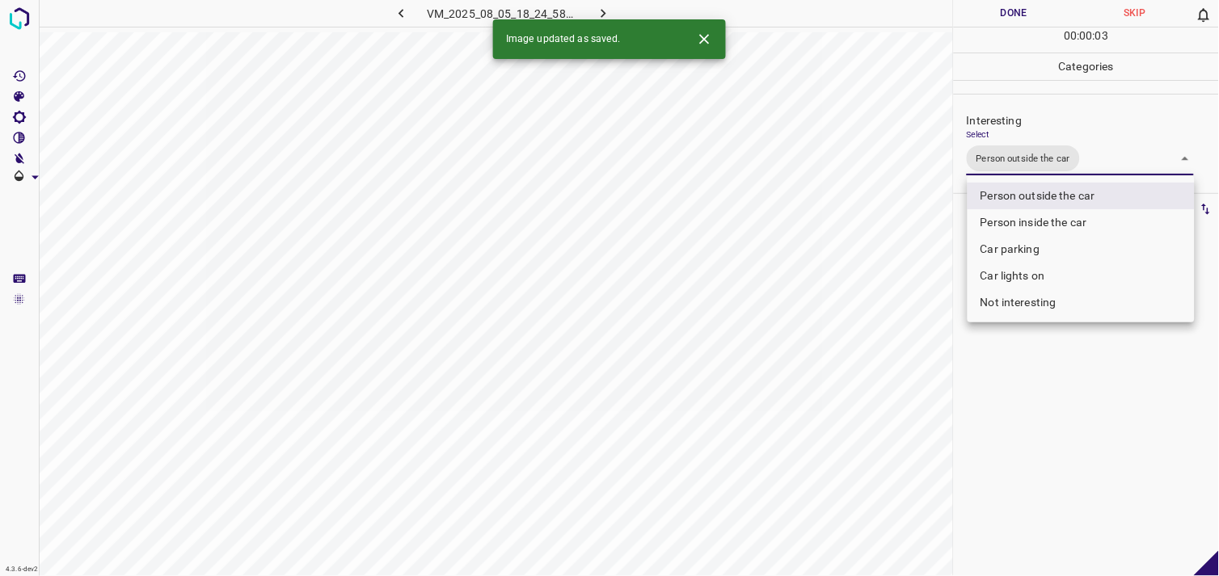
click at [1089, 411] on div at bounding box center [609, 288] width 1219 height 576
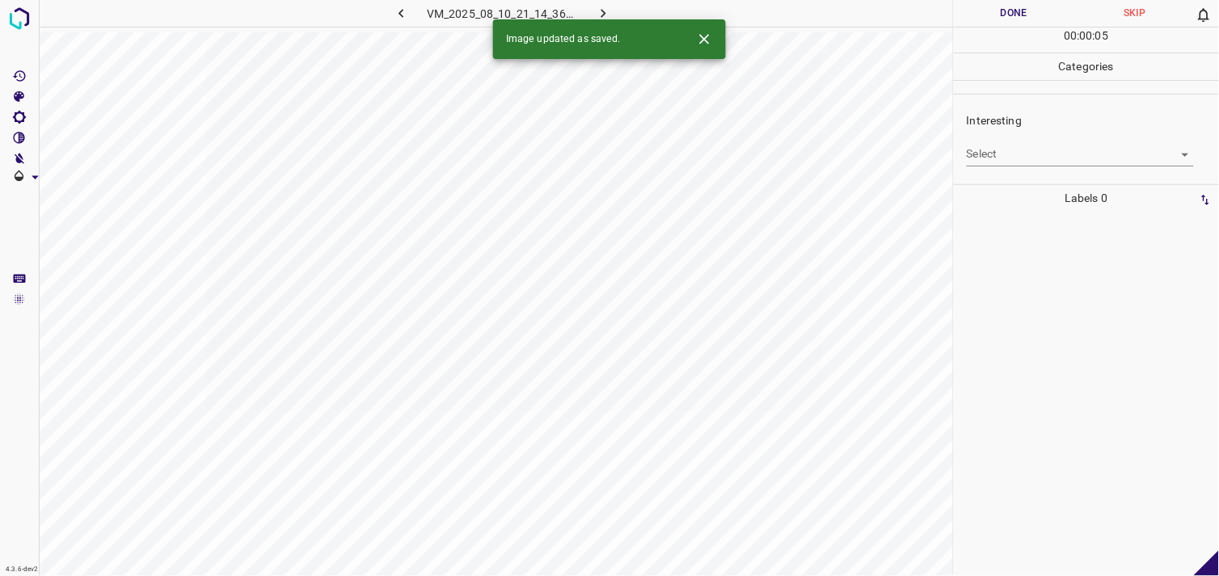
click at [1101, 152] on body "4.3.6-dev2 VM_2025_08_10_21_14_36_602_08.gif Done Skip 0 00 : 00 : 05 Categorie…" at bounding box center [609, 288] width 1219 height 576
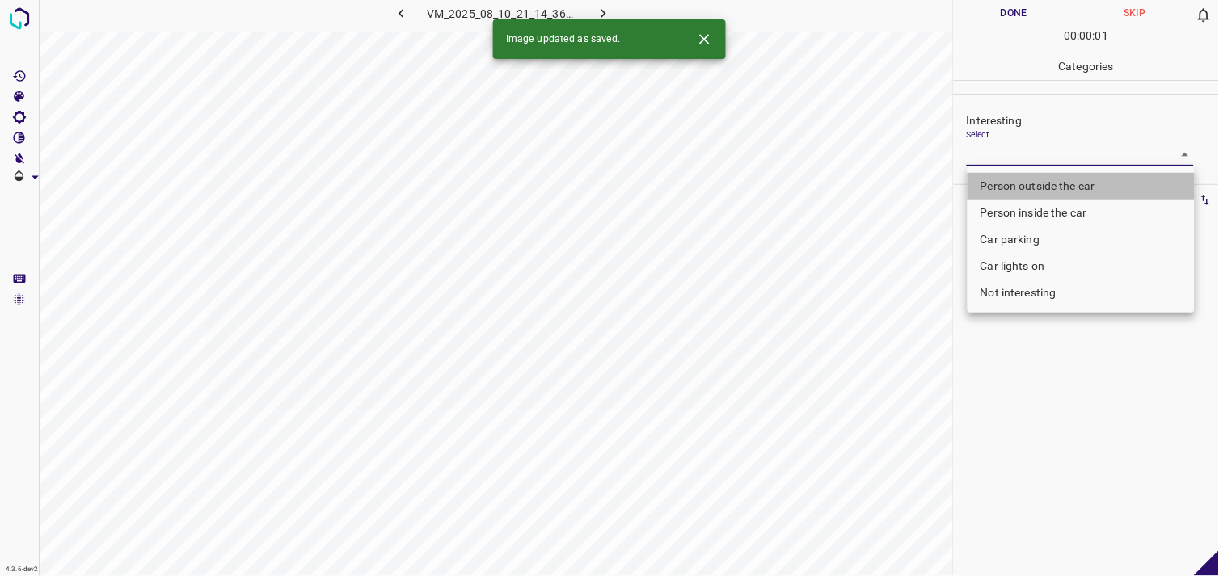
click at [1084, 188] on li "Person outside the car" at bounding box center [1081, 186] width 227 height 27
type input "Person outside the car"
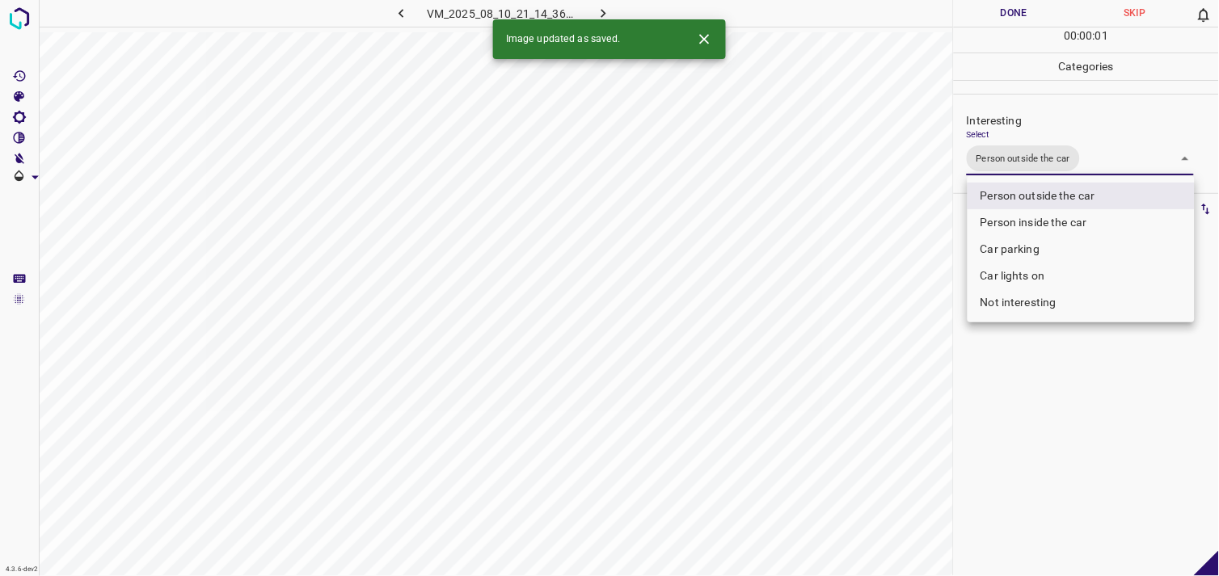
click at [1054, 386] on div at bounding box center [609, 288] width 1219 height 576
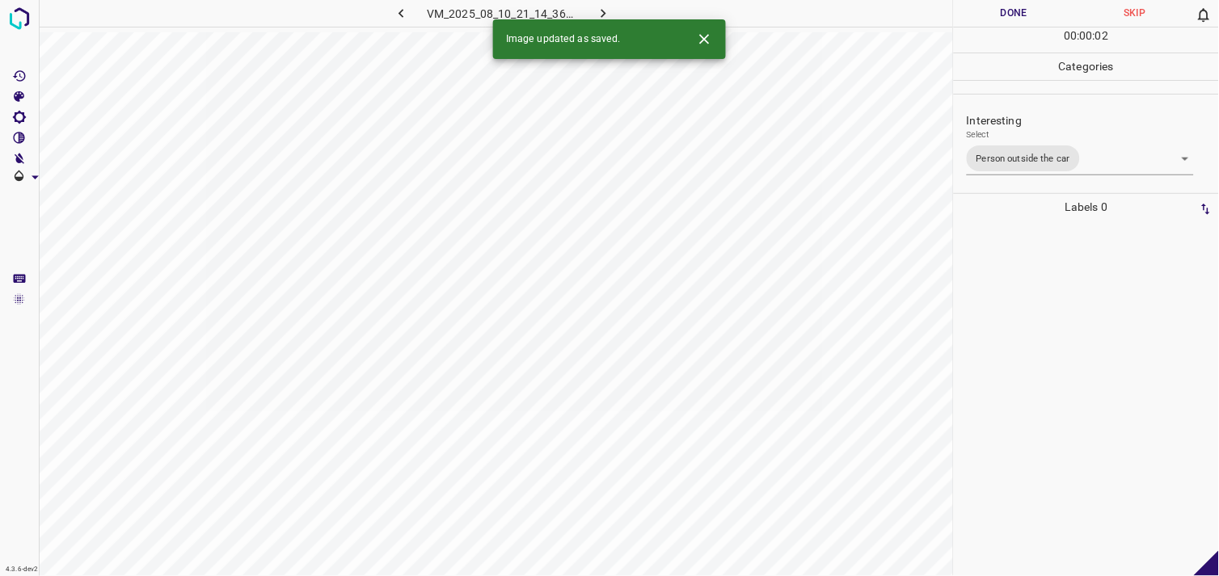
click at [1051, 308] on div at bounding box center [1086, 399] width 255 height 356
click at [994, 149] on body "4.3.6-dev2 VM_2025_08_05_18_27_52_709_03.gif Done Skip 0 00 : 01 : 00 Categorie…" at bounding box center [609, 288] width 1219 height 576
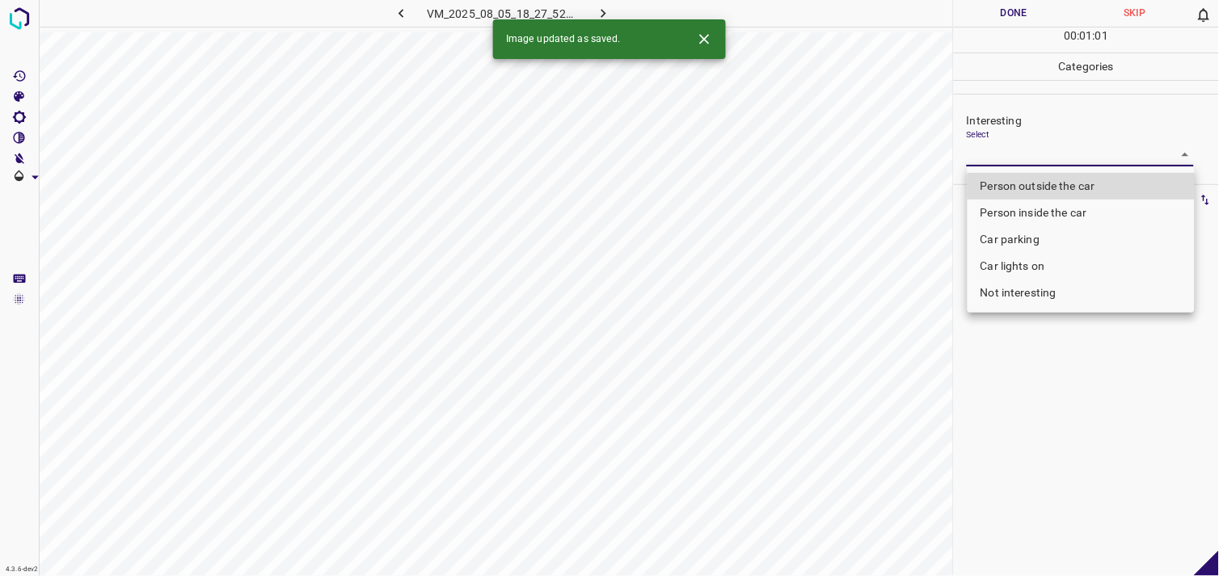
click at [1039, 179] on li "Person outside the car" at bounding box center [1081, 186] width 227 height 27
type input "Person outside the car"
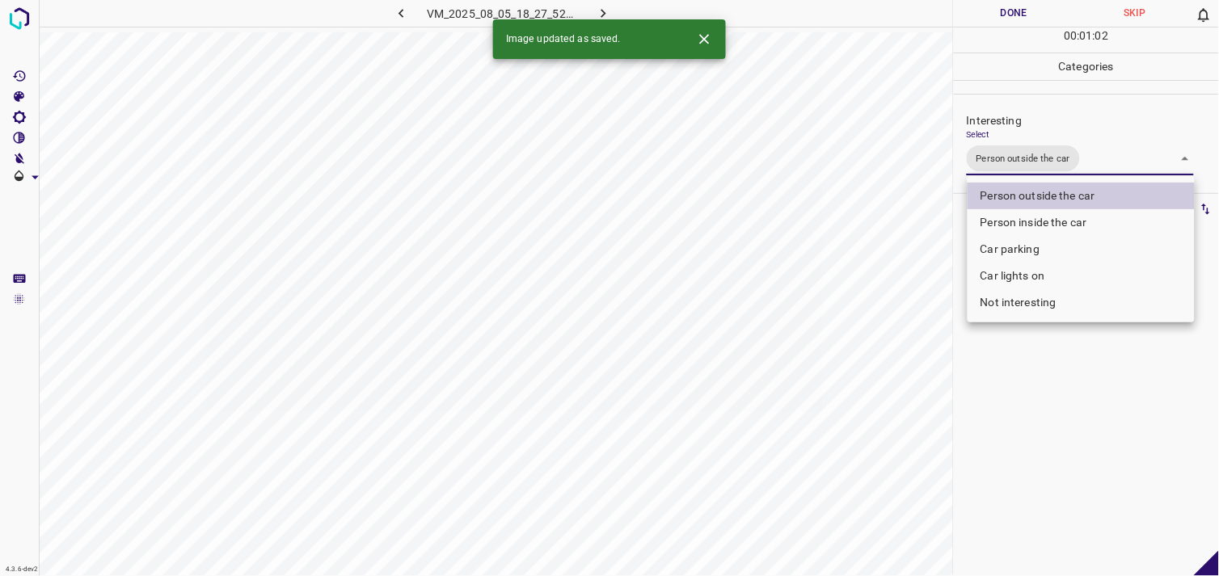
click at [1081, 490] on div at bounding box center [609, 288] width 1219 height 576
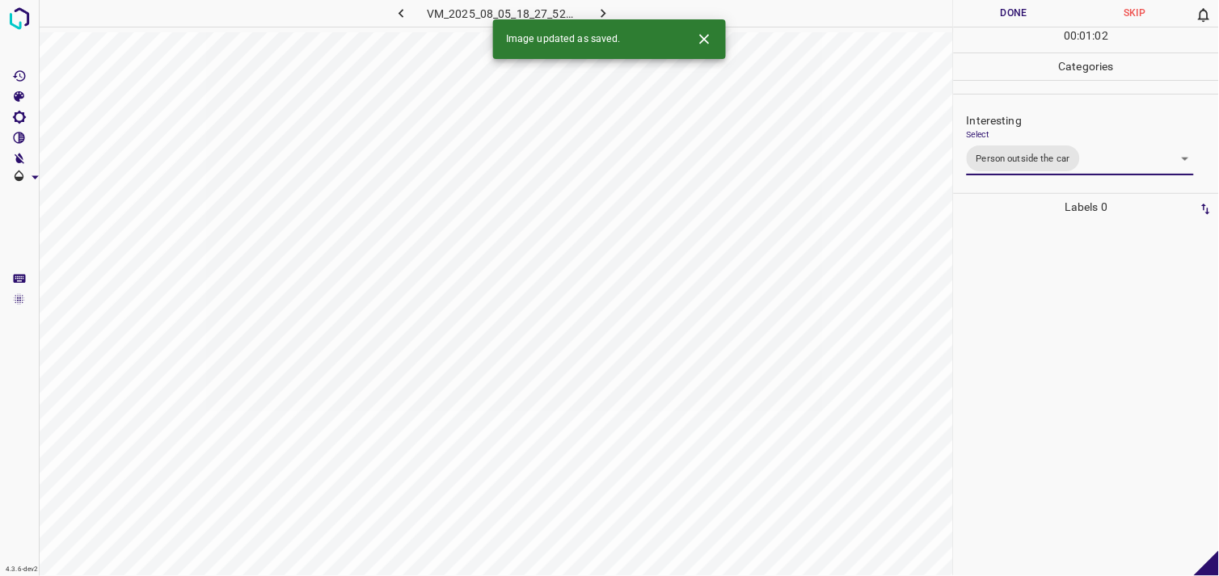
click at [1093, 441] on div at bounding box center [1086, 399] width 255 height 356
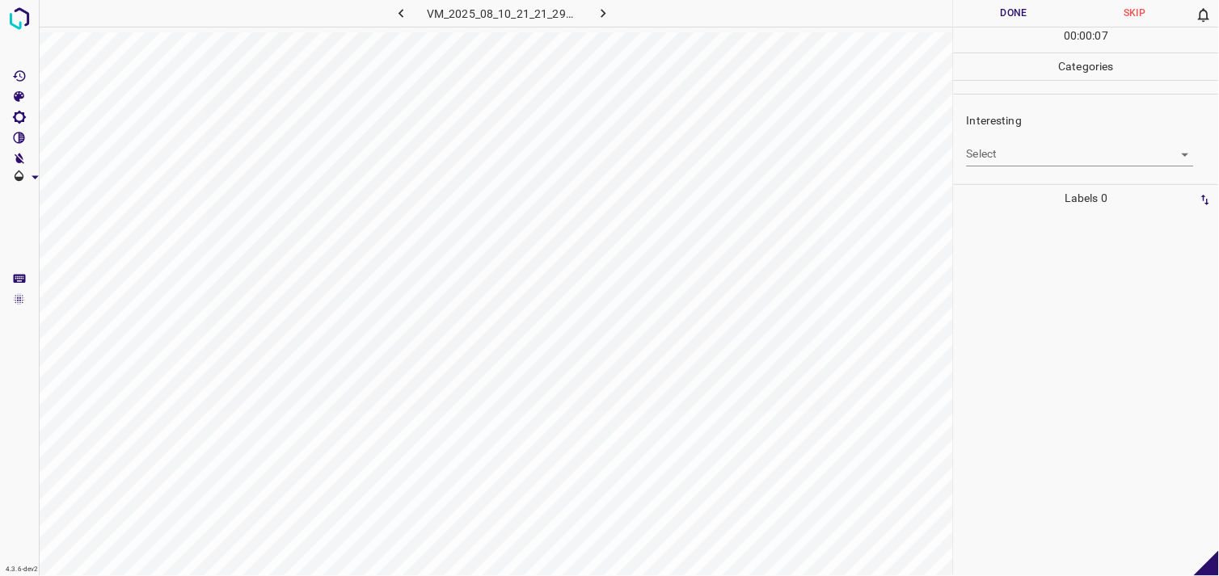
click at [1024, 151] on body "4.3.6-dev2 VM_2025_08_10_21_21_29_107_04.gif Done Skip 0 00 : 00 : 07 Categorie…" at bounding box center [609, 288] width 1219 height 576
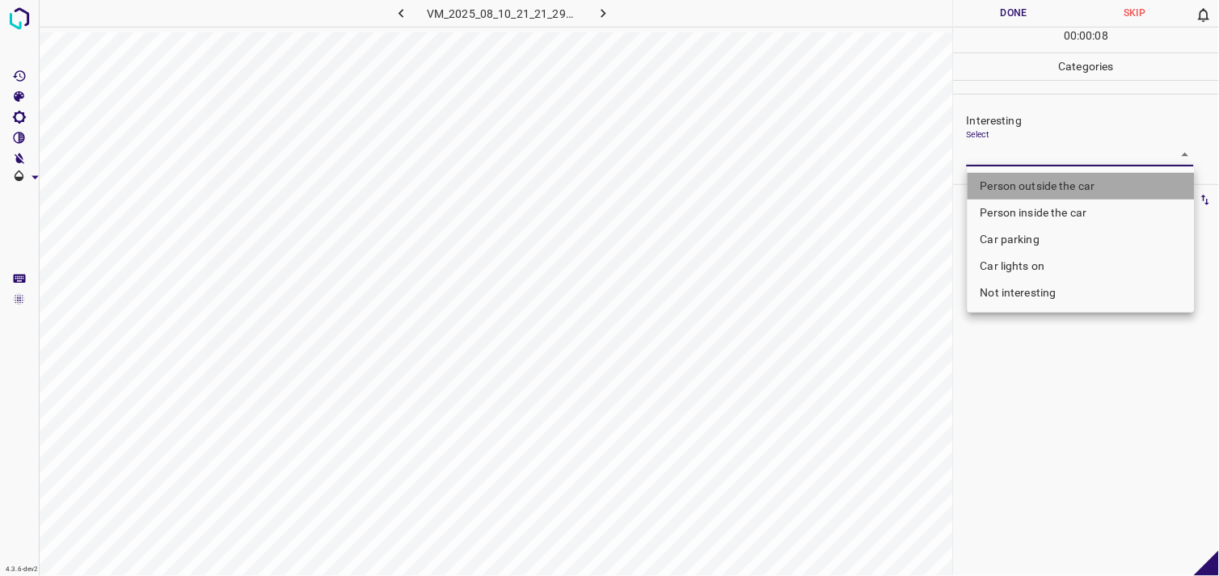
click at [1049, 183] on li "Person outside the car" at bounding box center [1081, 186] width 227 height 27
type input "Person outside the car"
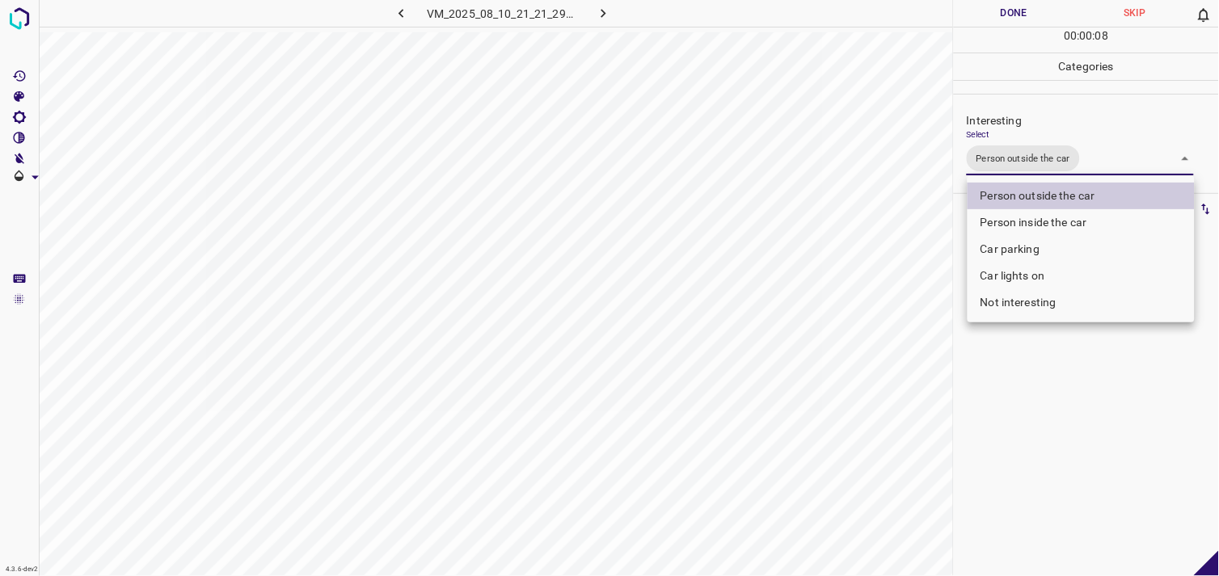
click at [1062, 408] on div at bounding box center [609, 288] width 1219 height 576
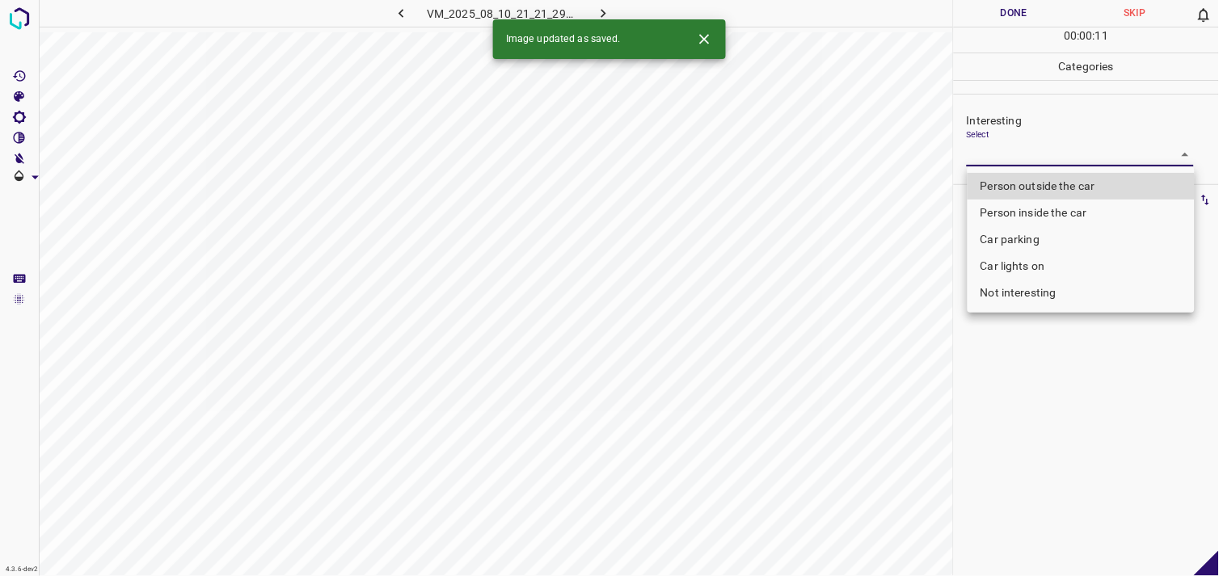
click at [1017, 156] on body "4.3.6-dev2 VM_2025_08_10_21_21_29_107_02.gif Done Skip 0 00 : 00 : 11 Categorie…" at bounding box center [609, 288] width 1219 height 576
click at [1037, 184] on li "Person outside the car" at bounding box center [1081, 186] width 227 height 27
type input "Person outside the car"
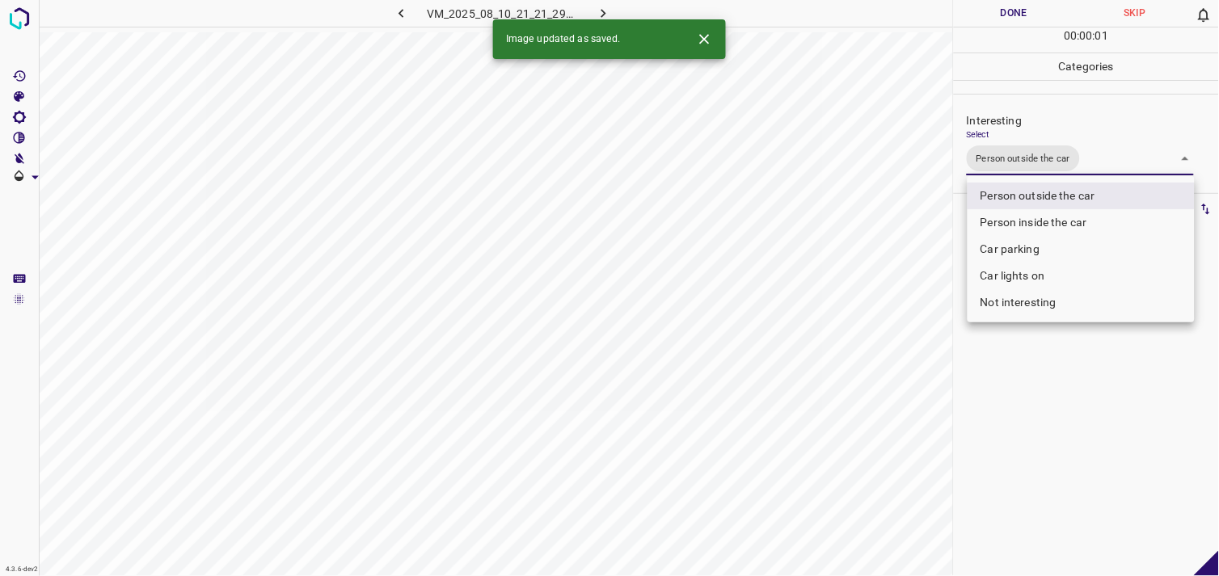
click at [1048, 394] on div at bounding box center [609, 288] width 1219 height 576
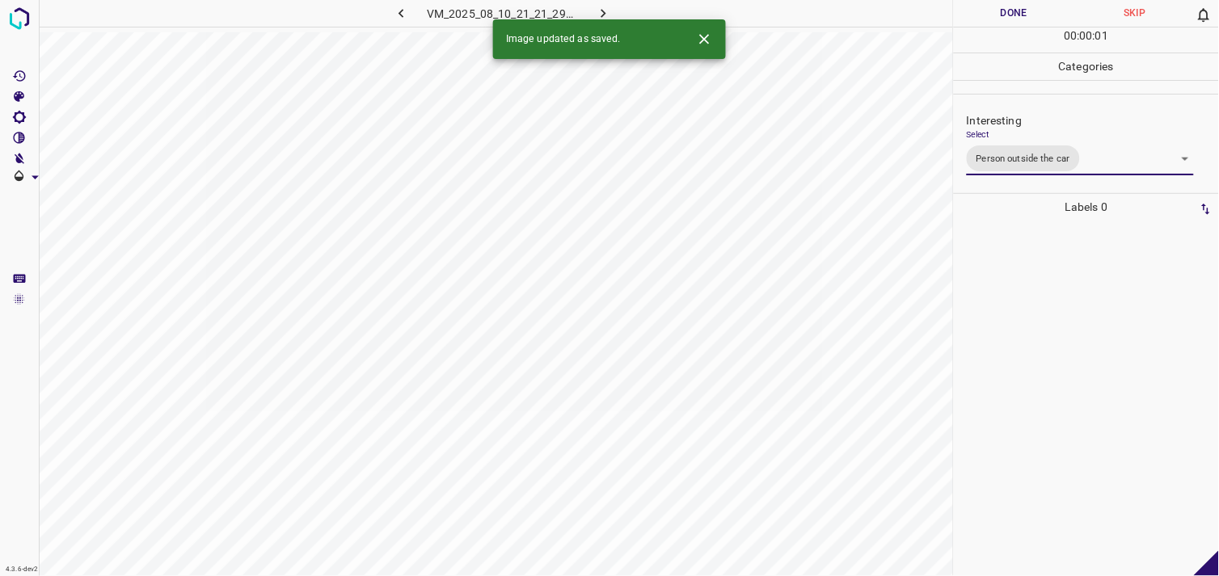
click at [1041, 332] on div at bounding box center [1086, 399] width 255 height 356
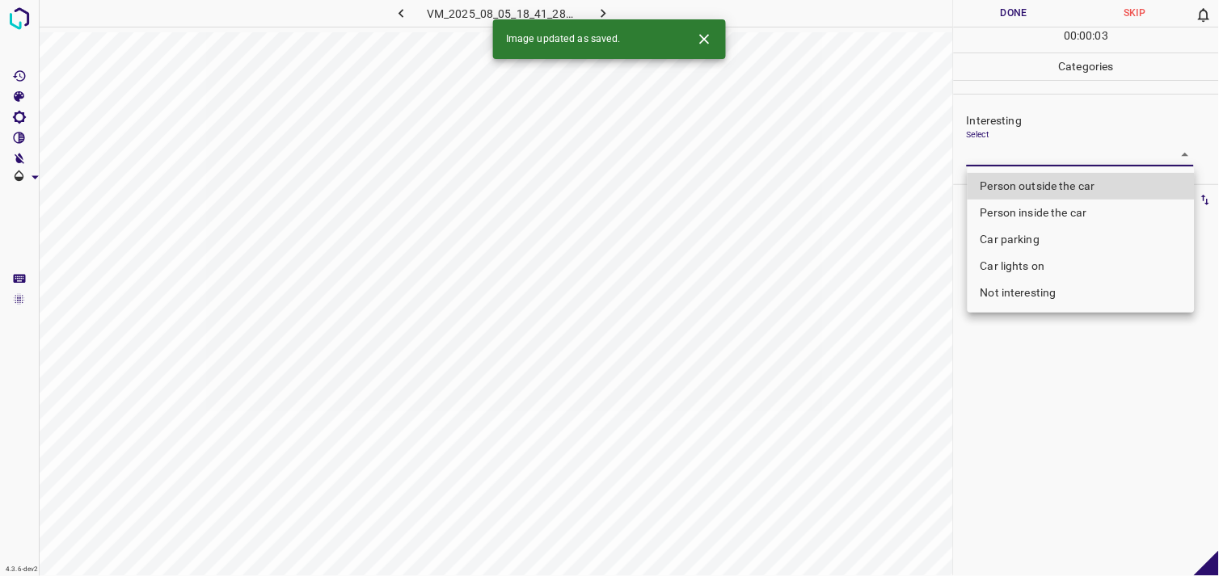
click at [1022, 164] on body "4.3.6-dev2 VM_2025_08_05_18_41_28_308_08.gif Done Skip 0 00 : 00 : 03 Categorie…" at bounding box center [609, 288] width 1219 height 576
click at [1031, 195] on li "Person outside the car" at bounding box center [1081, 186] width 227 height 27
type input "Person outside the car"
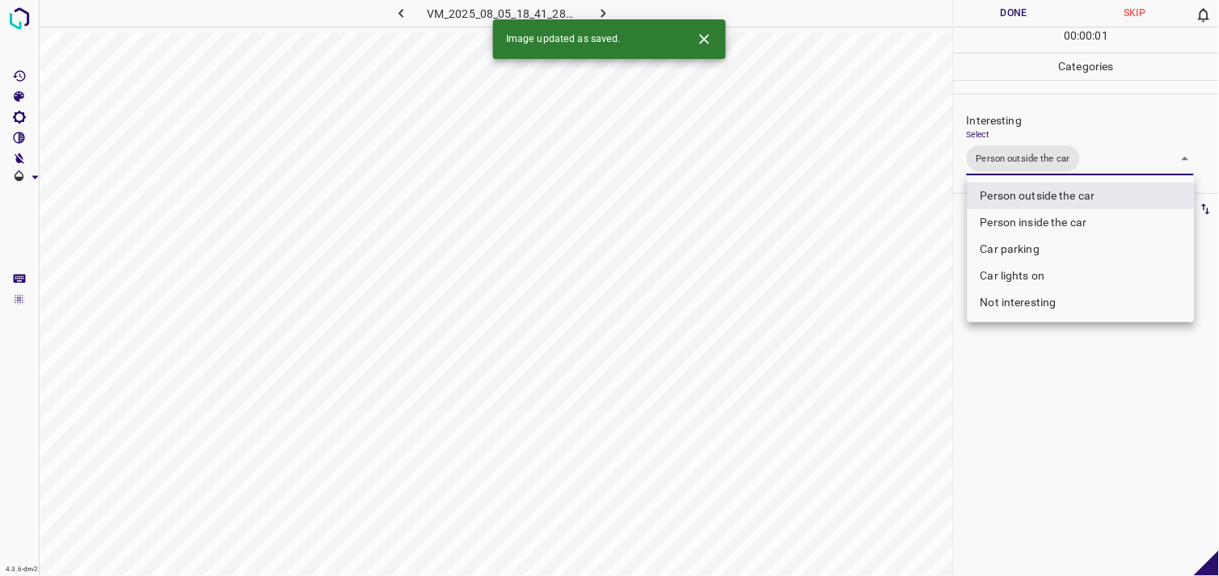
click at [1049, 389] on div at bounding box center [609, 288] width 1219 height 576
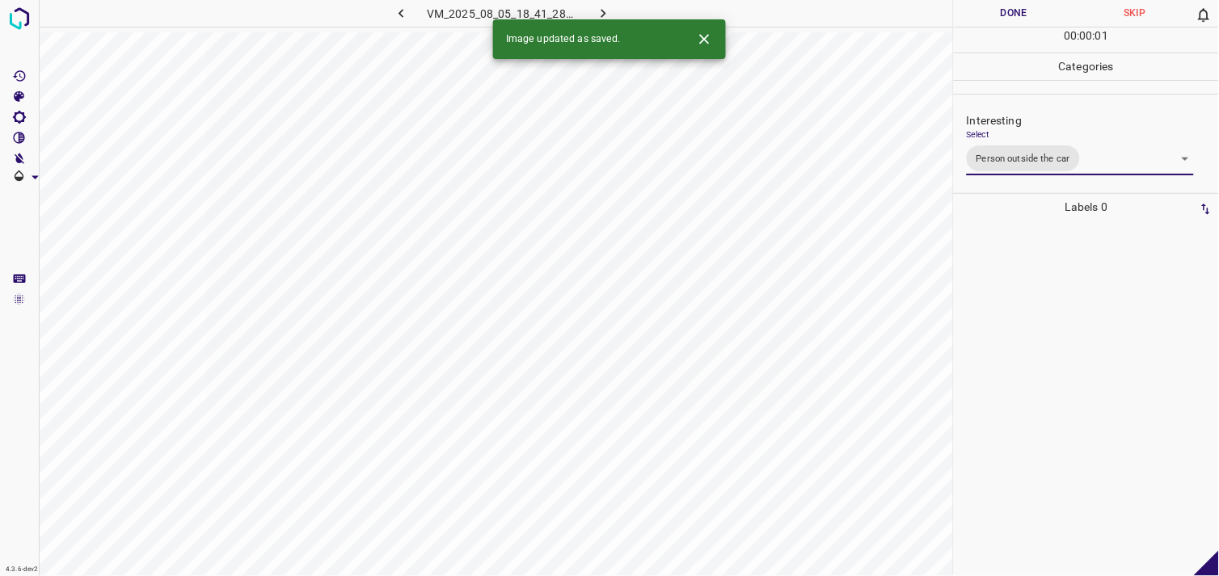
click at [1033, 336] on div at bounding box center [1086, 399] width 255 height 356
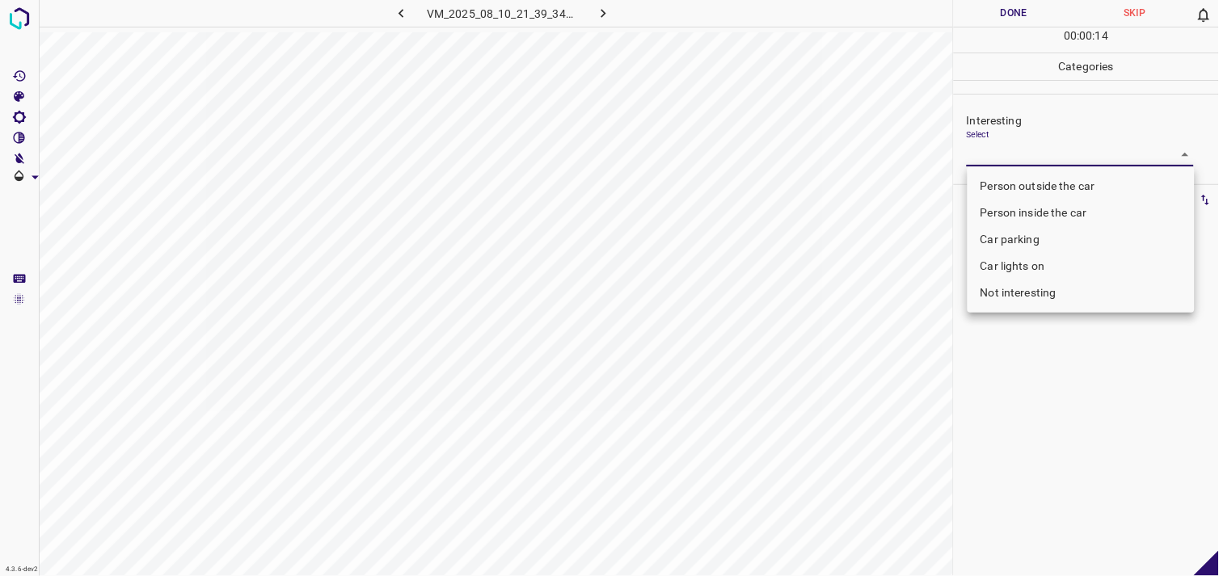
click at [1028, 156] on body "4.3.6-dev2 VM_2025_08_10_21_39_34_118_02.gif Done Skip 0 00 : 00 : 14 Categorie…" at bounding box center [609, 288] width 1219 height 576
click at [1064, 182] on li "Person outside the car" at bounding box center [1081, 186] width 227 height 27
type input "Person outside the car"
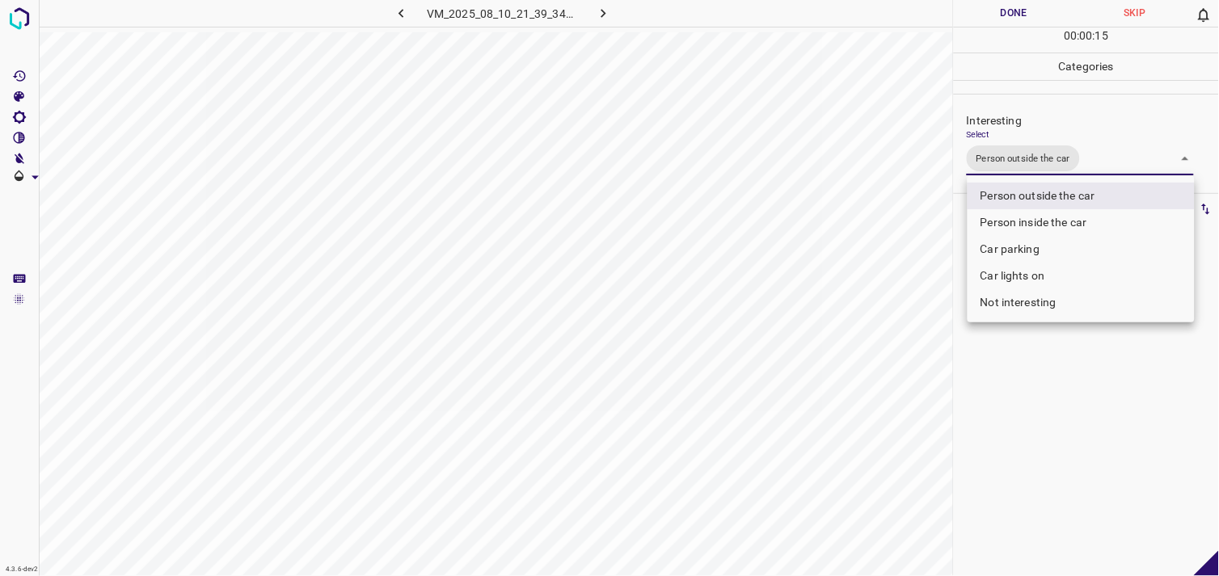
click at [1057, 365] on div at bounding box center [609, 288] width 1219 height 576
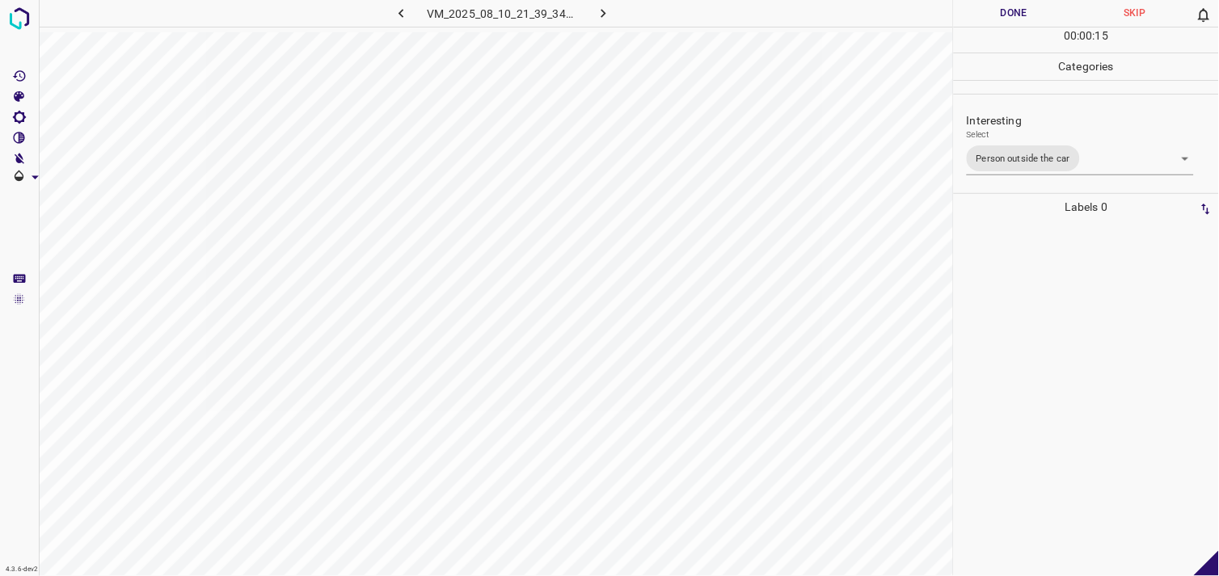
click at [1061, 330] on div at bounding box center [1086, 399] width 255 height 356
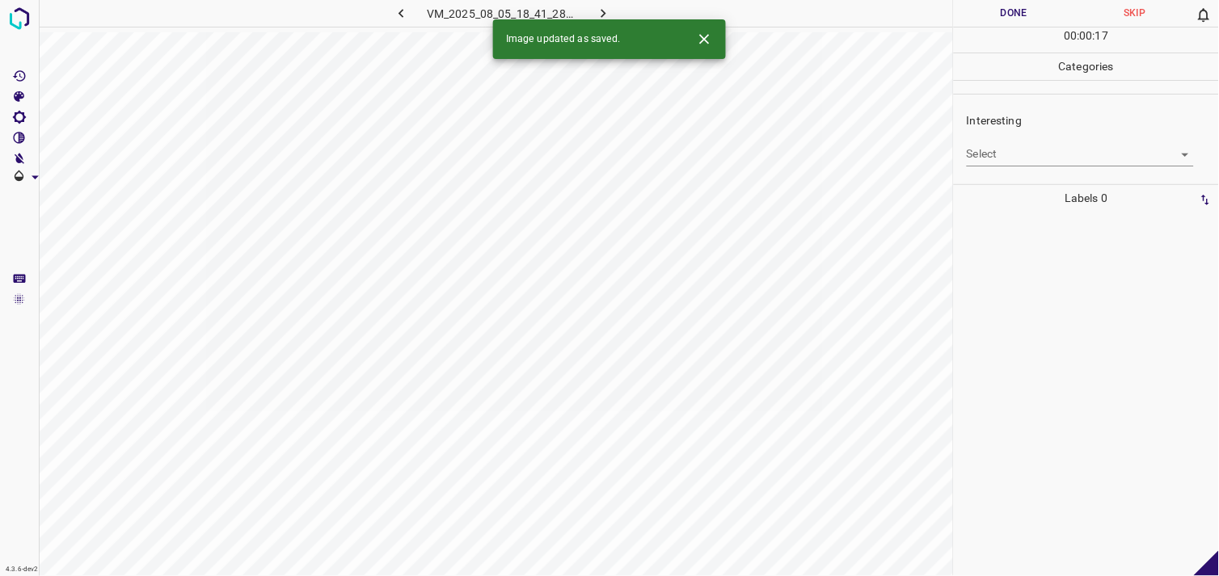
click at [1012, 148] on body "4.3.6-dev2 VM_2025_08_05_18_41_28_308_01.gif Done Skip 0 00 : 00 : 17 Categorie…" at bounding box center [609, 288] width 1219 height 576
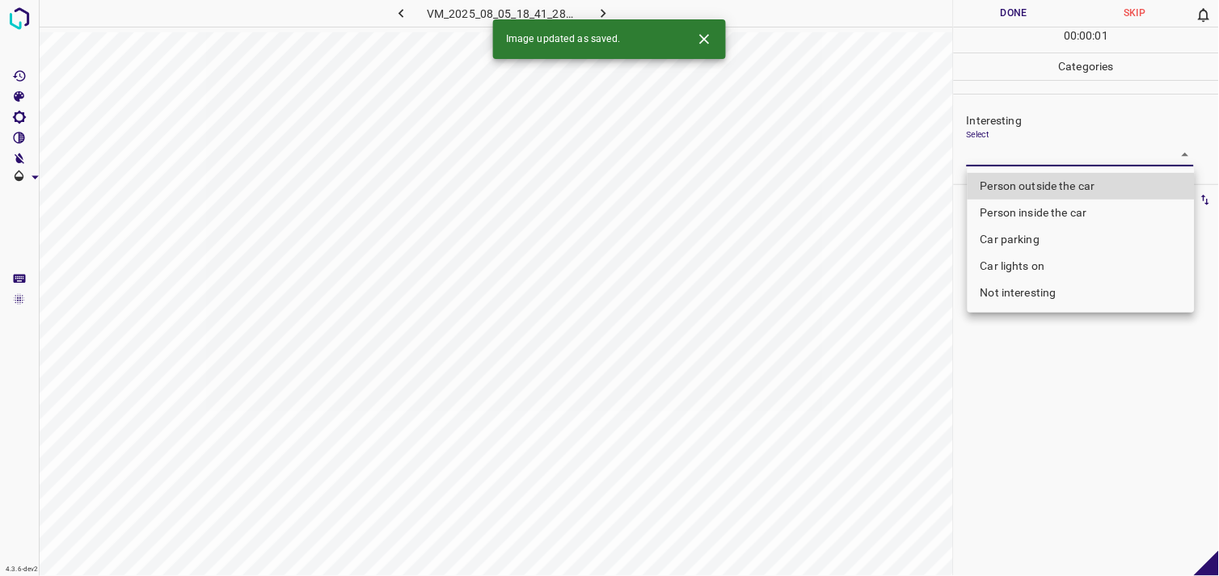
click at [1049, 187] on li "Person outside the car" at bounding box center [1081, 186] width 227 height 27
type input "Person outside the car"
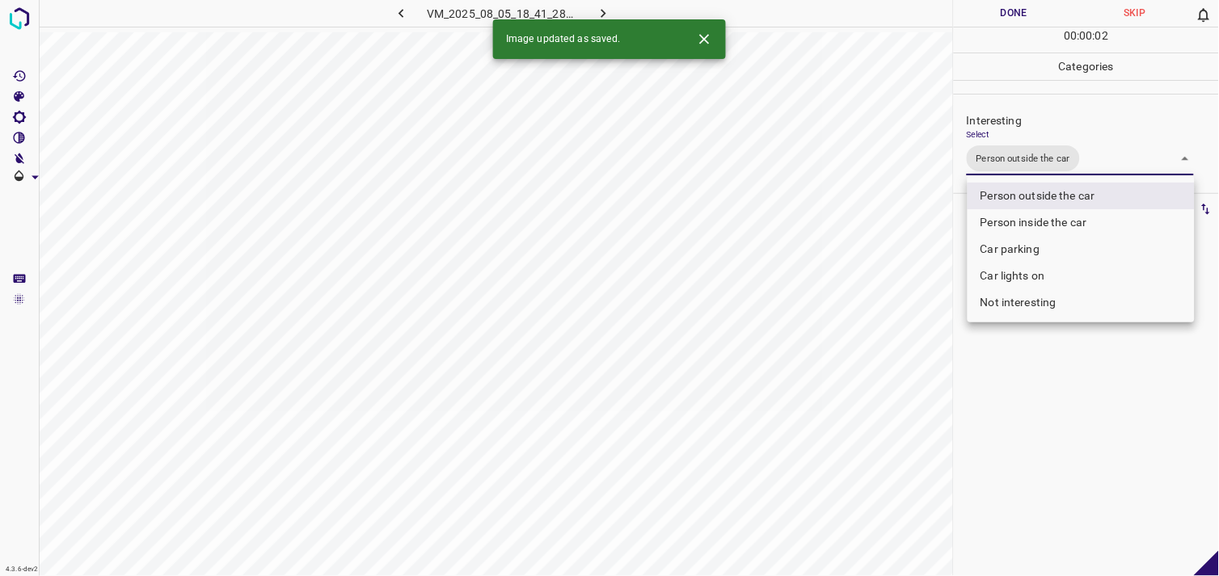
click at [1051, 459] on div at bounding box center [609, 288] width 1219 height 576
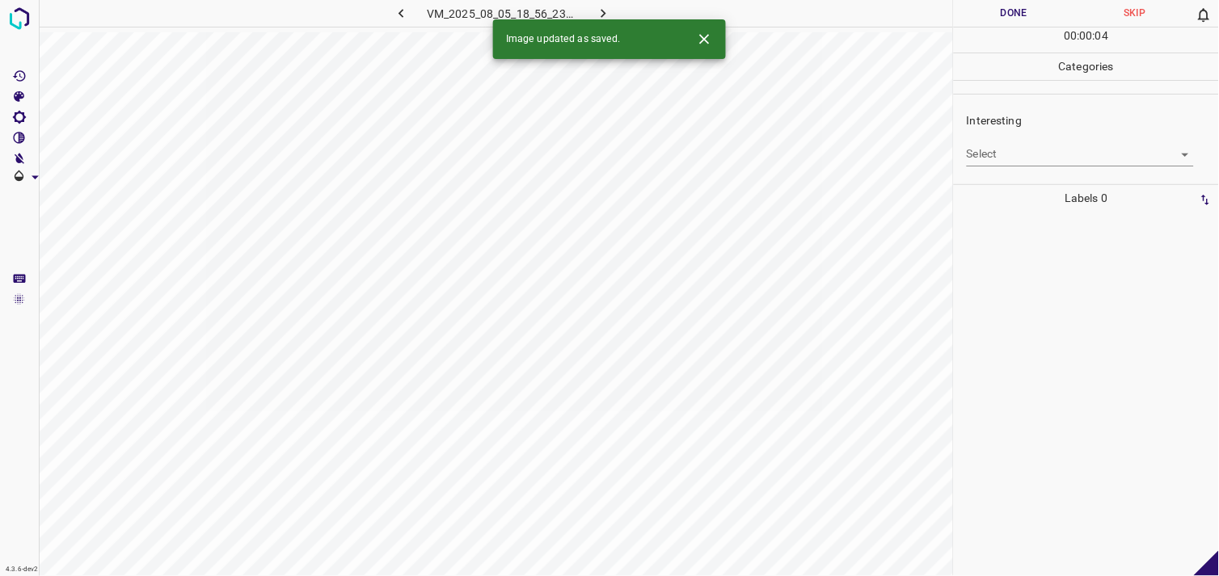
click at [1024, 152] on body "4.3.6-dev2 VM_2025_08_05_18_56_23_635_04.gif Done Skip 0 00 : 00 : 04 Categorie…" at bounding box center [609, 288] width 1219 height 576
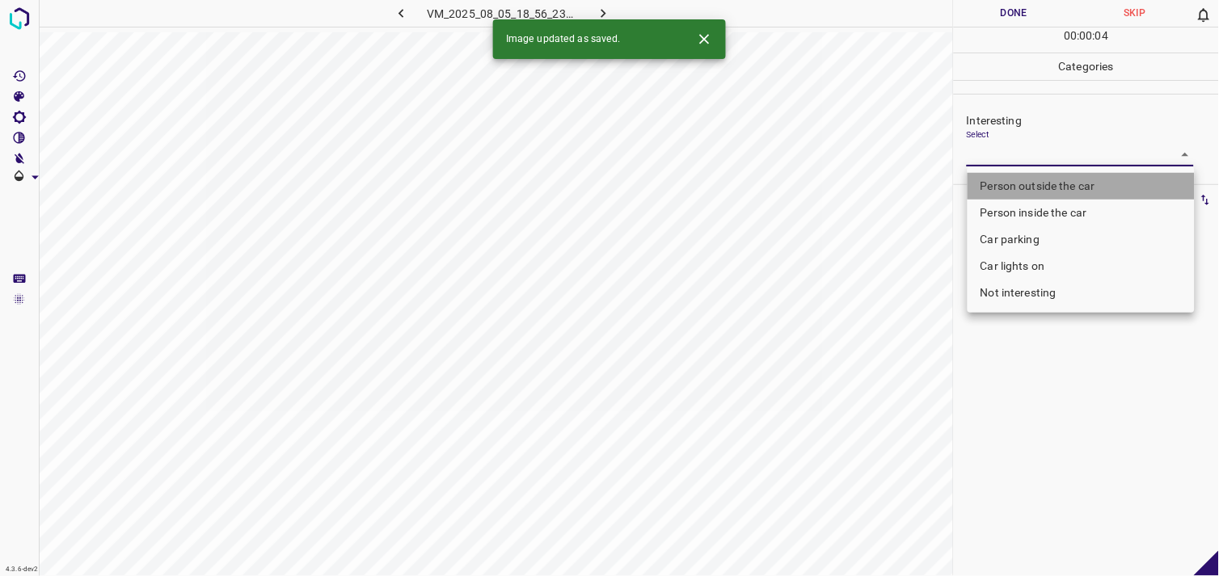
click at [1044, 188] on li "Person outside the car" at bounding box center [1081, 186] width 227 height 27
type input "Person outside the car"
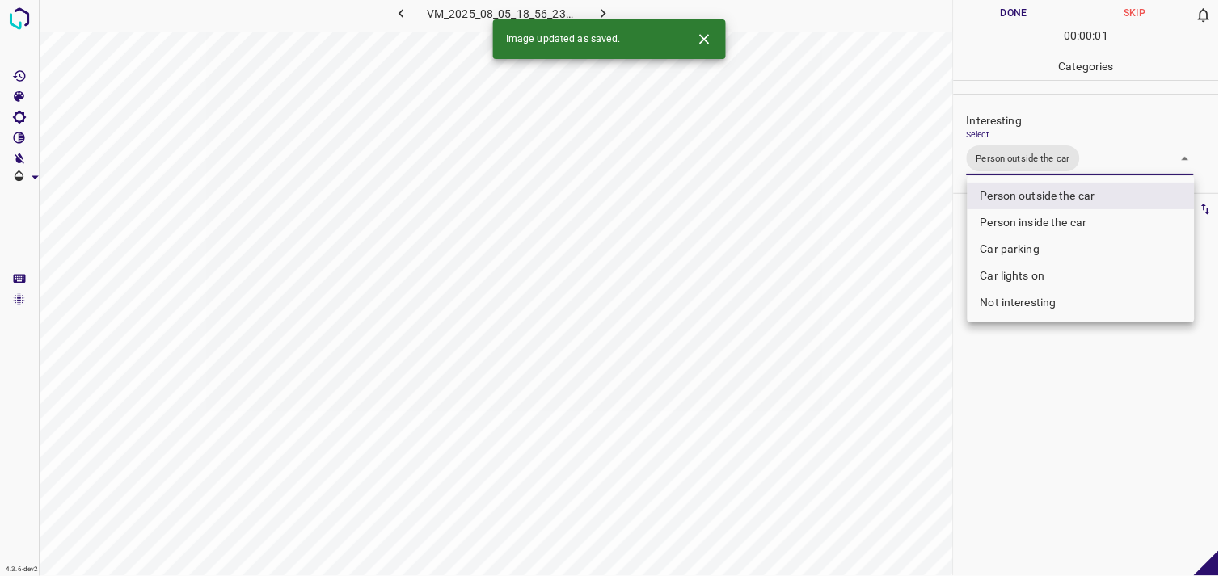
click at [1073, 383] on div at bounding box center [609, 288] width 1219 height 576
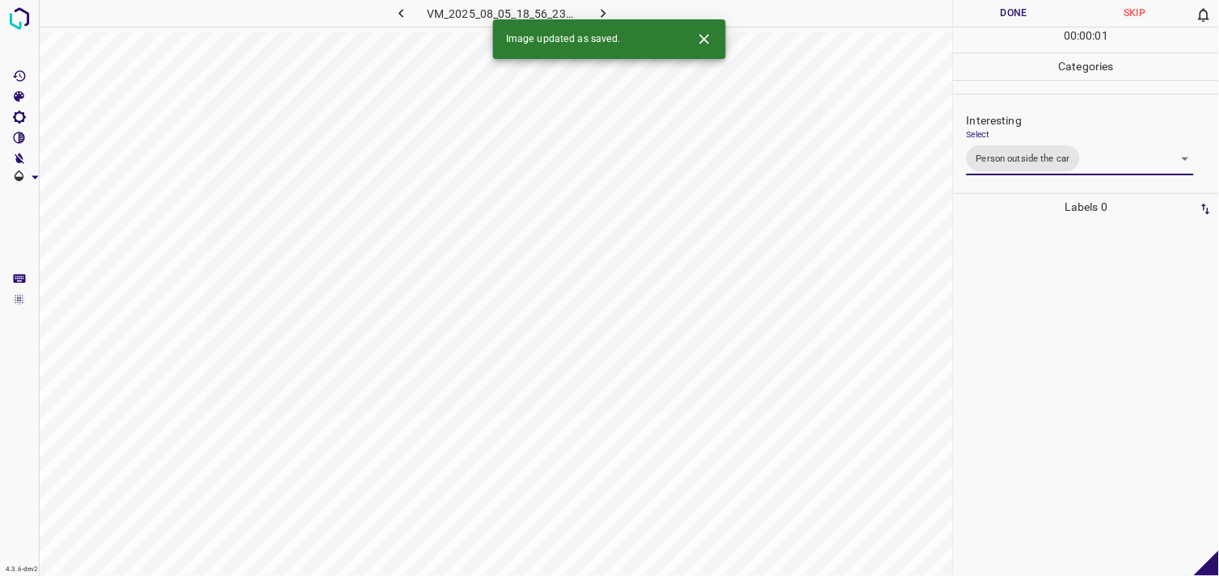
click at [1046, 319] on div at bounding box center [1086, 399] width 255 height 356
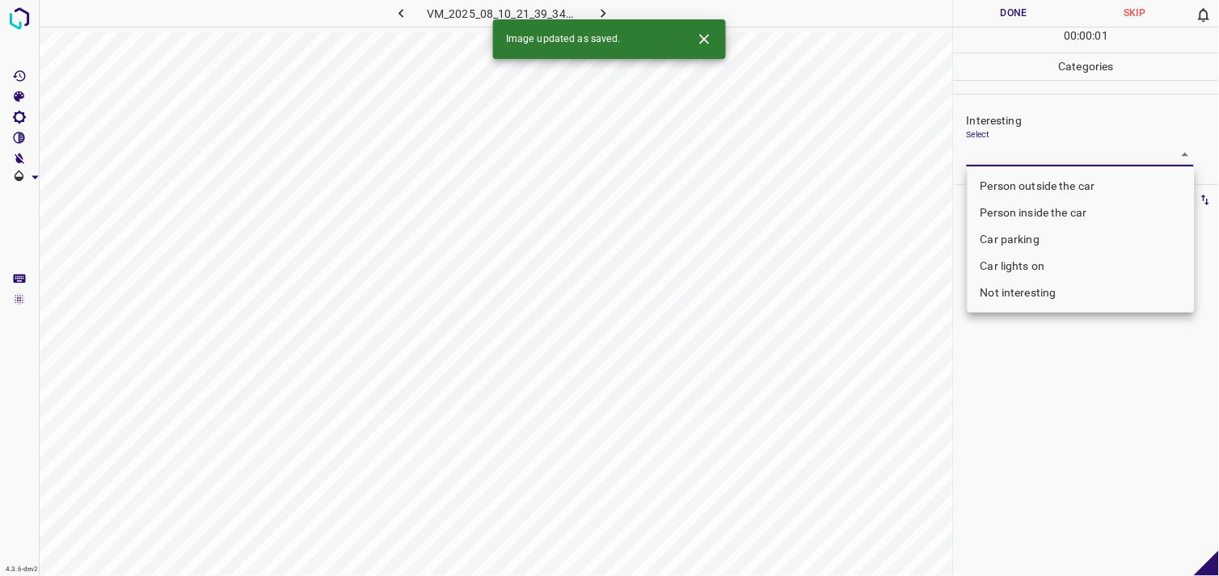
click at [1030, 146] on body "4.3.6-dev2 VM_2025_08_10_21_39_34_118_03.gif Done Skip 0 00 : 00 : 01 Categorie…" at bounding box center [609, 288] width 1219 height 576
click at [1057, 189] on li "Person outside the car" at bounding box center [1081, 186] width 227 height 27
type input "Person outside the car"
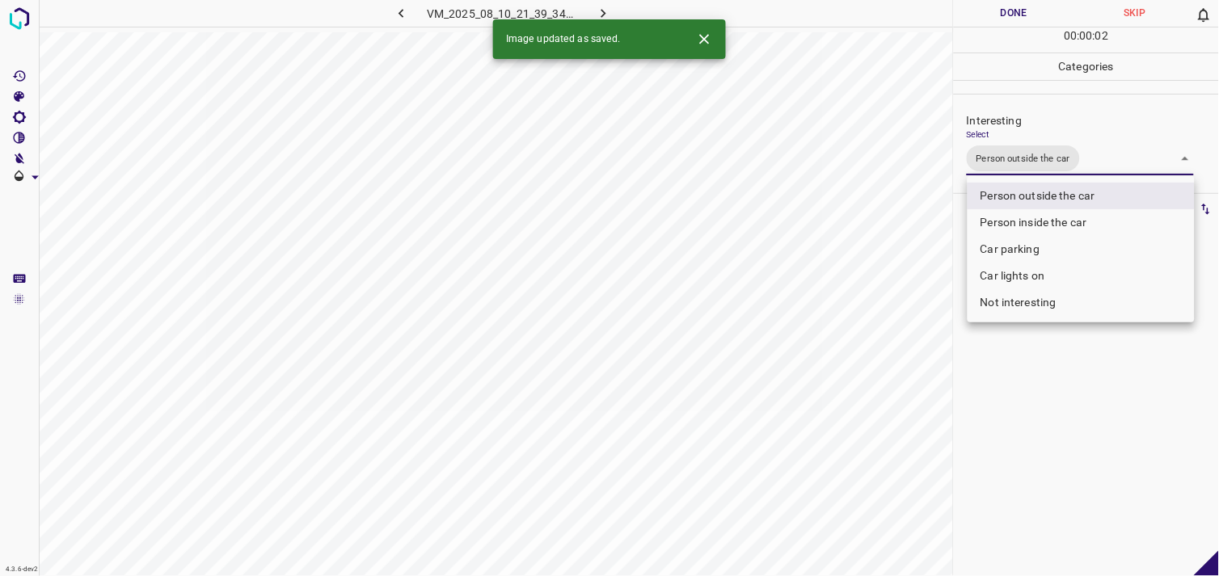
drag, startPoint x: 1041, startPoint y: 398, endPoint x: 1041, endPoint y: 309, distance: 88.9
click at [1041, 394] on div at bounding box center [609, 288] width 1219 height 576
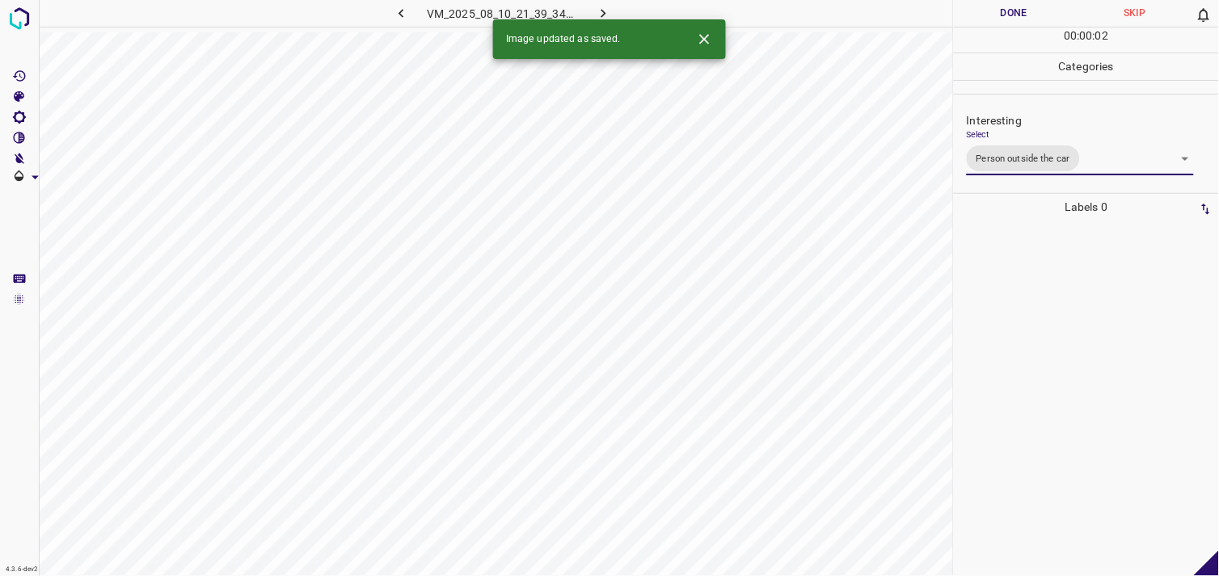
click at [1041, 295] on div at bounding box center [1086, 399] width 255 height 356
click at [984, 135] on div "Select ​" at bounding box center [1080, 147] width 227 height 36
click at [1001, 152] on body "4.3.6-dev2 VM_2025_08_05_18_41_28_308_12.gif Done Skip 0 00 : 00 : 04 Categorie…" at bounding box center [609, 288] width 1219 height 576
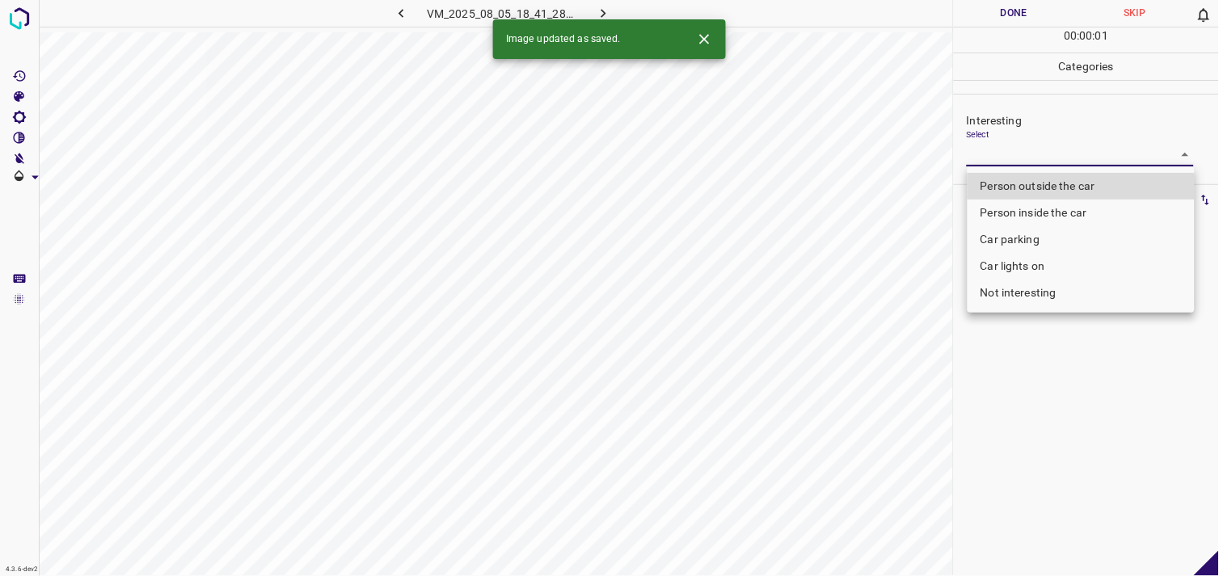
click at [1020, 180] on li "Person outside the car" at bounding box center [1081, 186] width 227 height 27
type input "Person outside the car"
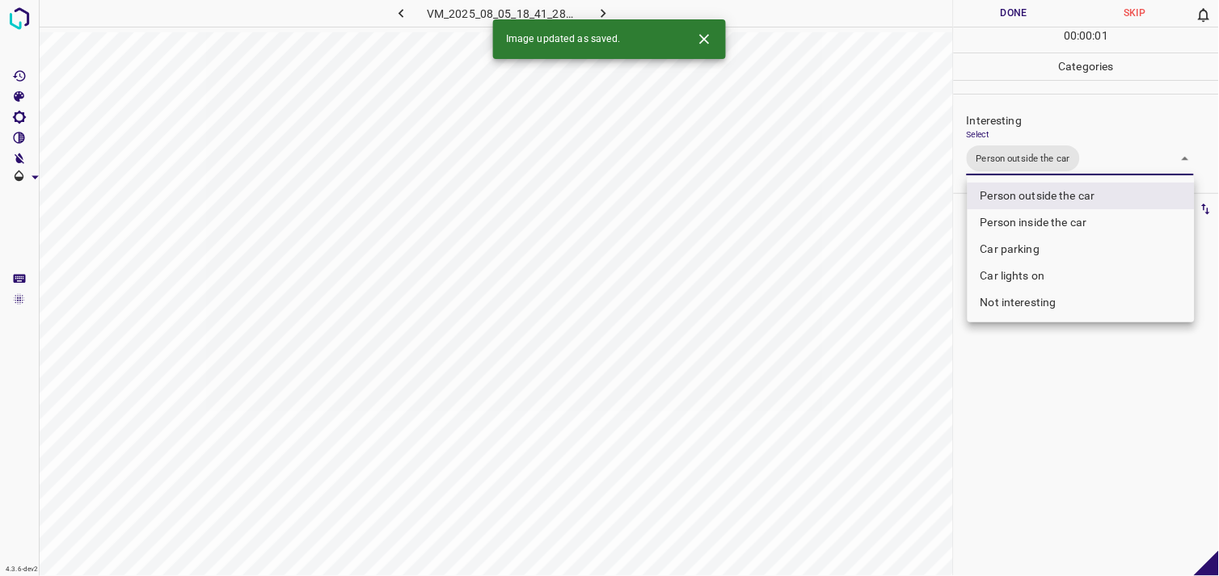
drag, startPoint x: 1066, startPoint y: 459, endPoint x: 1068, endPoint y: 358, distance: 101.1
click at [1069, 456] on div at bounding box center [609, 288] width 1219 height 576
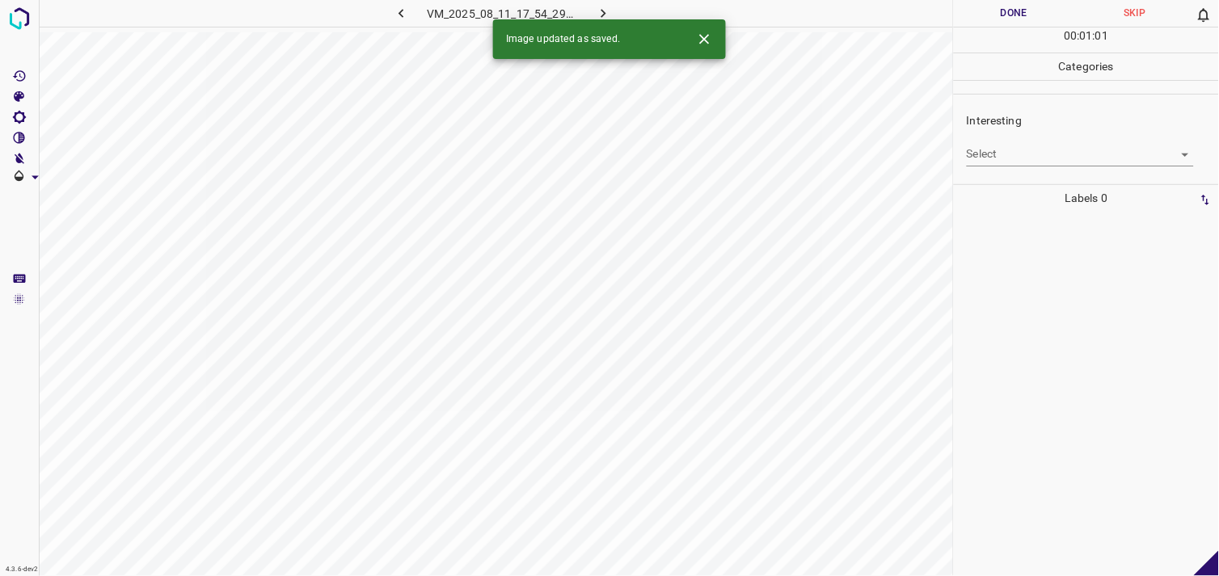
click at [1053, 152] on body "4.3.6-dev2 VM_2025_08_11_17_54_29_956_08.gif Done Skip 0 00 : 01 : 01 Categorie…" at bounding box center [609, 288] width 1219 height 576
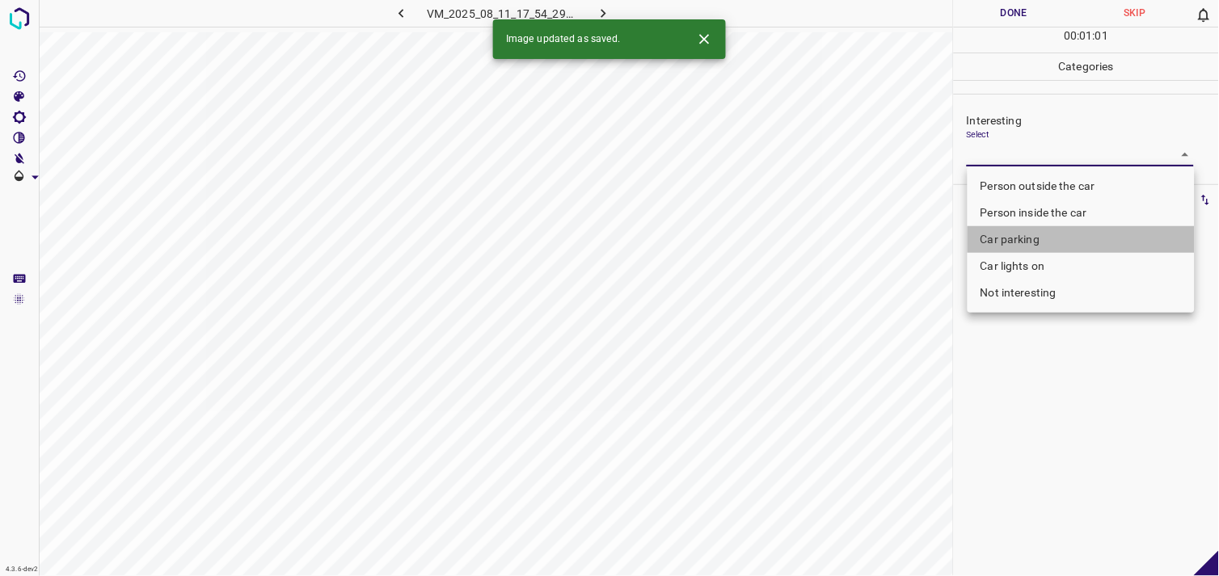
click at [1052, 237] on li "Car parking" at bounding box center [1081, 239] width 227 height 27
type input "Car parking"
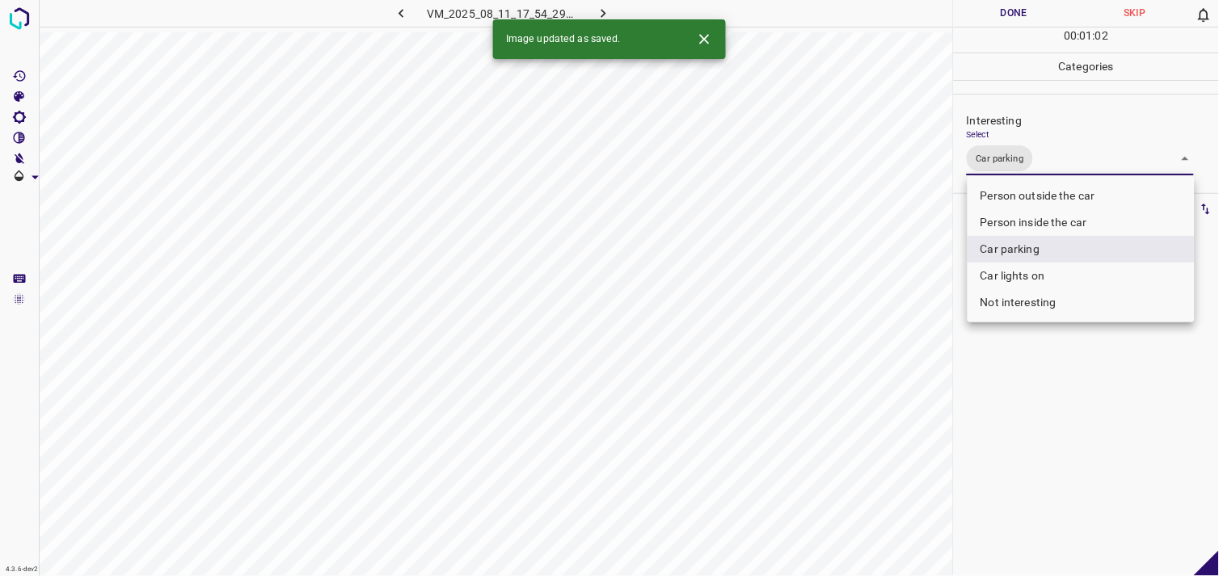
click at [1053, 399] on div at bounding box center [609, 288] width 1219 height 576
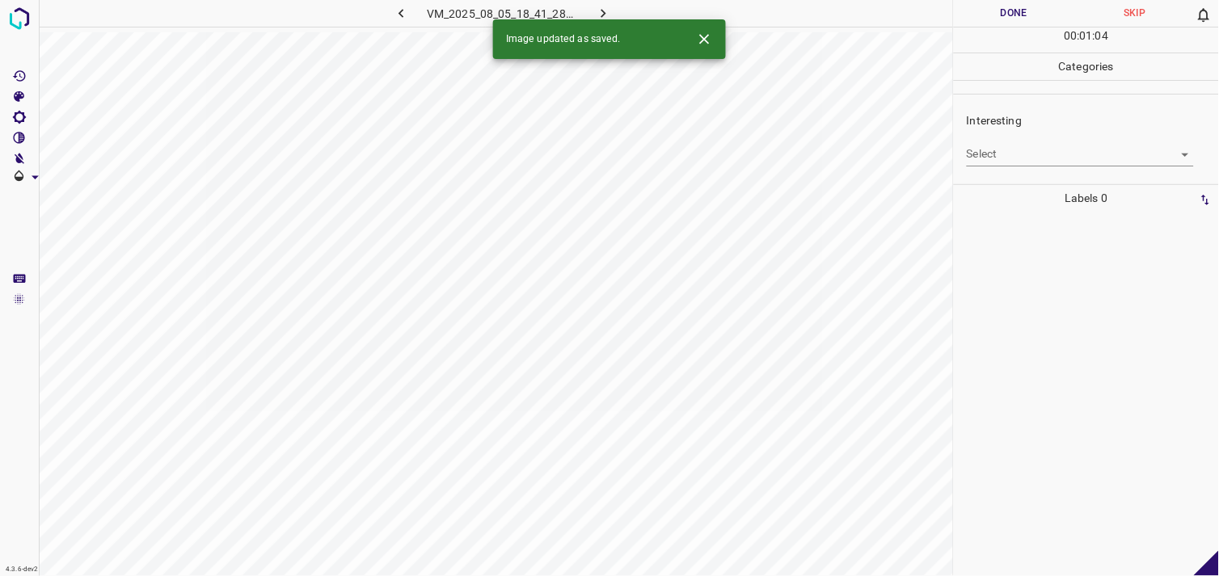
click at [999, 152] on body "4.3.6-dev2 VM_2025_08_05_18_41_28_308_02.gif Done Skip 0 00 : 01 : 04 Categorie…" at bounding box center [609, 288] width 1219 height 576
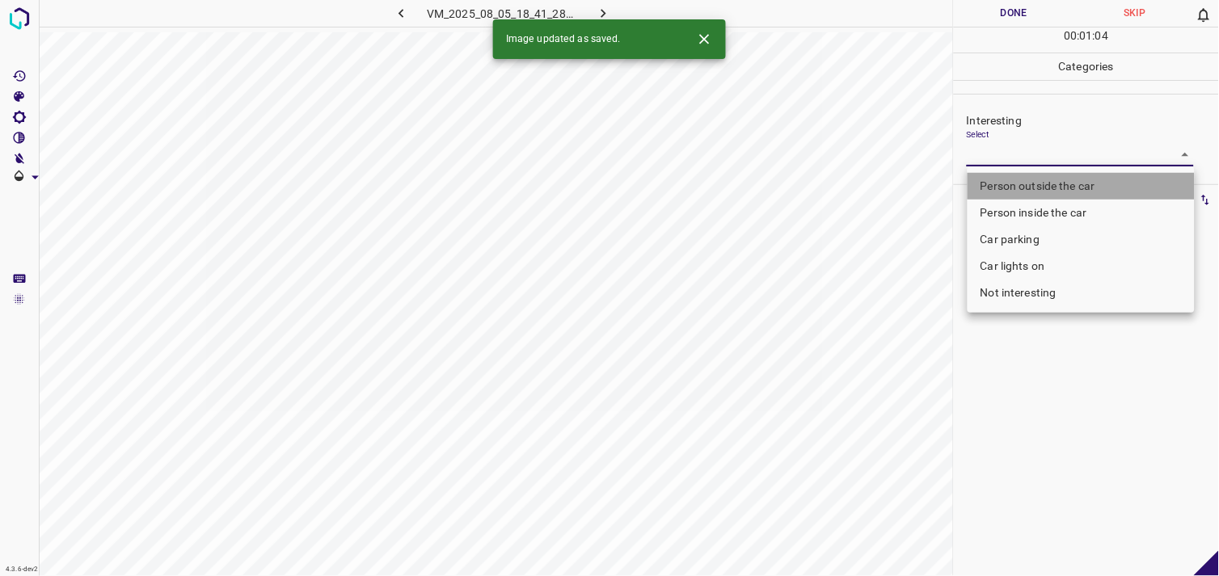
click at [1032, 184] on li "Person outside the car" at bounding box center [1081, 186] width 227 height 27
type input "Person outside the car"
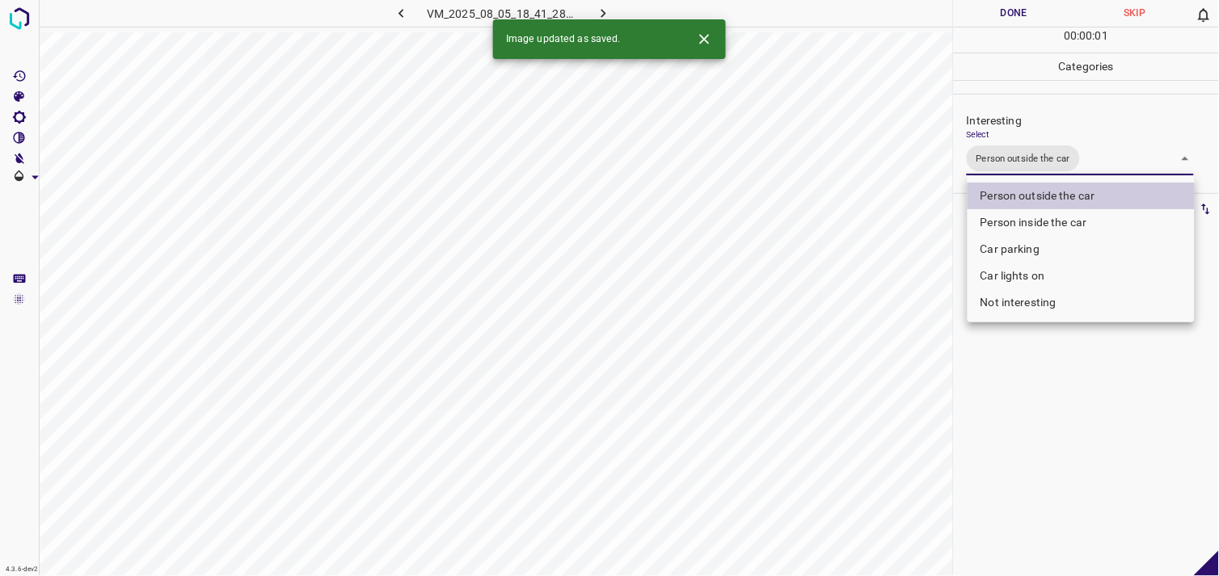
click at [1046, 377] on div at bounding box center [609, 288] width 1219 height 576
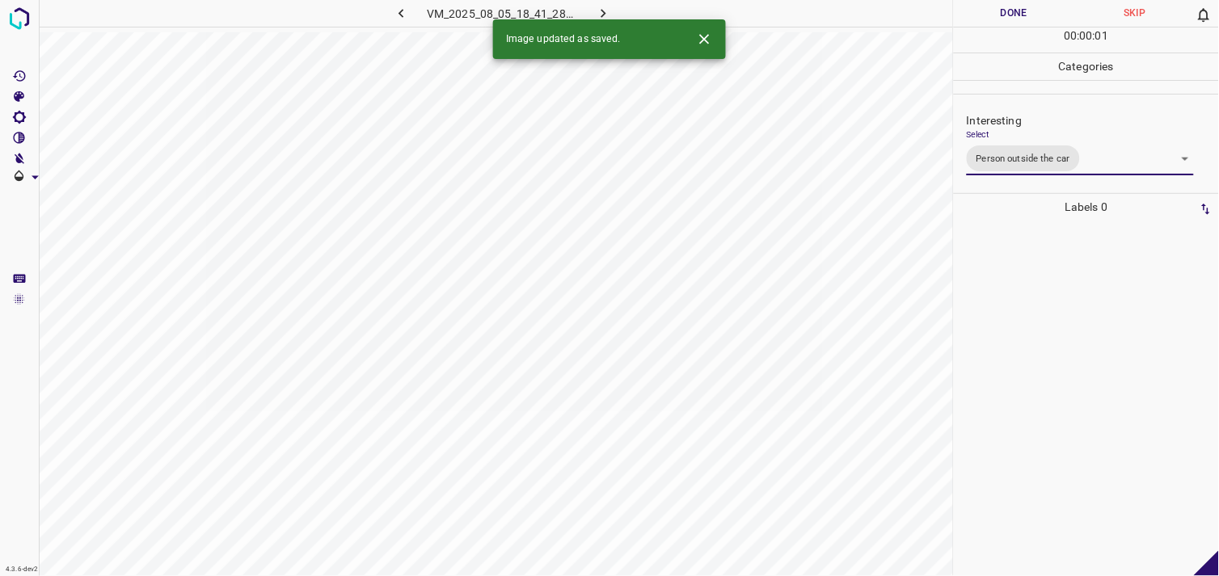
click at [1065, 323] on div at bounding box center [1086, 399] width 255 height 356
click at [994, 141] on div "Select ​" at bounding box center [1080, 147] width 227 height 36
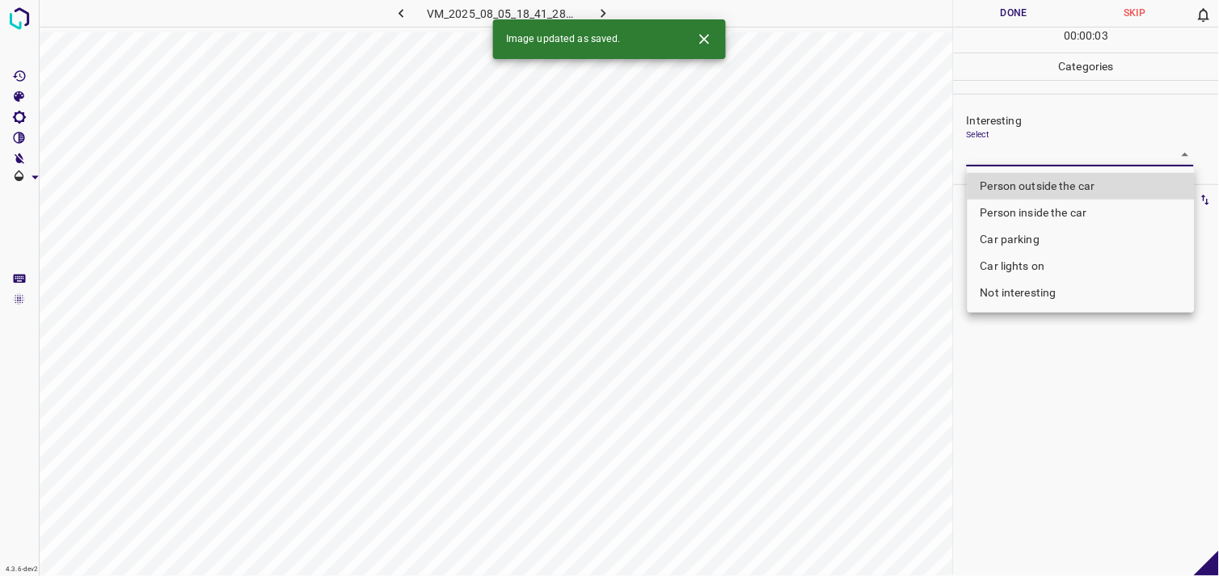
click at [1005, 150] on body "4.3.6-dev2 VM_2025_08_05_18_41_28_308_11.gif Done Skip 0 00 : 00 : 03 Categorie…" at bounding box center [609, 288] width 1219 height 576
drag, startPoint x: 1024, startPoint y: 175, endPoint x: 1052, endPoint y: 289, distance: 118.2
click at [1024, 176] on li "Person outside the car" at bounding box center [1081, 186] width 227 height 27
type input "Person outside the car"
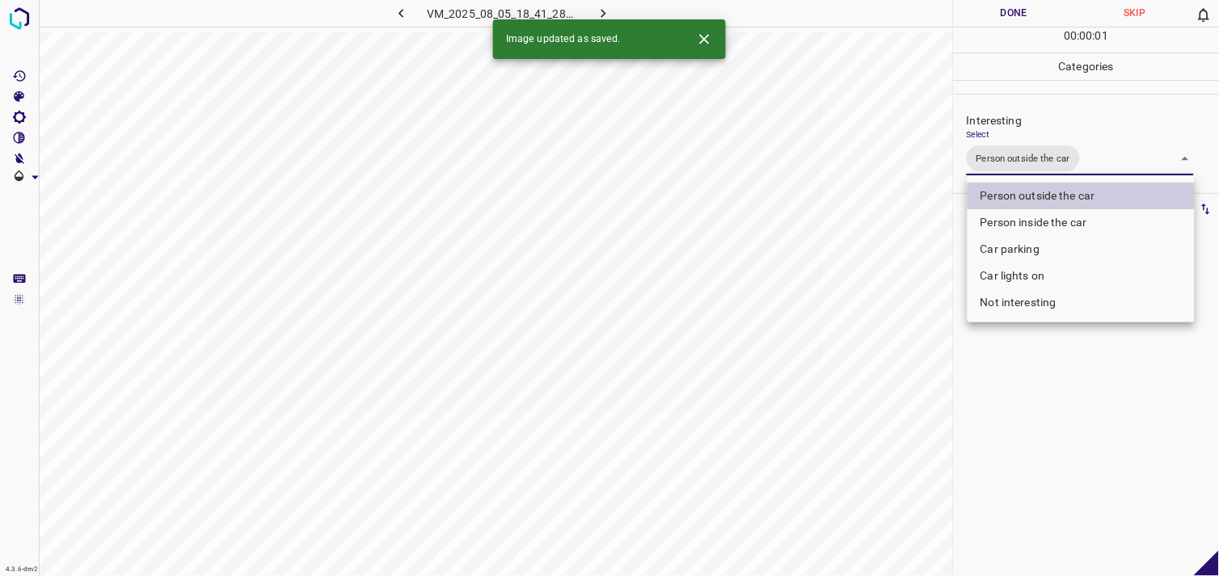
click at [1055, 374] on div at bounding box center [609, 288] width 1219 height 576
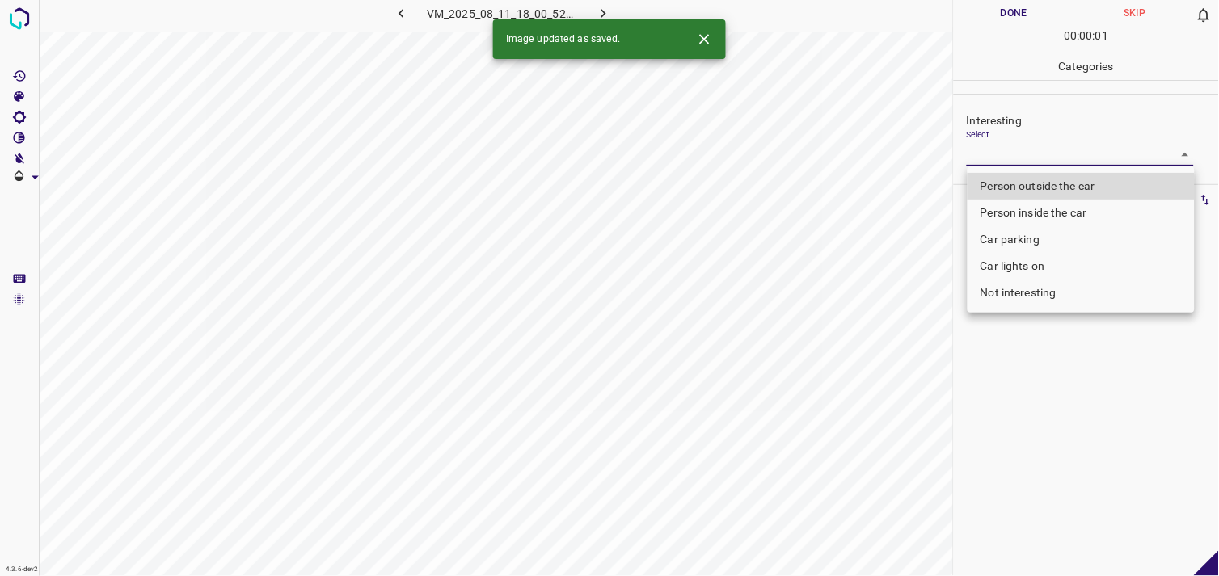
click at [1008, 146] on body "4.3.6-dev2 VM_2025_08_11_18_00_52_724_04.gif Done Skip 0 00 : 00 : 01 Categorie…" at bounding box center [609, 288] width 1219 height 576
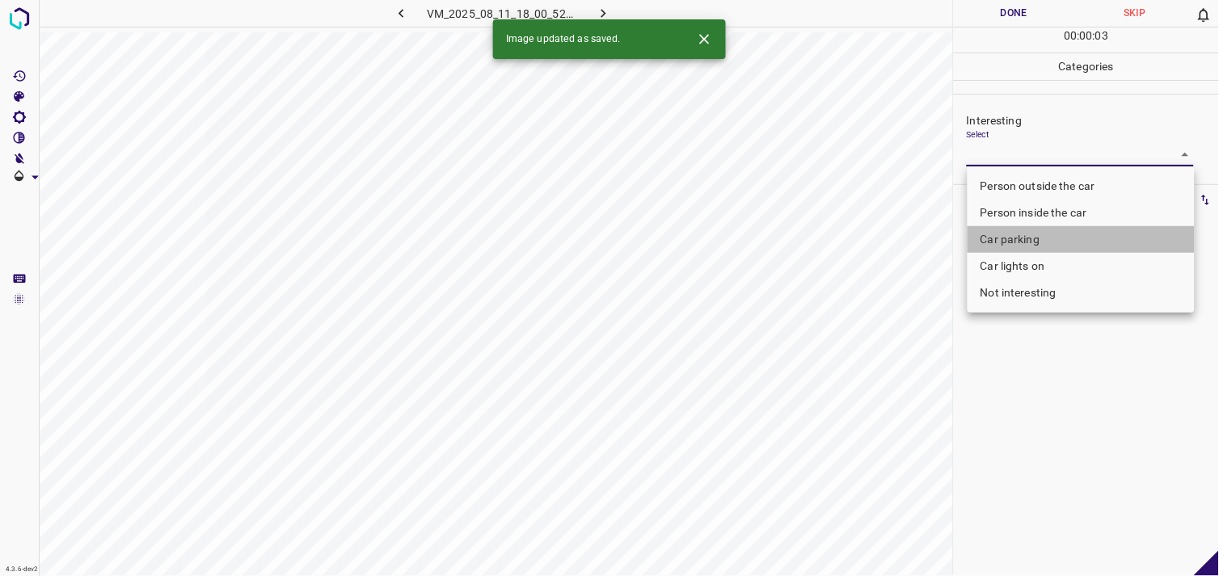
click at [1024, 240] on li "Car parking" at bounding box center [1081, 239] width 227 height 27
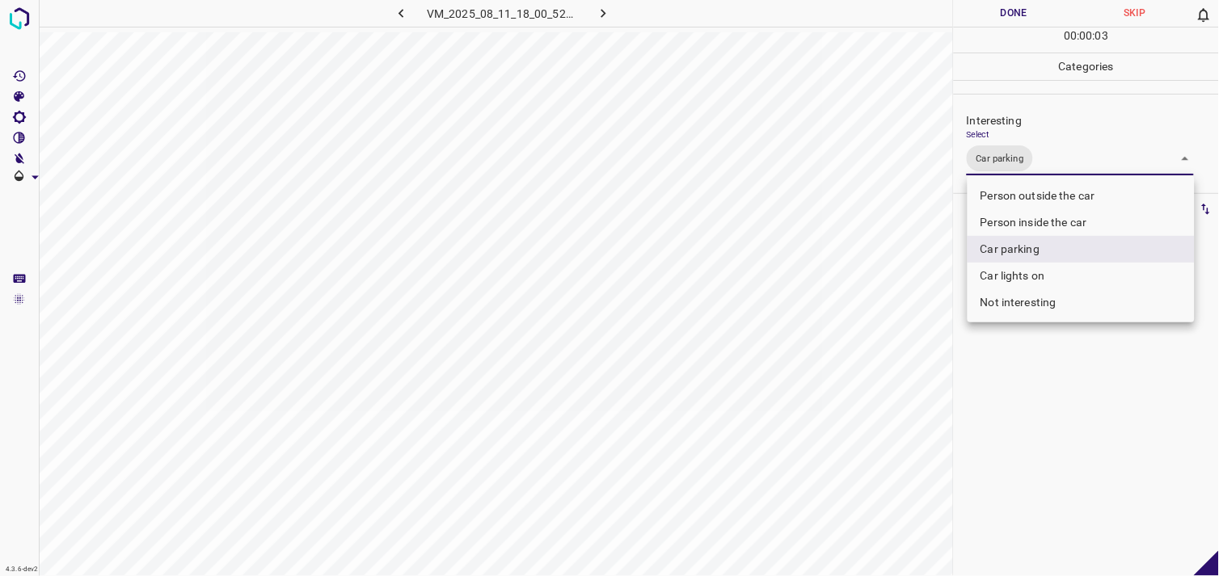
click at [1054, 218] on li "Person inside the car" at bounding box center [1081, 222] width 227 height 27
type input "Car parking,Person inside the car"
click at [1104, 454] on div at bounding box center [609, 288] width 1219 height 576
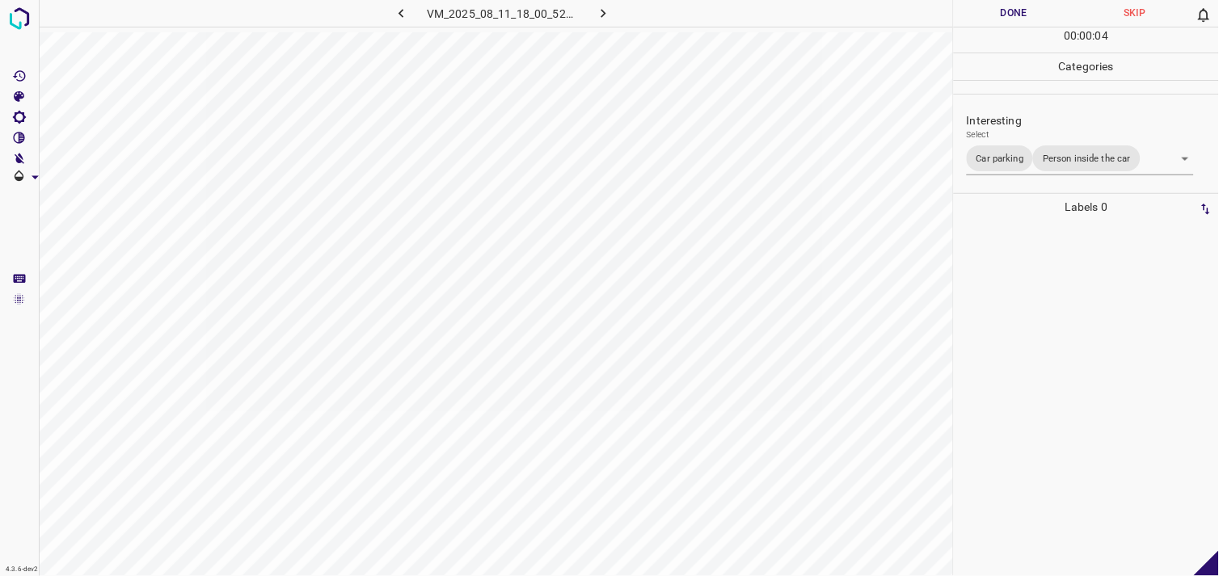
click at [1087, 365] on div at bounding box center [1086, 399] width 255 height 356
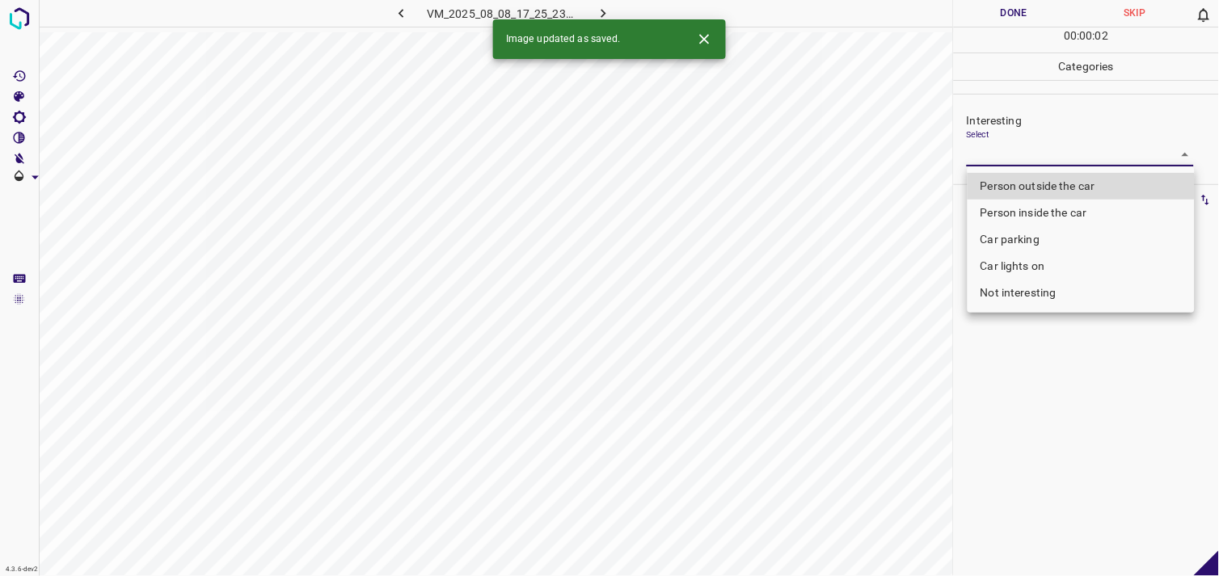
click at [1032, 158] on body "4.3.6-dev2 VM_2025_08_08_17_25_23_165_03.gif Done Skip 0 00 : 00 : 02 Categorie…" at bounding box center [609, 288] width 1219 height 576
click at [1059, 181] on li "Person outside the car" at bounding box center [1081, 186] width 227 height 27
type input "Person outside the car"
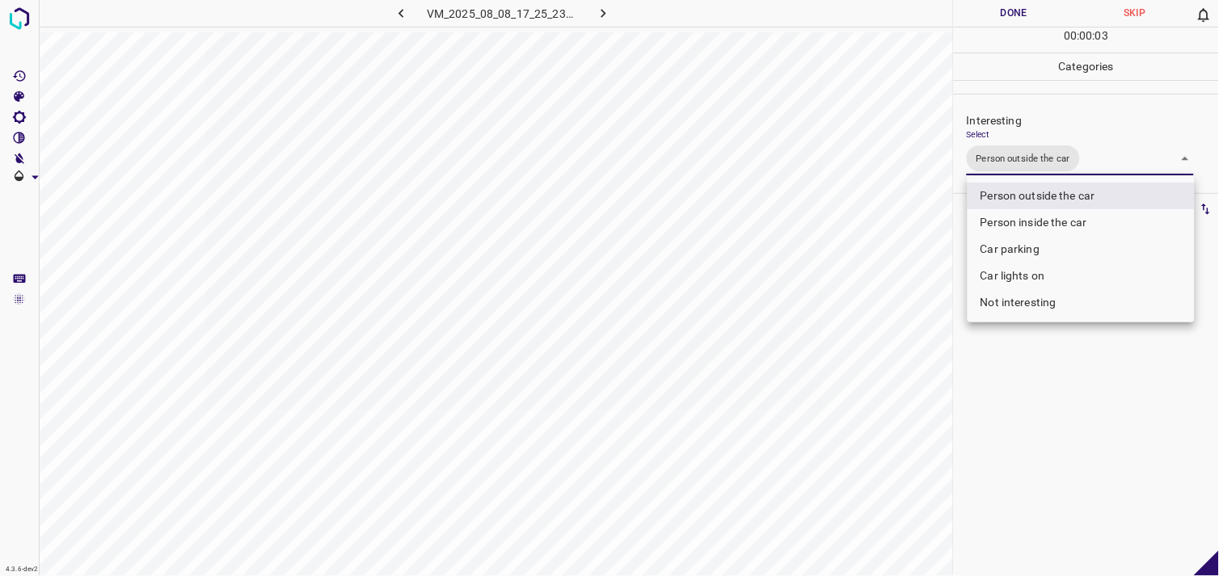
click at [1049, 359] on div at bounding box center [609, 288] width 1219 height 576
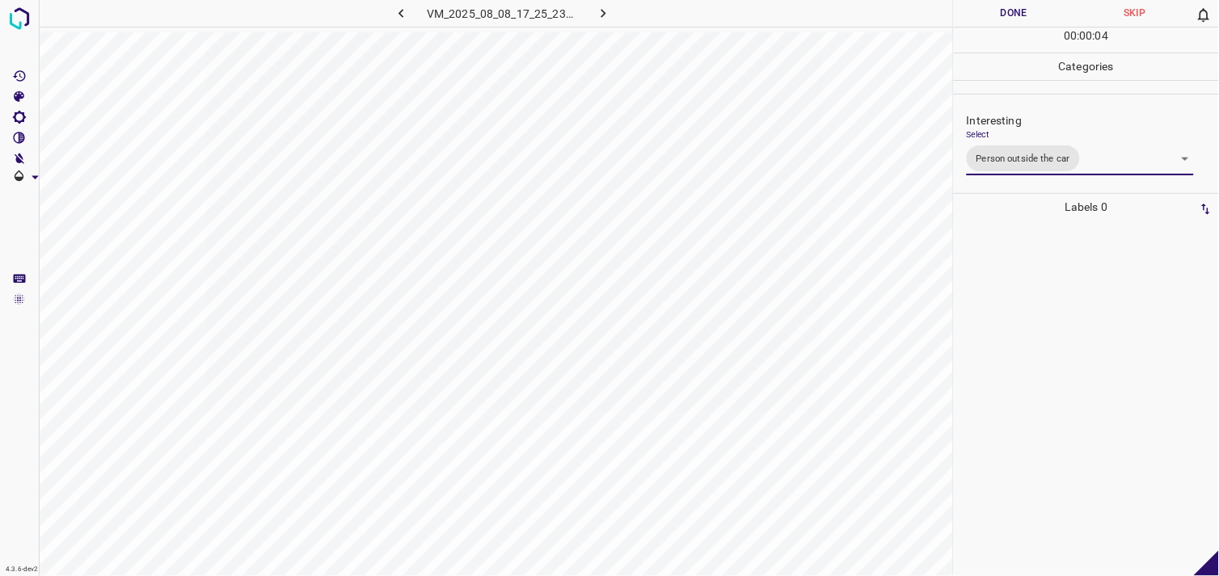
click at [1043, 340] on div at bounding box center [1086, 399] width 255 height 356
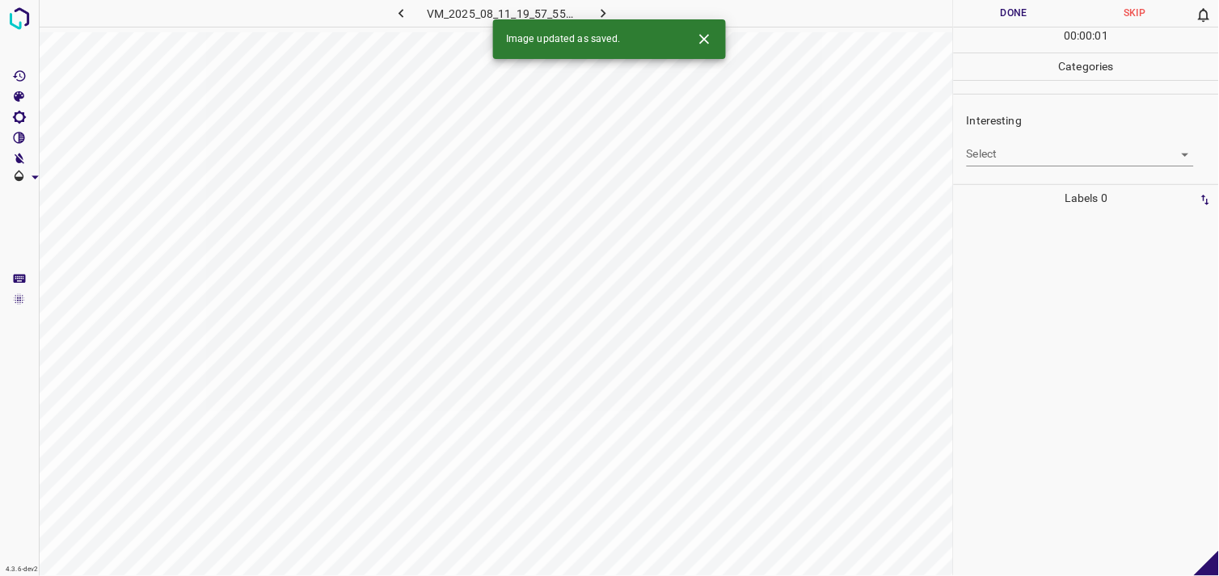
click at [999, 167] on div "Interesting Select ​" at bounding box center [1086, 139] width 265 height 76
click at [1020, 151] on body "4.3.6-dev2 VM_2025_08_11_19_57_55_461_01.gif Done Skip 0 00 : 00 : 01 Categorie…" at bounding box center [609, 288] width 1219 height 576
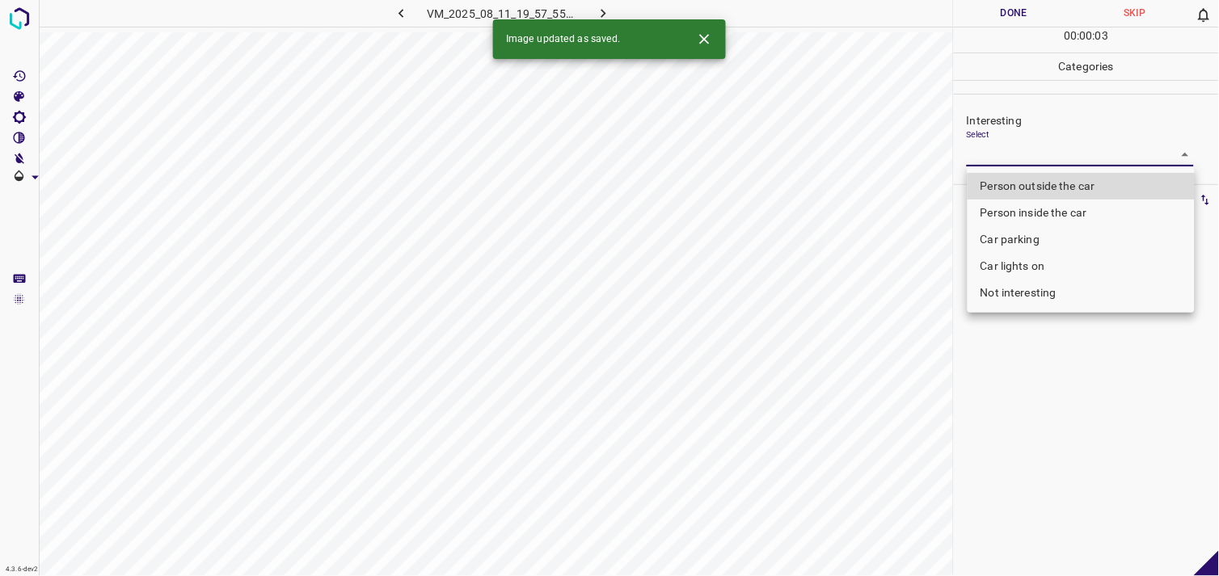
click at [1043, 234] on li "Car parking" at bounding box center [1081, 239] width 227 height 27
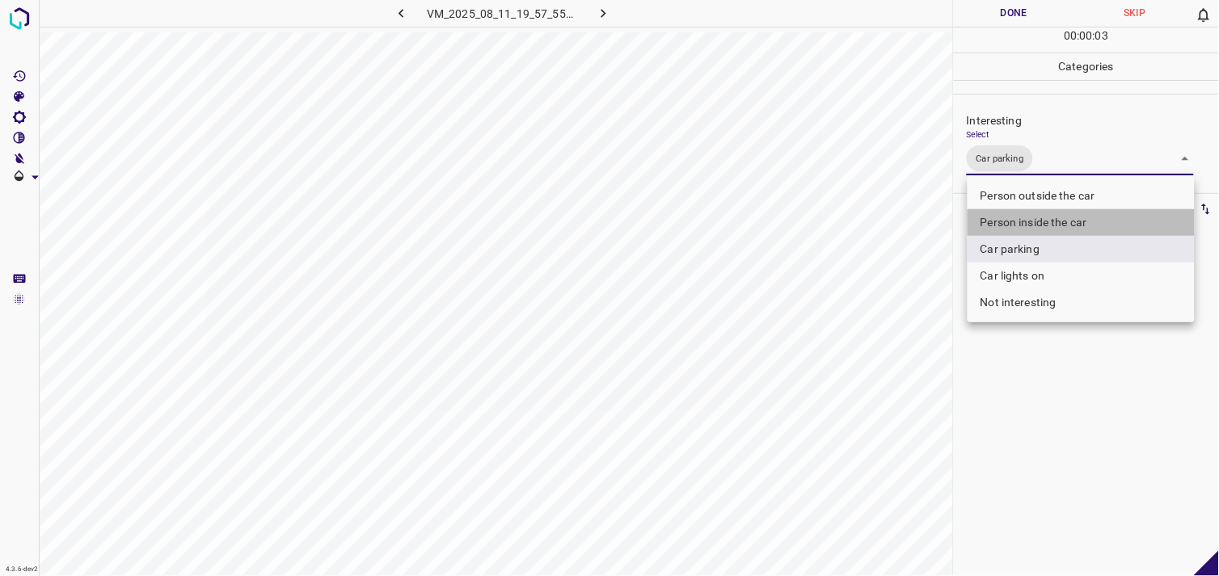
click at [1048, 220] on li "Person inside the car" at bounding box center [1081, 222] width 227 height 27
type input "Car parking,Person inside the car"
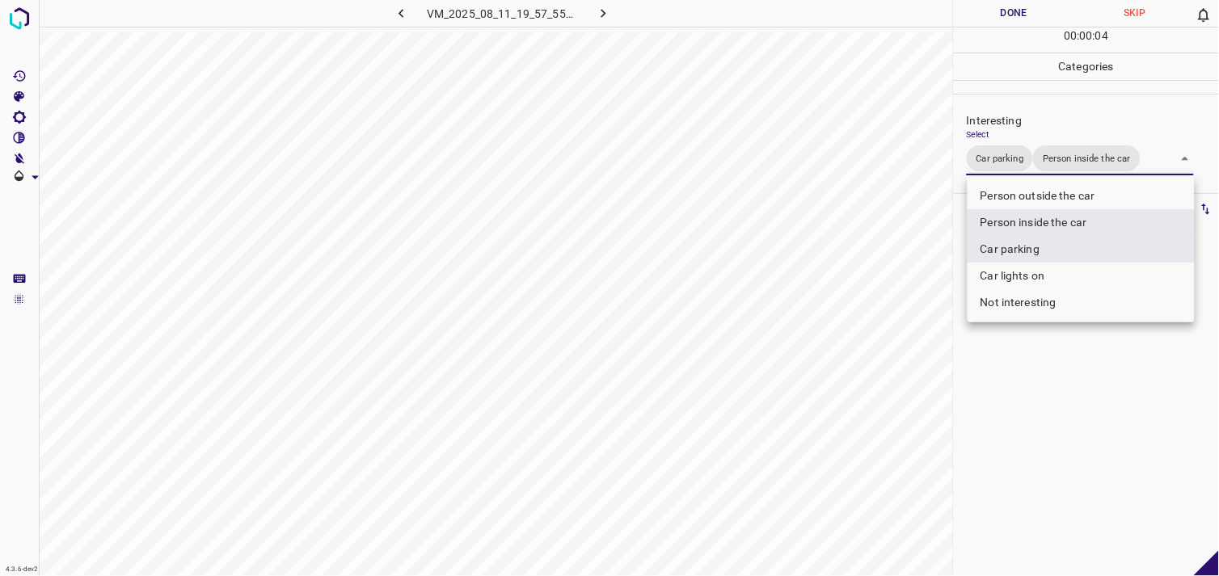
click at [1059, 389] on div at bounding box center [609, 288] width 1219 height 576
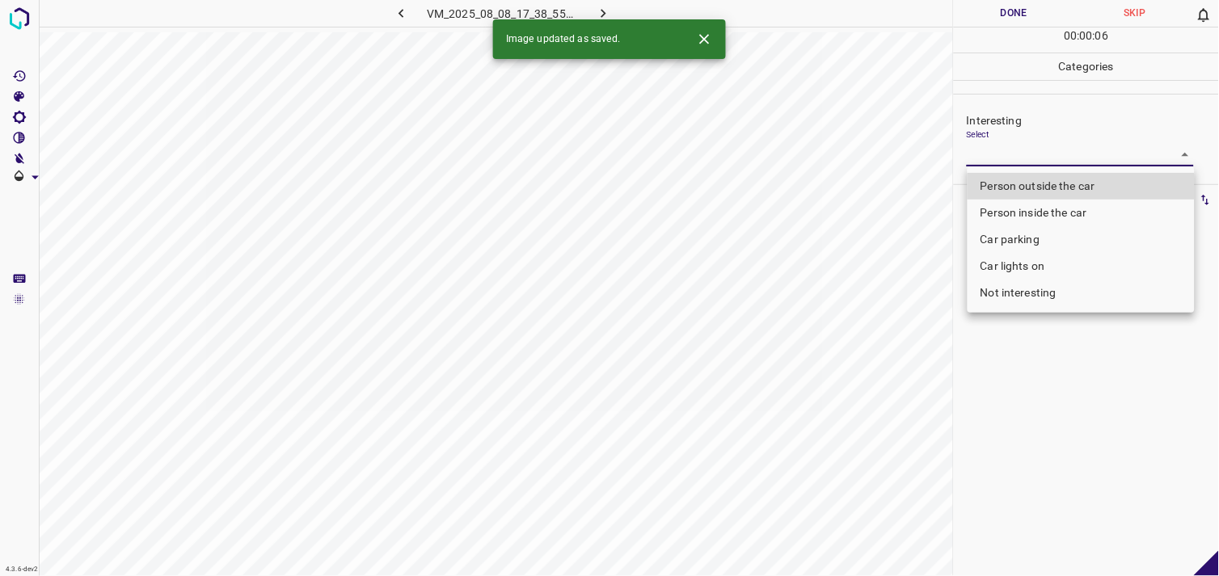
click at [1049, 149] on body "4.3.6-dev2 VM_2025_08_08_17_38_55_751_09.gif Done Skip 0 00 : 00 : 06 Categorie…" at bounding box center [609, 288] width 1219 height 576
click at [1036, 263] on li "Car lights on" at bounding box center [1081, 266] width 227 height 27
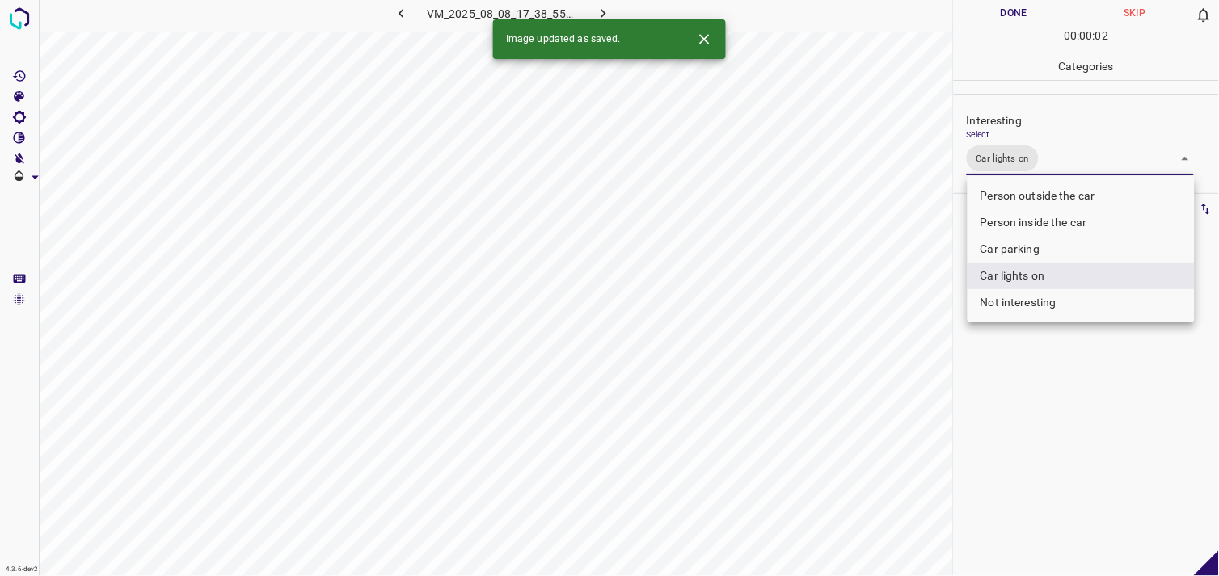
click at [1073, 196] on li "Person outside the car" at bounding box center [1081, 196] width 227 height 27
type input "Car lights on,Person outside the car"
click at [1084, 386] on div at bounding box center [609, 288] width 1219 height 576
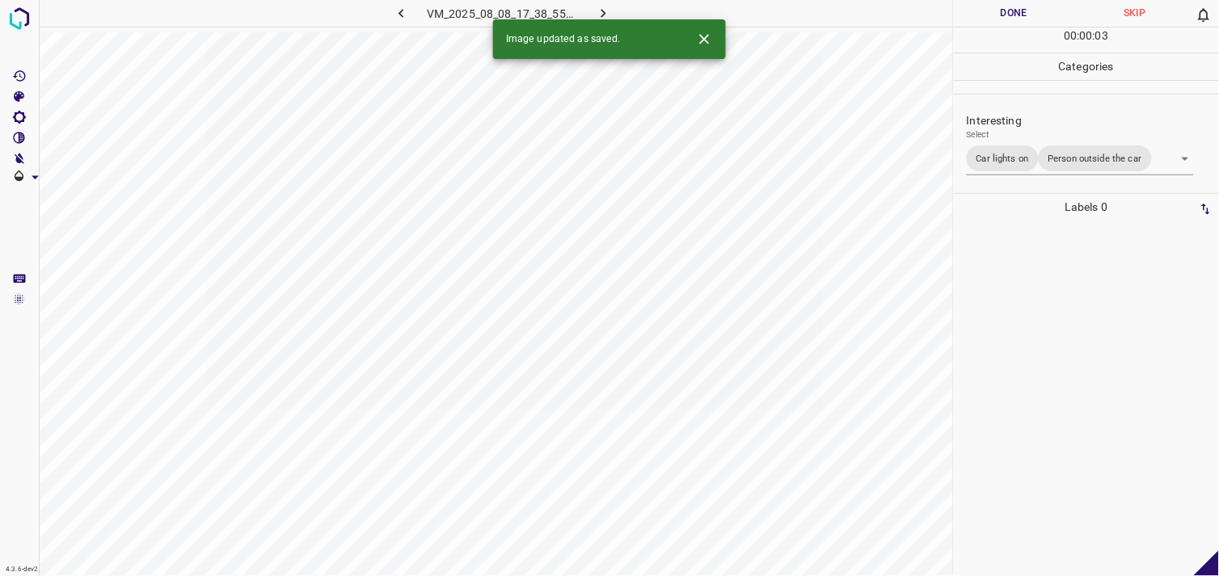
click at [1058, 329] on div at bounding box center [1086, 399] width 255 height 356
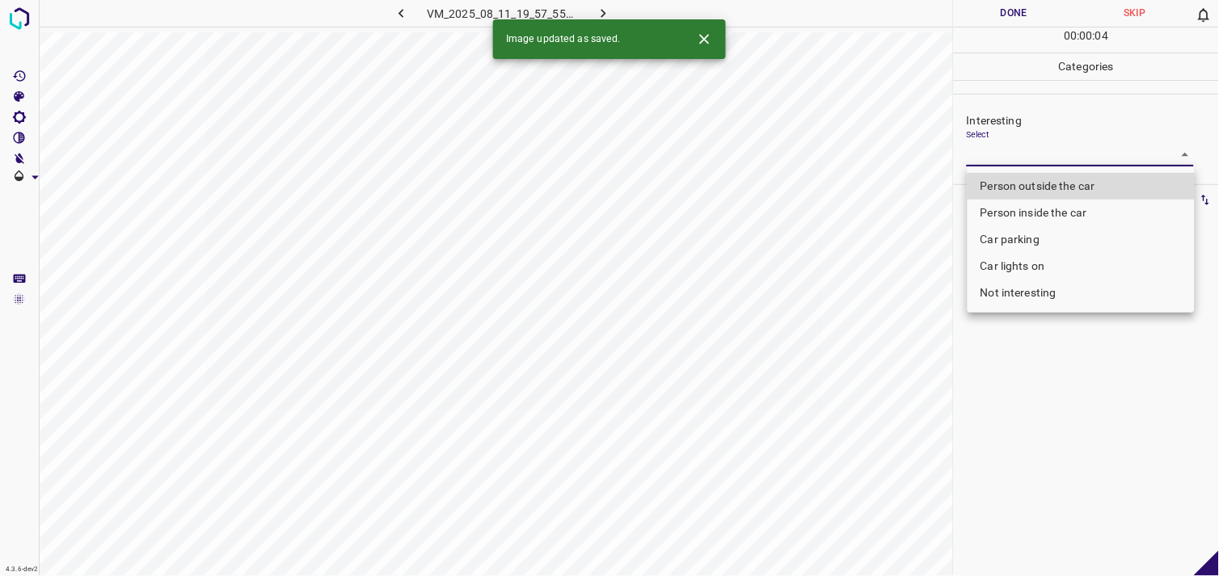
click at [1000, 158] on body "4.3.6-dev2 VM_2025_08_11_19_57_55_461_10.gif Done Skip 0 00 : 00 : 04 Categorie…" at bounding box center [609, 288] width 1219 height 576
click at [1024, 187] on li "Person outside the car" at bounding box center [1081, 186] width 227 height 27
type input "Person outside the car"
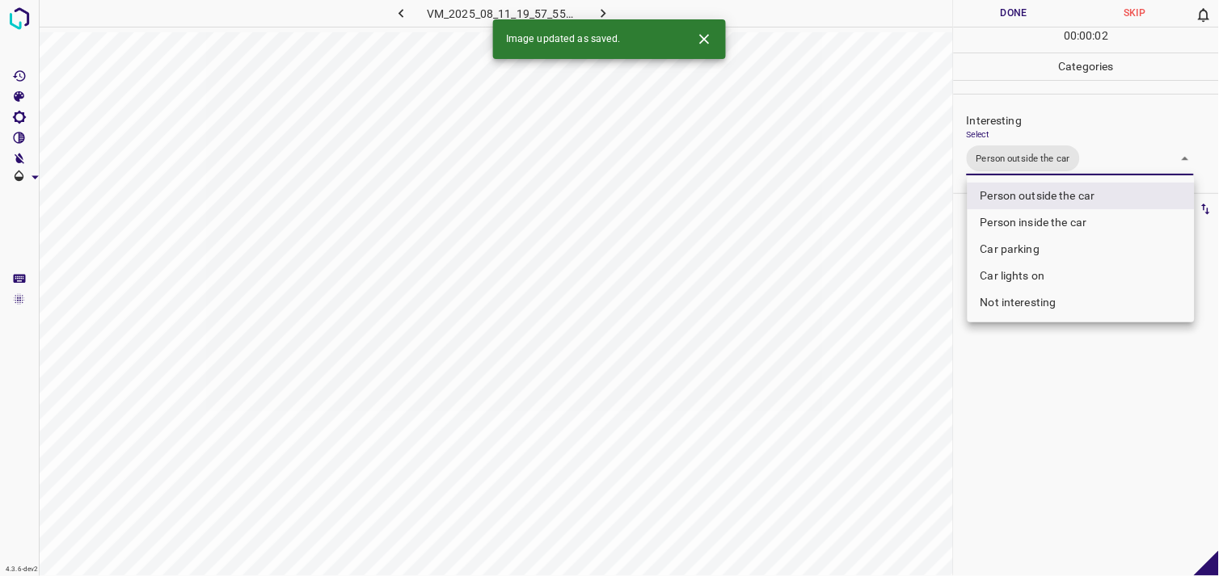
click at [1008, 429] on div at bounding box center [609, 288] width 1219 height 576
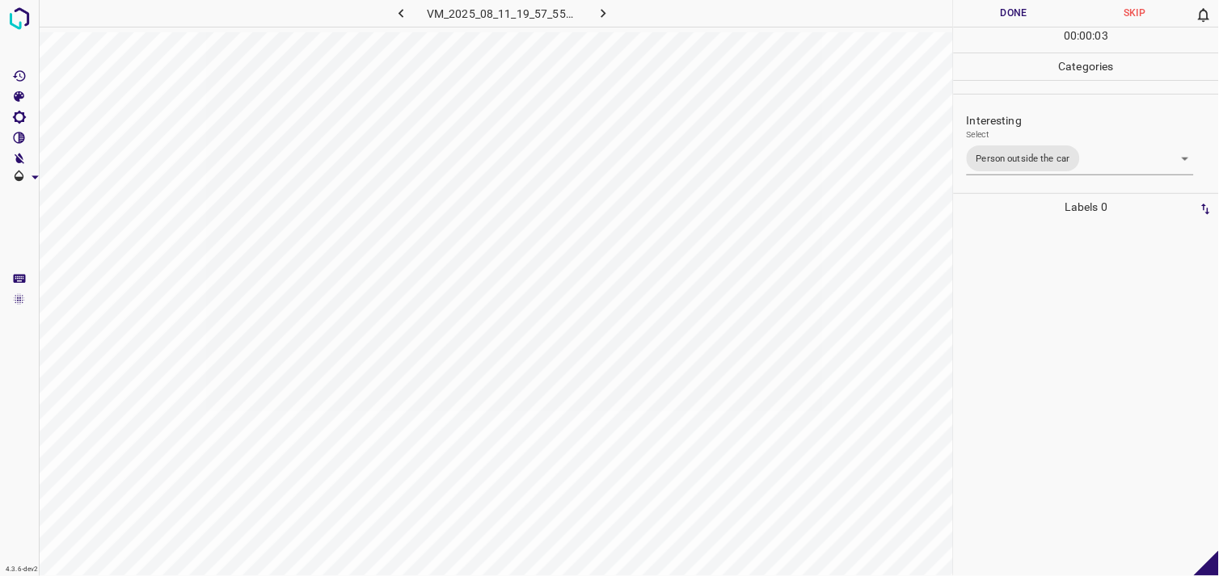
click at [1046, 323] on div at bounding box center [1086, 399] width 255 height 356
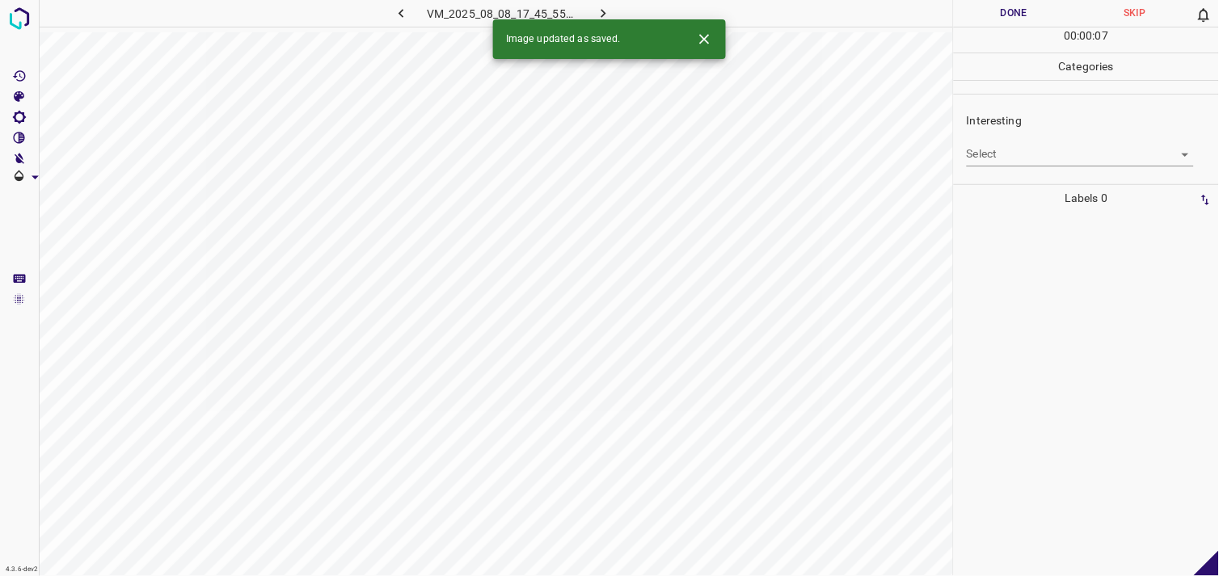
click at [1012, 150] on body "4.3.6-dev2 VM_2025_08_08_17_45_55_369_07.gif Done Skip 0 00 : 00 : 07 Categorie…" at bounding box center [609, 288] width 1219 height 576
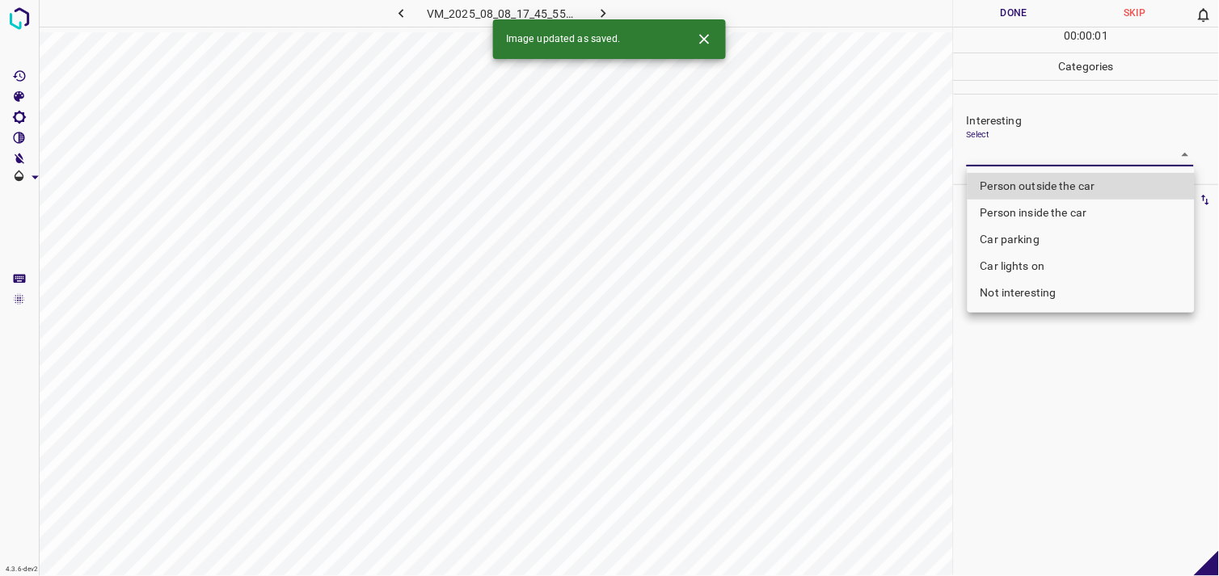
click at [1041, 236] on li "Car parking" at bounding box center [1081, 239] width 227 height 27
type input "Car parking"
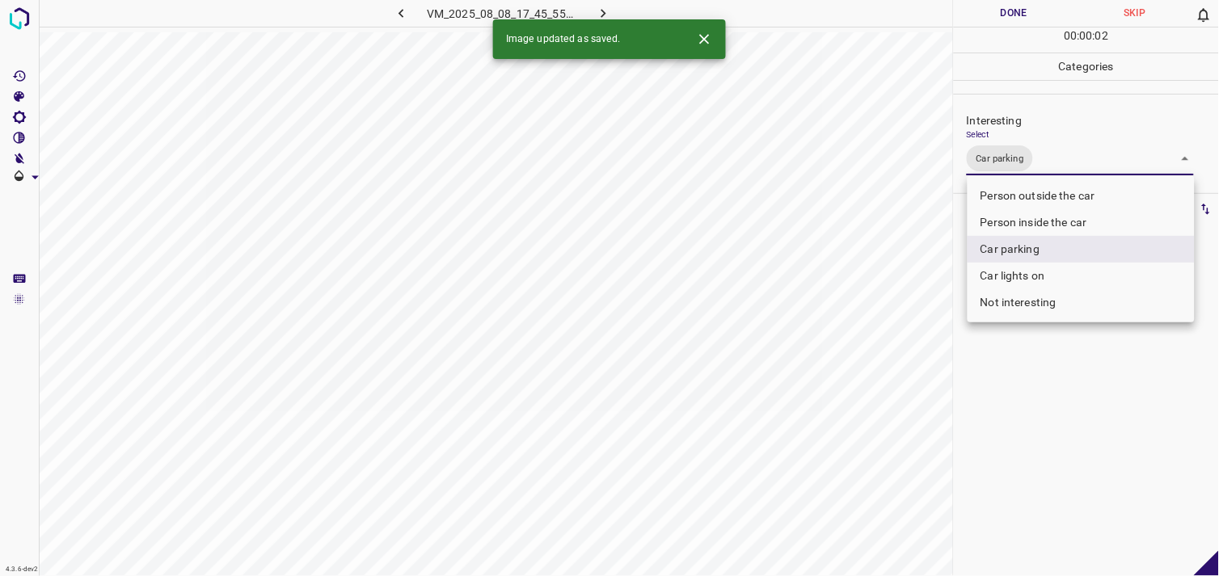
click at [1033, 419] on div at bounding box center [609, 288] width 1219 height 576
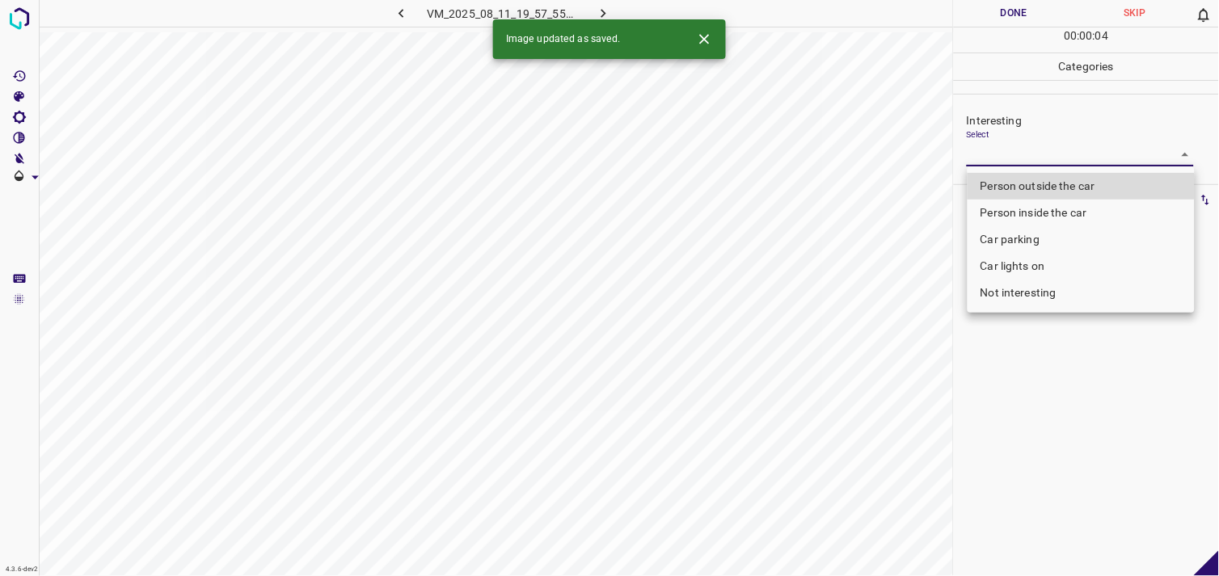
click at [1014, 146] on body "4.3.6-dev2 VM_2025_08_11_19_57_55_461_08.gif Done Skip 0 00 : 00 : 04 Categorie…" at bounding box center [609, 288] width 1219 height 576
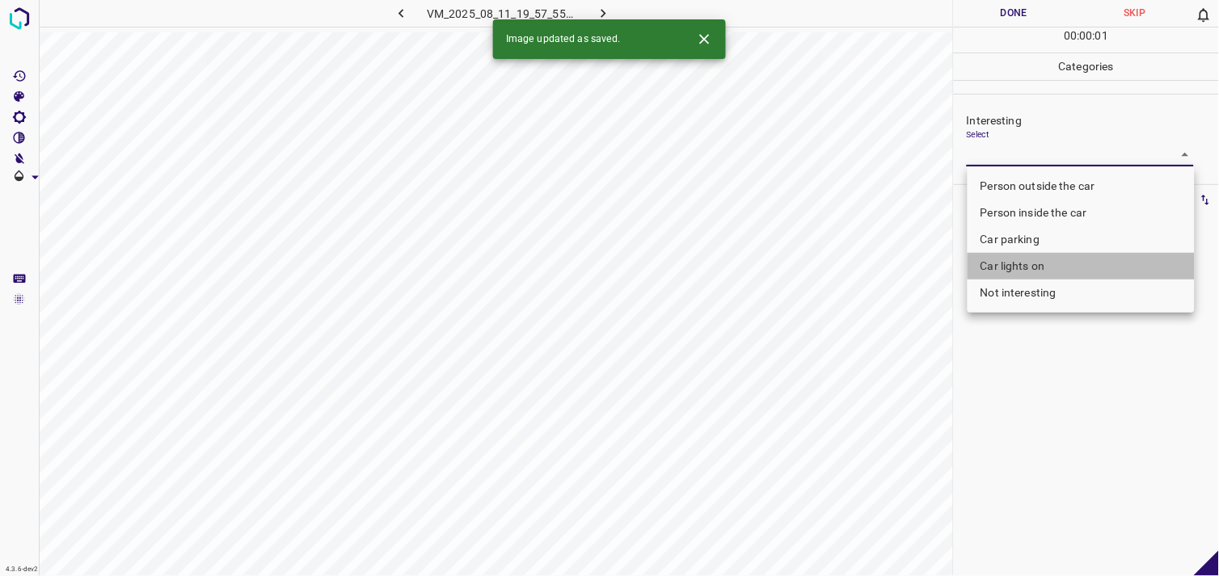
click at [1032, 270] on li "Car lights on" at bounding box center [1081, 266] width 227 height 27
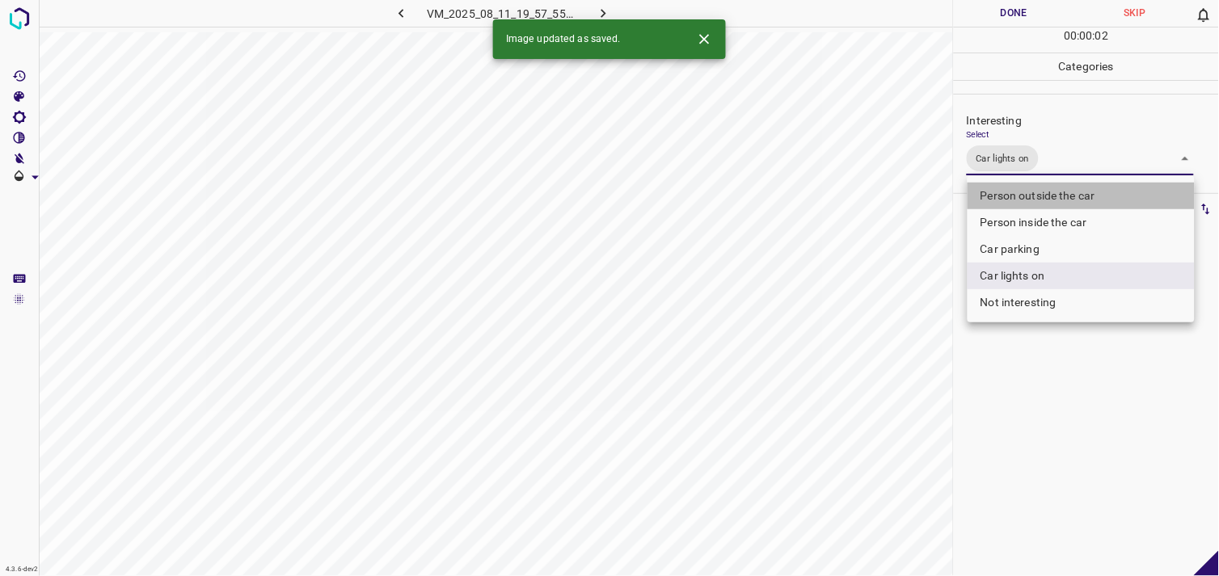
click at [1070, 194] on li "Person outside the car" at bounding box center [1081, 196] width 227 height 27
type input "Car lights on,Person outside the car"
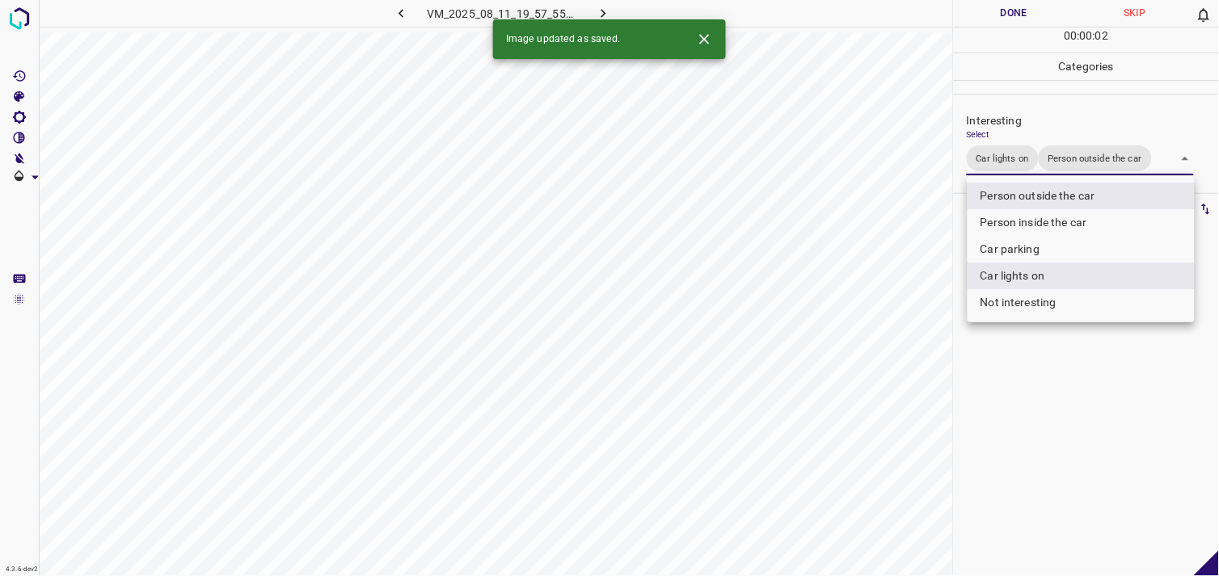
drag, startPoint x: 1080, startPoint y: 408, endPoint x: 1073, endPoint y: 327, distance: 81.2
click at [1079, 408] on div at bounding box center [609, 288] width 1219 height 576
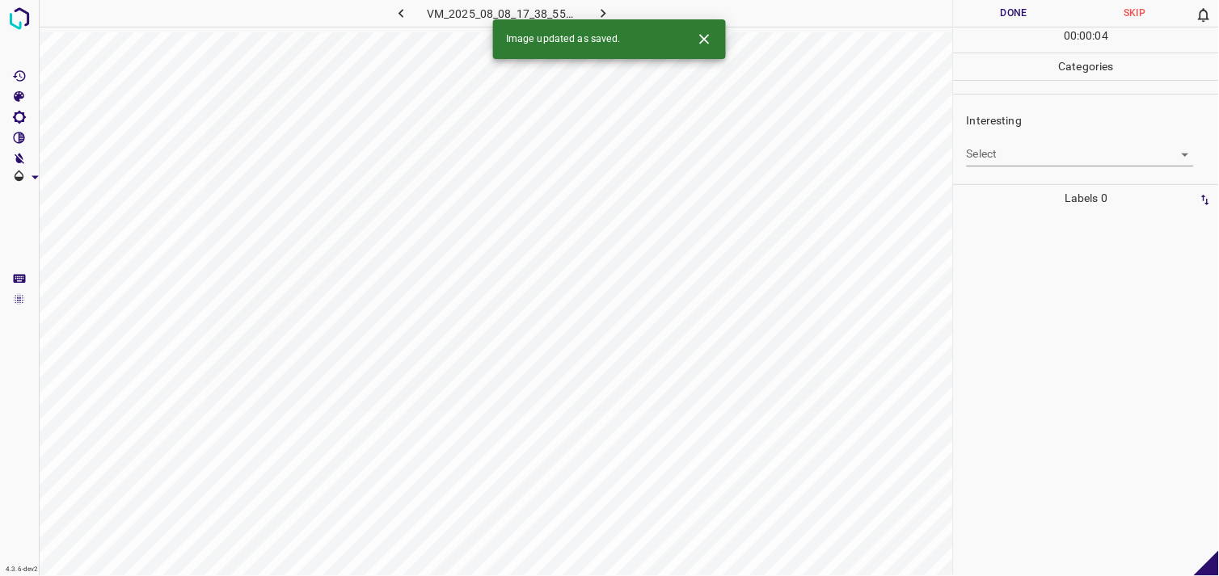
click at [1005, 160] on body "4.3.6-dev2 VM_2025_08_08_17_38_55_751_11.gif Done Skip 0 00 : 00 : 04 Categorie…" at bounding box center [609, 288] width 1219 height 576
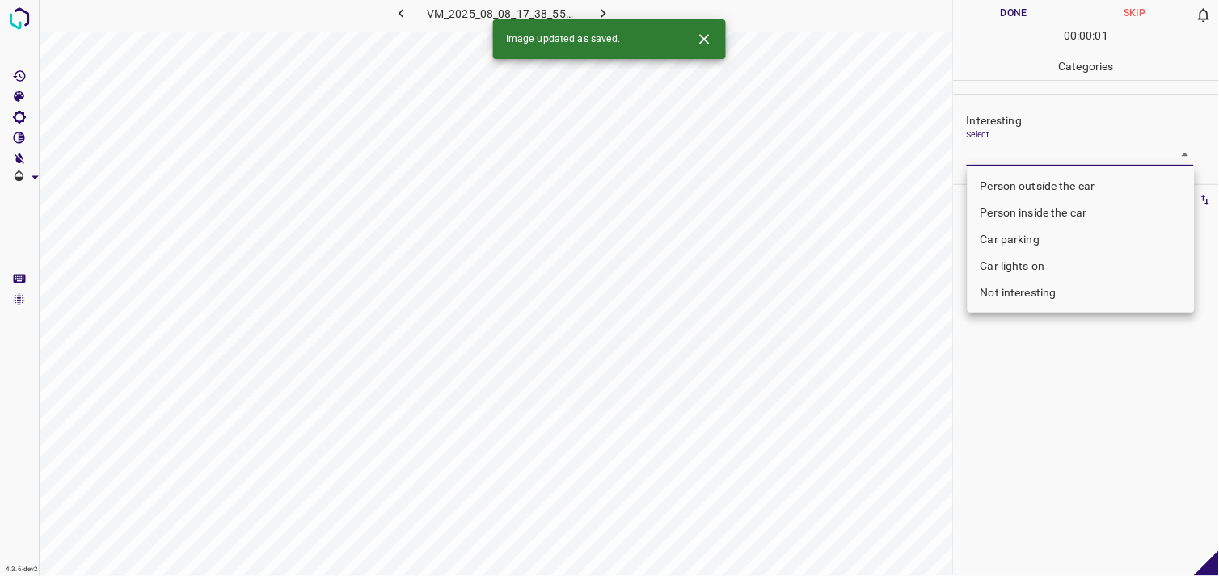
click at [1020, 261] on li "Car lights on" at bounding box center [1081, 266] width 227 height 27
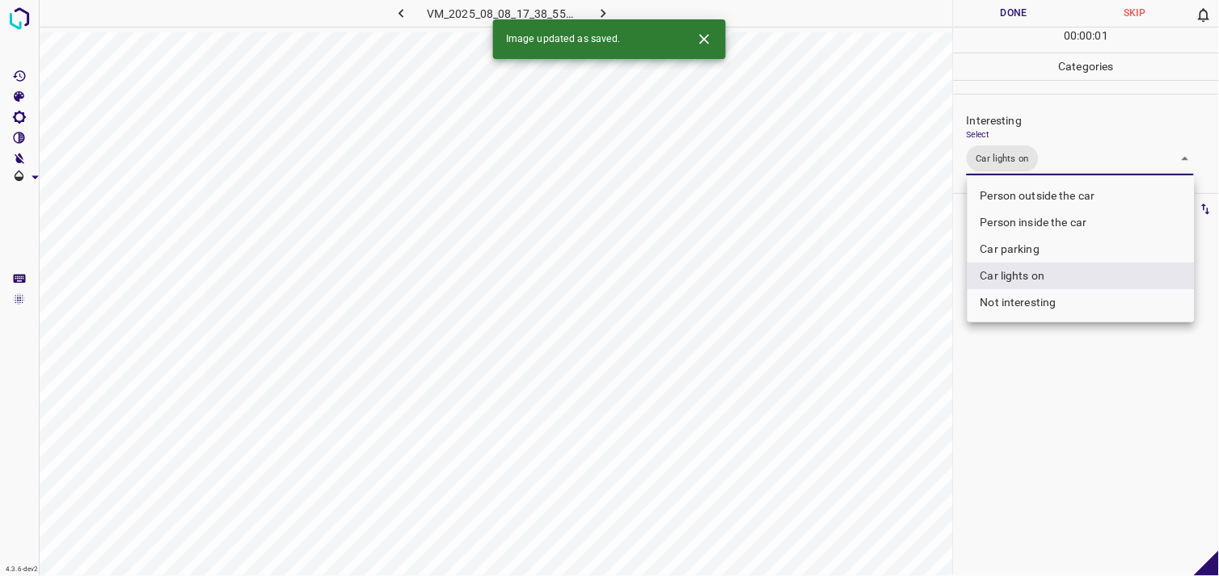
click at [1083, 188] on li "Person outside the car" at bounding box center [1081, 196] width 227 height 27
type input "Car lights on,Person outside the car"
click at [1078, 351] on div at bounding box center [609, 288] width 1219 height 576
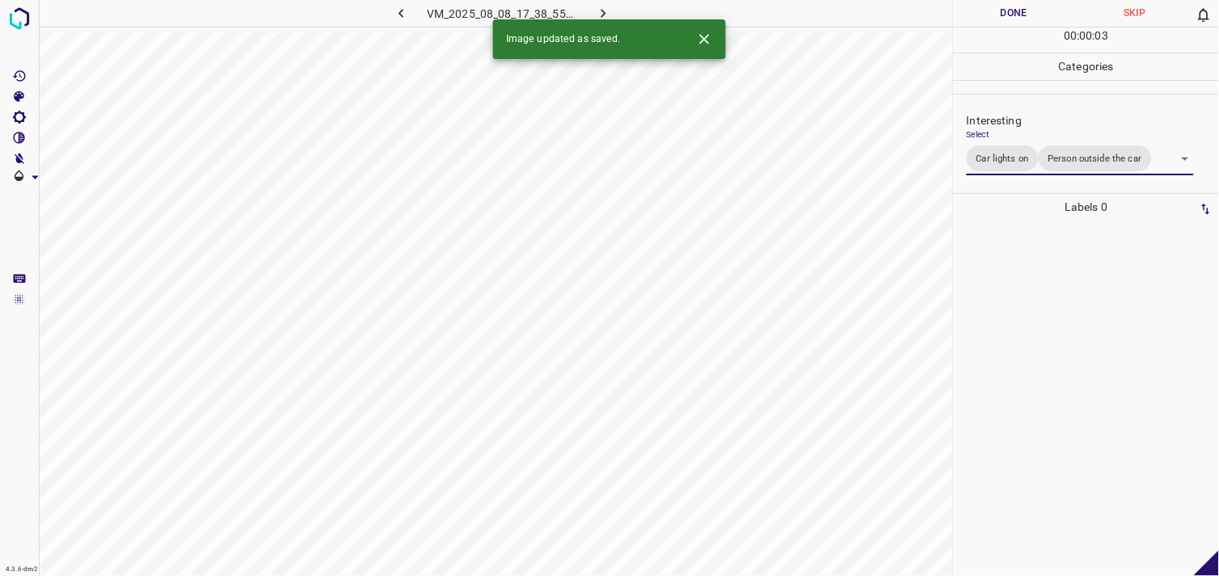
click at [1063, 301] on div at bounding box center [1086, 399] width 255 height 356
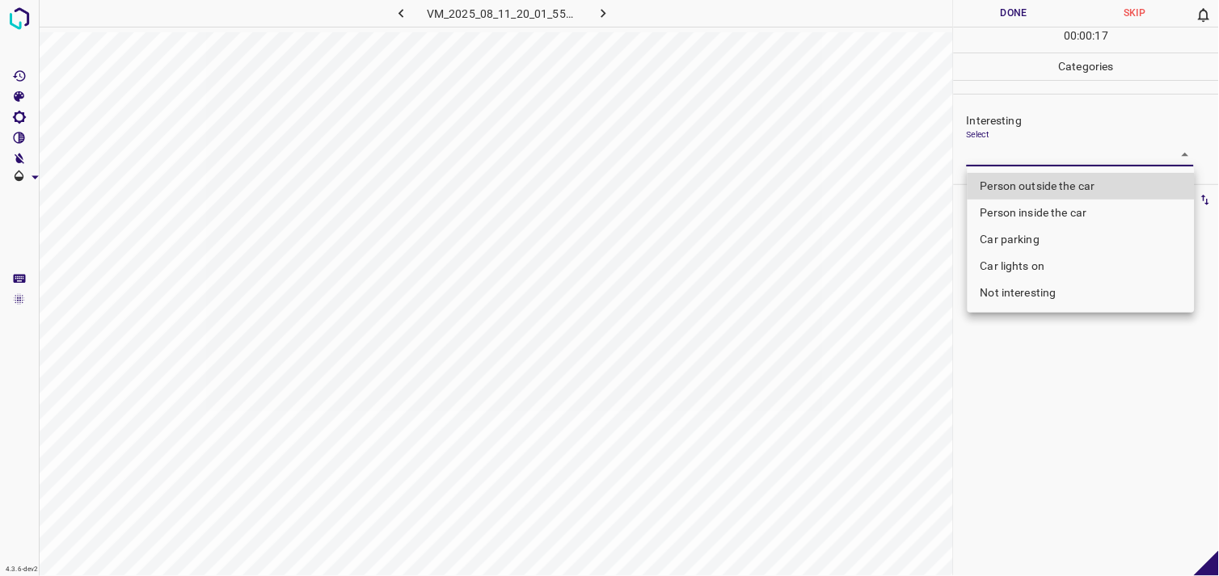
click at [1000, 158] on body "4.3.6-dev2 VM_2025_08_11_20_01_55_434_03.gif Done Skip 0 00 : 00 : 17 Categorie…" at bounding box center [609, 288] width 1219 height 576
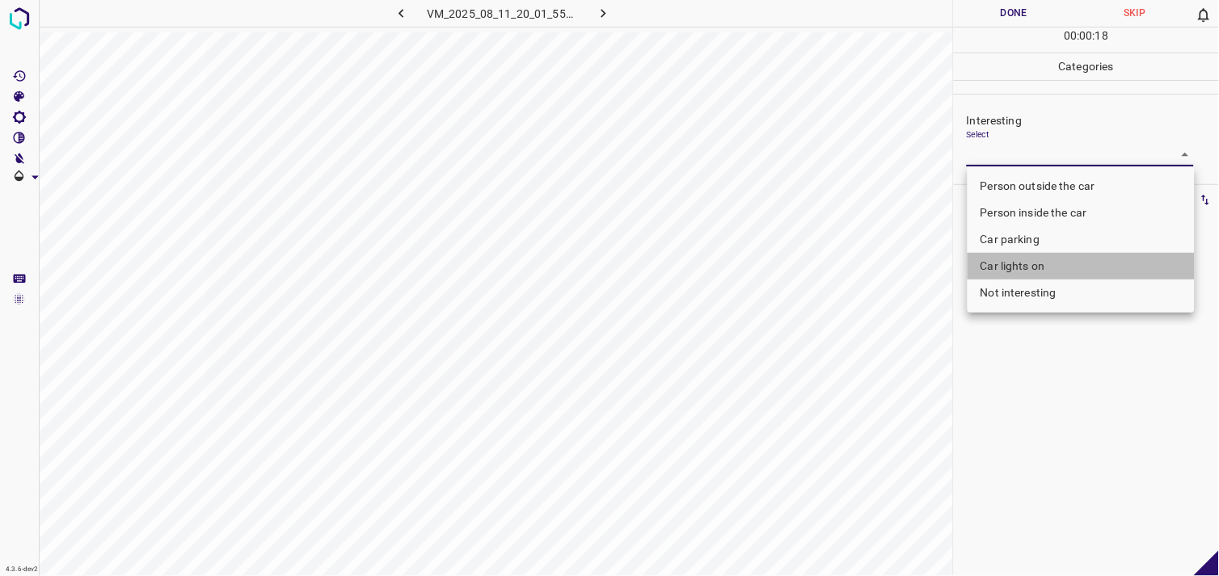
click at [1048, 271] on li "Car lights on" at bounding box center [1081, 266] width 227 height 27
type input "Car lights on"
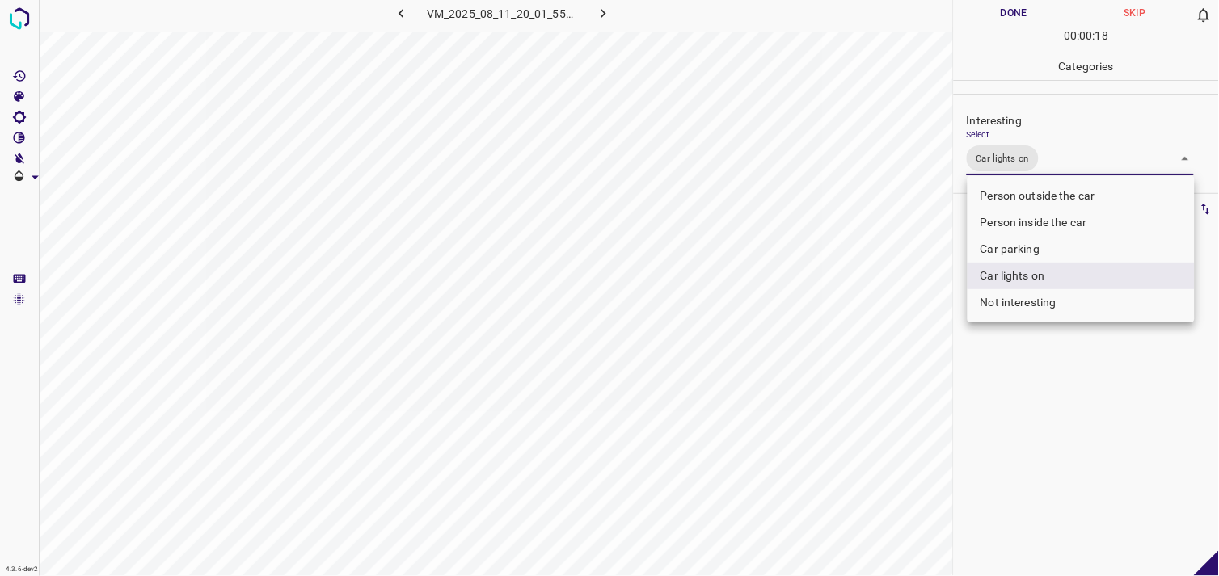
drag, startPoint x: 1058, startPoint y: 440, endPoint x: 1058, endPoint y: 392, distance: 47.7
click at [1057, 438] on div at bounding box center [609, 288] width 1219 height 576
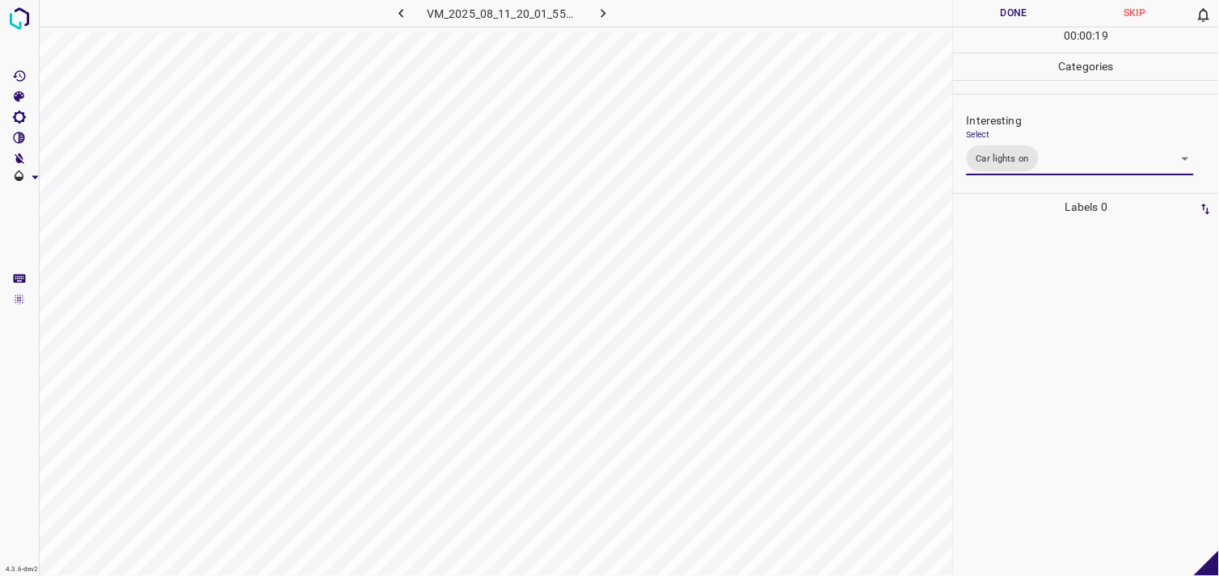
click at [1054, 344] on div at bounding box center [1086, 399] width 255 height 356
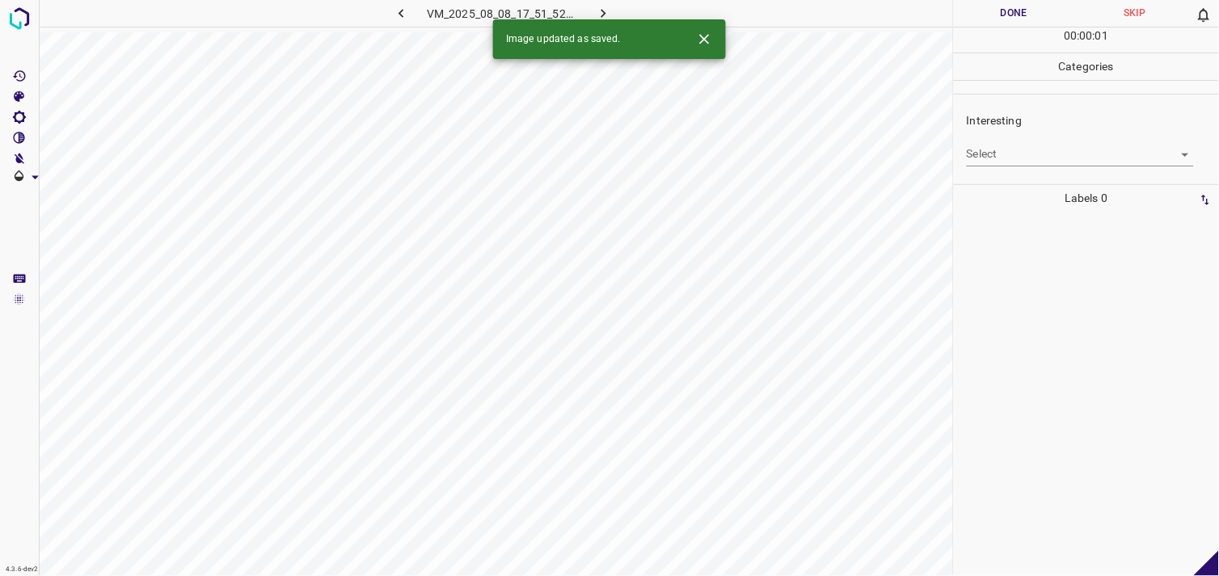
click at [408, 9] on icon "button" at bounding box center [401, 13] width 17 height 17
click at [997, 168] on body "4.3.6-dev2 VM_2025_08_11_20_01_55_434_03.gif Done Skip 0 00 : 00 : 01 Categorie…" at bounding box center [609, 288] width 1219 height 576
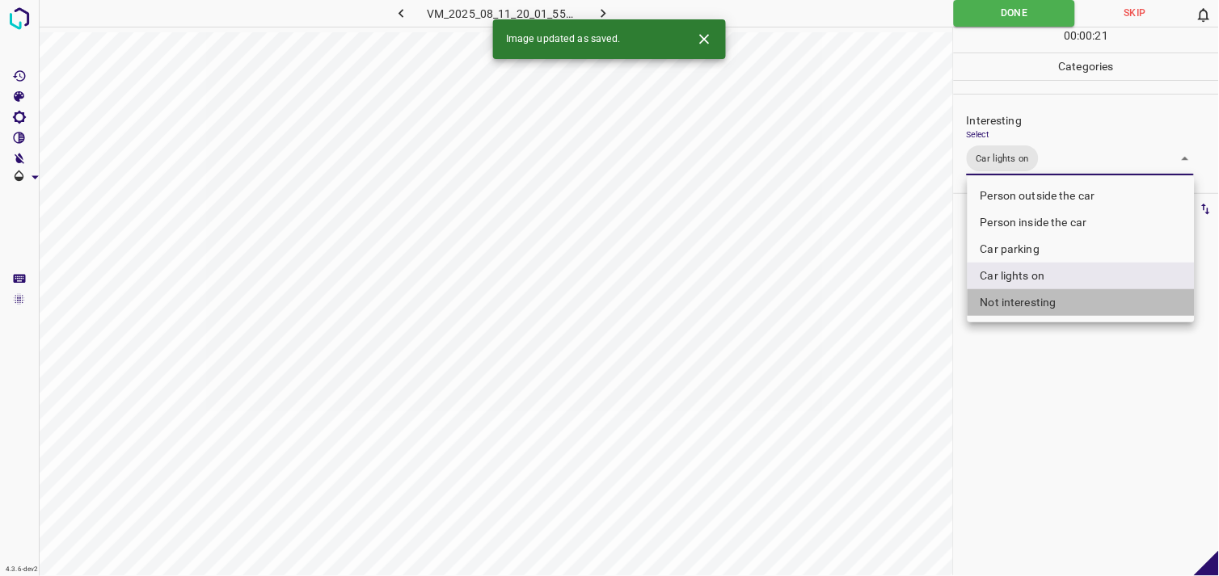
click at [1038, 303] on li "Not interesting" at bounding box center [1081, 302] width 227 height 27
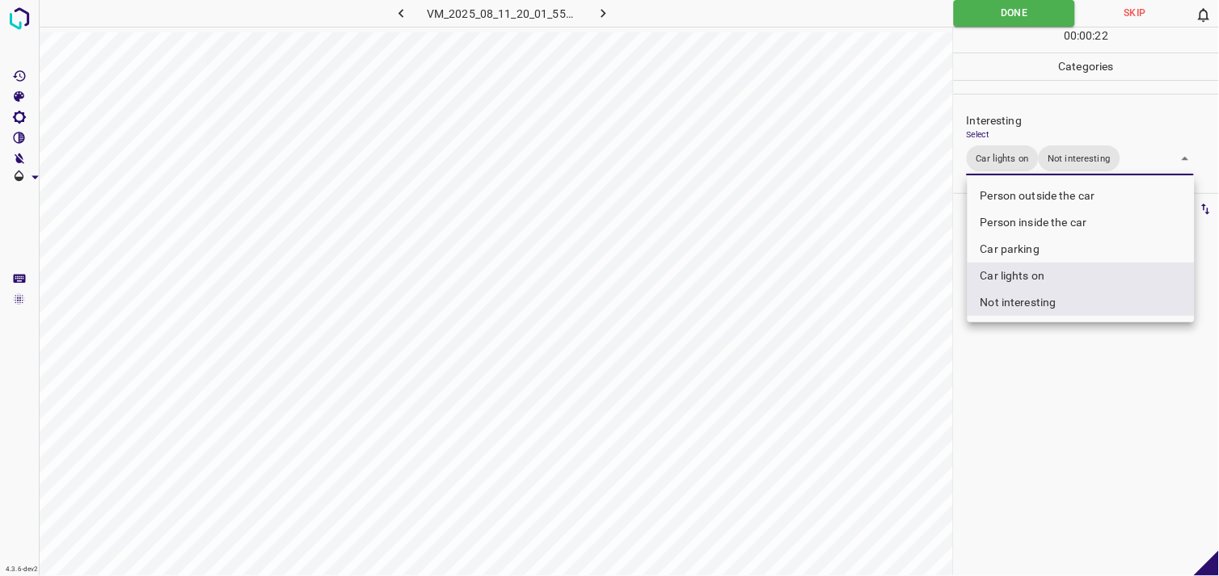
click at [1031, 277] on li "Car lights on" at bounding box center [1081, 276] width 227 height 27
type input "Not interesting"
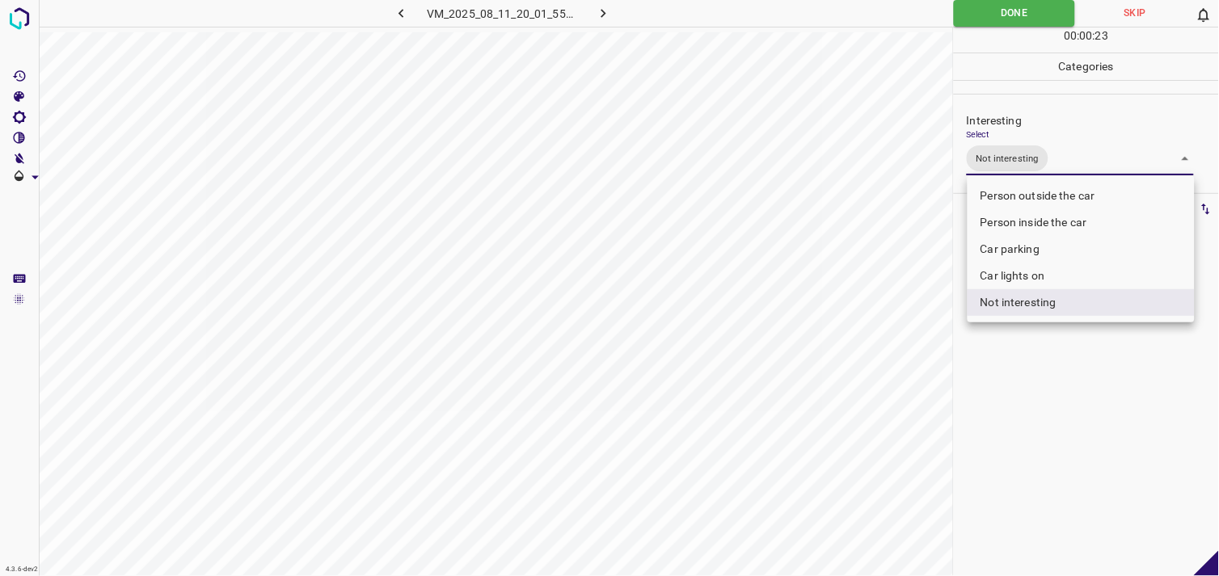
click at [1068, 396] on div at bounding box center [609, 288] width 1219 height 576
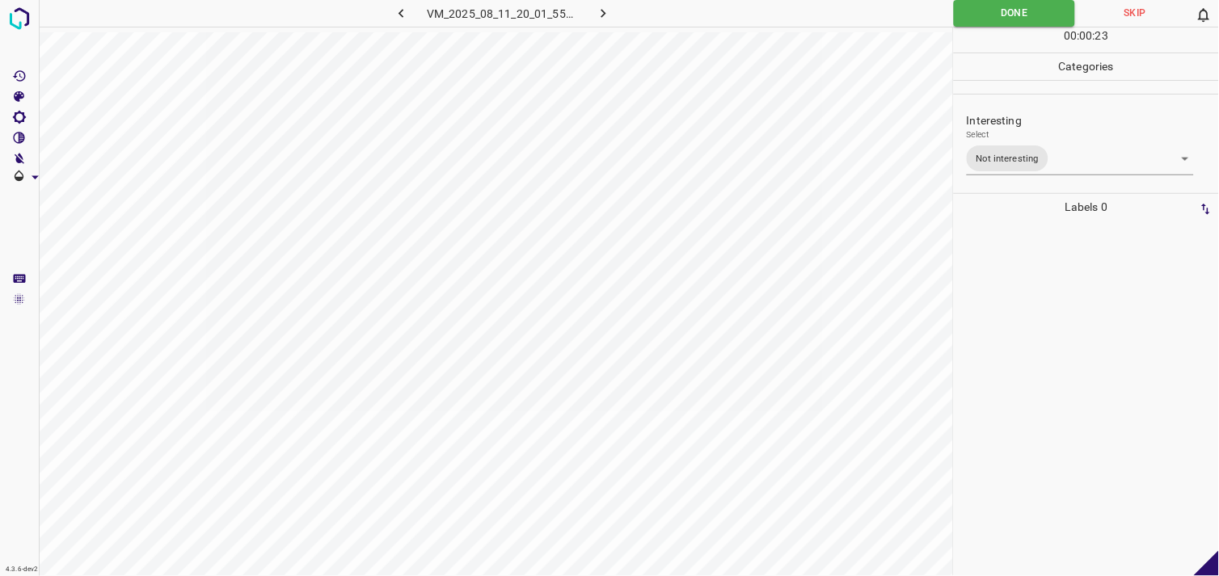
click at [1060, 310] on div at bounding box center [1086, 399] width 255 height 356
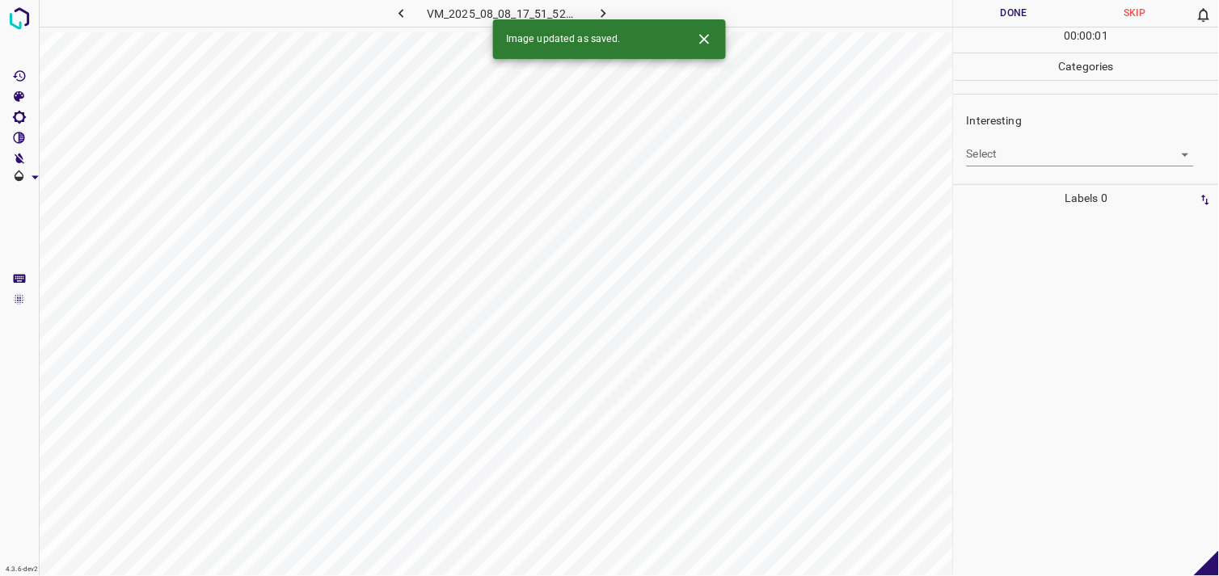
click at [1030, 160] on body "4.3.6-dev2 VM_2025_08_08_17_51_52_802_06.gif Done Skip 0 00 : 00 : 01 Categorie…" at bounding box center [609, 288] width 1219 height 576
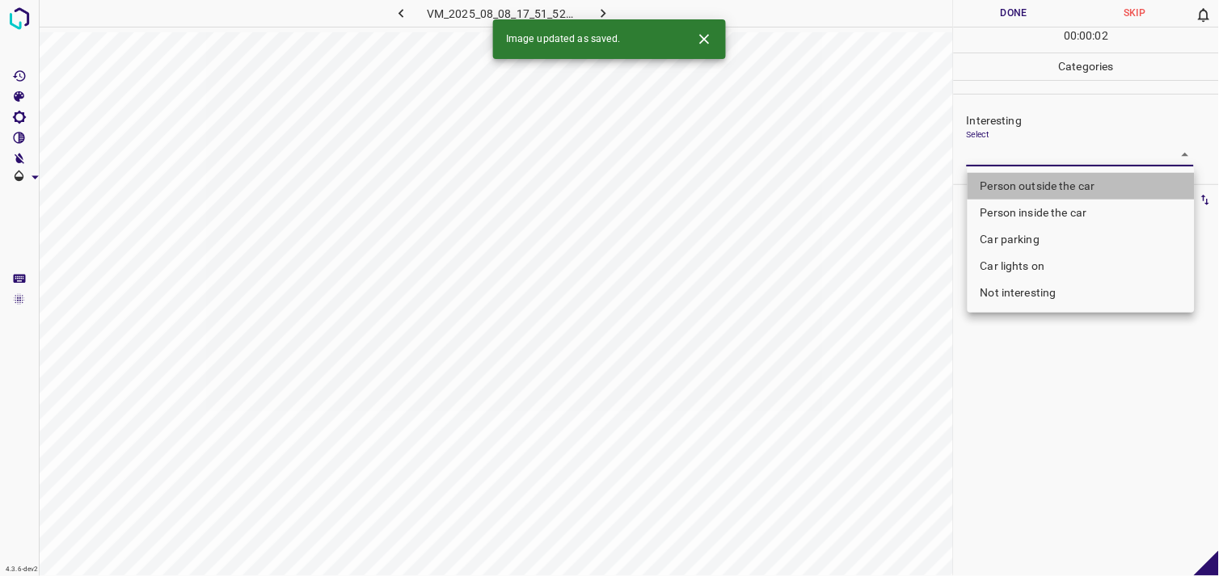
click at [1045, 182] on li "Person outside the car" at bounding box center [1081, 186] width 227 height 27
type input "Person outside the car"
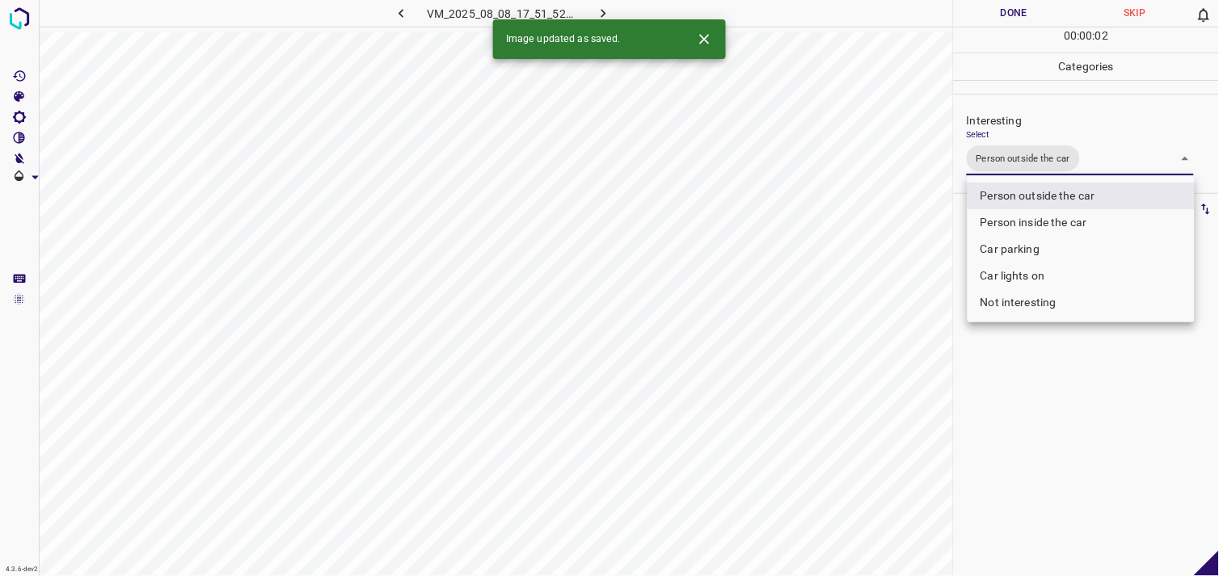
click at [1075, 411] on div at bounding box center [609, 288] width 1219 height 576
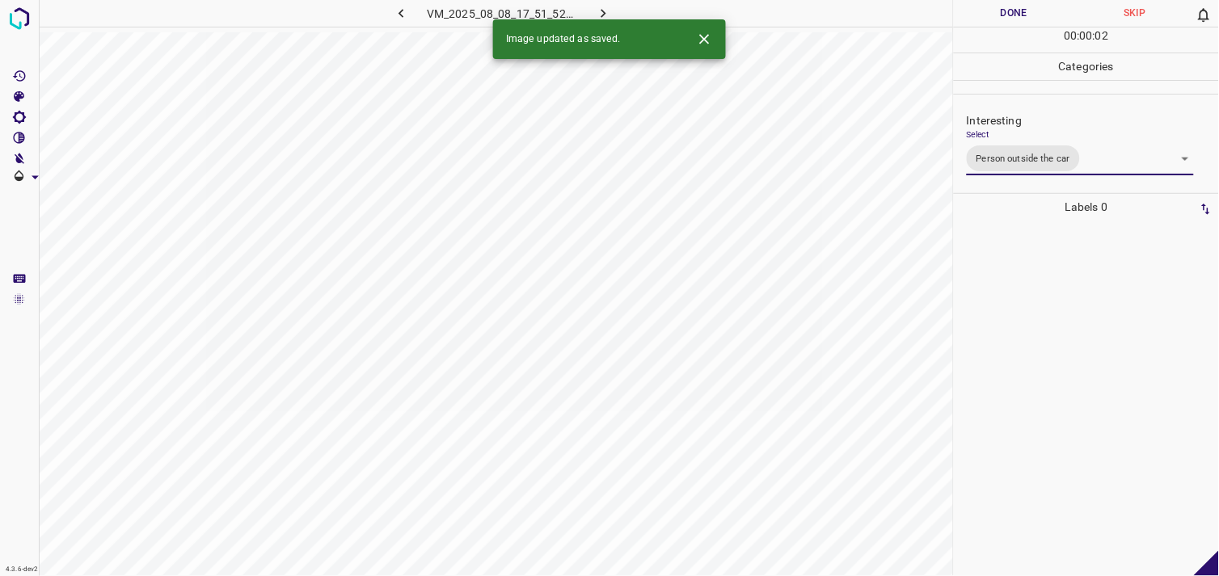
click at [1075, 352] on div at bounding box center [1086, 399] width 255 height 356
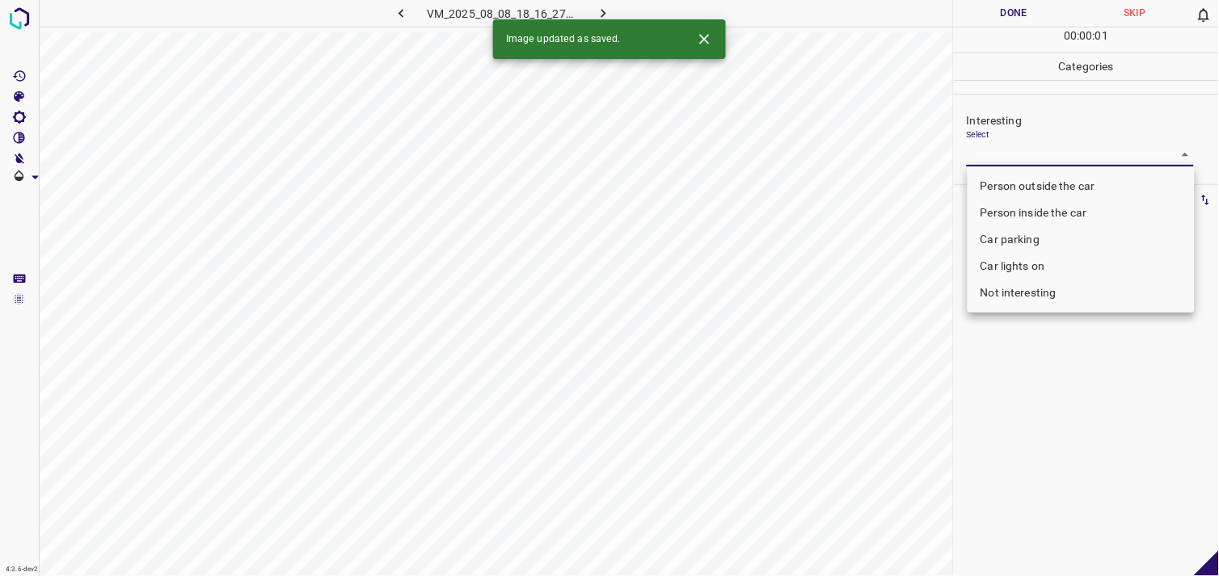
click at [1045, 160] on body "4.3.6-dev2 VM_2025_08_08_18_16_27_922_08.gif Done Skip 0 00 : 00 : 01 Categorie…" at bounding box center [609, 288] width 1219 height 576
click at [1046, 286] on li "Not interesting" at bounding box center [1081, 293] width 227 height 27
type input "Not interesting"
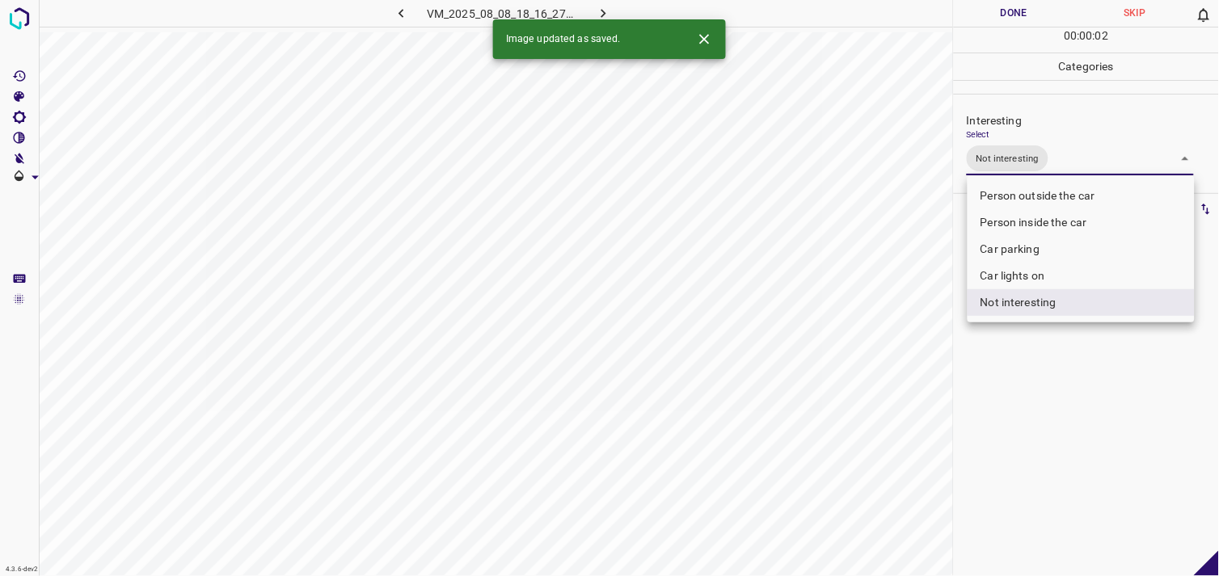
click at [1058, 402] on div at bounding box center [609, 288] width 1219 height 576
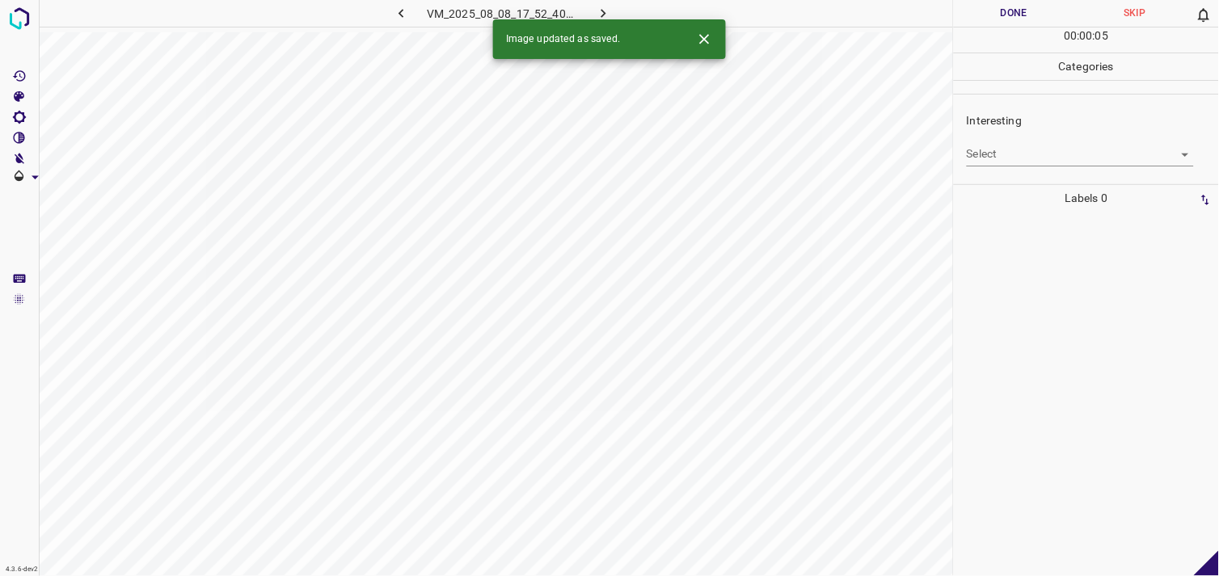
click at [1044, 167] on div "Interesting Select ​" at bounding box center [1086, 139] width 265 height 76
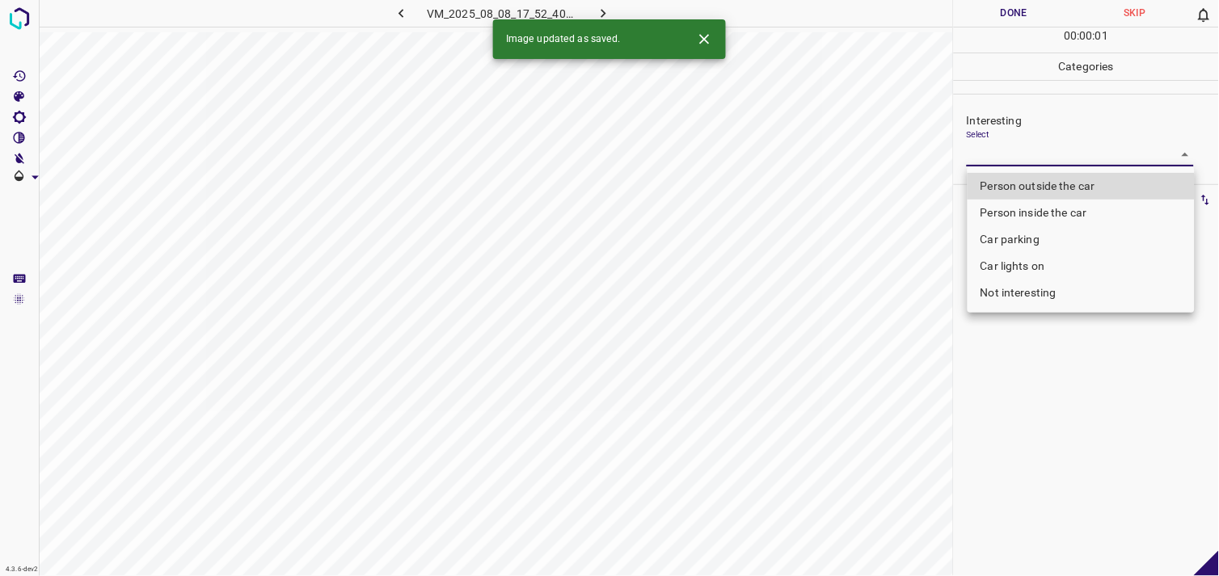
click at [1051, 157] on body "4.3.6-dev2 VM_2025_08_08_17_52_40_702_07.gif Done Skip 0 00 : 00 : 01 Categorie…" at bounding box center [609, 288] width 1219 height 576
click at [1070, 182] on li "Person outside the car" at bounding box center [1081, 186] width 227 height 27
type input "Person outside the car"
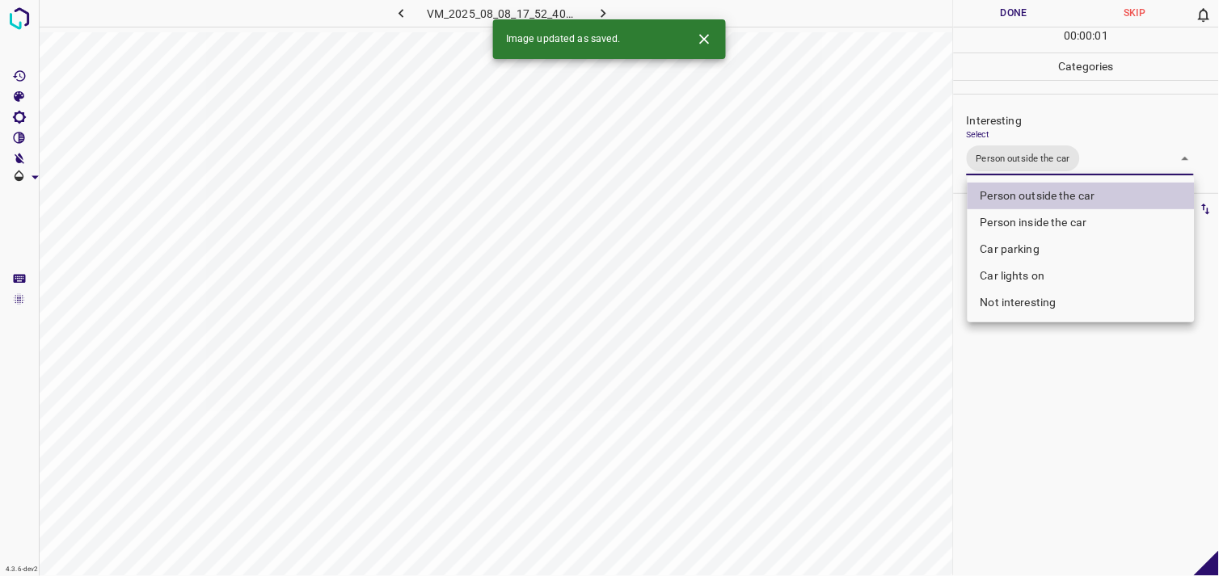
click at [1066, 369] on div at bounding box center [609, 288] width 1219 height 576
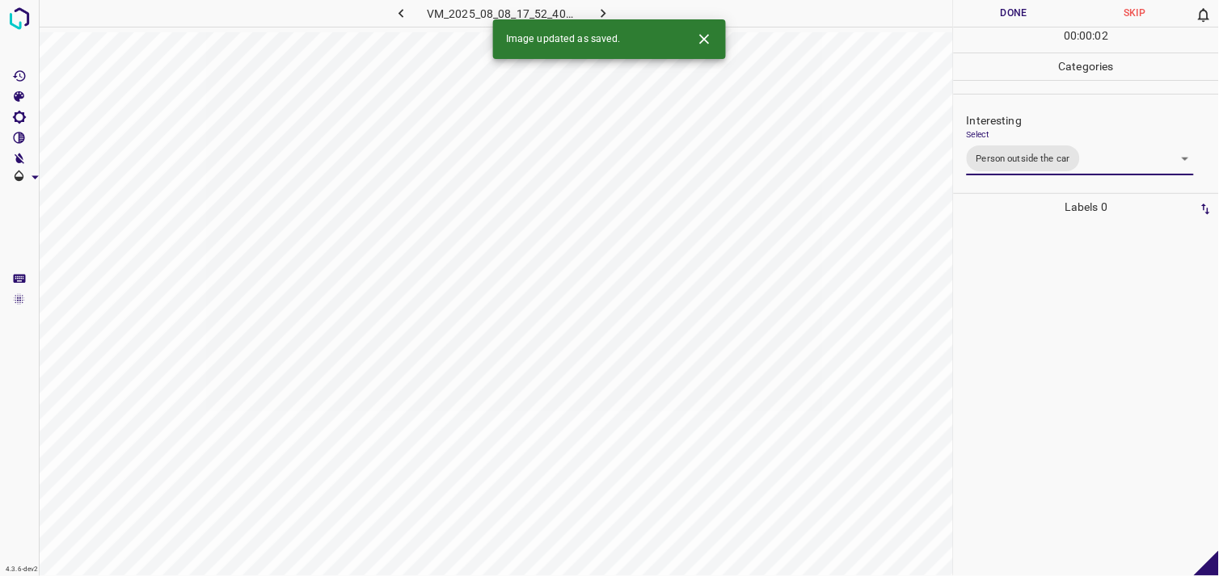
click at [1058, 311] on div at bounding box center [1086, 399] width 255 height 356
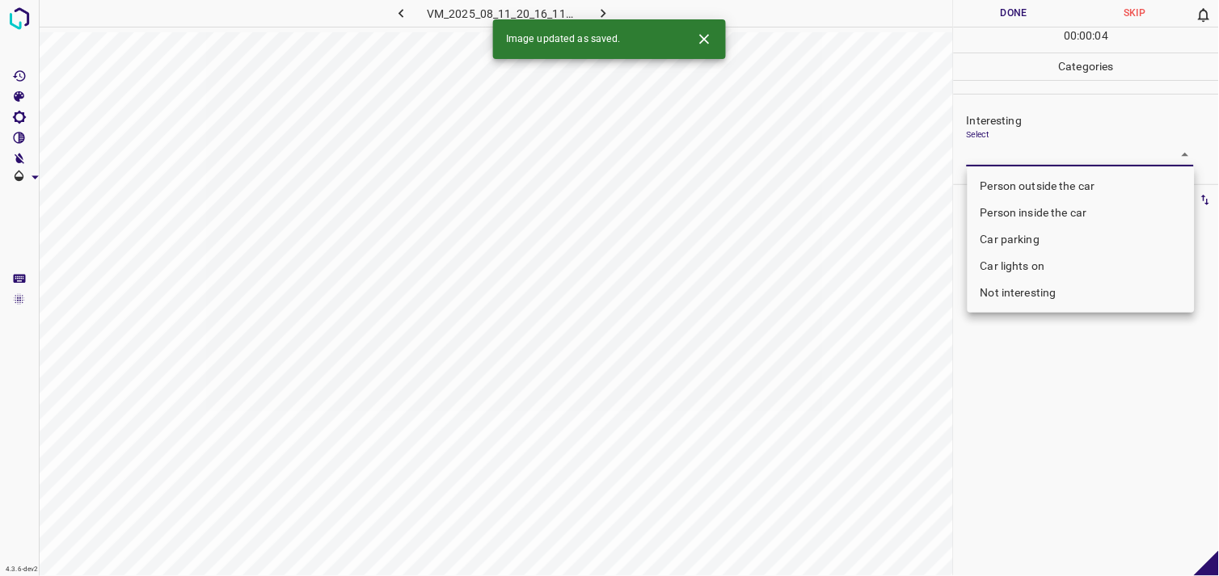
click at [1049, 158] on body "4.3.6-dev2 VM_2025_08_11_20_16_11_603_00.gif Done Skip 0 00 : 00 : 04 Categorie…" at bounding box center [609, 288] width 1219 height 576
click at [1054, 191] on li "Person outside the car" at bounding box center [1081, 186] width 227 height 27
type input "Person outside the car"
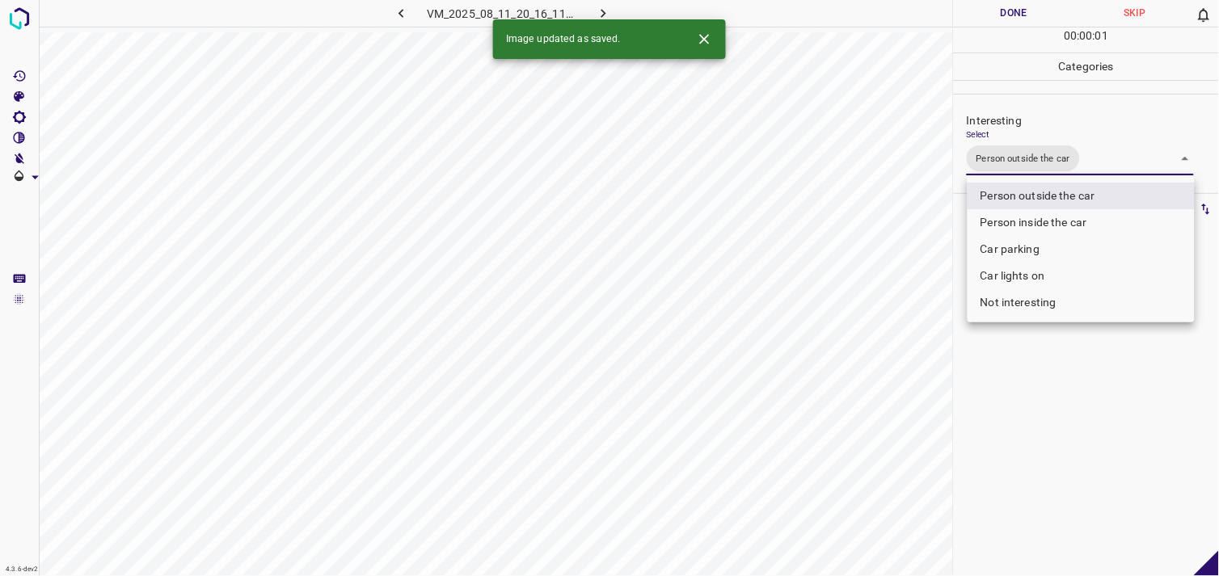
click at [1074, 420] on div at bounding box center [609, 288] width 1219 height 576
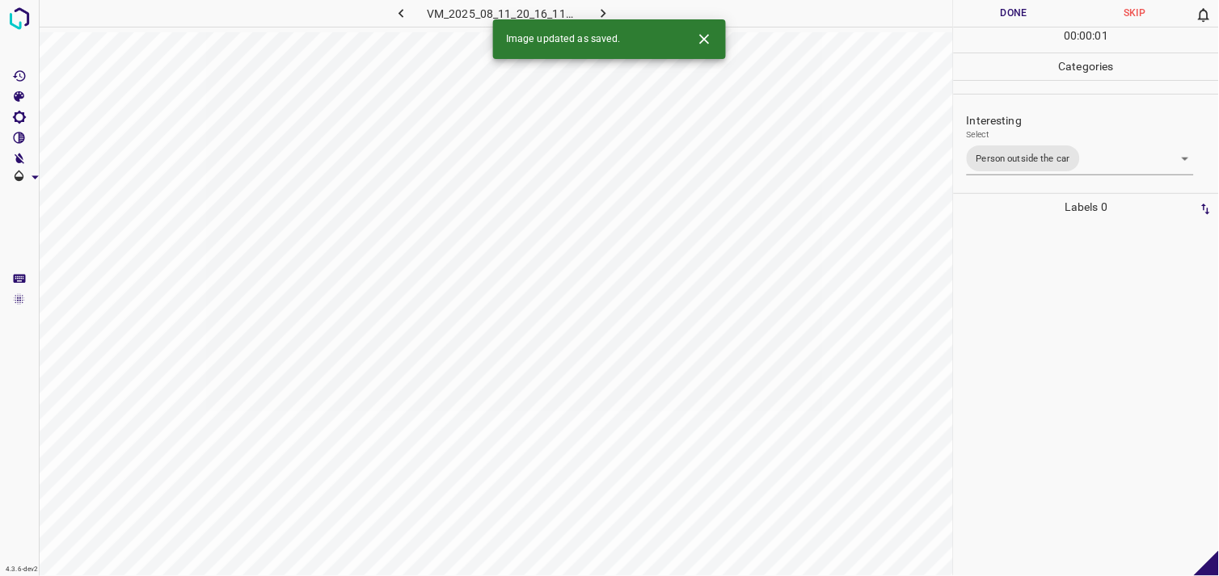
click at [1075, 370] on div at bounding box center [1086, 399] width 255 height 356
click at [1043, 157] on body "4.3.6-dev2 VM_2025_08_08_17_07_47_446_00.gif Done Skip 0 00 : 00 : 01 Categorie…" at bounding box center [609, 288] width 1219 height 576
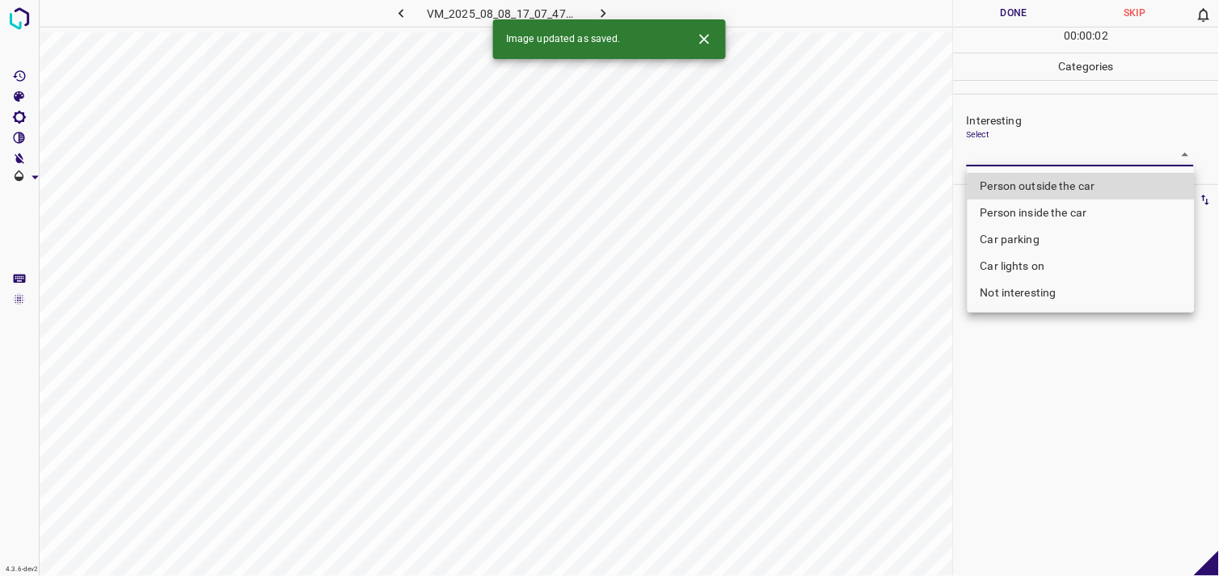
click at [1056, 291] on li "Not interesting" at bounding box center [1081, 293] width 227 height 27
type input "Not interesting"
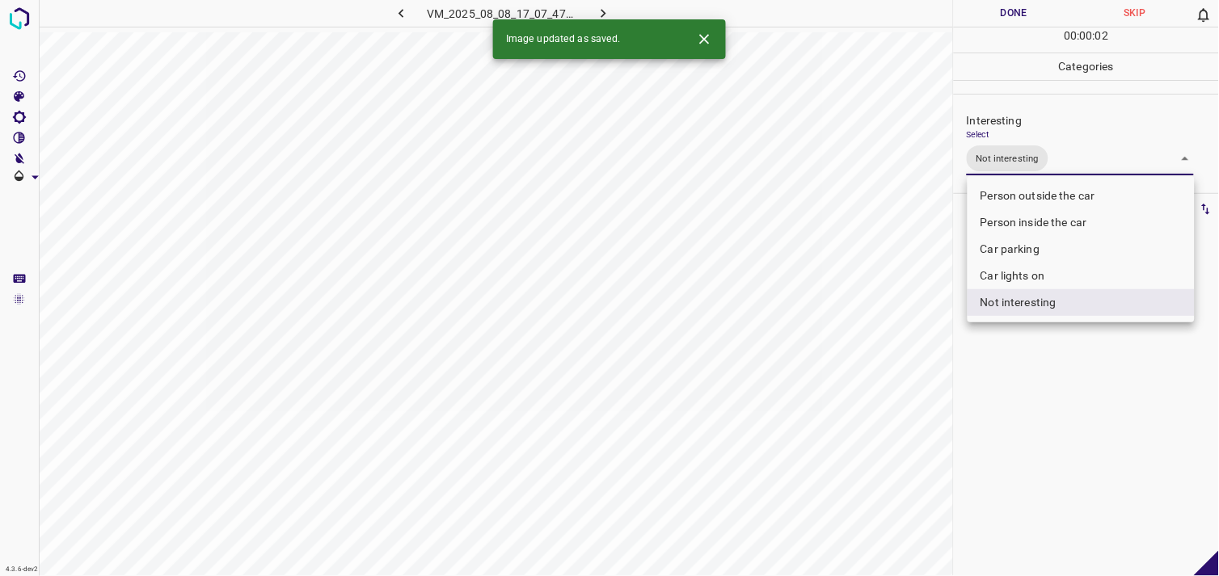
click at [1075, 414] on div at bounding box center [609, 288] width 1219 height 576
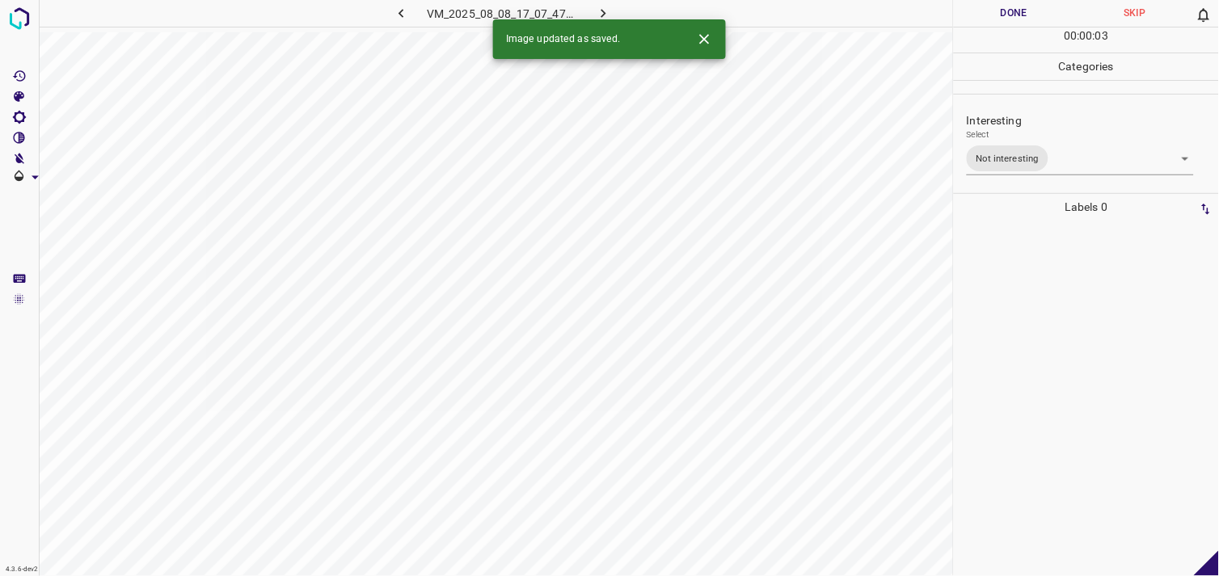
click at [1067, 335] on div at bounding box center [1086, 399] width 255 height 356
click at [1020, 148] on body "4.3.6-dev2 VM_2025_08_10_18_10_17_085_01.gif Done Skip 0 00 : 00 : 04 Categorie…" at bounding box center [609, 288] width 1219 height 576
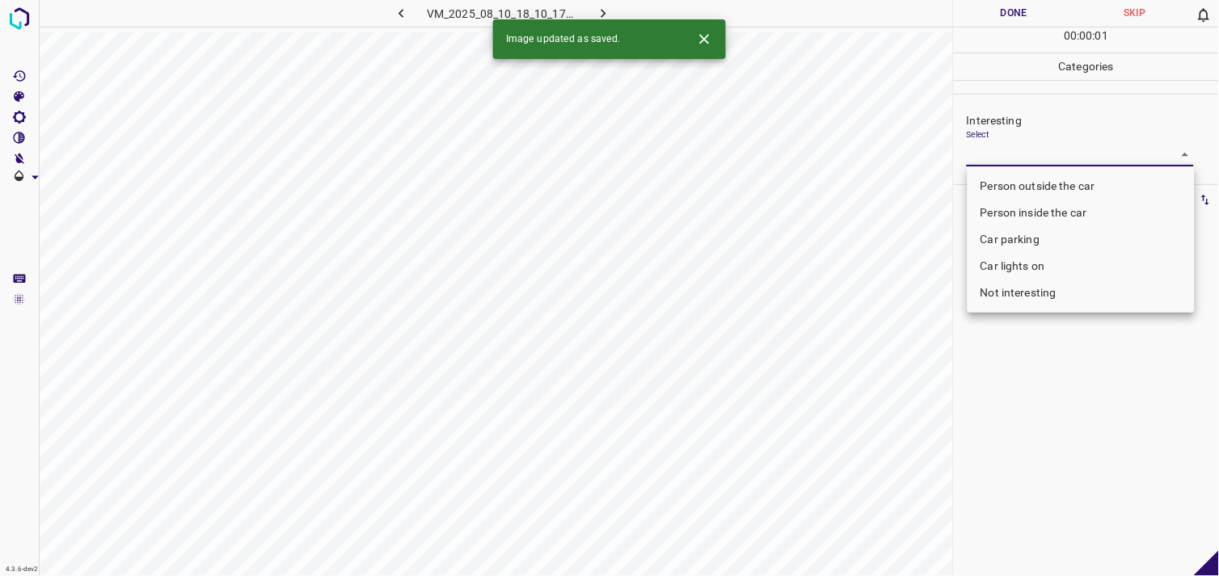
click at [1041, 260] on li "Car lights on" at bounding box center [1081, 266] width 227 height 27
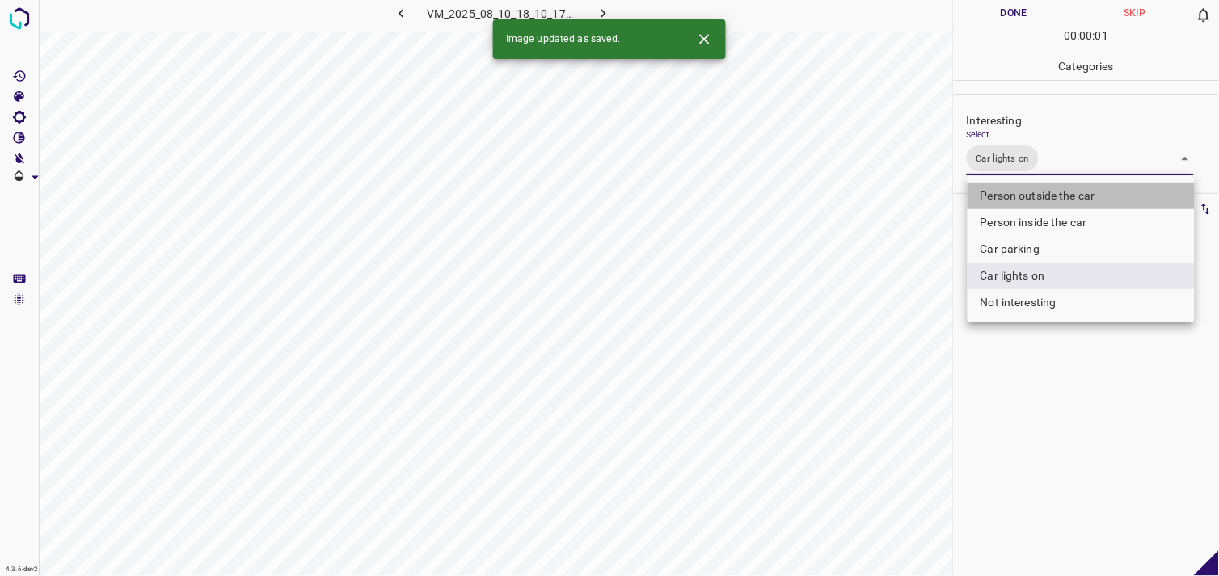
click at [1065, 196] on li "Person outside the car" at bounding box center [1081, 196] width 227 height 27
type input "Car lights on,Person outside the car"
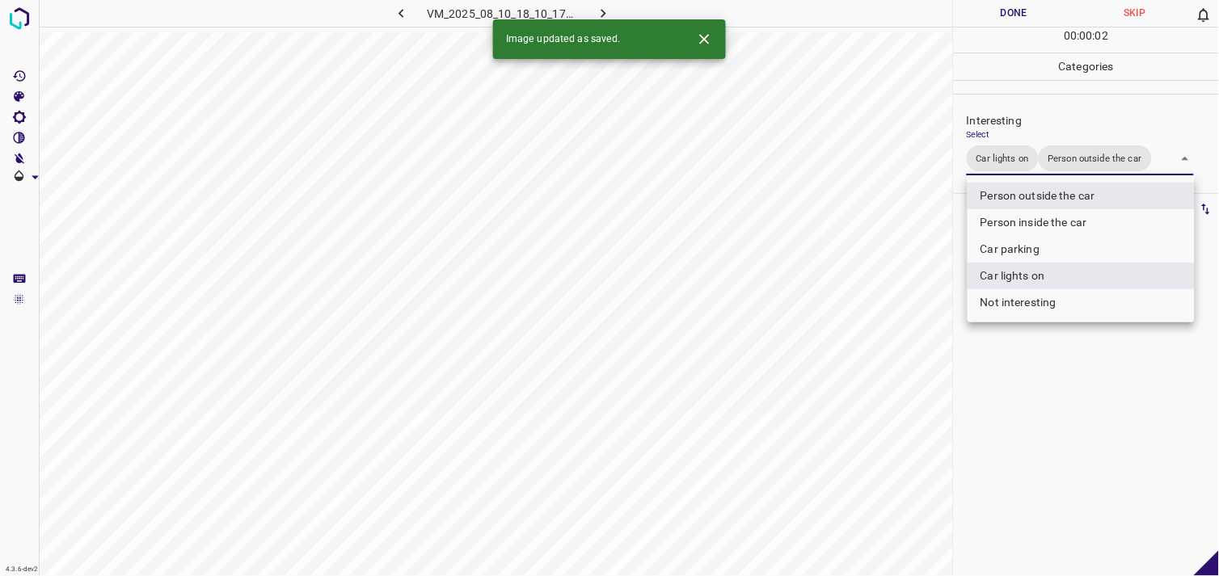
click at [1095, 398] on div at bounding box center [609, 288] width 1219 height 576
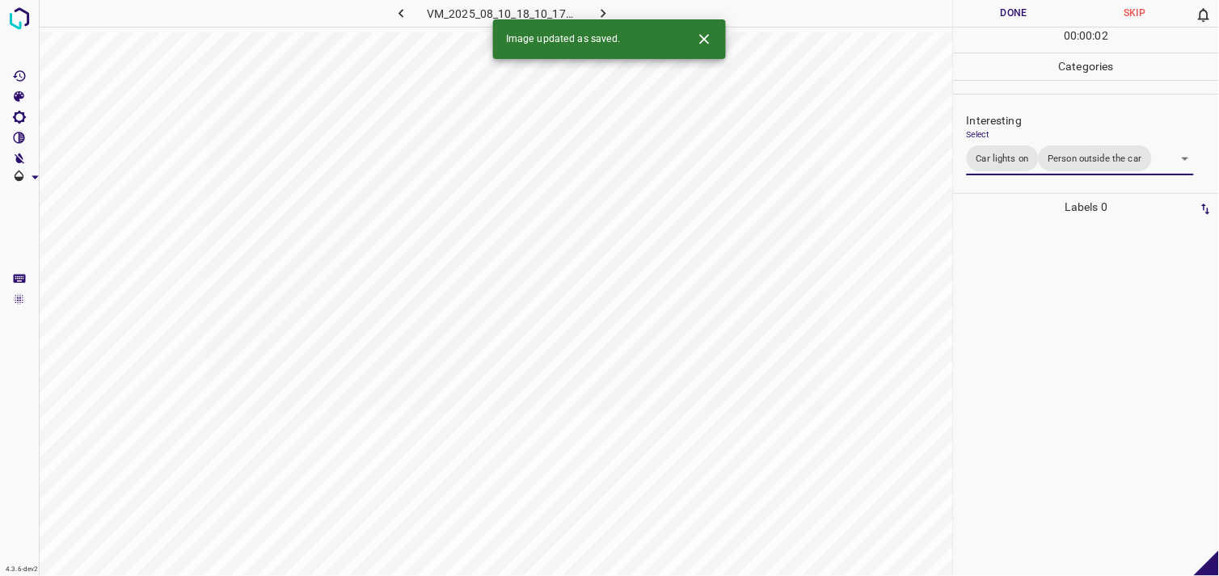
click at [1071, 304] on div at bounding box center [1086, 399] width 255 height 356
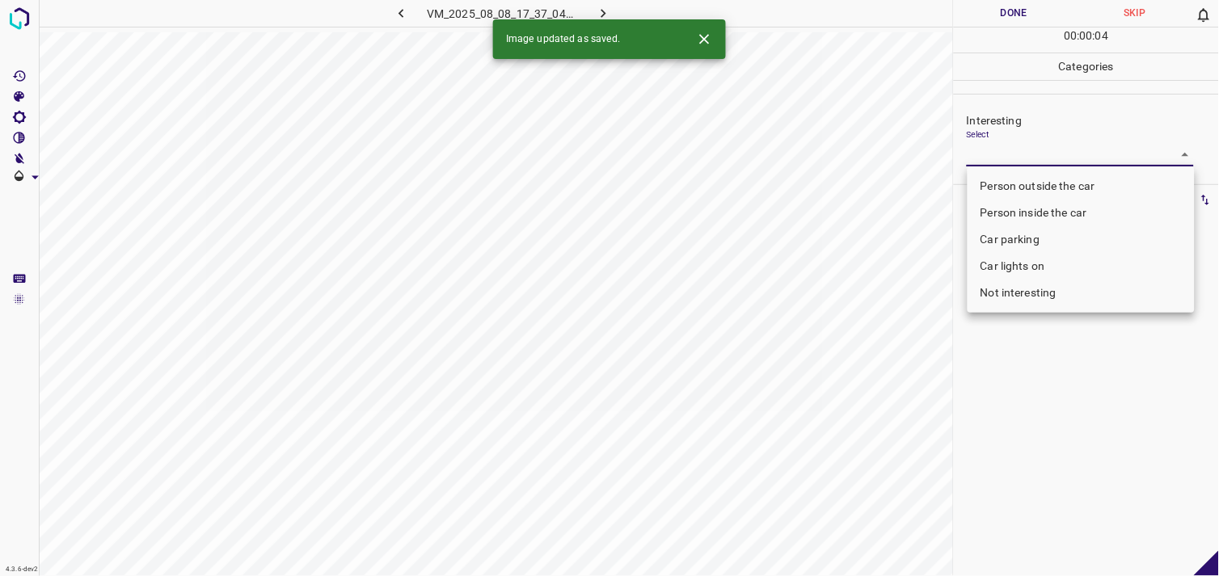
click at [1022, 154] on body "4.3.6-dev2 VM_2025_08_08_17_37_04_195_00.gif Done Skip 0 00 : 00 : 04 Categorie…" at bounding box center [609, 288] width 1219 height 576
click at [1037, 178] on li "Person outside the car" at bounding box center [1081, 186] width 227 height 27
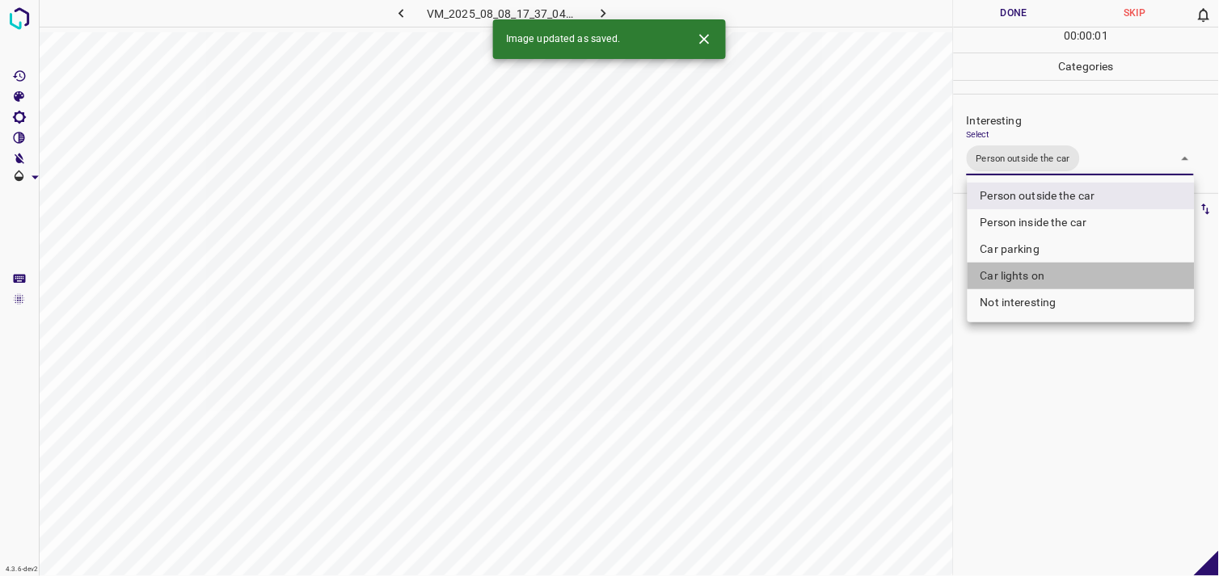
click at [1041, 283] on li "Car lights on" at bounding box center [1081, 276] width 227 height 27
type input "Person outside the car,Car lights on"
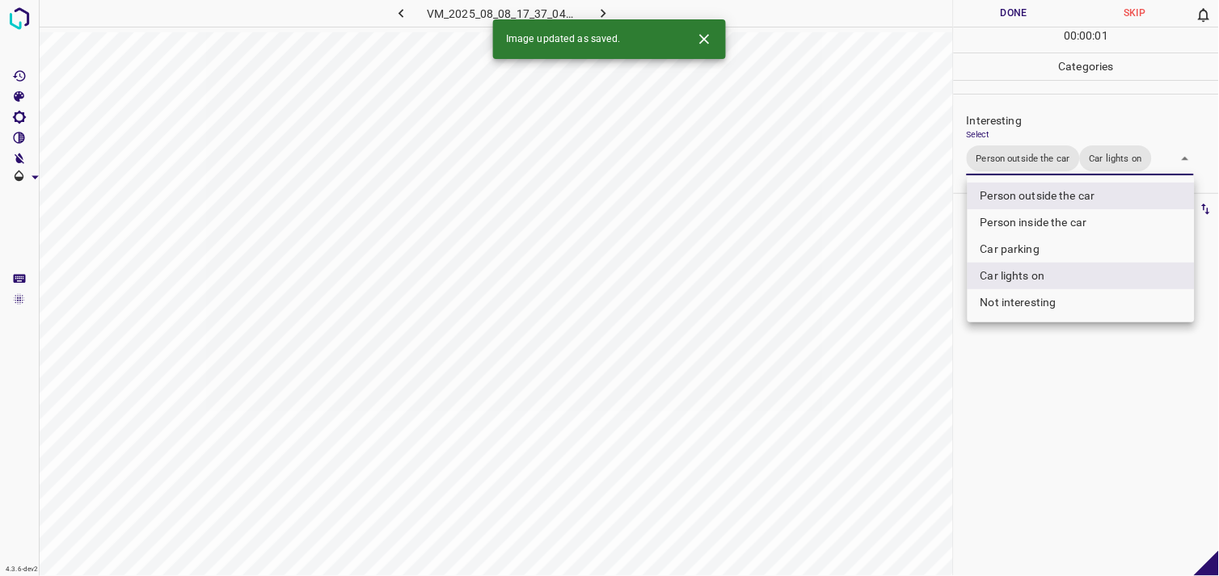
click at [1066, 405] on div at bounding box center [609, 288] width 1219 height 576
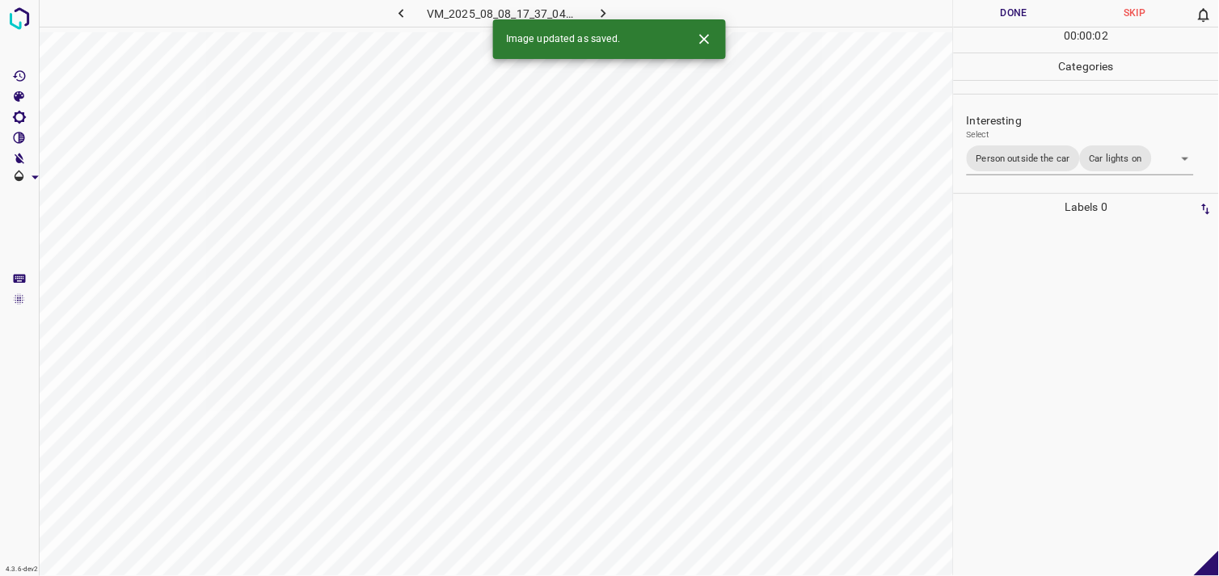
click at [1074, 317] on div at bounding box center [1086, 399] width 255 height 356
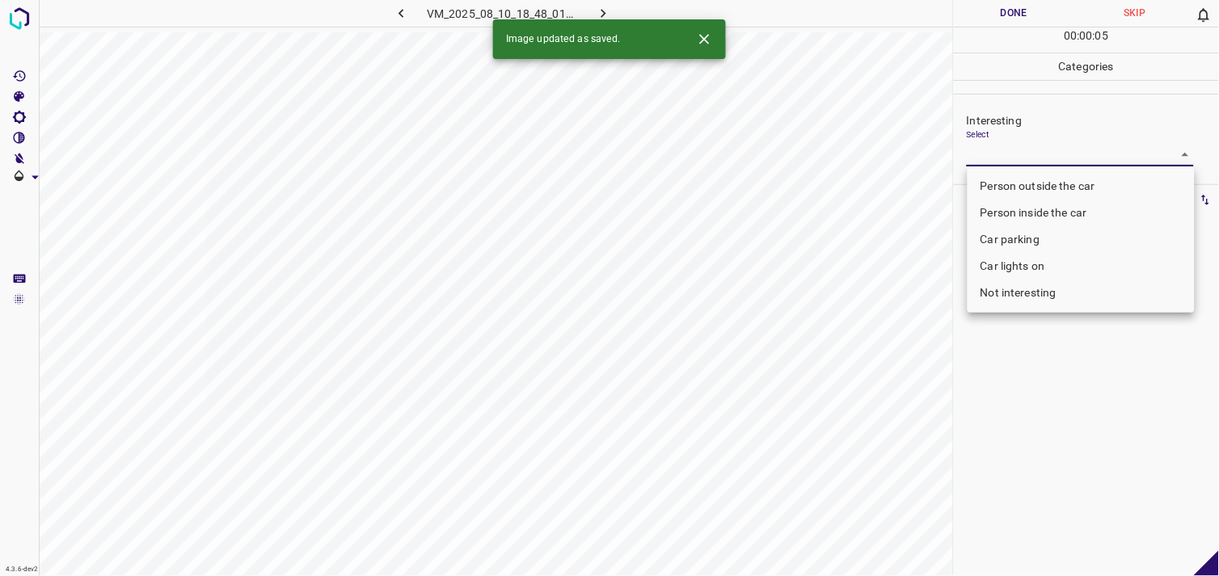
click at [1035, 156] on body "4.3.6-dev2 VM_2025_08_10_18_48_01_446_00.gif Done Skip 0 00 : 00 : 05 Categorie…" at bounding box center [609, 288] width 1219 height 576
click at [1049, 187] on li "Person outside the car" at bounding box center [1081, 186] width 227 height 27
type input "Person outside the car"
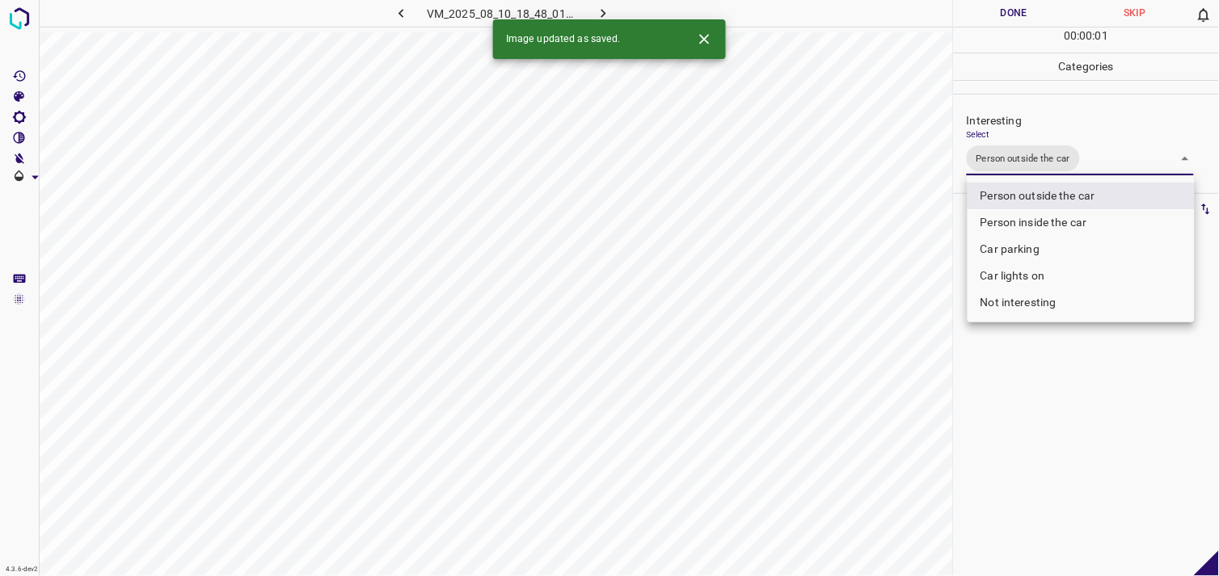
click at [1063, 441] on div at bounding box center [609, 288] width 1219 height 576
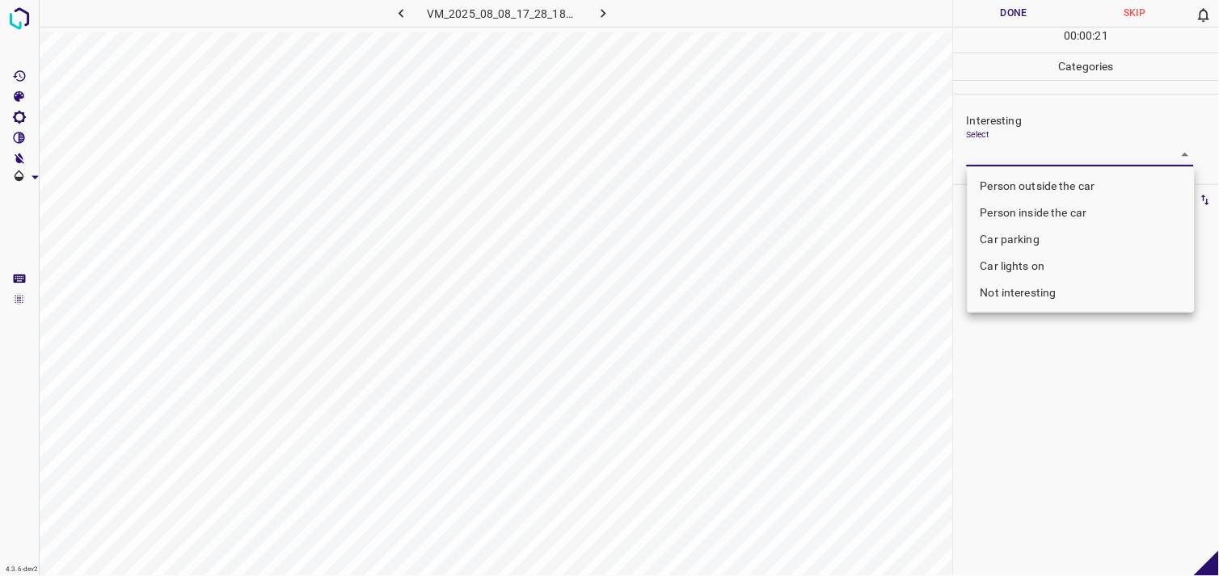
click at [1016, 154] on body "4.3.6-dev2 VM_2025_08_08_17_28_18_380_03.gif Done Skip 0 00 : 00 : 21 Categorie…" at bounding box center [609, 288] width 1219 height 576
click at [1015, 243] on li "Car parking" at bounding box center [1081, 239] width 227 height 27
type input "Car parking"
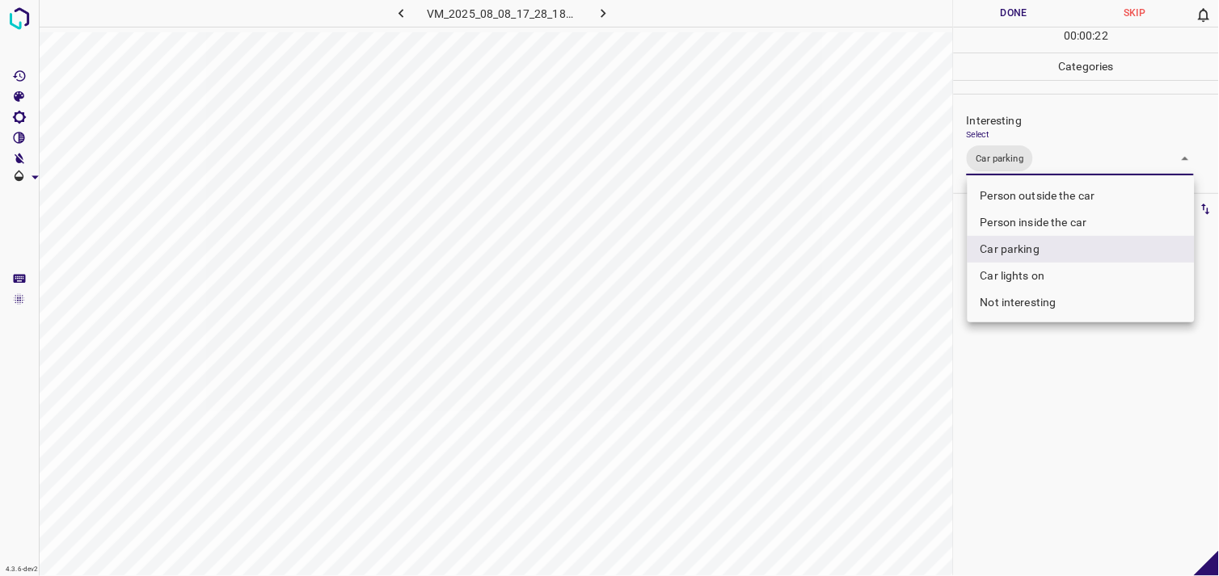
click at [1087, 440] on div at bounding box center [609, 288] width 1219 height 576
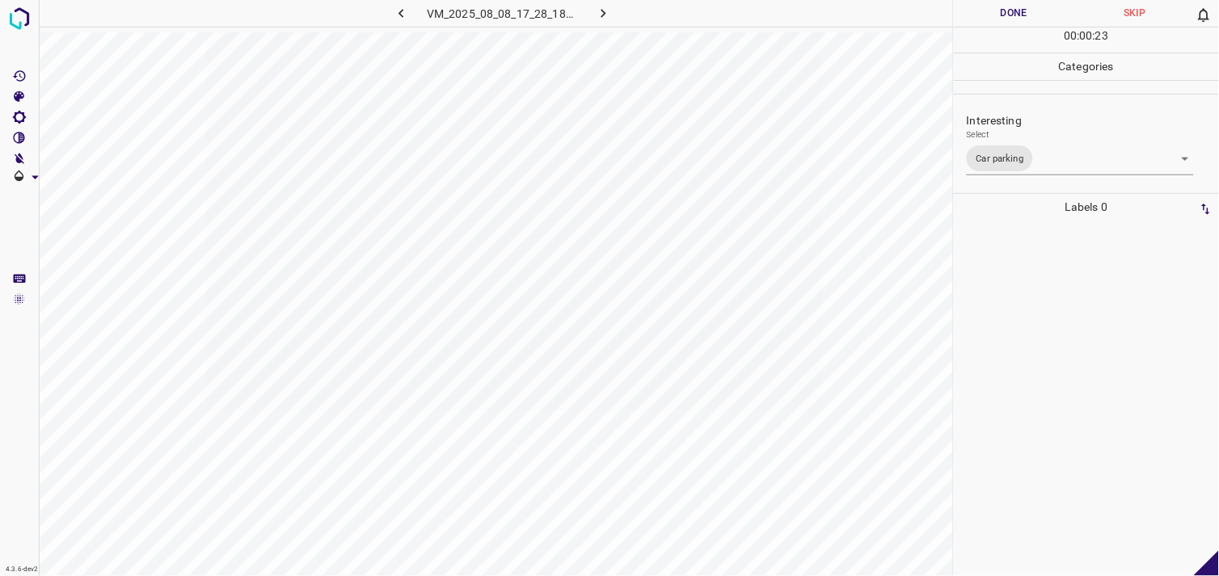
click at [1078, 407] on div at bounding box center [1086, 399] width 255 height 356
